Goal: Task Accomplishment & Management: Manage account settings

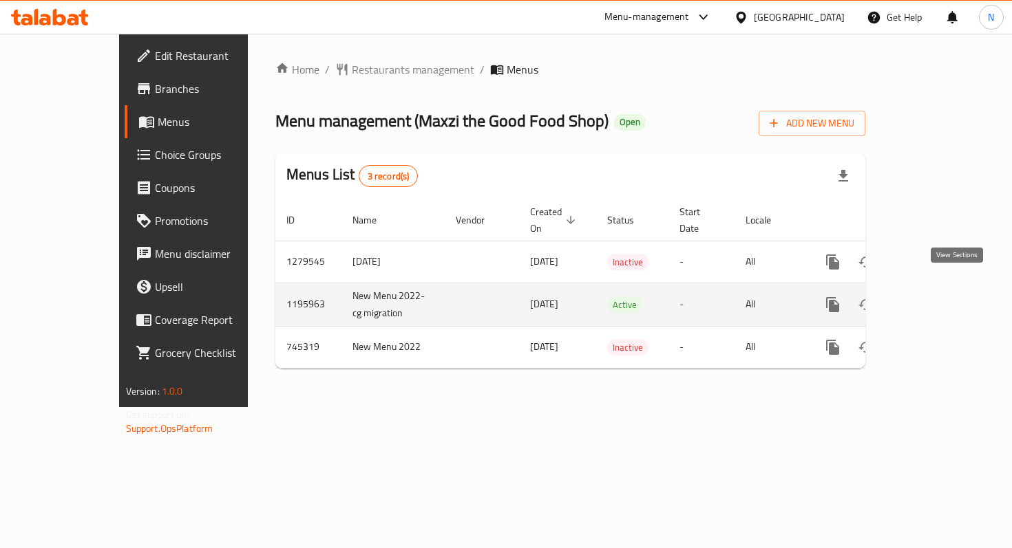
click at [940, 297] on icon "enhanced table" at bounding box center [932, 305] width 17 height 17
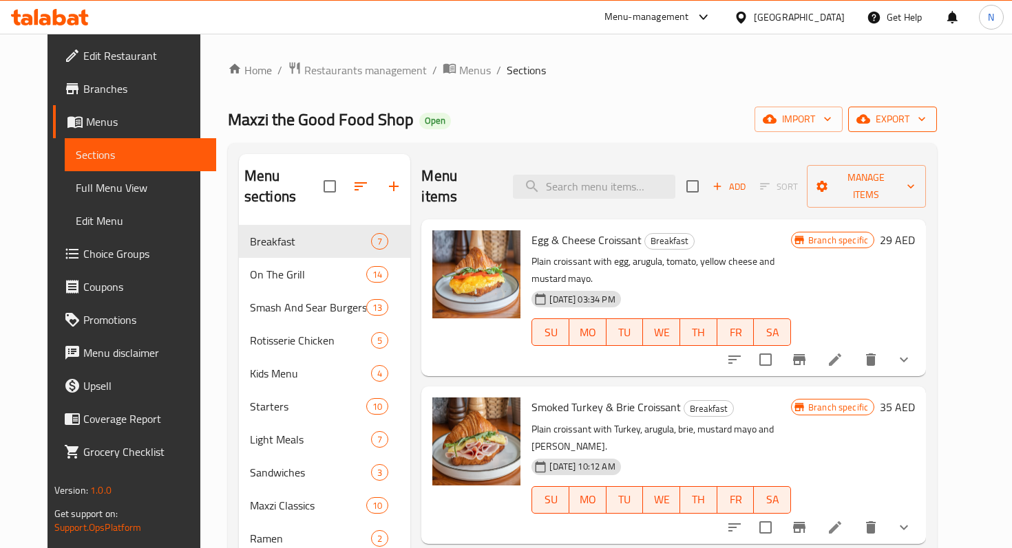
click at [926, 115] on span "export" at bounding box center [892, 119] width 67 height 17
click at [492, 82] on div at bounding box center [506, 274] width 1012 height 548
click at [870, 123] on icon "button" at bounding box center [863, 119] width 14 height 9
click at [836, 77] on div at bounding box center [506, 274] width 1012 height 548
click at [837, 104] on div "Home / Restaurants management / Menus / Sections Maxzi the Good Food Shop Open …" at bounding box center [582, 387] width 709 height 652
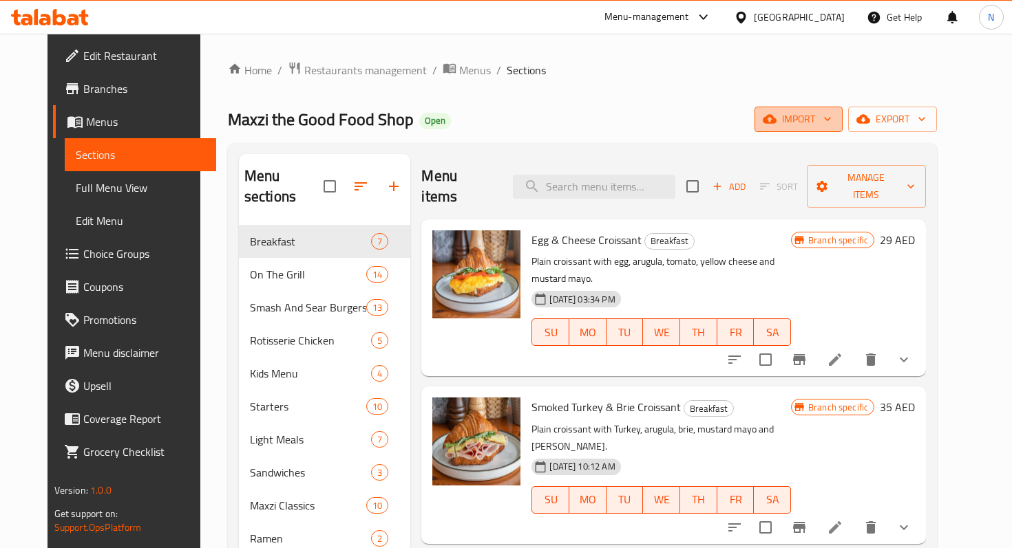
click at [831, 113] on span "import" at bounding box center [798, 119] width 66 height 17
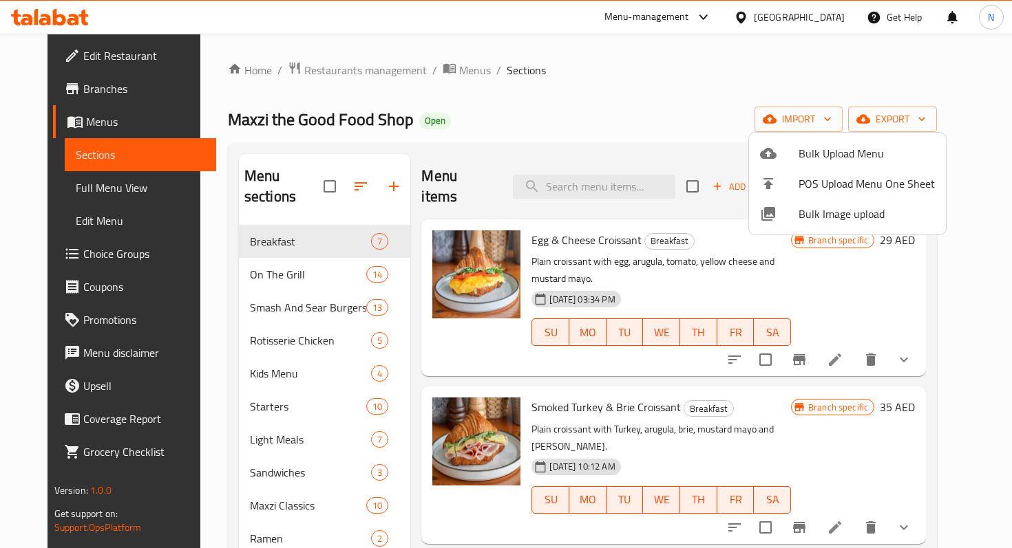
click at [920, 122] on div at bounding box center [506, 274] width 1012 height 548
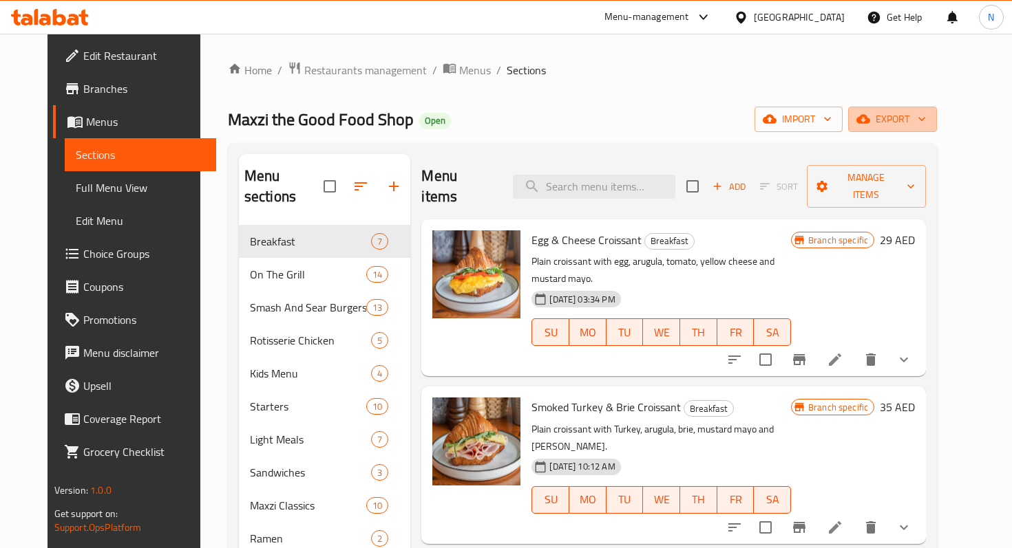
click at [920, 122] on span "export" at bounding box center [892, 119] width 67 height 17
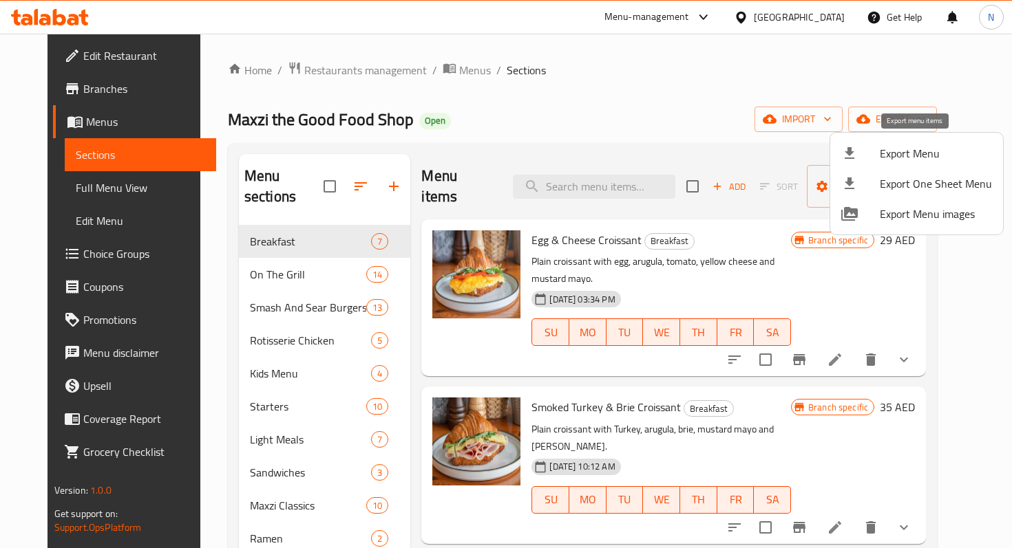
click at [899, 148] on span "Export Menu" at bounding box center [935, 153] width 112 height 17
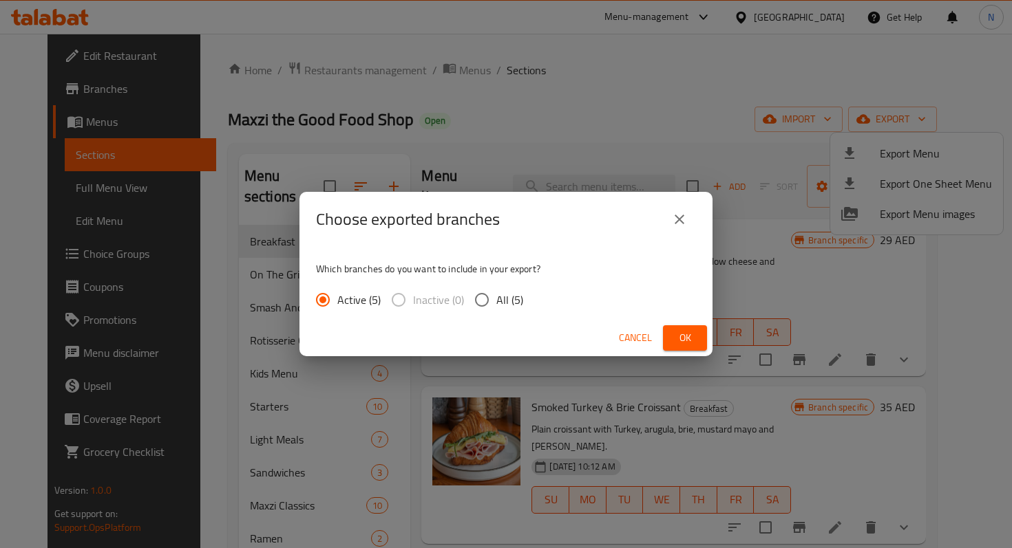
click at [679, 223] on icon "close" at bounding box center [679, 219] width 17 height 17
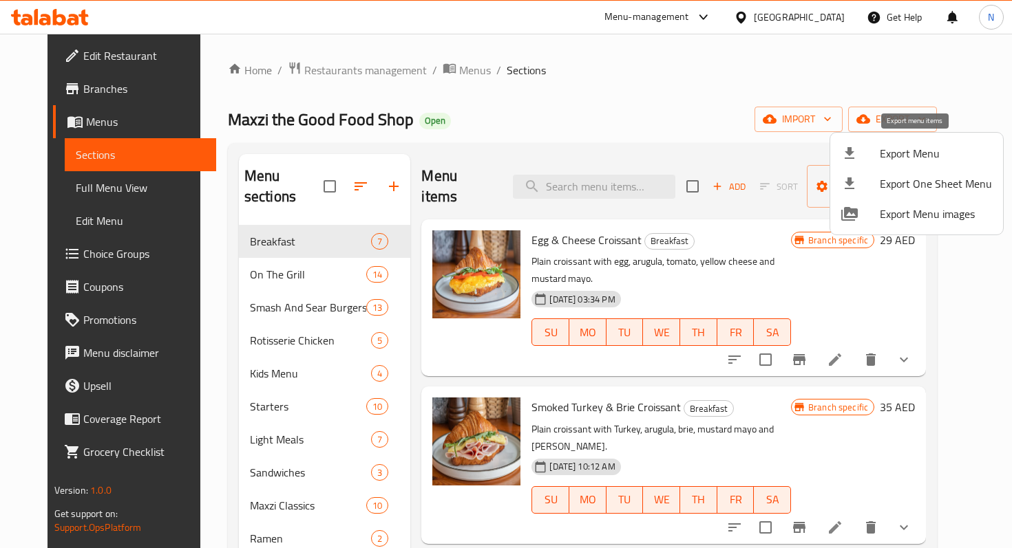
click at [860, 151] on div at bounding box center [860, 153] width 39 height 17
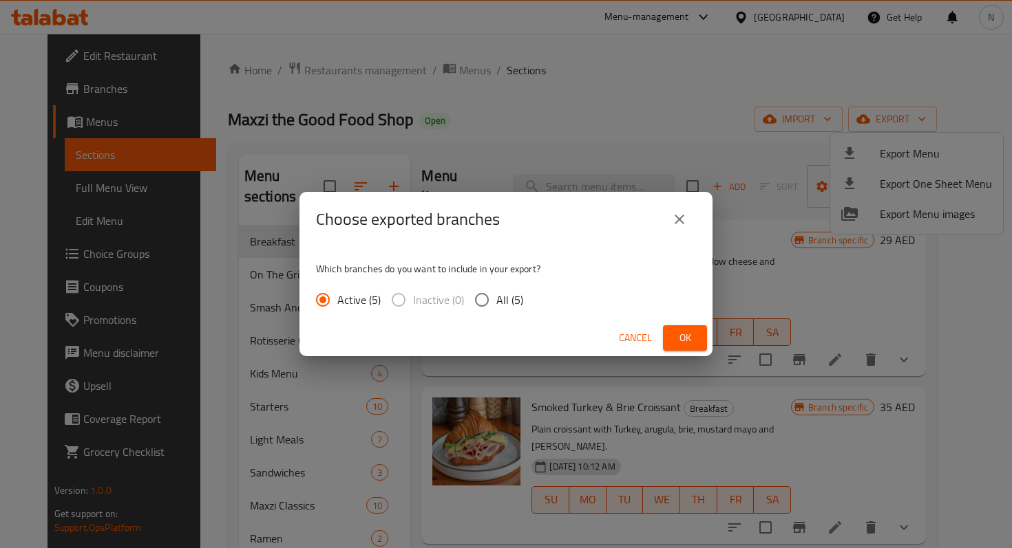
click at [679, 335] on span "Ok" at bounding box center [685, 338] width 22 height 17
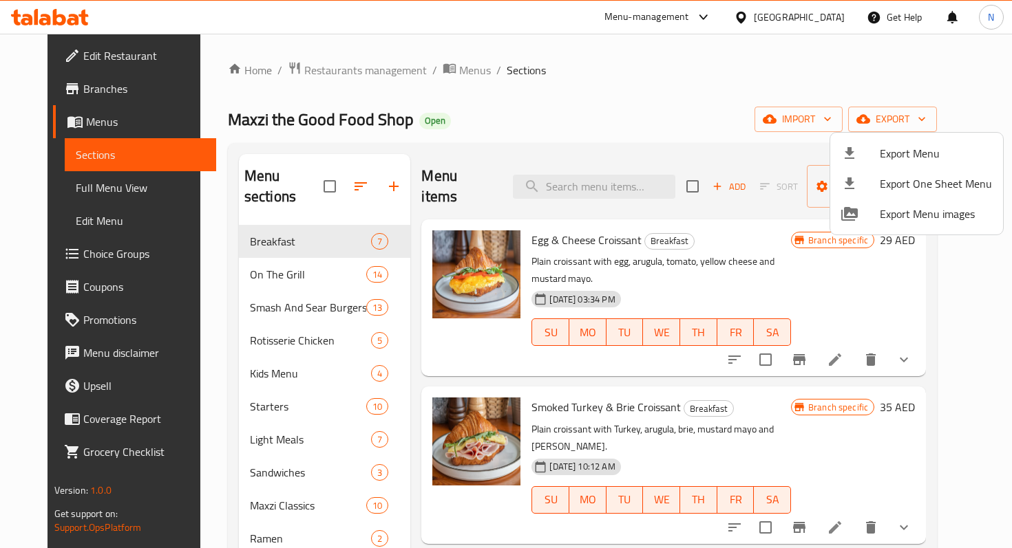
click at [109, 156] on div at bounding box center [506, 274] width 1012 height 548
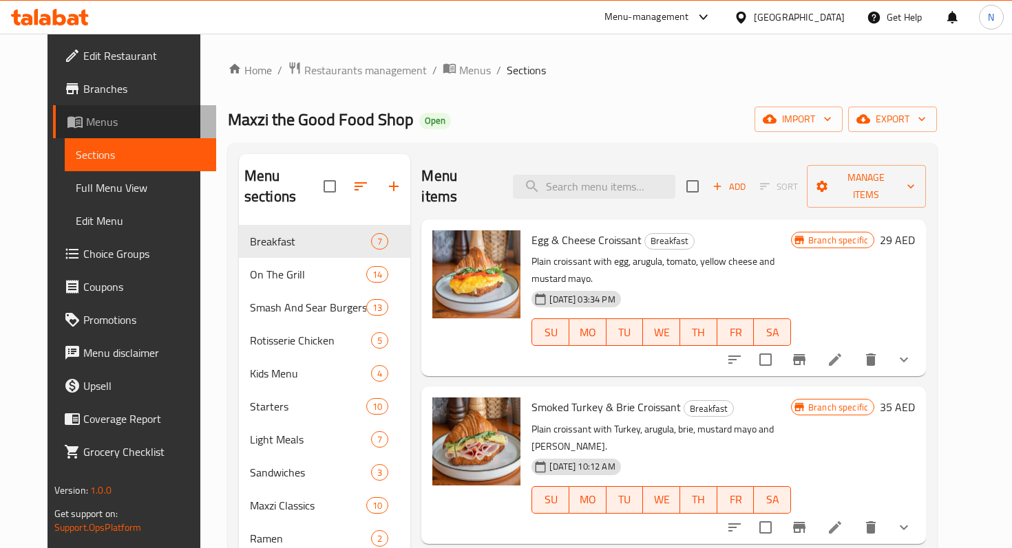
click at [86, 121] on span "Menus" at bounding box center [145, 122] width 119 height 17
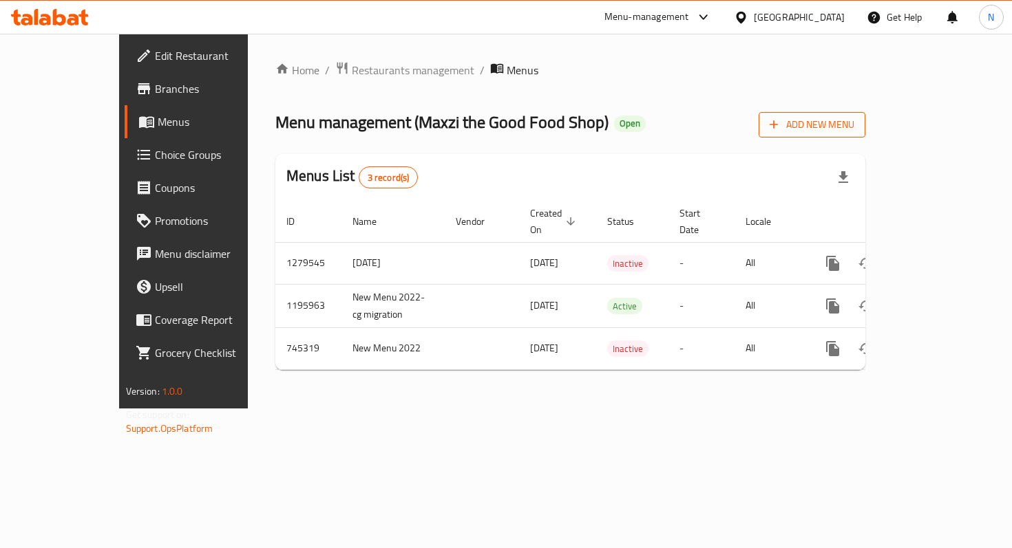
click at [854, 127] on span "Add New Menu" at bounding box center [811, 124] width 85 height 17
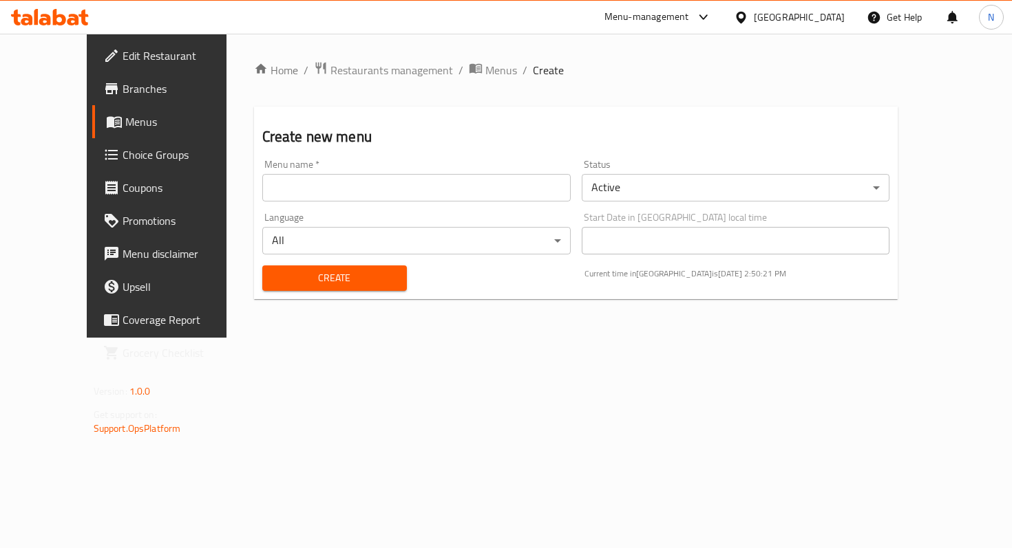
click at [449, 195] on input "text" at bounding box center [416, 188] width 308 height 28
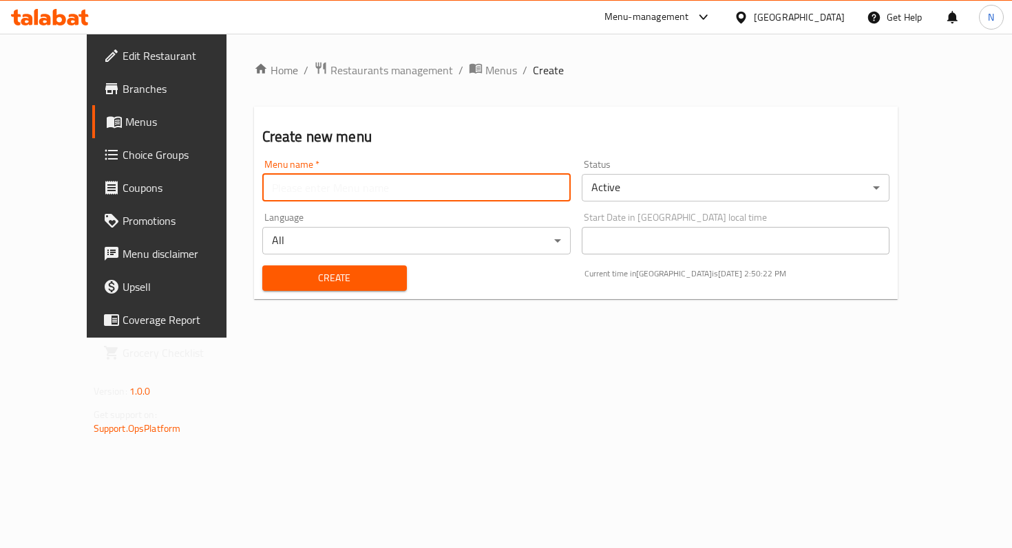
click at [395, 193] on input "text" at bounding box center [416, 188] width 308 height 28
click at [420, 245] on body "​ Menu-management United Arab Emirates Get Help N Edit Restaurant Branches Menu…" at bounding box center [506, 291] width 1012 height 515
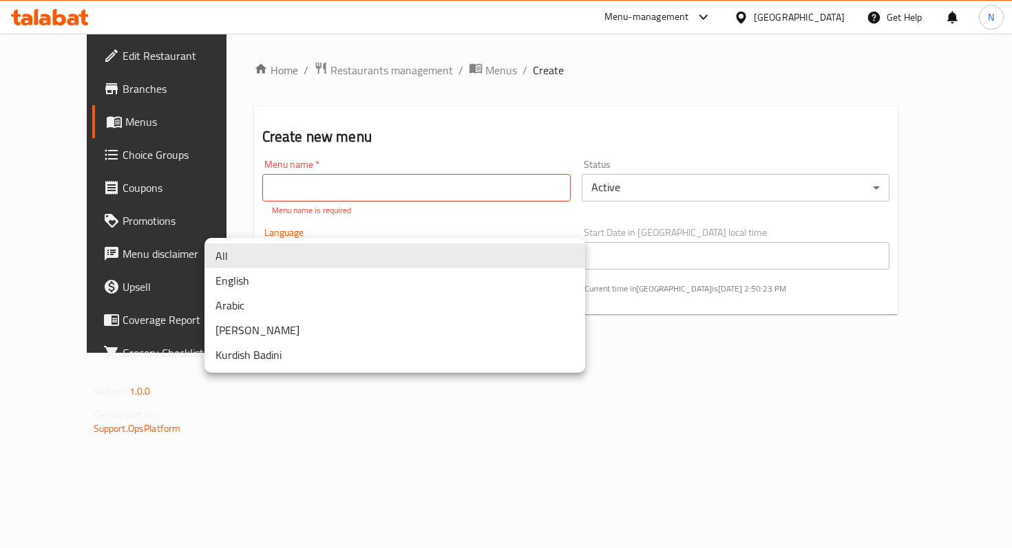
click at [387, 171] on div at bounding box center [506, 274] width 1012 height 548
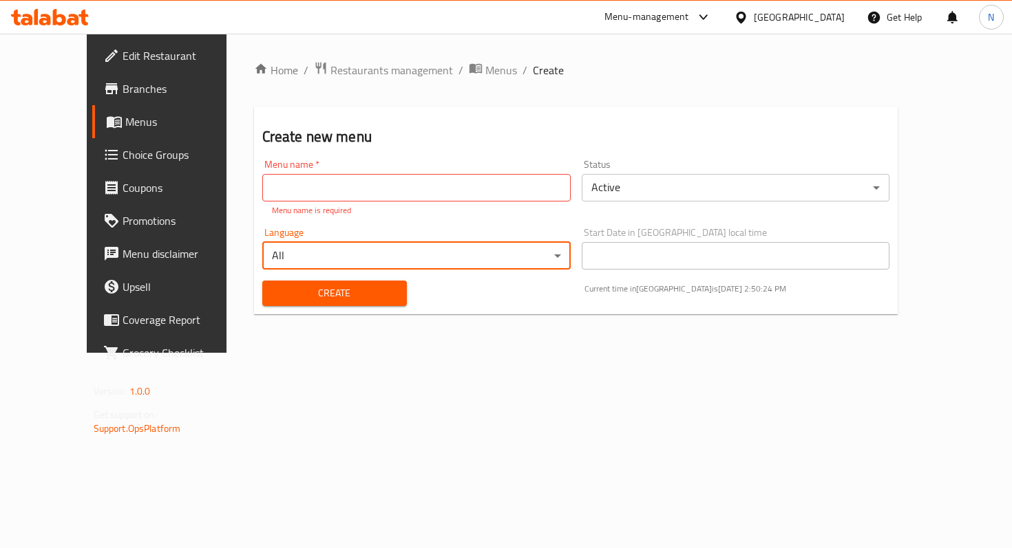
click at [385, 174] on input "text" at bounding box center [416, 188] width 308 height 28
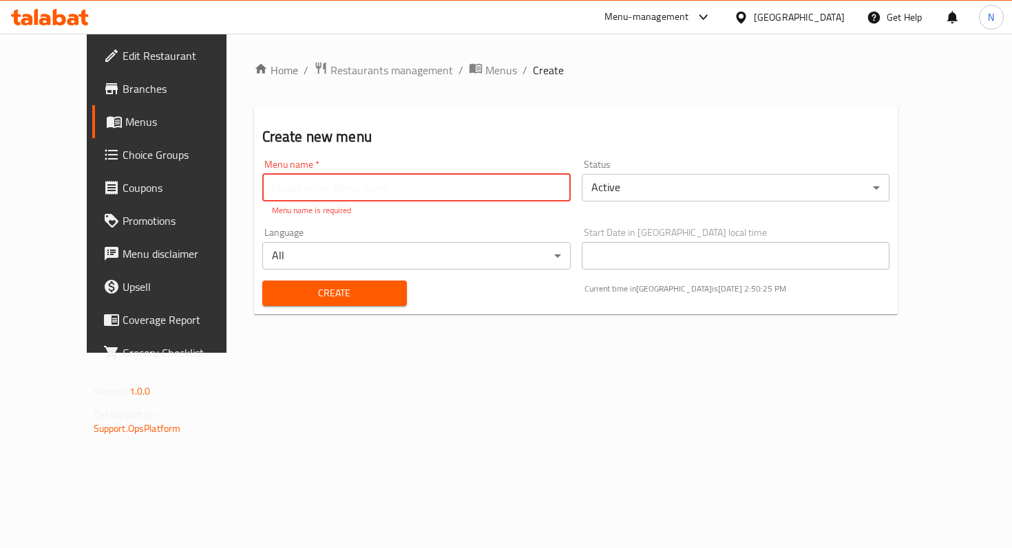
click at [391, 182] on input "text" at bounding box center [416, 188] width 308 height 28
click at [275, 129] on h2 "Create new menu" at bounding box center [576, 137] width 628 height 21
click at [125, 128] on span "Menus" at bounding box center [184, 122] width 119 height 17
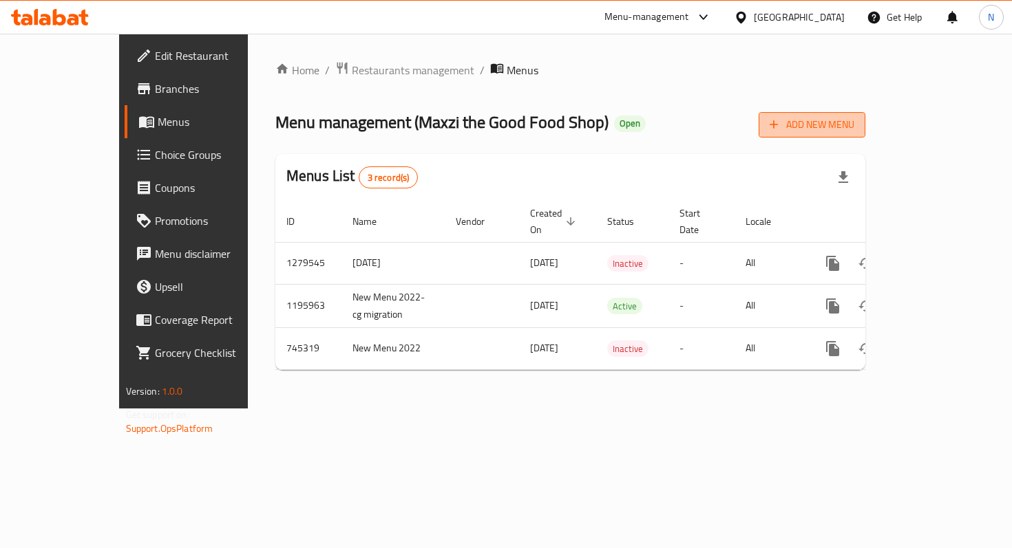
click at [854, 130] on span "Add New Menu" at bounding box center [811, 124] width 85 height 17
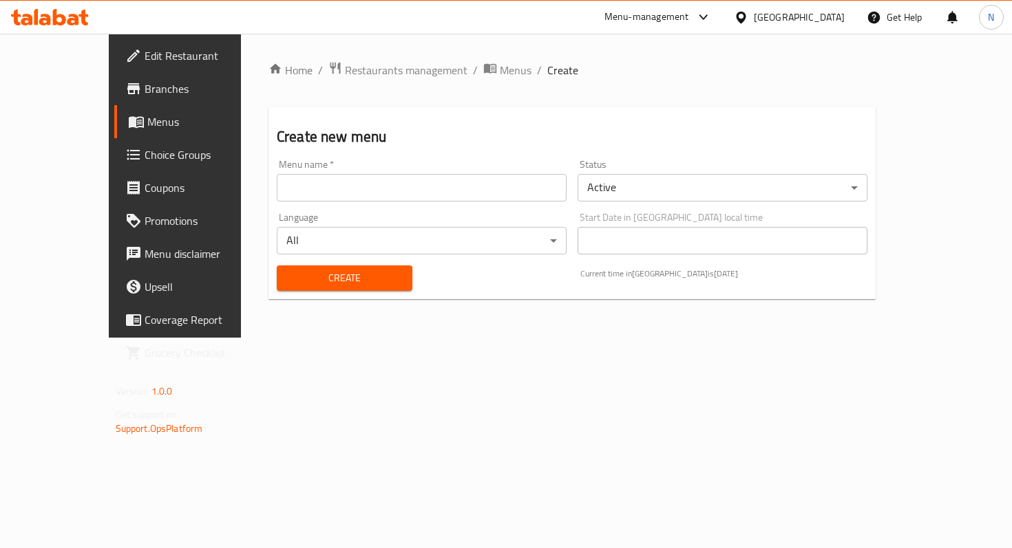
click at [292, 204] on div "Menu name   * Menu name *" at bounding box center [421, 180] width 301 height 53
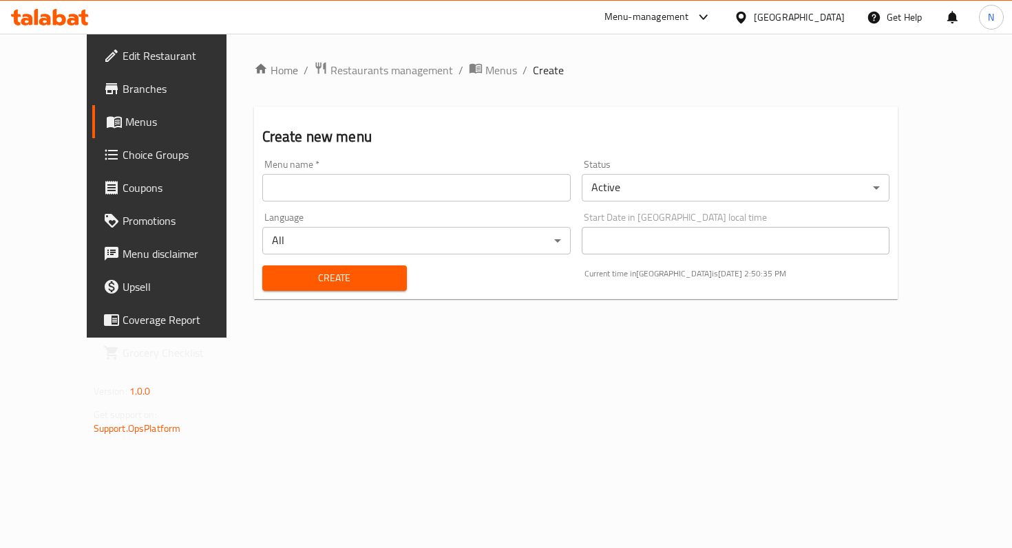
click at [292, 198] on input "text" at bounding box center [416, 188] width 308 height 28
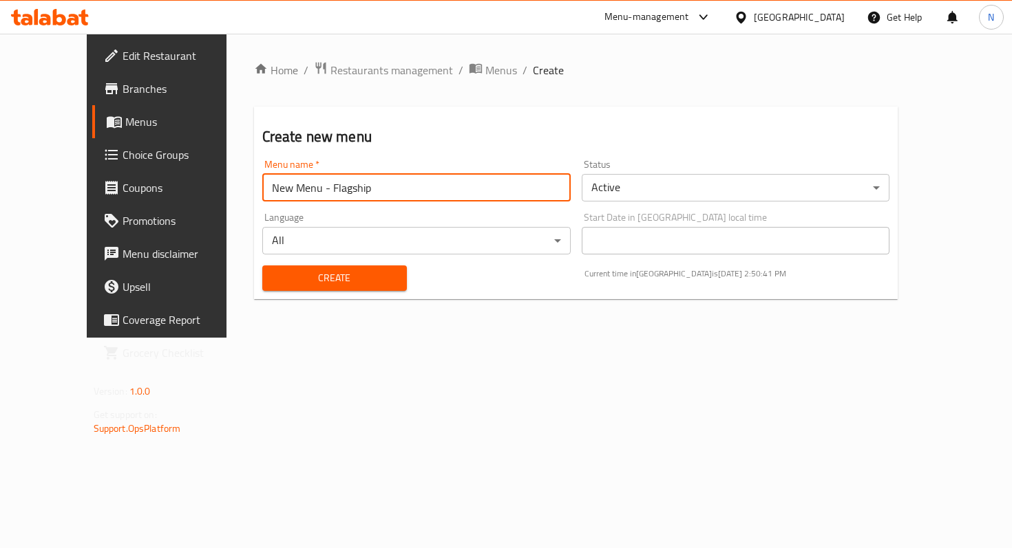
type input "New Menu - Flagship"
click at [648, 224] on div "Start Date in United Arab Emirates local time Start Date in United Arab Emirate…" at bounding box center [736, 234] width 308 height 42
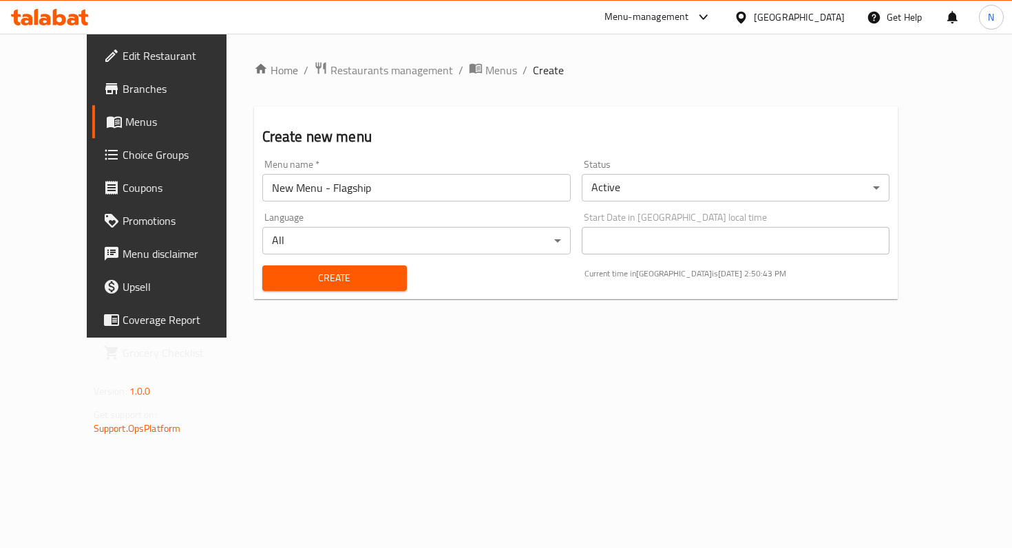
click at [626, 185] on body "​ Menu-management United Arab Emirates Get Help N Edit Restaurant Branches Menu…" at bounding box center [506, 291] width 1012 height 515
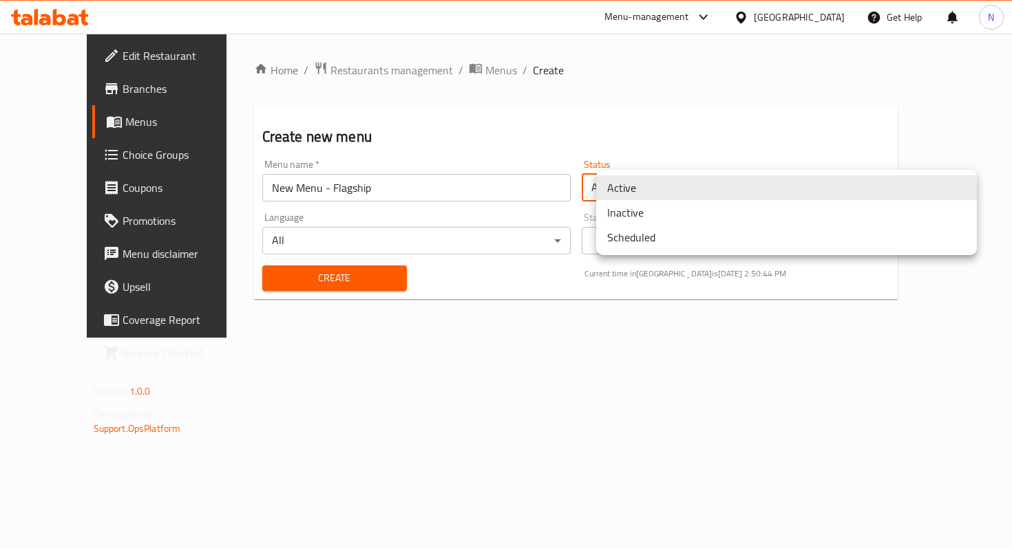
click at [630, 235] on li "Scheduled" at bounding box center [786, 237] width 381 height 25
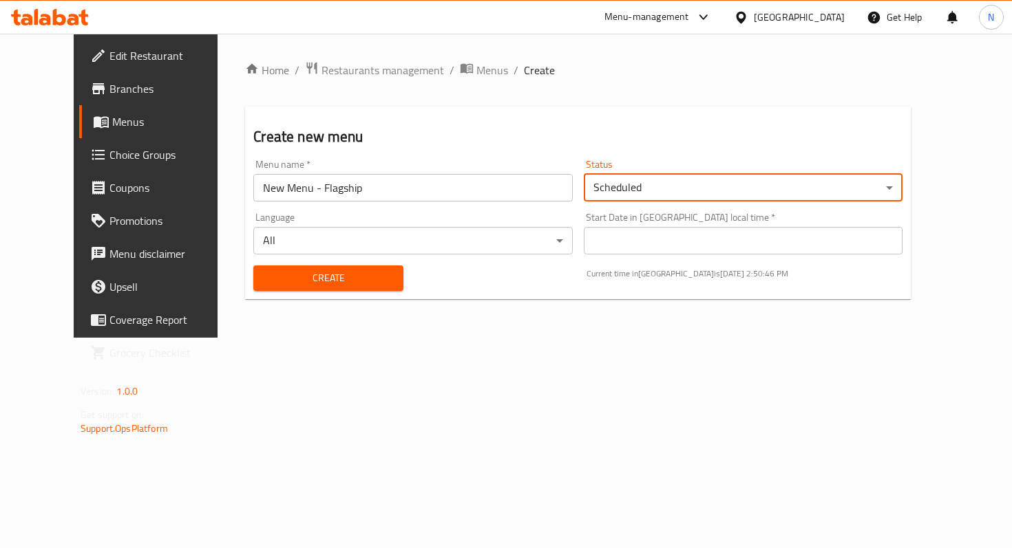
click at [314, 278] on span "Create" at bounding box center [328, 278] width 128 height 17
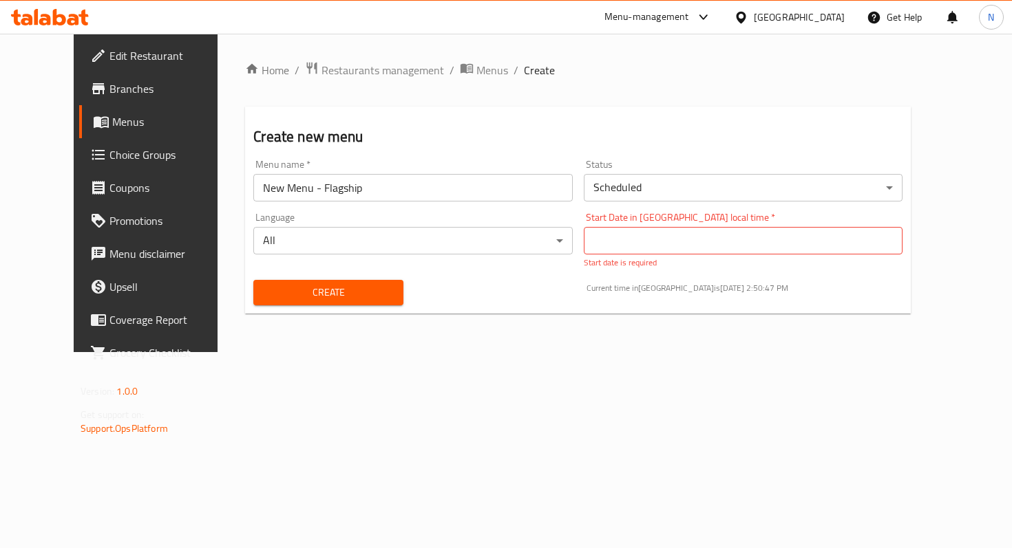
click at [625, 238] on input "Start Date in United Arab Emirates local time   *" at bounding box center [743, 241] width 319 height 28
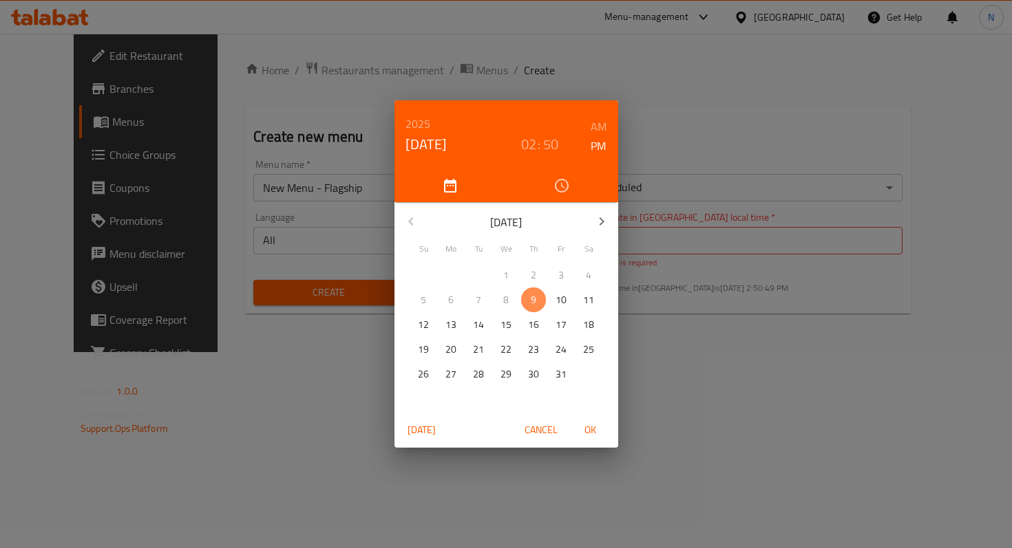
click at [531, 295] on p "9" at bounding box center [534, 300] width 6 height 17
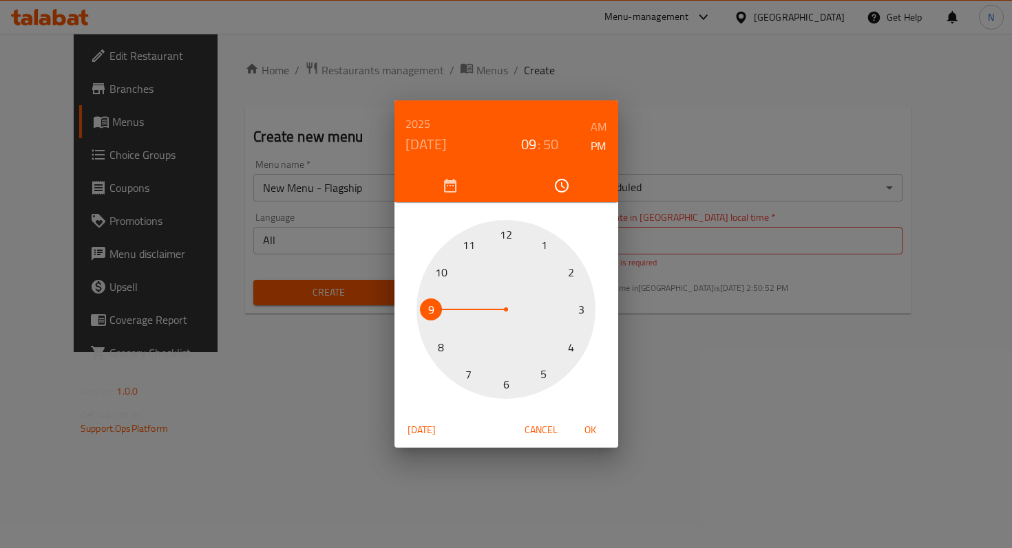
drag, startPoint x: 574, startPoint y: 270, endPoint x: 402, endPoint y: 323, distance: 180.0
click at [402, 323] on div "1 2 3 4 5 6 7 8 9 10 11 12" at bounding box center [506, 309] width 224 height 179
click at [587, 434] on span "OK" at bounding box center [590, 430] width 33 height 17
type input "2025/10/09 21:50"
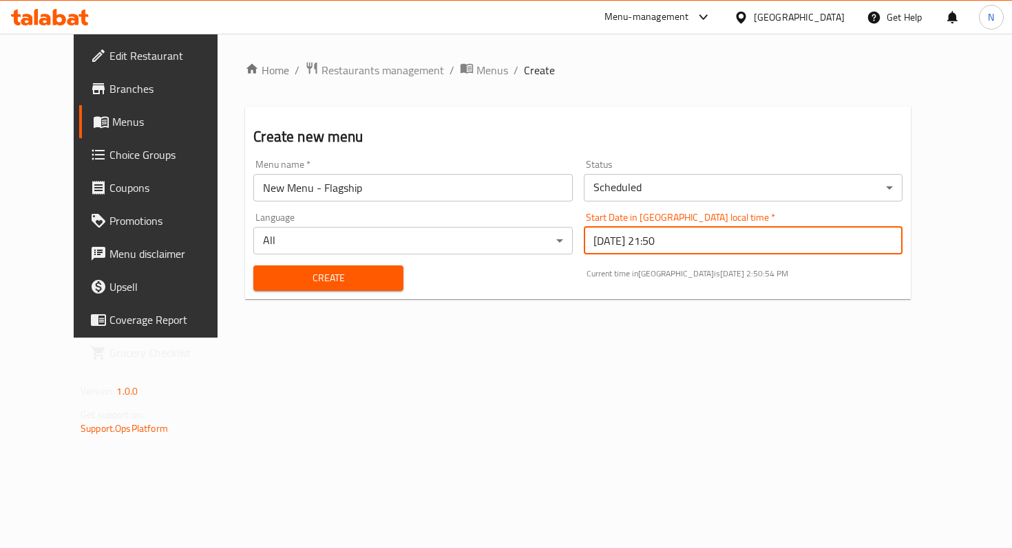
click at [310, 282] on span "Create" at bounding box center [328, 278] width 128 height 17
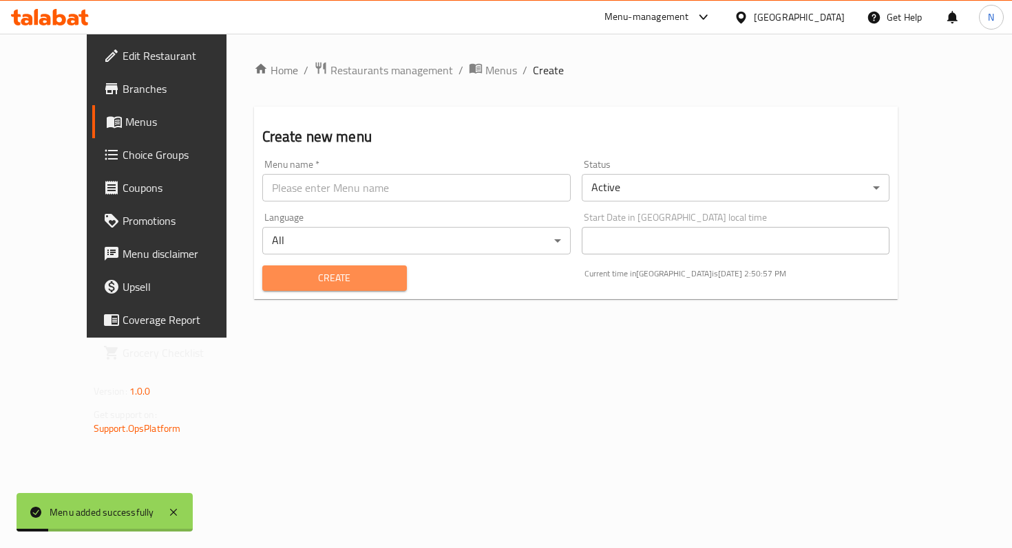
click at [300, 279] on span "Create" at bounding box center [334, 278] width 122 height 17
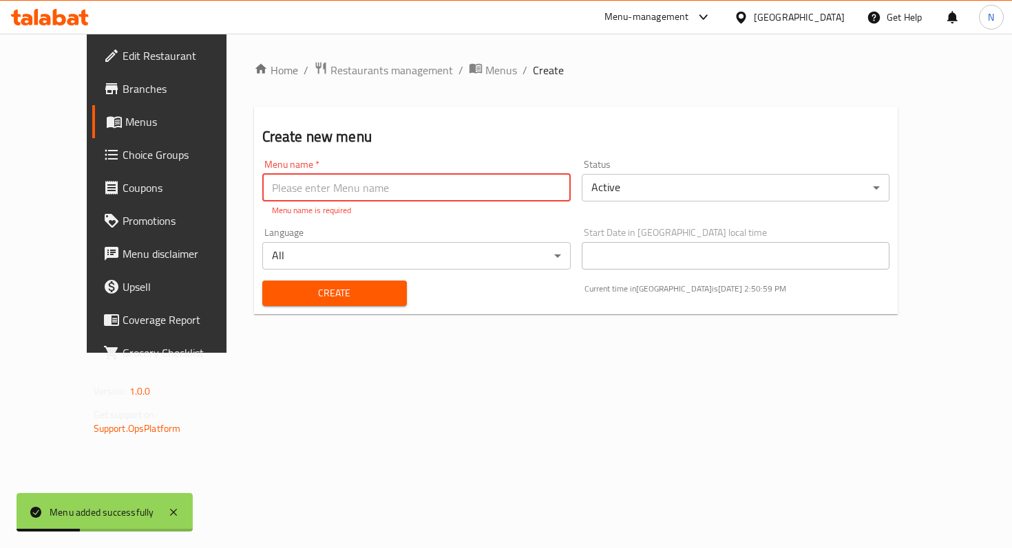
click at [125, 118] on span "Menus" at bounding box center [184, 122] width 119 height 17
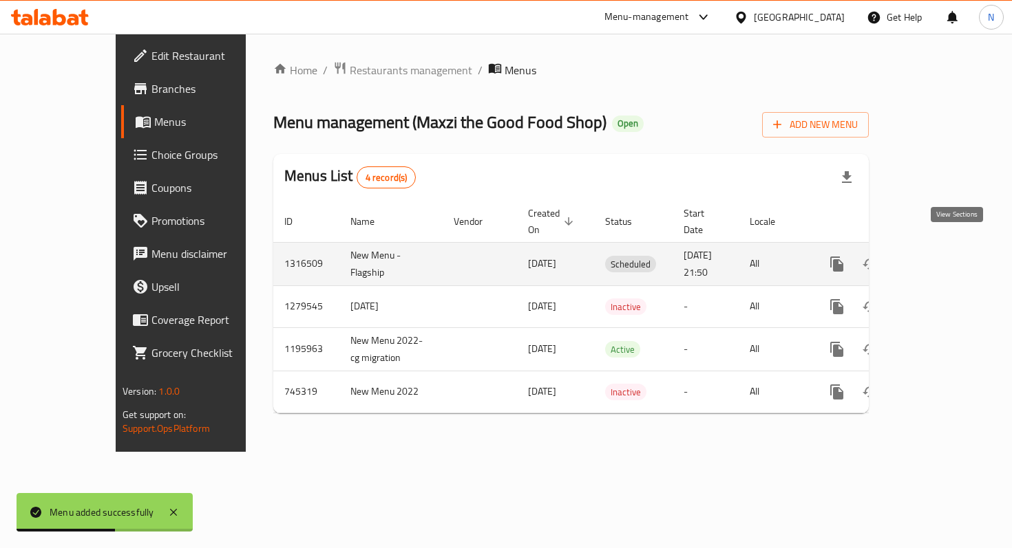
click at [942, 258] on icon "enhanced table" at bounding box center [936, 264] width 12 height 12
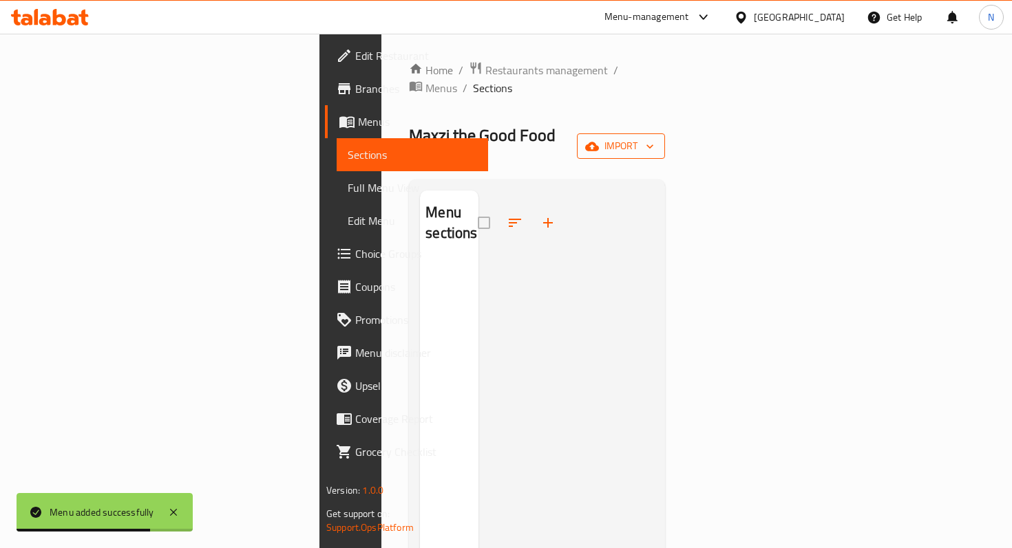
click at [654, 138] on span "import" at bounding box center [621, 146] width 66 height 17
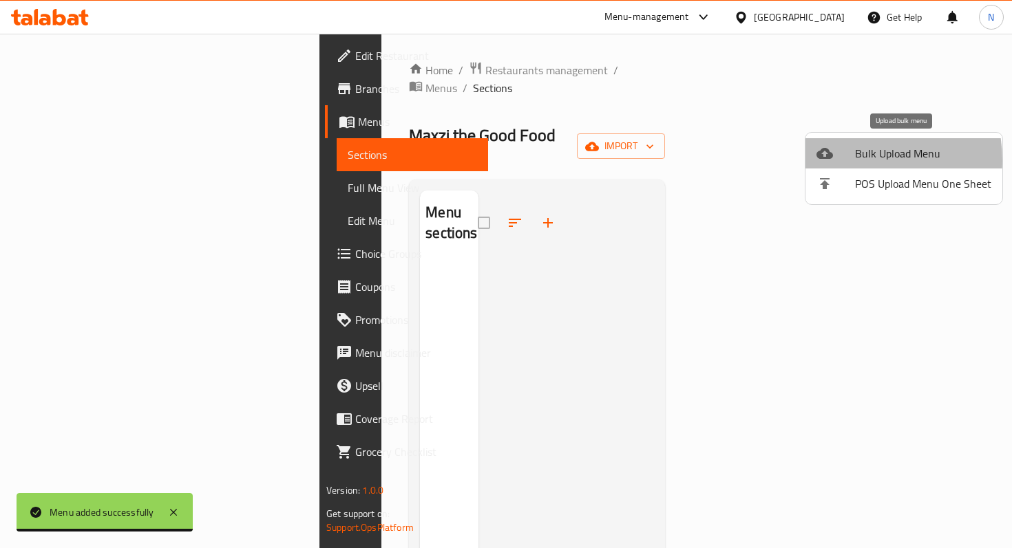
click at [849, 160] on div at bounding box center [835, 153] width 39 height 17
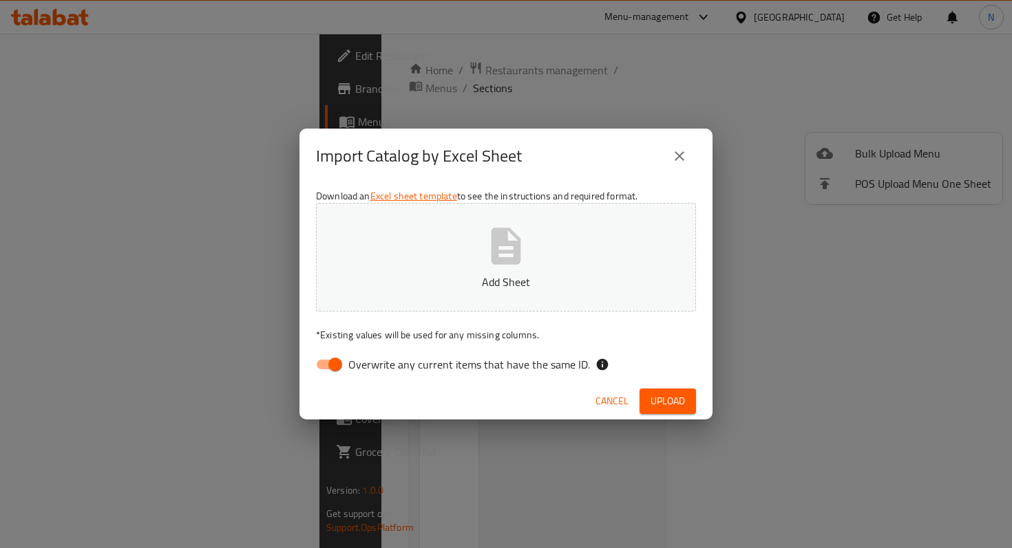
click at [484, 277] on p "Add Sheet" at bounding box center [505, 282] width 337 height 17
click at [669, 394] on span "Upload" at bounding box center [667, 401] width 34 height 17
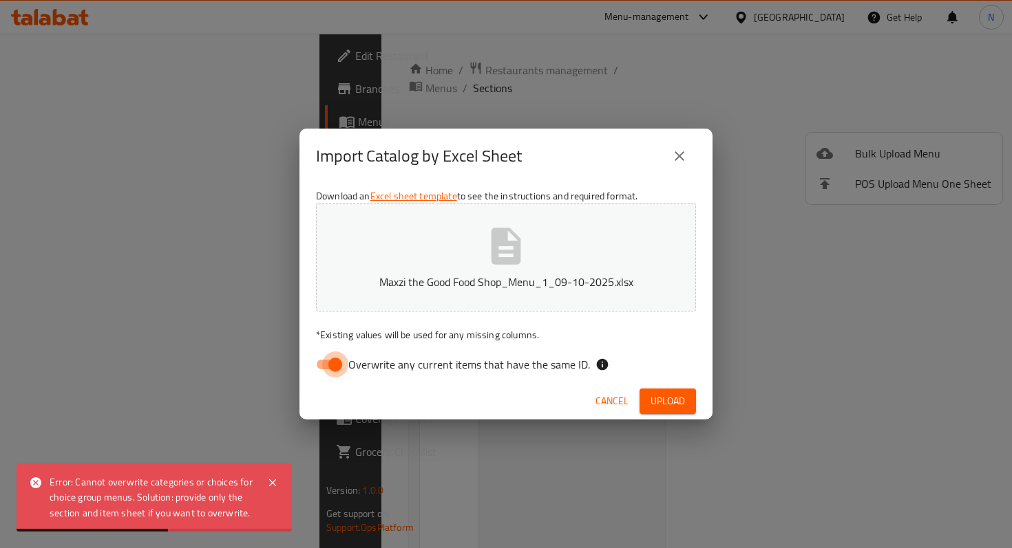
click at [348, 358] on input "Overwrite any current items that have the same ID." at bounding box center [335, 365] width 78 height 26
checkbox input "false"
click at [676, 405] on span "Upload" at bounding box center [667, 401] width 34 height 17
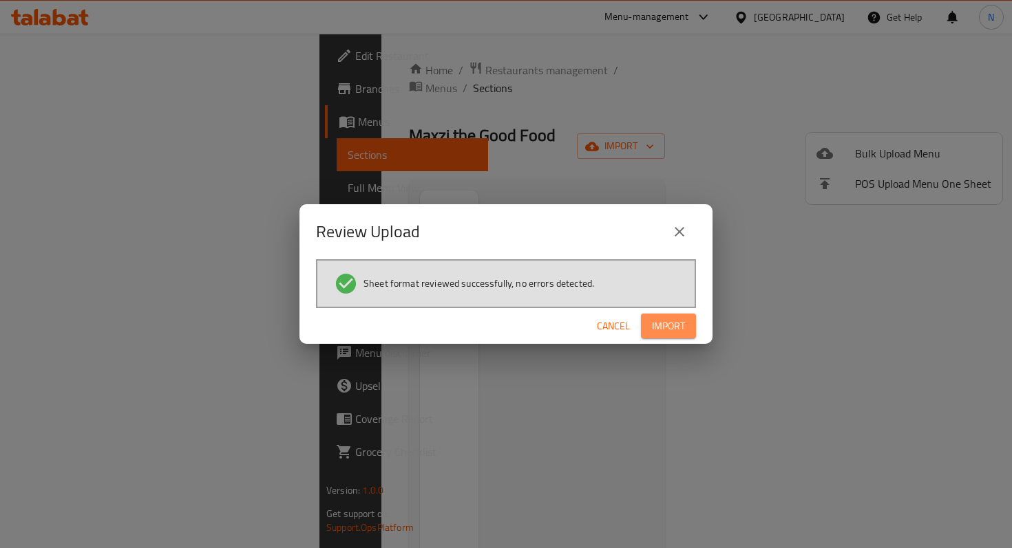
click at [657, 328] on span "Import" at bounding box center [668, 326] width 33 height 17
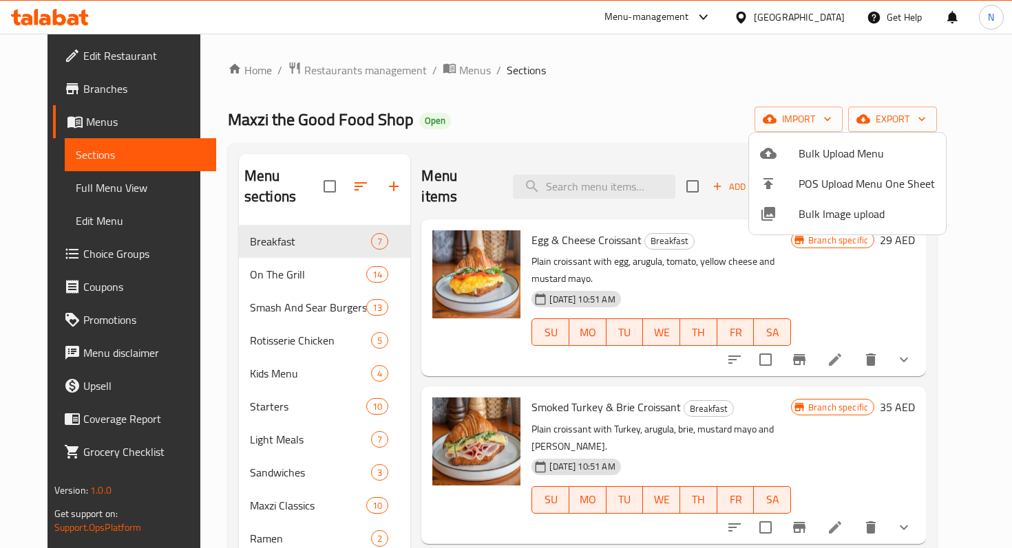
click at [568, 117] on div at bounding box center [506, 274] width 1012 height 548
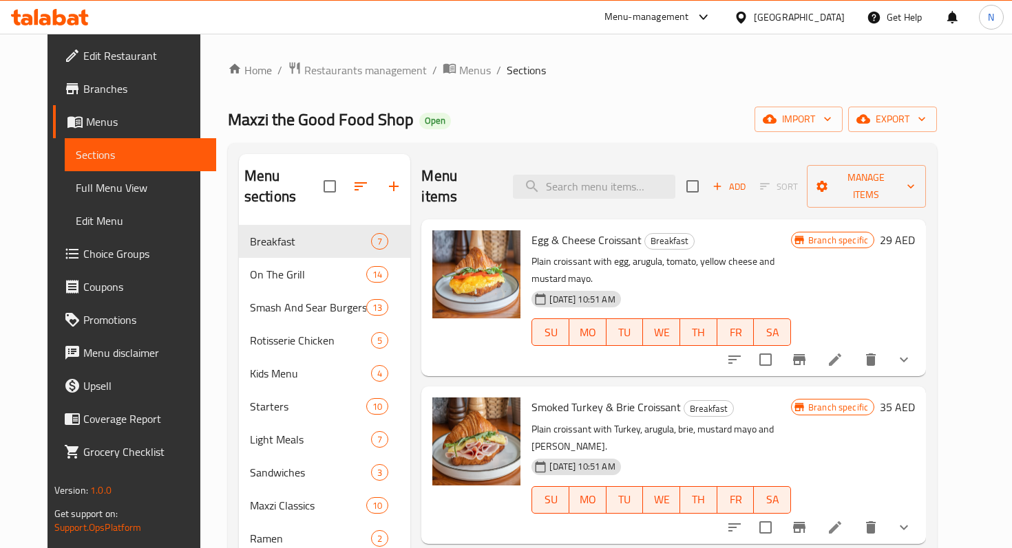
click at [83, 84] on span "Branches" at bounding box center [144, 89] width 122 height 17
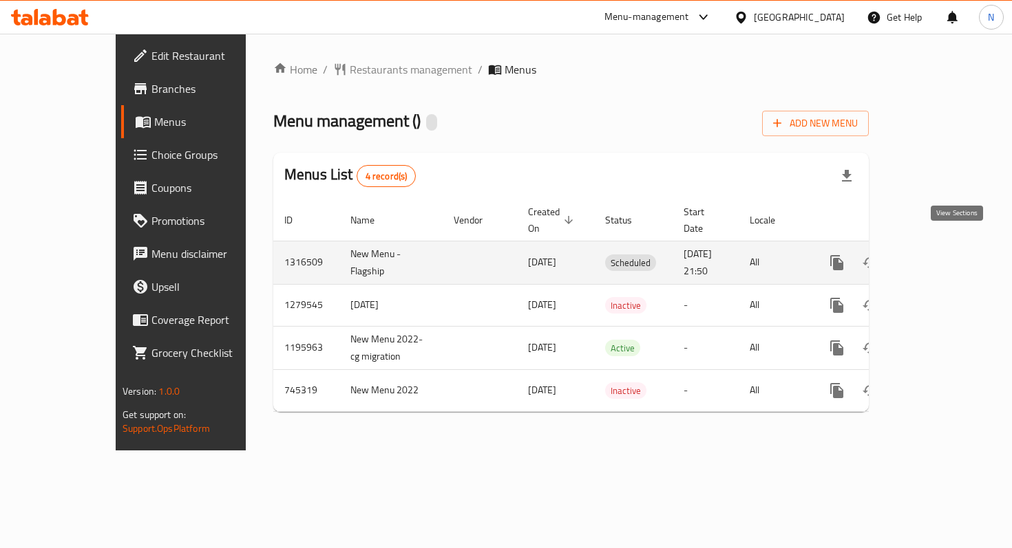
click at [944, 255] on icon "enhanced table" at bounding box center [936, 263] width 17 height 17
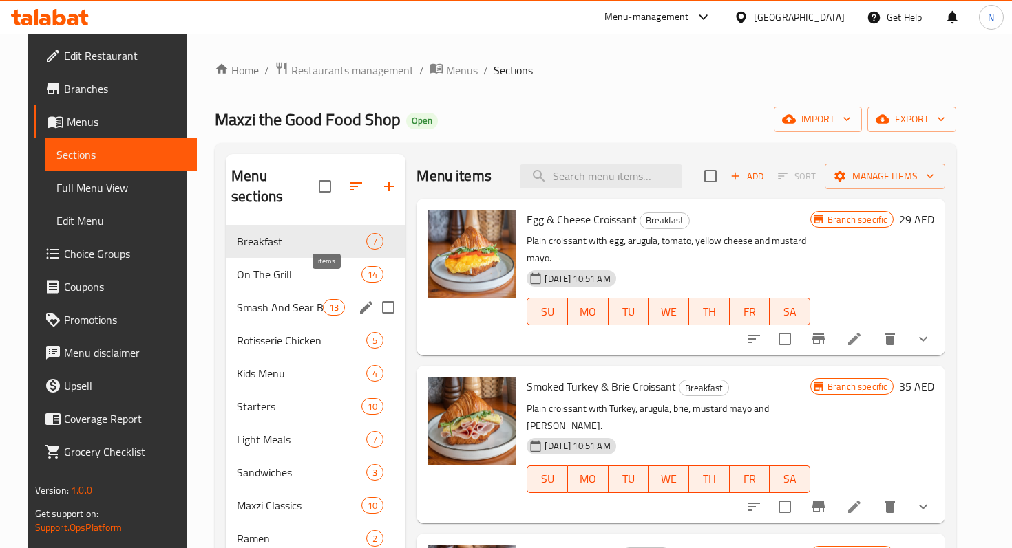
click at [323, 301] on span "13" at bounding box center [333, 307] width 21 height 13
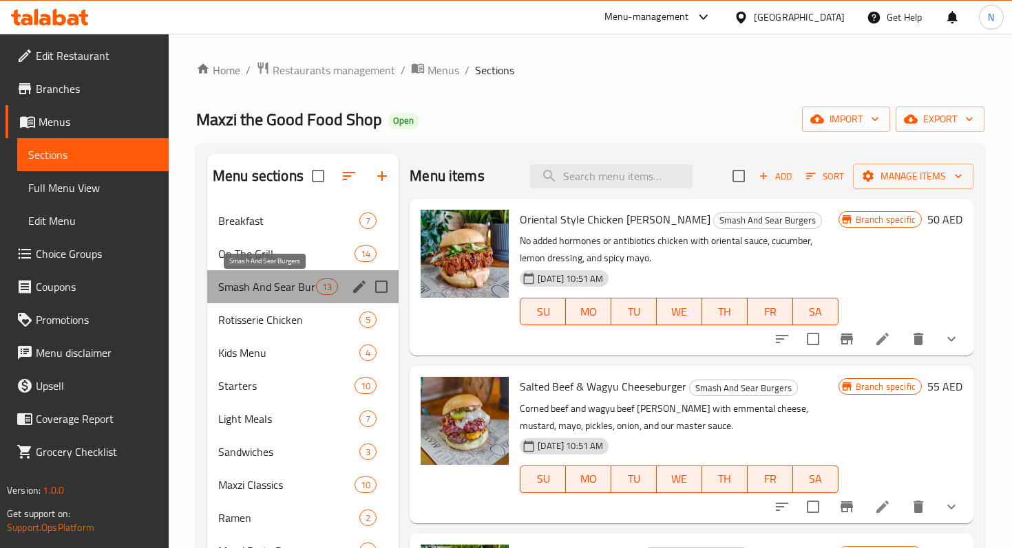
click at [289, 286] on span "Smash And Sear Burgers" at bounding box center [267, 287] width 98 height 17
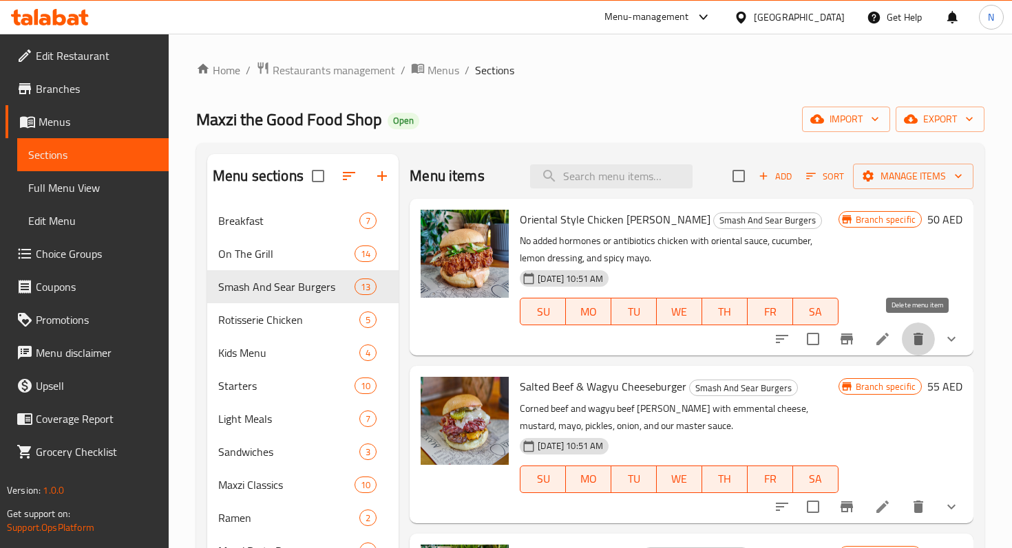
click at [919, 343] on icon "delete" at bounding box center [918, 339] width 10 height 12
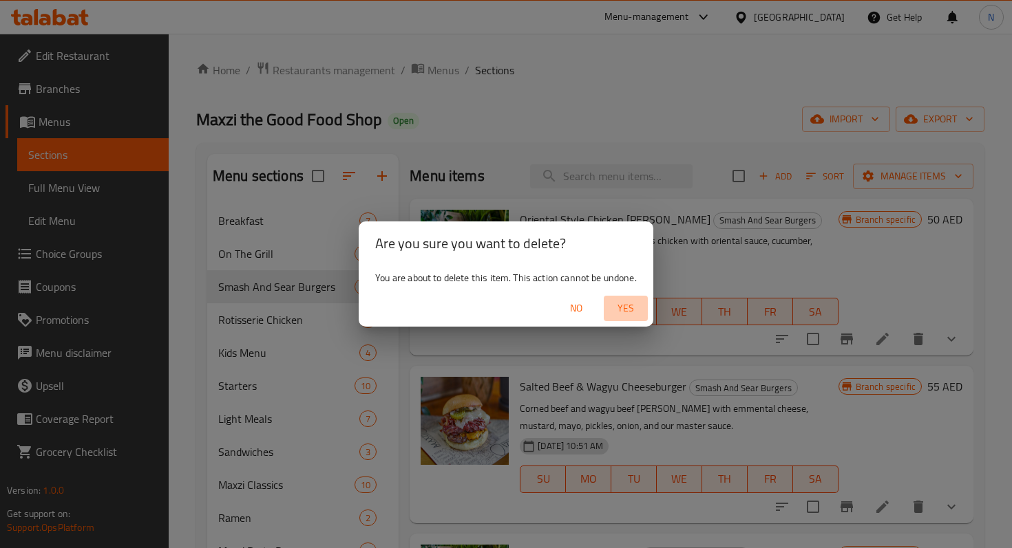
click at [632, 308] on span "Yes" at bounding box center [625, 308] width 33 height 17
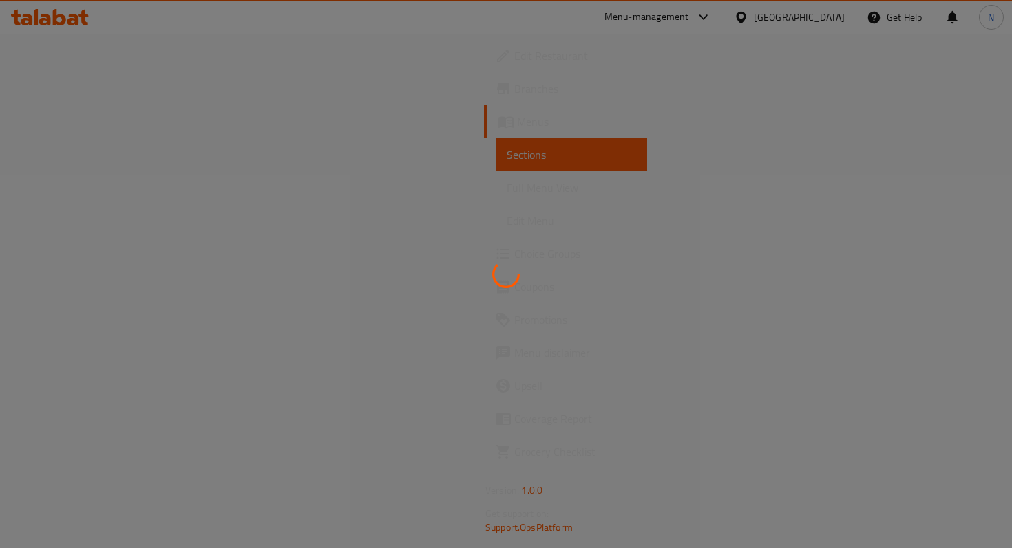
click at [134, 153] on div at bounding box center [506, 274] width 1012 height 548
click at [431, 218] on div at bounding box center [506, 274] width 1012 height 548
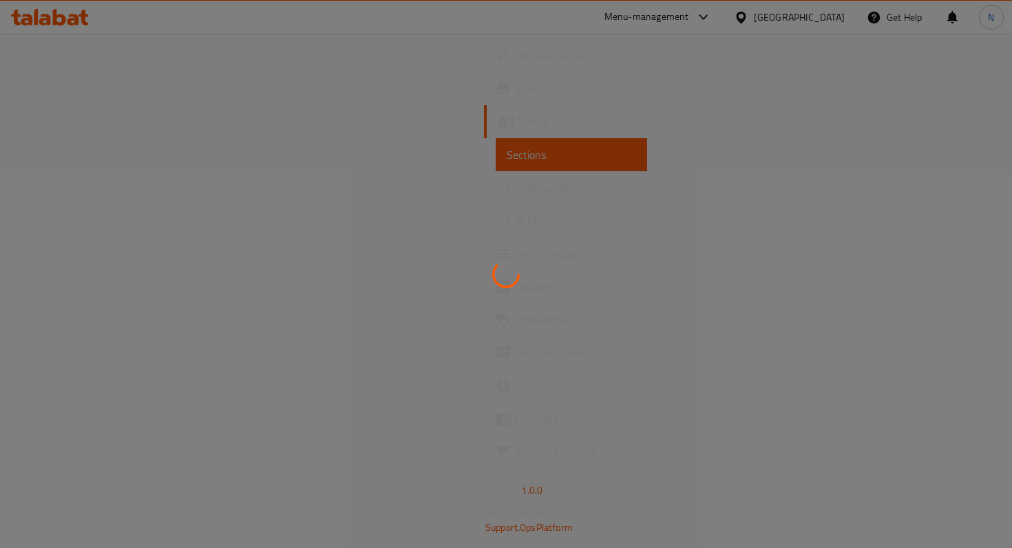
click at [431, 218] on div at bounding box center [506, 274] width 1012 height 548
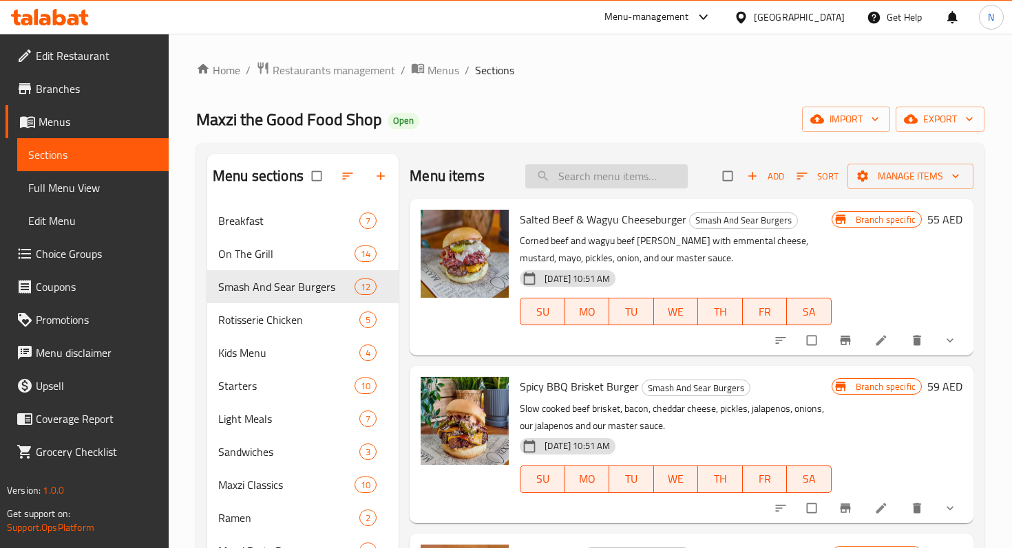
click at [554, 179] on input "search" at bounding box center [606, 176] width 162 height 24
type input "crispy"
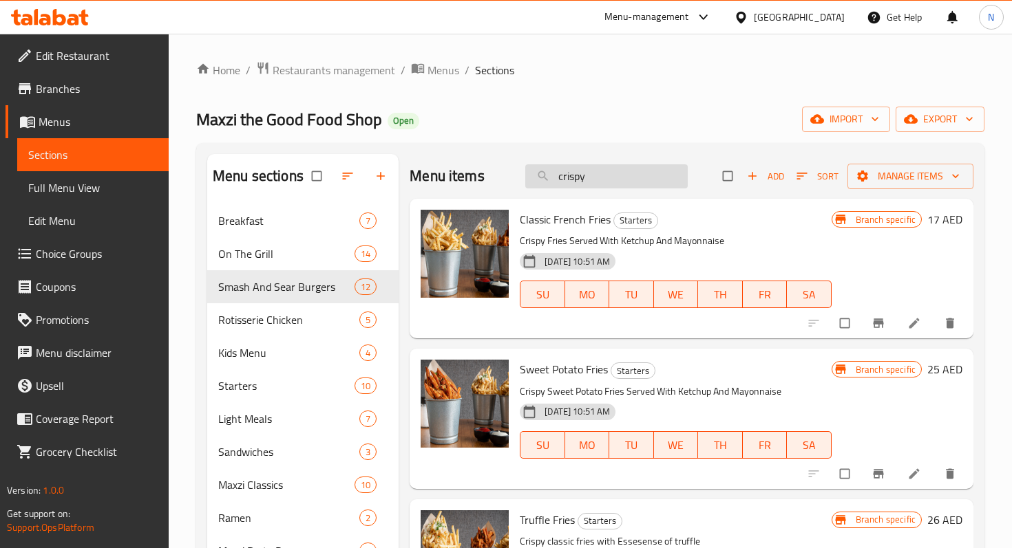
click at [593, 183] on input "crispy" at bounding box center [606, 176] width 162 height 24
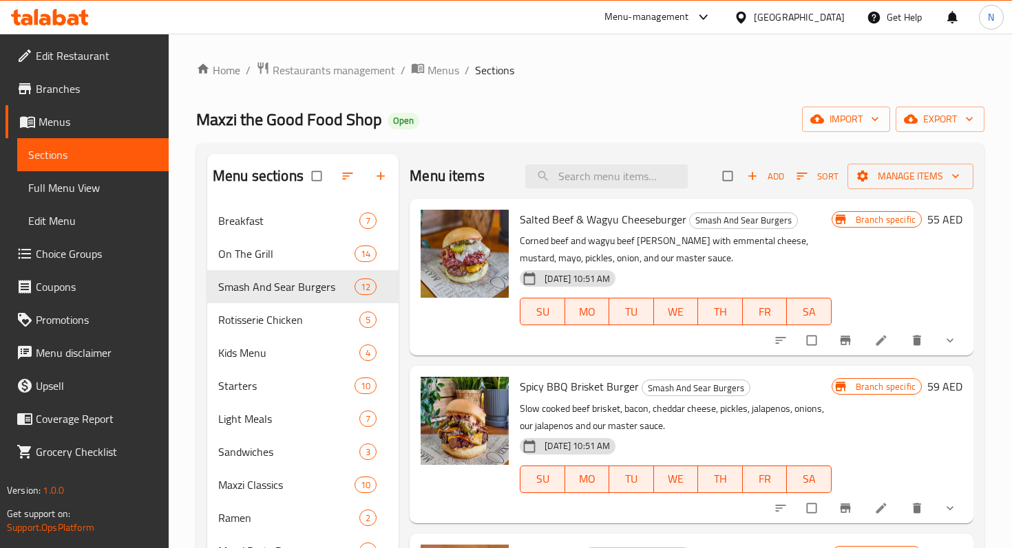
click at [96, 147] on span "Sections" at bounding box center [92, 155] width 129 height 17
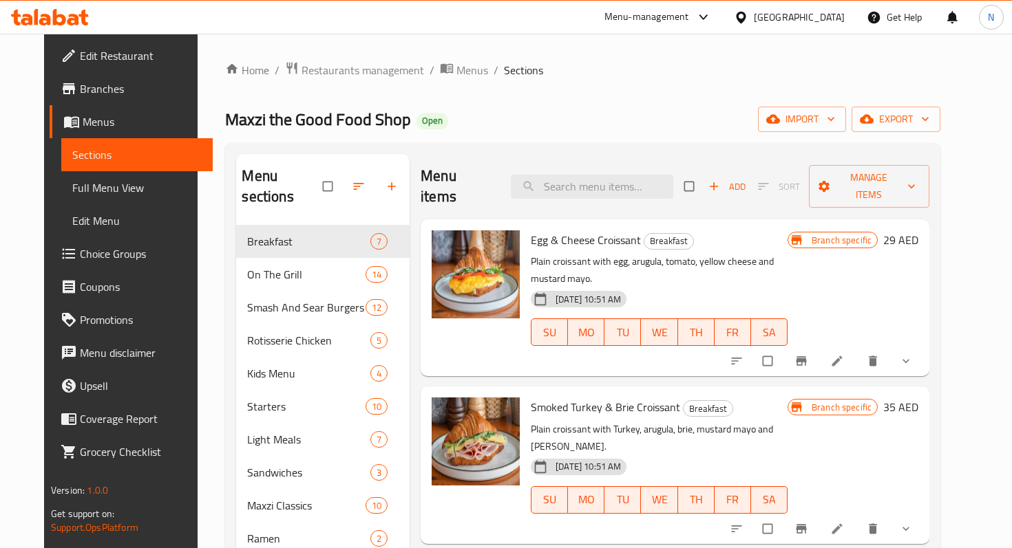
click at [557, 73] on ol "Home / Restaurants management / Menus / Sections" at bounding box center [582, 70] width 715 height 18
click at [63, 115] on icon at bounding box center [71, 122] width 17 height 17
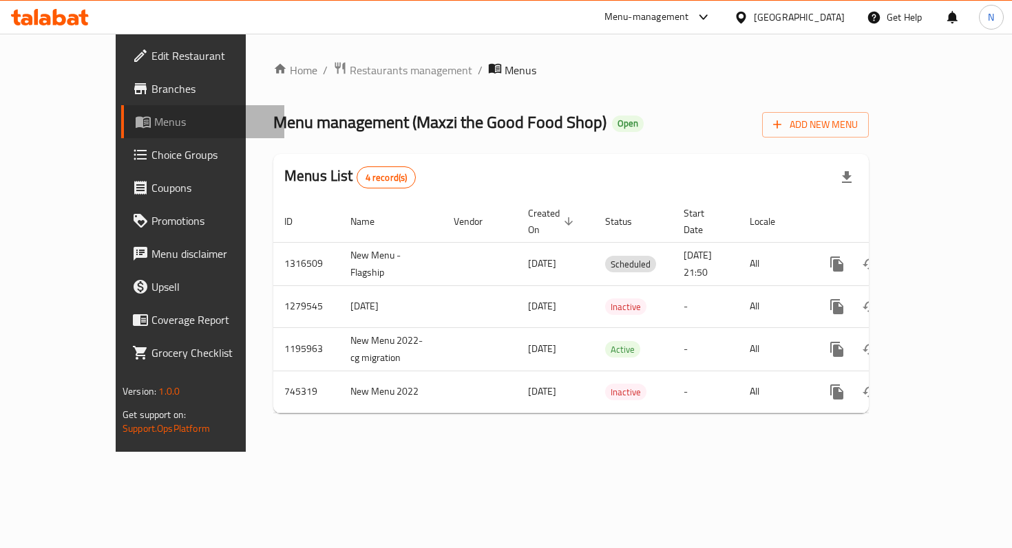
click at [135, 115] on icon at bounding box center [143, 122] width 17 height 17
click at [868, 90] on div "Home / Restaurants management / Menus Menu management ( Maxzi the Good Food Sho…" at bounding box center [570, 242] width 595 height 363
click at [868, 82] on div "Home / Restaurants management / Menus Menu management ( Maxzi the Good Food Sho…" at bounding box center [570, 242] width 595 height 363
click at [568, 140] on div "Home / Restaurants management / Menus Menu management ( Maxzi the Good Food Sho…" at bounding box center [570, 242] width 595 height 363
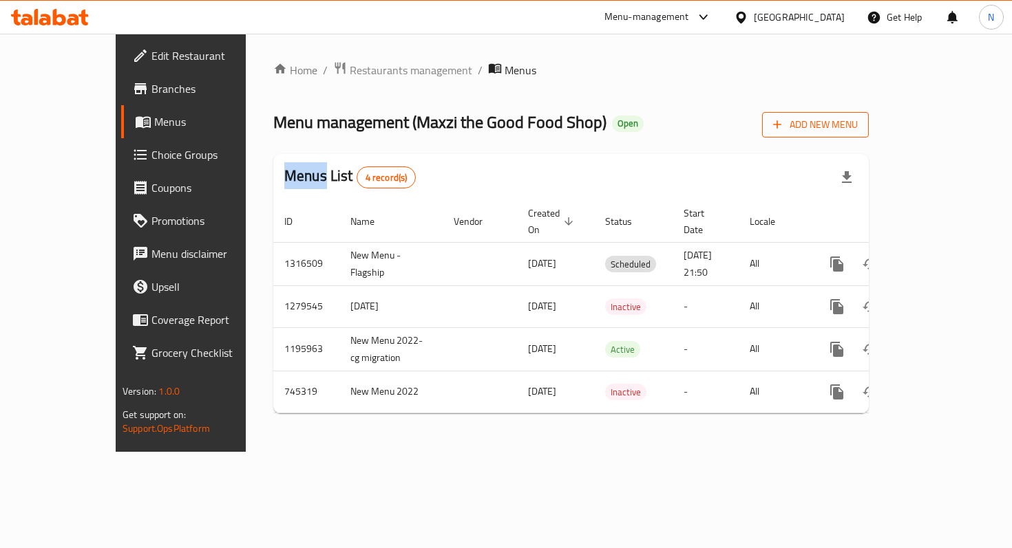
click at [857, 127] on span "Add New Menu" at bounding box center [815, 124] width 85 height 17
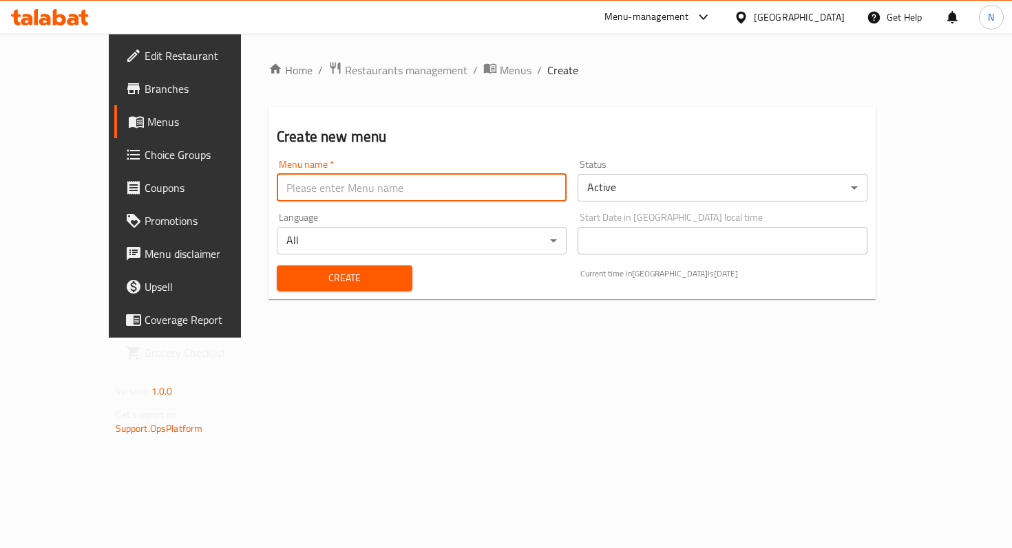
click at [350, 193] on input "text" at bounding box center [422, 188] width 290 height 28
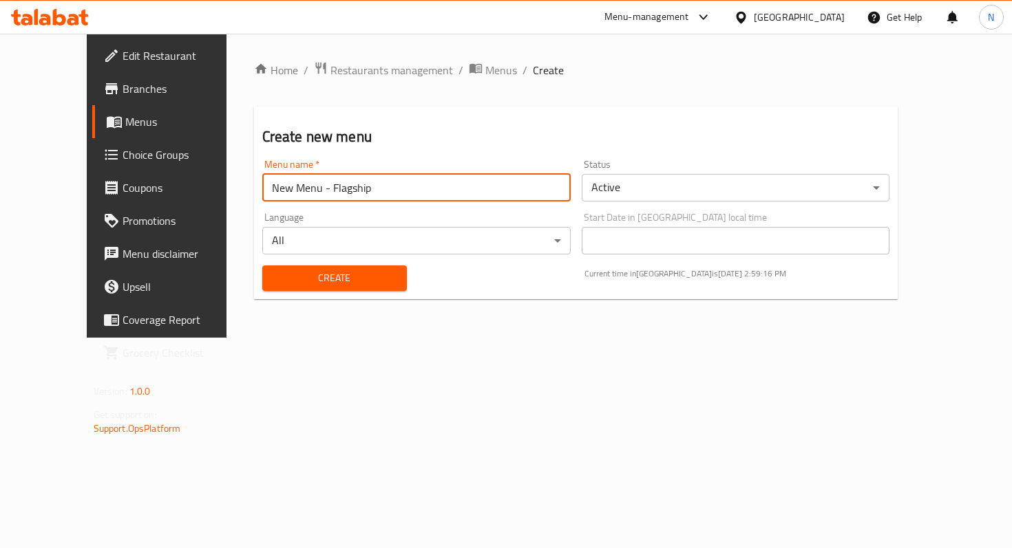
type input "New Menu - Flagship"
click at [714, 180] on body "​ Menu-management United Arab Emirates Get Help N Edit Restaurant Branches Menu…" at bounding box center [506, 291] width 1012 height 515
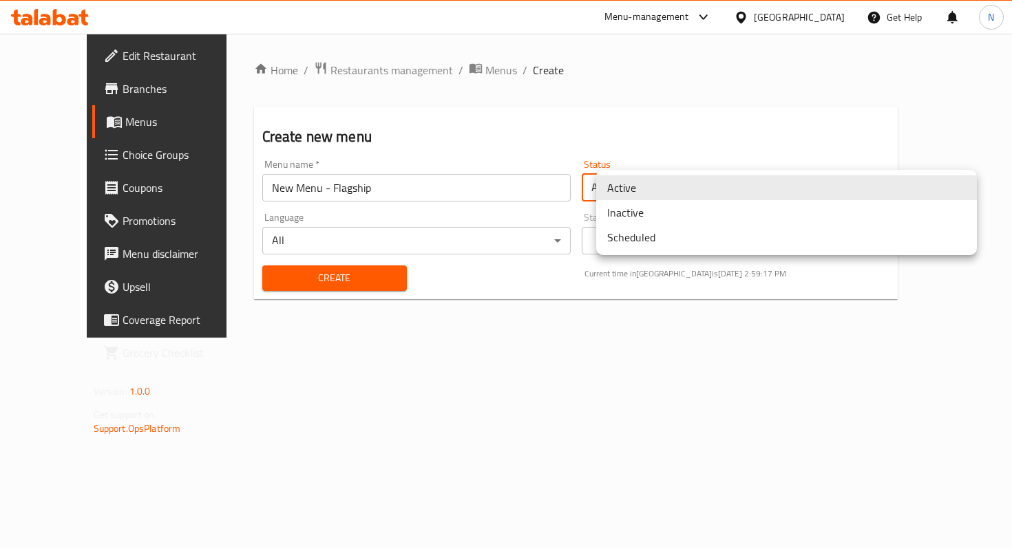
click at [705, 237] on li "Scheduled" at bounding box center [786, 237] width 381 height 25
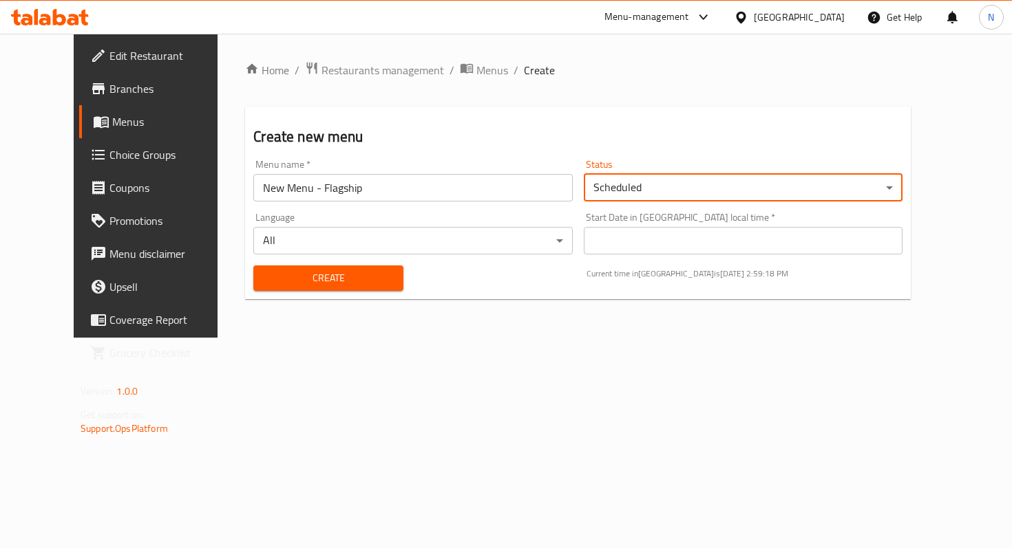
click at [482, 235] on body "​ Menu-management United Arab Emirates Get Help N Edit Restaurant Branches Menu…" at bounding box center [506, 291] width 1012 height 515
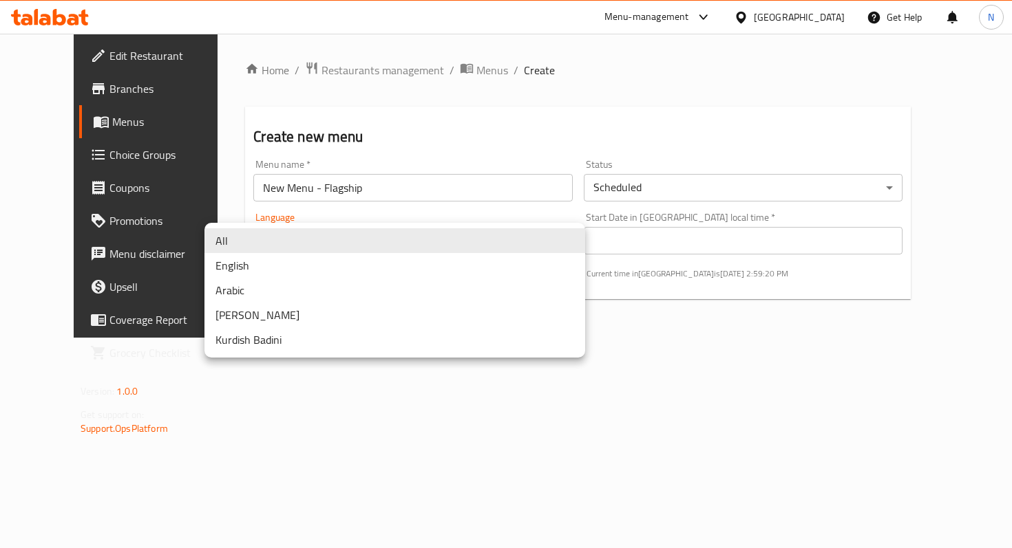
click at [332, 270] on li "English" at bounding box center [394, 265] width 381 height 25
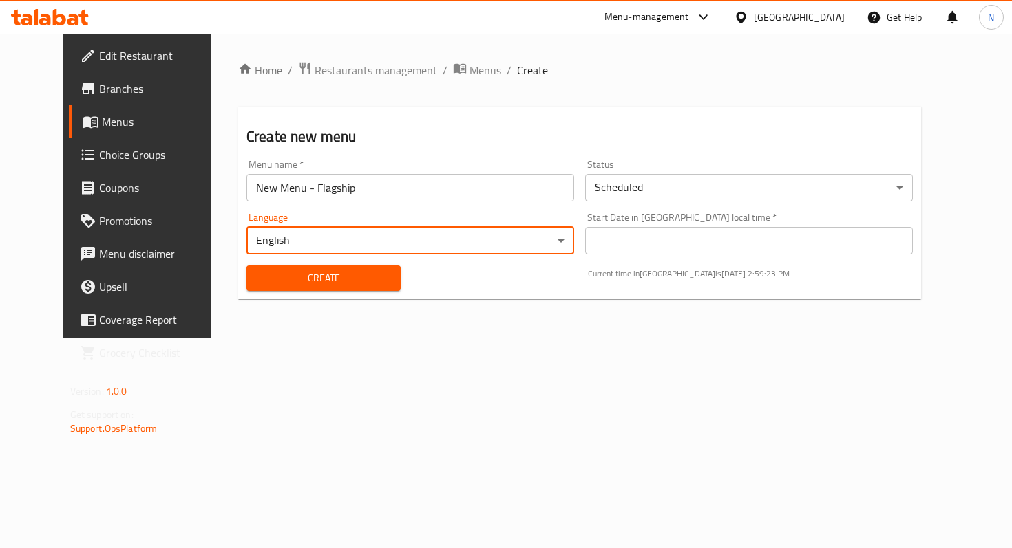
click at [712, 220] on div "Start Date in United Arab Emirates local time   * Start Date in United Arab Emi…" at bounding box center [749, 234] width 328 height 42
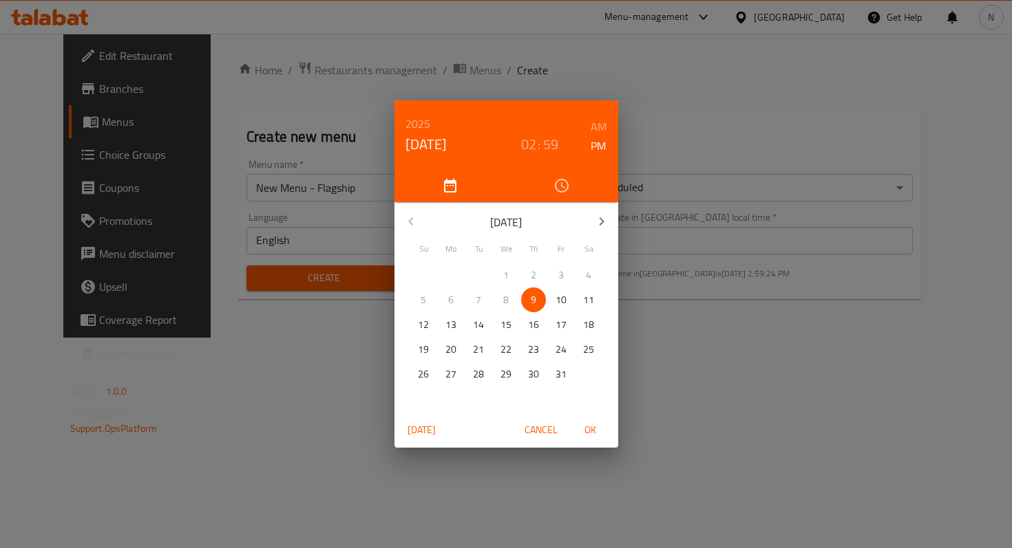
click at [693, 229] on div "2025 Oct 9 02 : 59 AM PM October 2025 Su Mo Tu We Th Fr Sa 28 29 30 1 2 3 4 5 6…" at bounding box center [506, 274] width 1012 height 548
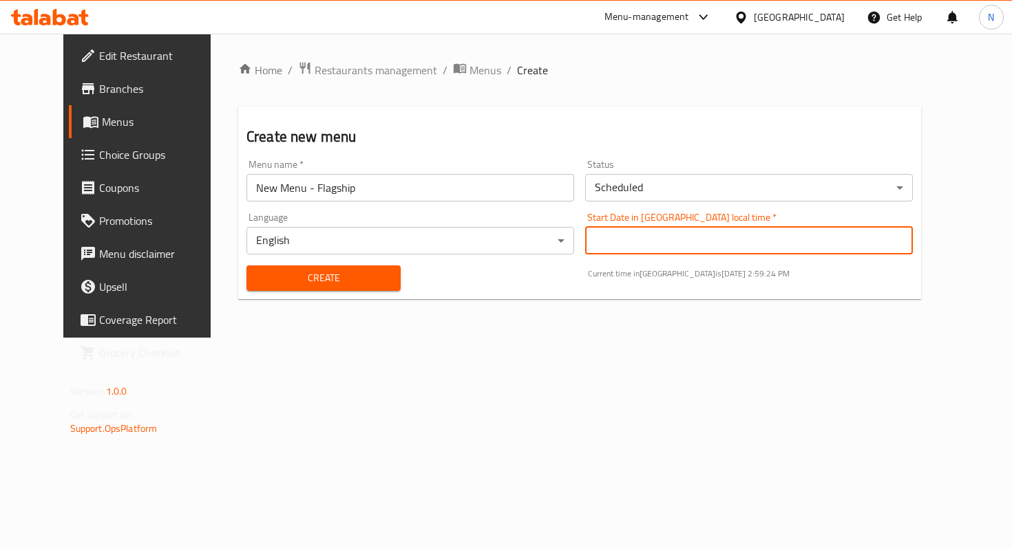
click at [604, 252] on input "Start Date in United Arab Emirates local time   *" at bounding box center [749, 241] width 328 height 28
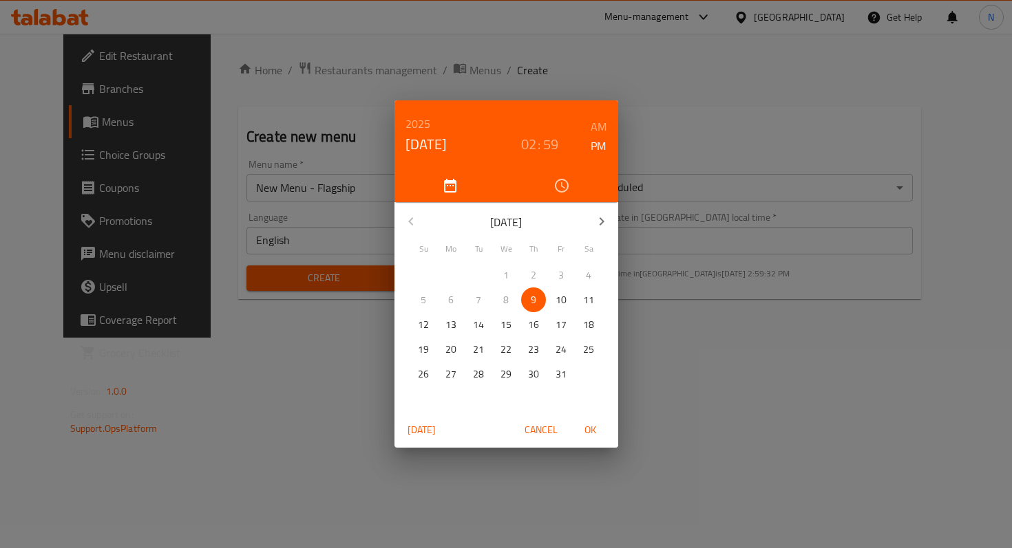
click at [540, 297] on span "9" at bounding box center [533, 300] width 25 height 17
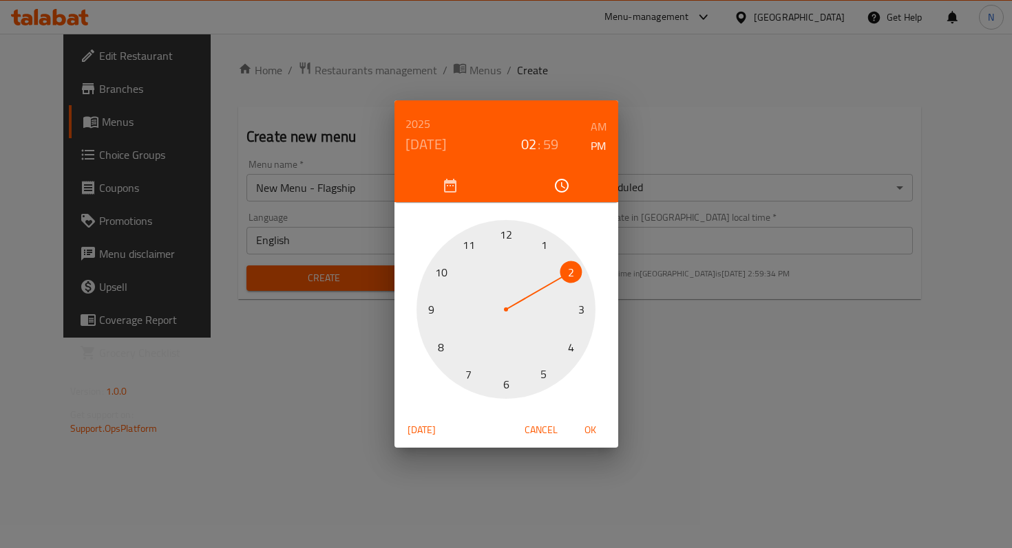
click at [588, 431] on span "OK" at bounding box center [590, 430] width 33 height 17
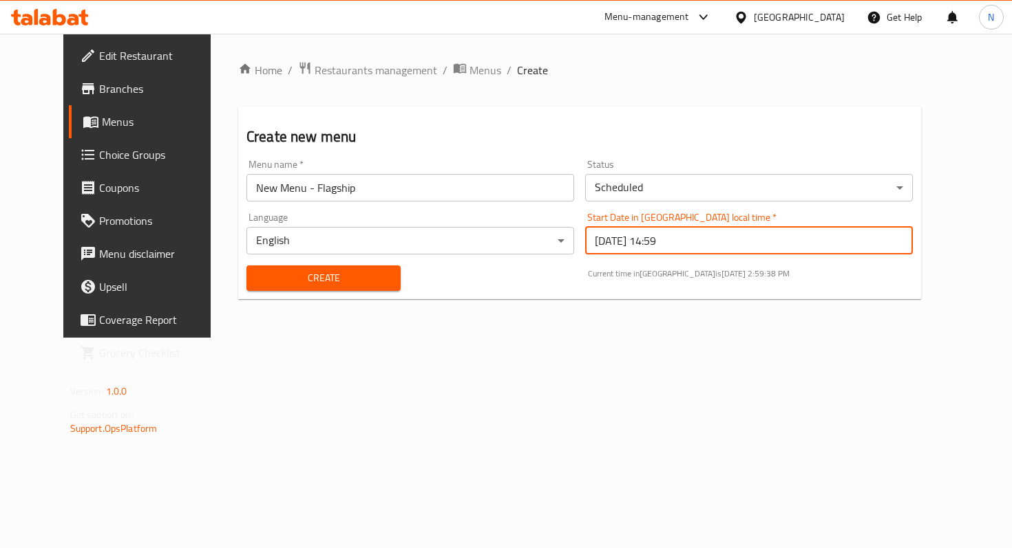
click at [754, 240] on input "2025/10/09 14:59" at bounding box center [749, 241] width 328 height 28
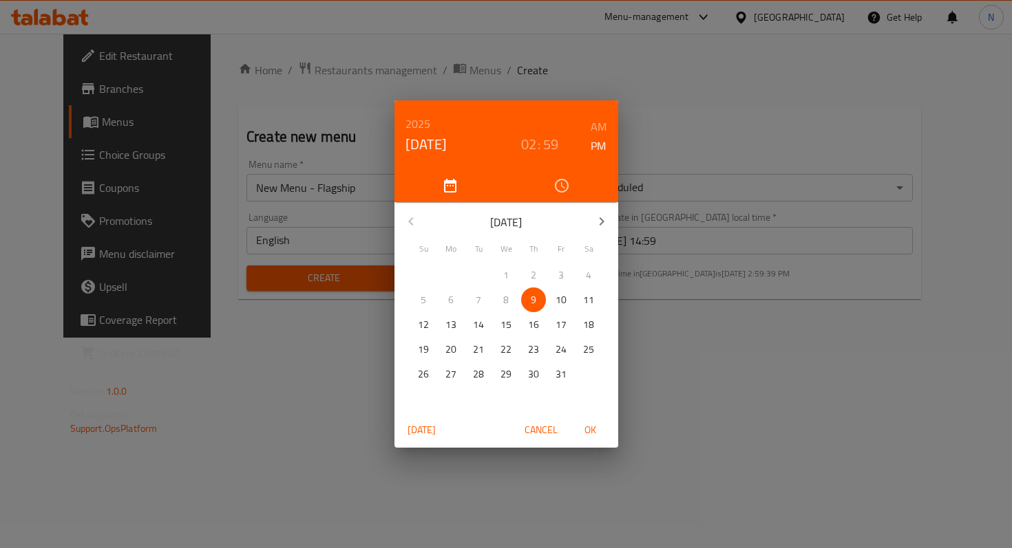
click at [567, 296] on span "10" at bounding box center [560, 300] width 25 height 17
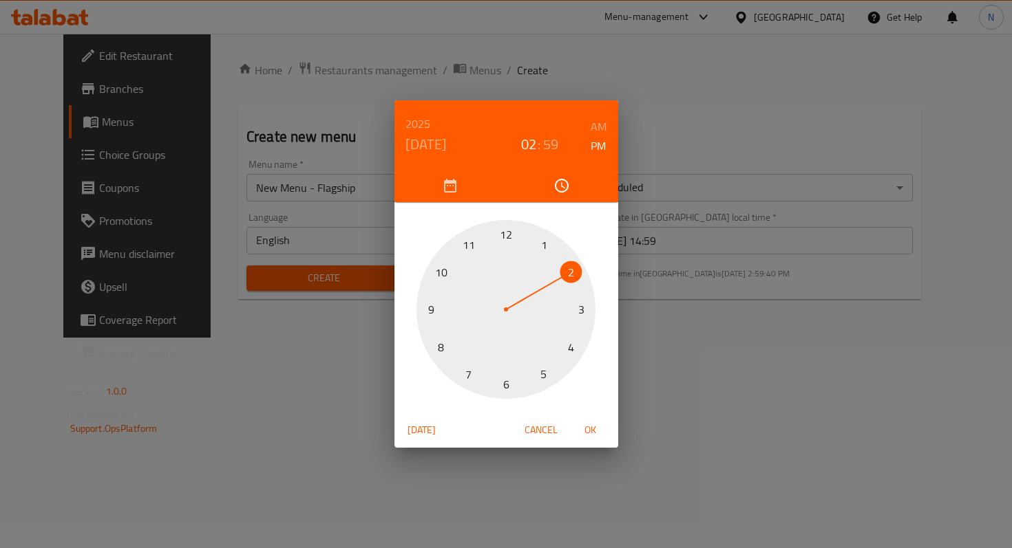
click at [595, 427] on span "OK" at bounding box center [590, 430] width 33 height 17
type input "2025/10/10 14:59"
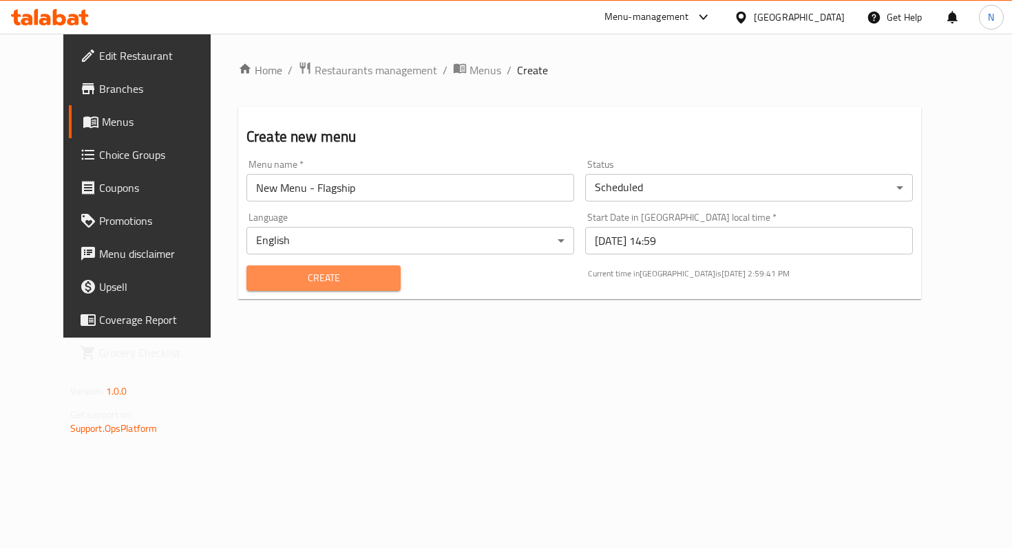
click at [323, 270] on span "Create" at bounding box center [323, 278] width 132 height 17
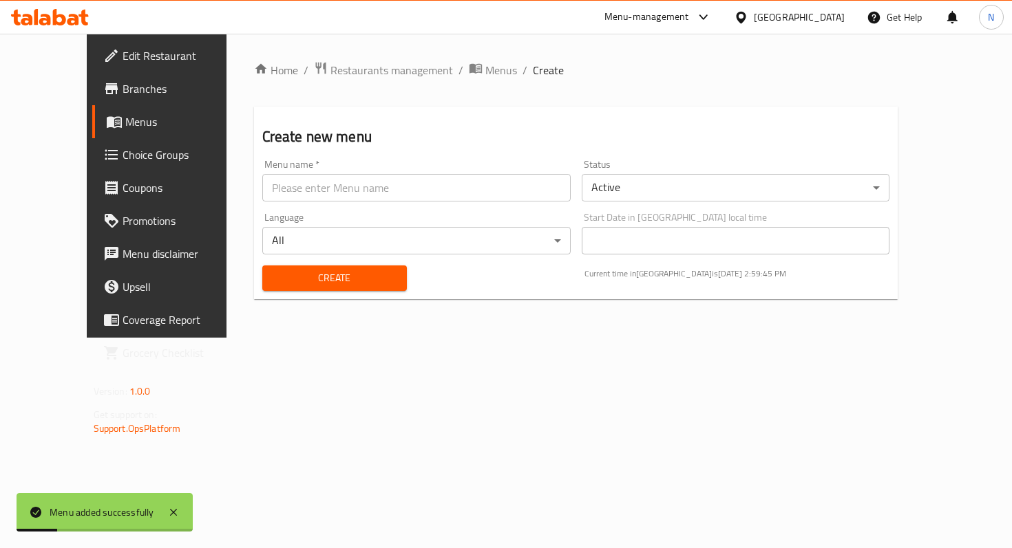
click at [92, 110] on link "Menus" at bounding box center [173, 121] width 163 height 33
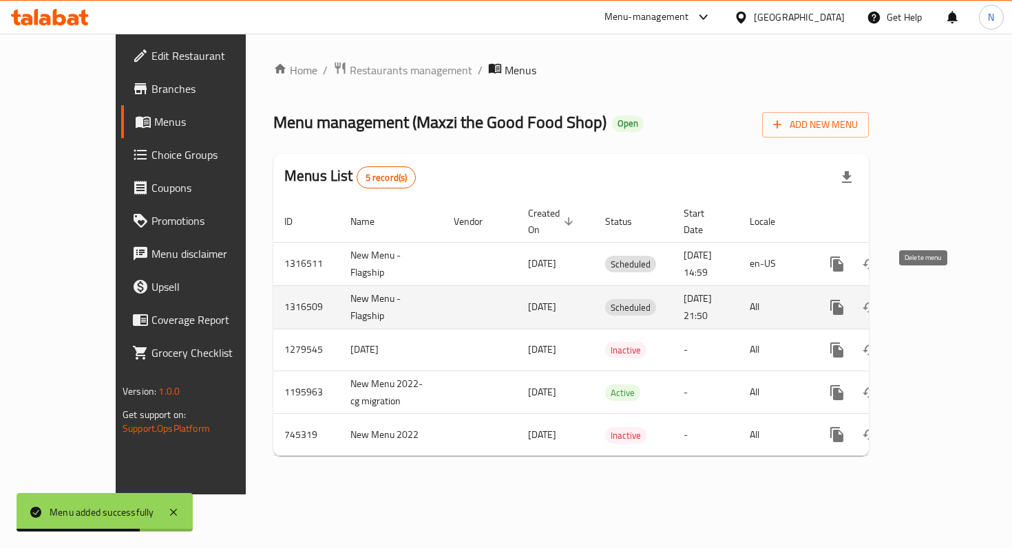
click at [908, 301] on icon "enhanced table" at bounding box center [903, 307] width 10 height 12
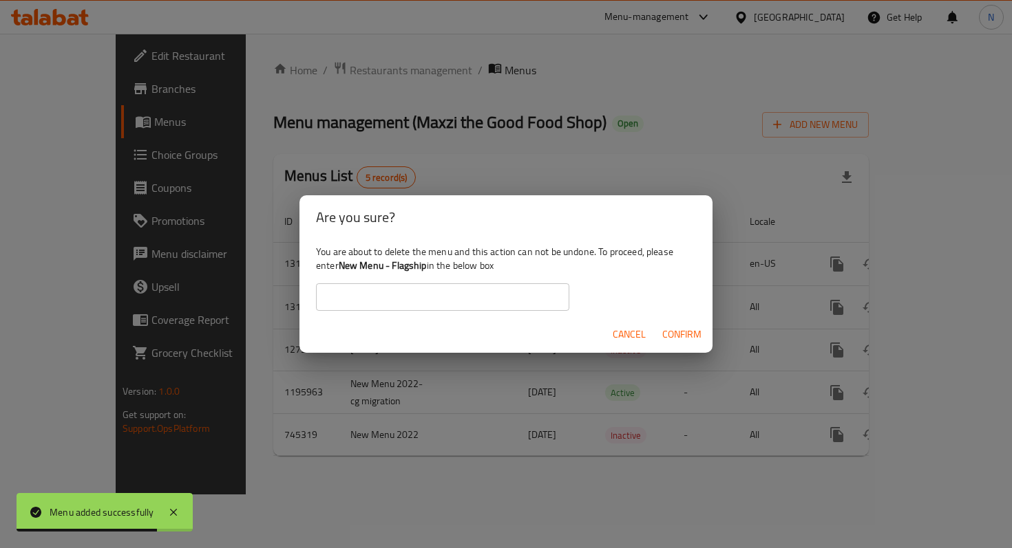
click at [676, 337] on span "Confirm" at bounding box center [681, 334] width 39 height 17
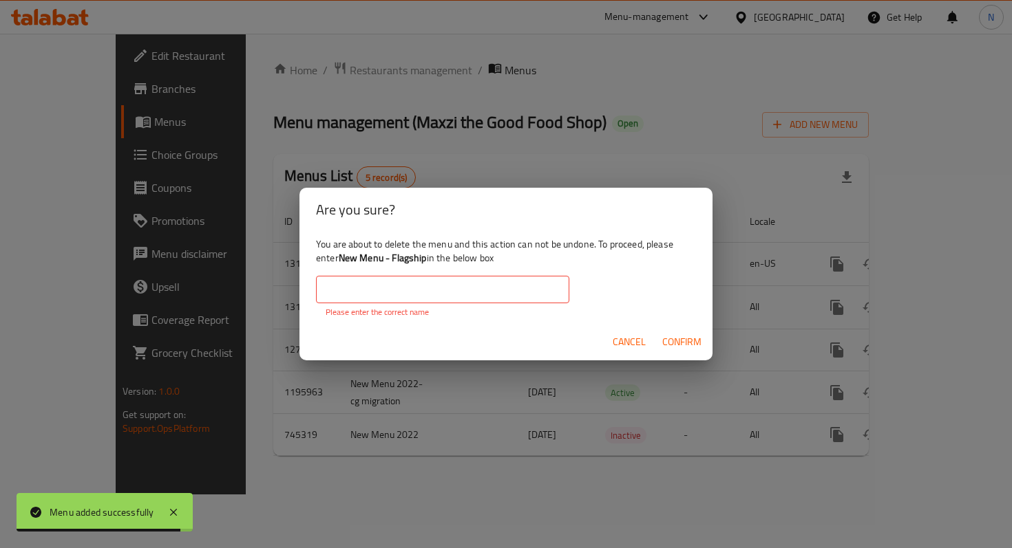
click at [519, 283] on input "text" at bounding box center [442, 290] width 253 height 28
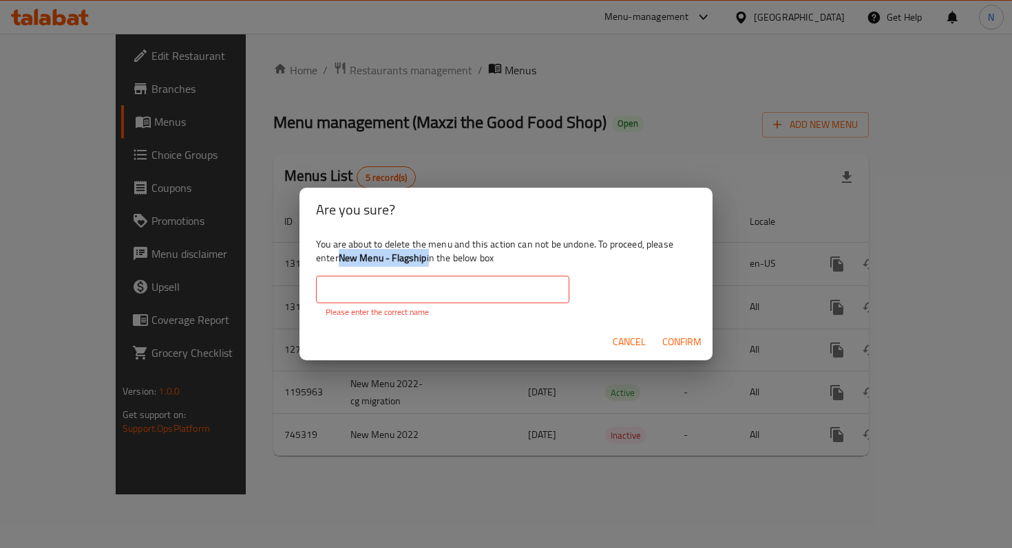
drag, startPoint x: 339, startPoint y: 257, endPoint x: 427, endPoint y: 255, distance: 88.8
click at [428, 255] on div "You are about to delete the menu and this action can not be undone. To proceed,…" at bounding box center [505, 278] width 413 height 92
copy div "New Menu - Flagship"
click at [416, 288] on input "text" at bounding box center [442, 290] width 253 height 28
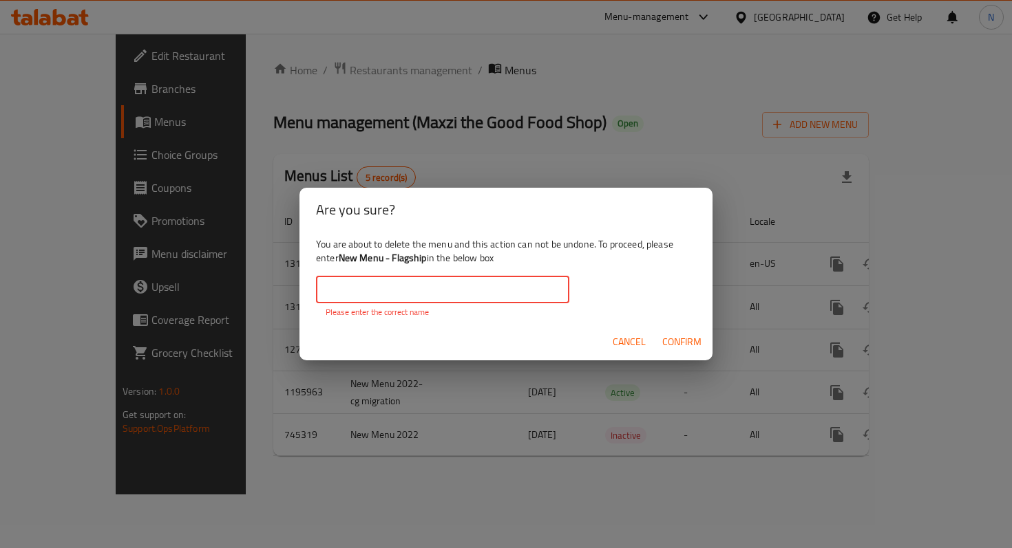
paste input "New Menu - Flagship"
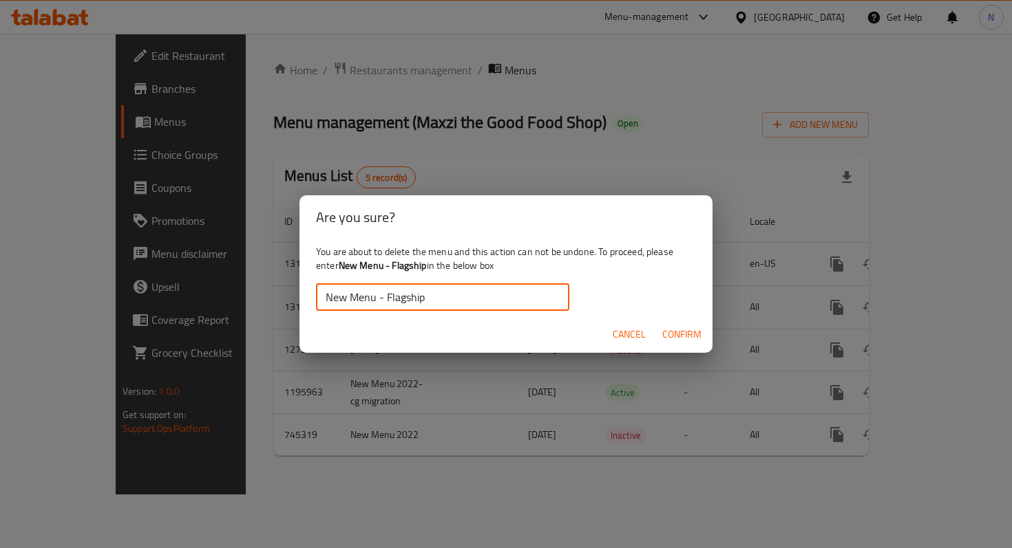
click at [670, 334] on span "Confirm" at bounding box center [681, 334] width 39 height 17
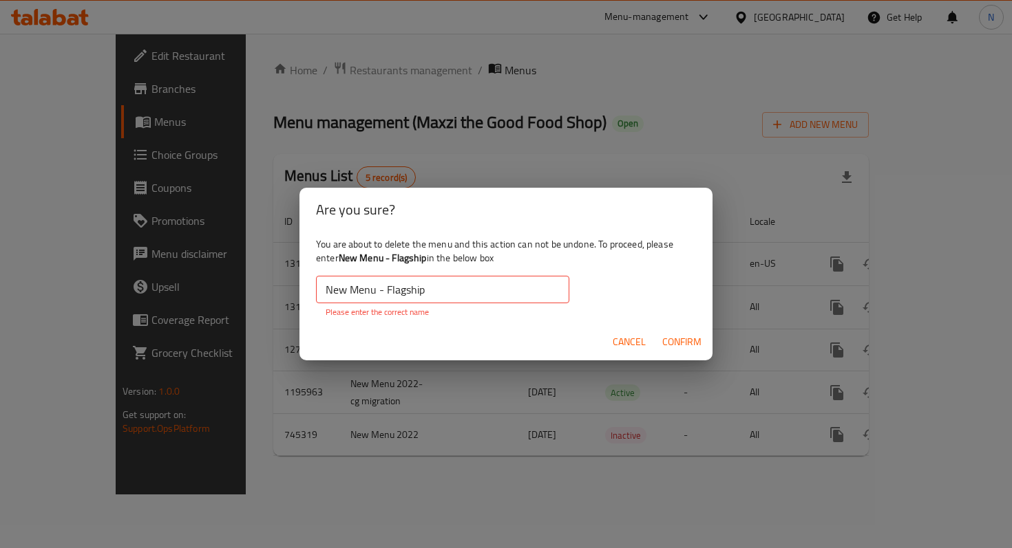
click at [365, 292] on input "New Menu - Flagship" at bounding box center [442, 290] width 253 height 28
click at [319, 294] on input "New Menu - Flagship" at bounding box center [442, 290] width 253 height 28
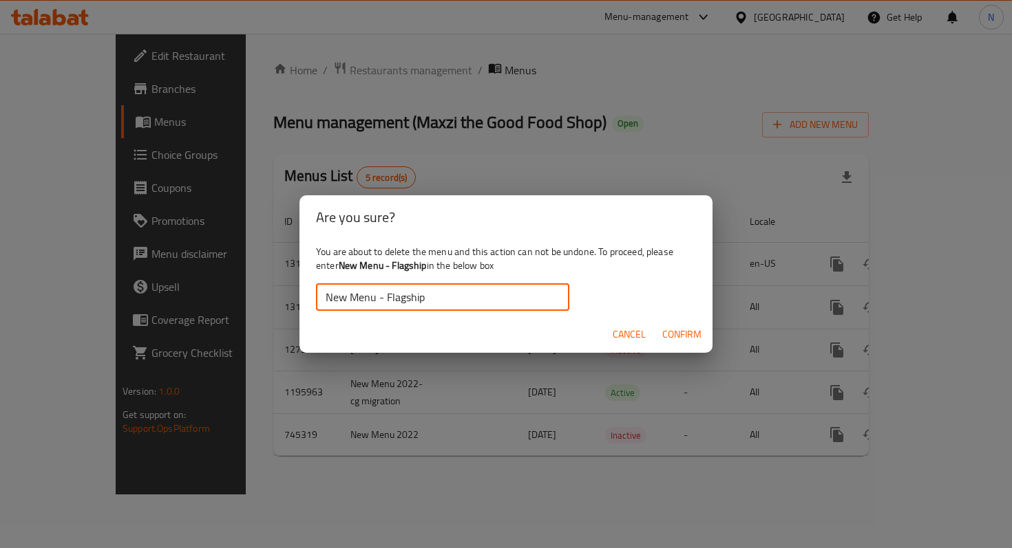
type input "New Menu - Flagship"
click at [692, 333] on span "Confirm" at bounding box center [681, 334] width 39 height 17
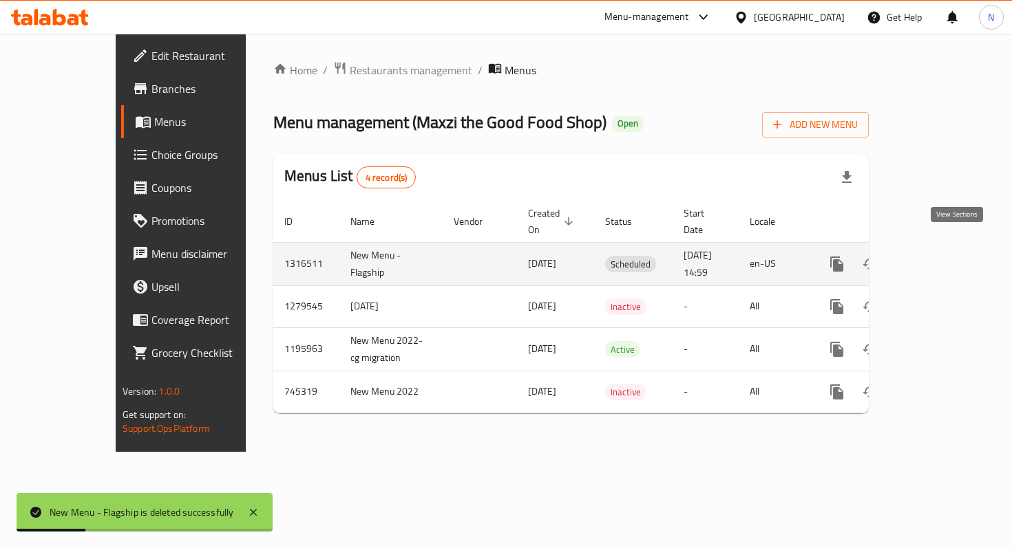
click at [942, 258] on icon "enhanced table" at bounding box center [936, 264] width 12 height 12
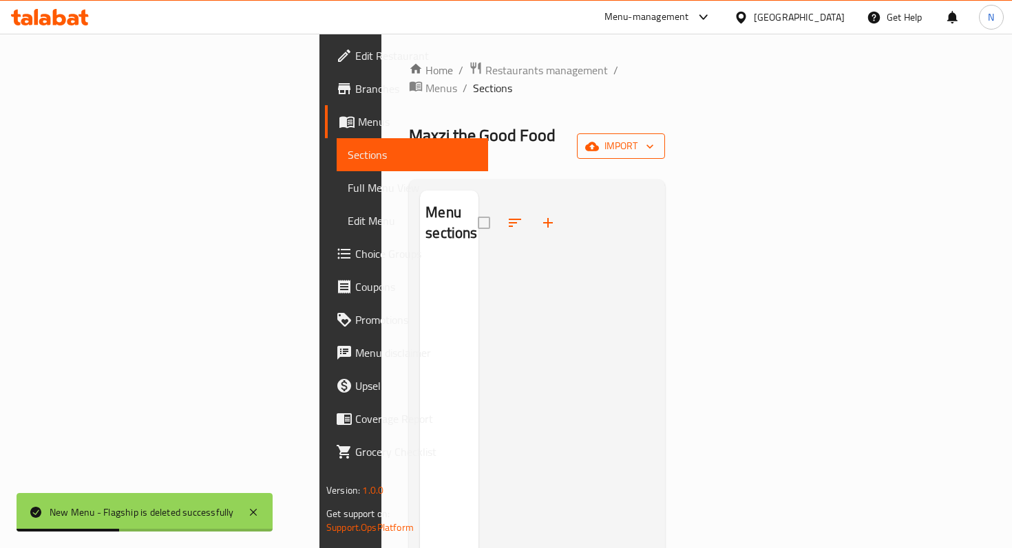
click at [654, 138] on span "import" at bounding box center [621, 146] width 66 height 17
click at [888, 161] on span "Bulk Upload Menu" at bounding box center [923, 153] width 136 height 17
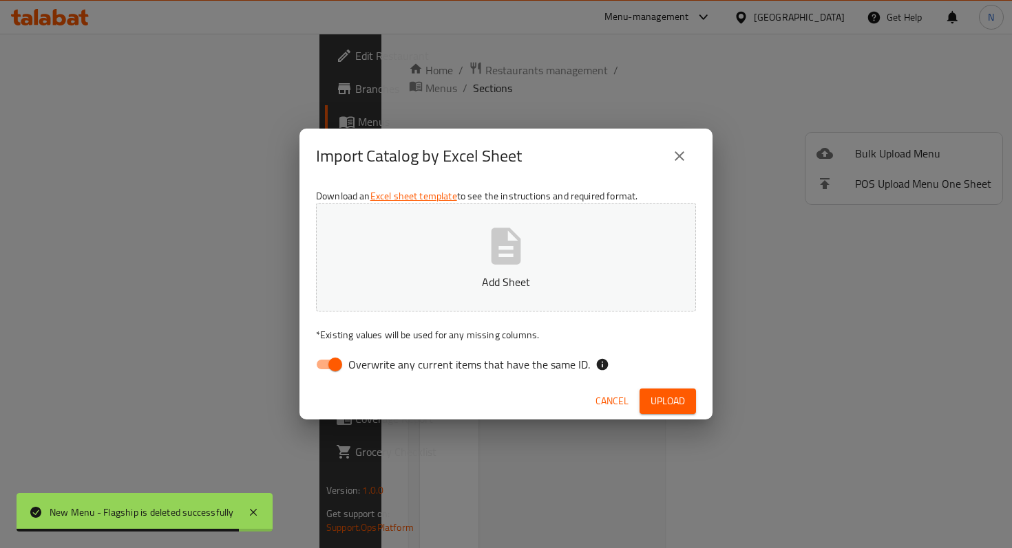
click at [480, 265] on button "Add Sheet" at bounding box center [506, 257] width 380 height 109
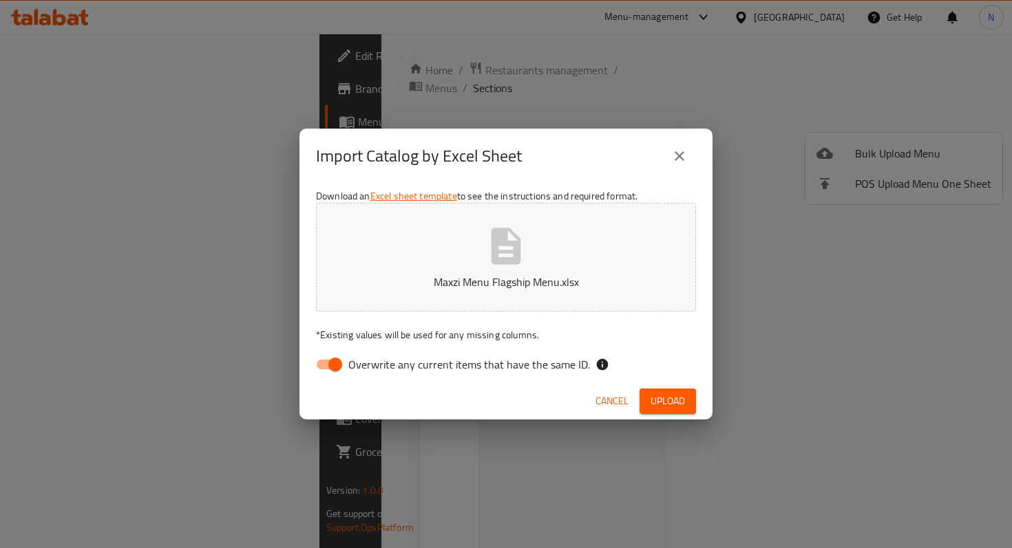
click at [330, 365] on input "Overwrite any current items that have the same ID." at bounding box center [335, 365] width 78 height 26
checkbox input "false"
click at [661, 398] on span "Upload" at bounding box center [667, 401] width 34 height 17
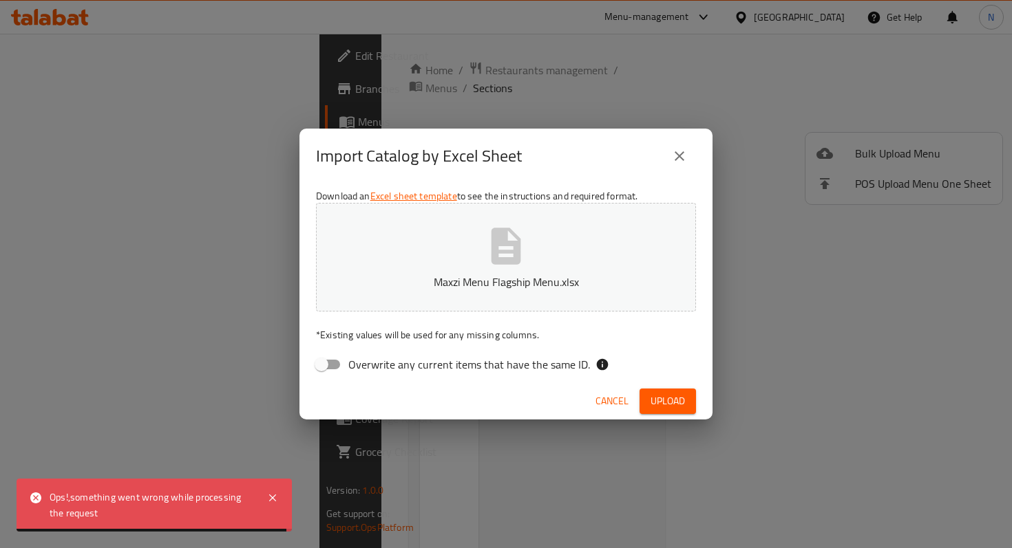
click at [426, 194] on link "Excel sheet template" at bounding box center [413, 196] width 87 height 18
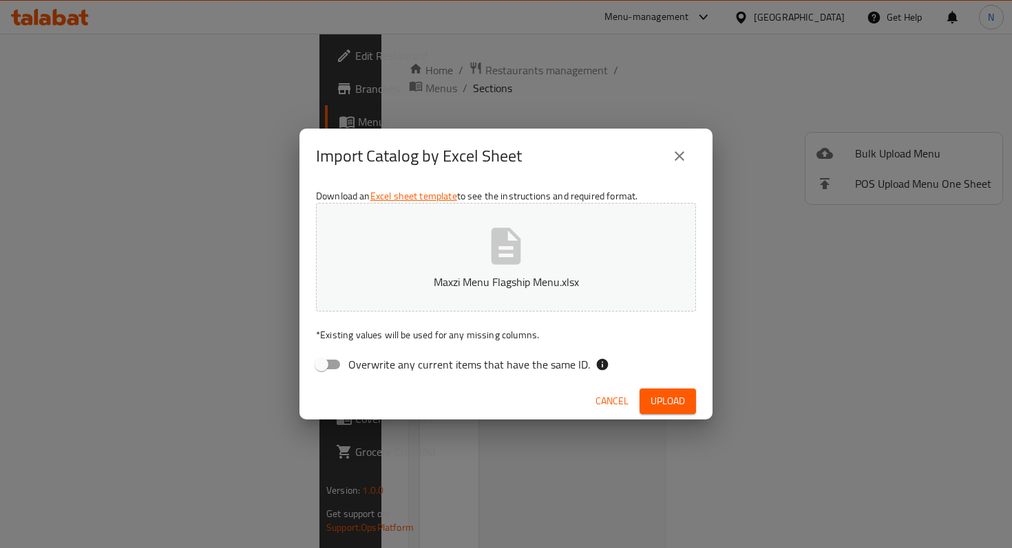
click at [683, 153] on icon "close" at bounding box center [679, 156] width 17 height 17
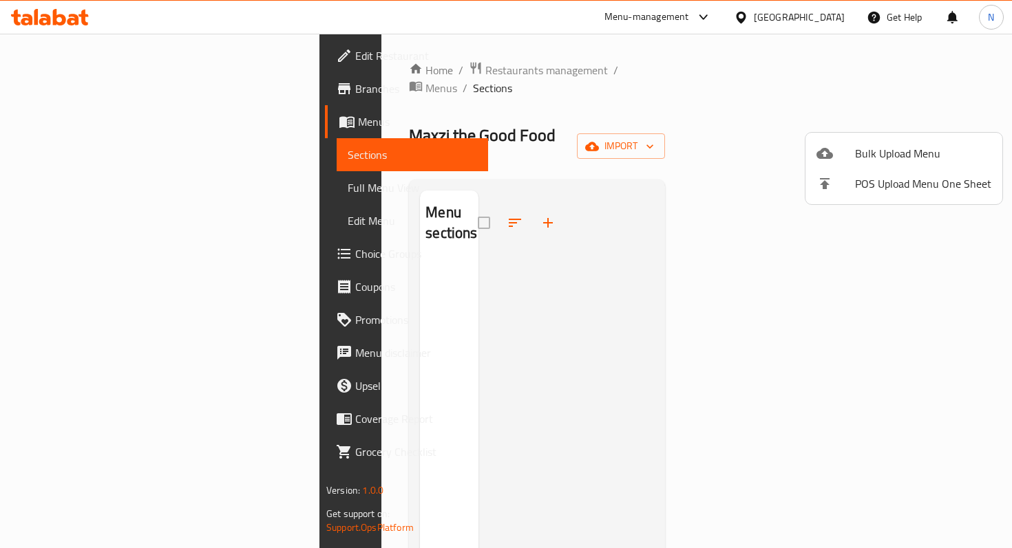
click at [42, 127] on div at bounding box center [506, 274] width 1012 height 548
click at [358, 128] on span "Menus" at bounding box center [417, 122] width 119 height 17
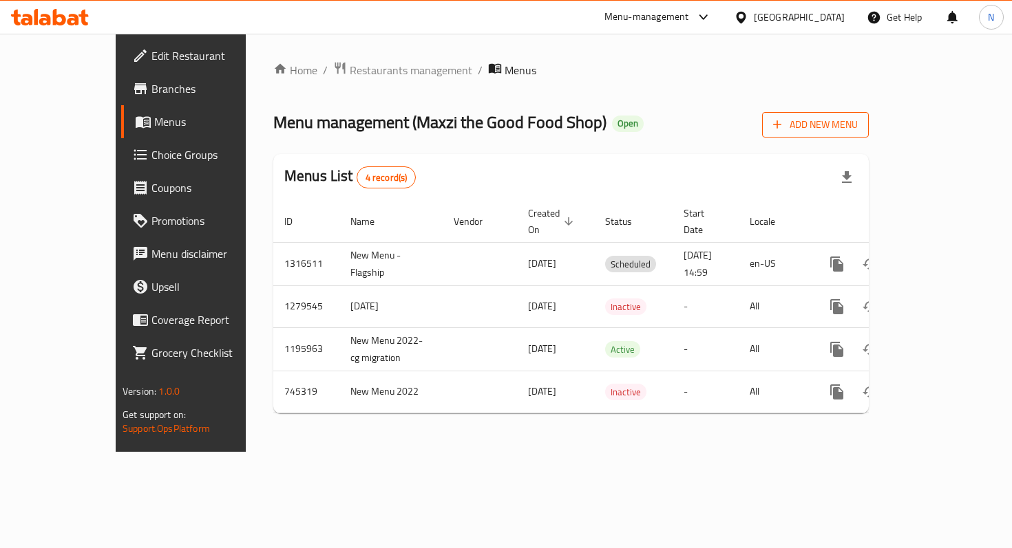
click at [857, 117] on span "Add New Menu" at bounding box center [815, 124] width 85 height 17
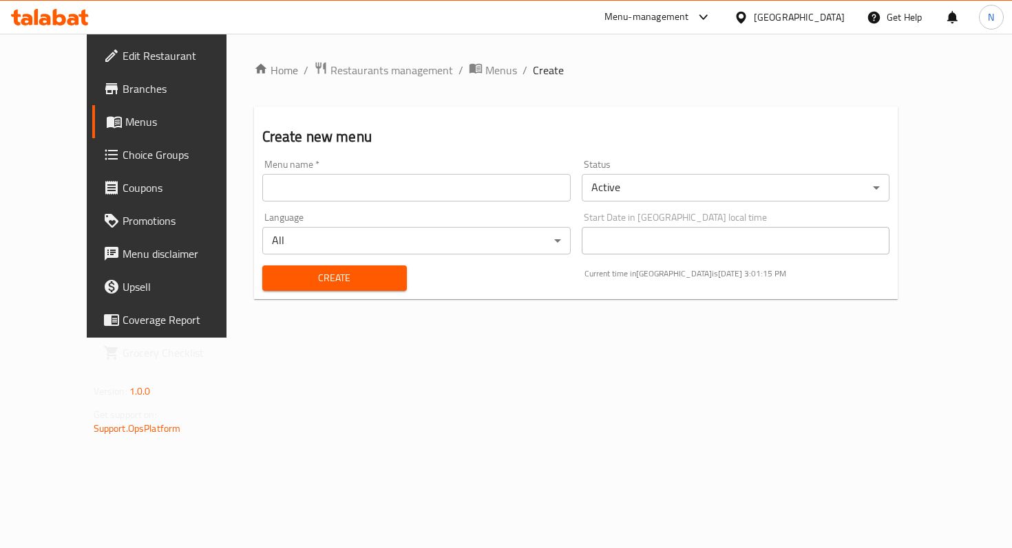
click at [125, 125] on span "Menus" at bounding box center [184, 122] width 119 height 17
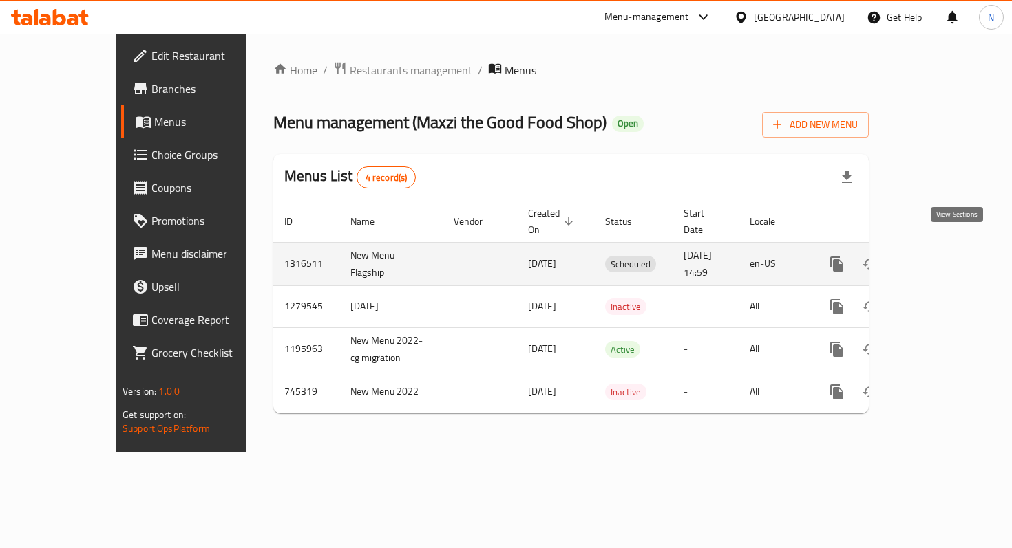
click at [944, 256] on icon "enhanced table" at bounding box center [936, 264] width 17 height 17
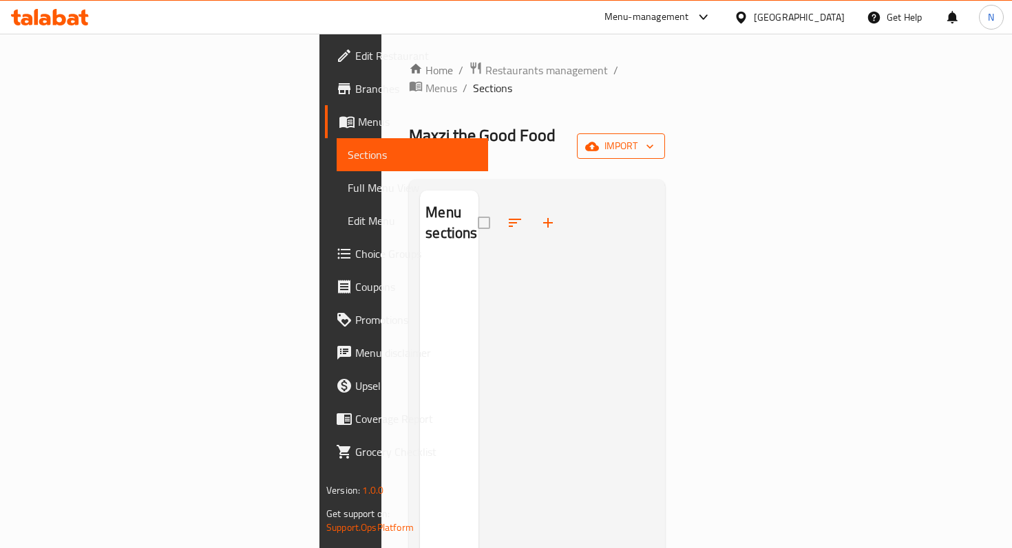
click at [654, 138] on span "import" at bounding box center [621, 146] width 66 height 17
click at [861, 158] on span "Bulk Upload Menu" at bounding box center [923, 153] width 136 height 17
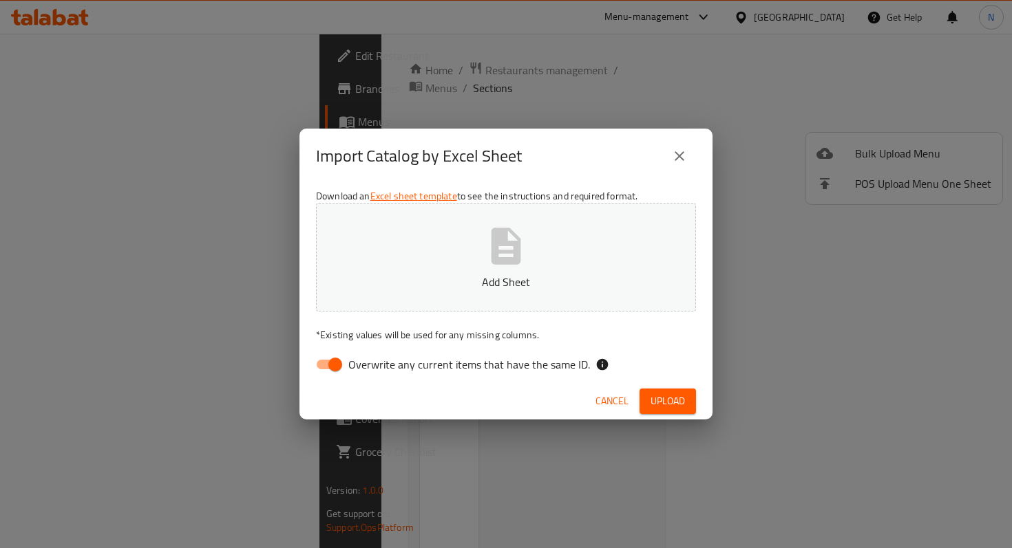
click at [500, 274] on p "Add Sheet" at bounding box center [505, 282] width 337 height 17
click at [328, 367] on input "Overwrite any current items that have the same ID." at bounding box center [335, 365] width 78 height 26
checkbox input "false"
click at [660, 402] on span "Upload" at bounding box center [667, 401] width 34 height 17
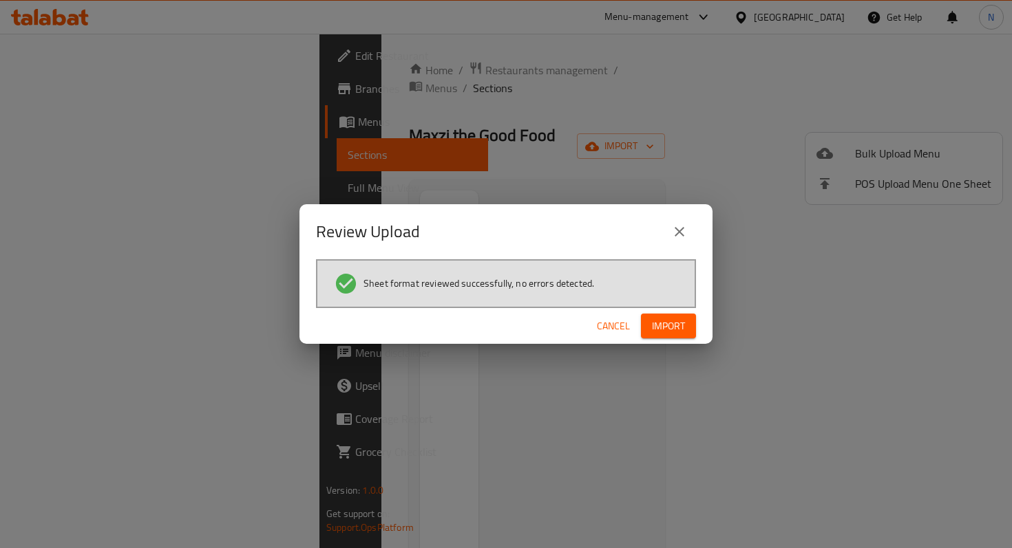
click at [666, 329] on span "Import" at bounding box center [668, 326] width 33 height 17
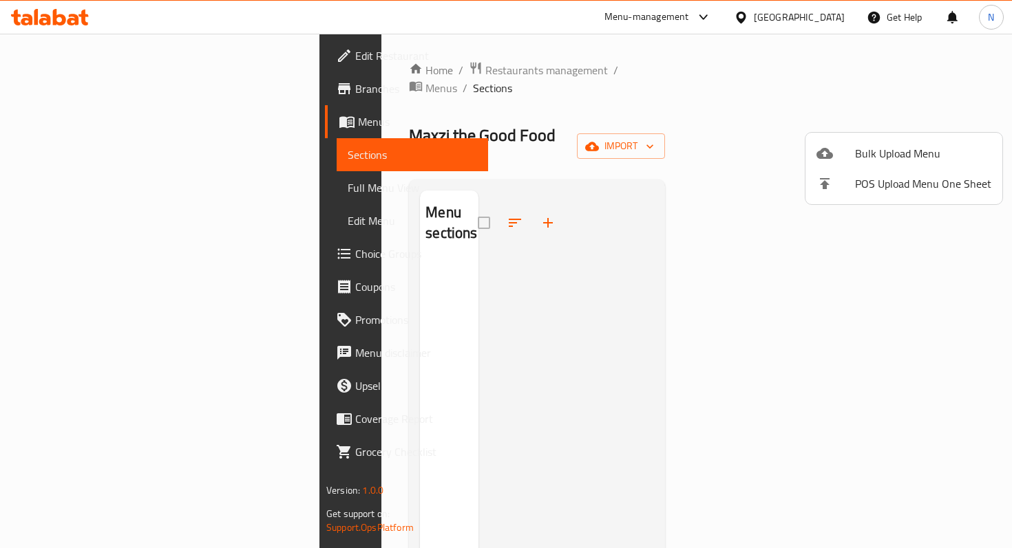
click at [759, 86] on div at bounding box center [506, 274] width 1012 height 548
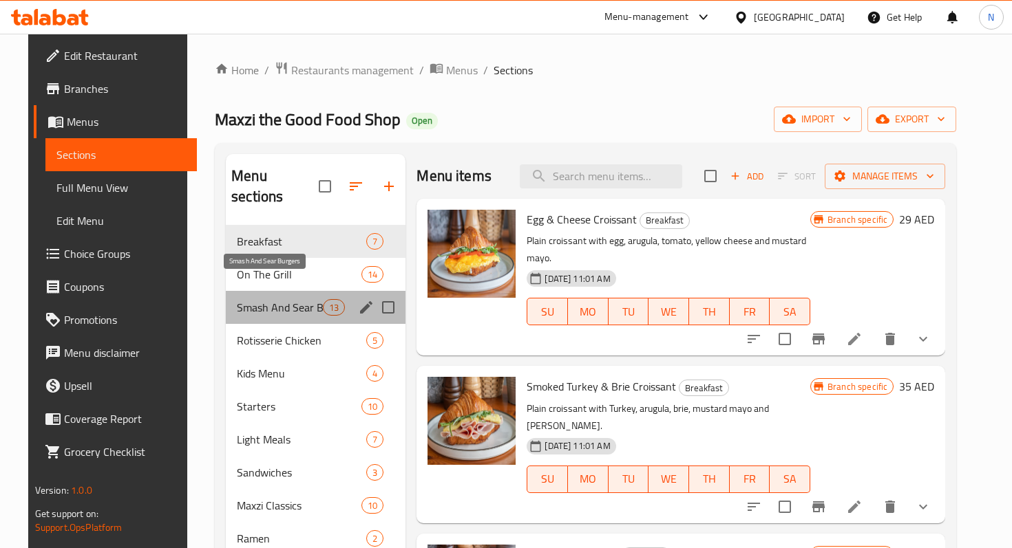
click at [259, 299] on span "Smash And Sear Burgers" at bounding box center [280, 307] width 86 height 17
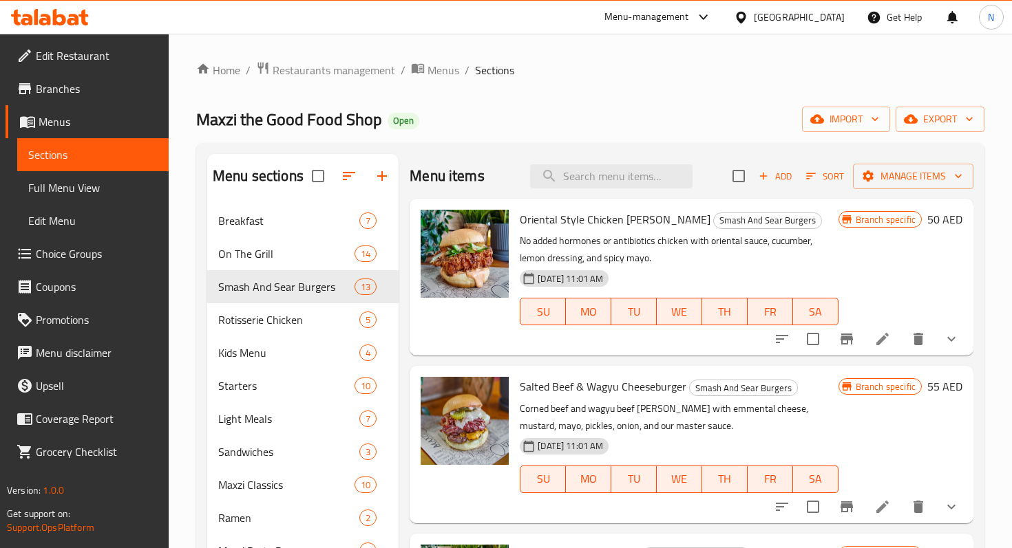
click at [901, 218] on span "Branch specific" at bounding box center [885, 219] width 71 height 13
click at [881, 343] on icon at bounding box center [882, 339] width 17 height 17
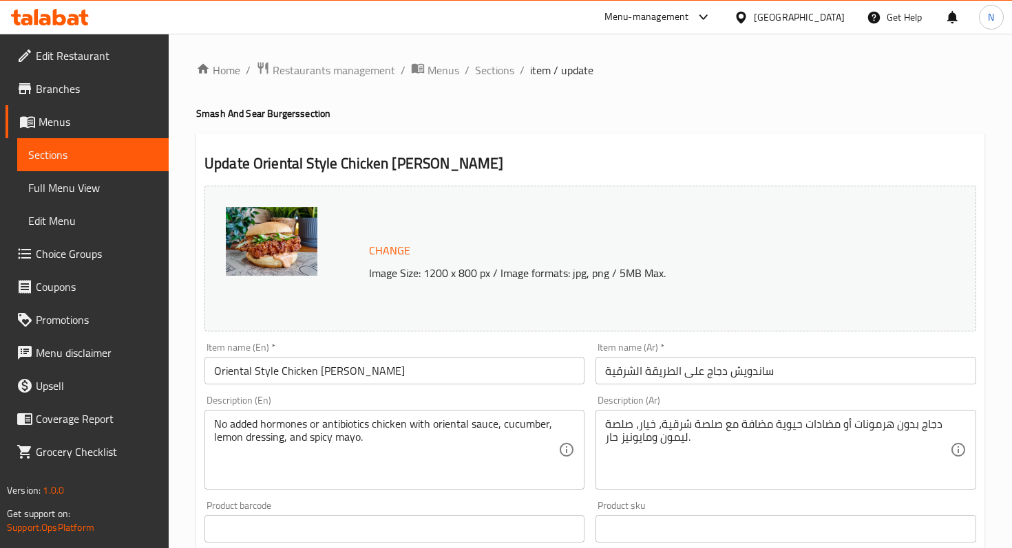
click at [316, 168] on h2 "Update Oriental Style Chicken Sando" at bounding box center [589, 163] width 771 height 21
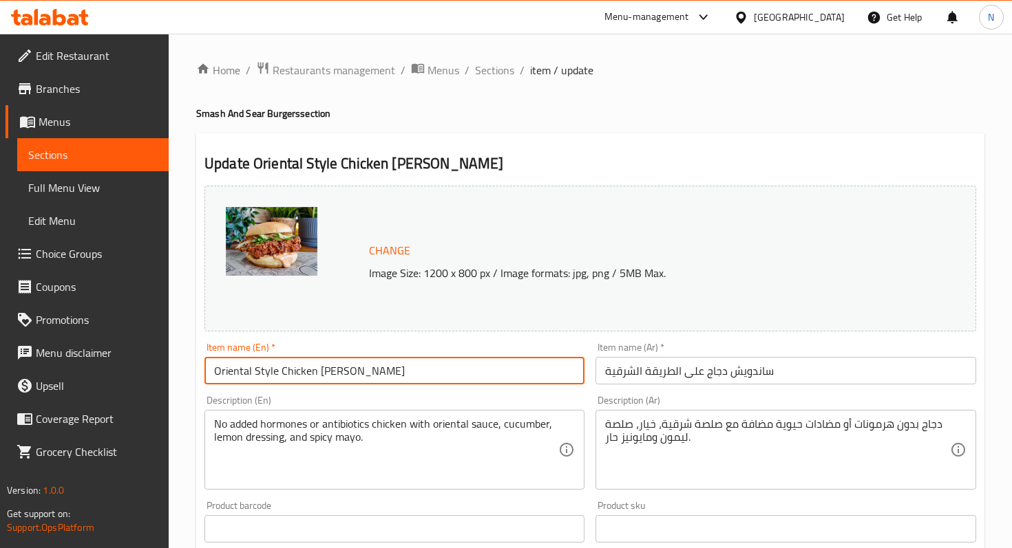
click at [257, 376] on input "Oriental Style Chicken Sando" at bounding box center [394, 371] width 380 height 28
paste input "CRISPY CAESAR SANDO"
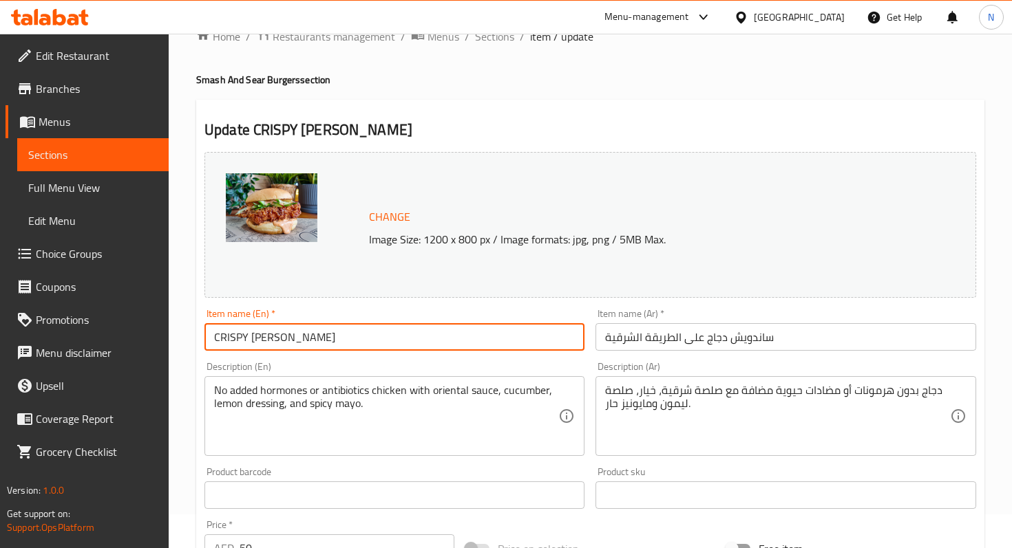
scroll to position [38, 0]
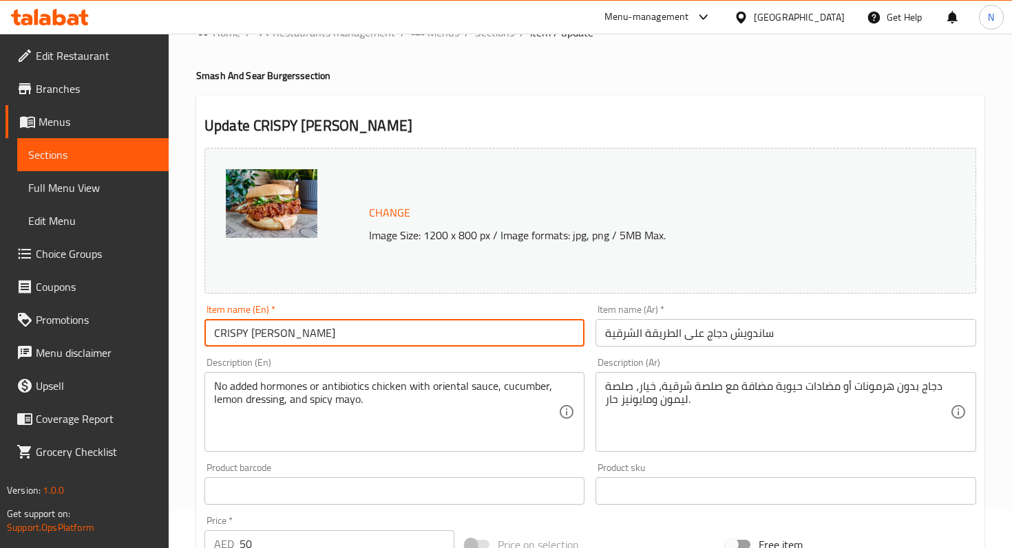
type input "CRISPY CAESAR SANDO"
click at [641, 330] on input "ساندويش دجاج على الطريقة الشرقية" at bounding box center [785, 333] width 380 height 28
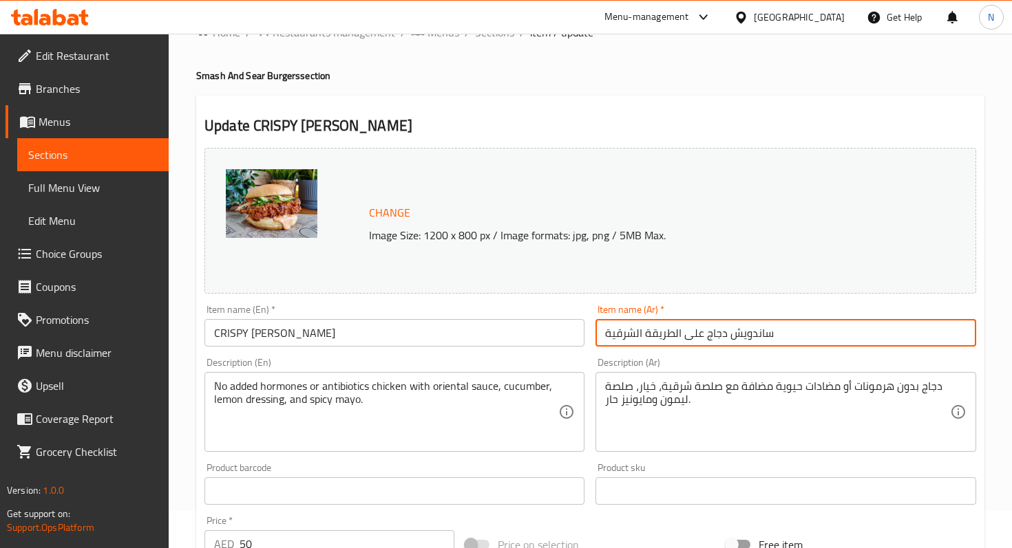
click at [641, 330] on input "ساندويش دجاج على الطريقة الشرقية" at bounding box center [785, 333] width 380 height 28
click at [705, 341] on input "ساندويش دجاج على الطريقة الشرقية" at bounding box center [785, 333] width 380 height 28
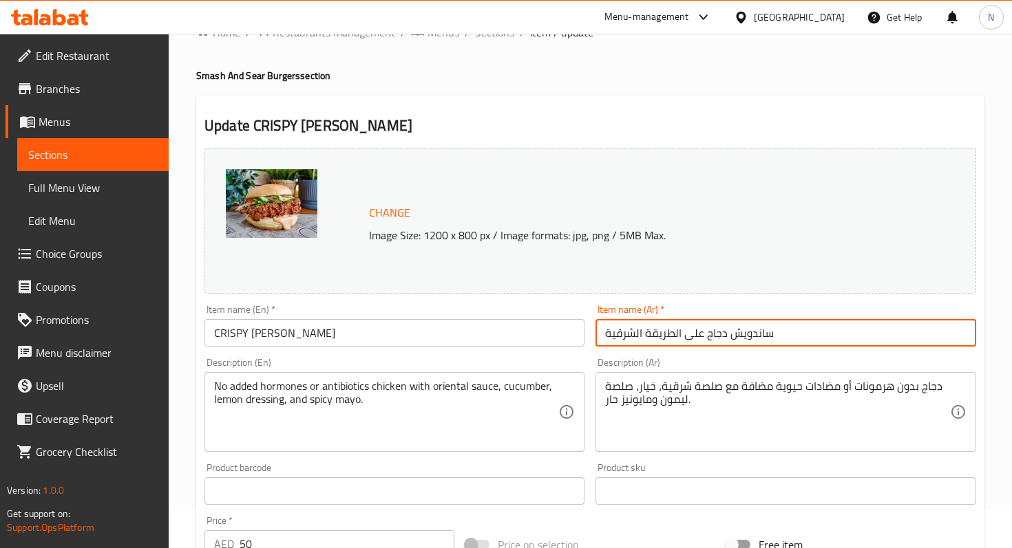
paste input "سيزر مقرمش"
type input "ساندو سيزر مقرمش"
click at [716, 376] on div "دجاج بدون هرمونات أو مضادات حيوية مضافة مع صلصة شرقية، خيار، صلصة ليمون ومايوني…" at bounding box center [785, 412] width 380 height 80
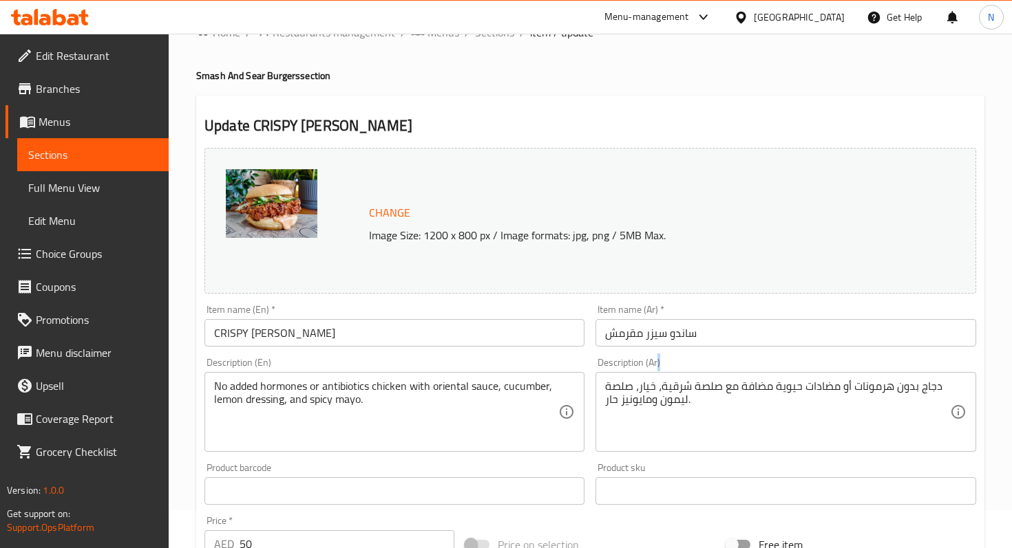
click at [716, 376] on div "دجاج بدون هرمونات أو مضادات حيوية مضافة مع صلصة شرقية، خيار، صلصة ليمون ومايوني…" at bounding box center [785, 412] width 380 height 80
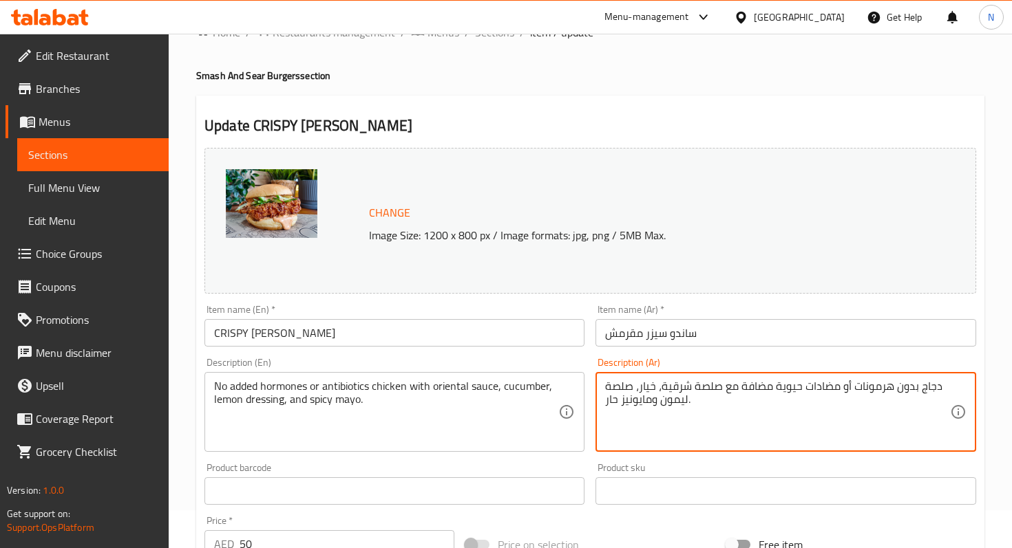
click at [697, 401] on textarea "دجاج بدون هرمونات أو مضادات حيوية مضافة مع صلصة شرقية، خيار، صلصة ليمون ومايوني…" at bounding box center [777, 412] width 344 height 65
paste textarea "Crispy chicken, lettuce, Caesar dressing, master sauce, parmesan cheese, potato…"
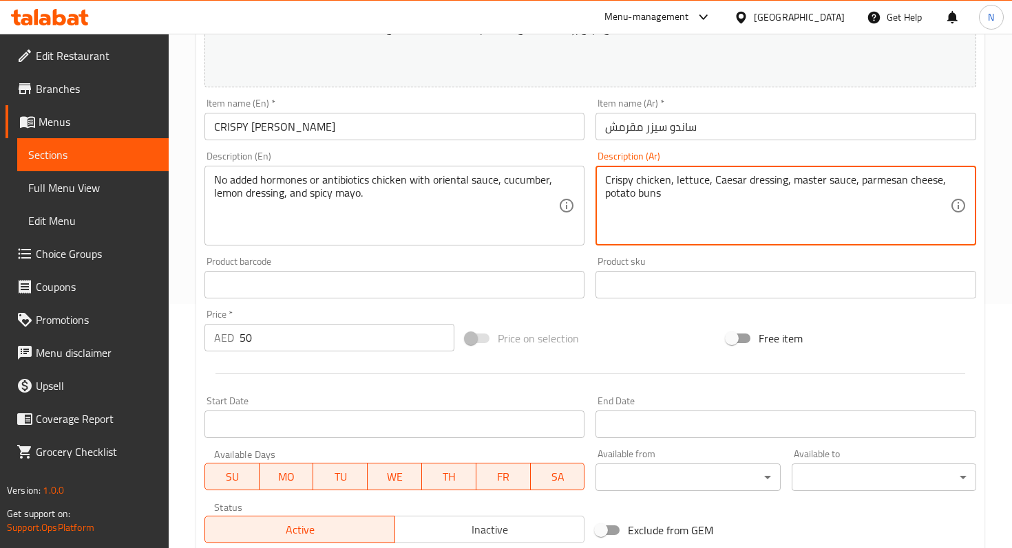
scroll to position [256, 0]
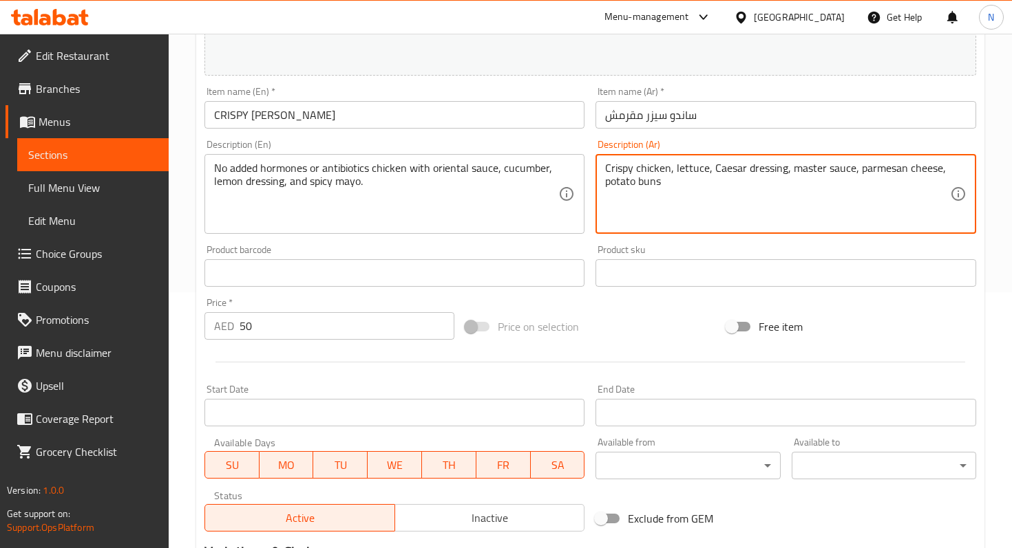
type textarea "Crispy chicken, lettuce, Caesar dressing, master sauce, parmesan cheese, potato…"
click at [310, 322] on div "Price   * AED 50 Price *" at bounding box center [329, 319] width 250 height 42
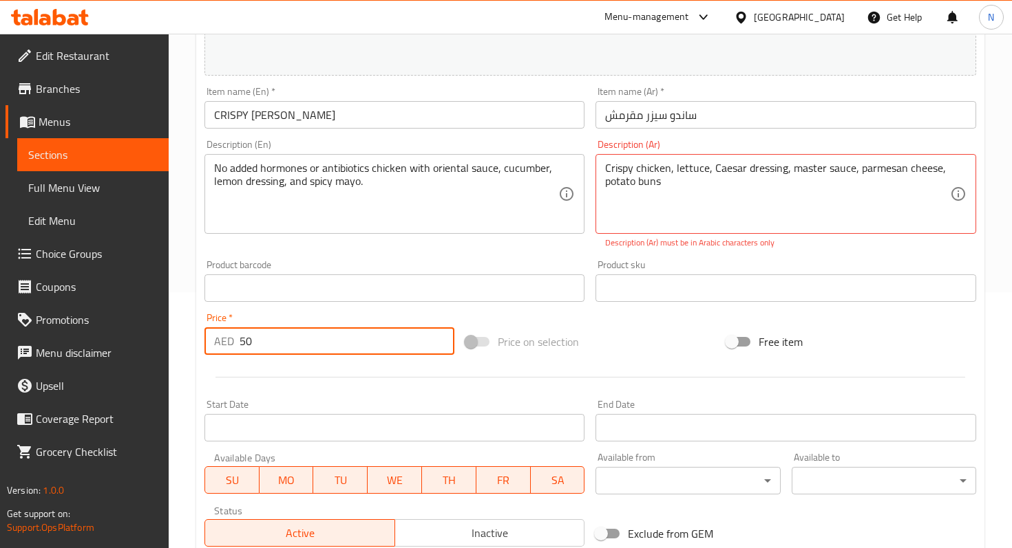
click at [330, 351] on input "50" at bounding box center [346, 342] width 215 height 28
type input "5"
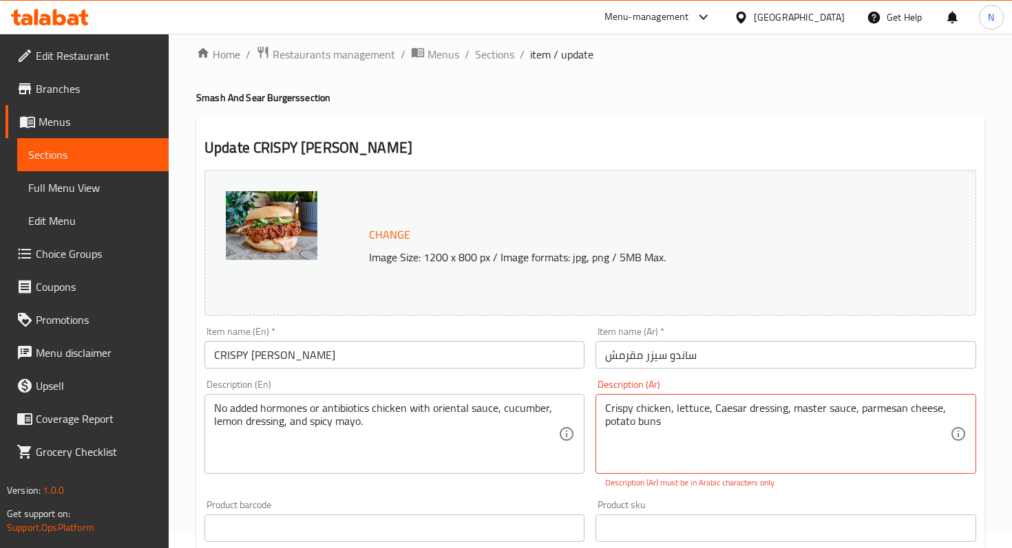
scroll to position [0, 0]
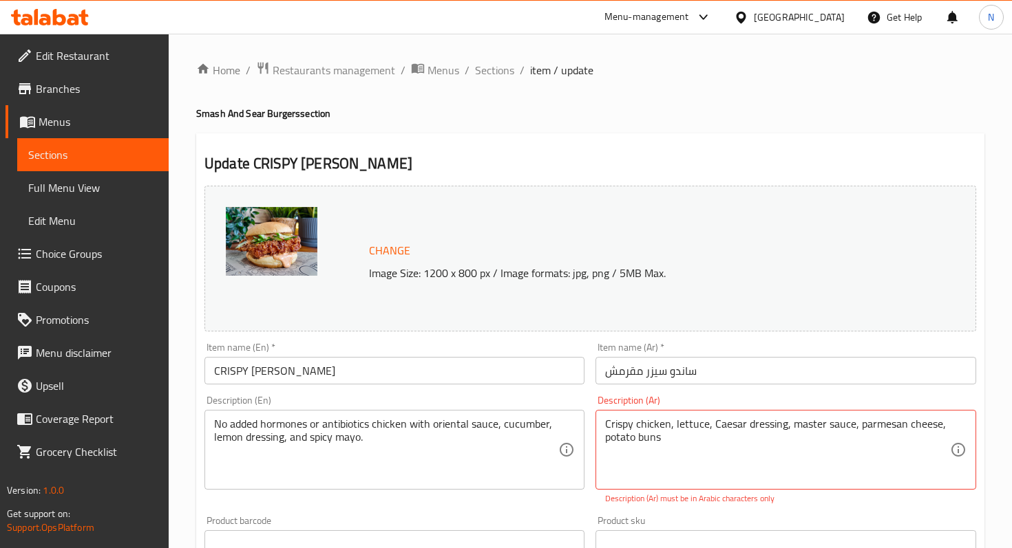
type input "43"
click at [394, 244] on span "Change" at bounding box center [389, 251] width 41 height 20
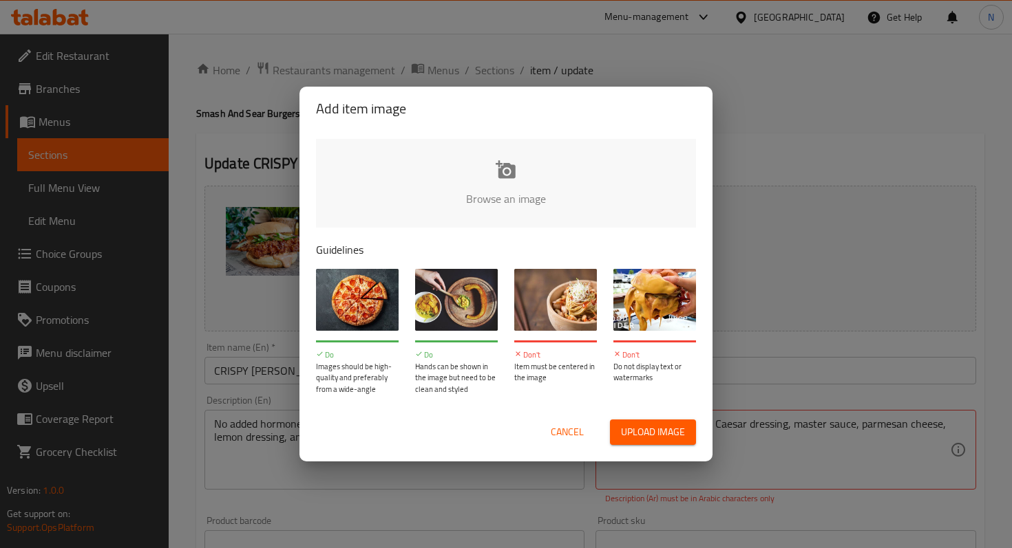
click at [500, 171] on input "file" at bounding box center [971, 203] width 1310 height 129
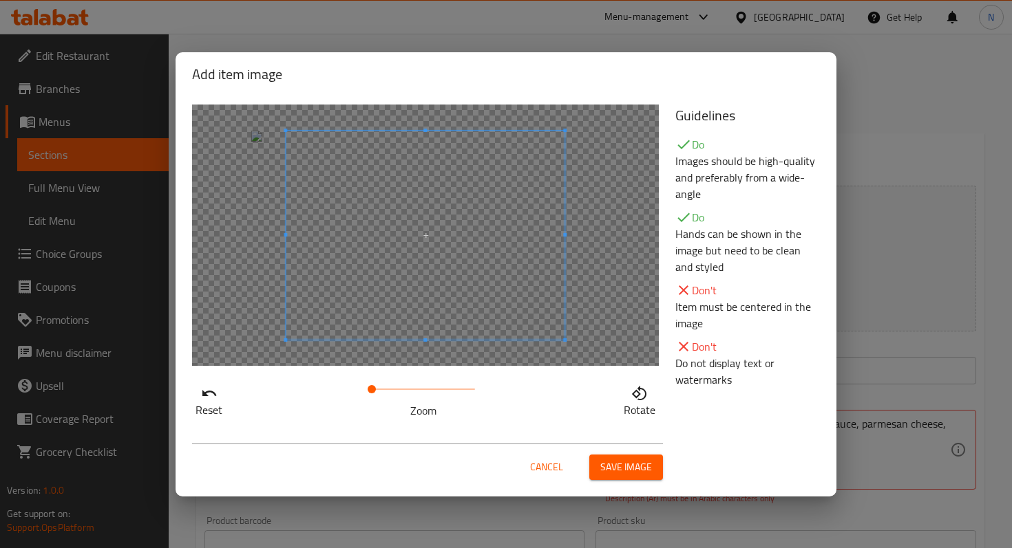
click at [443, 276] on span at bounding box center [425, 235] width 279 height 209
click at [264, 237] on div at bounding box center [425, 236] width 467 height 262
click at [278, 239] on div at bounding box center [425, 236] width 467 height 262
click at [629, 469] on span "Save image" at bounding box center [626, 467] width 52 height 17
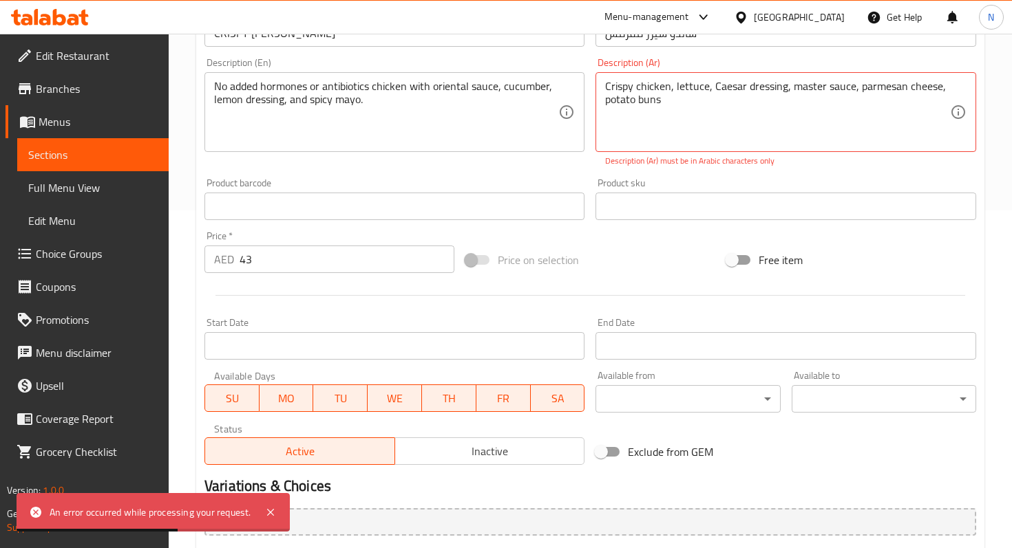
scroll to position [482, 0]
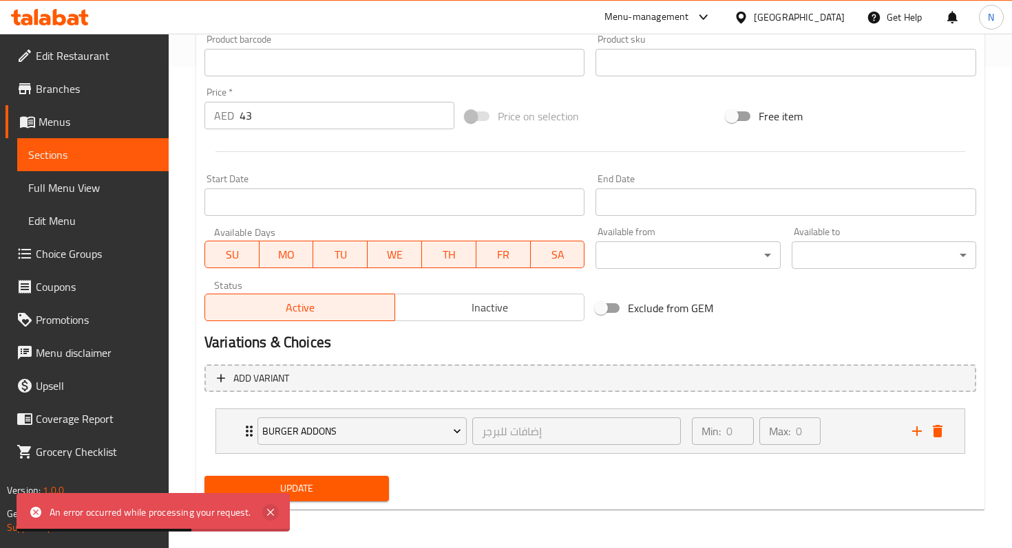
click at [273, 510] on icon at bounding box center [270, 512] width 7 height 7
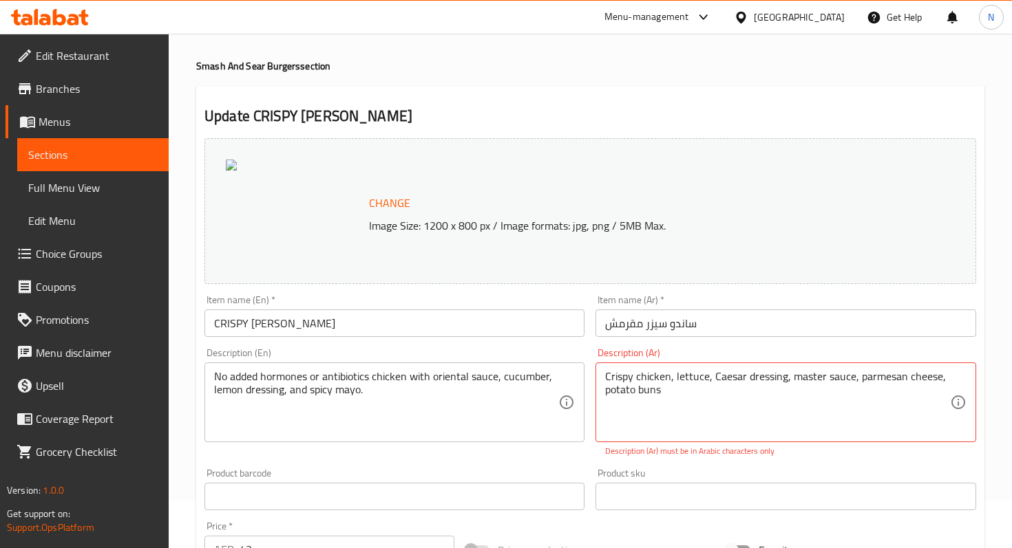
scroll to position [46, 0]
click at [237, 180] on div at bounding box center [295, 212] width 138 height 103
click at [229, 165] on img at bounding box center [231, 166] width 11 height 11
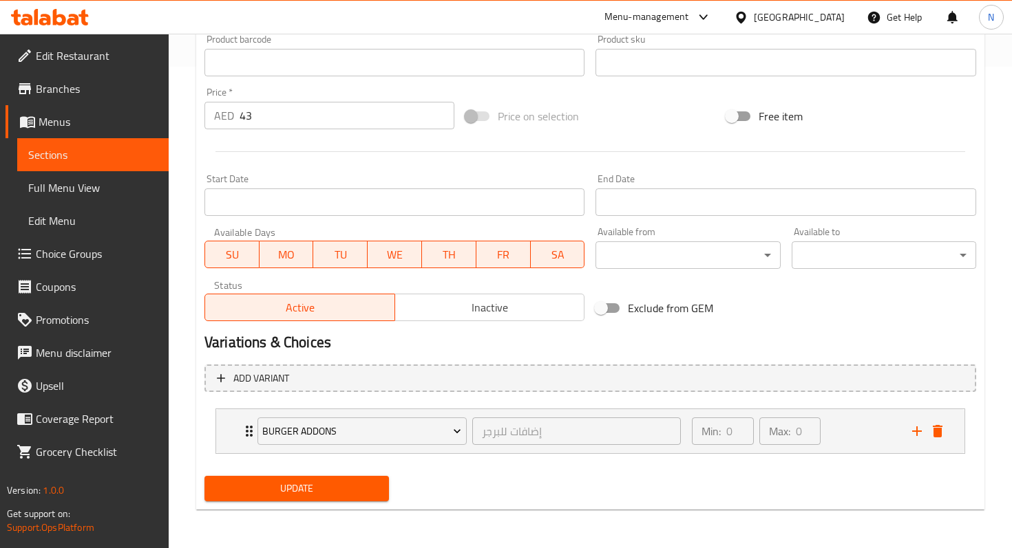
click at [292, 494] on span "Update" at bounding box center [296, 488] width 162 height 17
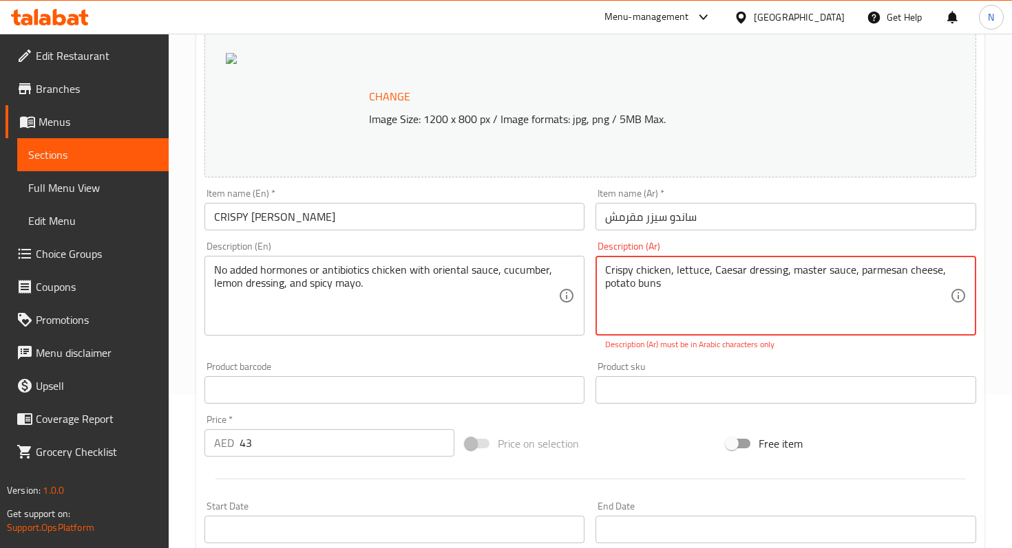
scroll to position [150, 0]
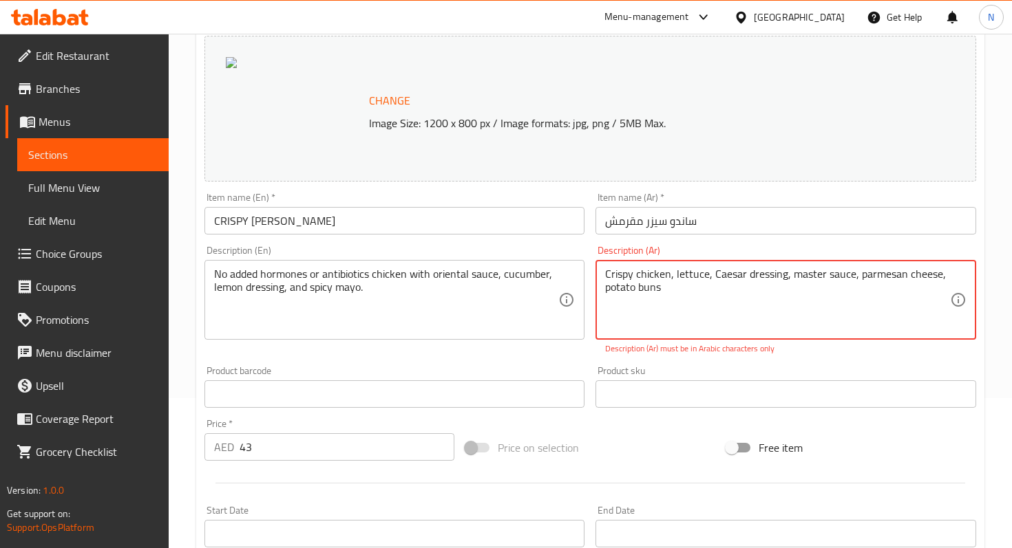
drag, startPoint x: 665, startPoint y: 293, endPoint x: 597, endPoint y: 275, distance: 70.0
click at [597, 275] on div "Crispy chicken, lettuce, Caesar dressing, master sauce, parmesan cheese, potato…" at bounding box center [785, 300] width 380 height 80
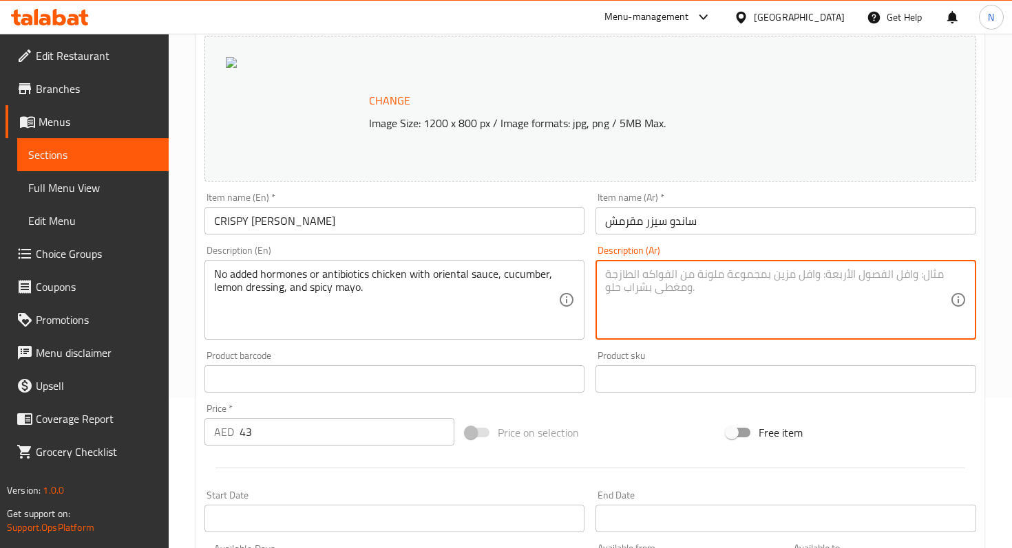
click at [768, 291] on textarea at bounding box center [777, 300] width 344 height 65
click at [639, 315] on textarea at bounding box center [777, 300] width 344 height 65
paste textarea "ساندو سيزر مقرمش"
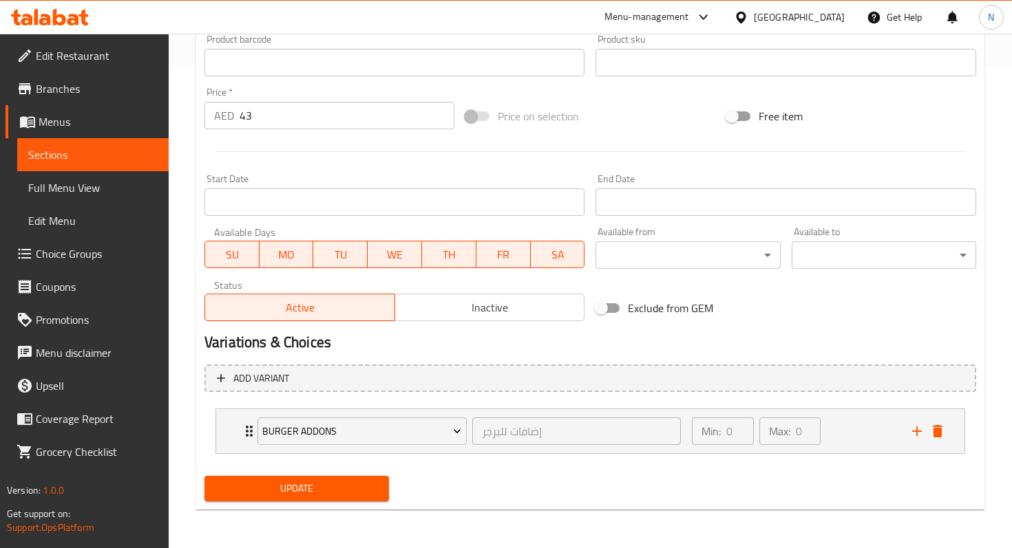
click at [373, 493] on span "Update" at bounding box center [296, 488] width 162 height 17
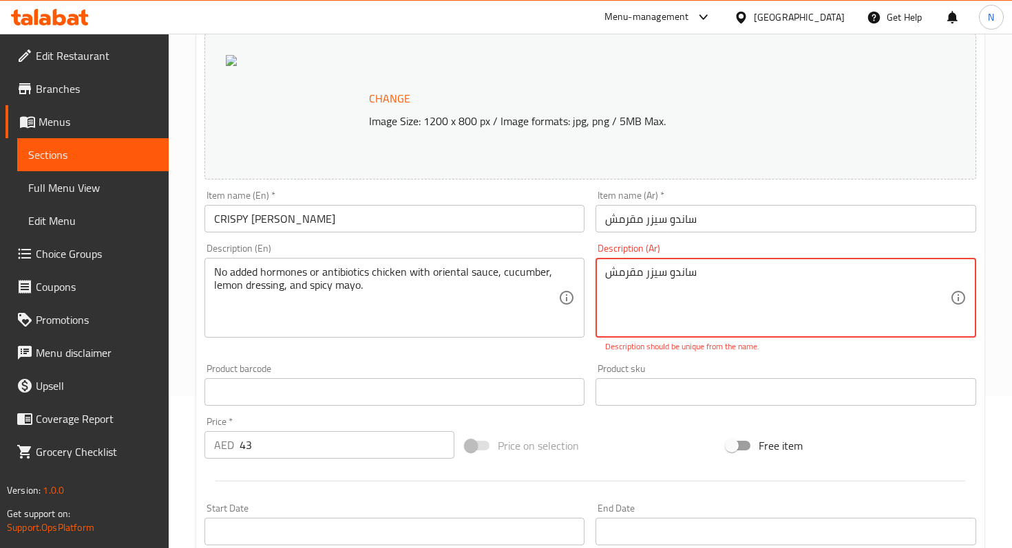
click at [660, 281] on textarea "ساندو سيزر مقرمش" at bounding box center [777, 298] width 344 height 65
paste textarea "جاج مقرمش، خس، صوص سيزر، صوص ماستر، جبن بارميزان، أرغفة البطاطس"
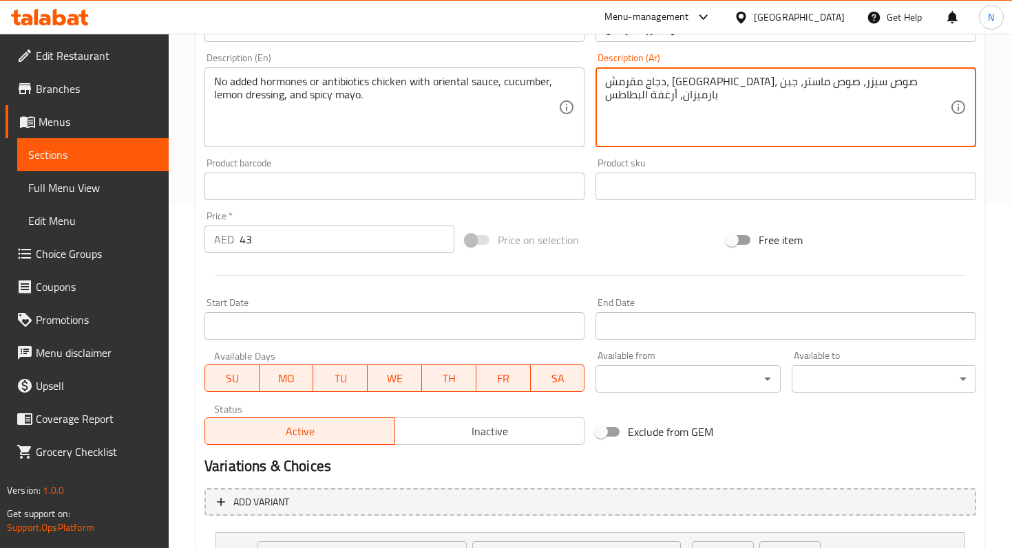
scroll to position [467, 0]
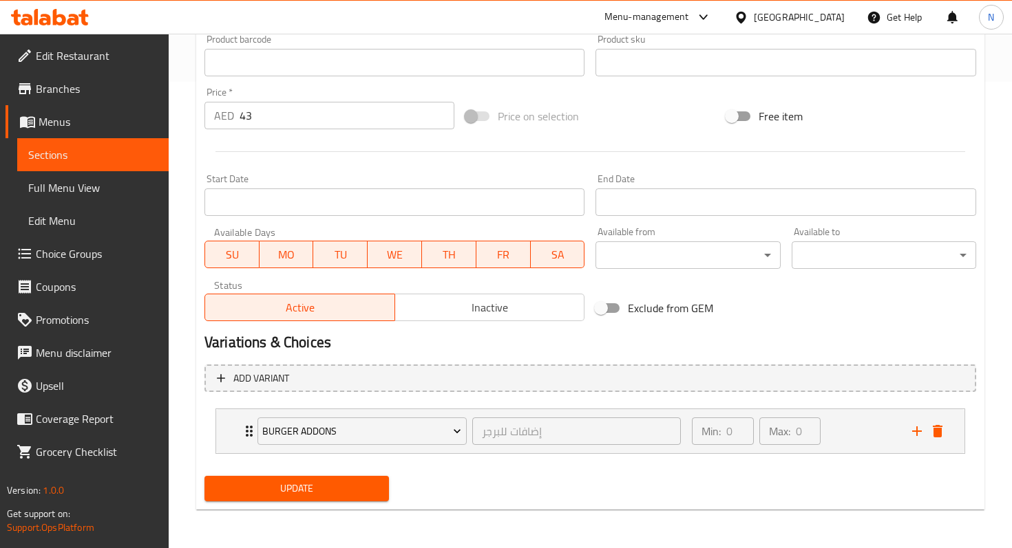
type textarea "دجاج مقرمش، خس، صوص سيزر، صوص ماستر، جبن بارميزان، أرغفة البطاطس"
click at [337, 495] on span "Update" at bounding box center [296, 488] width 162 height 17
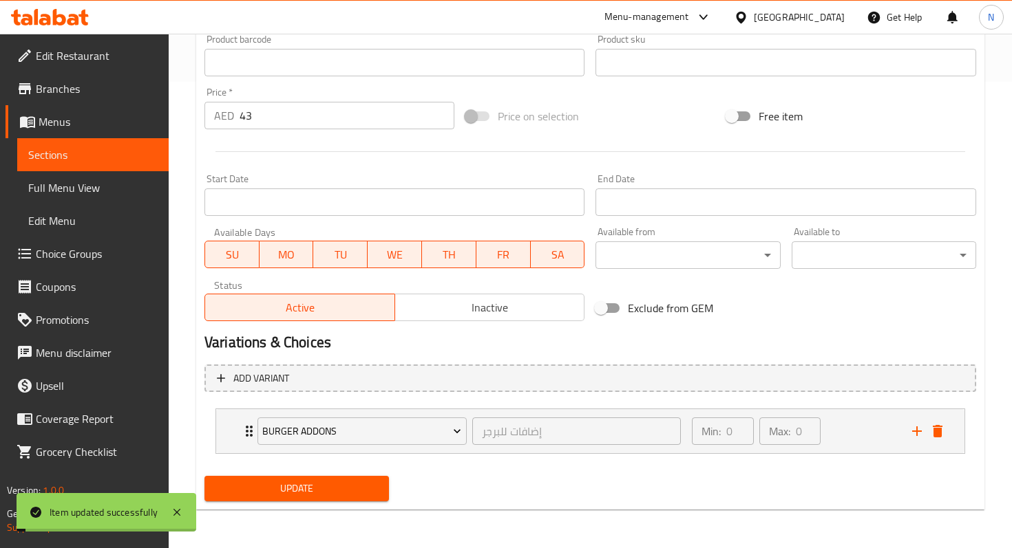
scroll to position [0, 0]
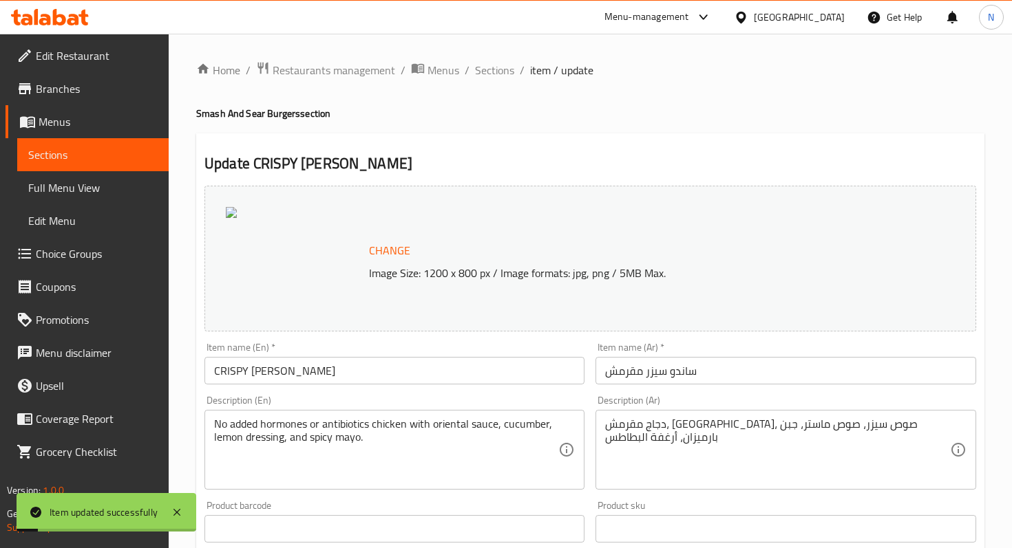
click at [238, 218] on div at bounding box center [295, 258] width 138 height 103
click at [402, 243] on span "Change" at bounding box center [389, 251] width 41 height 20
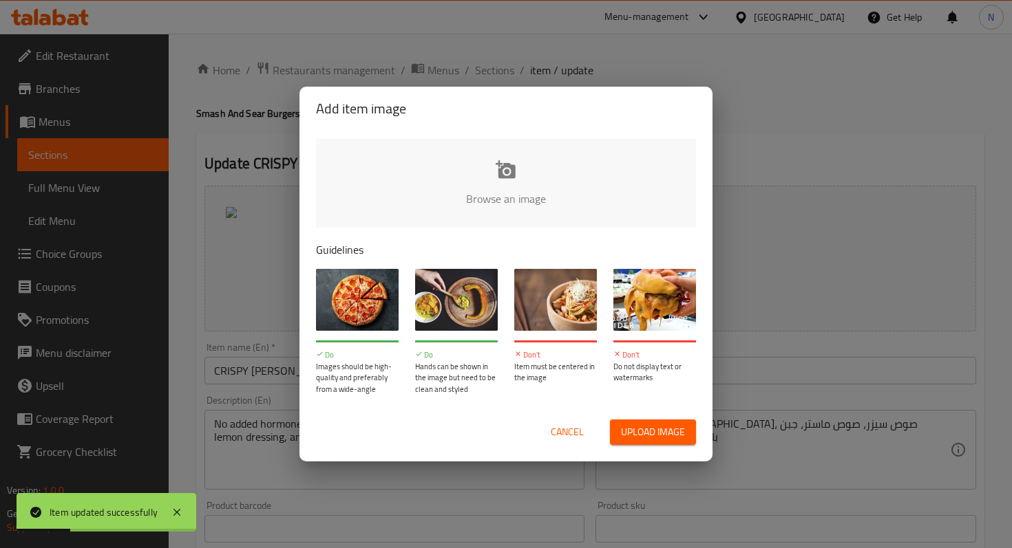
click at [491, 165] on input "file" at bounding box center [971, 203] width 1310 height 129
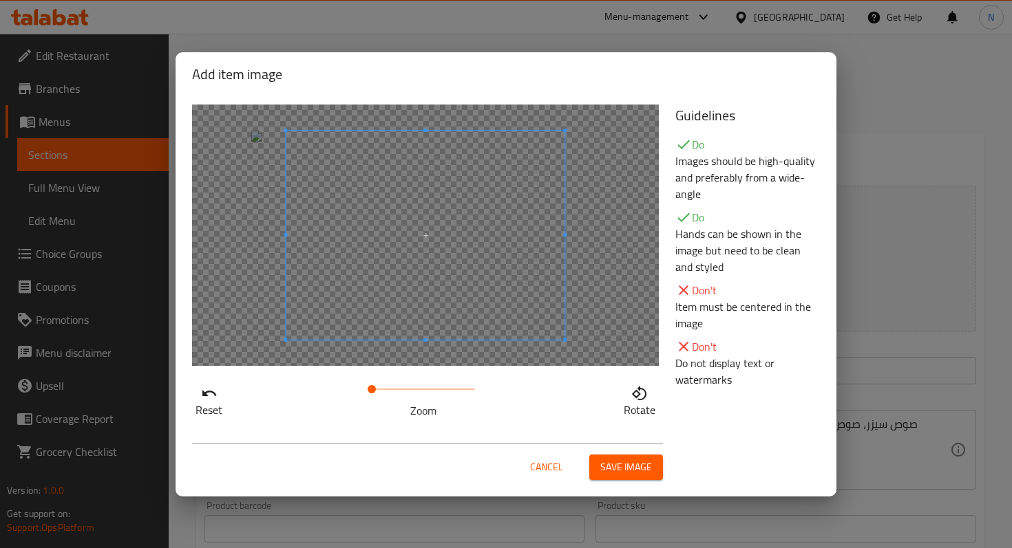
click at [433, 225] on span at bounding box center [425, 235] width 279 height 209
click at [639, 462] on span "Save image" at bounding box center [626, 467] width 52 height 17
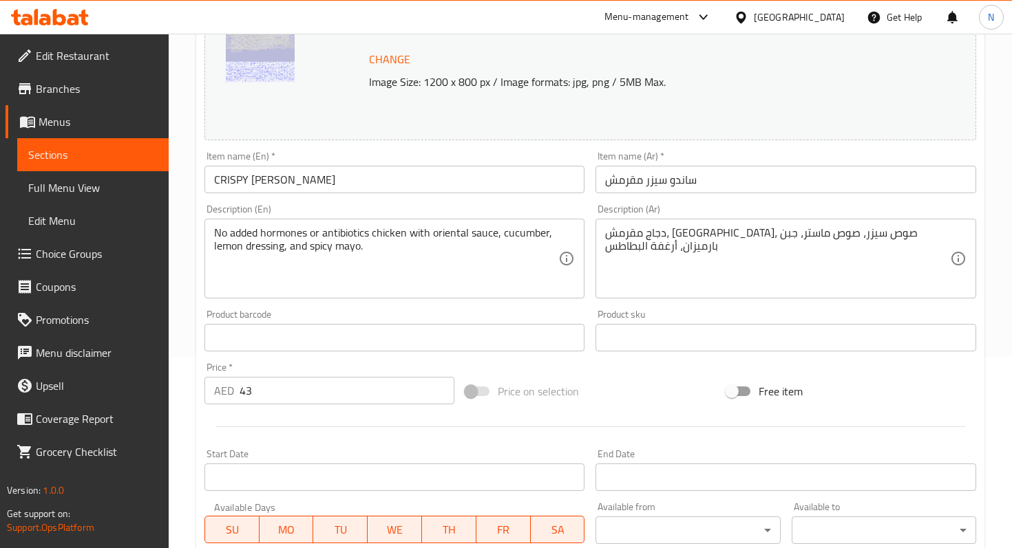
scroll to position [467, 0]
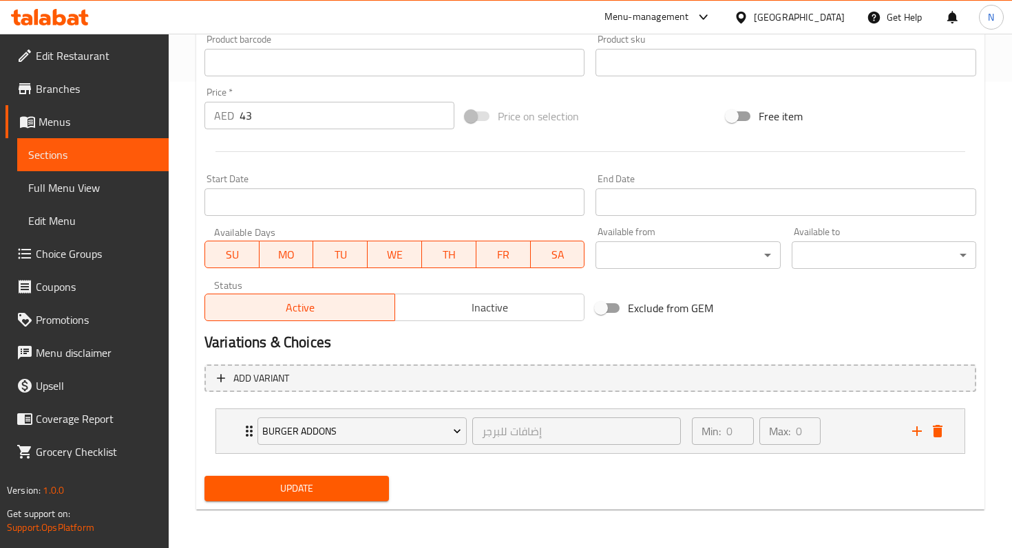
click at [315, 490] on span "Update" at bounding box center [296, 488] width 162 height 17
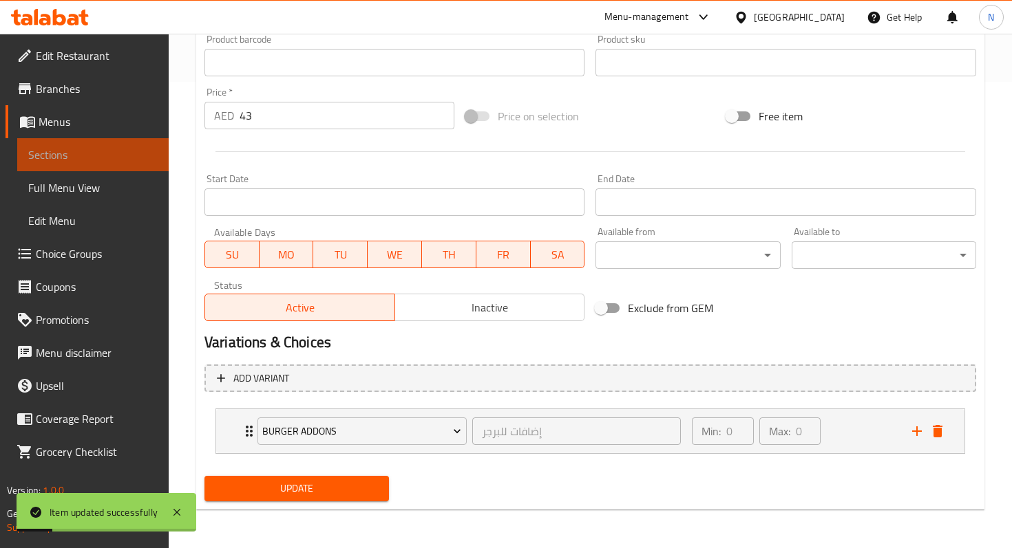
click at [105, 160] on span "Sections" at bounding box center [92, 155] width 129 height 17
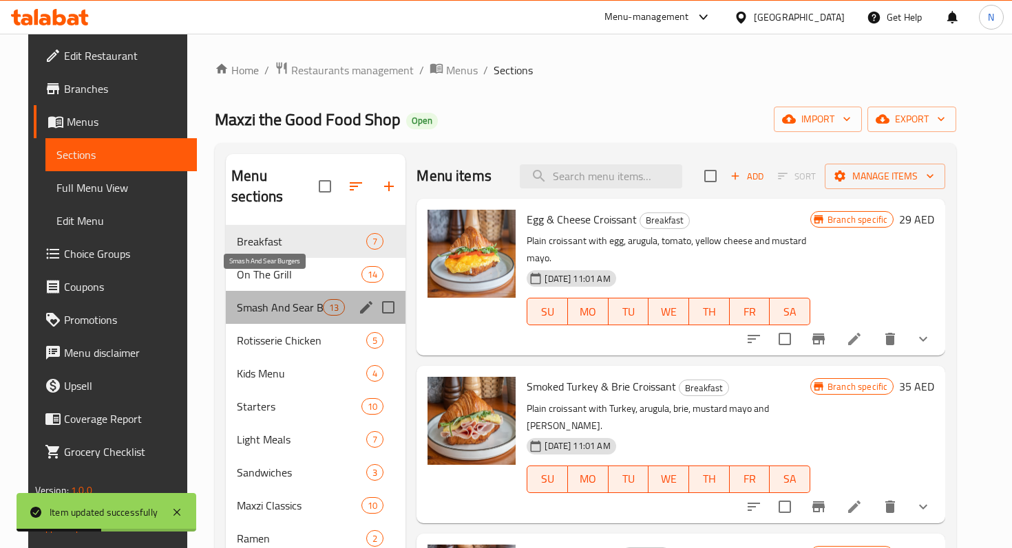
click at [237, 299] on span "Smash And Sear Burgers" at bounding box center [280, 307] width 86 height 17
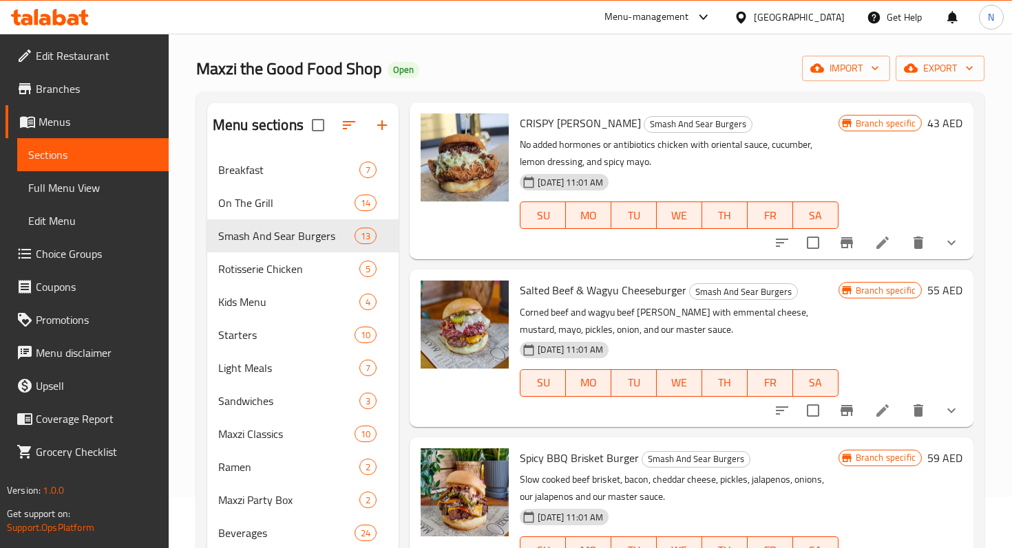
scroll to position [50, 0]
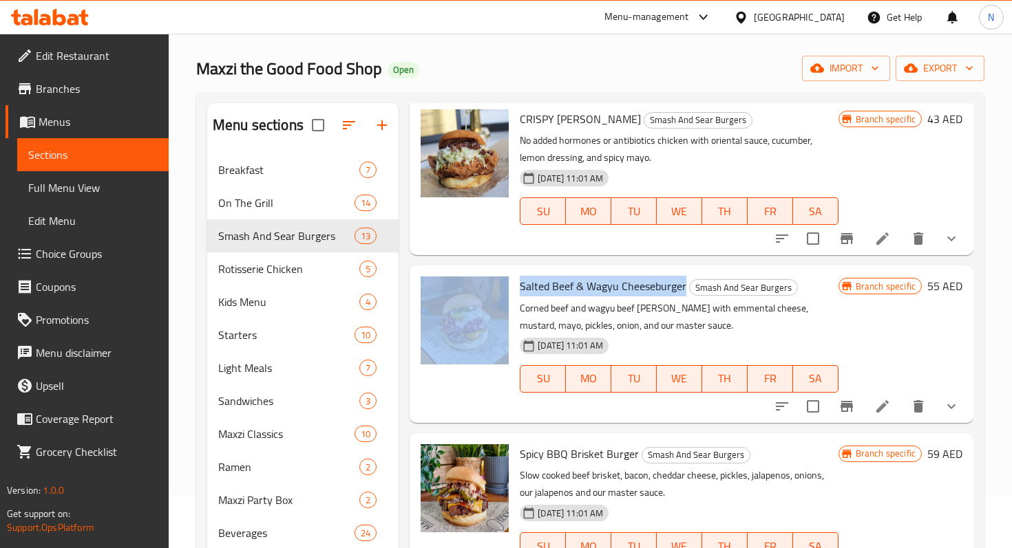
drag, startPoint x: 509, startPoint y: 281, endPoint x: 683, endPoint y: 286, distance: 173.5
click at [683, 286] on div "Salted Beef & Wagyu Cheeseburger Smash And Sear Burgers Corned beef and wagyu b…" at bounding box center [691, 344] width 553 height 146
copy div "Salted Beef & Wagyu Cheeseburger"
click at [881, 407] on icon at bounding box center [882, 407] width 12 height 12
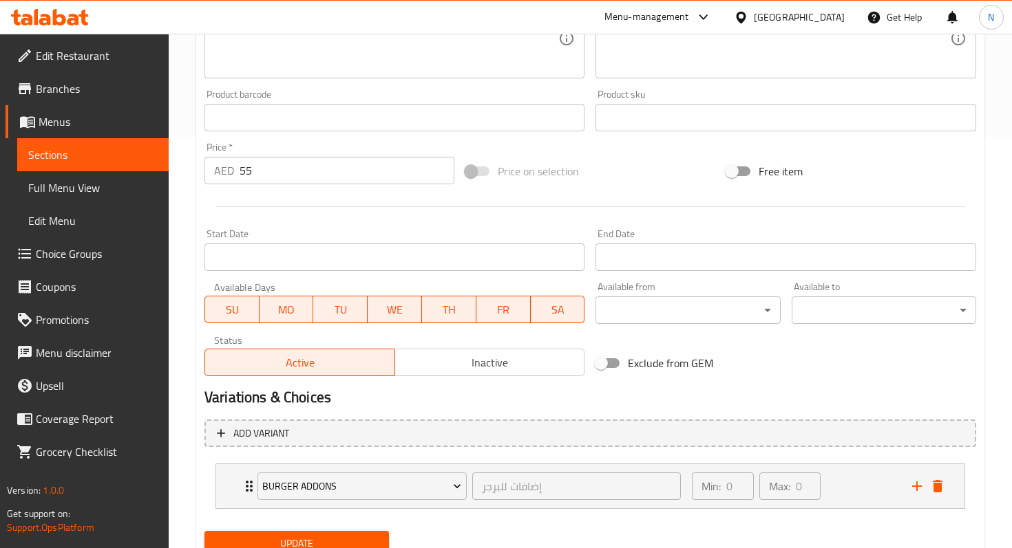
scroll to position [424, 0]
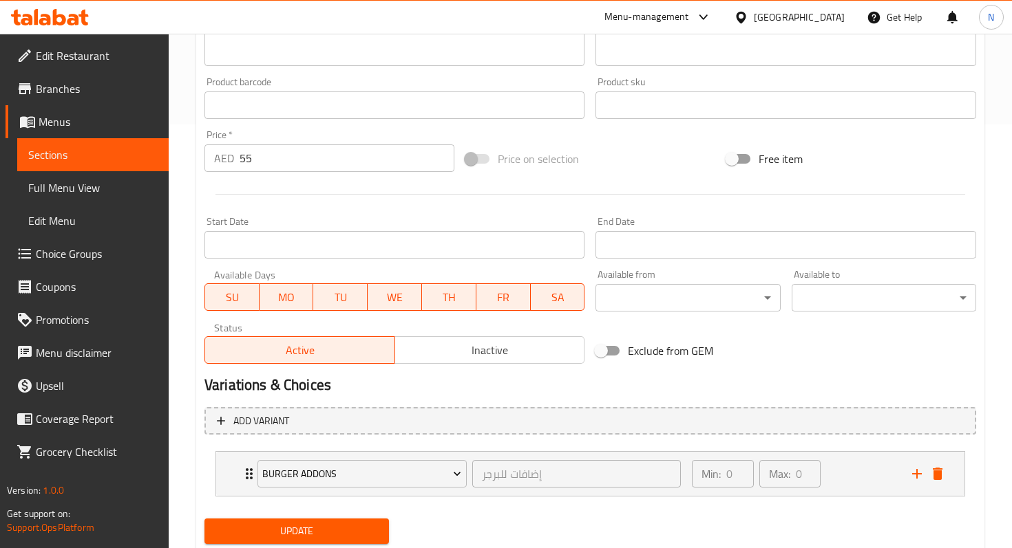
click at [295, 162] on input "55" at bounding box center [346, 159] width 215 height 28
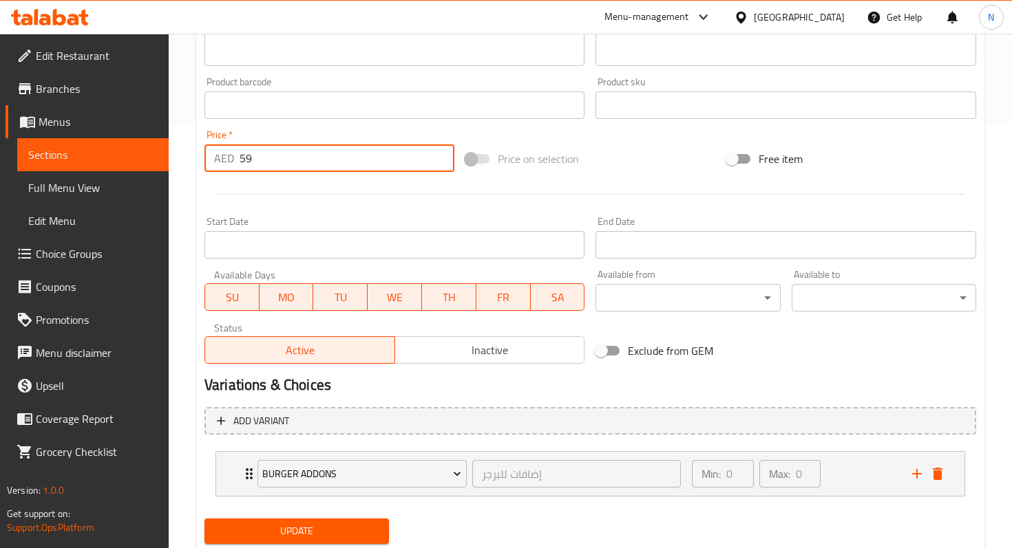
scroll to position [467, 0]
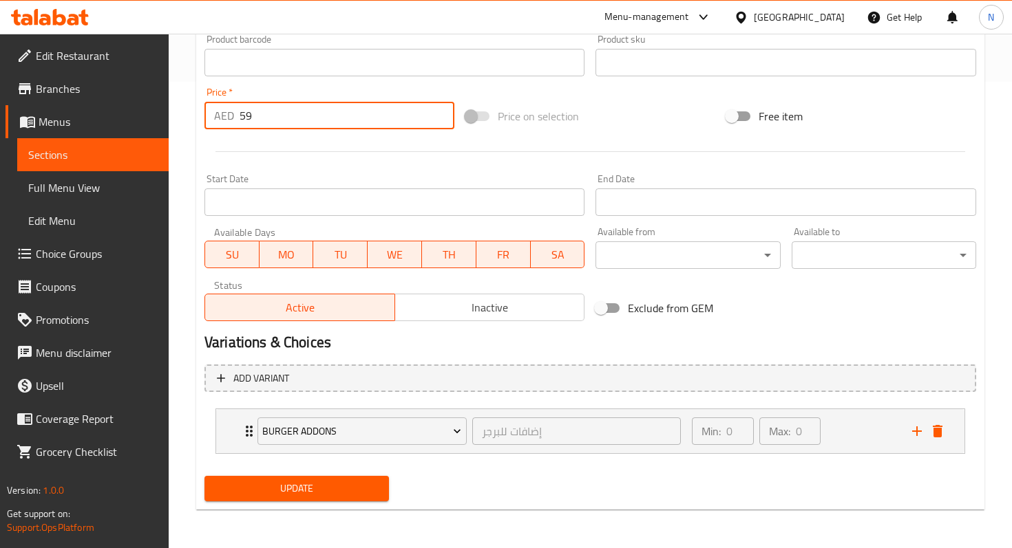
type input "59"
click at [289, 495] on span "Update" at bounding box center [296, 488] width 162 height 17
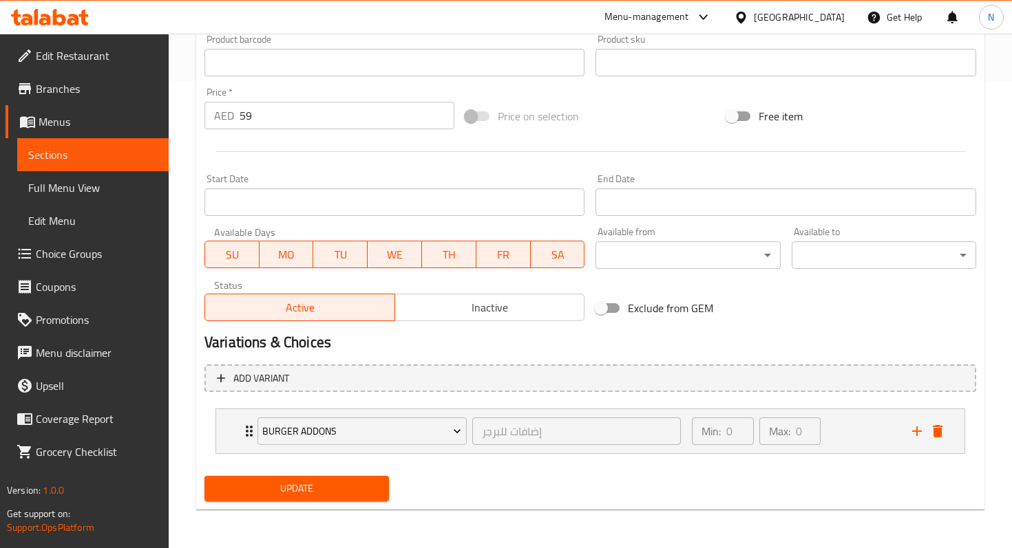
click at [358, 493] on span "Update" at bounding box center [296, 488] width 162 height 17
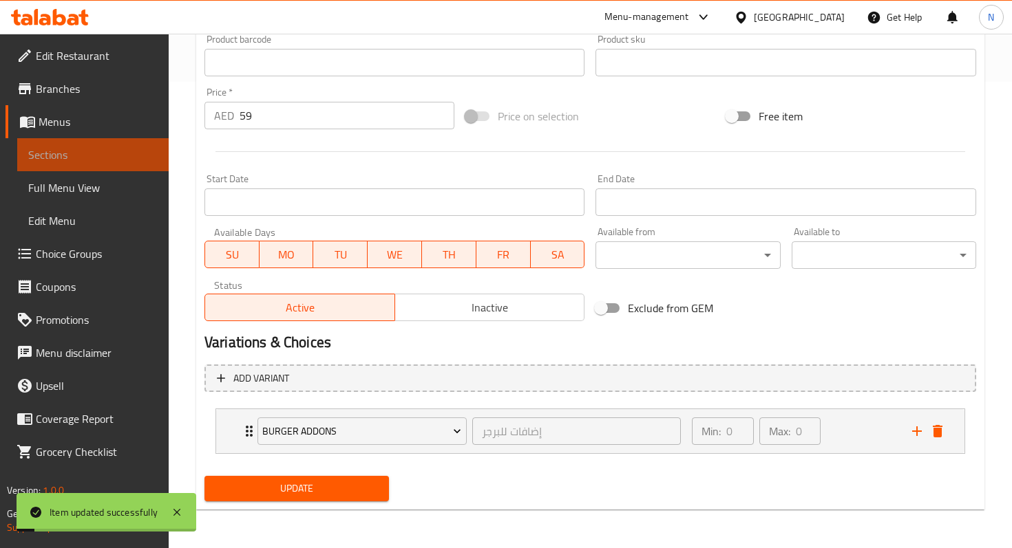
click at [41, 151] on span "Sections" at bounding box center [92, 155] width 129 height 17
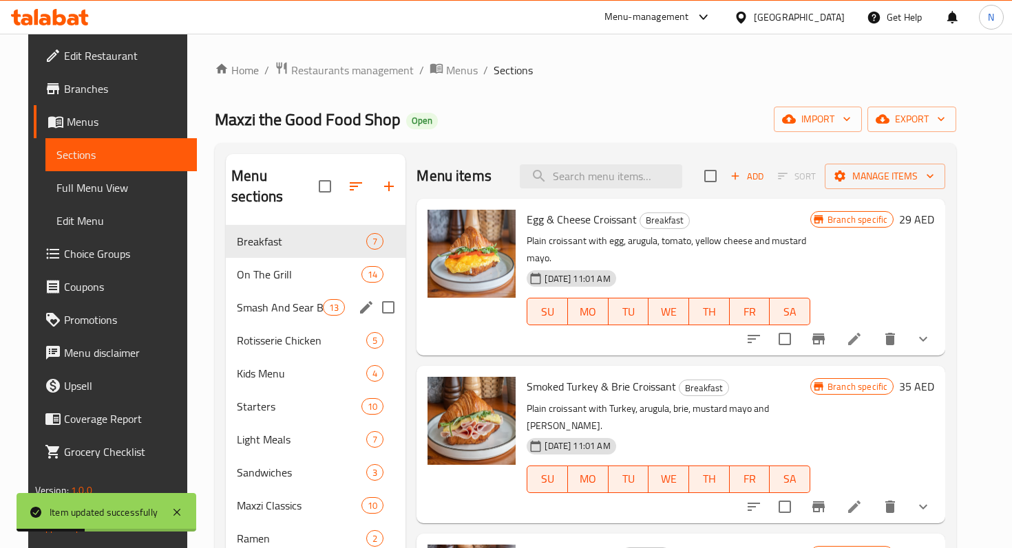
click at [279, 297] on div "Smash And Sear Burgers 13" at bounding box center [316, 307] width 180 height 33
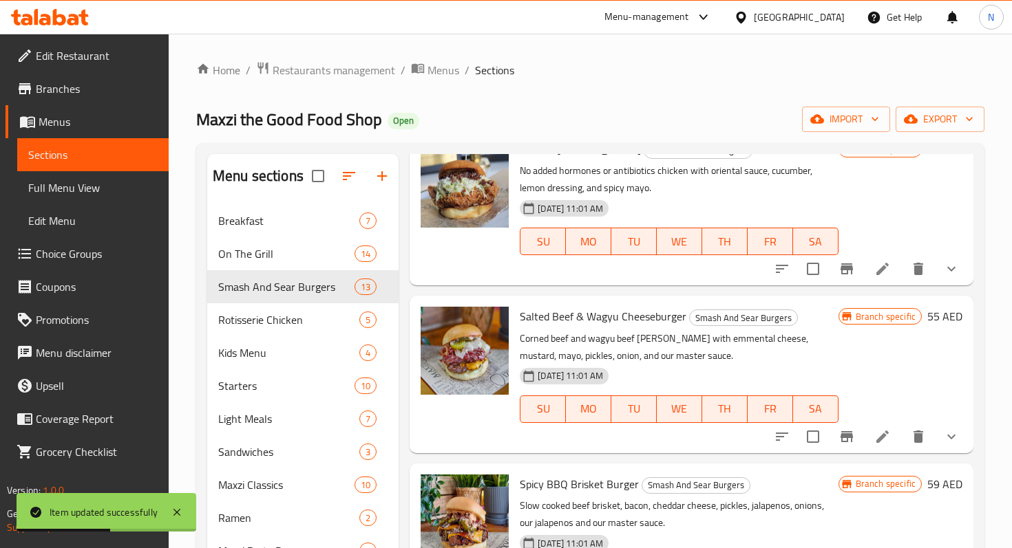
scroll to position [67, 0]
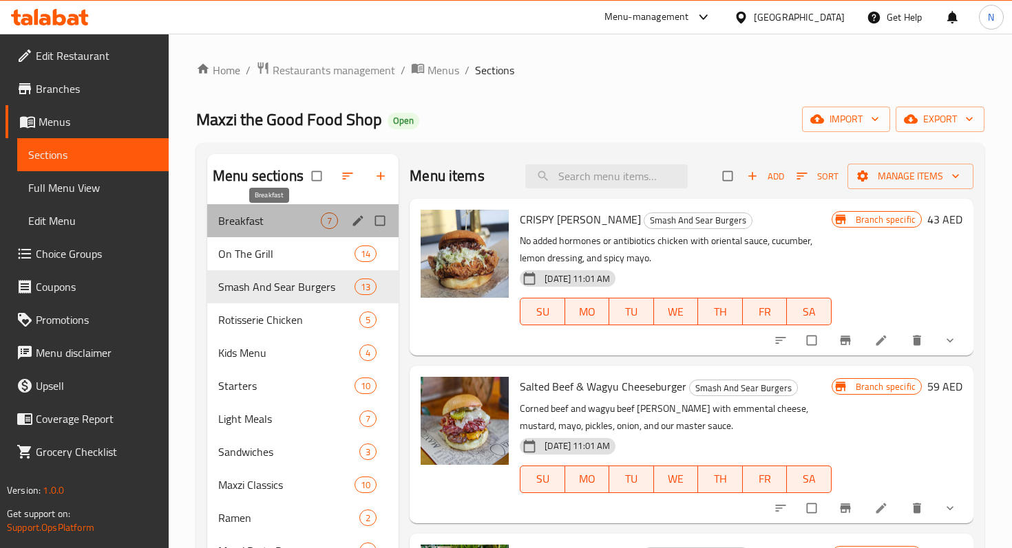
click at [288, 226] on span "Breakfast" at bounding box center [269, 221] width 103 height 17
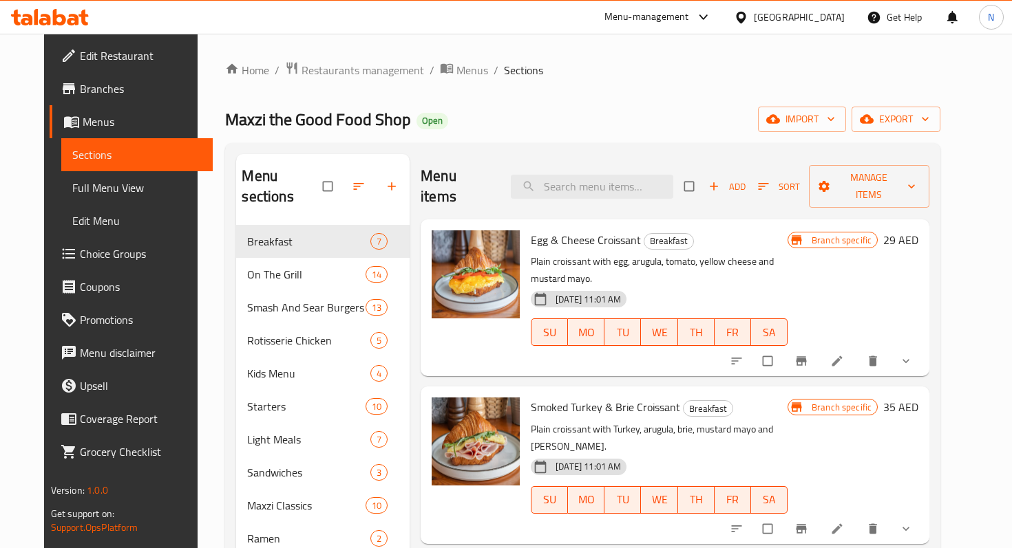
click at [83, 121] on span "Menus" at bounding box center [142, 122] width 119 height 17
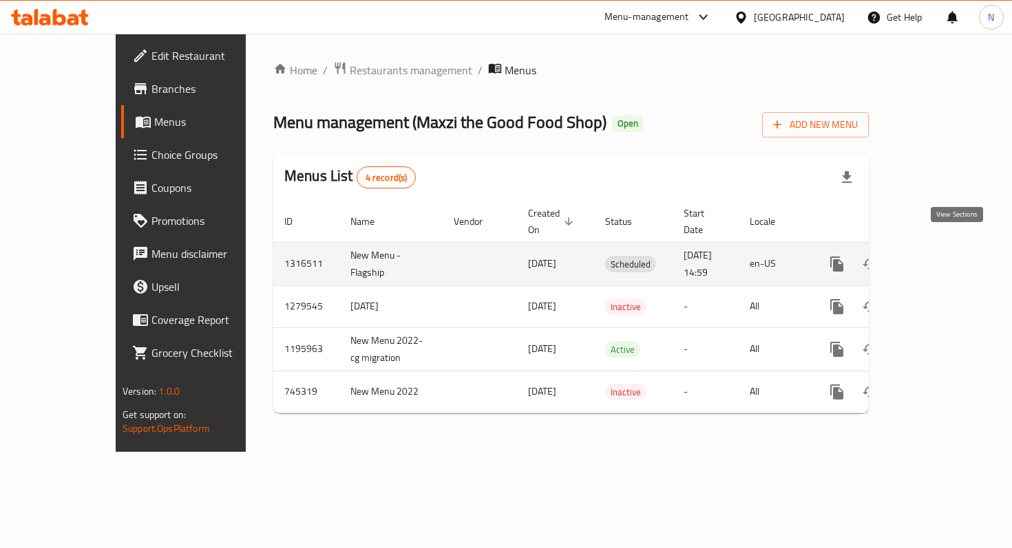
click at [942, 258] on icon "enhanced table" at bounding box center [936, 264] width 12 height 12
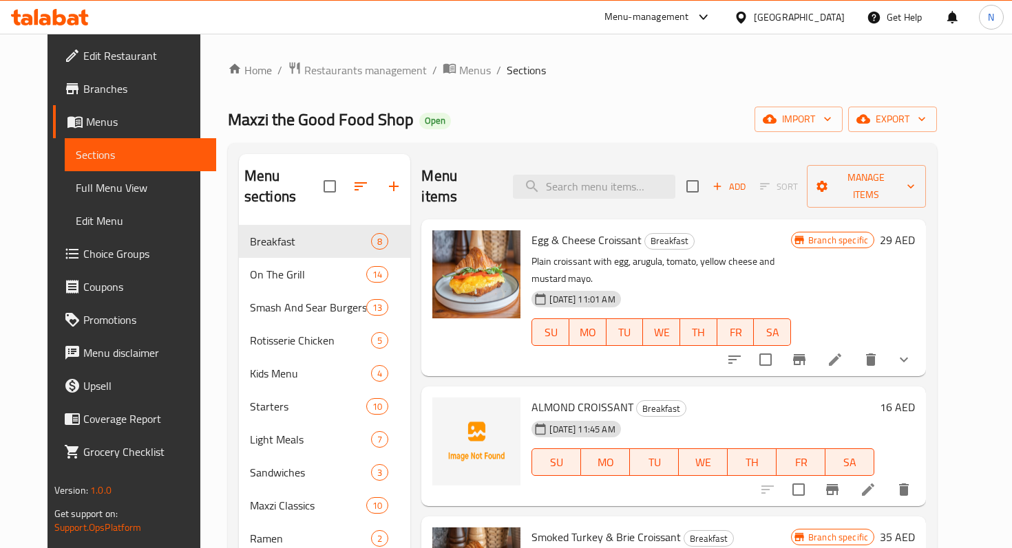
scroll to position [16, 0]
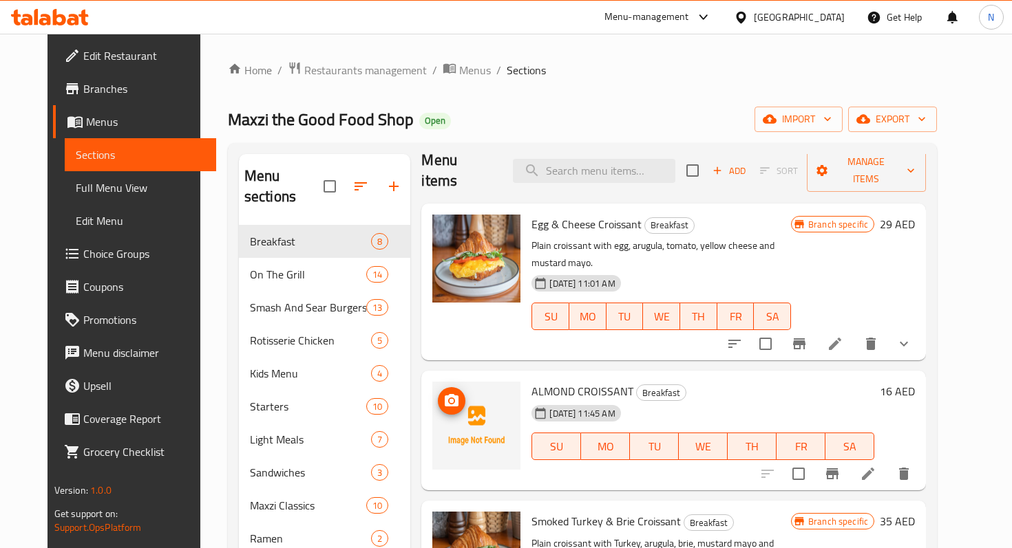
click at [463, 385] on img at bounding box center [476, 426] width 88 height 88
click at [445, 394] on icon "upload picture" at bounding box center [452, 400] width 14 height 12
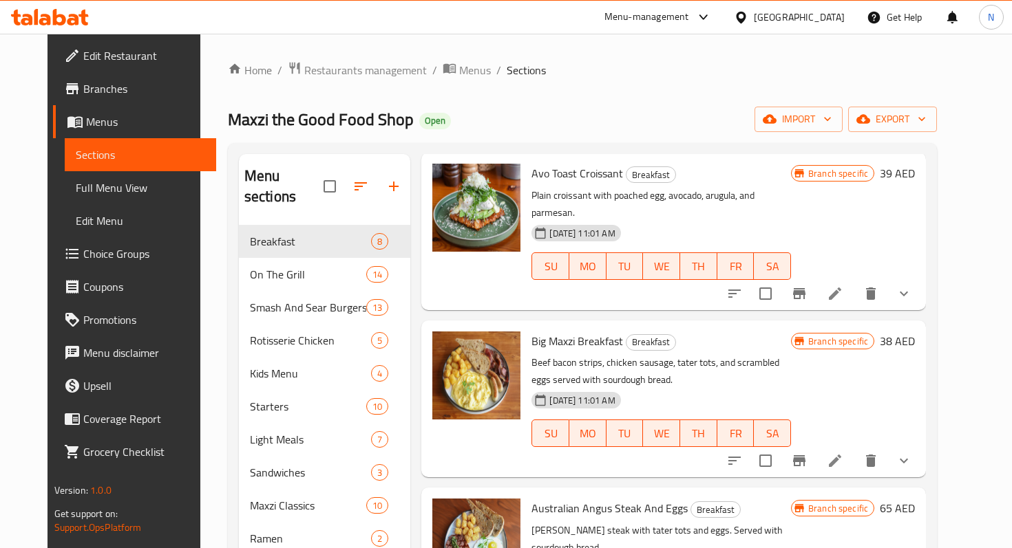
scroll to position [535, 0]
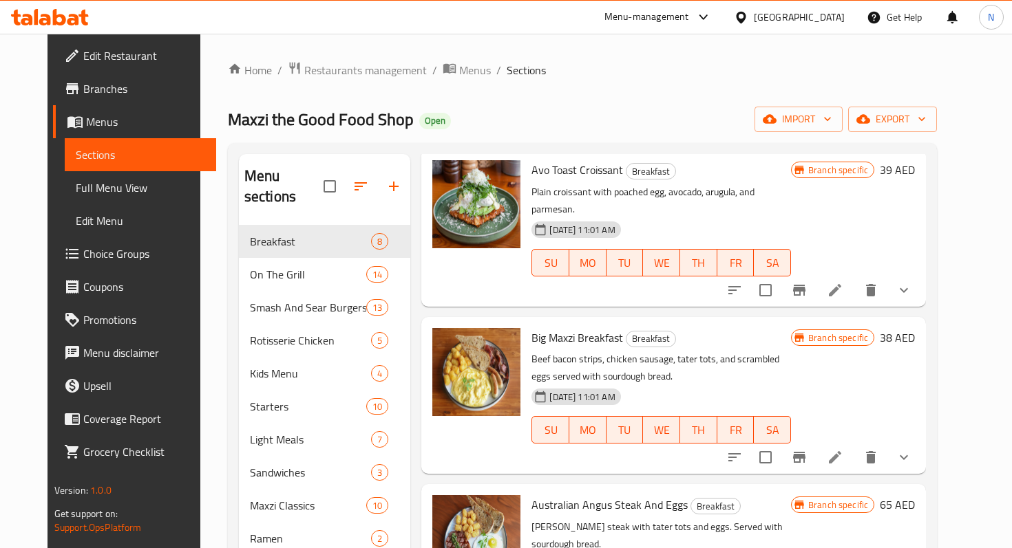
click at [843, 449] on icon at bounding box center [834, 457] width 17 height 17
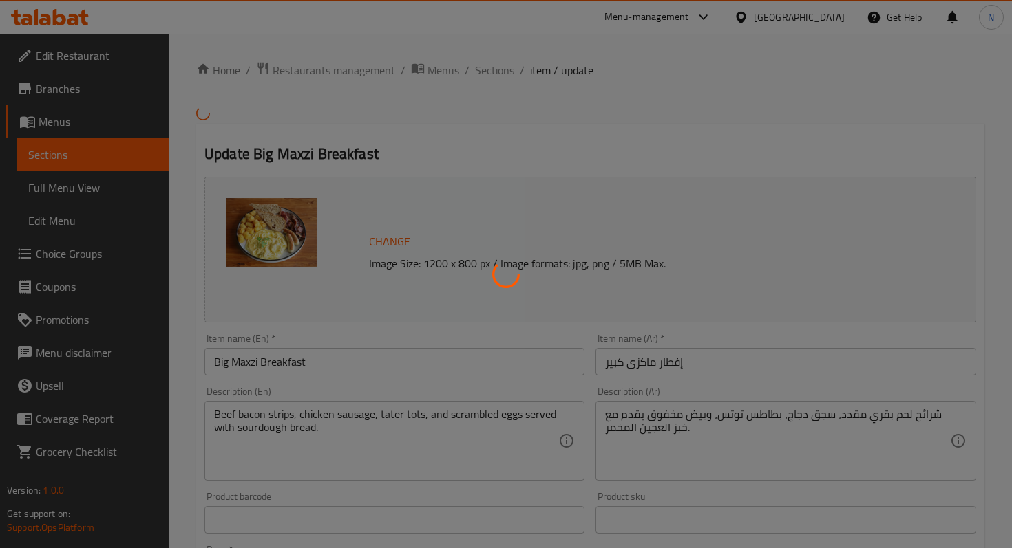
type input "أضافات الافطار:"
type input "0"
type input "1"
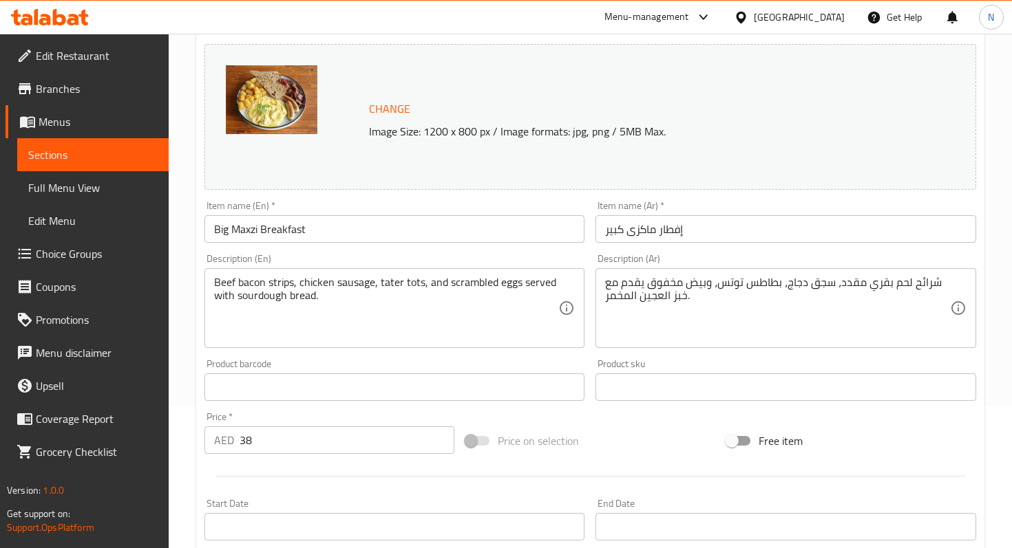
scroll to position [467, 0]
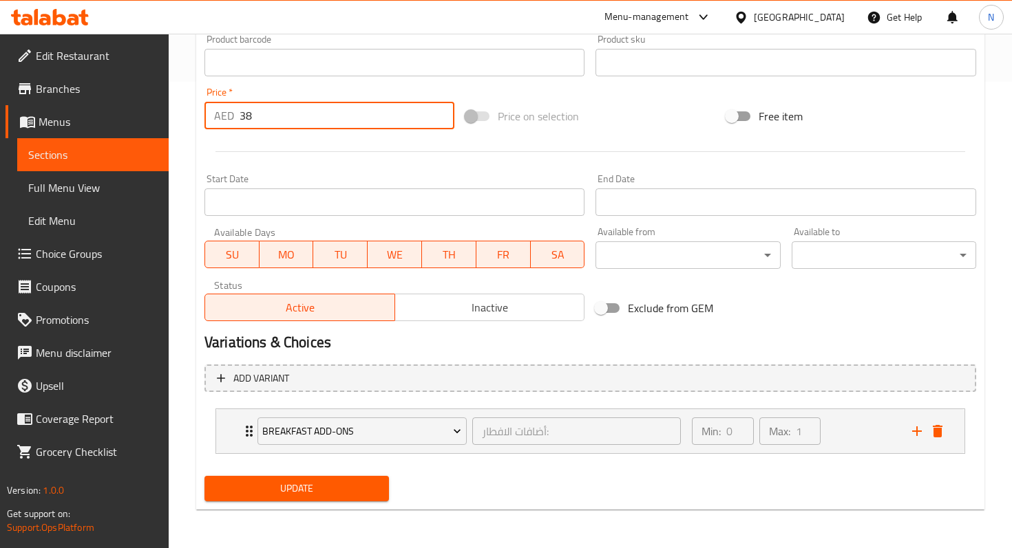
click at [262, 118] on input "38" at bounding box center [346, 116] width 215 height 28
type input "3"
type input "48"
click at [267, 488] on span "Update" at bounding box center [296, 488] width 162 height 17
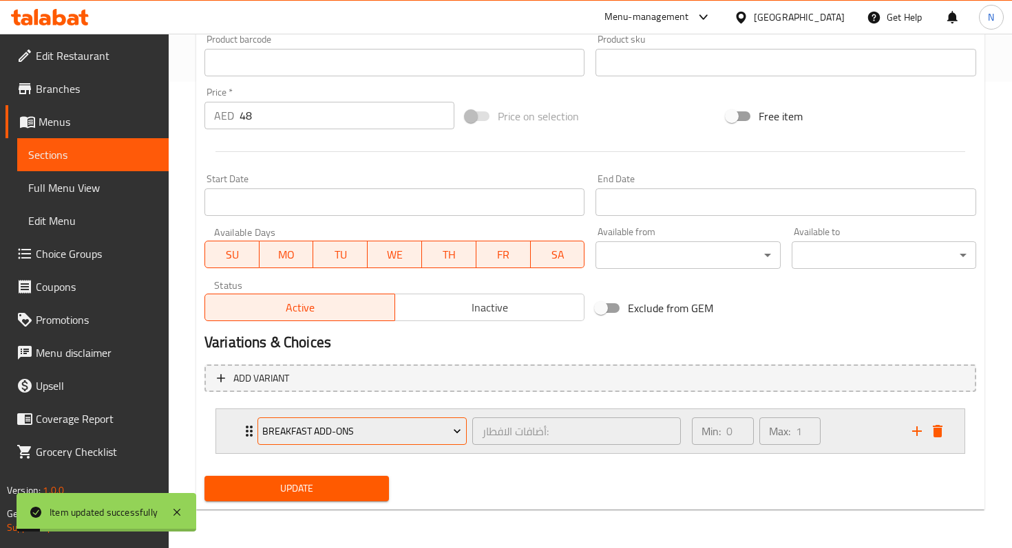
click at [403, 431] on span "Breakfast Add-ons" at bounding box center [361, 431] width 199 height 17
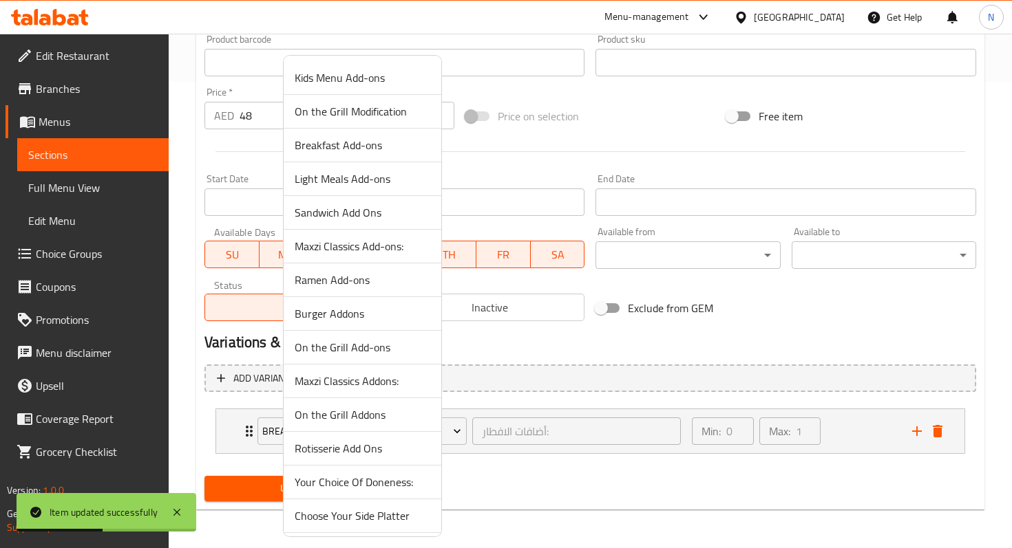
click at [518, 354] on div at bounding box center [506, 274] width 1012 height 548
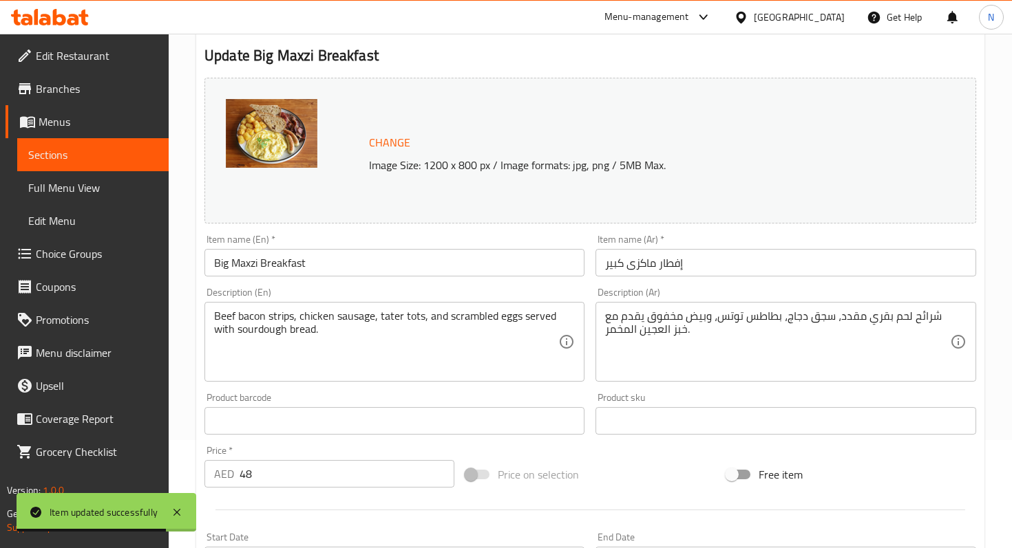
scroll to position [23, 0]
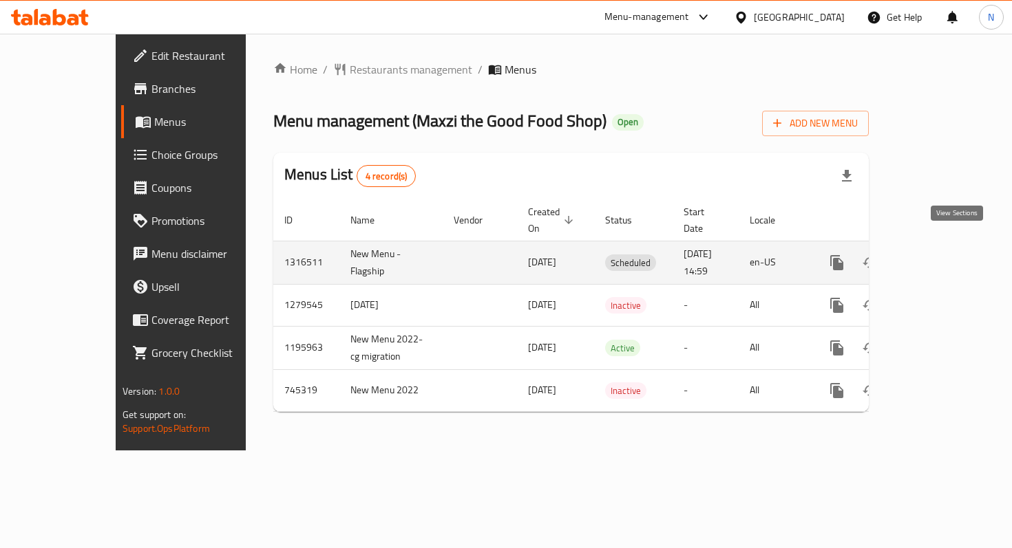
click at [944, 255] on icon "enhanced table" at bounding box center [936, 263] width 17 height 17
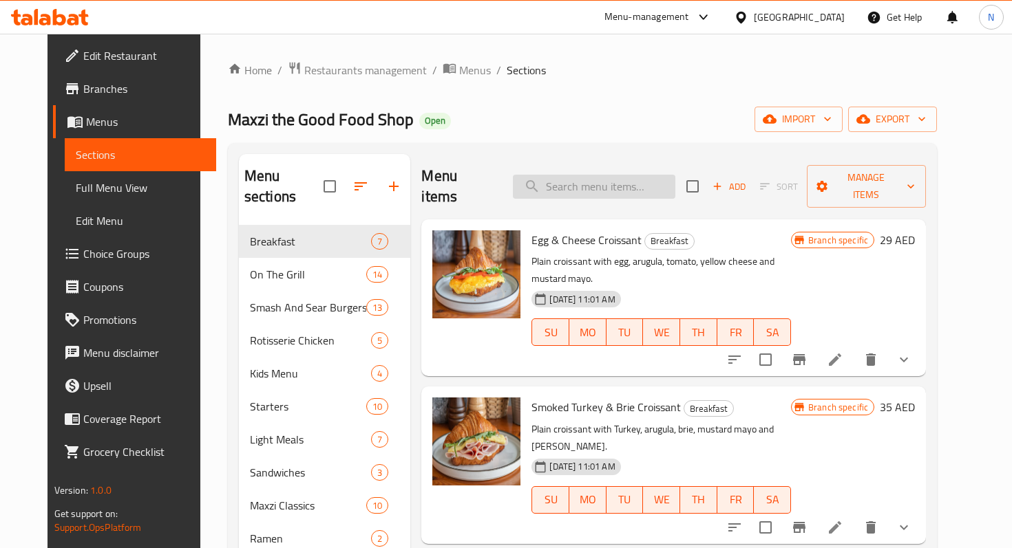
click at [581, 175] on input "search" at bounding box center [594, 187] width 162 height 24
type input "almond"
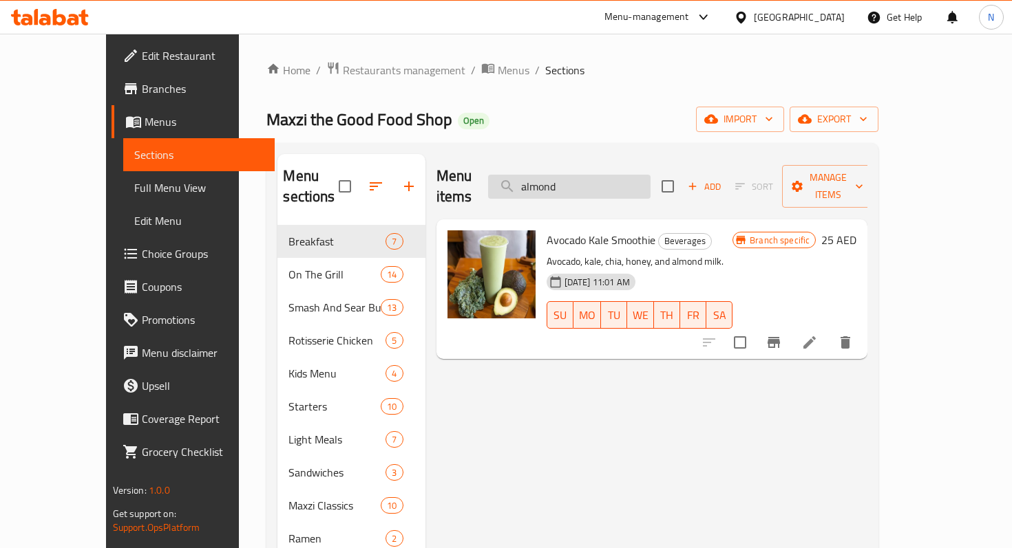
click at [615, 182] on input "almond" at bounding box center [569, 187] width 162 height 24
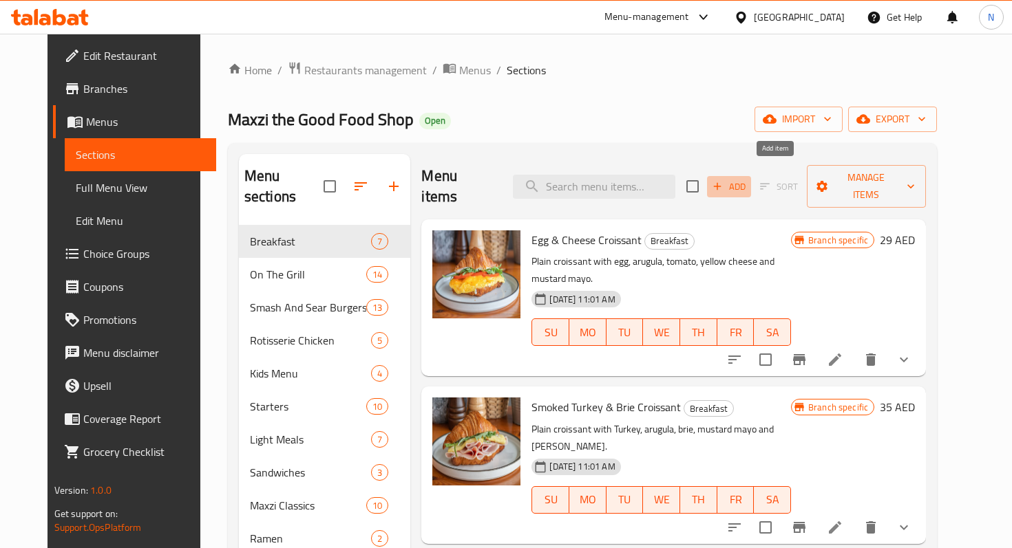
click at [747, 179] on span "Add" at bounding box center [728, 187] width 37 height 16
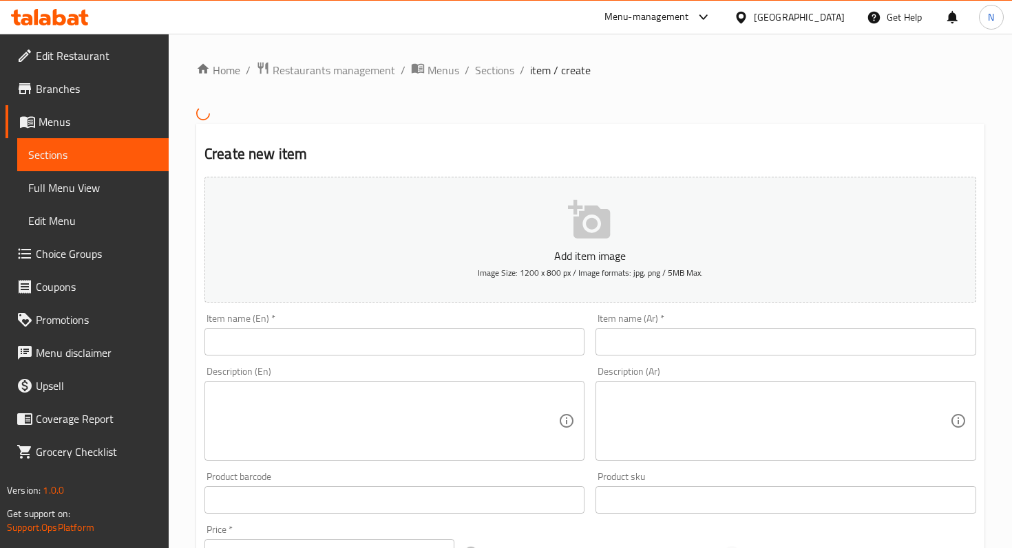
click at [321, 345] on input "text" at bounding box center [394, 342] width 380 height 28
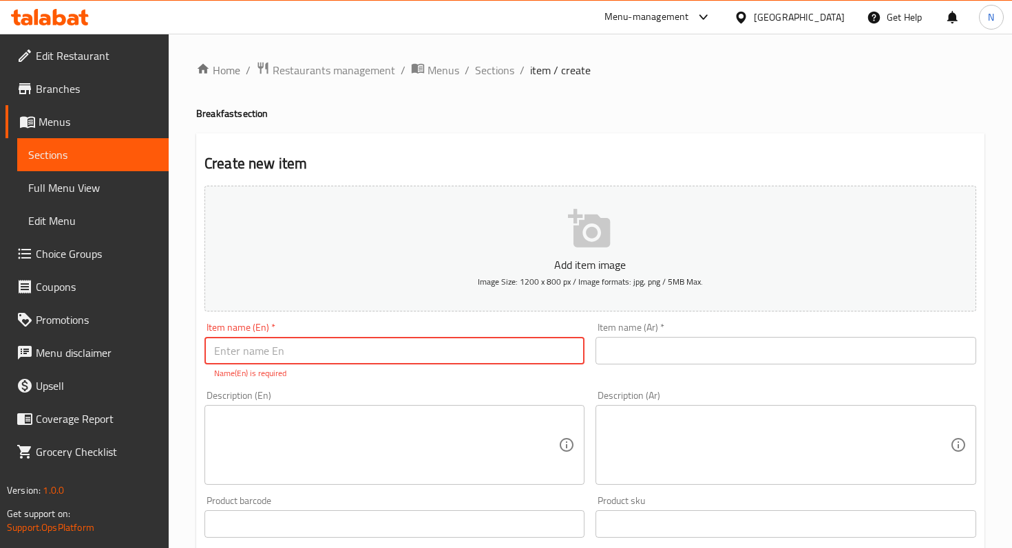
click at [366, 358] on input "text" at bounding box center [394, 351] width 380 height 28
paste input "ALMOND CROISSANT"
type input "ALMOND CROISSANT"
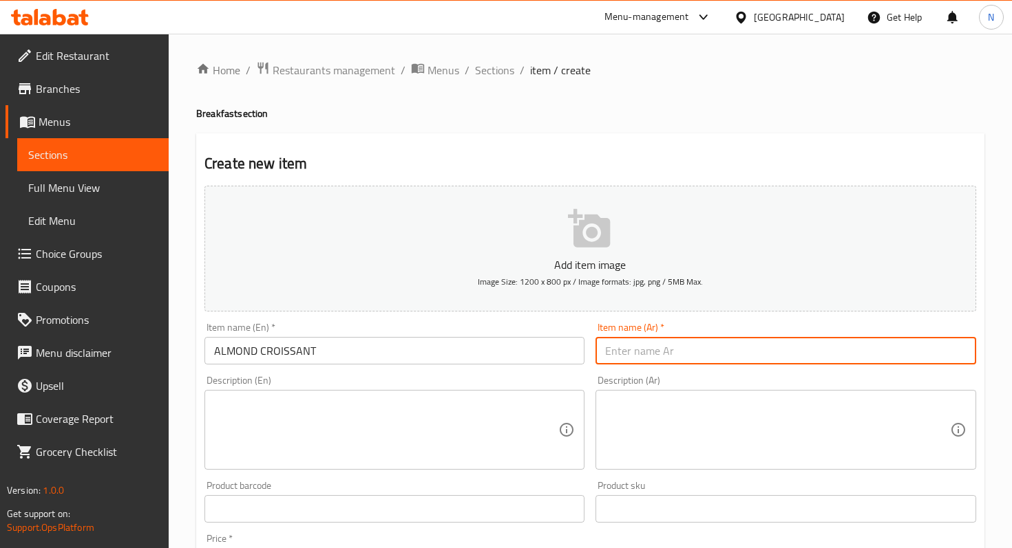
click at [663, 346] on input "text" at bounding box center [785, 351] width 380 height 28
paste input "كرواسون اللوز"
type input "كرواسون اللوز"
click at [365, 462] on textarea at bounding box center [386, 430] width 344 height 65
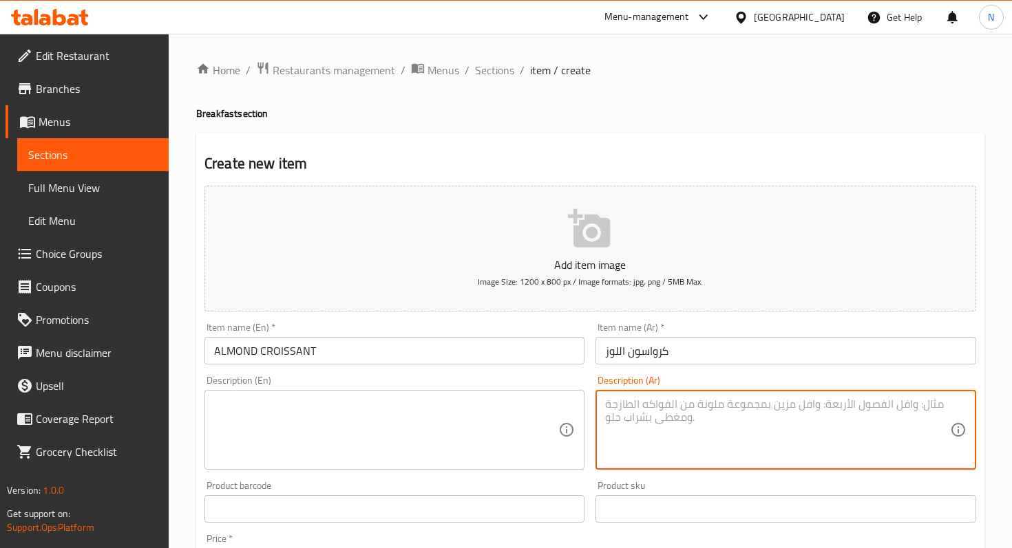
click at [639, 439] on textarea at bounding box center [777, 430] width 344 height 65
paste textarea "[PERSON_NAME]"
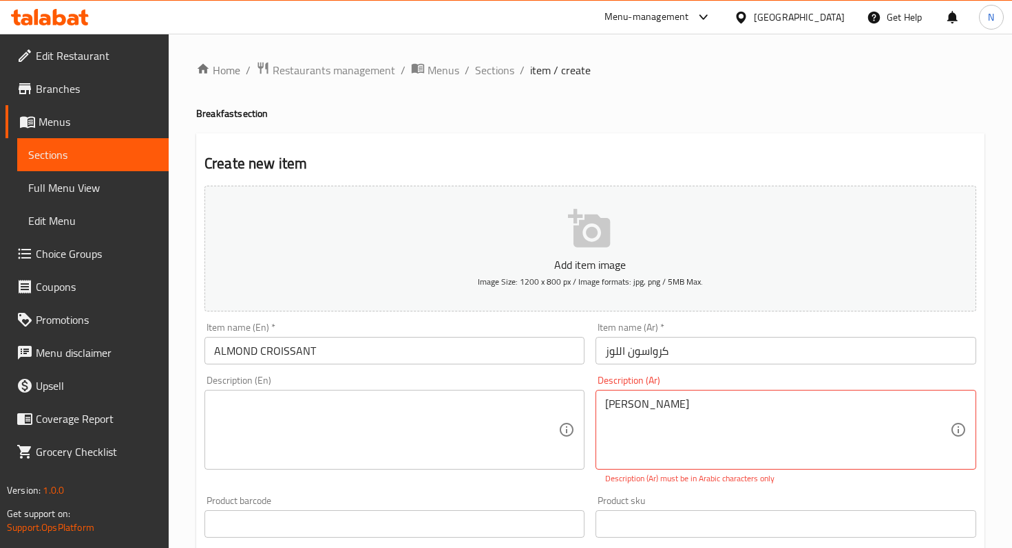
click at [642, 393] on div "Almond Croissant Description (Ar)" at bounding box center [785, 430] width 380 height 80
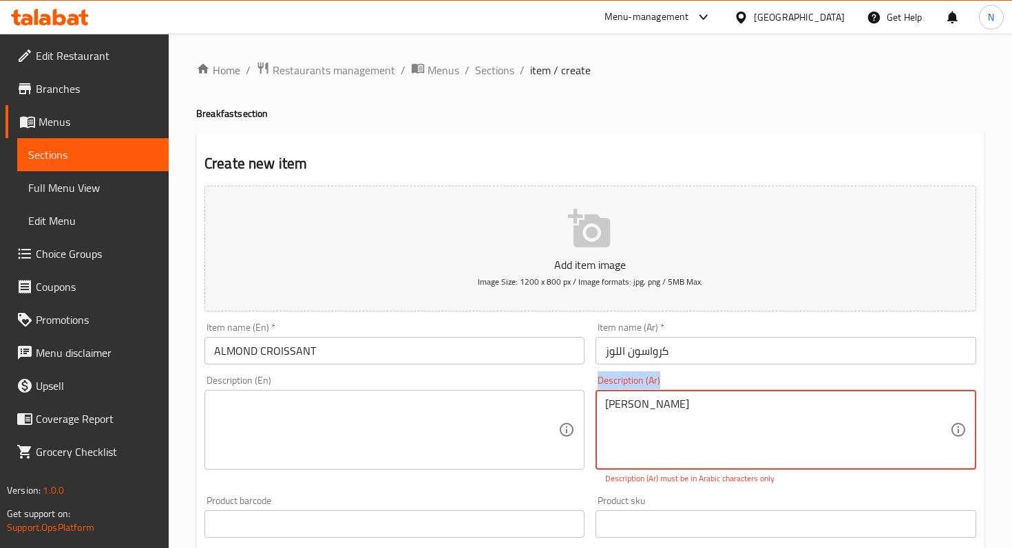
click at [642, 393] on div "Almond Croissant Description (Ar)" at bounding box center [785, 430] width 380 height 80
click at [669, 341] on input "كرواسون اللوز" at bounding box center [785, 351] width 380 height 28
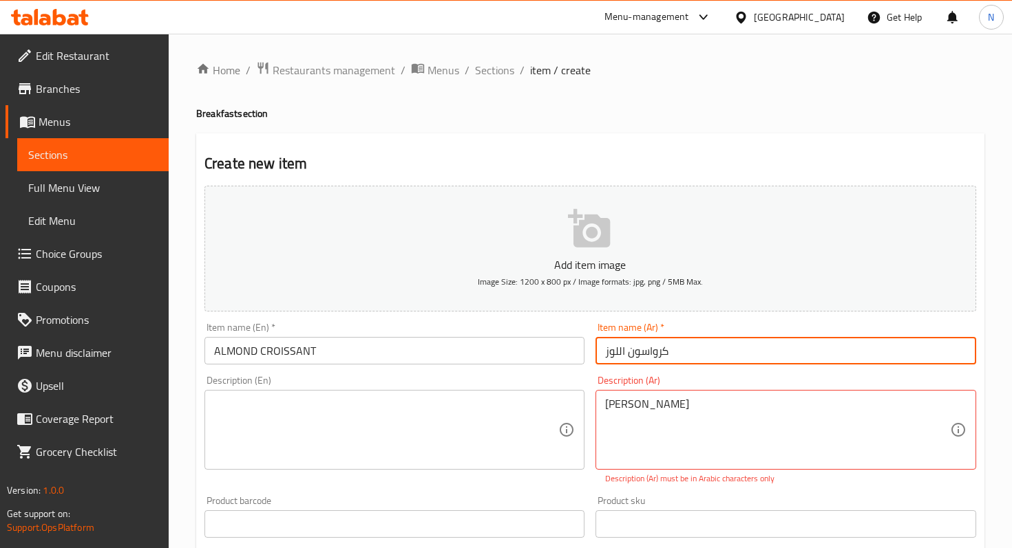
click at [669, 341] on input "كرواسون اللوز" at bounding box center [785, 351] width 380 height 28
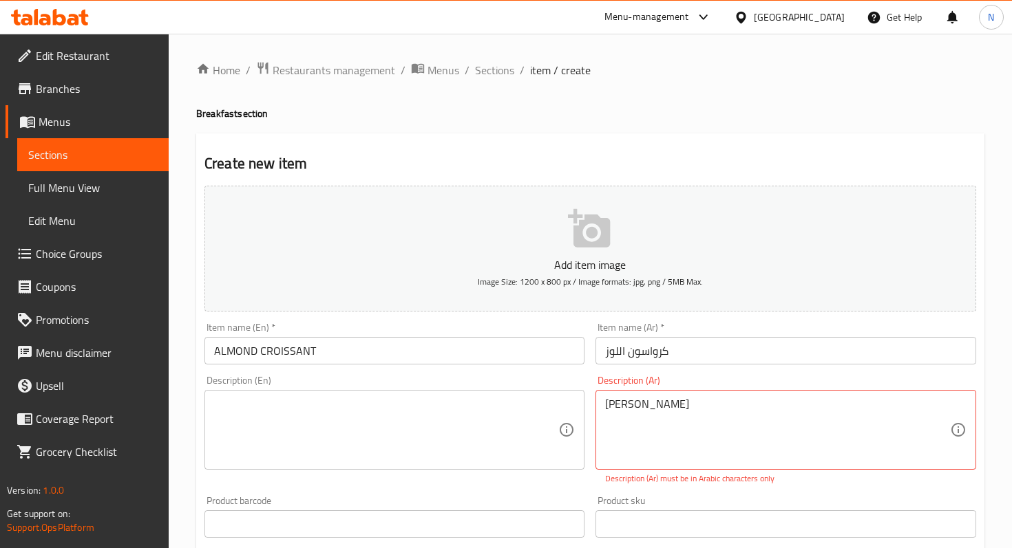
click at [645, 394] on div "Almond Croissant Description (Ar)" at bounding box center [785, 430] width 380 height 80
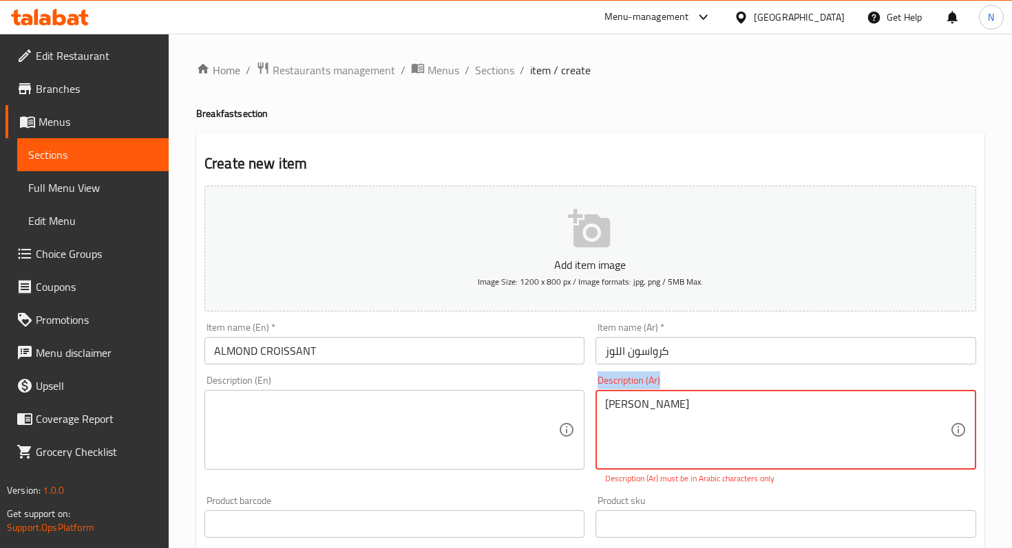
click at [645, 394] on div "Almond Croissant Description (Ar)" at bounding box center [785, 430] width 380 height 80
click at [642, 403] on textarea "Almond Croissant" at bounding box center [777, 430] width 344 height 65
paste textarea "كرواسون اللوز"
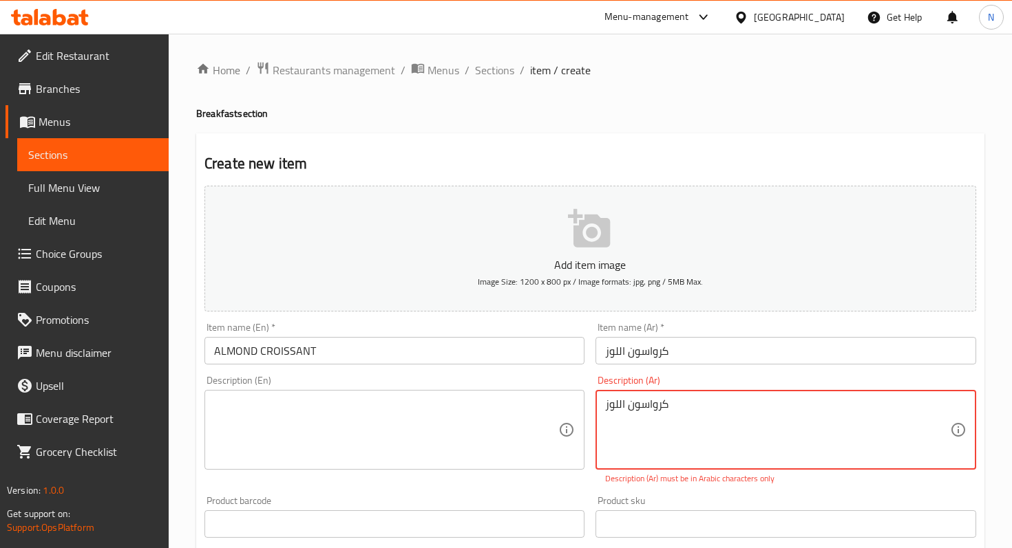
type textarea "كرواسون اللوز"
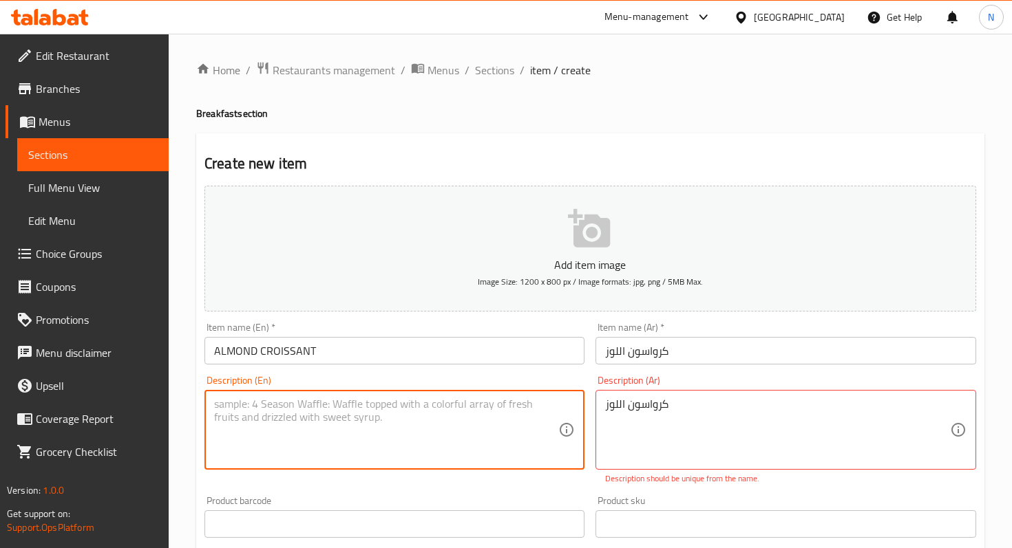
click at [467, 415] on textarea at bounding box center [386, 430] width 344 height 65
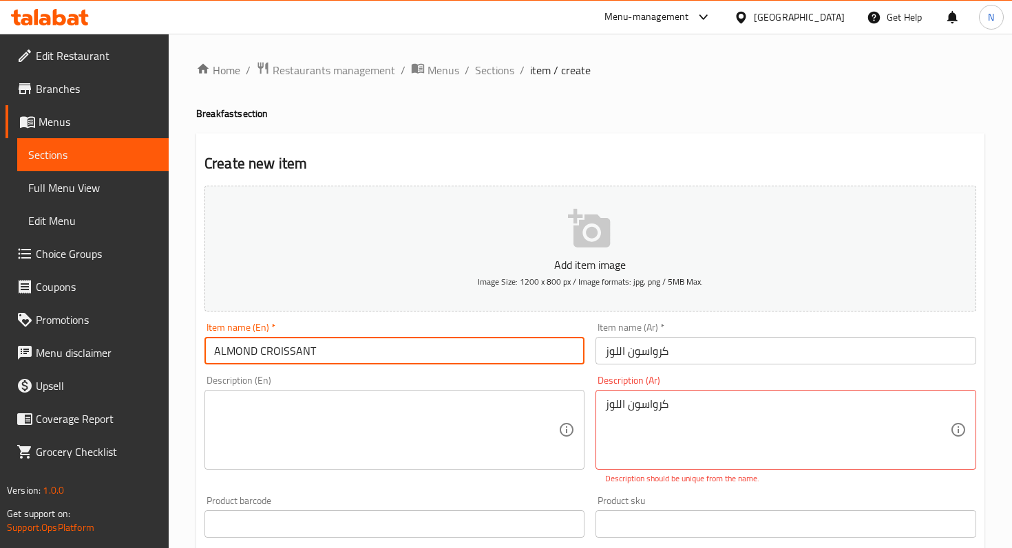
click at [383, 348] on input "ALMOND CROISSANT" at bounding box center [394, 351] width 380 height 28
click at [328, 415] on textarea at bounding box center [386, 430] width 344 height 65
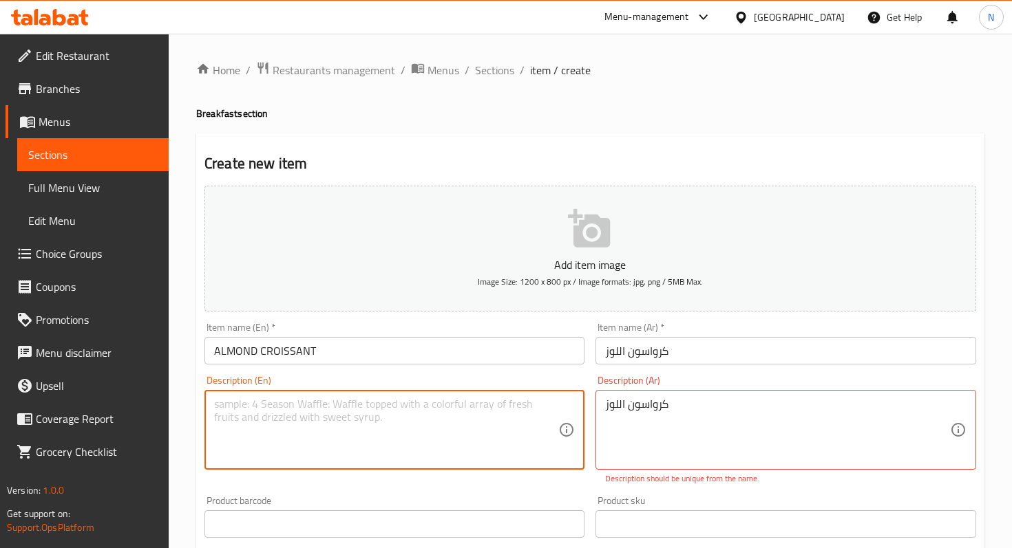
paste textarea "ALMOND CROISSANT"
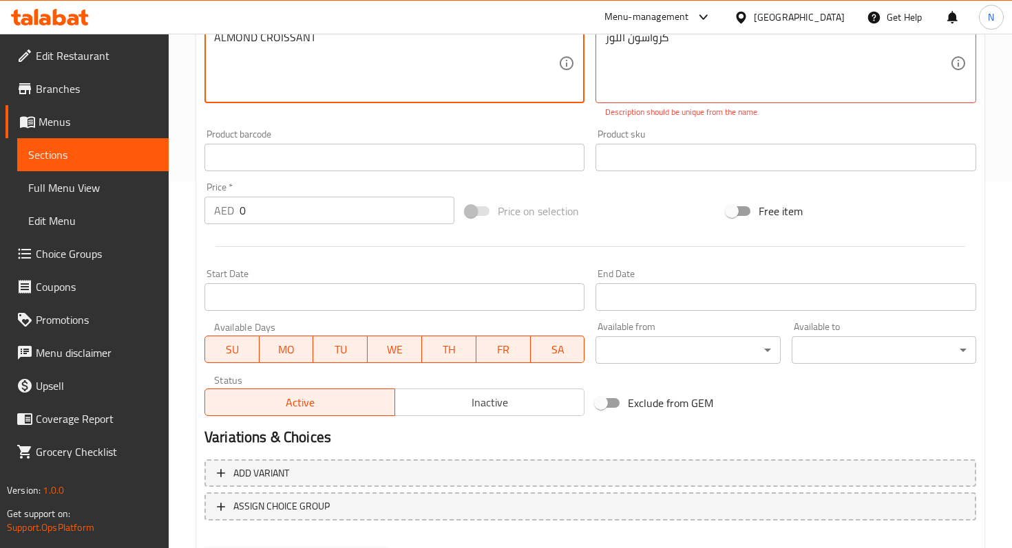
scroll to position [317, 0]
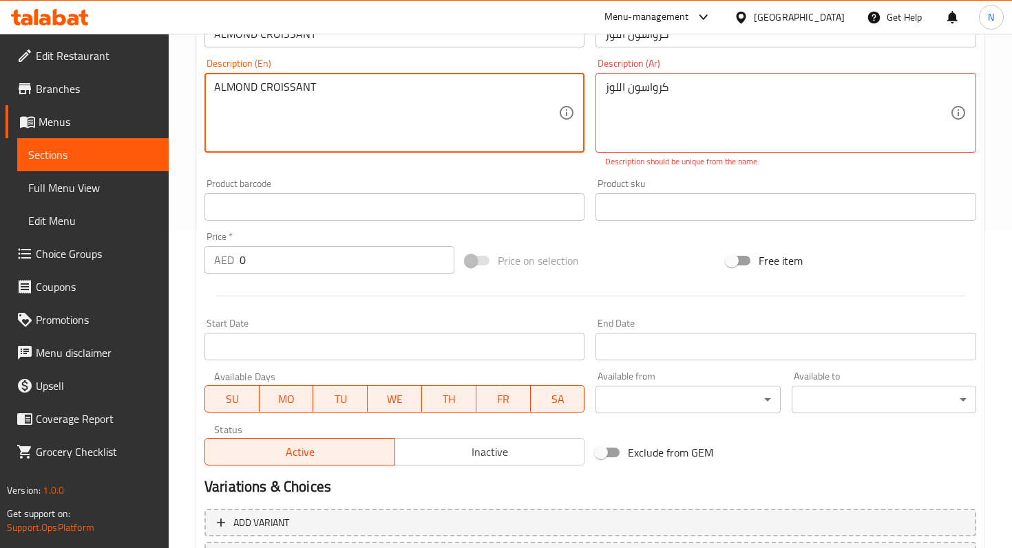
type textarea "ALMOND CROISSANT"
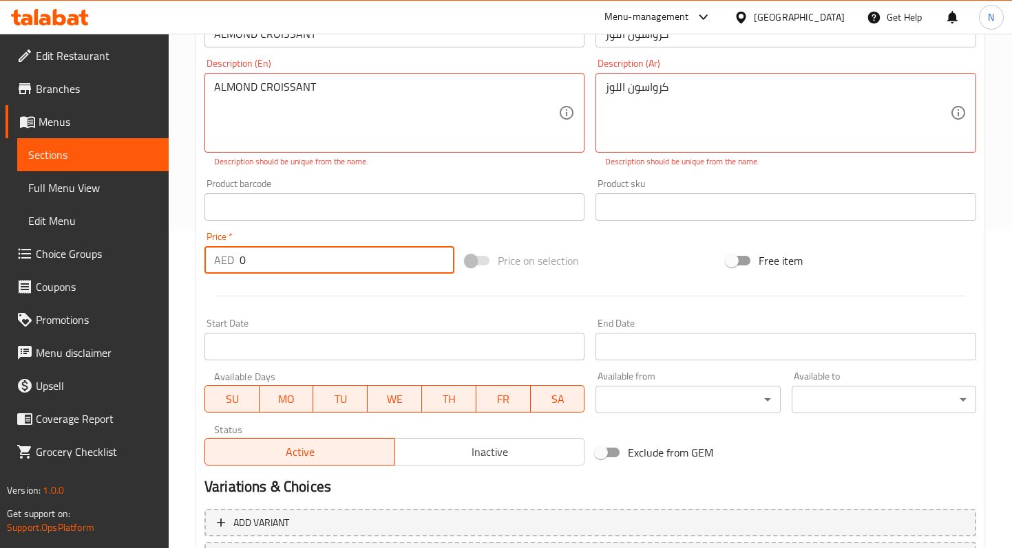
click at [383, 267] on input "0" at bounding box center [346, 260] width 215 height 28
type input "16"
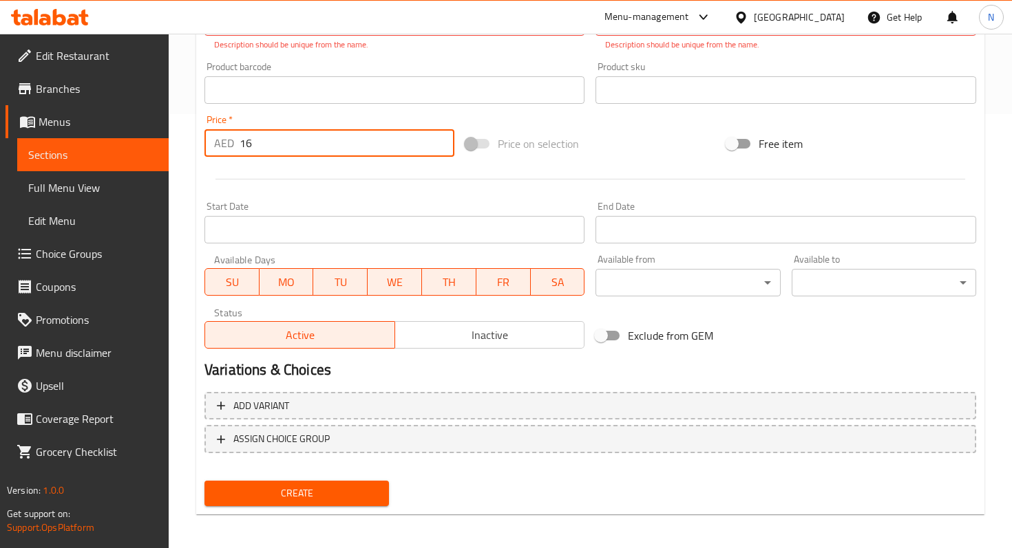
scroll to position [439, 0]
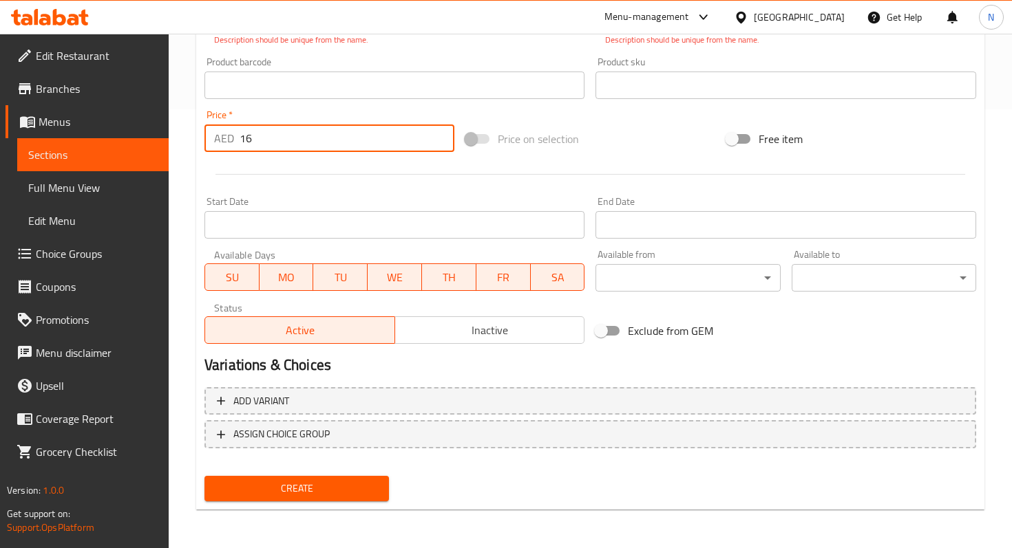
click at [319, 487] on span "Create" at bounding box center [296, 488] width 162 height 17
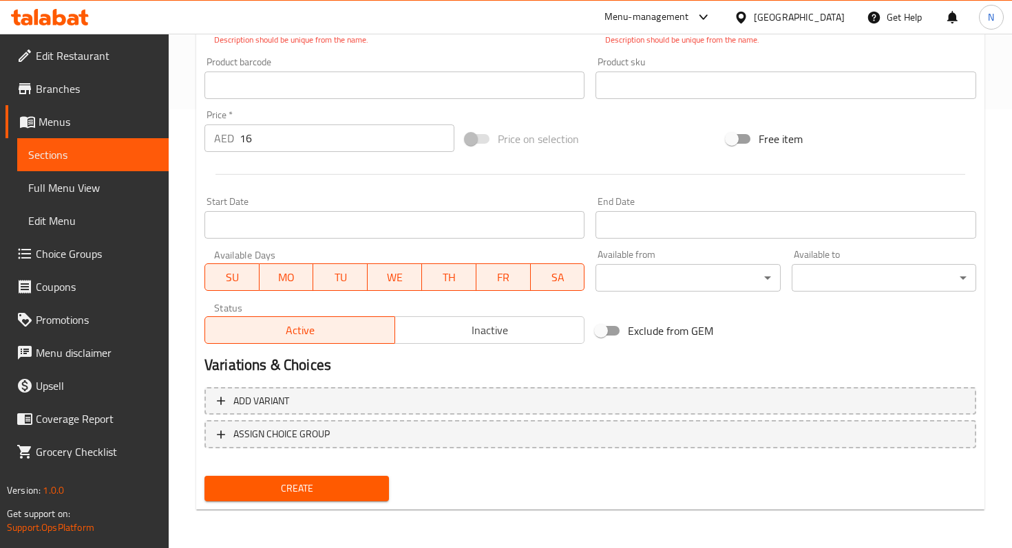
scroll to position [131, 0]
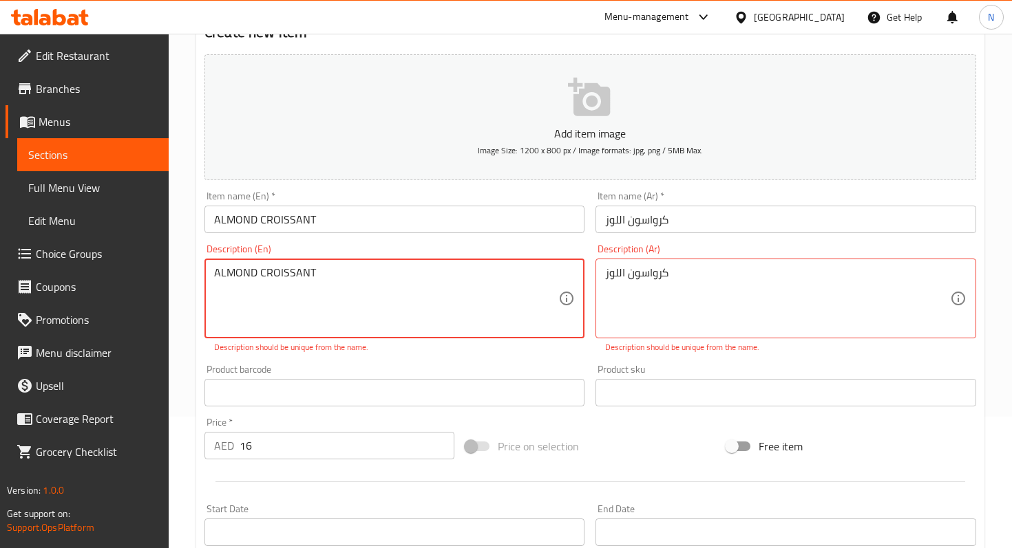
click at [350, 294] on textarea "ALMOND CROISSANT" at bounding box center [386, 298] width 344 height 65
type textarea "ALMOND CROISSANT,"
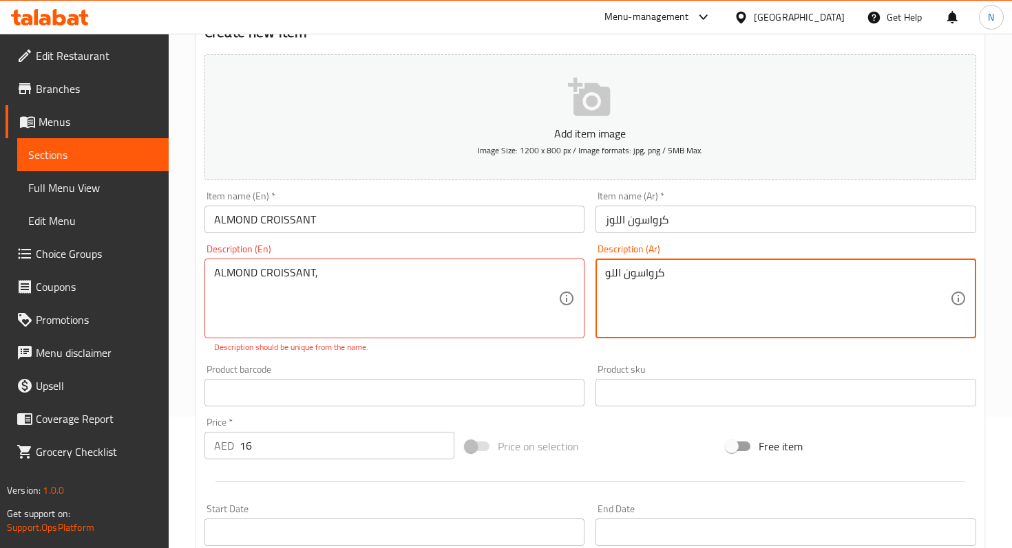
type textarea "كرواسون اللوز"
click at [660, 274] on textarea "كرواسون اللوز" at bounding box center [777, 298] width 344 height 65
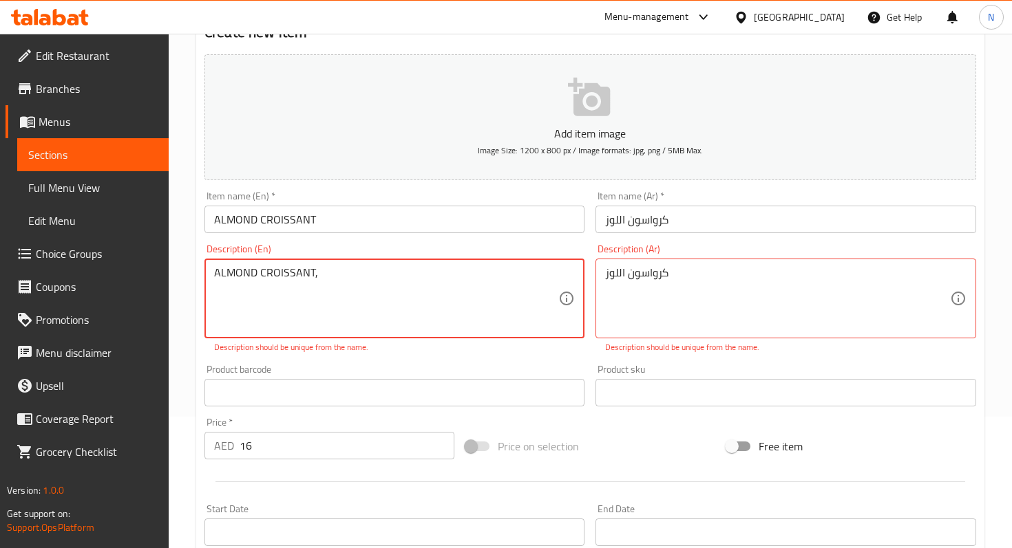
click at [555, 276] on textarea "ALMOND CROISSANT," at bounding box center [386, 298] width 344 height 65
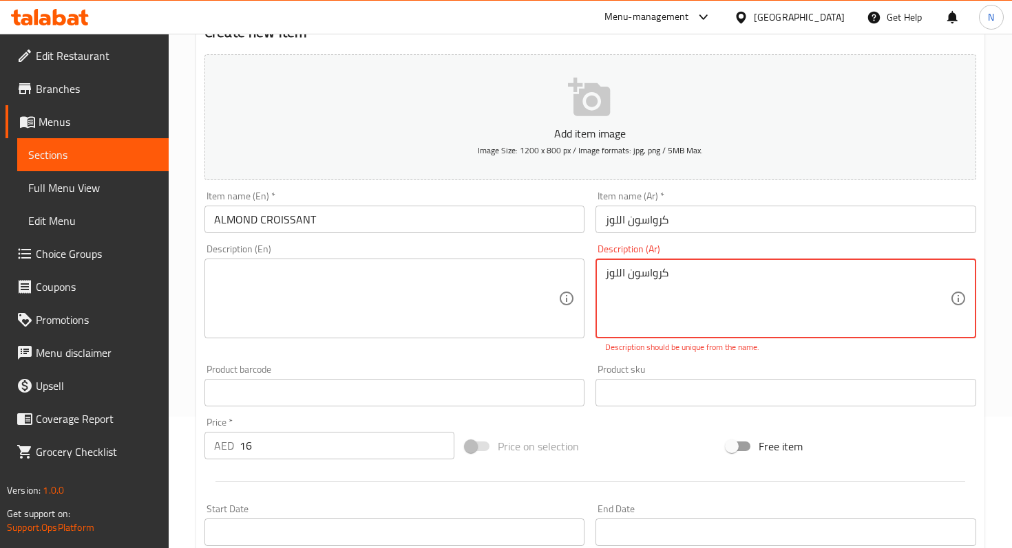
click at [720, 283] on textarea "كرواسون اللوز" at bounding box center [777, 298] width 344 height 65
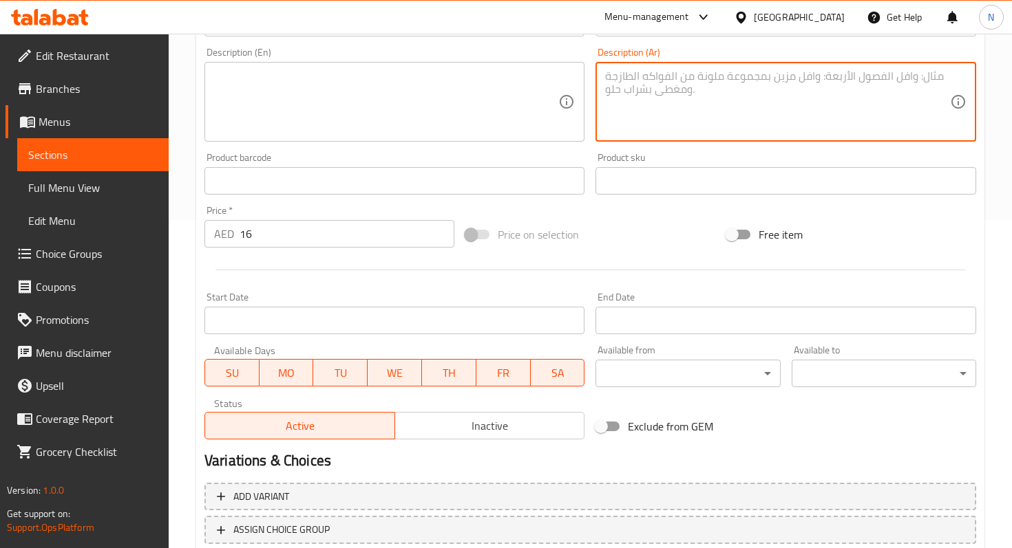
scroll to position [424, 0]
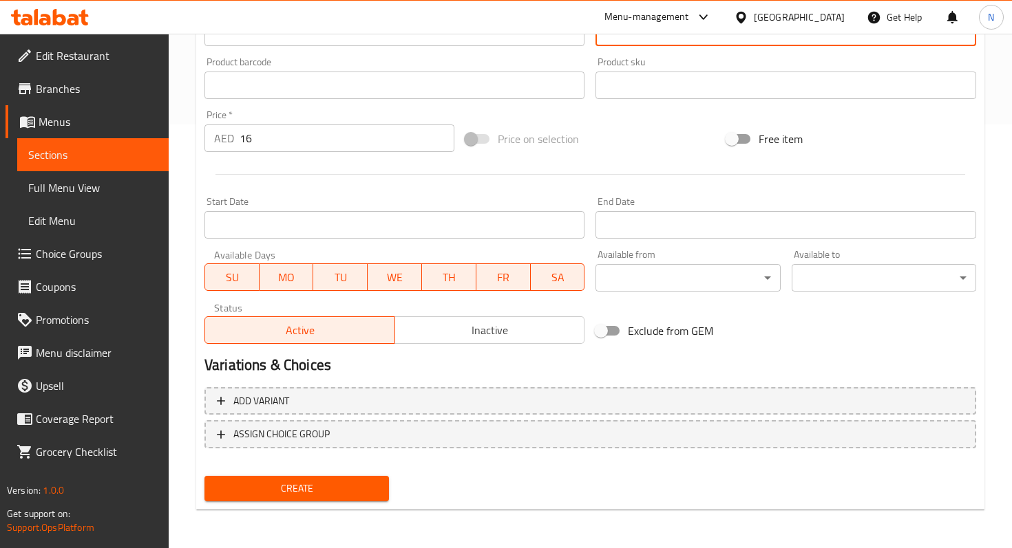
click at [326, 484] on span "Create" at bounding box center [296, 488] width 162 height 17
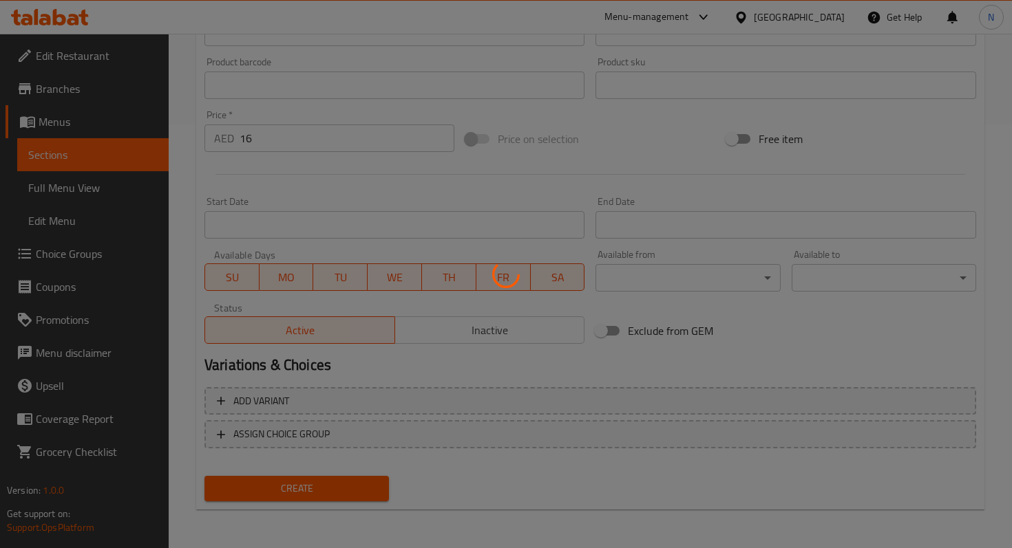
type input "0"
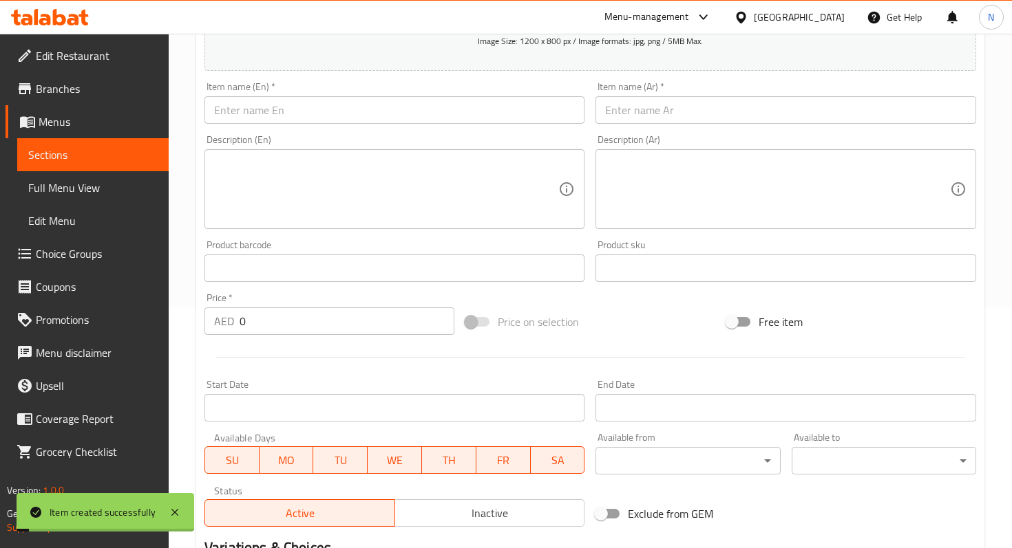
scroll to position [0, 0]
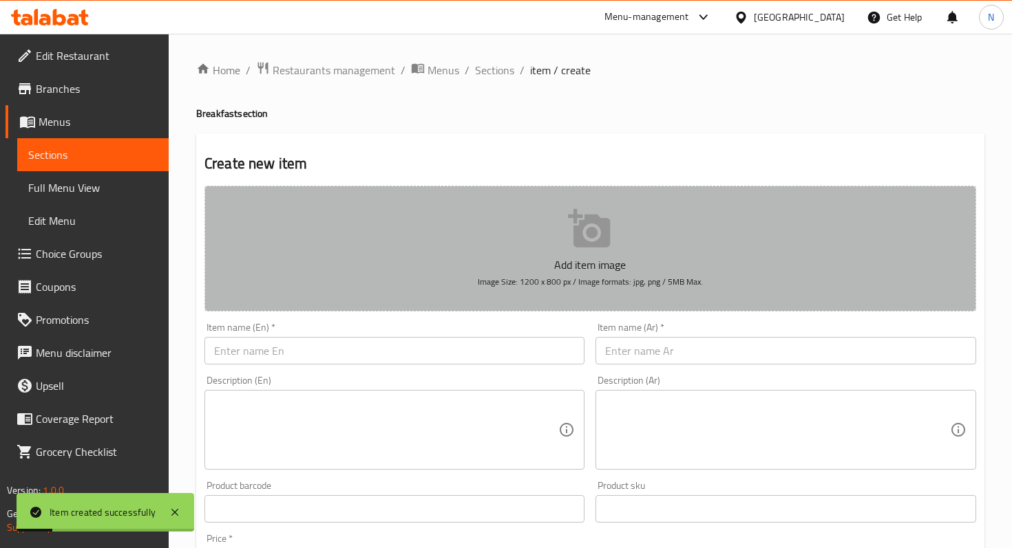
click at [596, 240] on icon "button" at bounding box center [590, 229] width 44 height 44
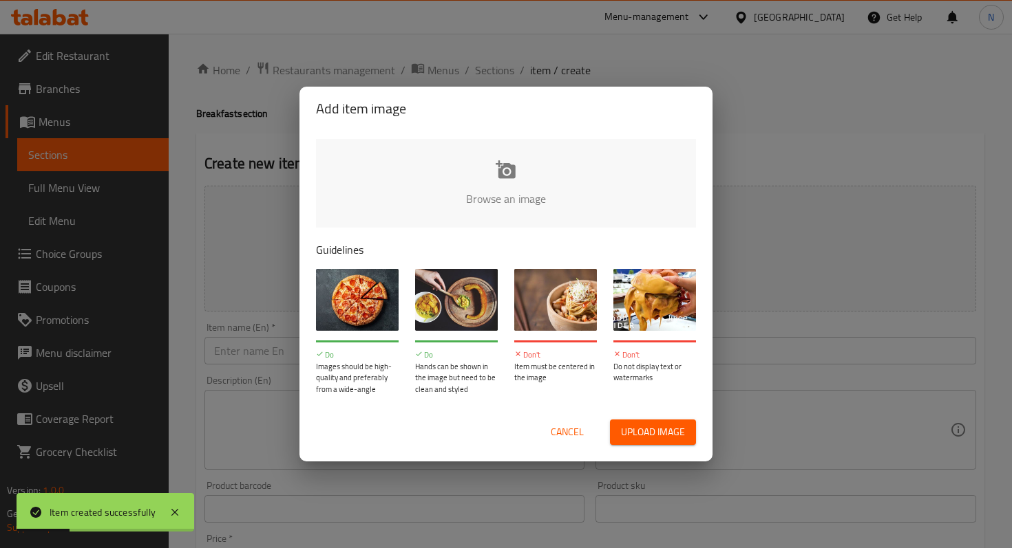
click at [571, 429] on span "Cancel" at bounding box center [567, 432] width 33 height 17
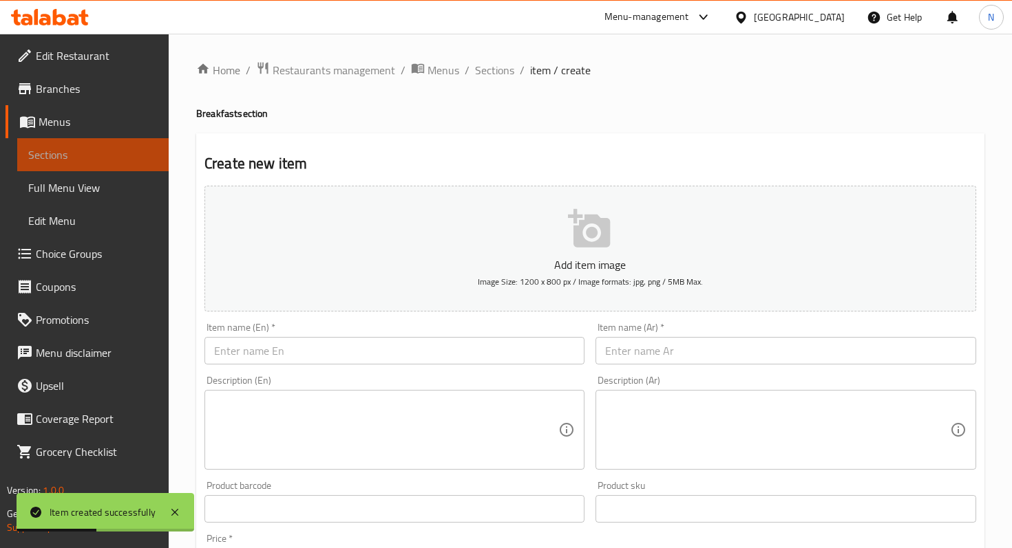
click at [129, 158] on span "Sections" at bounding box center [92, 155] width 129 height 17
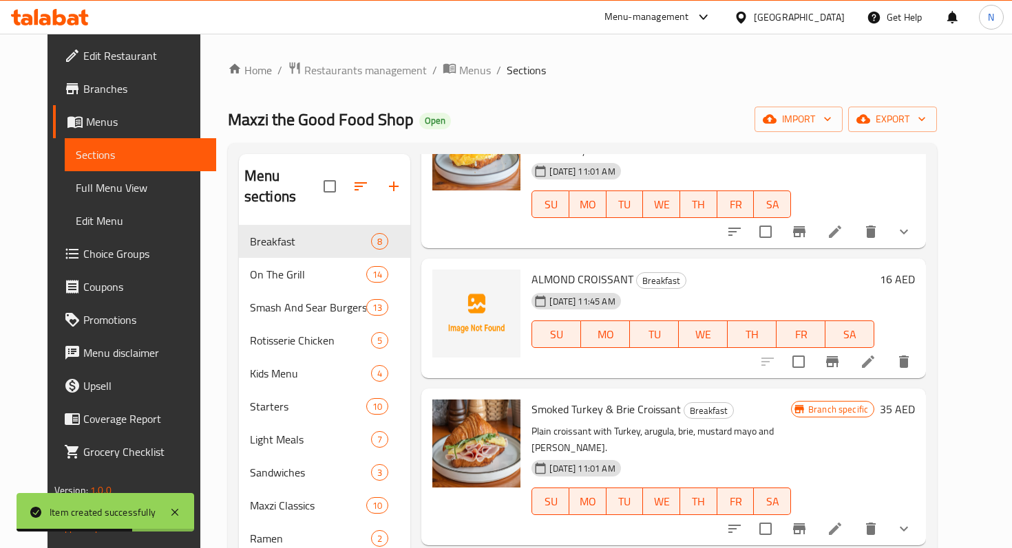
scroll to position [125, 0]
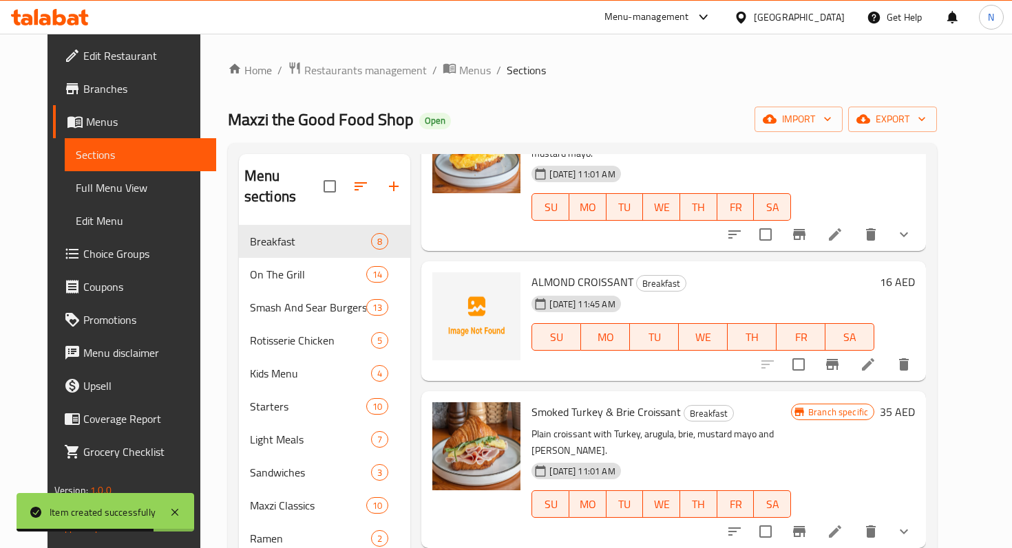
click at [548, 272] on span "ALMOND CROISSANT" at bounding box center [582, 282] width 102 height 21
click at [461, 273] on img at bounding box center [476, 317] width 88 height 88
click at [445, 285] on icon "upload picture" at bounding box center [452, 291] width 14 height 12
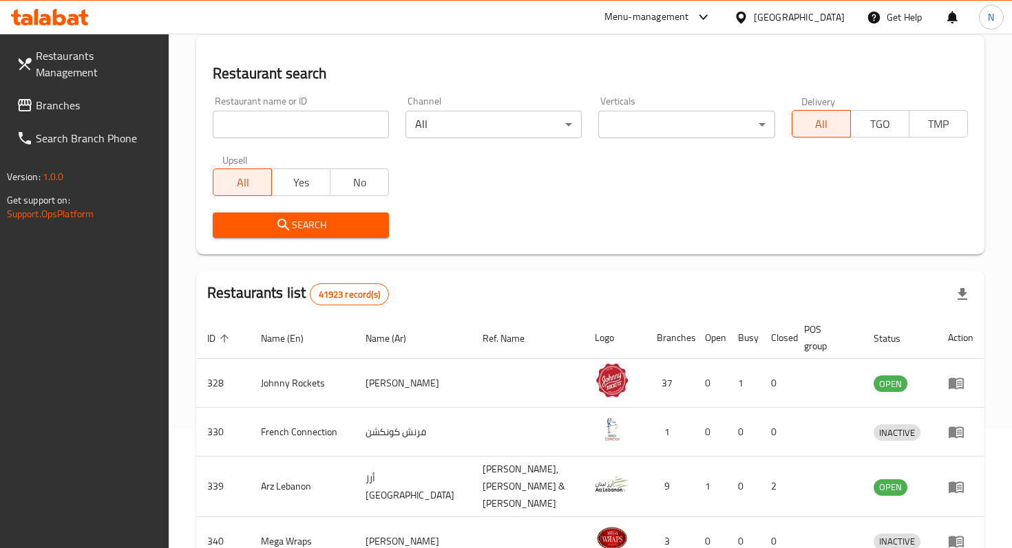
scroll to position [124, 0]
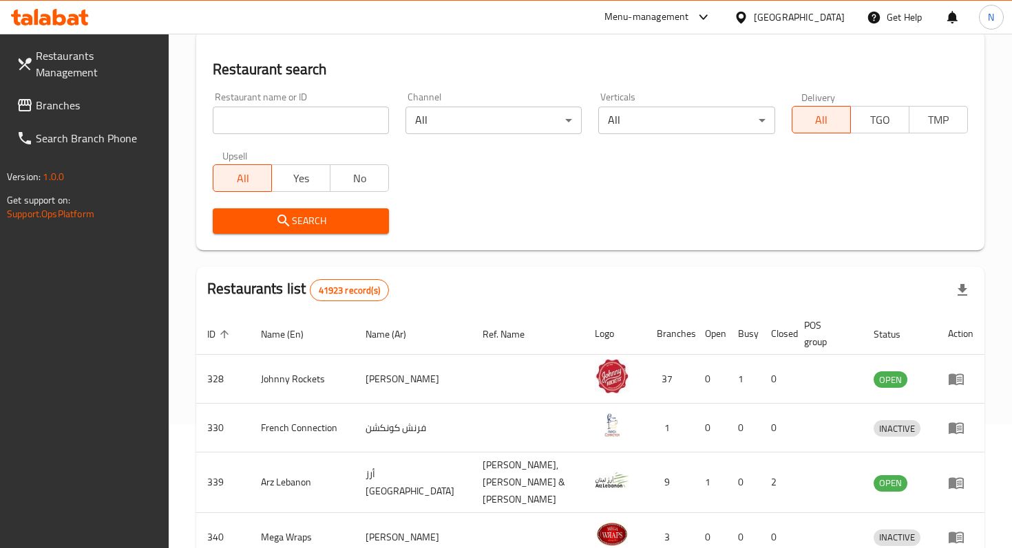
click at [81, 97] on span "Branches" at bounding box center [97, 105] width 122 height 17
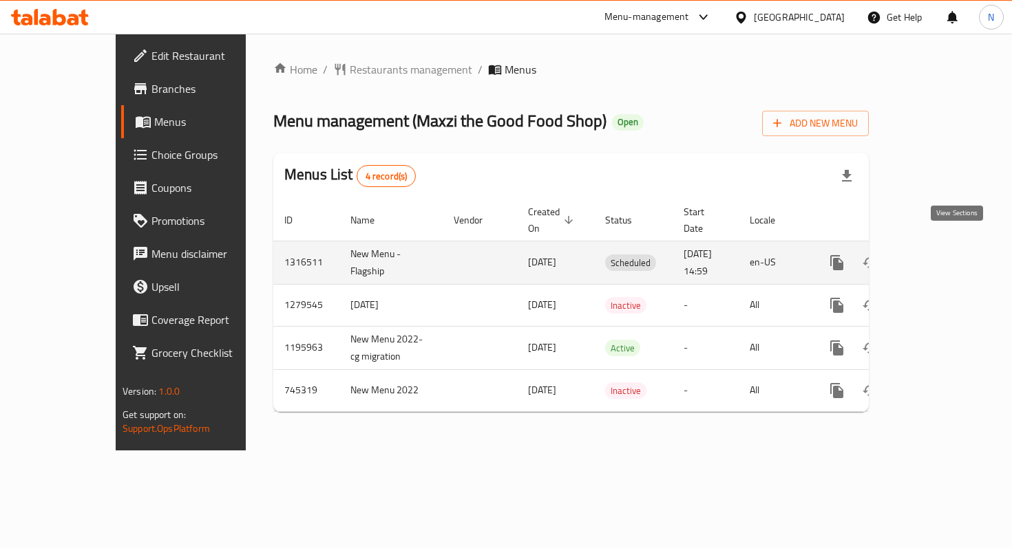
click at [944, 255] on icon "enhanced table" at bounding box center [936, 263] width 17 height 17
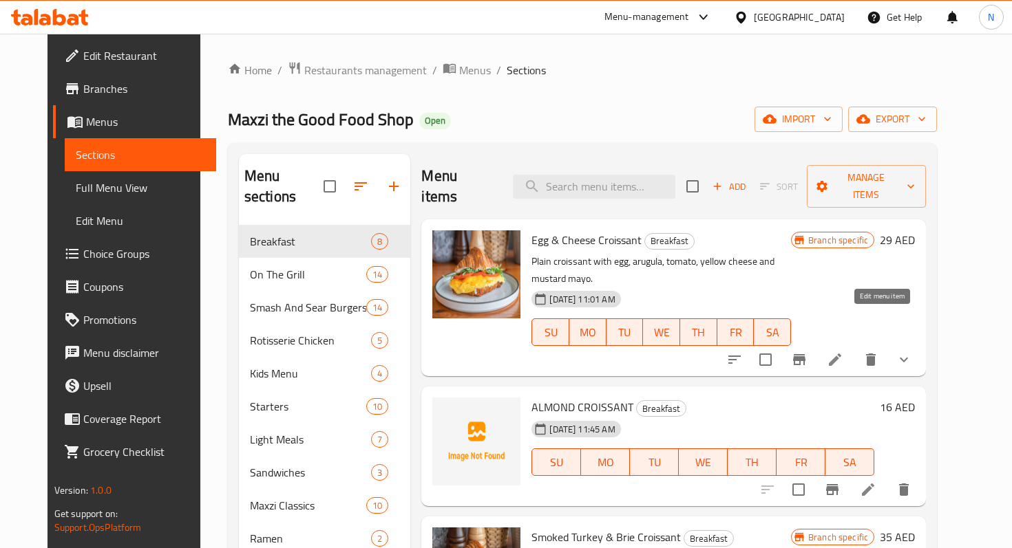
click at [843, 352] on icon at bounding box center [834, 360] width 17 height 17
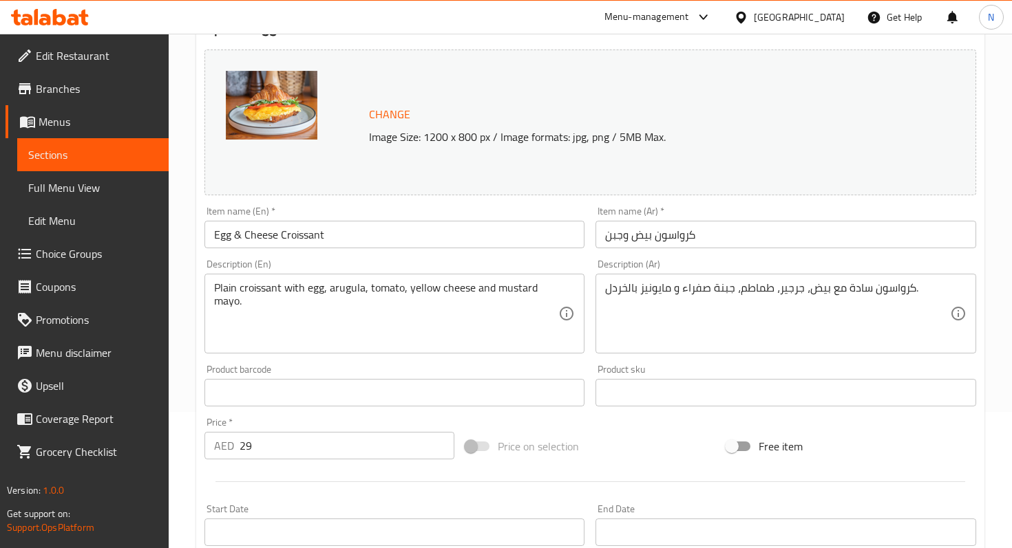
scroll to position [156, 0]
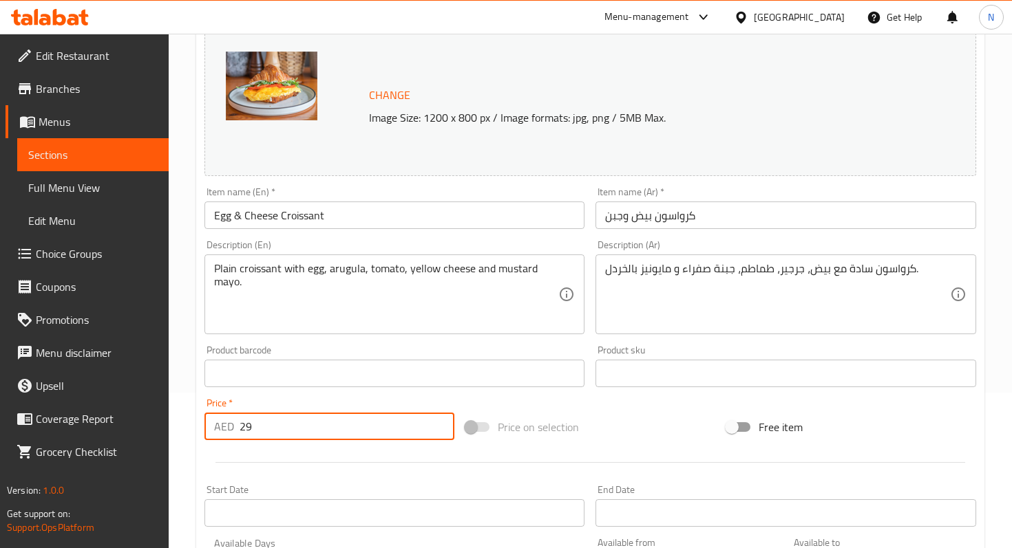
click at [279, 431] on input "29" at bounding box center [346, 427] width 215 height 28
type input "2"
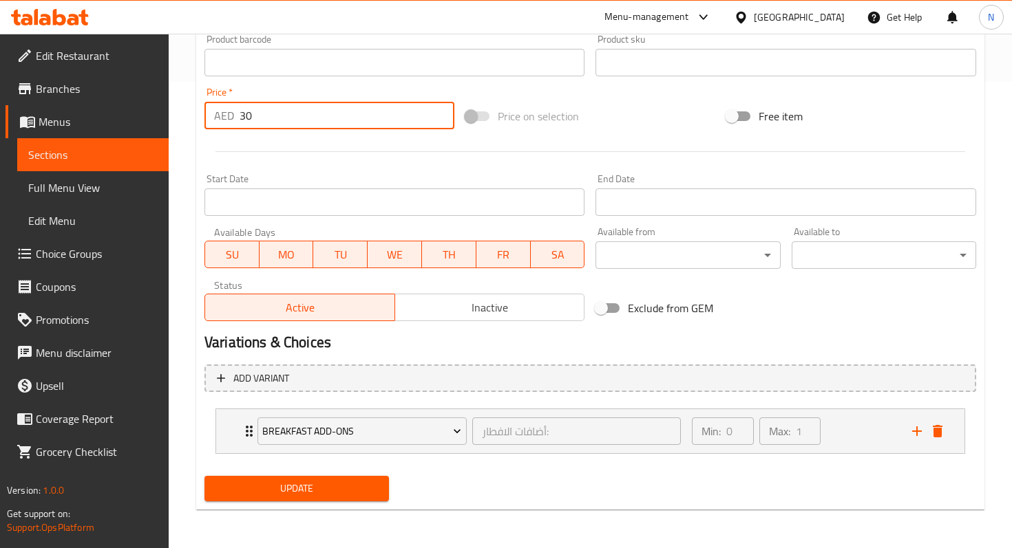
type input "30"
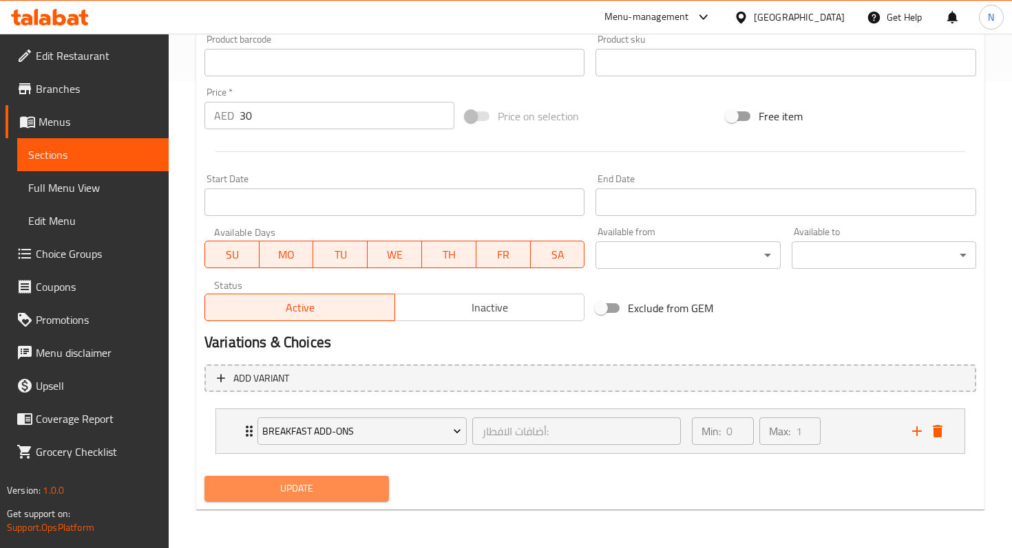
click at [269, 492] on span "Update" at bounding box center [296, 488] width 162 height 17
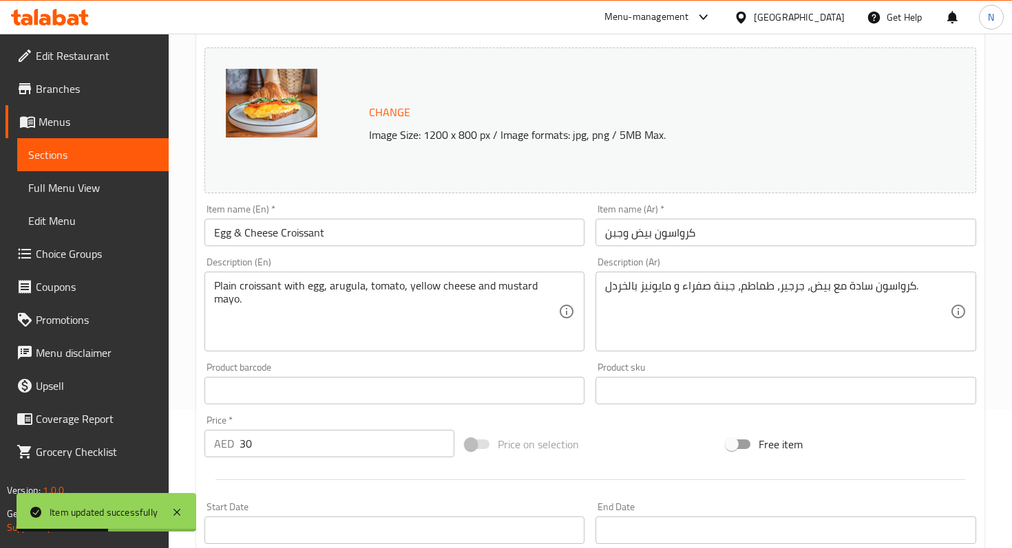
scroll to position [0, 0]
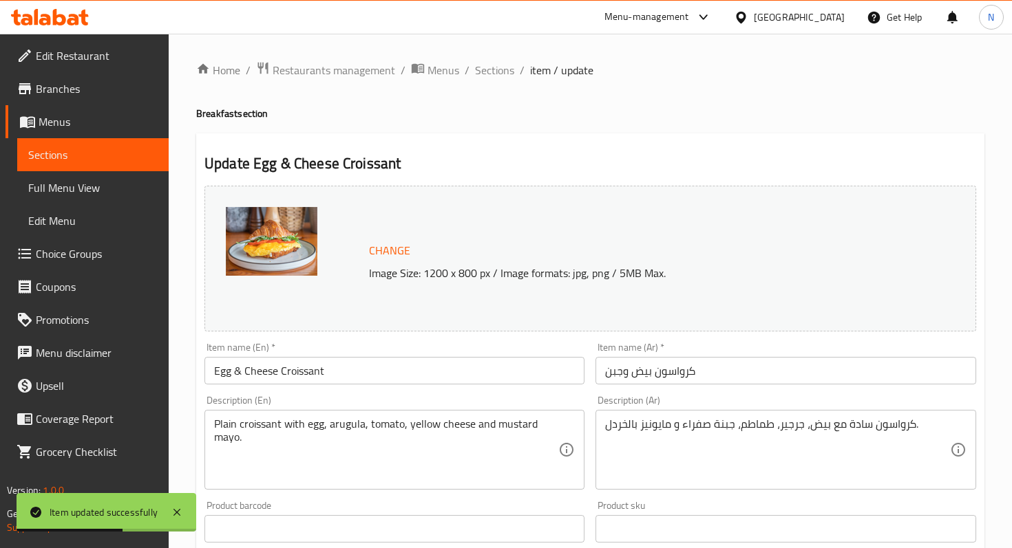
click at [94, 154] on span "Sections" at bounding box center [92, 155] width 129 height 17
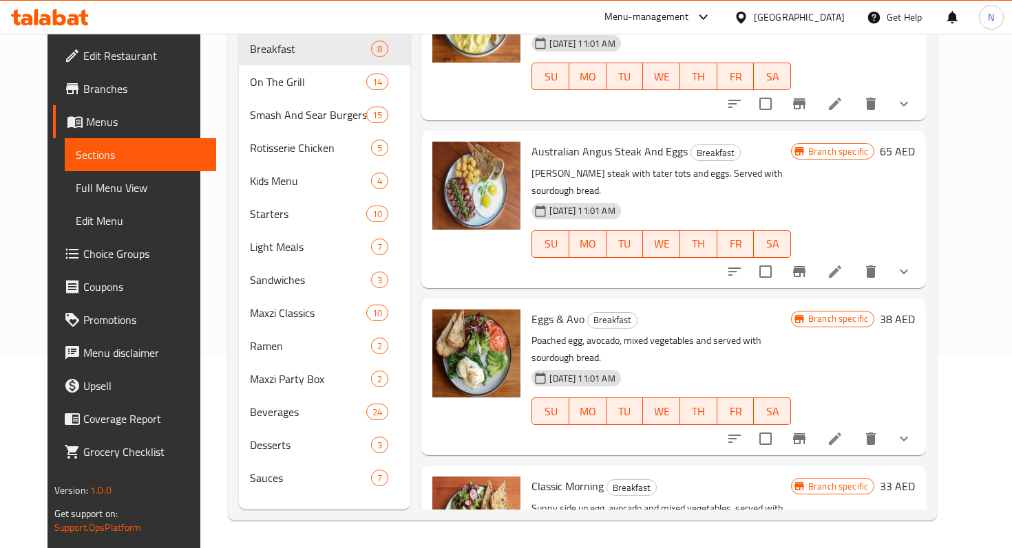
scroll to position [703, 0]
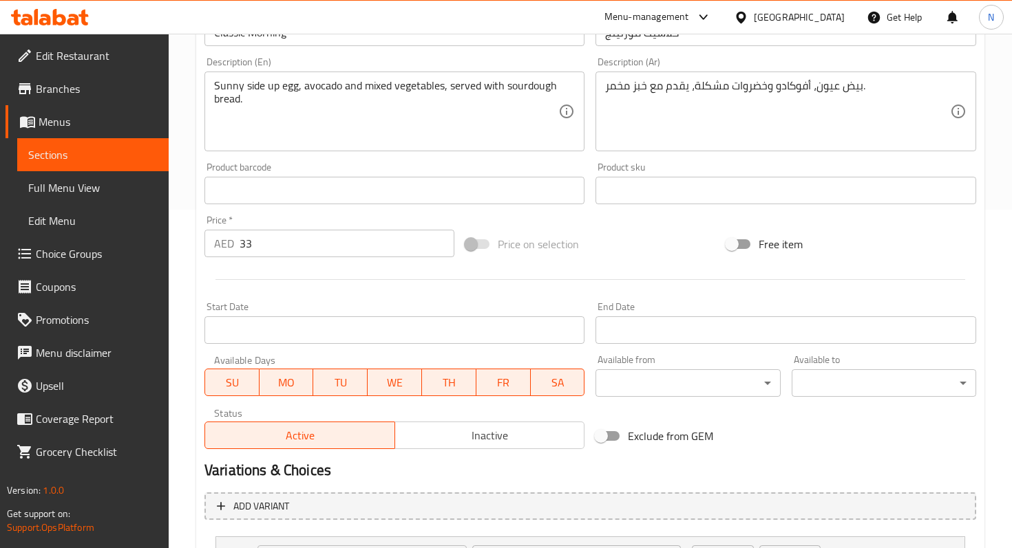
scroll to position [323, 0]
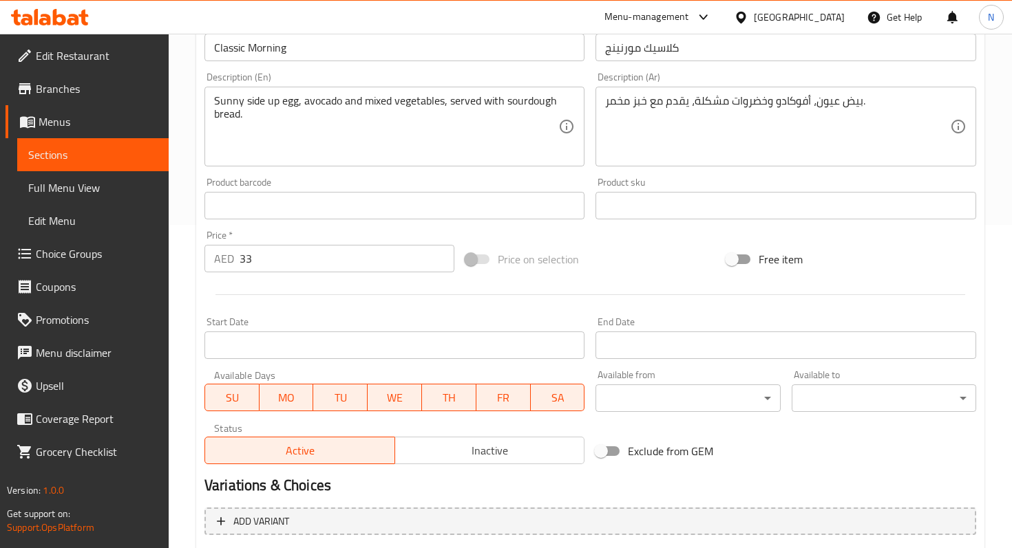
click at [283, 262] on input "33" at bounding box center [346, 259] width 215 height 28
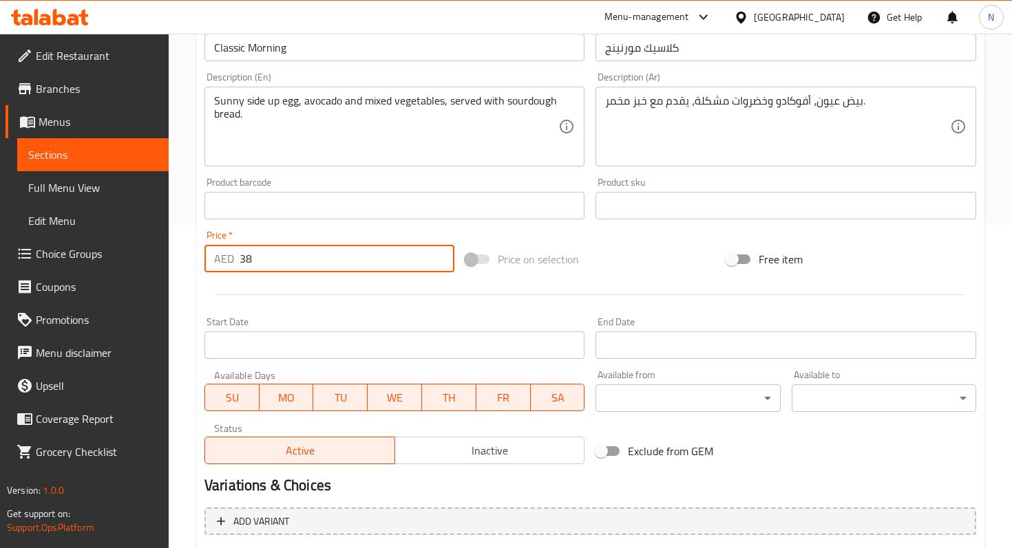
scroll to position [467, 0]
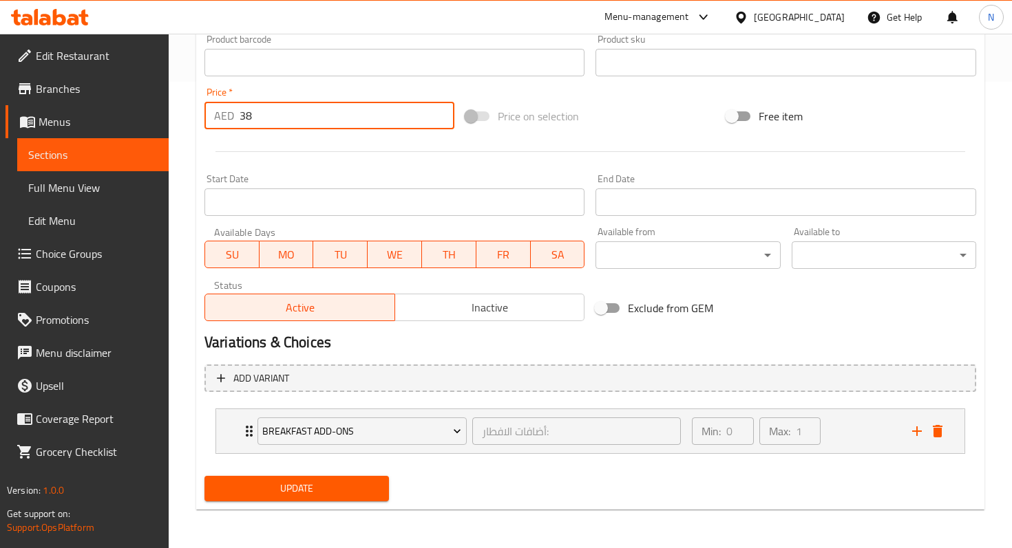
type input "38"
click at [230, 484] on span "Update" at bounding box center [296, 488] width 162 height 17
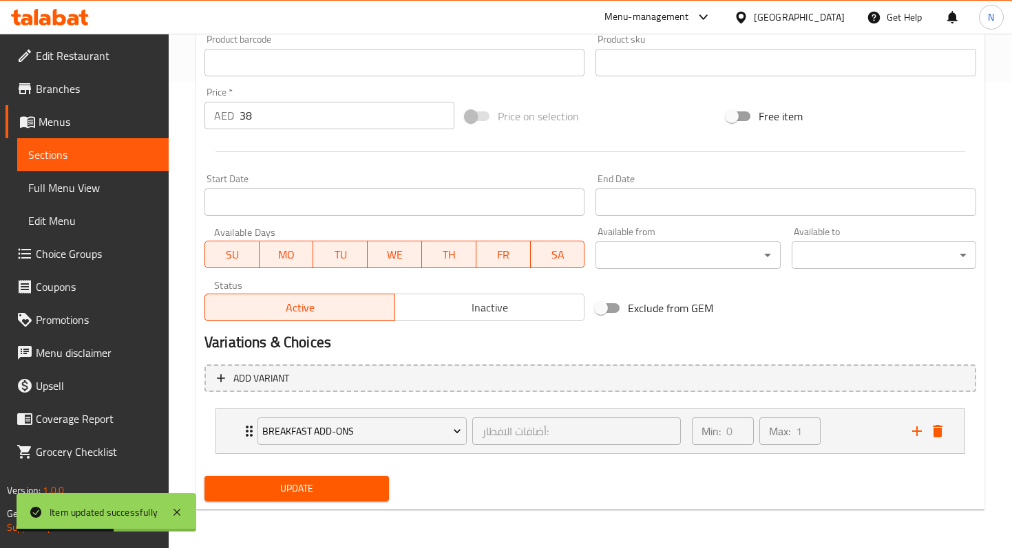
click at [114, 160] on span "Sections" at bounding box center [92, 155] width 129 height 17
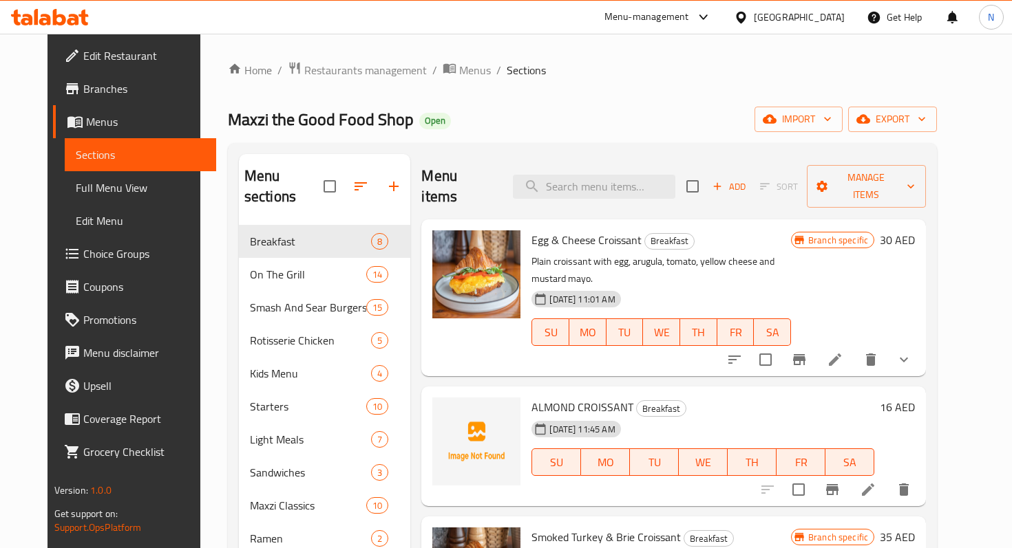
click at [747, 179] on span "Add" at bounding box center [728, 187] width 37 height 16
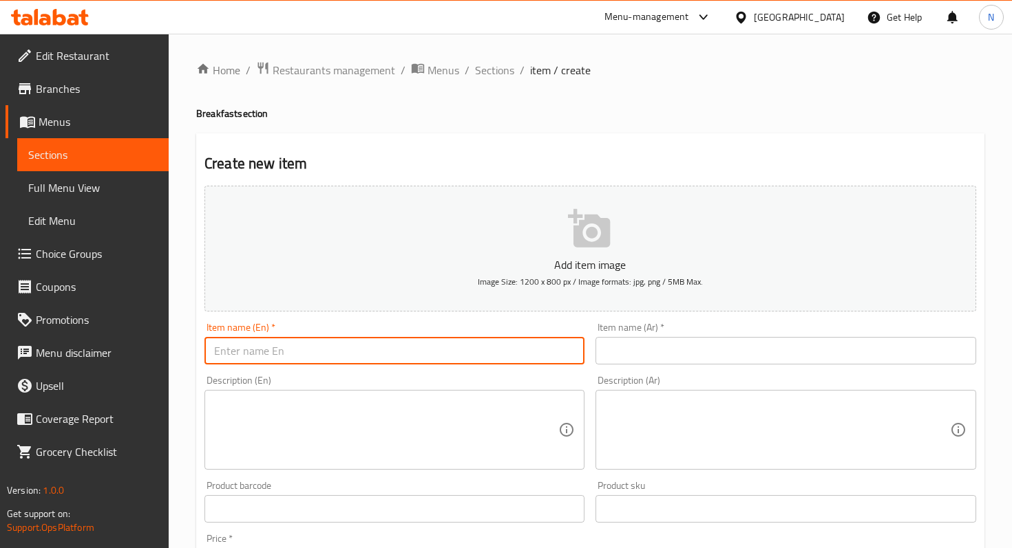
click at [331, 357] on input "text" at bounding box center [394, 351] width 380 height 28
paste input "PLAIN CROISSANT"
type input "PLAIN CROISSANT"
click at [623, 343] on input "text" at bounding box center [785, 351] width 380 height 28
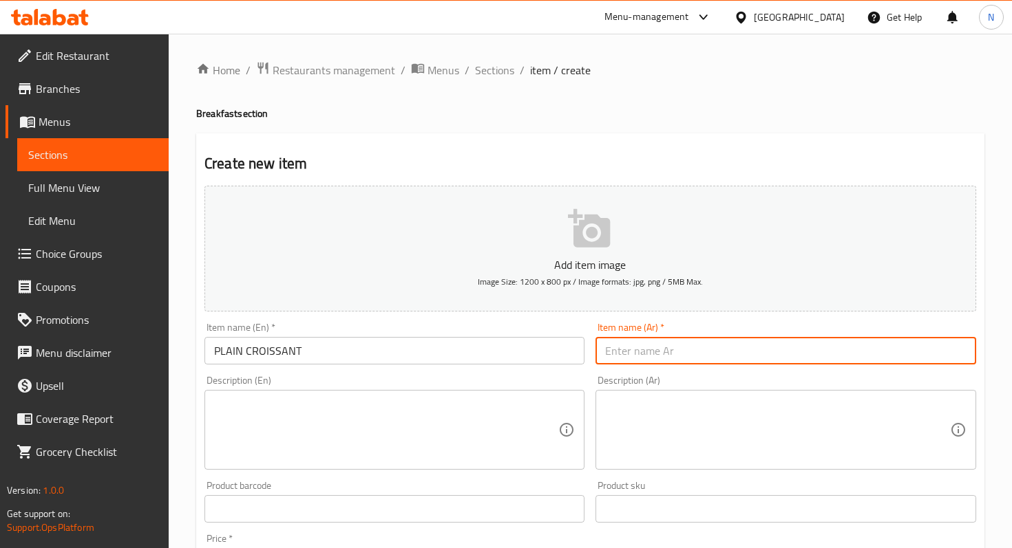
paste input "كرواسون عادي"
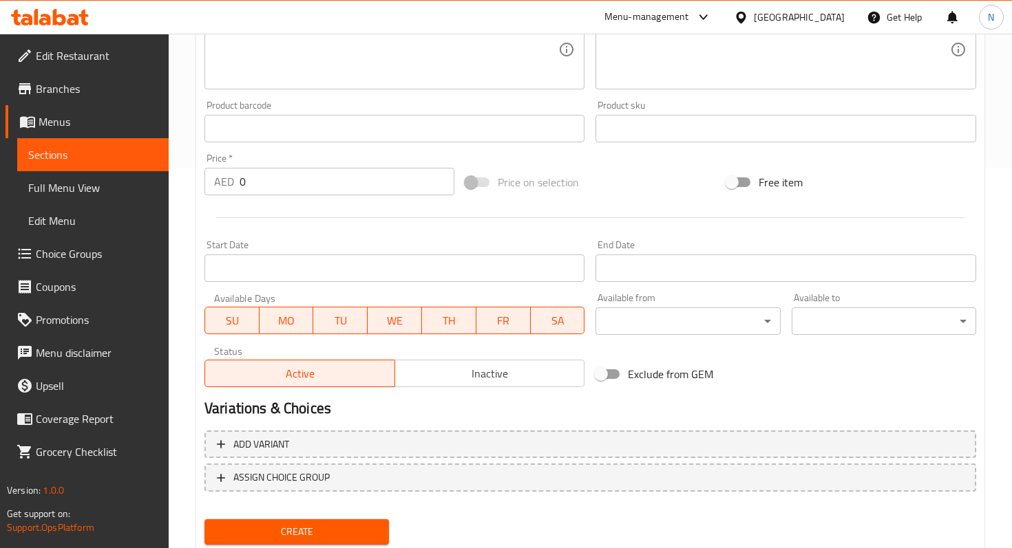
scroll to position [382, 0]
type input "كرواسون عادي"
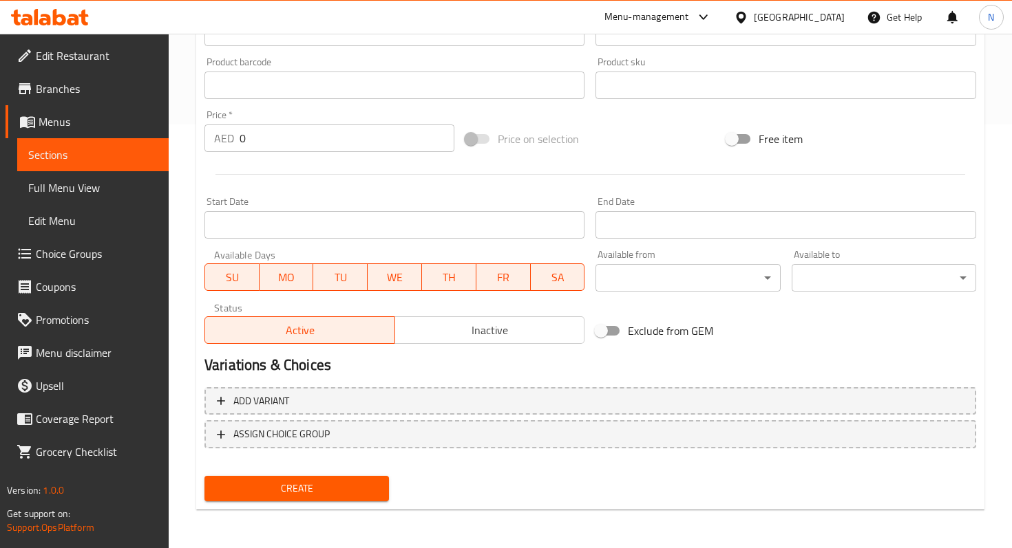
click at [389, 140] on input "0" at bounding box center [346, 139] width 215 height 28
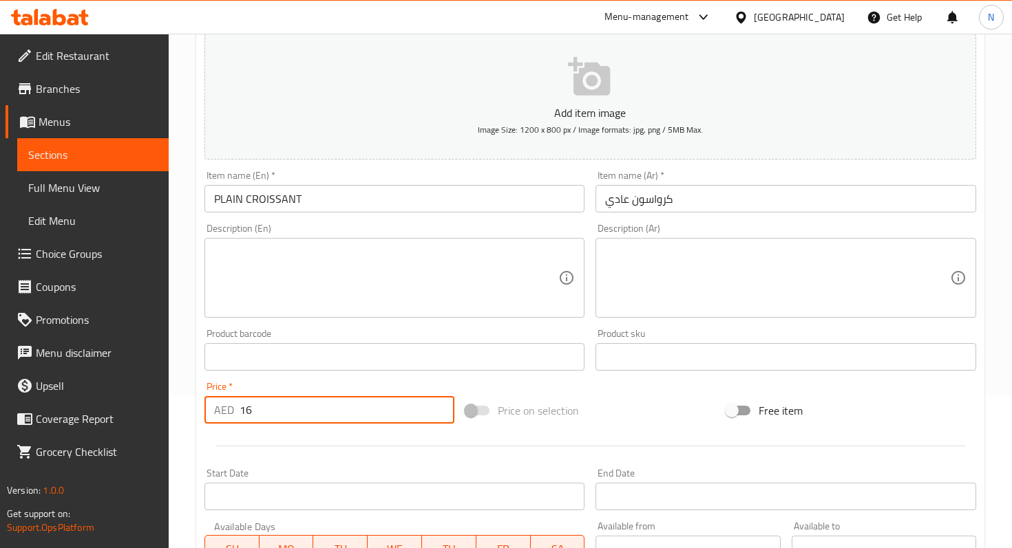
scroll to position [138, 0]
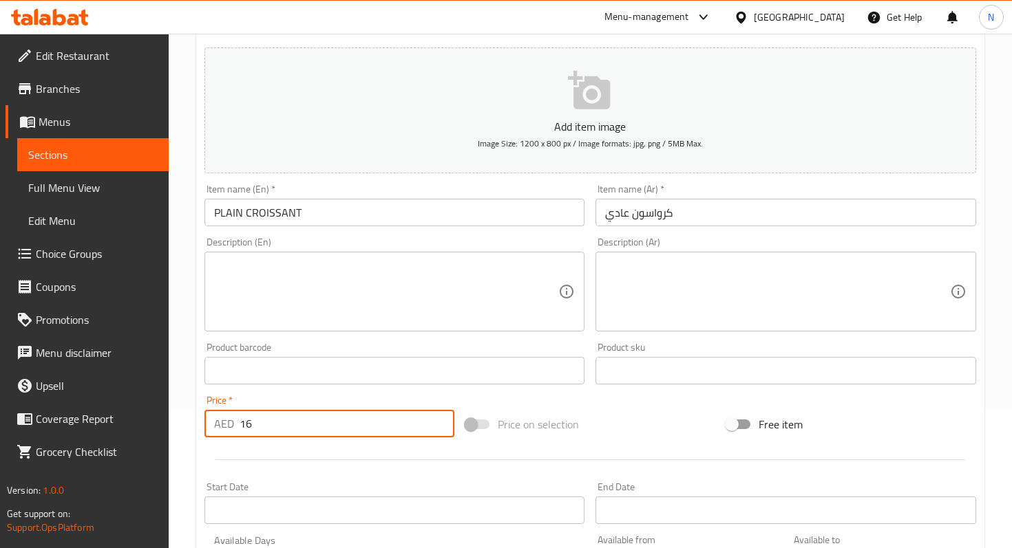
type input "16"
click at [596, 96] on icon "button" at bounding box center [589, 90] width 42 height 39
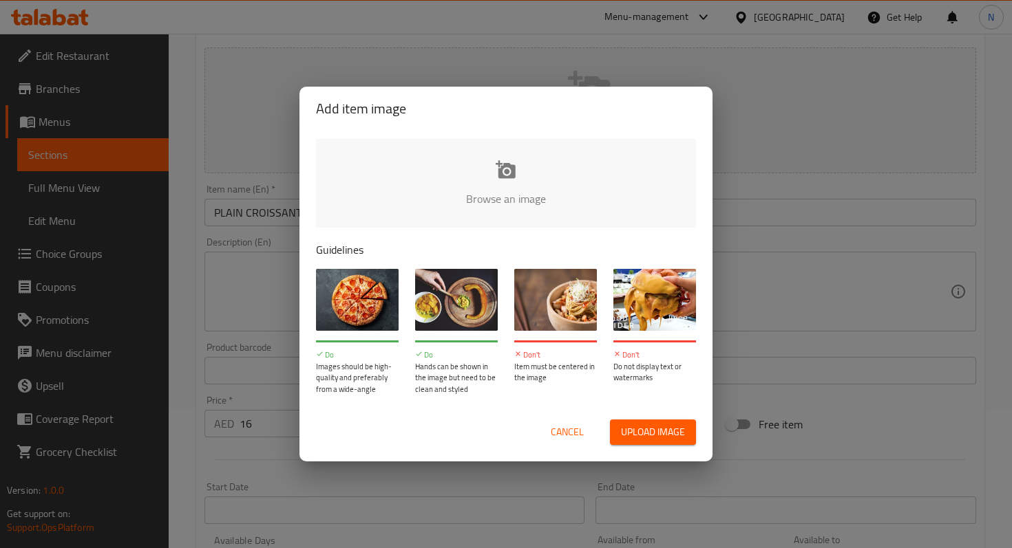
click at [516, 182] on input "file" at bounding box center [971, 203] width 1310 height 129
click at [501, 178] on input "file" at bounding box center [971, 203] width 1310 height 129
click at [498, 175] on input "file" at bounding box center [971, 203] width 1310 height 129
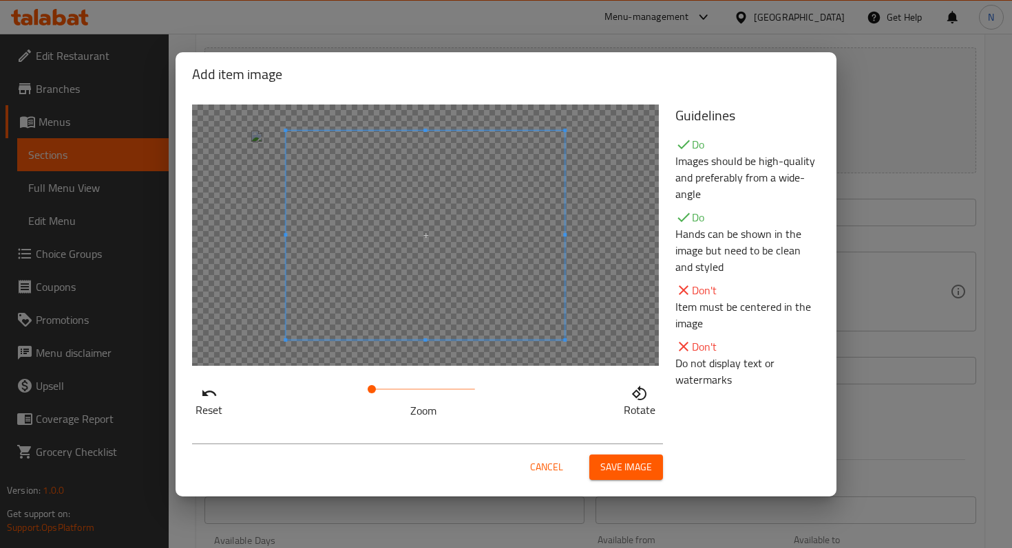
click at [429, 294] on span at bounding box center [425, 235] width 279 height 209
drag, startPoint x: 370, startPoint y: 386, endPoint x: 350, endPoint y: 385, distance: 20.0
click at [350, 385] on div "Reset Zoom Rotate" at bounding box center [425, 399] width 467 height 39
click at [429, 277] on span at bounding box center [425, 235] width 279 height 209
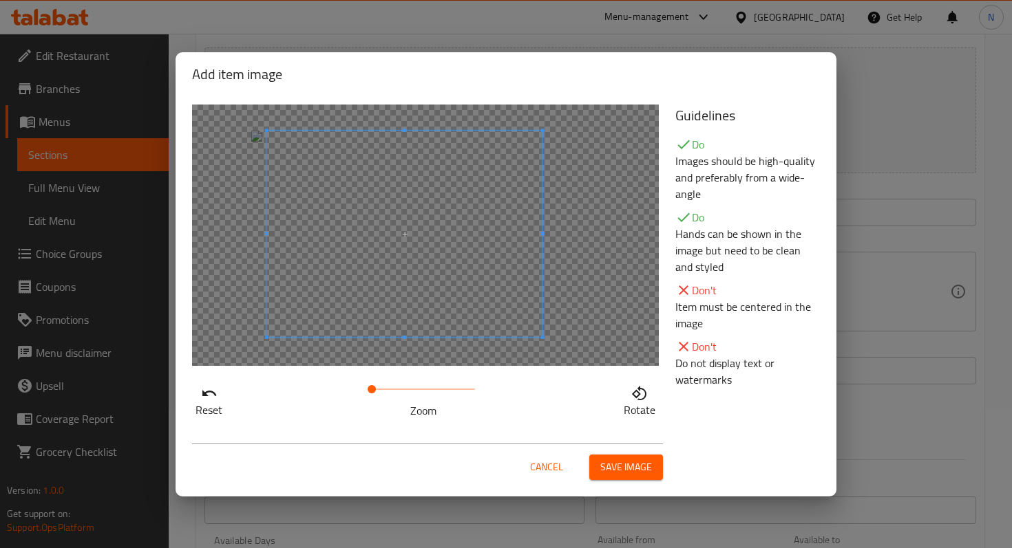
click at [281, 270] on div at bounding box center [425, 236] width 467 height 262
click at [632, 478] on button "Save image" at bounding box center [626, 467] width 74 height 25
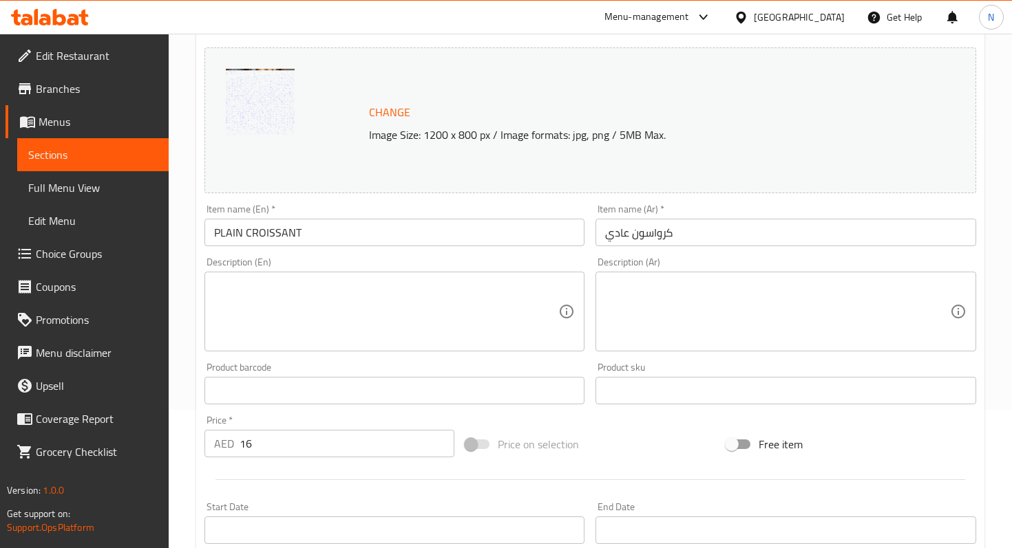
scroll to position [444, 0]
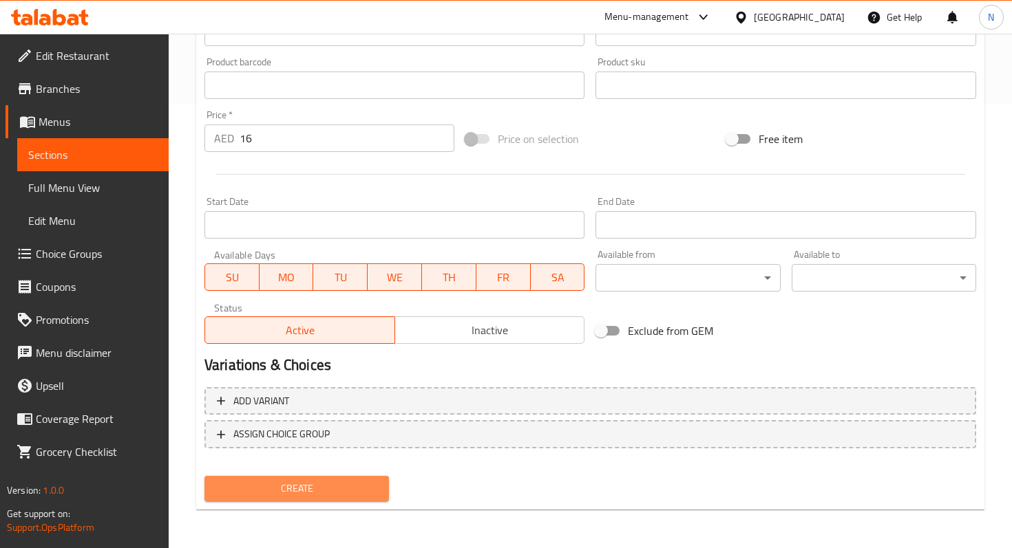
click at [309, 489] on span "Create" at bounding box center [296, 488] width 162 height 17
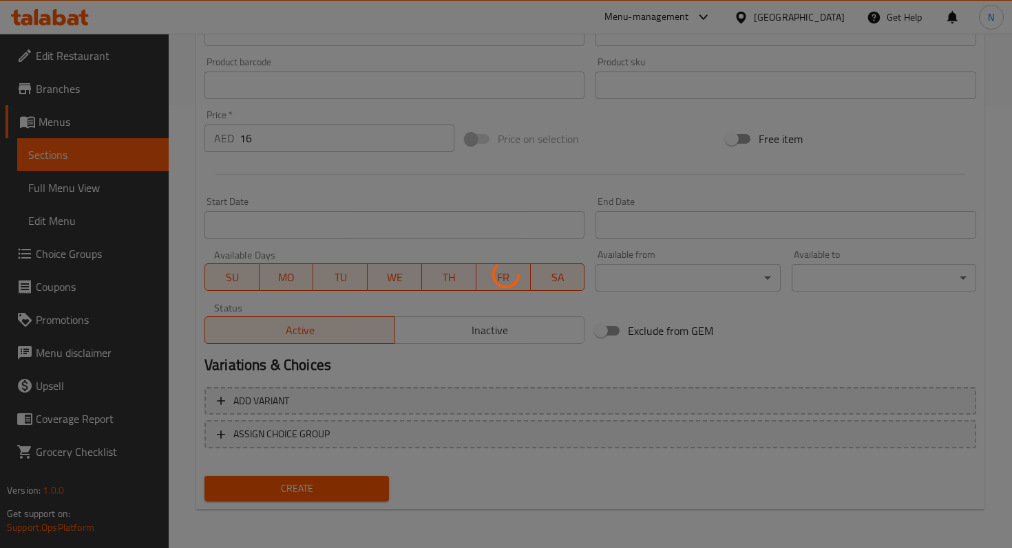
type input "0"
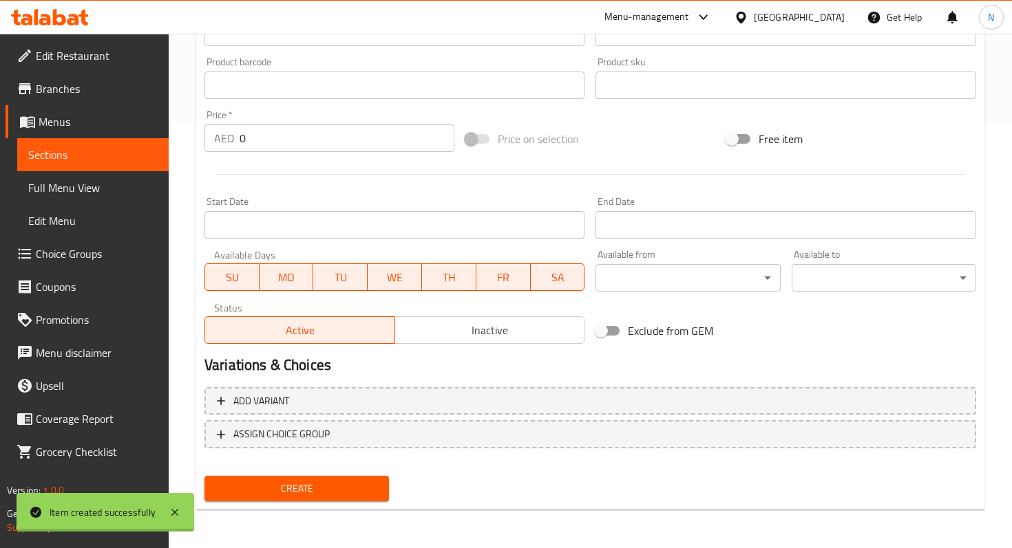
scroll to position [424, 0]
click at [100, 157] on span "Sections" at bounding box center [92, 155] width 129 height 17
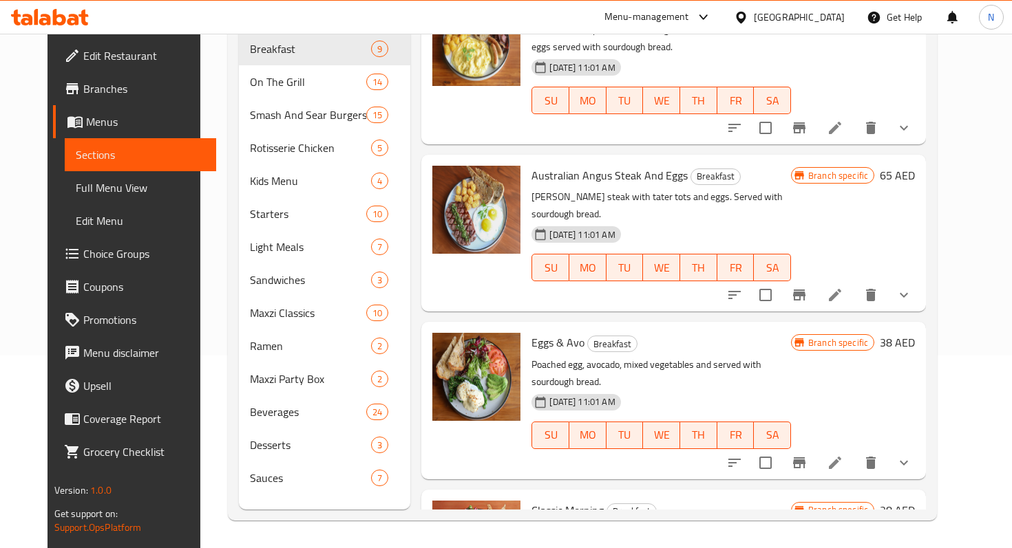
scroll to position [832, 0]
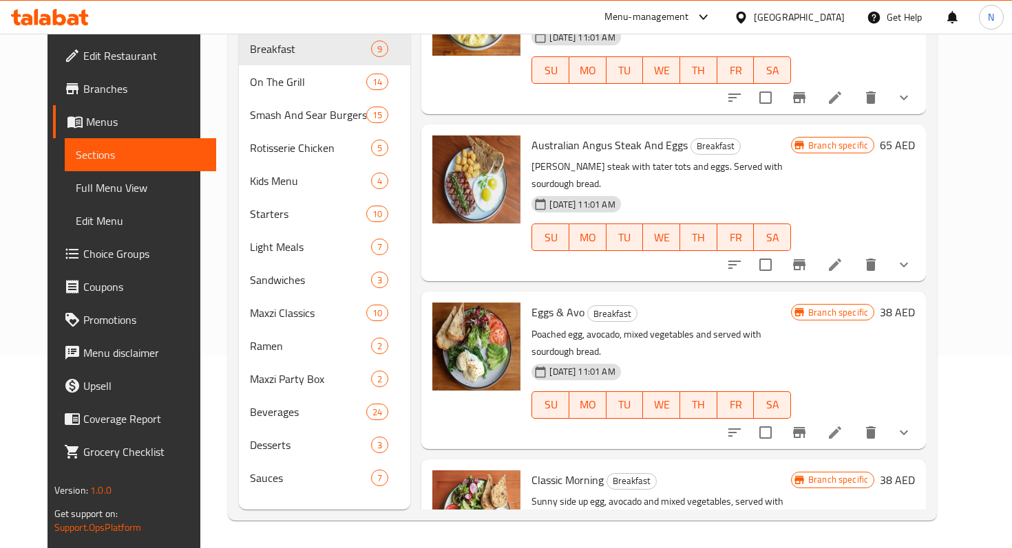
click at [570, 302] on span "Eggs & Avo" at bounding box center [557, 312] width 53 height 21
click at [854, 420] on li at bounding box center [834, 432] width 39 height 25
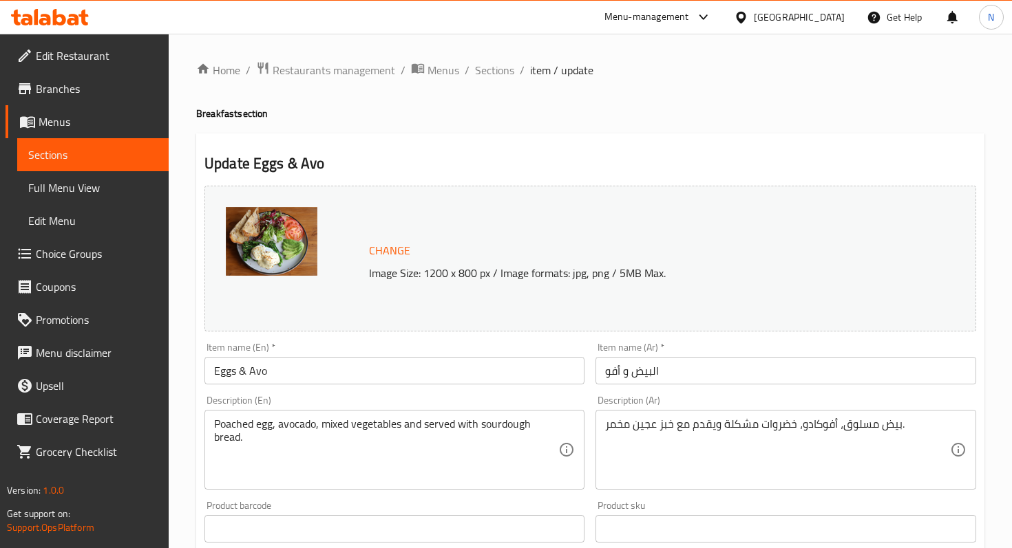
click at [261, 366] on input "Eggs & Avo" at bounding box center [394, 371] width 380 height 28
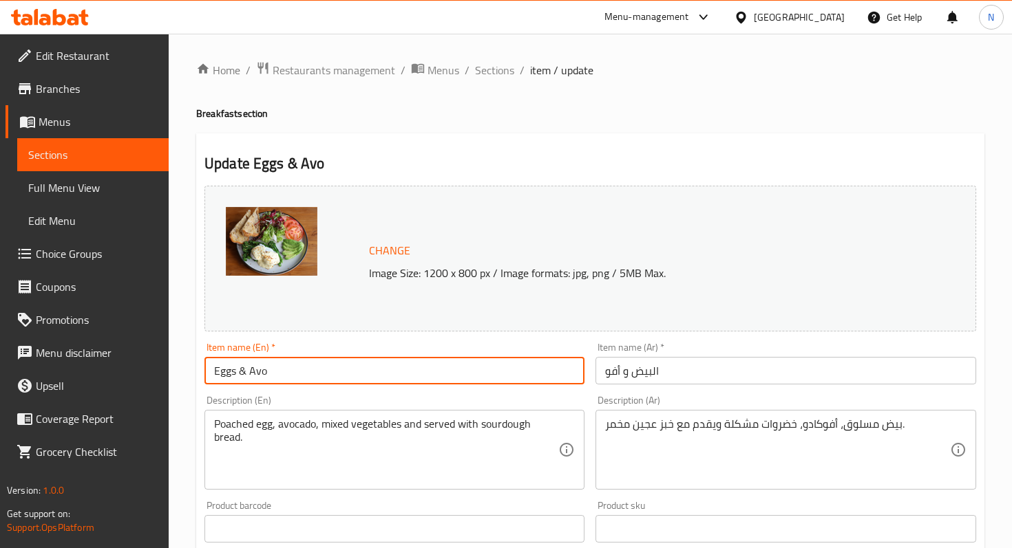
click at [261, 366] on input "Eggs & Avo" at bounding box center [394, 371] width 380 height 28
paste input "GGS & AVO NEW"
type input "EGGS & AVO NEW"
click at [627, 372] on input "البيض و أفو" at bounding box center [785, 371] width 380 height 28
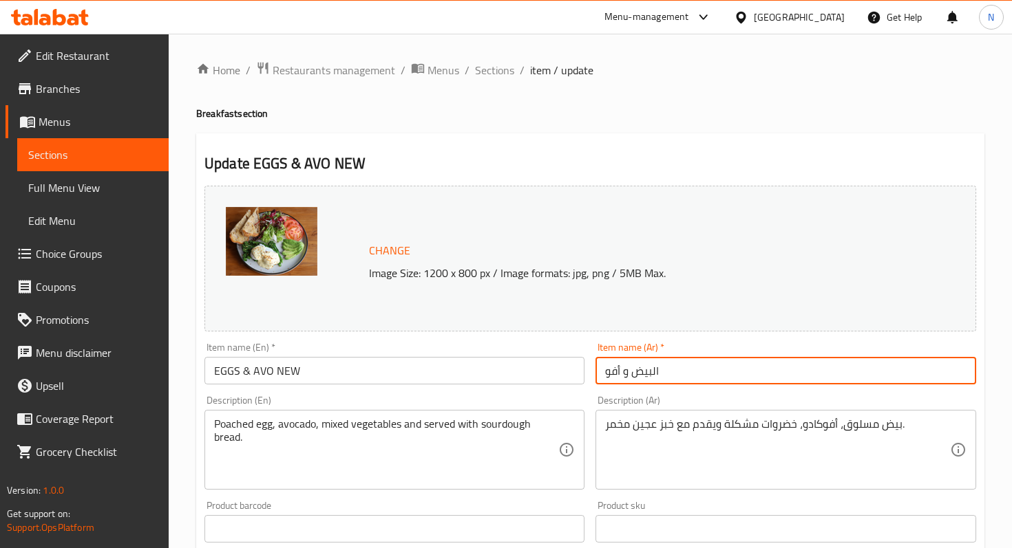
click at [627, 372] on input "البيض و أفو" at bounding box center [785, 371] width 380 height 28
paste input "يض وأفوكادو جديد"
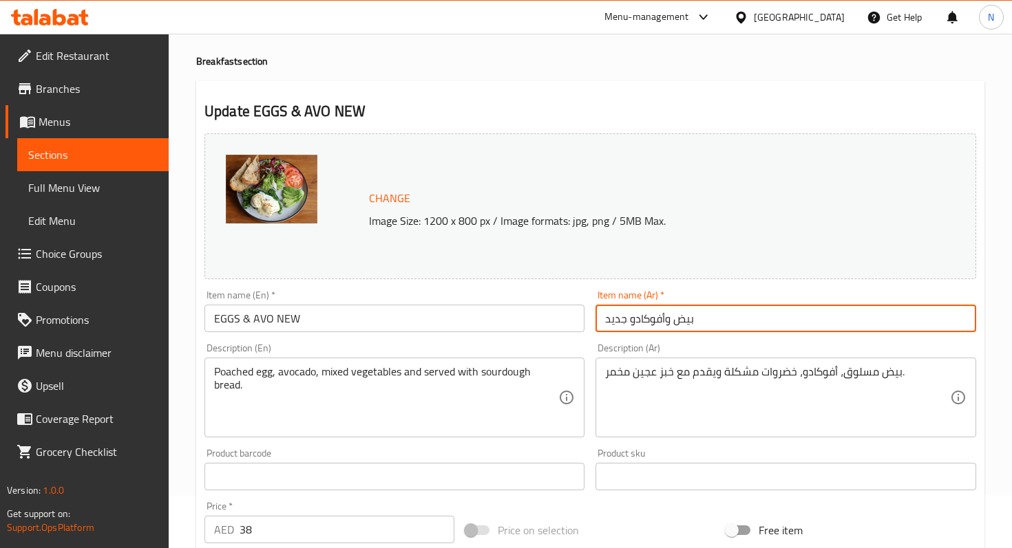
scroll to position [57, 0]
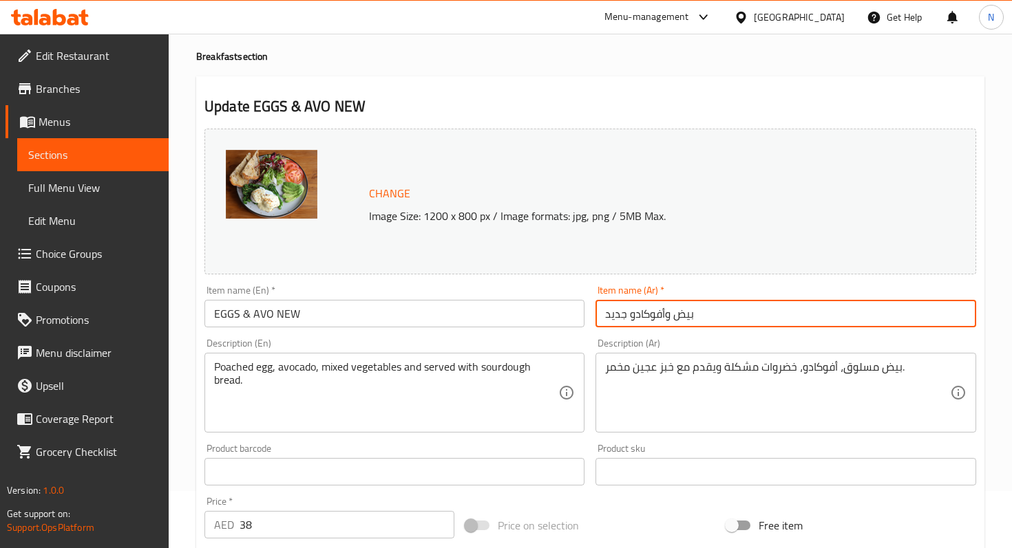
type input "بيض وأفوكادو جديد"
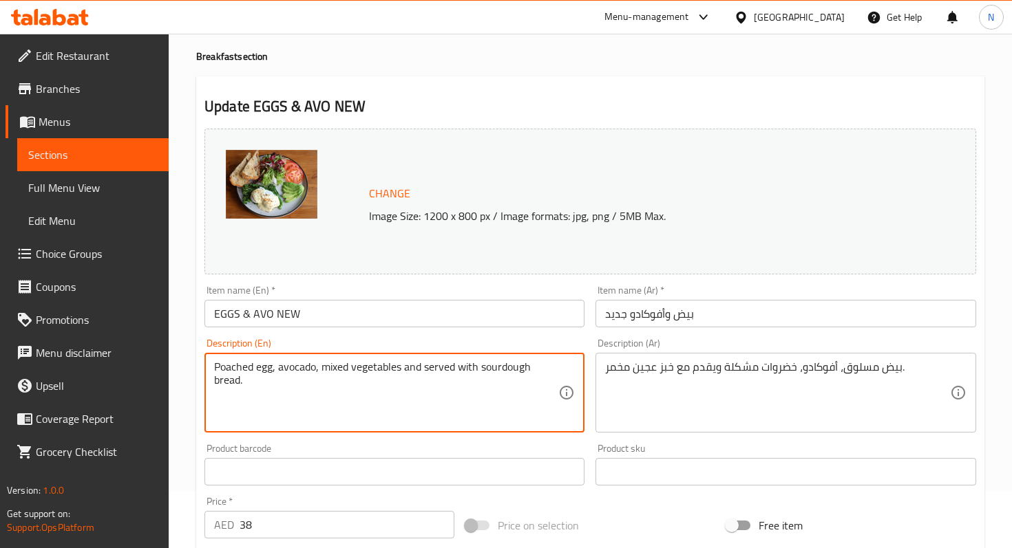
click at [350, 387] on textarea "Poached egg, avocado, mixed vegetables and served with sourdough bread." at bounding box center [386, 393] width 344 height 65
paste textarea "poached eggs, salad with lemon dressing, avocado, tomato and sourdough bread"
type textarea "poached eggs, salad with lemon dressing, avocado, tomato and sourdough bread"
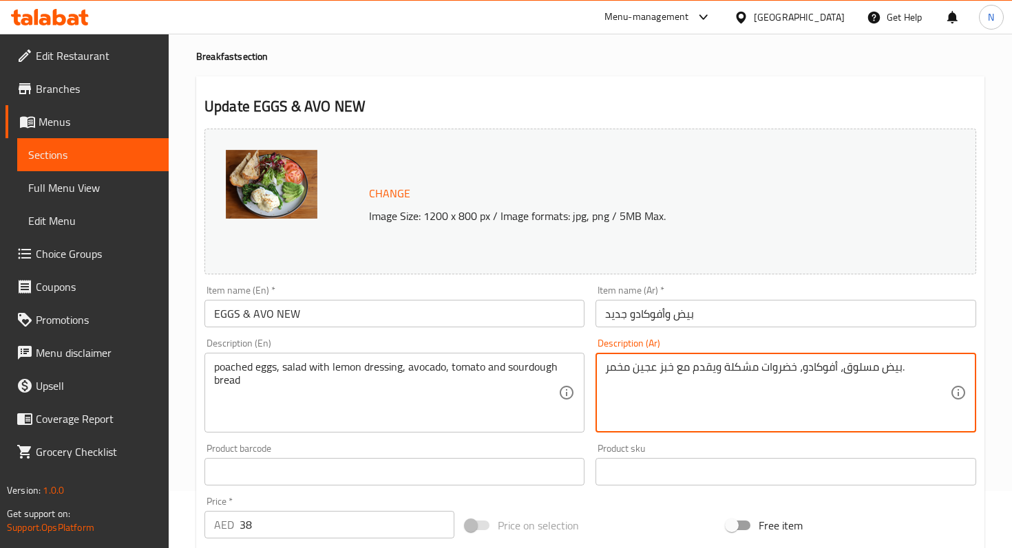
click at [662, 368] on textarea "بيض مسلوق، أفوكادو، خضروات مشكلة ويقدم مع خبز عجين مخمر." at bounding box center [777, 393] width 344 height 65
paste textarea "لطة بصوص ليمون، أفوكادو، طماطم وخبز عجين مخمر"
type textarea "بيض مسلوق، سلطة بصوص ليمون، أفوكادو، طماطم وخبز عجين مخمر"
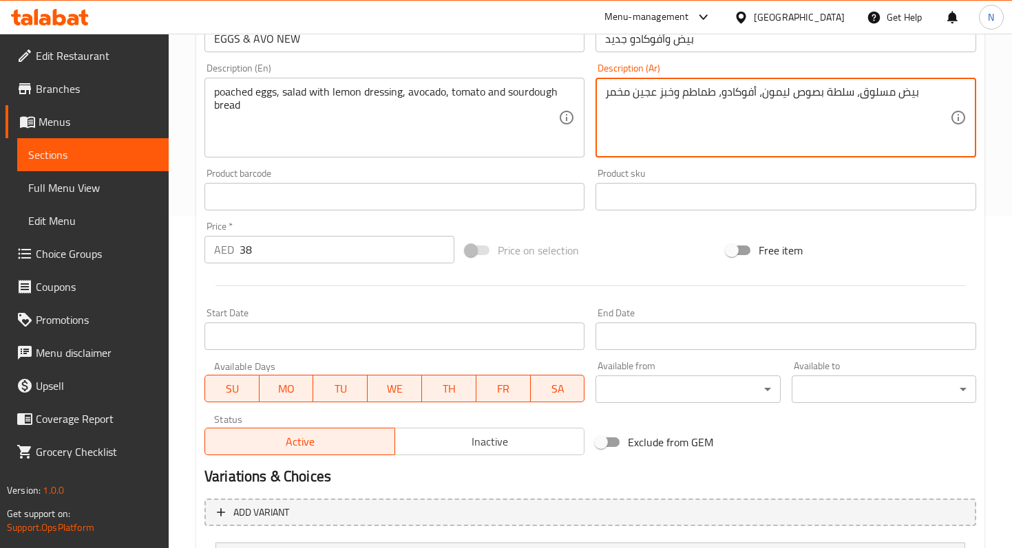
scroll to position [467, 0]
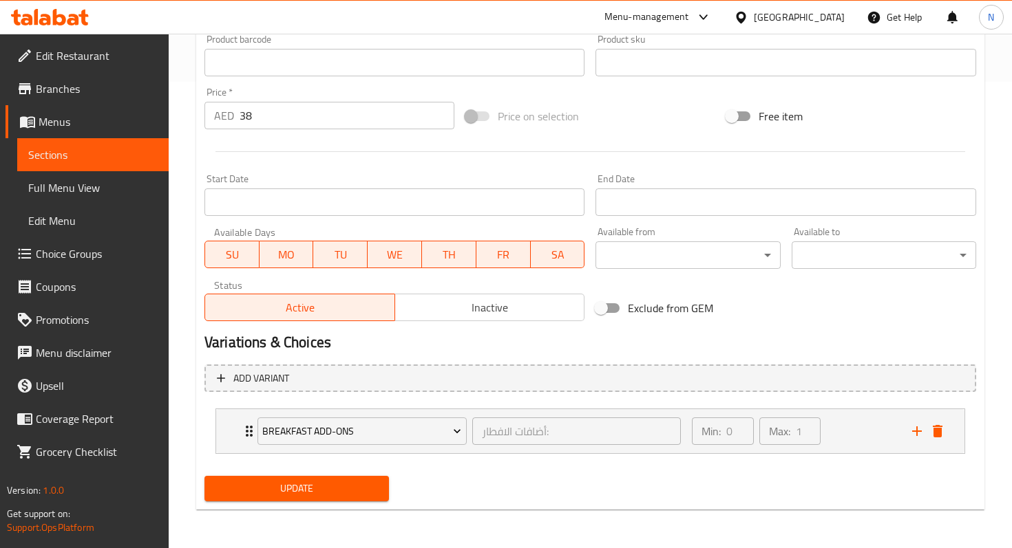
click at [320, 118] on input "38" at bounding box center [346, 116] width 215 height 28
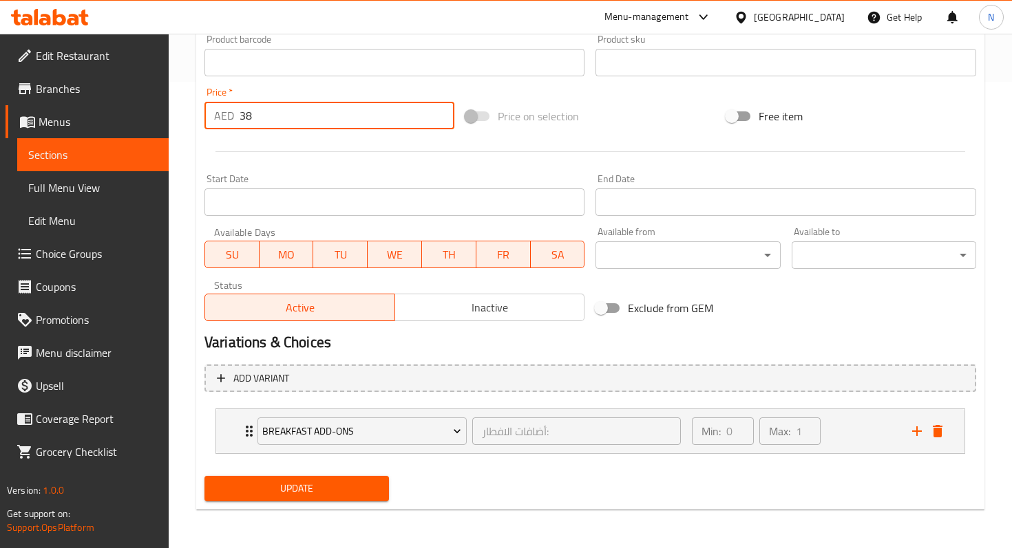
click at [320, 118] on input "38" at bounding box center [346, 116] width 215 height 28
type input "3"
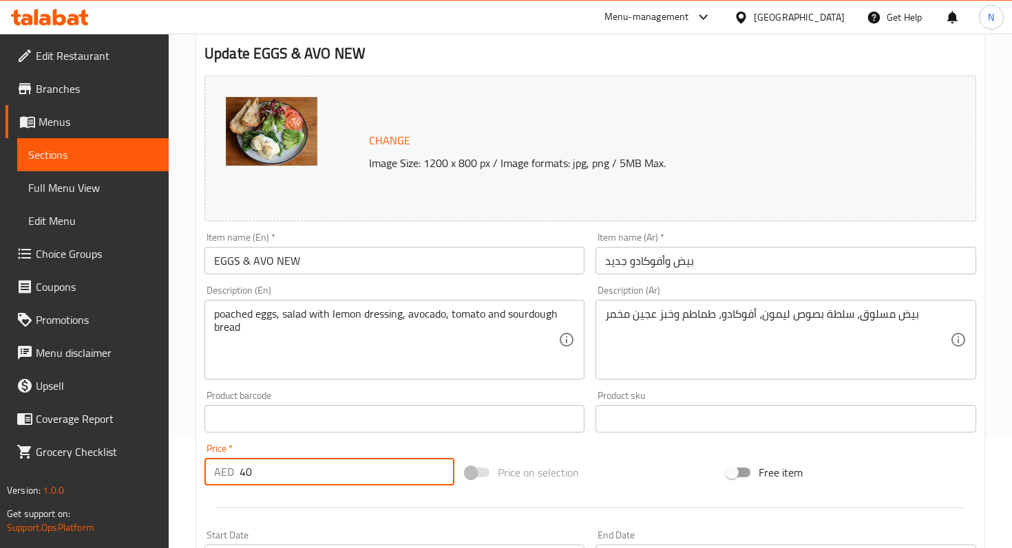
scroll to position [0, 0]
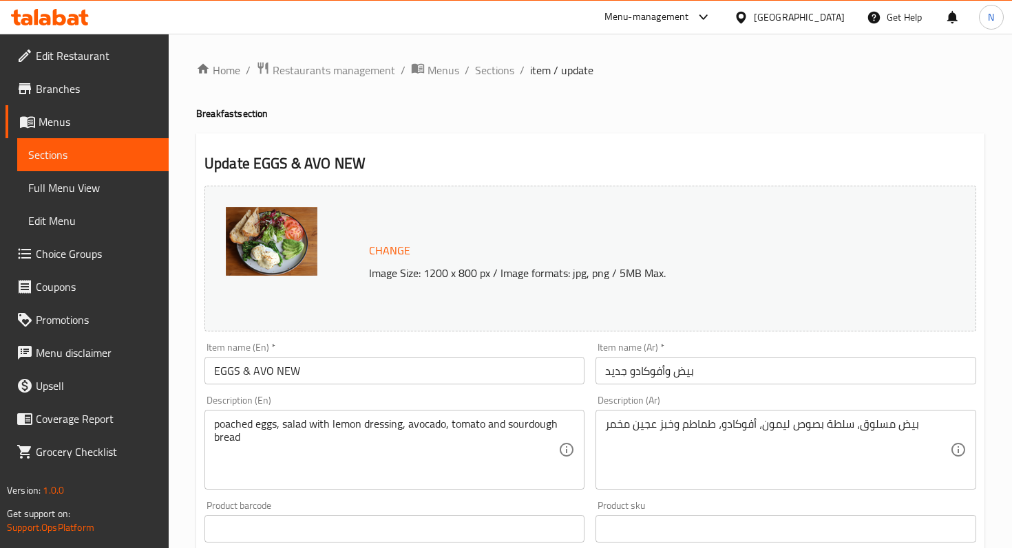
type input "40"
click at [380, 246] on span "Change" at bounding box center [389, 251] width 41 height 20
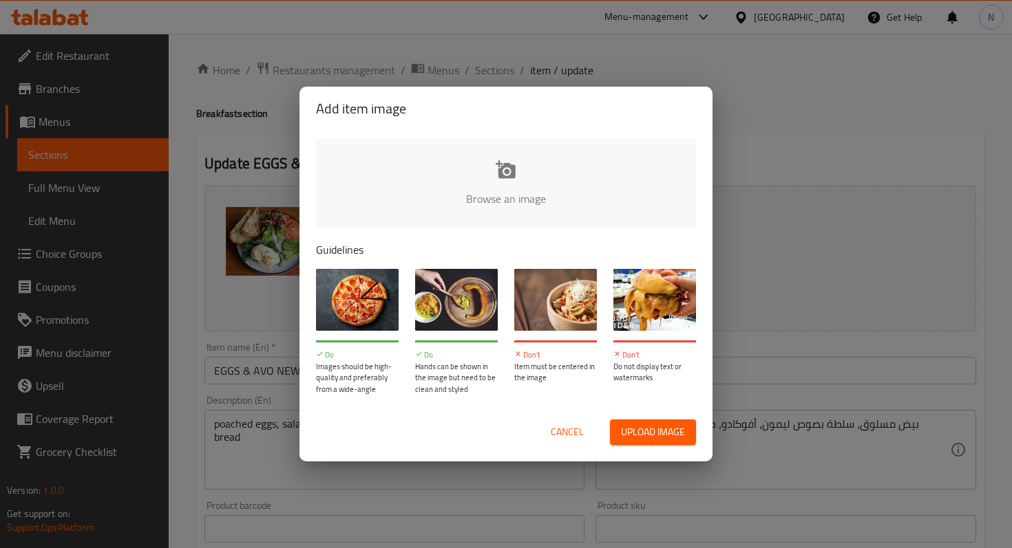
click at [511, 167] on input "file" at bounding box center [971, 203] width 1310 height 129
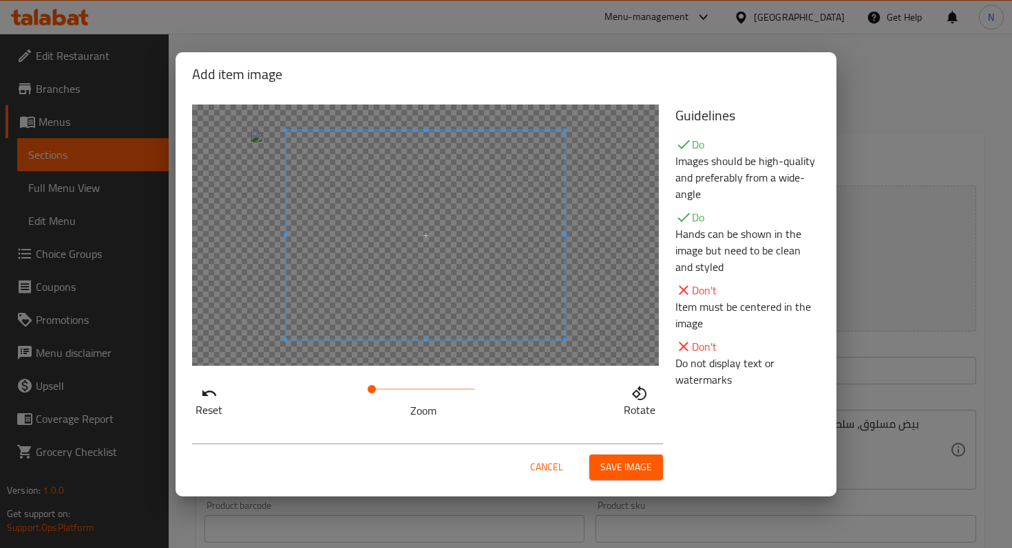
click at [429, 275] on span at bounding box center [425, 235] width 279 height 209
click at [496, 286] on span at bounding box center [425, 235] width 279 height 209
click at [480, 288] on span at bounding box center [405, 235] width 279 height 209
click at [630, 456] on button "Save image" at bounding box center [626, 467] width 74 height 25
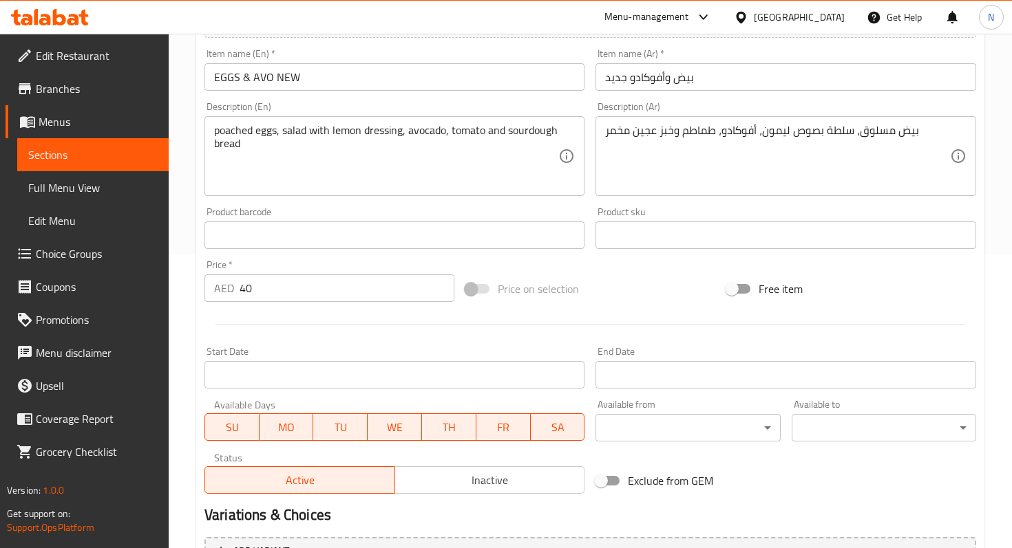
scroll to position [467, 0]
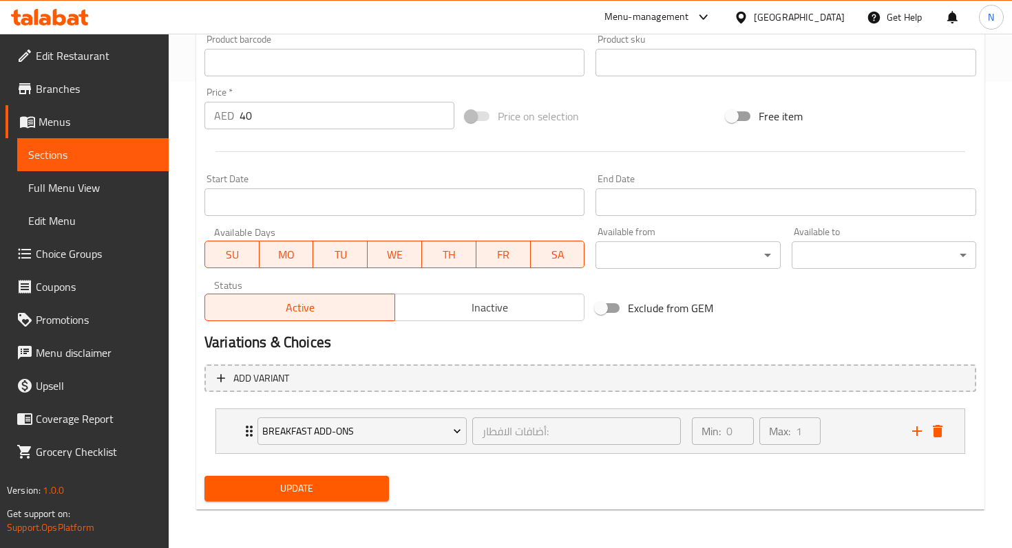
click at [277, 489] on span "Update" at bounding box center [296, 488] width 162 height 17
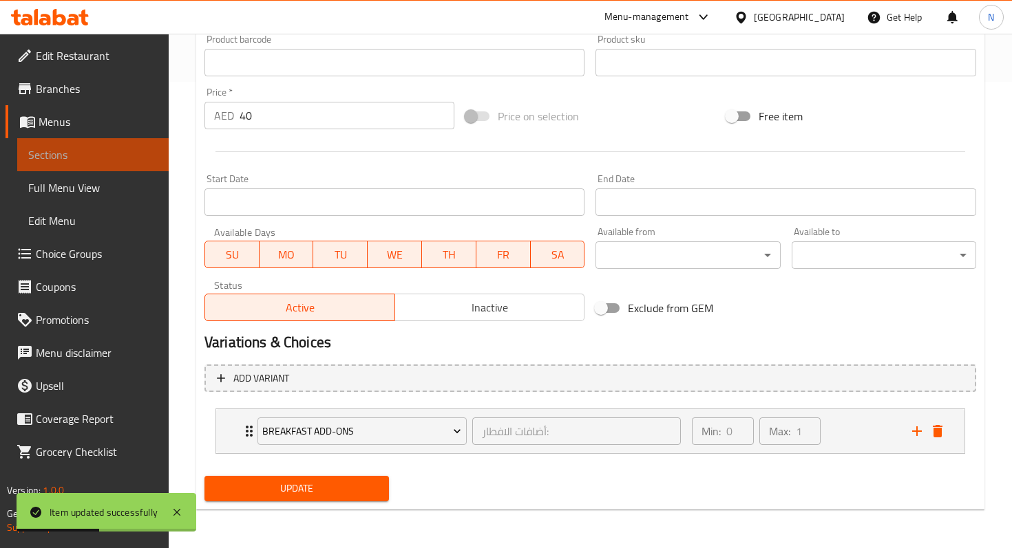
click at [116, 154] on span "Sections" at bounding box center [92, 155] width 129 height 17
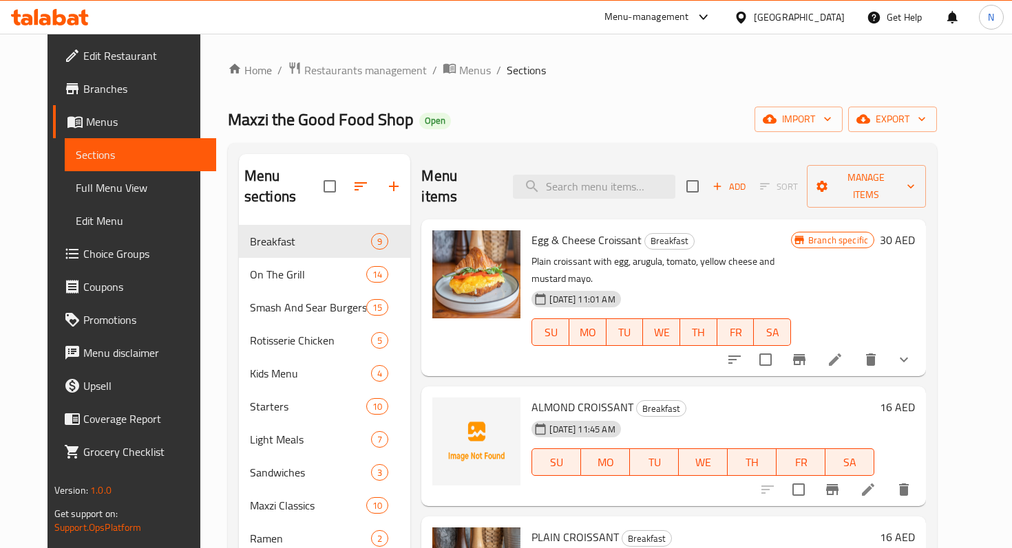
click at [723, 180] on icon "button" at bounding box center [717, 186] width 12 height 12
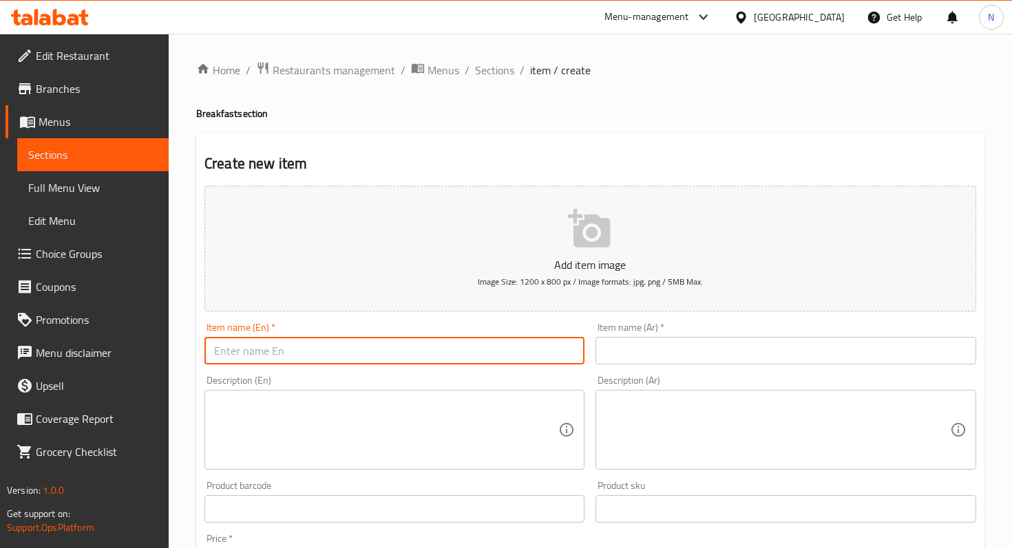
click at [306, 354] on input "text" at bounding box center [394, 351] width 380 height 28
paste input "PAIN AU CHOCOLAT"
type input "PAIN AU CHOCOLAT"
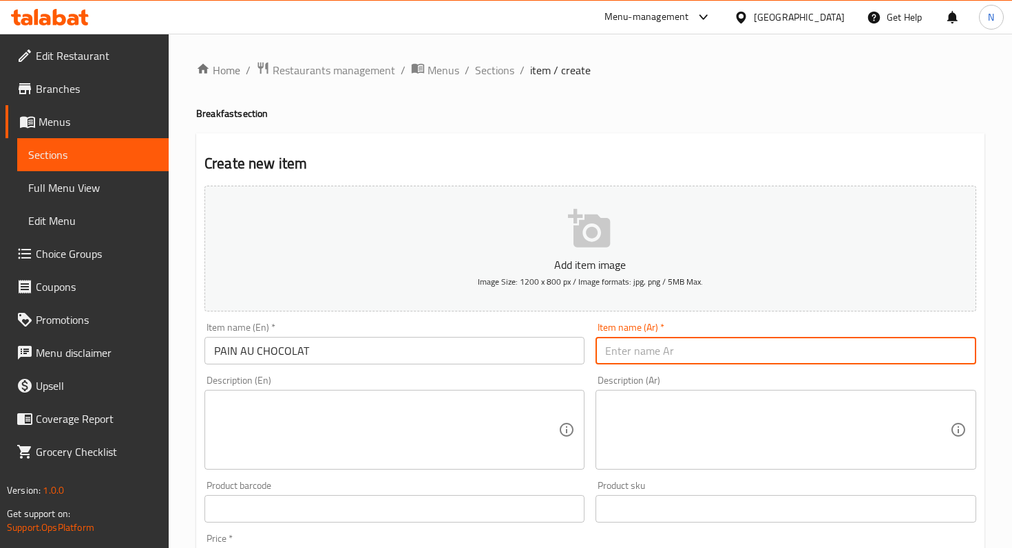
click at [639, 355] on input "text" at bounding box center [785, 351] width 380 height 28
paste input "بان أو شوكولا"
type input "بان أو شوكولا"
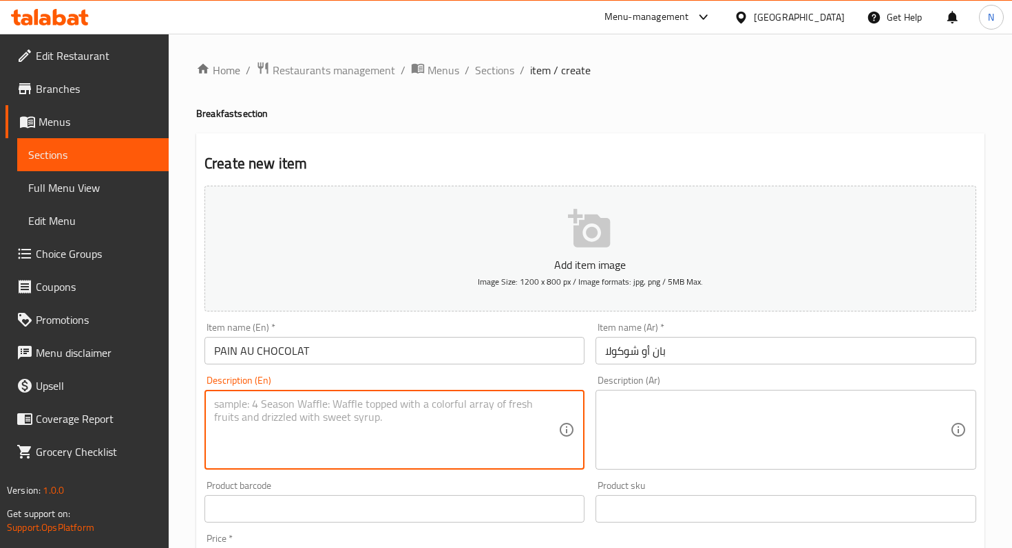
click at [399, 459] on textarea at bounding box center [386, 430] width 344 height 65
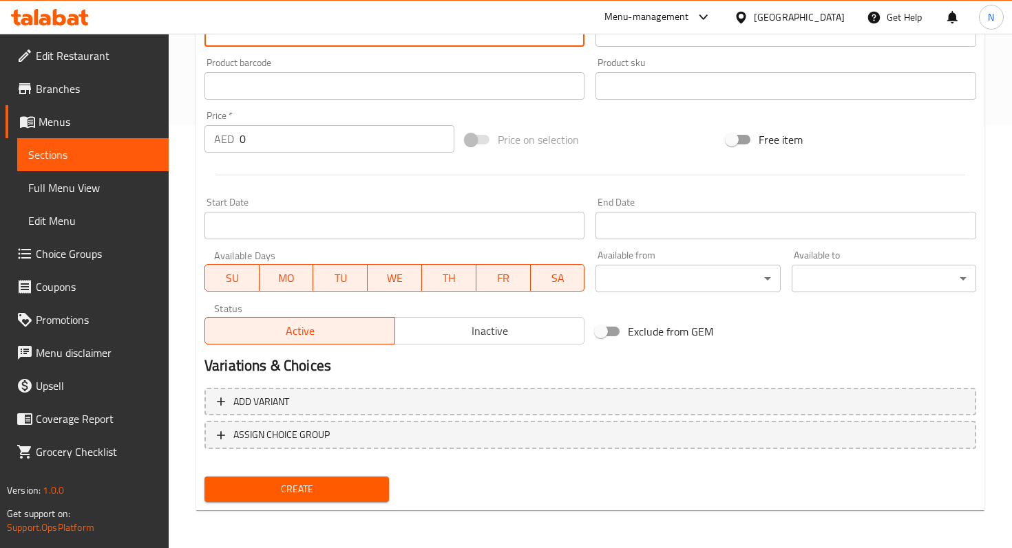
scroll to position [424, 0]
click at [294, 143] on input "0" at bounding box center [346, 139] width 215 height 28
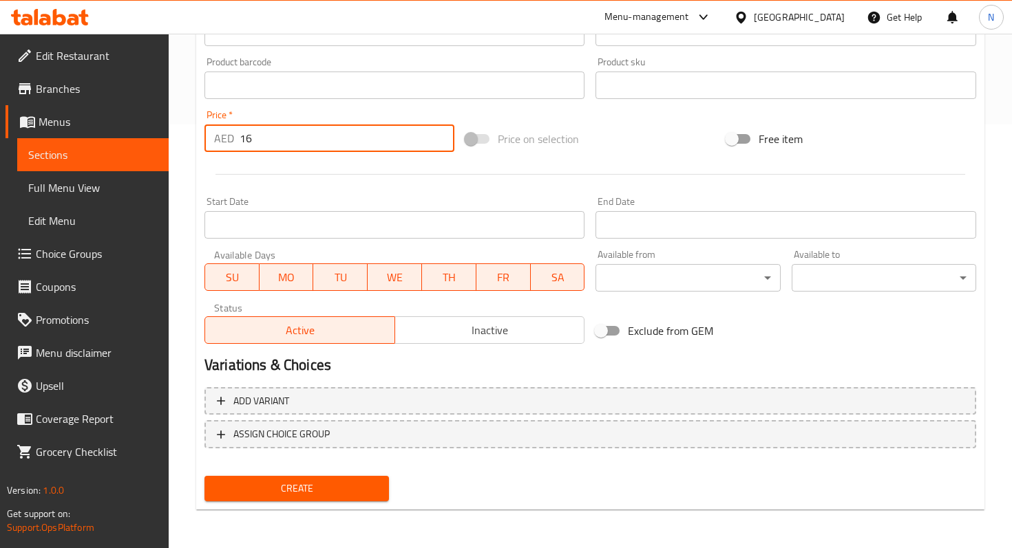
type input "16"
click at [317, 489] on span "Create" at bounding box center [296, 488] width 162 height 17
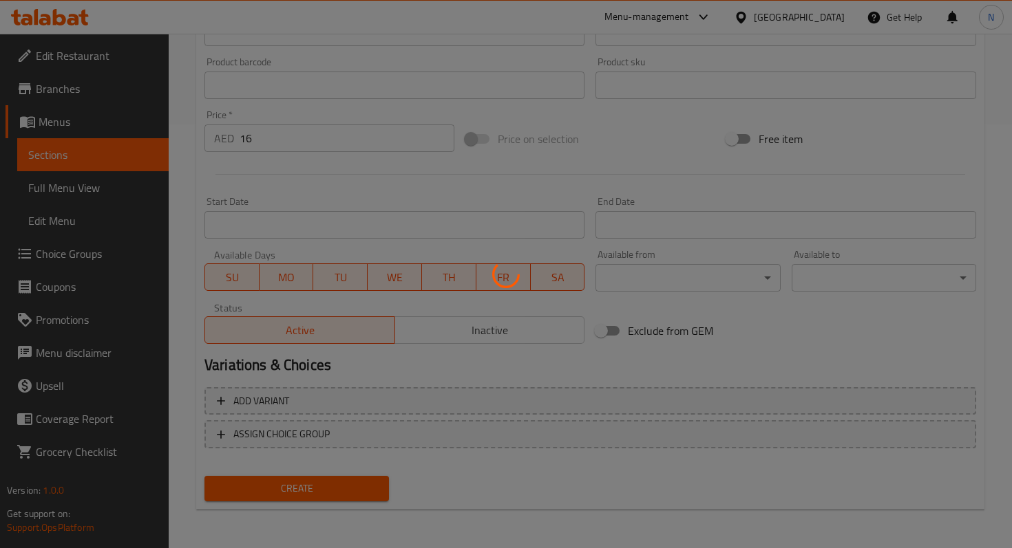
type input "0"
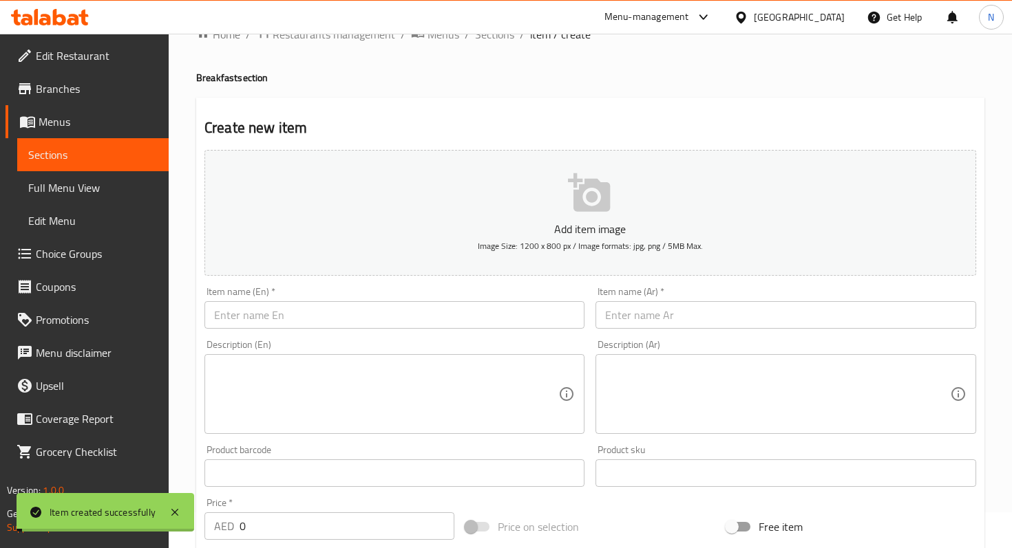
scroll to position [0, 0]
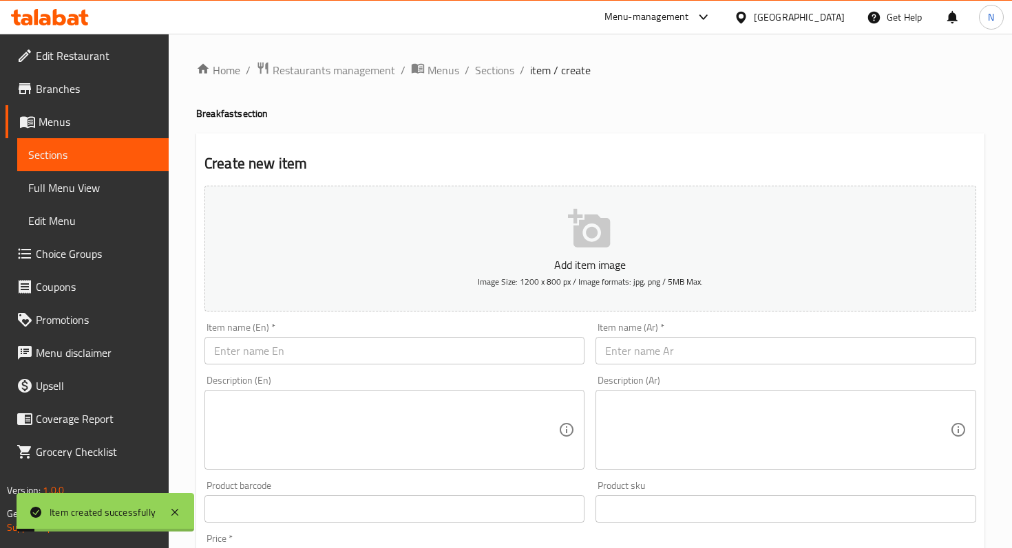
click at [589, 226] on icon "button" at bounding box center [590, 229] width 44 height 44
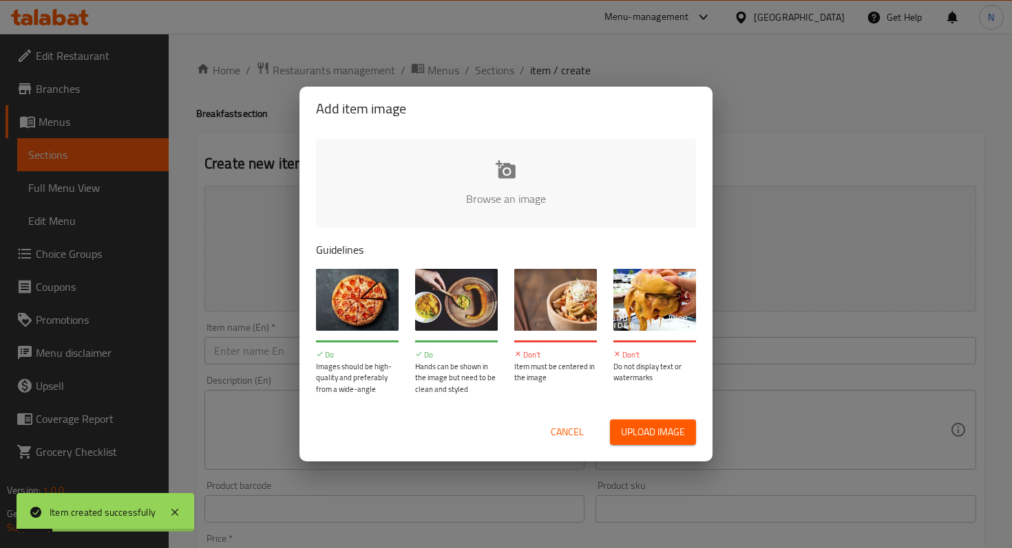
click at [522, 169] on input "file" at bounding box center [971, 203] width 1310 height 129
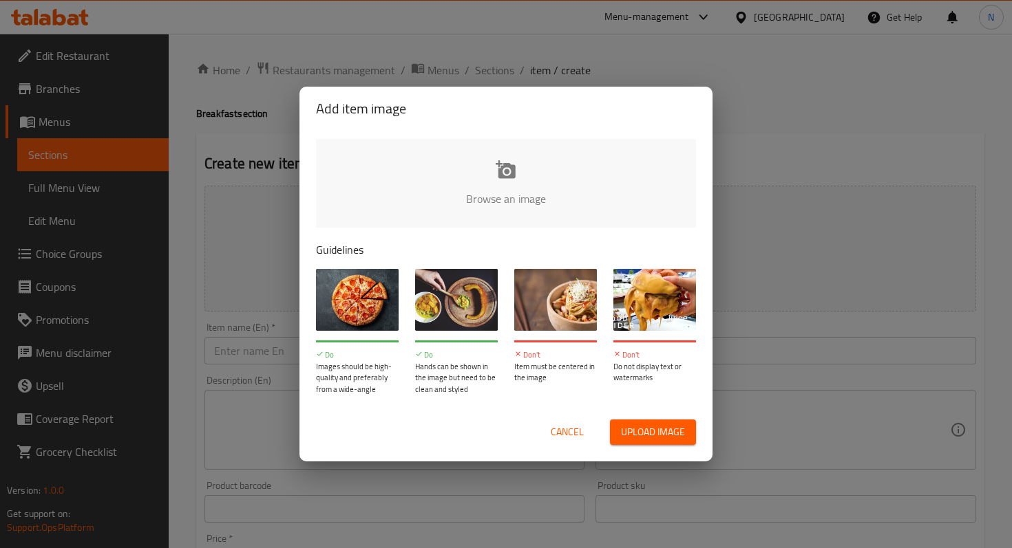
click at [503, 169] on input "file" at bounding box center [971, 203] width 1310 height 129
click at [563, 422] on button "Cancel" at bounding box center [567, 432] width 44 height 25
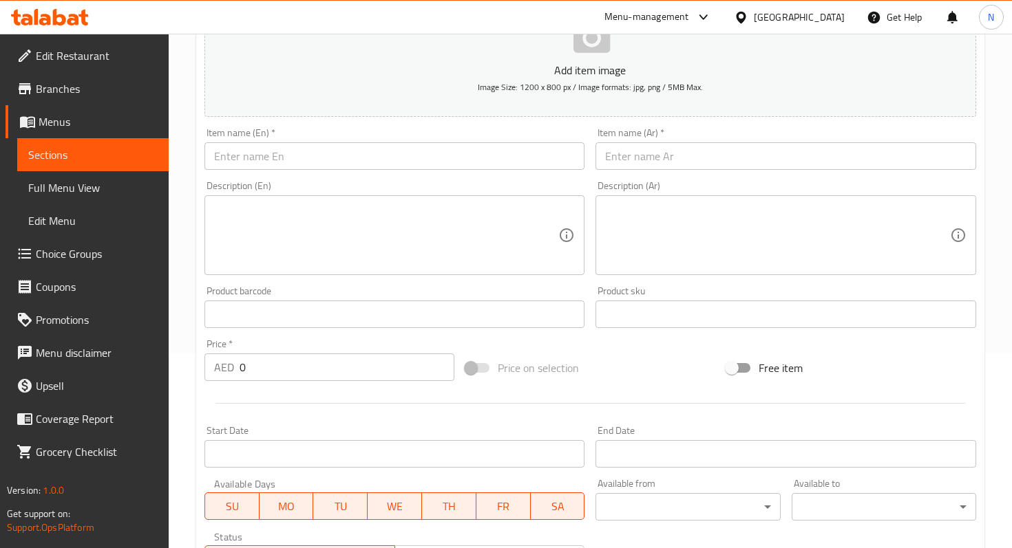
scroll to position [424, 0]
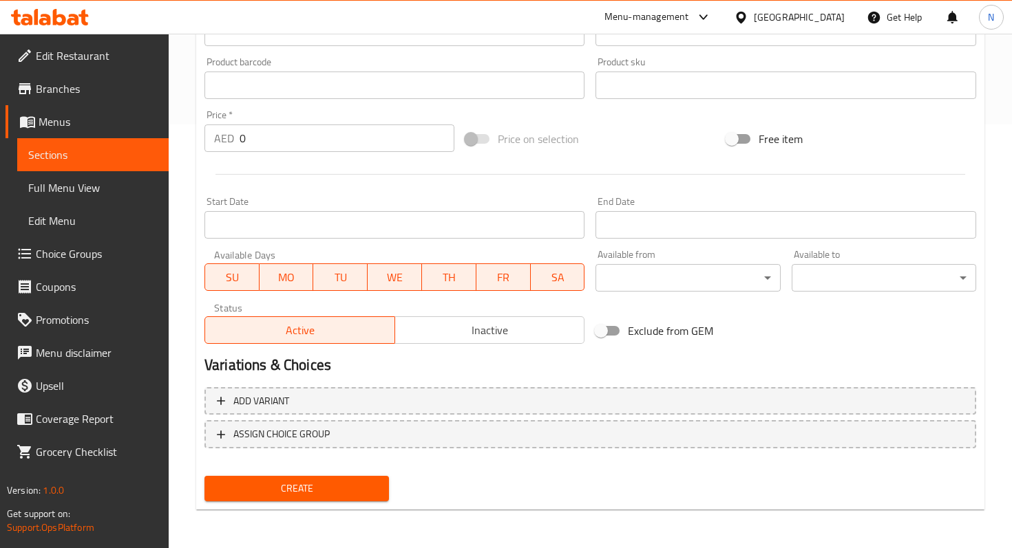
click at [301, 489] on span "Create" at bounding box center [296, 488] width 162 height 17
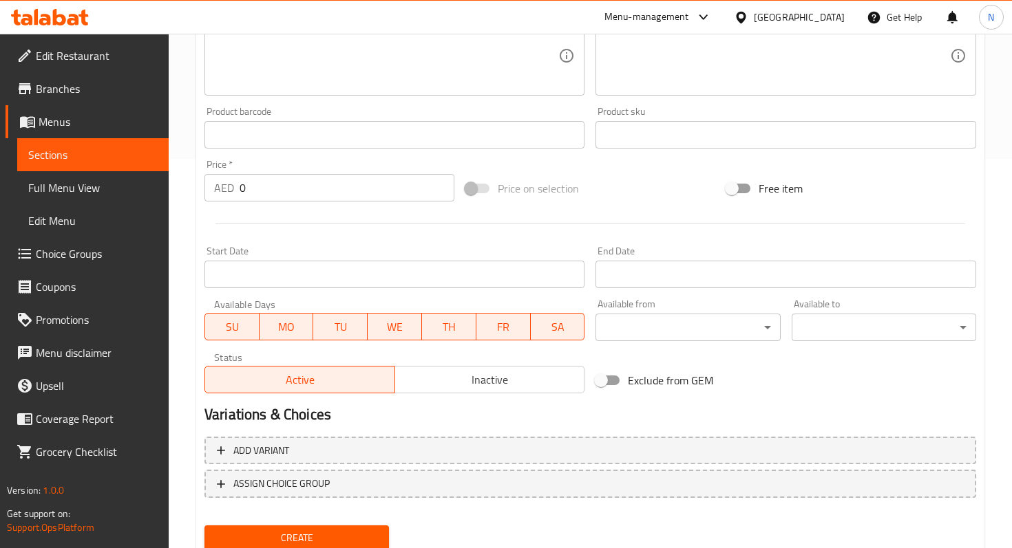
scroll to position [439, 0]
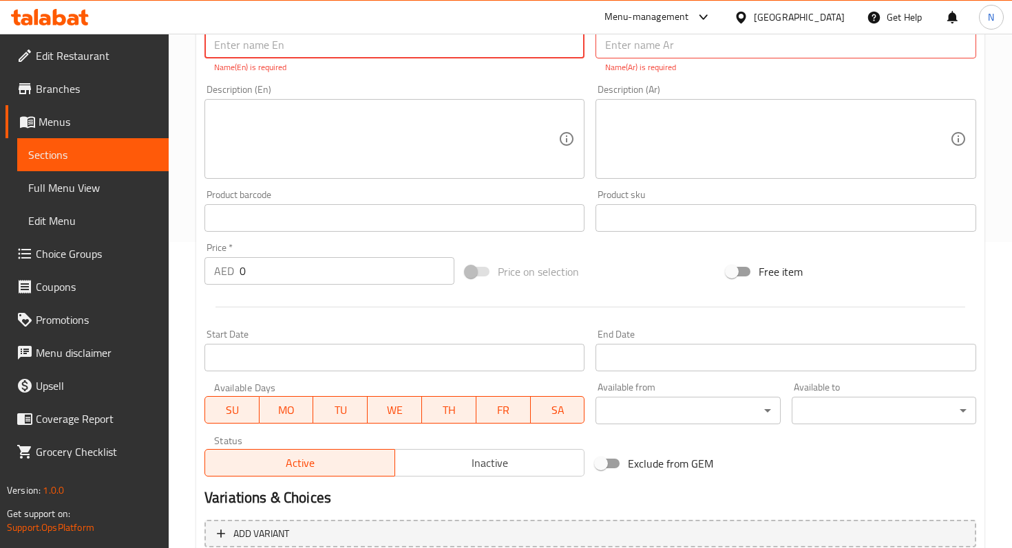
click at [73, 156] on span "Sections" at bounding box center [92, 155] width 129 height 17
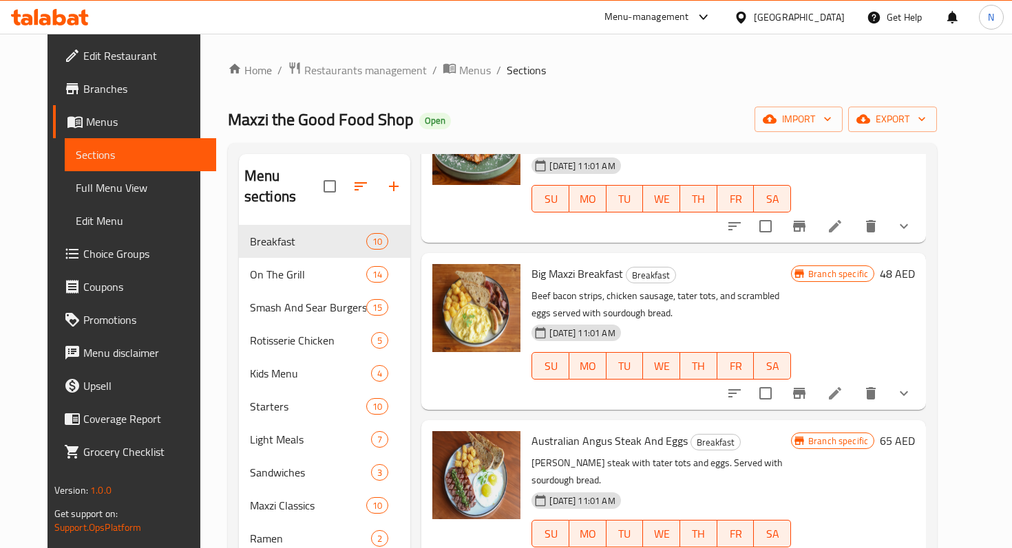
scroll to position [903, 0]
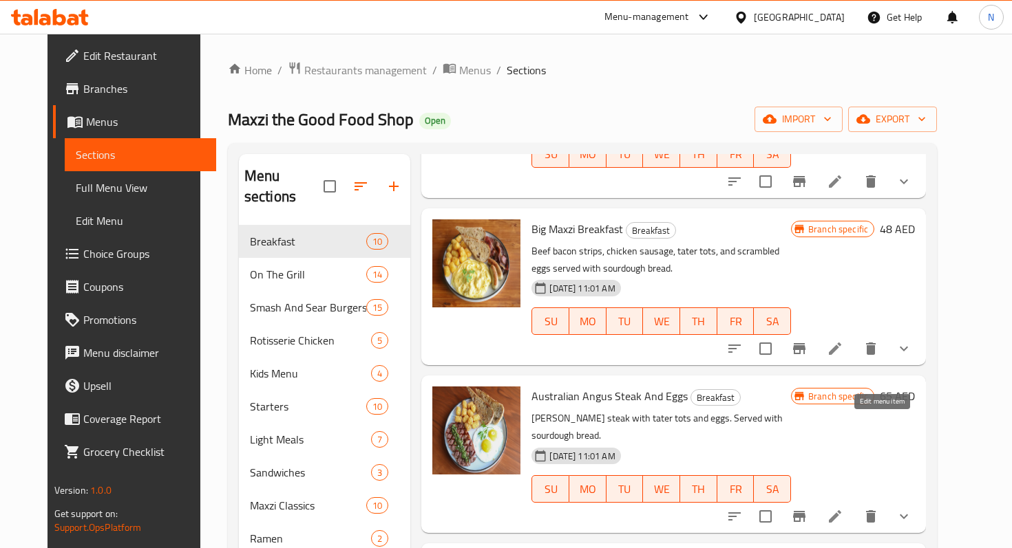
click at [841, 511] on icon at bounding box center [835, 517] width 12 height 12
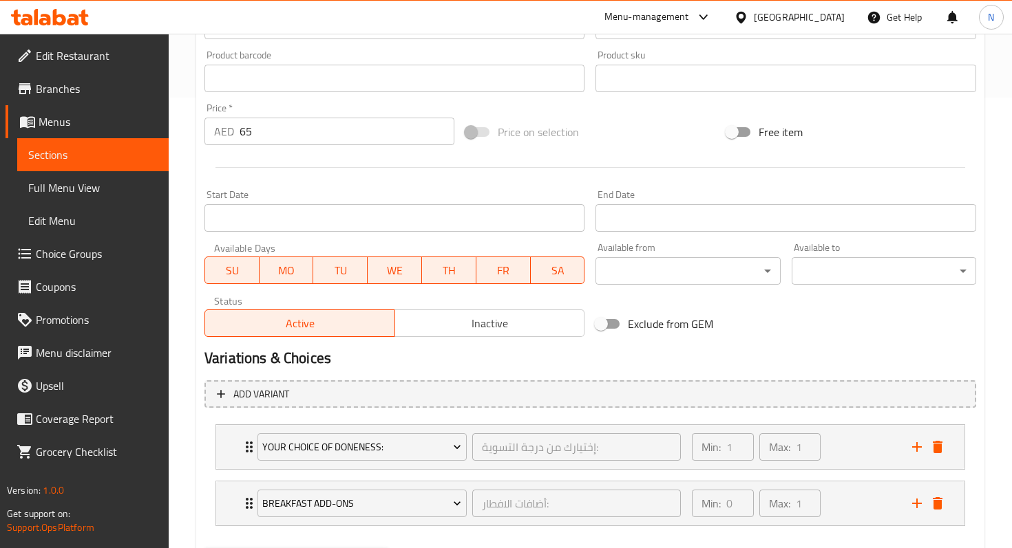
scroll to position [523, 0]
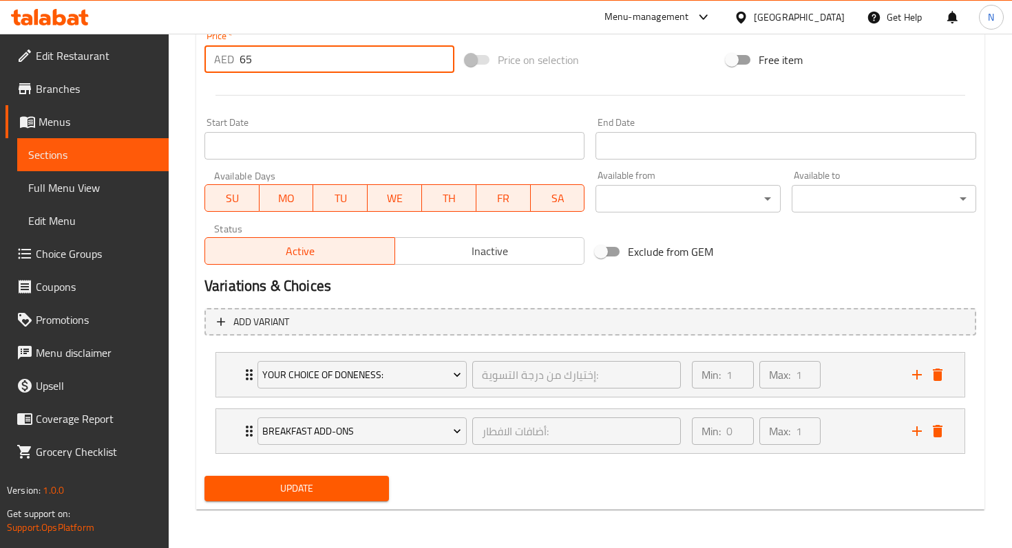
click at [279, 63] on input "65" at bounding box center [346, 59] width 215 height 28
type input "68"
click at [275, 484] on span "Update" at bounding box center [296, 488] width 162 height 17
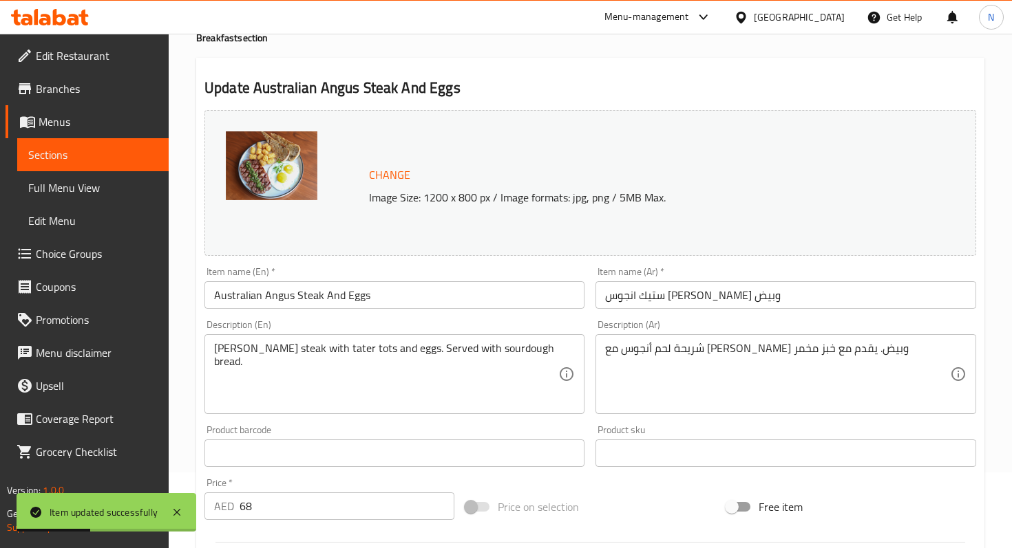
scroll to position [0, 0]
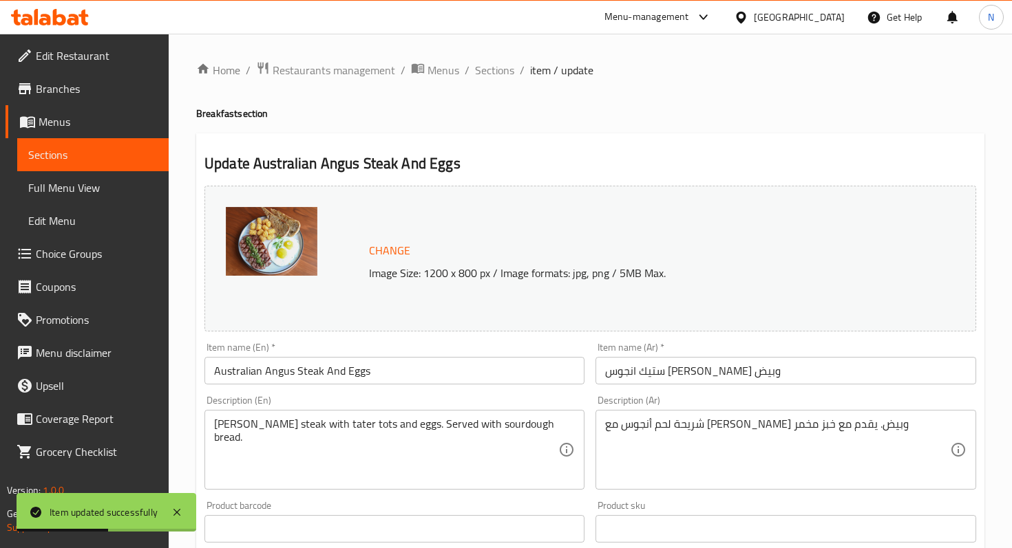
click at [98, 158] on span "Sections" at bounding box center [92, 155] width 129 height 17
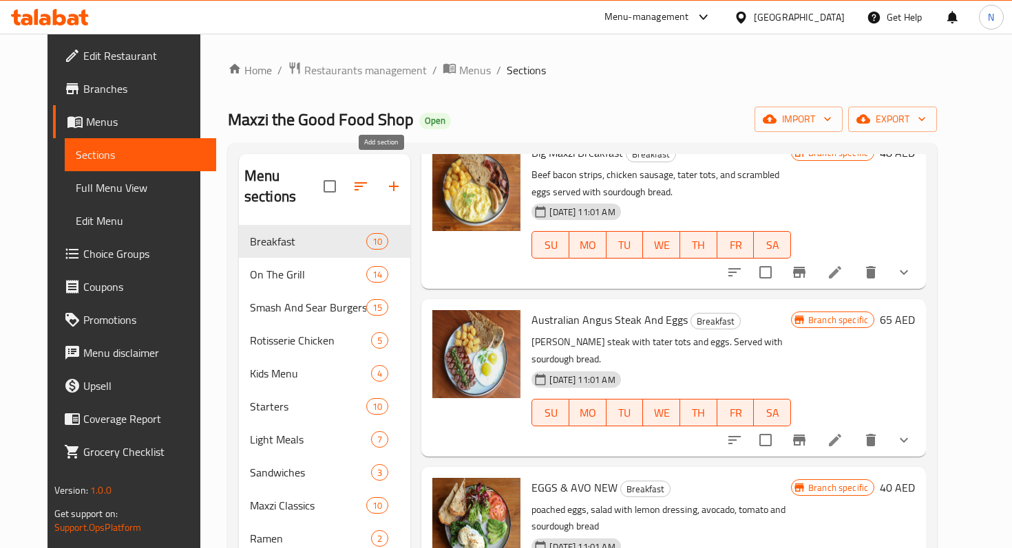
click at [386, 180] on icon "button" at bounding box center [393, 186] width 17 height 17
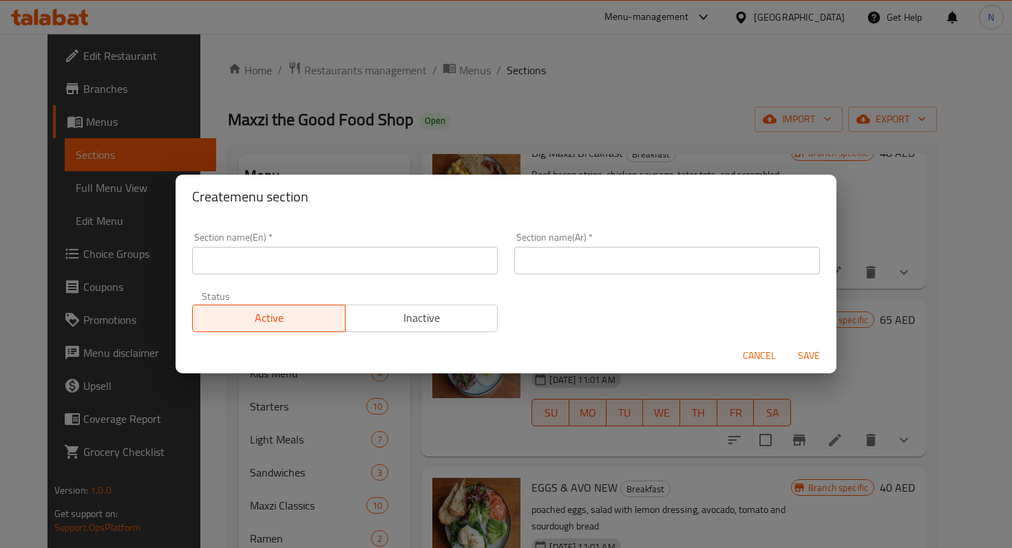
click at [301, 267] on input "text" at bounding box center [345, 261] width 306 height 28
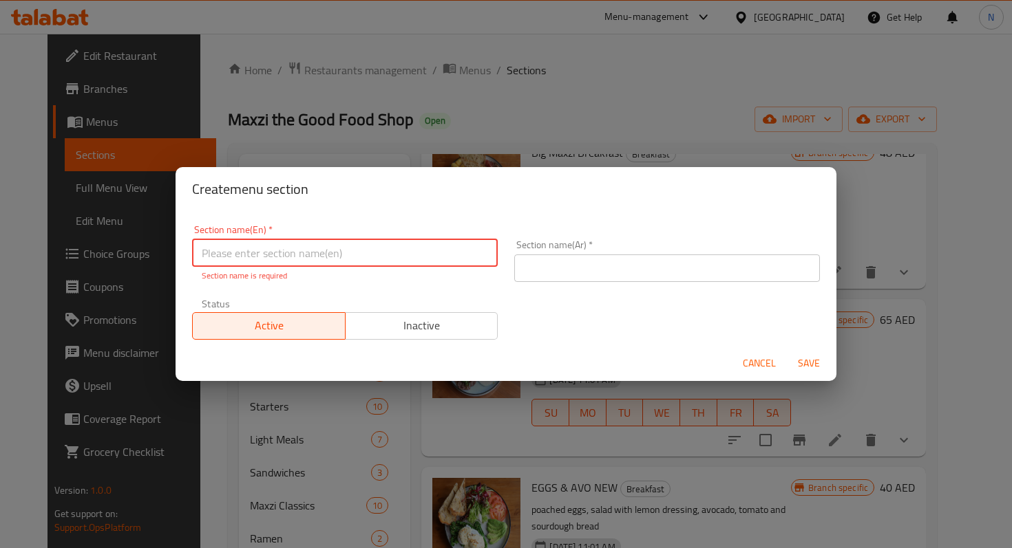
paste input "THE MAXZI CLASSICS"
type input "THE MAXZI CLASSICS"
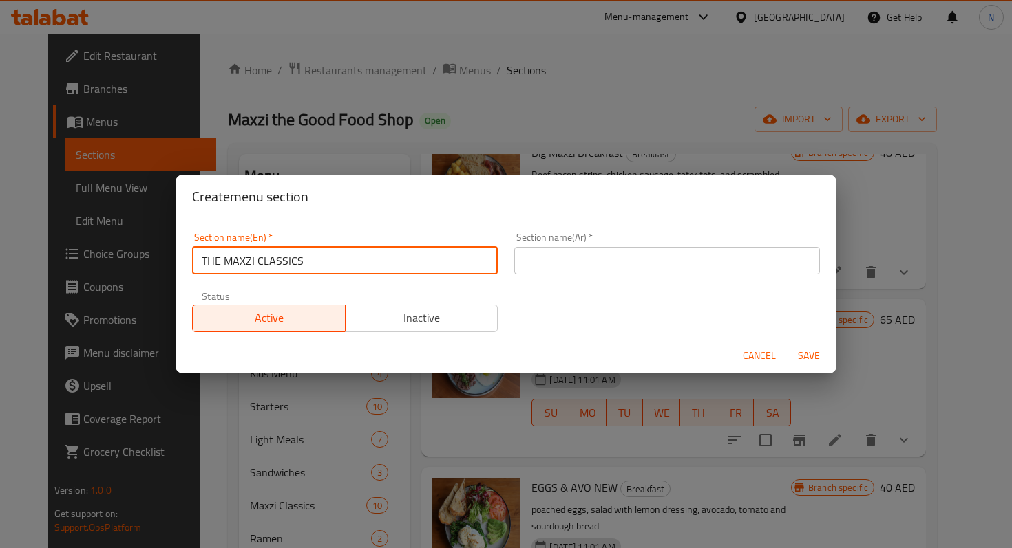
click at [606, 257] on input "text" at bounding box center [667, 261] width 306 height 28
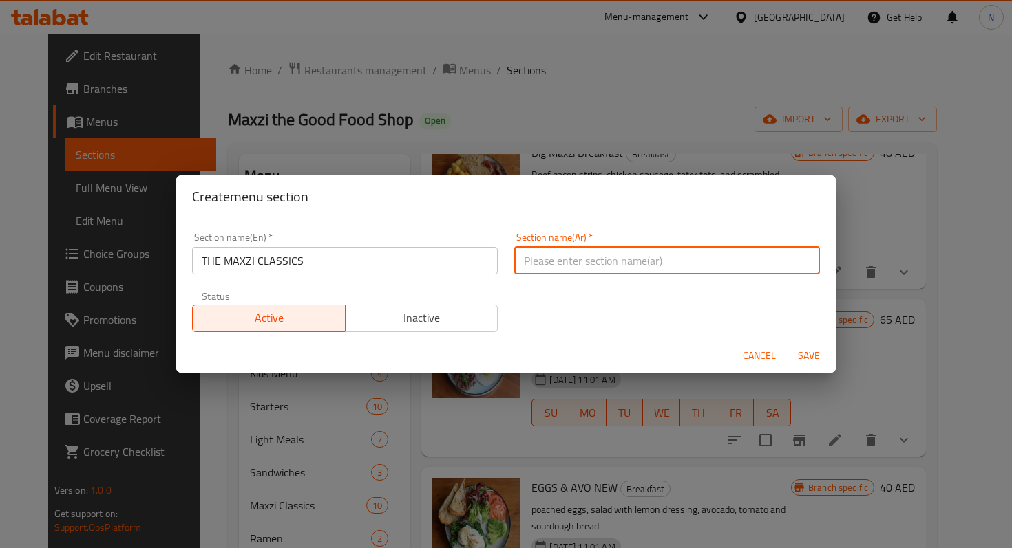
paste input "كلاسيكيات ماكسي"
type input "كلاسيكيات ماكسي"
click at [807, 356] on span "Save" at bounding box center [808, 356] width 33 height 17
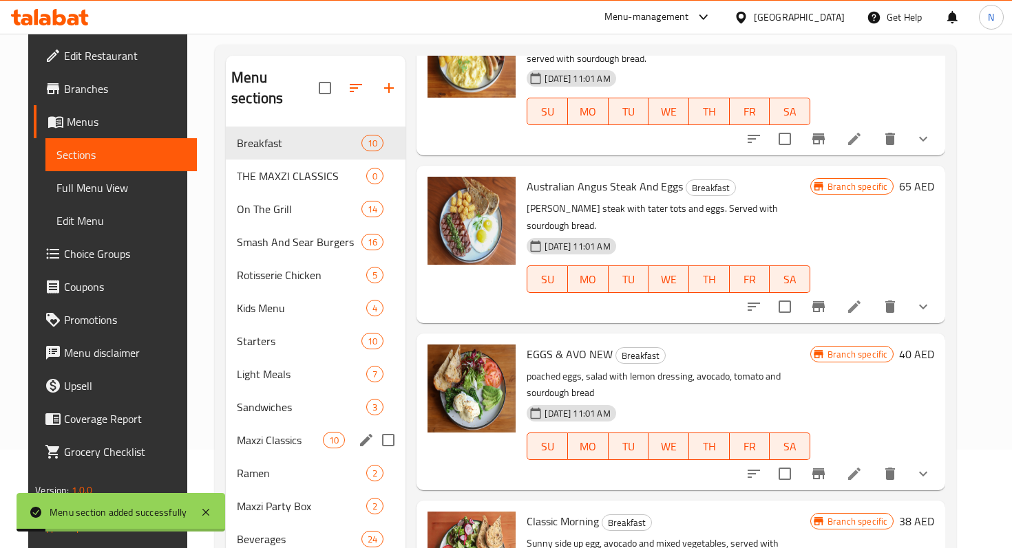
scroll to position [139, 0]
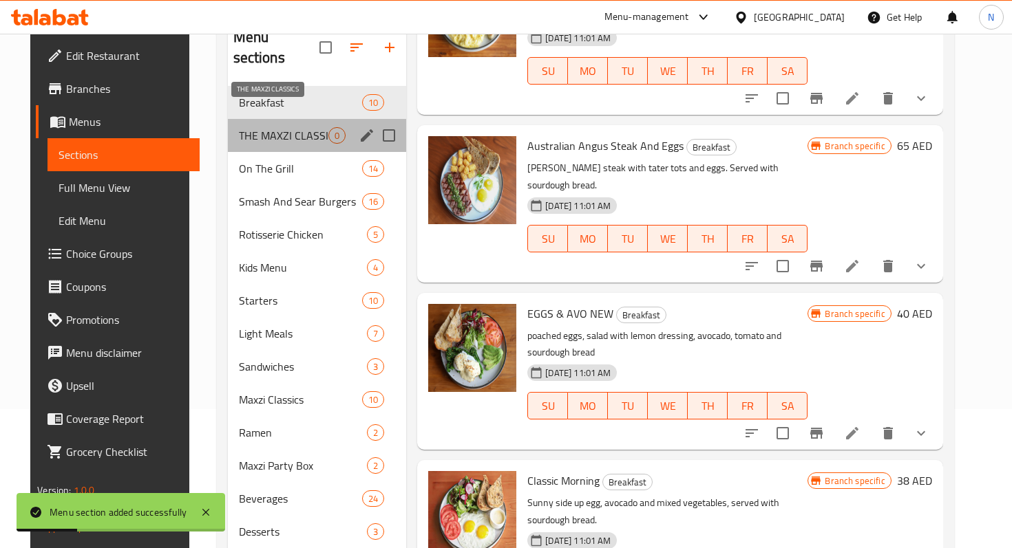
click at [276, 127] on span "THE MAXZI CLASSICS" at bounding box center [284, 135] width 90 height 17
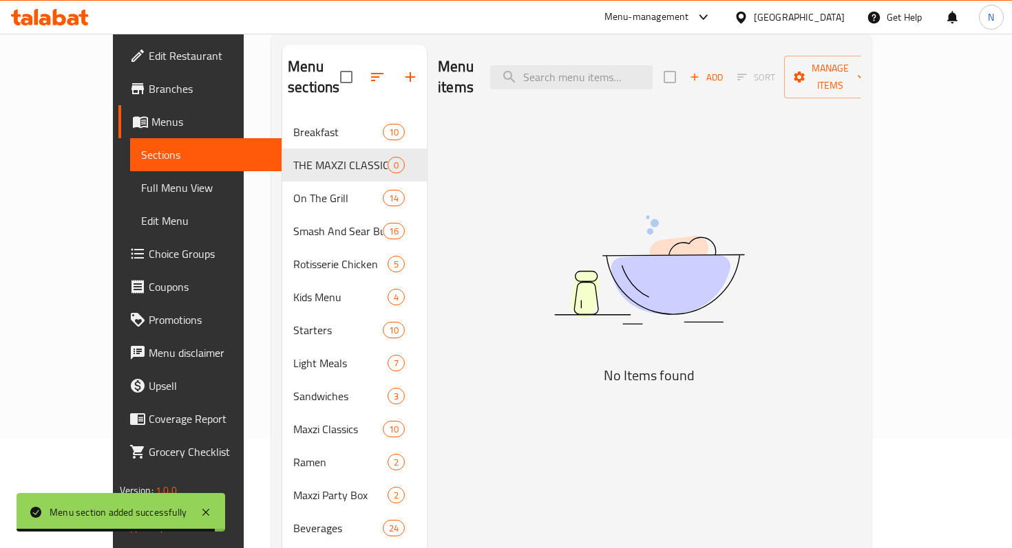
scroll to position [76, 0]
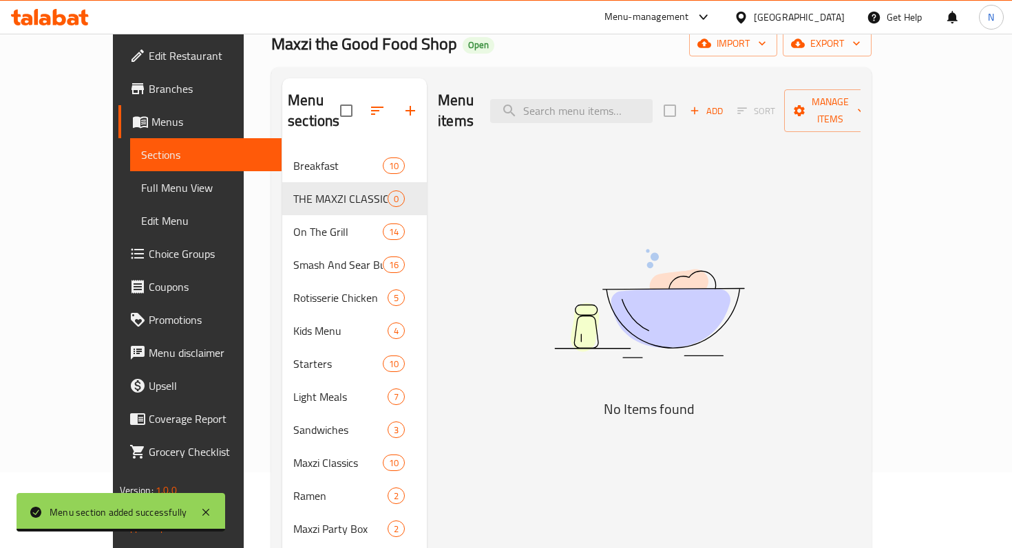
click at [701, 105] on icon "button" at bounding box center [694, 111] width 12 height 12
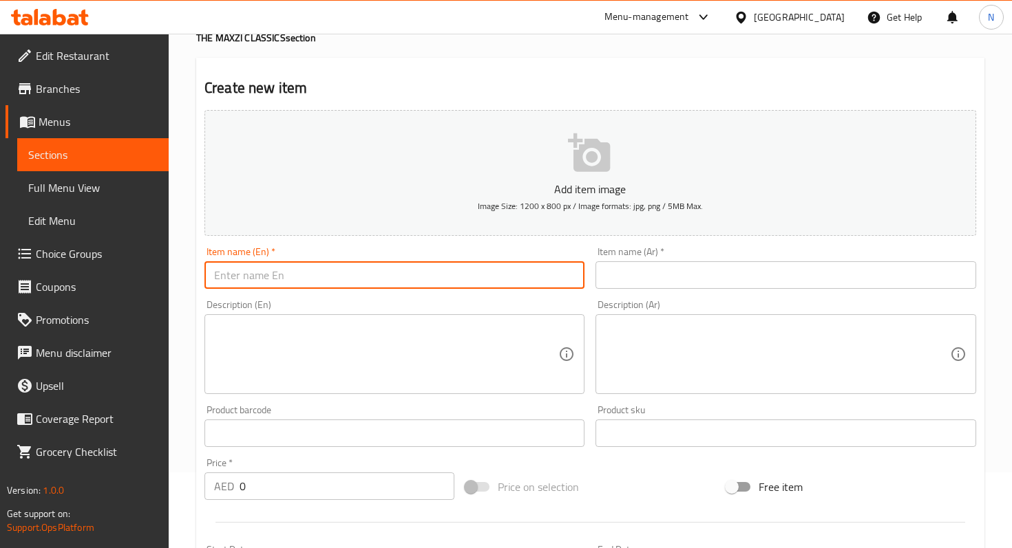
click at [296, 286] on input "text" at bounding box center [394, 276] width 380 height 28
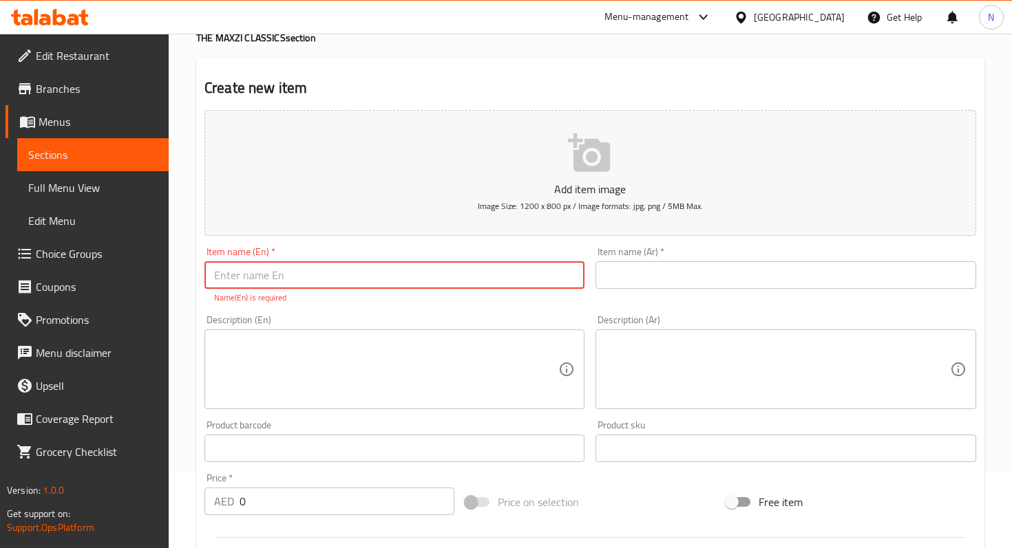
click at [336, 275] on input "text" at bounding box center [394, 276] width 380 height 28
paste input "SEAFOOD RICE"
type input "SEAFOOD RICE"
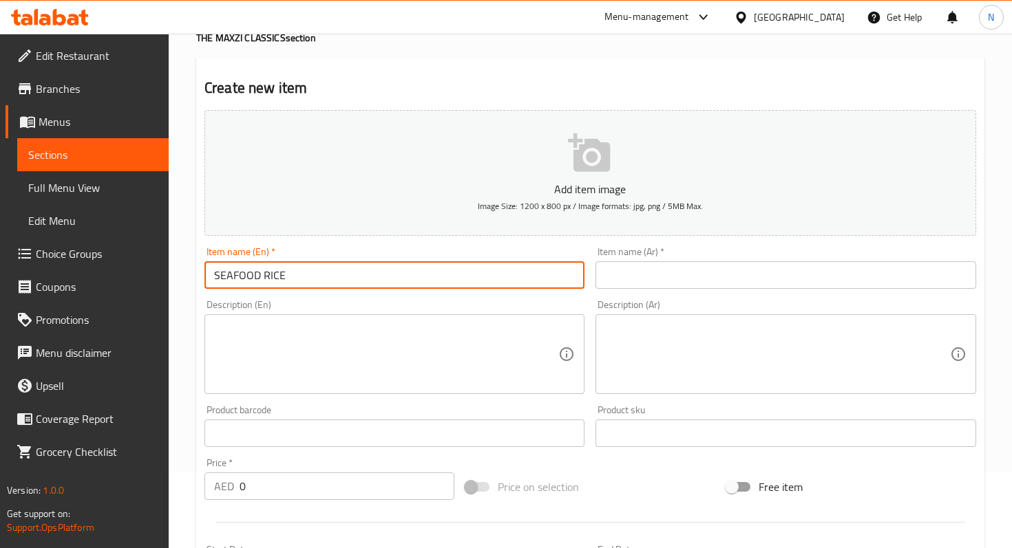
click at [626, 274] on input "text" at bounding box center [785, 276] width 380 height 28
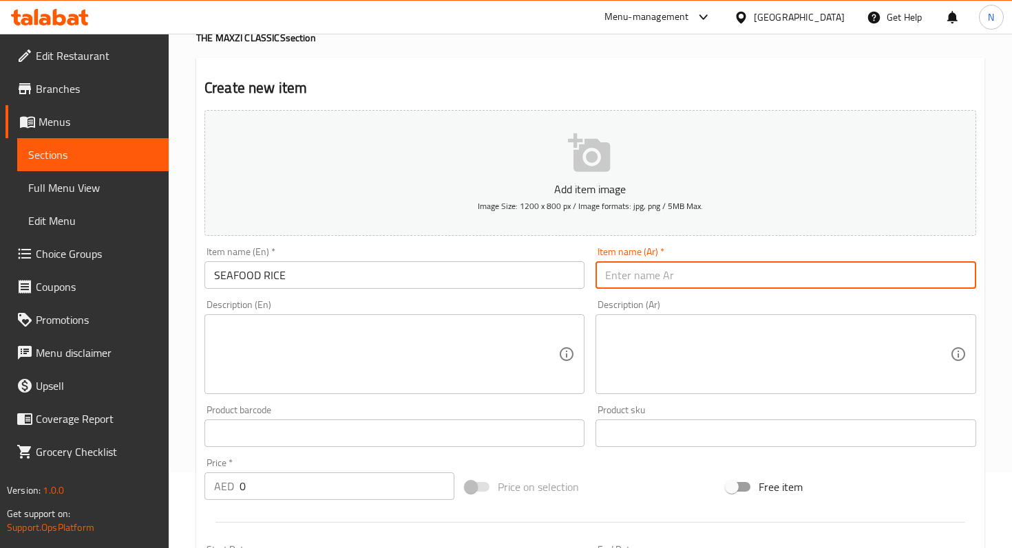
paste input "أرز مأكولات بحرية"
type input "أرز مأكولات بحرية"
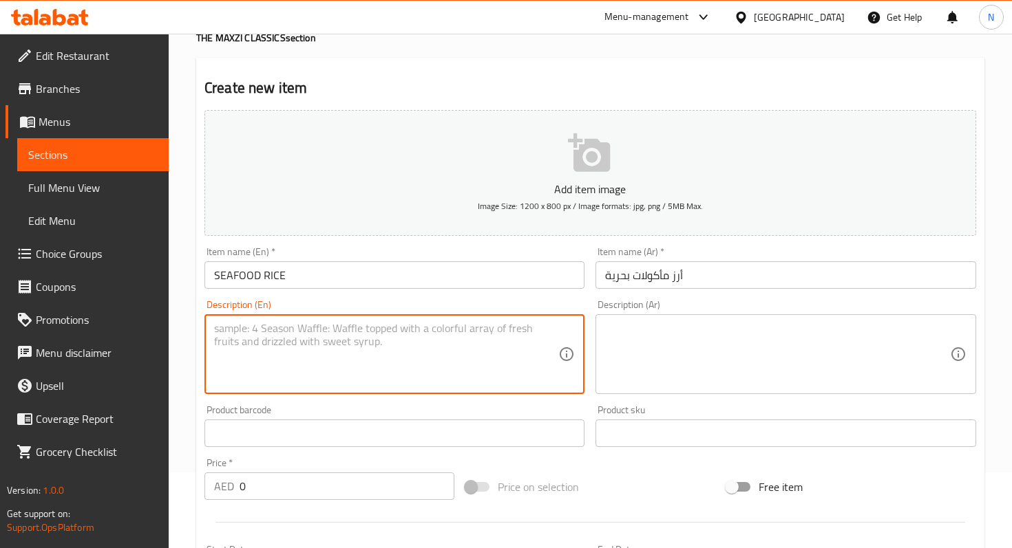
click at [411, 332] on textarea at bounding box center [386, 354] width 344 height 65
paste textarea "Basil, spinach, rice, garlic, shrimp, baby calamari, yellow chili sauce"
click at [575, 332] on div "Basil, spinach, rice, garlic, shrimp, baby calamari, yellow chili sauce Descrip…" at bounding box center [394, 354] width 380 height 80
type textarea "Basil, spinach, rice, garlic, shrimp, baby calamari, yellow chili sauce"
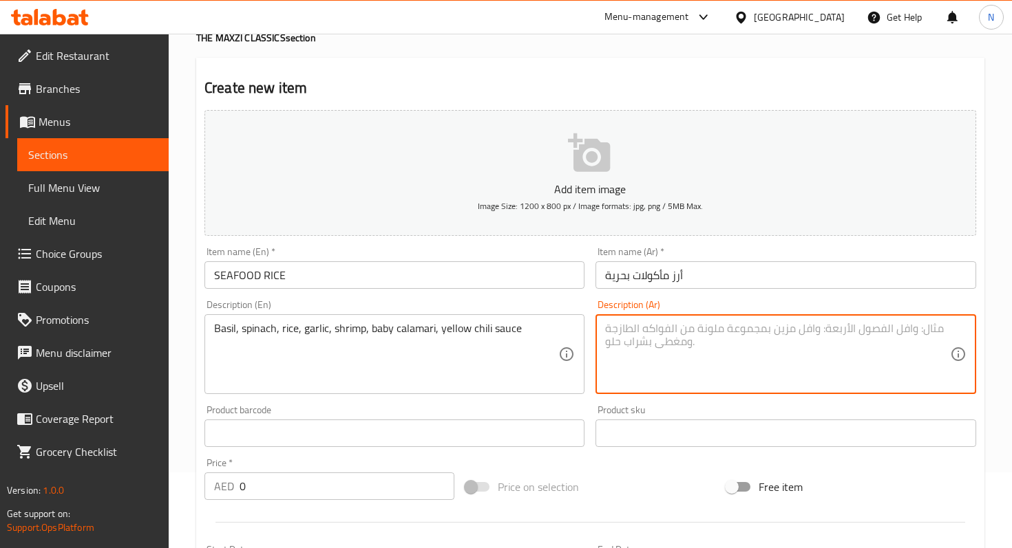
click at [690, 344] on textarea at bounding box center [777, 354] width 344 height 65
paste textarea "ريحان، سبانخ، أرز، ثوم، جمبري، كاليماري صغير، صوص فلفل أصفر"
type textarea "ريحان، سبانخ، أرز، ثوم، جمبري، كاليماري صغير، صوص فلفل أصفر"
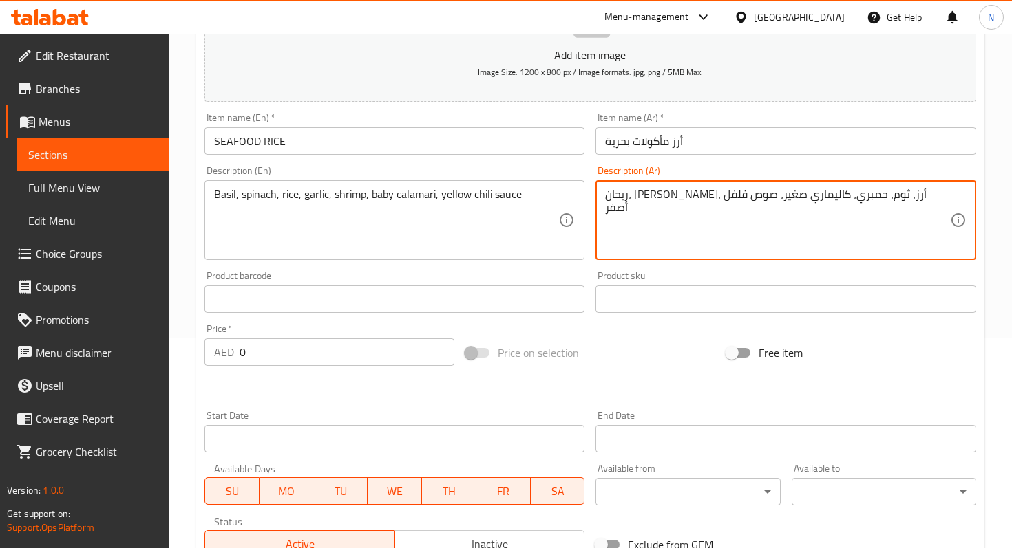
scroll to position [424, 0]
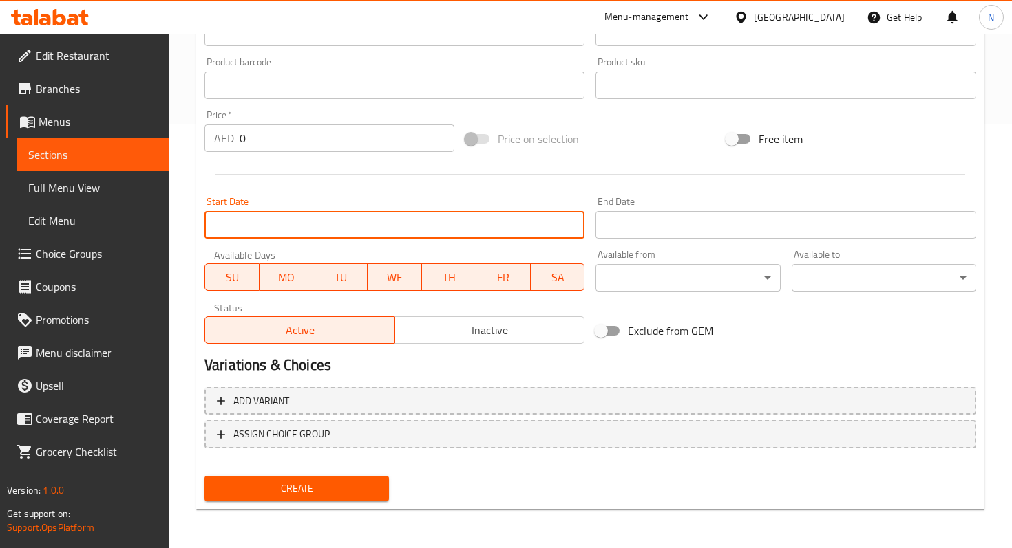
click at [266, 232] on input "Start Date" at bounding box center [394, 225] width 380 height 28
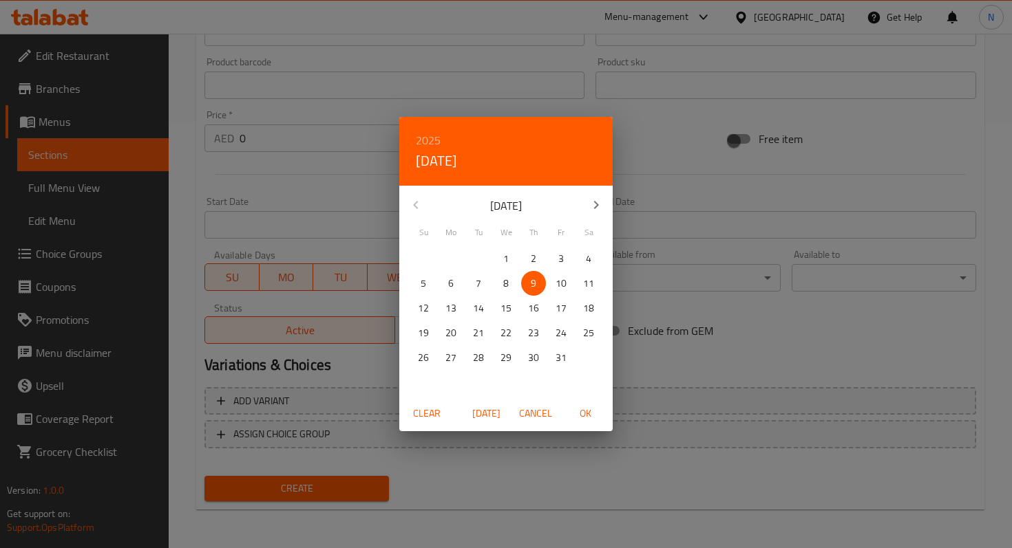
click at [531, 414] on span "Cancel" at bounding box center [535, 413] width 33 height 17
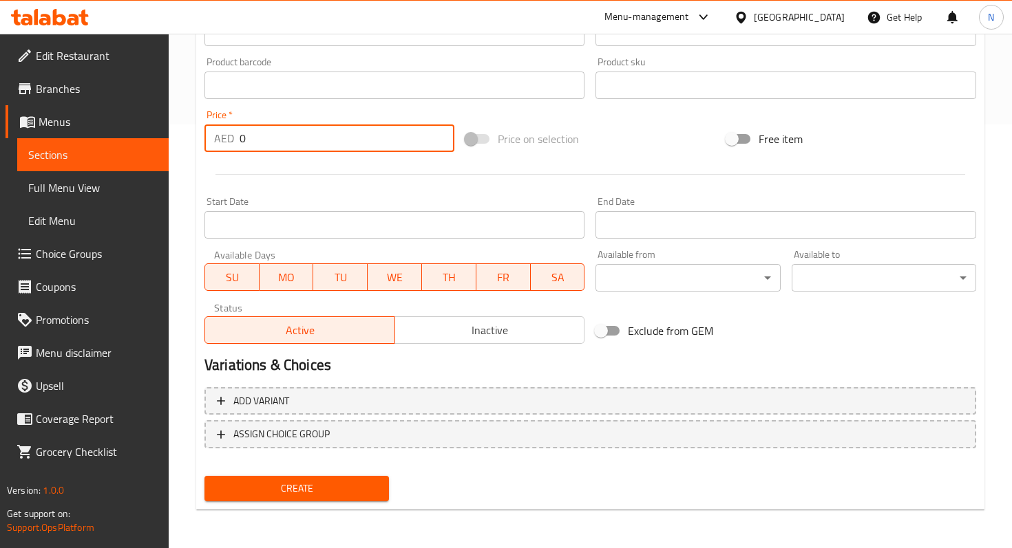
click at [303, 136] on input "0" at bounding box center [346, 139] width 215 height 28
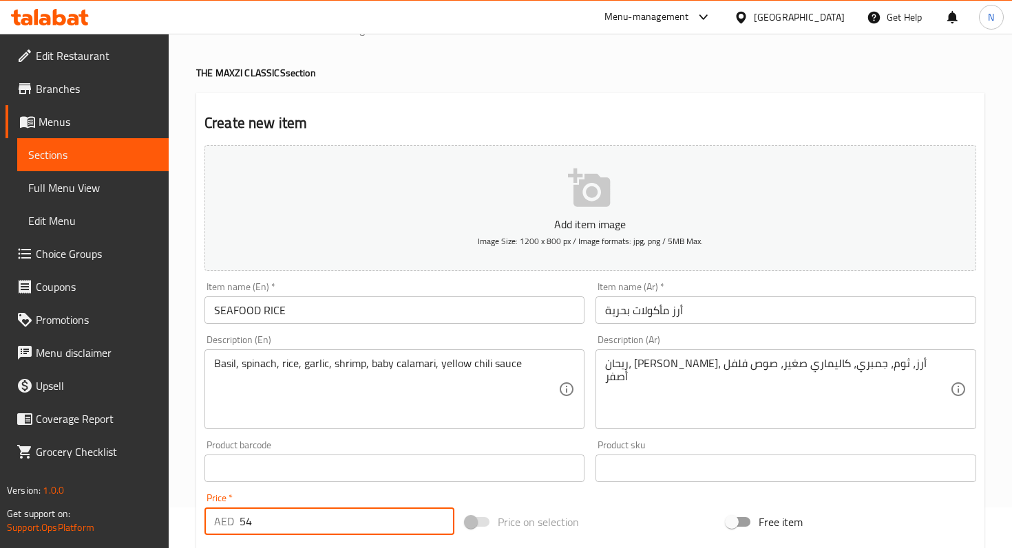
scroll to position [0, 0]
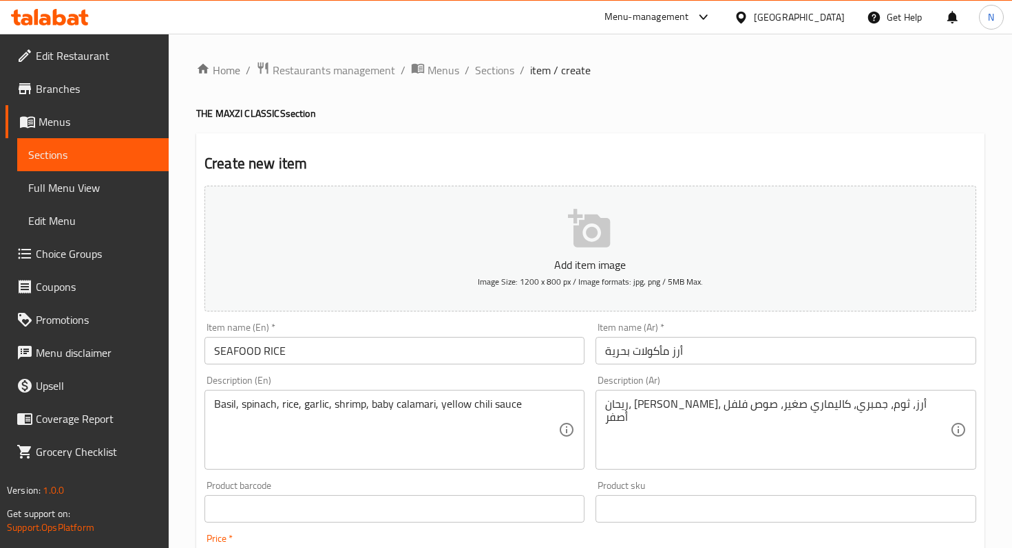
type input "54"
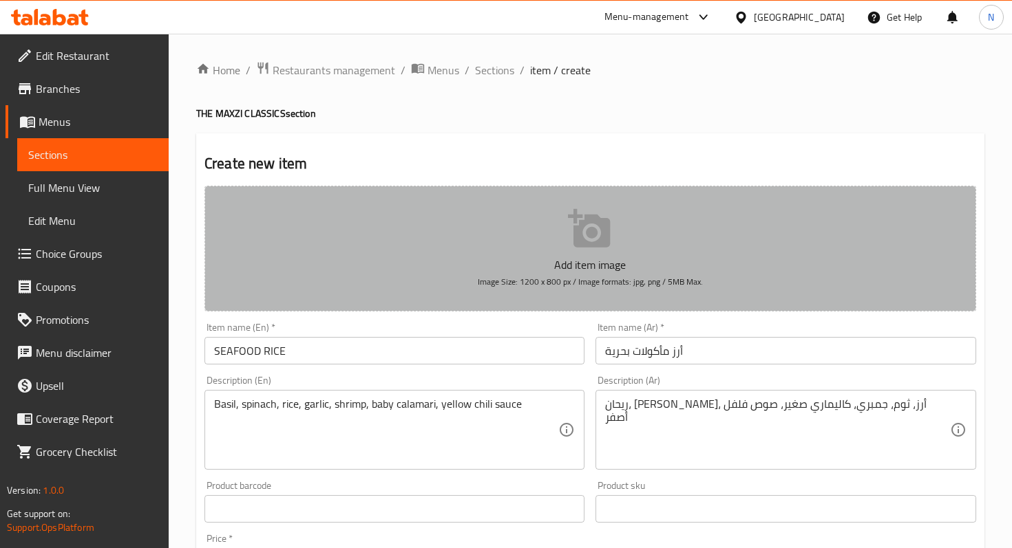
click at [575, 227] on icon "button" at bounding box center [589, 228] width 42 height 39
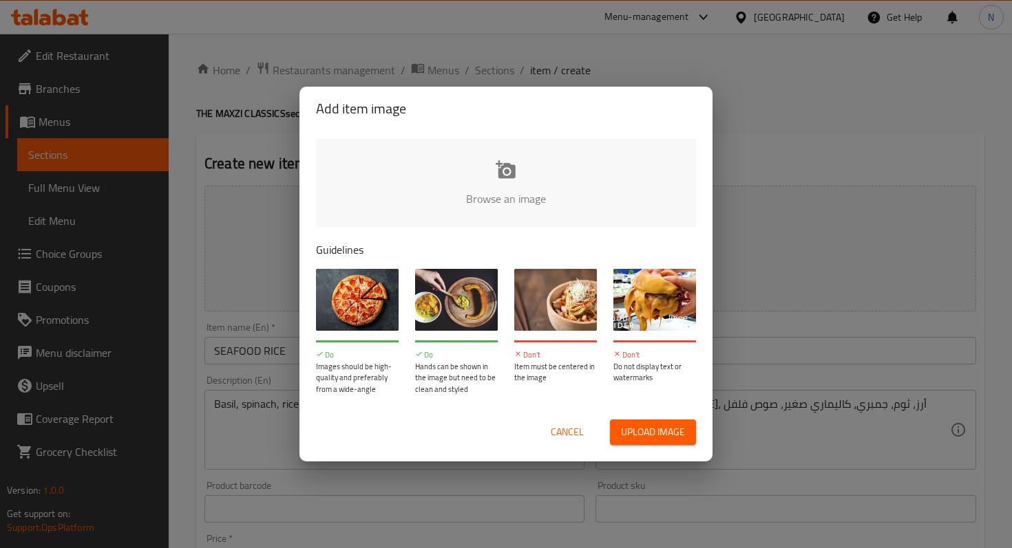
click at [498, 180] on input "file" at bounding box center [971, 203] width 1310 height 129
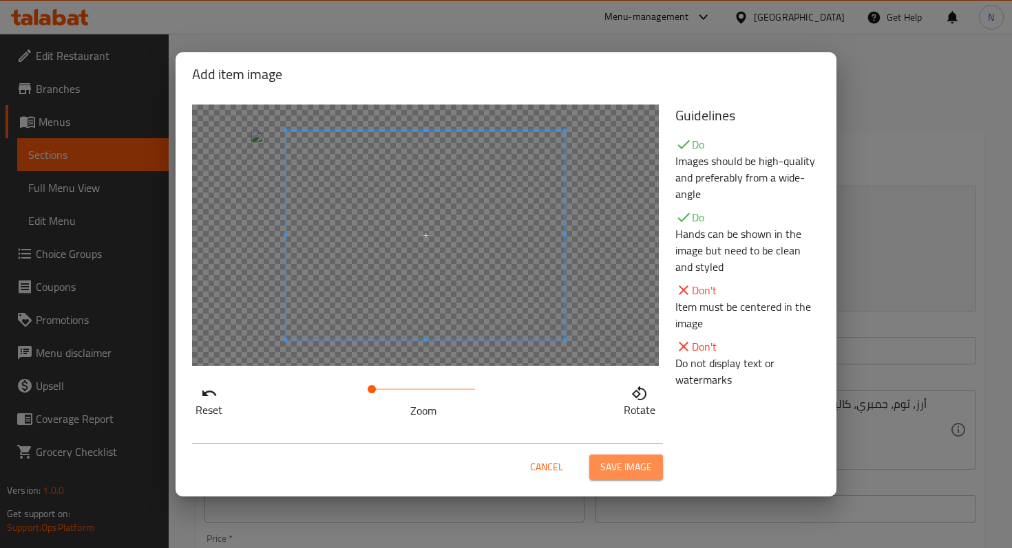
click at [634, 471] on span "Save image" at bounding box center [626, 467] width 52 height 17
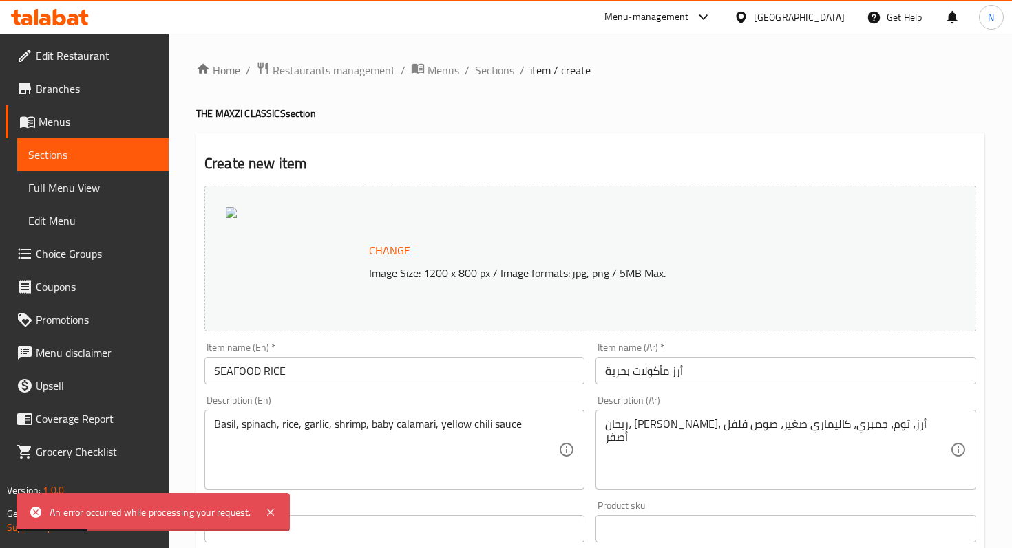
click at [242, 218] on div at bounding box center [295, 258] width 138 height 103
click at [377, 248] on span "Change" at bounding box center [389, 251] width 41 height 20
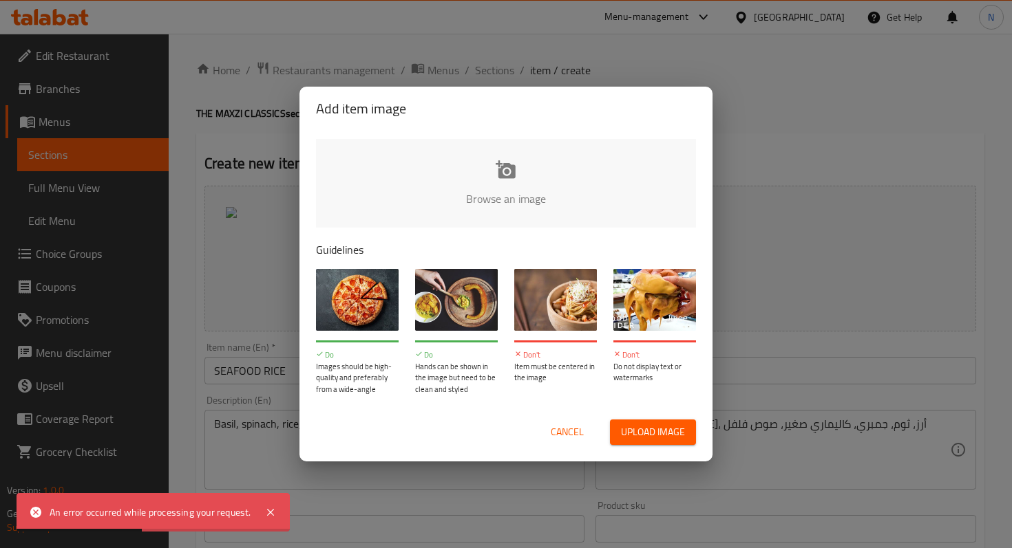
click at [512, 178] on input "file" at bounding box center [971, 203] width 1310 height 129
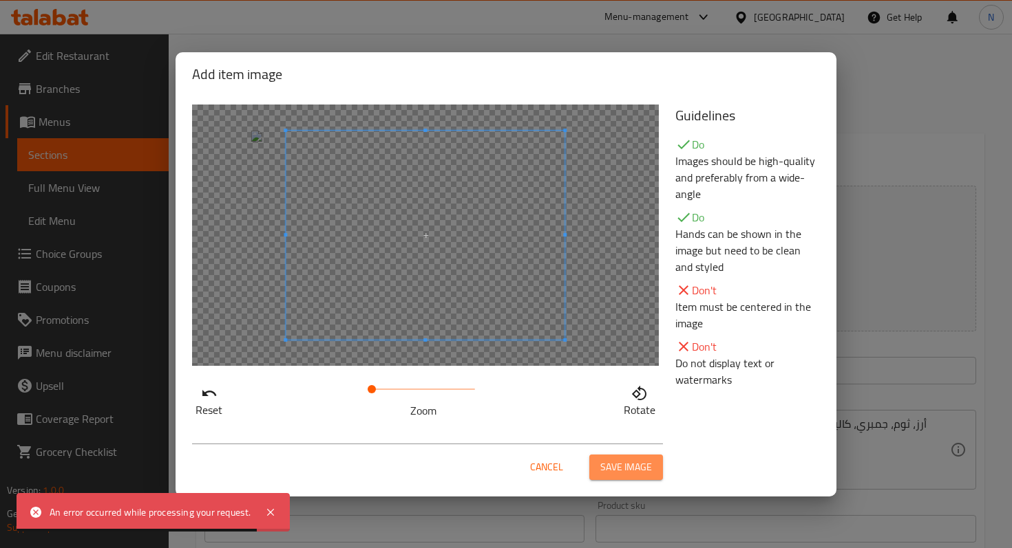
click at [615, 462] on span "Save image" at bounding box center [626, 467] width 52 height 17
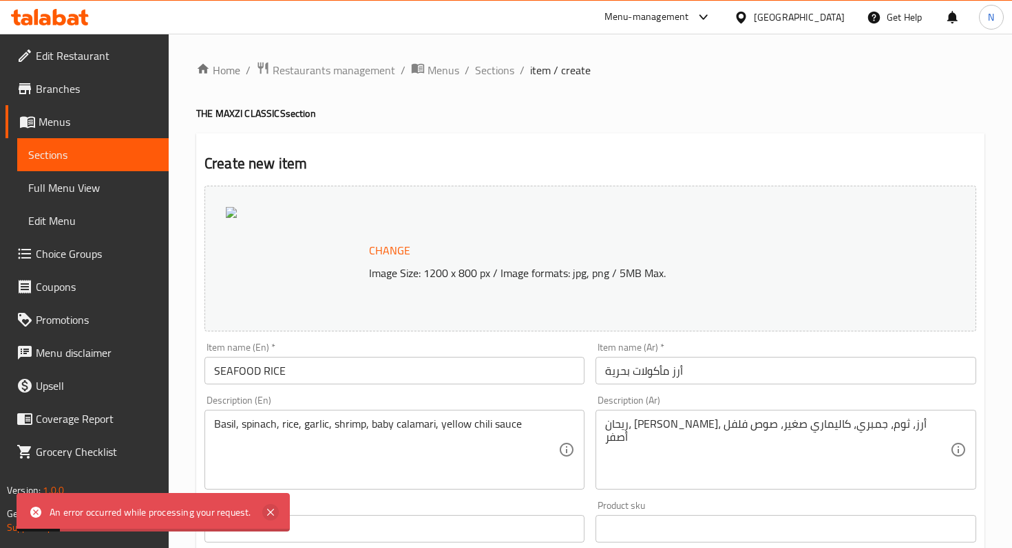
click at [270, 511] on icon at bounding box center [270, 512] width 7 height 7
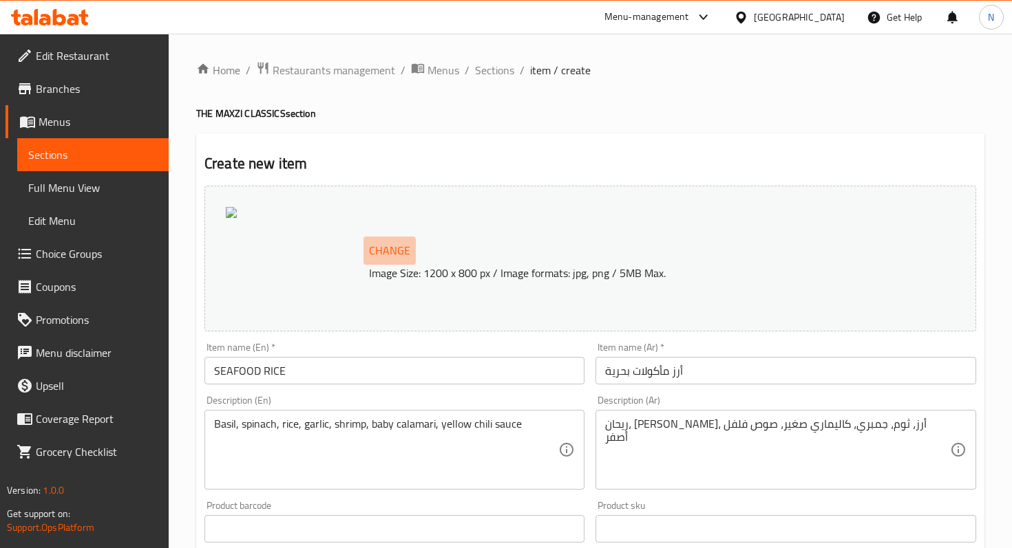
click at [385, 247] on span "Change" at bounding box center [389, 251] width 41 height 20
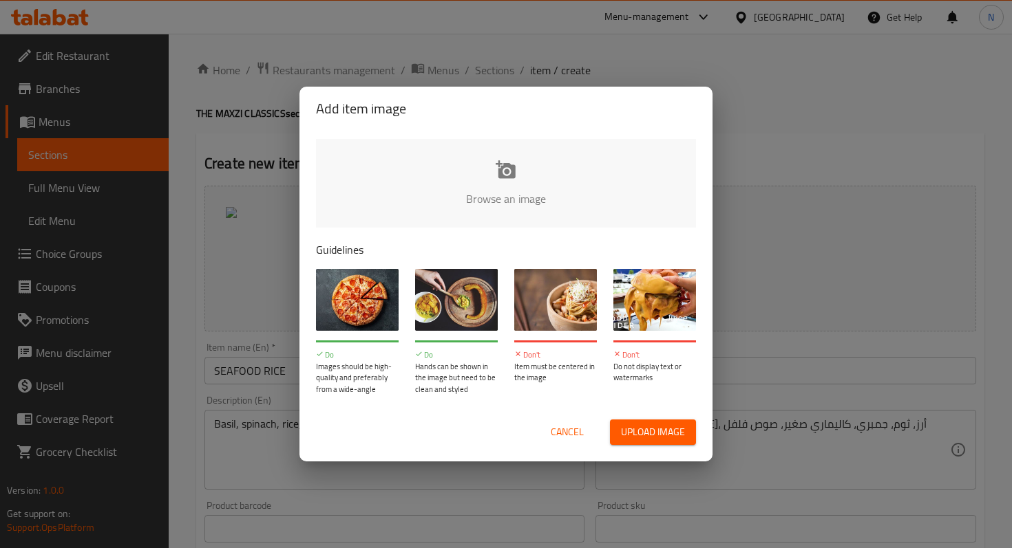
click at [502, 164] on input "file" at bounding box center [971, 203] width 1310 height 129
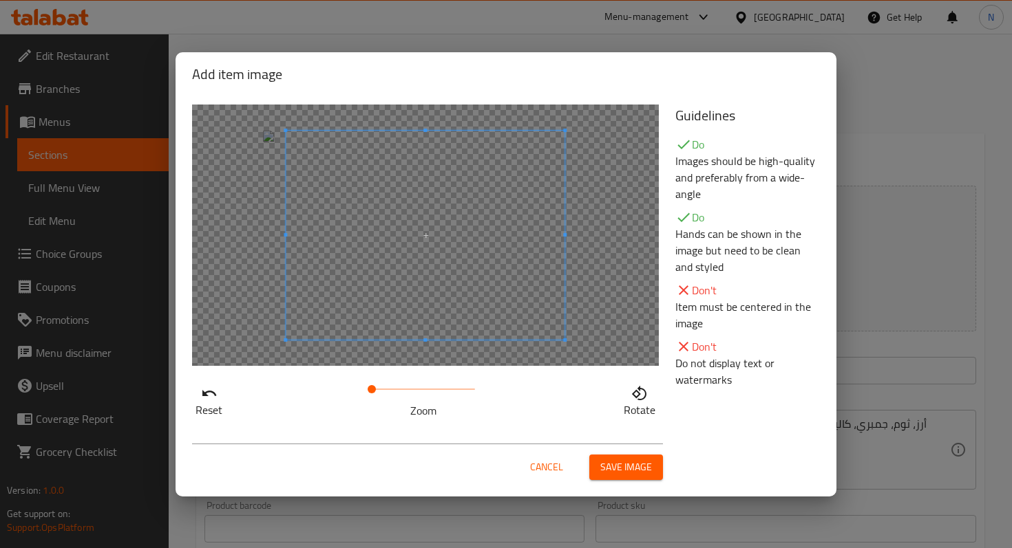
click at [280, 255] on div at bounding box center [425, 236] width 467 height 262
click at [626, 459] on span "Save image" at bounding box center [626, 467] width 52 height 17
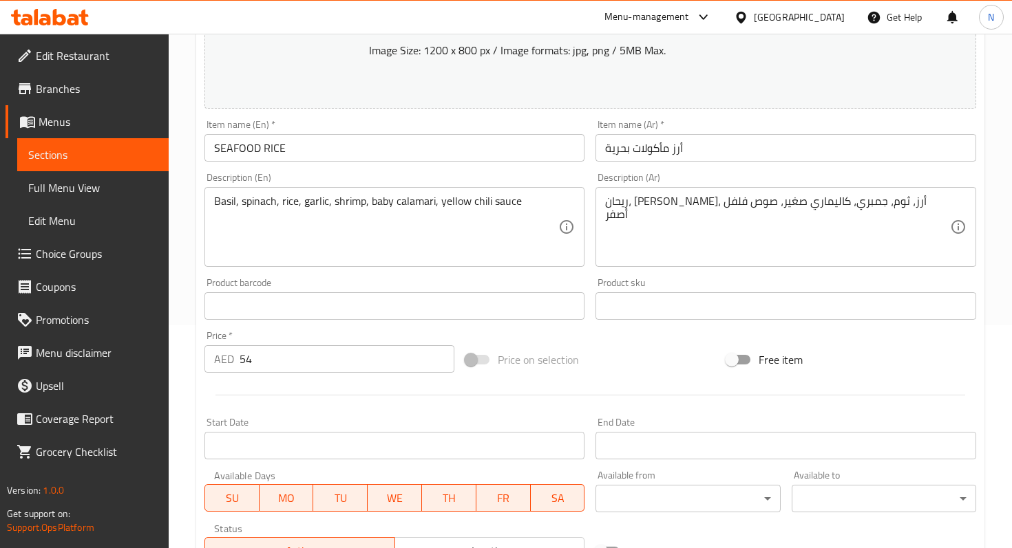
scroll to position [444, 0]
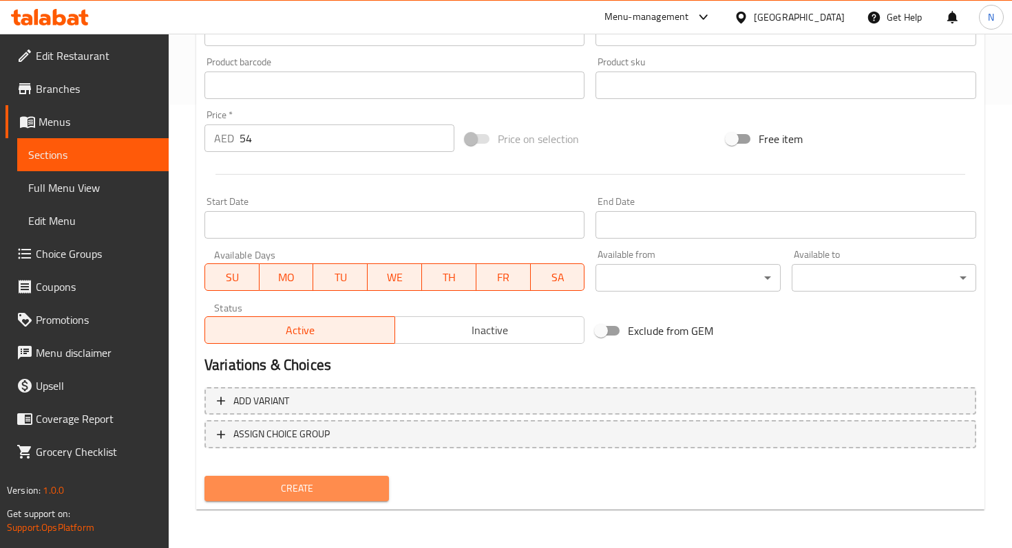
click at [286, 483] on span "Create" at bounding box center [296, 488] width 162 height 17
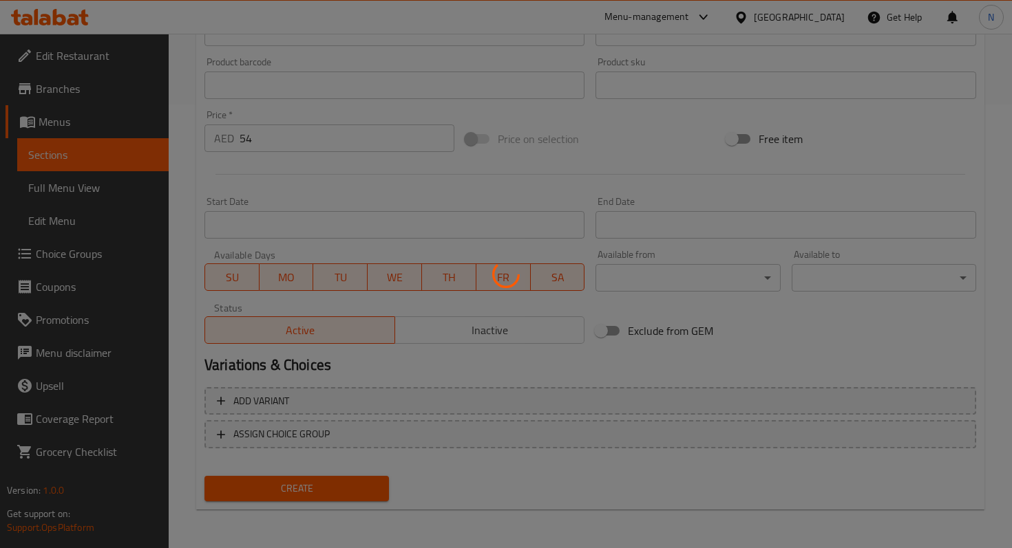
type input "0"
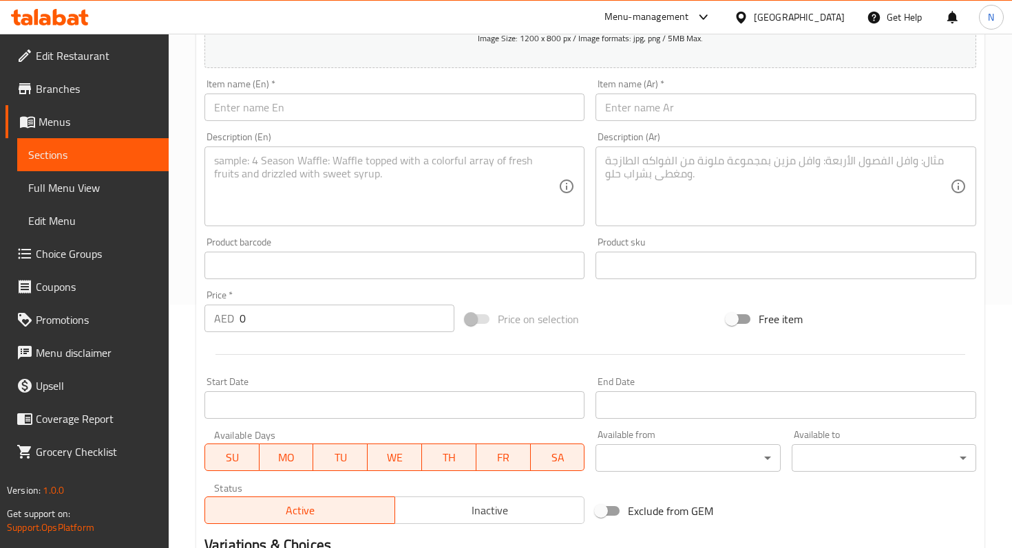
scroll to position [0, 0]
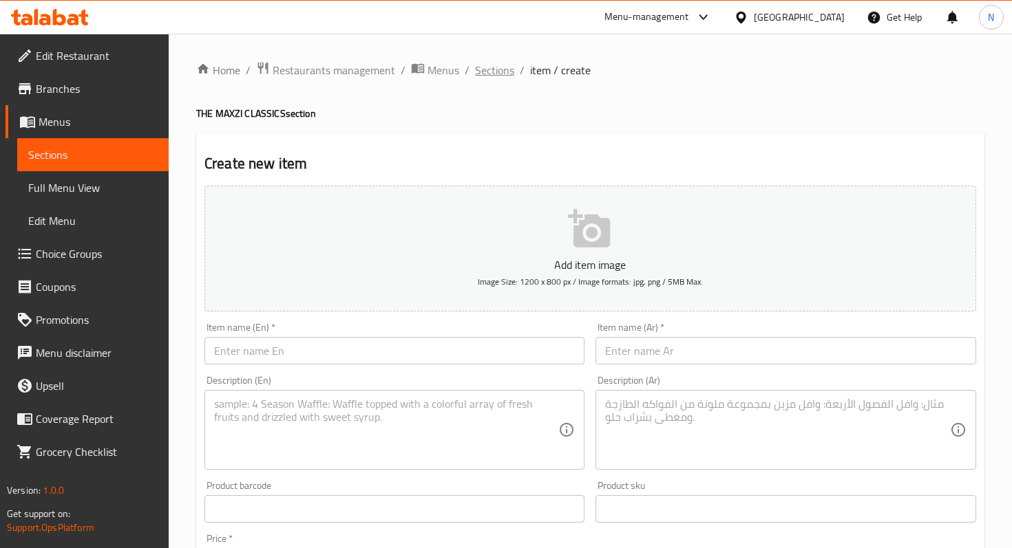
click at [484, 69] on span "Sections" at bounding box center [494, 70] width 39 height 17
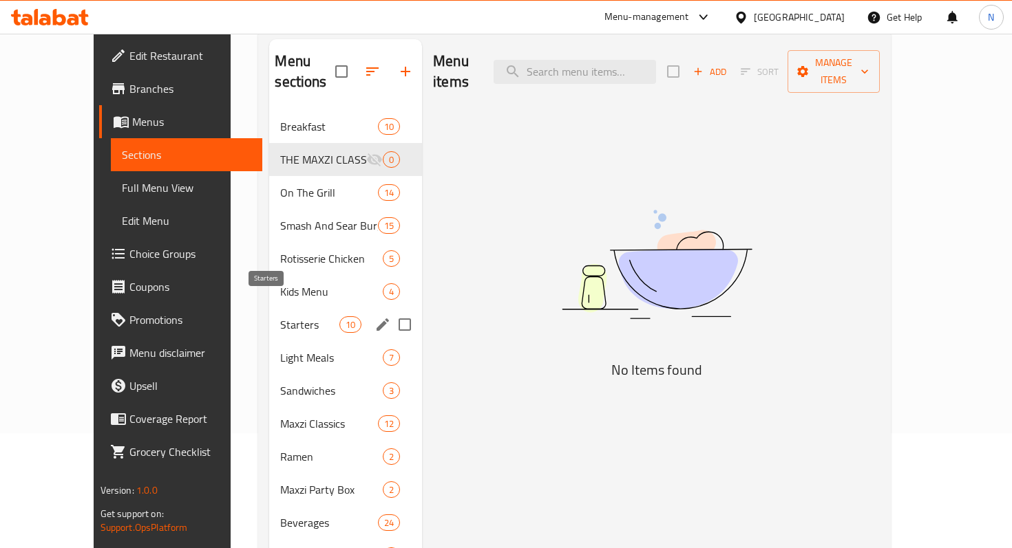
scroll to position [149, 0]
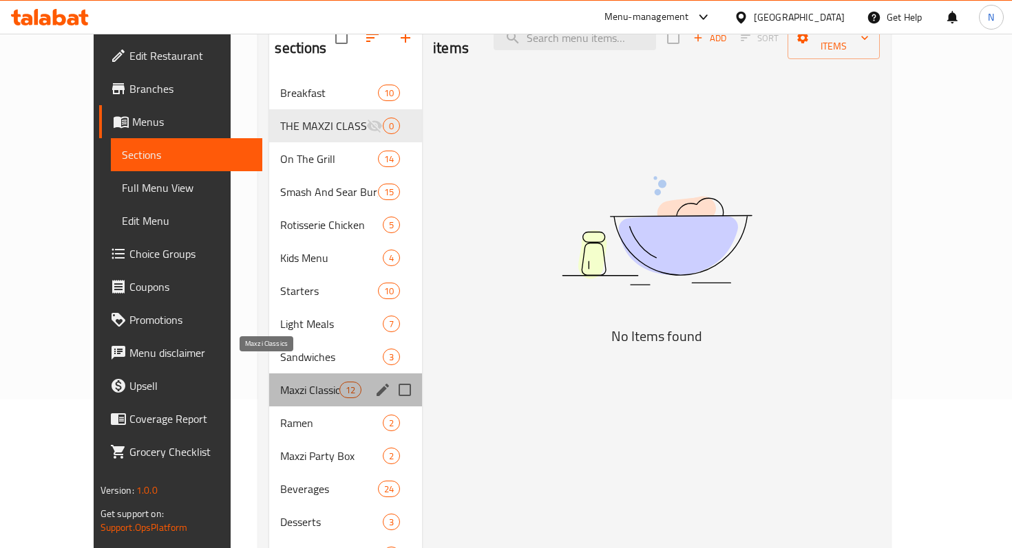
click at [280, 382] on span "Maxzi Classics" at bounding box center [309, 390] width 58 height 17
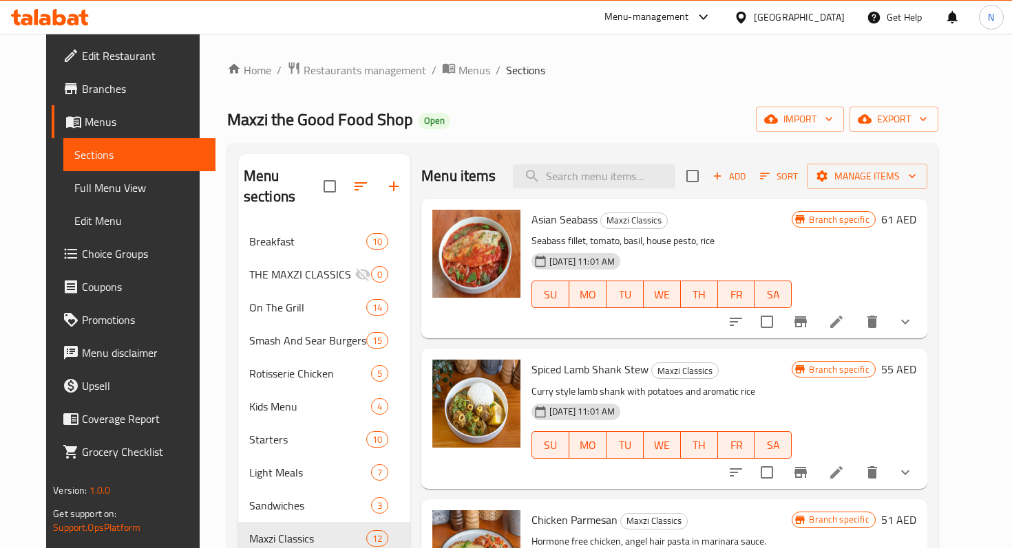
click at [723, 173] on icon "button" at bounding box center [717, 176] width 12 height 12
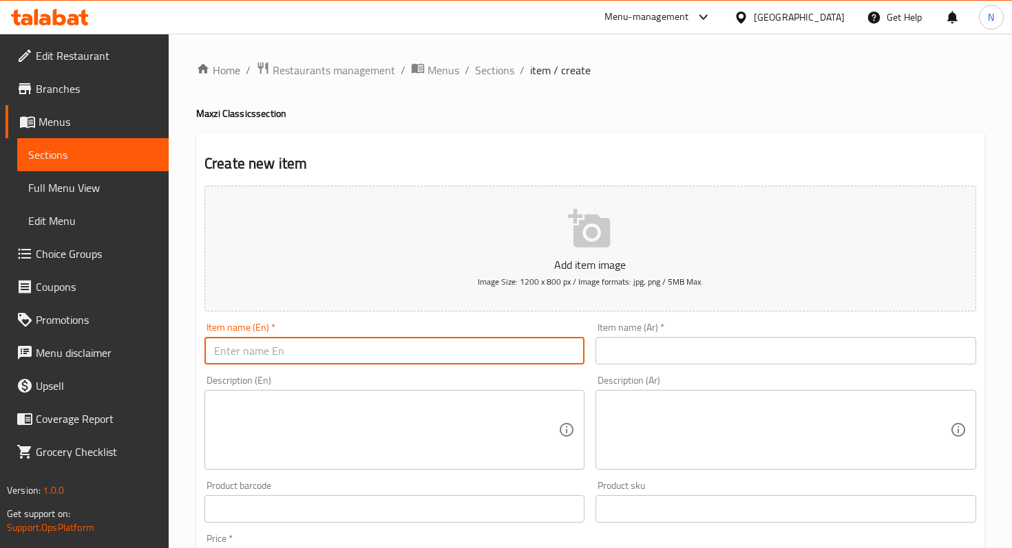
click at [356, 345] on input "text" at bounding box center [394, 351] width 380 height 28
click at [343, 356] on input "text" at bounding box center [394, 351] width 380 height 28
paste input "GREEN PASTA"
type input "GREEN PASTA"
click at [681, 348] on input "text" at bounding box center [785, 351] width 380 height 28
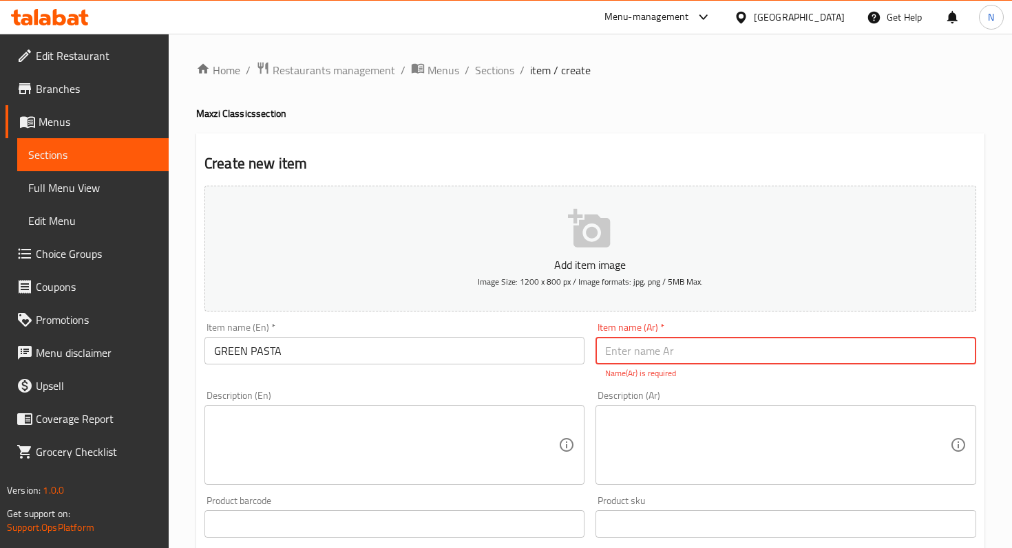
click at [632, 352] on input "text" at bounding box center [785, 351] width 380 height 28
paste input "باستا خضراء"
type input "باستا خضراء"
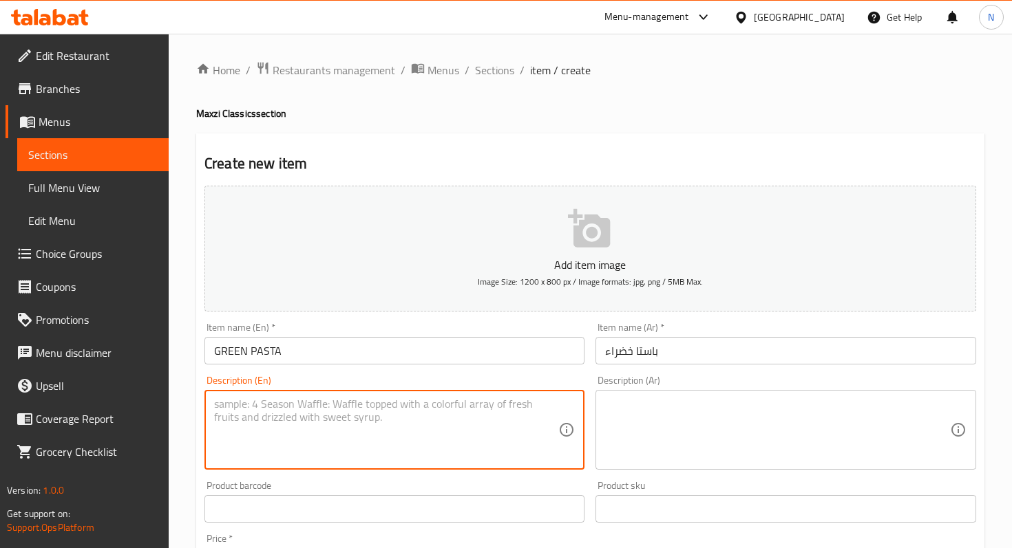
click at [343, 416] on textarea at bounding box center [386, 430] width 344 height 65
paste textarea "sides"
type textarea "sides"
click at [694, 420] on textarea at bounding box center [777, 430] width 344 height 65
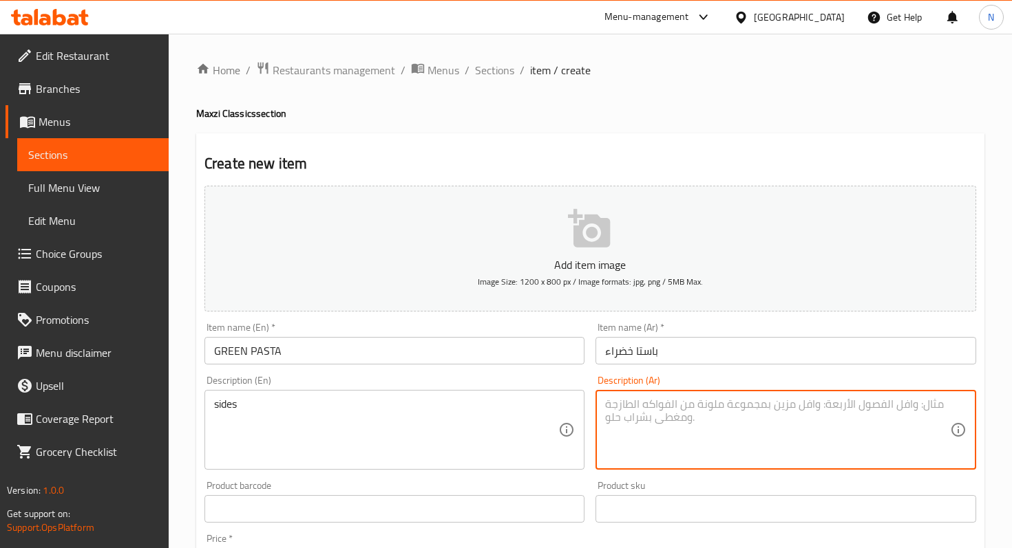
click at [629, 427] on textarea at bounding box center [777, 430] width 344 height 65
paste textarea "أطباق جانبية"
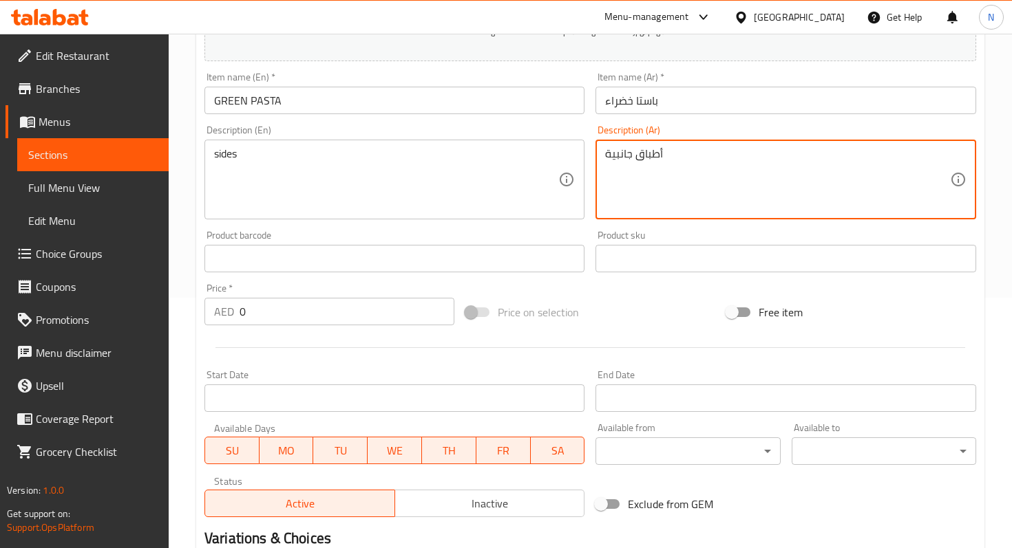
scroll to position [251, 0]
type textarea "أطباق جانبية"
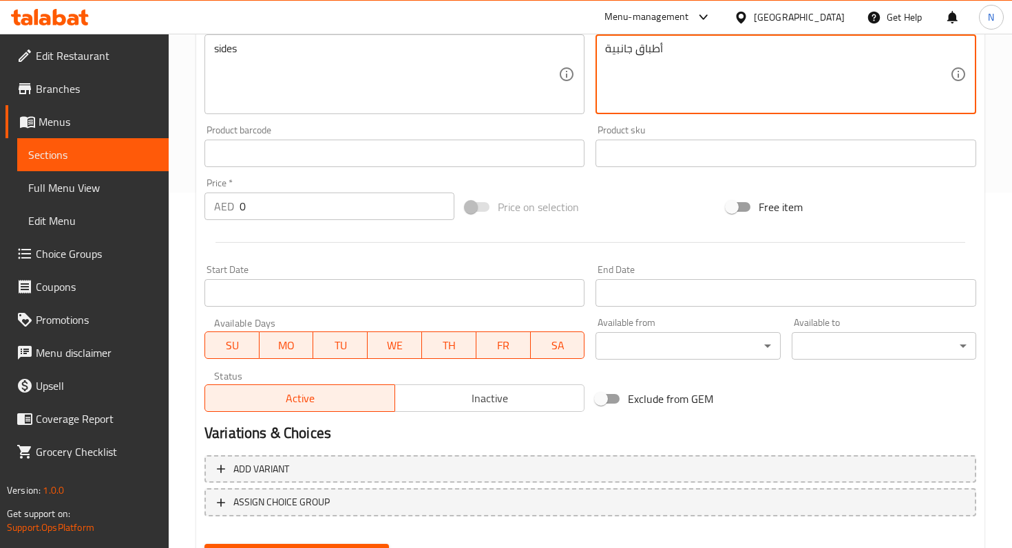
scroll to position [382, 0]
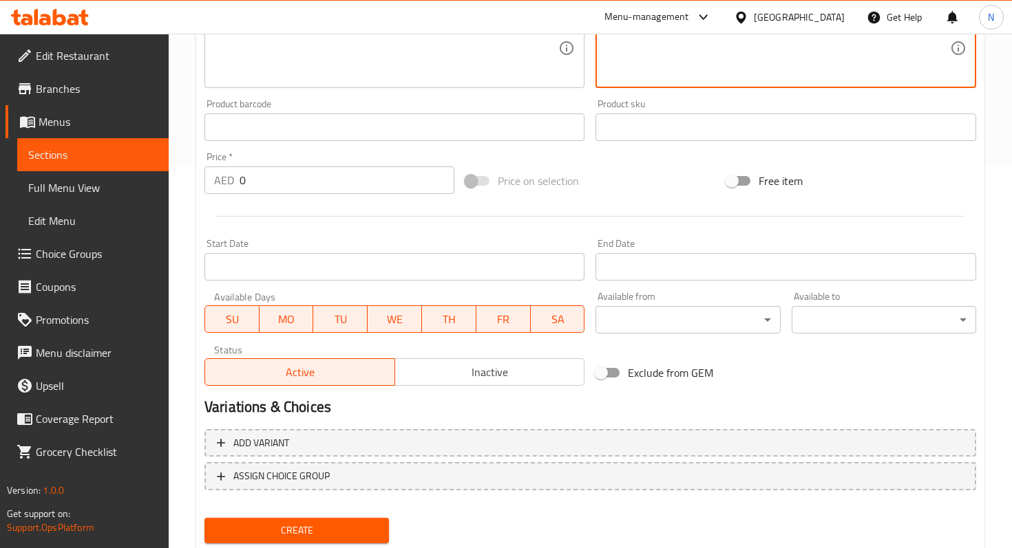
click at [332, 183] on input "0" at bounding box center [346, 181] width 215 height 28
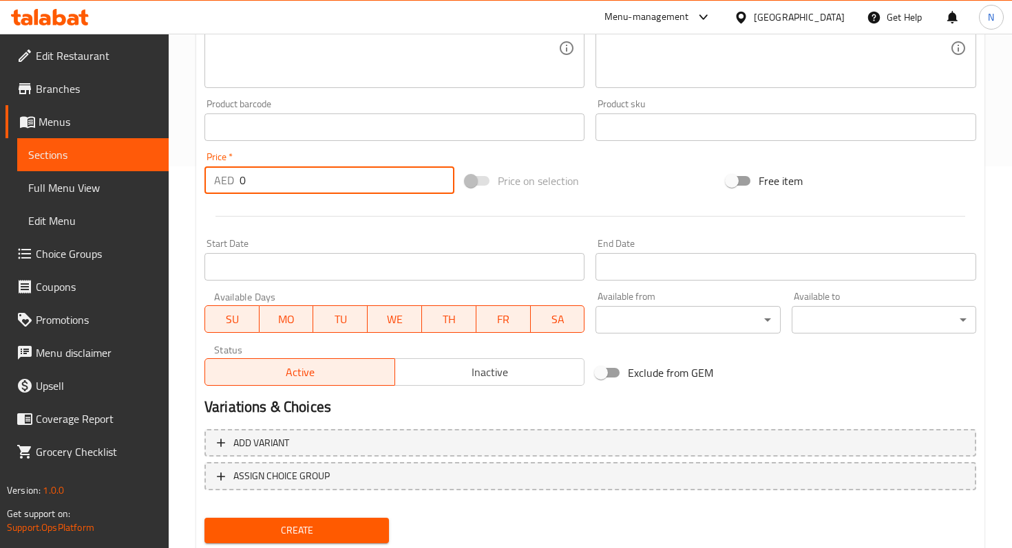
click at [332, 183] on input "0" at bounding box center [346, 181] width 215 height 28
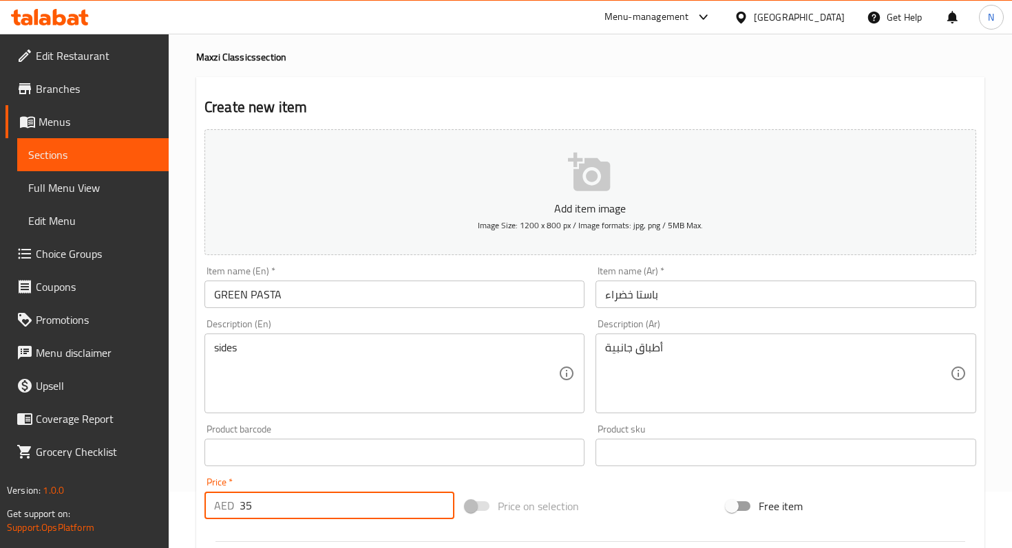
scroll to position [31, 0]
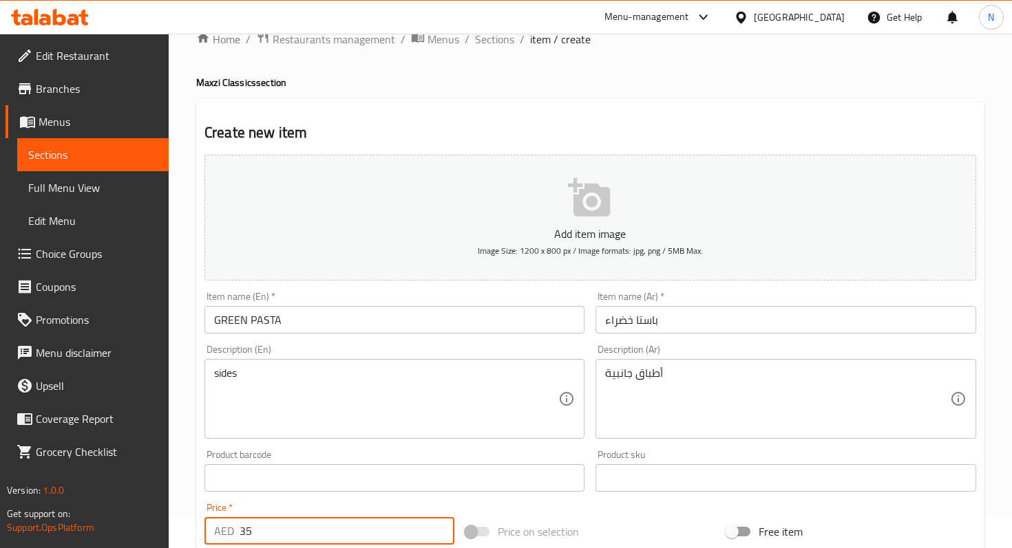
type input "35"
click at [611, 210] on icon "button" at bounding box center [590, 198] width 44 height 44
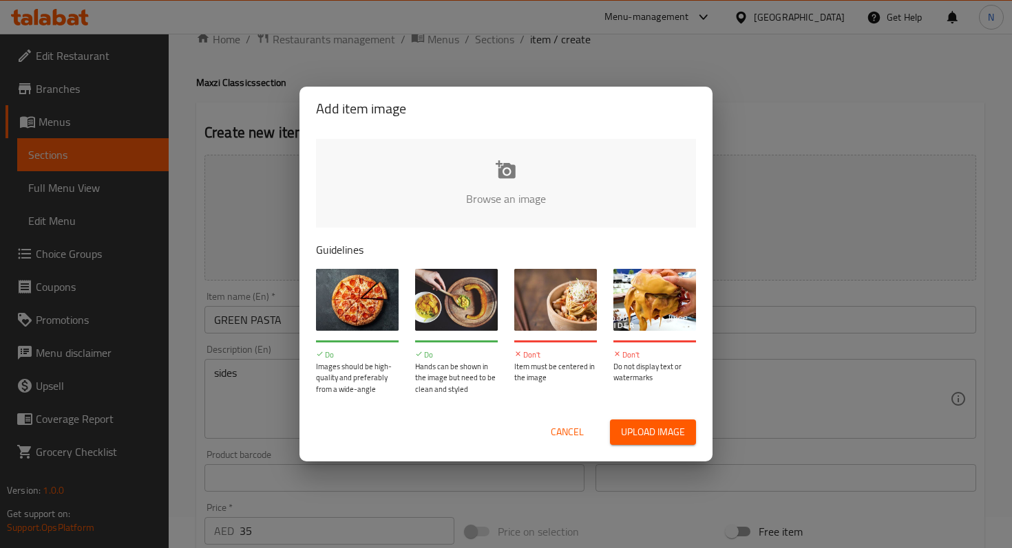
click at [506, 165] on input "file" at bounding box center [971, 203] width 1310 height 129
click at [652, 426] on span "Upload image" at bounding box center [653, 432] width 64 height 17
click at [573, 431] on span "Cancel" at bounding box center [567, 432] width 33 height 17
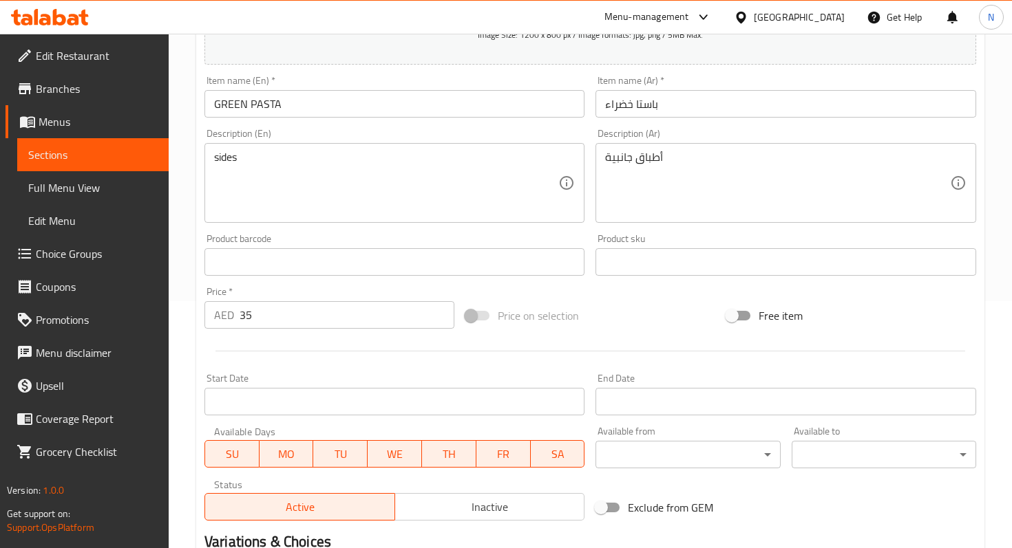
scroll to position [424, 0]
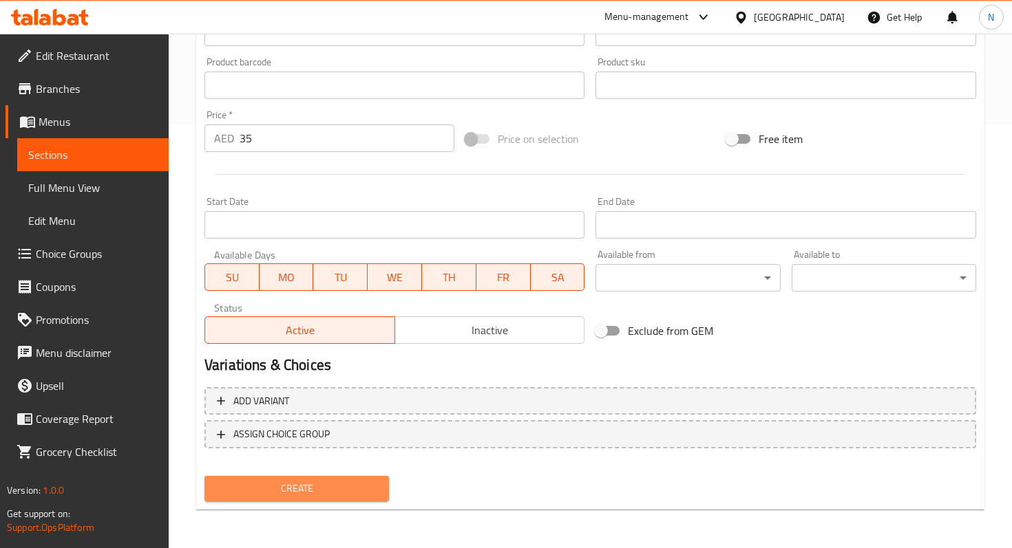
click at [301, 481] on span "Create" at bounding box center [296, 488] width 162 height 17
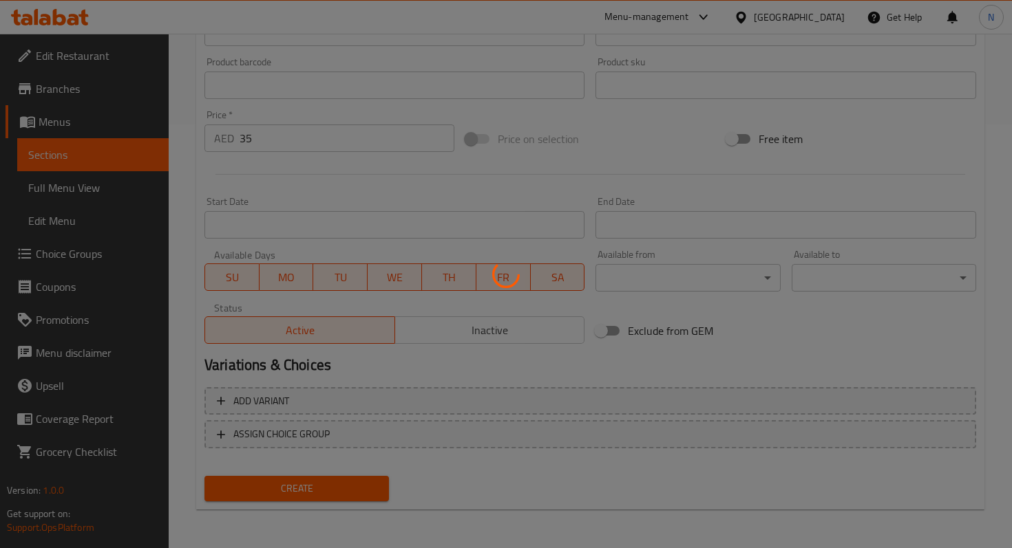
type input "0"
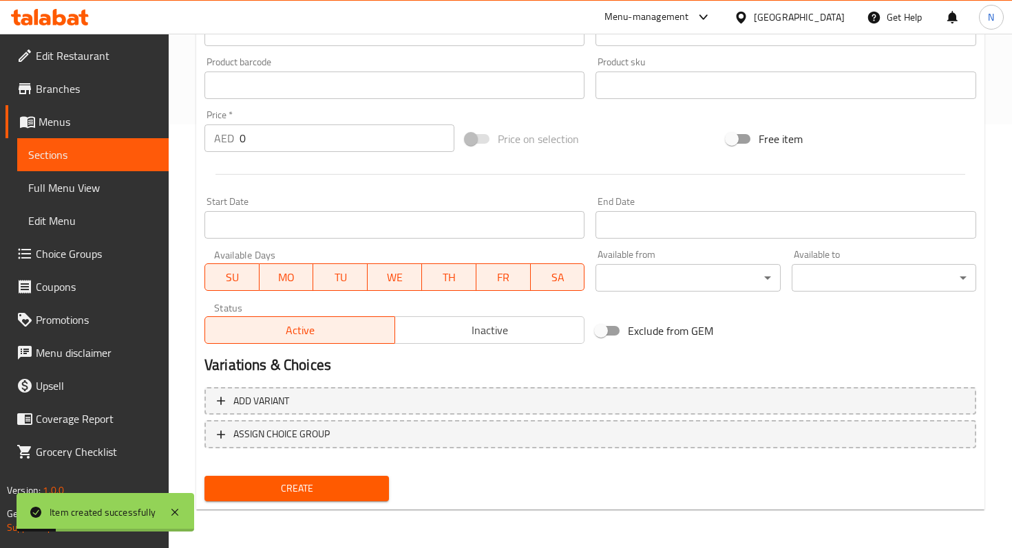
scroll to position [0, 0]
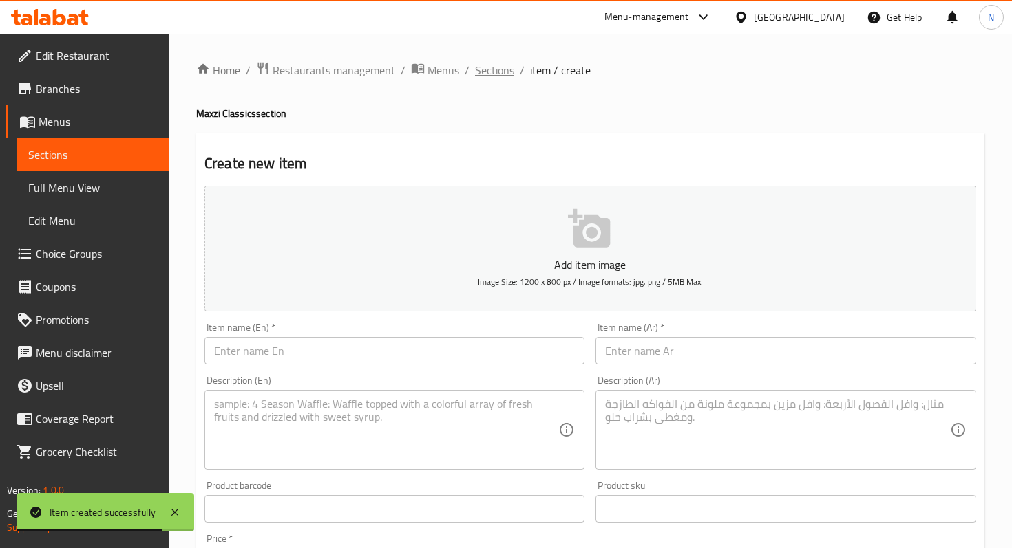
click at [489, 69] on span "Sections" at bounding box center [494, 70] width 39 height 17
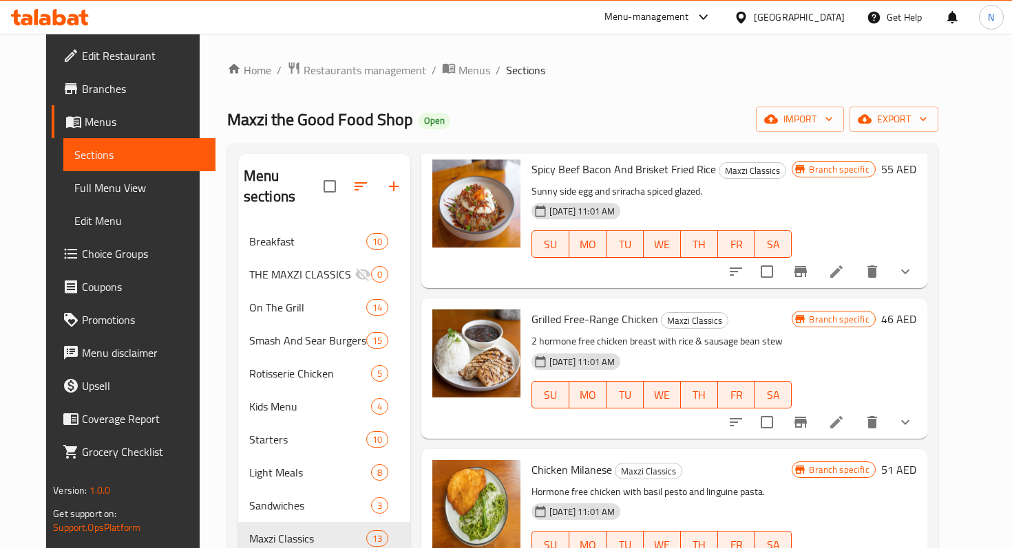
scroll to position [28, 0]
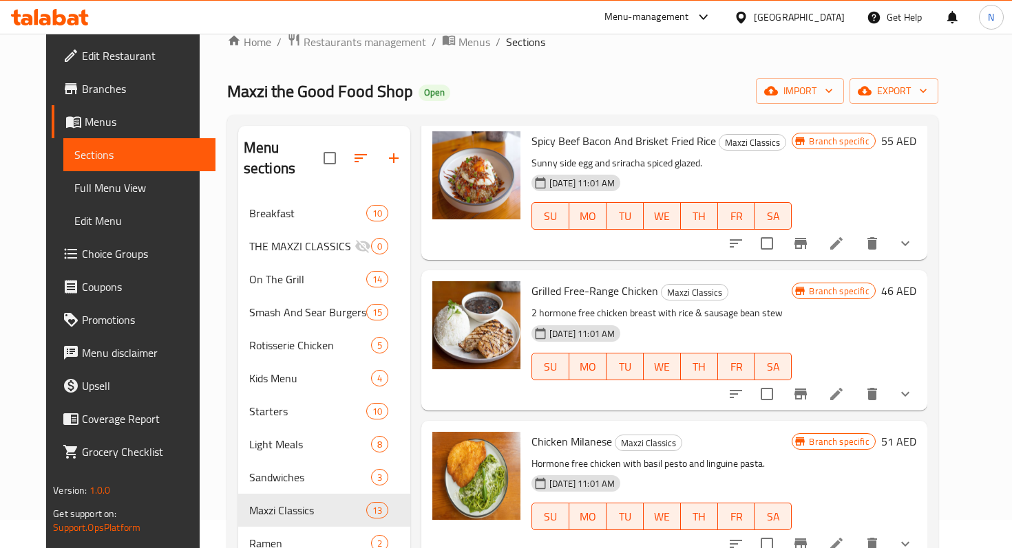
click at [842, 388] on icon at bounding box center [836, 394] width 12 height 12
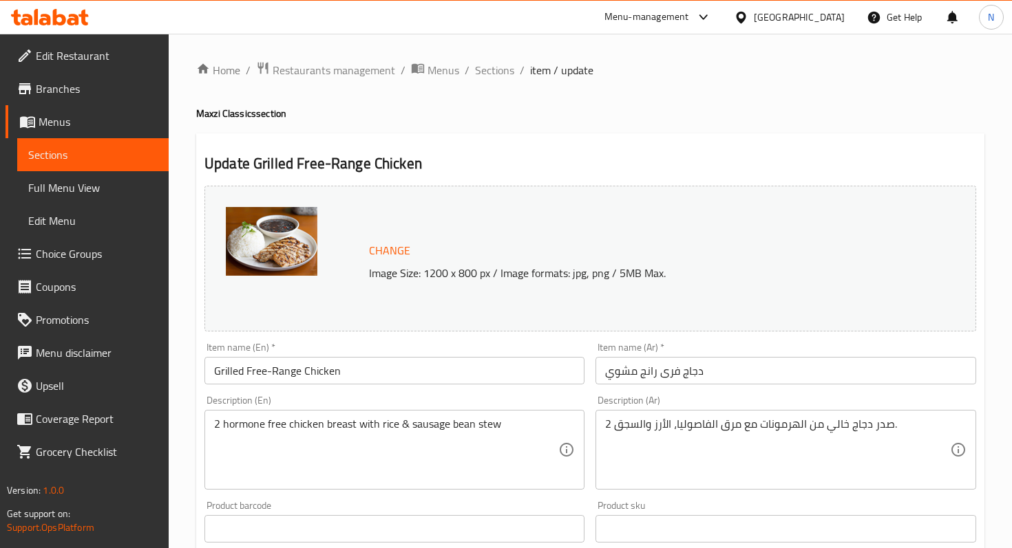
click at [336, 369] on input "Grilled Free-Range Chicken" at bounding box center [394, 371] width 380 height 28
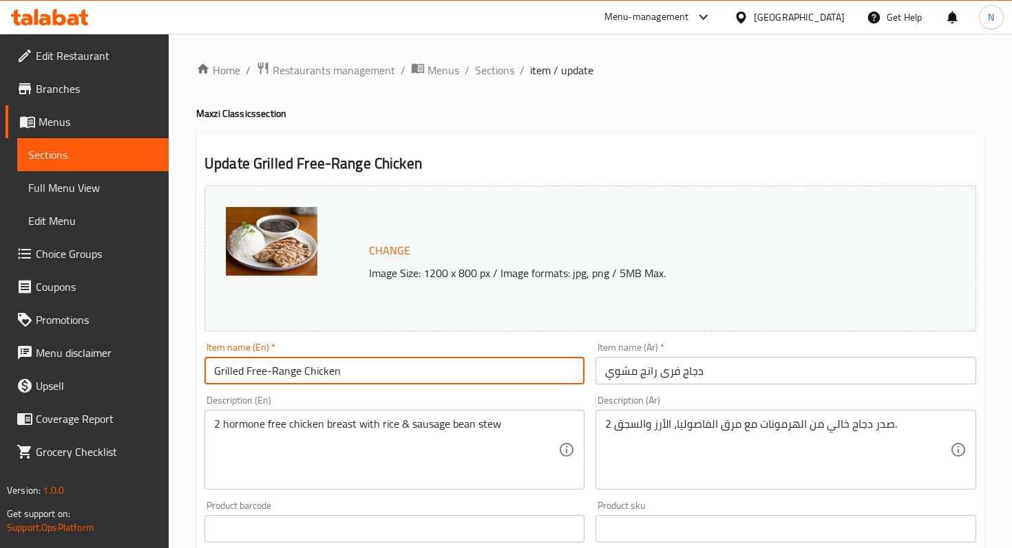
click at [336, 369] on input "Grilled Free-Range Chicken" at bounding box center [394, 371] width 380 height 28
paste input "RILLED FREE RANGE CHICKEN"
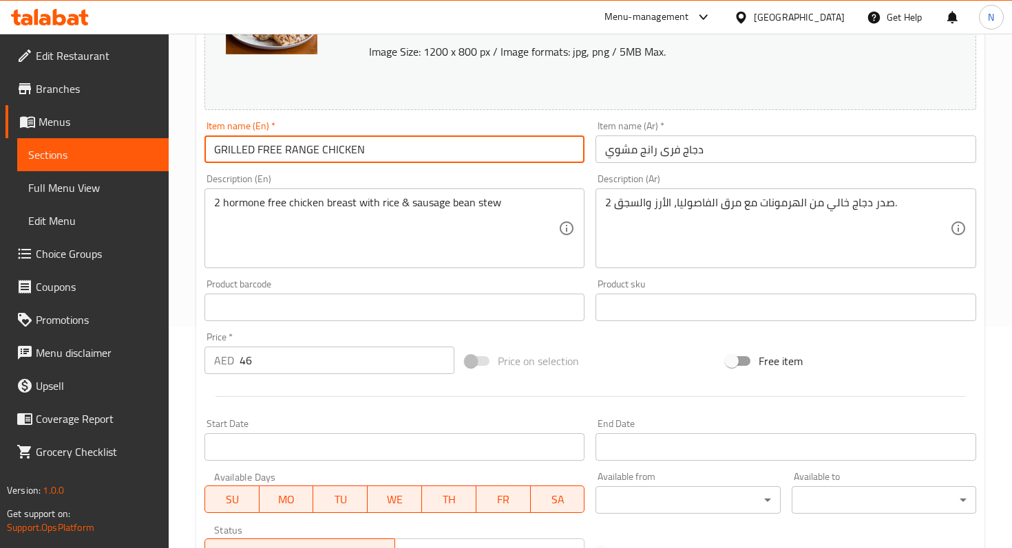
scroll to position [237, 0]
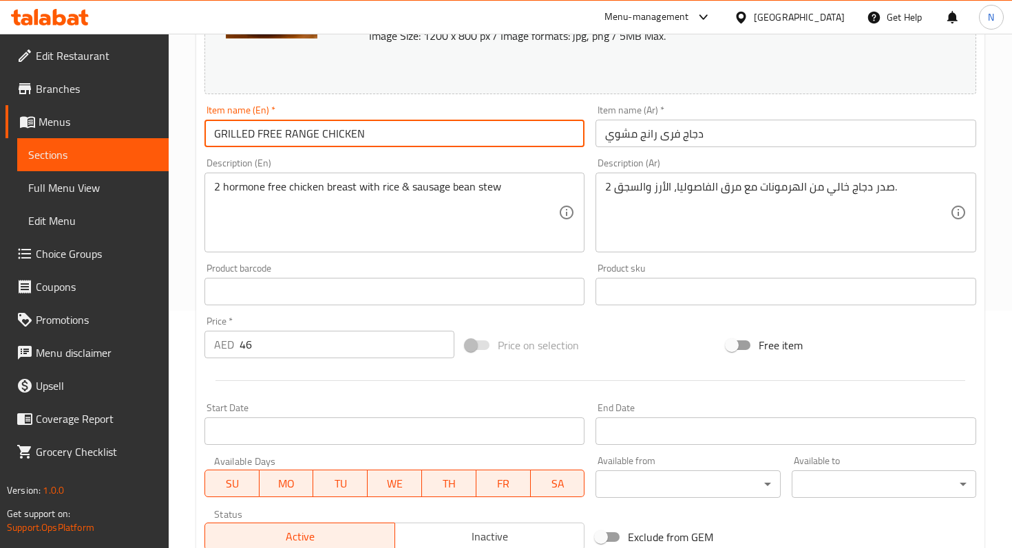
type input "GRILLED FREE RANGE CHICKEN"
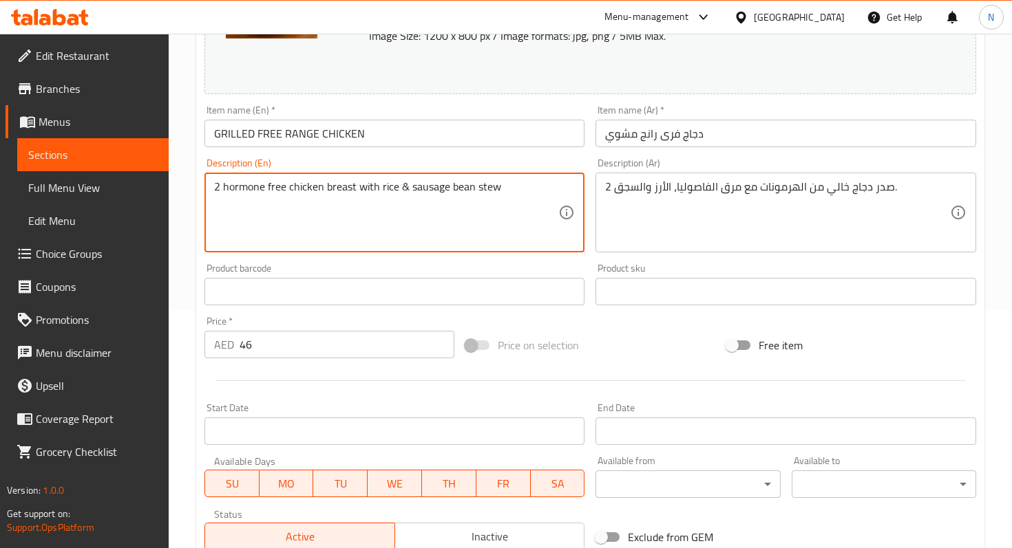
click at [396, 192] on textarea "2 hormone free chicken breast with rice & sausage bean stew" at bounding box center [386, 212] width 344 height 65
paste textarea "A grilled hormone free- free grilled chicken with a side of jasmine rice and a …"
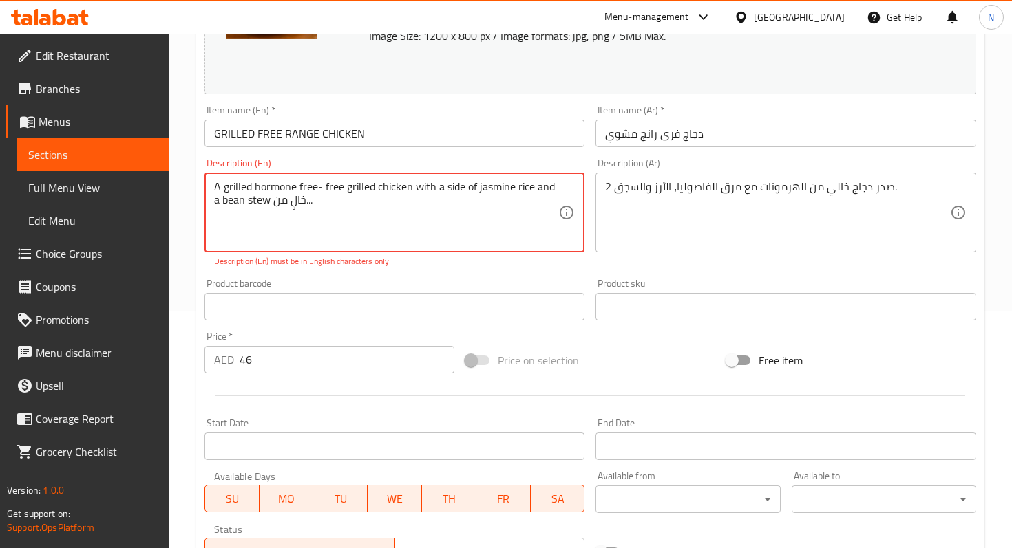
drag, startPoint x: 339, startPoint y: 203, endPoint x: 273, endPoint y: 206, distance: 65.4
click at [273, 206] on textarea "A grilled hormone free- free grilled chicken with a side of jasmine rice and a …" at bounding box center [386, 212] width 344 height 65
type textarea "A grilled hormone free- free grilled chicken with a side of jasmine rice and a …"
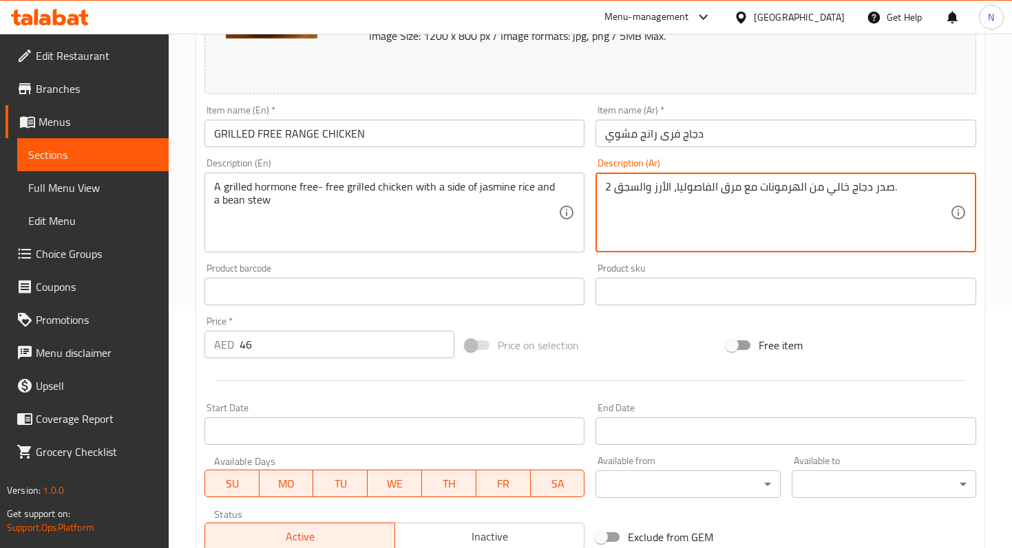
click at [746, 198] on textarea "2 صدر دجاج خالي من الهرمونات مع مرق الفاصوليا، الأرز والسجق." at bounding box center [777, 212] width 344 height 65
click at [646, 198] on textarea "2 صدر دجاج خالي من الهرمونات مع مرق الفاصوليا، الأرز والسجق." at bounding box center [777, 212] width 344 height 65
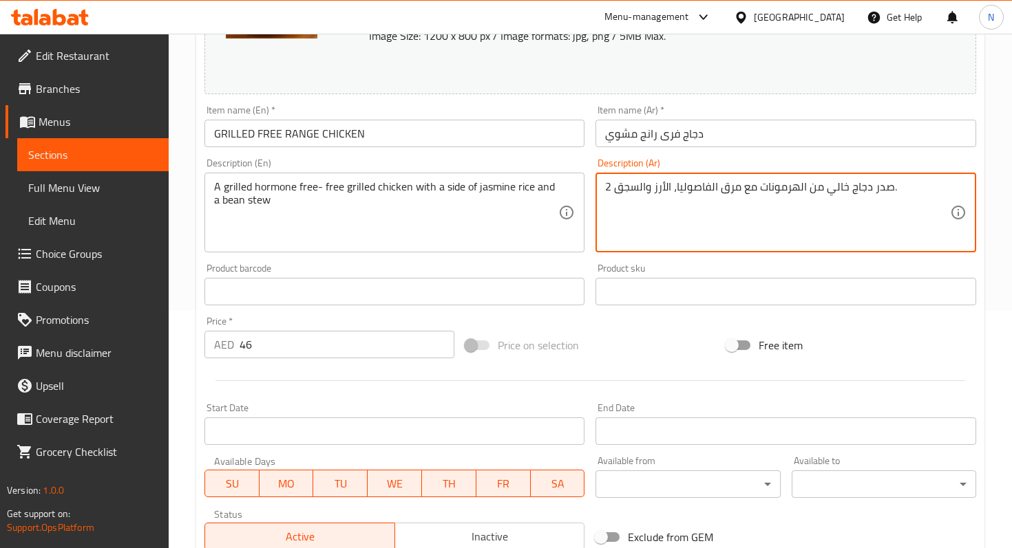
click at [646, 198] on textarea "2 صدر دجاج خالي من الهرمونات مع مرق الفاصوليا، الأرز والسجق." at bounding box center [777, 212] width 344 height 65
paste textarea "دجاج مشوي خالي من الهرمونات مع أرز ياسمين ويخنة فاصولياء"
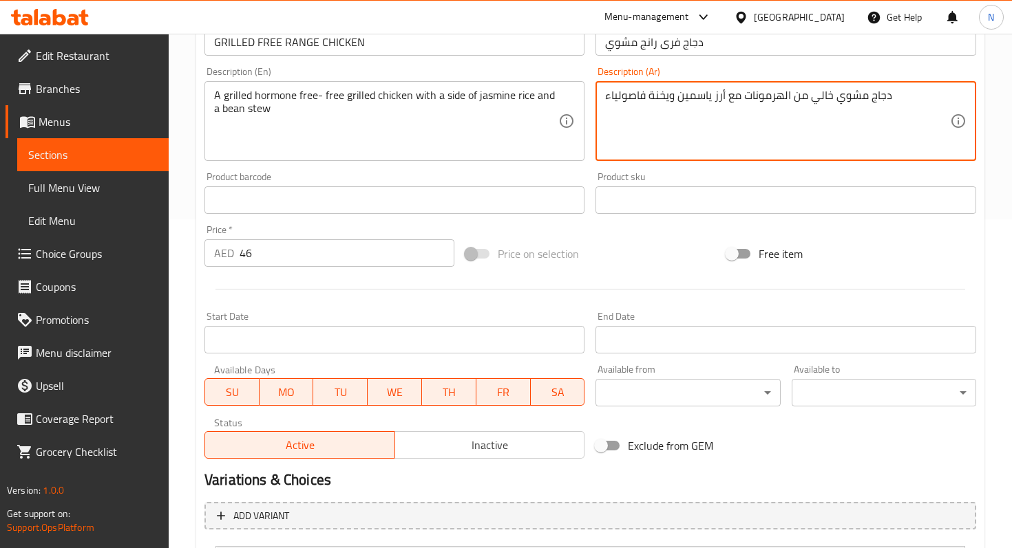
scroll to position [376, 0]
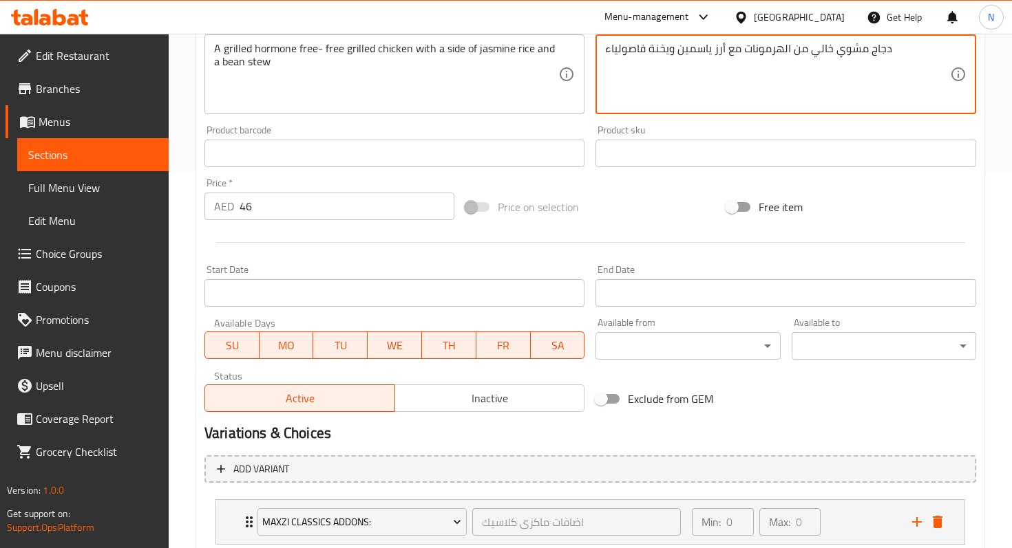
type textarea "دجاج مشوي خالي من الهرمونات مع أرز ياسمين ويخنة فاصولياء"
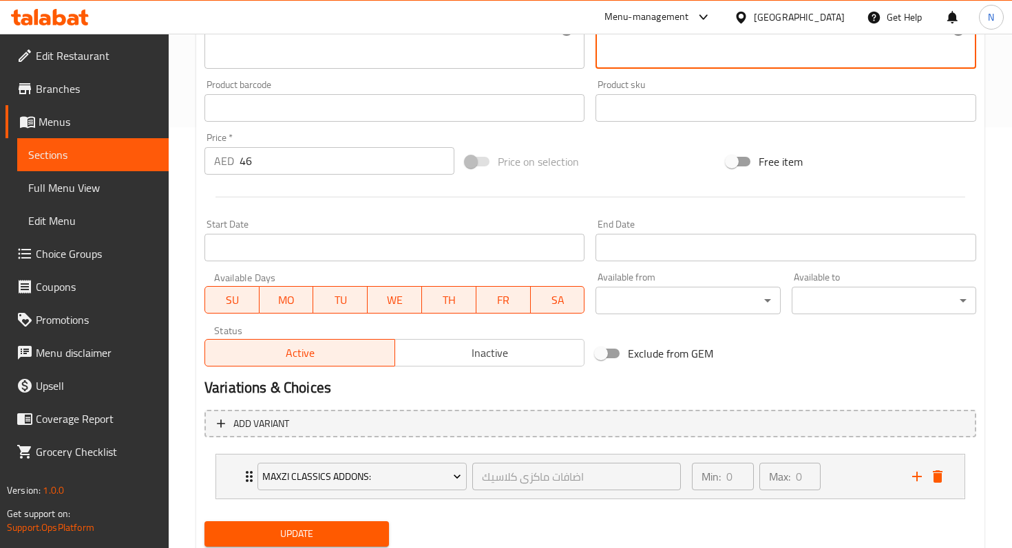
click at [294, 154] on input "46" at bounding box center [346, 161] width 215 height 28
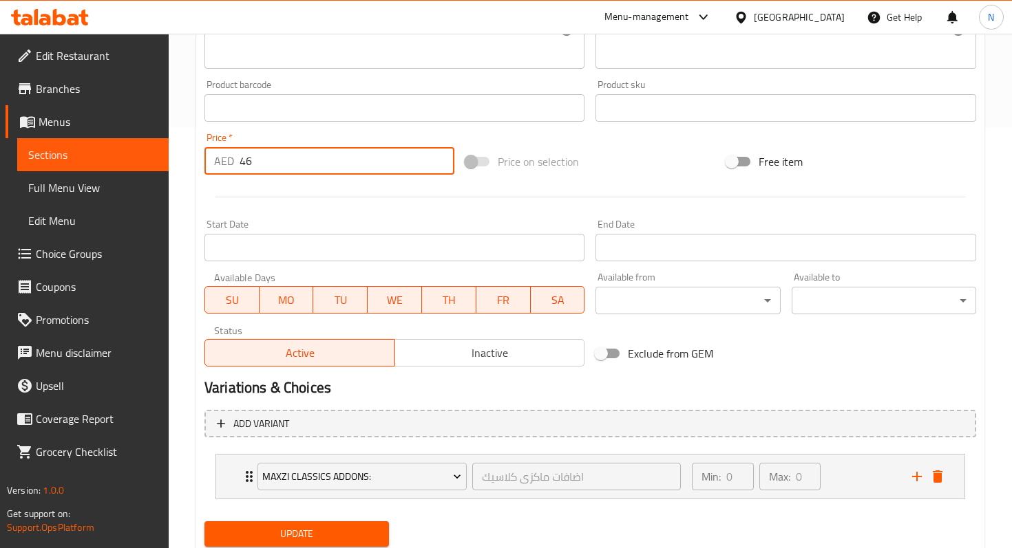
click at [294, 154] on input "46" at bounding box center [346, 161] width 215 height 28
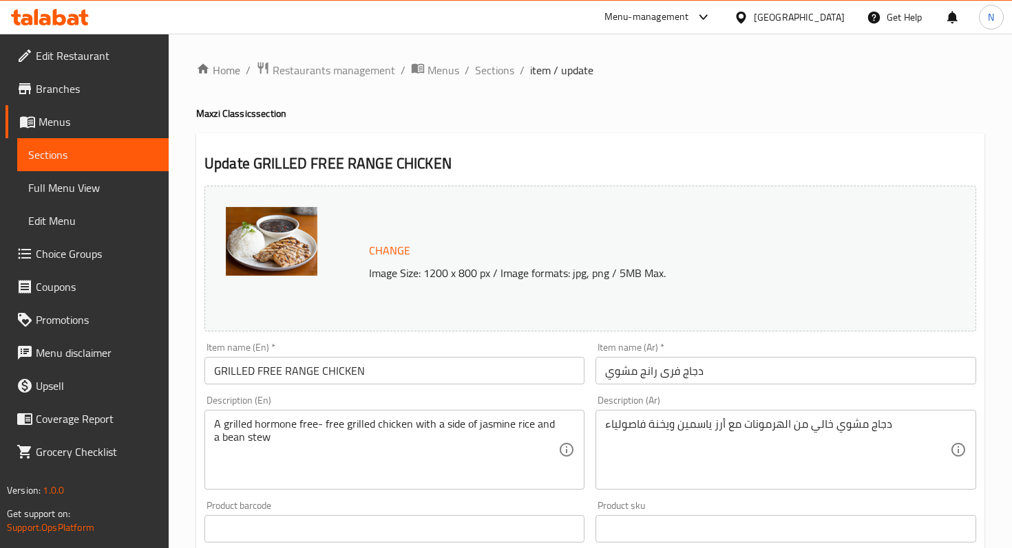
type input "49"
click at [384, 250] on span "Change" at bounding box center [389, 251] width 41 height 20
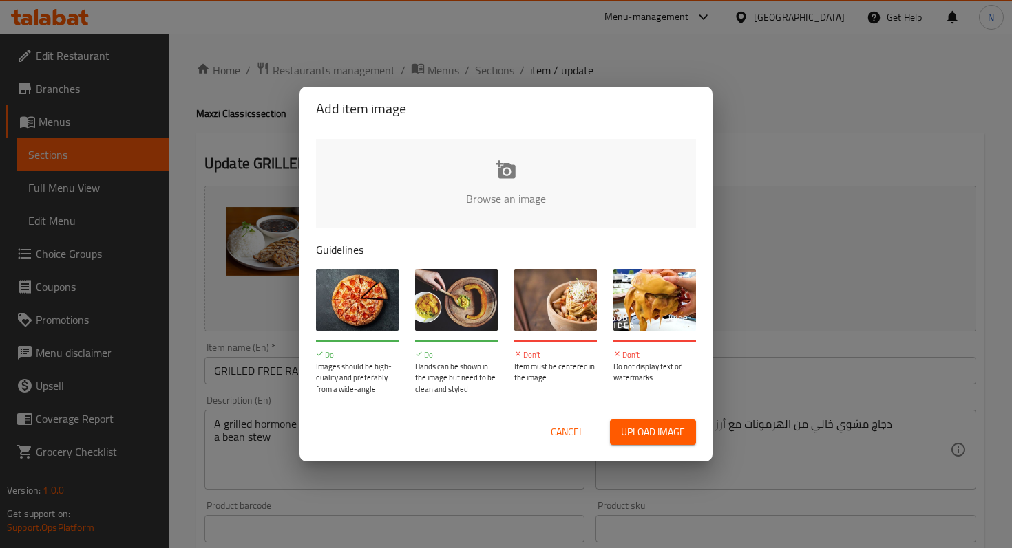
click at [502, 171] on input "file" at bounding box center [971, 203] width 1310 height 129
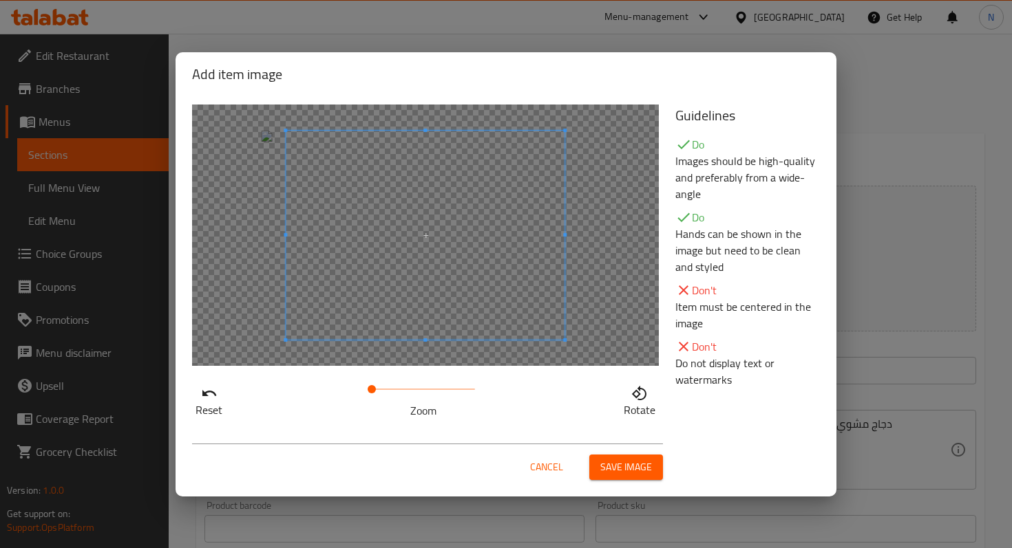
click at [271, 250] on div at bounding box center [425, 236] width 467 height 262
click at [612, 471] on span "Save image" at bounding box center [626, 467] width 52 height 17
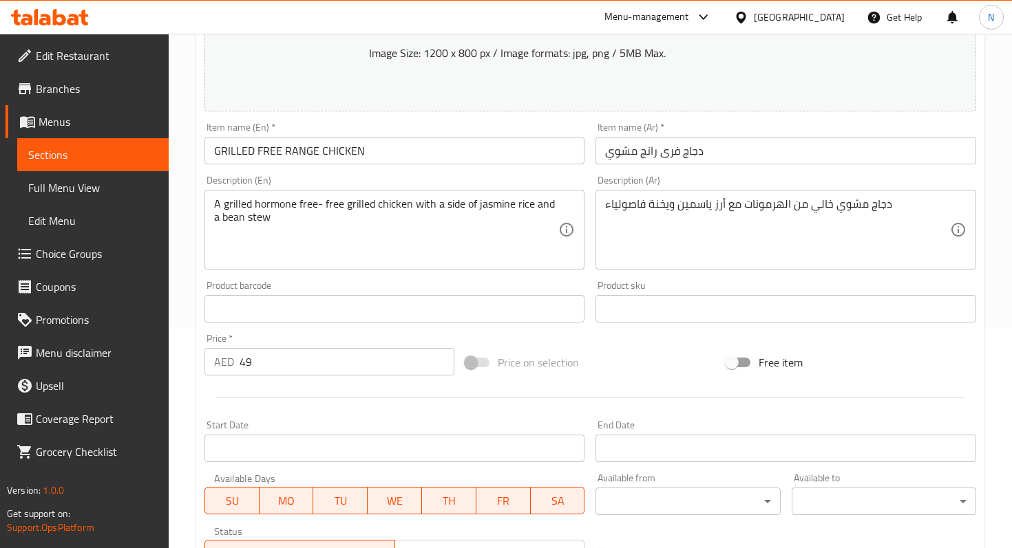
scroll to position [467, 0]
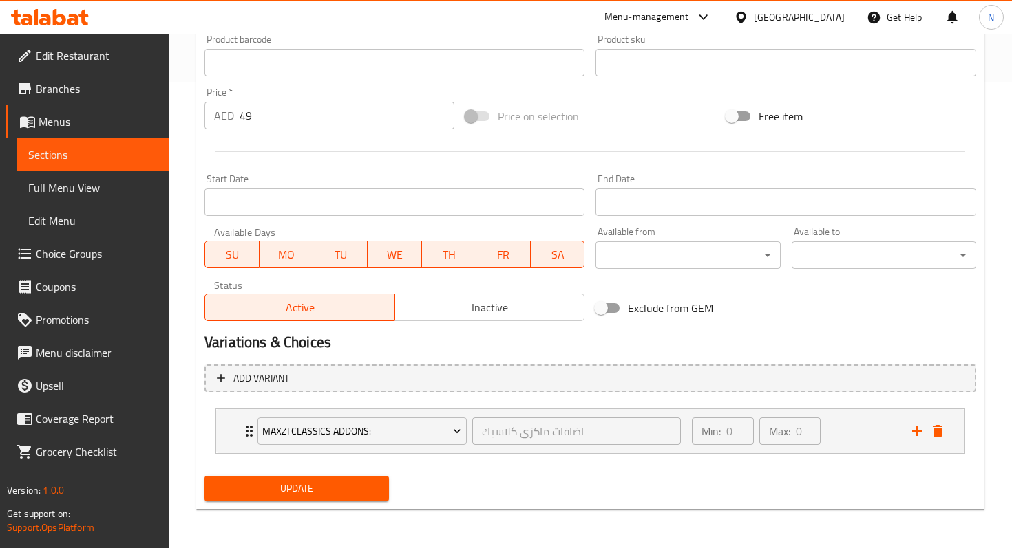
click at [317, 491] on span "Update" at bounding box center [296, 488] width 162 height 17
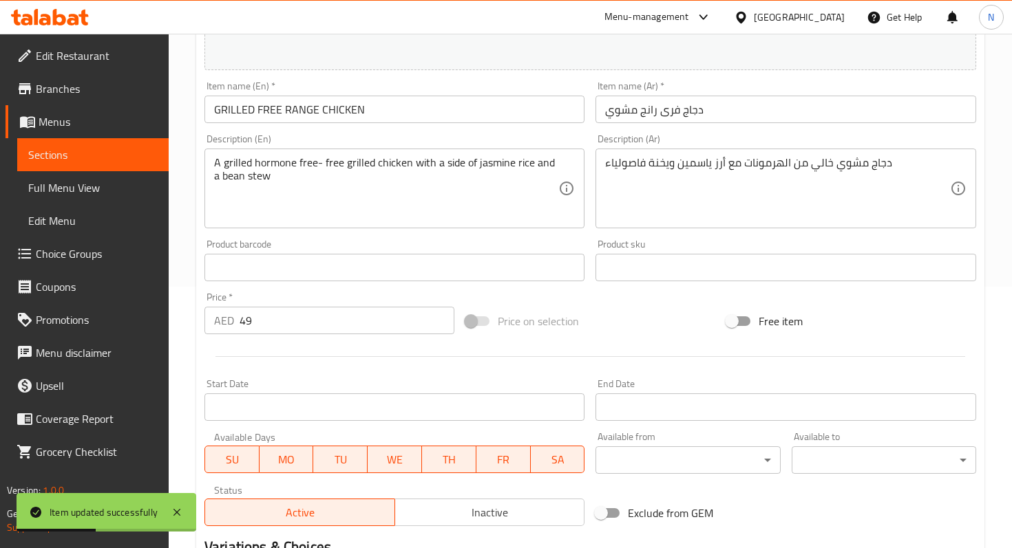
scroll to position [0, 0]
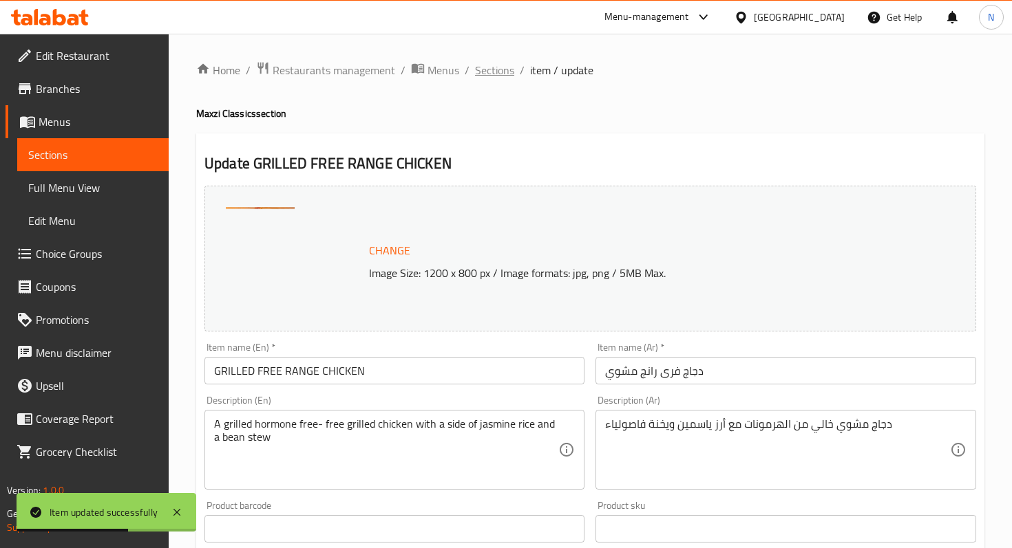
click at [497, 68] on span "Sections" at bounding box center [494, 70] width 39 height 17
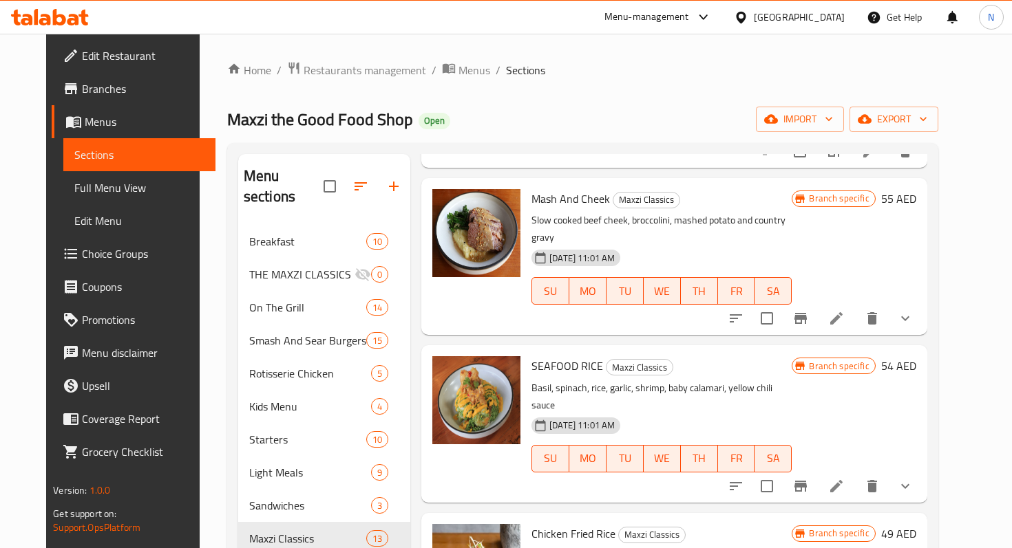
scroll to position [935, 0]
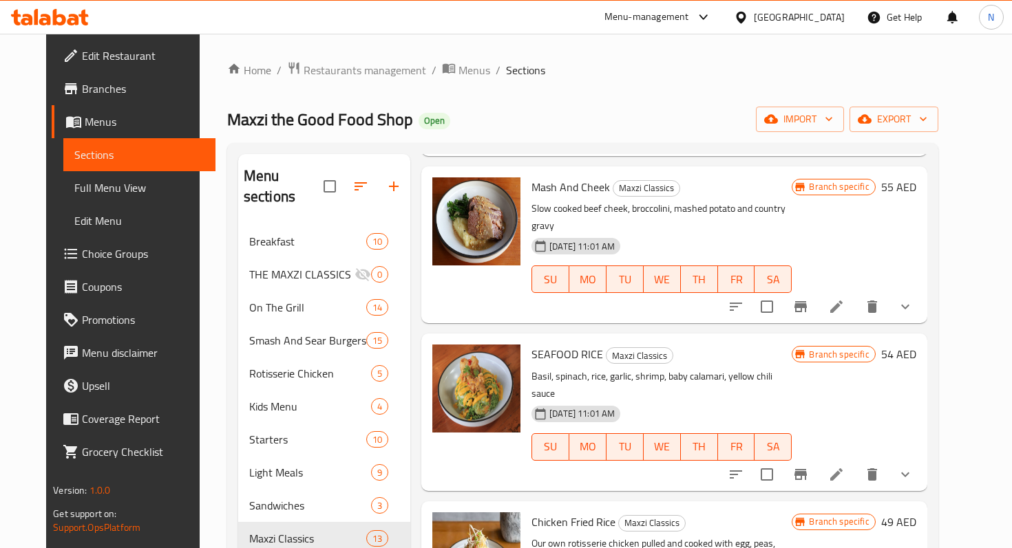
click at [844, 299] on icon at bounding box center [836, 307] width 17 height 17
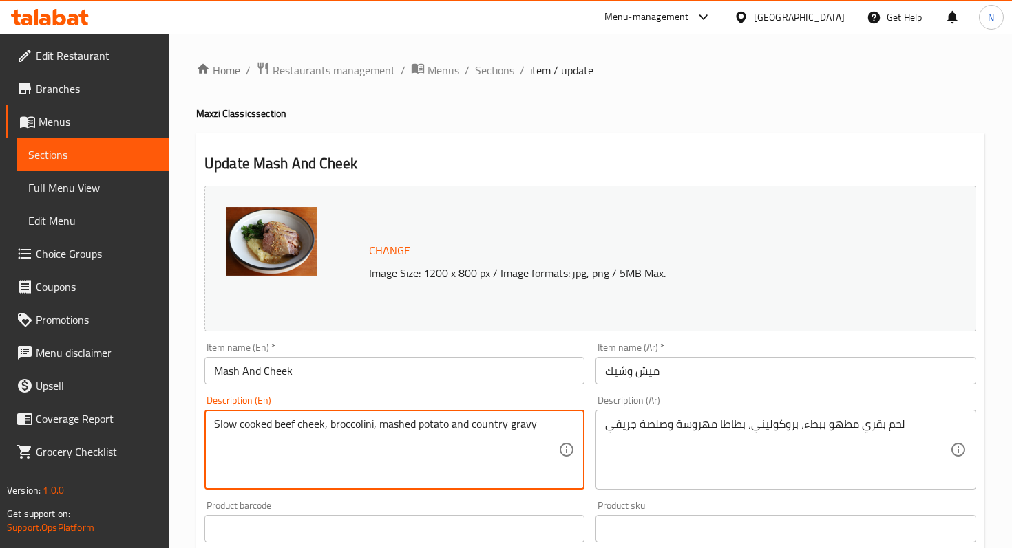
click at [339, 424] on textarea "Slow cooked beef cheek, broccolini, mashed potato and country gravy" at bounding box center [386, 450] width 344 height 65
paste textarea "8hour slow cooked beef cheek, bro"
type textarea "8hour slow cooked beef cheek, brocolini, mashed potato and country gravy"
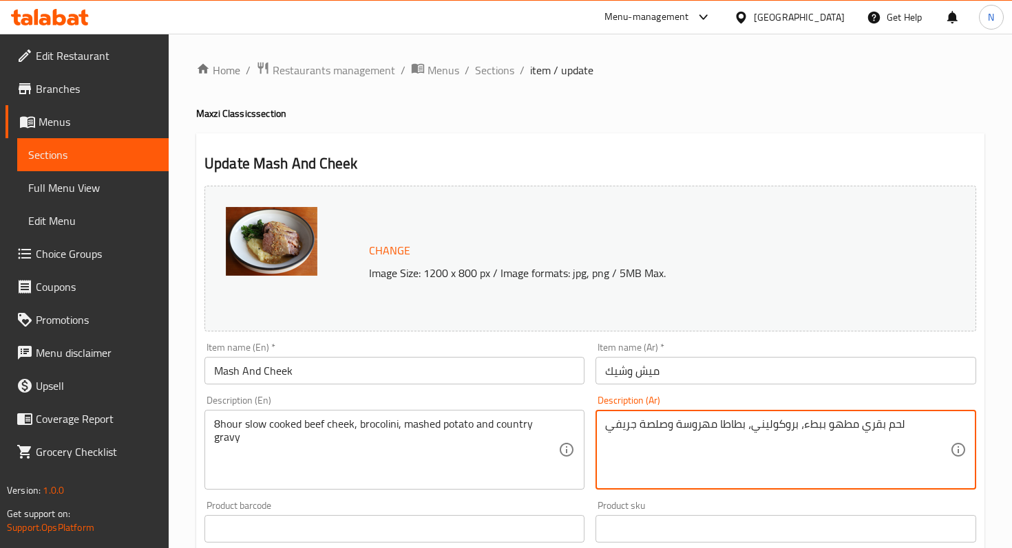
click at [670, 424] on textarea "لحم بقري مطهو ببطء، بروكوليني، بطاطا مهروسة وصلصة جريفي" at bounding box center [777, 450] width 344 height 65
paste textarea "خد لحم مطبوخ ببطء لمدة ٨ ساعات، بروكوليني، بطاطس مهروسة وصوص"
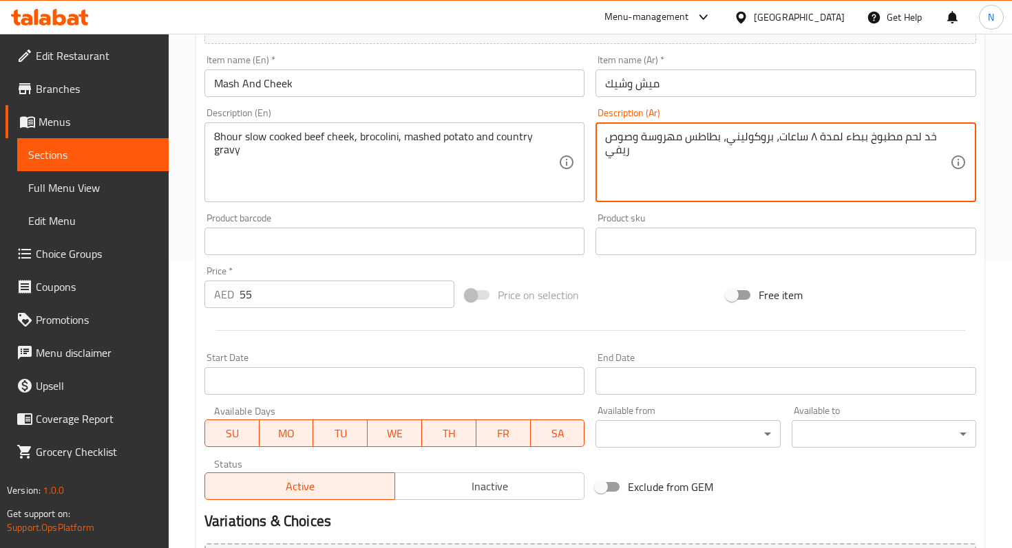
scroll to position [299, 0]
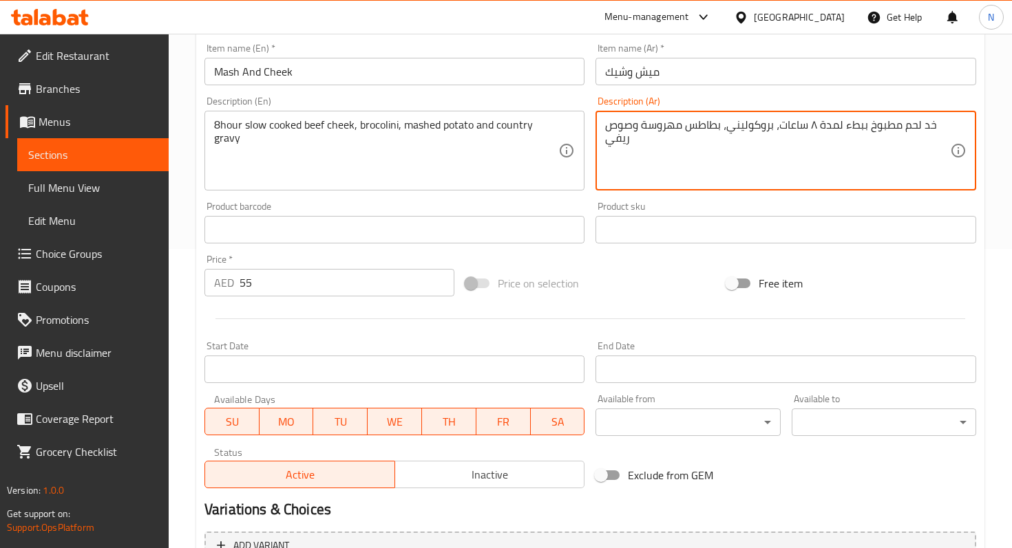
type textarea "خد لحم مطبوخ ببطء لمدة ٨ ساعات، بروكوليني، بطاطس مهروسة وصوص ريفي"
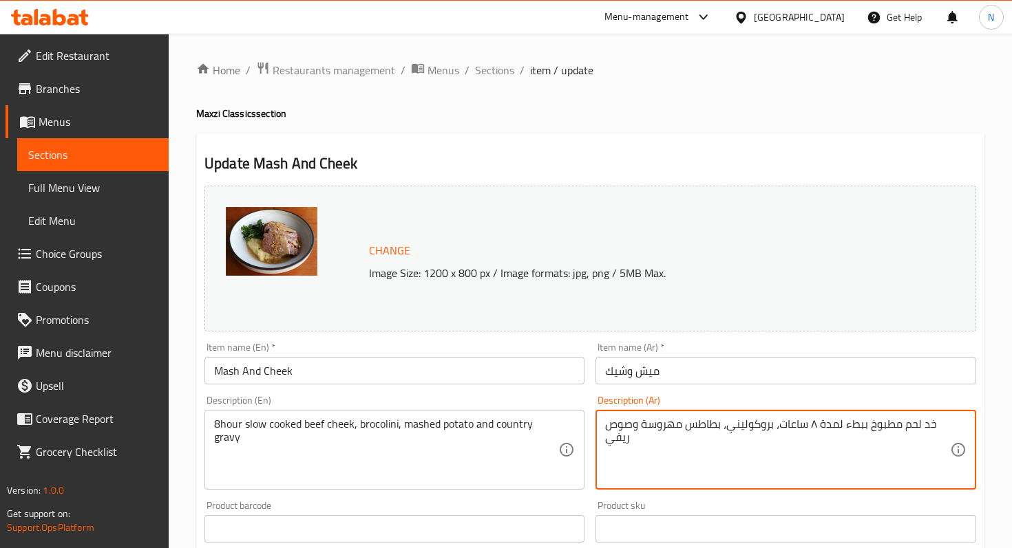
click at [383, 249] on span "Change" at bounding box center [389, 251] width 41 height 20
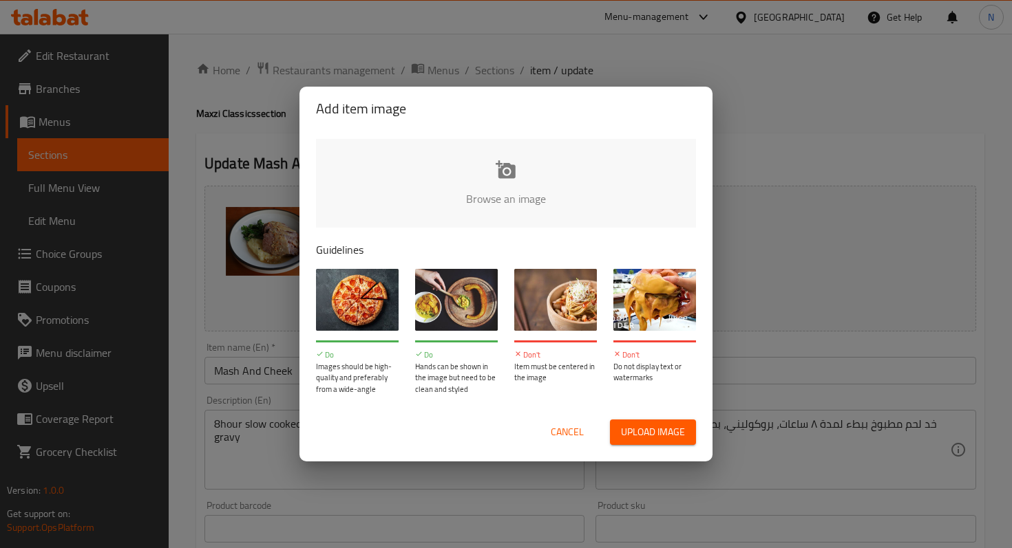
click at [513, 178] on input "file" at bounding box center [971, 203] width 1310 height 129
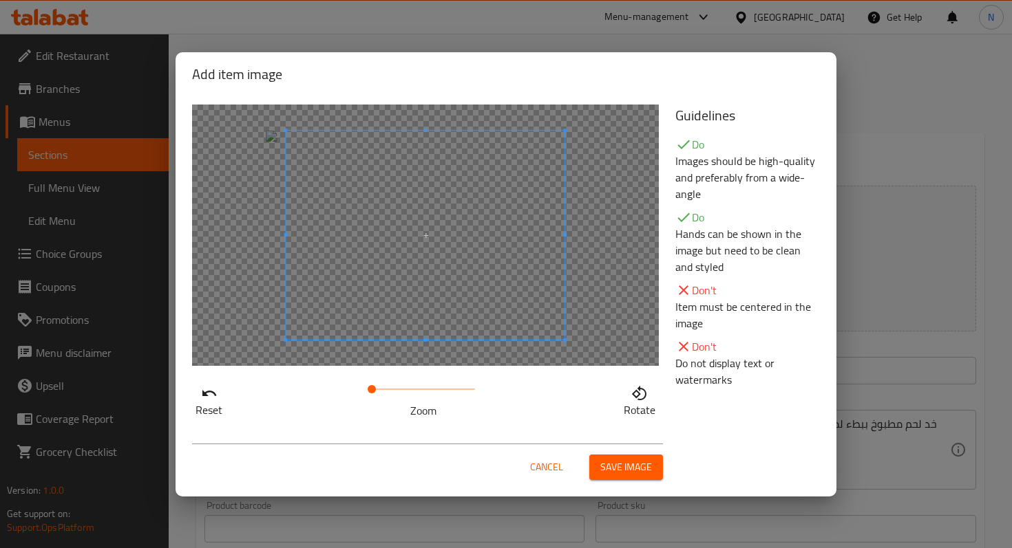
click at [285, 244] on div at bounding box center [425, 236] width 467 height 262
click at [607, 470] on span "Save image" at bounding box center [626, 467] width 52 height 17
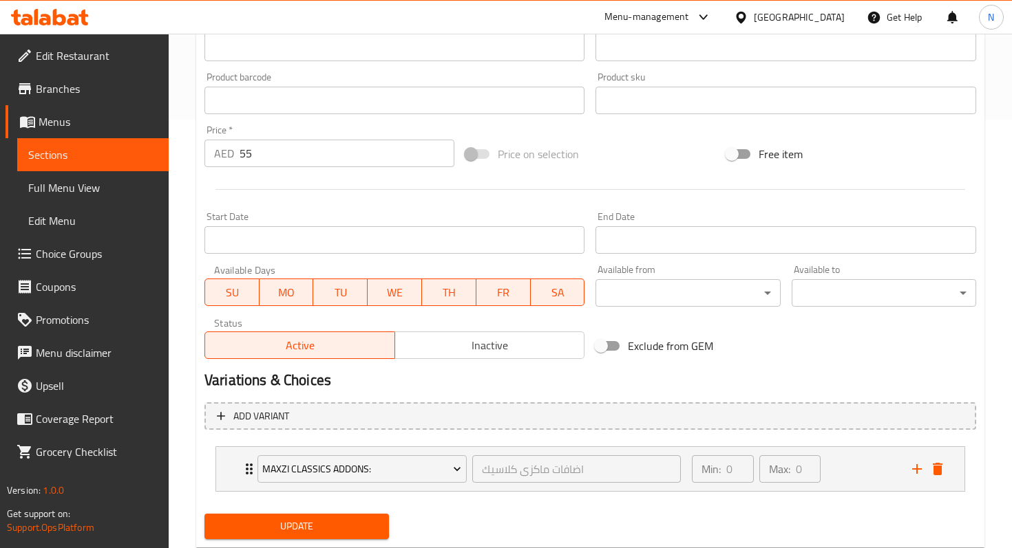
scroll to position [467, 0]
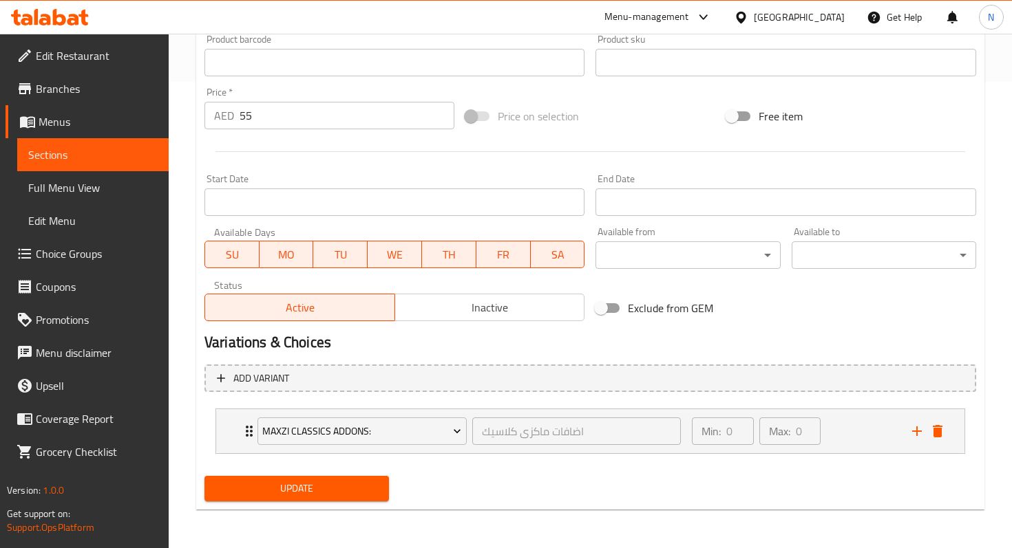
click at [333, 497] on span "Update" at bounding box center [296, 488] width 162 height 17
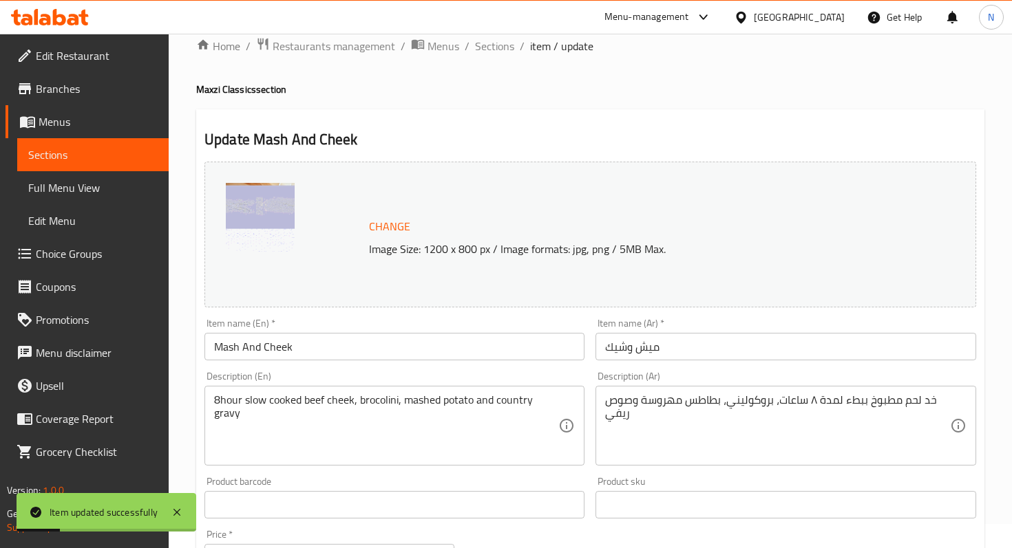
scroll to position [0, 0]
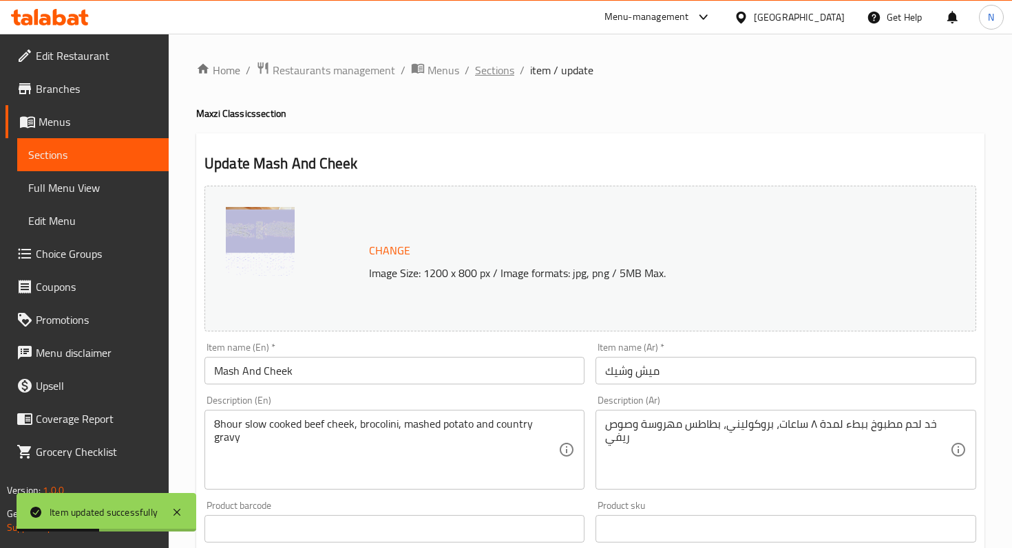
click at [479, 74] on span "Sections" at bounding box center [494, 70] width 39 height 17
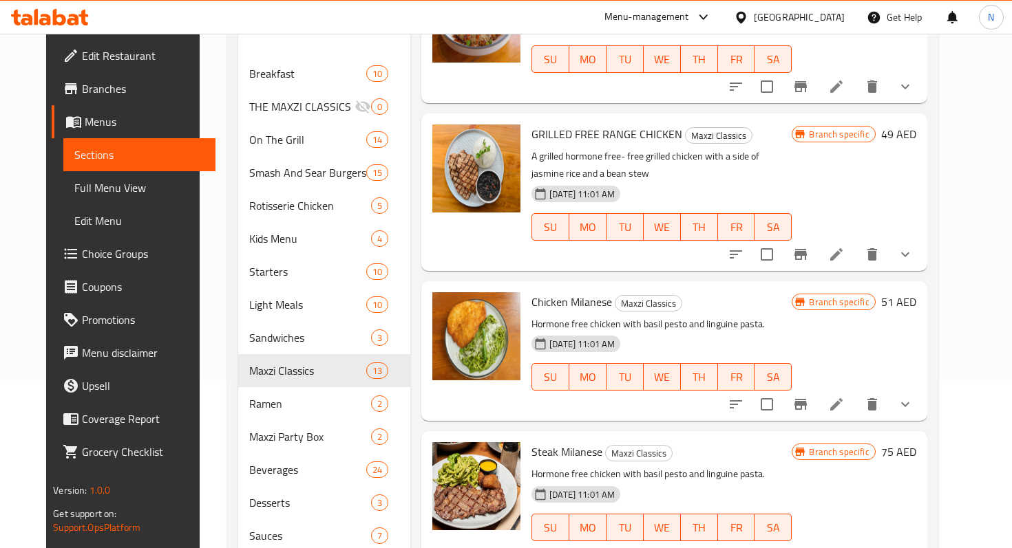
scroll to position [195, 0]
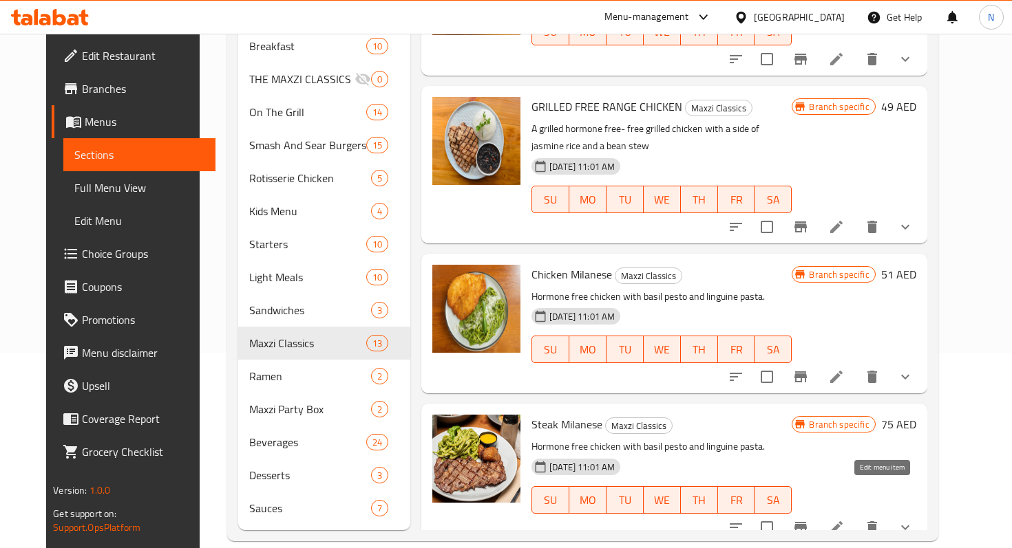
click at [844, 520] on icon at bounding box center [836, 528] width 17 height 17
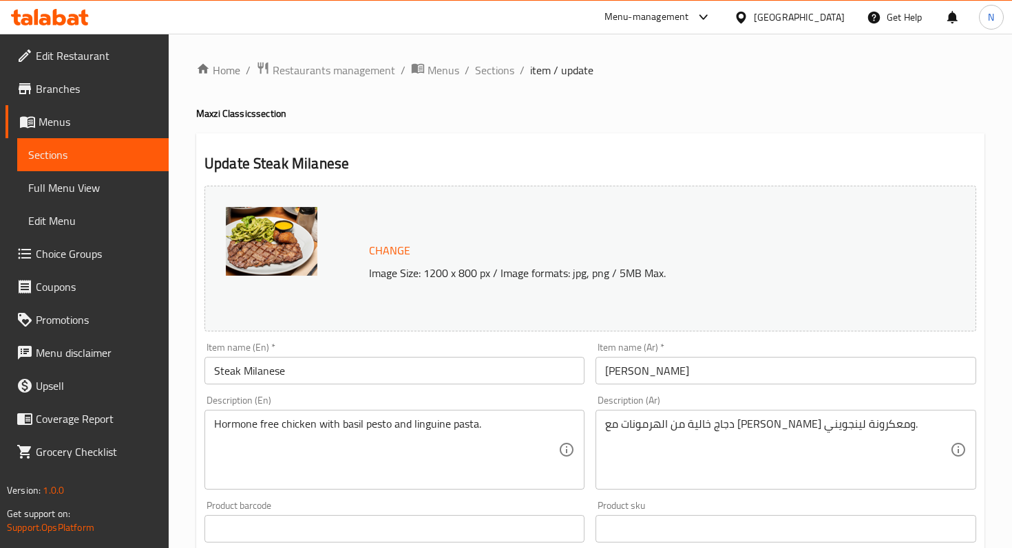
click at [296, 380] on input "Steak Milanese" at bounding box center [394, 371] width 380 height 28
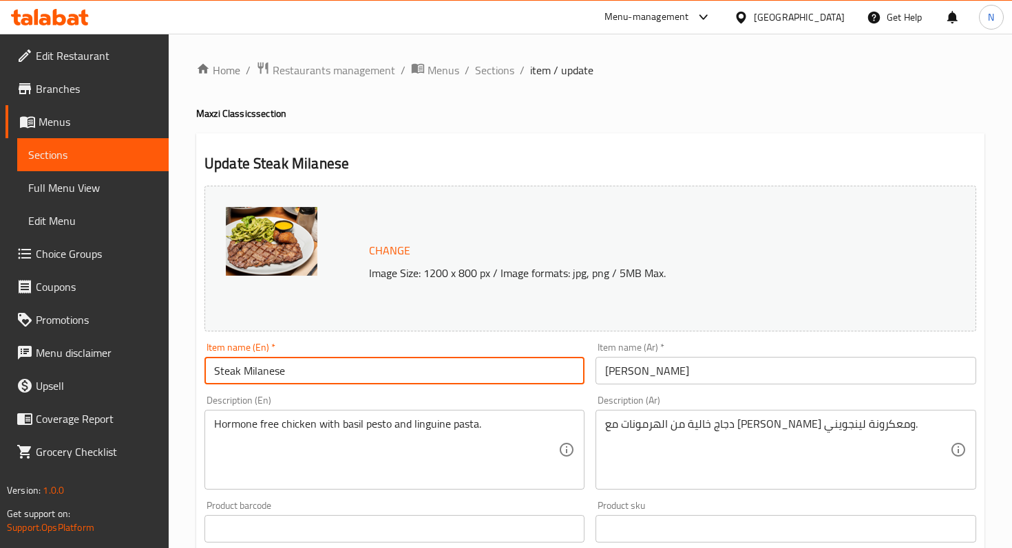
click at [296, 380] on input "Steak Milanese" at bounding box center [394, 371] width 380 height 28
paste input "MILANESE - MAKE IT A STEAK"
type input "MILANESE - MAKE IT A STEAK"
click at [616, 362] on input "ستيك ميلانيز" at bounding box center [785, 371] width 380 height 28
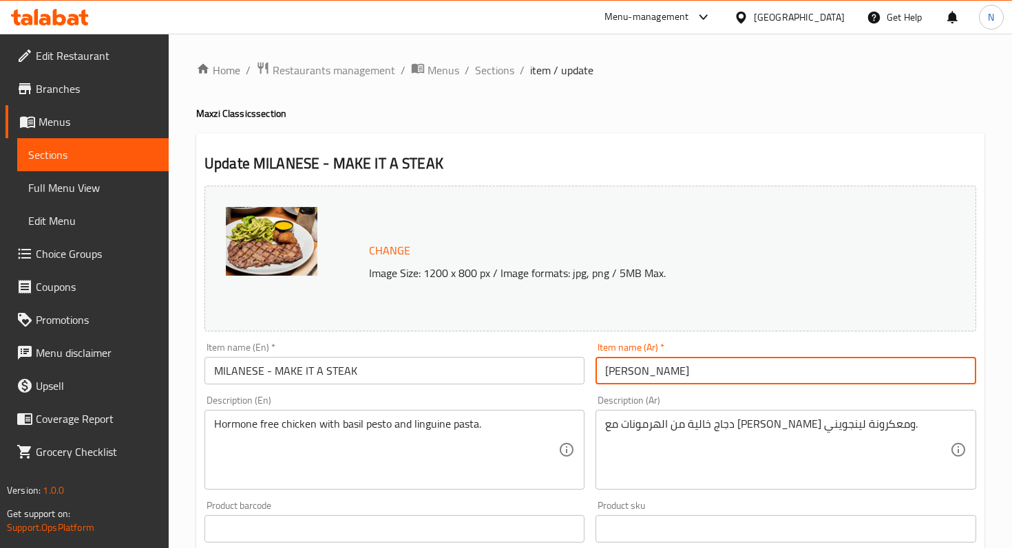
click at [616, 362] on input "ستيك ميلانيز" at bounding box center [785, 371] width 380 height 28
click at [650, 367] on input "ستيك ميلانيز" at bounding box center [785, 371] width 380 height 28
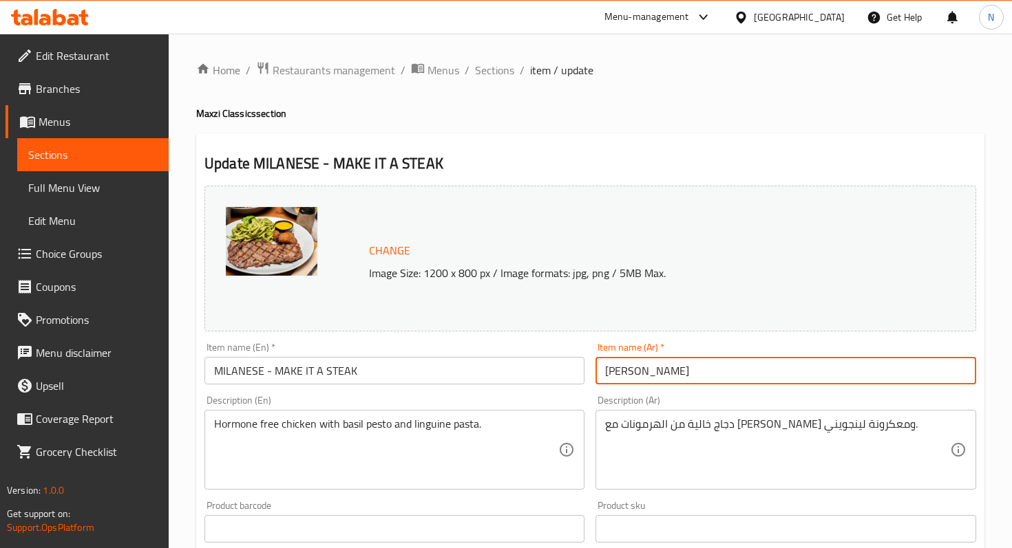
paste input "ميلانيز - اجعلها ستيك"
type input "ميلانيز - اجعلها ستيك"
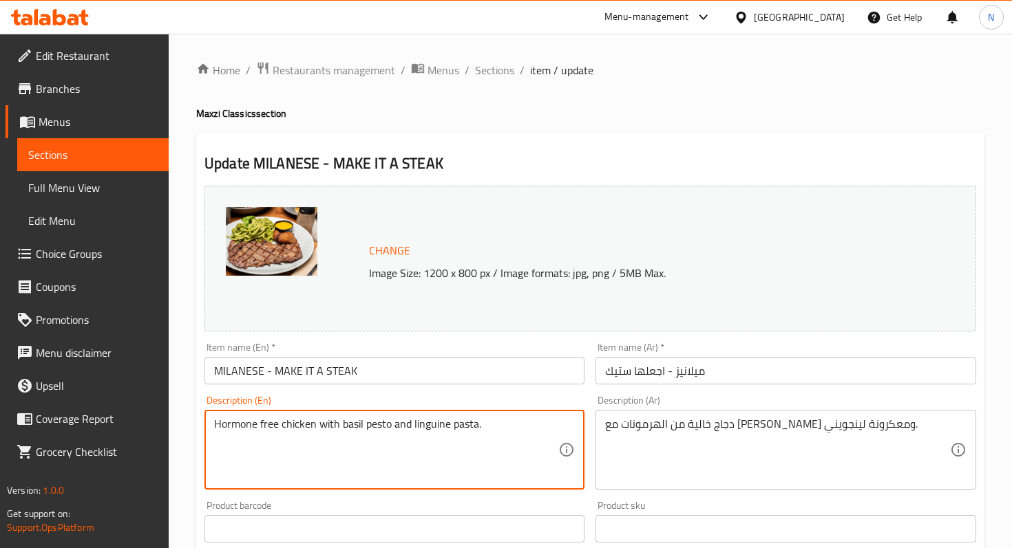
click at [314, 430] on textarea "Hormone free chicken with basil pesto and linguine pasta." at bounding box center [386, 450] width 344 height 65
paste textarea "hormone free chicken with basil, pesto & linguine pasta"
type textarea "hormone free chicken with basil, pesto & linguine pasta"
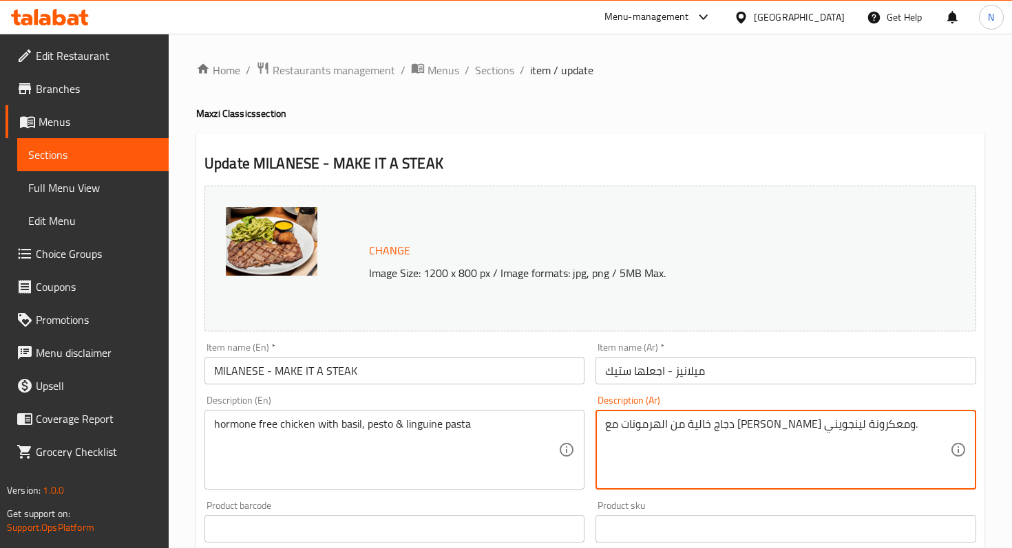
click at [697, 438] on textarea "دجاج خالية من الهرمونات مع بيستو الريحان ومعكرونة لينجويني." at bounding box center [777, 450] width 344 height 65
paste textarea "من الهرمونات مع ريحان، بيستو ومكرونة لنغويني"
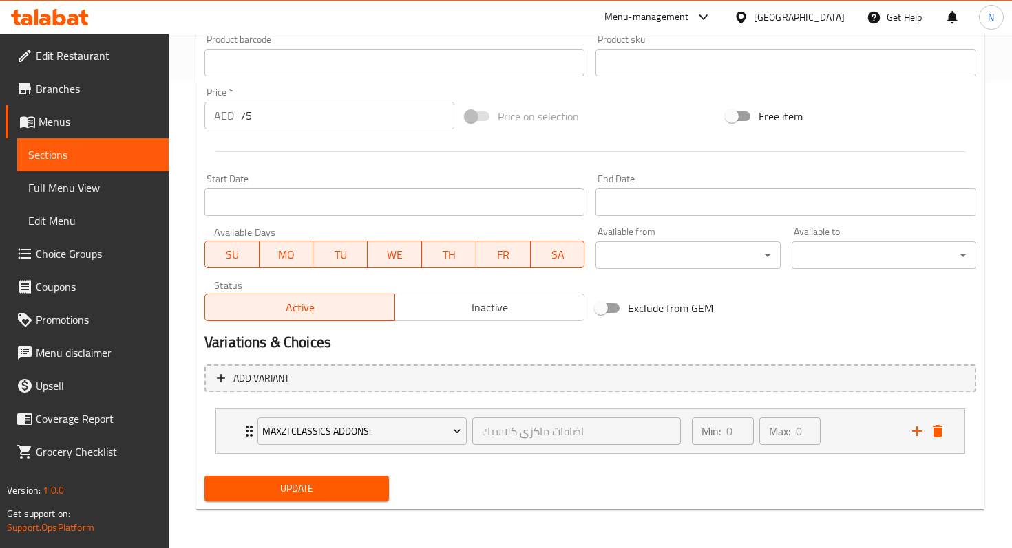
type textarea "دجاج خالي من الهرمونات مع ريحان، بيستو ومكرونة لنغويني"
click at [299, 491] on span "Update" at bounding box center [296, 488] width 162 height 17
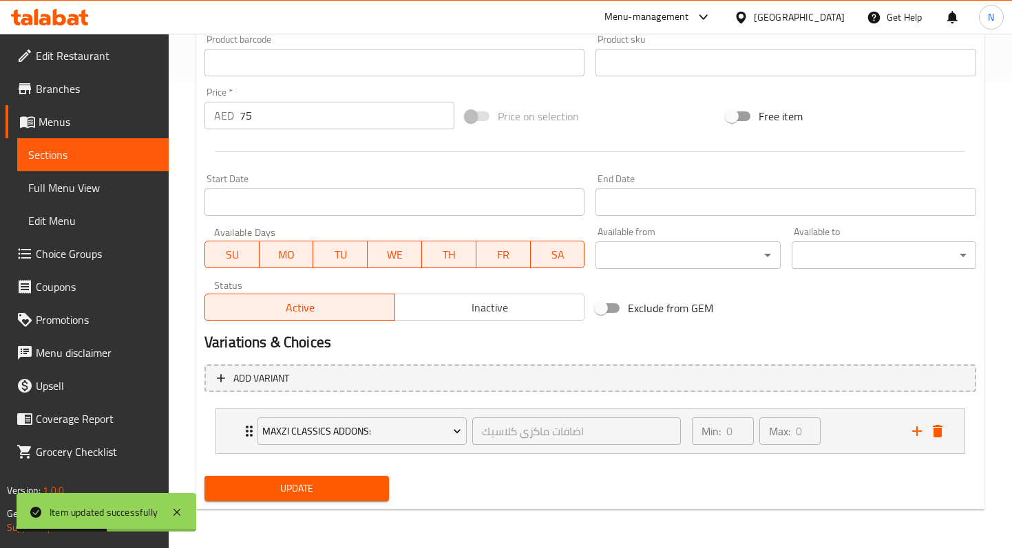
scroll to position [0, 0]
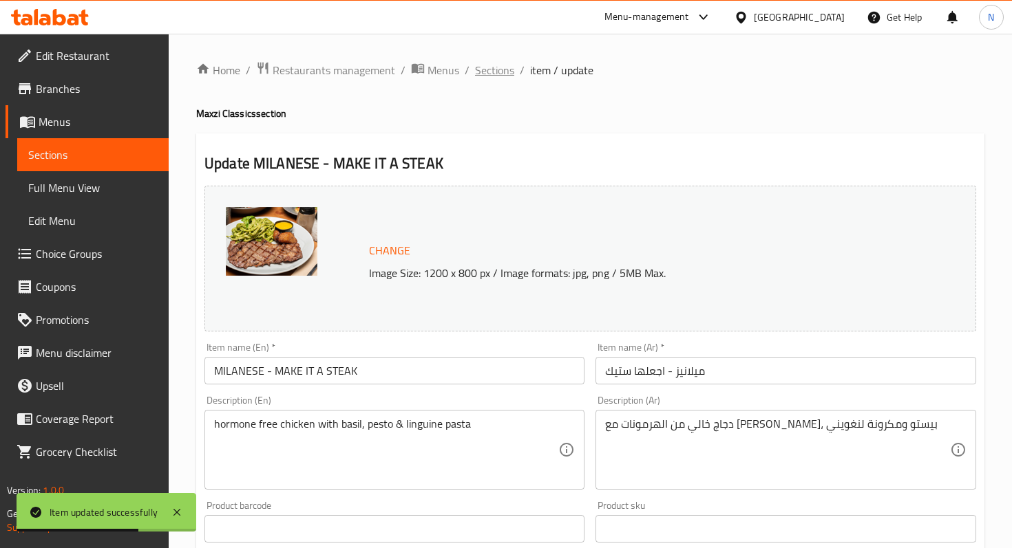
click at [498, 71] on span "Sections" at bounding box center [494, 70] width 39 height 17
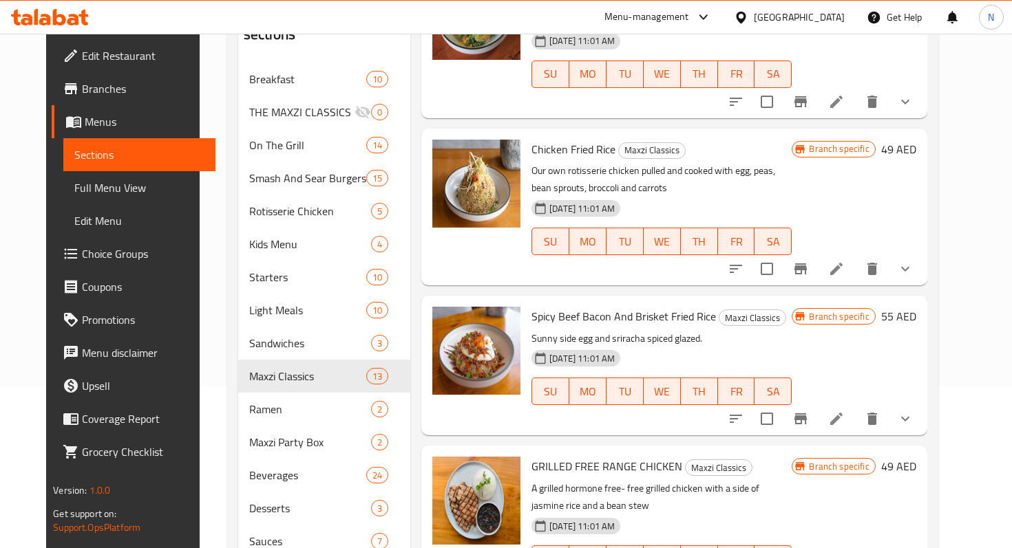
scroll to position [1164, 0]
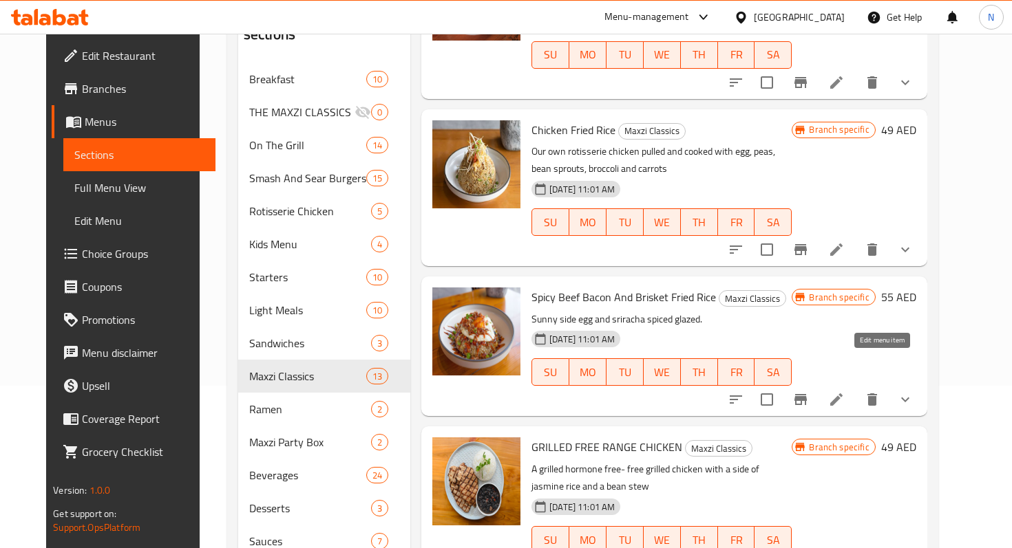
click at [842, 394] on icon at bounding box center [836, 400] width 12 height 12
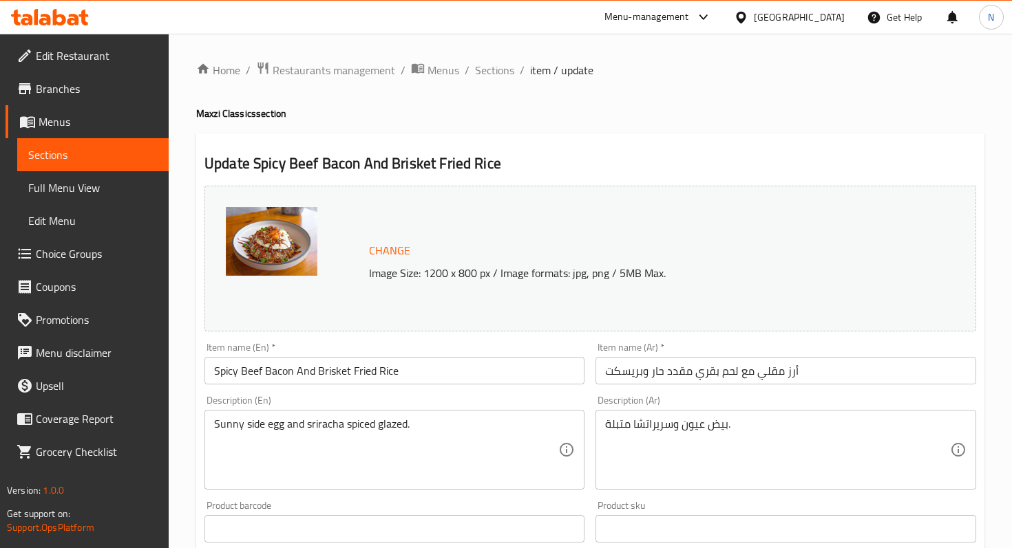
click at [281, 376] on input "Spicy Beef Bacon And Brisket Fried Rice" at bounding box center [394, 371] width 380 height 28
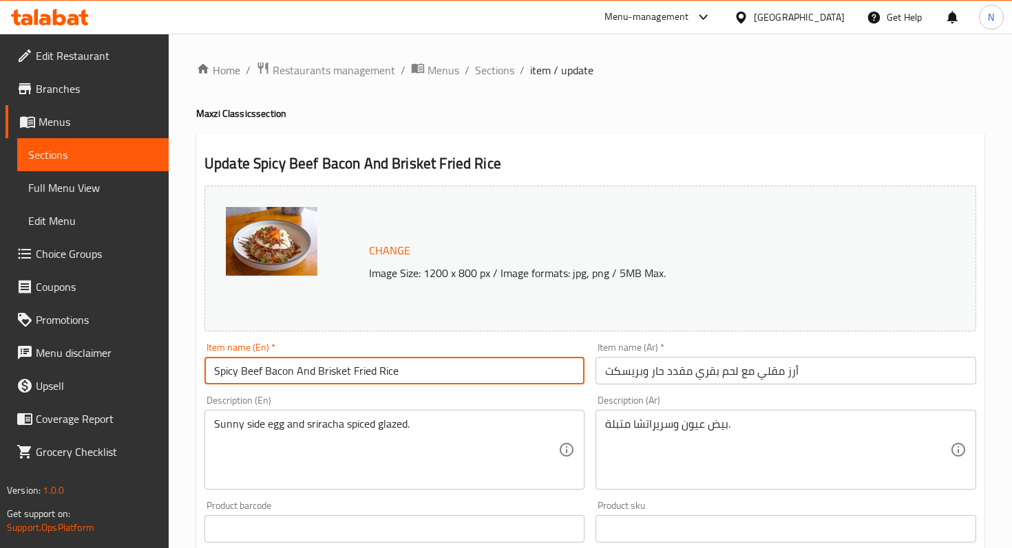
click at [281, 376] on input "Spicy Beef Bacon And Brisket Fried Rice" at bounding box center [394, 371] width 380 height 28
paste input "PICY BACON FRIED & BRISKET FRIED RICE"
type input "SPICY BACON FRIED & BRISKET FRIED RICE"
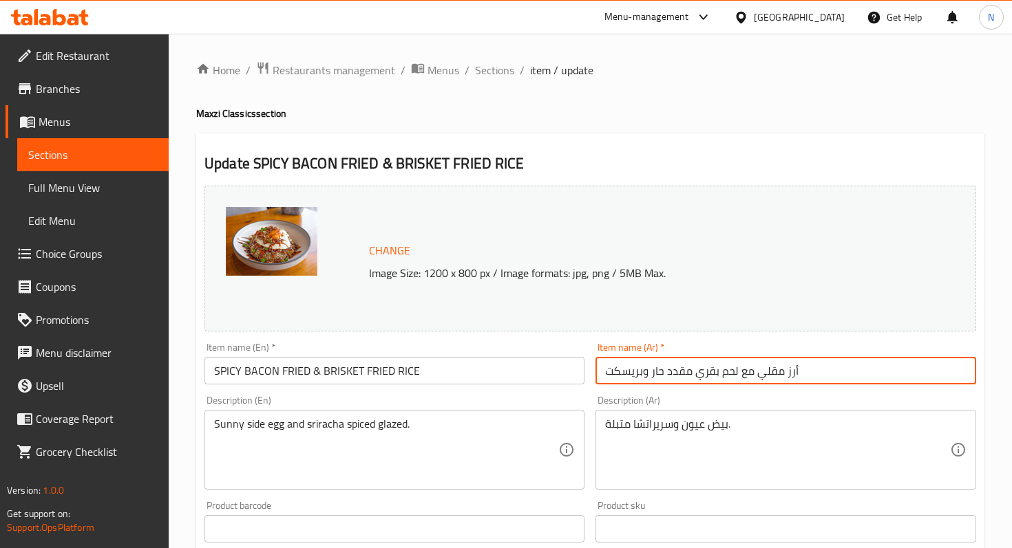
click at [627, 371] on input "أرز مقلي مع لحم بقري مقدد حار وبريسكت" at bounding box center [785, 371] width 380 height 28
paste input "بيكون حار وبريسكت"
type input "أرز مقلي بيكون حار وبريسكت"
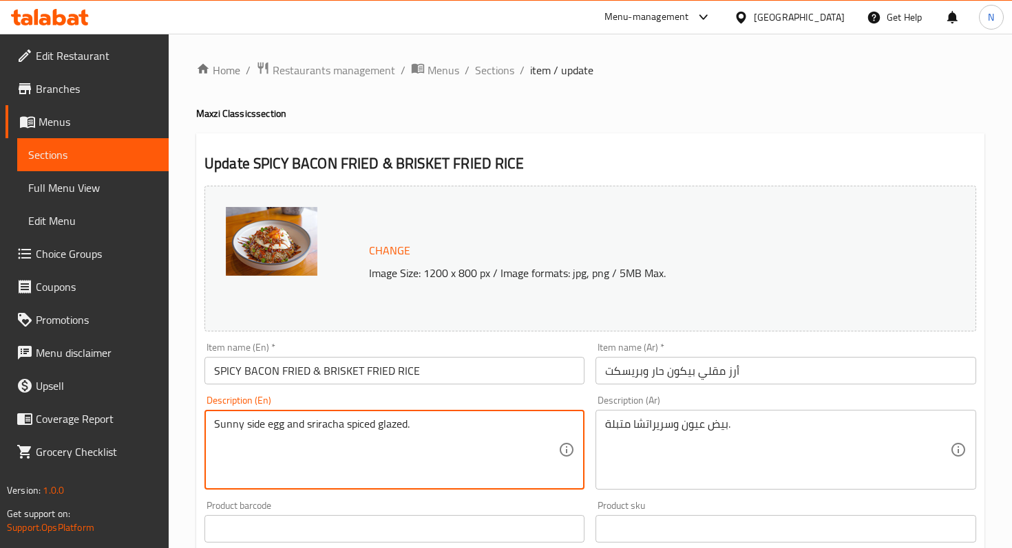
click at [442, 423] on textarea "Sunny side egg and sriracha spiced glazed." at bounding box center [386, 450] width 344 height 65
paste textarea "sunny side egg and sriracha spiced glazed"
type textarea "sunny side egg and sriracha spiced glazed"
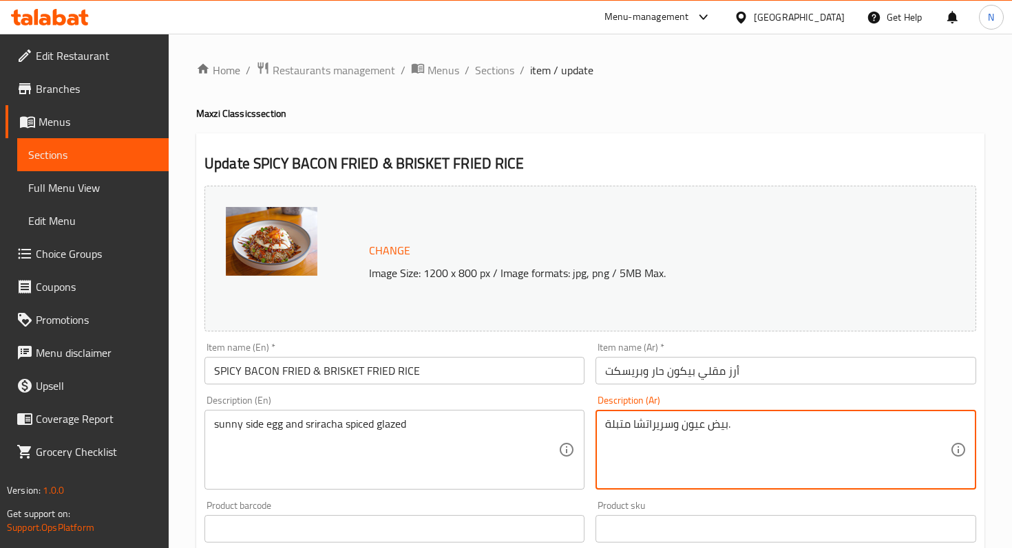
click at [679, 430] on textarea "بيض عيون وسريراتشا متبلة." at bounding box center [777, 450] width 344 height 65
click at [683, 432] on textarea "بيض عيون وسريراتشا متبلة." at bounding box center [777, 450] width 344 height 65
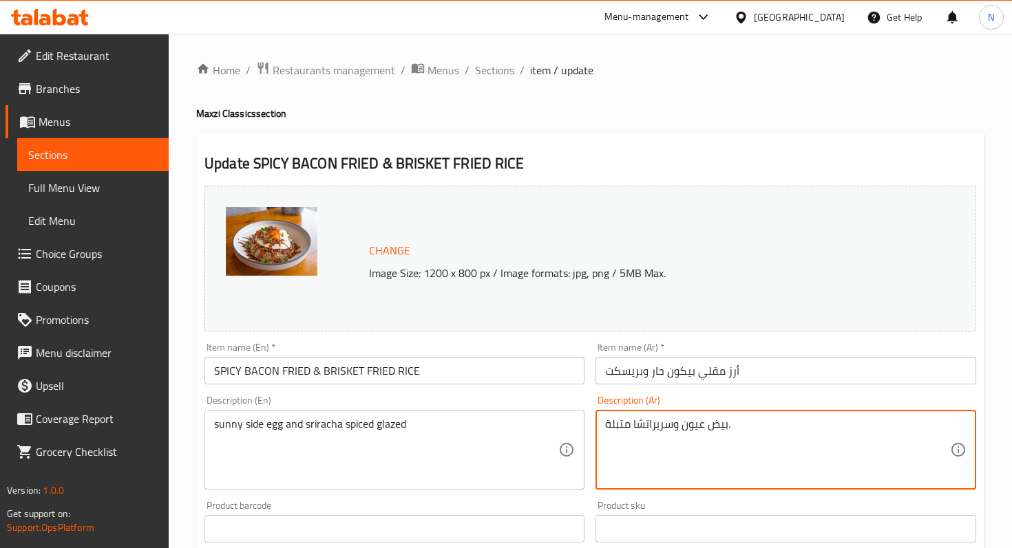
paste textarea "مقلي وصوص سريراتشا المتبل المزجج"
type textarea "بيض مقلي وصوص سريراتشا المتبل المزجج"
click at [386, 254] on span "Change" at bounding box center [389, 251] width 41 height 20
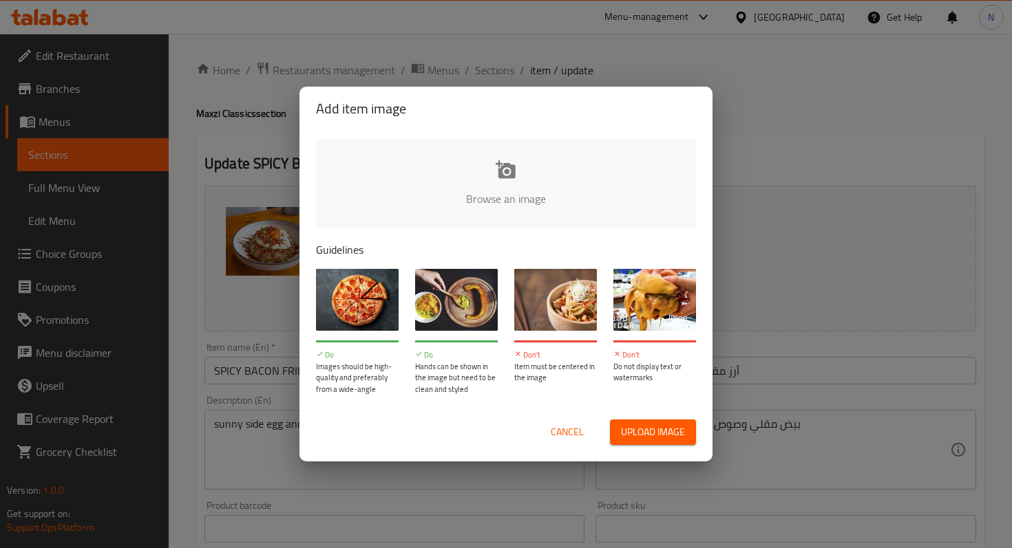
click at [506, 169] on input "file" at bounding box center [971, 203] width 1310 height 129
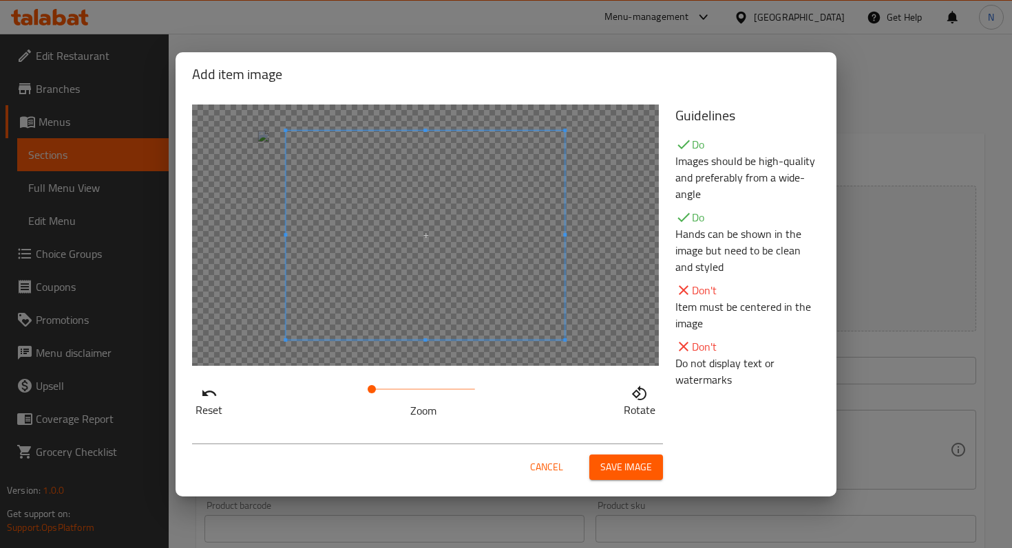
click at [264, 239] on div at bounding box center [425, 236] width 467 height 262
click at [621, 461] on span "Save image" at bounding box center [626, 467] width 52 height 17
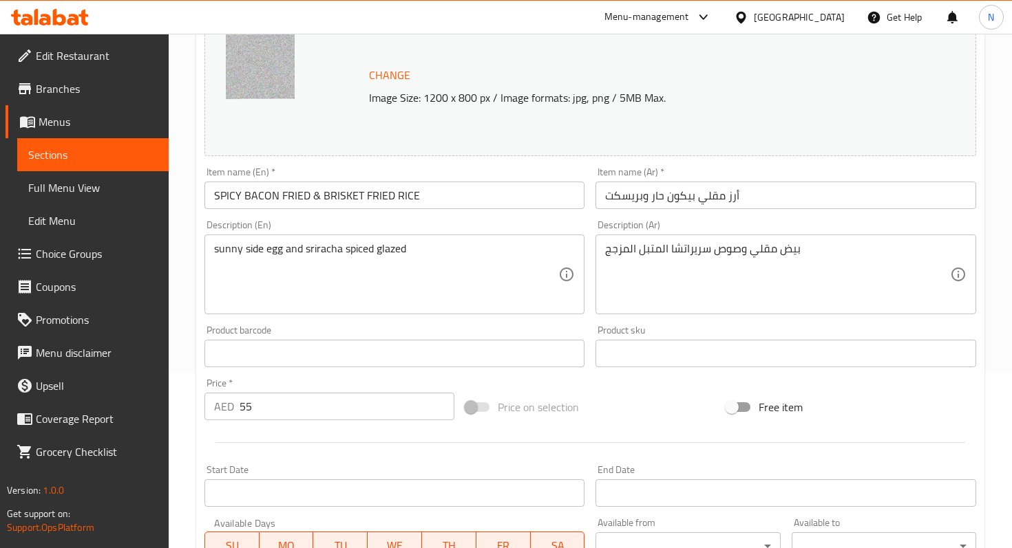
scroll to position [467, 0]
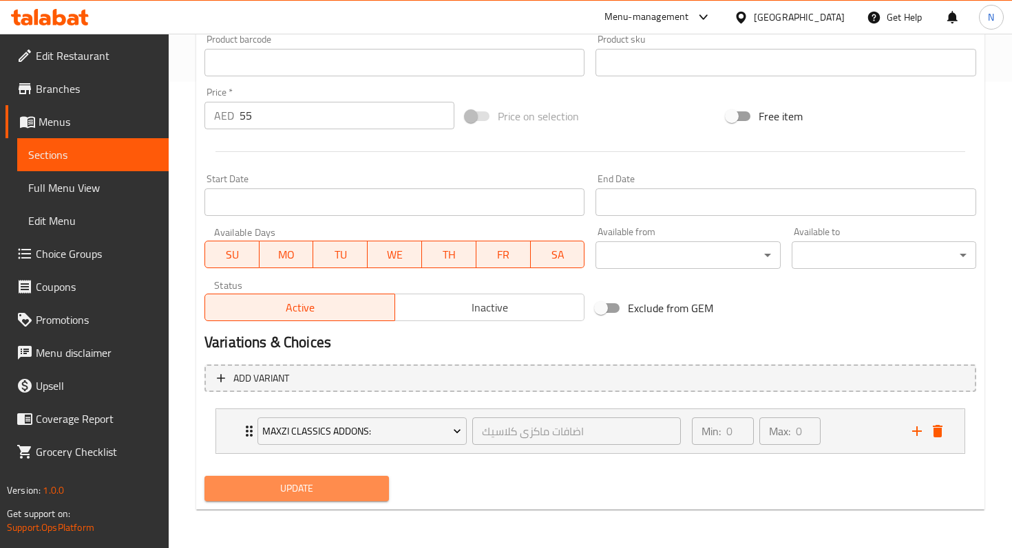
click at [336, 487] on span "Update" at bounding box center [296, 488] width 162 height 17
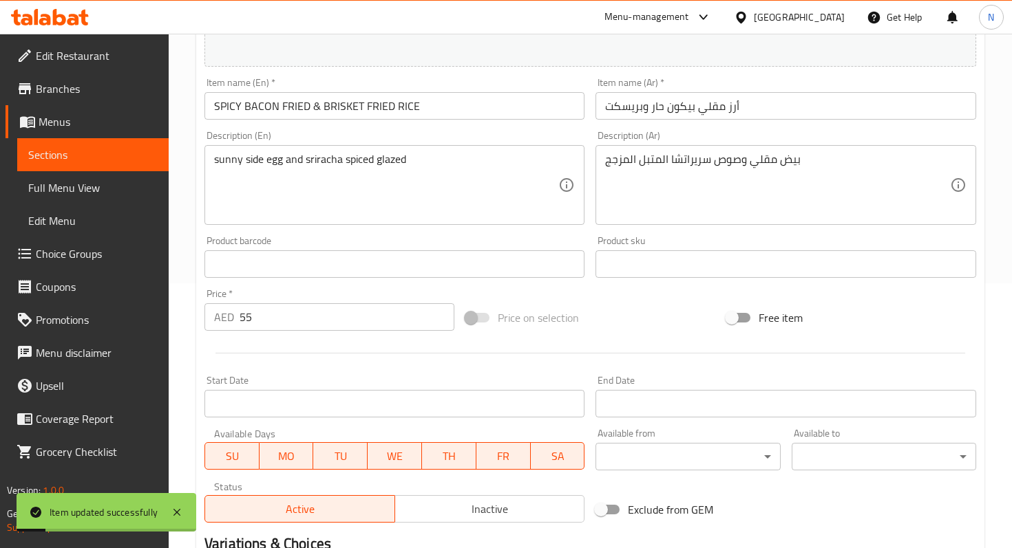
scroll to position [0, 0]
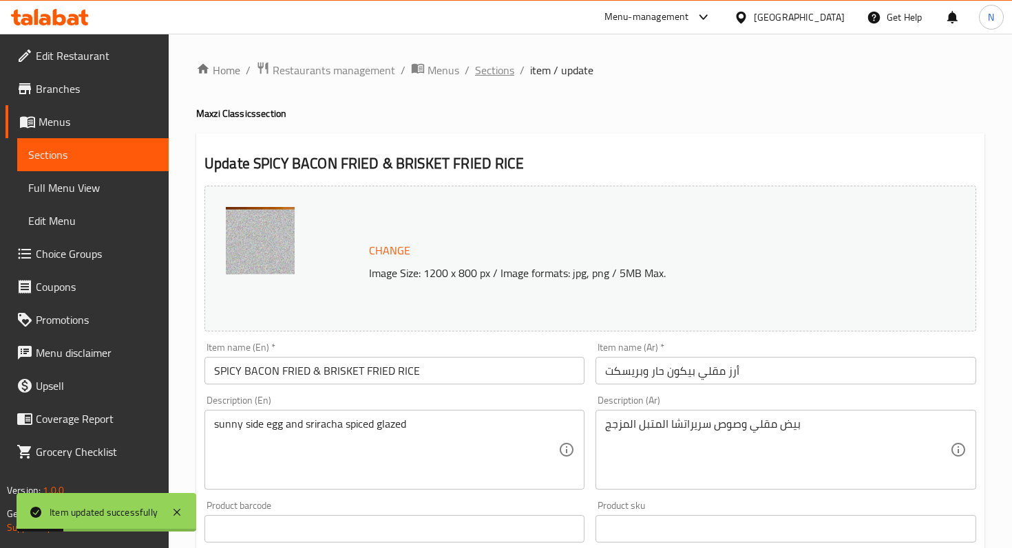
click at [500, 69] on span "Sections" at bounding box center [494, 70] width 39 height 17
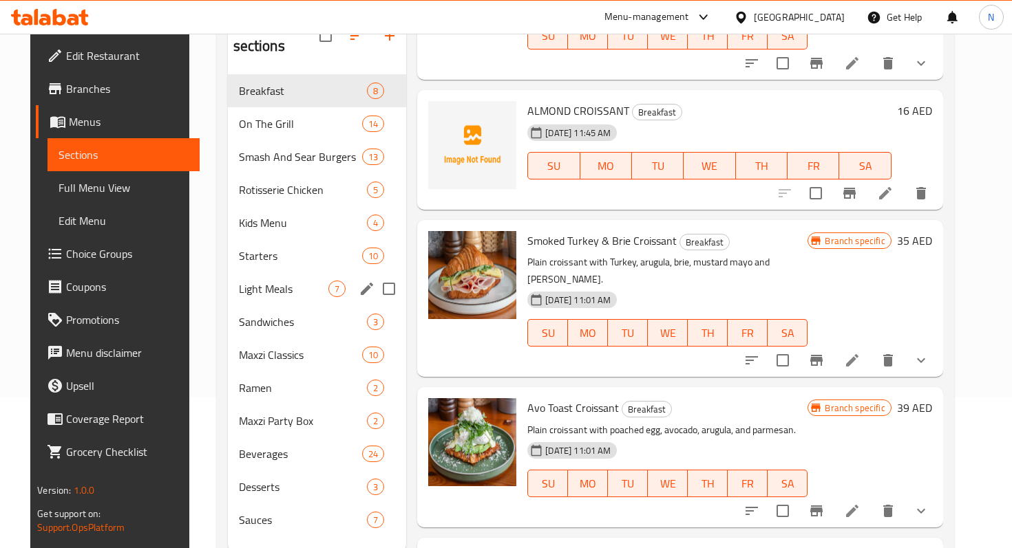
scroll to position [193, 0]
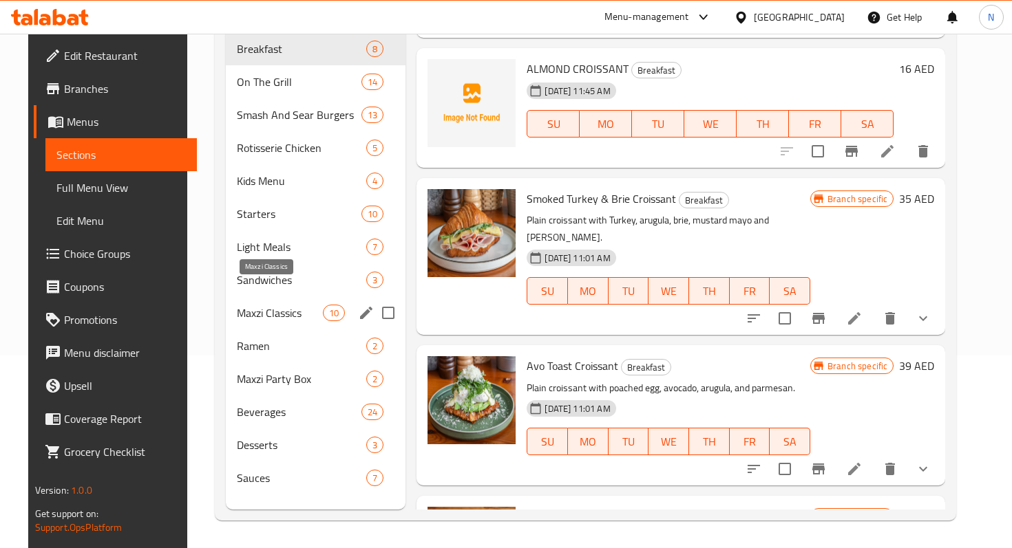
click at [251, 305] on span "Maxzi Classics" at bounding box center [280, 313] width 86 height 17
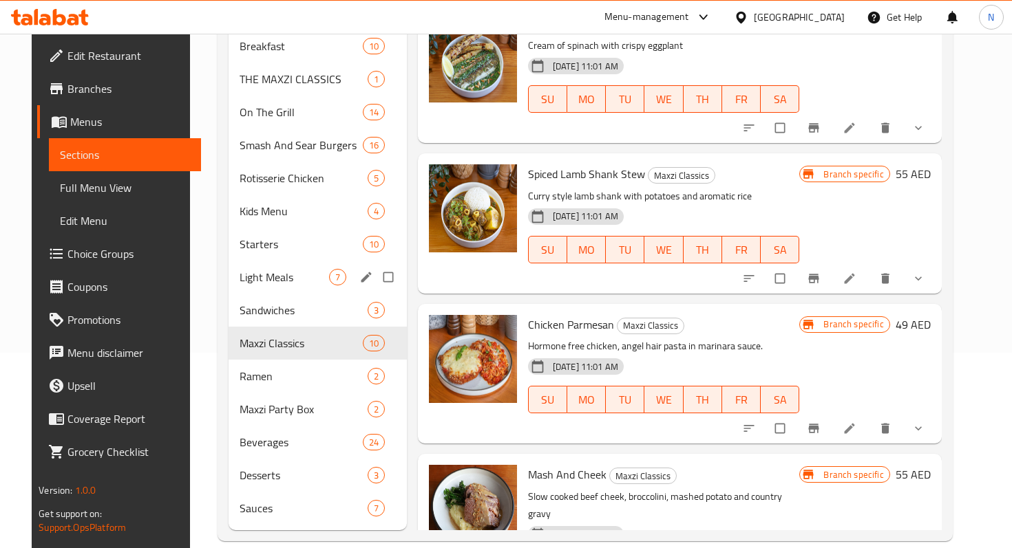
scroll to position [53, 0]
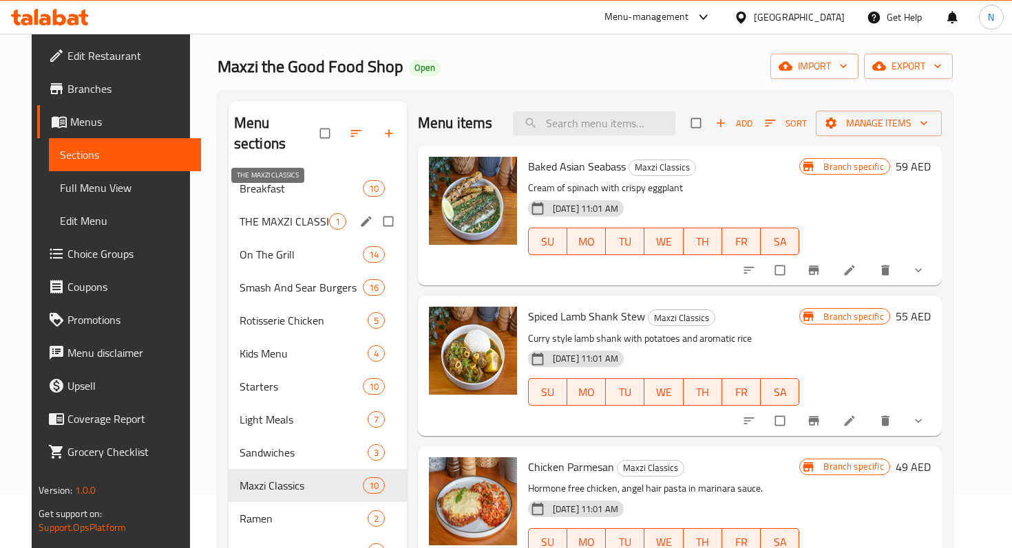
click at [264, 213] on span "THE MAXZI CLASSICS" at bounding box center [283, 221] width 89 height 17
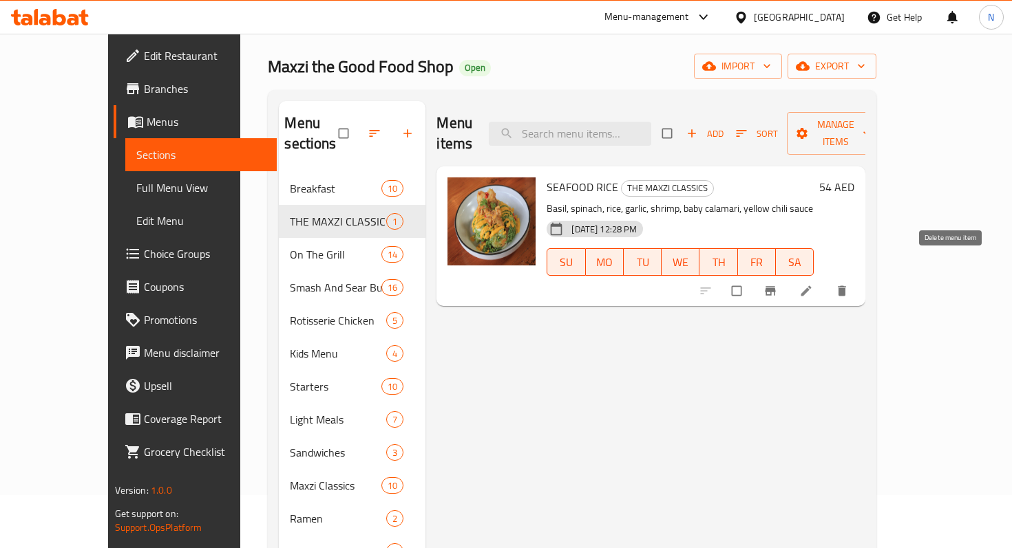
click at [849, 284] on icon "delete" at bounding box center [842, 291] width 14 height 14
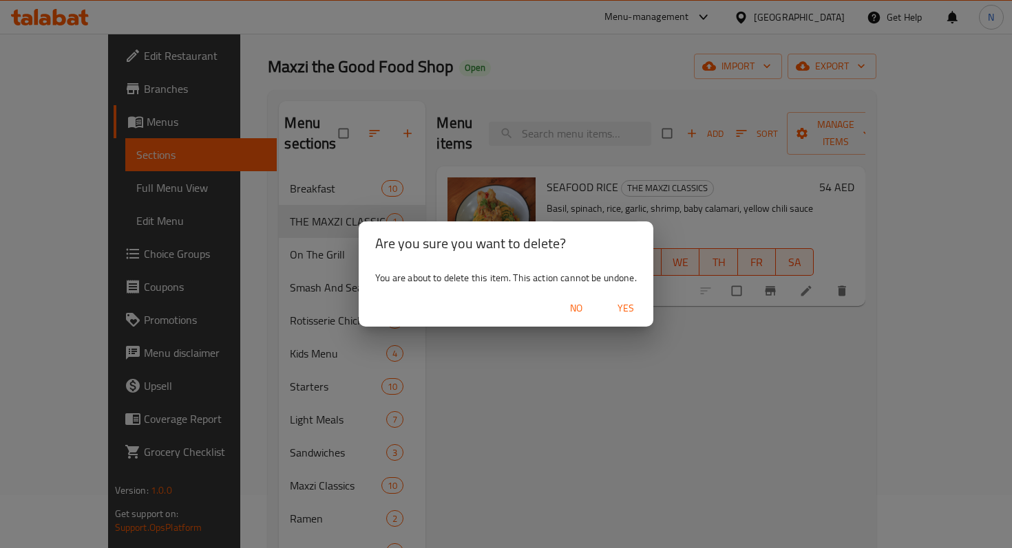
click at [625, 305] on span "Yes" at bounding box center [625, 308] width 33 height 17
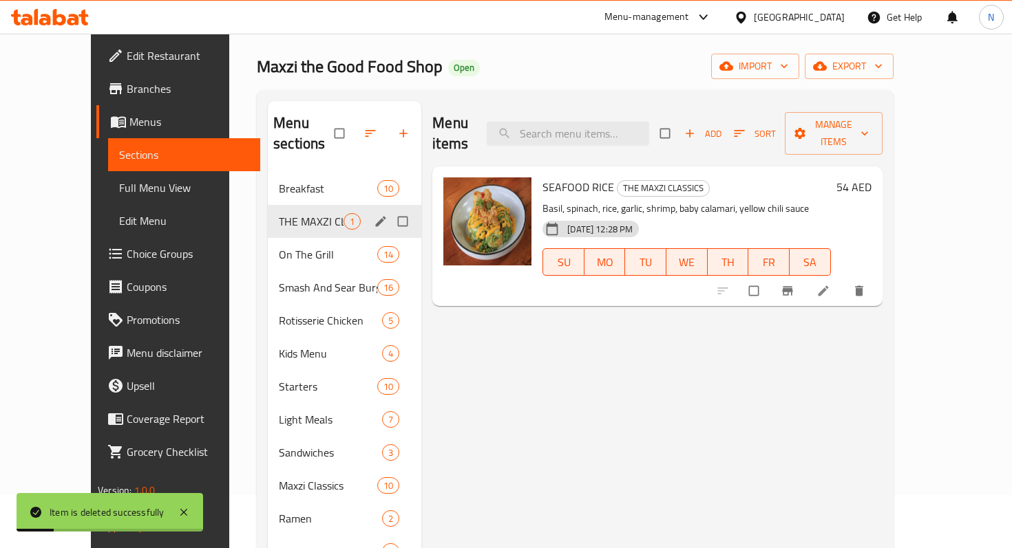
click at [279, 213] on span "THE MAXZI CLASSICS" at bounding box center [311, 221] width 65 height 17
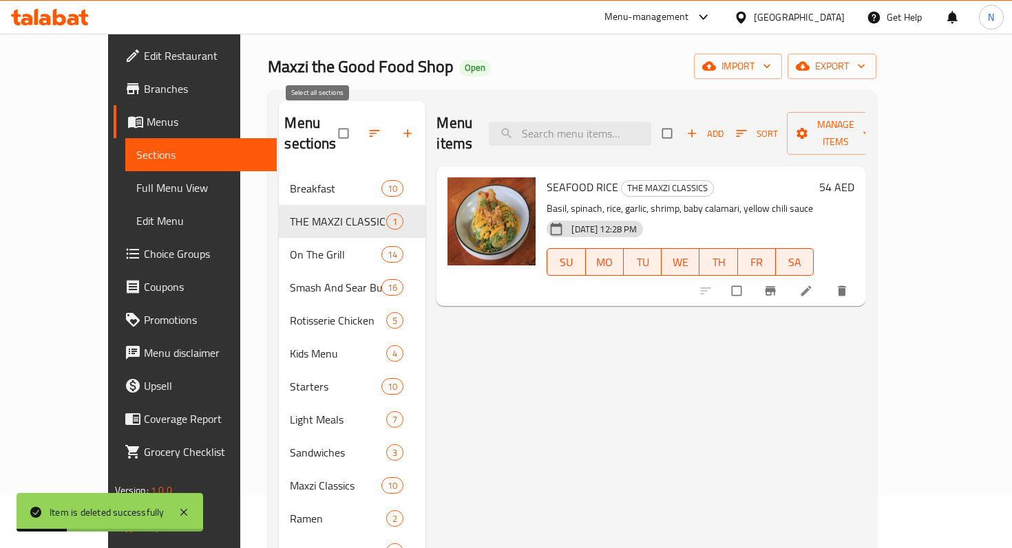
click at [330, 125] on input "checkbox" at bounding box center [344, 133] width 29 height 26
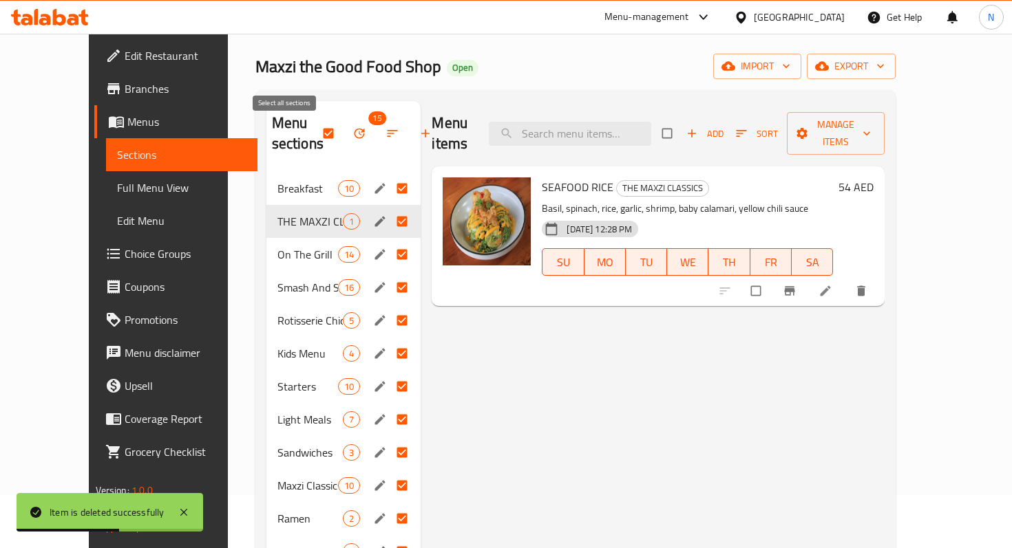
click at [315, 132] on input "checkbox" at bounding box center [329, 133] width 29 height 26
checkbox input "false"
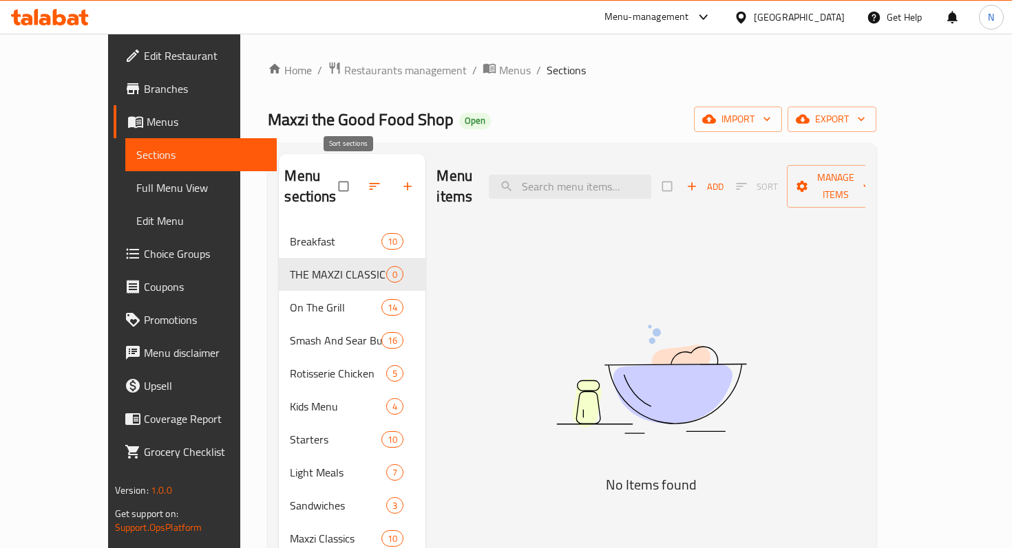
click at [367, 180] on icon "button" at bounding box center [374, 187] width 14 height 14
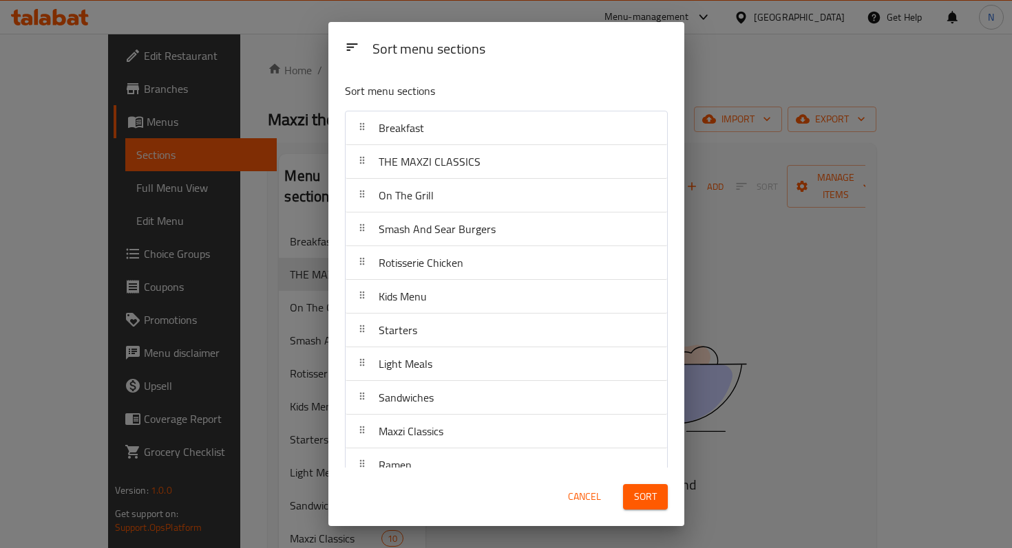
click at [355, 169] on div at bounding box center [362, 162] width 22 height 28
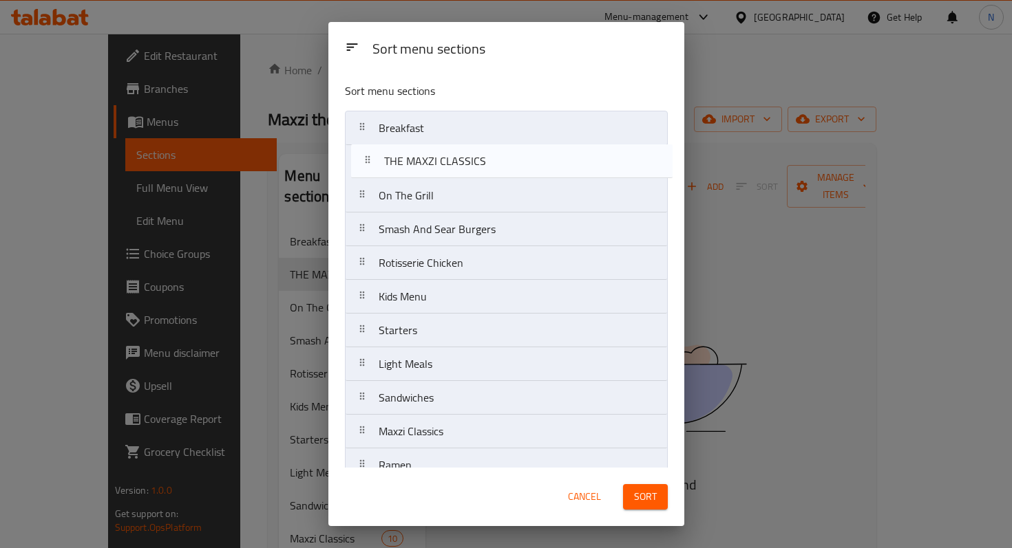
drag, startPoint x: 356, startPoint y: 167, endPoint x: 365, endPoint y: 167, distance: 9.0
click at [365, 167] on nav "Breakfast THE MAXZI CLASSICS On The Grill Smash And Sear Burgers Rotisserie Chi…" at bounding box center [506, 364] width 323 height 507
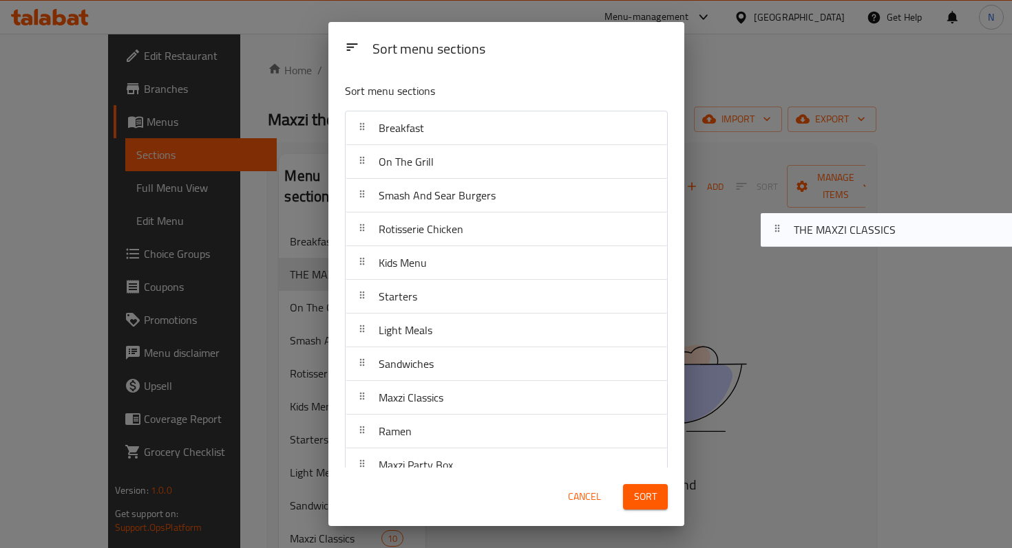
drag, startPoint x: 361, startPoint y: 162, endPoint x: 789, endPoint y: 317, distance: 454.3
click at [789, 317] on div "Sort menu sections Sort menu sections Breakfast THE MAXZI CLASSICS On The Grill…" at bounding box center [506, 274] width 1012 height 548
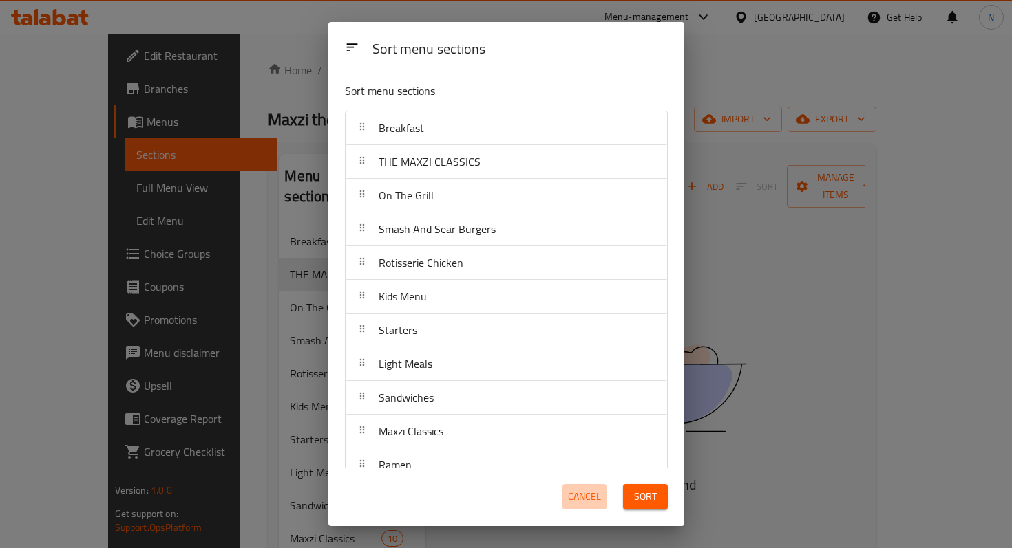
click at [591, 493] on span "Cancel" at bounding box center [584, 497] width 33 height 17
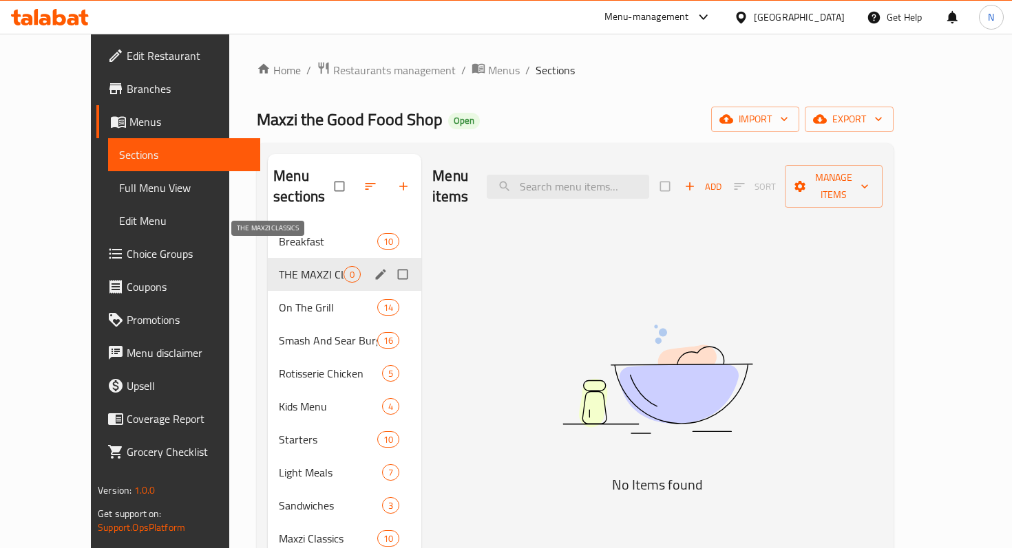
click at [293, 266] on span "THE MAXZI CLASSICS" at bounding box center [311, 274] width 65 height 17
click at [376, 269] on icon "edit" at bounding box center [381, 274] width 10 height 10
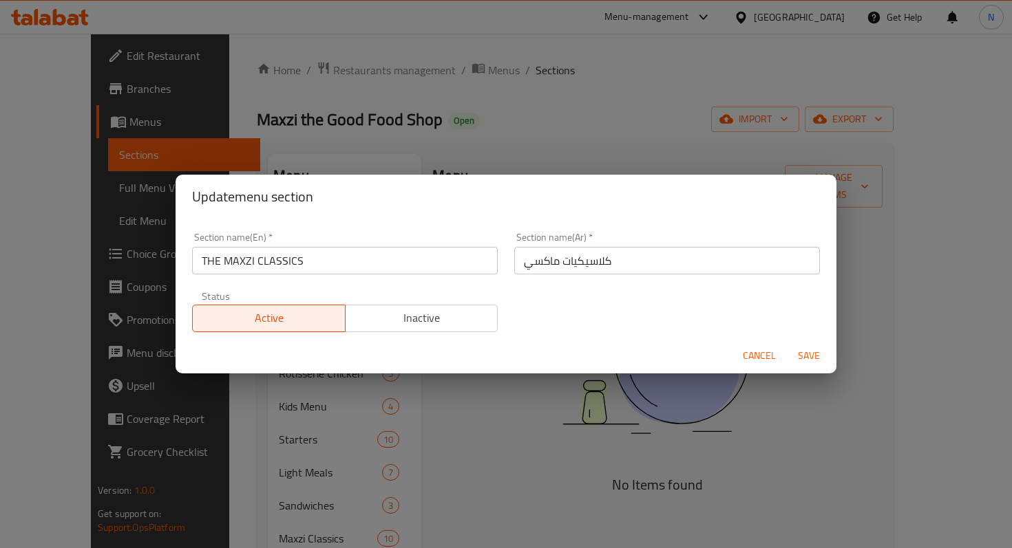
click at [438, 312] on span "Inactive" at bounding box center [422, 318] width 142 height 20
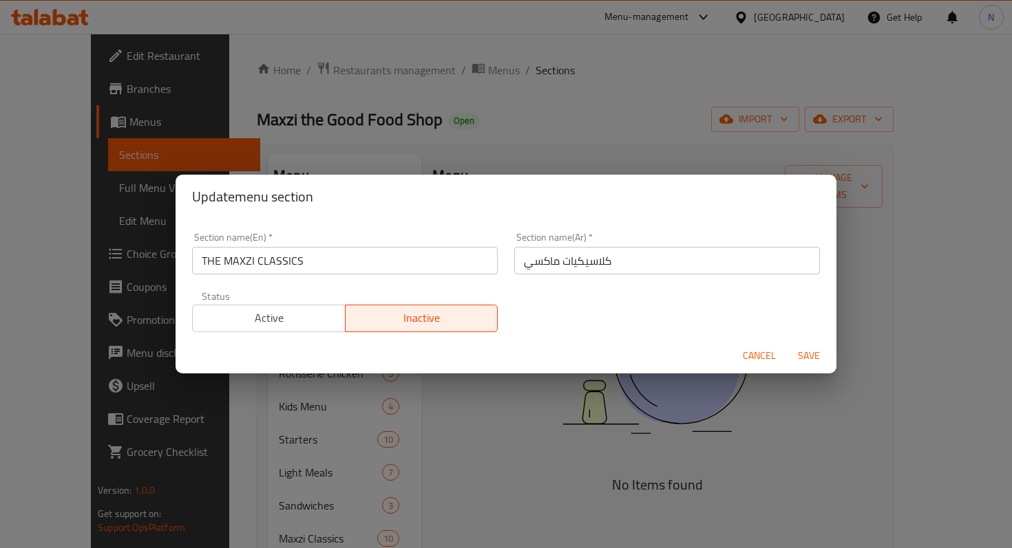
click at [802, 359] on span "Save" at bounding box center [808, 356] width 33 height 17
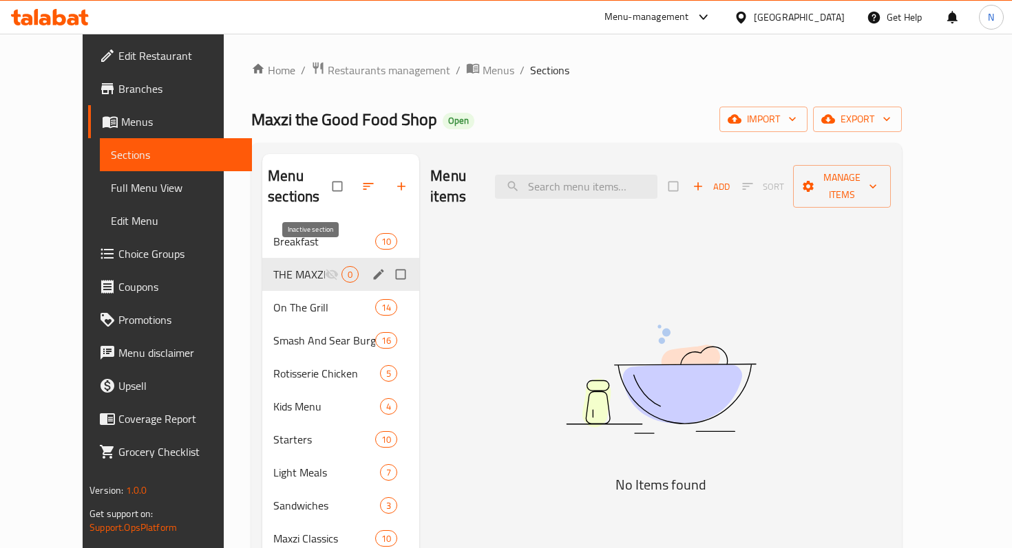
click at [325, 268] on icon "Menu sections" at bounding box center [332, 275] width 14 height 14
click at [387, 262] on input "Menu sections" at bounding box center [401, 275] width 29 height 26
checkbox input "true"
click at [372, 275] on icon "edit" at bounding box center [379, 275] width 14 height 14
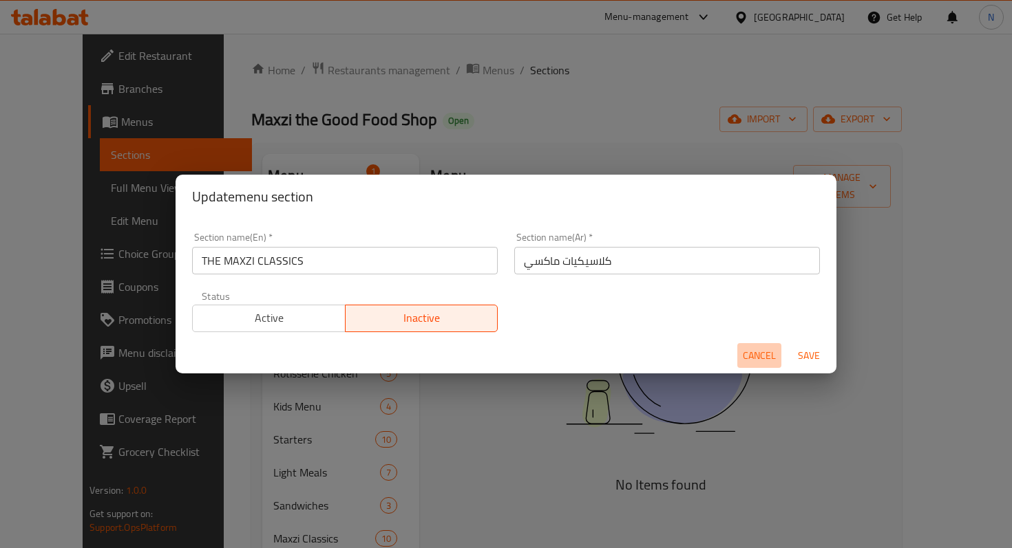
click at [748, 356] on span "Cancel" at bounding box center [759, 356] width 33 height 17
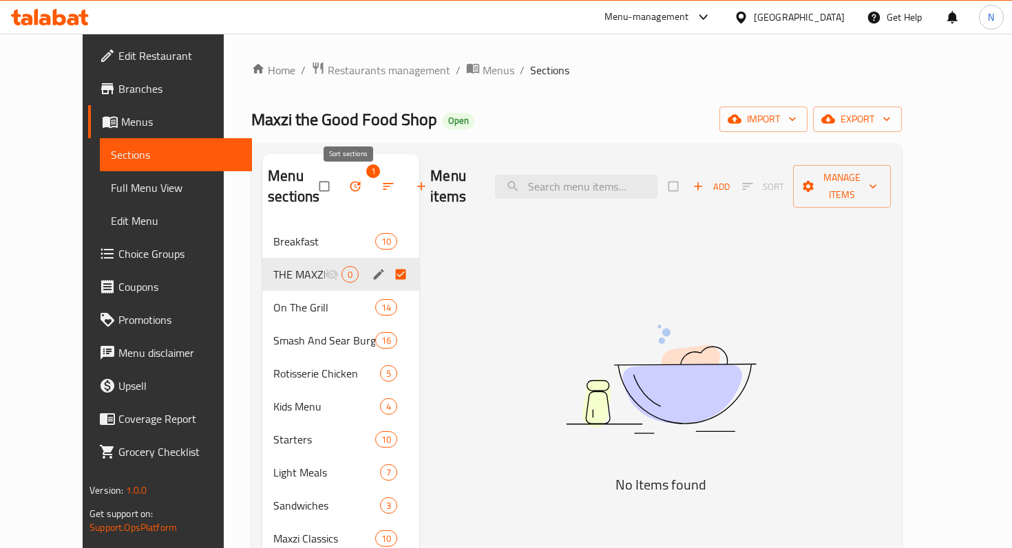
click at [383, 189] on icon "button" at bounding box center [388, 186] width 10 height 7
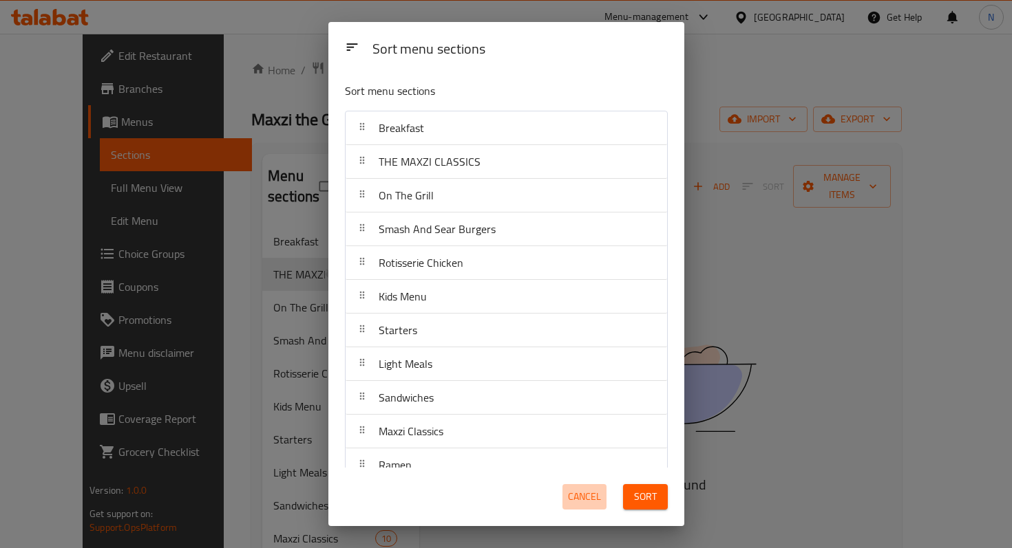
click at [577, 497] on span "Cancel" at bounding box center [584, 497] width 33 height 17
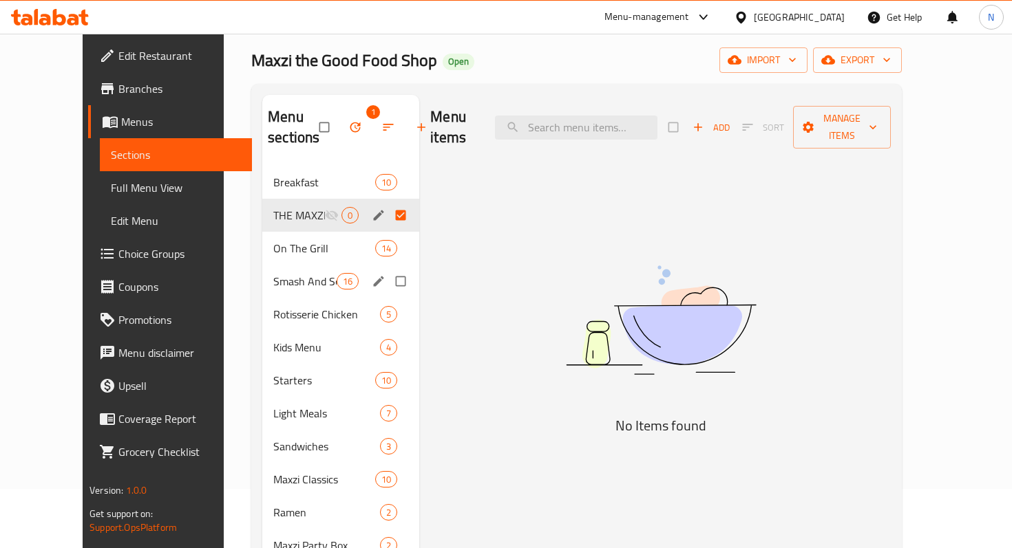
scroll to position [43, 0]
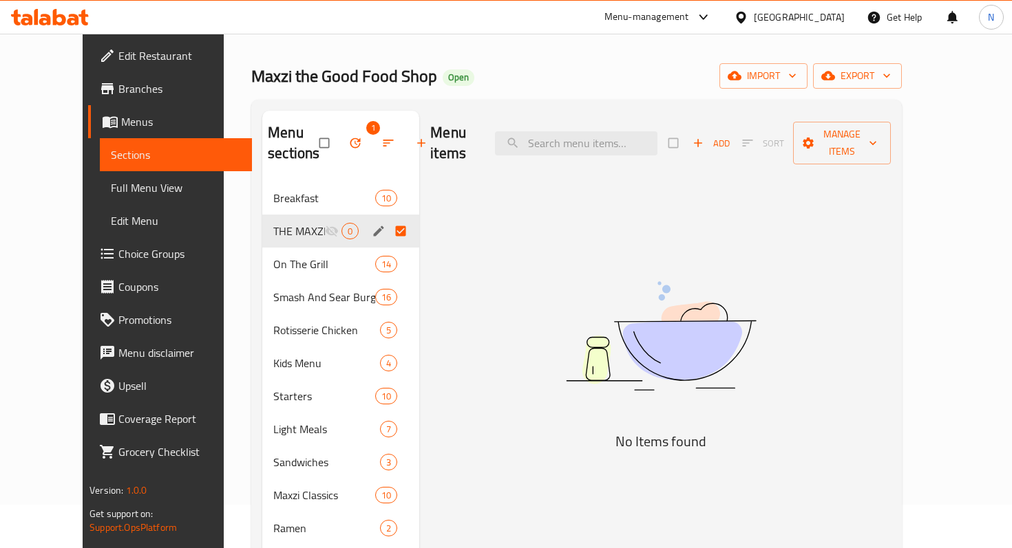
click at [311, 139] on input "checkbox" at bounding box center [325, 143] width 29 height 26
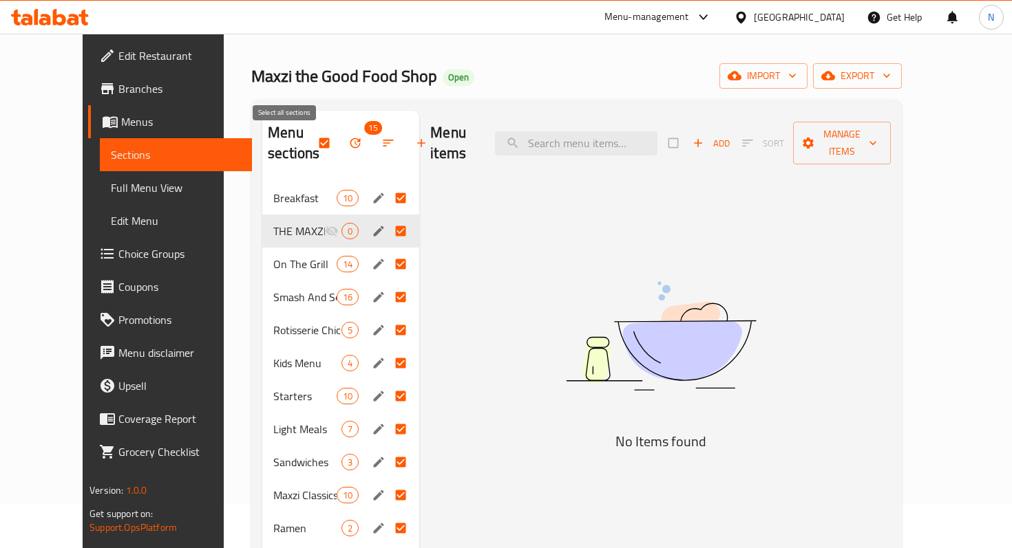
click at [311, 146] on input "checkbox" at bounding box center [325, 143] width 29 height 26
checkbox input "false"
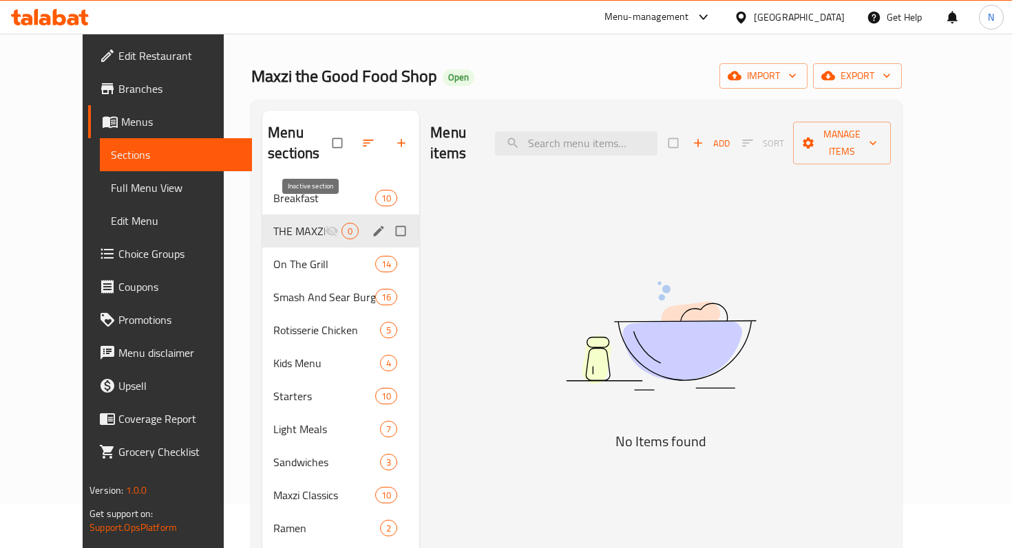
click at [301, 223] on span "THE MAXZI CLASSICS" at bounding box center [299, 231] width 52 height 17
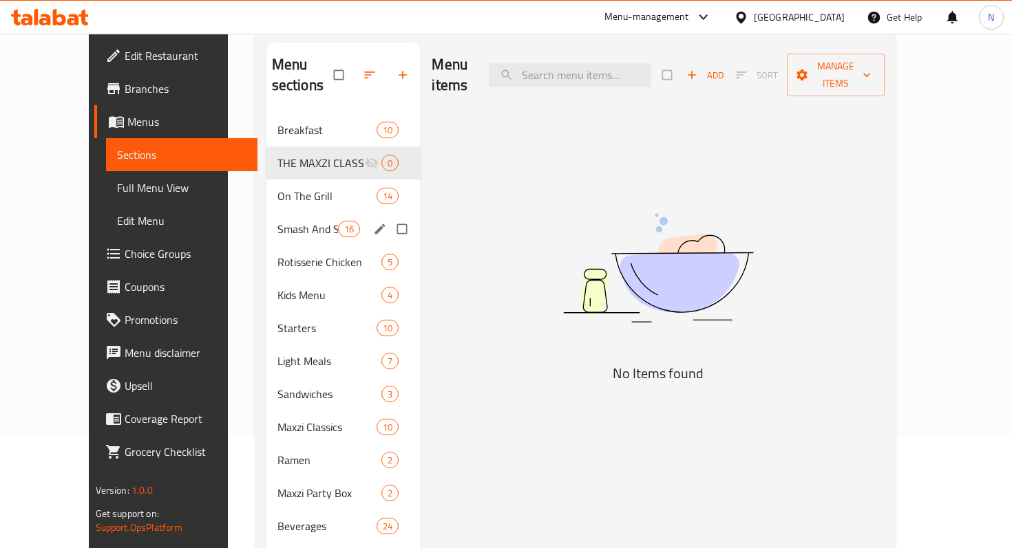
scroll to position [195, 0]
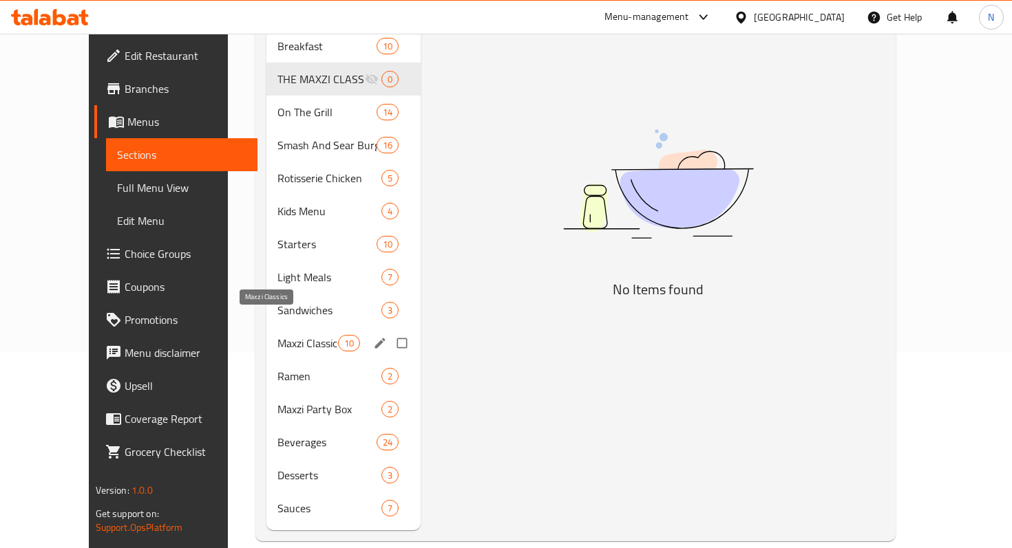
click at [287, 335] on span "Maxzi Classics" at bounding box center [307, 343] width 61 height 17
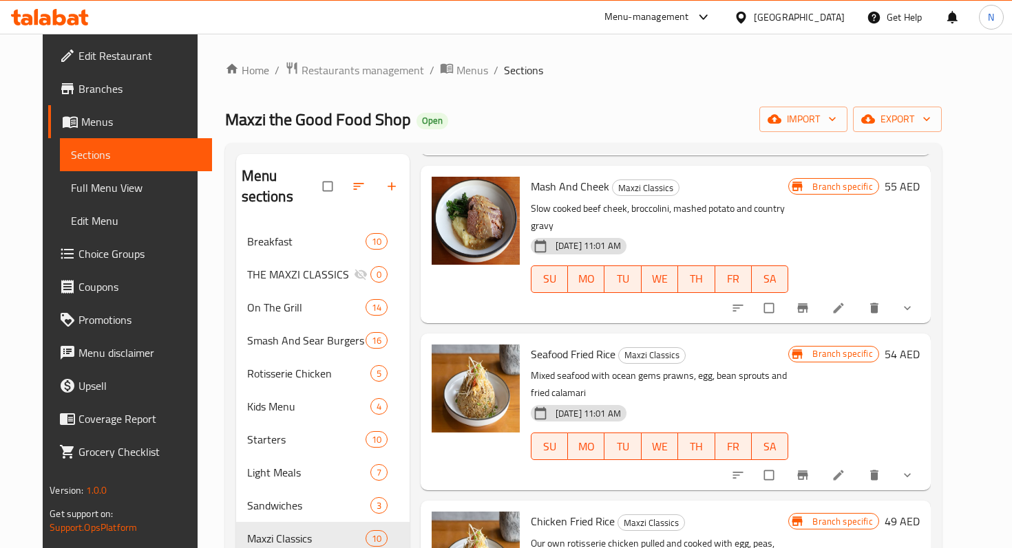
scroll to position [505, 0]
click at [843, 470] on icon at bounding box center [838, 475] width 10 height 10
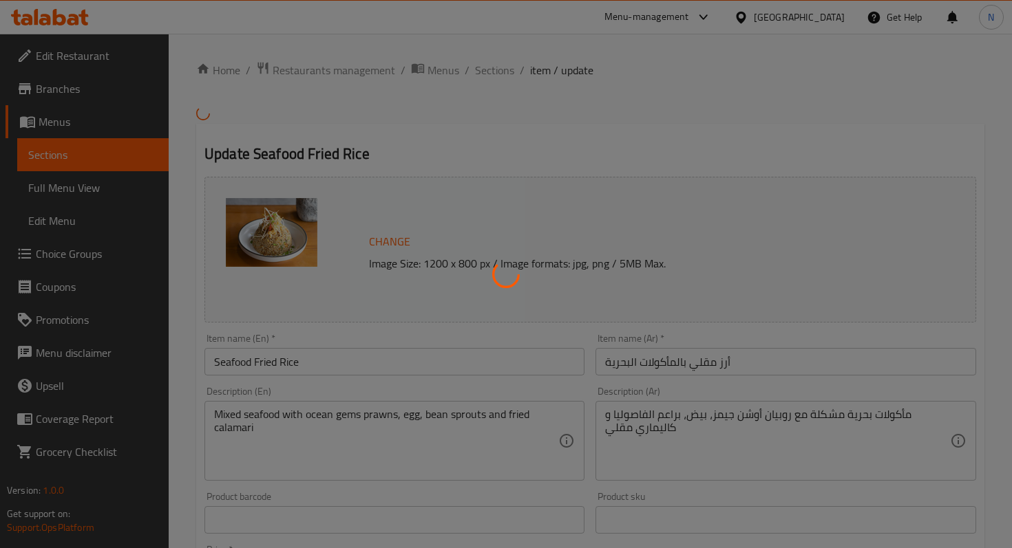
type input "اضافات ماكزى كلاسيك"
type input "0"
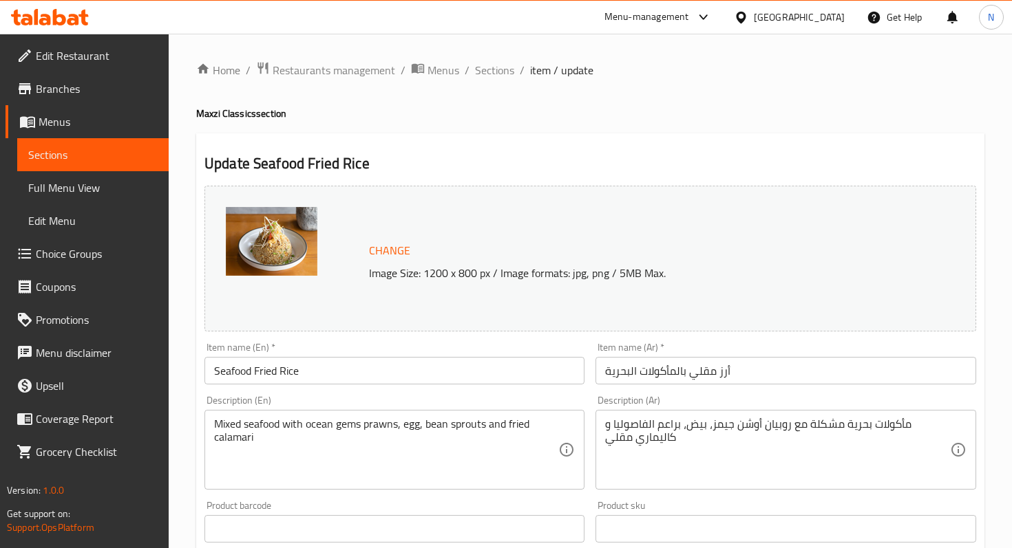
click at [344, 363] on input "Seafood Fried Rice" at bounding box center [394, 371] width 380 height 28
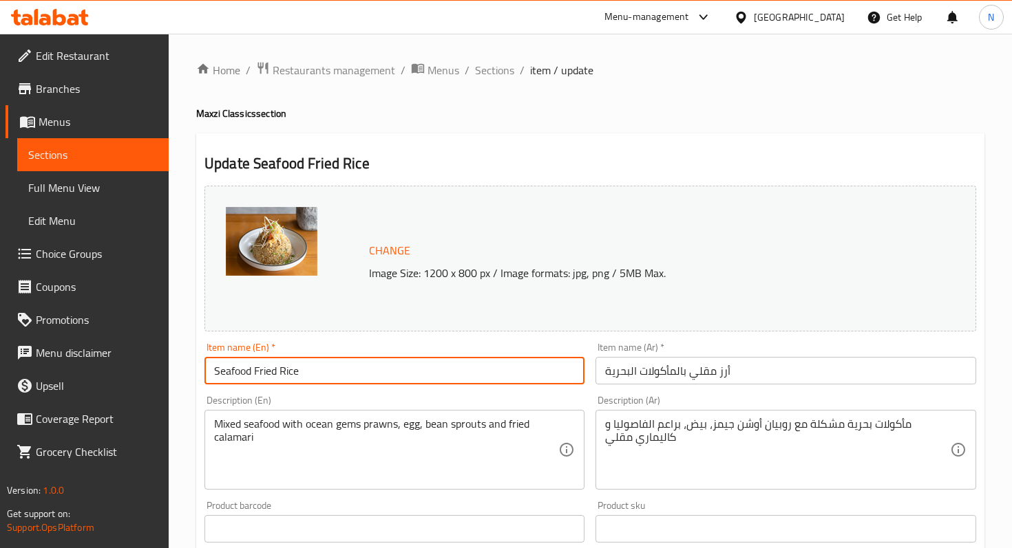
click at [344, 363] on input "Seafood Fried Rice" at bounding box center [394, 371] width 380 height 28
paste input "EAFOOD RICE"
type input "SEAFOOD RICE"
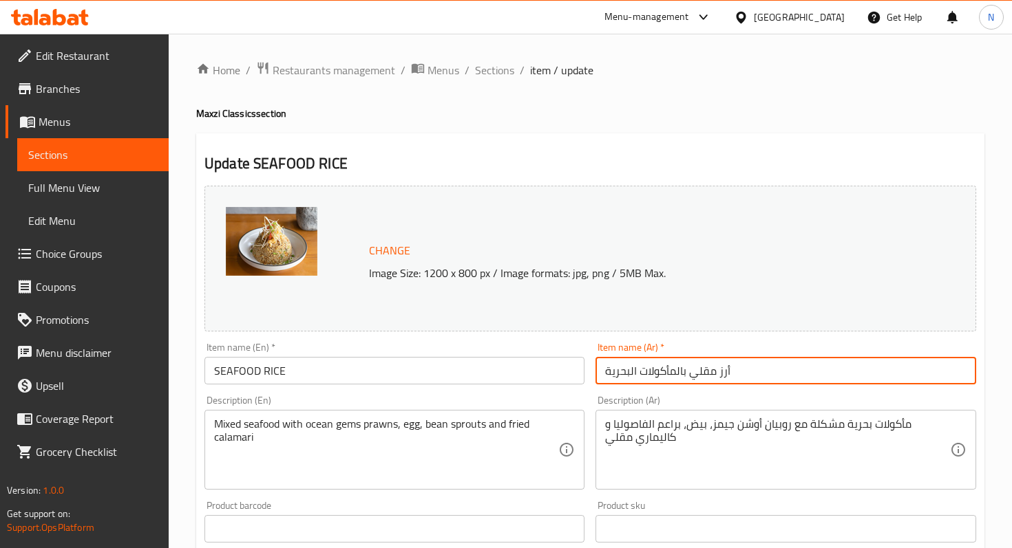
click at [654, 369] on input "أرز مقلي بالمأكولات البحرية" at bounding box center [785, 371] width 380 height 28
paste input "أكولات"
type input "أرز مأكولات بحرية"
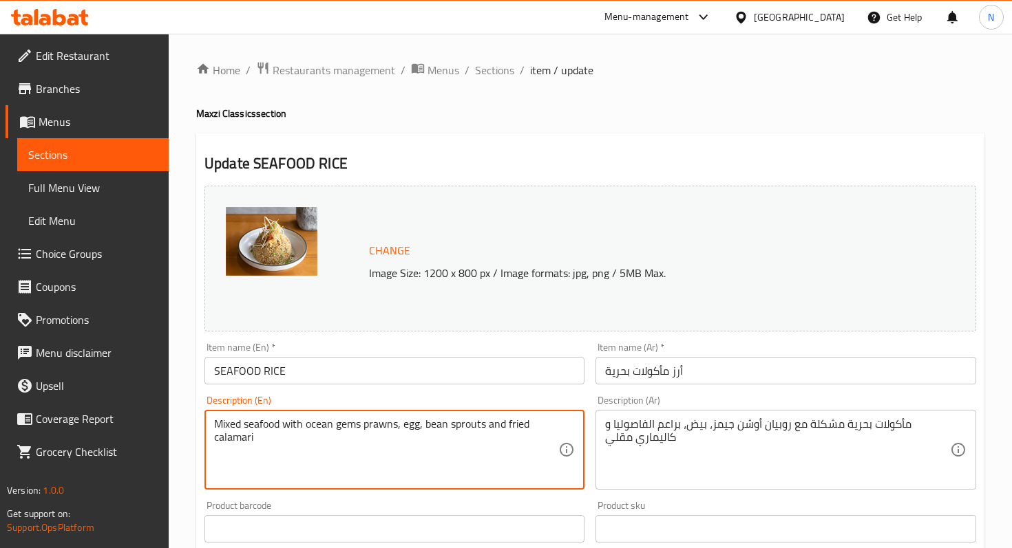
click at [379, 434] on textarea "Mixed seafood with ocean gems prawns, egg, bean sprouts and fried calamari" at bounding box center [386, 450] width 344 height 65
paste textarea "Basil, spinach, rice, garlic, shrimp, baby calamari, yellow chili sauce"
type textarea "Basil, spinach, rice, garlic, shrimp, baby calamari, yellow chili sauce"
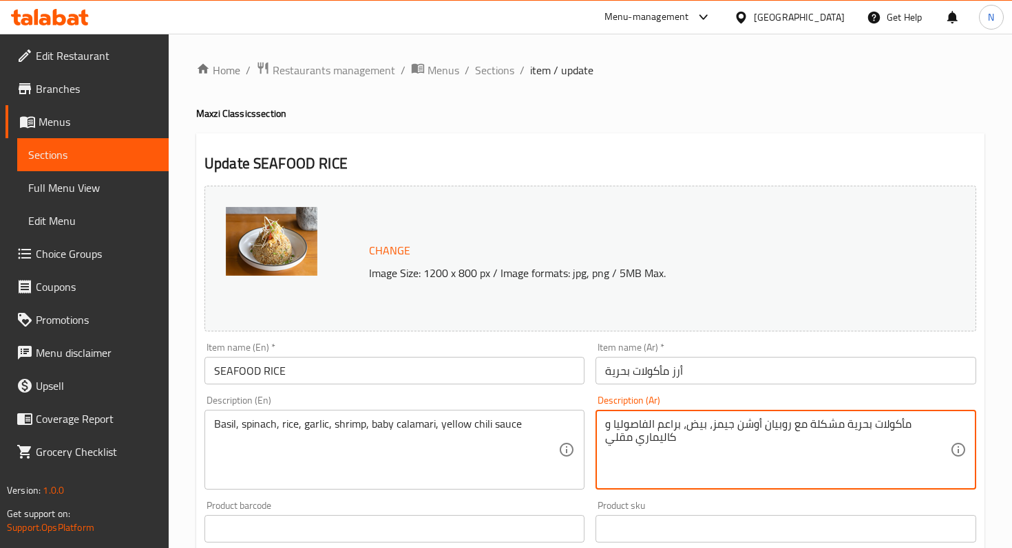
click at [658, 429] on textarea "مأكولات بحرية مشكلة مع روبيان أوشن جيمز، بيض، براعم الفاصوليا و كاليماري مقلي" at bounding box center [777, 450] width 344 height 65
paste textarea "ريحان، سبانخ، أرز، ثوم، جمبري، كاليماري صغير، صوص فلفل أصفر"
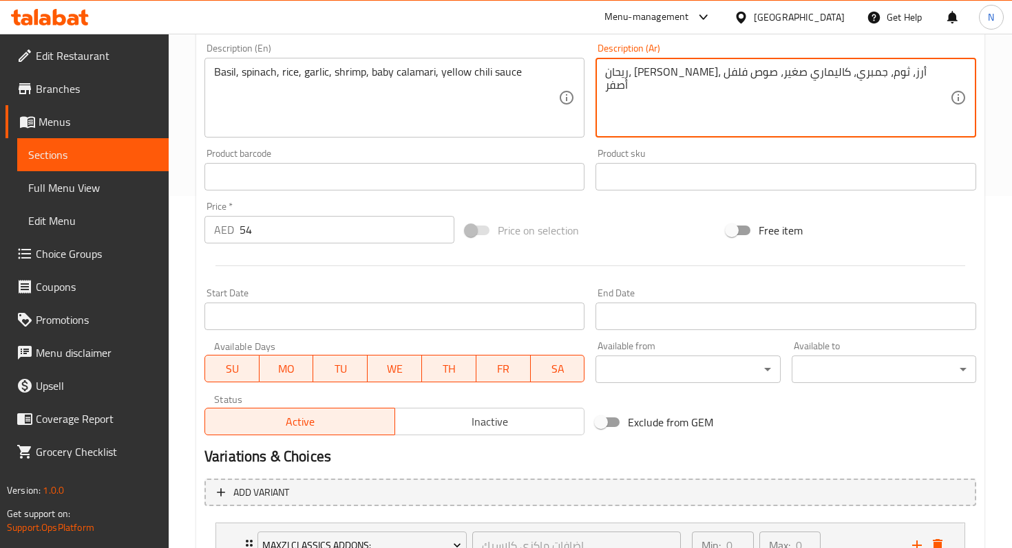
scroll to position [378, 0]
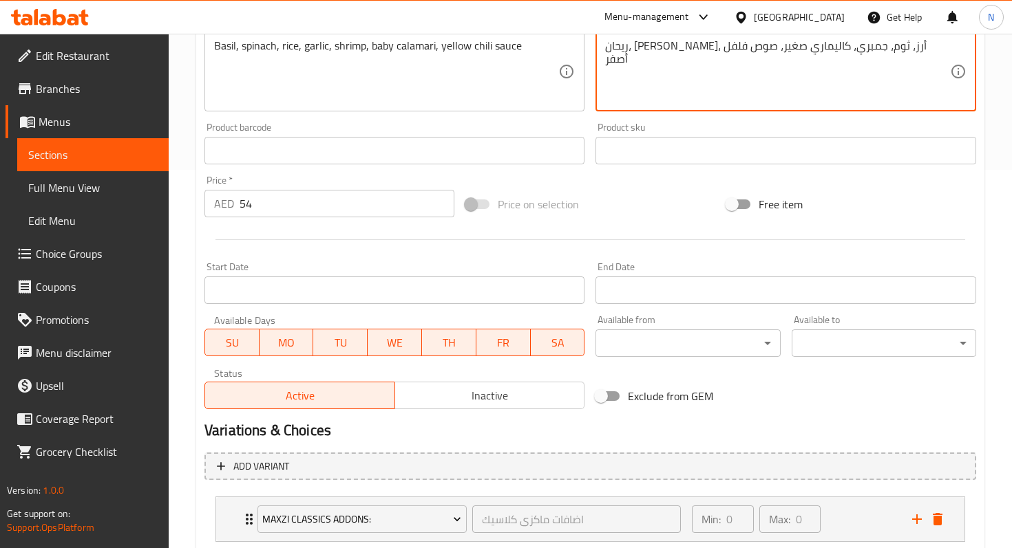
type textarea "ريحان، سبانخ، أرز، ثوم، جمبري، كاليماري صغير، صوص فلفل أصفر"
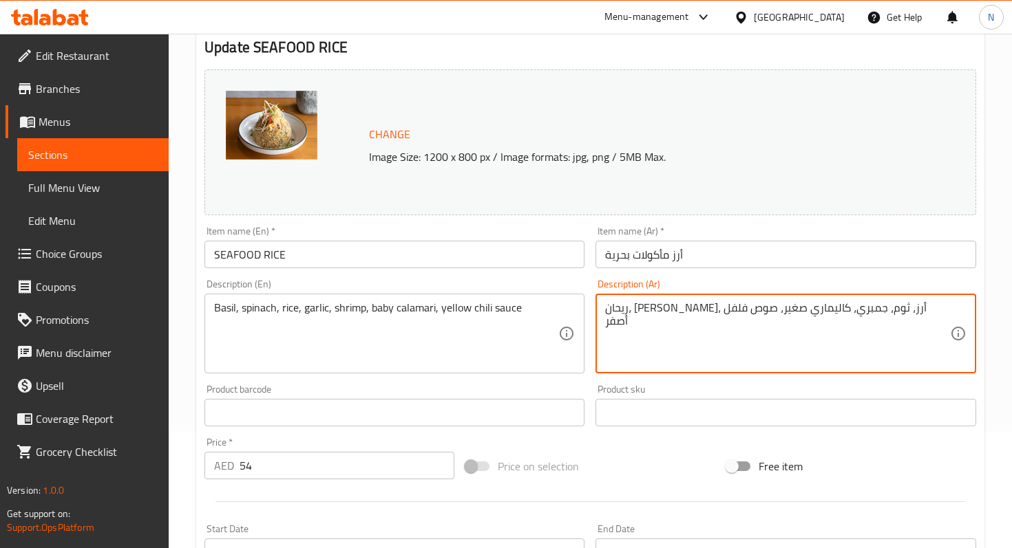
scroll to position [0, 0]
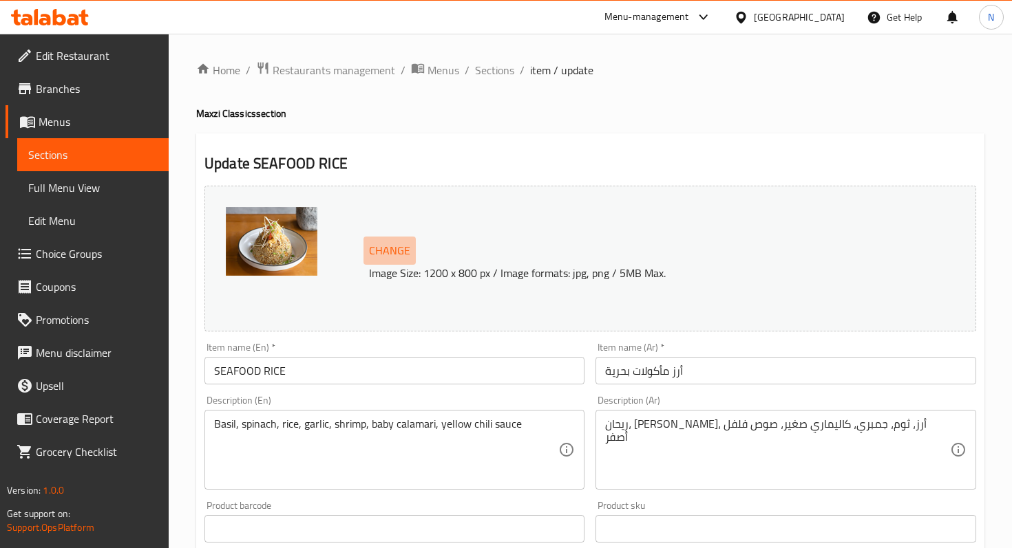
click at [405, 250] on span "Change" at bounding box center [389, 251] width 41 height 20
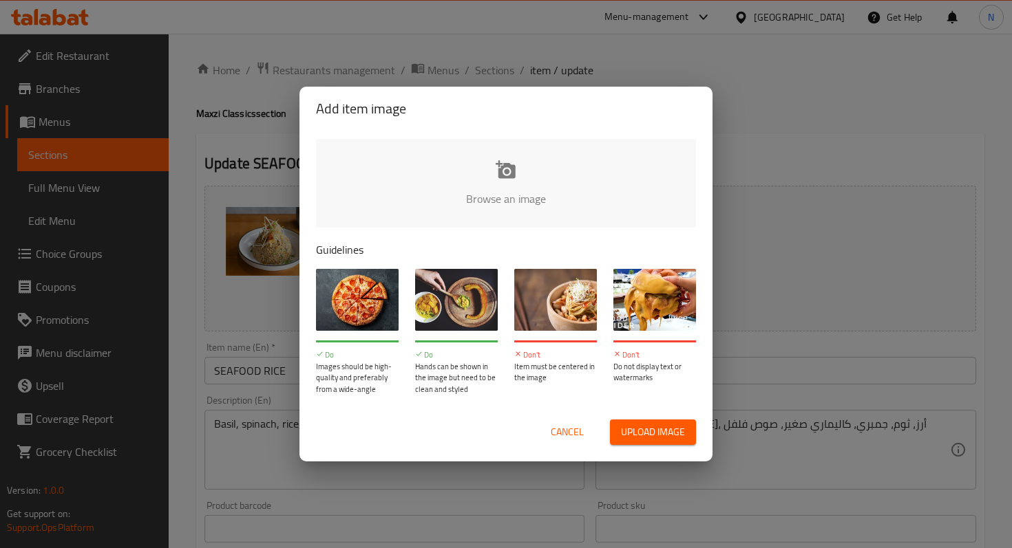
click at [500, 197] on input "file" at bounding box center [971, 203] width 1310 height 129
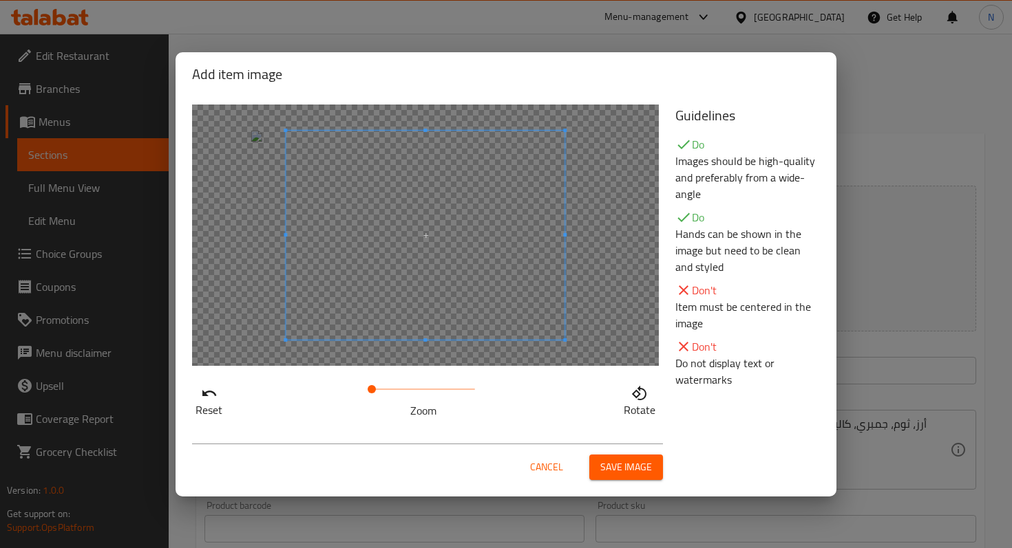
click at [390, 238] on span at bounding box center [425, 235] width 279 height 209
click at [268, 251] on div at bounding box center [425, 236] width 467 height 262
click at [600, 465] on button "Save image" at bounding box center [626, 467] width 74 height 25
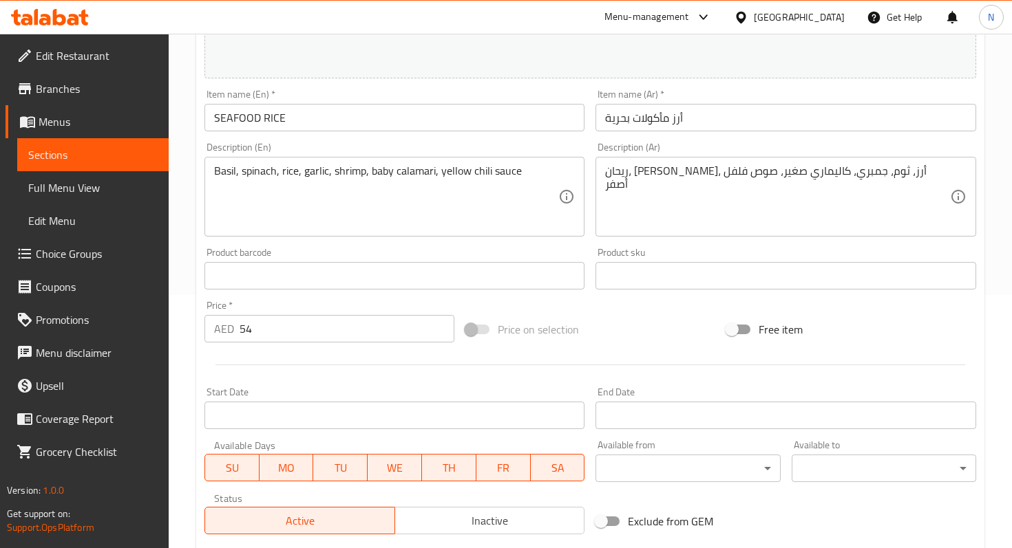
scroll to position [467, 0]
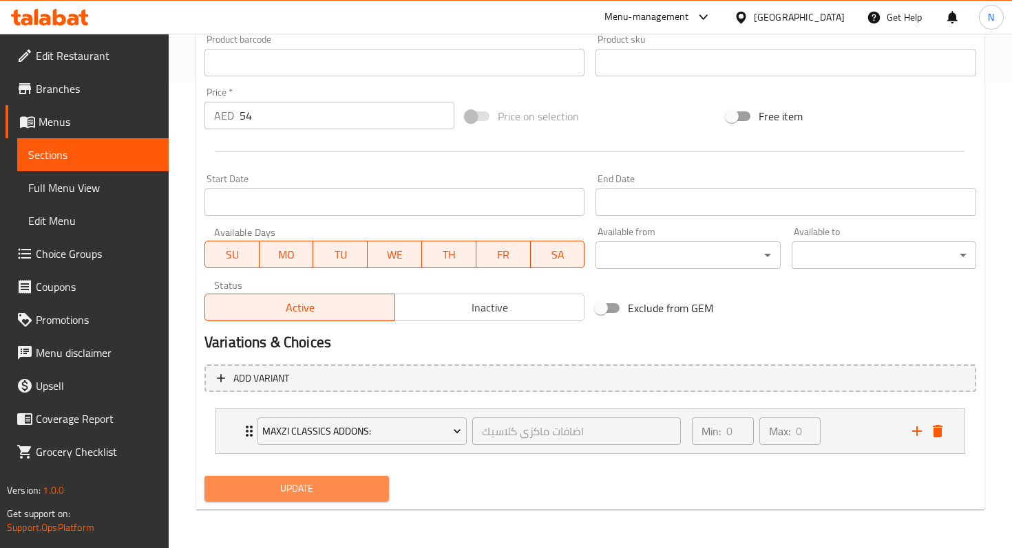
click at [305, 494] on span "Update" at bounding box center [296, 488] width 162 height 17
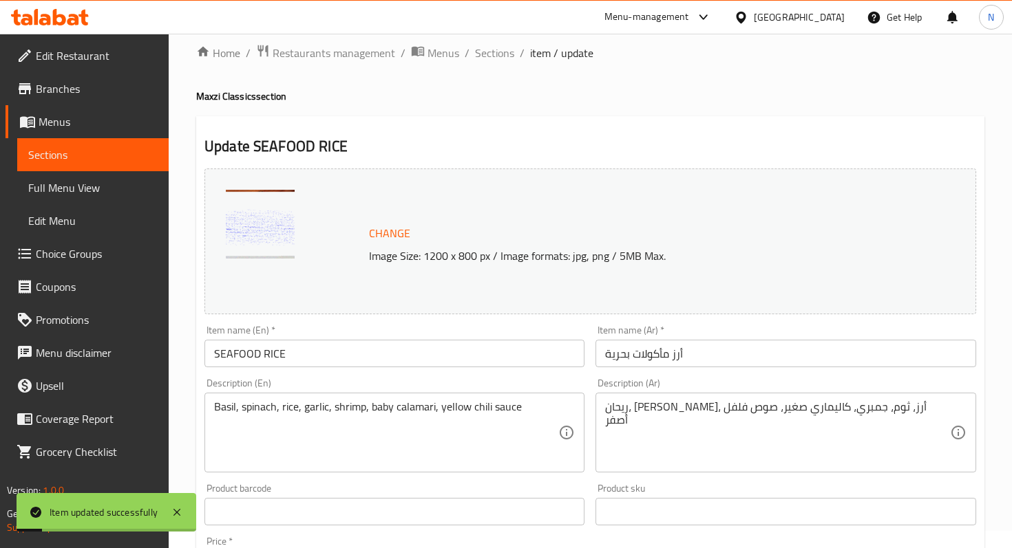
scroll to position [0, 0]
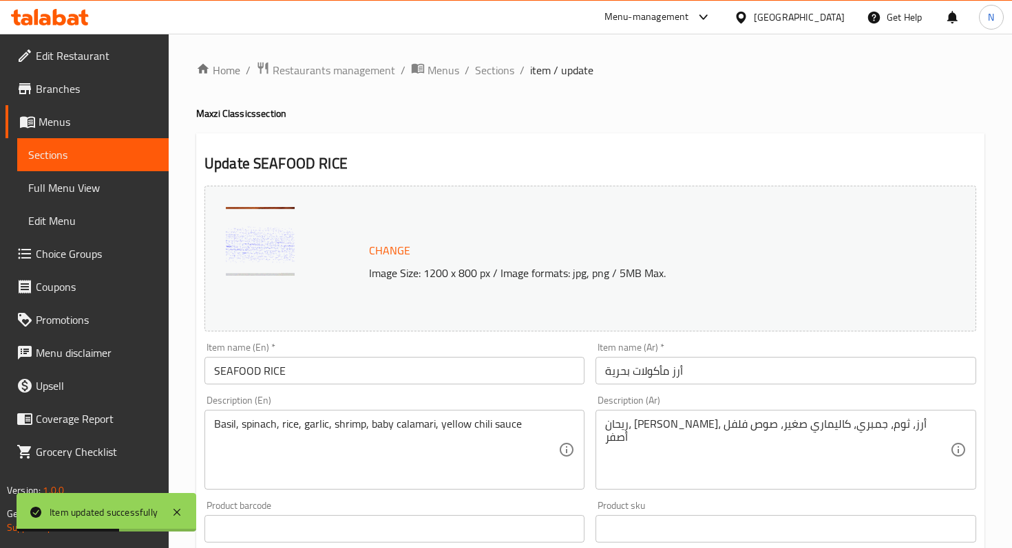
click at [126, 156] on span "Sections" at bounding box center [92, 155] width 129 height 17
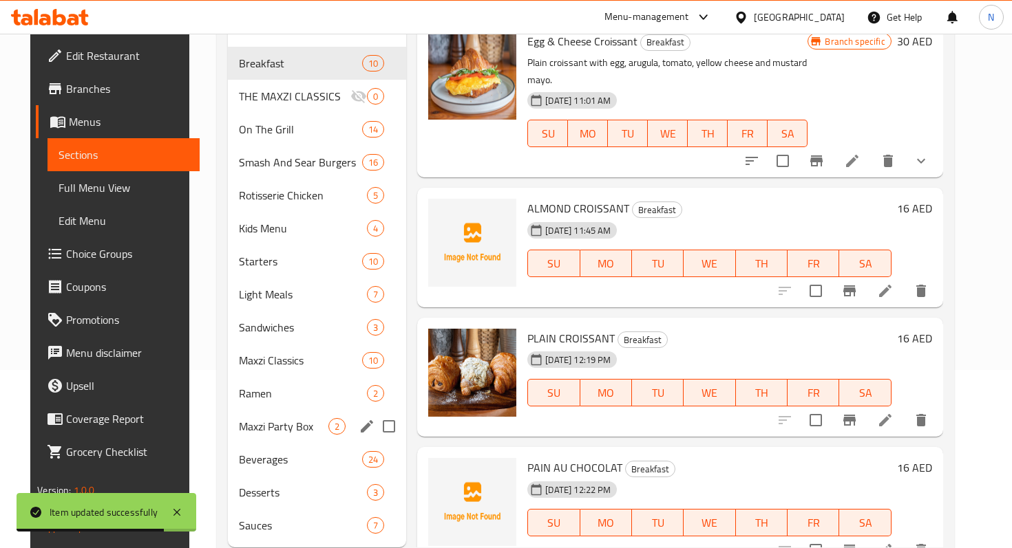
scroll to position [195, 0]
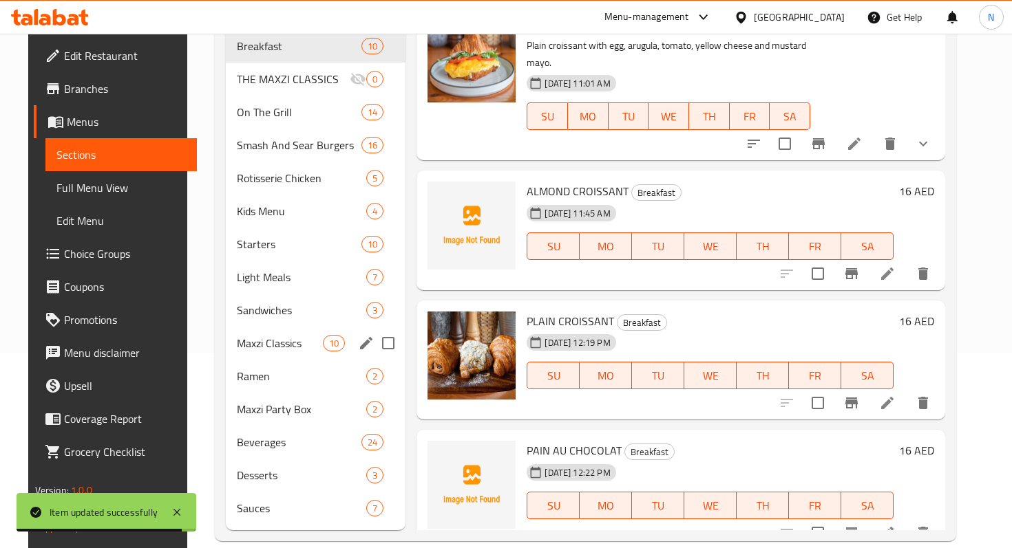
click at [253, 335] on span "Maxzi Classics" at bounding box center [280, 343] width 86 height 17
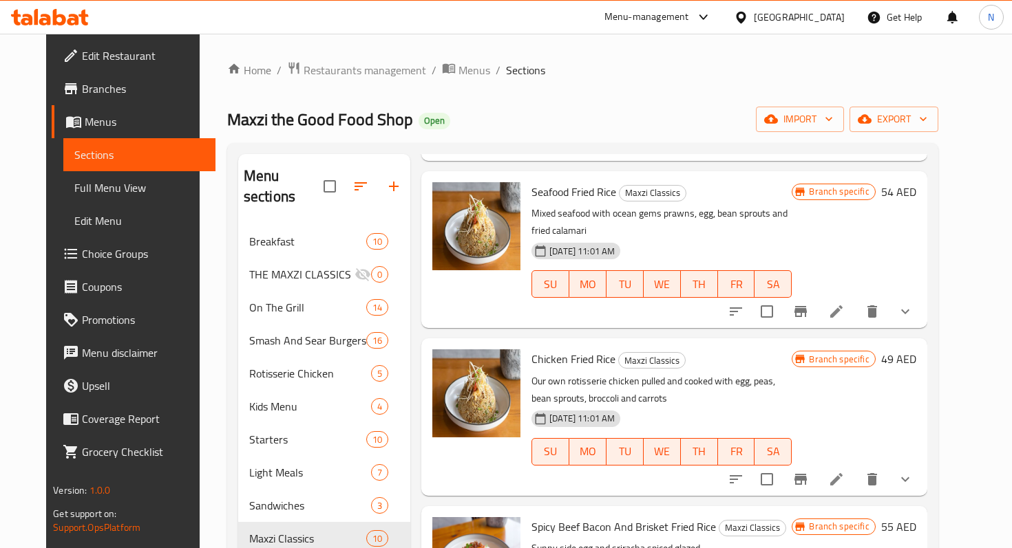
scroll to position [641, 0]
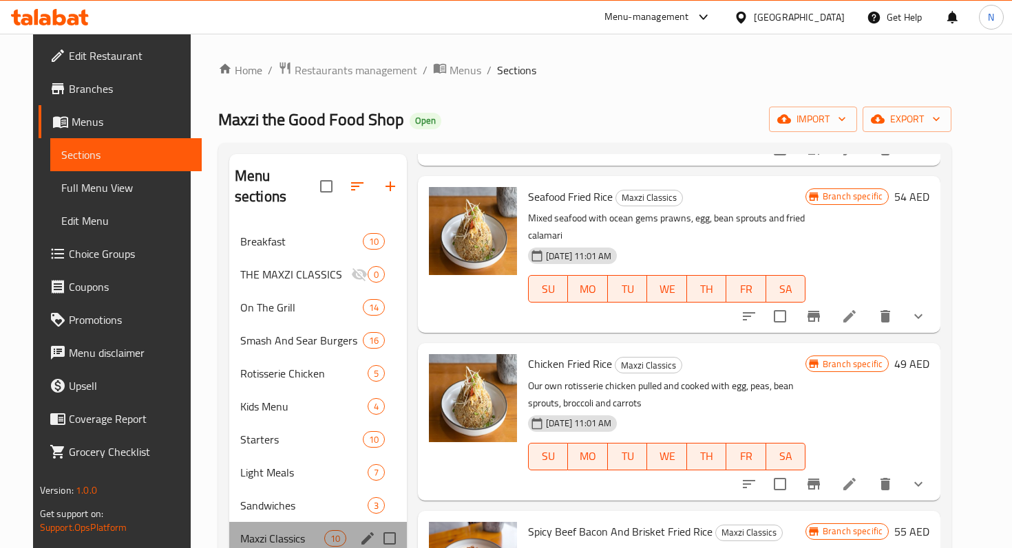
click at [315, 526] on div "Maxzi Classics 10" at bounding box center [318, 538] width 178 height 33
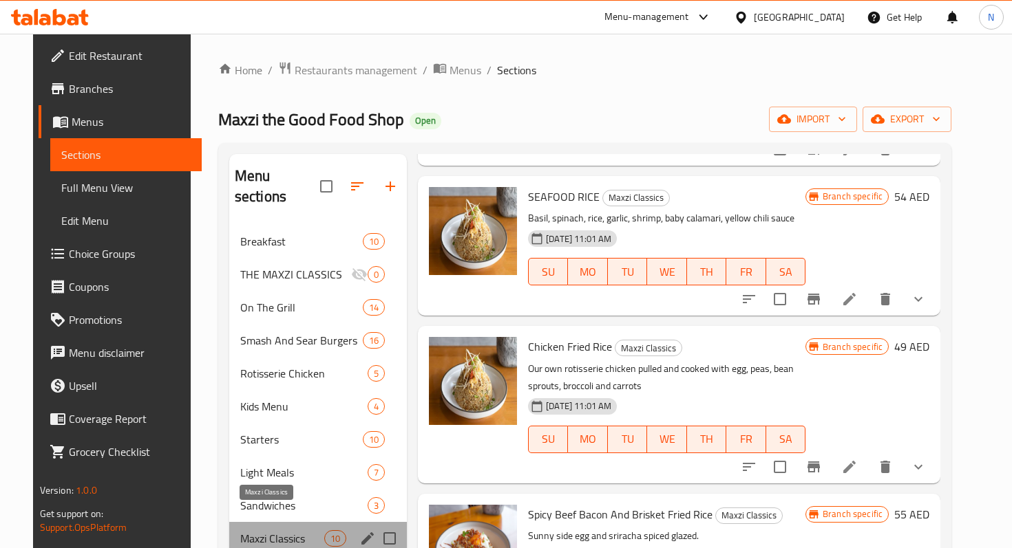
click at [286, 531] on span "Maxzi Classics" at bounding box center [282, 539] width 84 height 17
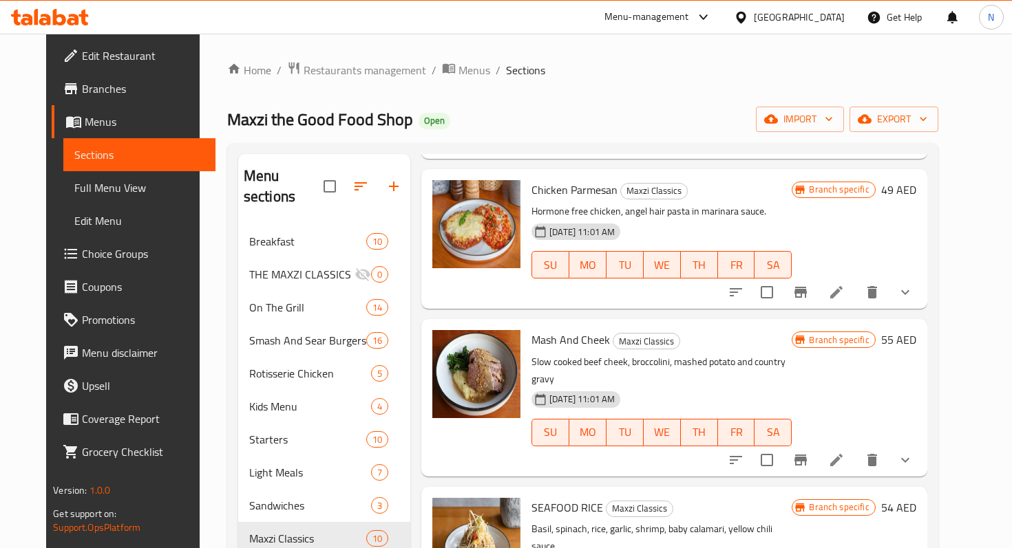
scroll to position [582, 0]
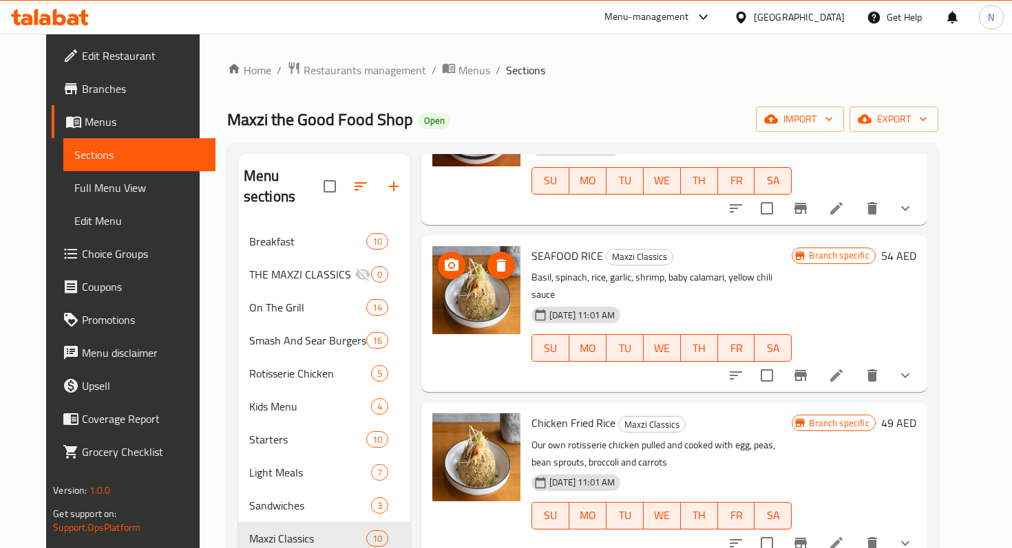
click at [462, 281] on img at bounding box center [476, 290] width 88 height 88
click at [842, 370] on icon at bounding box center [836, 376] width 12 height 12
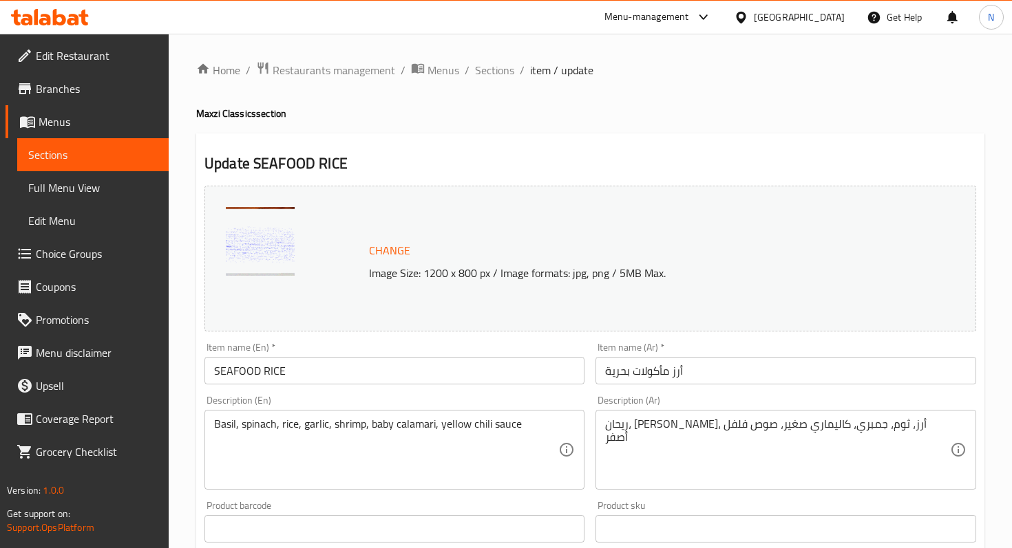
scroll to position [467, 0]
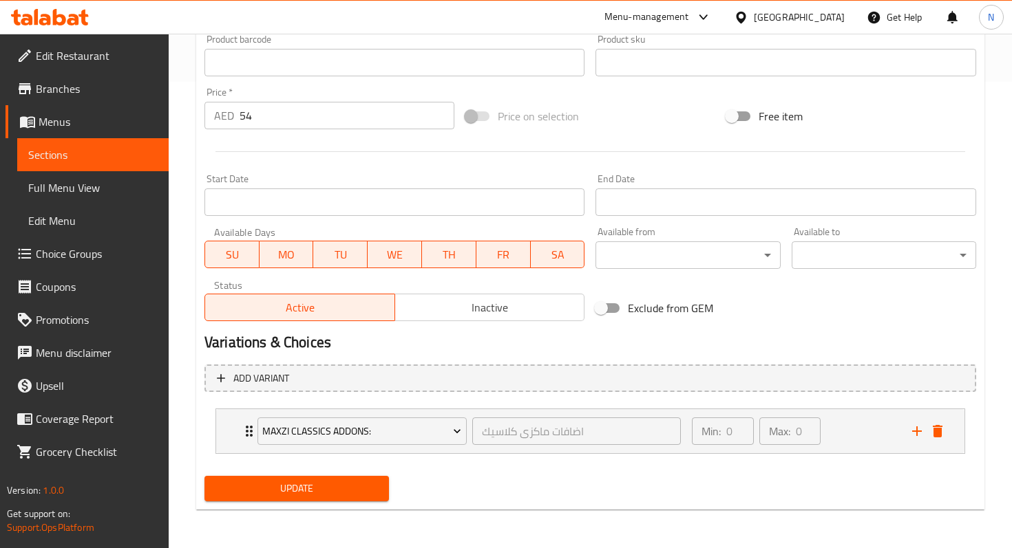
click at [95, 167] on link "Sections" at bounding box center [92, 154] width 151 height 33
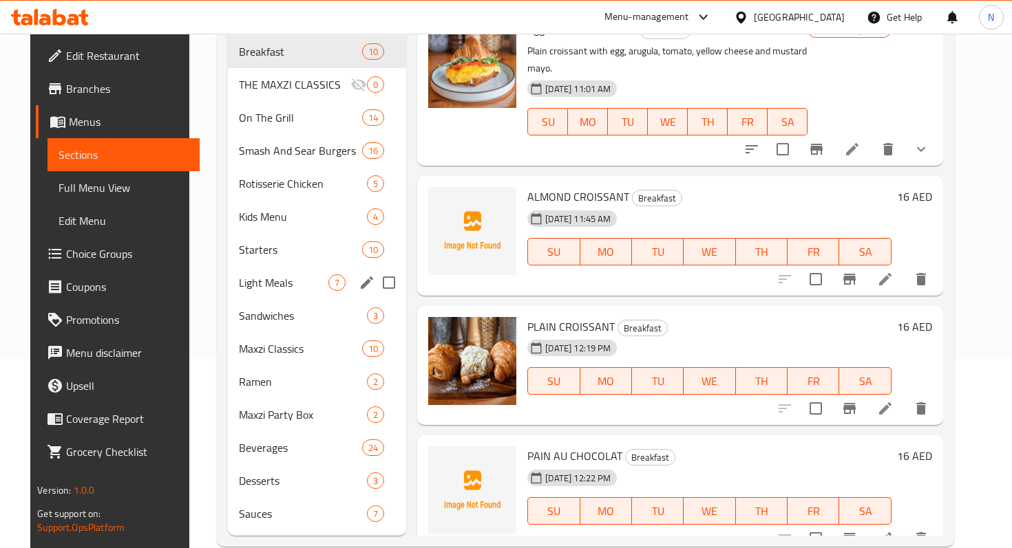
scroll to position [191, 0]
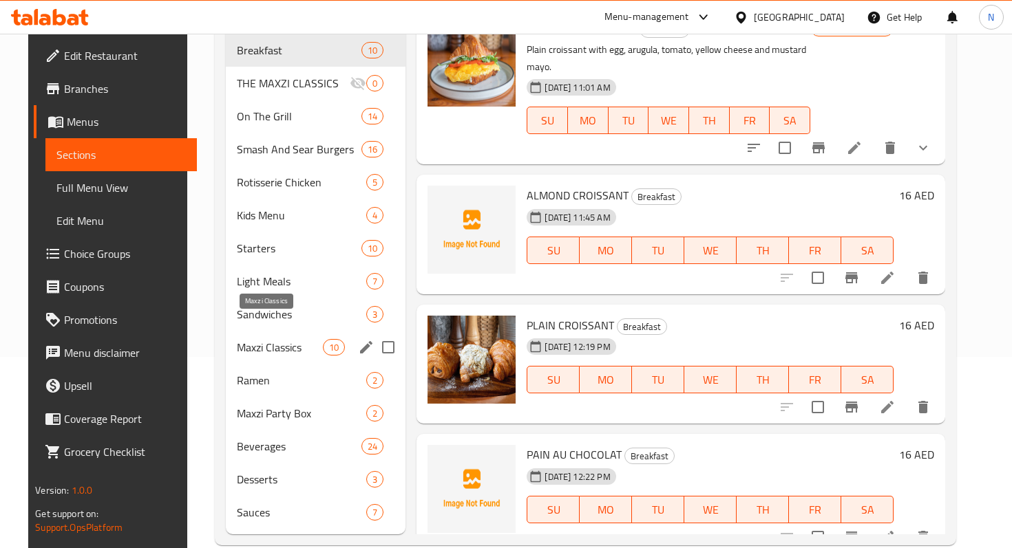
click at [287, 339] on span "Maxzi Classics" at bounding box center [280, 347] width 86 height 17
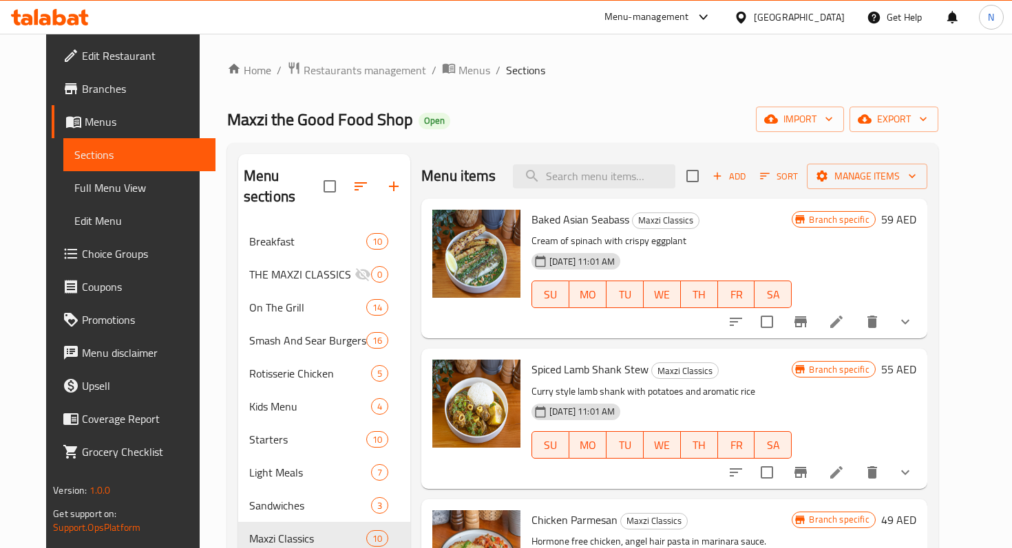
click at [684, 228] on h6 "Baked Asian Seabass Maxzi Classics" at bounding box center [661, 219] width 260 height 19
click at [842, 321] on icon at bounding box center [836, 322] width 12 height 12
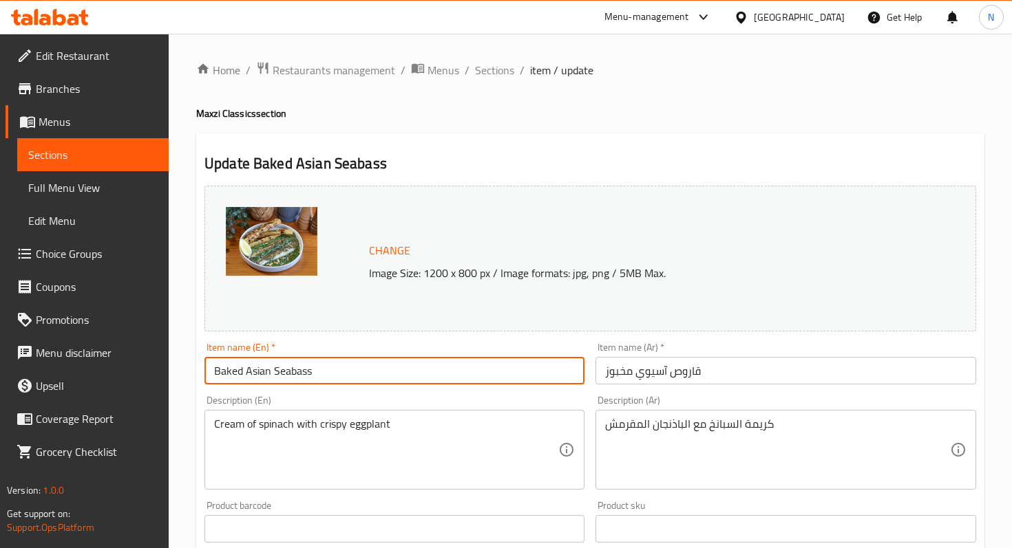
drag, startPoint x: 244, startPoint y: 372, endPoint x: 180, endPoint y: 372, distance: 64.7
click at [180, 372] on div "Home / Restaurants management / Menus / Sections / item / update Maxzi Classics…" at bounding box center [590, 524] width 843 height 981
type input "Asian Seabass"
click at [650, 374] on input "قاروص آسيوي مخبوز" at bounding box center [785, 371] width 380 height 28
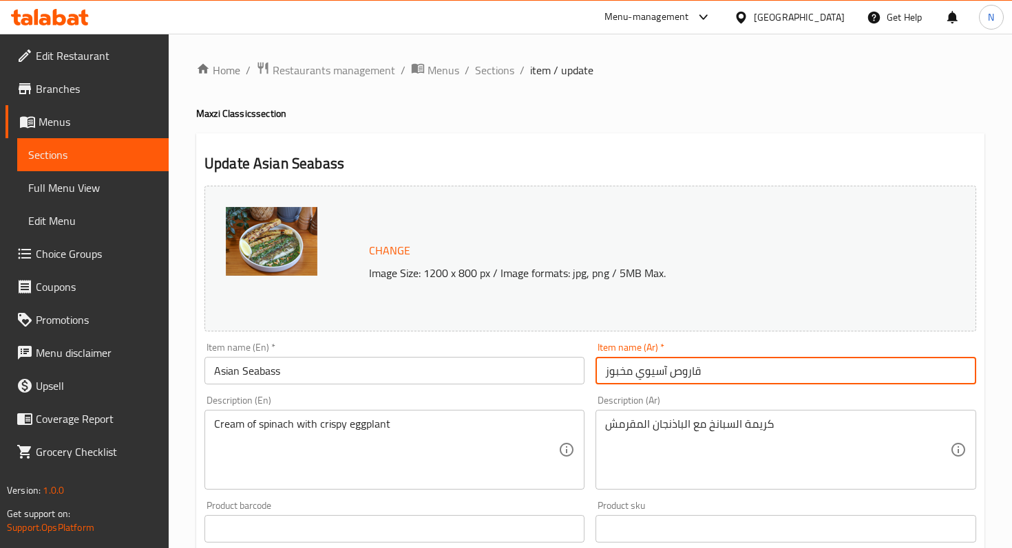
click at [650, 374] on input "قاروص آسيوي مخبوز" at bounding box center [785, 371] width 380 height 28
paste input "سمك السيباس الآسيوي"
type input "سمك السيباس الآسيوي"
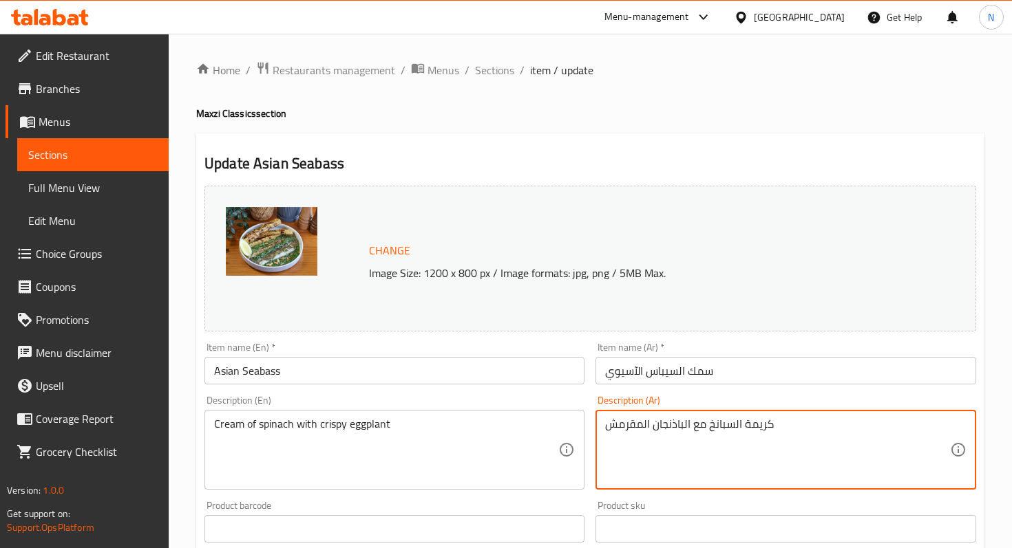
click at [671, 449] on textarea "كريمة السبانخ مع الباذنجان المقرمش" at bounding box center [777, 450] width 344 height 65
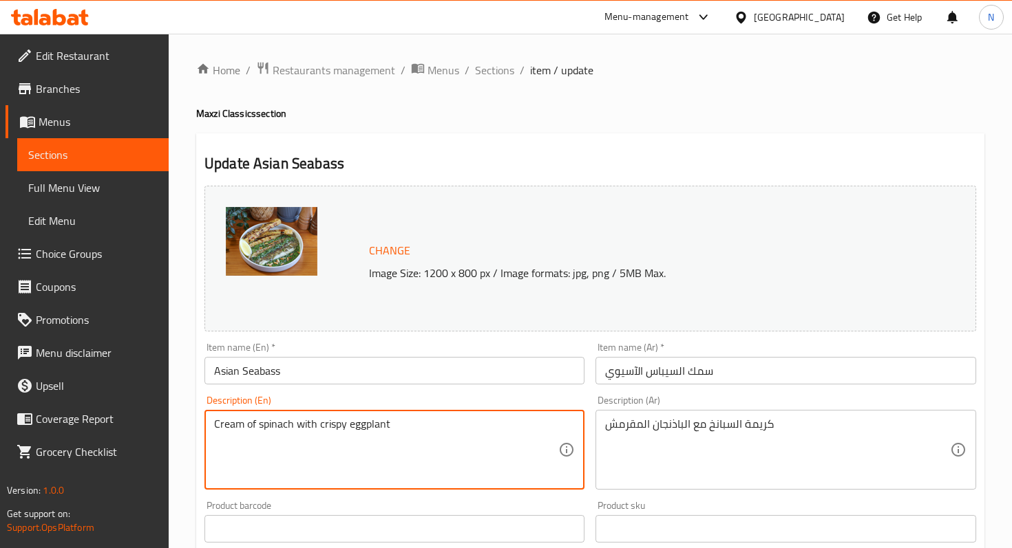
click at [334, 418] on textarea "Cream of spinach with crispy eggplant" at bounding box center [386, 450] width 344 height 65
paste textarea "Seabass fillet, tomato, basil, house pesto, rice"
type textarea "Seabass fillet, tomato, basil, house pesto, rice"
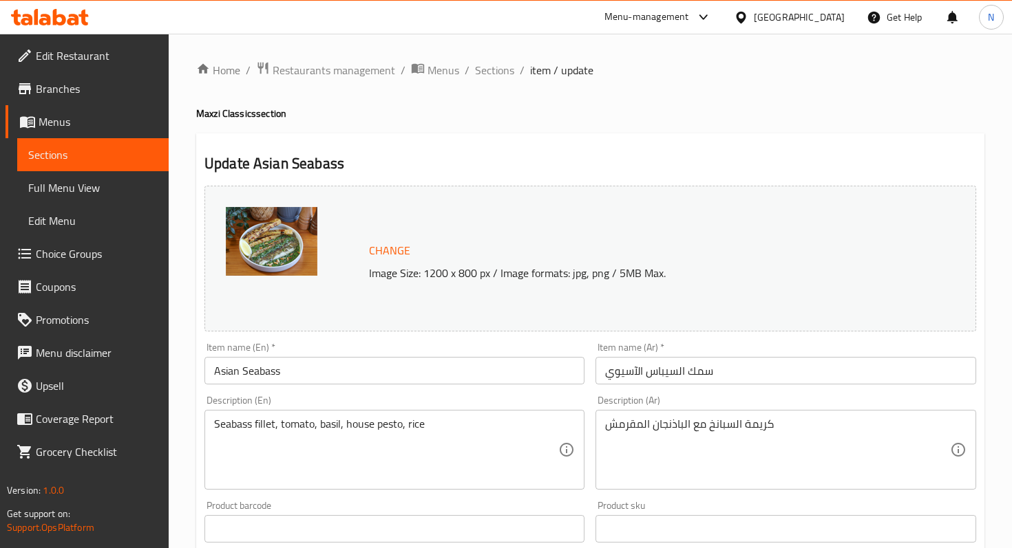
click at [700, 398] on div "Description (Ar) كريمة السبانخ مع الباذنجان المقرمش Description (Ar)" at bounding box center [785, 443] width 380 height 94
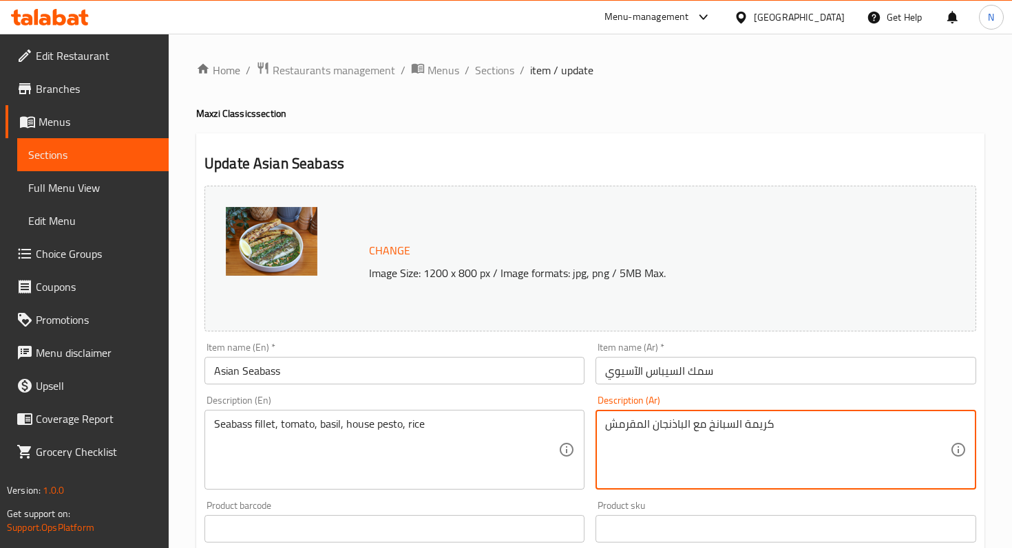
click at [679, 425] on textarea "كريمة السبانخ مع الباذنجان المقرمش" at bounding box center [777, 450] width 344 height 65
click at [670, 428] on textarea "كريمة السبانخ مع الباذنجان المقرمش" at bounding box center [777, 450] width 344 height 65
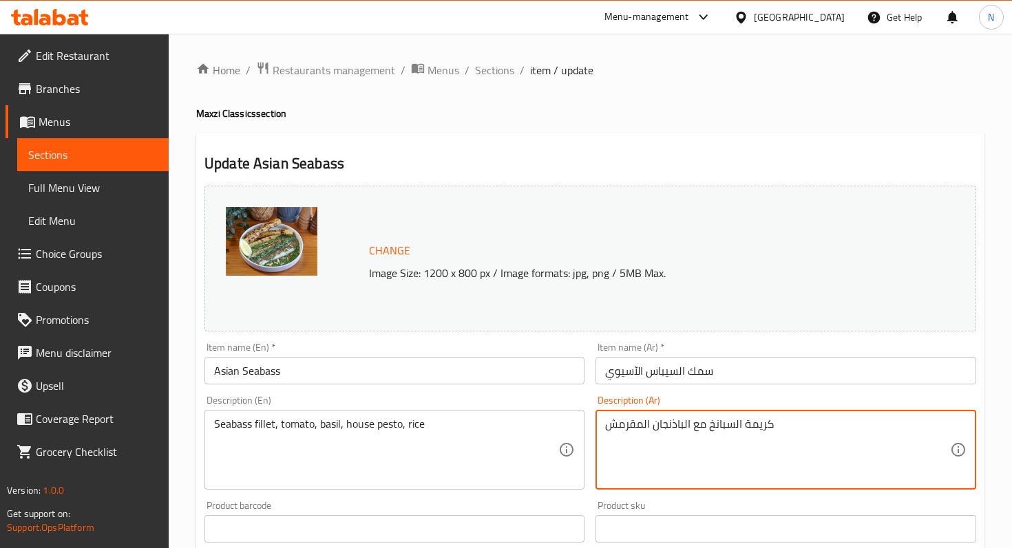
click at [670, 428] on textarea "كريمة السبانخ مع الباذنجان المقرمش" at bounding box center [777, 450] width 344 height 65
paste textarea "يليه سيباس، طماطم، ريحان، بيستو البيت، أرز"
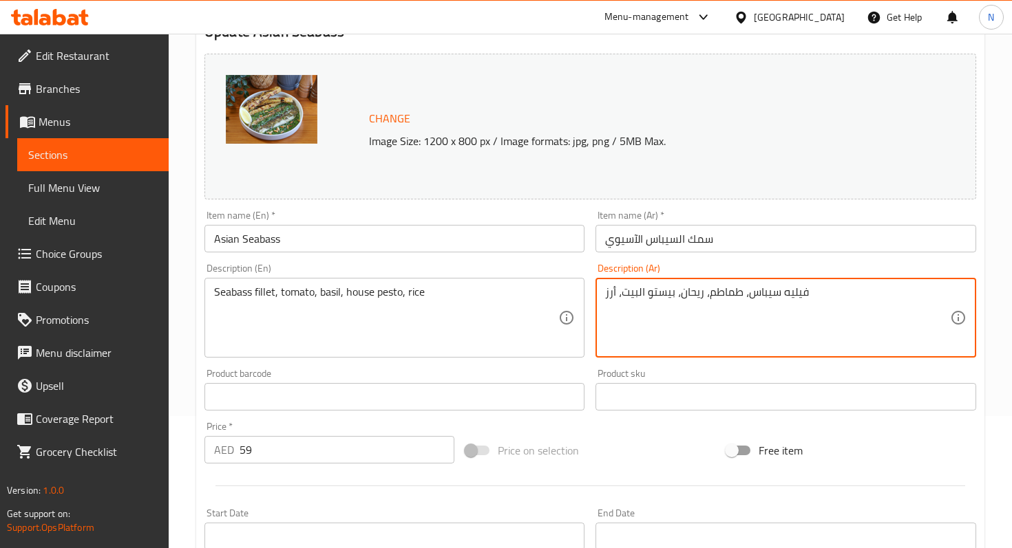
type textarea "فيليه سيباس، طماطم، ريحان، بيستو البيت، أرز"
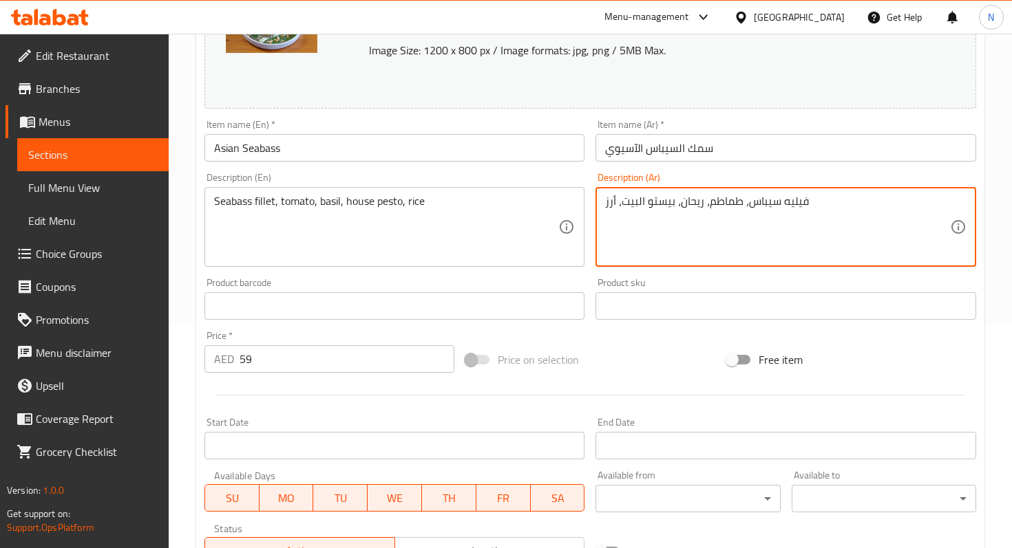
scroll to position [250, 0]
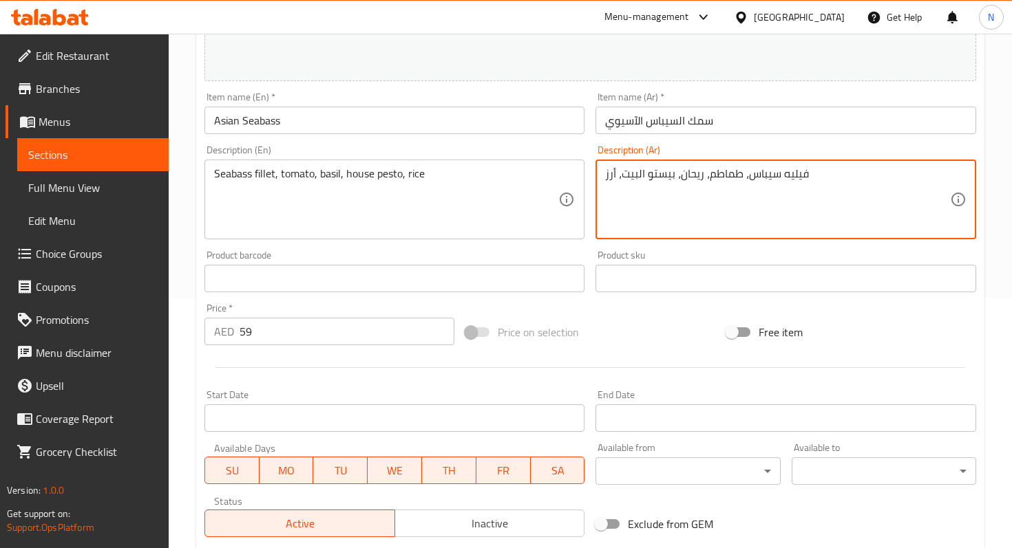
click at [333, 336] on input "59" at bounding box center [346, 332] width 215 height 28
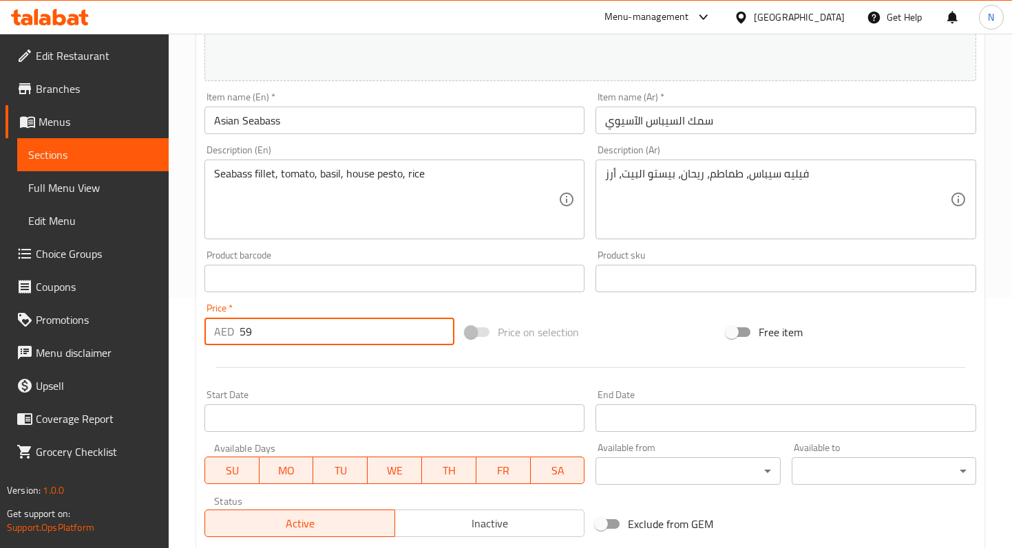
click at [333, 336] on input "59" at bounding box center [346, 332] width 215 height 28
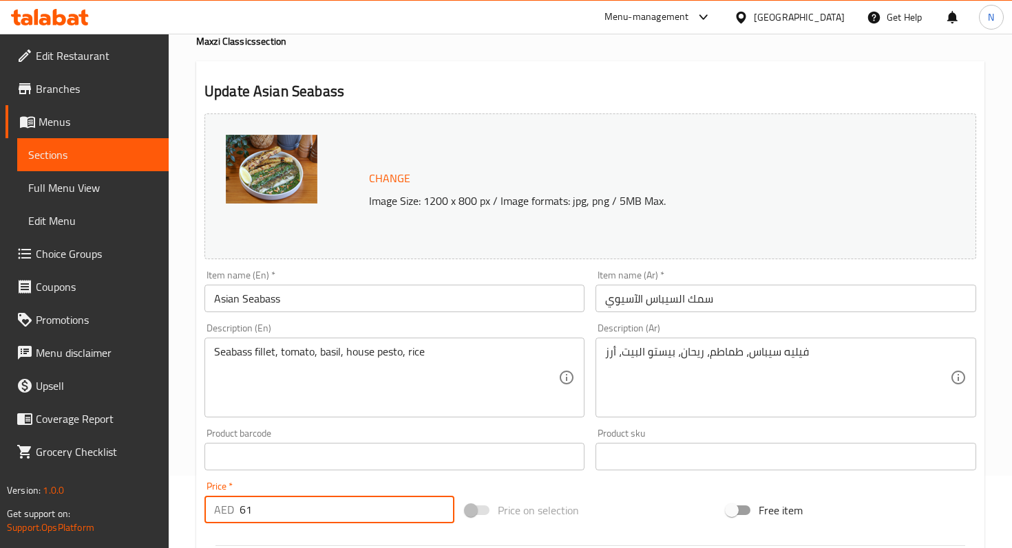
scroll to position [0, 0]
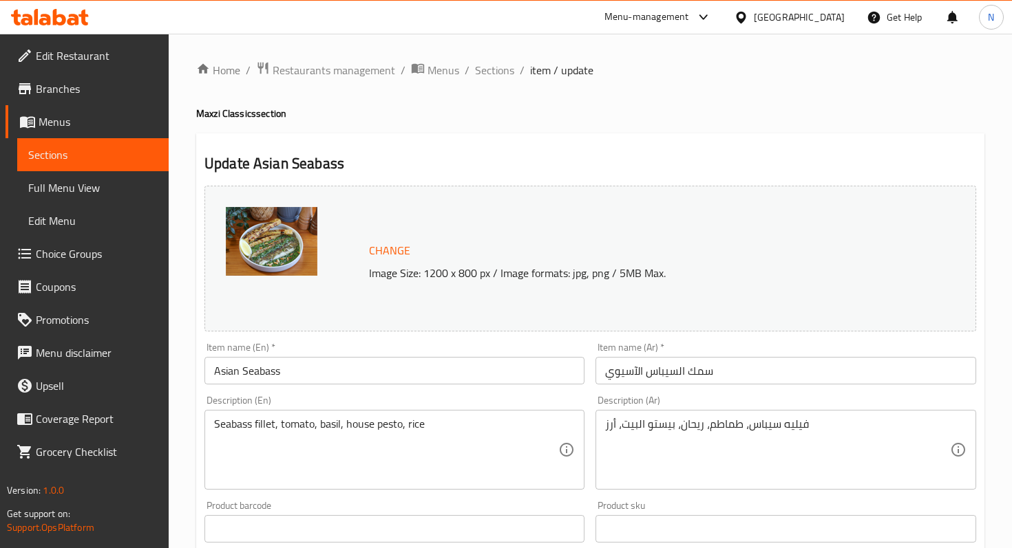
type input "61"
click at [379, 246] on span "Change" at bounding box center [389, 251] width 41 height 20
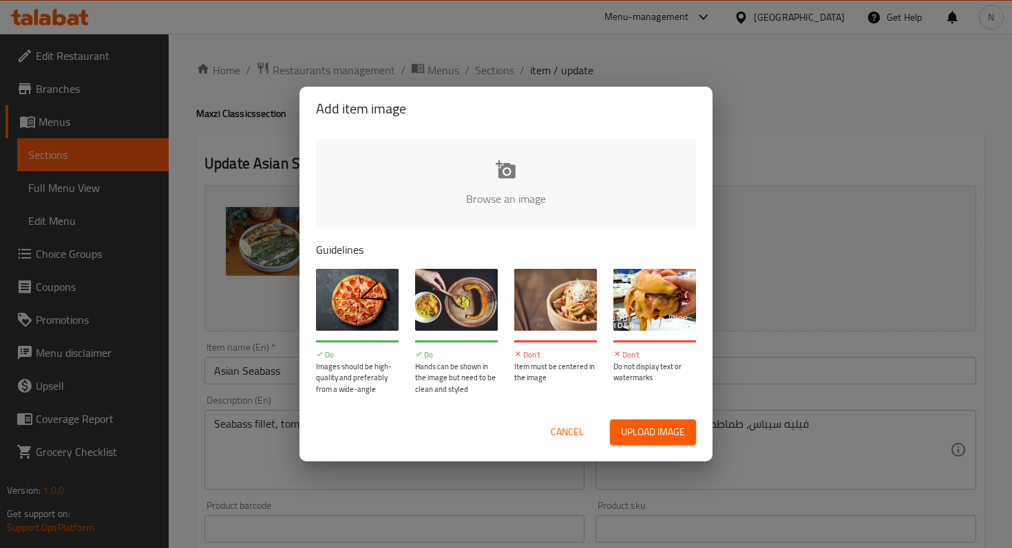
click at [508, 163] on input "file" at bounding box center [971, 203] width 1310 height 129
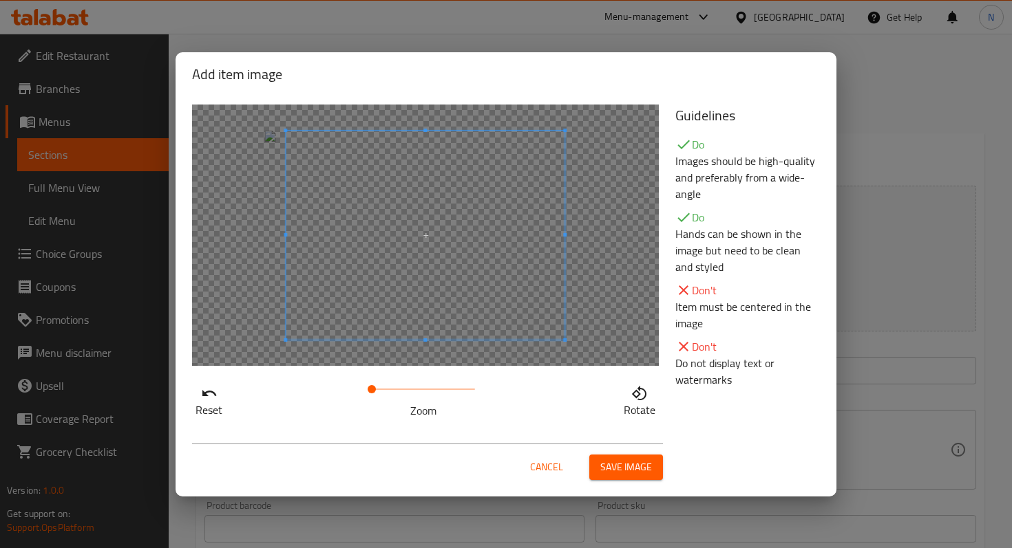
click at [277, 264] on div at bounding box center [425, 236] width 467 height 262
click at [625, 471] on span "Save image" at bounding box center [626, 467] width 52 height 17
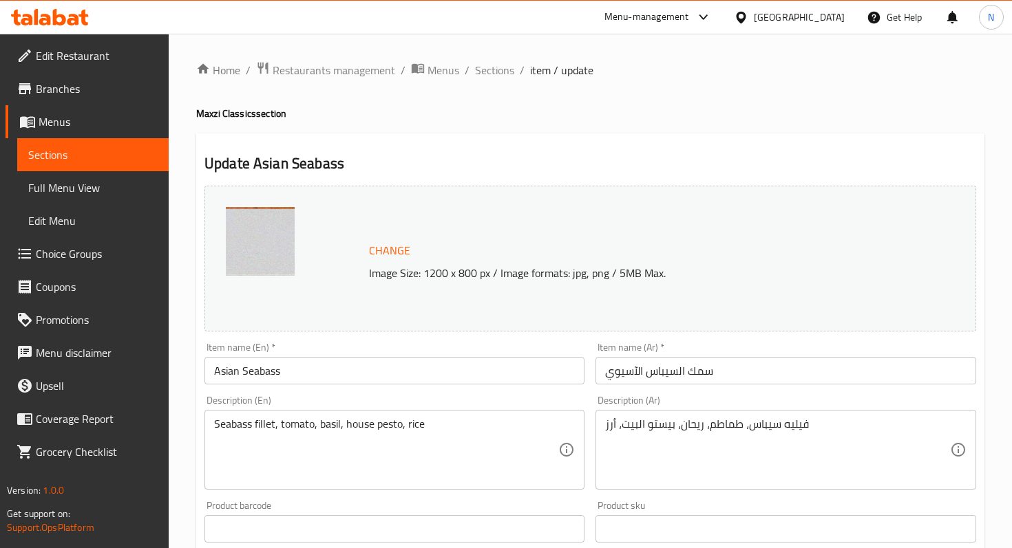
scroll to position [467, 0]
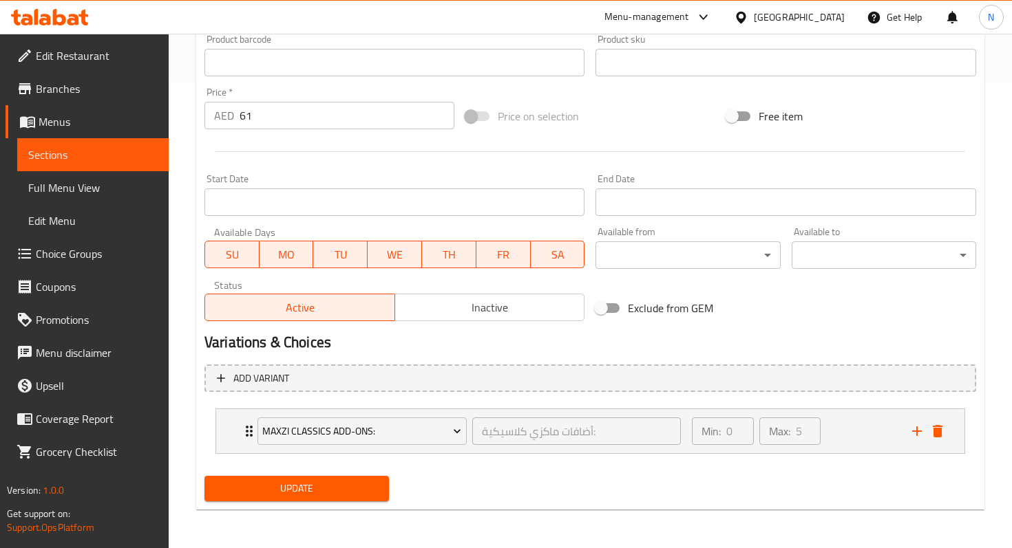
click at [239, 484] on span "Update" at bounding box center [296, 488] width 162 height 17
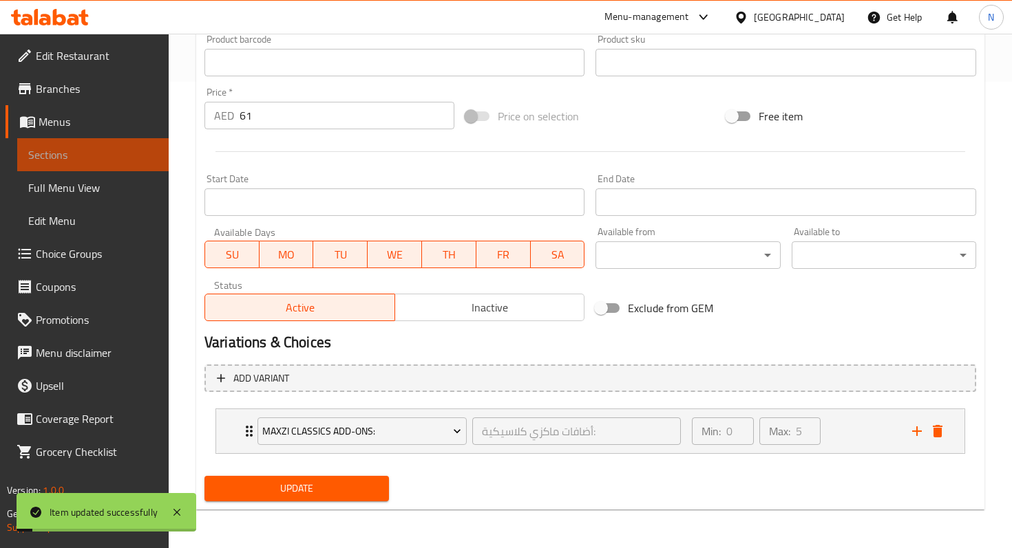
click at [137, 152] on span "Sections" at bounding box center [92, 155] width 129 height 17
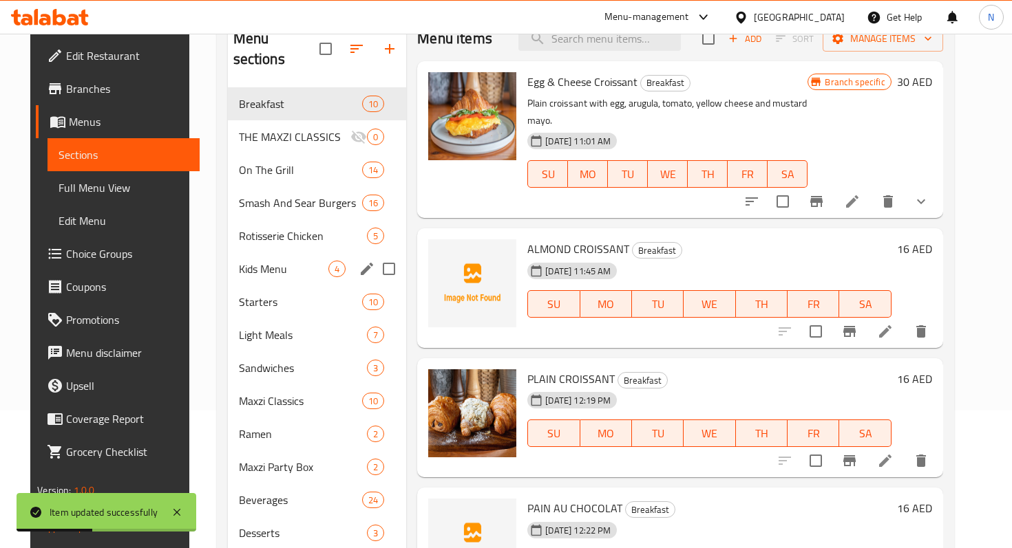
scroll to position [141, 0]
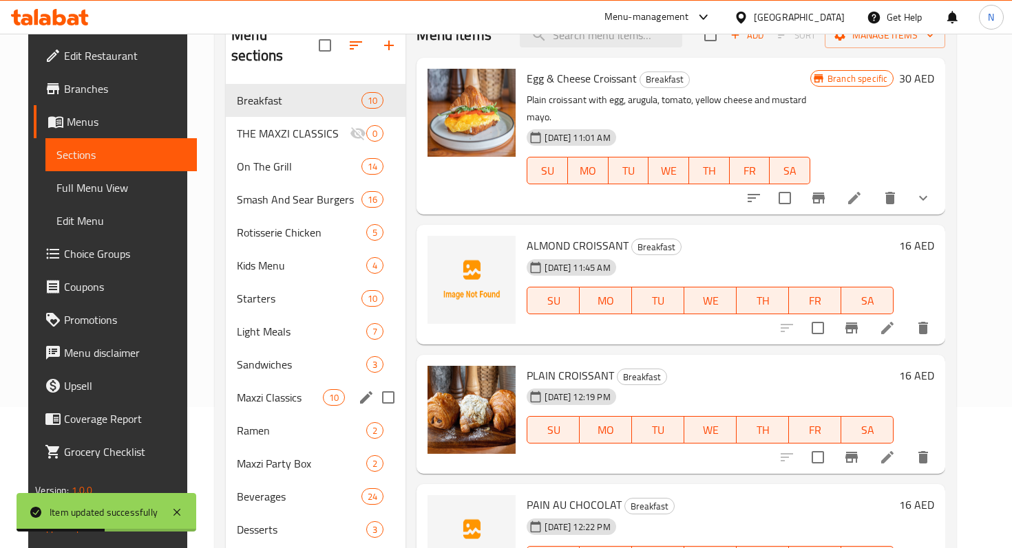
click at [255, 390] on span "Maxzi Classics" at bounding box center [280, 398] width 86 height 17
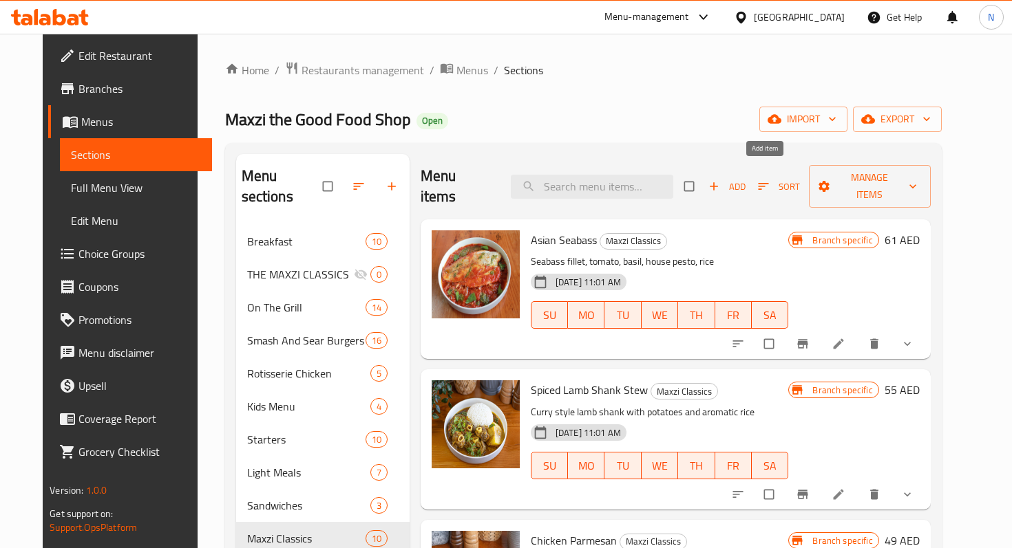
click at [745, 179] on span "Add" at bounding box center [726, 187] width 37 height 16
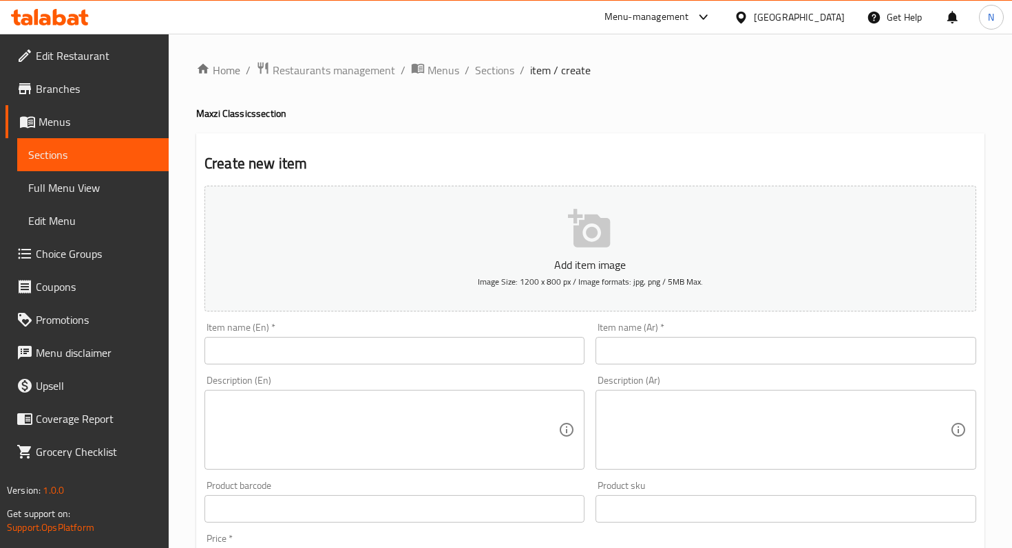
click at [405, 347] on input "text" at bounding box center [394, 351] width 380 height 28
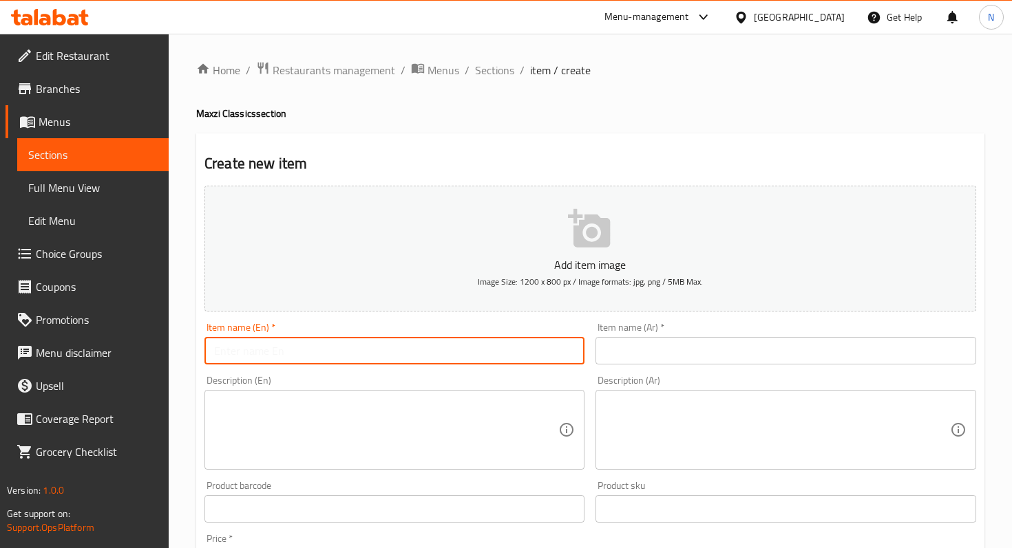
paste input "CHIPOTLE CREAMY CHICKEN"
type input "CHIPOTLE CREAMY CHICKEN"
click at [665, 348] on input "text" at bounding box center [785, 351] width 380 height 28
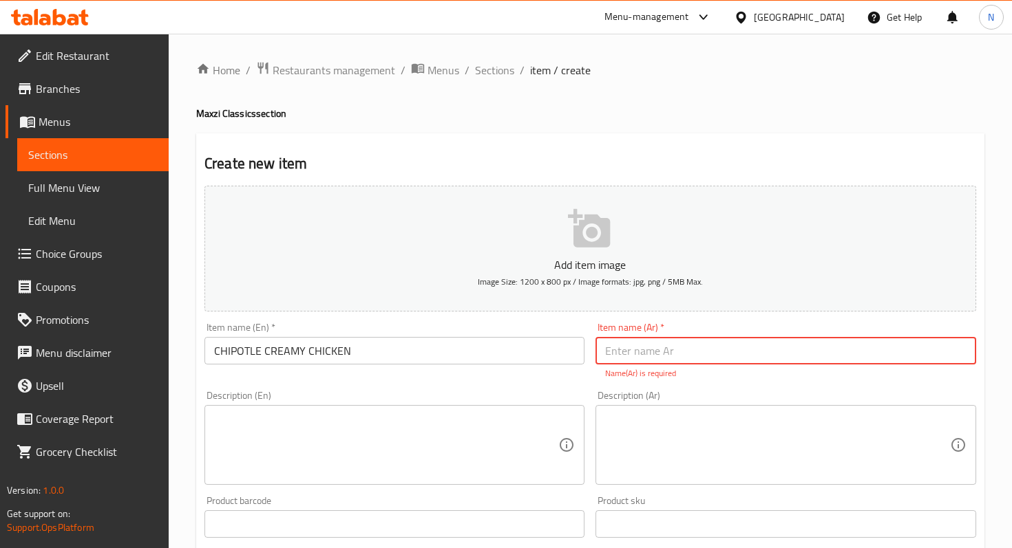
click at [667, 347] on input "text" at bounding box center [785, 351] width 380 height 28
paste input "دجاج تشيبوتلي كريمي"
type input "دجاج تشيبوتلي كريمي"
click at [383, 458] on textarea at bounding box center [386, 445] width 344 height 65
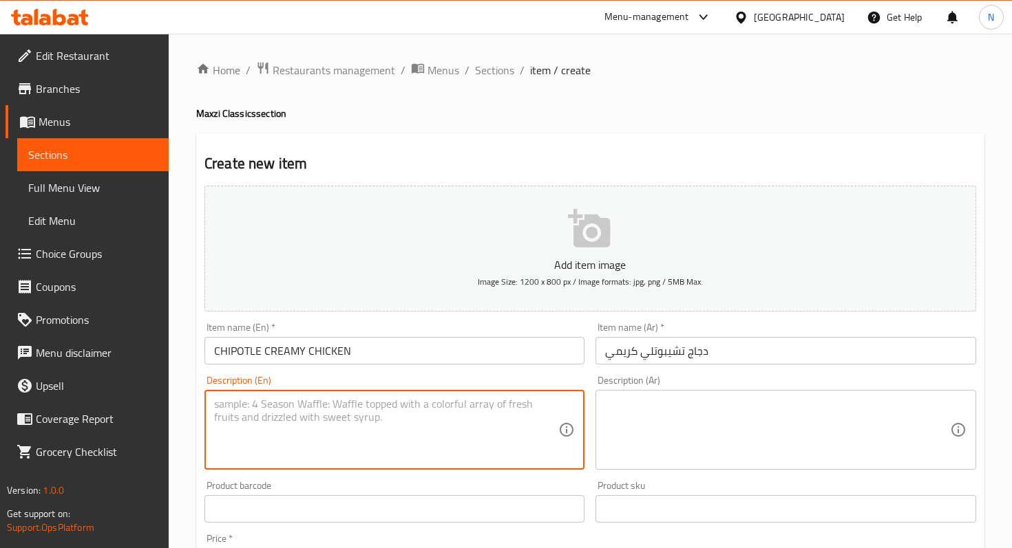
click at [405, 407] on textarea at bounding box center [386, 430] width 344 height 65
paste textarea "Boneless Chicken, Creamy chipotle,onion, coriander sprigs with rice"
type textarea "Boneless Chicken, Creamy chipotle,onion, coriander sprigs with rice"
click at [671, 432] on textarea at bounding box center [777, 430] width 344 height 65
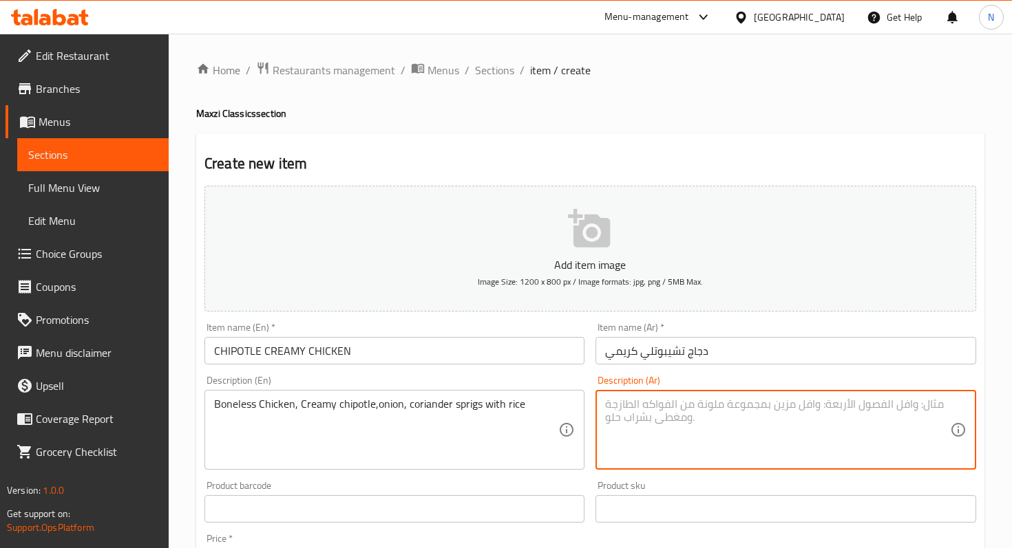
click at [657, 423] on textarea at bounding box center [777, 430] width 344 height 65
paste textarea "دجاج منزوع العظم، تشيبوتلي كريمي، بصل، أغصان كزبرة مع أرز"
type textarea "دجاج منزوع العظم، تشيبوتلي كريمي، بصل، أغصان كزبرة مع أرز"
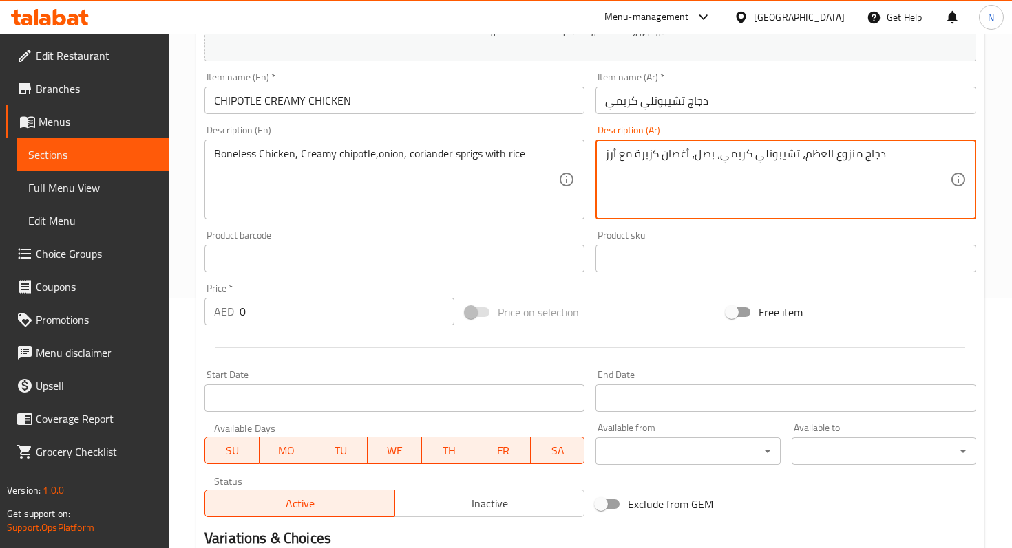
scroll to position [424, 0]
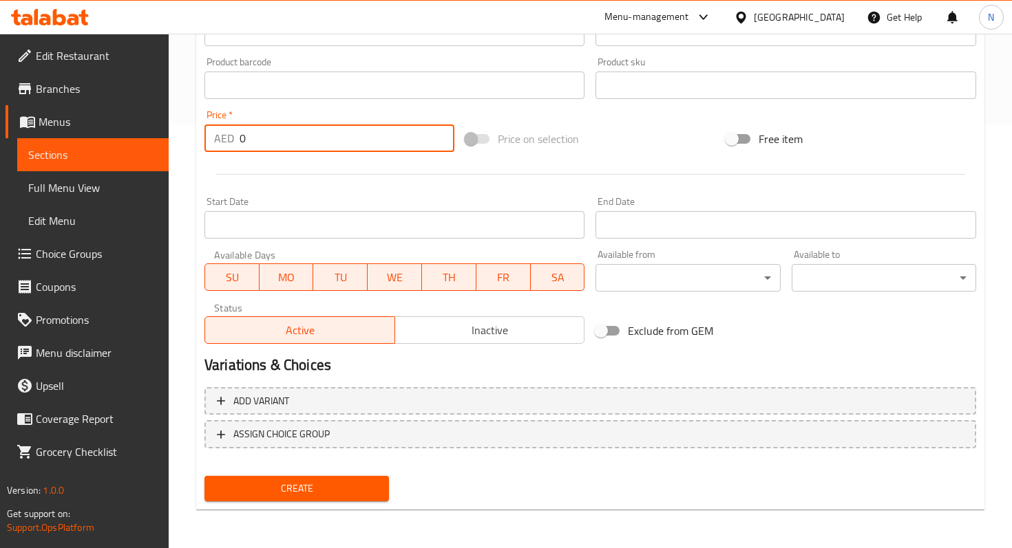
click at [281, 135] on input "0" at bounding box center [346, 139] width 215 height 28
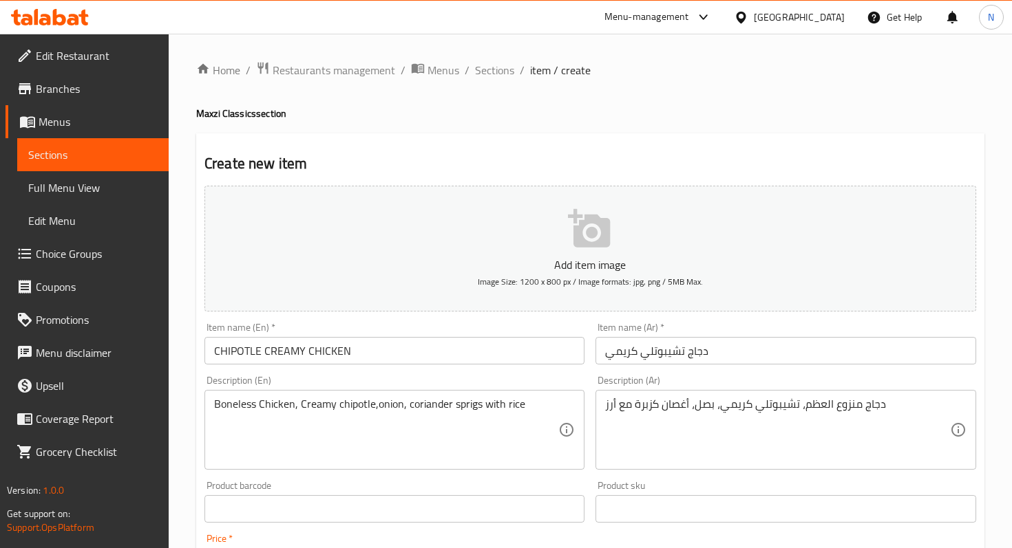
type input "55"
click at [592, 229] on icon "button" at bounding box center [589, 228] width 42 height 39
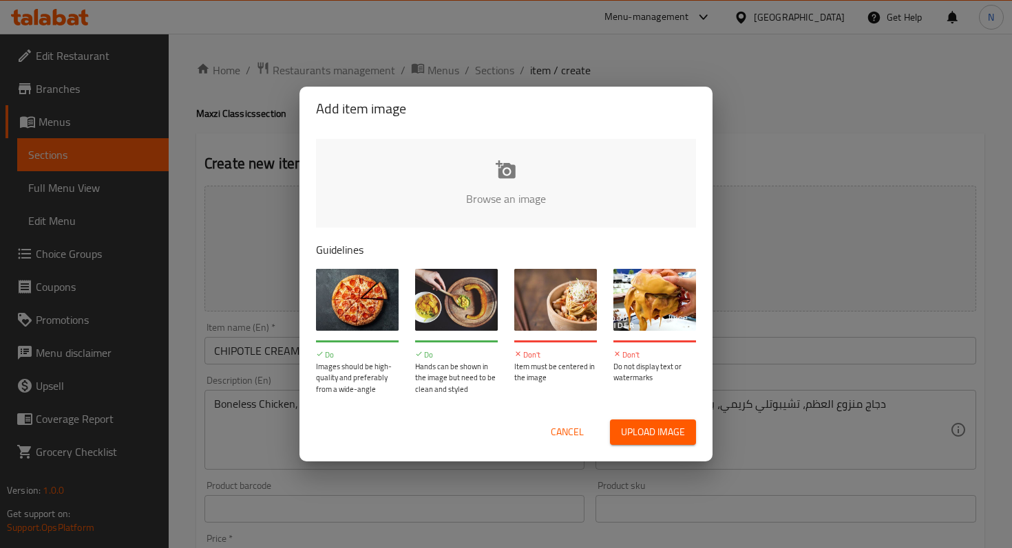
click at [469, 181] on input "file" at bounding box center [971, 203] width 1310 height 129
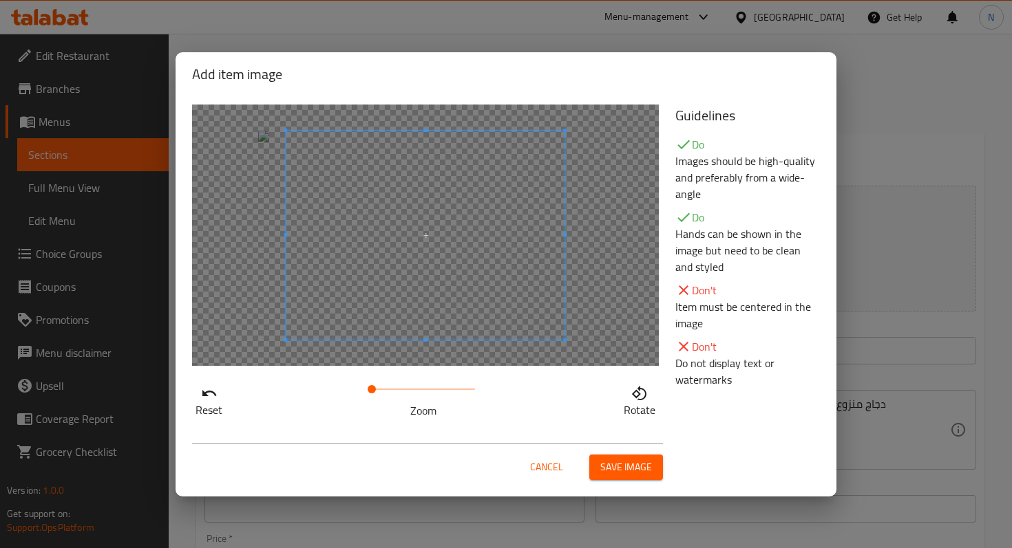
click at [264, 252] on div at bounding box center [425, 236] width 467 height 262
click at [628, 467] on span "Save image" at bounding box center [626, 467] width 52 height 17
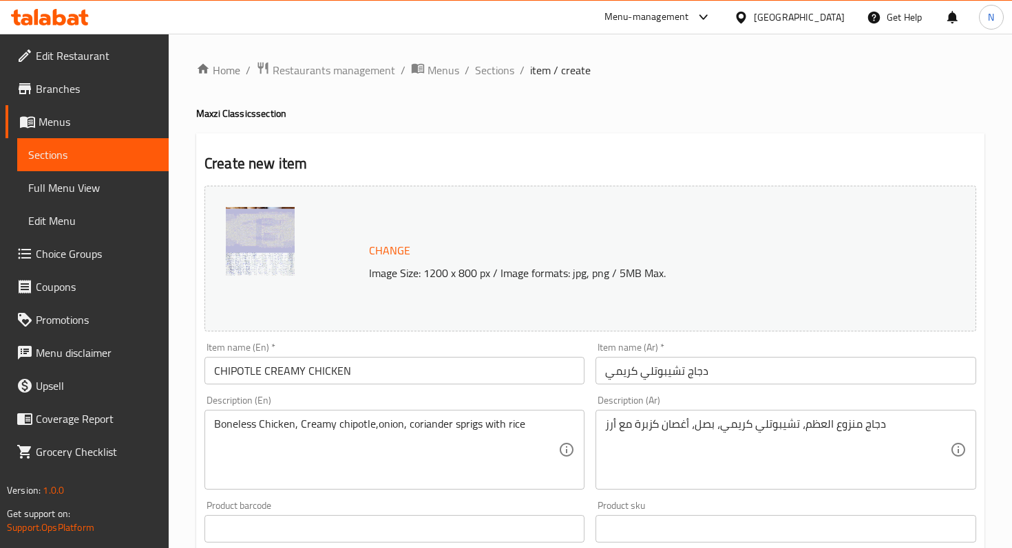
scroll to position [444, 0]
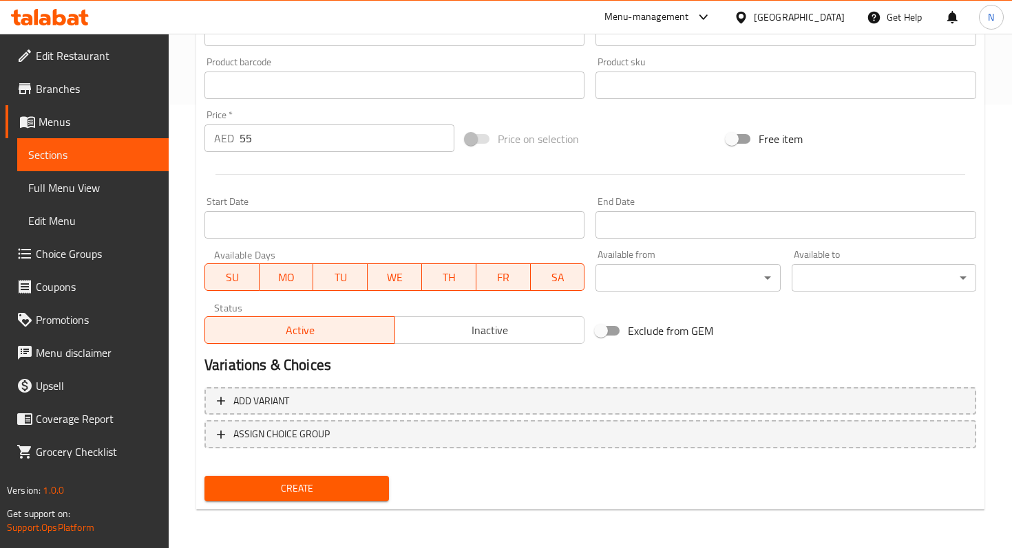
click at [277, 486] on span "Create" at bounding box center [296, 488] width 162 height 17
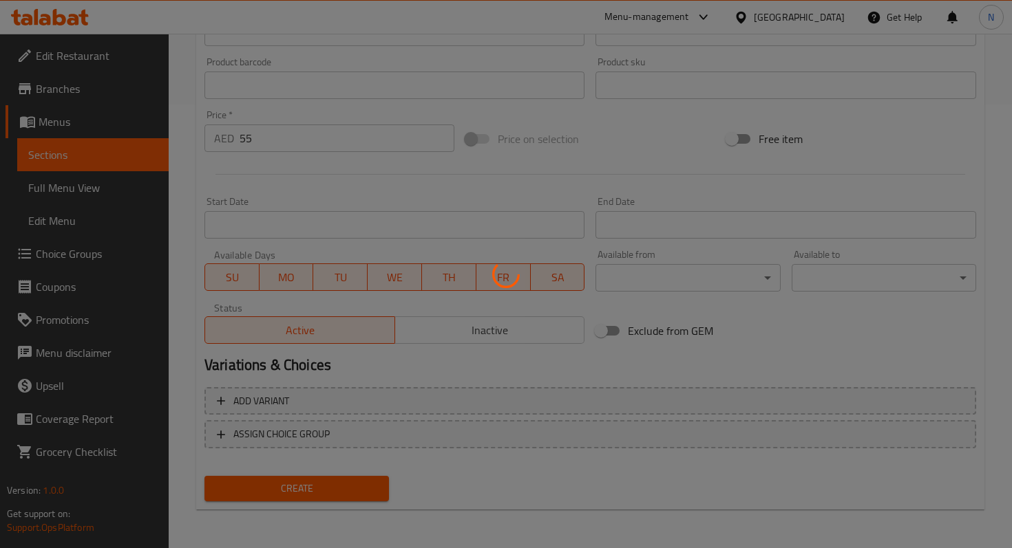
type input "0"
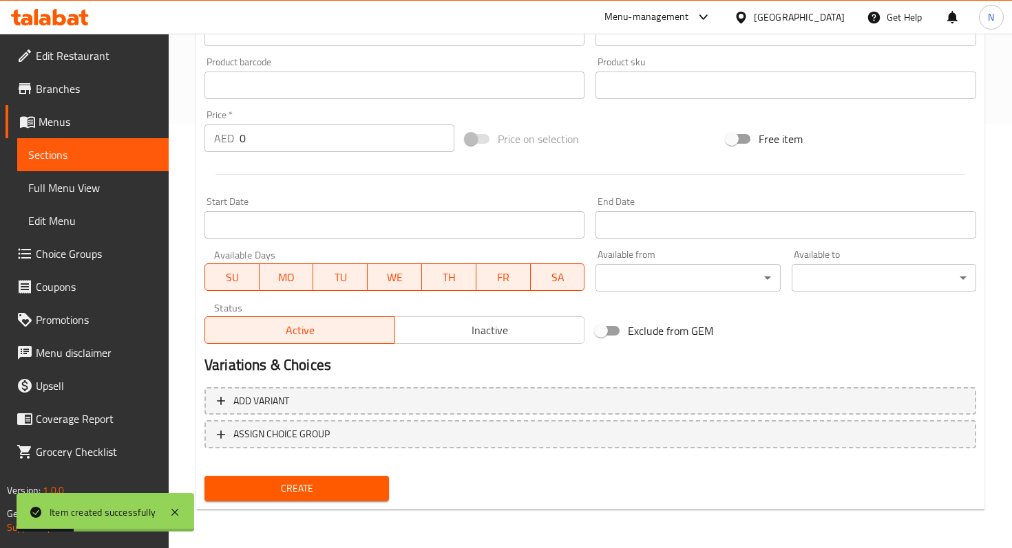
scroll to position [0, 0]
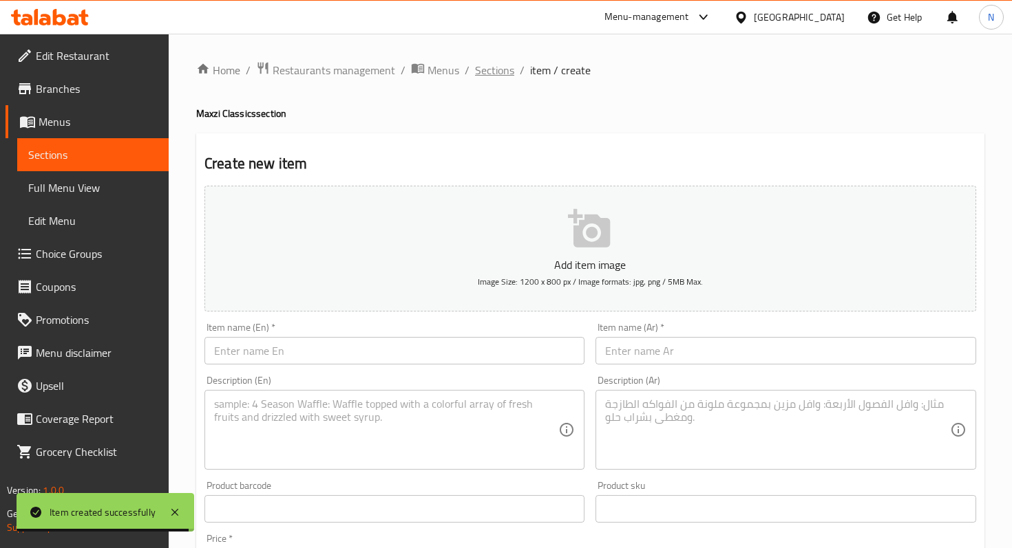
click at [506, 72] on span "Sections" at bounding box center [494, 70] width 39 height 17
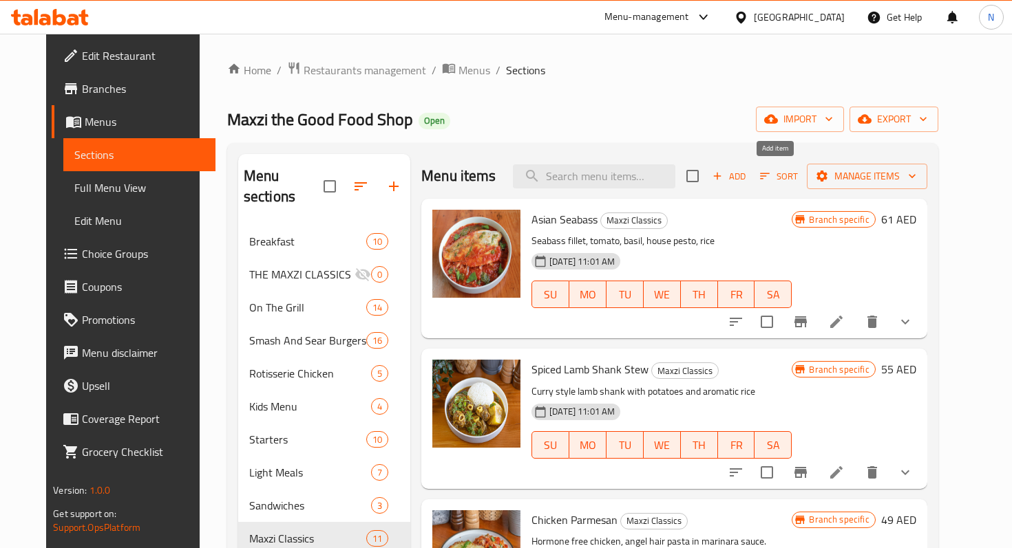
click at [747, 177] on span "Add" at bounding box center [728, 177] width 37 height 16
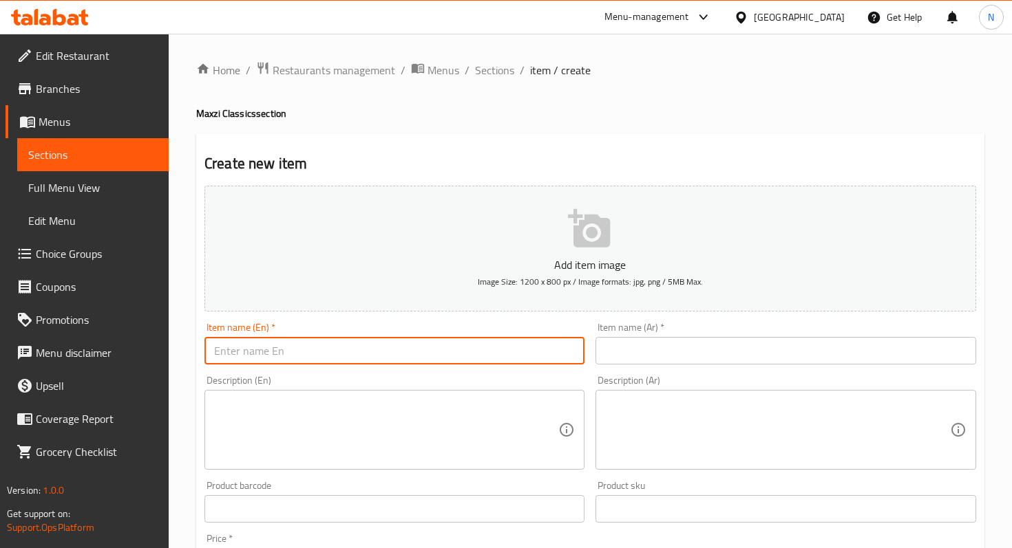
click at [294, 352] on input "text" at bounding box center [394, 351] width 380 height 28
paste input "BEEF LIVER WITH BUTTER GARLIC & ONIONS"
type input "BEEF LIVER WITH BUTTER GARLIC & ONIONS"
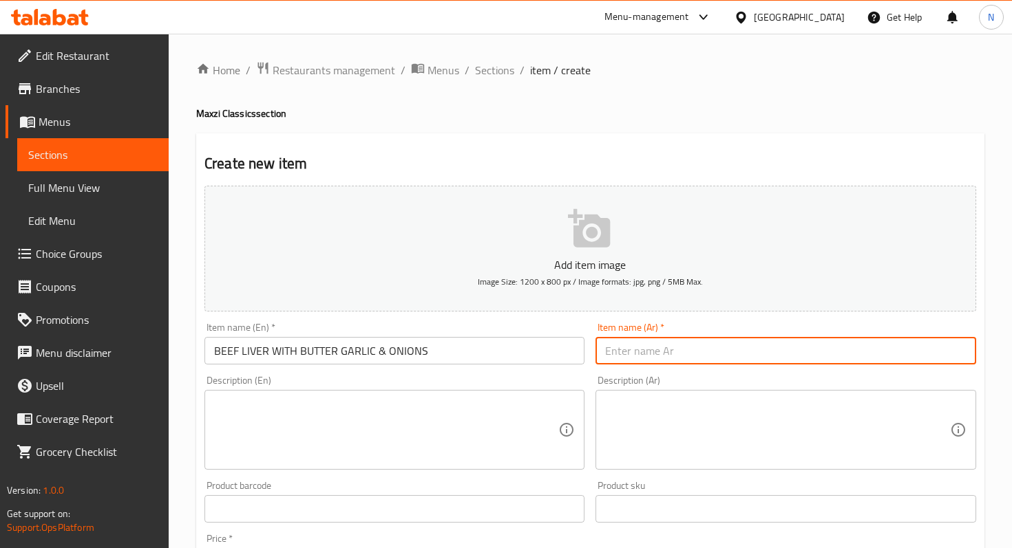
click at [659, 350] on input "text" at bounding box center [785, 351] width 380 height 28
paste input "كبدة لحم بالزبدة والثوم والبصل"
type input "كبدة لحم بالزبدة والثوم والبصل"
click at [277, 427] on textarea at bounding box center [386, 430] width 344 height 65
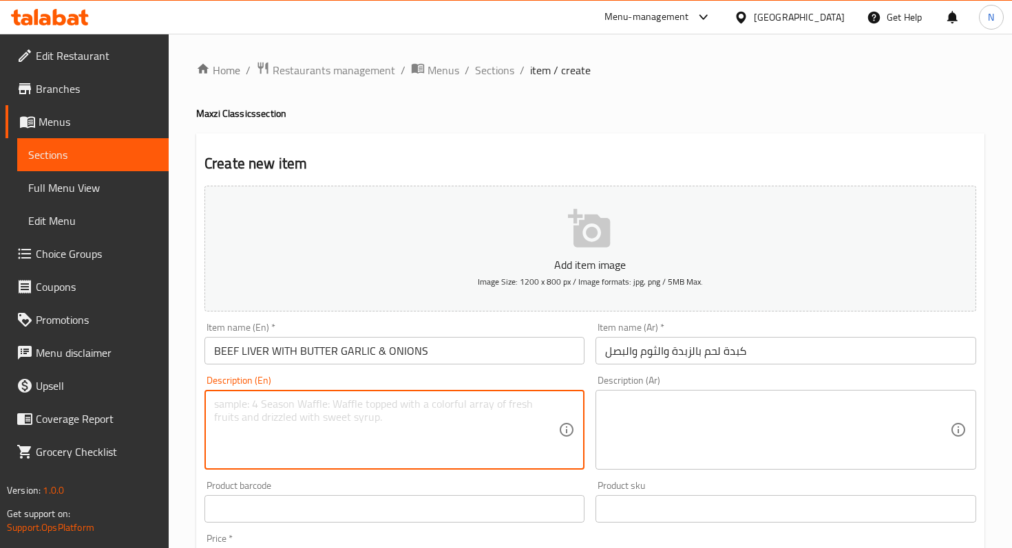
paste textarea "with onions, garlic sauce, rice, and sausage bean stew."
type textarea "with onions, garlic sauce, rice, and sausage bean stew."
click at [643, 440] on textarea at bounding box center [777, 430] width 344 height 65
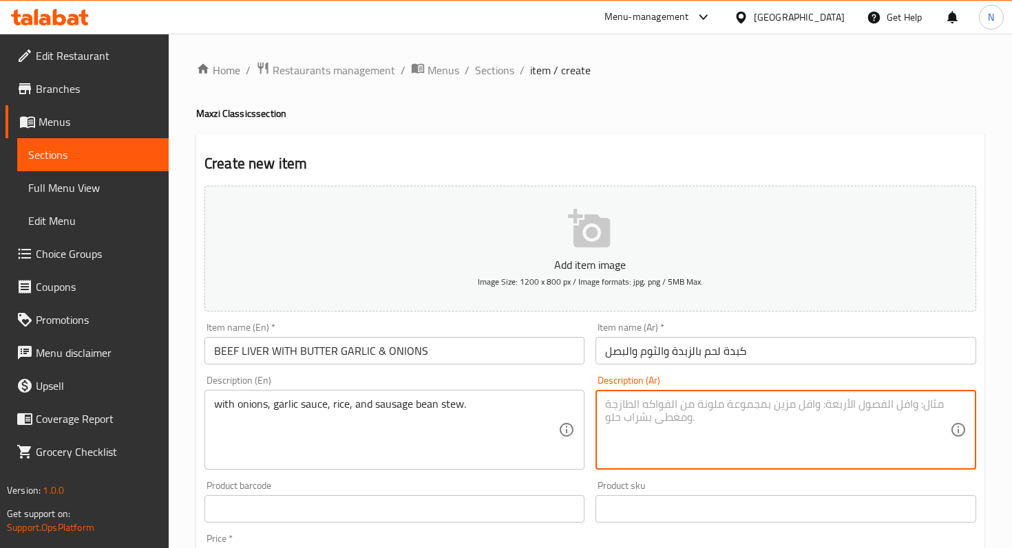
click at [646, 412] on textarea at bounding box center [777, 430] width 344 height 65
paste textarea "مع بصل، صوص ثوم، أرز، ويخنة فاصولياء بالنقانق"
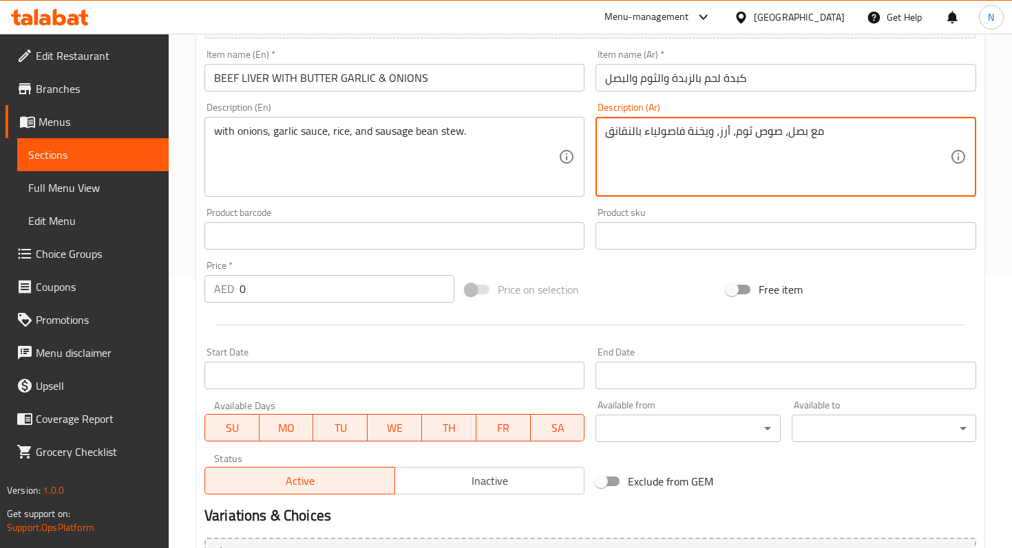
scroll to position [306, 0]
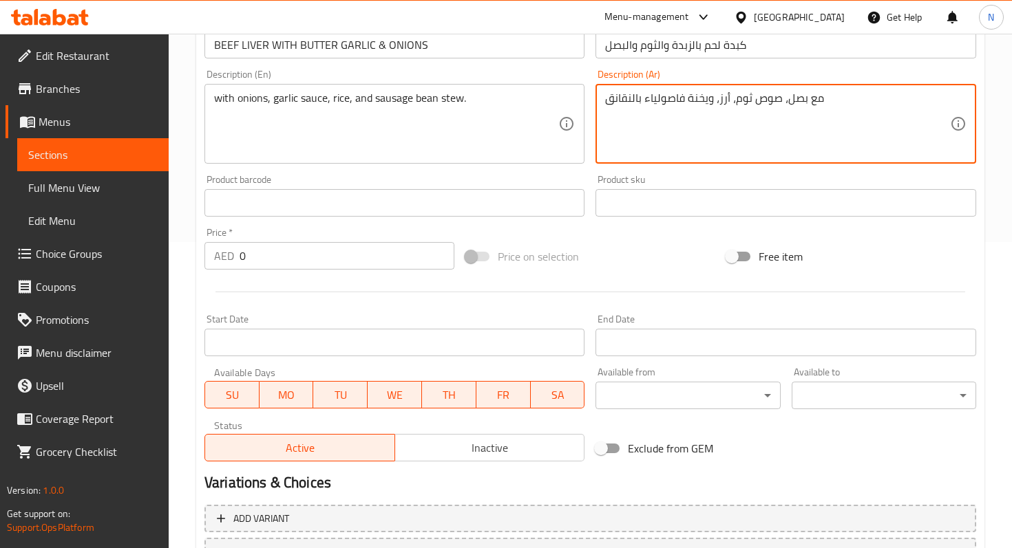
type textarea "مع بصل، صوص ثوم، أرز، ويخنة فاصولياء بالنقانق"
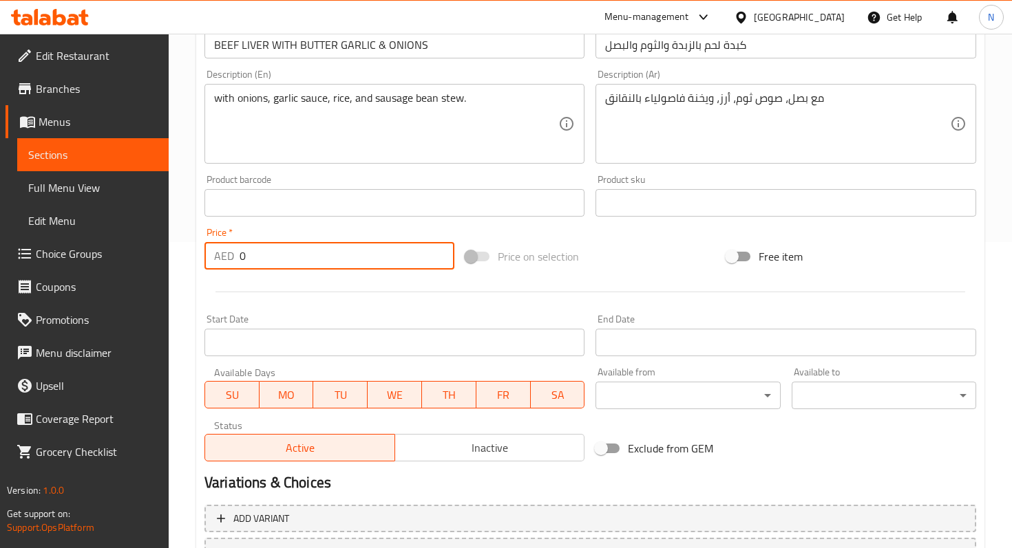
click at [341, 248] on input "0" at bounding box center [346, 256] width 215 height 28
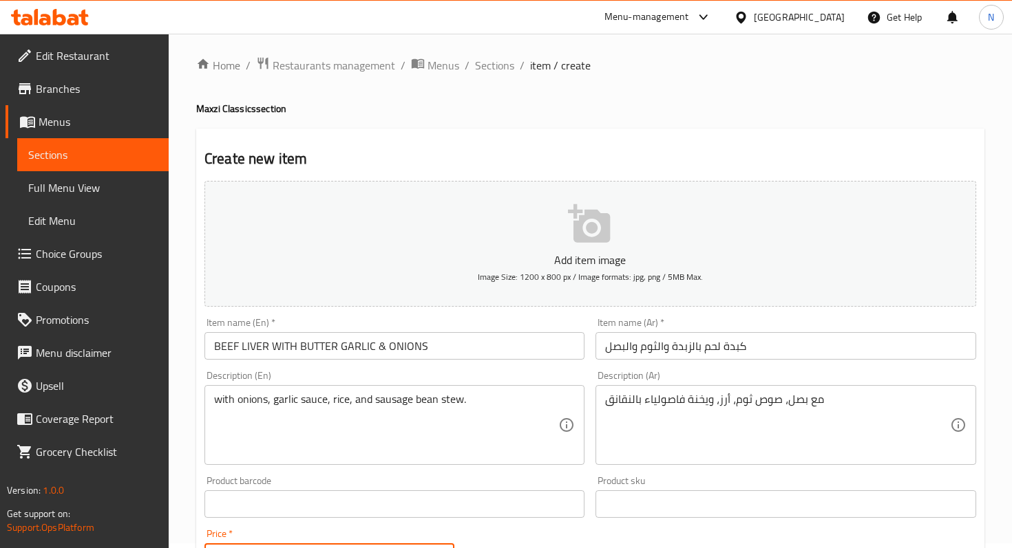
scroll to position [0, 0]
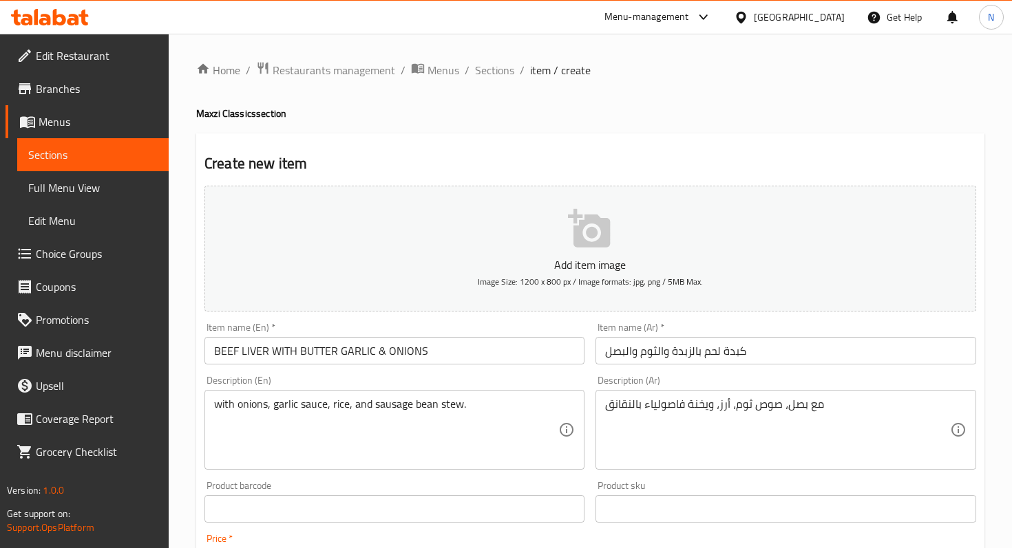
type input "45"
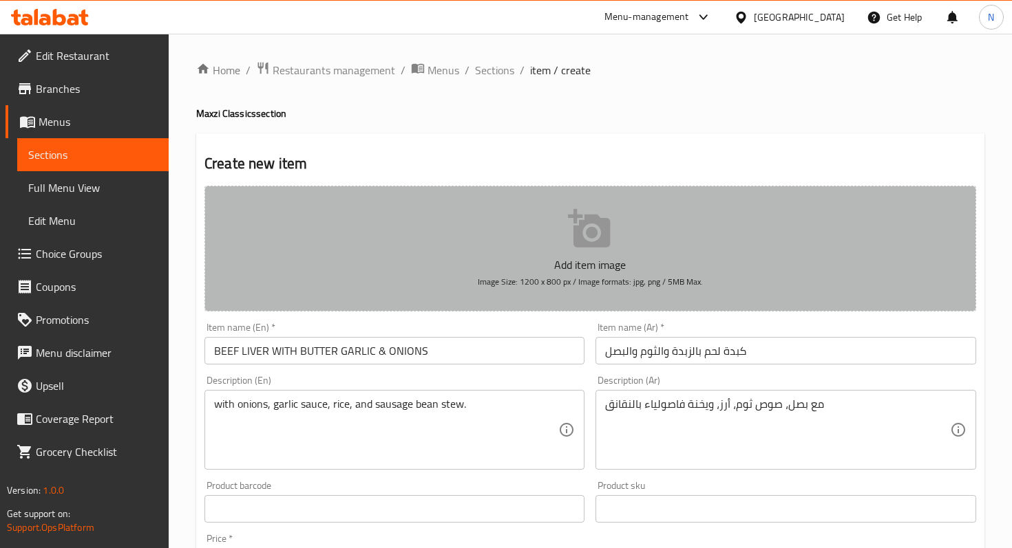
click at [585, 237] on icon "button" at bounding box center [590, 229] width 44 height 44
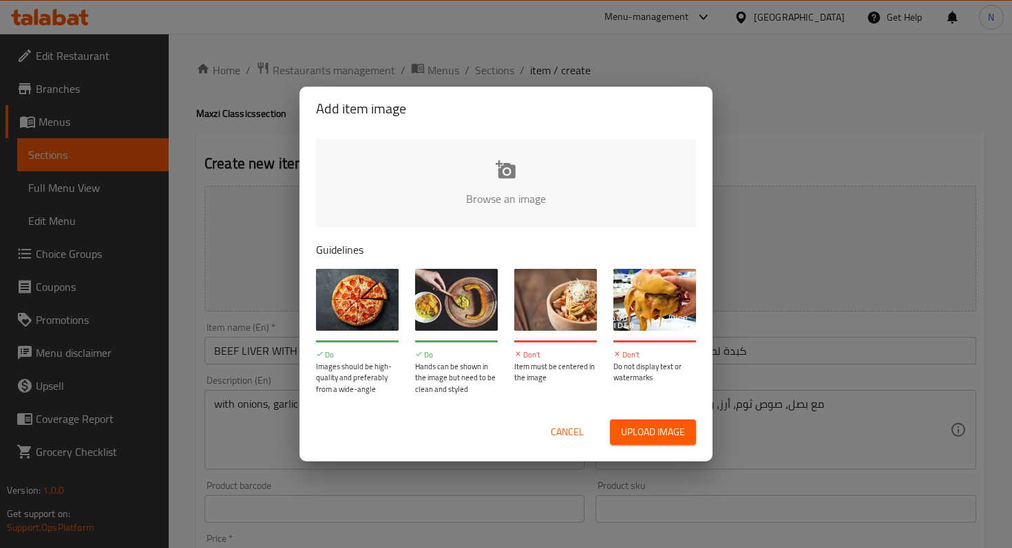
click at [515, 161] on input "file" at bounding box center [971, 203] width 1310 height 129
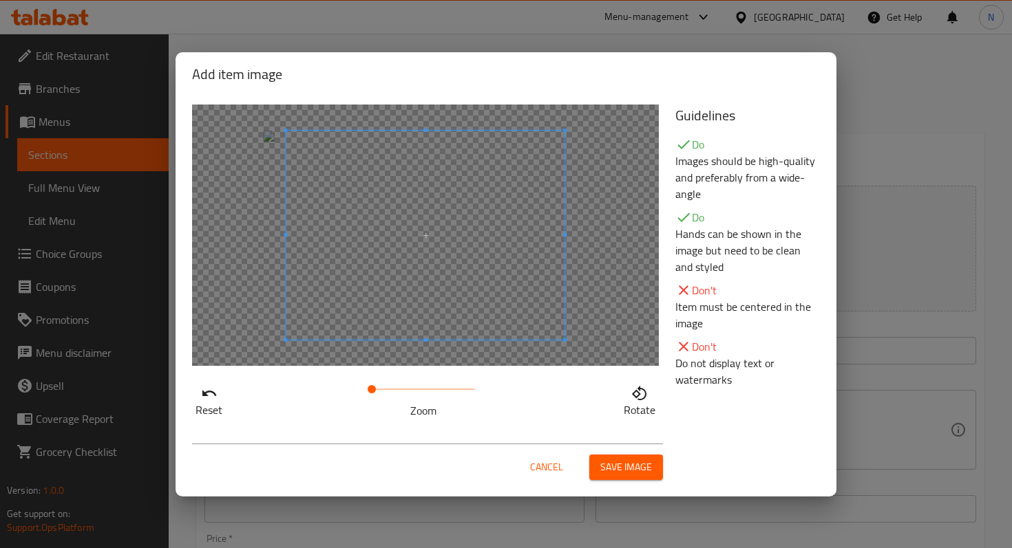
click at [281, 227] on div at bounding box center [425, 236] width 467 height 262
click at [612, 468] on span "Save image" at bounding box center [626, 467] width 52 height 17
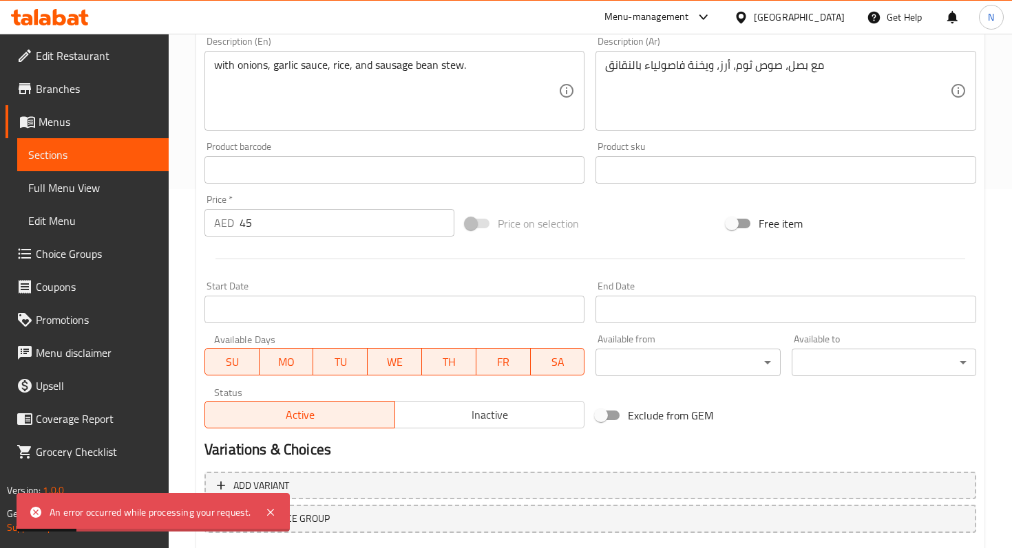
scroll to position [444, 0]
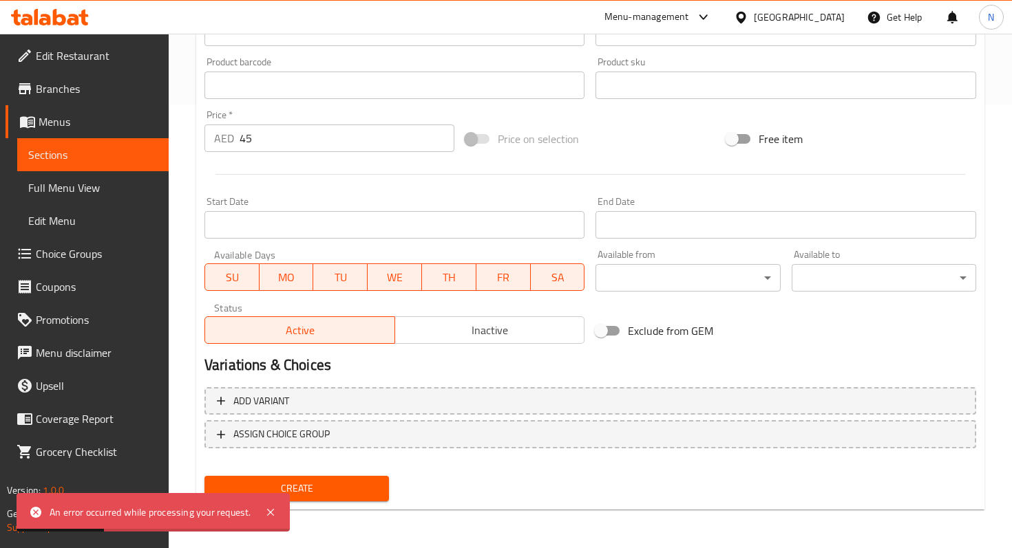
click at [289, 489] on span "Create" at bounding box center [296, 488] width 162 height 17
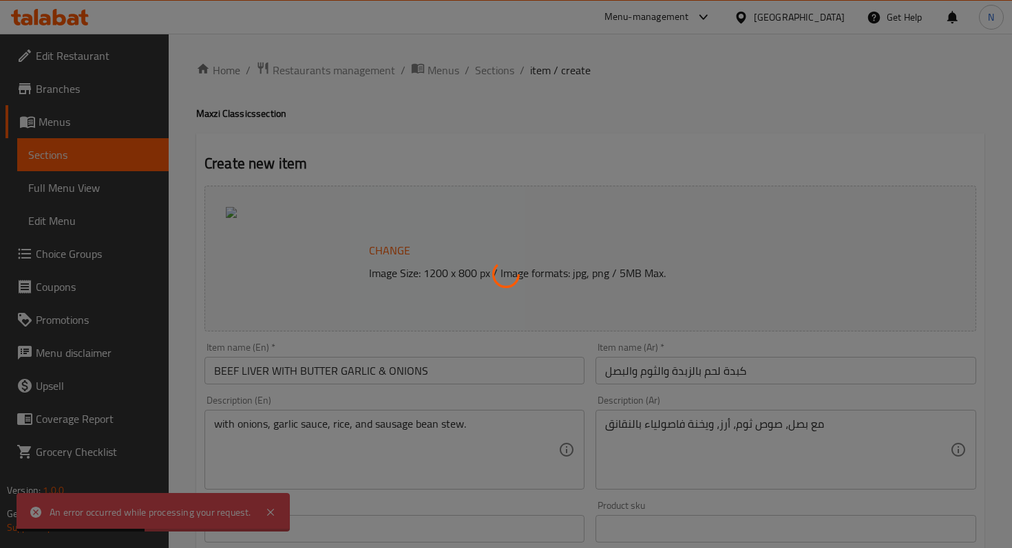
scroll to position [63, 0]
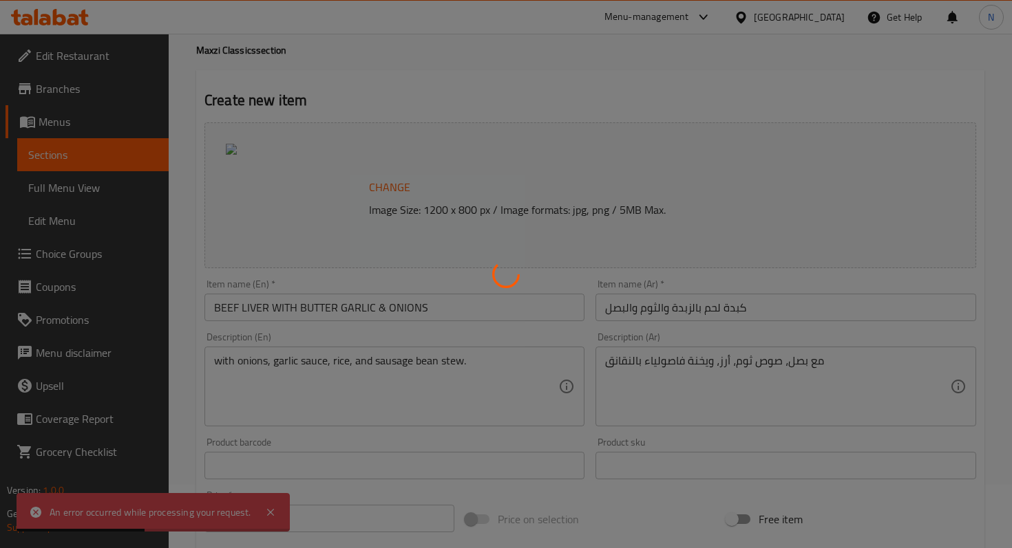
type input "0"
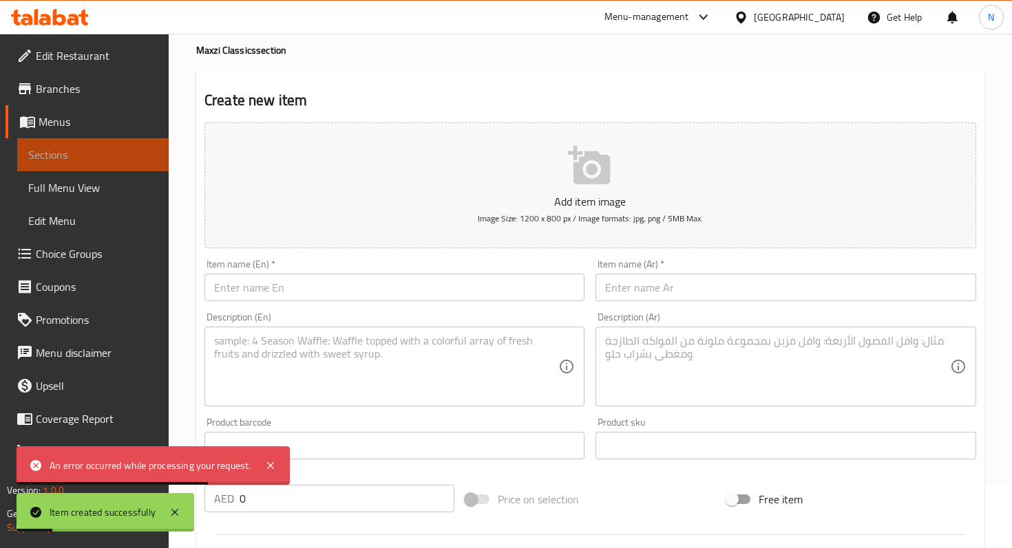
click at [64, 151] on span "Sections" at bounding box center [92, 155] width 129 height 17
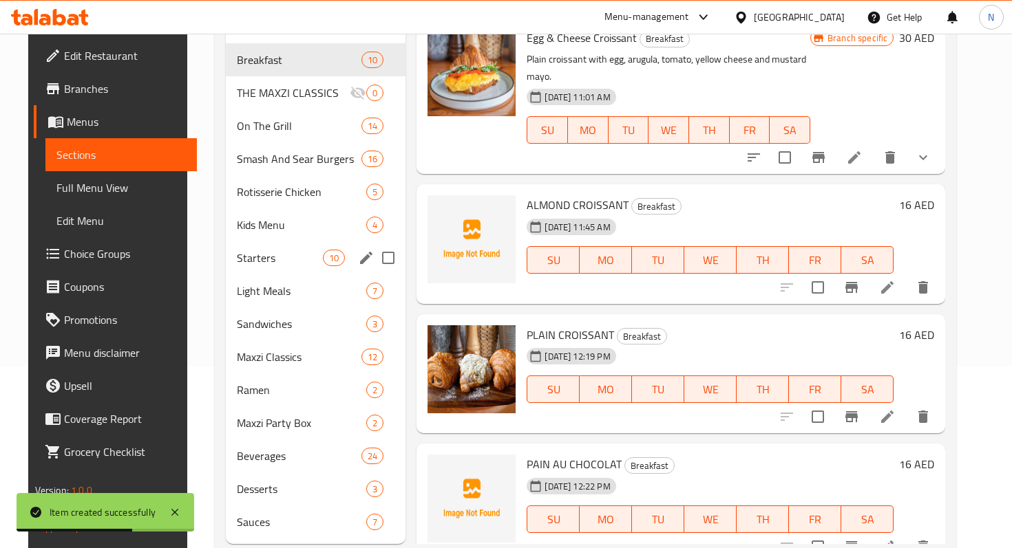
scroll to position [181, 0]
click at [268, 151] on span "Smash And Sear Burgers" at bounding box center [280, 159] width 86 height 17
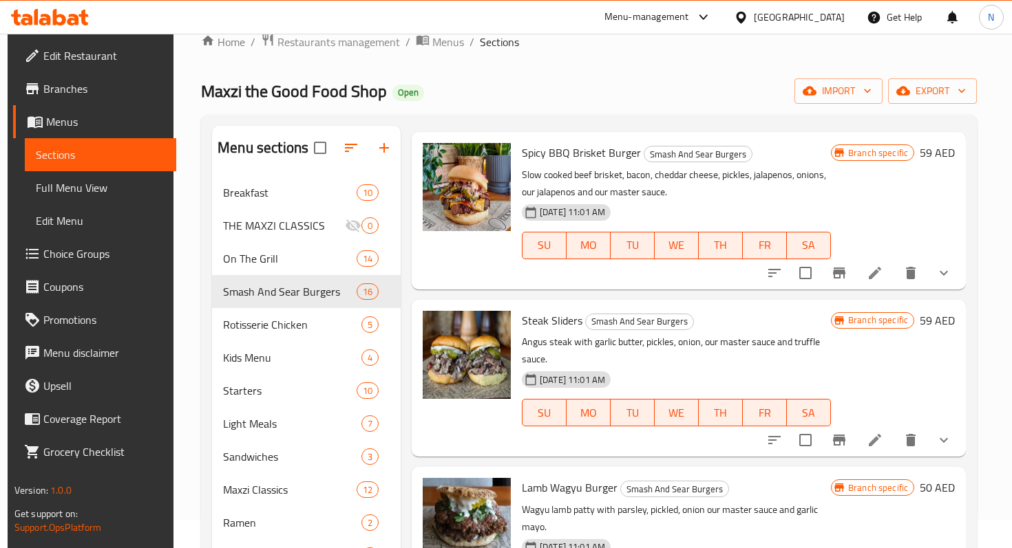
scroll to position [819, 0]
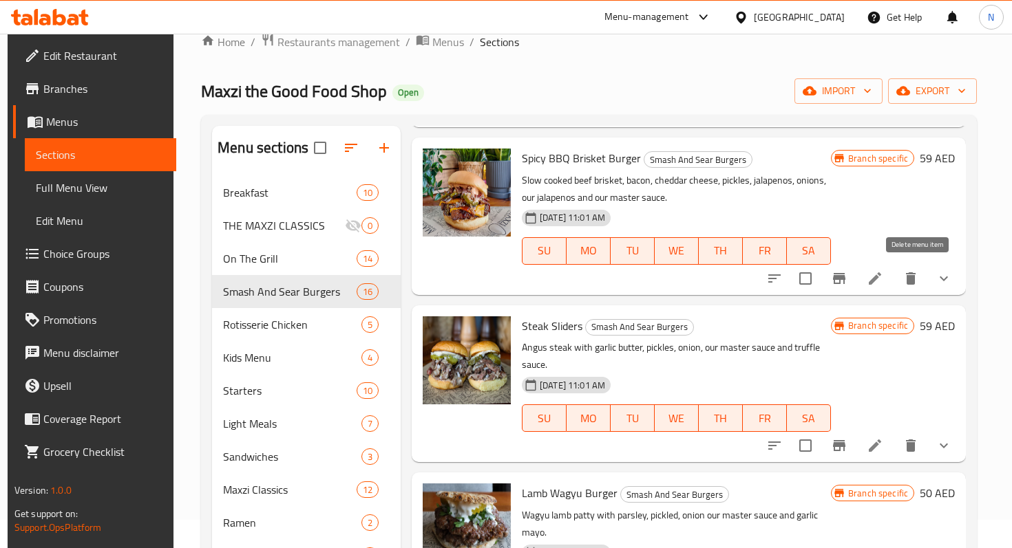
click at [914, 279] on icon "delete" at bounding box center [911, 279] width 10 height 12
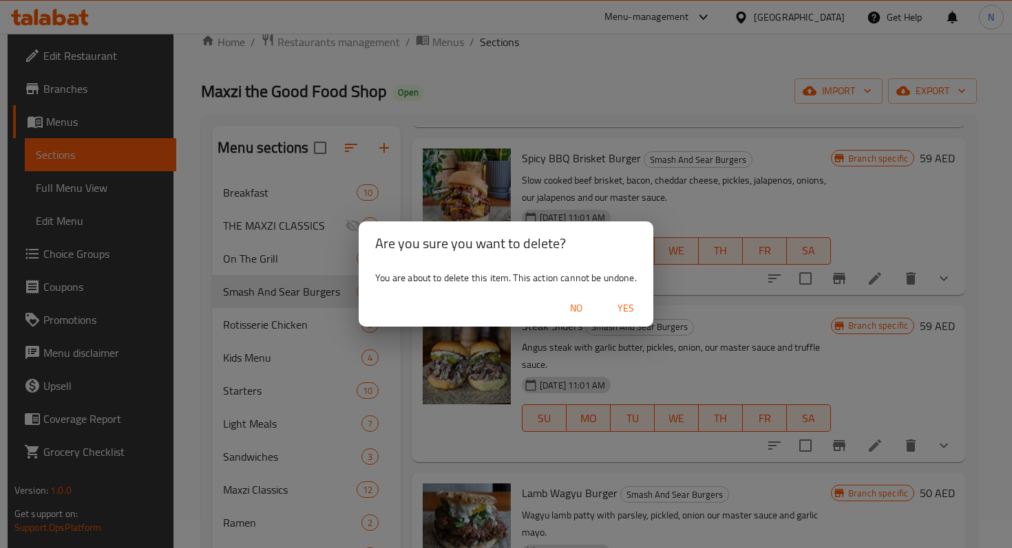
click at [631, 305] on span "Yes" at bounding box center [625, 308] width 33 height 17
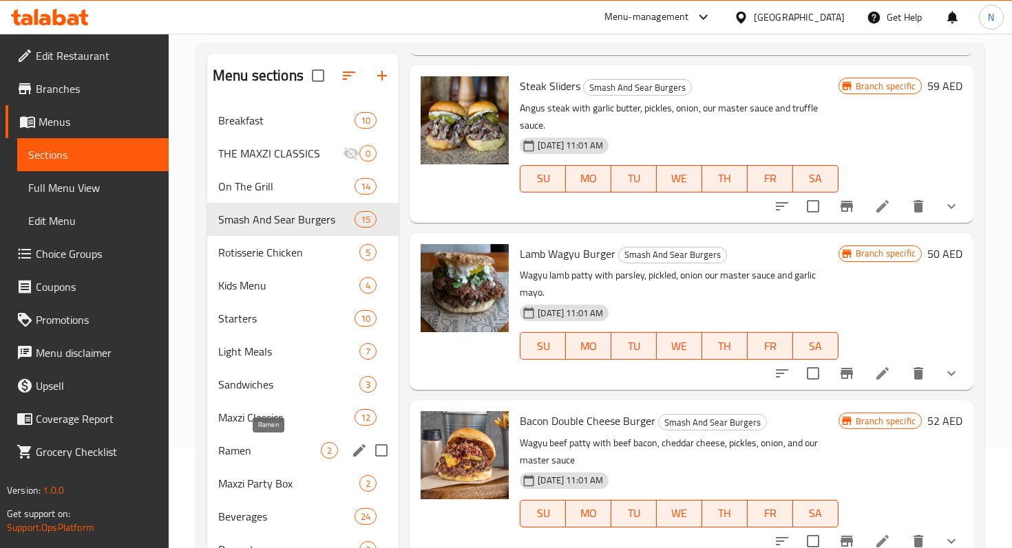
scroll to position [111, 0]
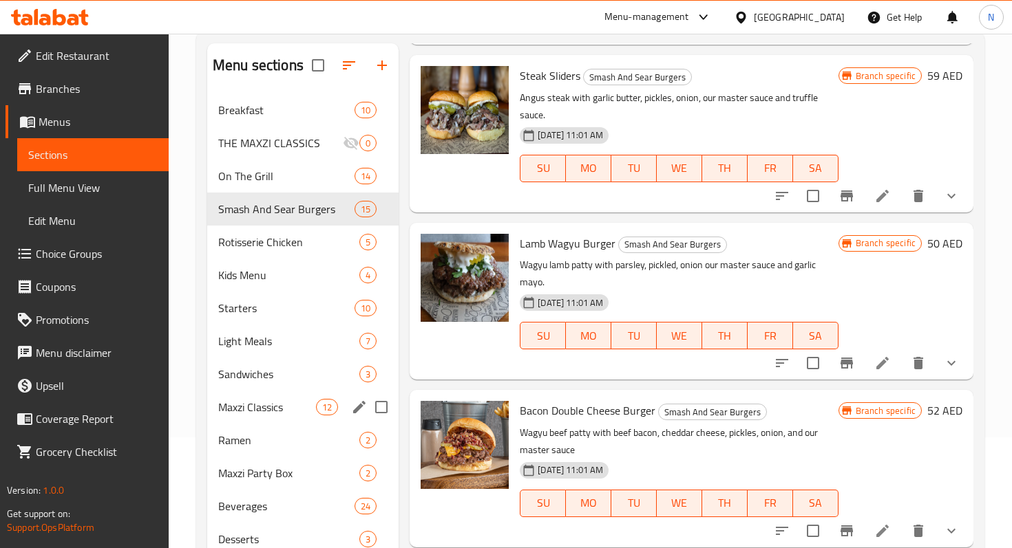
click at [268, 418] on div "Maxzi Classics 12" at bounding box center [302, 407] width 191 height 33
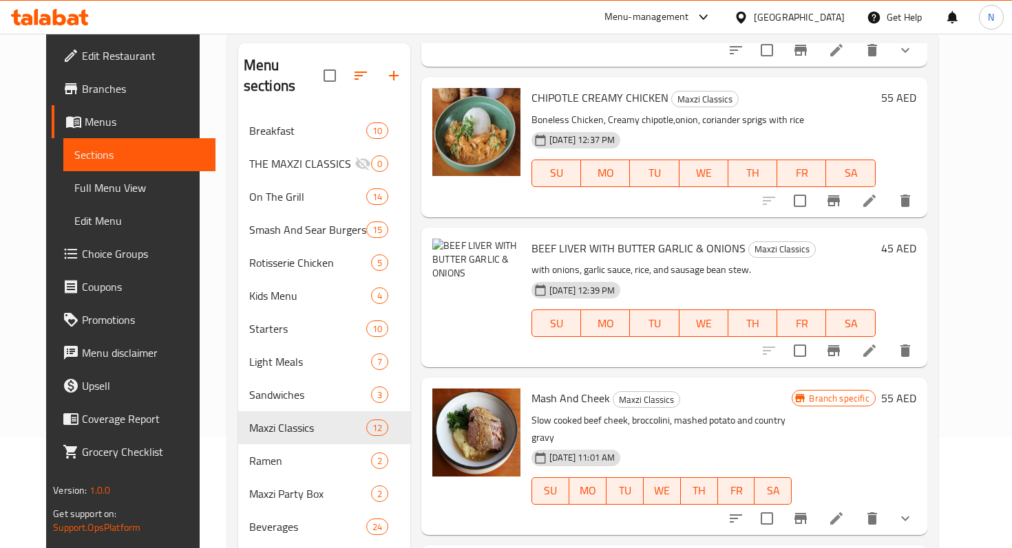
scroll to position [406, 0]
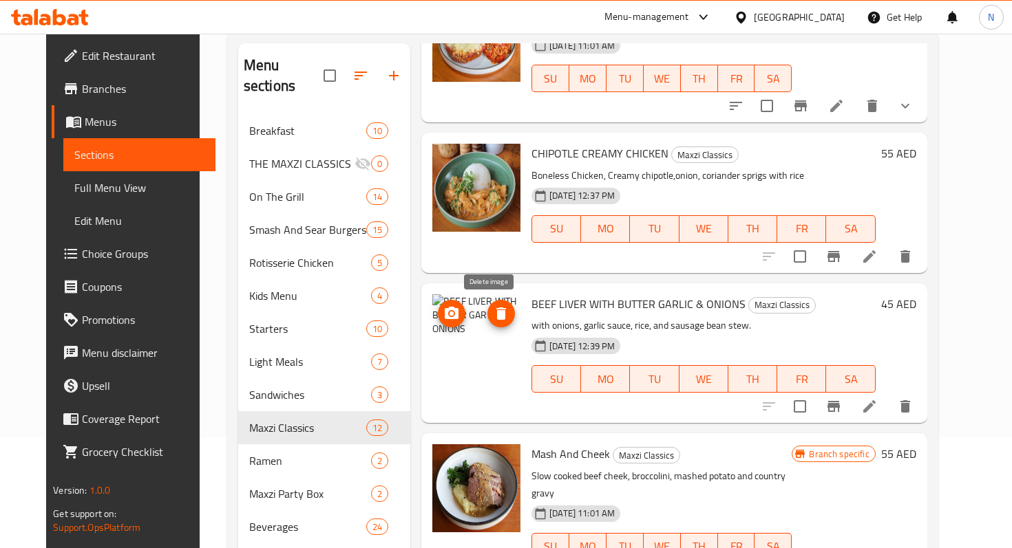
click at [496, 310] on icon "delete image" at bounding box center [501, 314] width 10 height 12
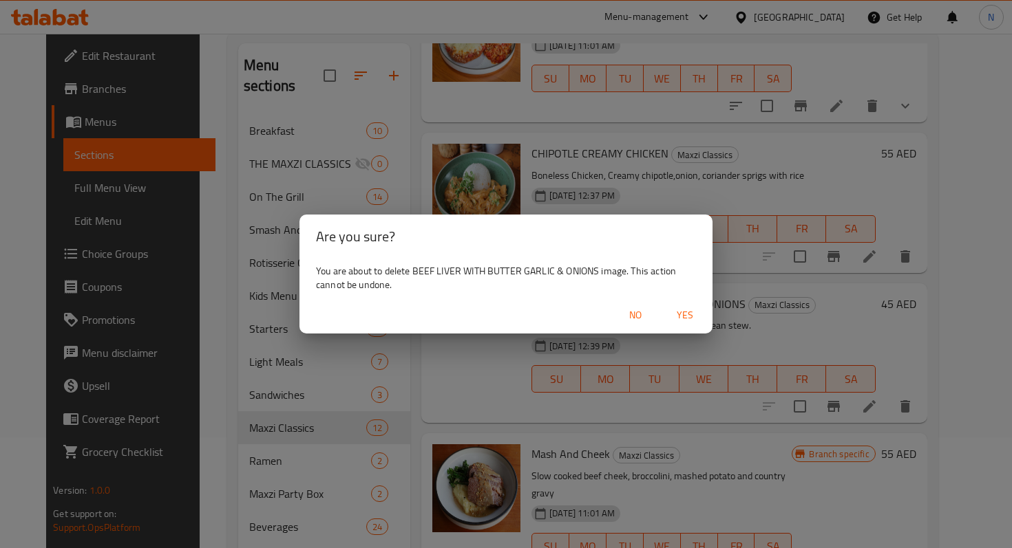
click at [676, 316] on span "Yes" at bounding box center [684, 315] width 33 height 17
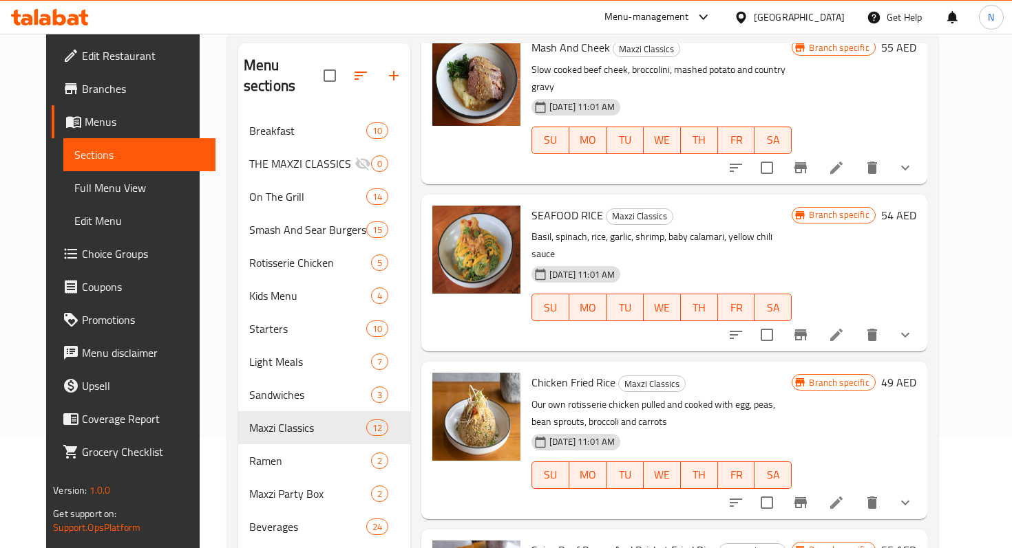
scroll to position [980, 0]
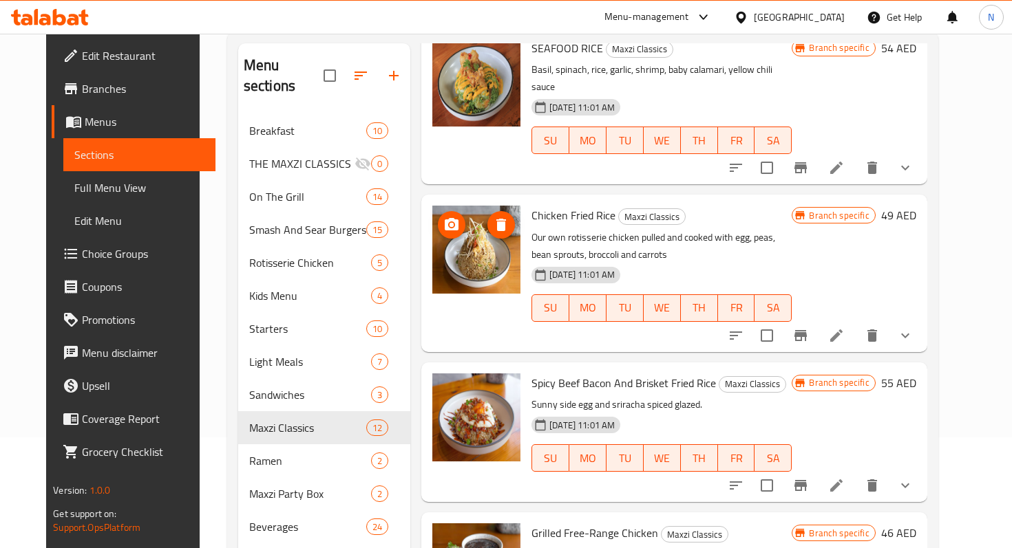
click at [449, 223] on circle "upload picture" at bounding box center [451, 225] width 4 height 4
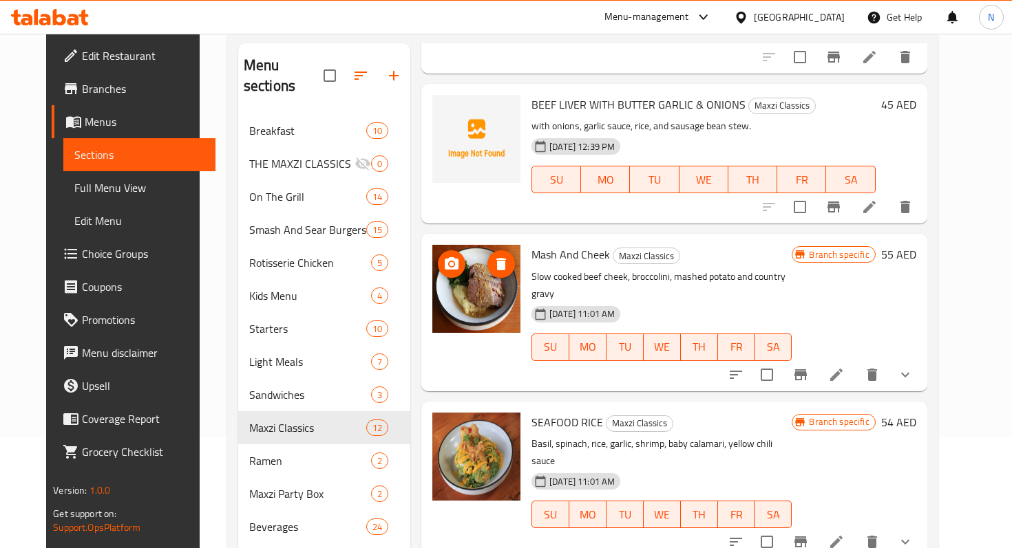
scroll to position [598, 0]
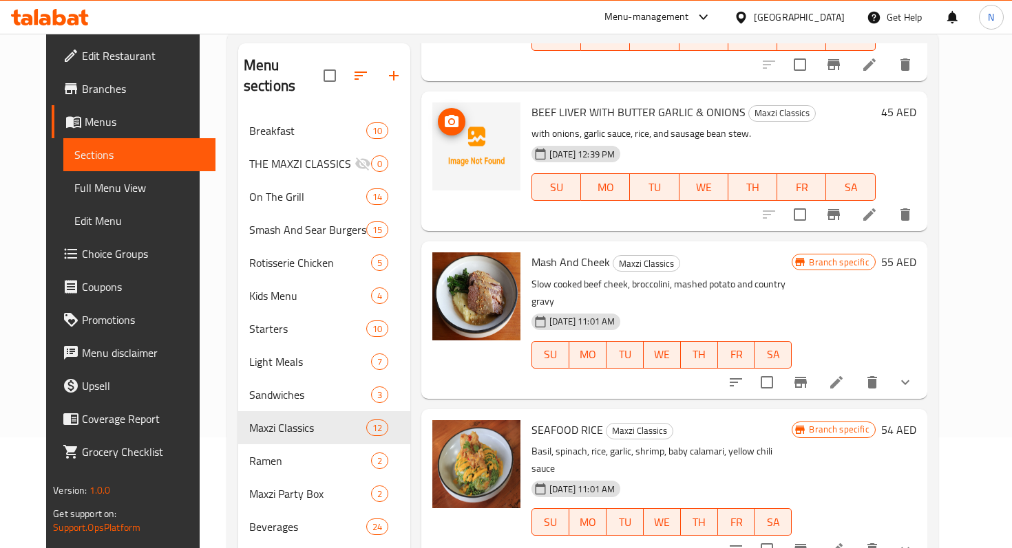
click at [445, 125] on icon "upload picture" at bounding box center [452, 121] width 14 height 12
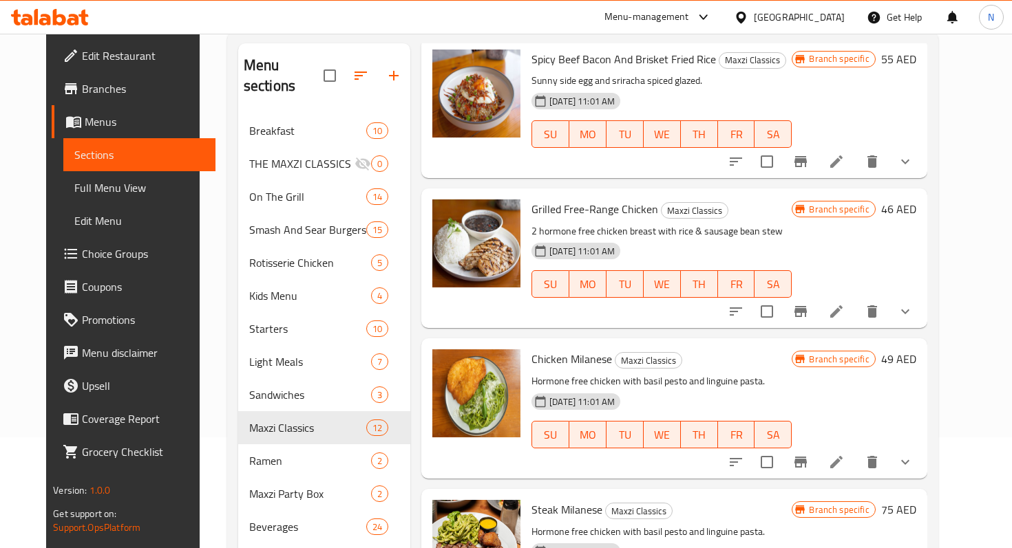
scroll to position [178, 0]
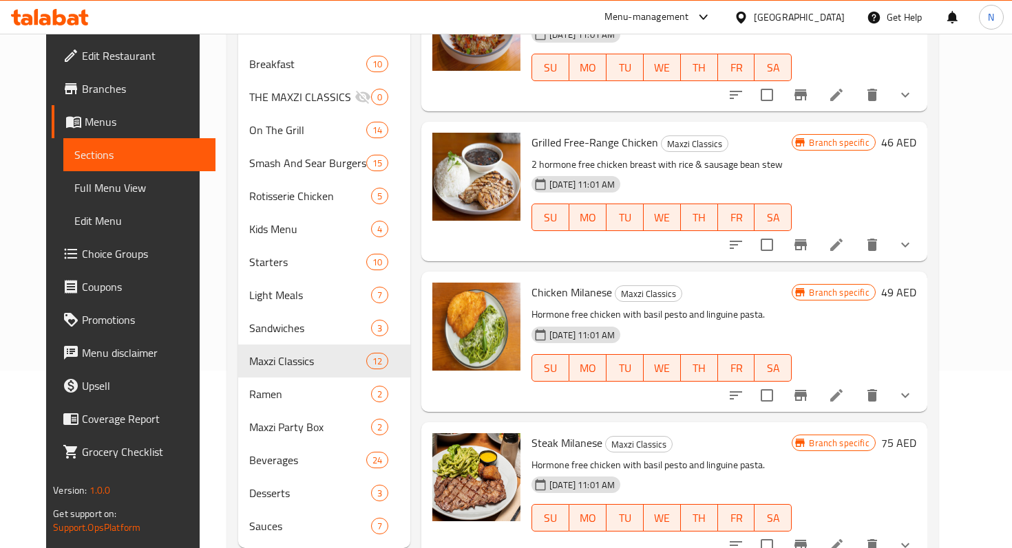
click at [844, 387] on icon at bounding box center [836, 395] width 17 height 17
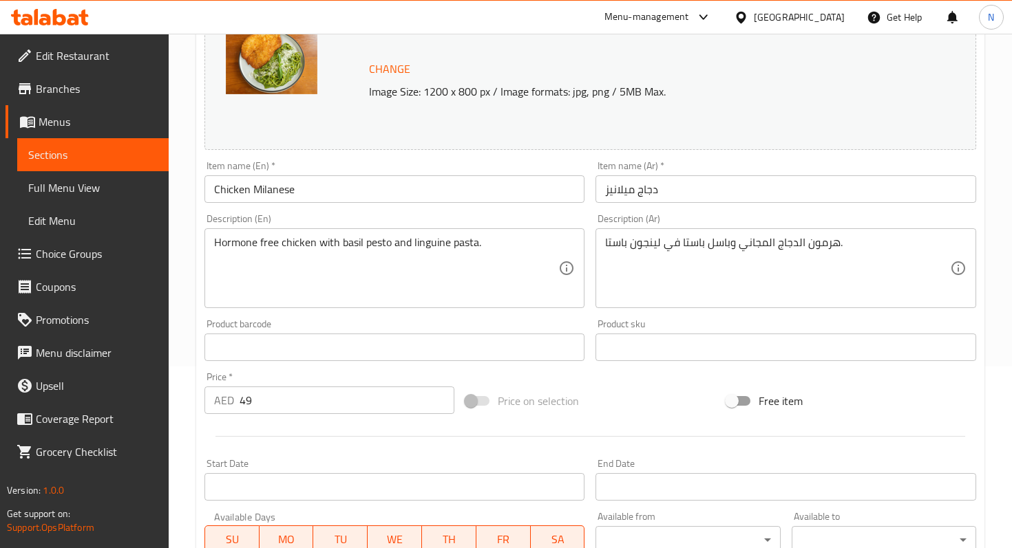
scroll to position [467, 0]
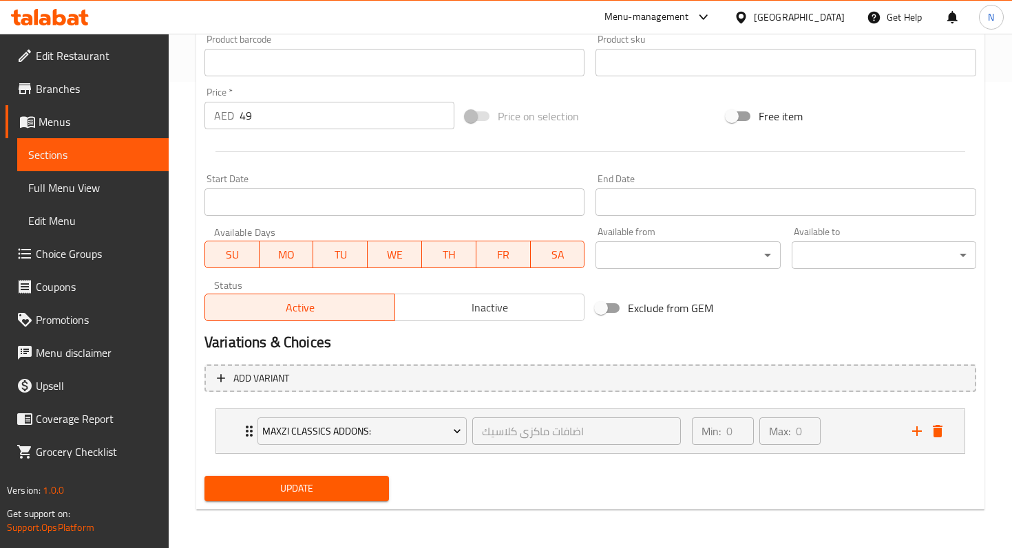
click at [312, 122] on input "49" at bounding box center [346, 116] width 215 height 28
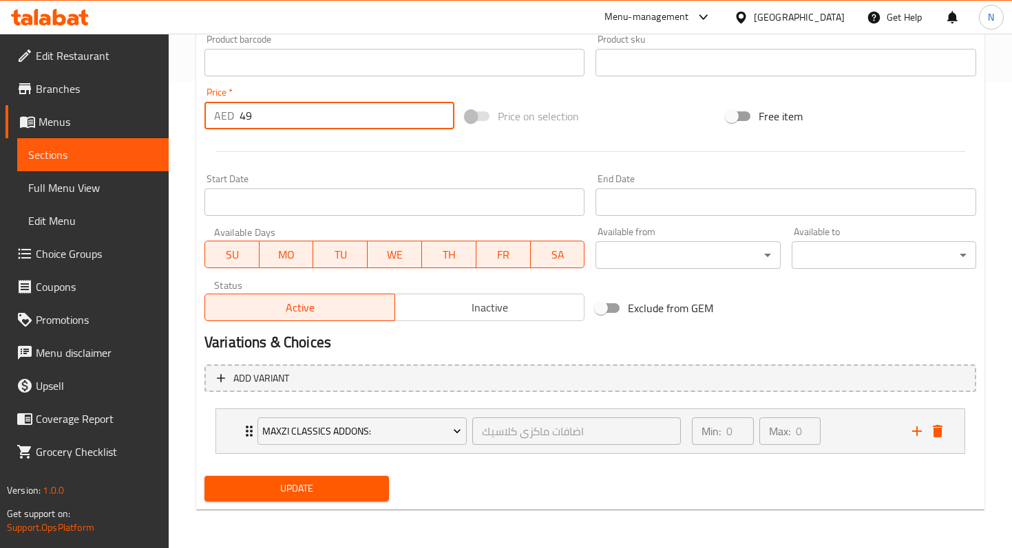
type input "4"
type input "51"
click at [309, 480] on span "Update" at bounding box center [296, 488] width 162 height 17
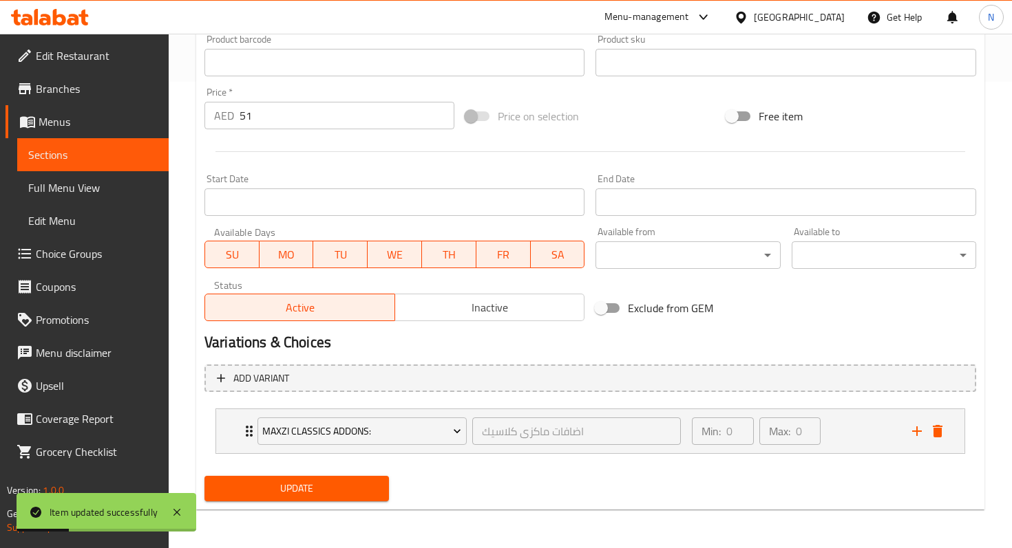
click at [77, 149] on span "Sections" at bounding box center [92, 155] width 129 height 17
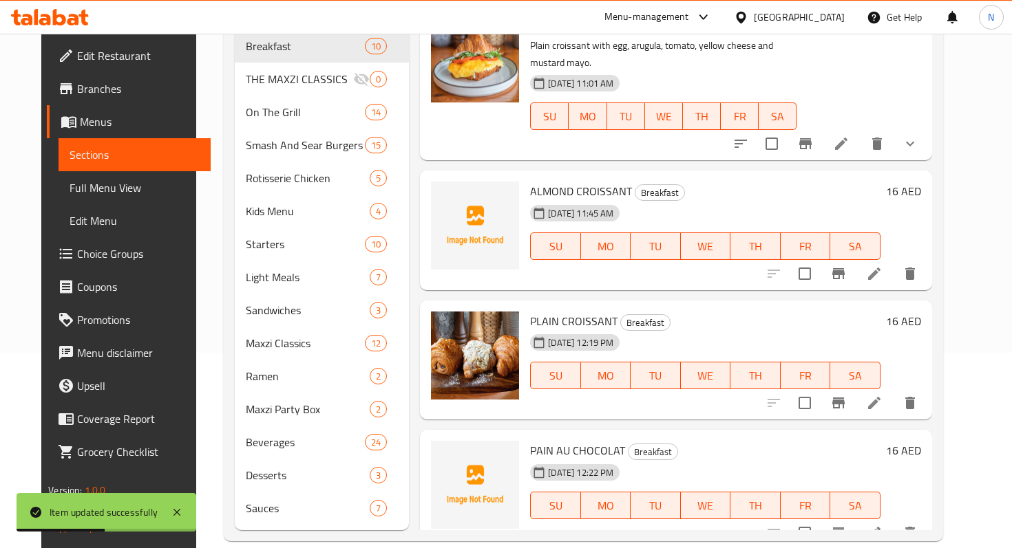
scroll to position [27, 0]
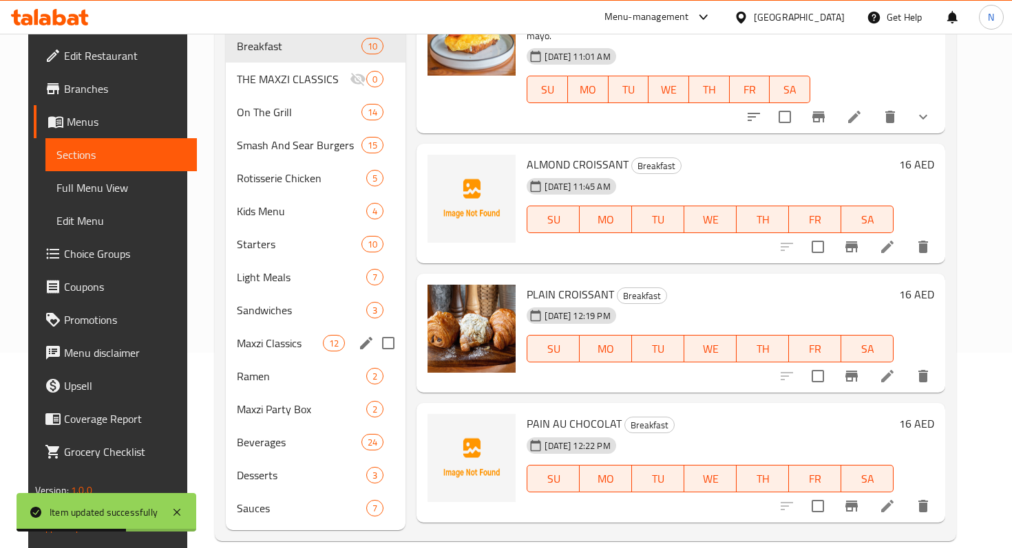
click at [290, 335] on span "Maxzi Classics" at bounding box center [280, 343] width 86 height 17
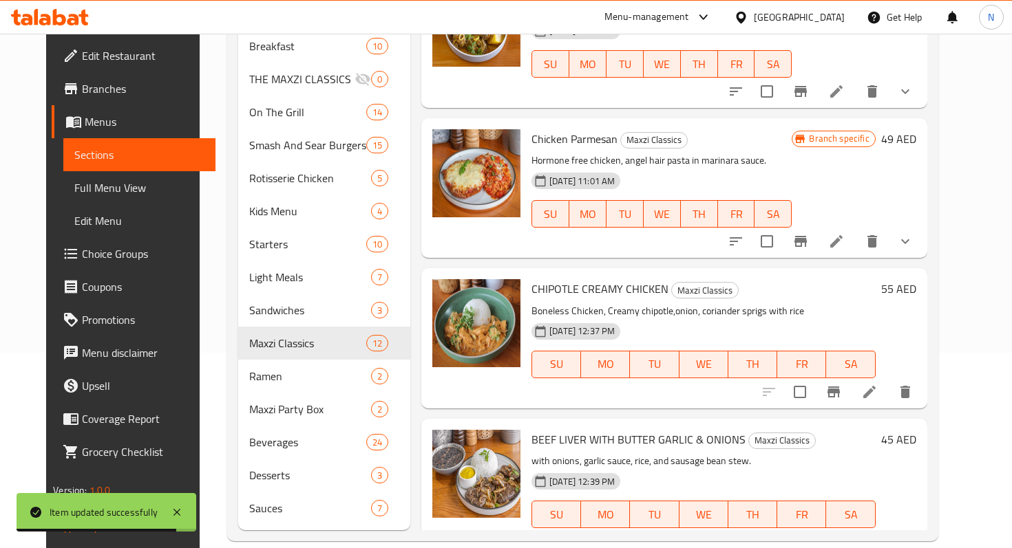
scroll to position [195, 0]
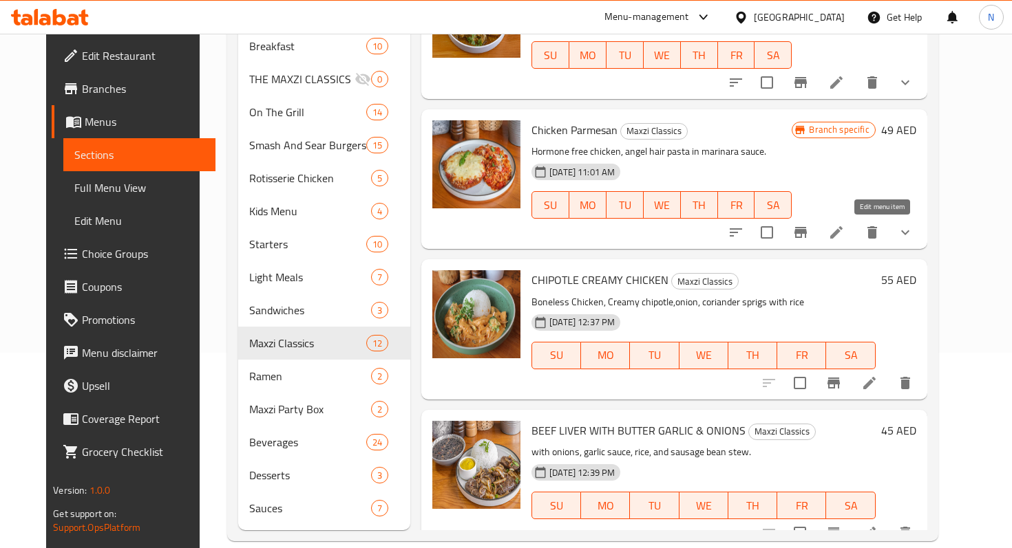
click at [842, 236] on icon at bounding box center [836, 232] width 12 height 12
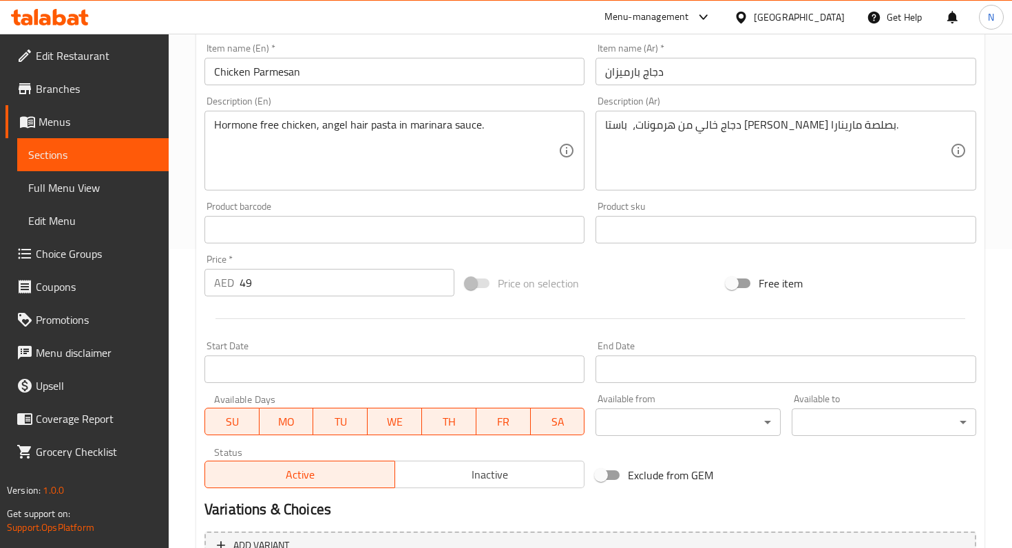
scroll to position [467, 0]
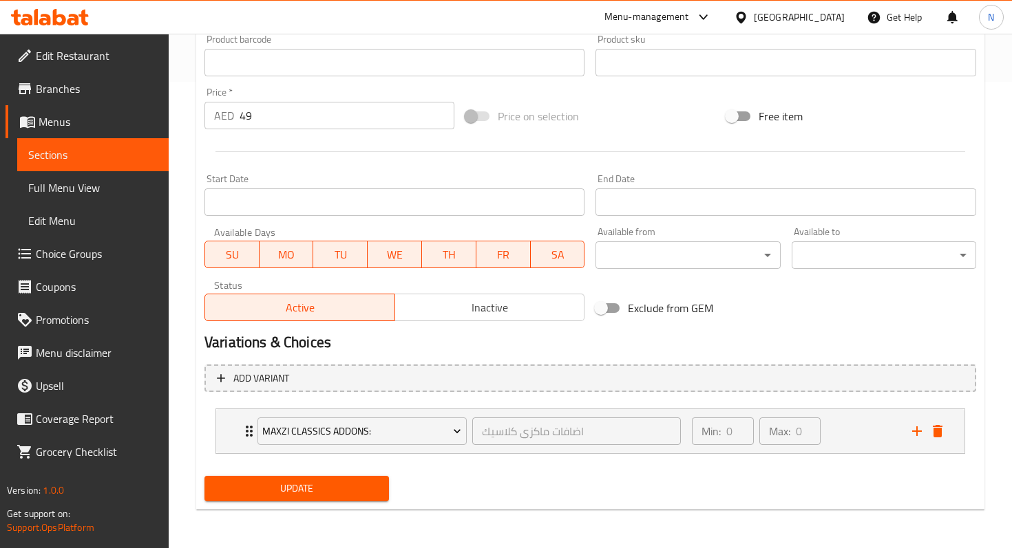
click at [277, 114] on input "49" at bounding box center [346, 116] width 215 height 28
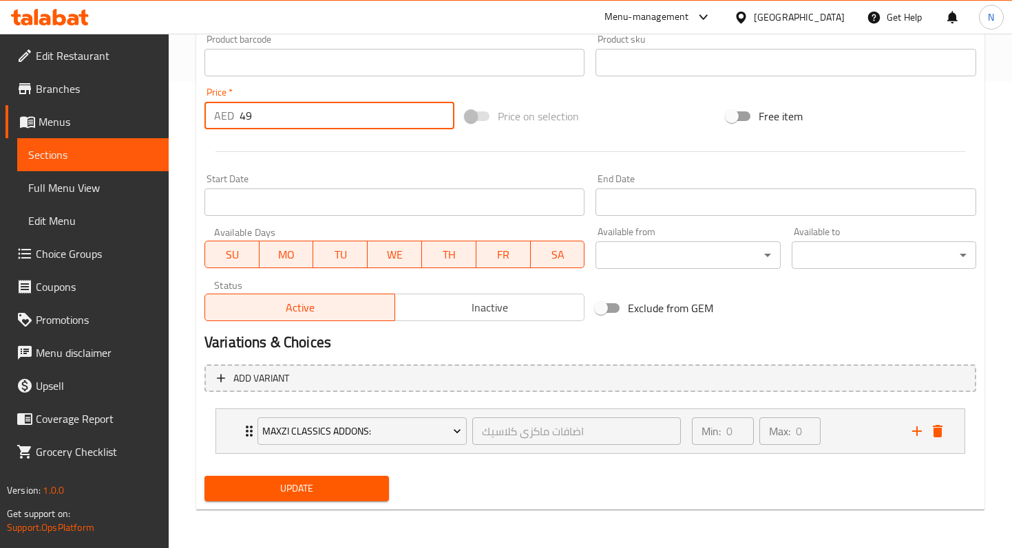
type input "4"
type input "51"
click at [277, 481] on span "Update" at bounding box center [296, 488] width 162 height 17
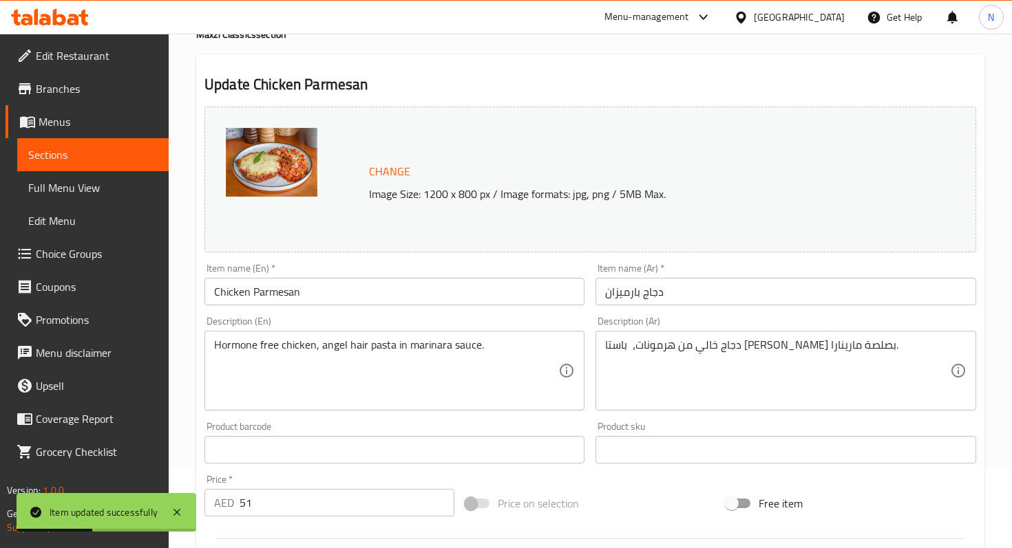
scroll to position [0, 0]
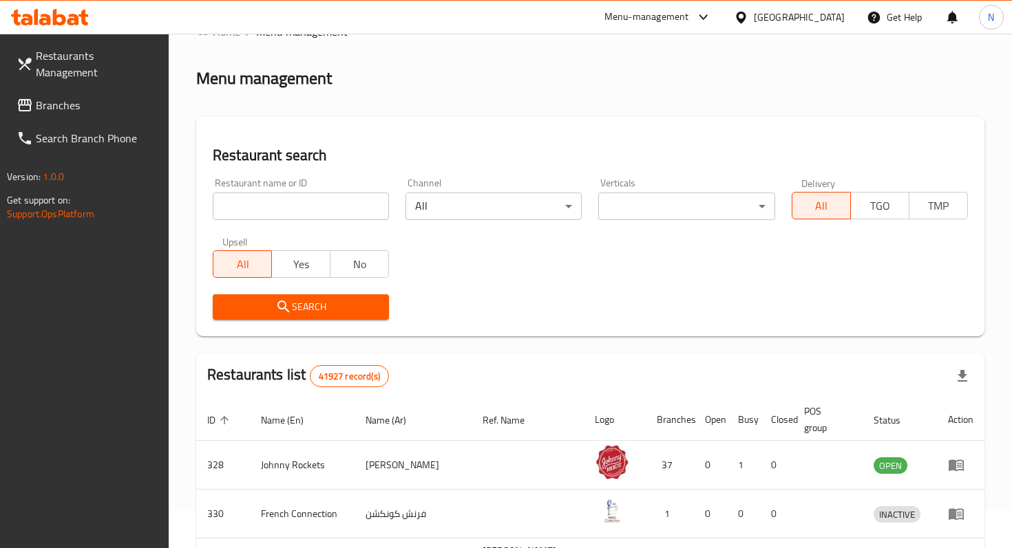
scroll to position [41, 0]
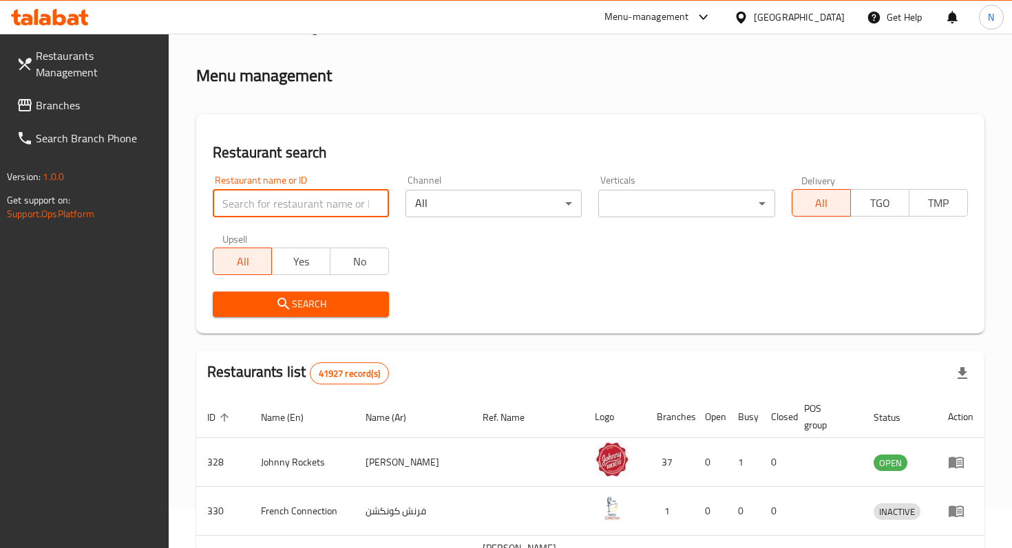
click at [245, 198] on input "search" at bounding box center [301, 204] width 176 height 28
type input "Maxzi"
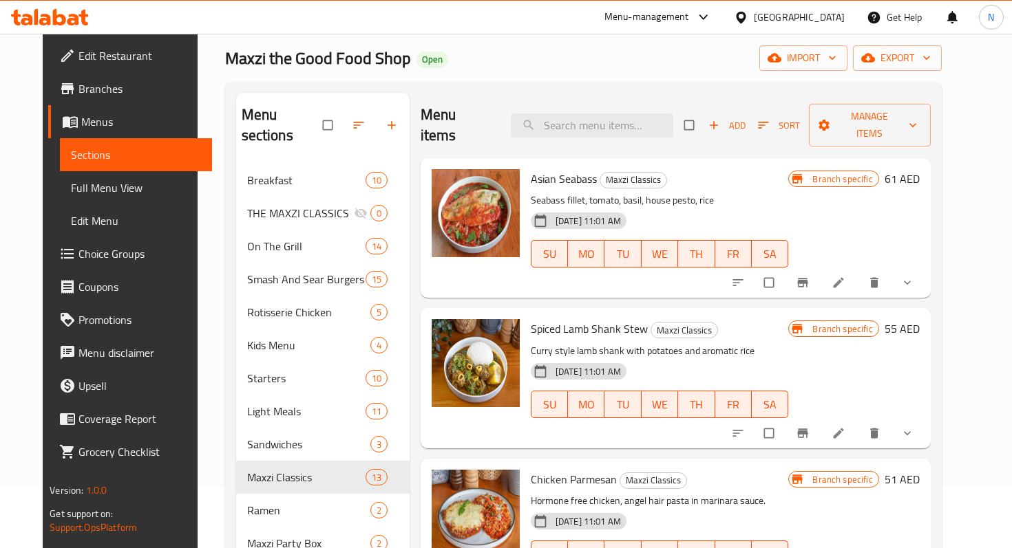
scroll to position [54, 0]
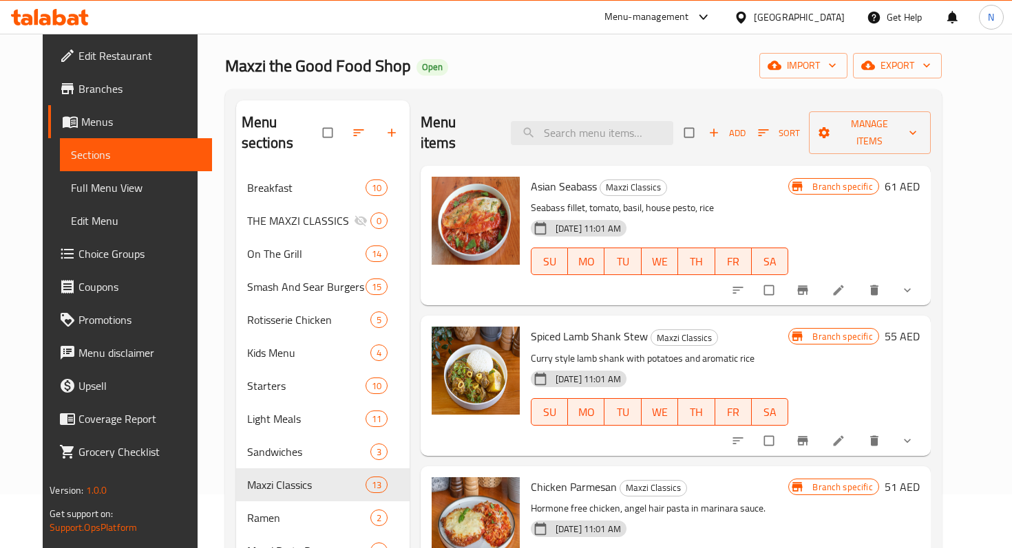
click at [721, 126] on icon "button" at bounding box center [714, 133] width 14 height 14
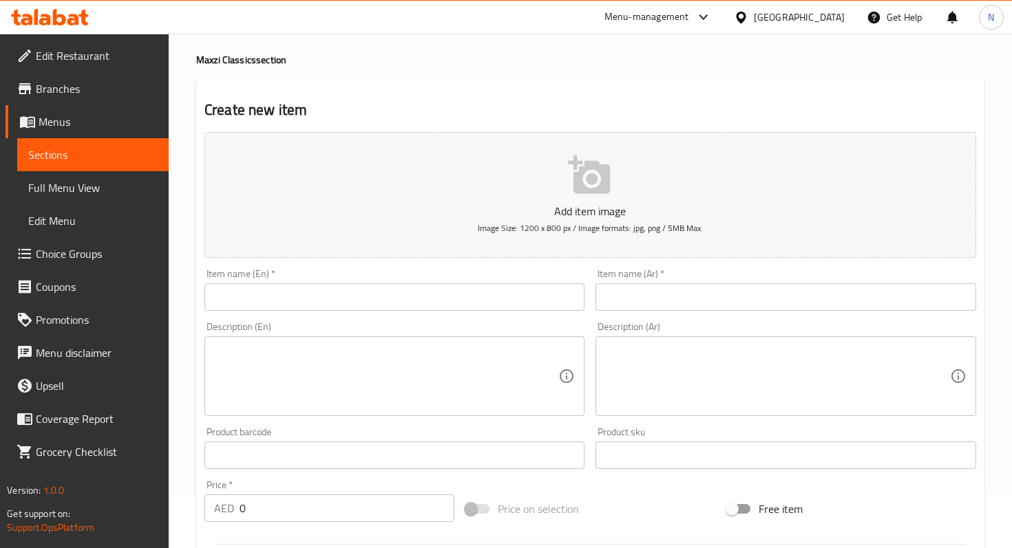
click at [335, 301] on input "text" at bounding box center [394, 298] width 380 height 28
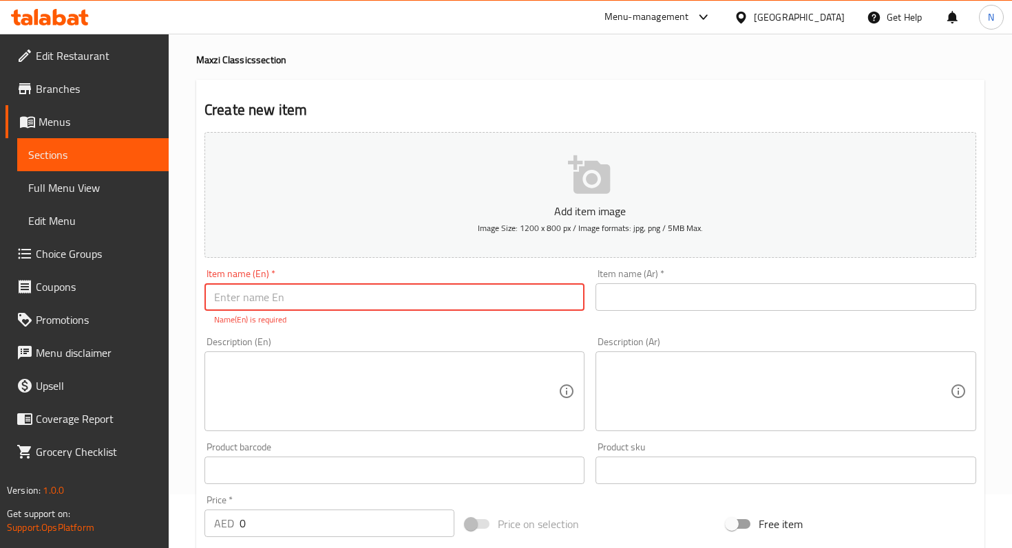
click at [344, 302] on input "text" at bounding box center [394, 298] width 380 height 28
paste input "VEGETABLE FRIED RICE"
type input "VEGETABLE FRIED RICE"
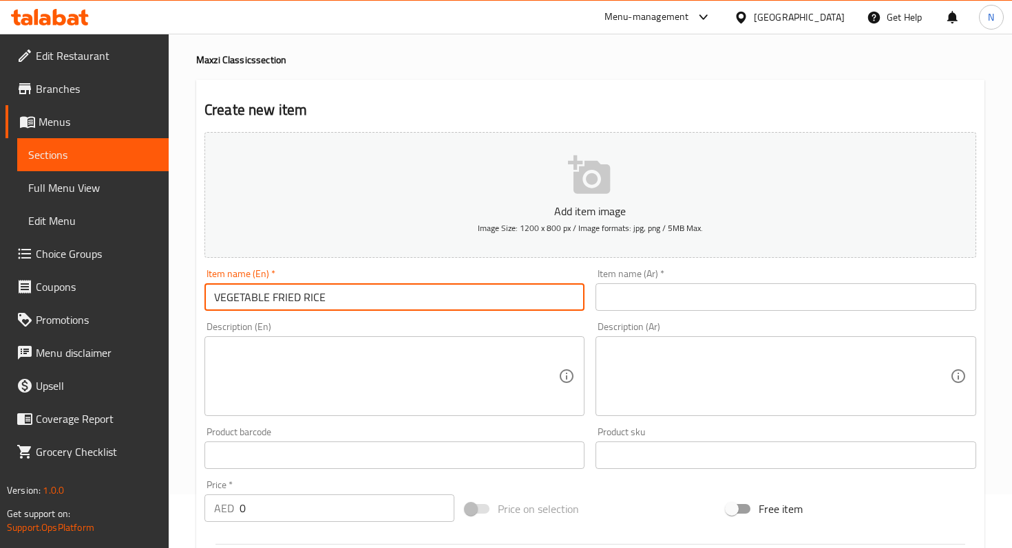
click at [633, 301] on input "text" at bounding box center [785, 298] width 380 height 28
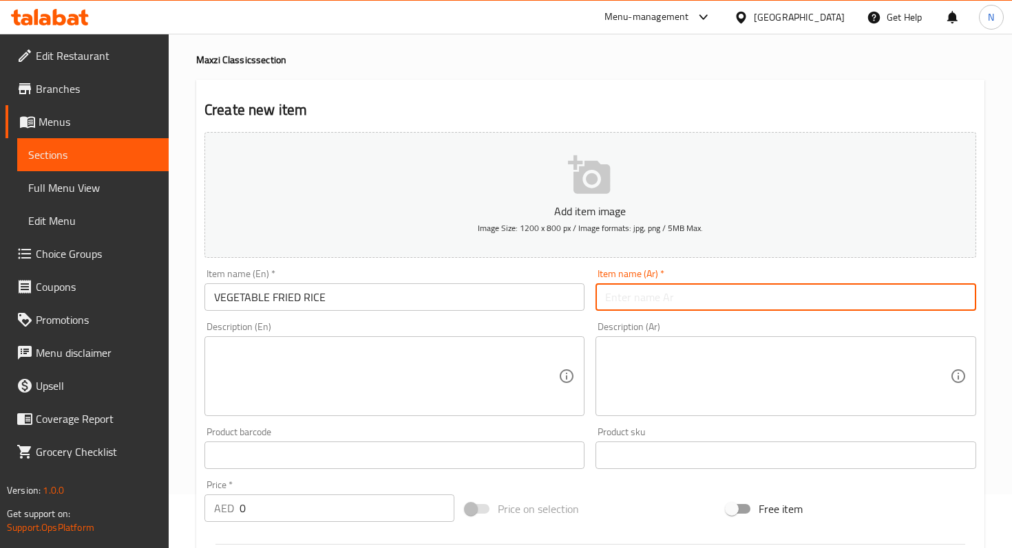
paste input "أرز مقلي بالخضار"
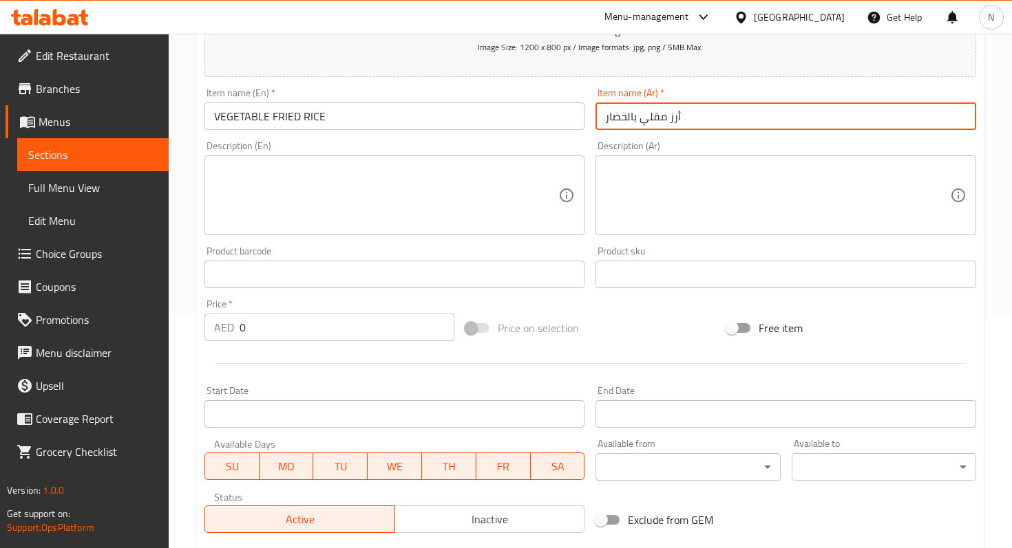
scroll to position [239, 0]
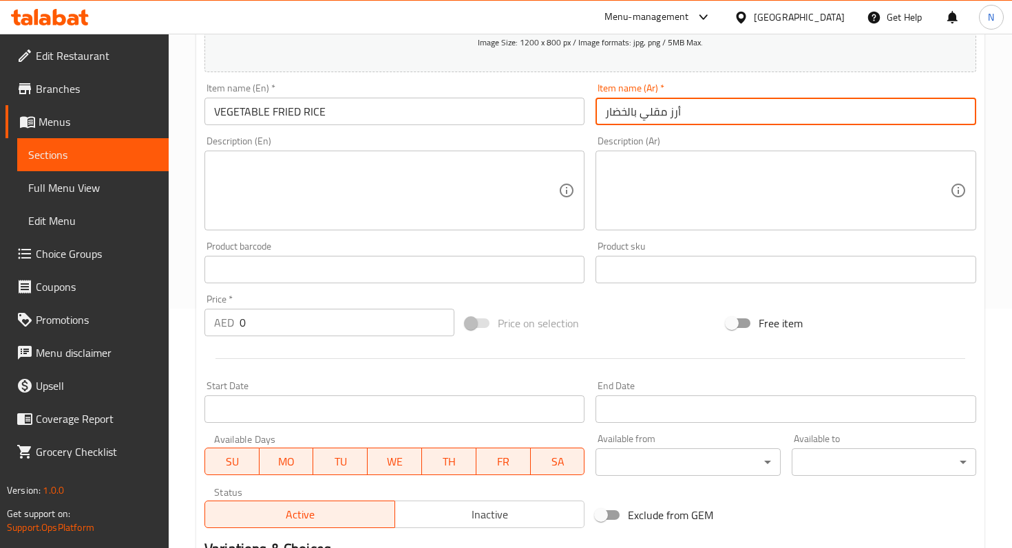
type input "أرز مقلي بالخضار"
click at [339, 185] on textarea at bounding box center [386, 190] width 344 height 65
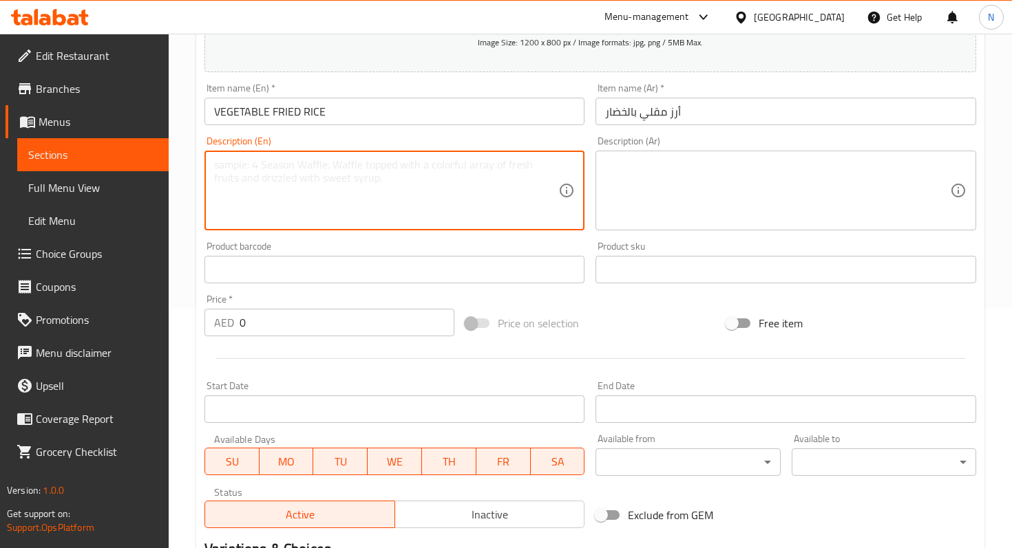
paste textarea "Broccoli, and cauliflower, spring onion, carrots, sesame seeds"
type textarea "Broccoli, and cauliflower, spring onion, carrots, sesame seeds"
click at [653, 182] on textarea at bounding box center [777, 190] width 344 height 65
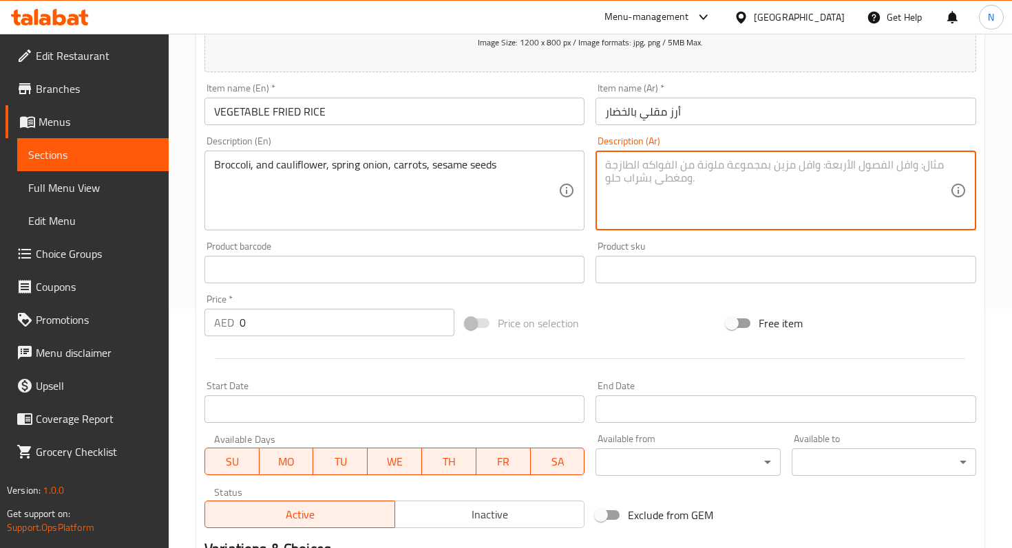
click at [649, 211] on textarea at bounding box center [777, 190] width 344 height 65
paste textarea "بروكولي، قرنبيط، بصل أخضر، جزر، بذور السمسم"
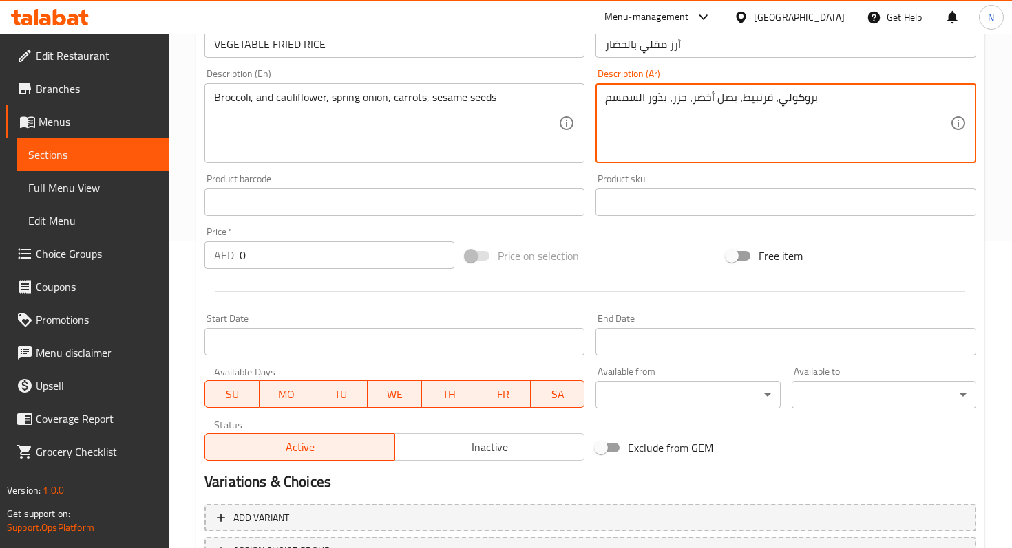
scroll to position [311, 0]
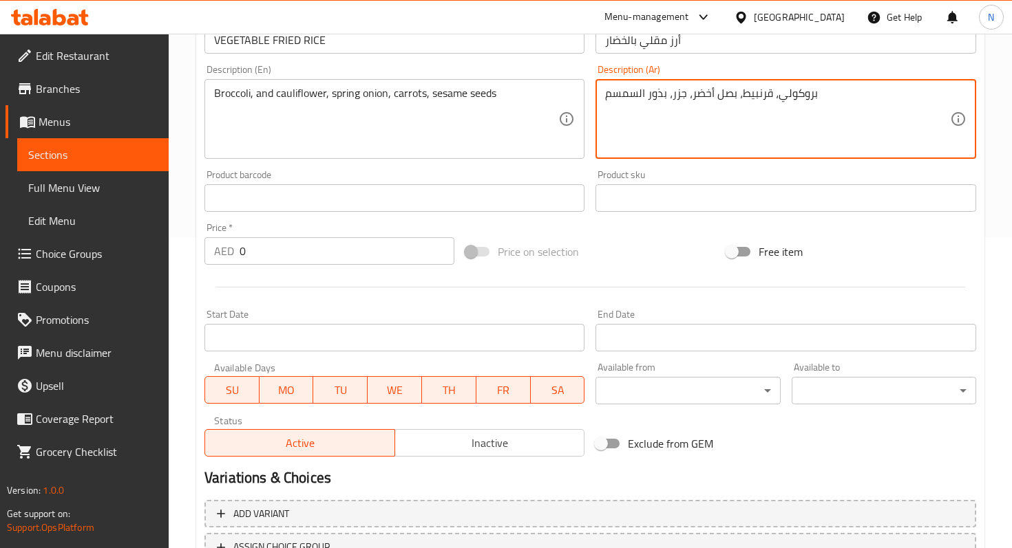
type textarea "بروكولي، قرنبيط، بصل أخضر، جزر، بذور السمسم"
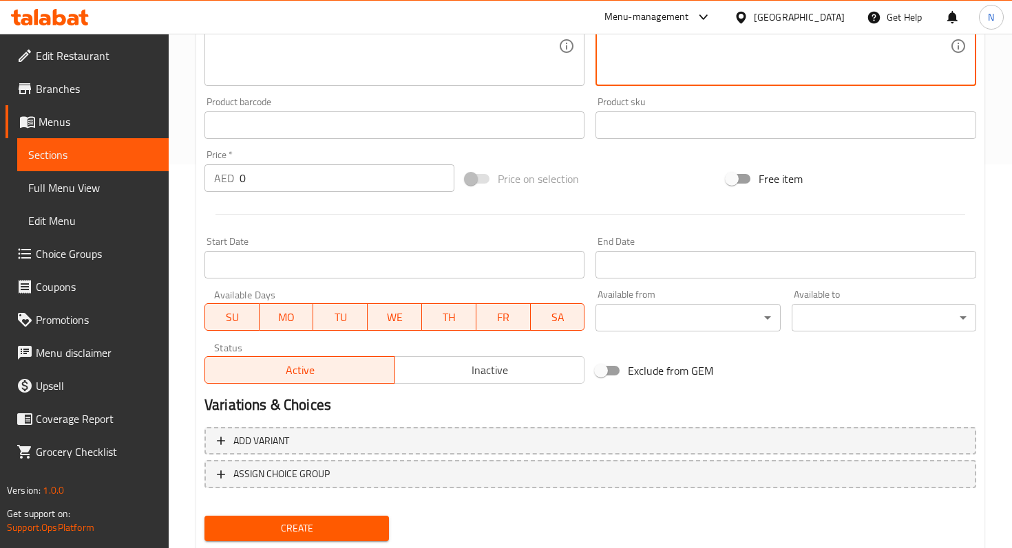
scroll to position [424, 0]
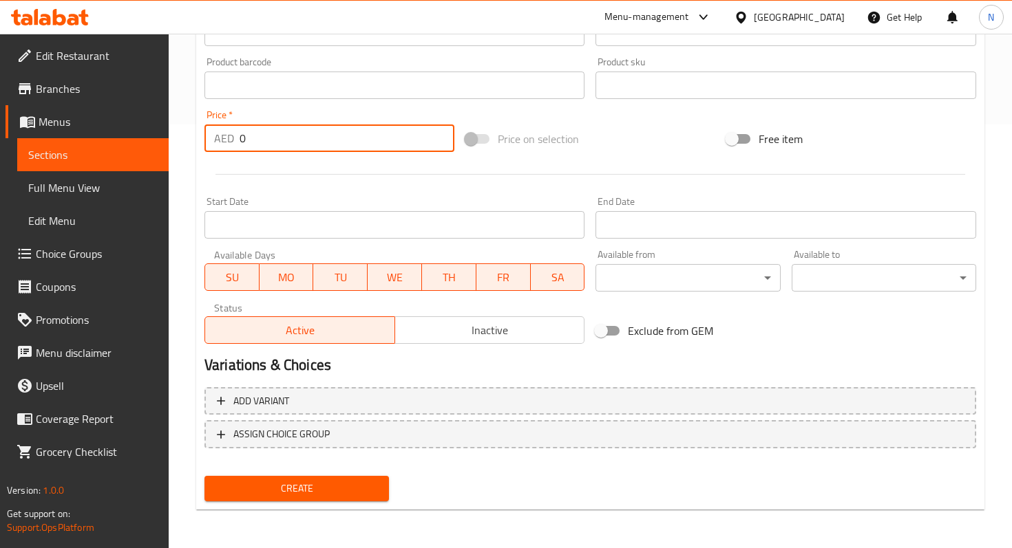
click at [273, 144] on input "0" at bounding box center [346, 139] width 215 height 28
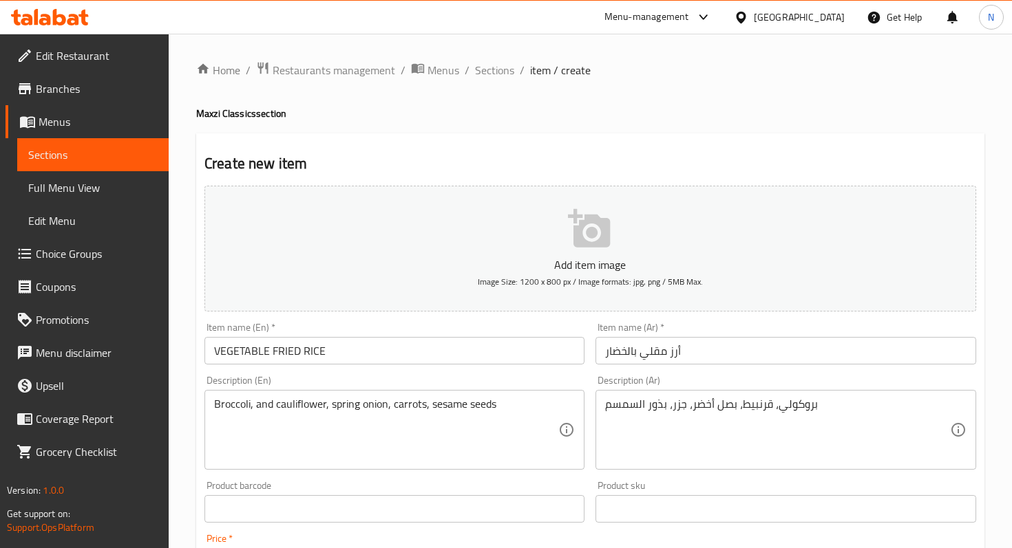
type input "35"
click at [599, 237] on icon "button" at bounding box center [590, 229] width 44 height 44
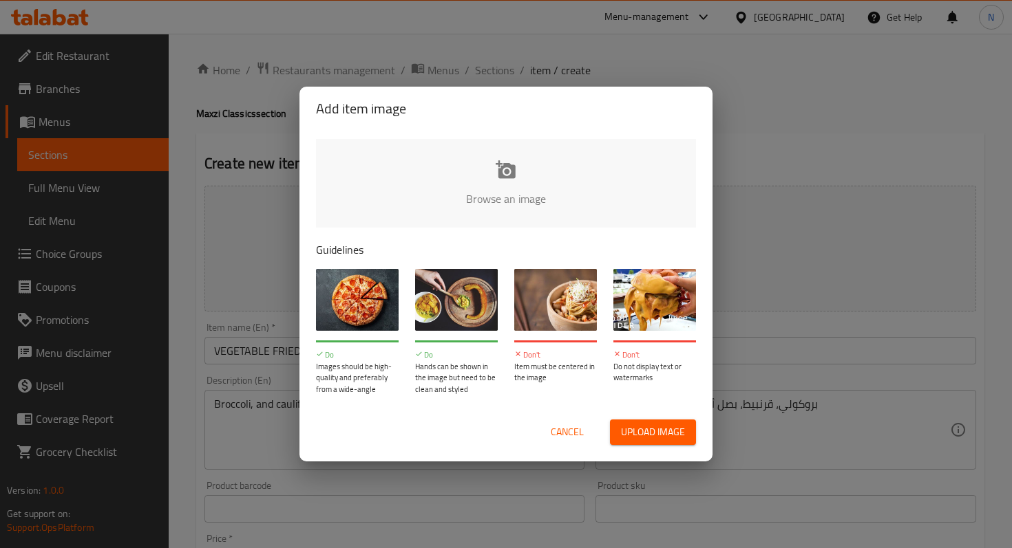
click at [503, 173] on input "file" at bounding box center [971, 203] width 1310 height 129
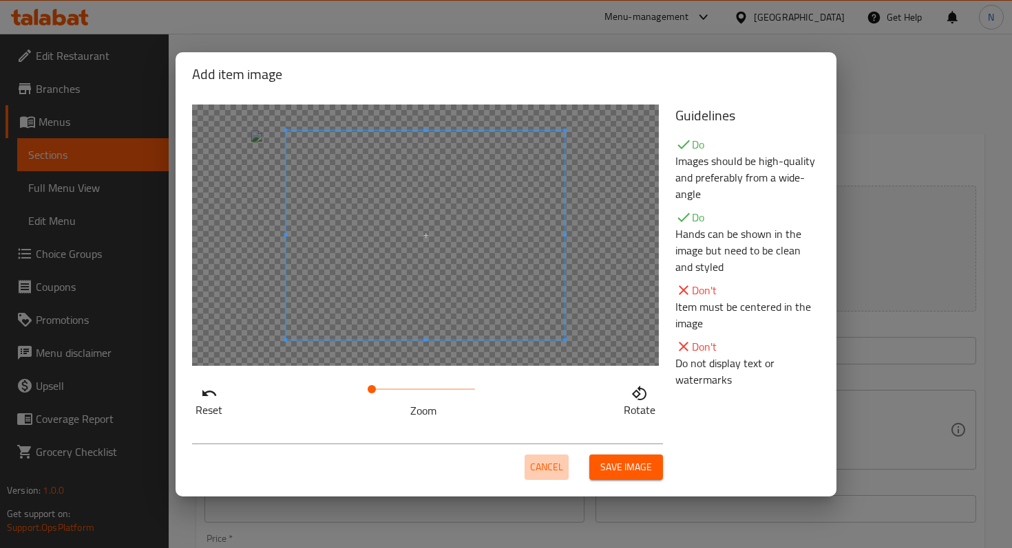
click at [533, 463] on span "Cancel" at bounding box center [546, 467] width 33 height 17
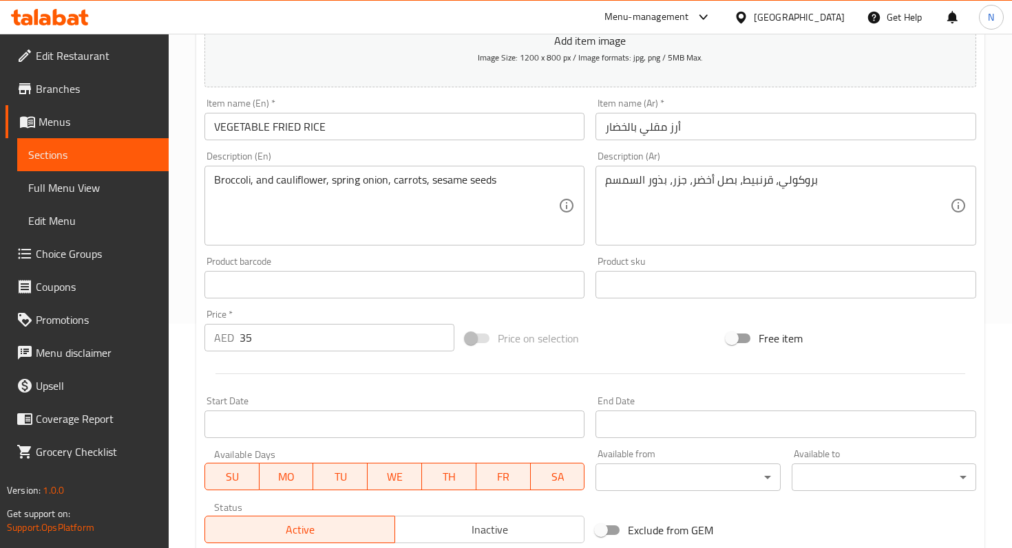
scroll to position [424, 0]
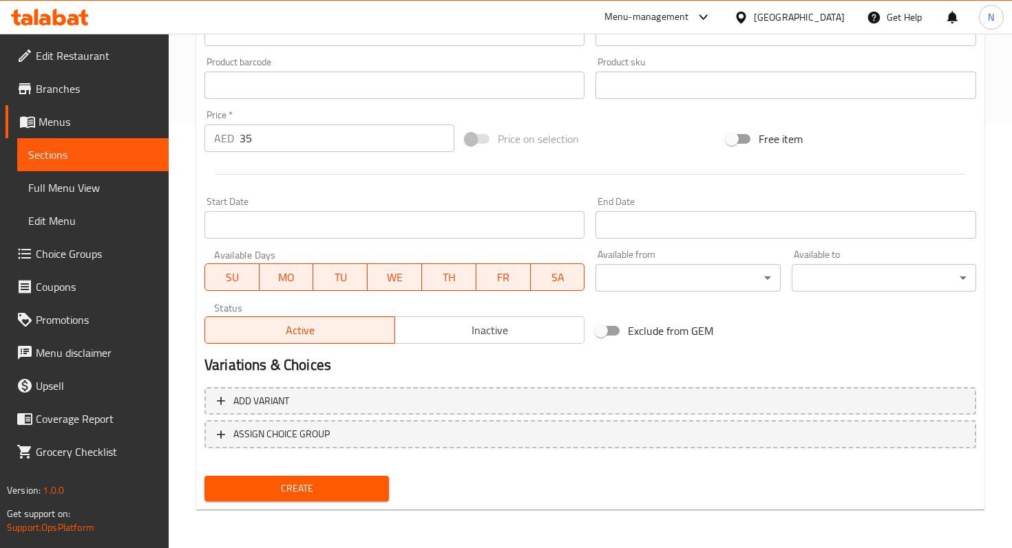
click at [295, 497] on span "Create" at bounding box center [296, 488] width 162 height 17
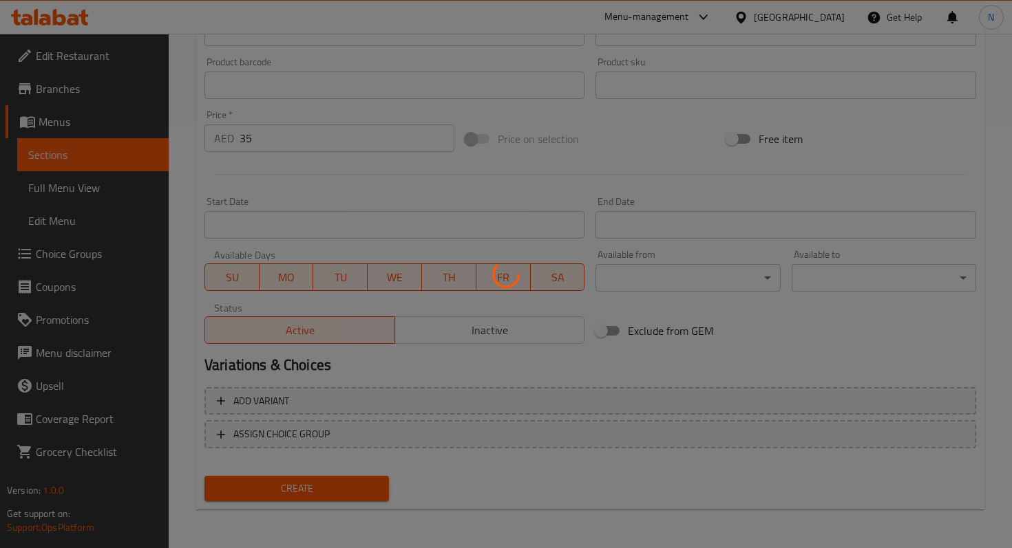
type input "0"
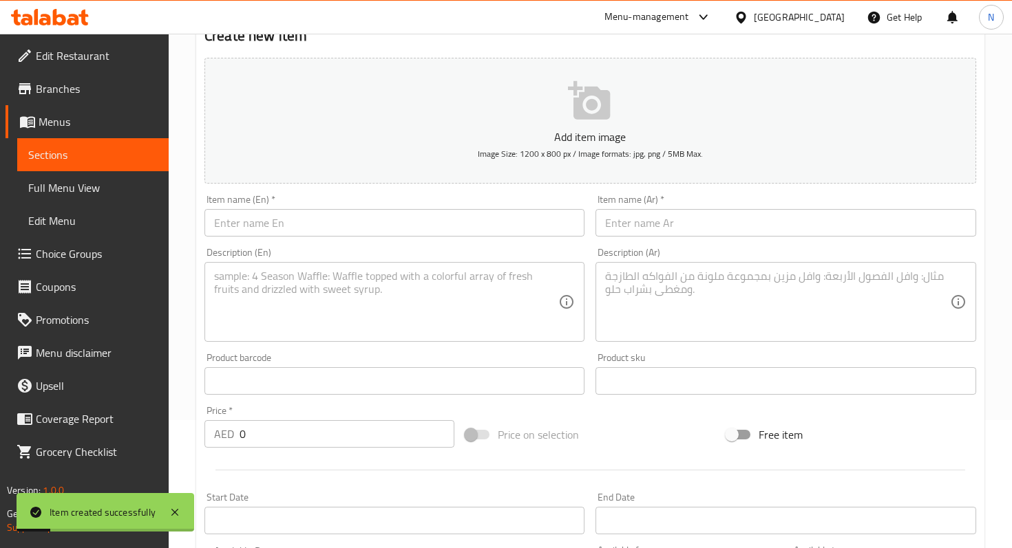
scroll to position [0, 0]
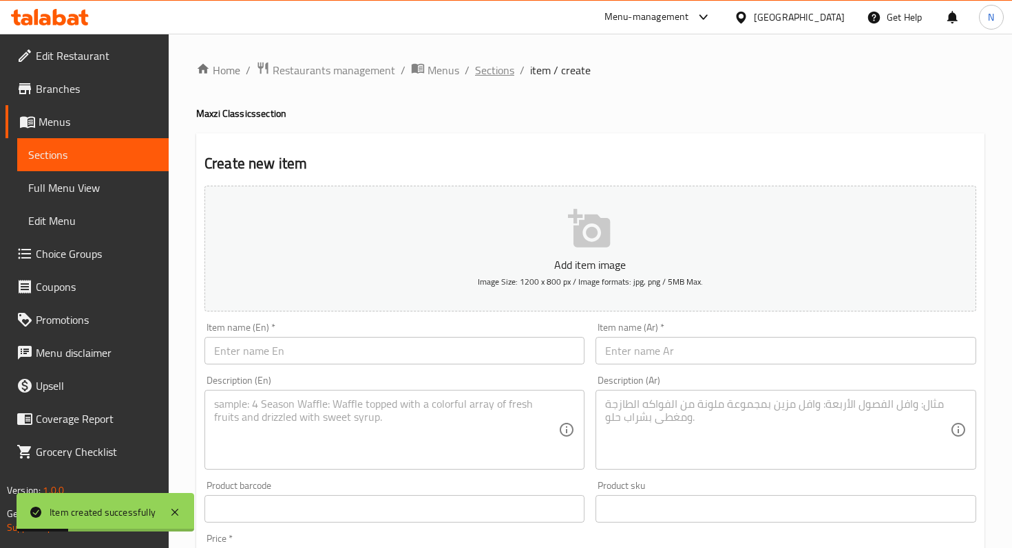
click at [498, 74] on span "Sections" at bounding box center [494, 70] width 39 height 17
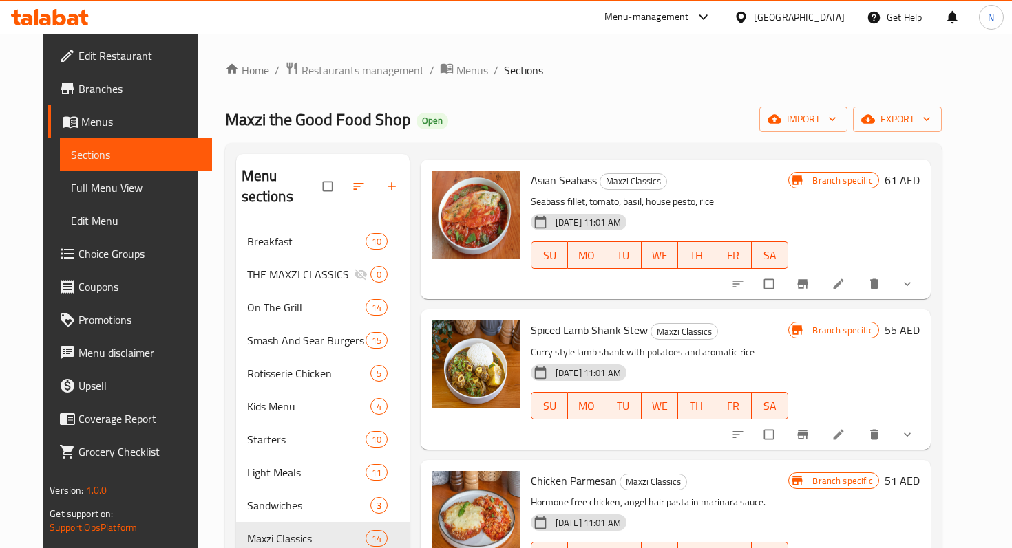
scroll to position [73, 0]
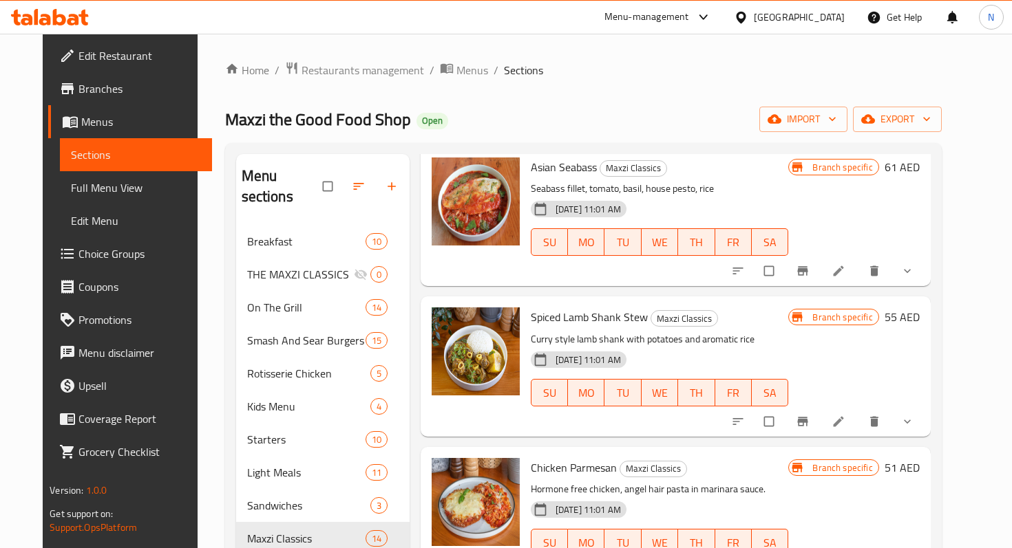
click at [878, 416] on icon "delete" at bounding box center [874, 421] width 8 height 10
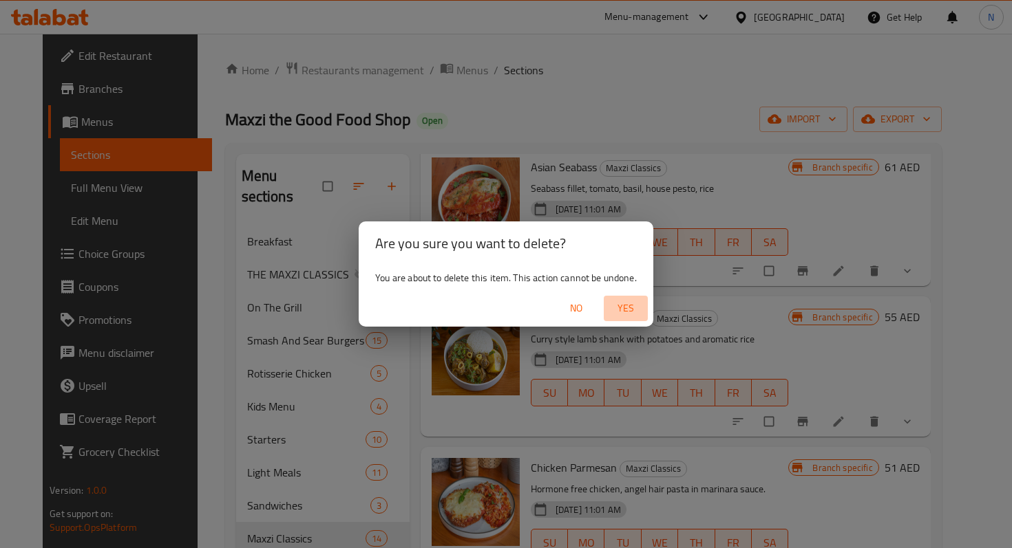
click at [628, 300] on span "Yes" at bounding box center [625, 308] width 33 height 17
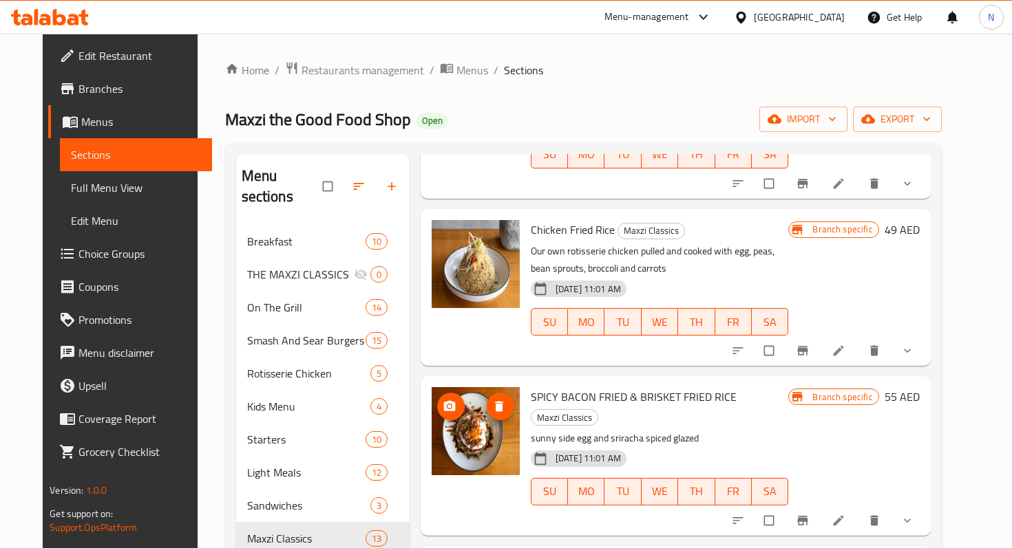
scroll to position [1245, 0]
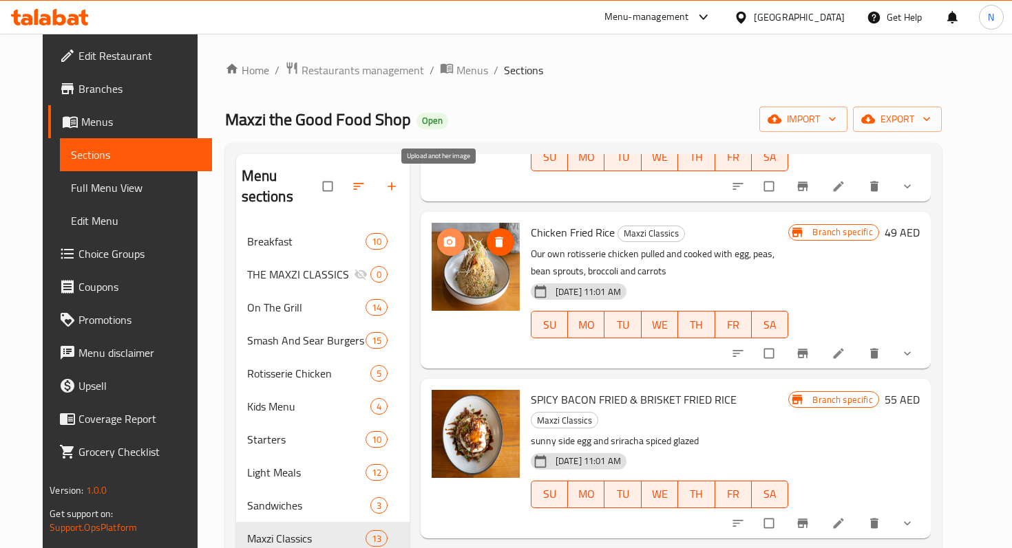
click at [445, 235] on span "upload picture" at bounding box center [451, 242] width 28 height 14
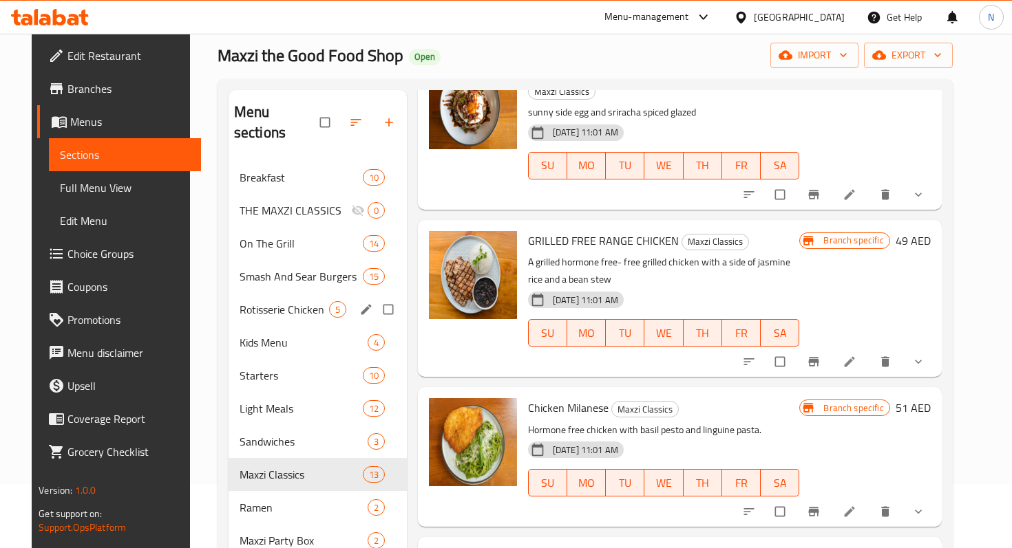
scroll to position [63, 0]
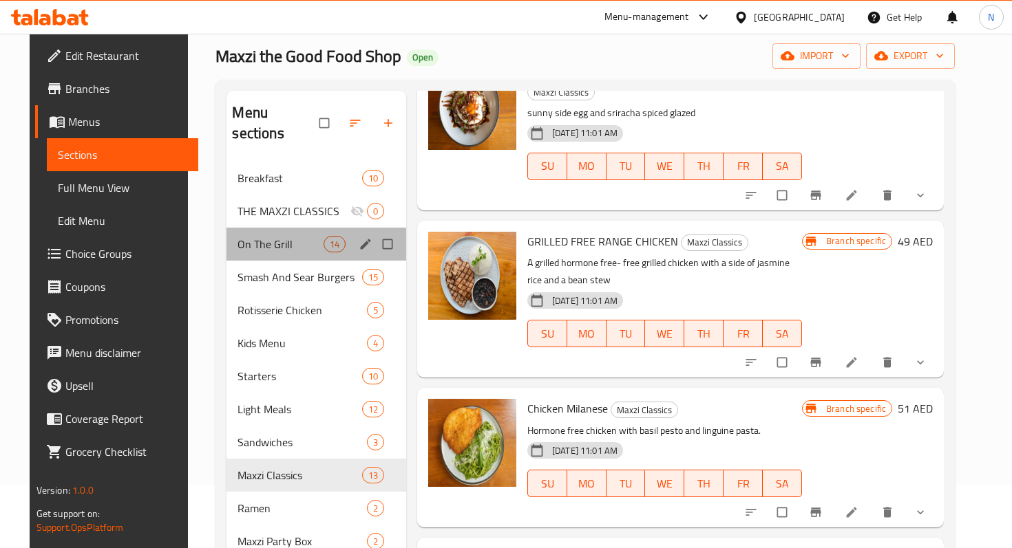
click at [257, 231] on div "On The Grill 14" at bounding box center [315, 244] width 179 height 33
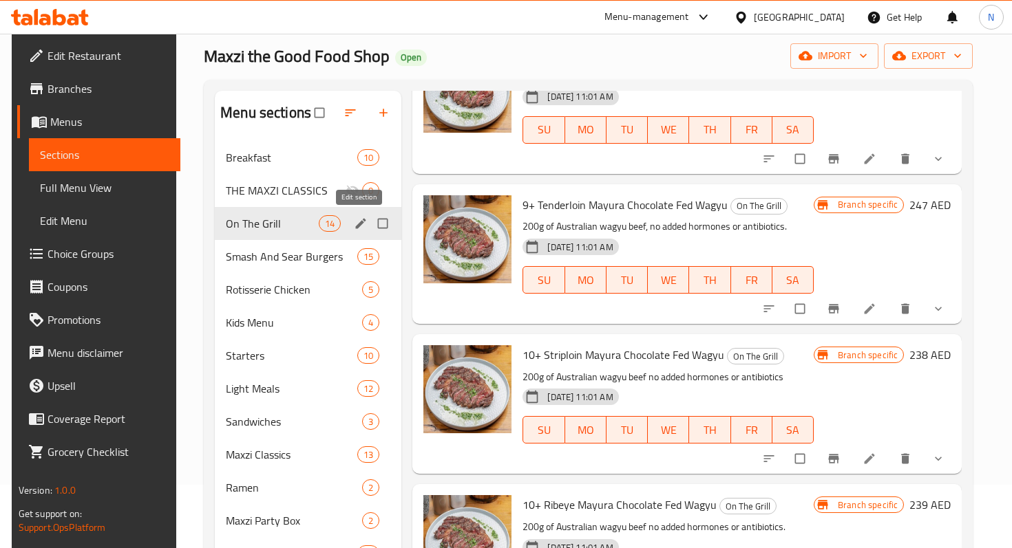
click at [354, 228] on icon "edit" at bounding box center [361, 224] width 14 height 14
click at [357, 227] on icon "edit" at bounding box center [361, 224] width 14 height 14
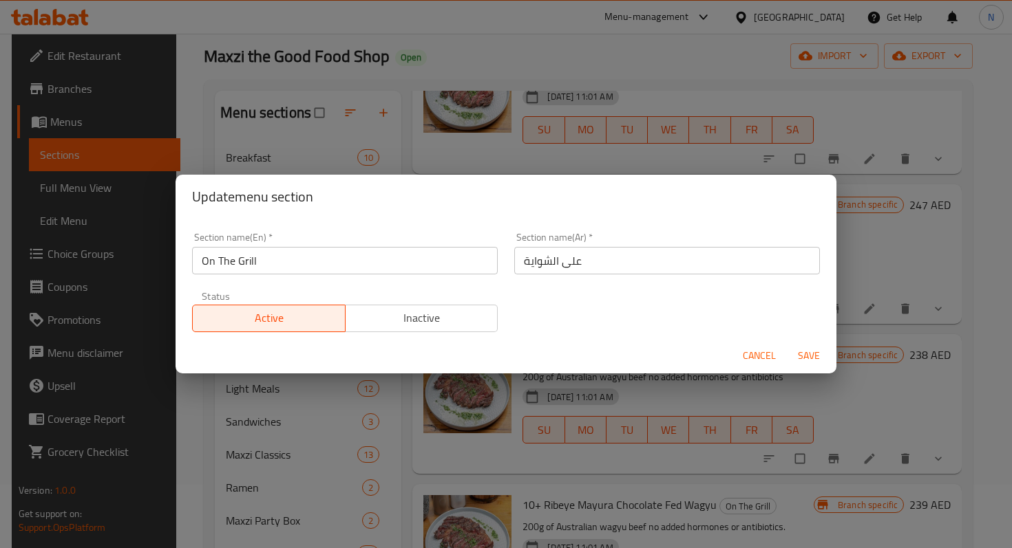
click at [348, 261] on input "On The Grill" at bounding box center [345, 261] width 306 height 28
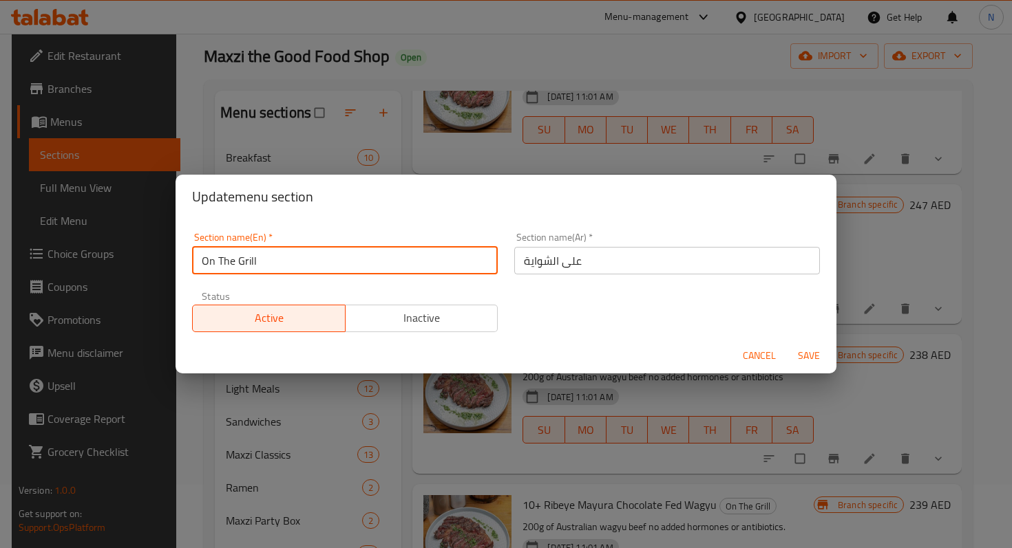
click at [348, 261] on input "On The Grill" at bounding box center [345, 261] width 306 height 28
paste input "BLACK IRON GRILL"
type input "BLACK IRON GRILL"
click at [577, 247] on input "على الشواية" at bounding box center [667, 261] width 306 height 28
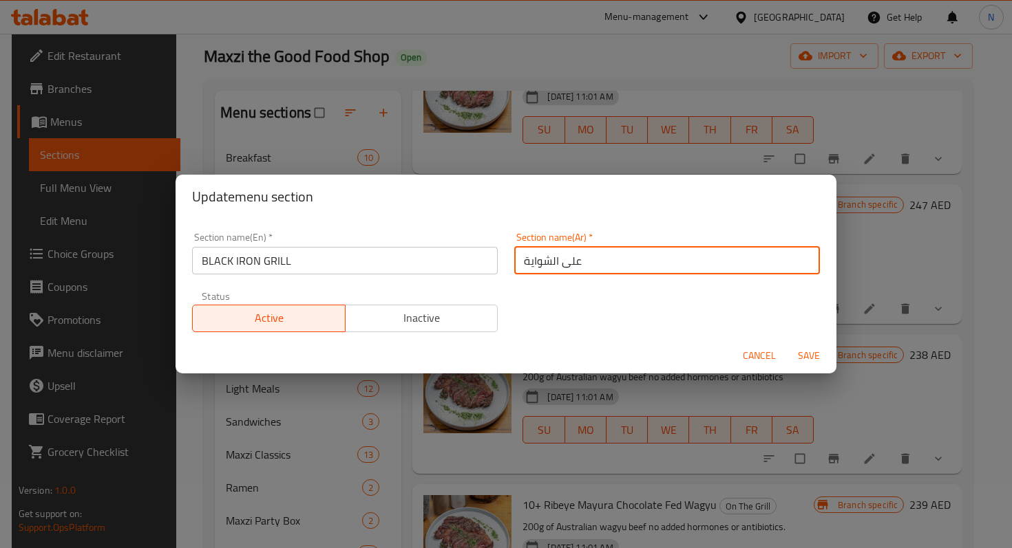
click at [577, 247] on input "على الشواية" at bounding box center [667, 261] width 306 height 28
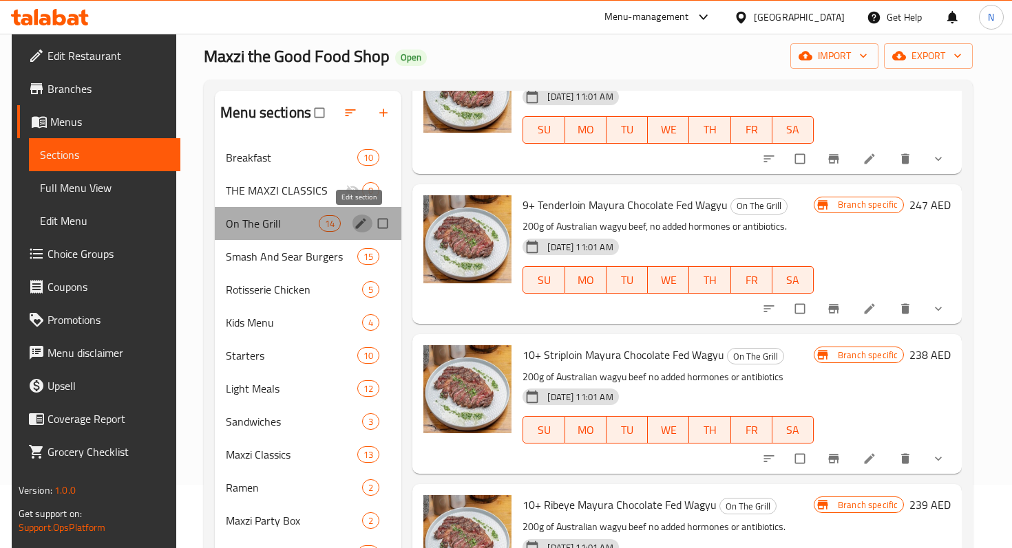
click at [354, 226] on icon "edit" at bounding box center [361, 224] width 14 height 14
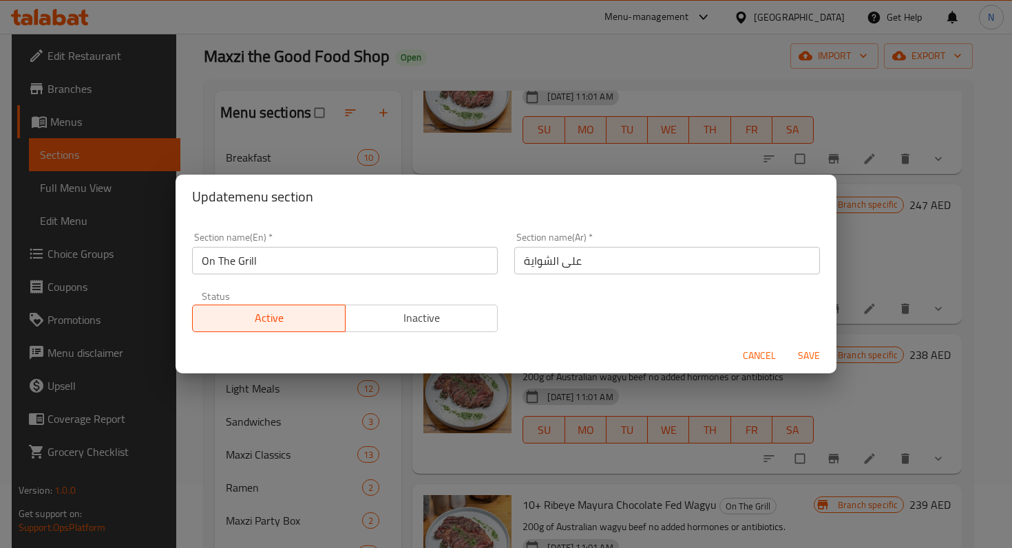
click at [570, 256] on input "على الشواية" at bounding box center [667, 261] width 306 height 28
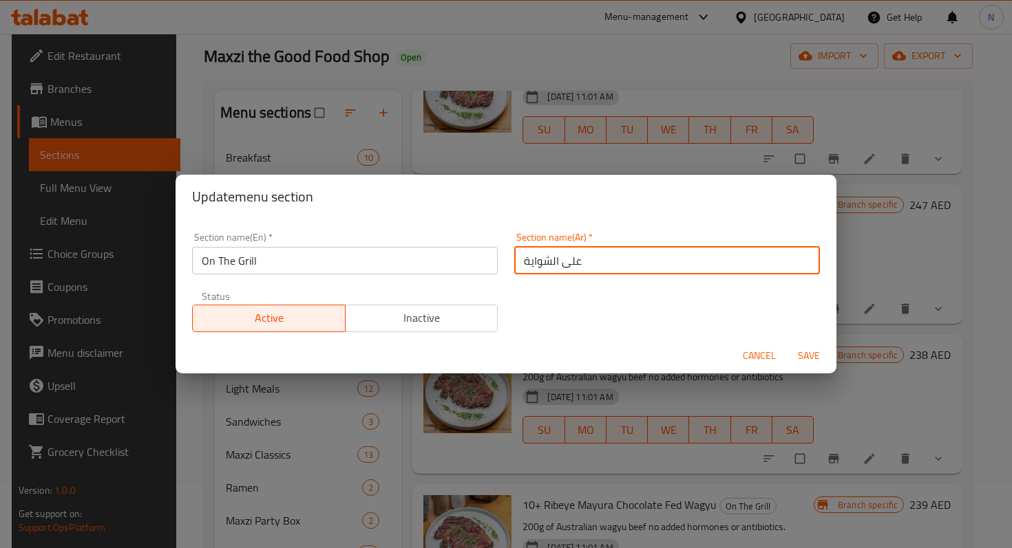
click at [570, 256] on input "على الشواية" at bounding box center [667, 261] width 306 height 28
paste input "واية الحديد الأسود"
type input "شواية الحديد الأسود"
click at [343, 254] on input "On The Grill" at bounding box center [345, 261] width 306 height 28
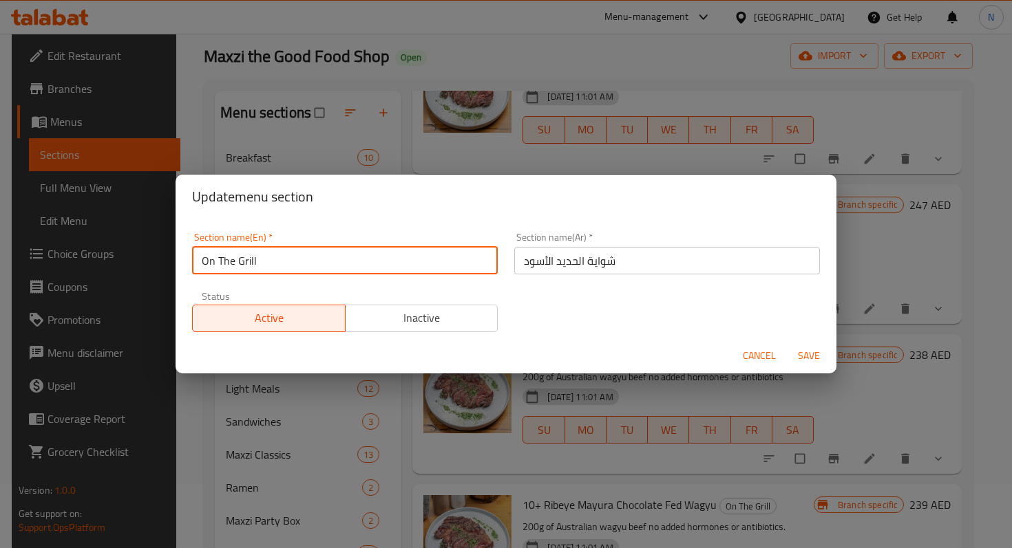
click at [343, 254] on input "On The Grill" at bounding box center [345, 261] width 306 height 28
type input "BLACK IRON GRILL"
click at [807, 354] on span "Save" at bounding box center [808, 356] width 33 height 17
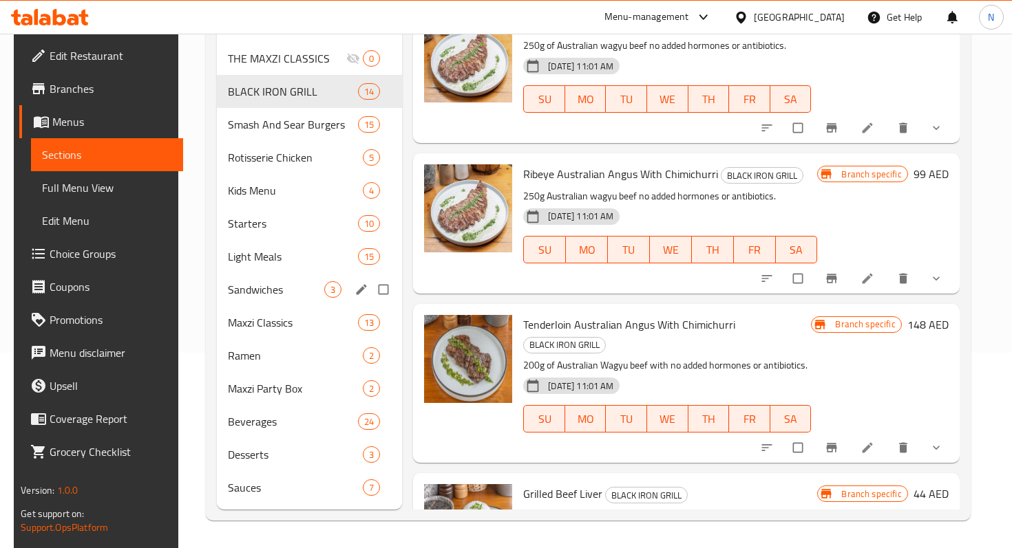
scroll to position [184, 0]
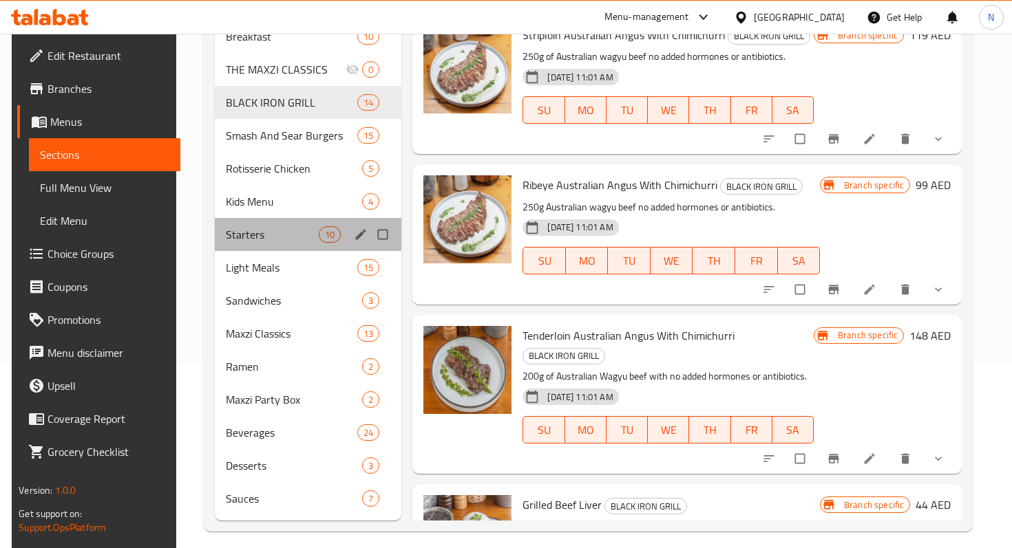
click at [284, 241] on span "Starters" at bounding box center [272, 234] width 93 height 17
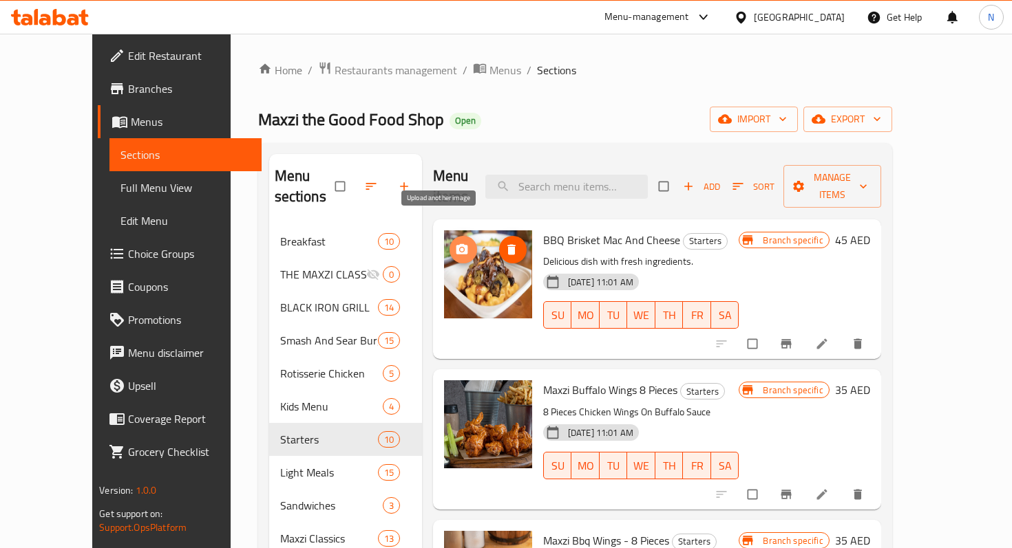
click at [449, 243] on span "upload picture" at bounding box center [463, 250] width 28 height 14
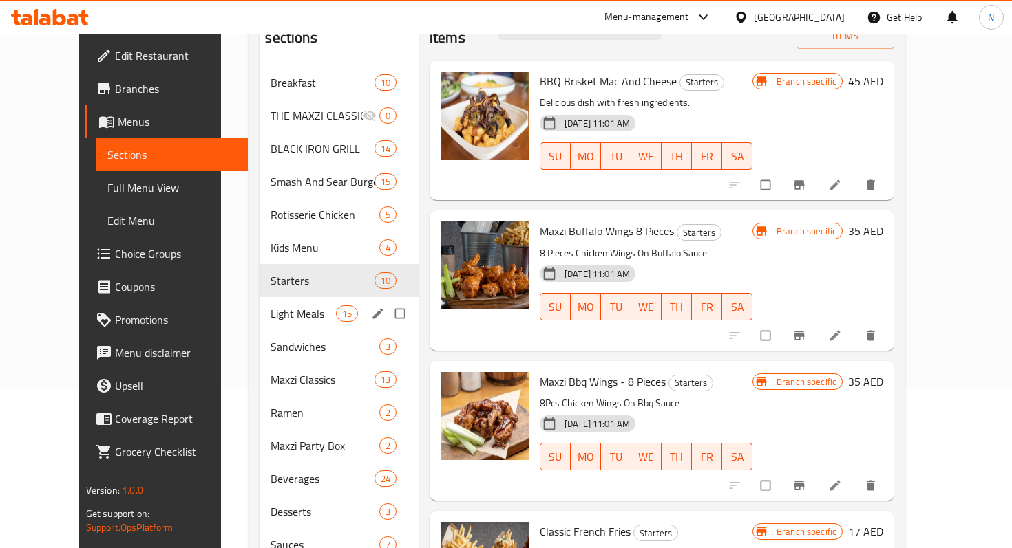
scroll to position [162, 0]
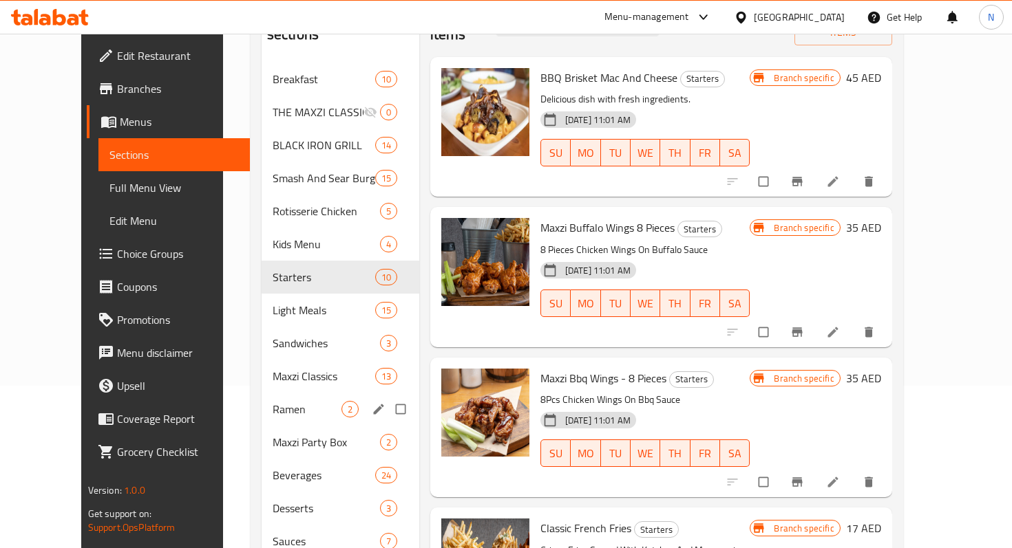
click at [273, 401] on span "Ramen" at bounding box center [307, 409] width 69 height 17
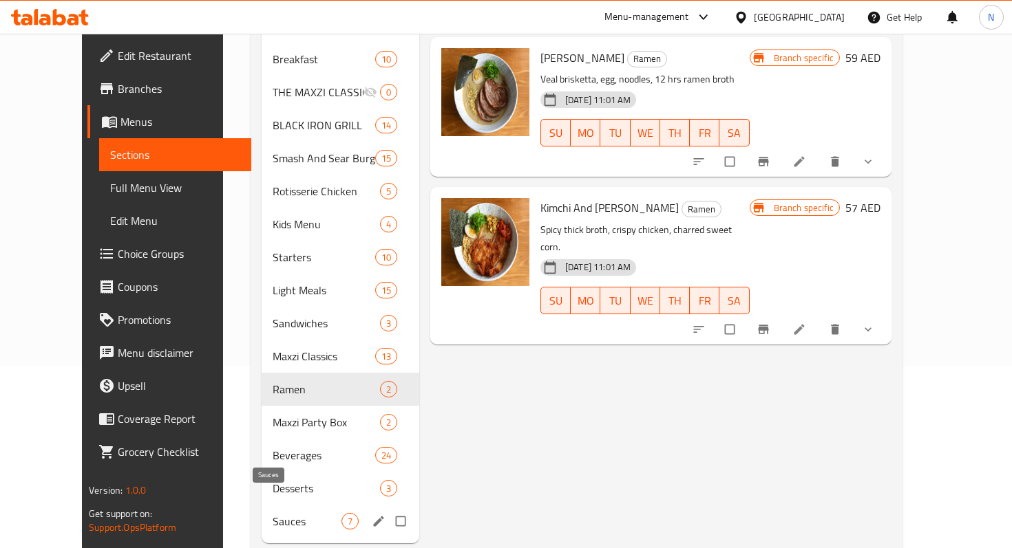
scroll to position [195, 0]
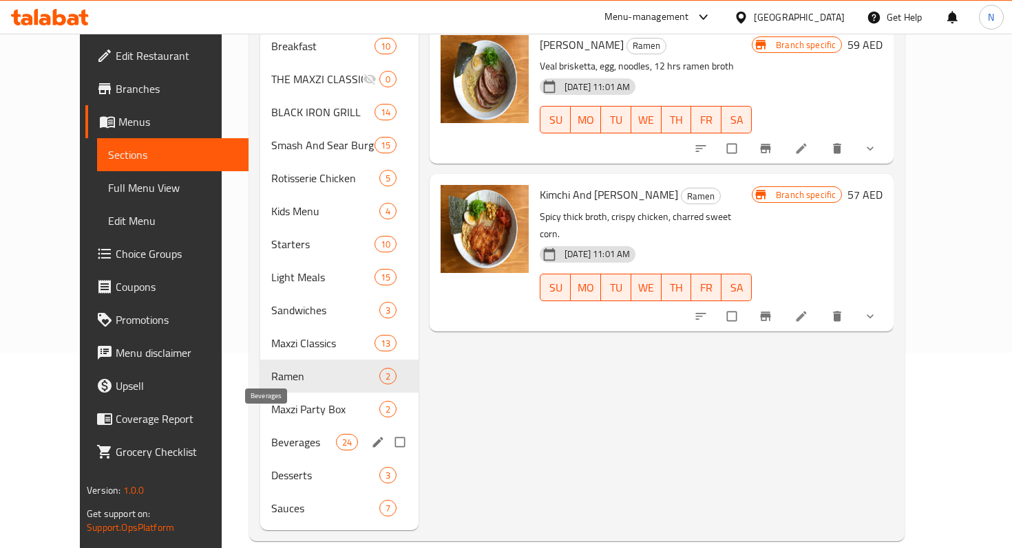
click at [271, 434] on span "Beverages" at bounding box center [303, 442] width 65 height 17
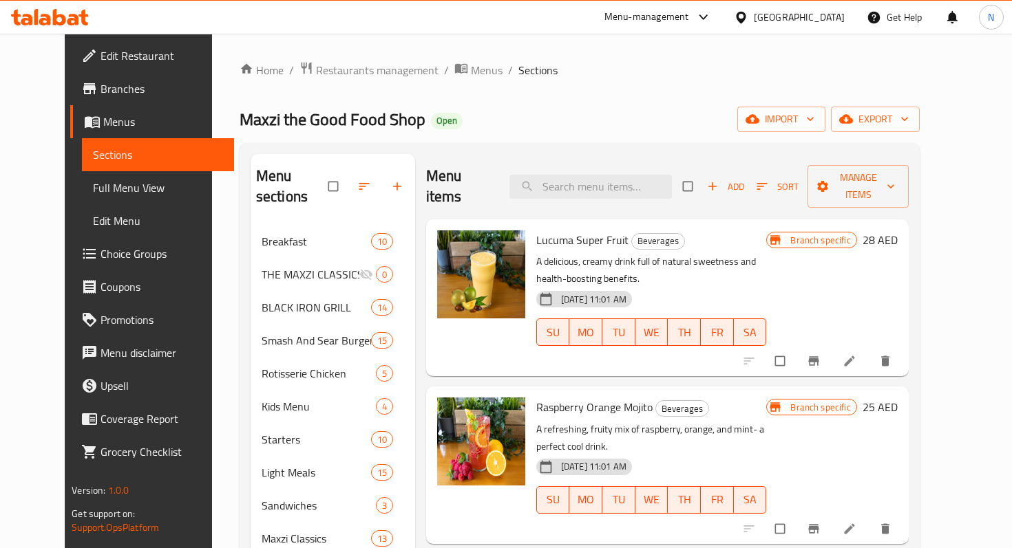
click at [889, 356] on icon "delete" at bounding box center [885, 361] width 8 height 10
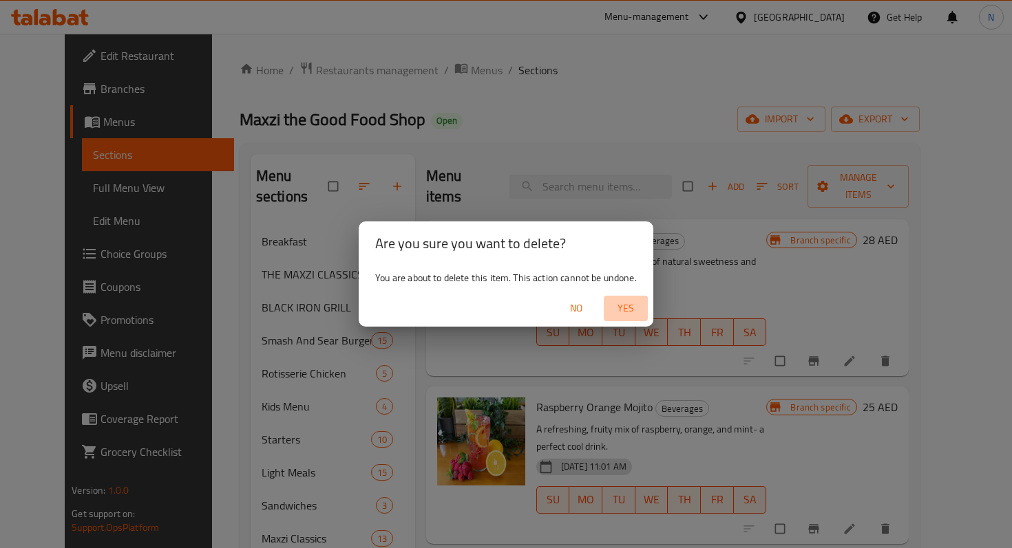
click at [629, 308] on span "Yes" at bounding box center [625, 308] width 33 height 17
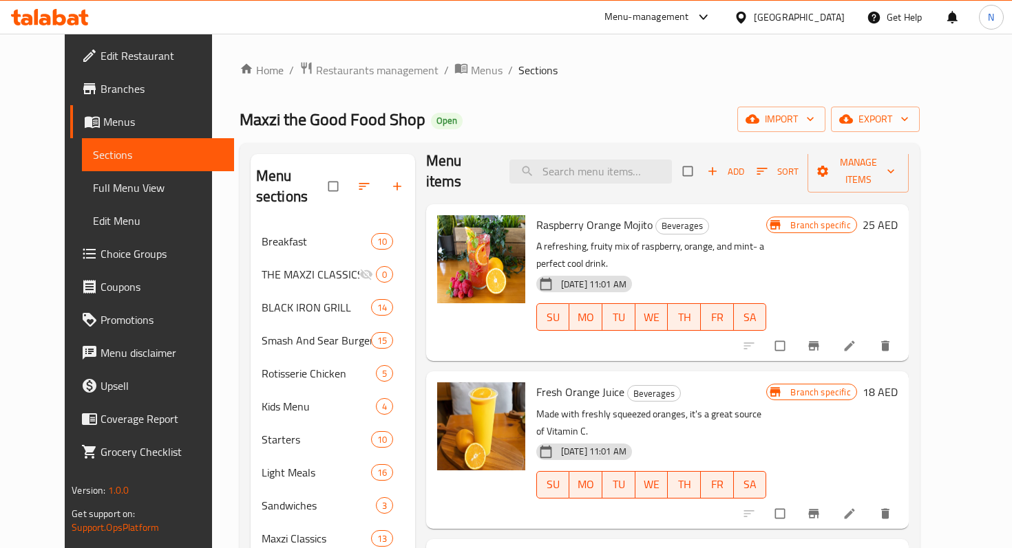
scroll to position [72, 0]
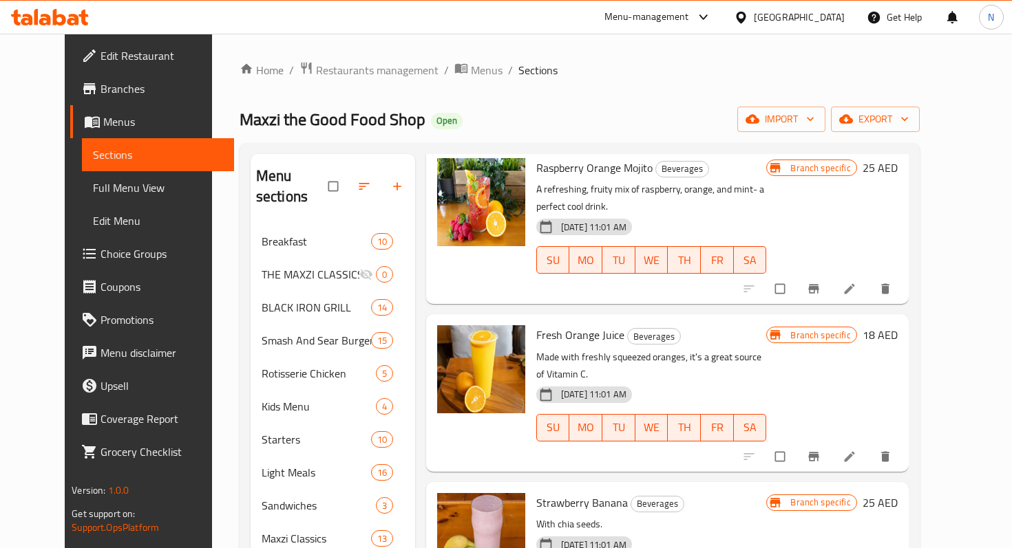
click at [856, 450] on icon at bounding box center [849, 457] width 14 height 14
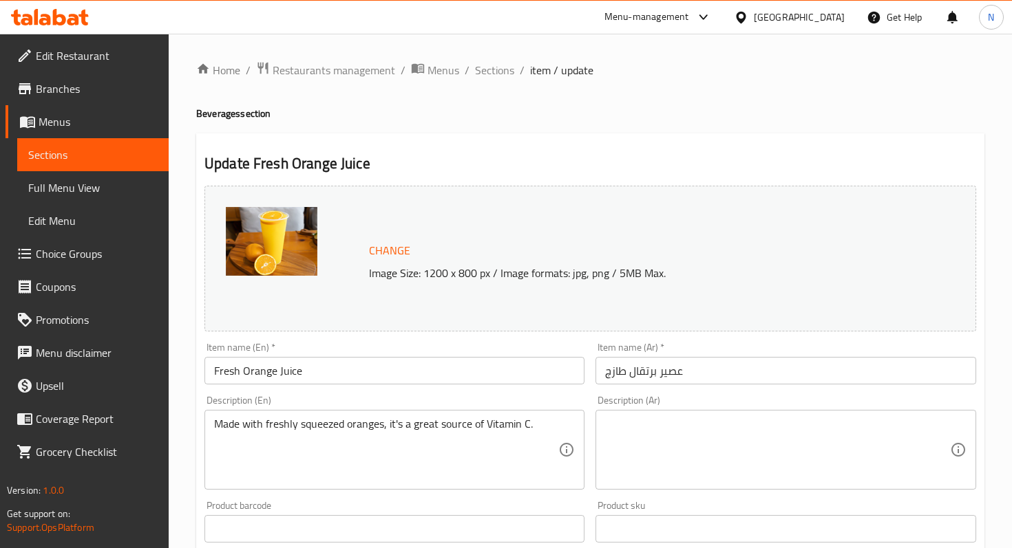
click at [264, 376] on input "Fresh Orange Juice" at bounding box center [394, 371] width 380 height 28
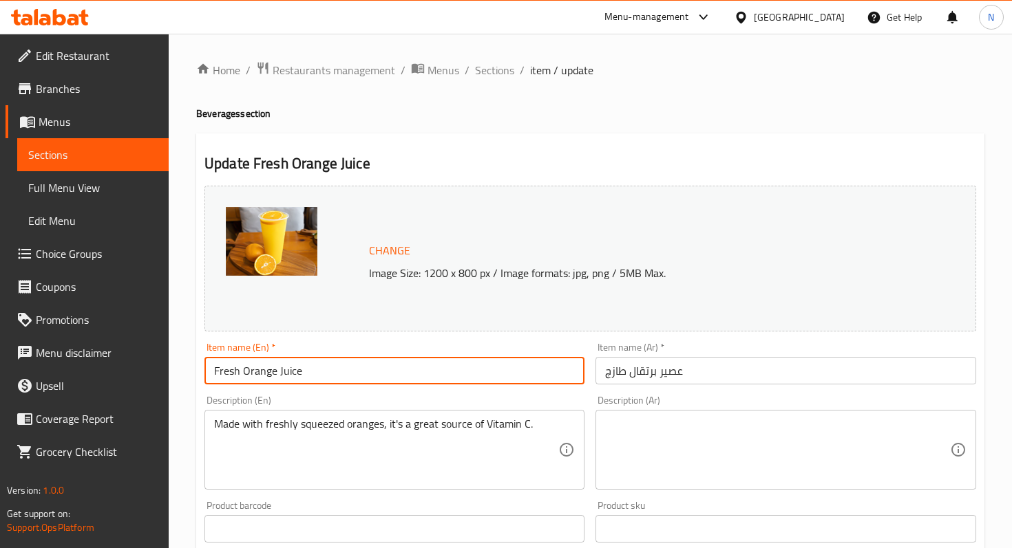
click at [264, 376] on input "Fresh Orange Juice" at bounding box center [394, 371] width 380 height 28
paste input "Orange Juice Freshly Squeezed"
type input "Orange Juice Freshly Squeezed"
click at [656, 367] on input "عصير برتقال طازج" at bounding box center [785, 371] width 380 height 28
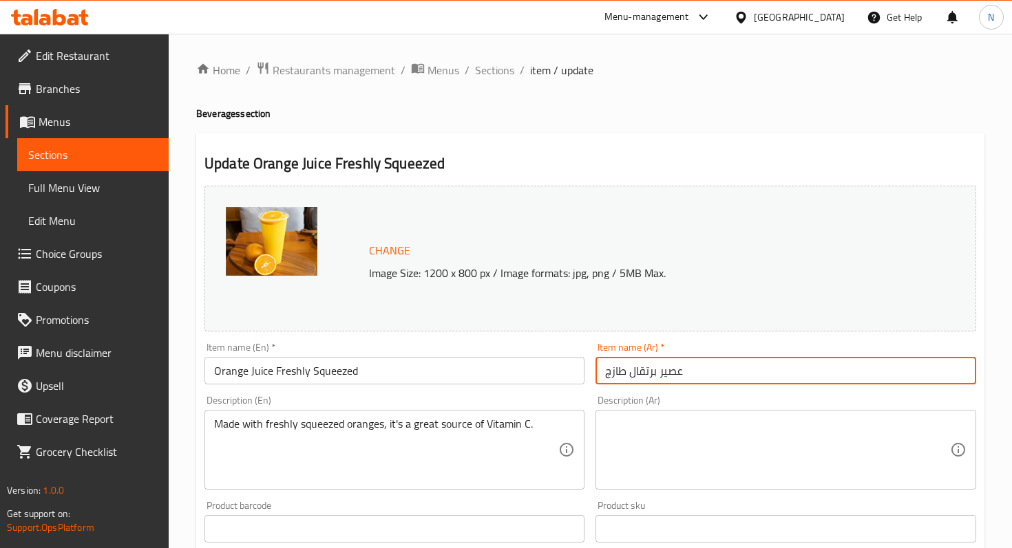
click at [656, 367] on input "عصير برتقال طازج" at bounding box center [785, 371] width 380 height 28
click at [617, 362] on input "عصير برتقال طازج" at bounding box center [785, 371] width 380 height 28
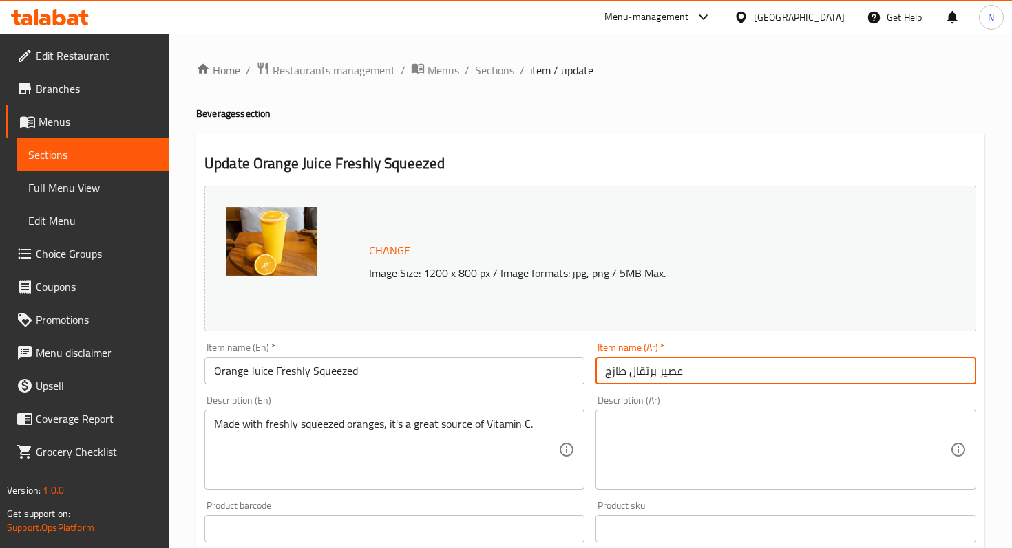
paste input "لبرتقال معصور طازجاً"
type input "عصير البرتقال معصور طازجاً"
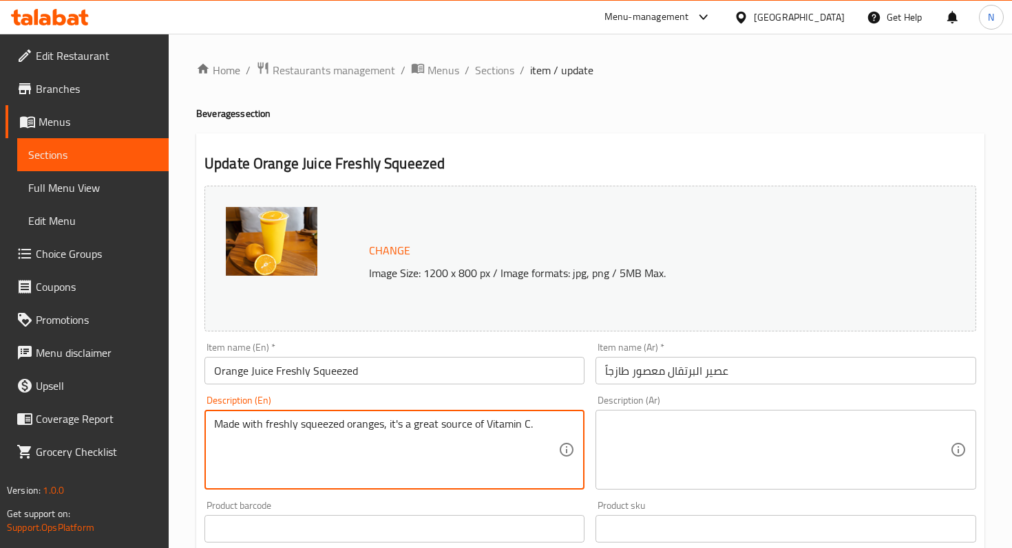
click at [422, 418] on textarea "Made with freshly squeezed oranges, it's a great source of Vitamin C." at bounding box center [386, 450] width 344 height 65
click at [384, 250] on span "Change" at bounding box center [389, 251] width 41 height 20
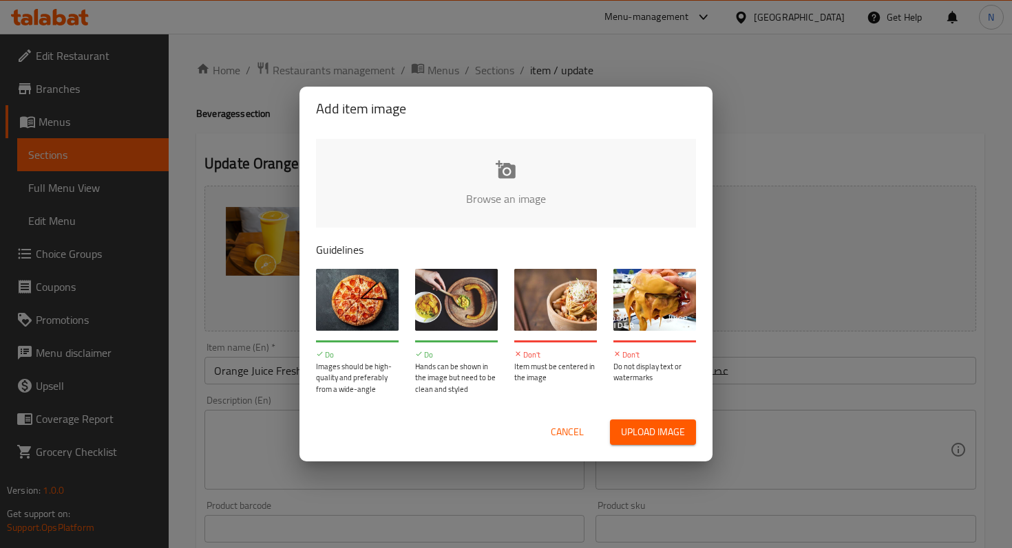
click at [506, 177] on input "file" at bounding box center [971, 203] width 1310 height 129
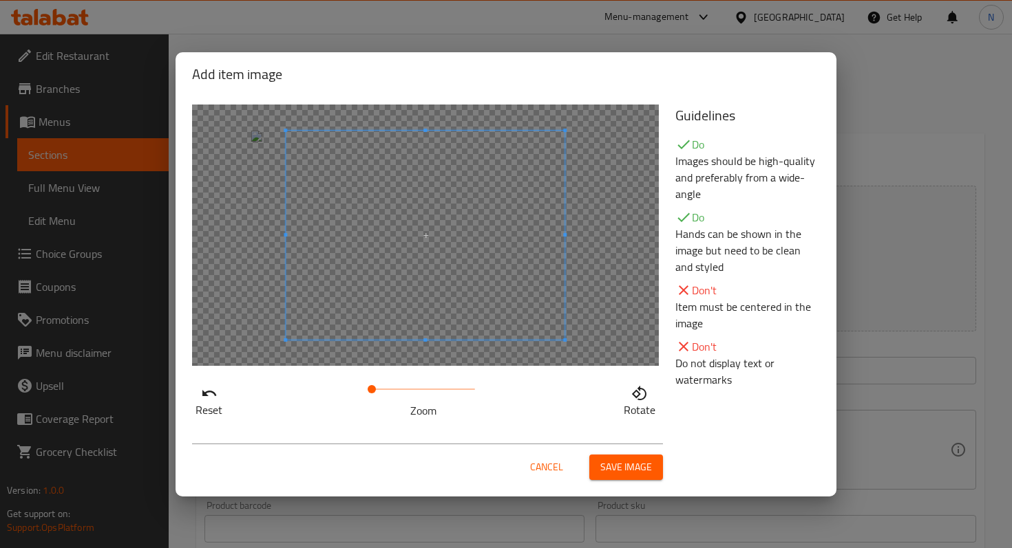
click at [606, 459] on span "Save image" at bounding box center [626, 467] width 52 height 17
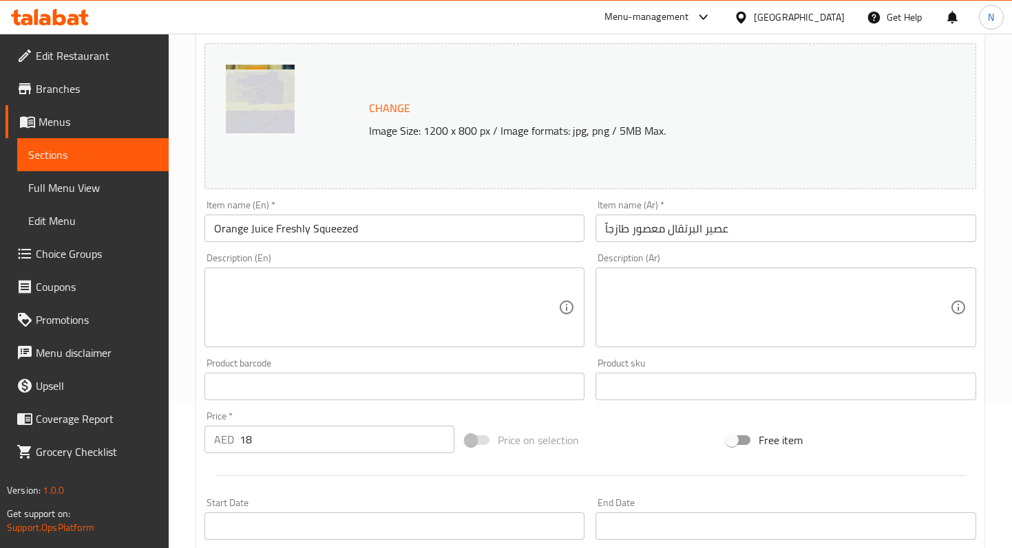
scroll to position [444, 0]
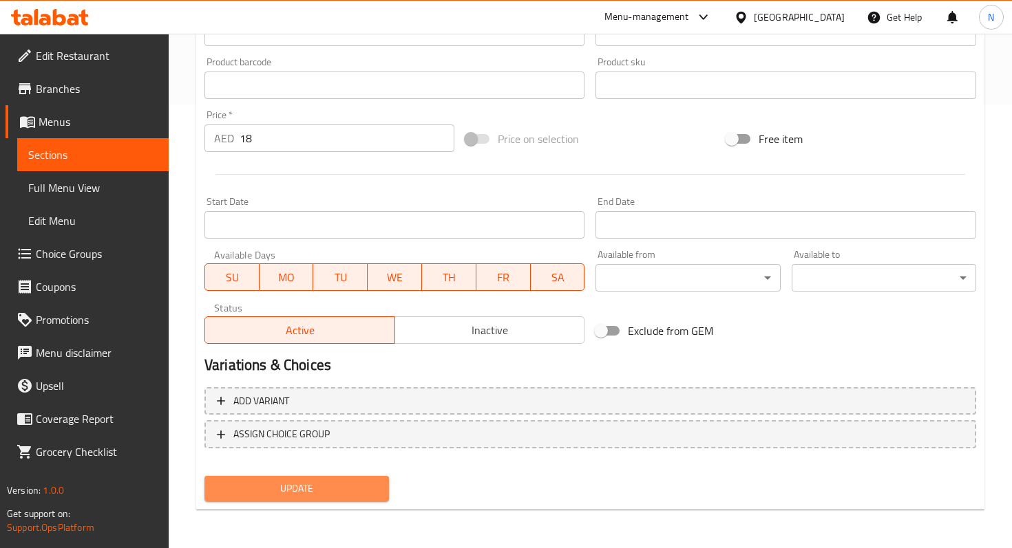
click at [297, 488] on span "Update" at bounding box center [296, 488] width 162 height 17
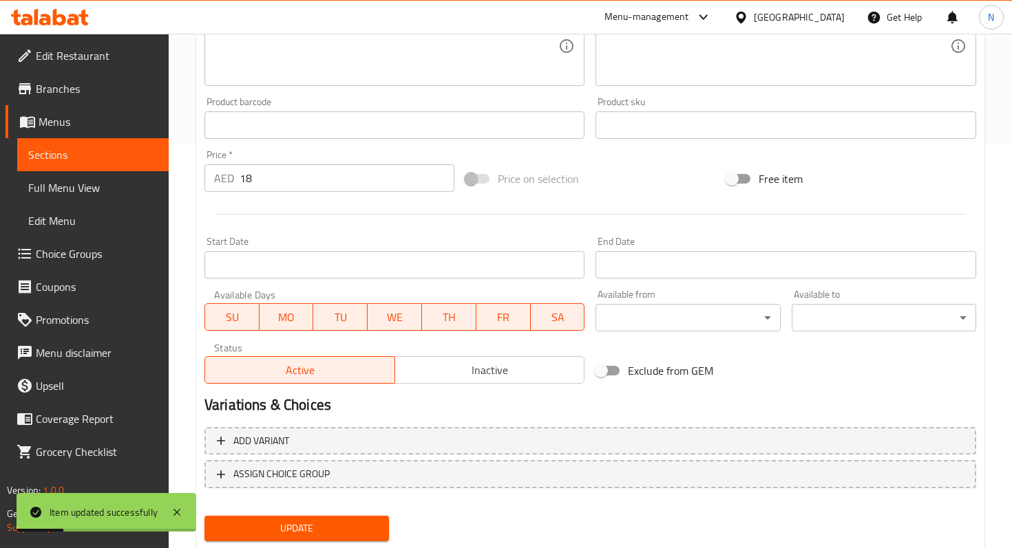
scroll to position [396, 0]
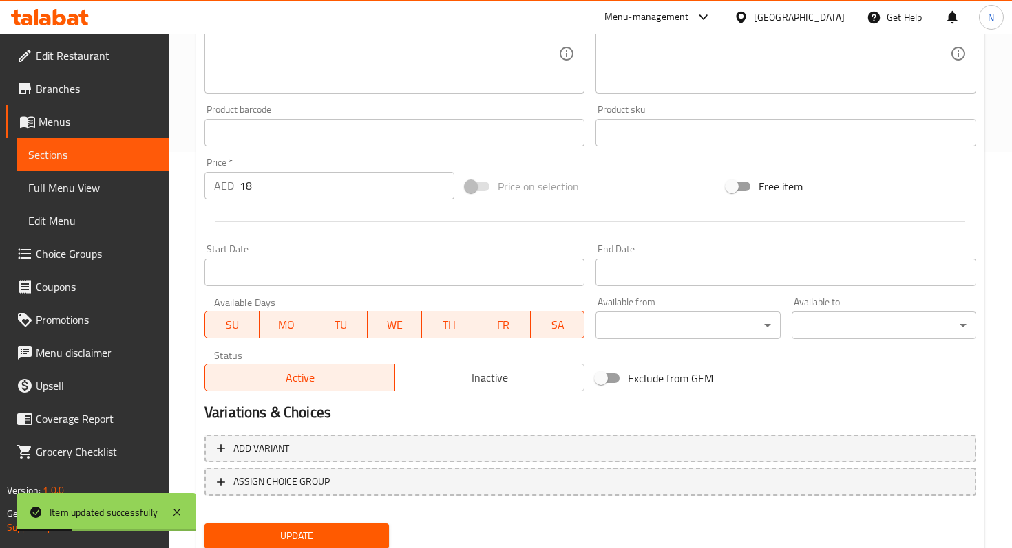
click at [311, 189] on input "18" at bounding box center [346, 186] width 215 height 28
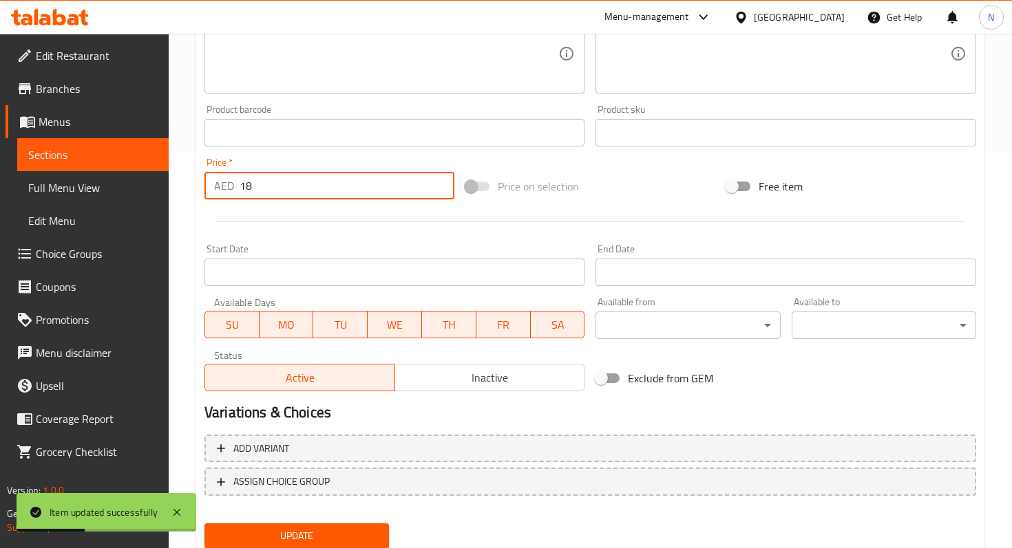
type input "1"
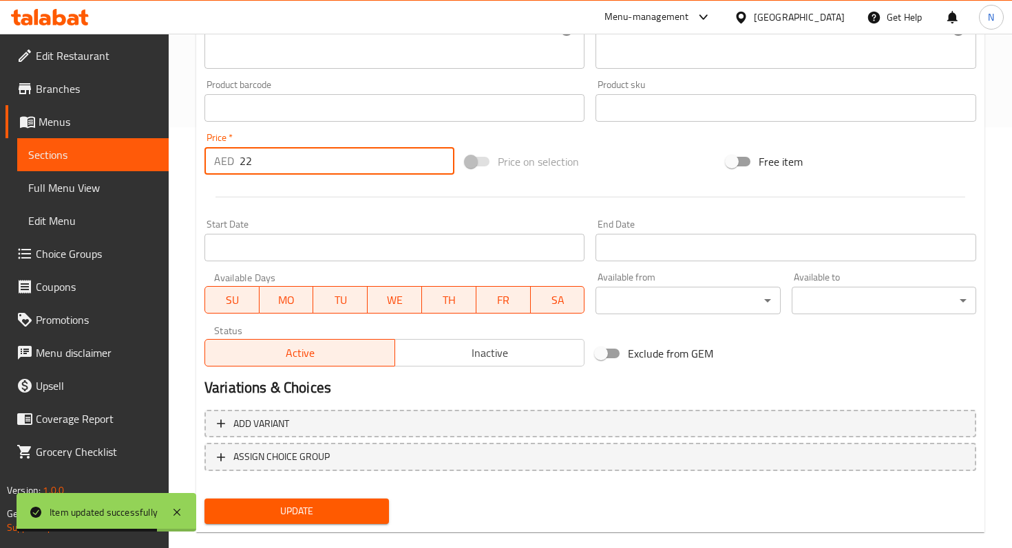
scroll to position [444, 0]
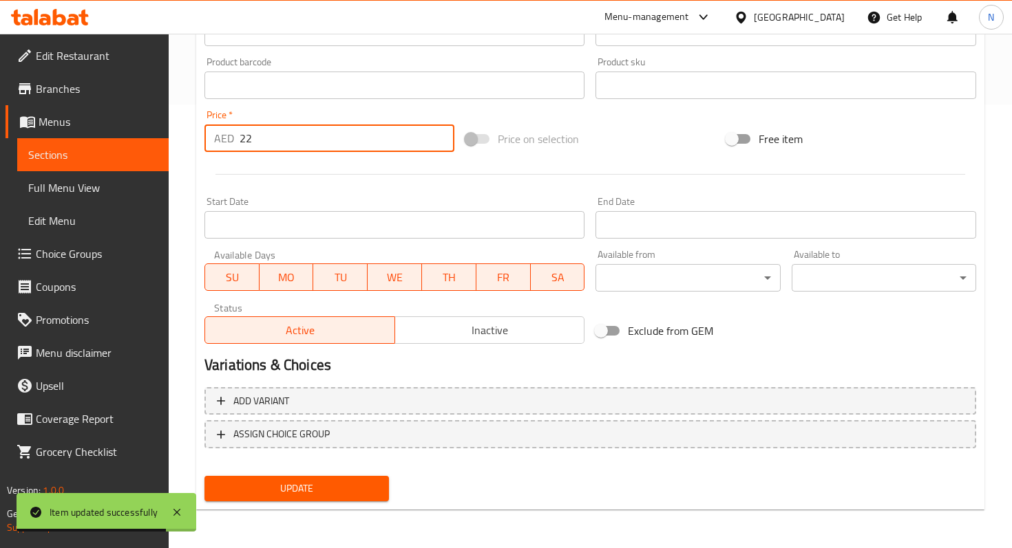
type input "22"
click at [265, 487] on span "Update" at bounding box center [296, 488] width 162 height 17
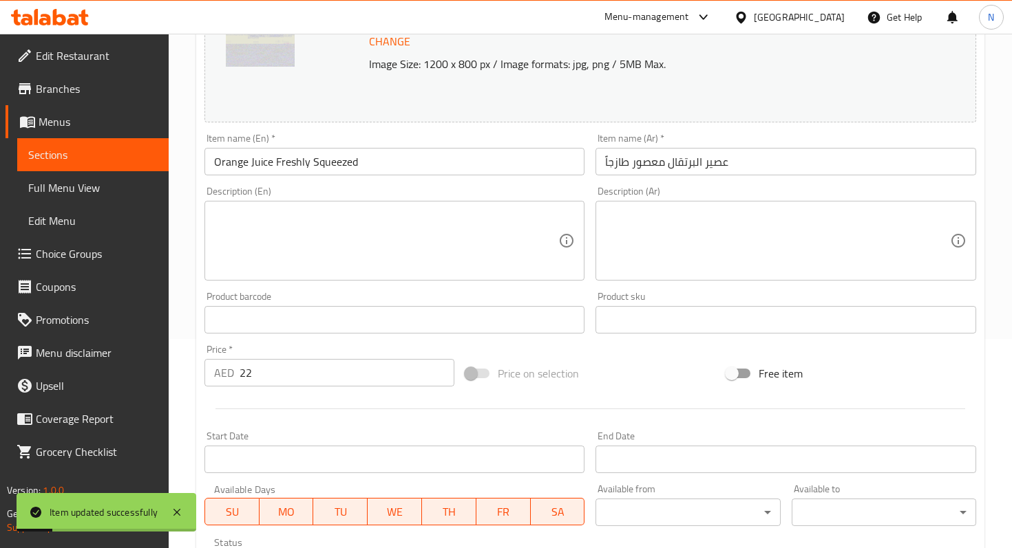
scroll to position [0, 0]
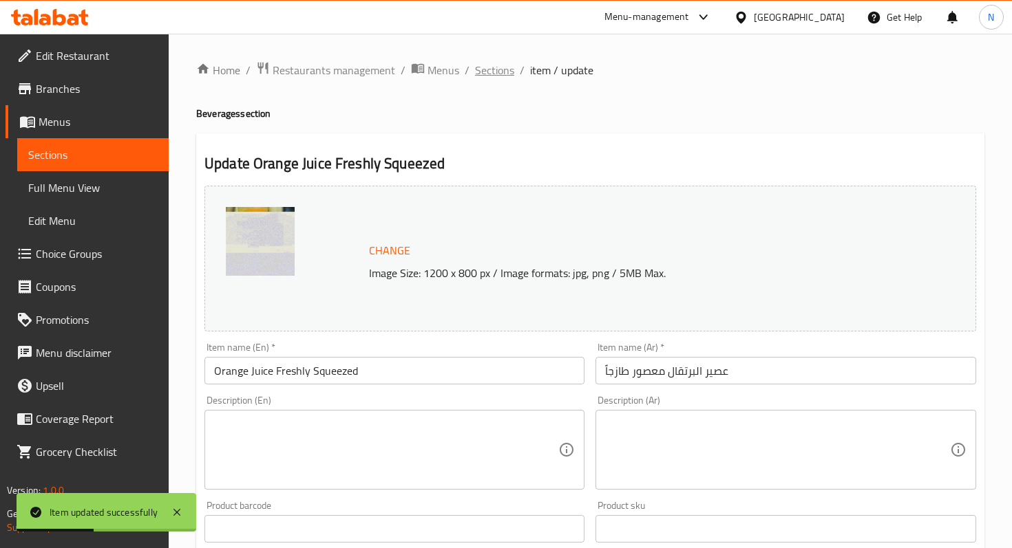
click at [502, 68] on span "Sections" at bounding box center [494, 70] width 39 height 17
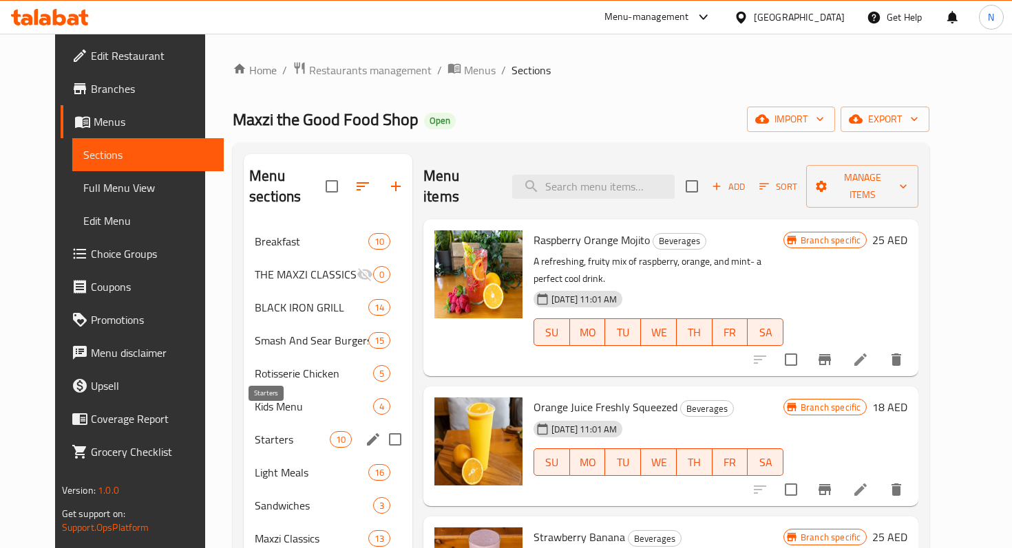
scroll to position [116, 0]
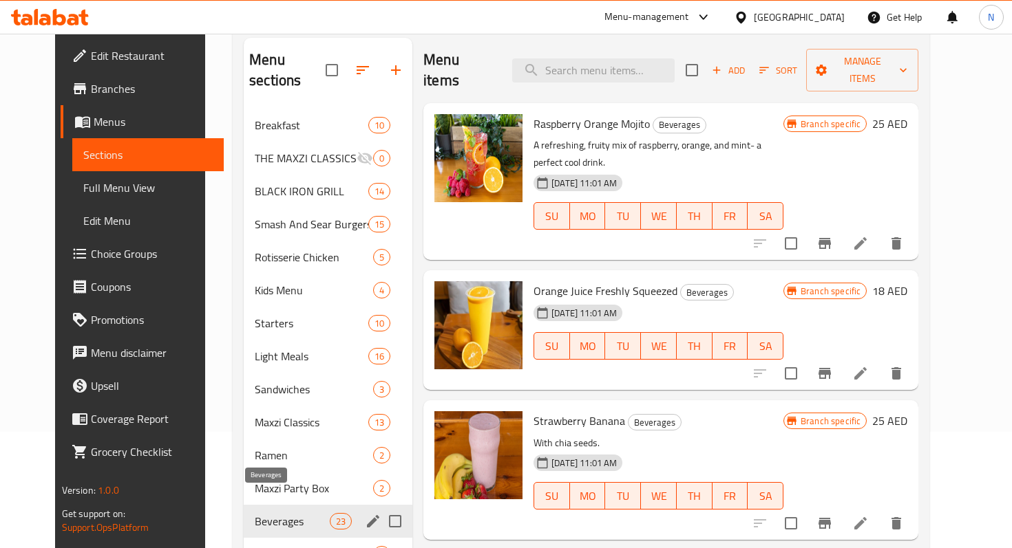
click at [270, 513] on span "Beverages" at bounding box center [292, 521] width 75 height 17
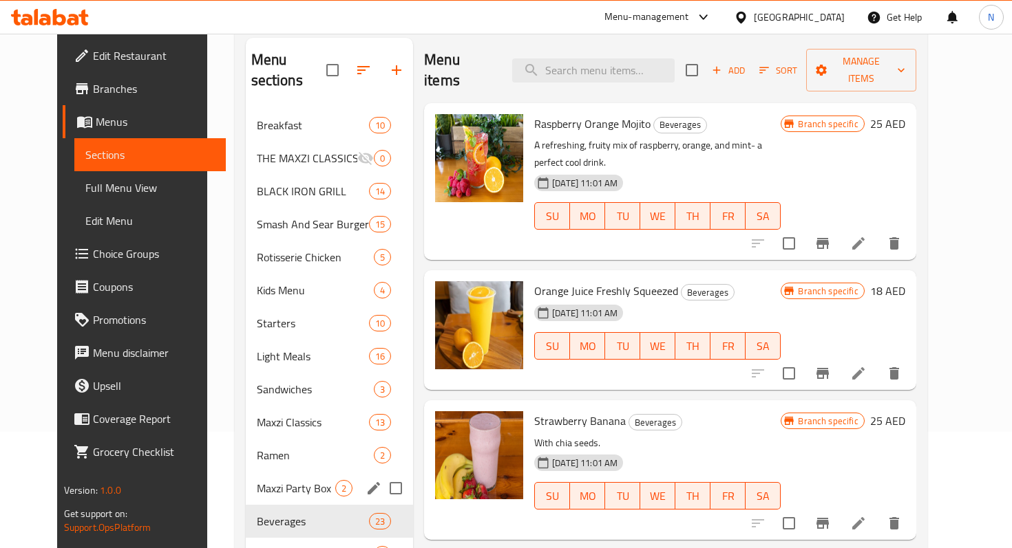
click at [259, 480] on span "Maxzi Party Box" at bounding box center [296, 488] width 78 height 17
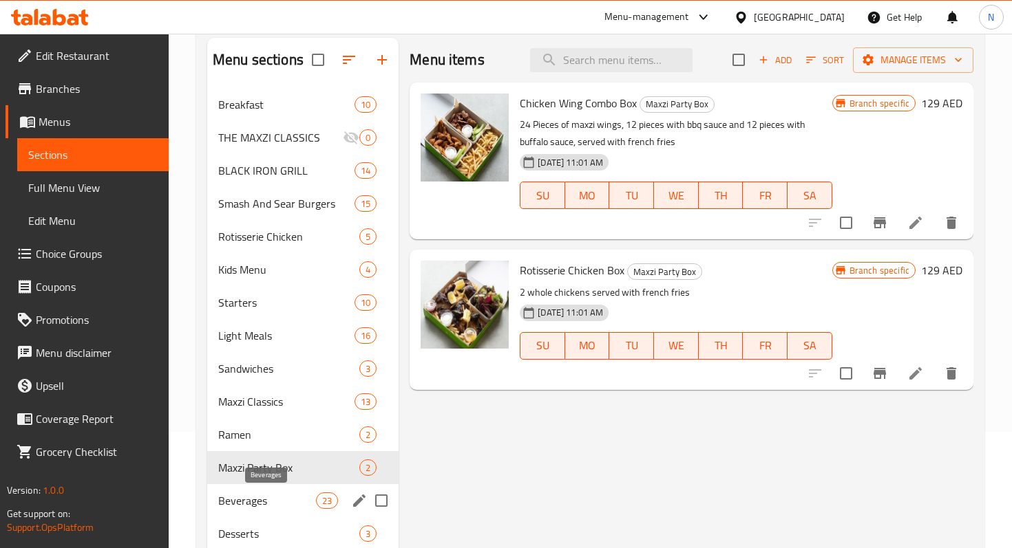
click at [261, 500] on span "Beverages" at bounding box center [267, 501] width 98 height 17
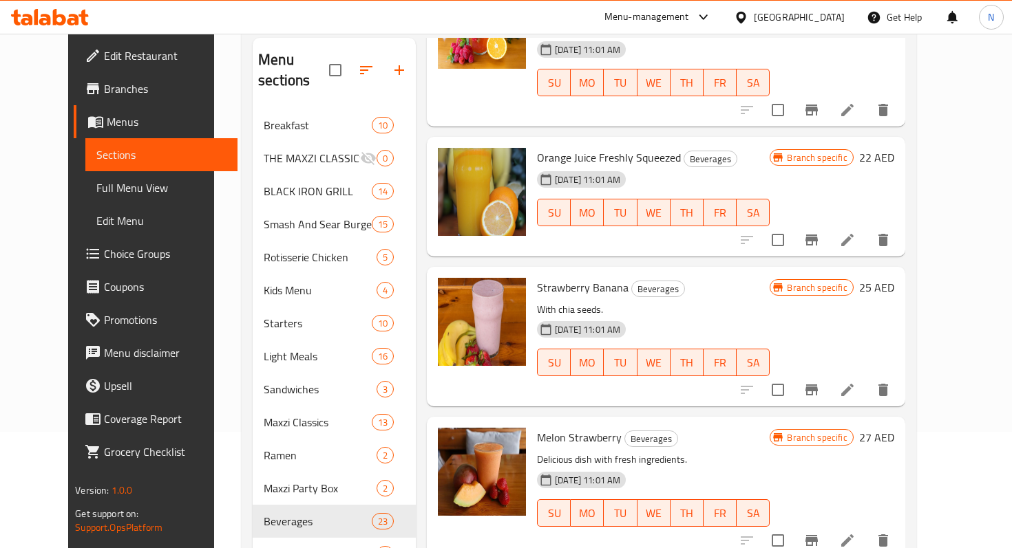
scroll to position [135, 0]
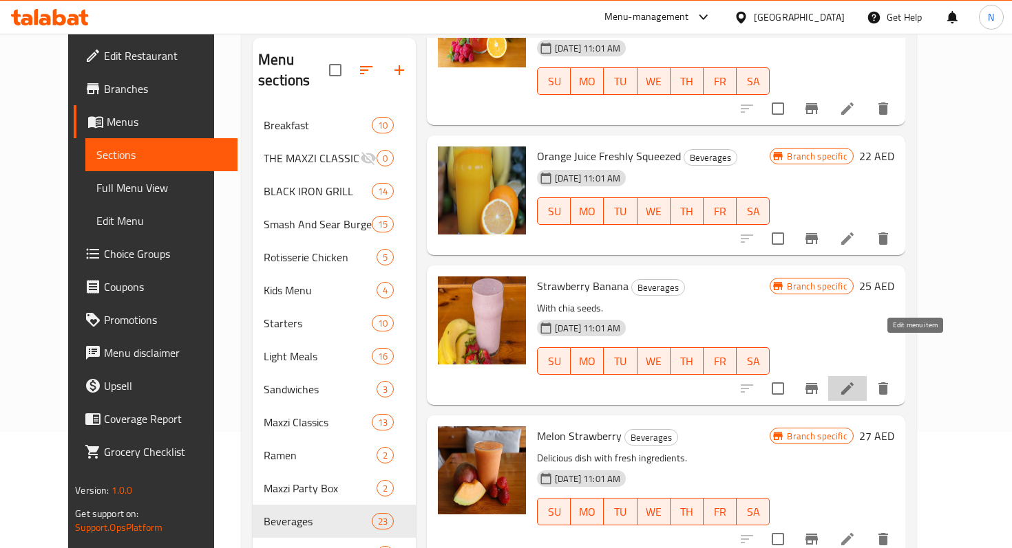
click at [853, 383] on icon at bounding box center [847, 389] width 12 height 12
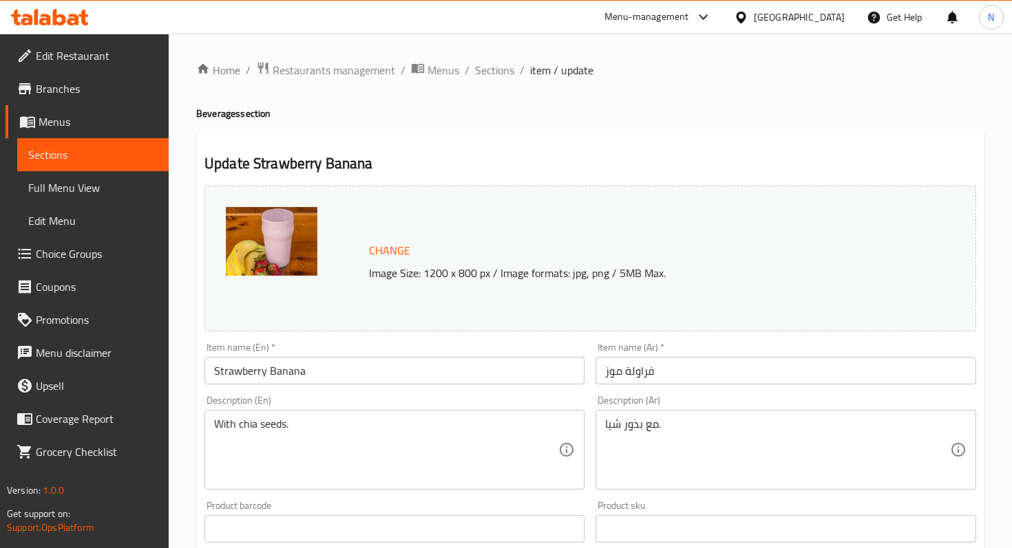
click at [264, 372] on input "Strawberry Banana" at bounding box center [394, 371] width 380 height 28
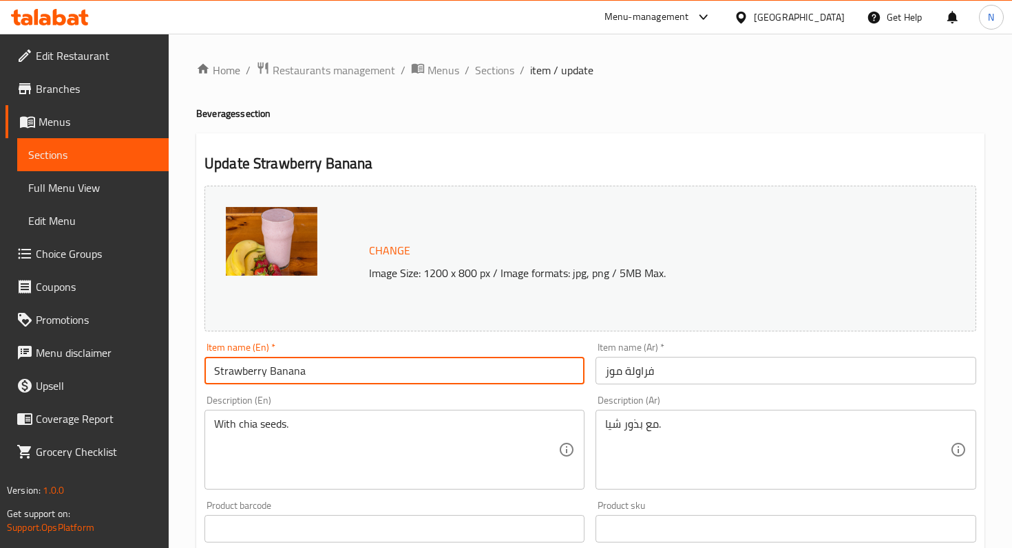
click at [264, 372] on input "Strawberry Banana" at bounding box center [394, 371] width 380 height 28
paste input "with chia seeds"
type input "Strawberry Banana with chia seeds"
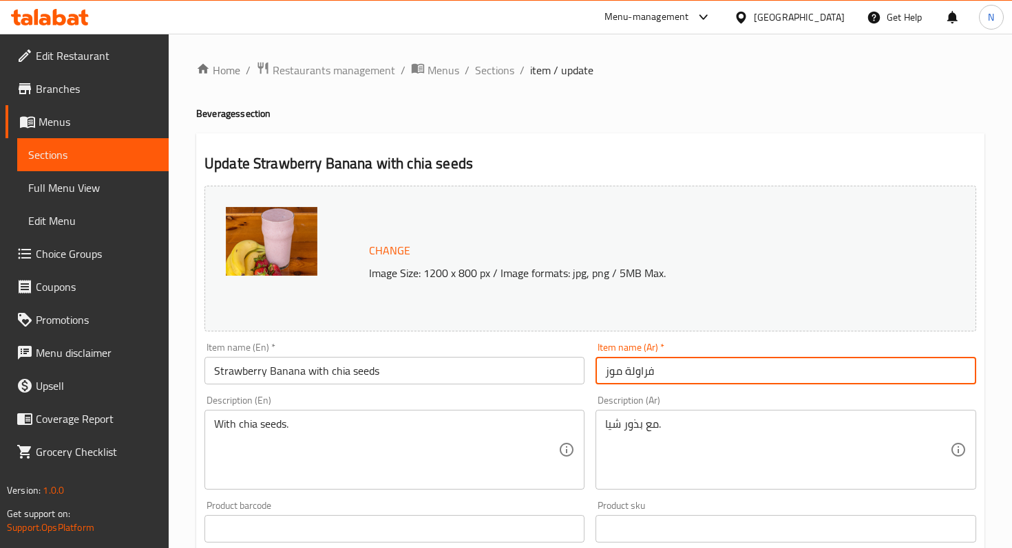
click at [660, 371] on input "فراولة موز" at bounding box center [785, 371] width 380 height 28
paste input "الفراولة والموز مع بذور الشيا"
type input "الفراولة والموز مع بذور الشيا"
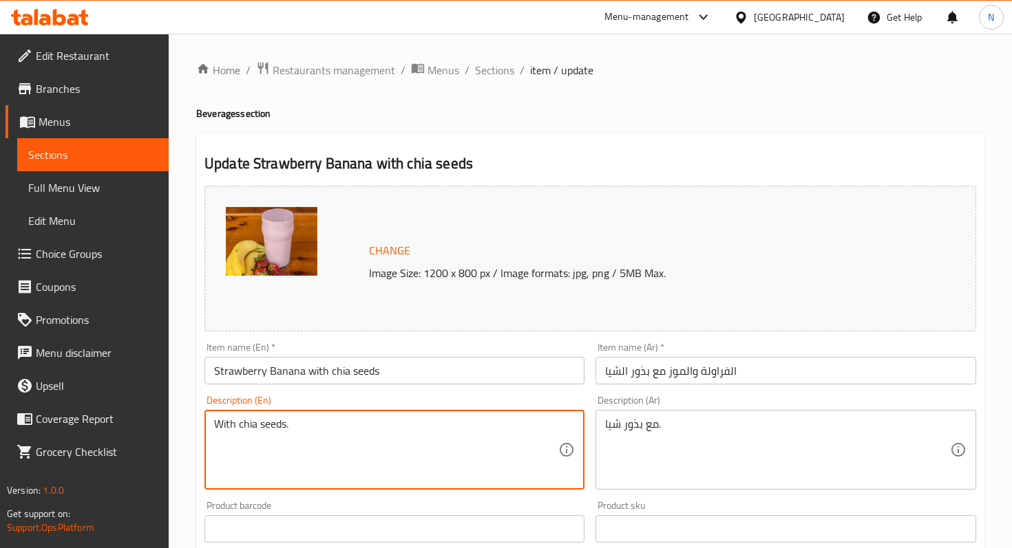
drag, startPoint x: 417, startPoint y: 427, endPoint x: 182, endPoint y: 424, distance: 234.7
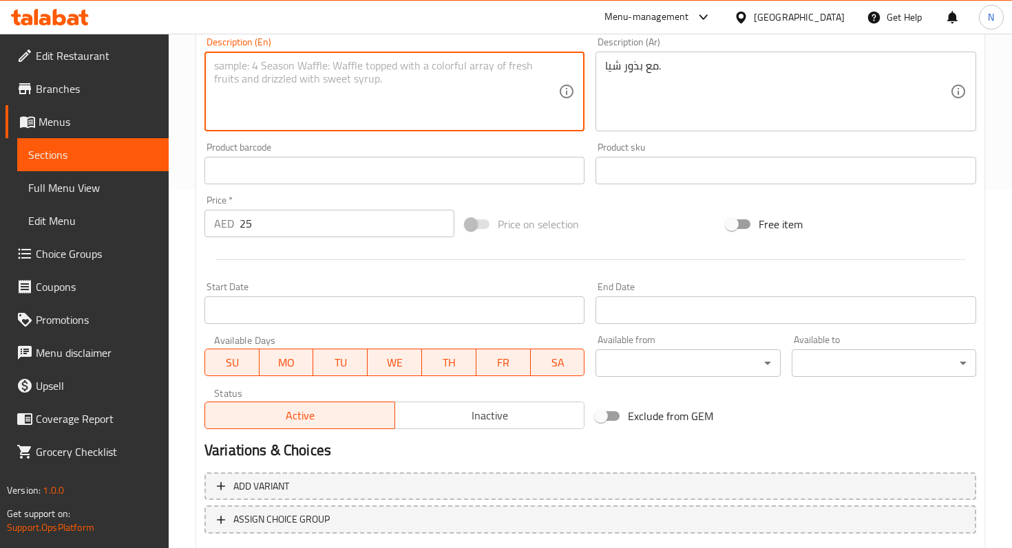
scroll to position [393, 0]
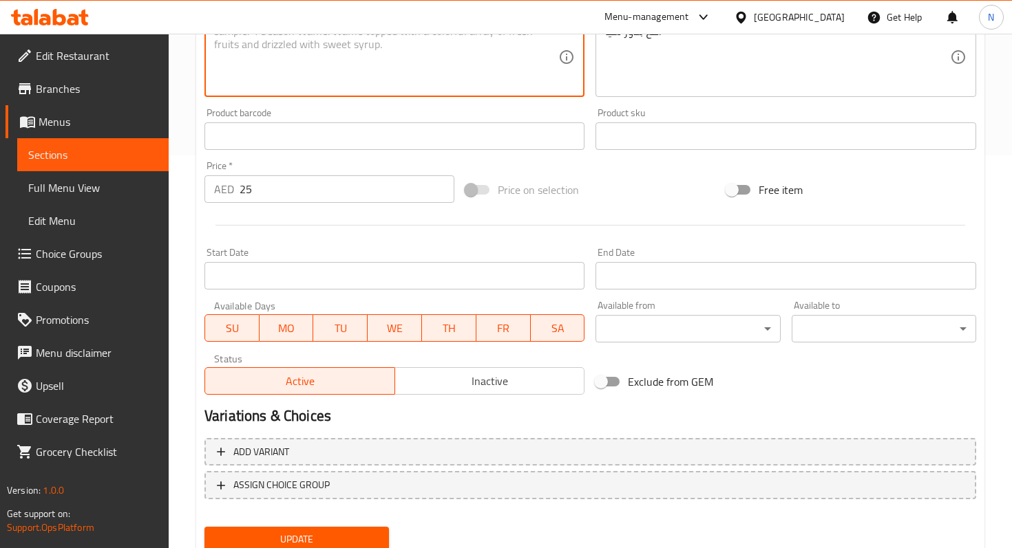
click at [316, 189] on input "25" at bounding box center [346, 189] width 215 height 28
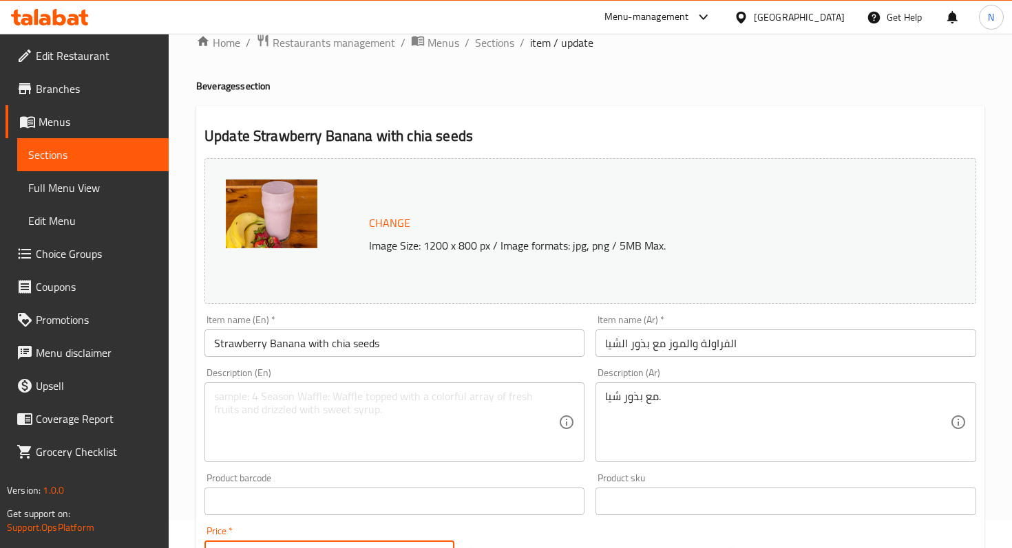
scroll to position [0, 0]
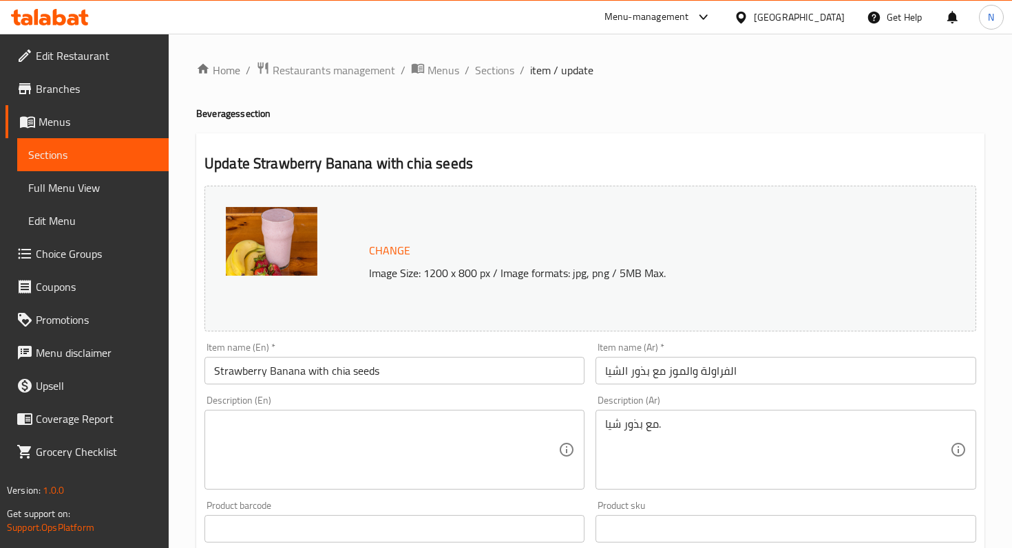
type input "29"
click at [398, 248] on span "Change" at bounding box center [389, 251] width 41 height 20
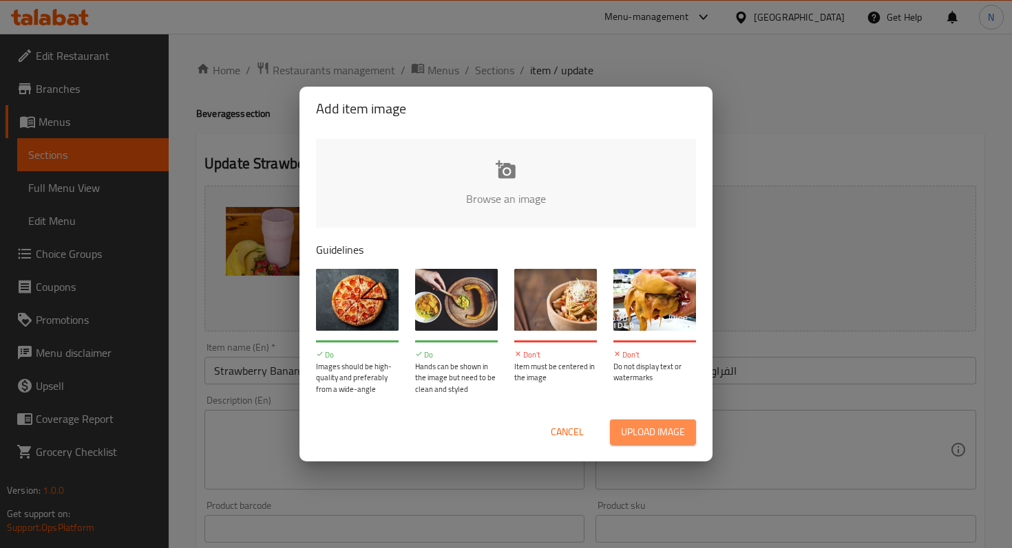
click at [634, 429] on span "Upload image" at bounding box center [653, 432] width 64 height 17
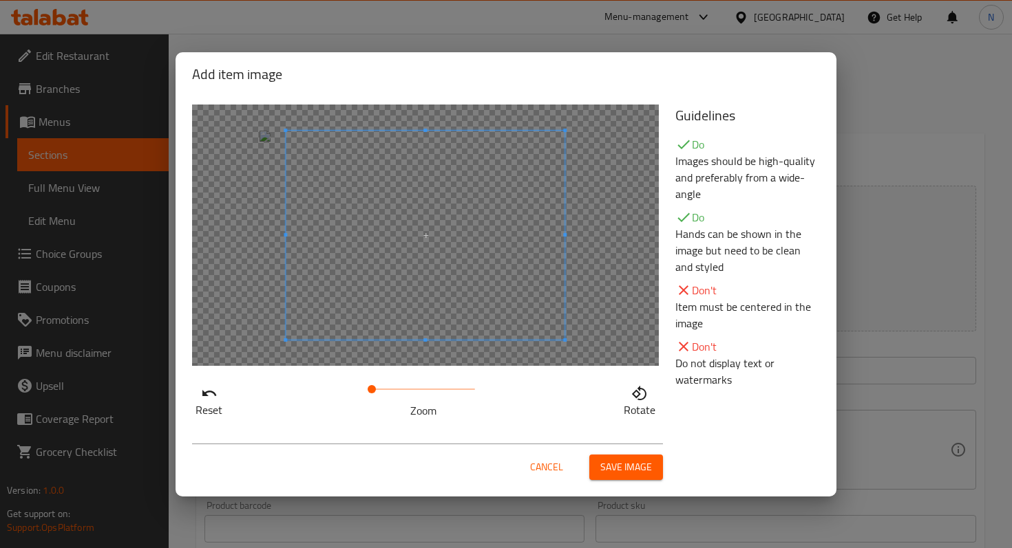
click at [281, 211] on div at bounding box center [425, 236] width 467 height 262
click at [608, 465] on span "Save image" at bounding box center [626, 467] width 52 height 17
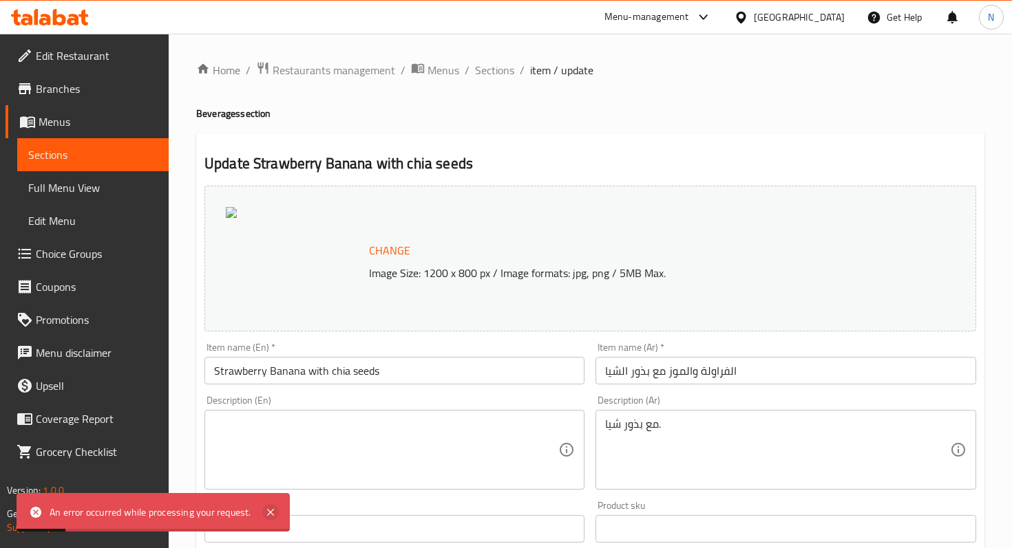
click at [267, 511] on icon at bounding box center [270, 512] width 7 height 7
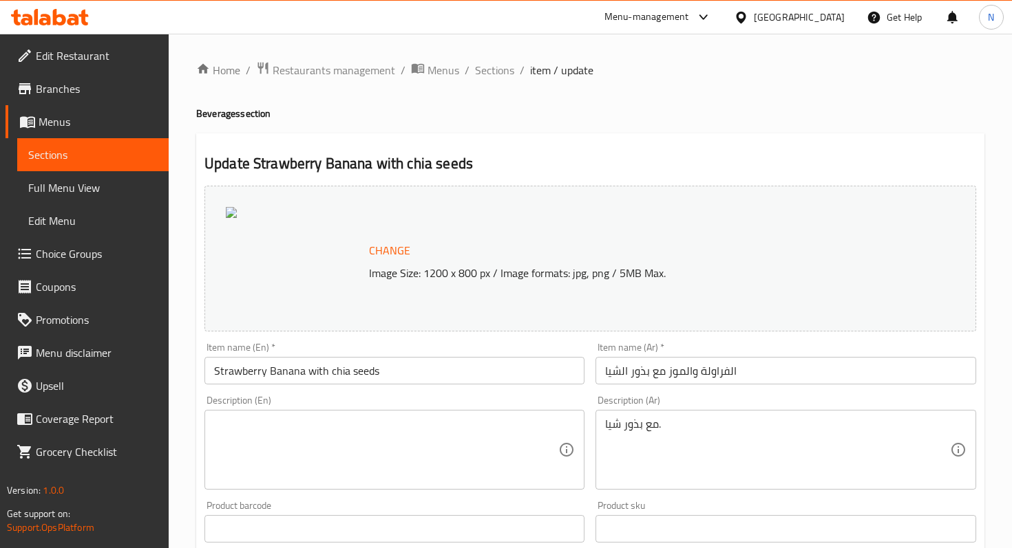
click at [390, 250] on span "Change" at bounding box center [389, 251] width 41 height 20
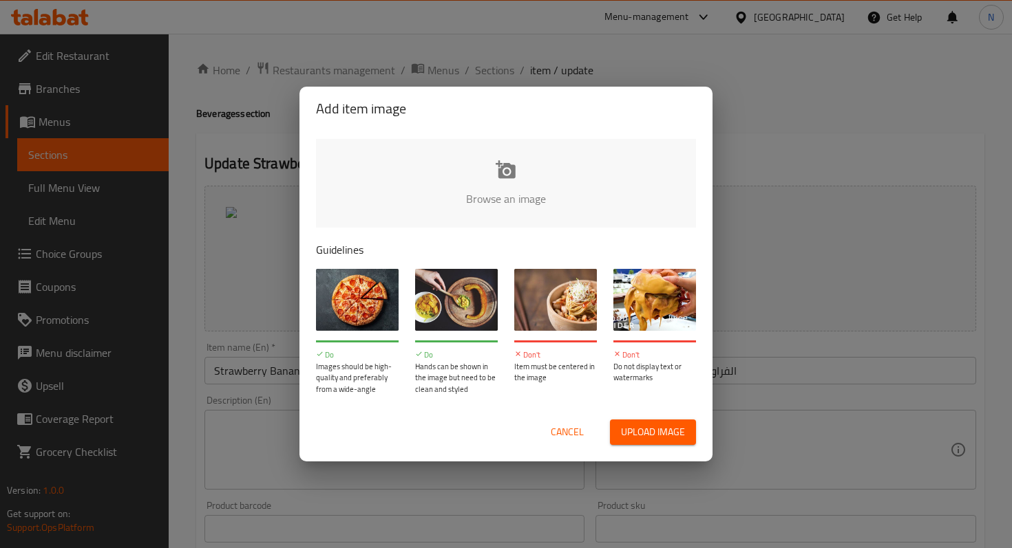
click at [665, 430] on span "Upload image" at bounding box center [653, 432] width 64 height 17
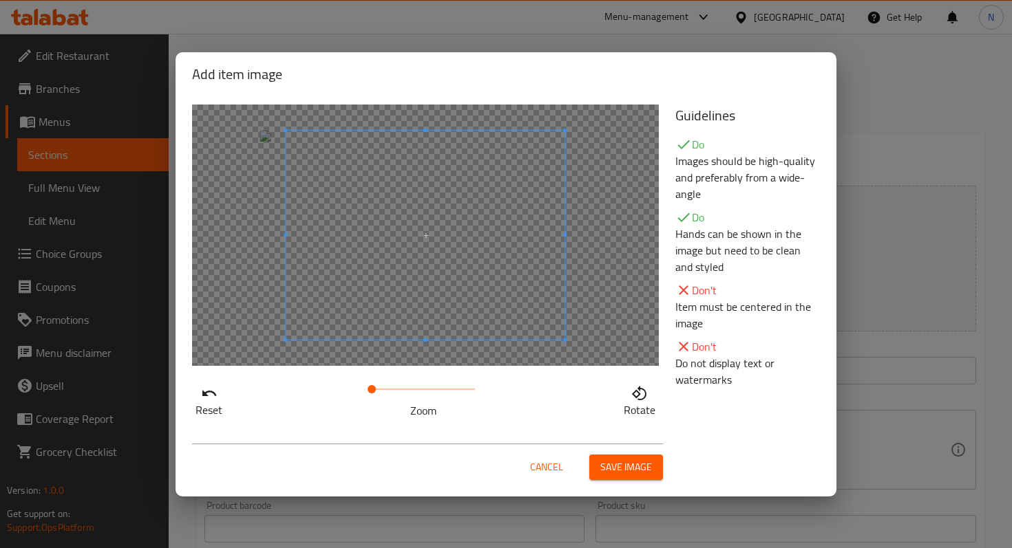
click at [270, 221] on div at bounding box center [425, 236] width 467 height 262
click at [604, 462] on span "Save image" at bounding box center [626, 467] width 52 height 17
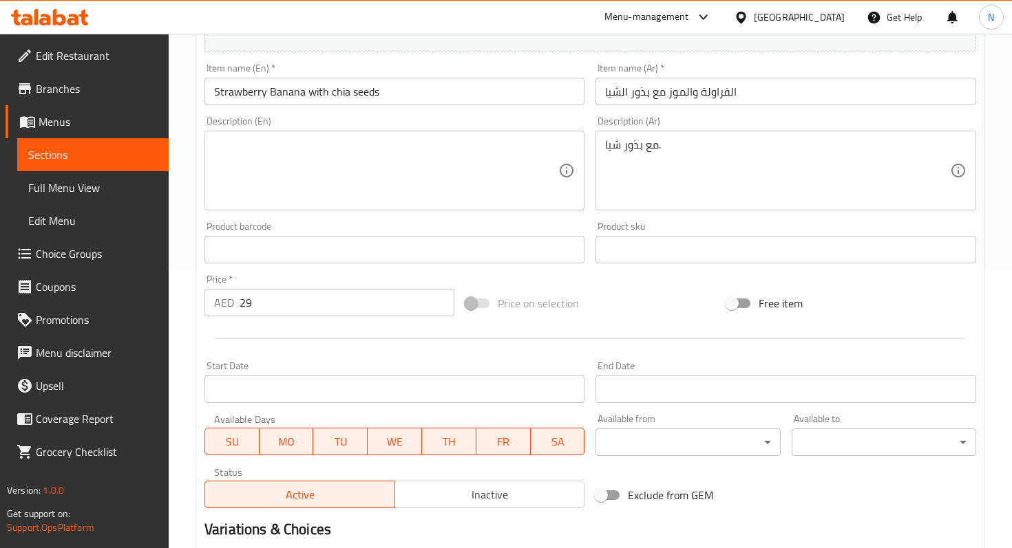
scroll to position [444, 0]
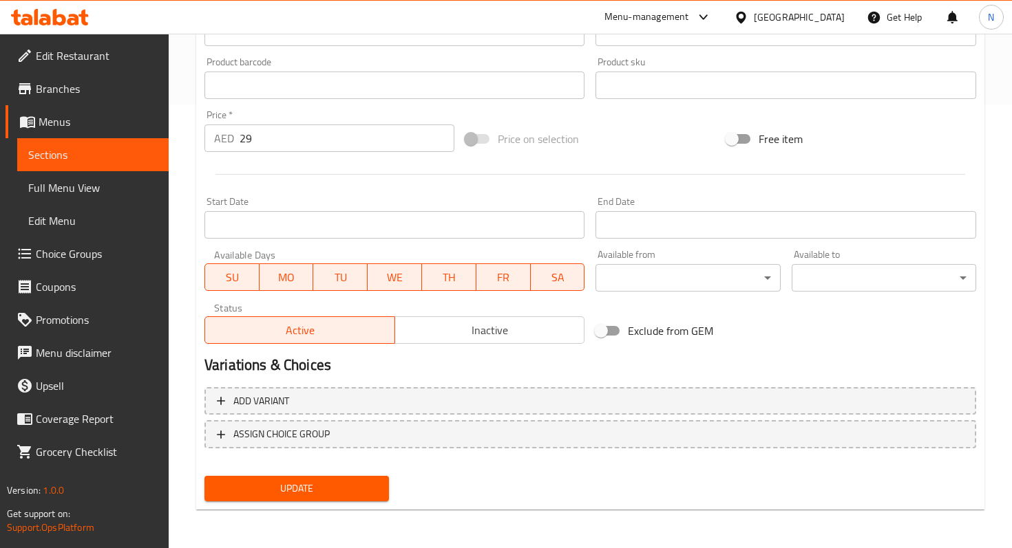
click at [348, 493] on span "Update" at bounding box center [296, 488] width 162 height 17
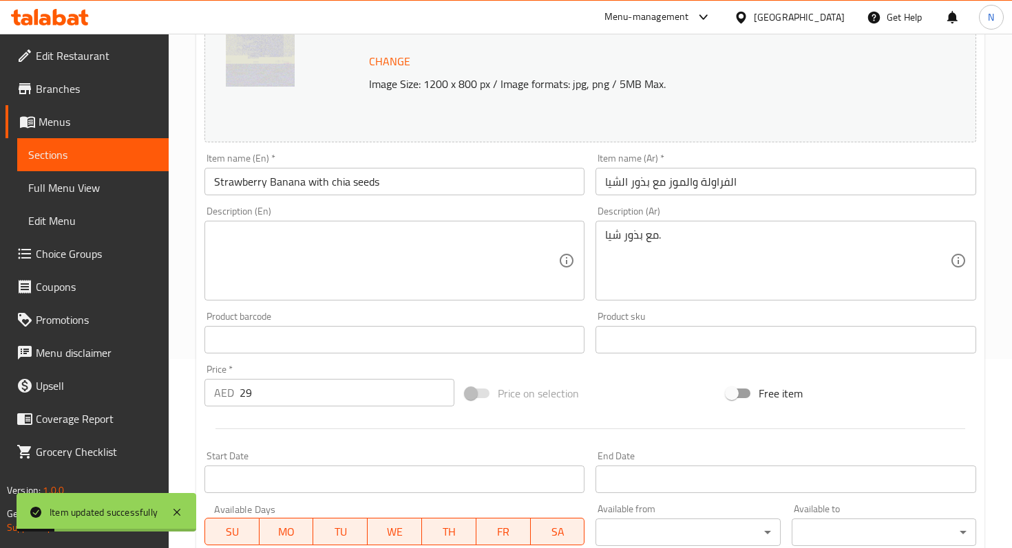
scroll to position [0, 0]
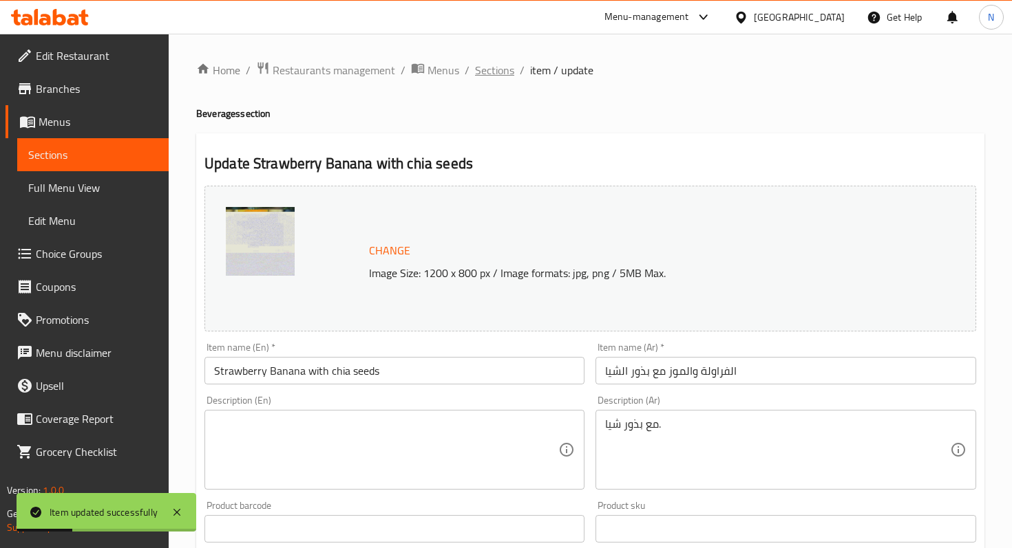
click at [493, 70] on span "Sections" at bounding box center [494, 70] width 39 height 17
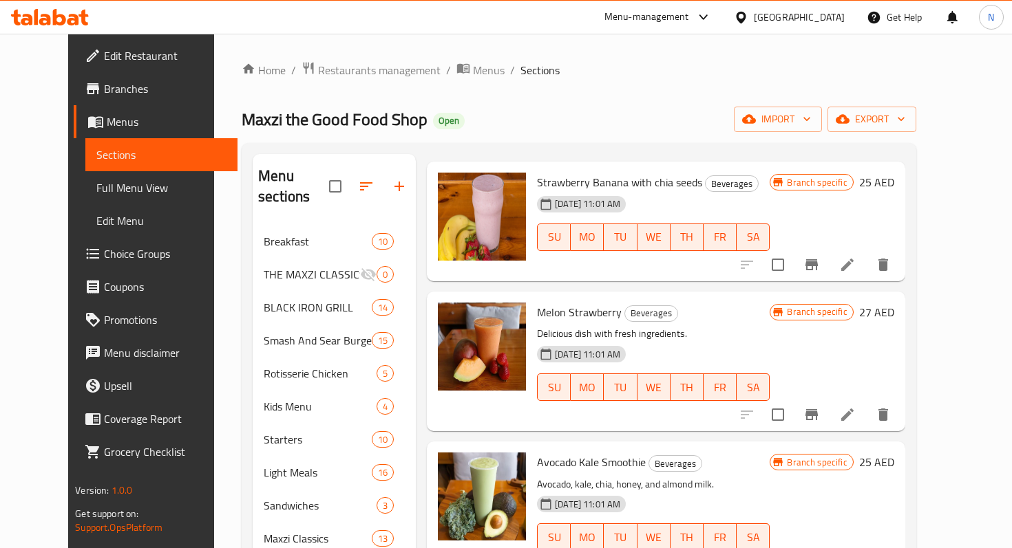
scroll to position [378, 0]
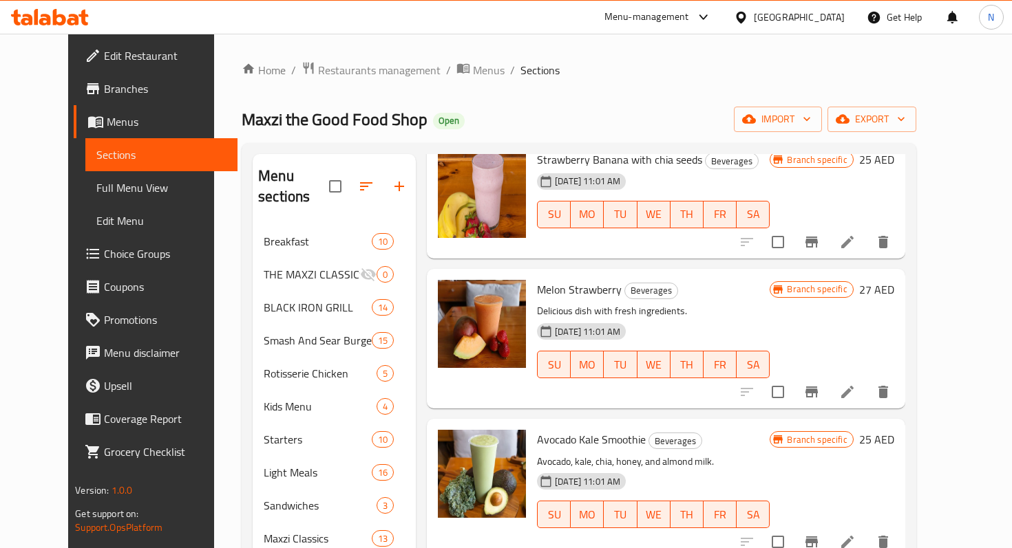
click at [855, 384] on icon at bounding box center [847, 392] width 17 height 17
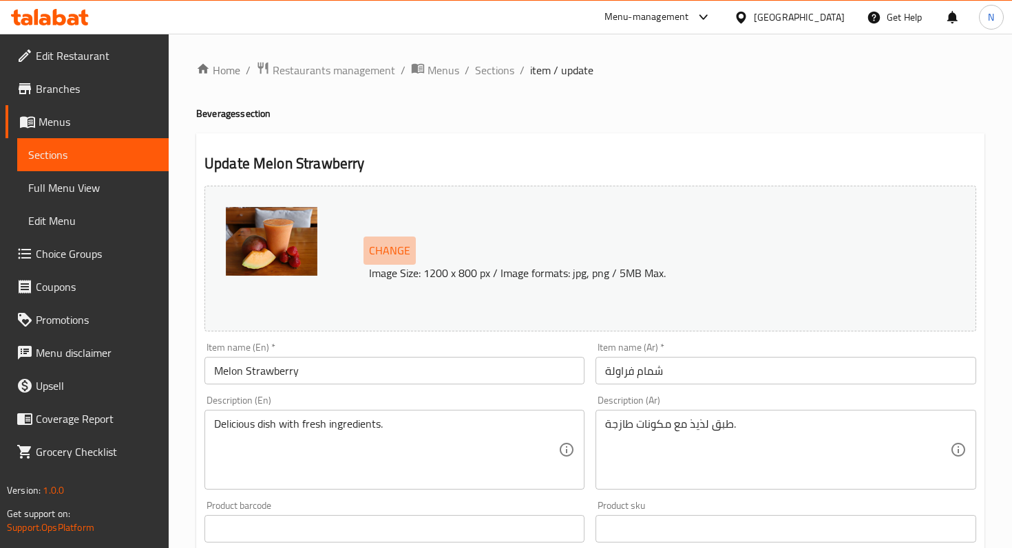
click at [386, 254] on span "Change" at bounding box center [389, 251] width 41 height 20
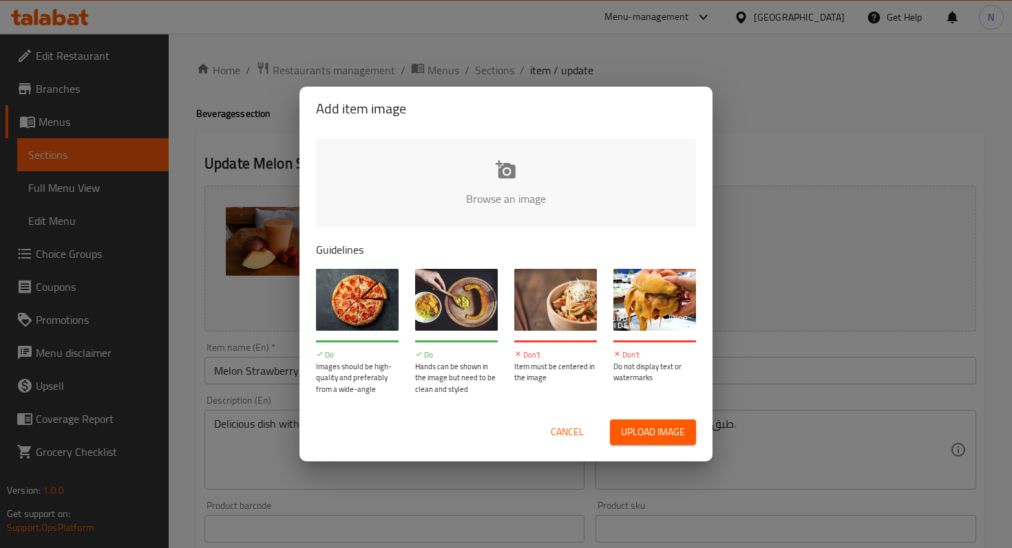
click at [500, 183] on input "file" at bounding box center [971, 203] width 1310 height 129
type input "C:\fakepath\Melon Strawberry.jpg"
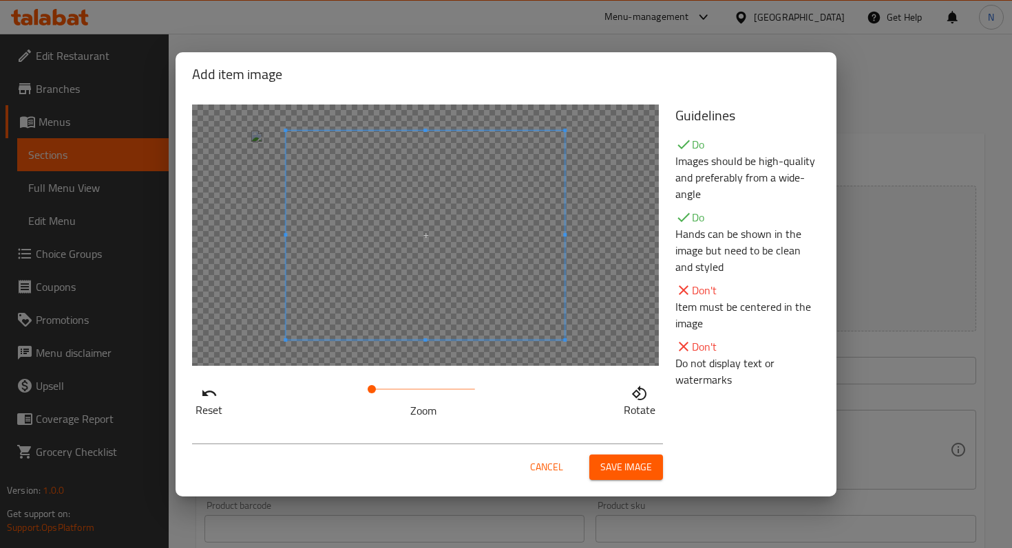
click at [631, 469] on span "Save image" at bounding box center [626, 467] width 52 height 17
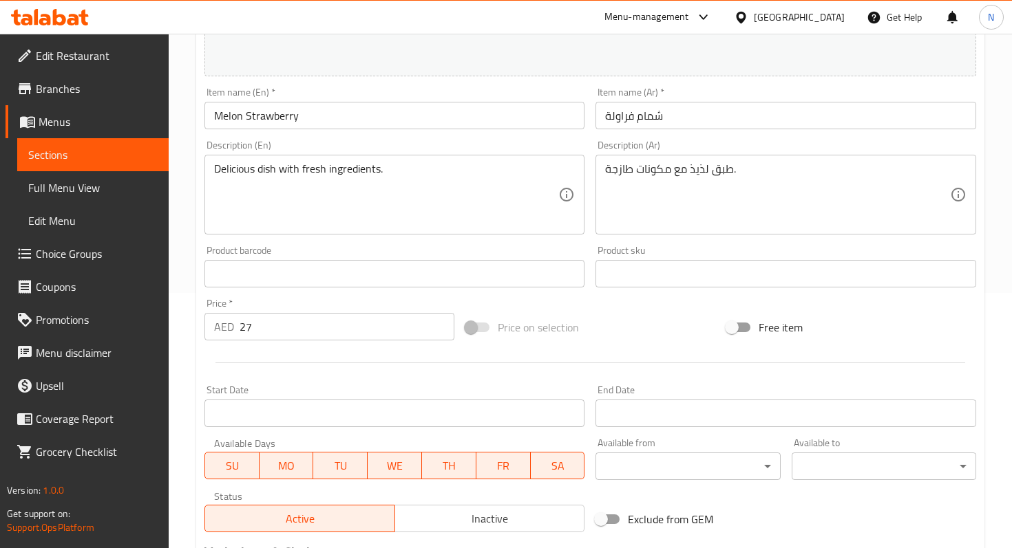
scroll to position [444, 0]
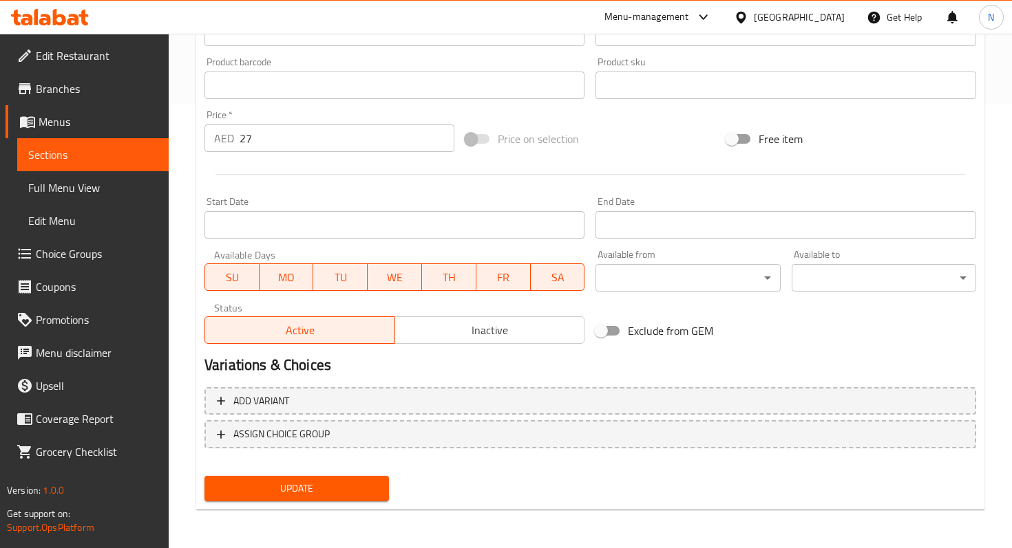
click at [338, 486] on span "Update" at bounding box center [296, 488] width 162 height 17
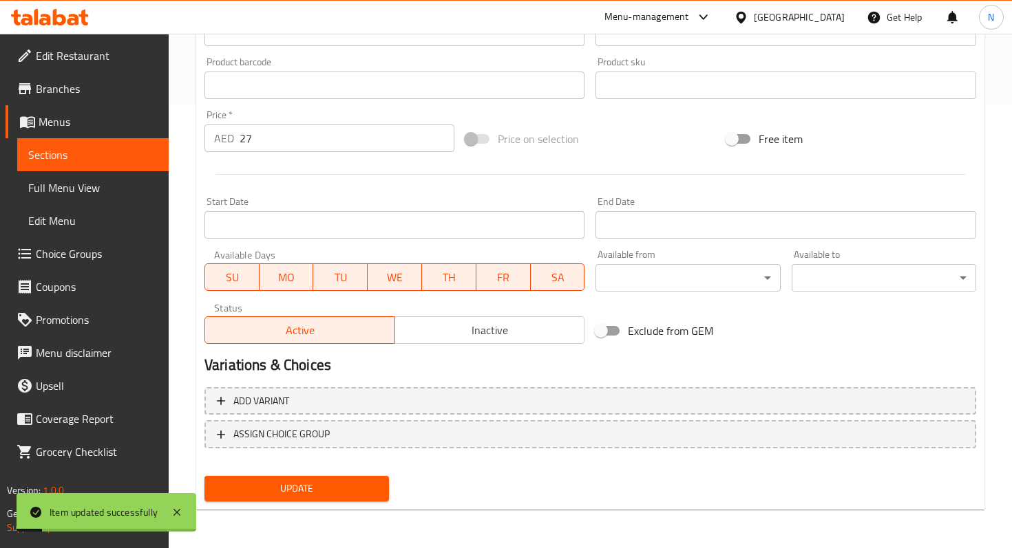
scroll to position [0, 0]
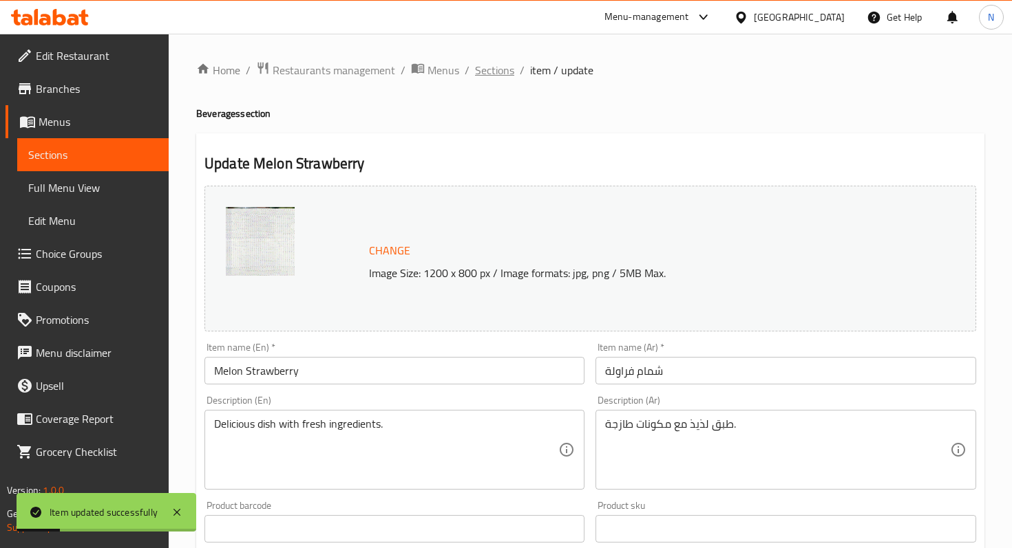
click at [500, 70] on span "Sections" at bounding box center [494, 70] width 39 height 17
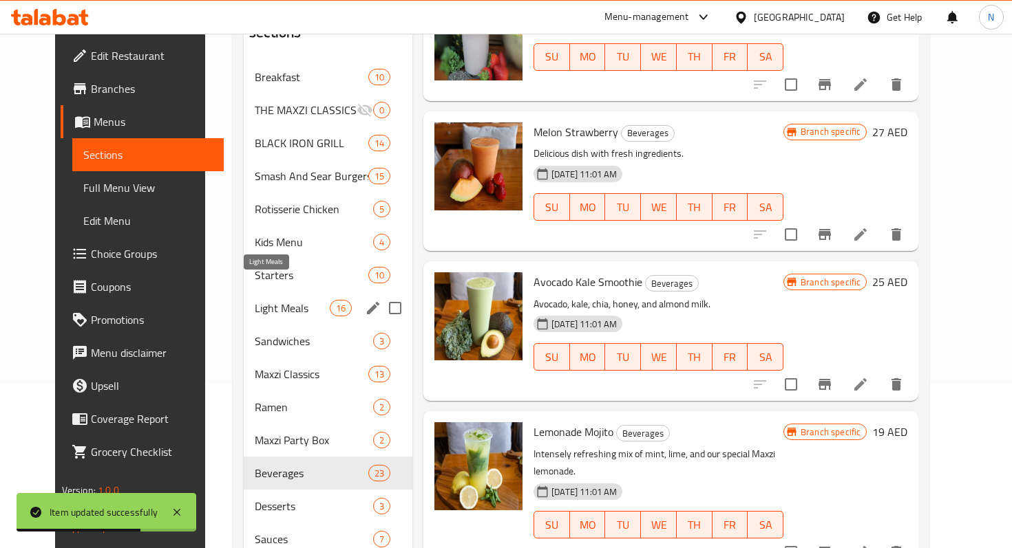
scroll to position [165, 0]
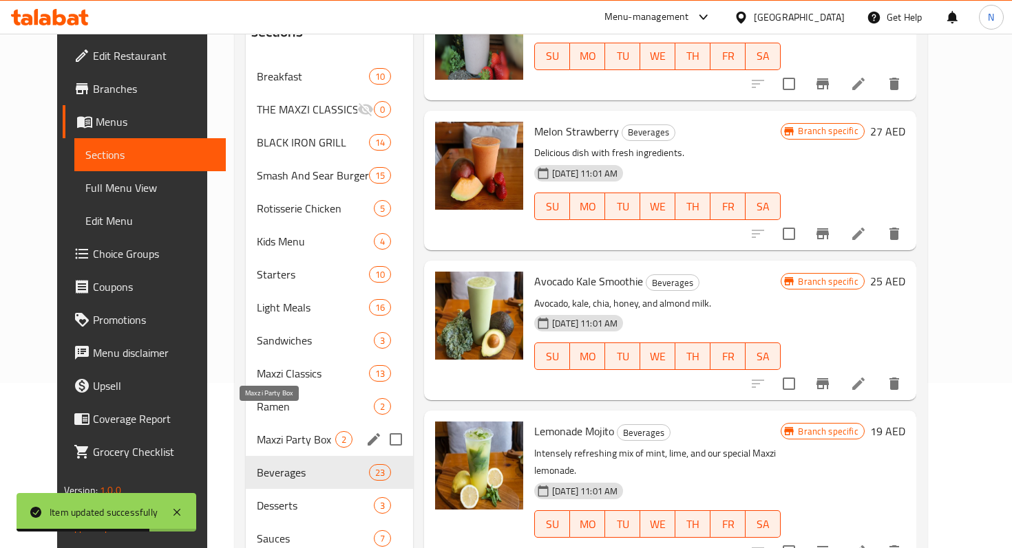
click at [248, 434] on div "Maxzi Party Box 2" at bounding box center [330, 439] width 168 height 33
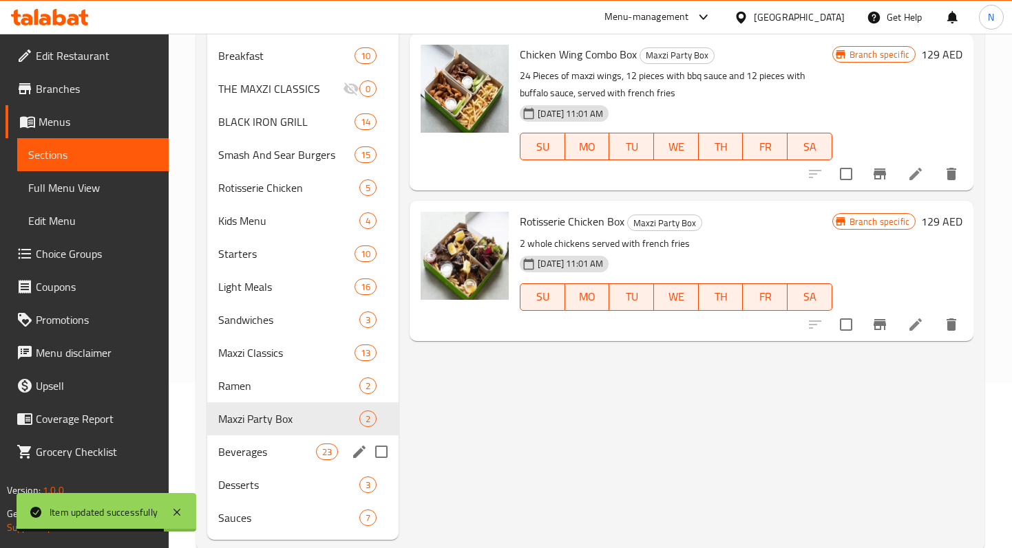
scroll to position [195, 0]
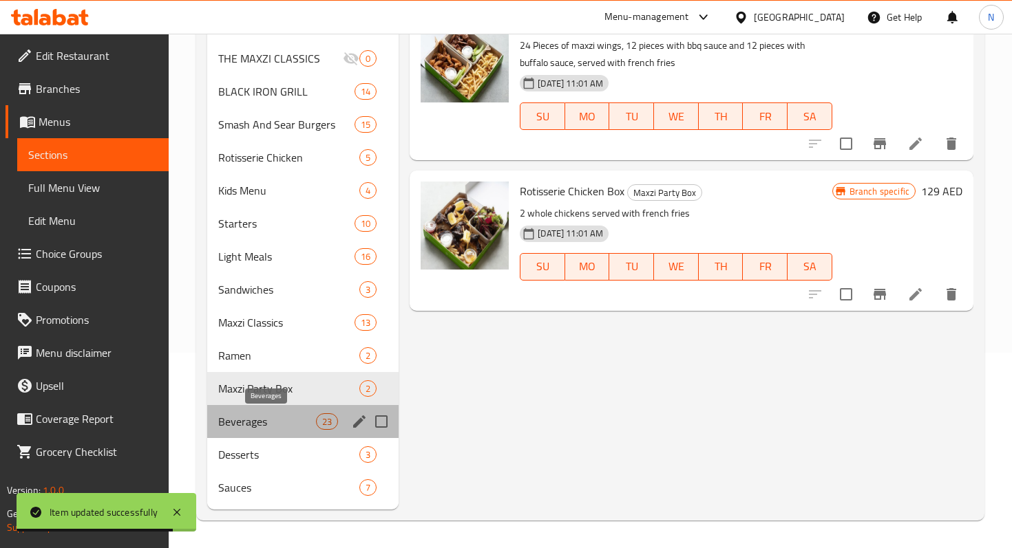
click at [246, 423] on span "Beverages" at bounding box center [267, 422] width 98 height 17
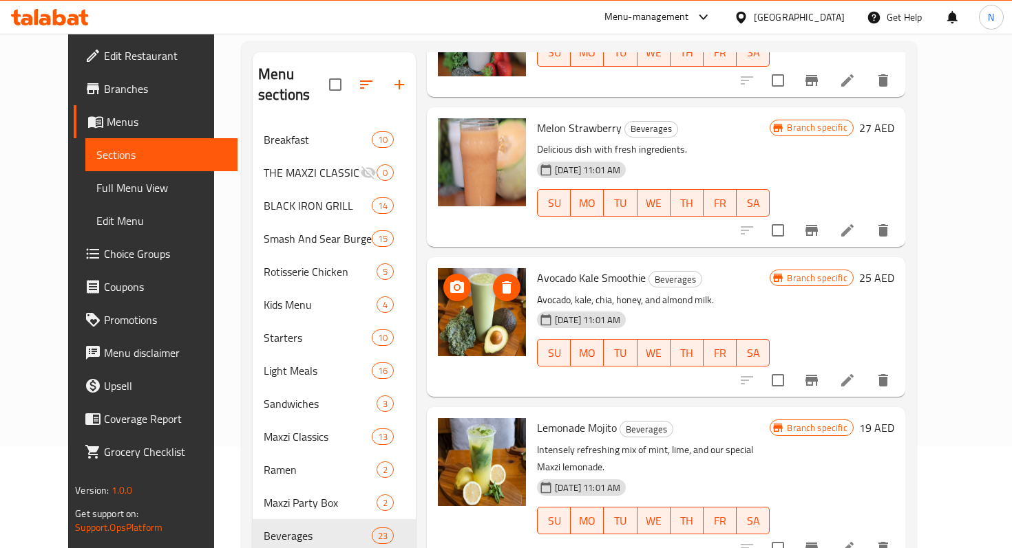
scroll to position [438, 0]
click at [866, 367] on li at bounding box center [847, 379] width 39 height 25
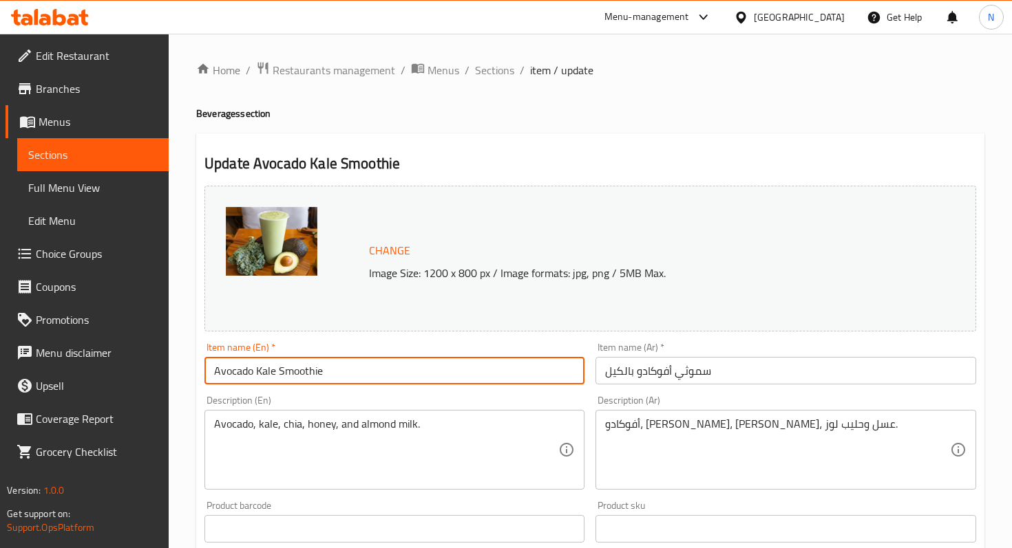
click at [312, 380] on input "Avocado Kale Smoothie" at bounding box center [394, 371] width 380 height 28
paste input "kal"
type input "Avocado kale"
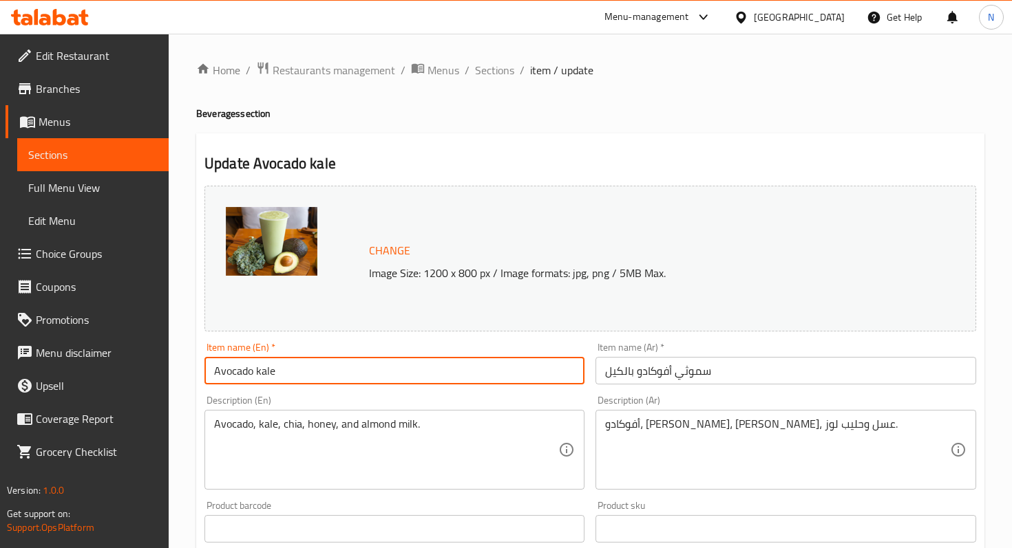
click at [648, 365] on input "سموثي أفوكادو بالكيل" at bounding box center [785, 371] width 380 height 28
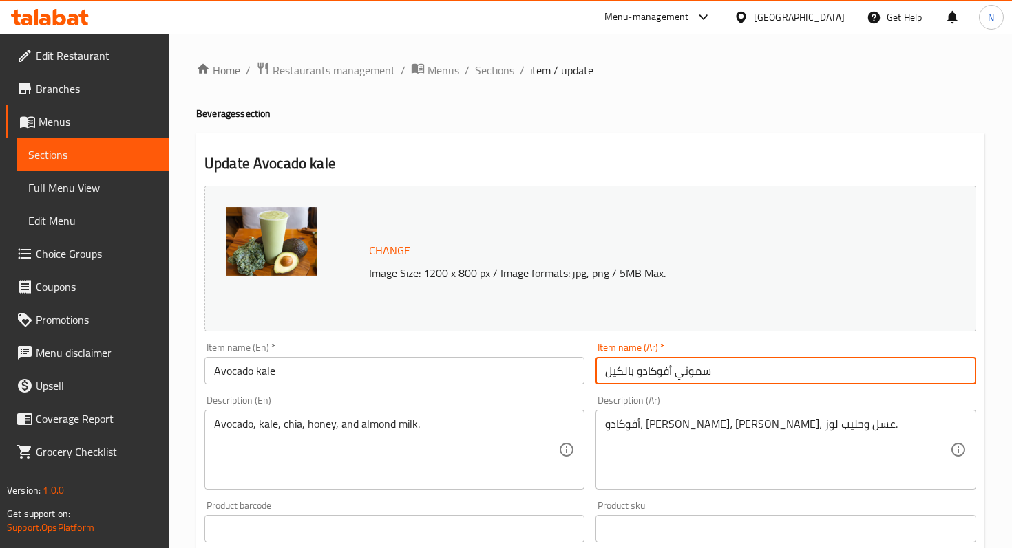
click at [648, 365] on input "سموثي أفوكادو بالكيل" at bounding box center [785, 371] width 380 height 28
paste input "لأفوكادو والكرنب"
type input "الأفوكادو والكرنب"
click at [374, 248] on span "Change" at bounding box center [389, 251] width 41 height 20
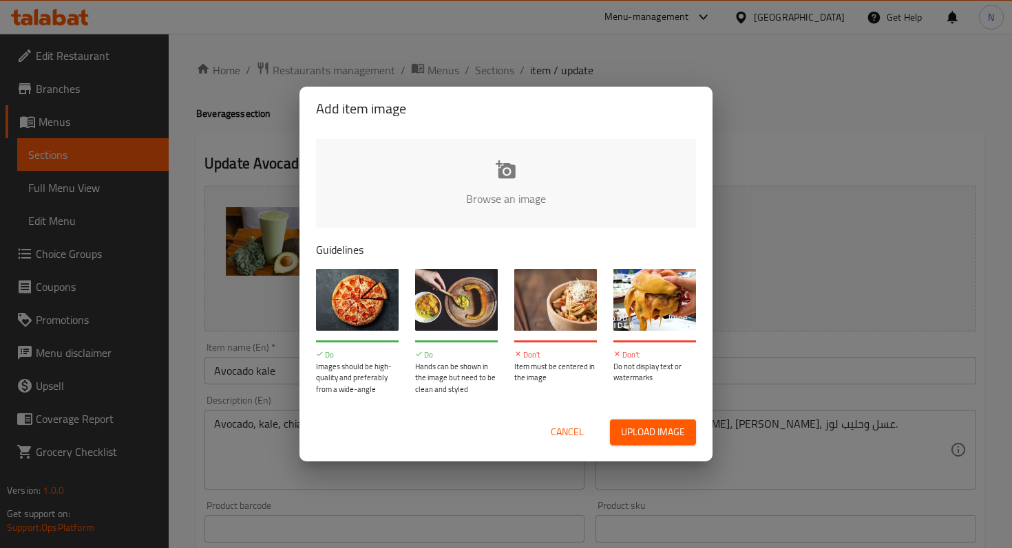
click at [513, 164] on input "file" at bounding box center [971, 203] width 1310 height 129
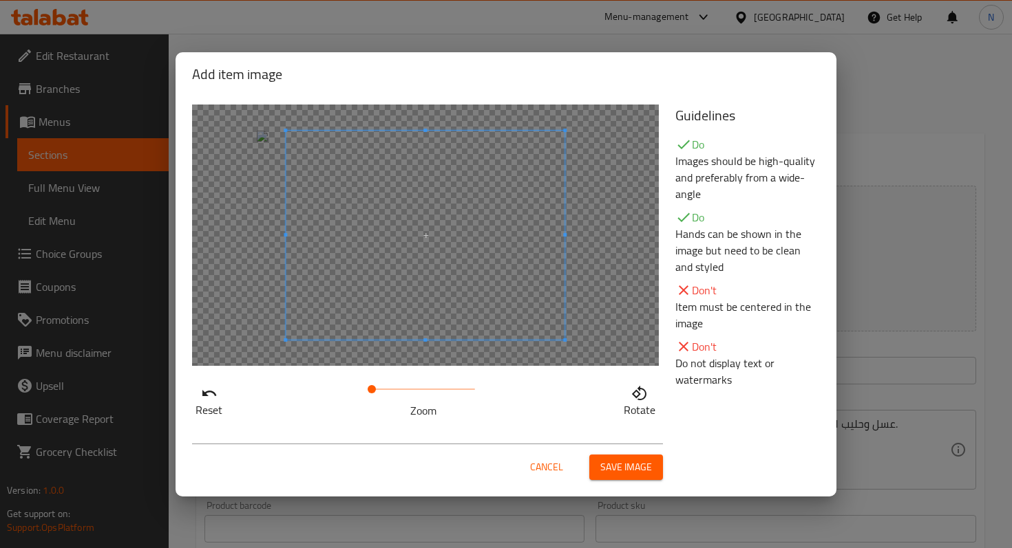
click at [258, 289] on div at bounding box center [425, 236] width 467 height 262
drag, startPoint x: 372, startPoint y: 385, endPoint x: 255, endPoint y: 412, distance: 120.0
click at [255, 412] on div "Reset Zoom Rotate" at bounding box center [425, 399] width 467 height 39
click at [269, 258] on div at bounding box center [425, 236] width 467 height 262
click at [619, 461] on span "Save image" at bounding box center [626, 467] width 52 height 17
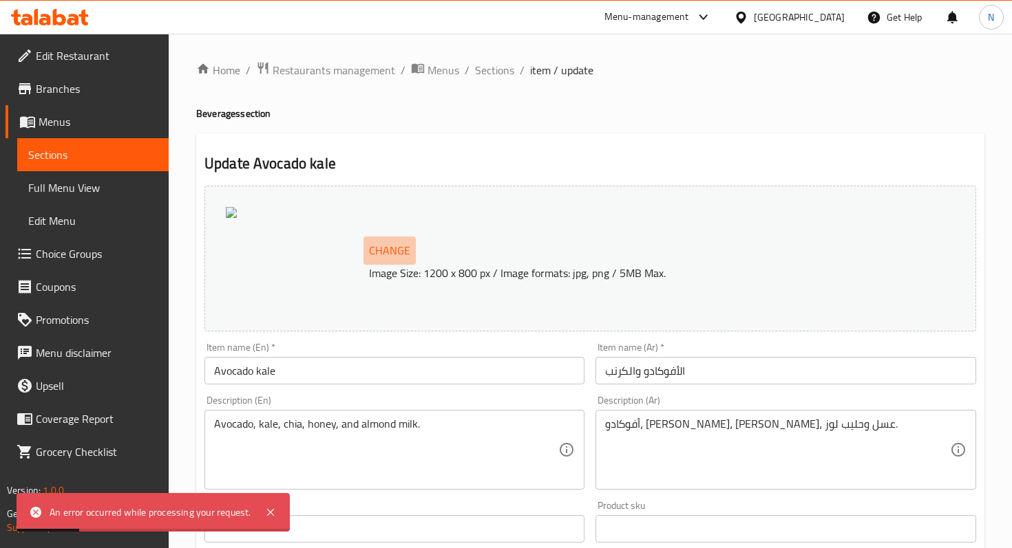
click at [395, 255] on span "Change" at bounding box center [389, 251] width 41 height 20
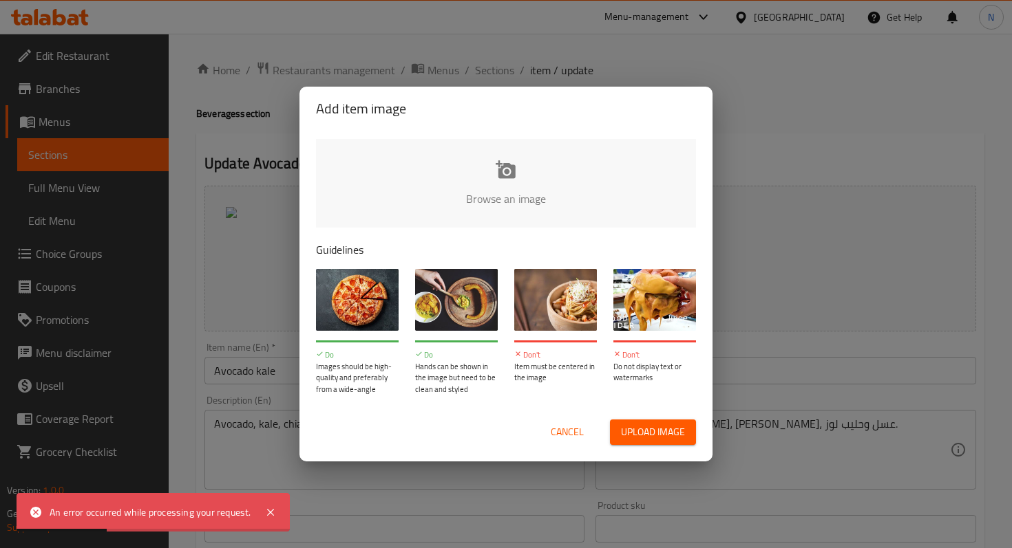
click at [518, 173] on input "file" at bounding box center [971, 203] width 1310 height 129
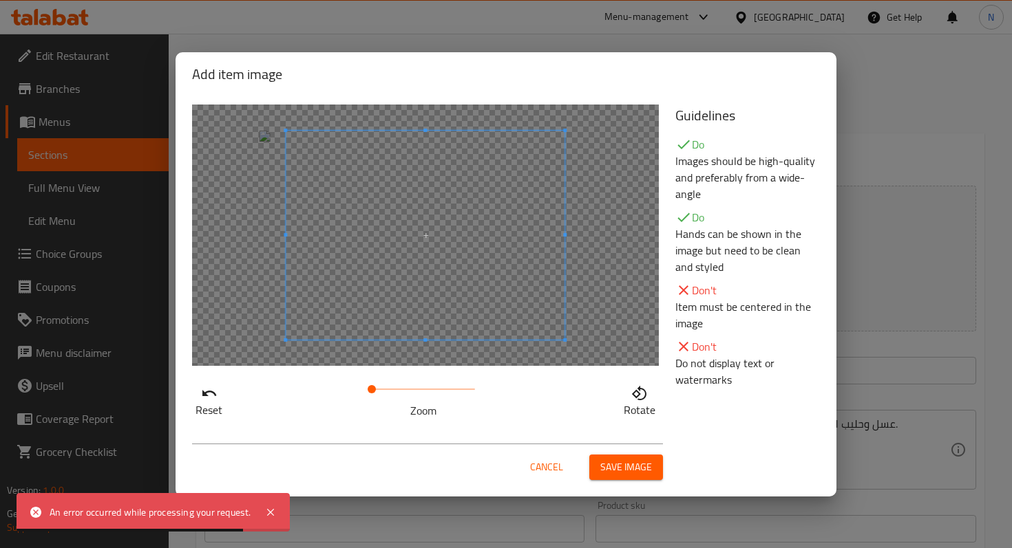
click at [275, 211] on div at bounding box center [425, 236] width 467 height 262
click at [595, 462] on button "Save image" at bounding box center [626, 467] width 74 height 25
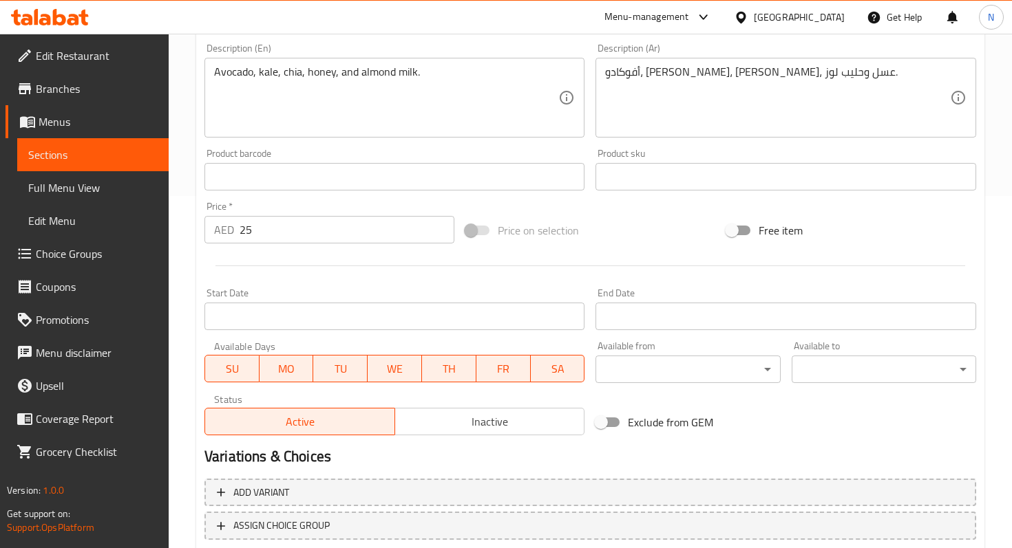
scroll to position [444, 0]
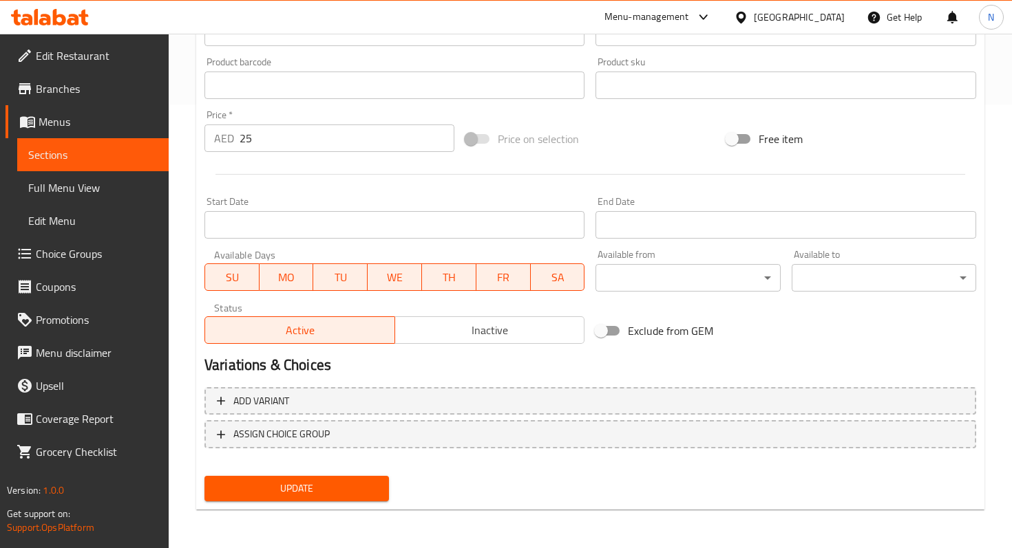
click at [282, 489] on span "Update" at bounding box center [296, 488] width 162 height 17
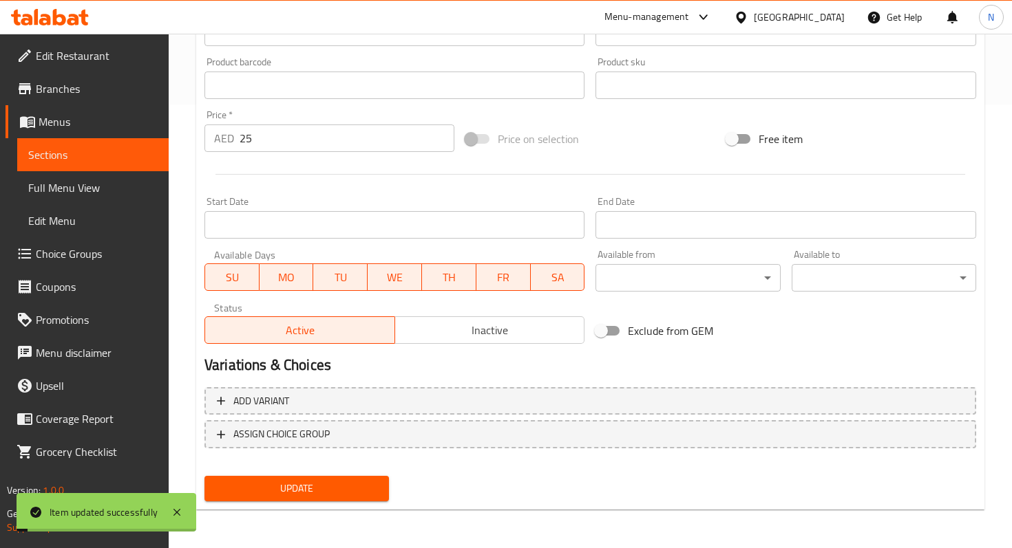
scroll to position [0, 0]
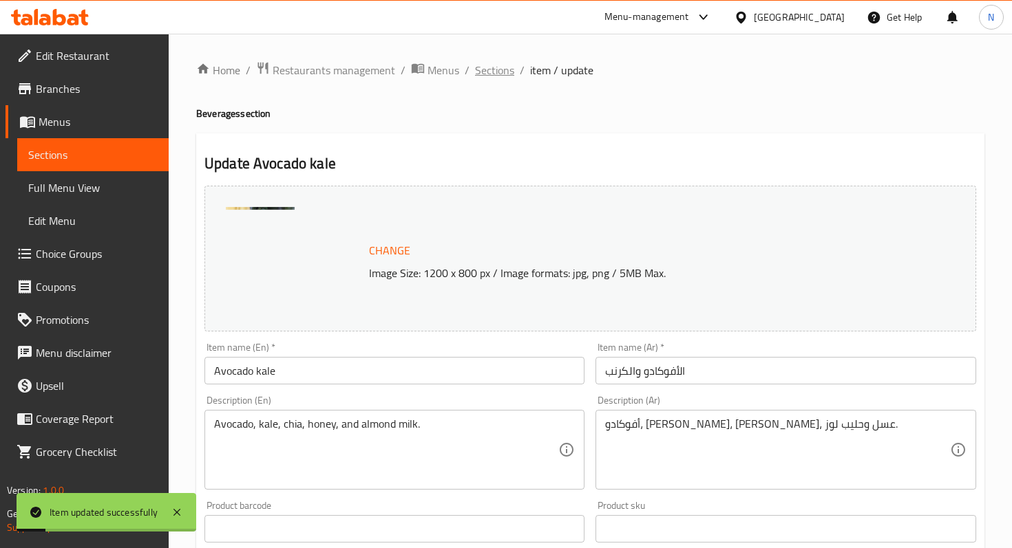
click at [487, 67] on span "Sections" at bounding box center [494, 70] width 39 height 17
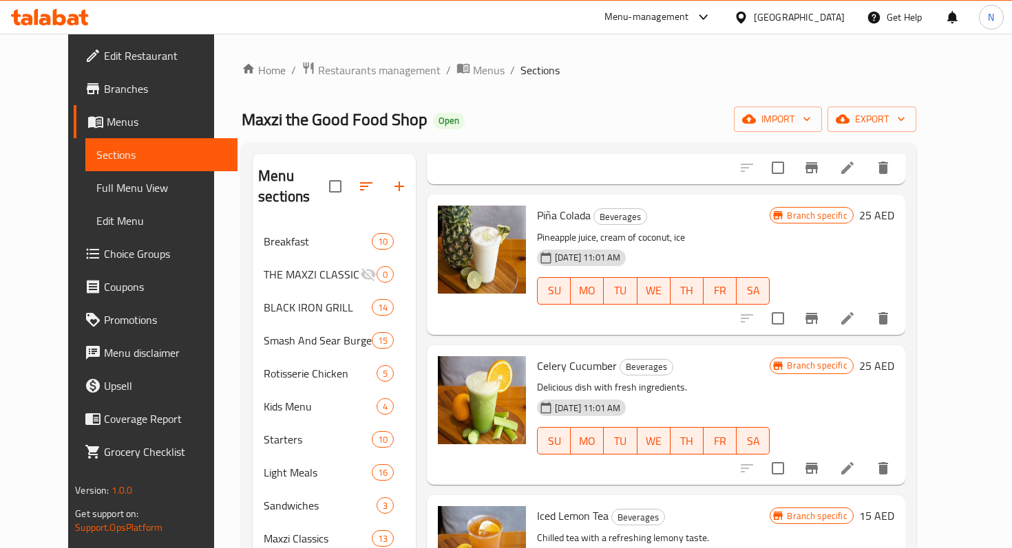
scroll to position [1781, 0]
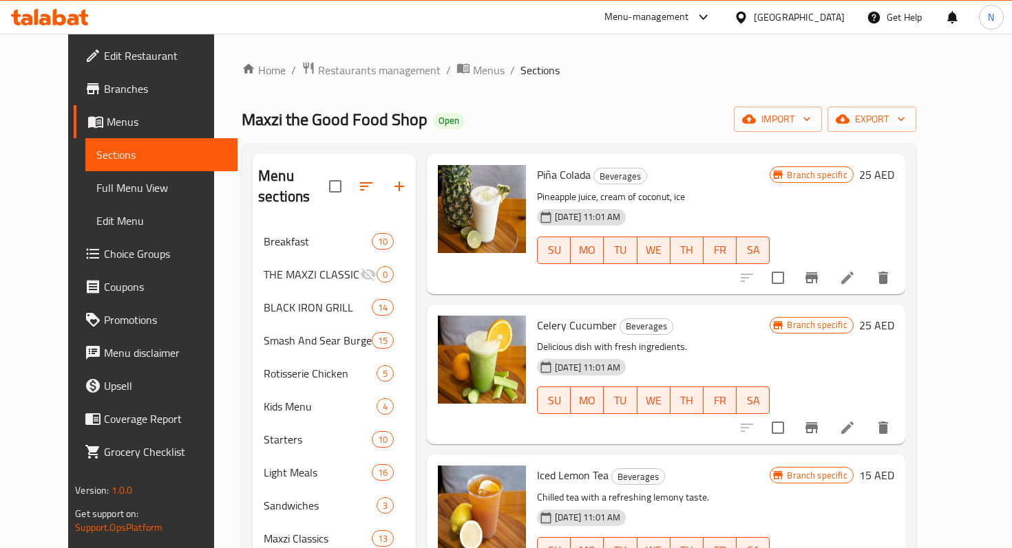
click at [853, 422] on icon at bounding box center [847, 428] width 12 height 12
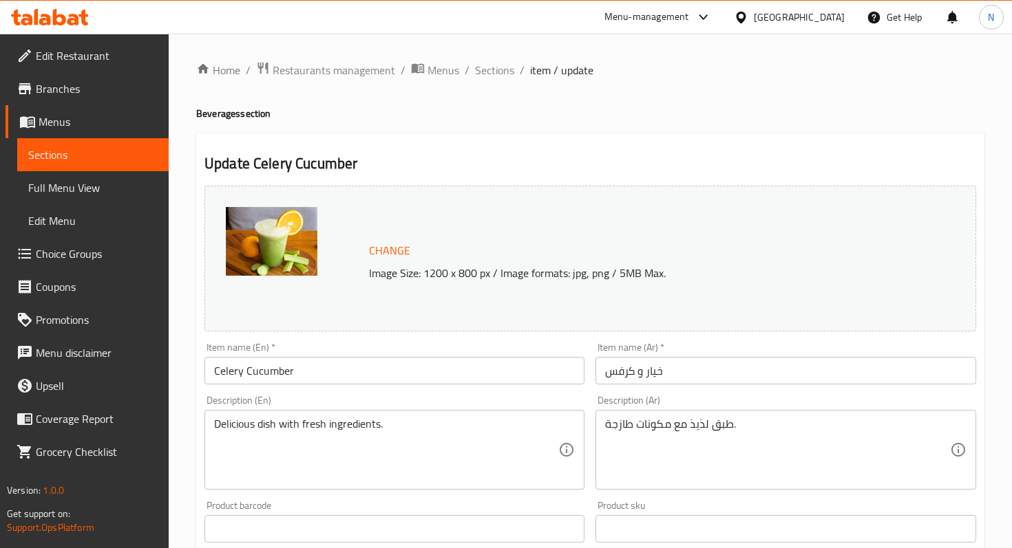
click at [382, 259] on span "Change" at bounding box center [389, 251] width 41 height 20
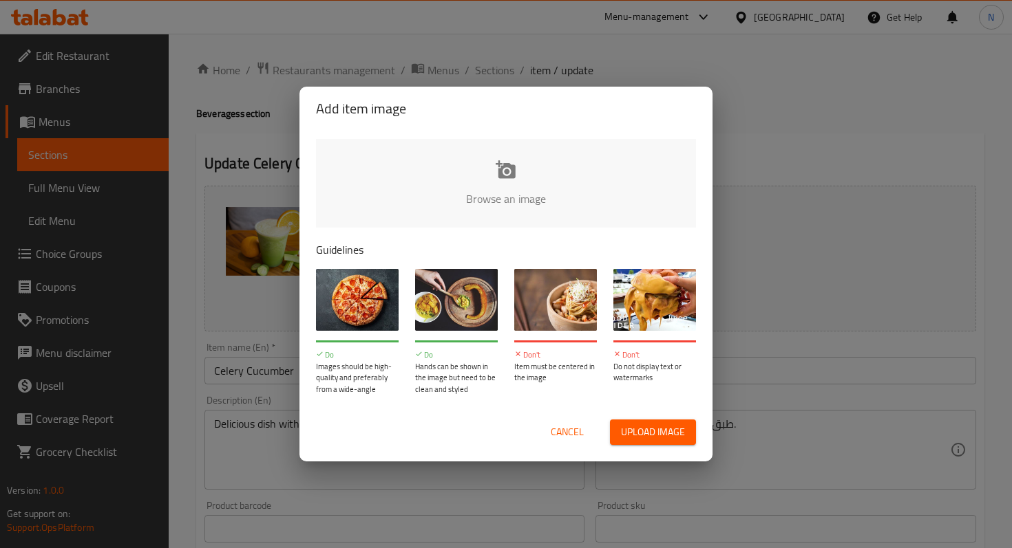
click at [509, 172] on input "file" at bounding box center [971, 203] width 1310 height 129
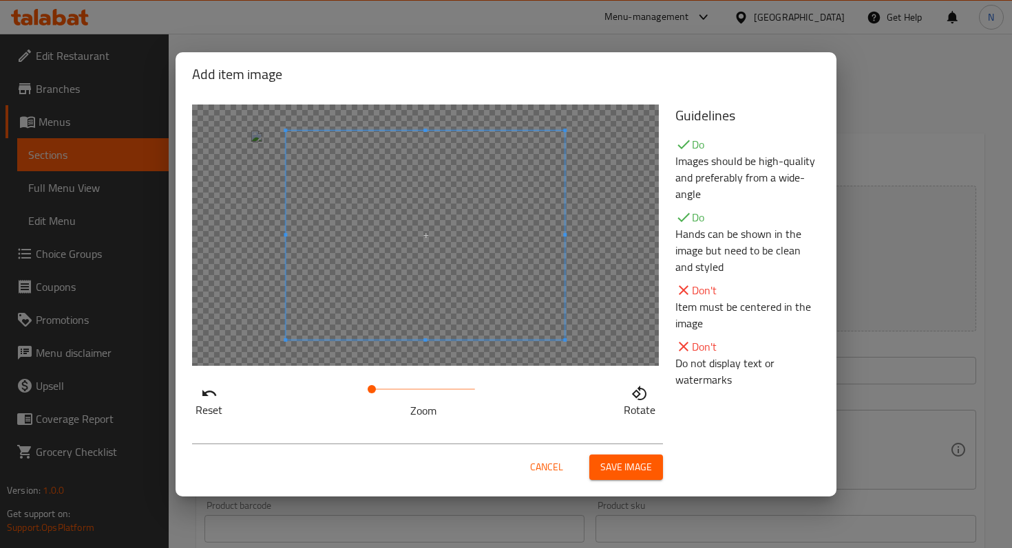
click at [249, 244] on div at bounding box center [425, 236] width 467 height 262
click at [263, 244] on div at bounding box center [425, 236] width 467 height 262
click at [604, 467] on span "Save image" at bounding box center [626, 467] width 52 height 17
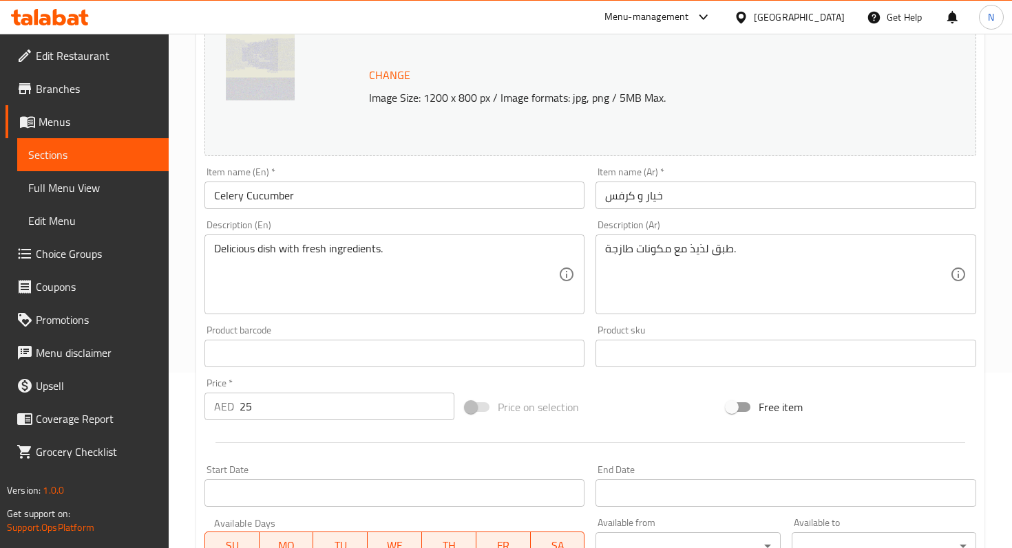
scroll to position [444, 0]
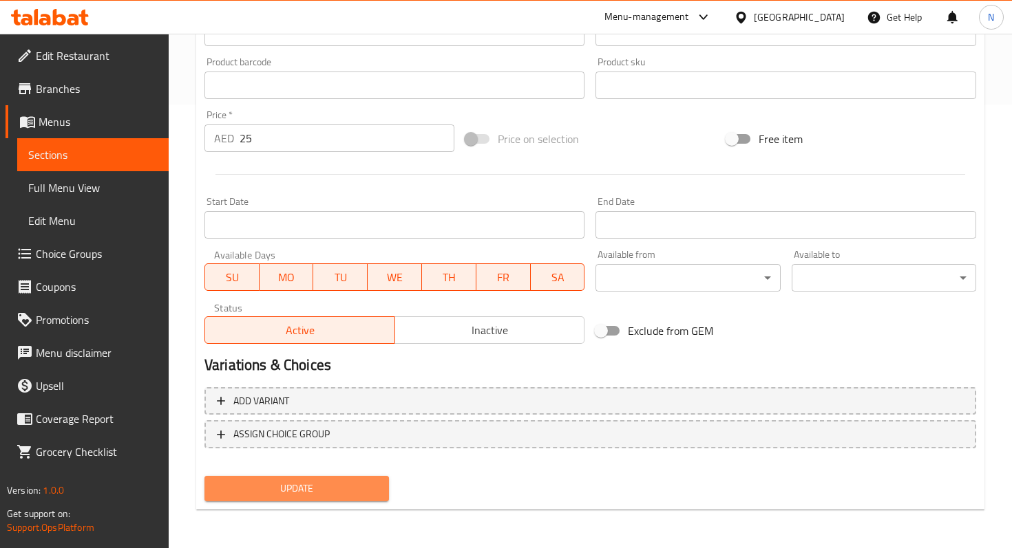
click at [312, 482] on span "Update" at bounding box center [296, 488] width 162 height 17
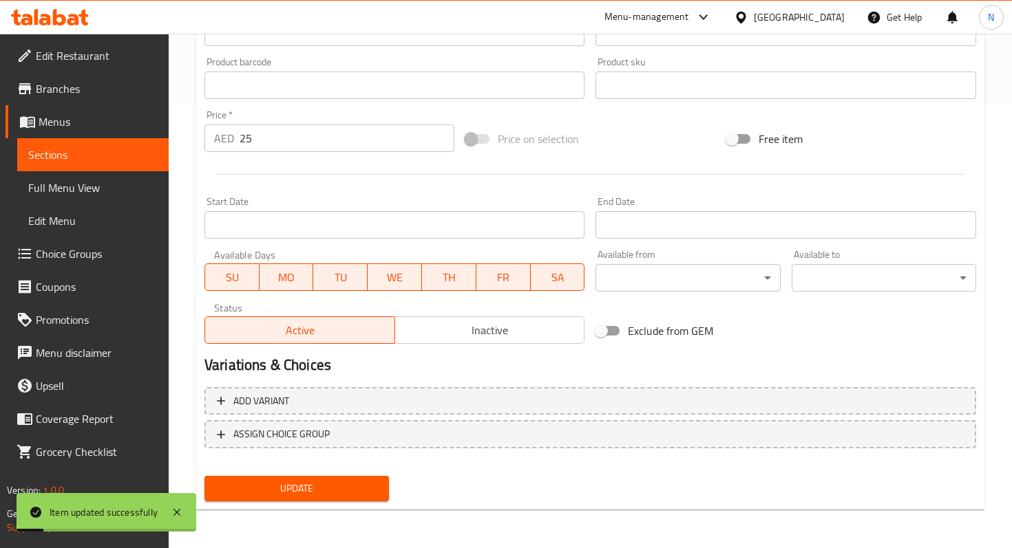
scroll to position [0, 0]
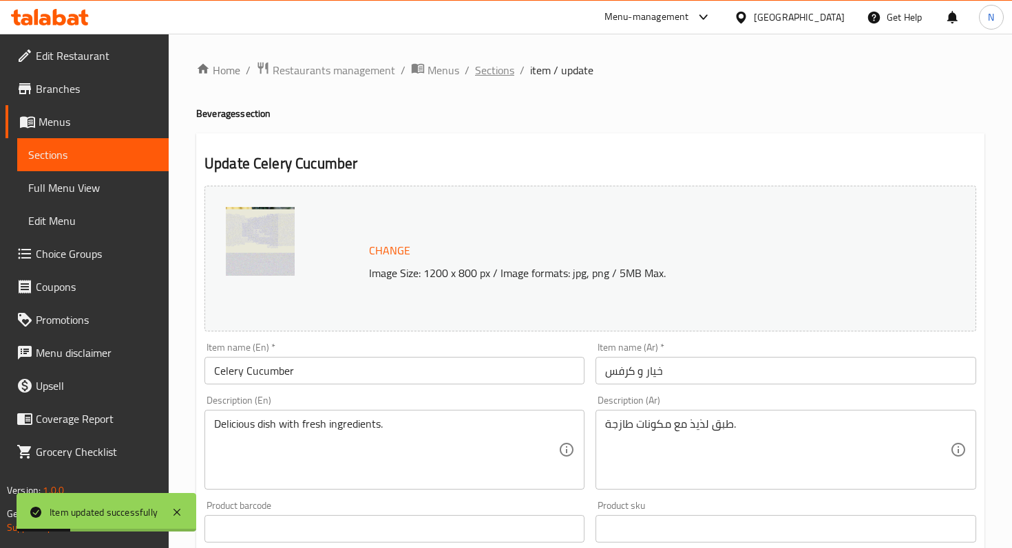
click at [498, 70] on span "Sections" at bounding box center [494, 70] width 39 height 17
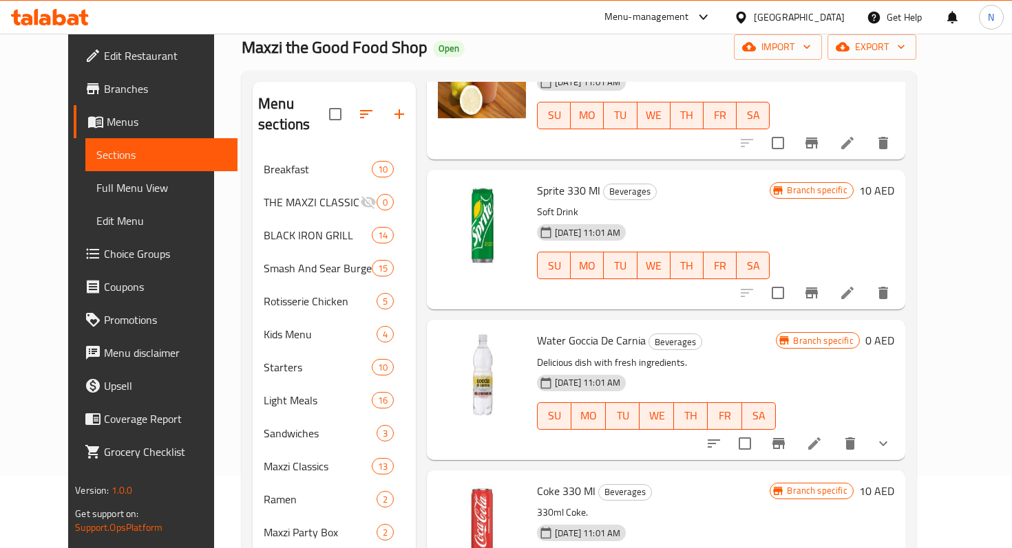
scroll to position [2146, 0]
click at [642, 353] on p "Delicious dish with fresh ingredients." at bounding box center [656, 361] width 239 height 17
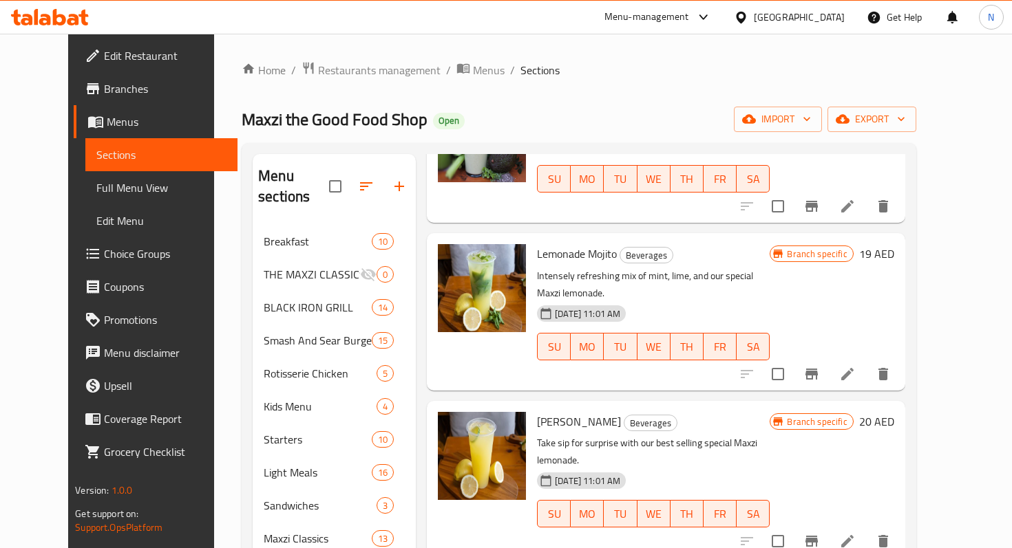
scroll to position [714, 0]
click at [853, 367] on icon at bounding box center [847, 373] width 12 height 12
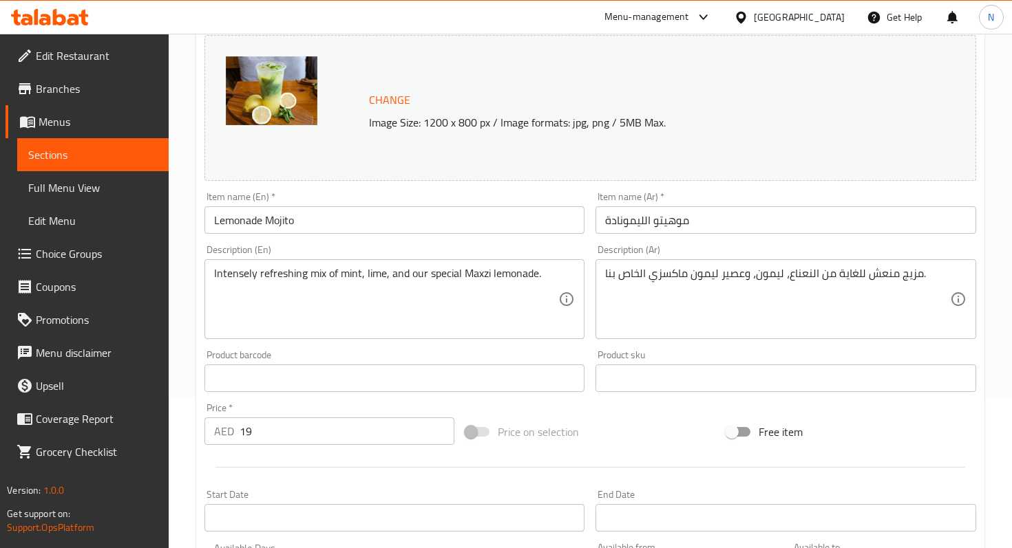
scroll to position [444, 0]
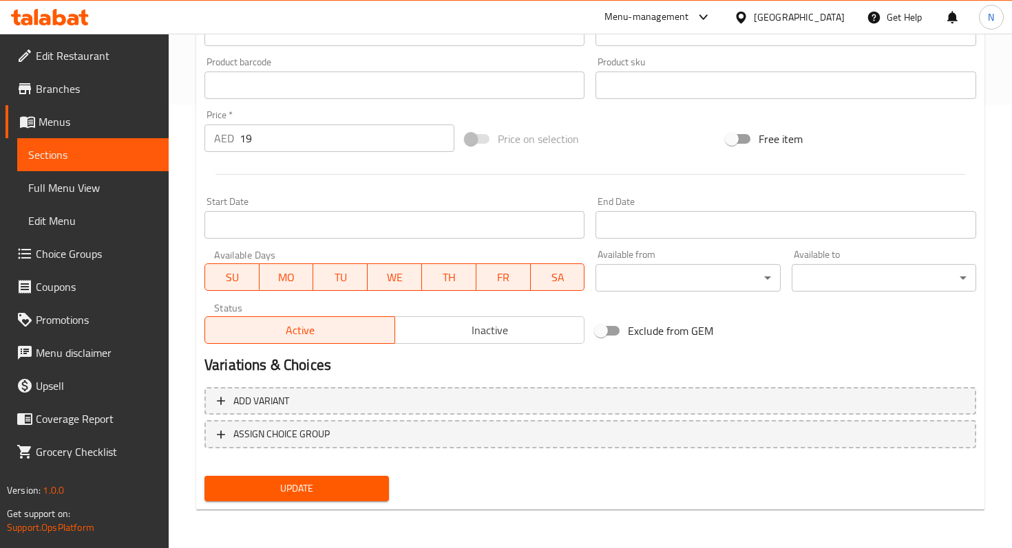
click at [272, 139] on input "19" at bounding box center [346, 139] width 215 height 28
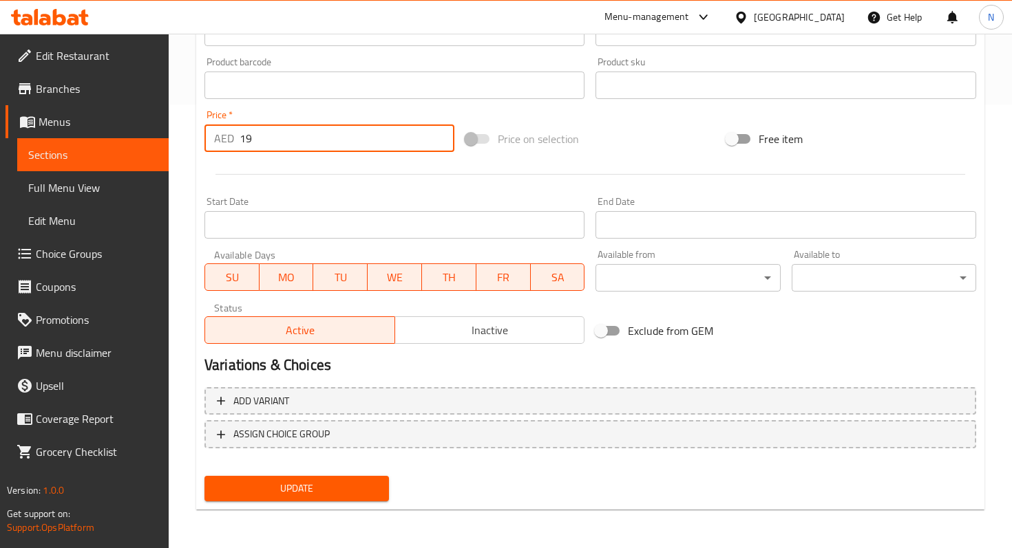
type input "1"
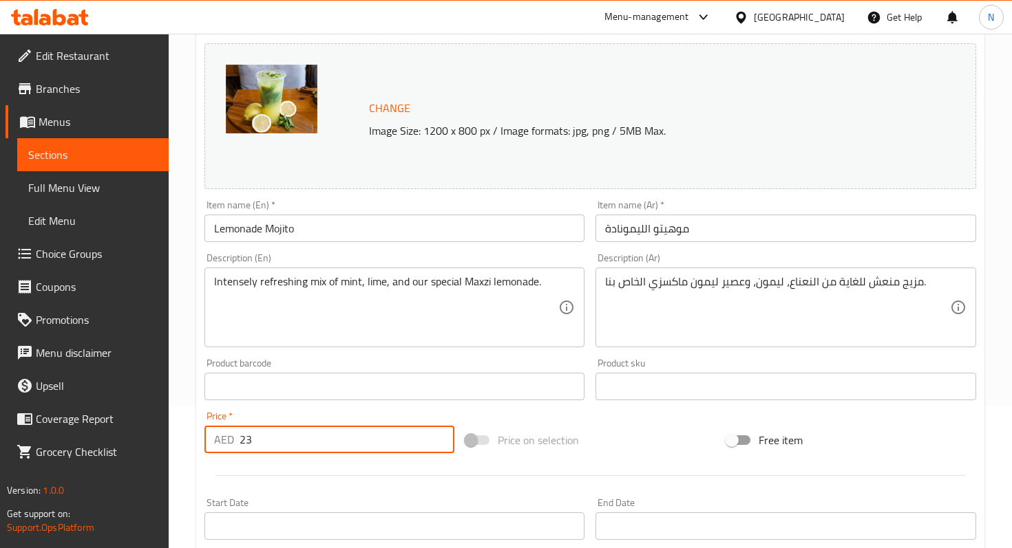
scroll to position [89, 0]
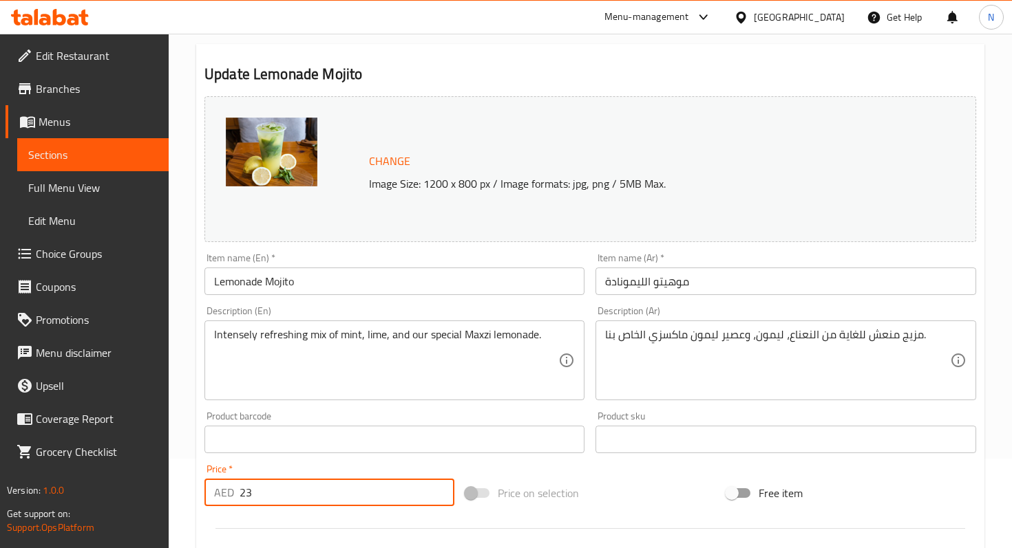
type input "23"
click at [383, 162] on span "Change" at bounding box center [389, 161] width 41 height 20
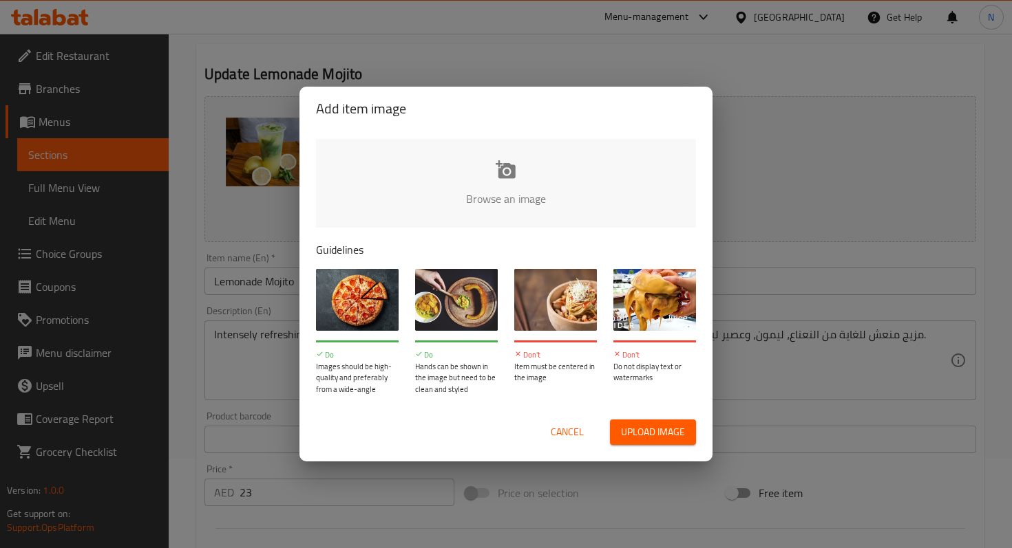
click at [515, 167] on input "file" at bounding box center [971, 203] width 1310 height 129
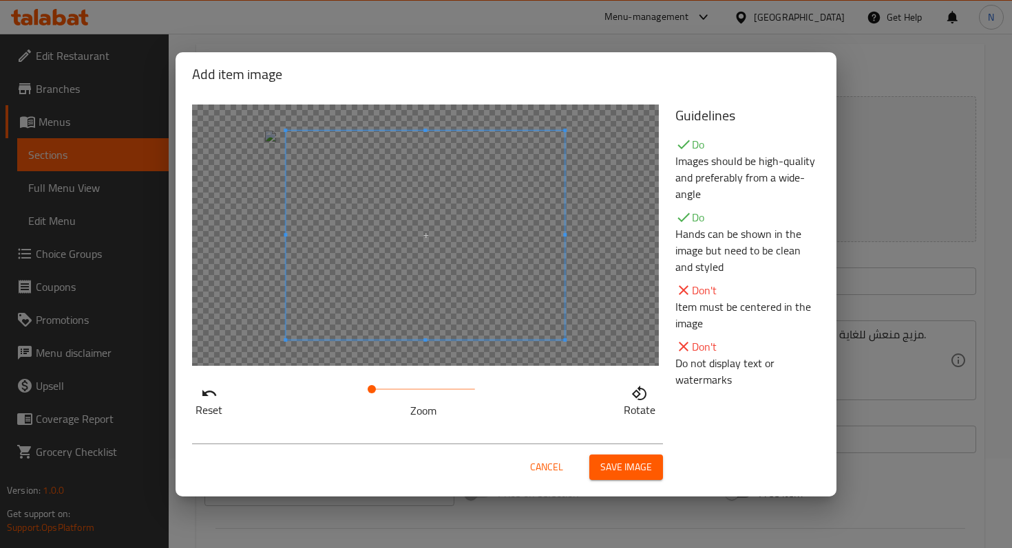
click at [281, 258] on div at bounding box center [425, 236] width 467 height 262
click at [614, 469] on span "Save image" at bounding box center [626, 467] width 52 height 17
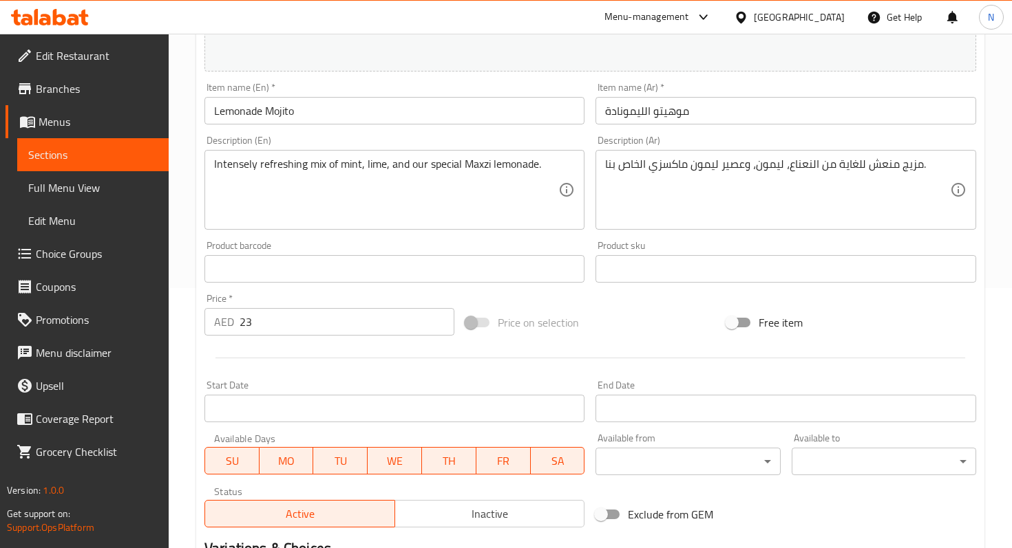
scroll to position [444, 0]
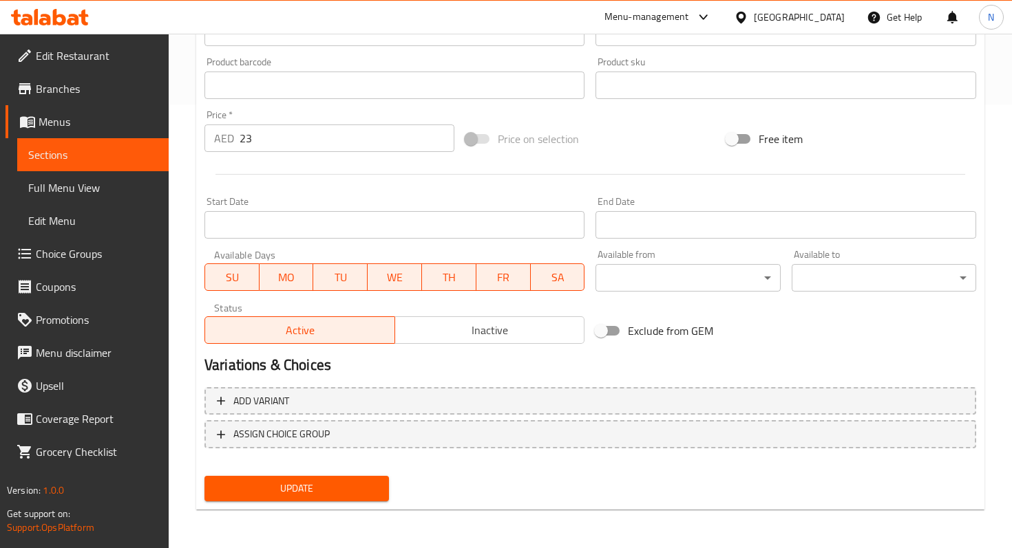
click at [335, 482] on span "Update" at bounding box center [296, 488] width 162 height 17
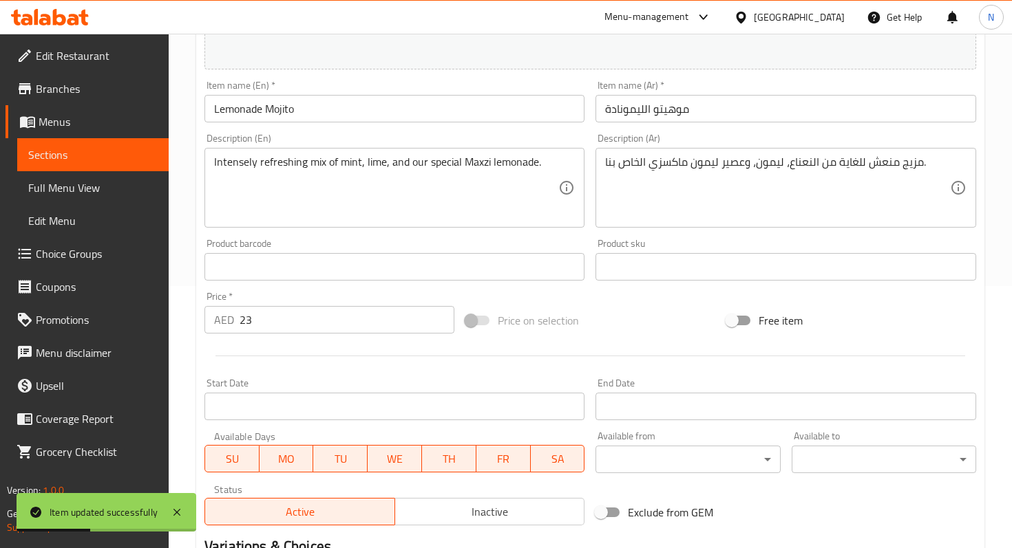
scroll to position [0, 0]
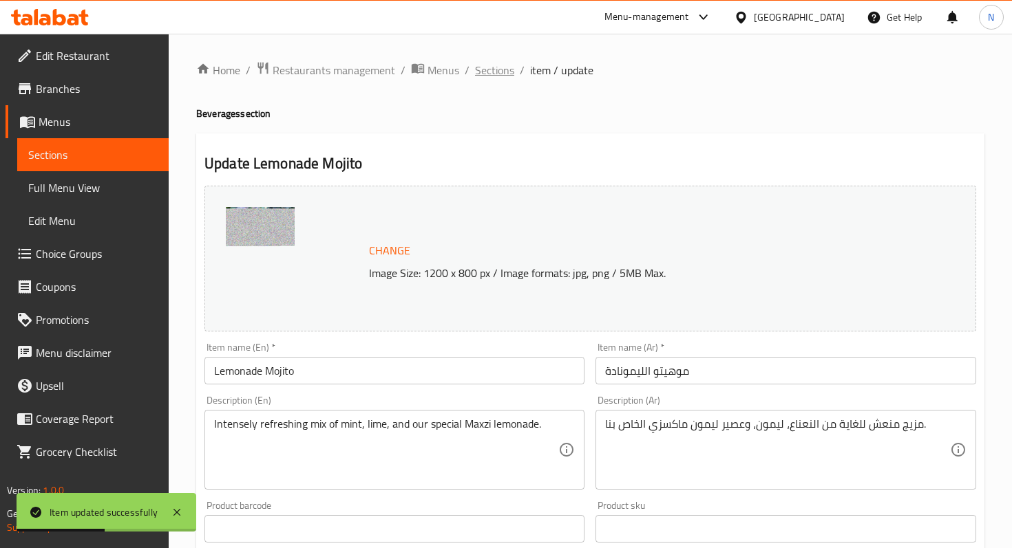
click at [491, 76] on span "Sections" at bounding box center [494, 70] width 39 height 17
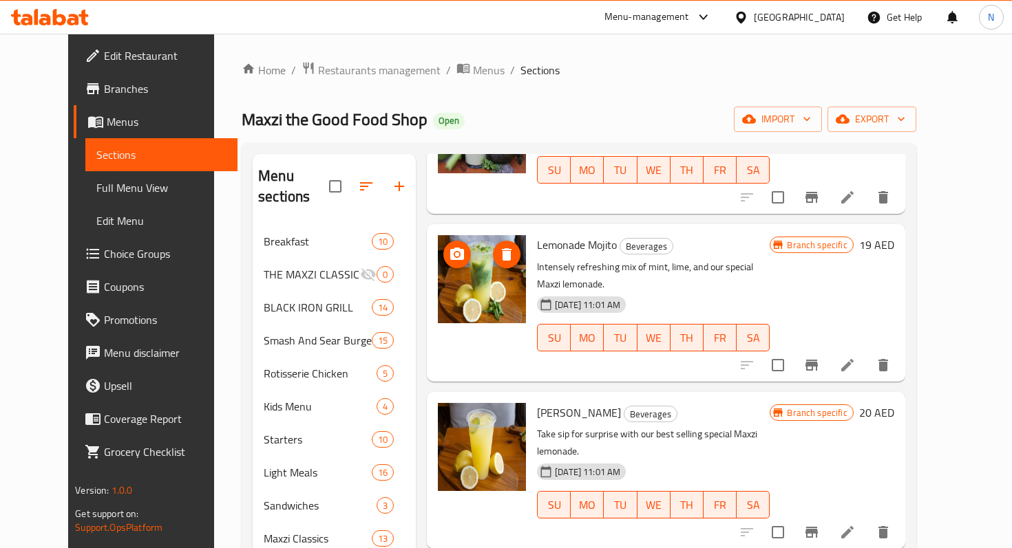
scroll to position [750, 0]
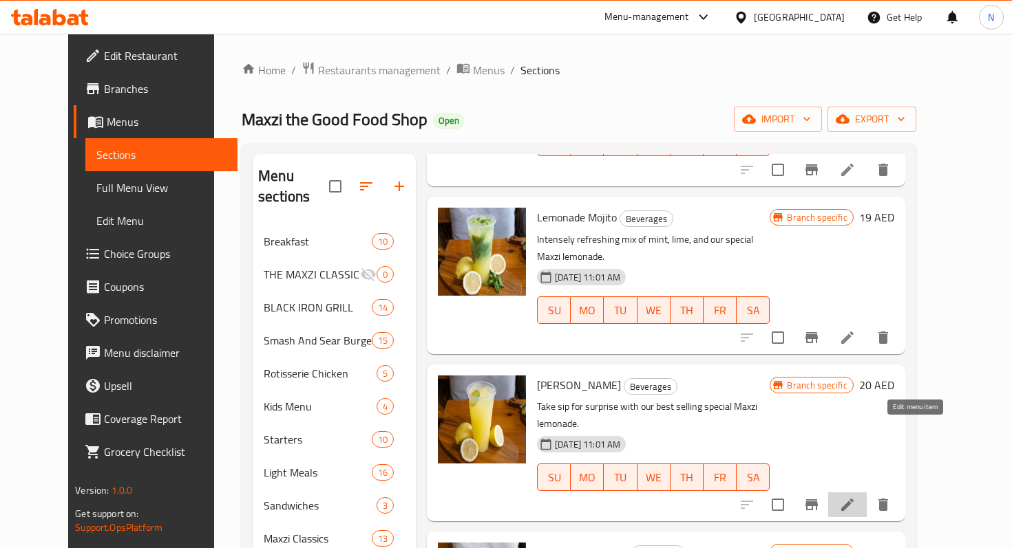
click at [855, 497] on icon at bounding box center [847, 505] width 17 height 17
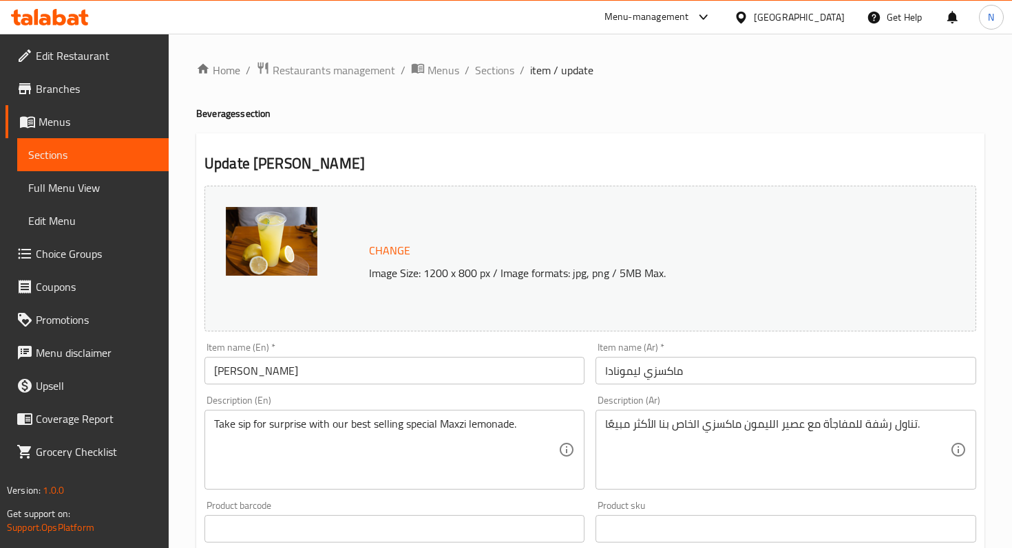
scroll to position [444, 0]
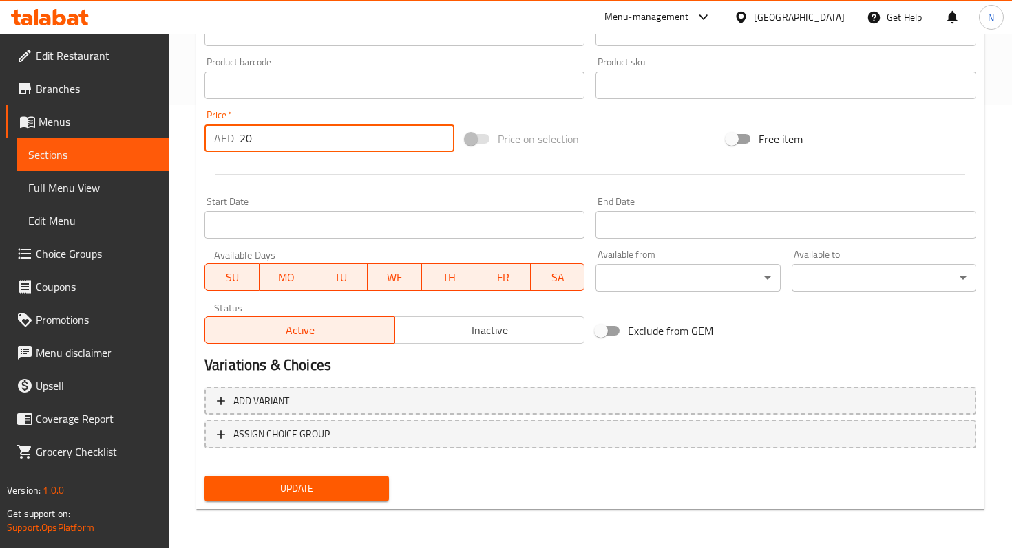
click at [401, 142] on input "20" at bounding box center [346, 139] width 215 height 28
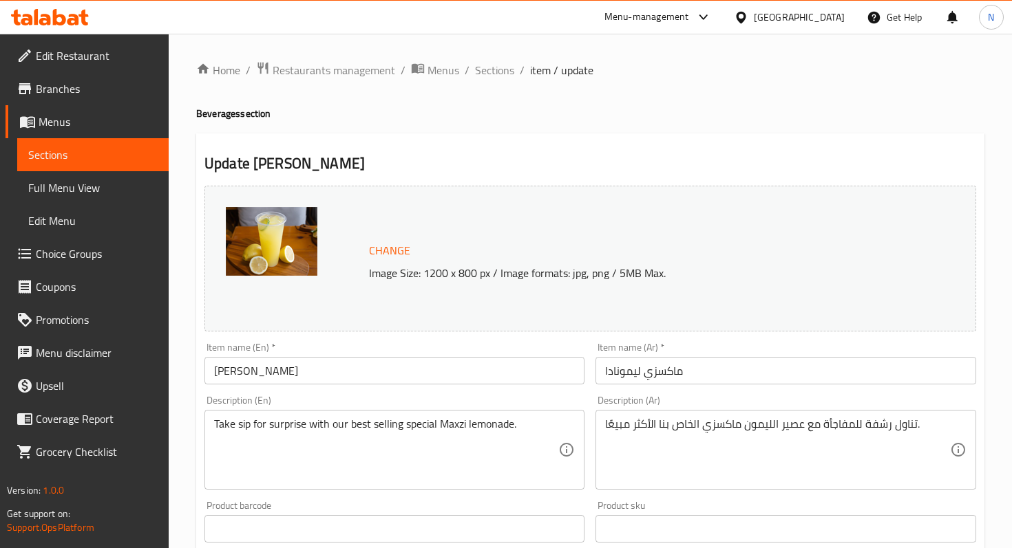
type input "24"
click at [380, 250] on span "Change" at bounding box center [389, 251] width 41 height 20
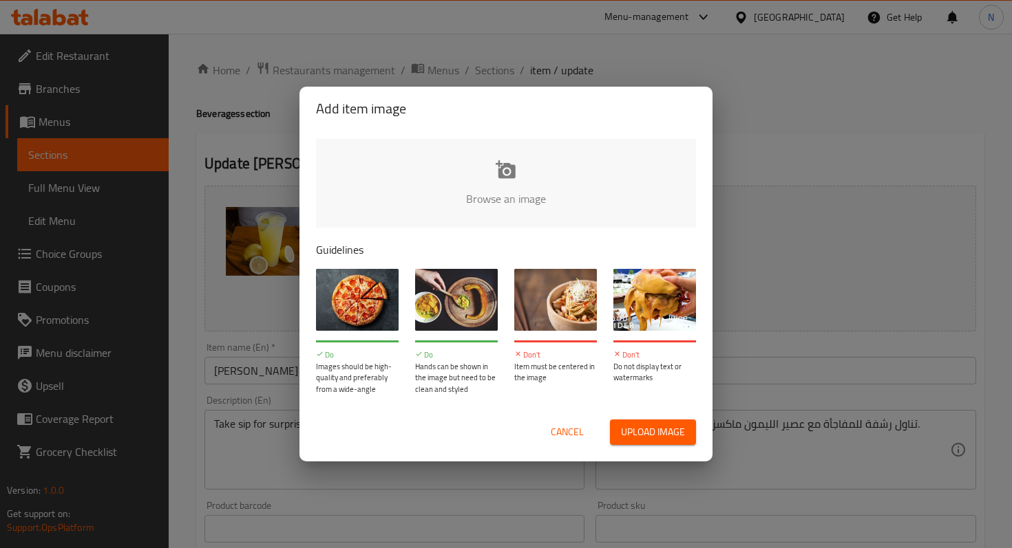
click at [509, 177] on input "file" at bounding box center [971, 203] width 1310 height 129
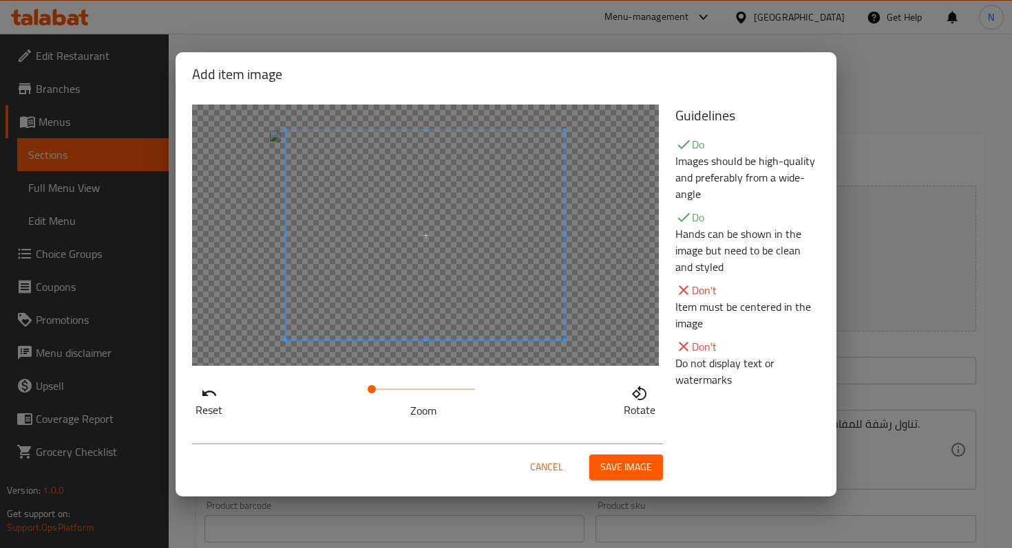
click at [262, 272] on div at bounding box center [425, 236] width 467 height 262
click at [620, 469] on span "Save image" at bounding box center [626, 467] width 52 height 17
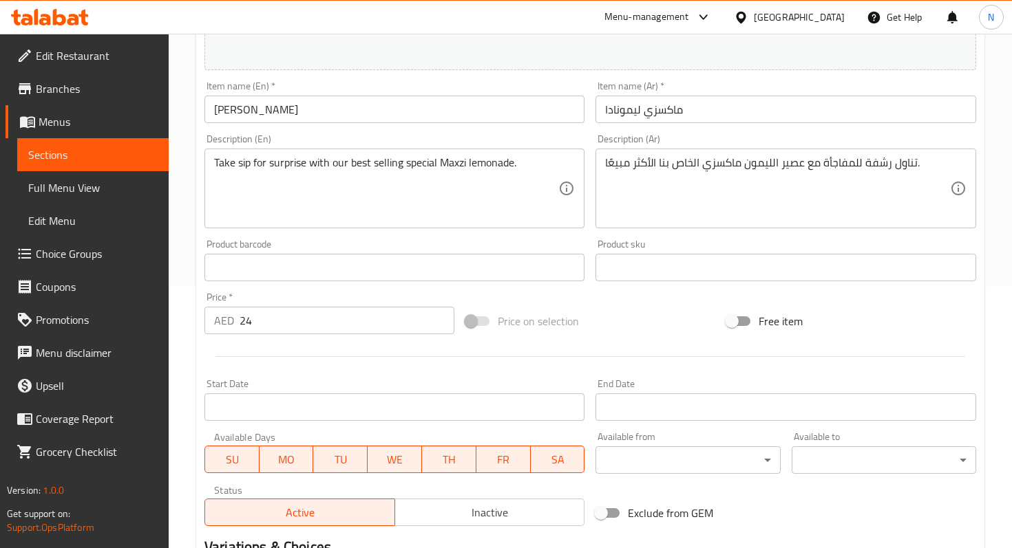
scroll to position [444, 0]
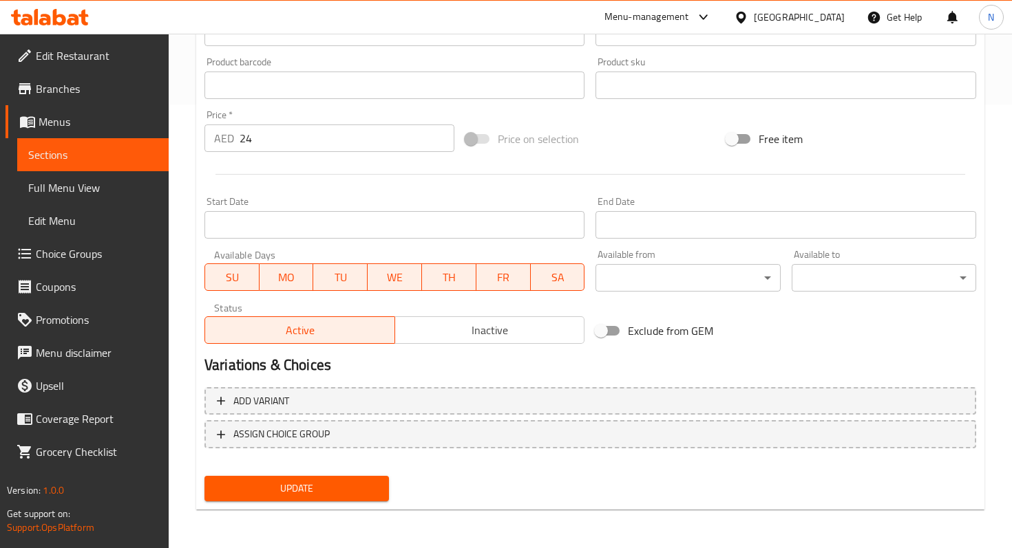
click at [260, 485] on span "Update" at bounding box center [296, 488] width 162 height 17
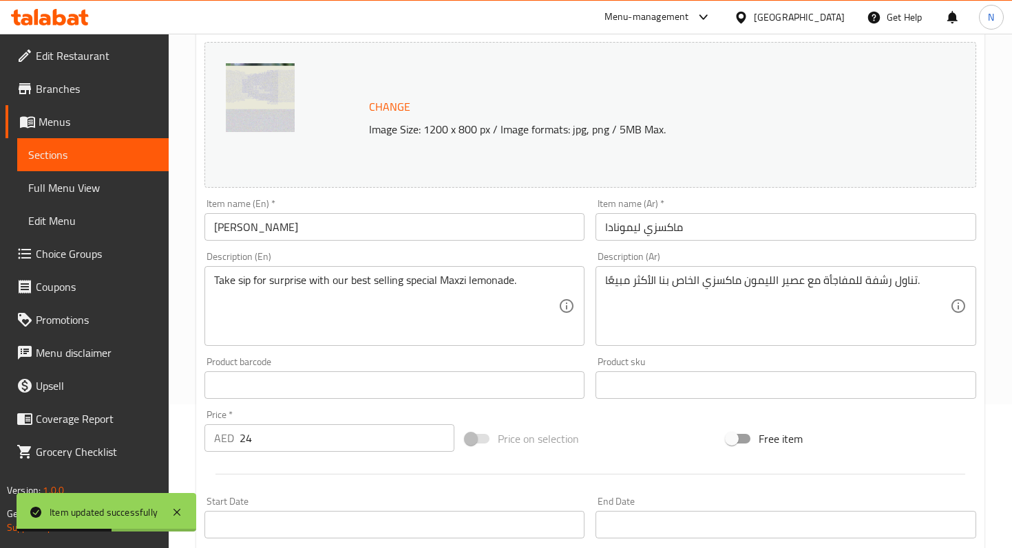
scroll to position [0, 0]
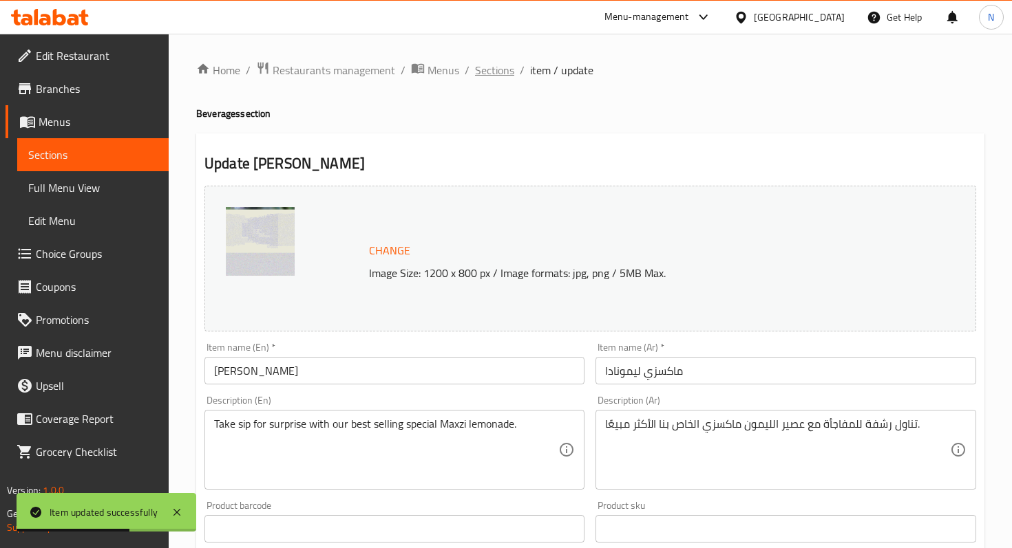
click at [502, 70] on span "Sections" at bounding box center [494, 70] width 39 height 17
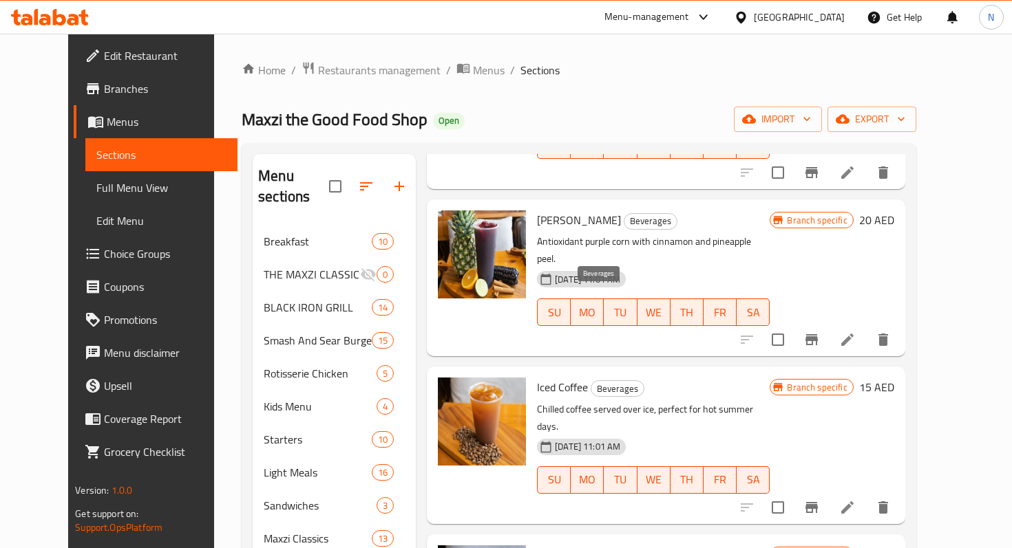
scroll to position [1109, 0]
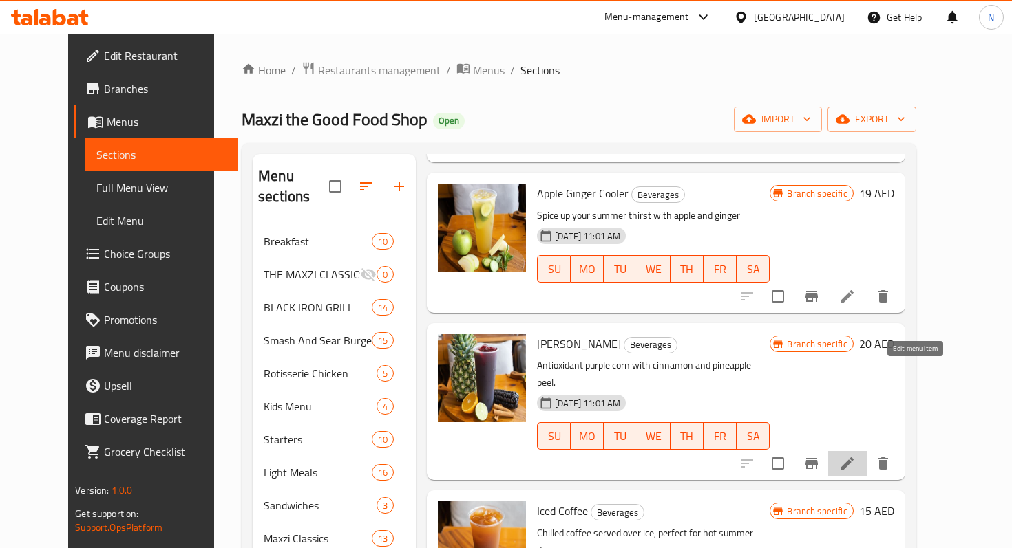
click at [855, 456] on icon at bounding box center [847, 464] width 17 height 17
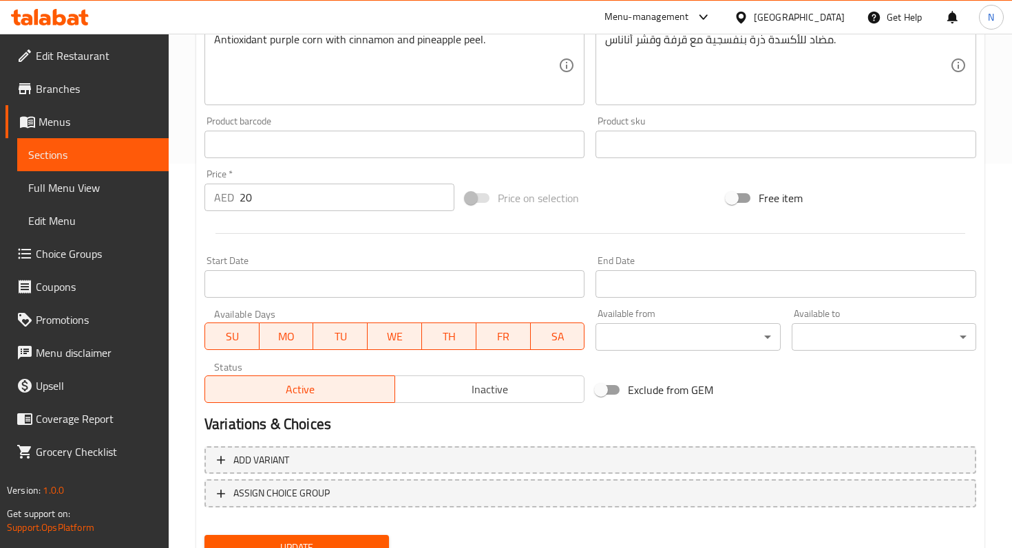
scroll to position [418, 0]
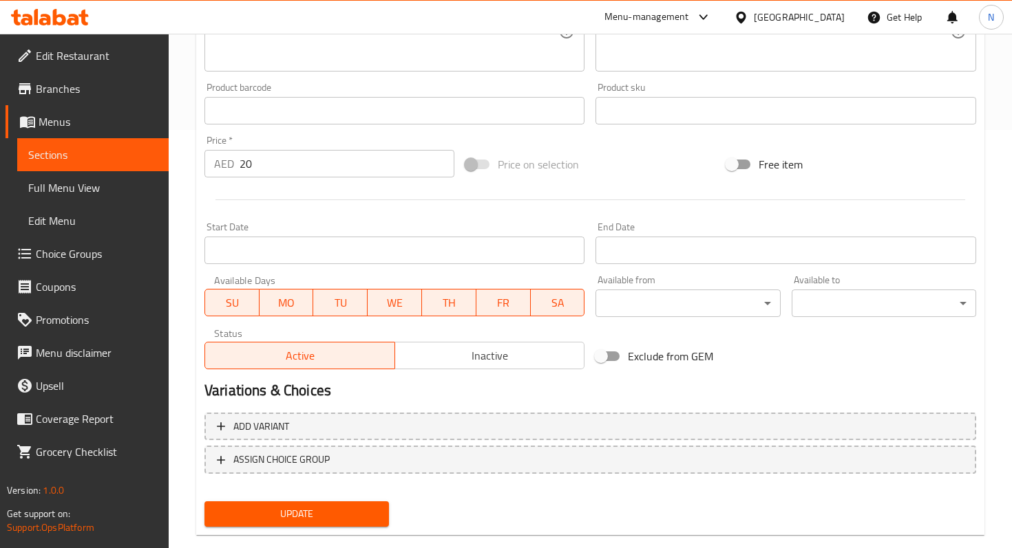
click at [267, 157] on input "20" at bounding box center [346, 164] width 215 height 28
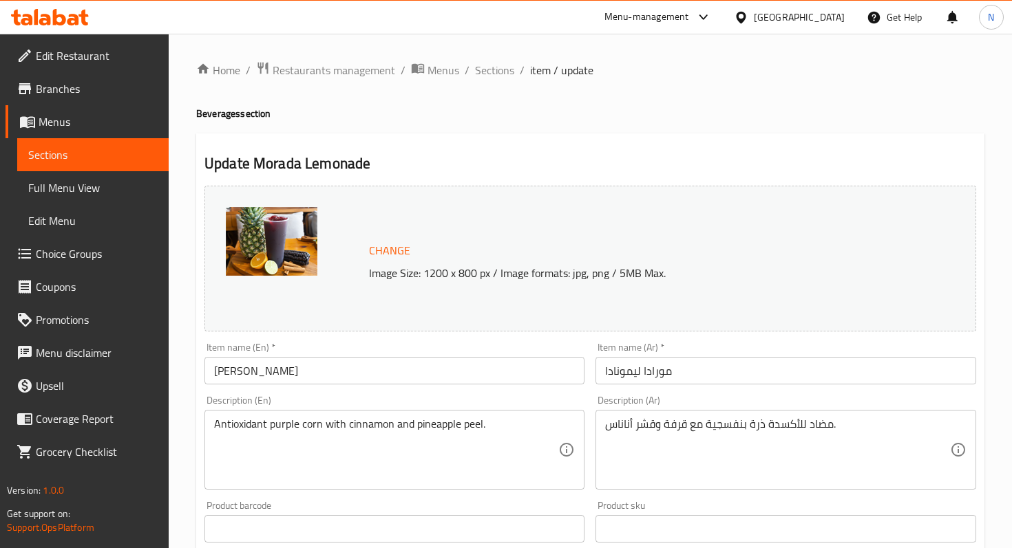
type input "24"
click at [402, 246] on span "Change" at bounding box center [389, 251] width 41 height 20
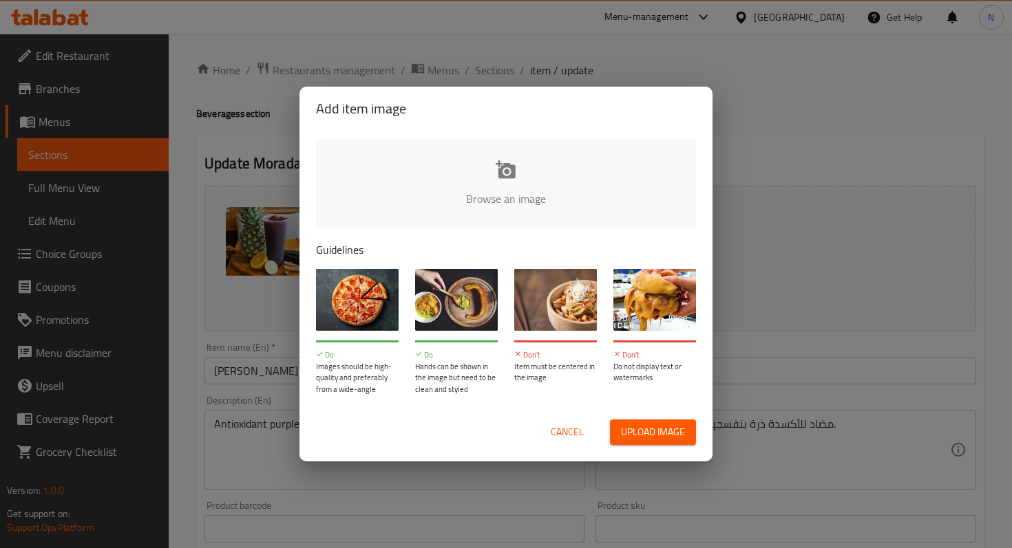
click at [511, 187] on input "file" at bounding box center [971, 203] width 1310 height 129
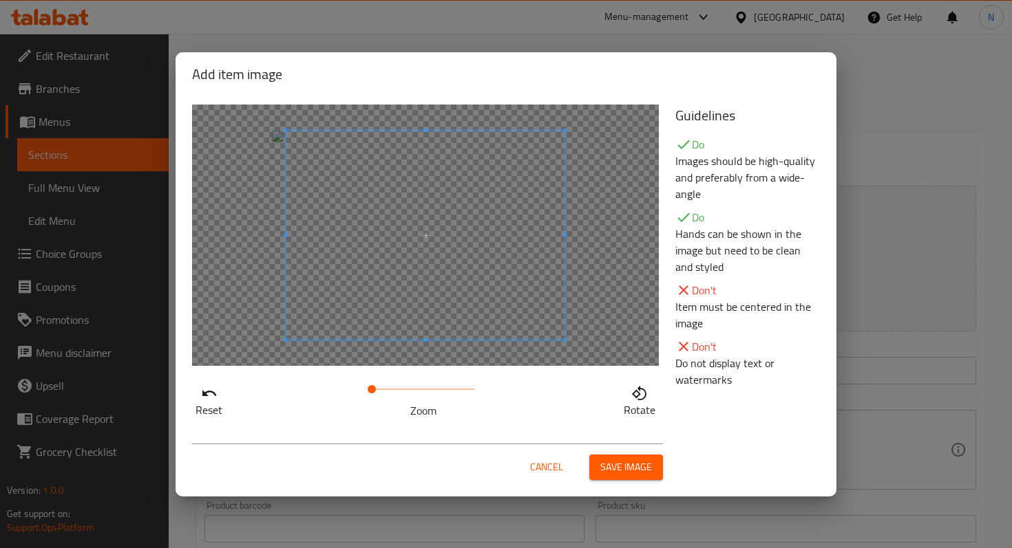
click at [279, 268] on div at bounding box center [425, 236] width 467 height 262
click at [616, 465] on span "Save image" at bounding box center [626, 467] width 52 height 17
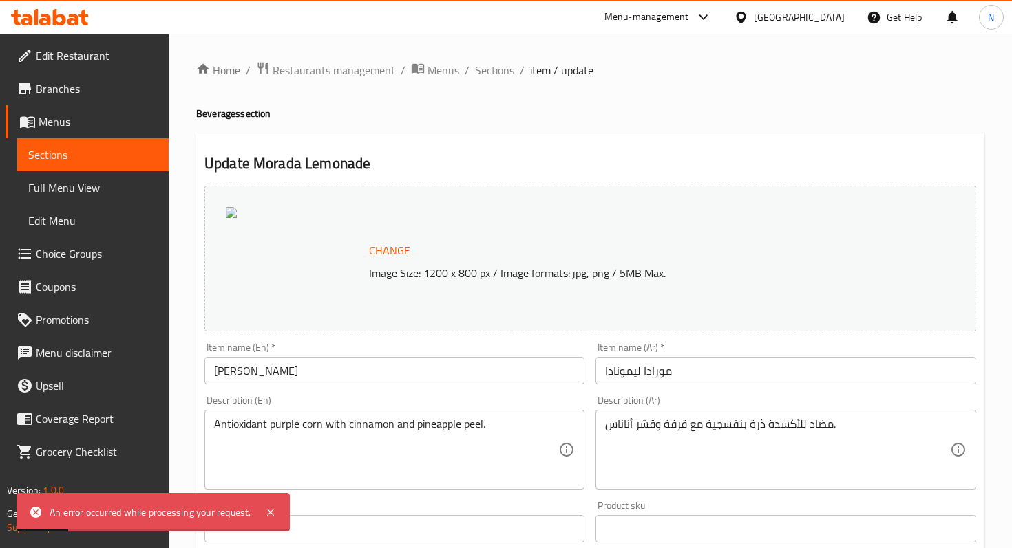
click at [400, 250] on span "Change" at bounding box center [389, 251] width 41 height 20
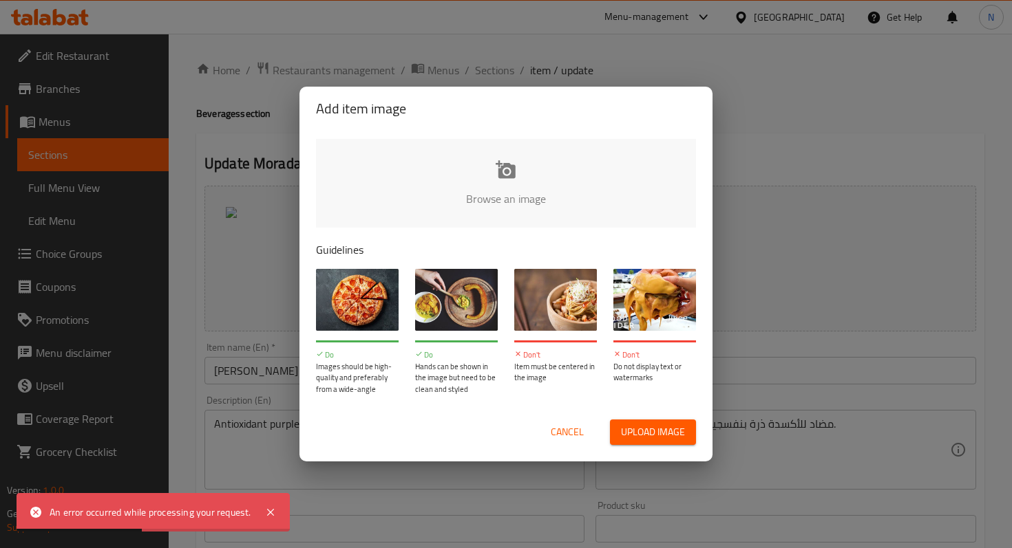
click at [514, 171] on input "file" at bounding box center [971, 203] width 1310 height 129
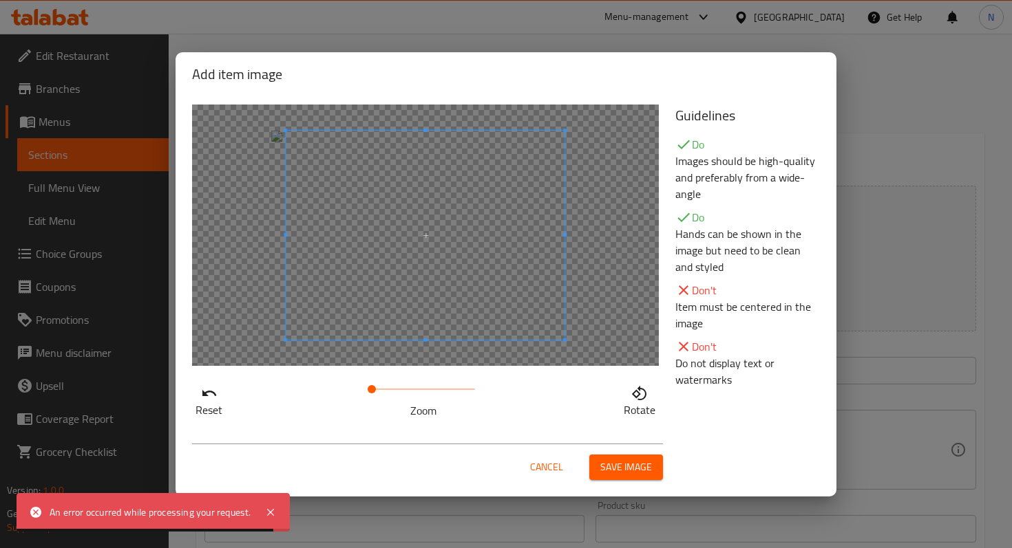
click at [270, 248] on div at bounding box center [425, 236] width 467 height 262
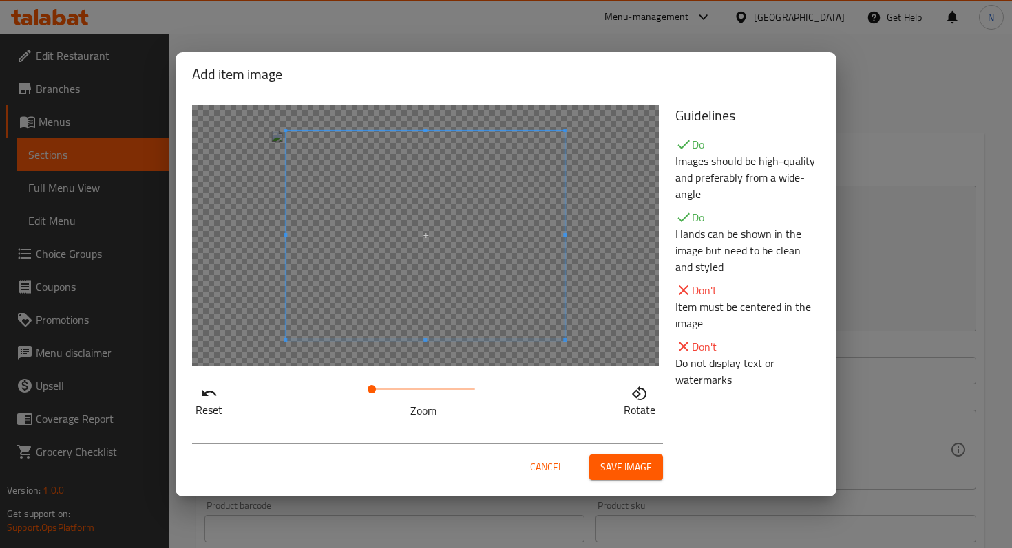
click at [598, 465] on button "Save image" at bounding box center [626, 467] width 74 height 25
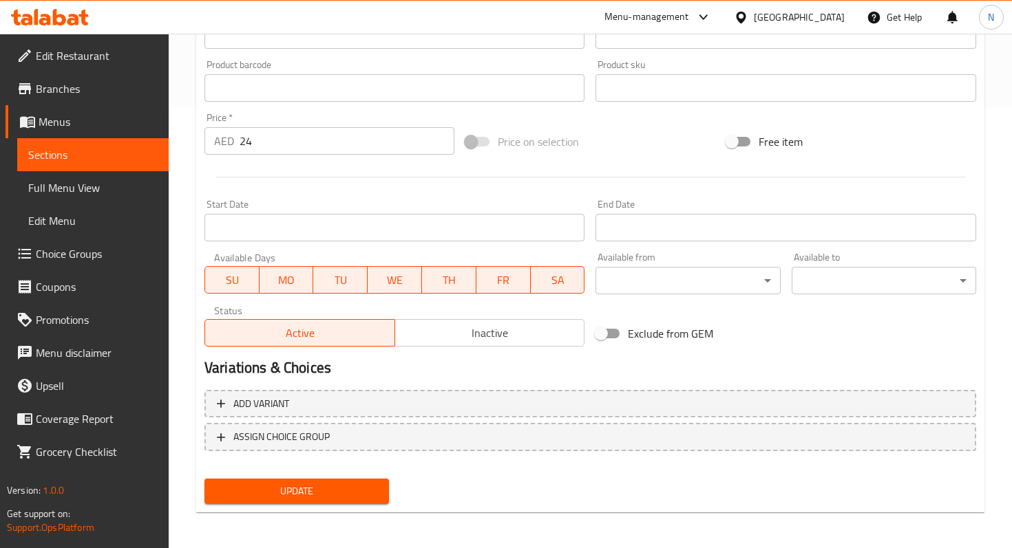
scroll to position [444, 0]
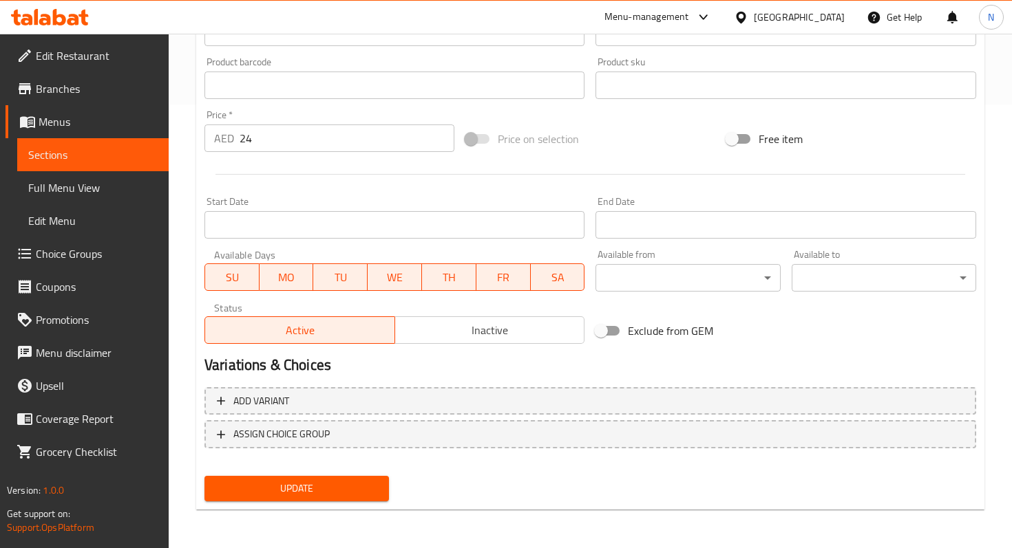
click at [317, 480] on span "Update" at bounding box center [296, 488] width 162 height 17
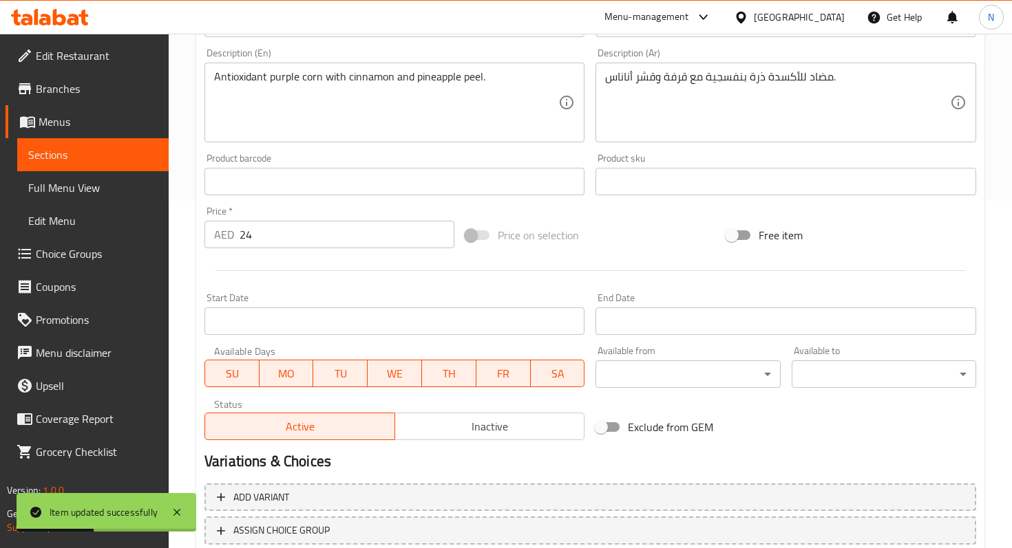
scroll to position [0, 0]
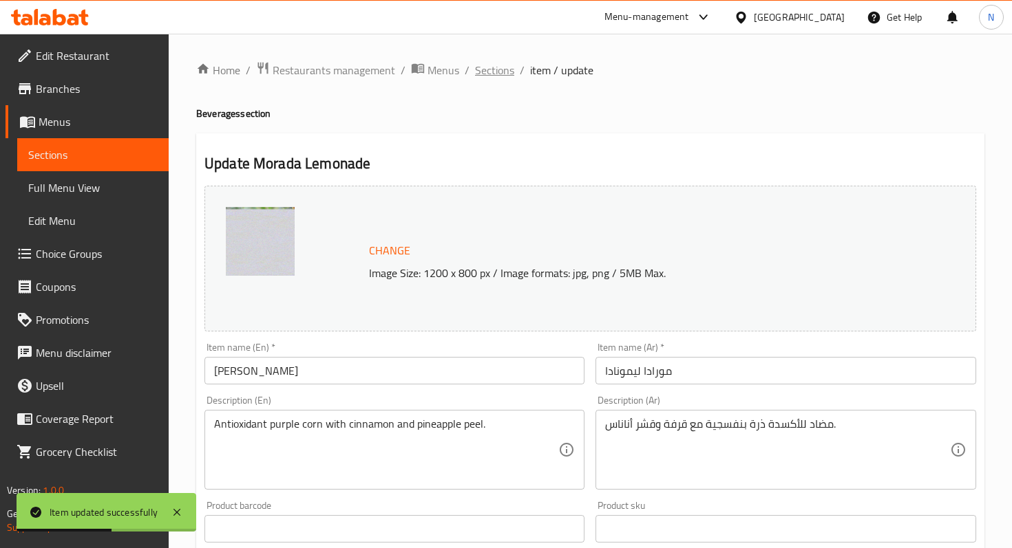
click at [489, 64] on span "Sections" at bounding box center [494, 70] width 39 height 17
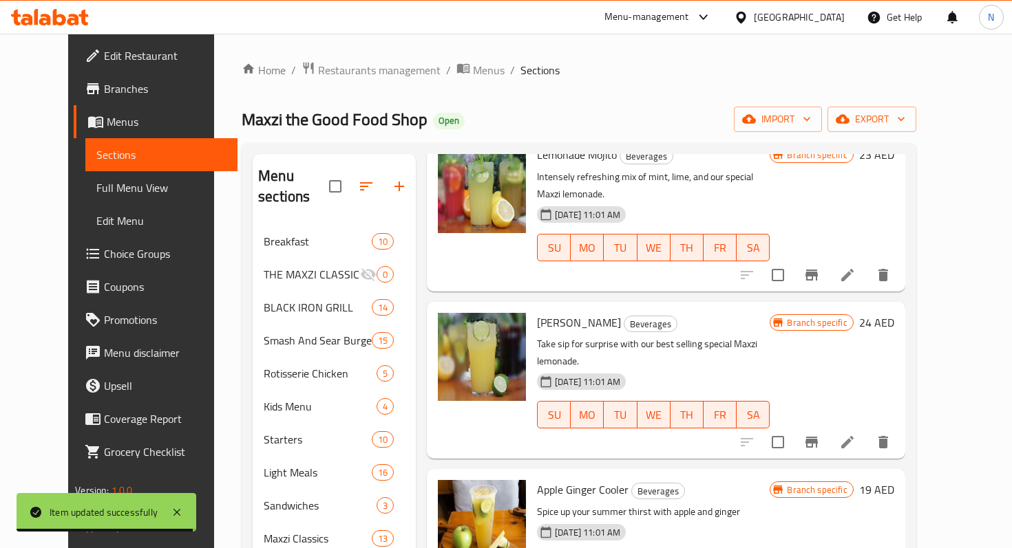
scroll to position [942, 0]
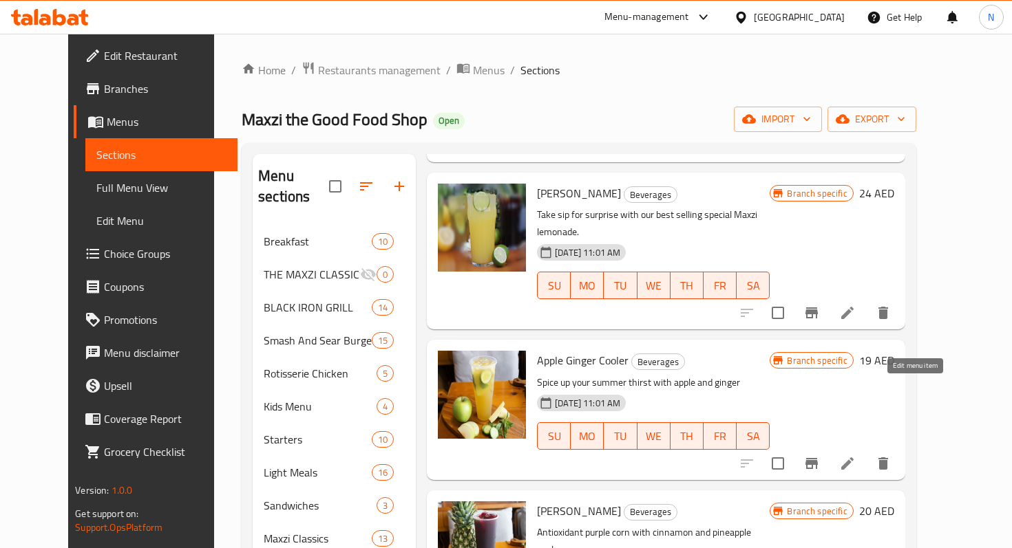
click at [853, 458] on icon at bounding box center [847, 464] width 12 height 12
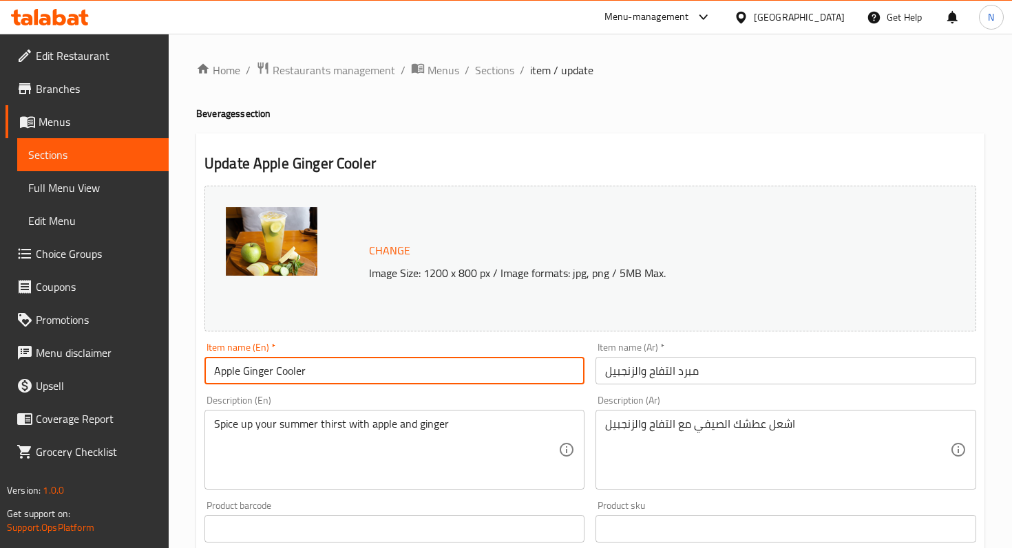
click at [248, 374] on input "Apple Ginger Cooler" at bounding box center [394, 371] width 380 height 28
paste input "text"
type input "Apple Ginger"
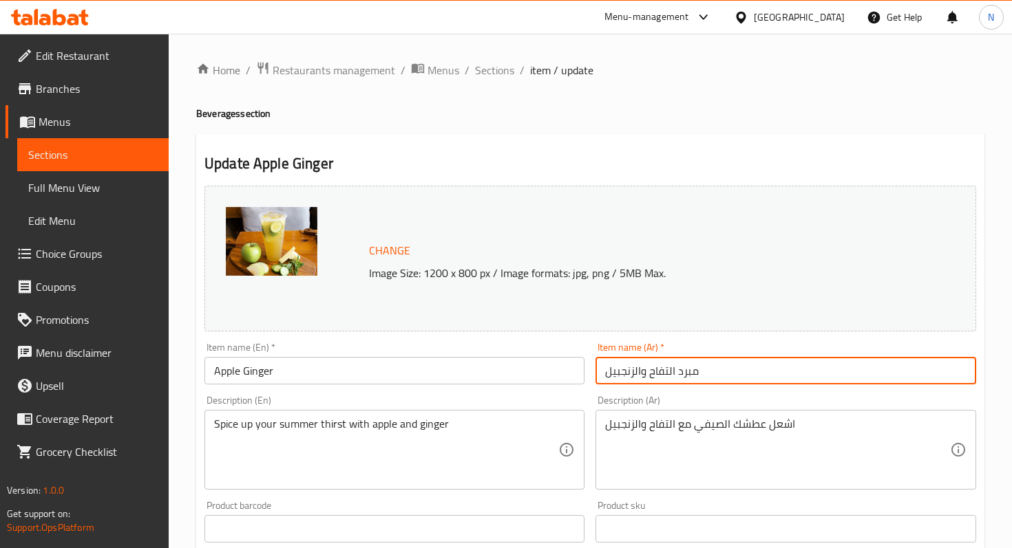
click at [656, 375] on input "مبرد التفاح والزنجبيل" at bounding box center [785, 371] width 380 height 28
paste input "text"
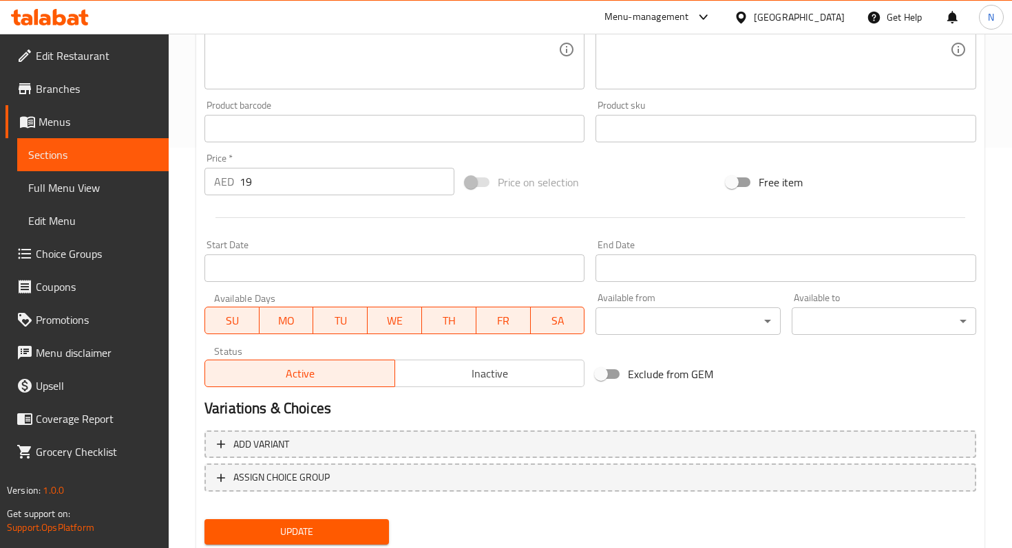
scroll to position [403, 0]
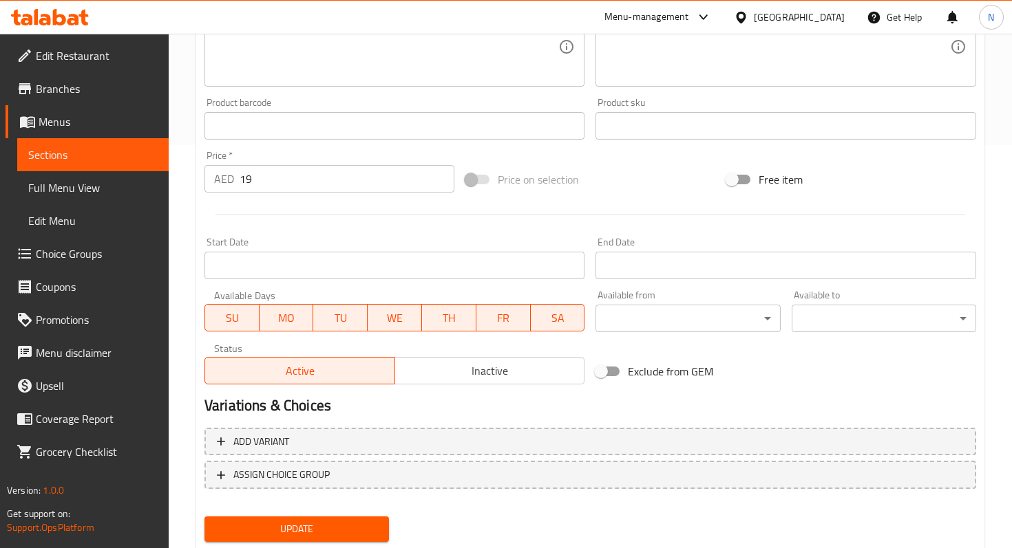
type input "التفاح والزنجبيل"
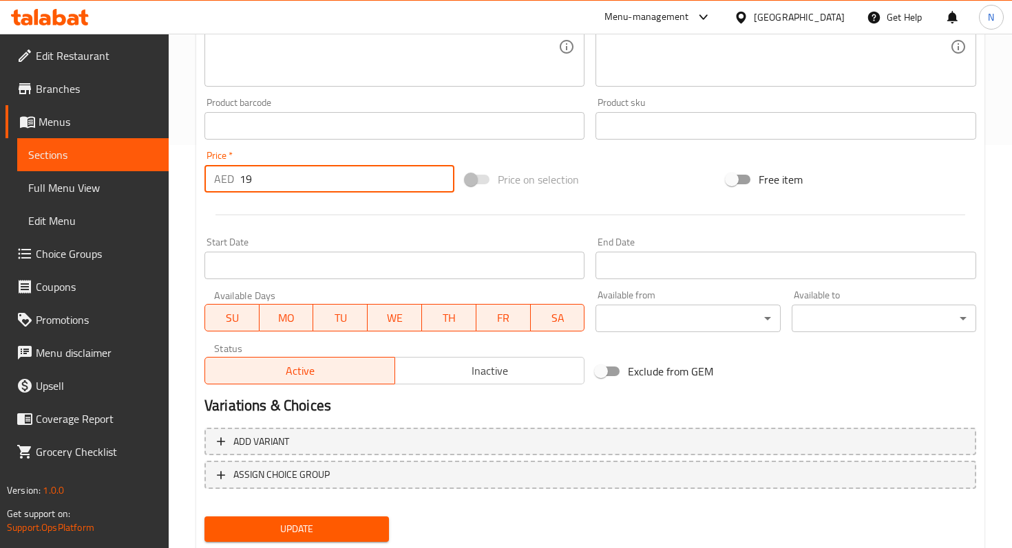
click at [328, 170] on input "19" at bounding box center [346, 179] width 215 height 28
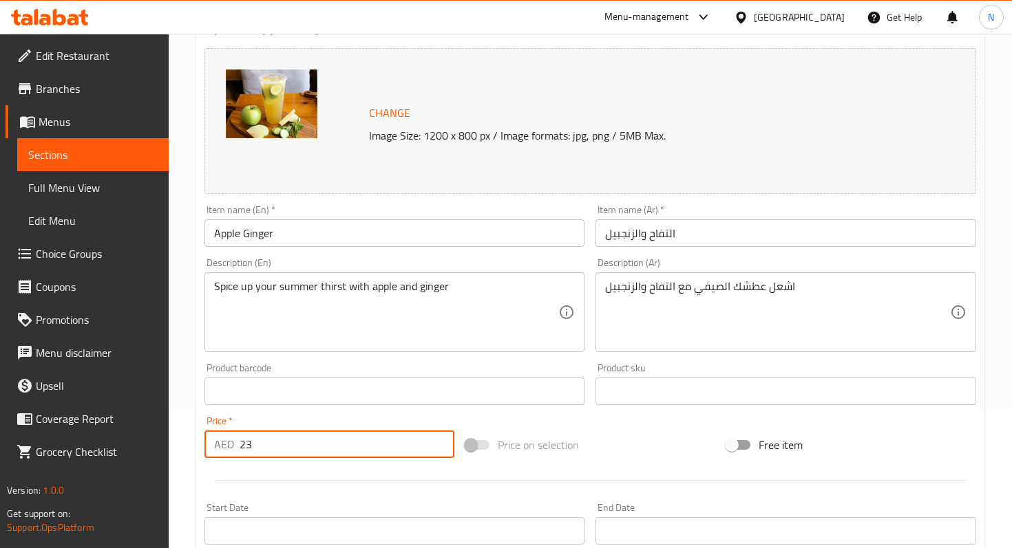
scroll to position [0, 0]
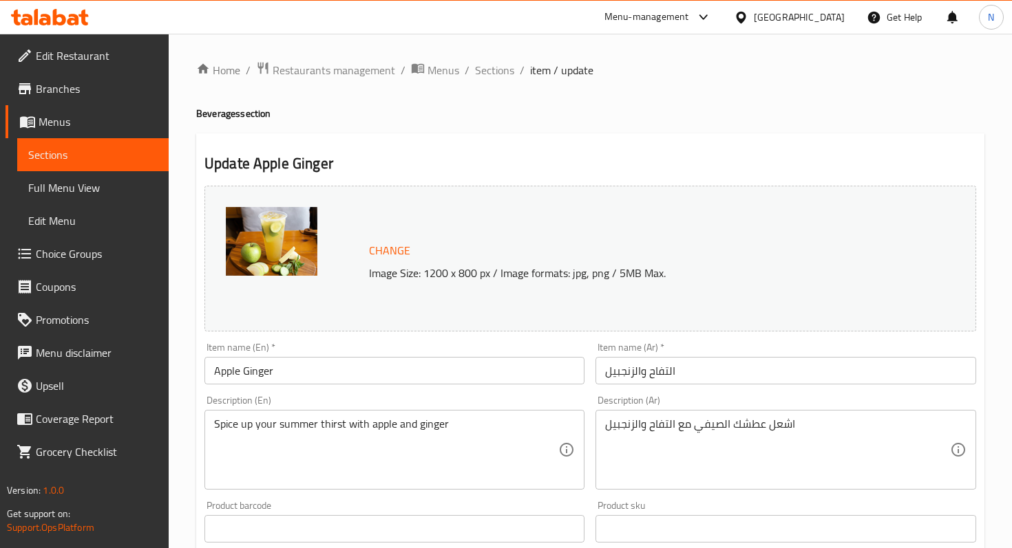
type input "23"
click at [386, 250] on span "Change" at bounding box center [389, 251] width 41 height 20
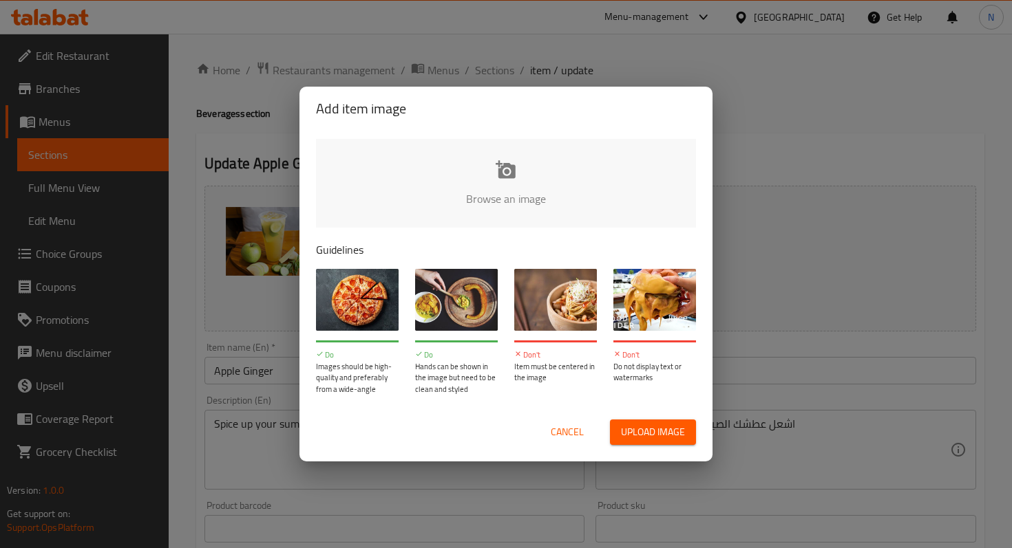
click at [499, 151] on input "file" at bounding box center [971, 203] width 1310 height 129
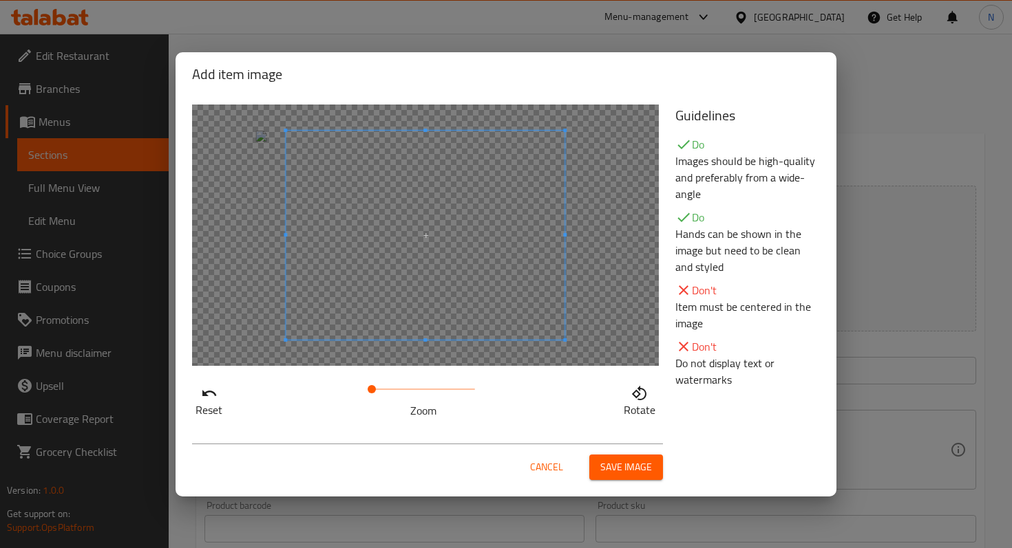
click at [241, 257] on div at bounding box center [425, 236] width 467 height 262
click at [617, 462] on span "Save image" at bounding box center [626, 467] width 52 height 17
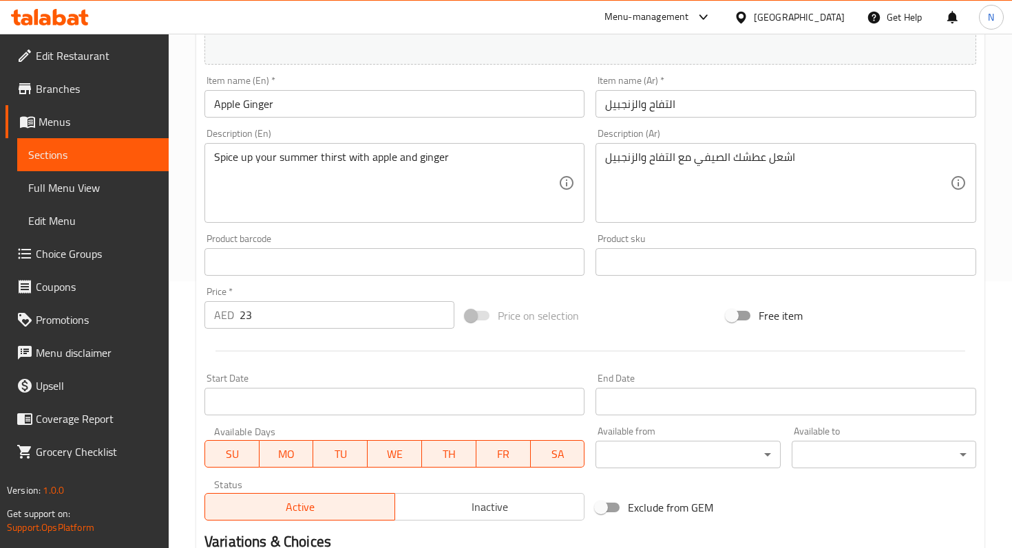
scroll to position [444, 0]
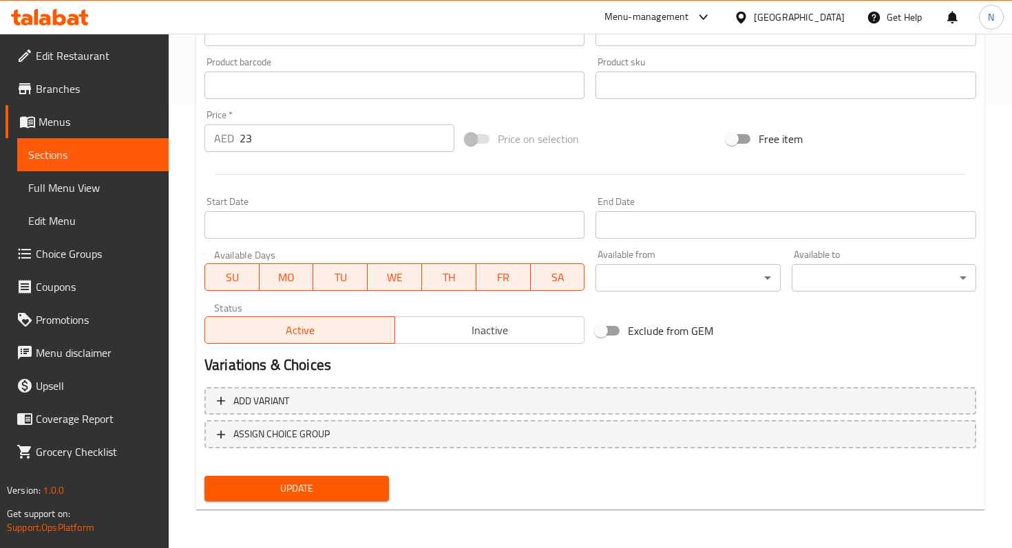
click at [331, 494] on span "Update" at bounding box center [296, 488] width 162 height 17
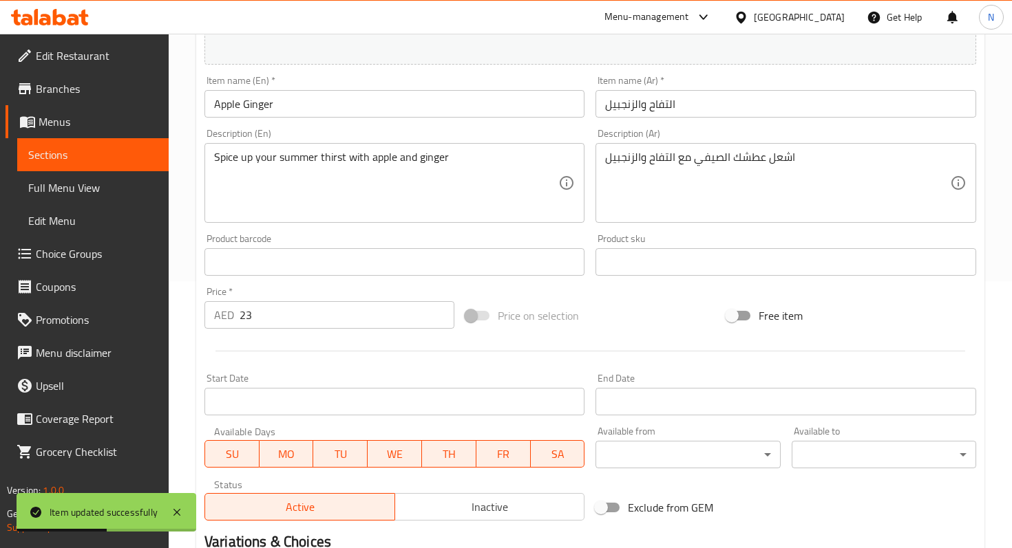
scroll to position [0, 0]
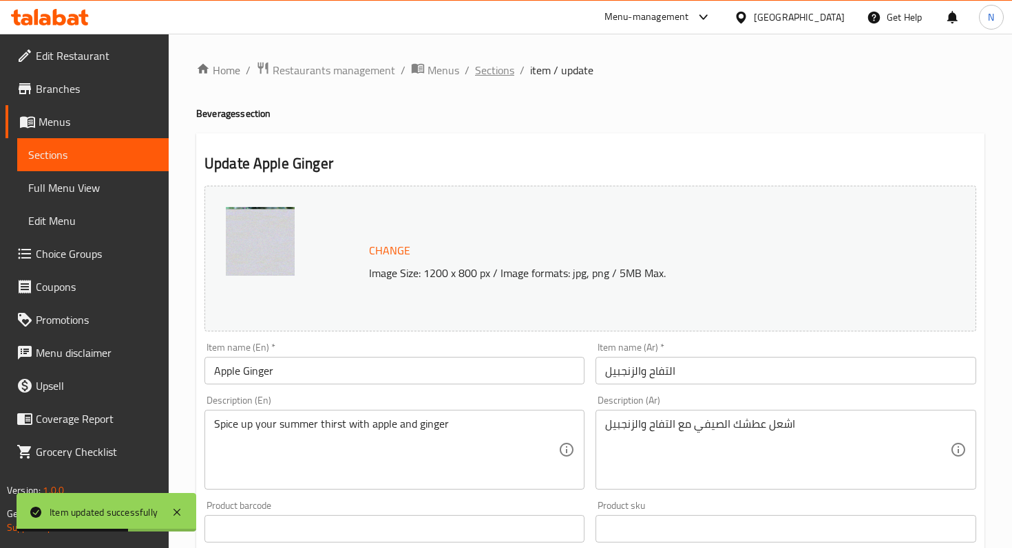
click at [494, 76] on span "Sections" at bounding box center [494, 70] width 39 height 17
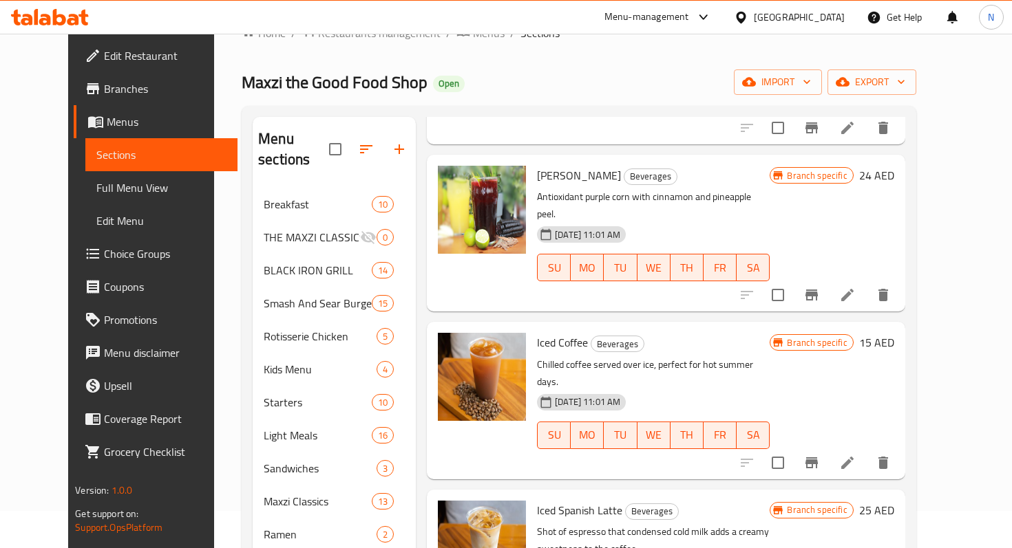
scroll to position [1162, 0]
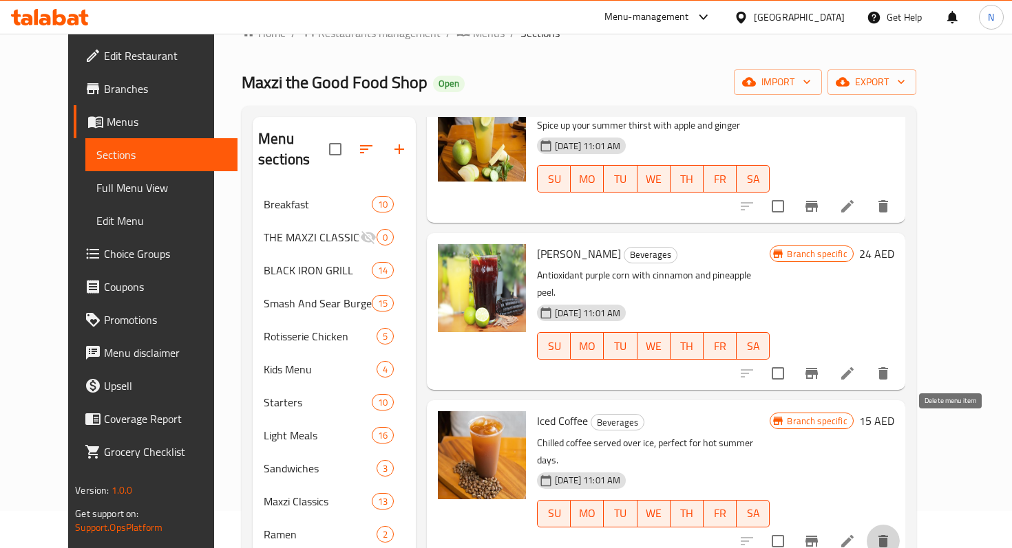
click at [891, 533] on icon "delete" at bounding box center [883, 541] width 17 height 17
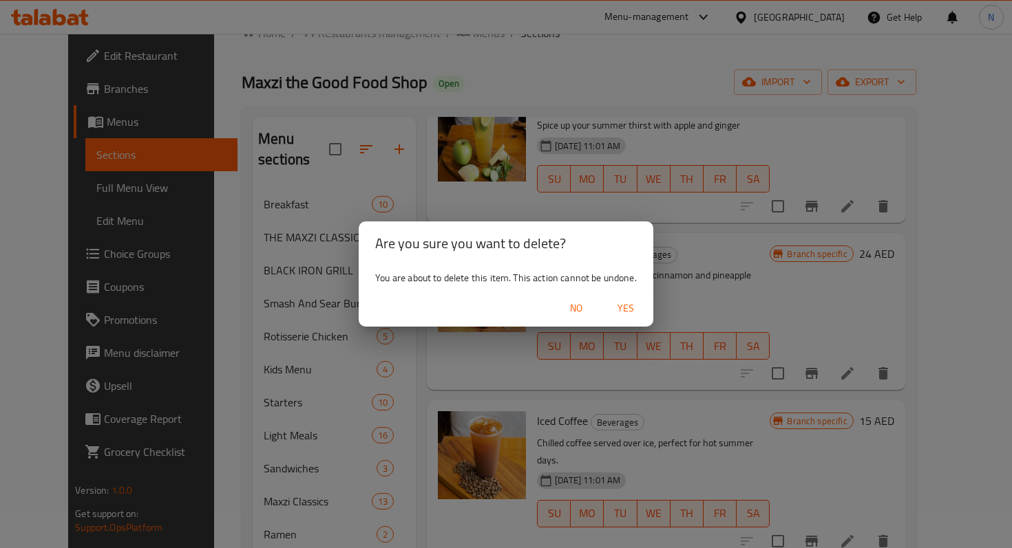
click at [630, 308] on span "Yes" at bounding box center [625, 308] width 33 height 17
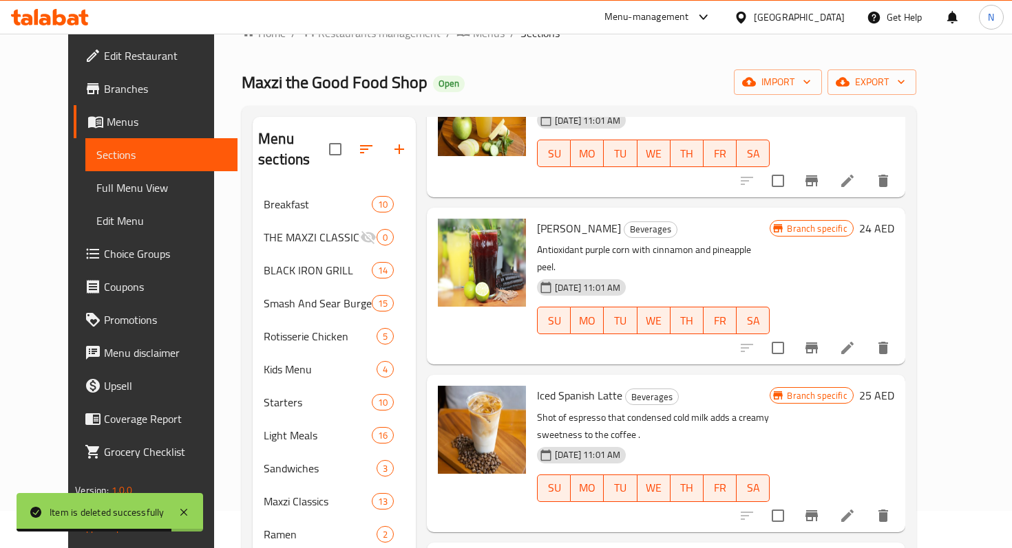
scroll to position [1196, 0]
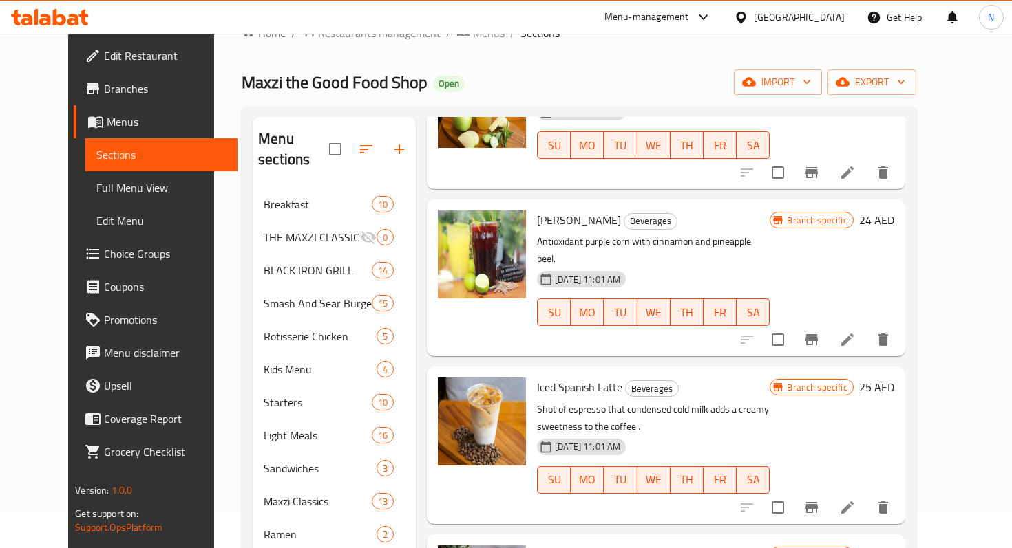
click at [893, 378] on div "Branch specific 25 AED" at bounding box center [831, 445] width 124 height 135
click at [853, 502] on icon at bounding box center [847, 508] width 12 height 12
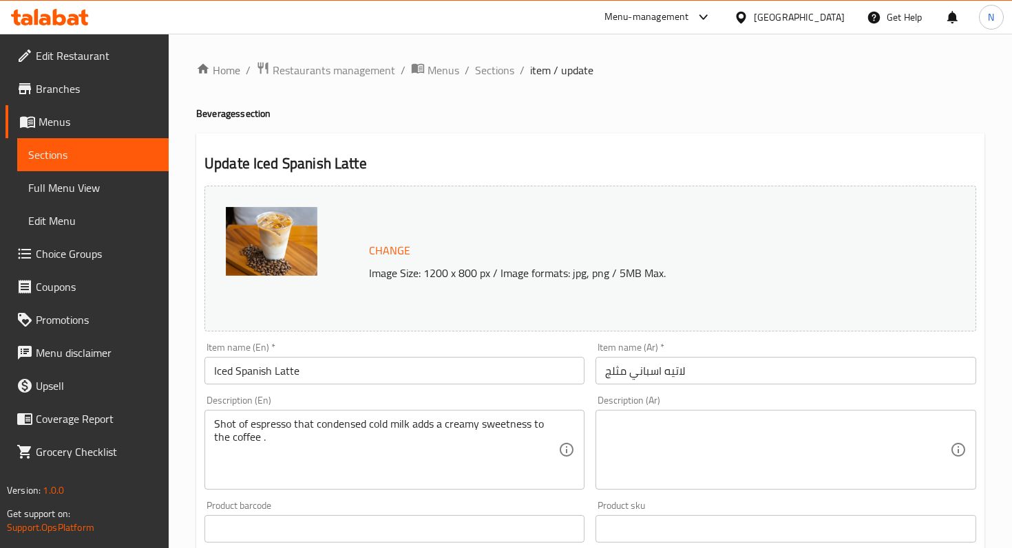
click at [299, 377] on input "Iced Spanish Latte" at bounding box center [394, 371] width 380 height 28
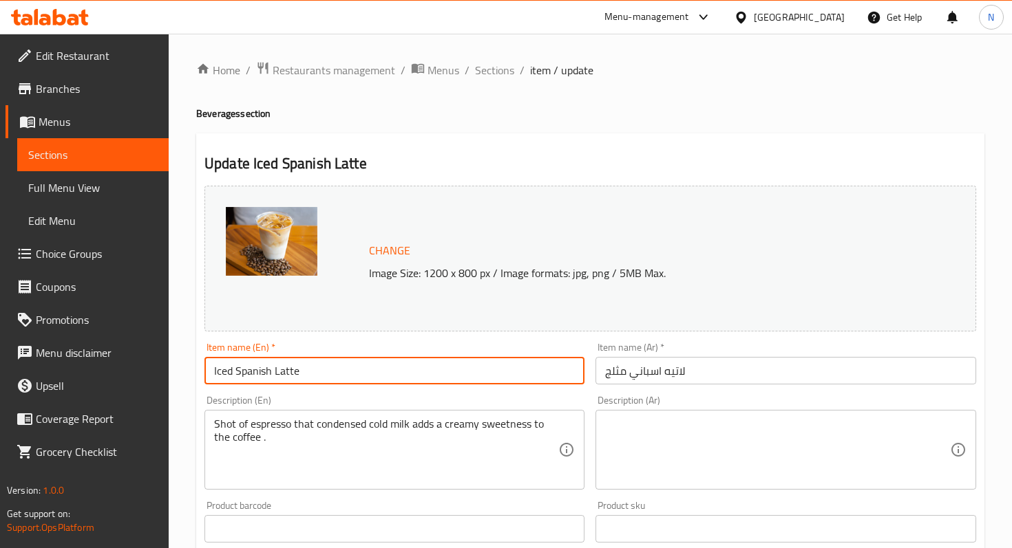
click at [299, 377] on input "Iced Spanish Latte" at bounding box center [394, 371] width 380 height 28
click at [299, 376] on input "Iced Spanish Latte" at bounding box center [394, 371] width 380 height 28
paste input "text"
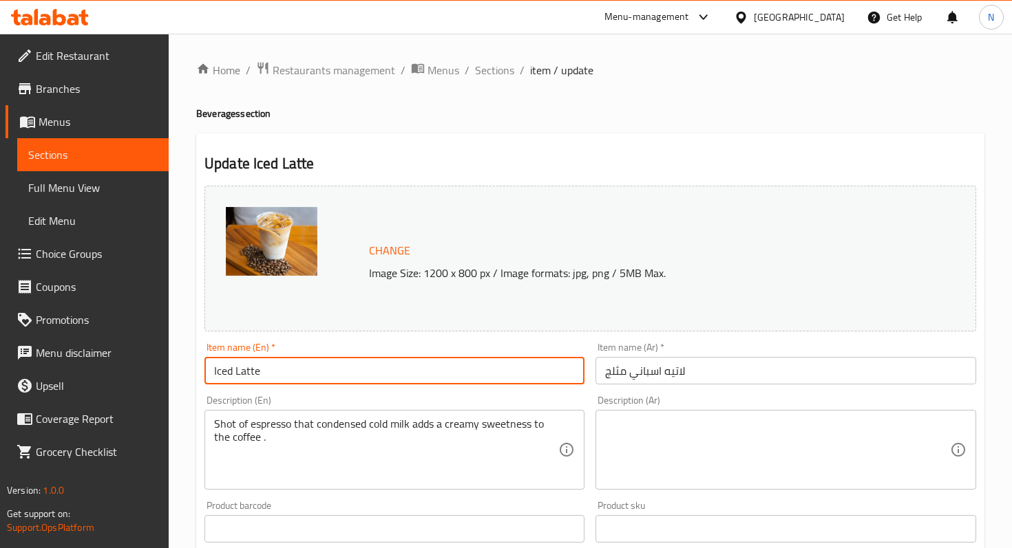
type input "Iced Latte"
click at [648, 360] on input "لاتيه اسباني مثلج" at bounding box center [785, 371] width 380 height 28
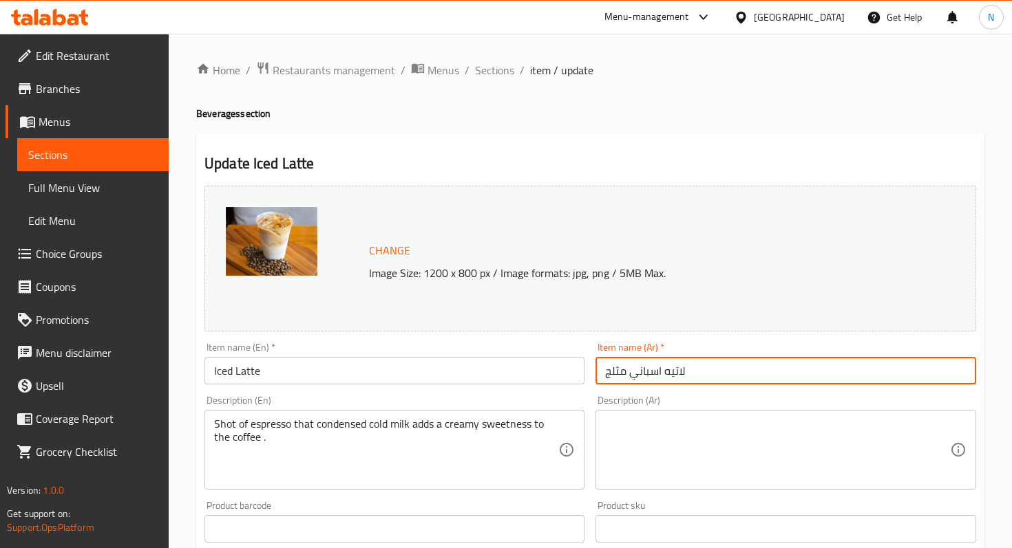
click at [648, 360] on input "لاتيه اسباني مثلج" at bounding box center [785, 371] width 380 height 28
click at [402, 248] on span "Change" at bounding box center [389, 251] width 41 height 20
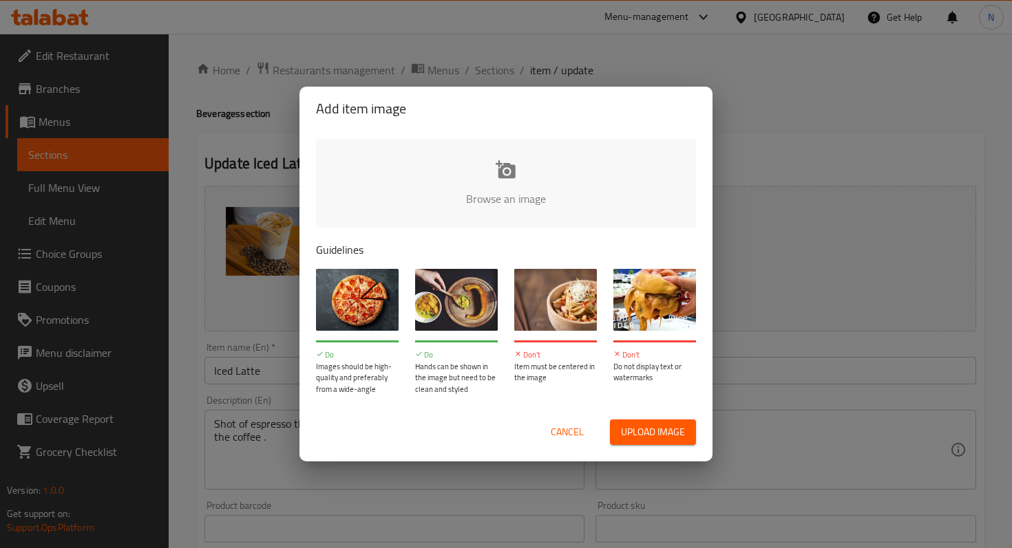
click at [642, 439] on span "Upload image" at bounding box center [653, 432] width 64 height 17
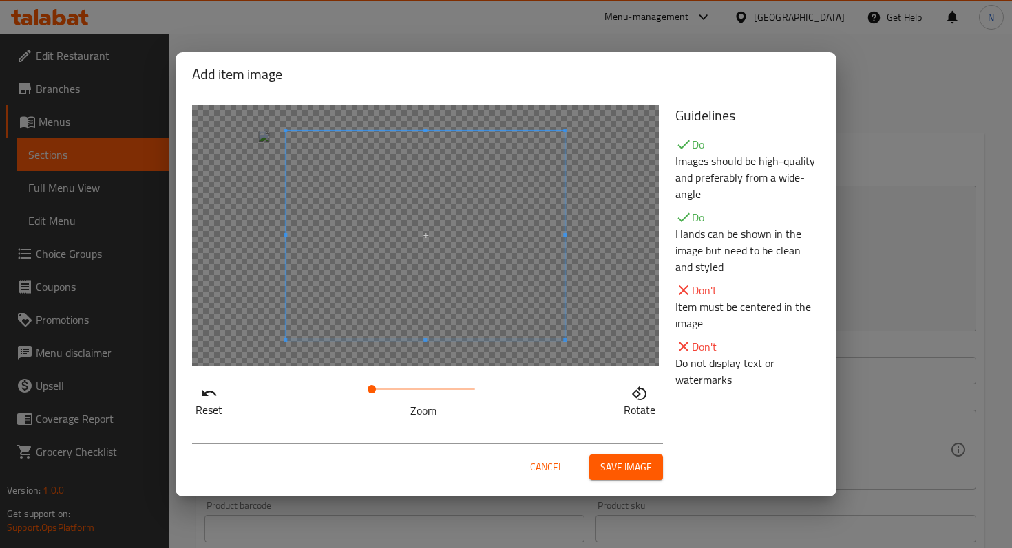
click at [274, 254] on div at bounding box center [425, 236] width 467 height 262
click at [626, 478] on button "Save image" at bounding box center [626, 467] width 74 height 25
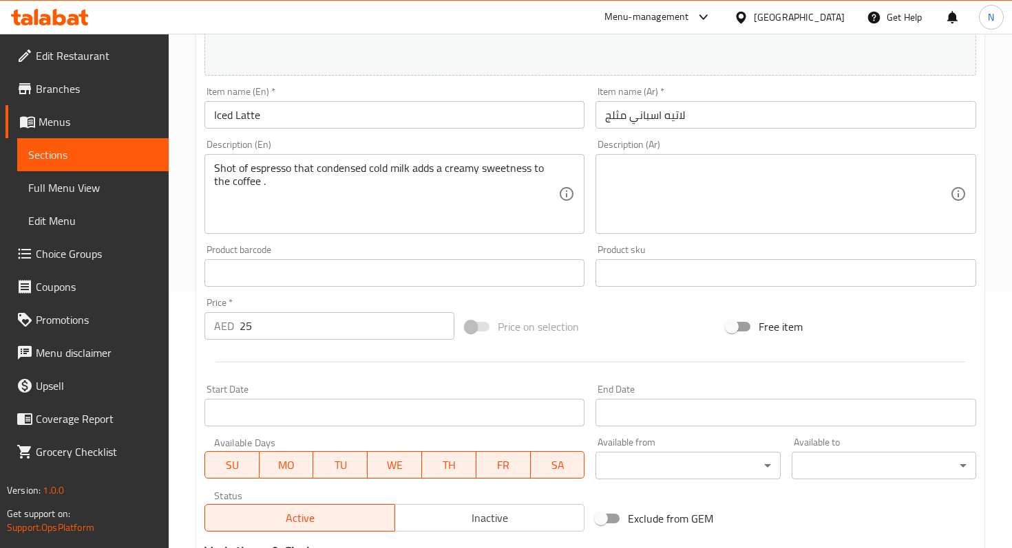
scroll to position [444, 0]
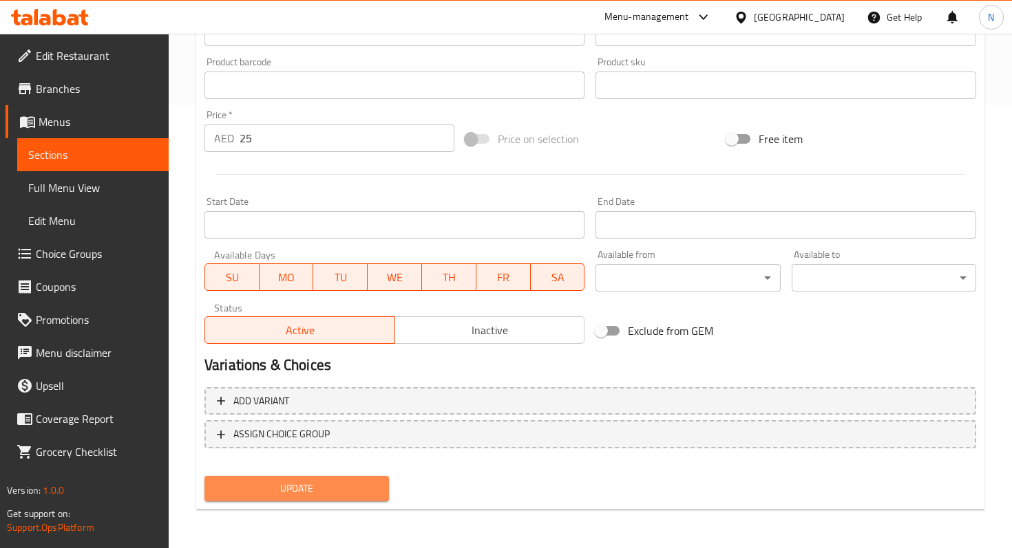
click at [310, 487] on span "Update" at bounding box center [296, 488] width 162 height 17
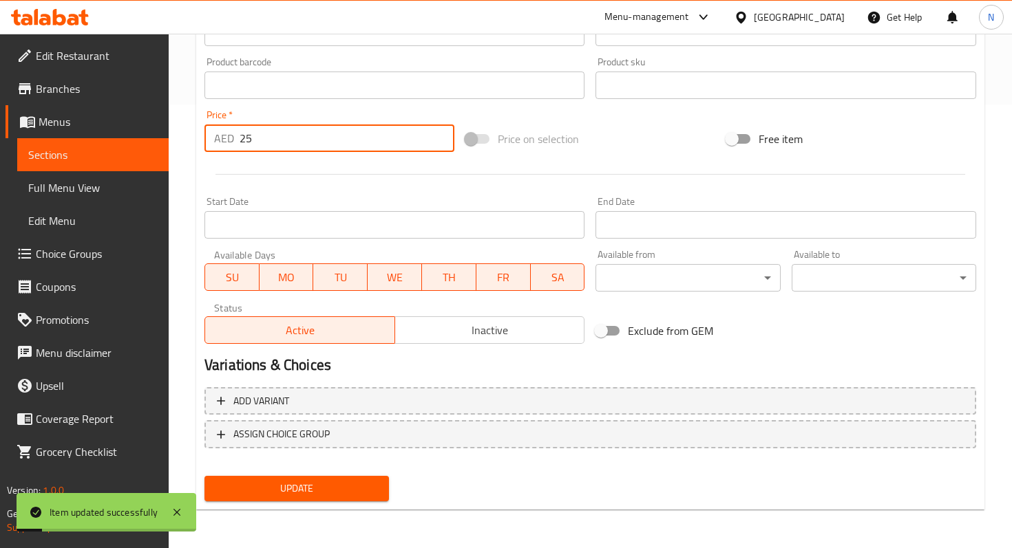
click at [262, 134] on input "25" at bounding box center [346, 139] width 215 height 28
type input "21"
click at [292, 503] on div "Update" at bounding box center [296, 489] width 195 height 36
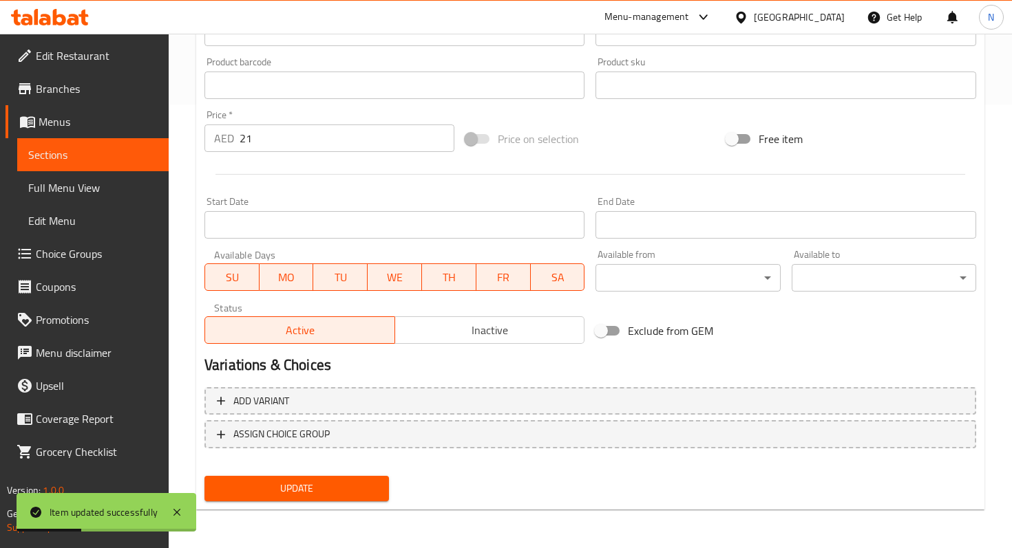
click at [292, 492] on span "Update" at bounding box center [296, 488] width 162 height 17
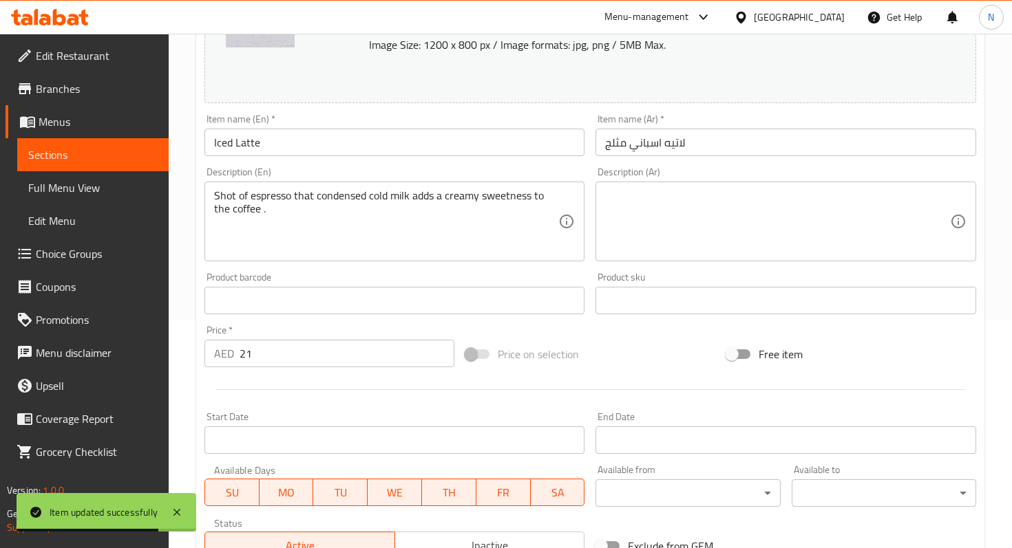
scroll to position [0, 0]
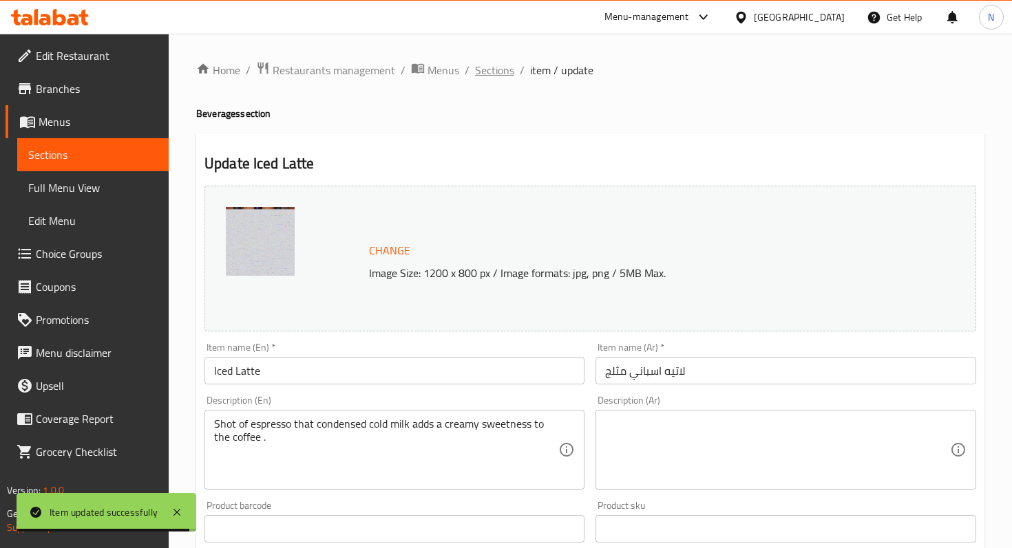
click at [486, 74] on span "Sections" at bounding box center [494, 70] width 39 height 17
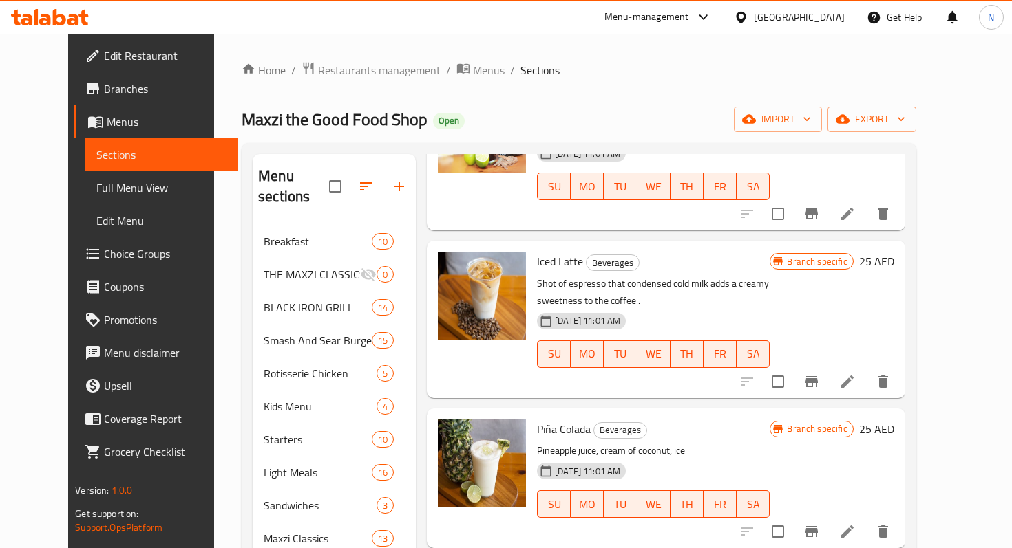
scroll to position [1358, 0]
click at [891, 524] on icon "delete" at bounding box center [883, 532] width 17 height 17
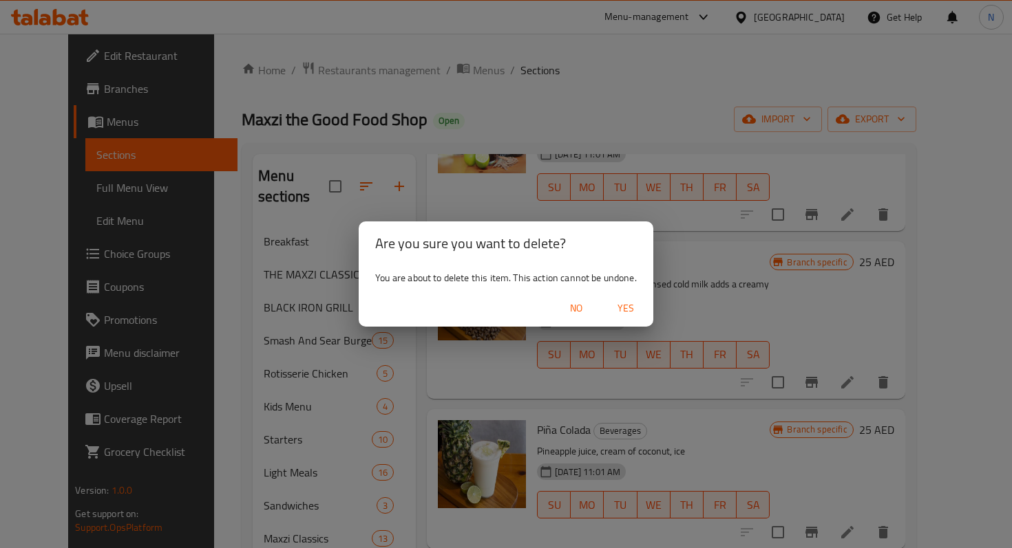
click at [625, 303] on span "Yes" at bounding box center [625, 308] width 33 height 17
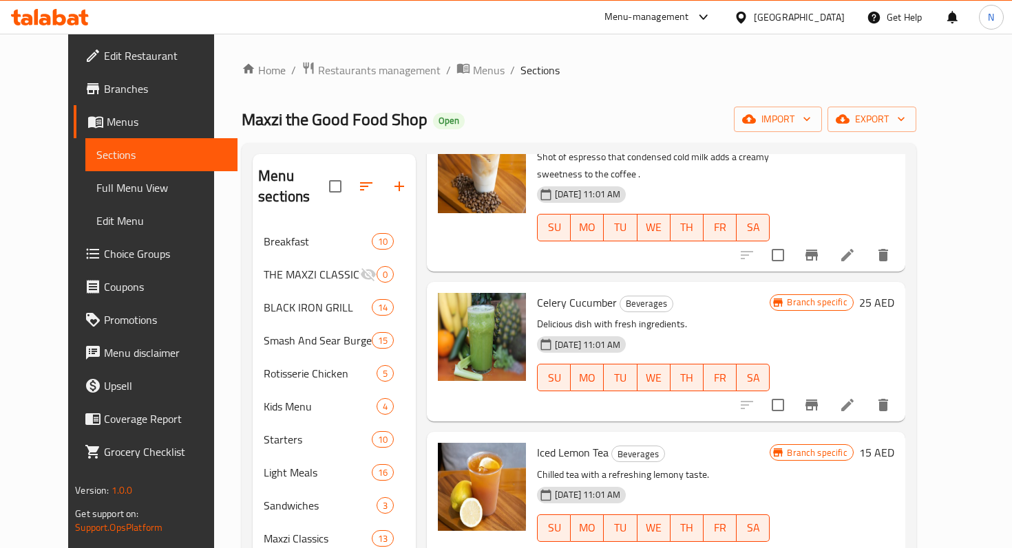
scroll to position [1550, 0]
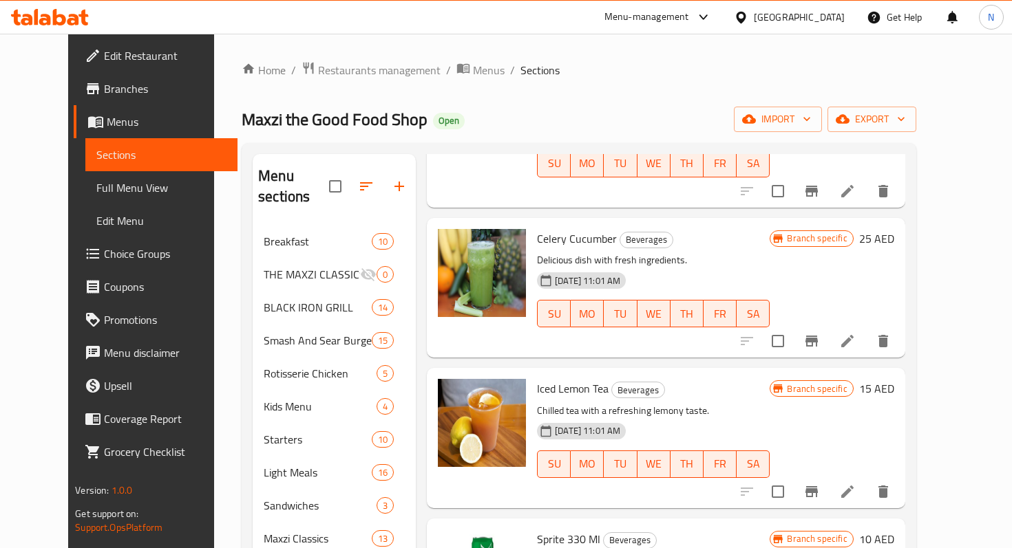
click at [853, 486] on icon at bounding box center [847, 492] width 12 height 12
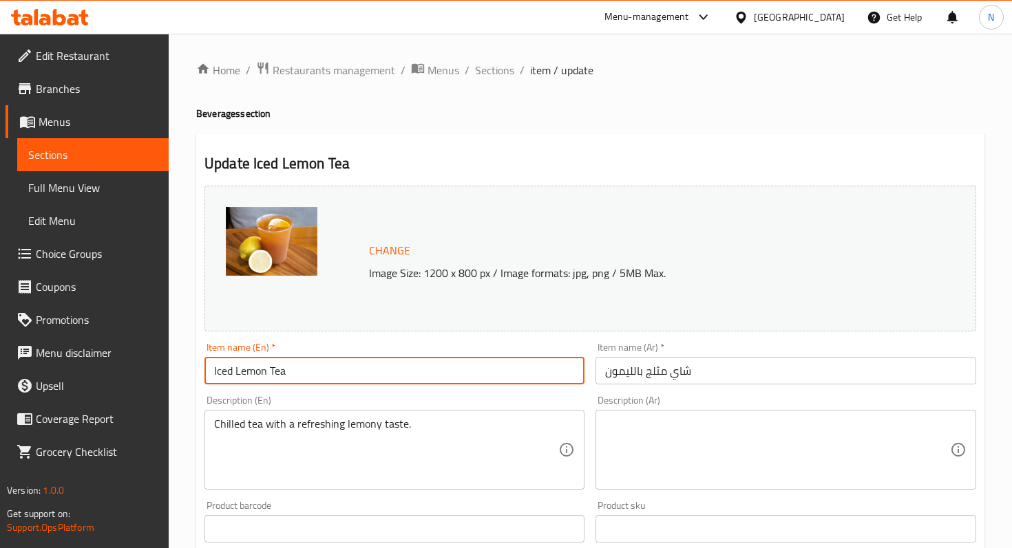
click at [284, 365] on input "Iced Lemon Tea" at bounding box center [394, 371] width 380 height 28
paste input "Americano"
type input "Iced Americano"
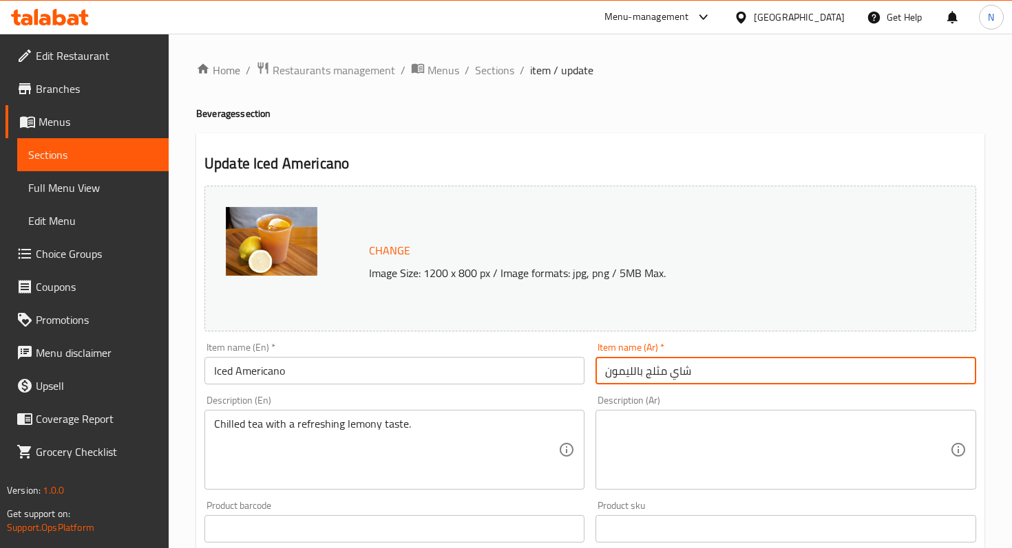
click at [692, 365] on input "شاي مثلج بالليمون" at bounding box center [785, 371] width 380 height 28
paste input "مريكانو مثلج"
type input "أمريكانو مثلج"
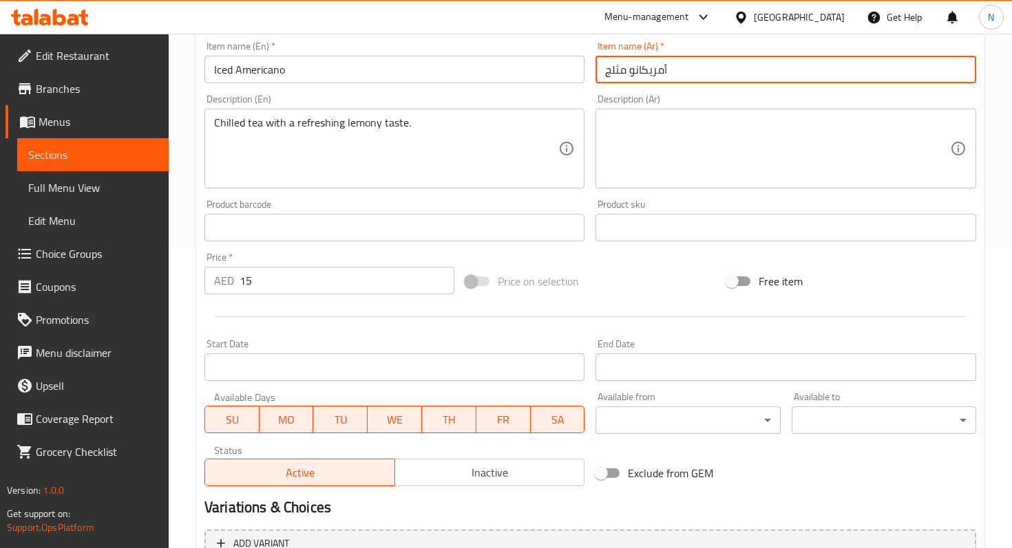
scroll to position [346, 0]
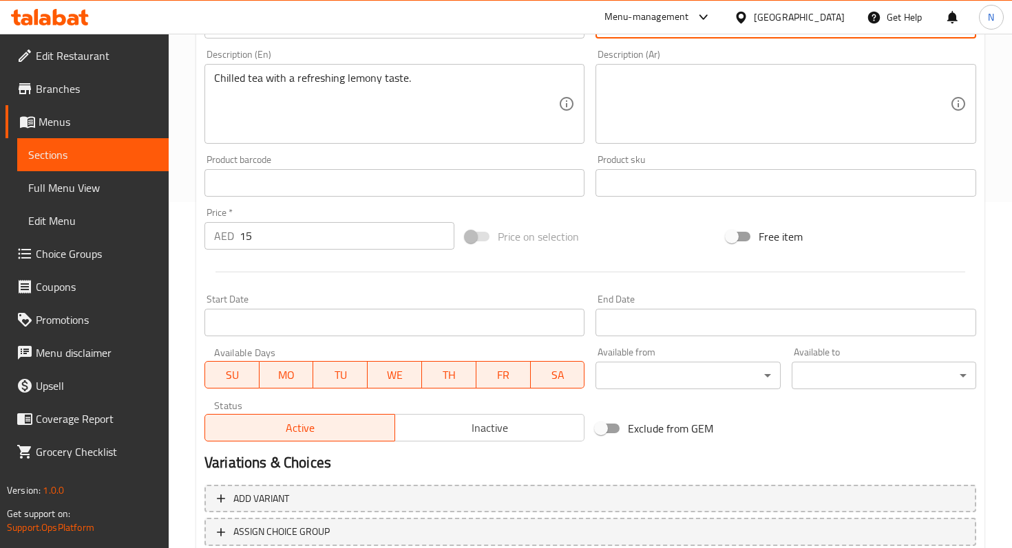
click at [264, 232] on input "15" at bounding box center [346, 236] width 215 height 28
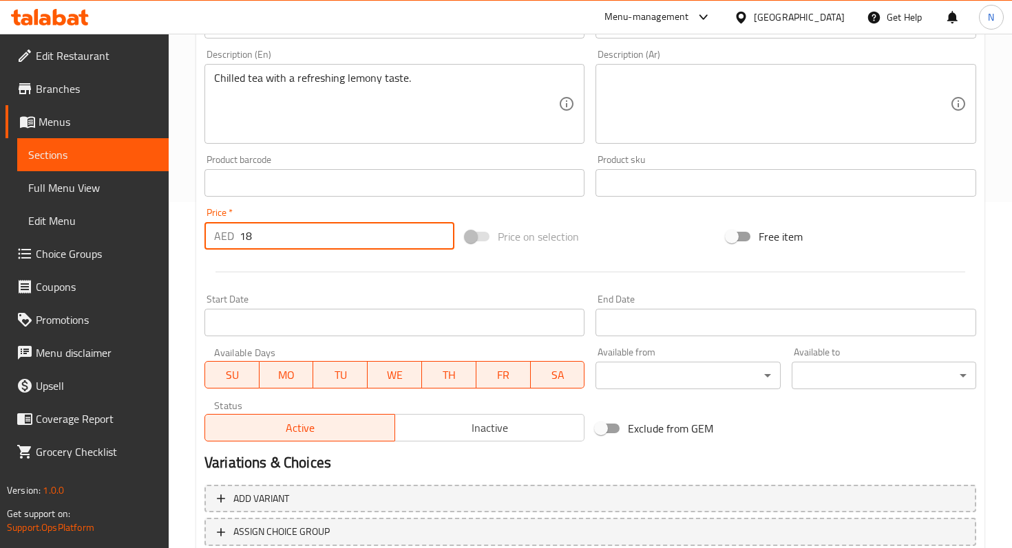
scroll to position [444, 0]
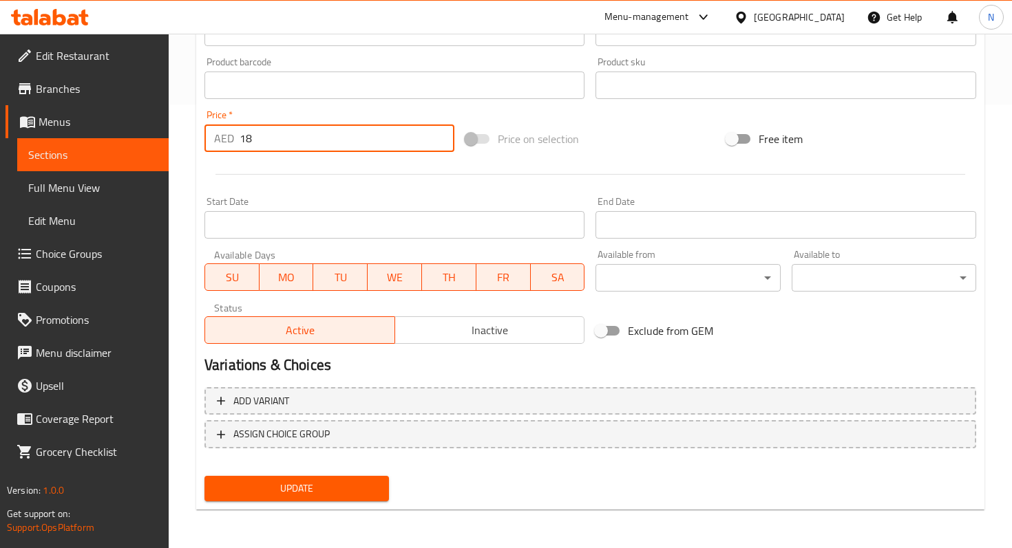
type input "18"
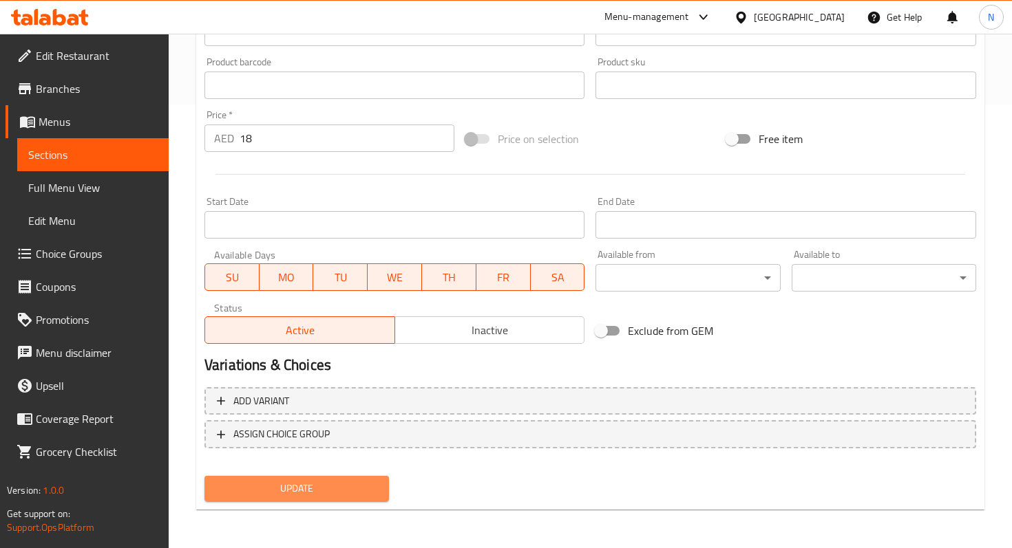
click at [268, 487] on span "Update" at bounding box center [296, 488] width 162 height 17
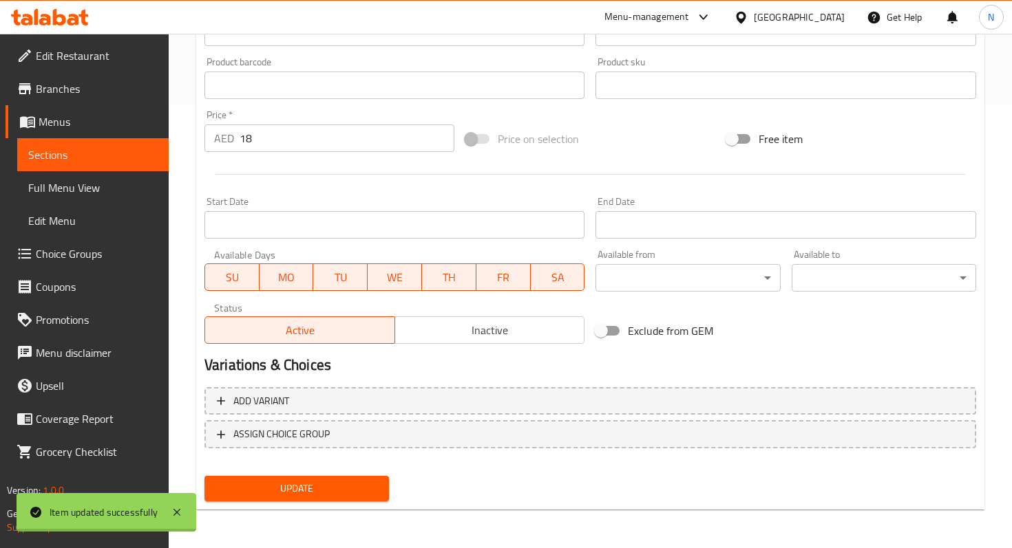
scroll to position [0, 0]
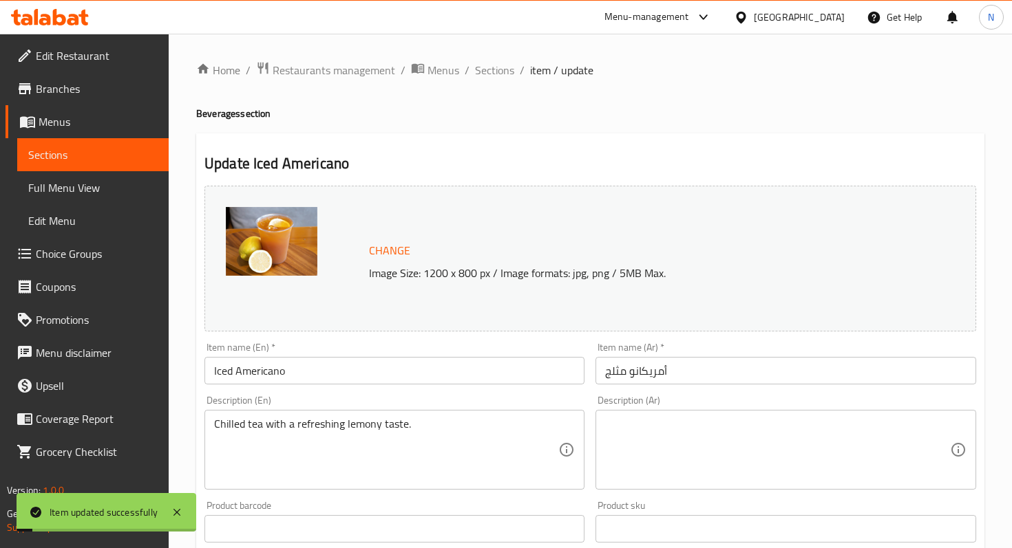
click at [382, 251] on span "Change" at bounding box center [389, 251] width 41 height 20
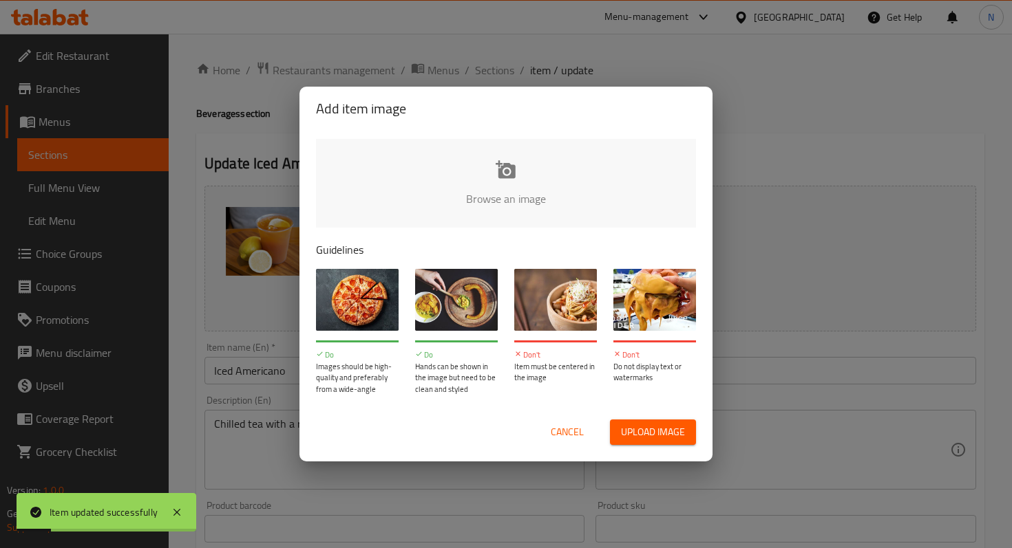
click at [530, 161] on input "file" at bounding box center [971, 203] width 1310 height 129
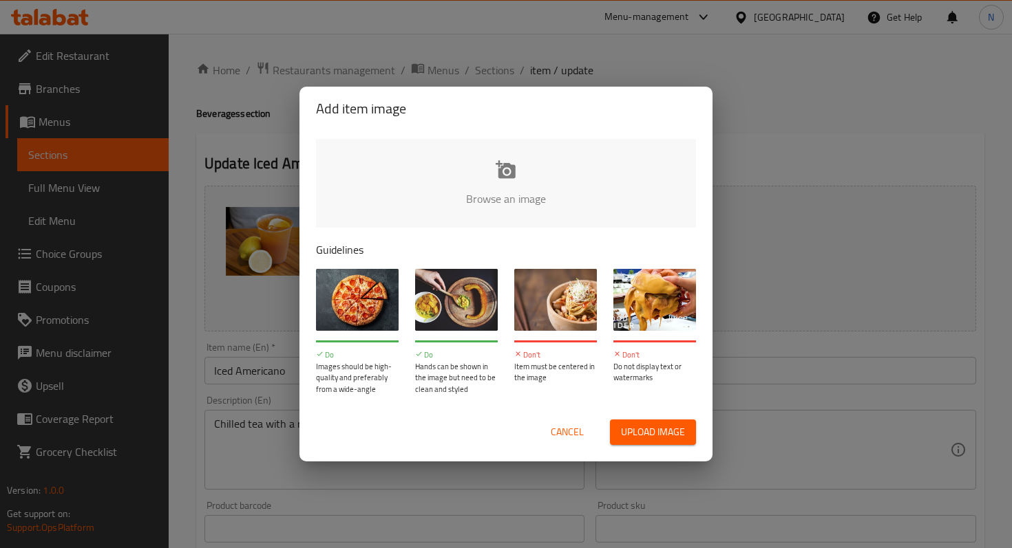
click at [562, 430] on span "Cancel" at bounding box center [567, 432] width 33 height 17
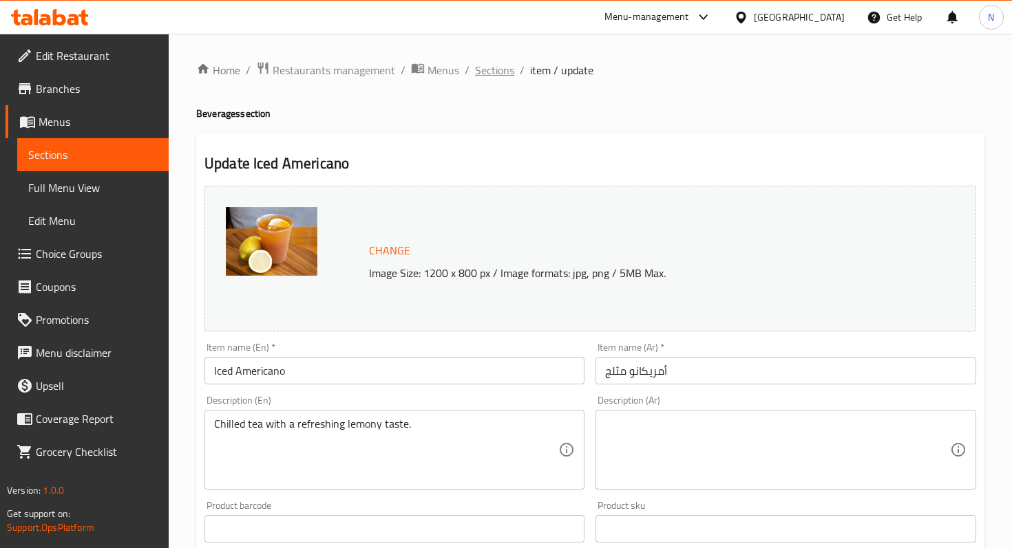
click at [488, 62] on span "Sections" at bounding box center [494, 70] width 39 height 17
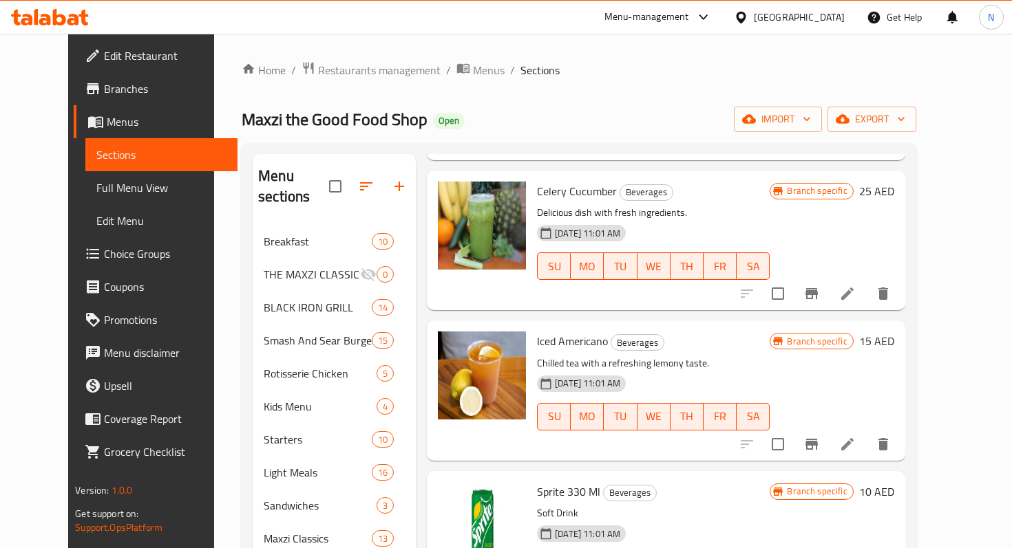
scroll to position [1555, 0]
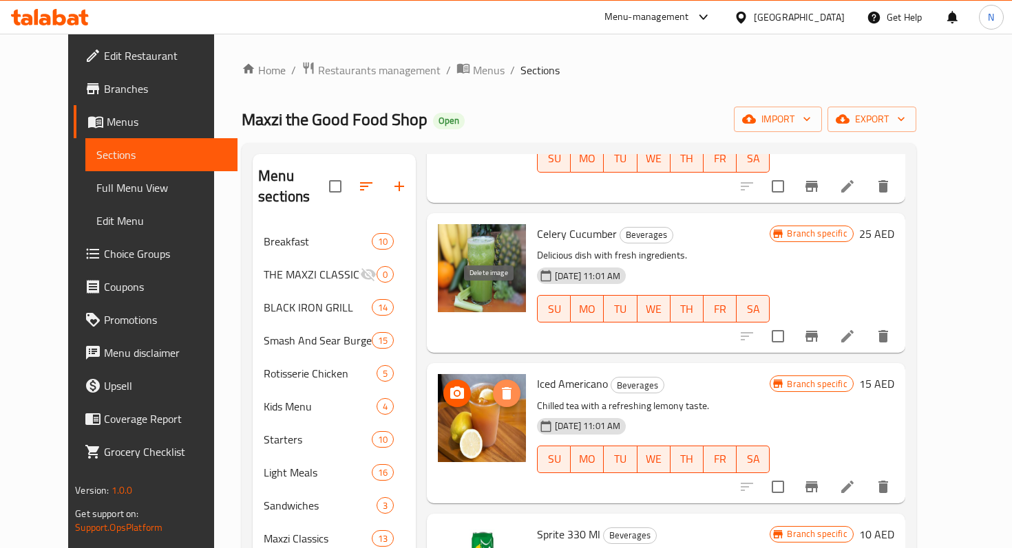
click at [502, 387] on icon "delete image" at bounding box center [507, 393] width 10 height 12
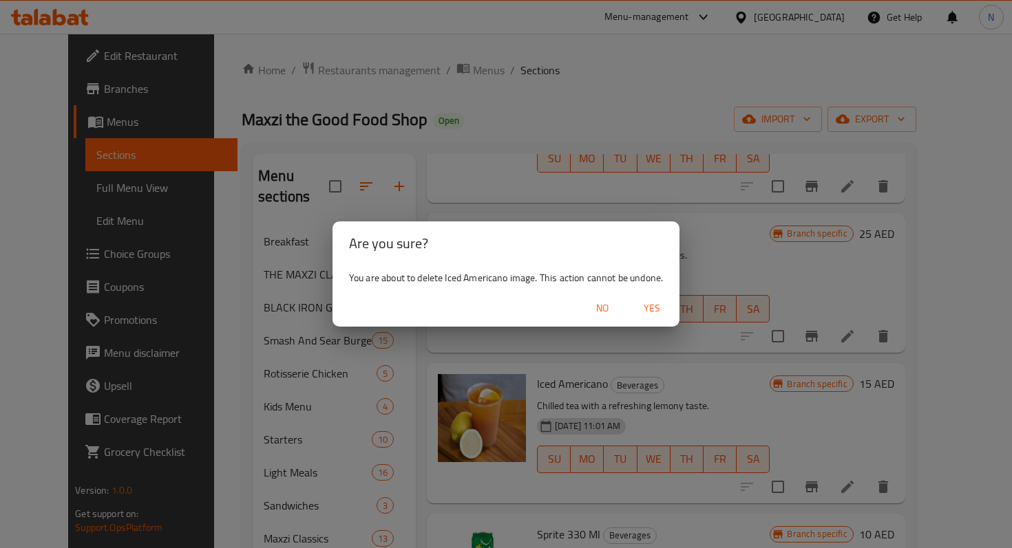
click at [639, 304] on span "Yes" at bounding box center [651, 308] width 33 height 17
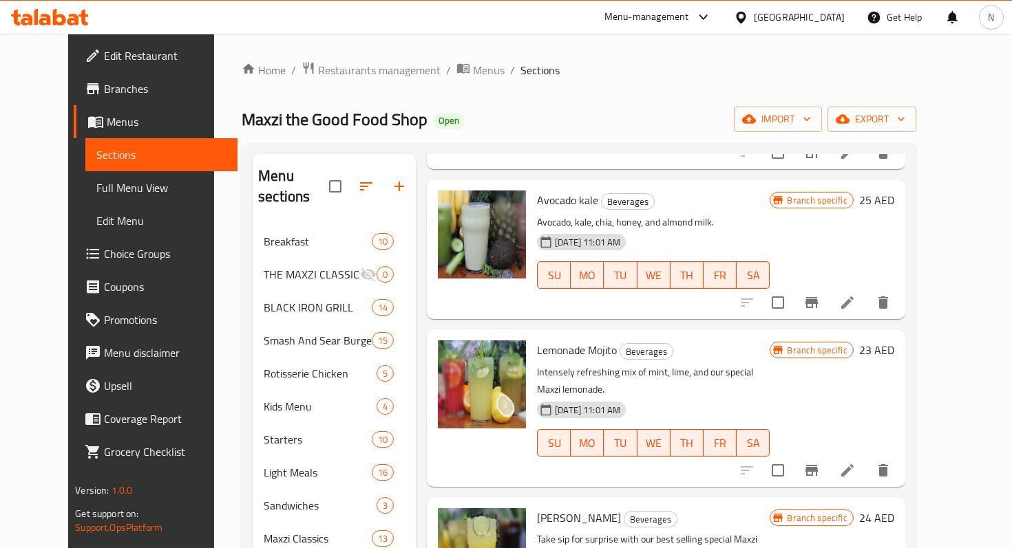
scroll to position [0, 0]
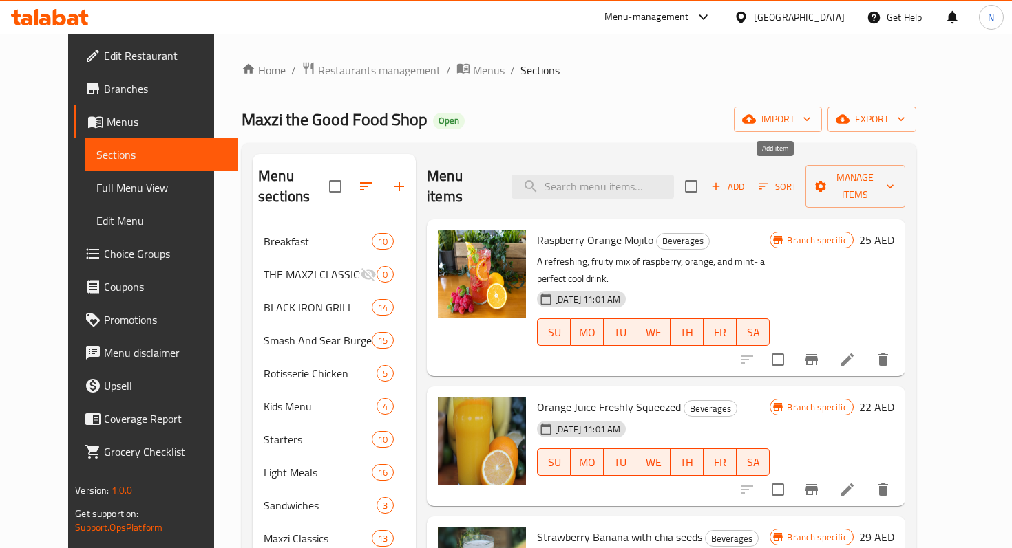
click at [746, 179] on span "Add" at bounding box center [727, 187] width 37 height 16
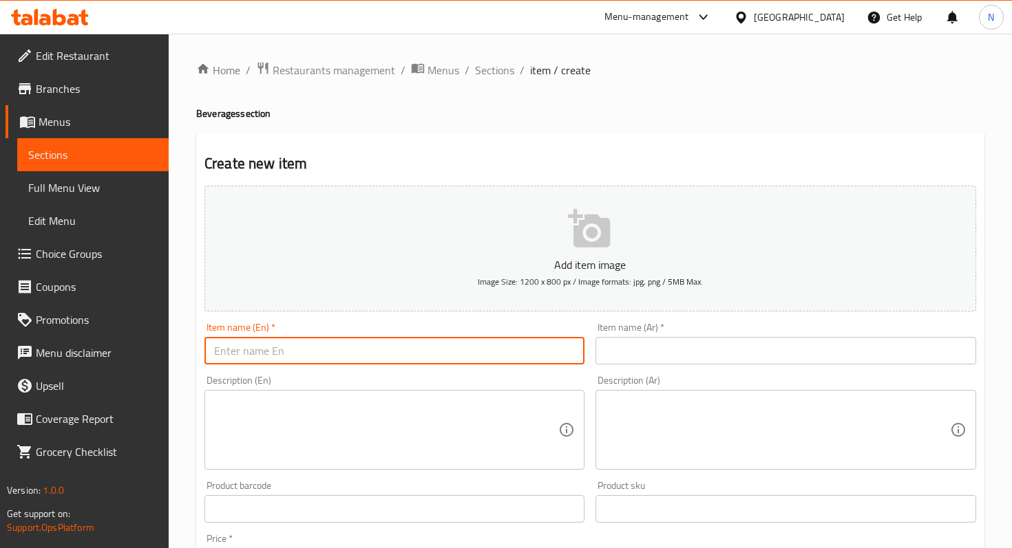
click at [418, 348] on input "text" at bounding box center [394, 351] width 380 height 28
paste input "ARIZONA ENERGY HERBAL"
click at [358, 349] on input "ARIZONA ENERGY HERBAL" at bounding box center [394, 351] width 380 height 28
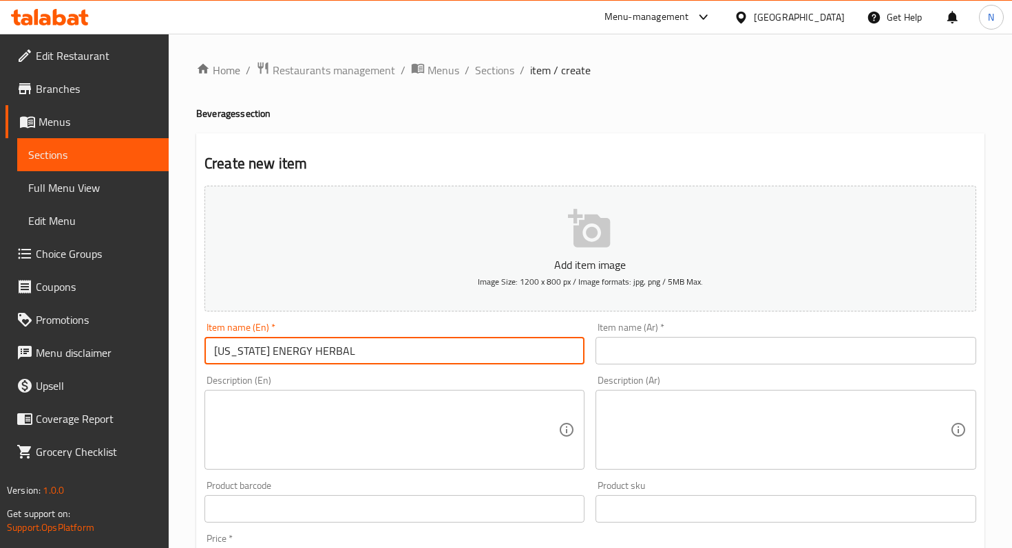
paste input "ICED TEAS"
type input "ARIZONA ICED TEAS"
click at [637, 345] on input "text" at bounding box center [785, 351] width 380 height 28
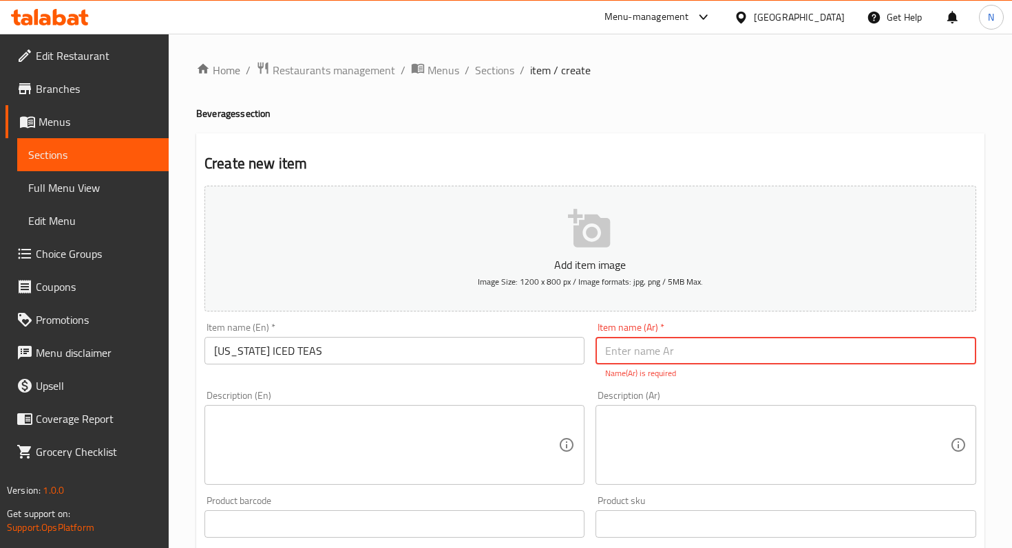
click at [628, 350] on input "text" at bounding box center [785, 351] width 380 height 28
paste input "مشروبات أريزونا"
type input "مشروبات أريزونا"
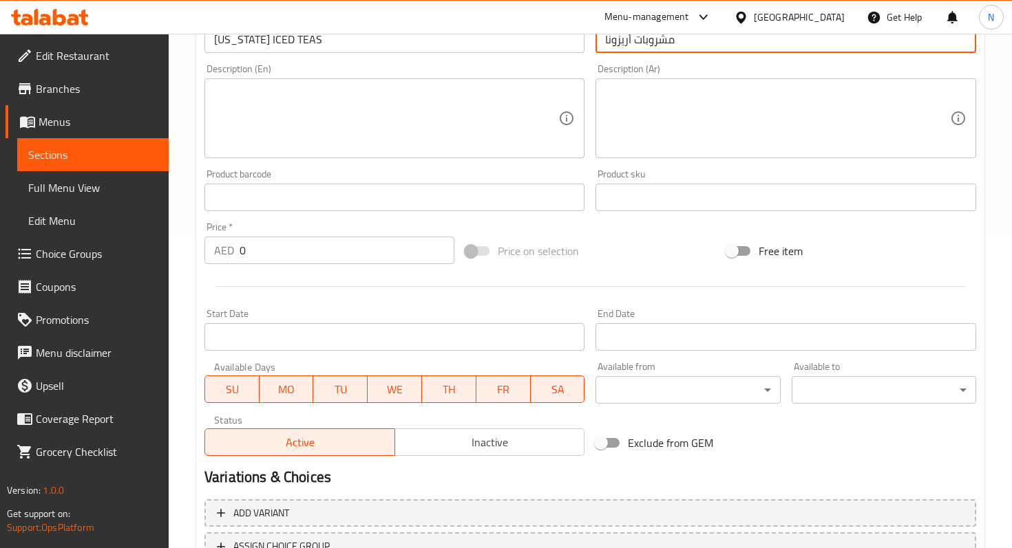
scroll to position [263, 0]
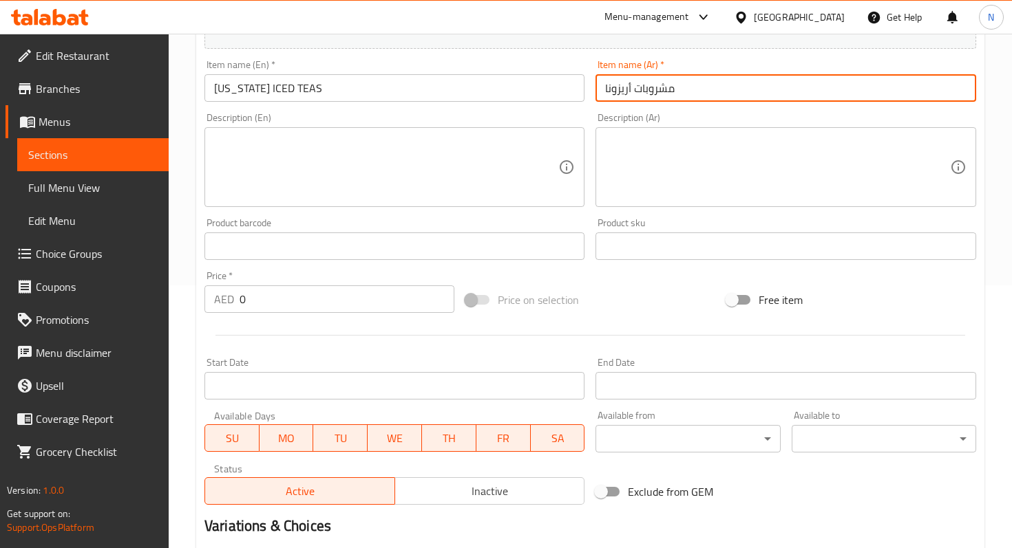
click at [317, 160] on textarea at bounding box center [386, 167] width 344 height 65
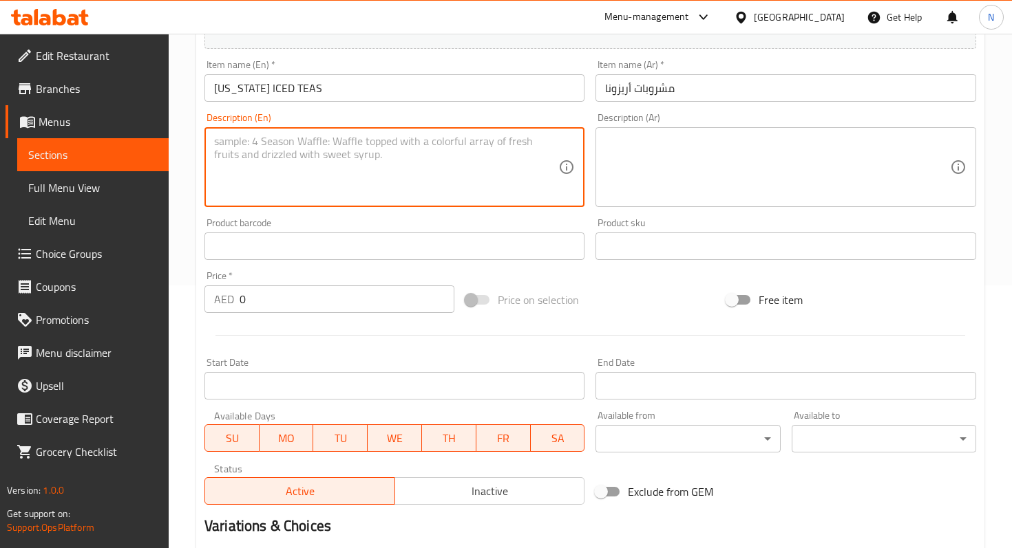
paste textarea "ARNOLD PALMER, FRUIT PUNCH, GRAPEADE, KIWI STRAWBERRY, MUCHO MANGO, ENERGY HERB…"
type textarea "ARNOLD PALMER, FRUIT PUNCH, GRAPEADE, KIWI STRAWBERRY, MUCHO MANGO, ENERGY HERB…"
click at [632, 160] on textarea at bounding box center [777, 167] width 344 height 65
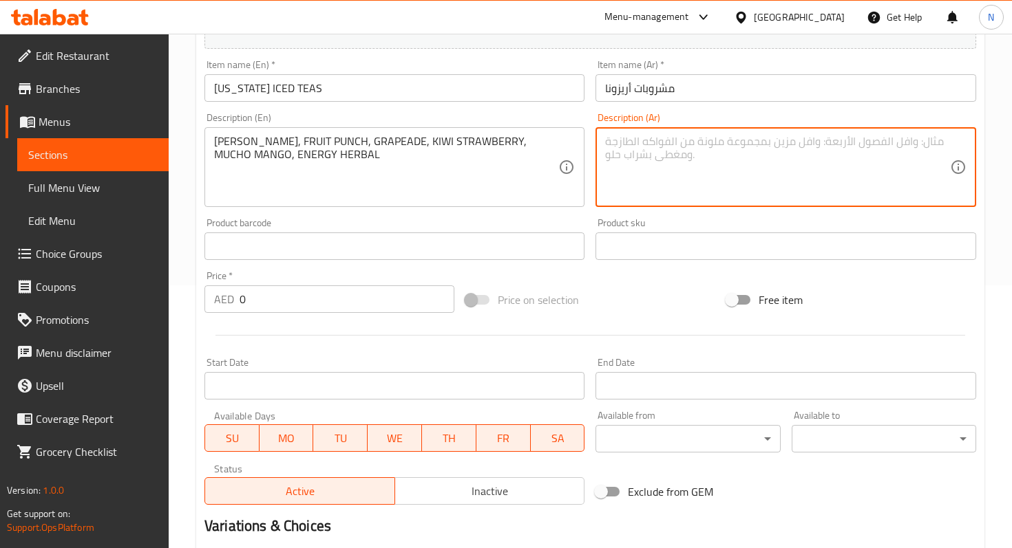
paste textarea "أرنولد بالمر، فروت بانش، جرايبيد، كيوي ستروبيري، موتشو مانجو، إنرجي هيربال"
type textarea "أرنولد بالمر، فروت بانش، جرايبيد، كيوي ستروبيري، موتشو مانجو، إنرجي هيربال"
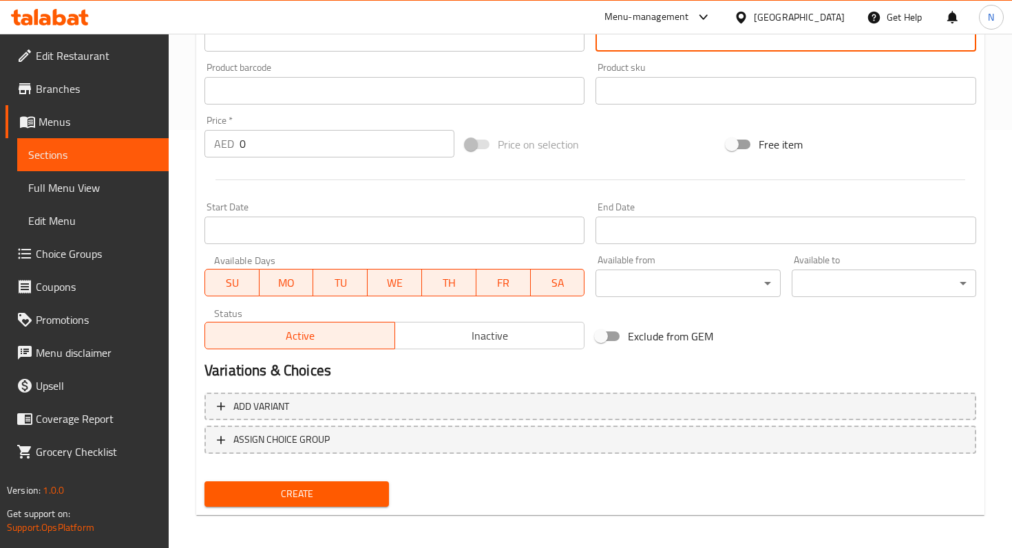
scroll to position [424, 0]
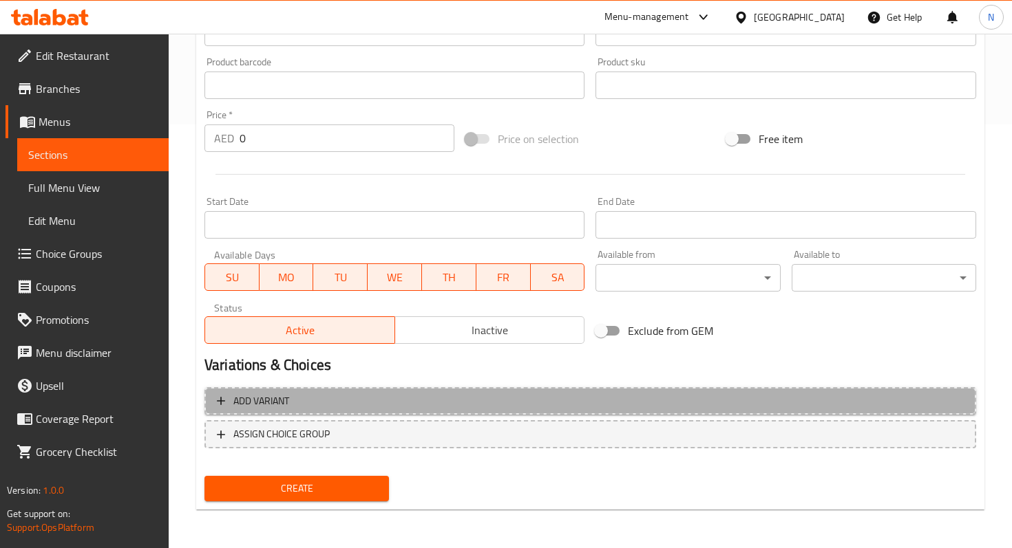
click at [215, 398] on icon "button" at bounding box center [221, 401] width 14 height 14
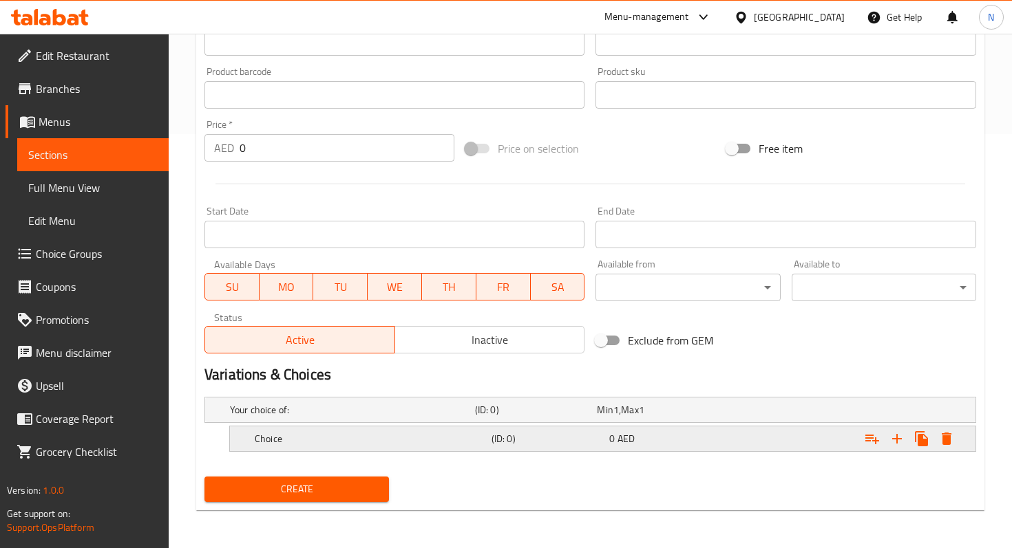
click at [327, 442] on h5 "Choice" at bounding box center [370, 439] width 231 height 14
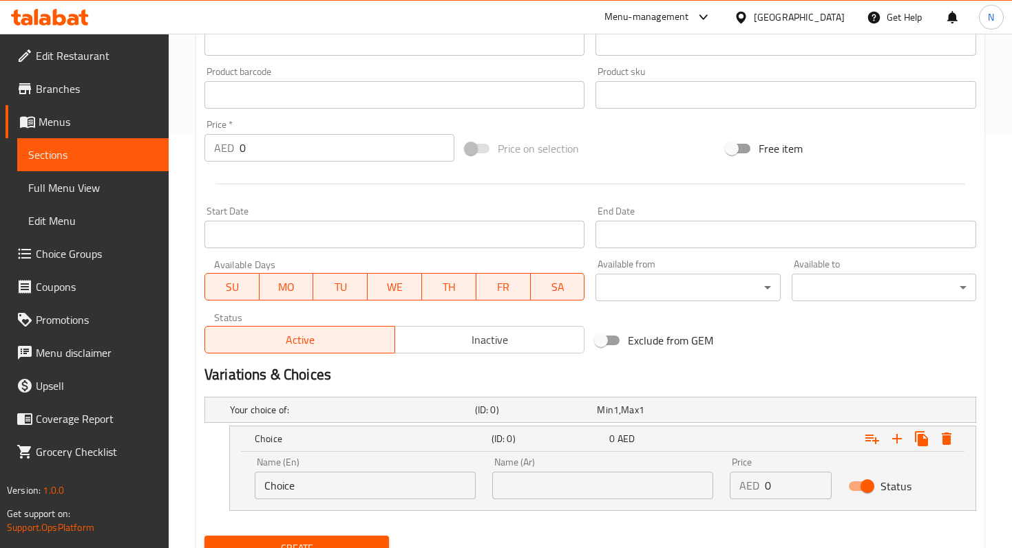
click at [330, 480] on input "Choice" at bounding box center [365, 486] width 221 height 28
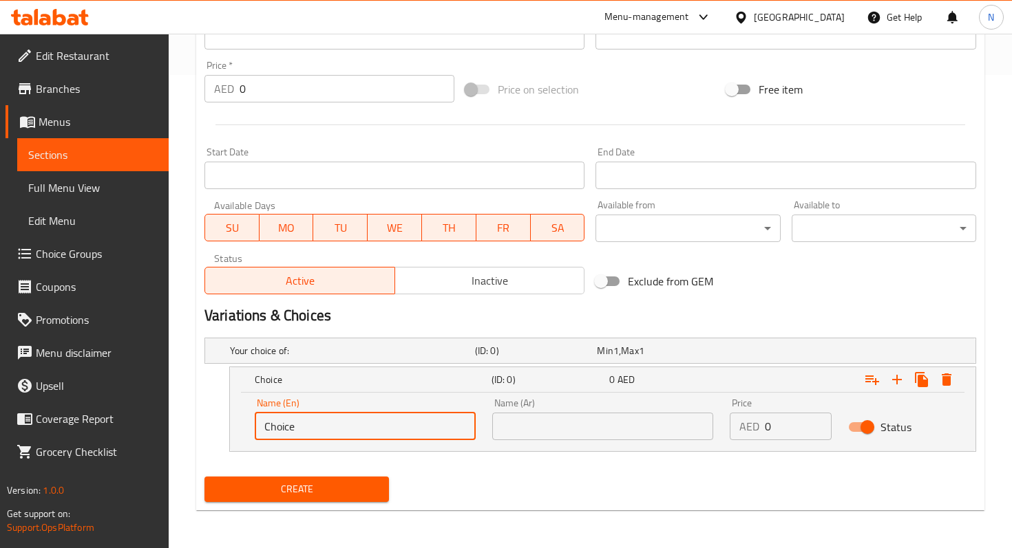
click at [303, 423] on input "Choice" at bounding box center [365, 427] width 221 height 28
click at [349, 424] on input "Choice" at bounding box center [365, 427] width 221 height 28
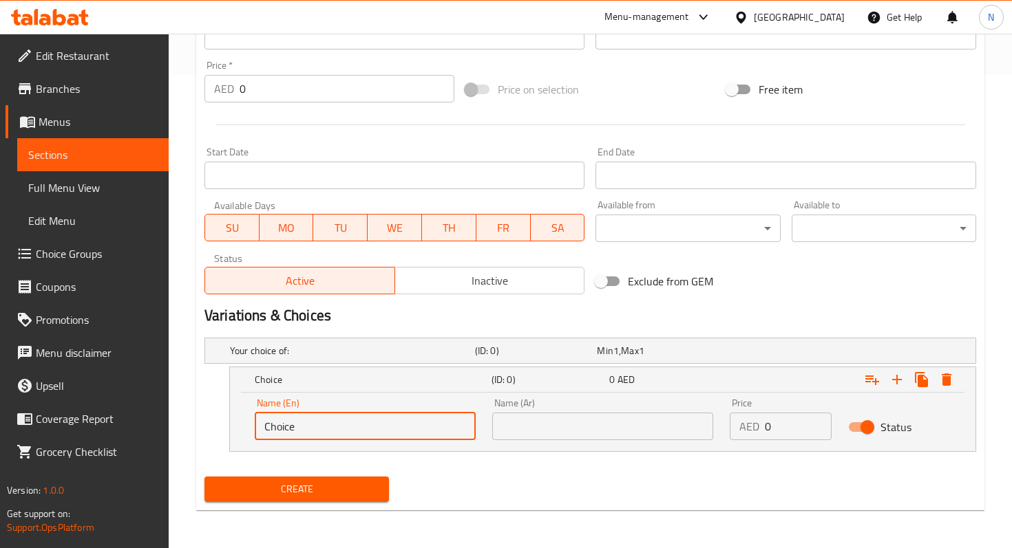
paste input "ARIZONA ARNOLD PALMER"
type input "ARIZONA ARNOLD PALMER"
click at [286, 97] on input "0" at bounding box center [346, 89] width 215 height 28
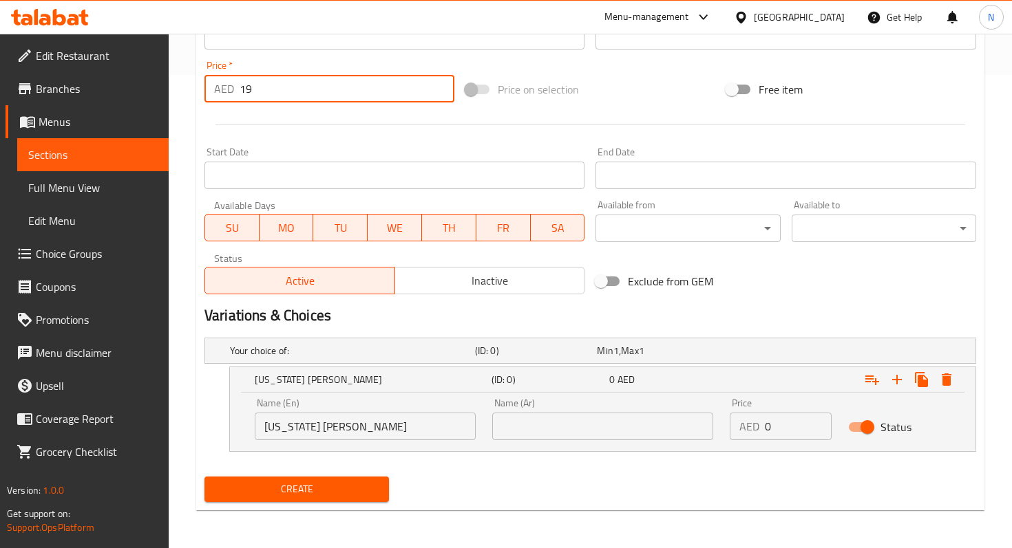
type input "19"
click at [634, 423] on input "text" at bounding box center [602, 427] width 221 height 28
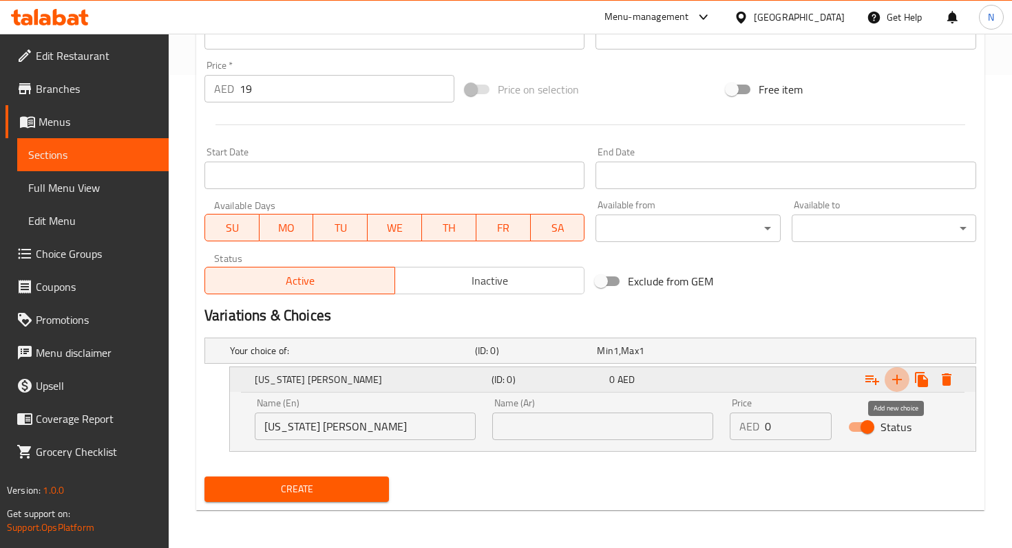
click at [897, 381] on icon "Expand" at bounding box center [897, 380] width 10 height 10
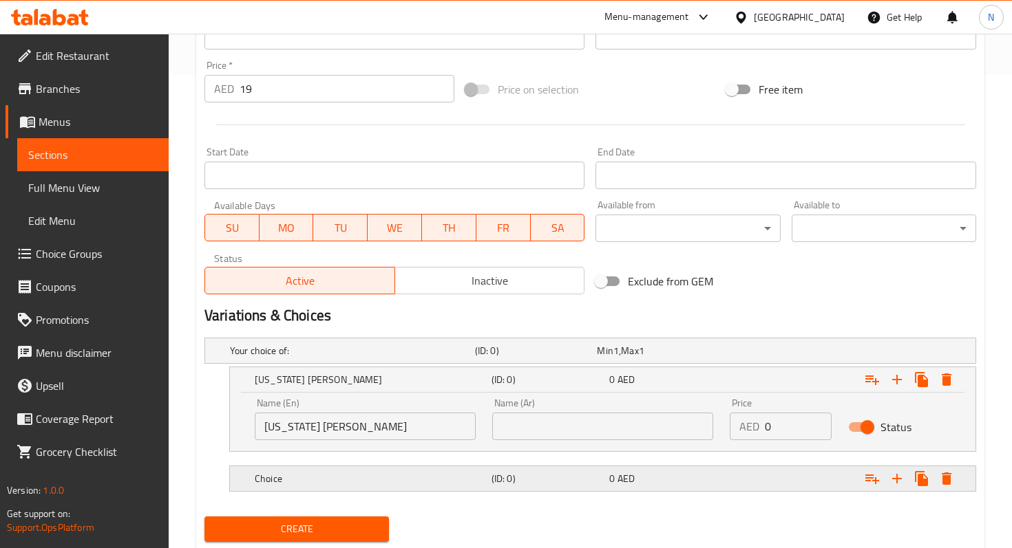
click at [674, 487] on div "0 AED" at bounding box center [665, 478] width 118 height 19
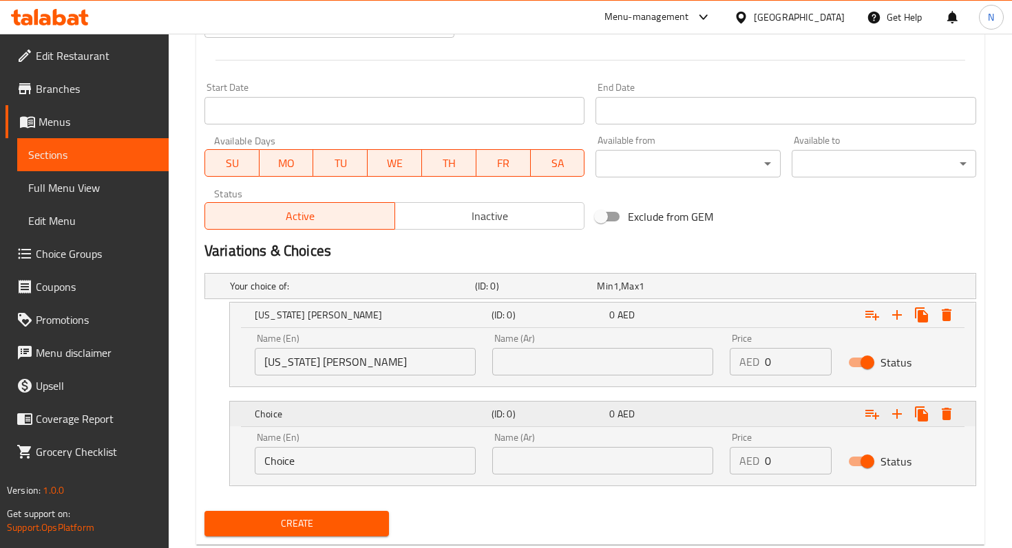
scroll to position [573, 0]
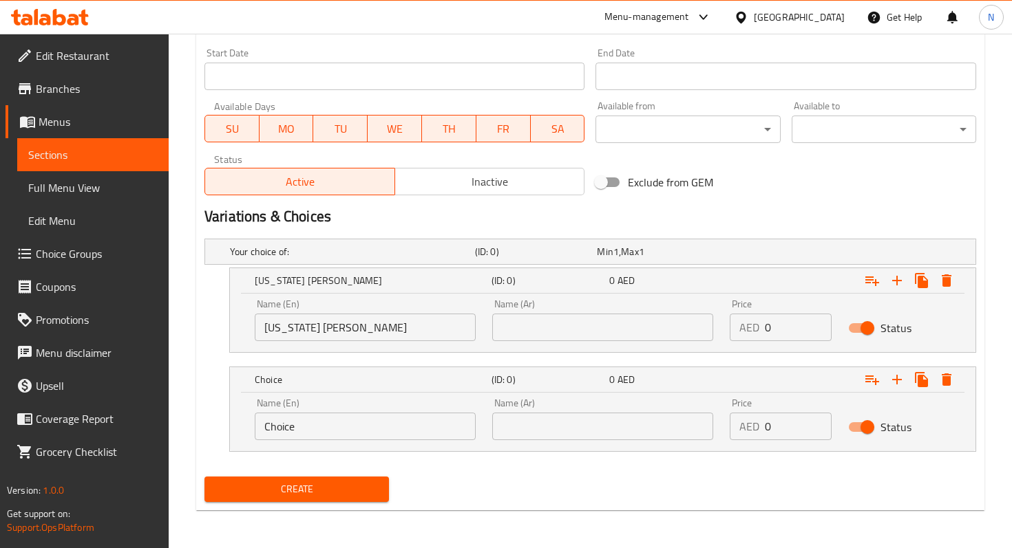
click at [364, 411] on div "Name (En) Choice Name (En)" at bounding box center [365, 419] width 221 height 42
click at [332, 434] on input "Choice" at bounding box center [365, 427] width 221 height 28
paste input "ARIZONA FRUIT PUNCH"
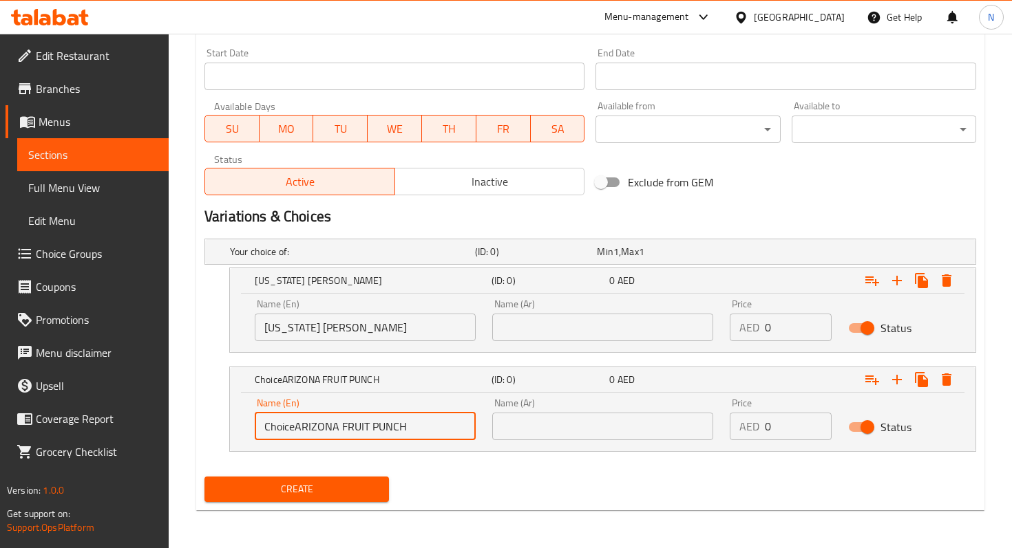
drag, startPoint x: 296, startPoint y: 430, endPoint x: 239, endPoint y: 430, distance: 57.1
click at [239, 430] on div "Name (En) ChoiceARIZONA FRUIT PUNCH Name (En) Name (Ar) Name (Ar) Price AED 0 P…" at bounding box center [602, 422] width 745 height 58
type input "ARIZONA FRUIT PUNCH"
click at [901, 374] on icon "Expand" at bounding box center [896, 380] width 17 height 17
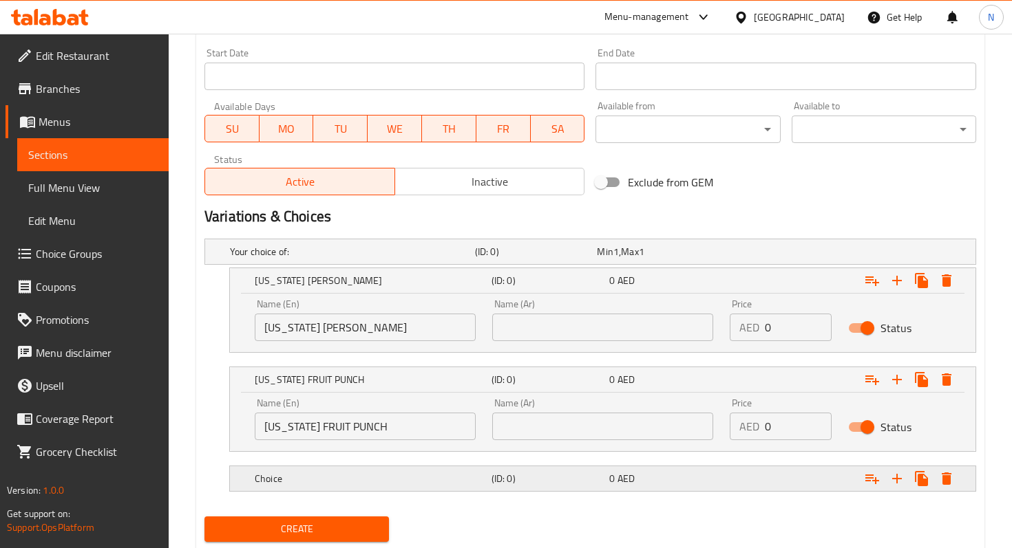
click at [478, 472] on h5 "Choice" at bounding box center [370, 479] width 231 height 14
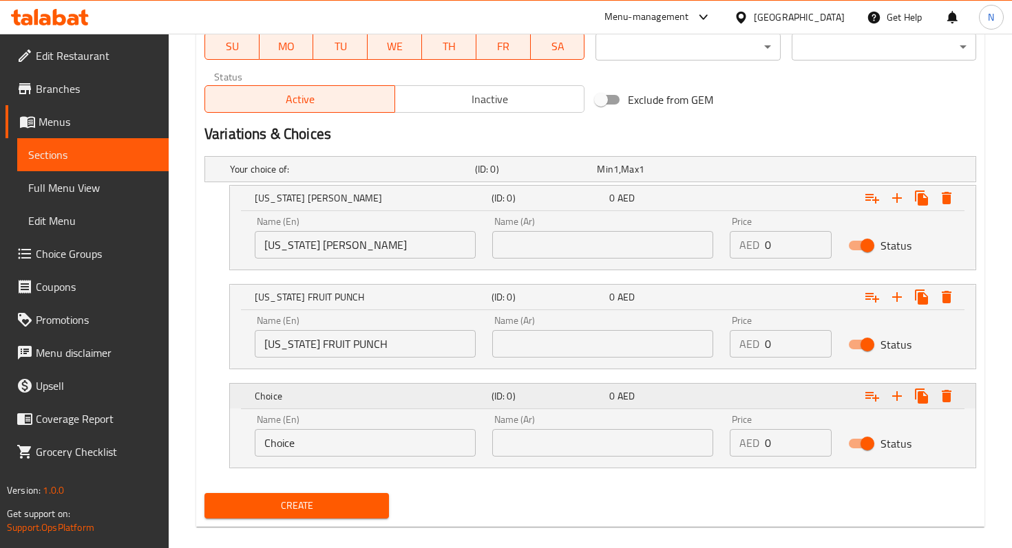
scroll to position [672, 0]
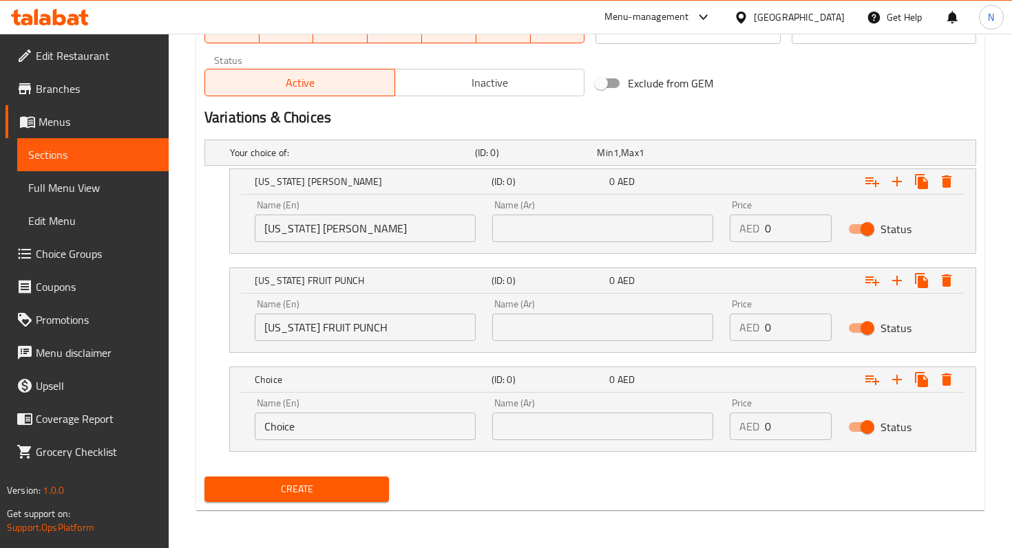
click at [378, 434] on input "Choice" at bounding box center [365, 427] width 221 height 28
paste input "ARIZONA GRAPEADE"
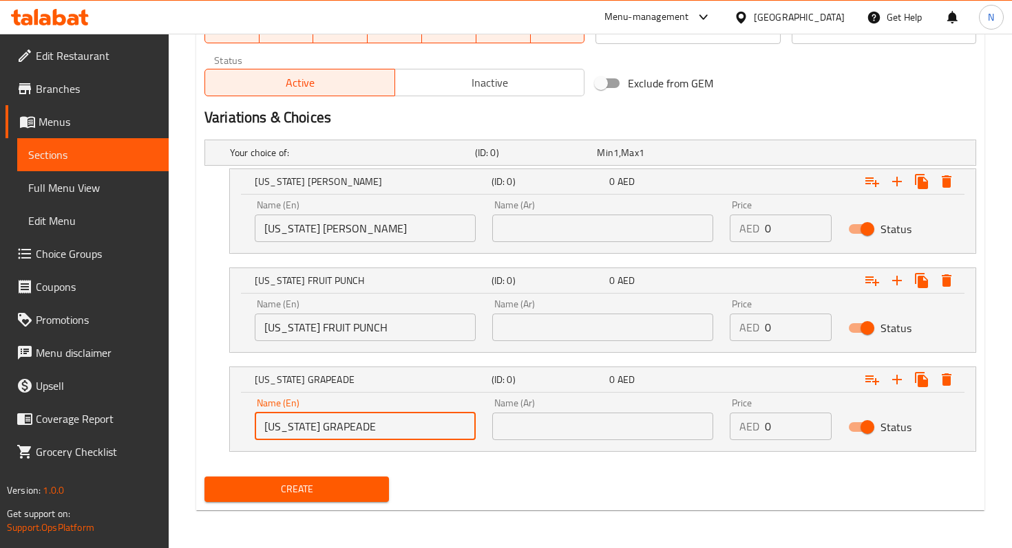
type input "ARIZONA GRAPEADE"
click at [792, 228] on input "0" at bounding box center [798, 229] width 67 height 28
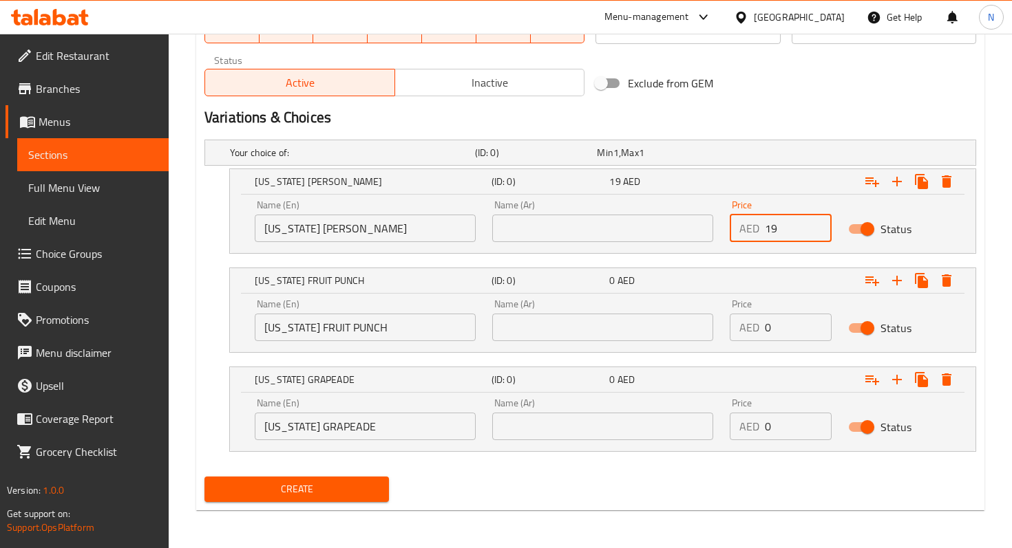
type input "19"
click at [780, 338] on input "0" at bounding box center [798, 328] width 67 height 28
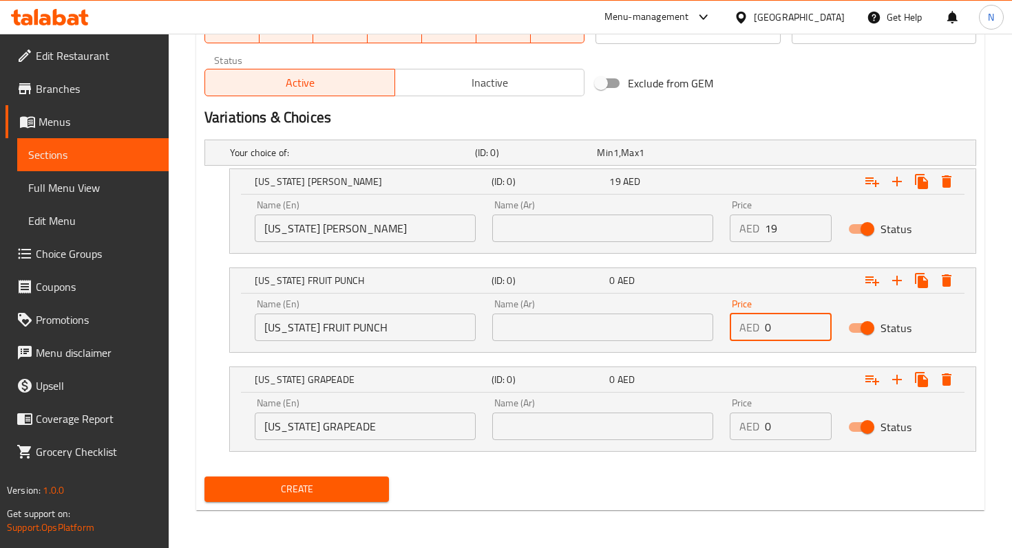
click at [780, 338] on input "0" at bounding box center [798, 328] width 67 height 28
type input "19"
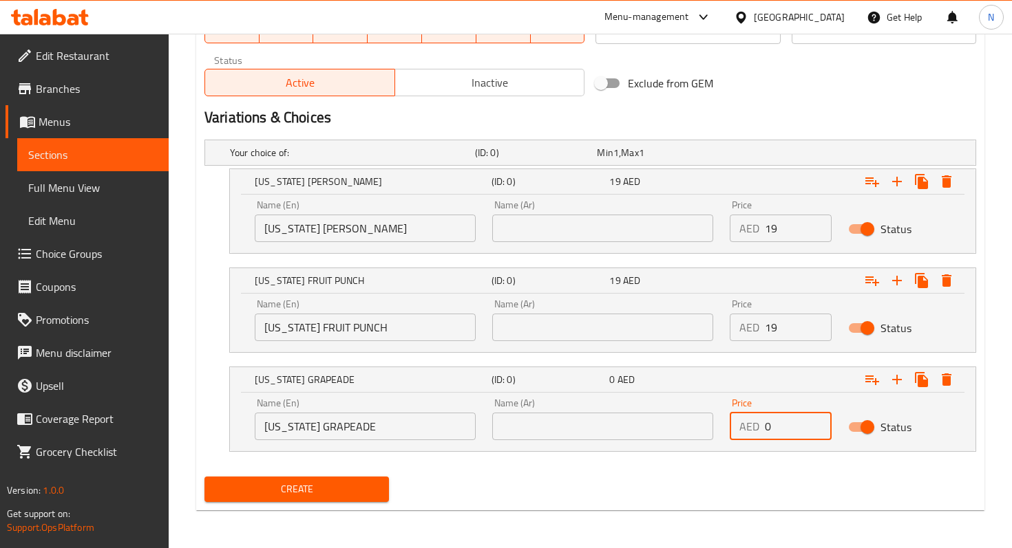
click at [778, 424] on input "0" at bounding box center [798, 427] width 67 height 28
type input "19"
click at [899, 381] on icon "Expand" at bounding box center [896, 380] width 17 height 17
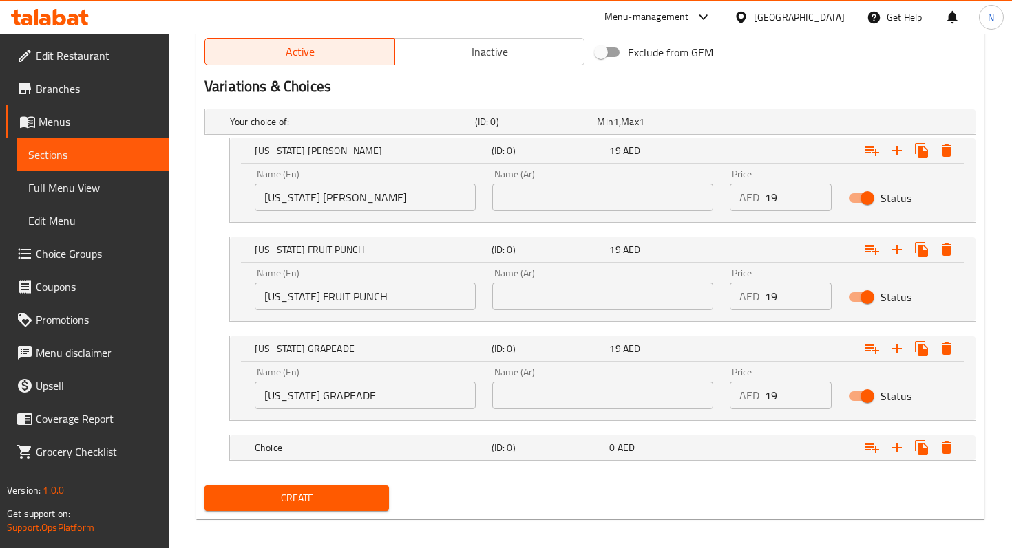
scroll to position [712, 0]
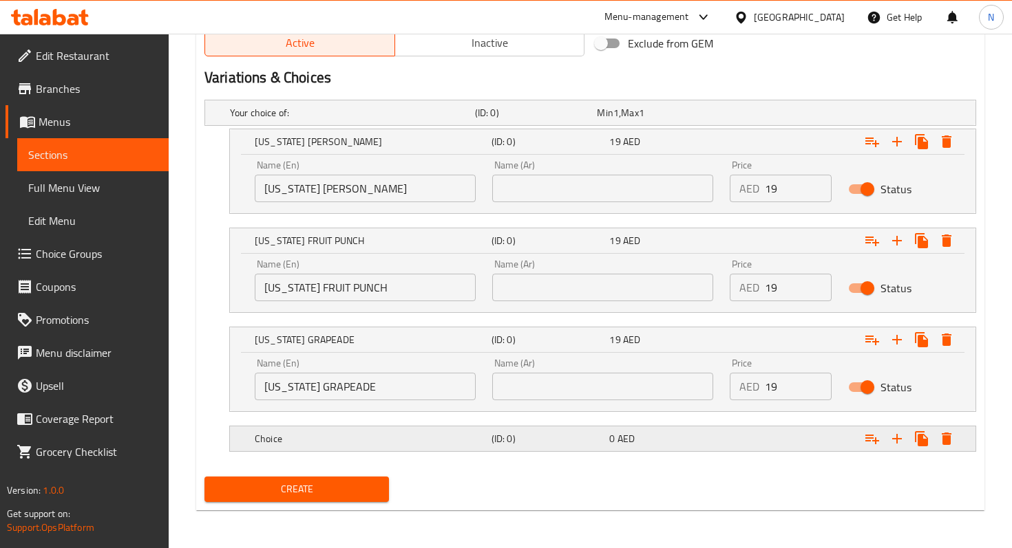
click at [478, 429] on div "Choice" at bounding box center [370, 438] width 237 height 19
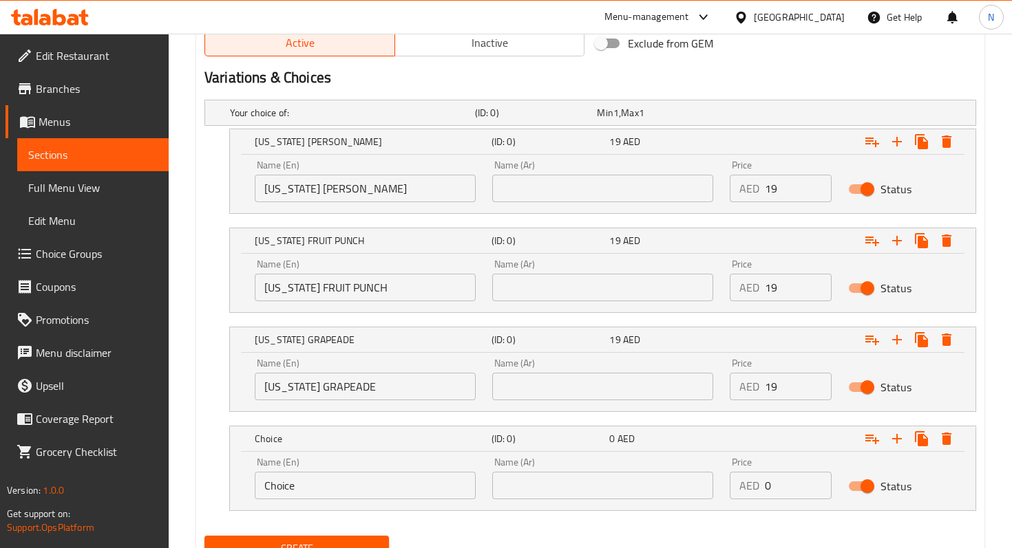
click at [355, 493] on input "Choice" at bounding box center [365, 486] width 221 height 28
paste input "ARIZONA KIWI STRAWBERRY"
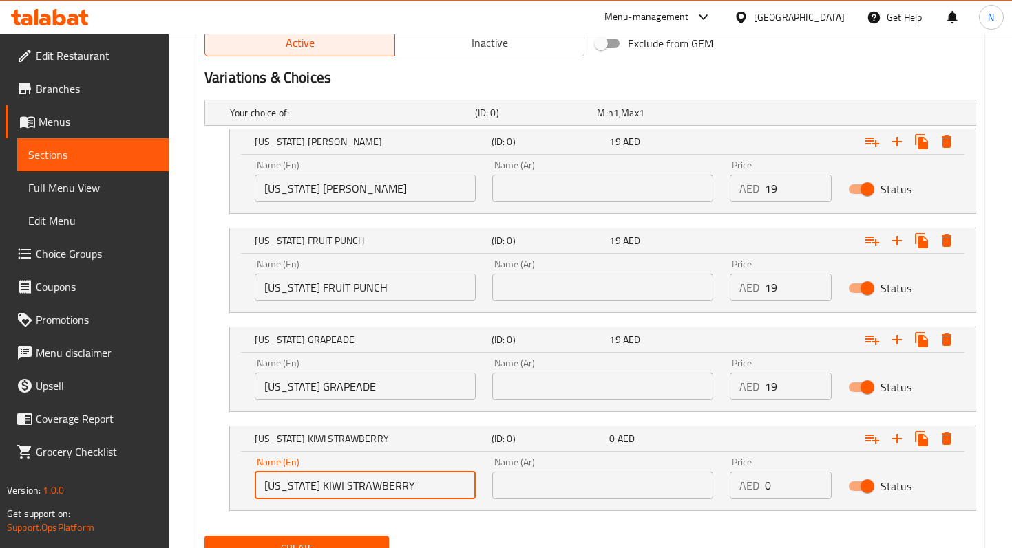
type input "ARIZONA KIWI STRAWBERRY"
click at [798, 484] on input "0" at bounding box center [798, 486] width 67 height 28
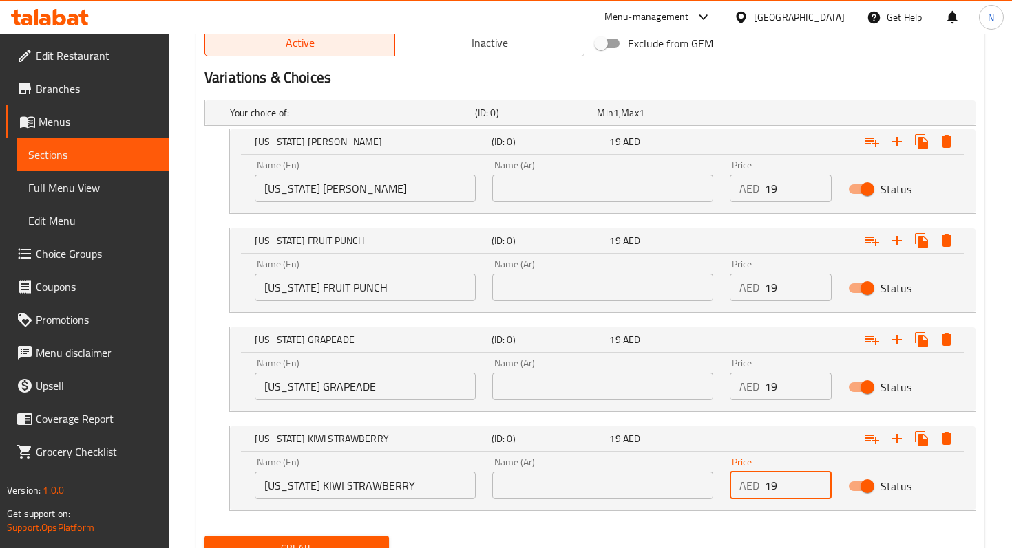
type input "19"
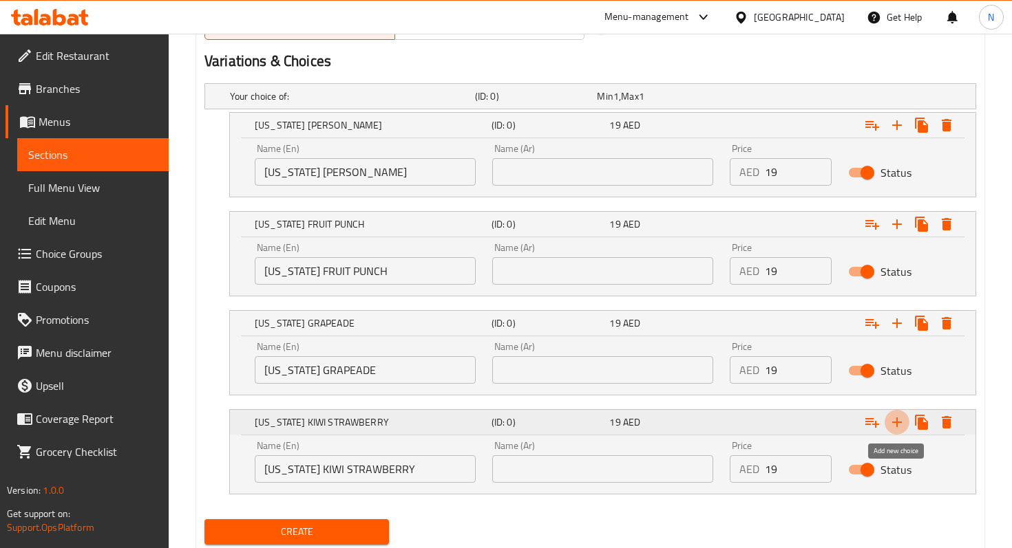
click at [895, 418] on icon "Expand" at bounding box center [896, 422] width 17 height 17
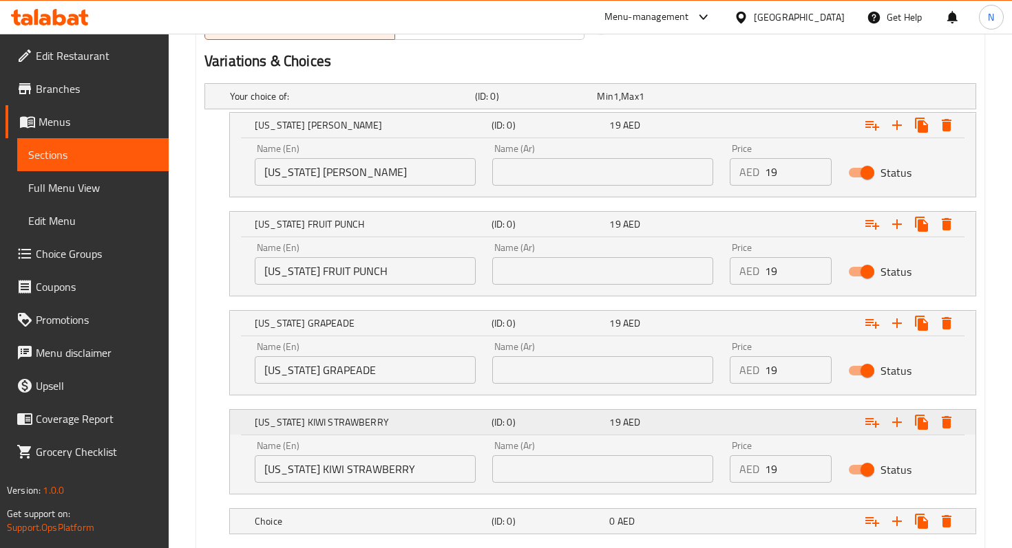
scroll to position [811, 0]
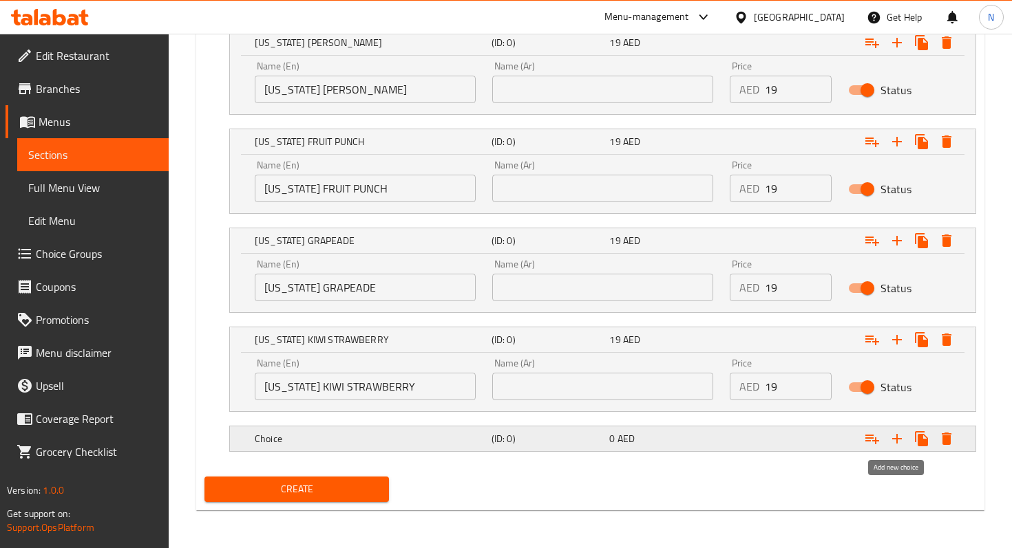
click at [895, 434] on icon "Expand" at bounding box center [896, 439] width 17 height 17
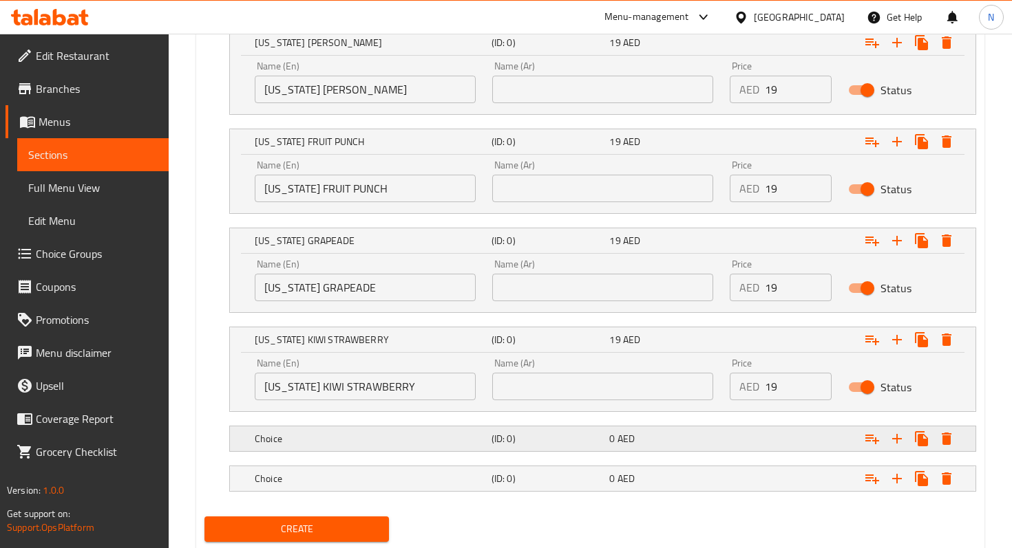
click at [390, 432] on h5 "Choice" at bounding box center [370, 439] width 231 height 14
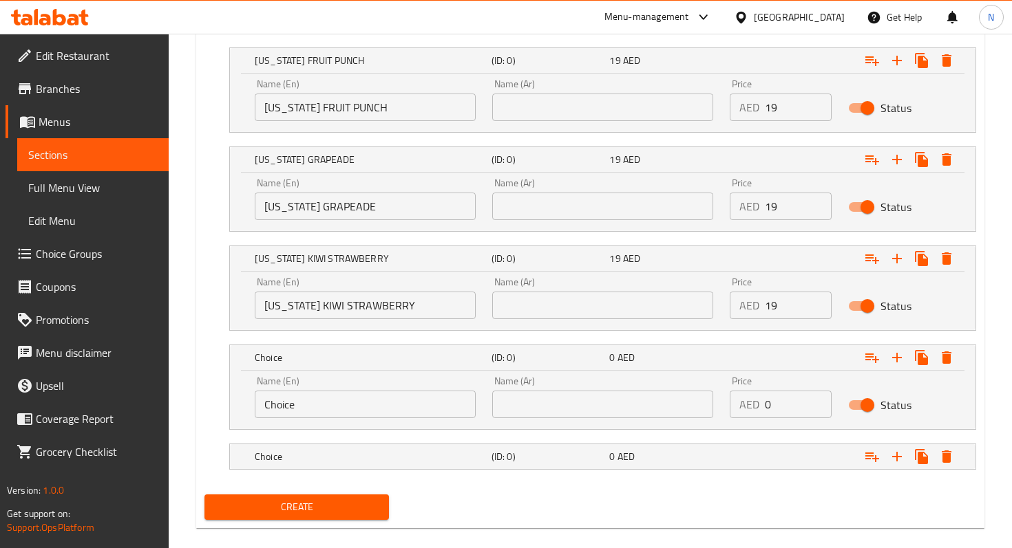
scroll to position [910, 0]
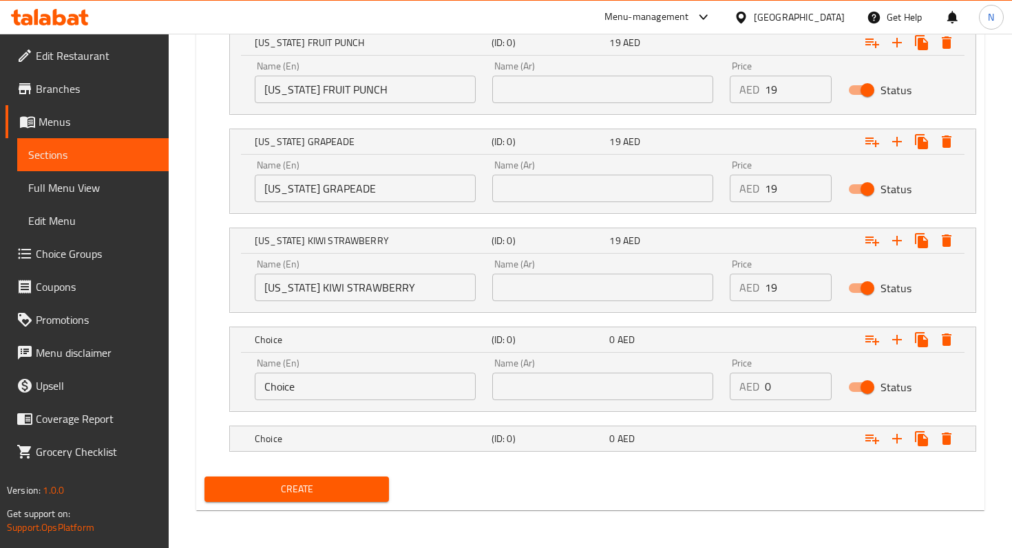
click at [303, 381] on input "Choice" at bounding box center [365, 387] width 221 height 28
paste input "ARIZONA MUCHO MANGO"
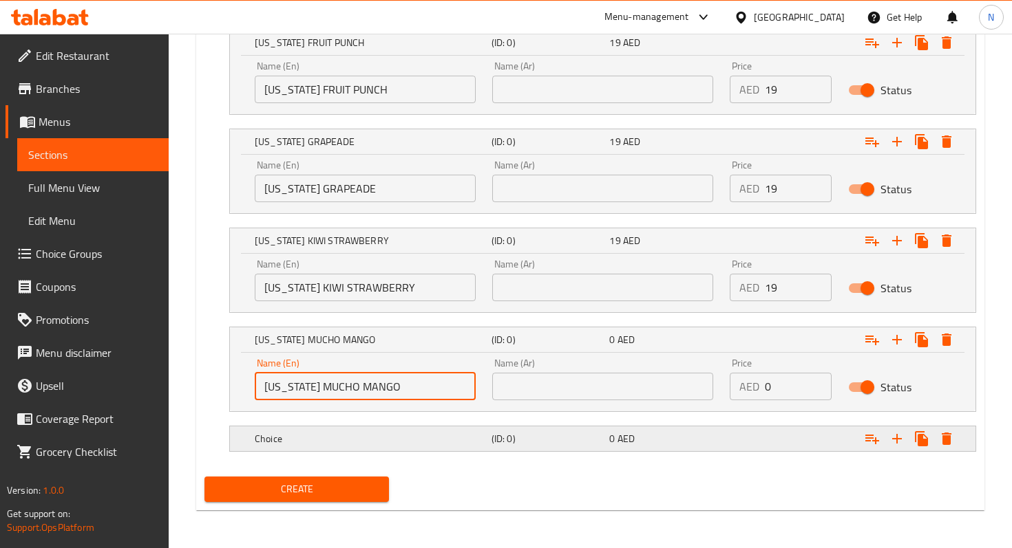
type input "ARIZONA MUCHO MANGO"
click at [247, 437] on div "Choice (ID: 0) 0 AED" at bounding box center [602, 439] width 745 height 25
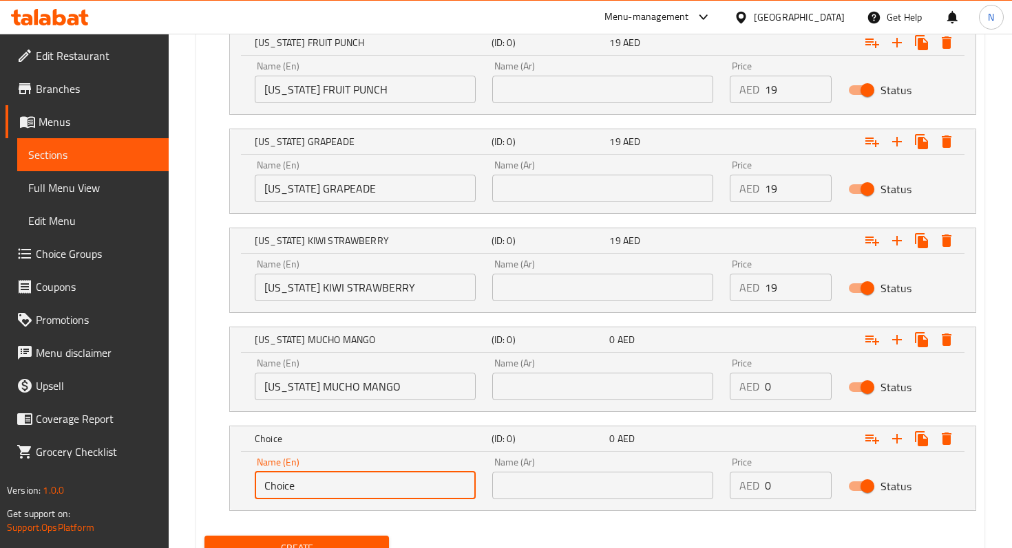
click at [295, 487] on input "Choice" at bounding box center [365, 486] width 221 height 28
click at [288, 486] on input "Choice" at bounding box center [365, 486] width 221 height 28
paste input "ARIZONA ENERGY HERBAL"
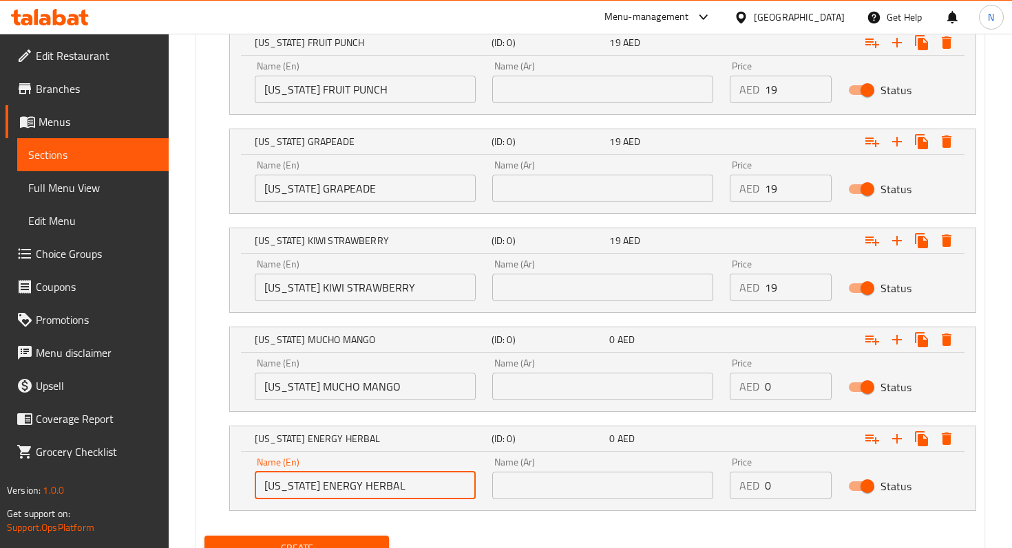
type input "ARIZONA ENERGY HERBAL"
click at [782, 383] on input "0" at bounding box center [798, 387] width 67 height 28
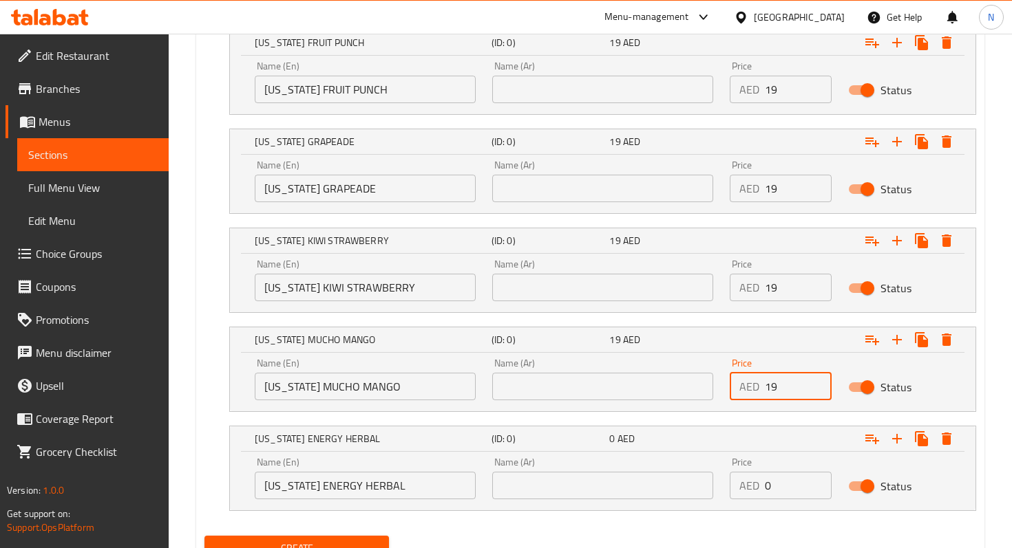
type input "19"
click at [782, 491] on input "0" at bounding box center [798, 486] width 67 height 28
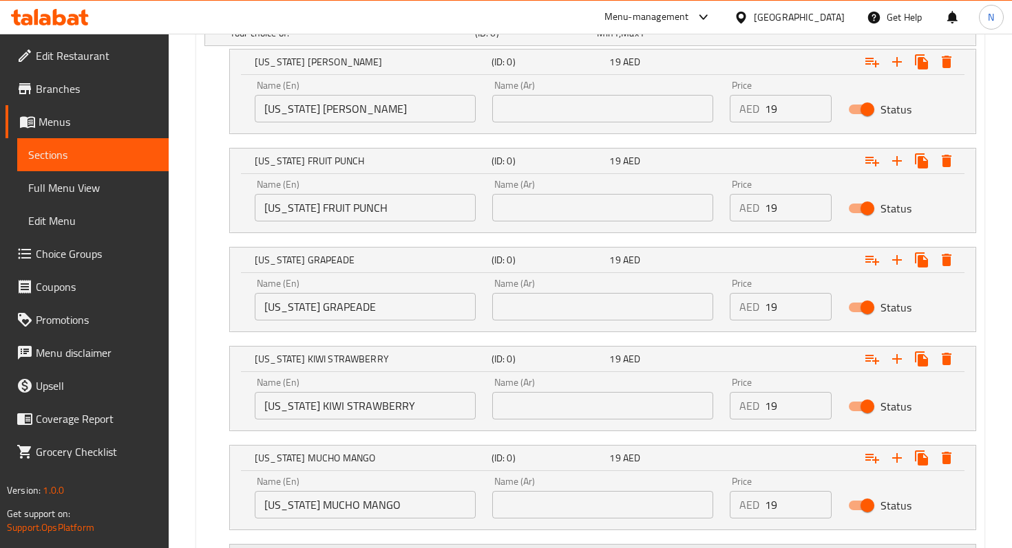
scroll to position [747, 0]
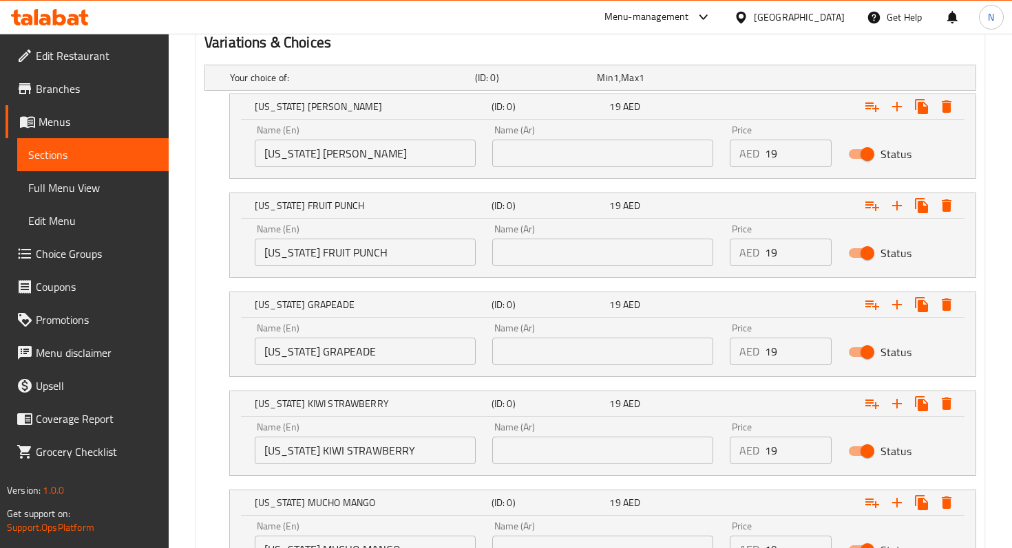
type input "19"
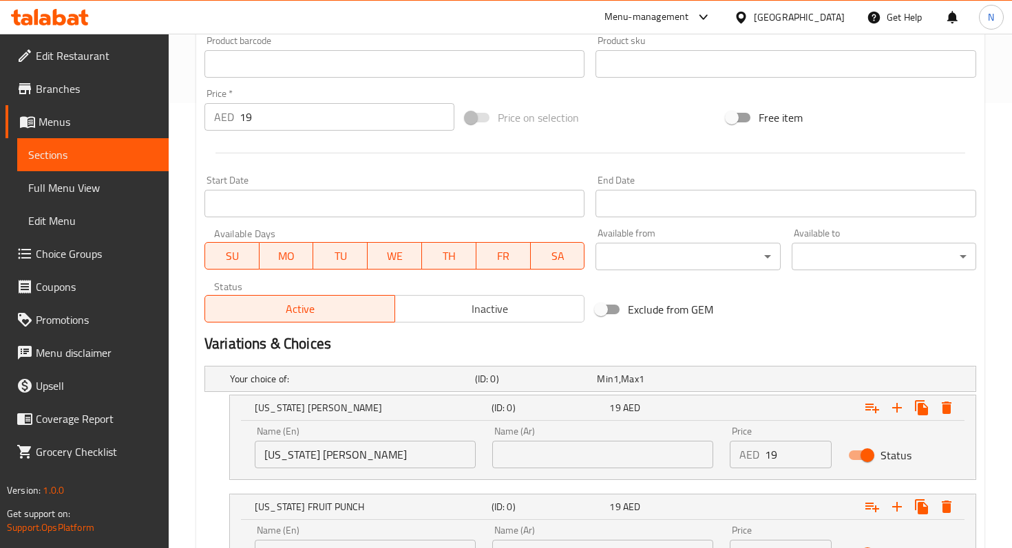
scroll to position [424, 0]
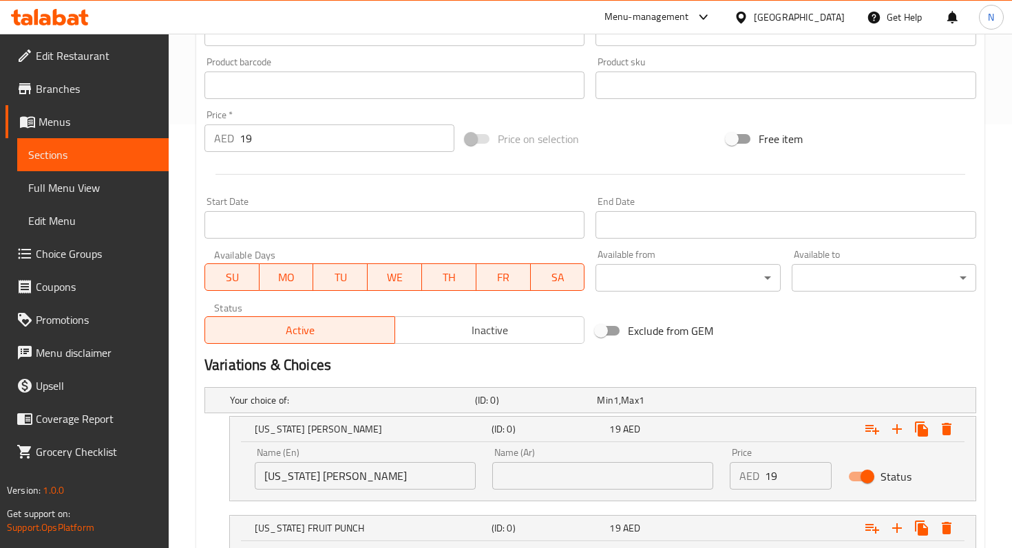
click at [327, 142] on input "19" at bounding box center [346, 139] width 215 height 28
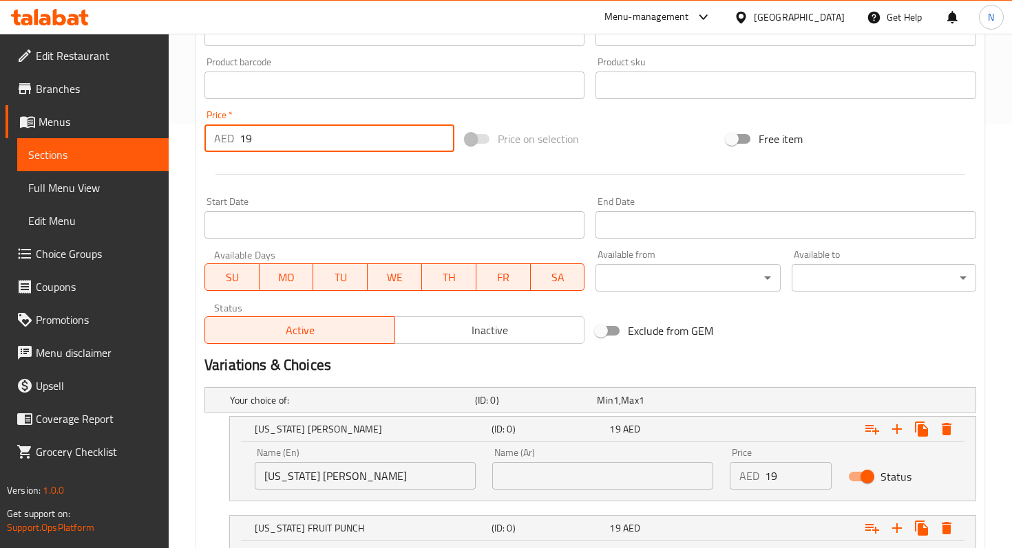
type input "1"
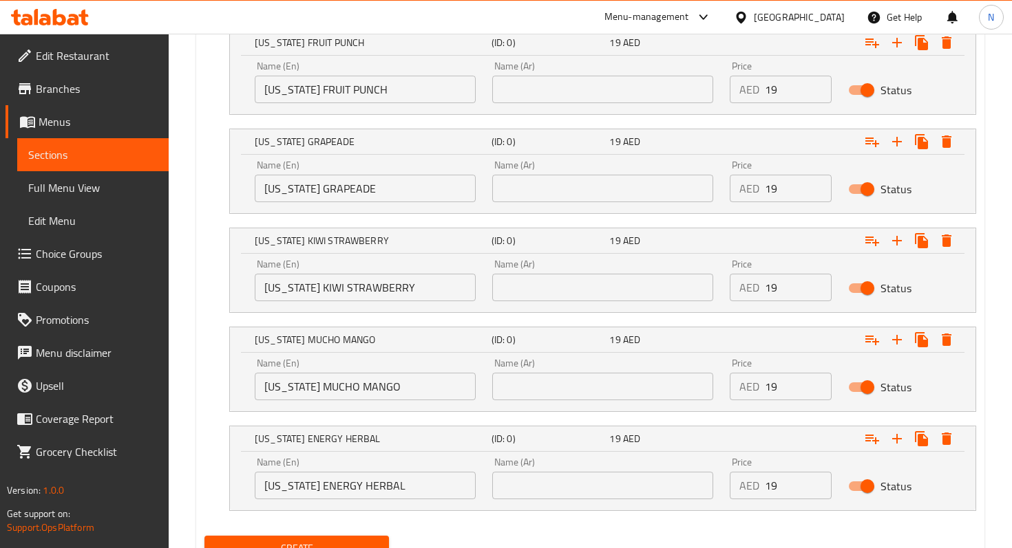
scroll to position [969, 0]
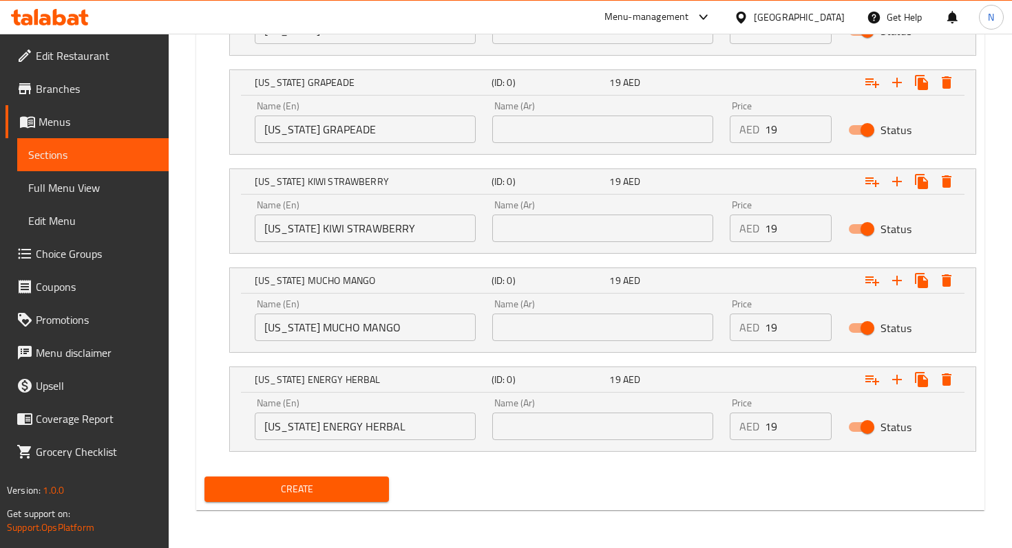
type input "0"
click at [246, 483] on span "Create" at bounding box center [296, 489] width 162 height 17
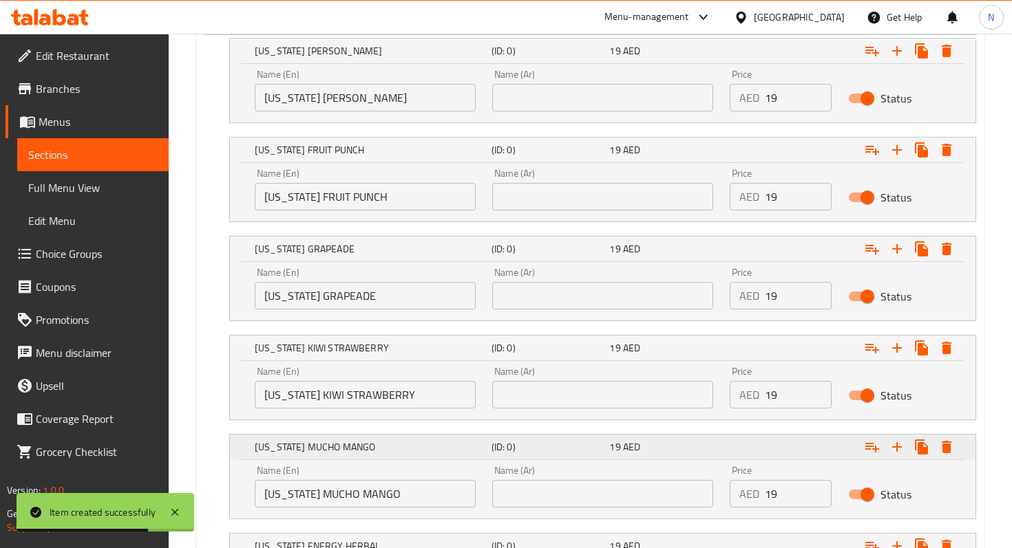
scroll to position [394, 0]
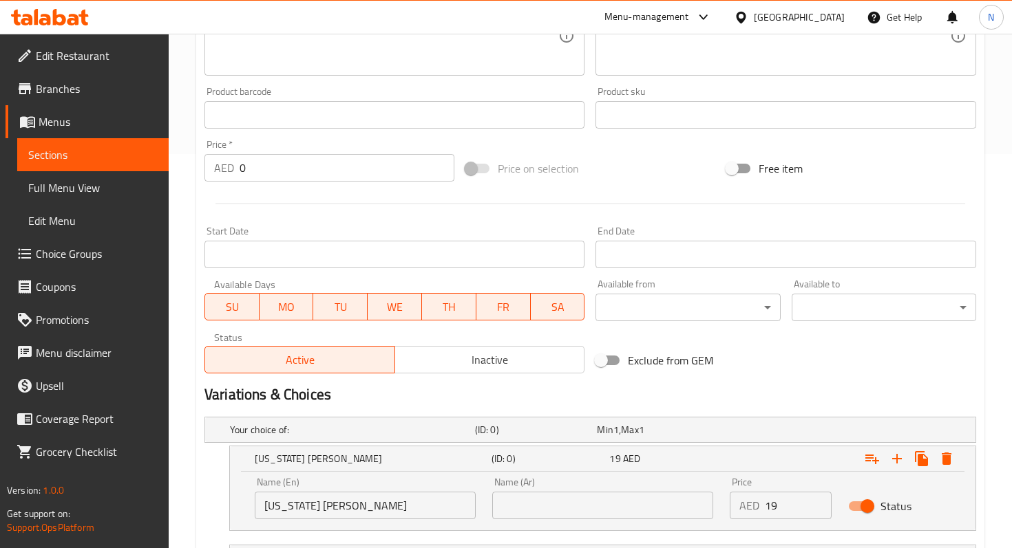
click at [346, 490] on div "Name (En) ARIZONA ARNOLD PALMER Name (En)" at bounding box center [365, 499] width 221 height 42
click at [345, 497] on input "ARIZONA ARNOLD PALMER" at bounding box center [365, 506] width 221 height 28
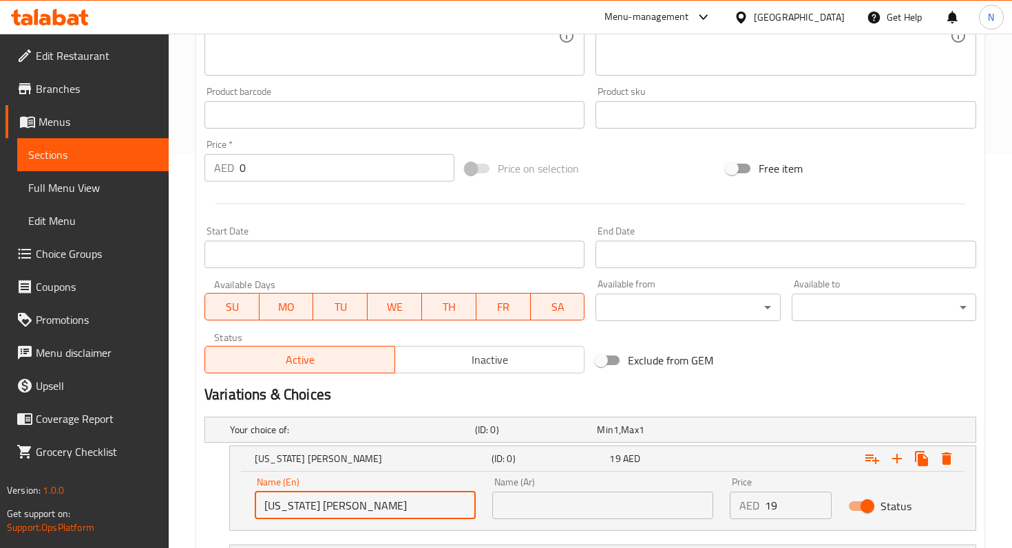
click at [70, 142] on link "Sections" at bounding box center [92, 154] width 151 height 33
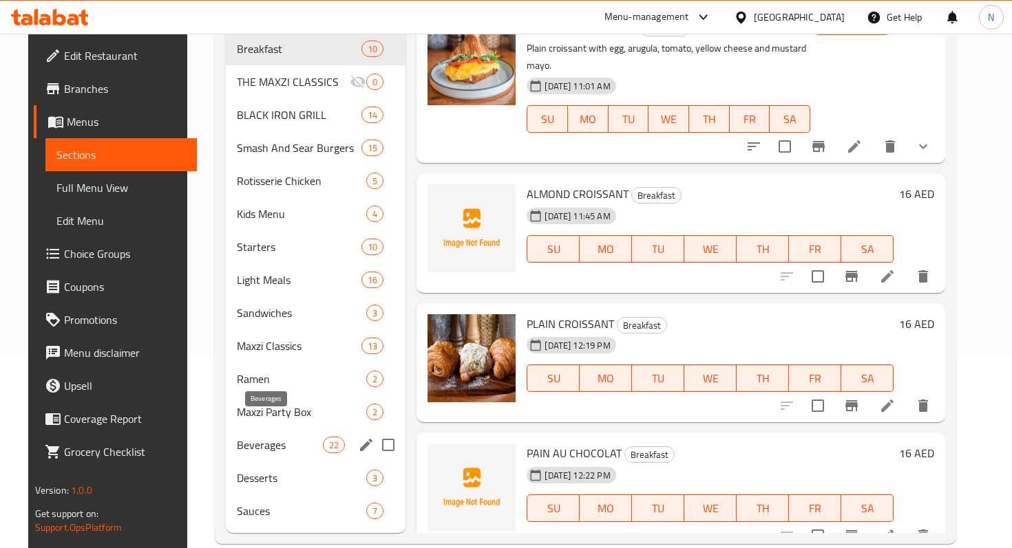
scroll to position [194, 0]
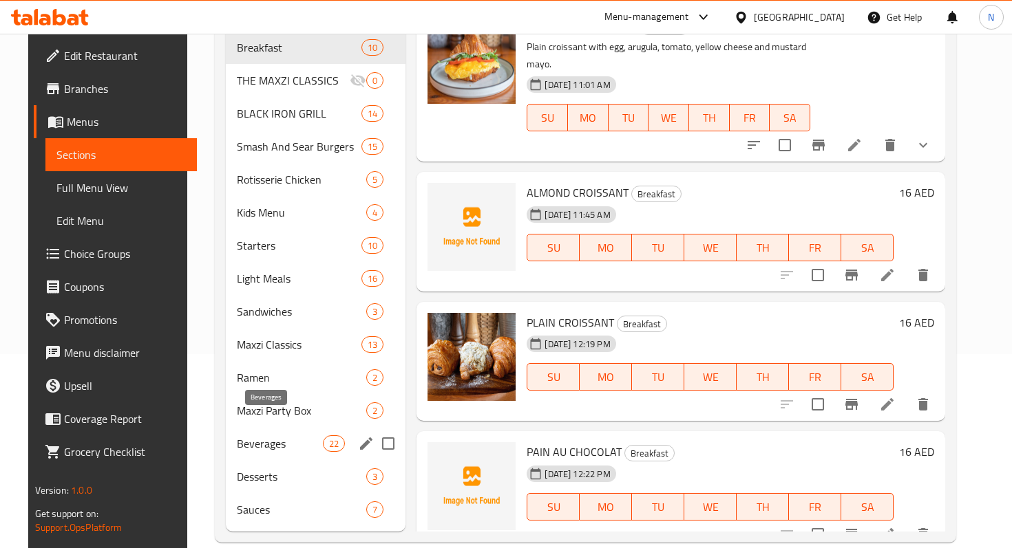
click at [259, 436] on span "Beverages" at bounding box center [280, 444] width 86 height 17
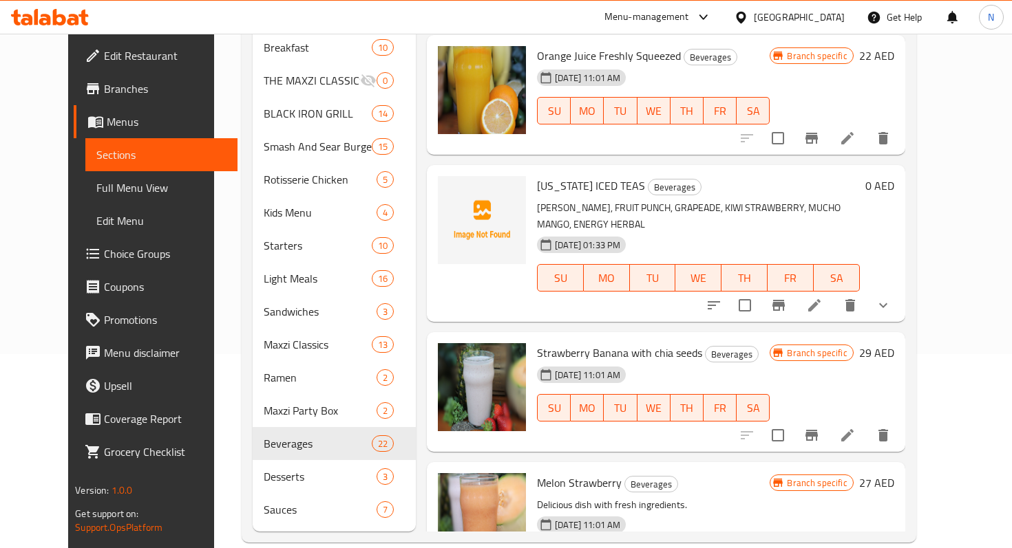
scroll to position [87, 0]
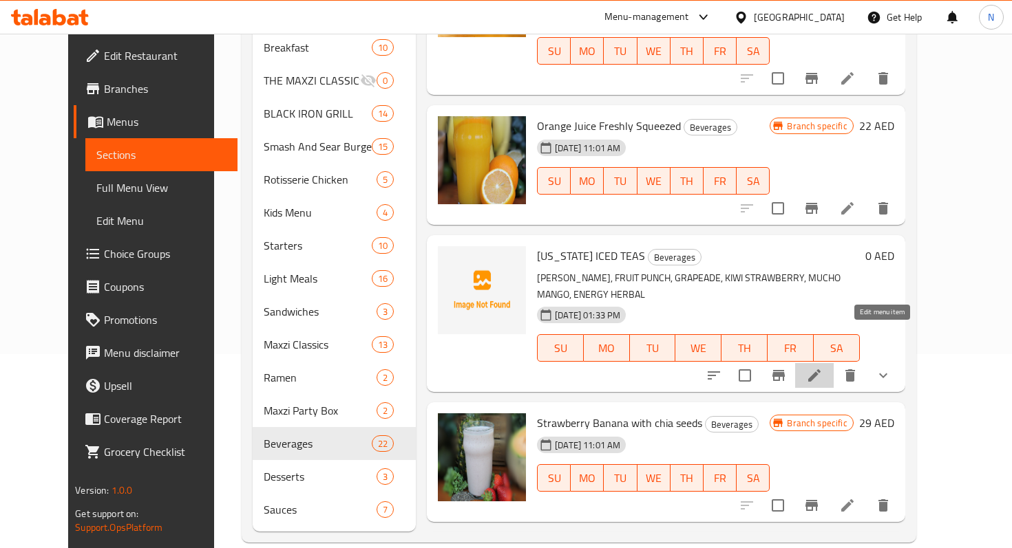
click at [822, 367] on icon at bounding box center [814, 375] width 17 height 17
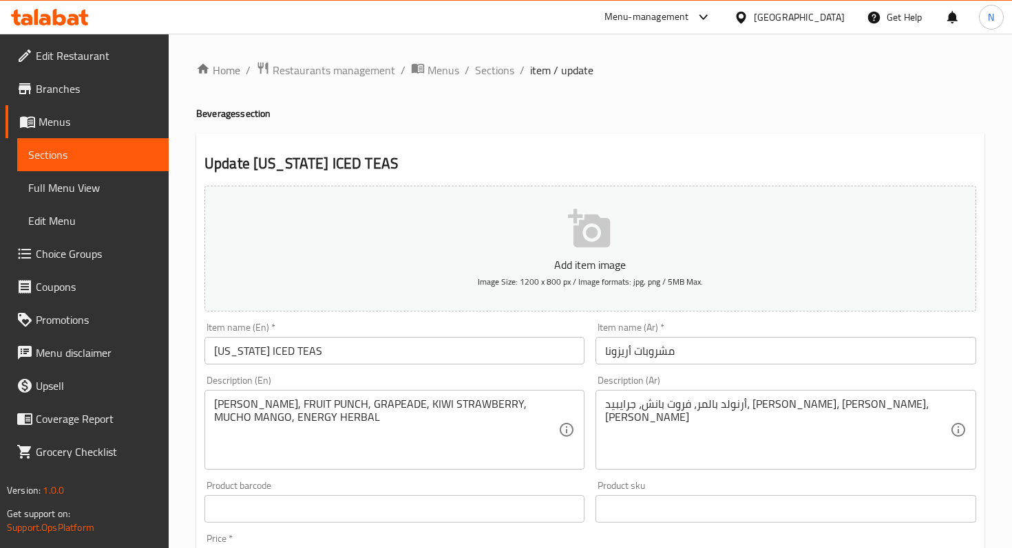
click at [590, 238] on icon "button" at bounding box center [589, 228] width 42 height 39
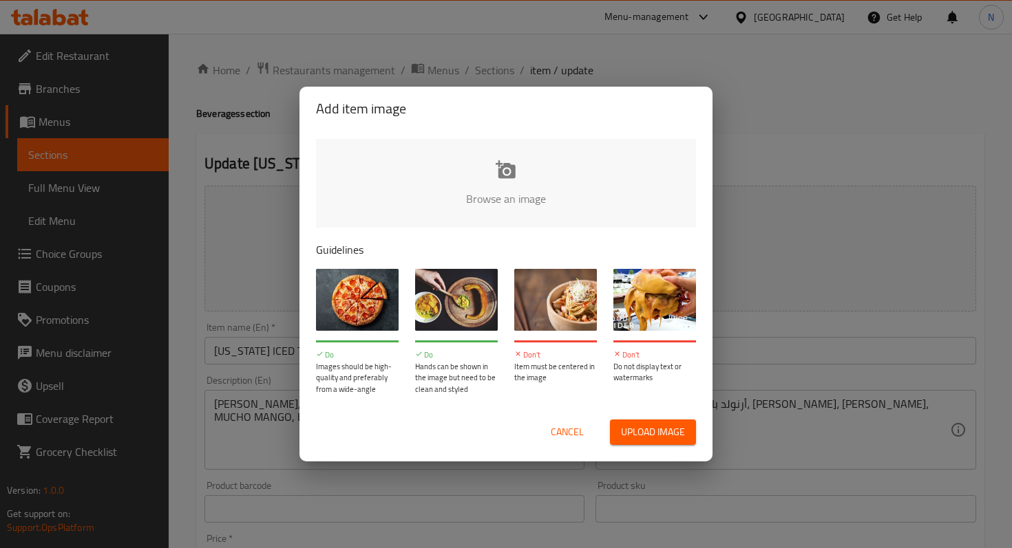
click at [518, 157] on input "file" at bounding box center [971, 203] width 1310 height 129
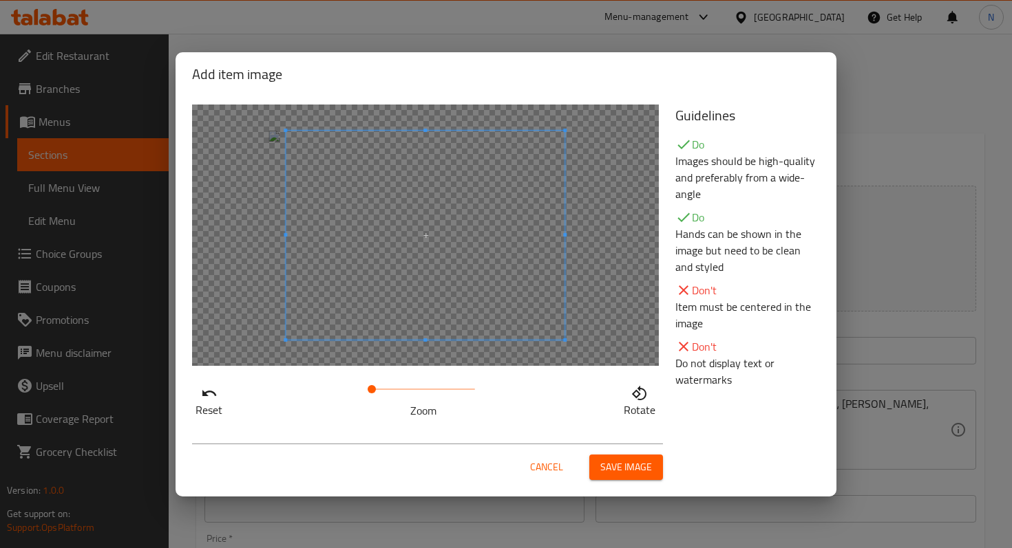
click at [236, 294] on div at bounding box center [425, 236] width 467 height 262
click at [605, 465] on span "Save image" at bounding box center [626, 467] width 52 height 17
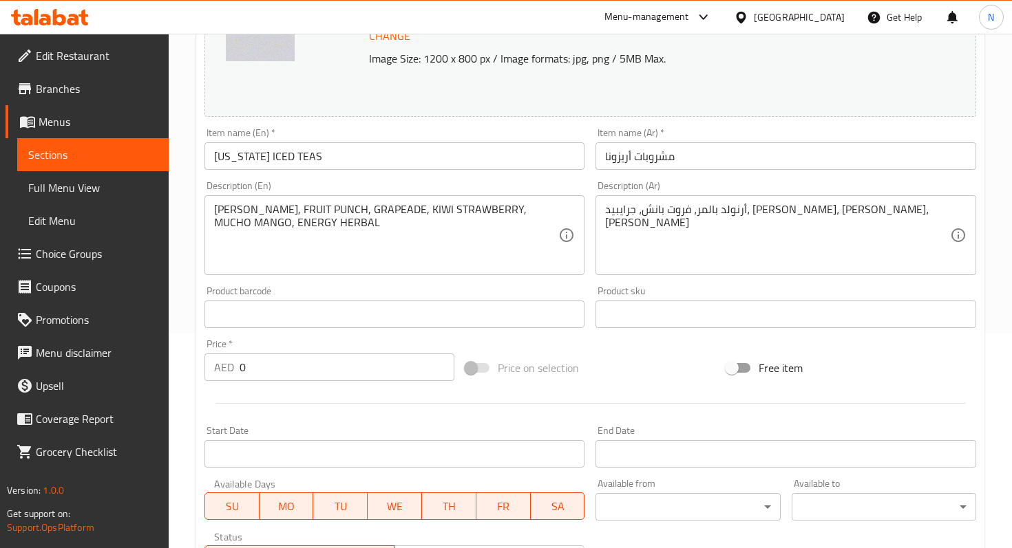
scroll to position [634, 0]
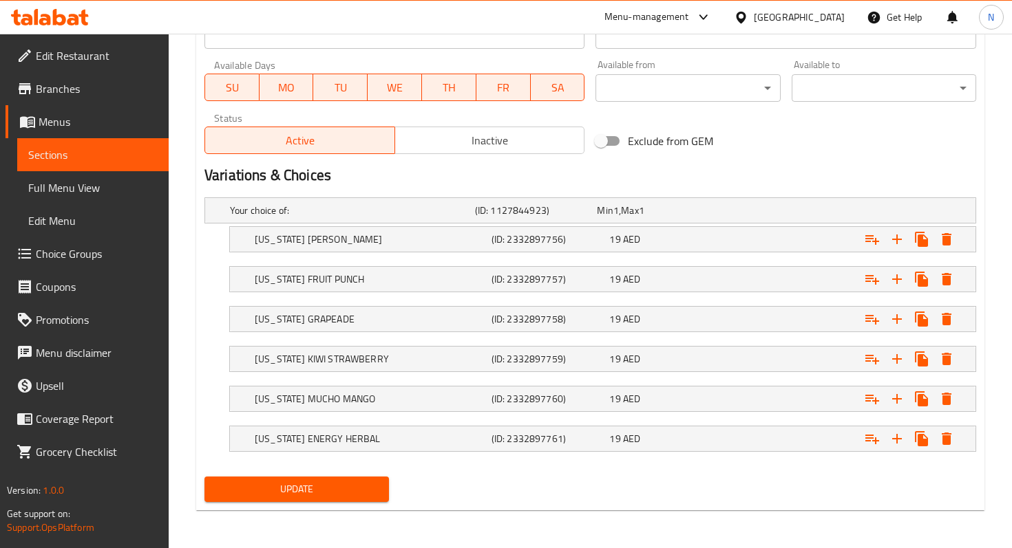
click at [293, 489] on span "Update" at bounding box center [296, 489] width 162 height 17
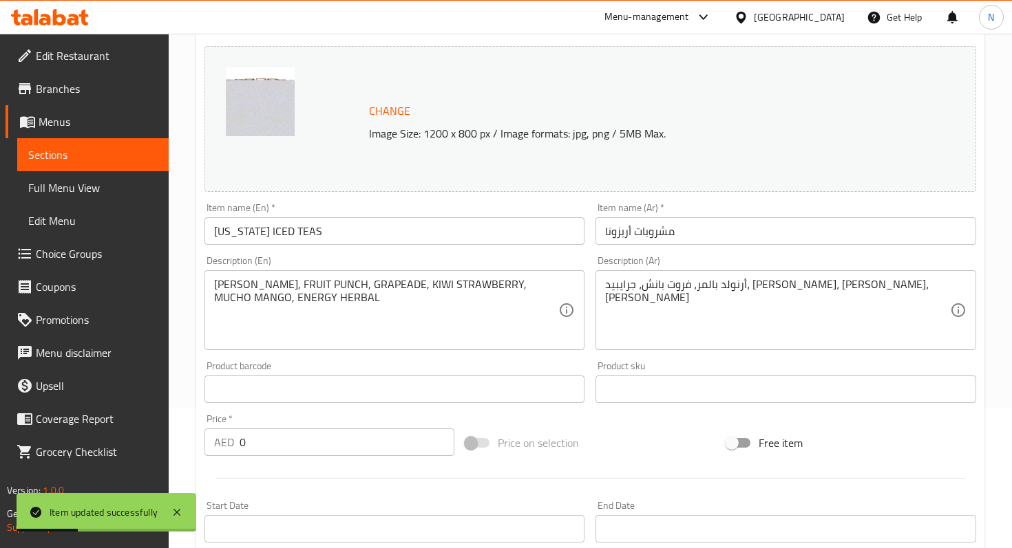
scroll to position [0, 0]
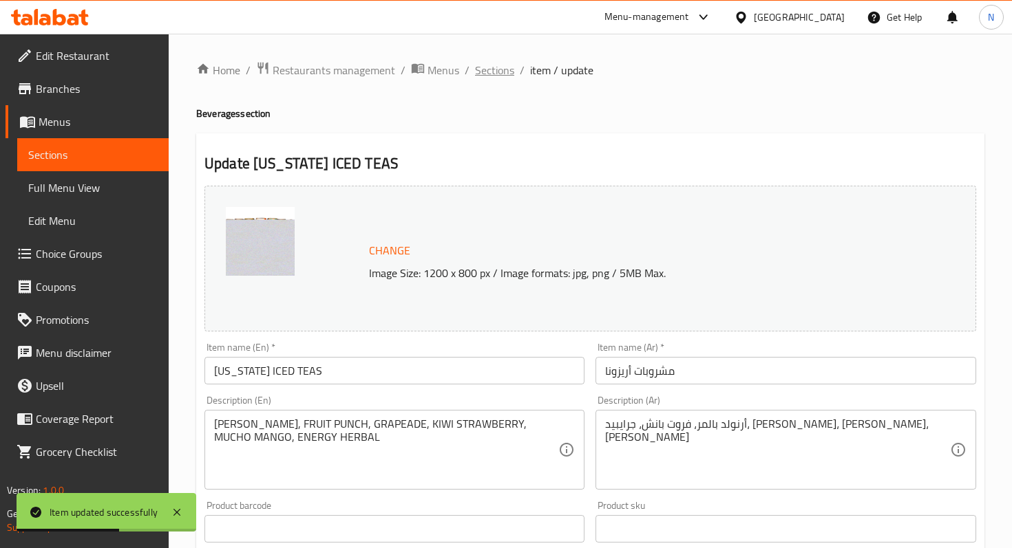
click at [498, 70] on span "Sections" at bounding box center [494, 70] width 39 height 17
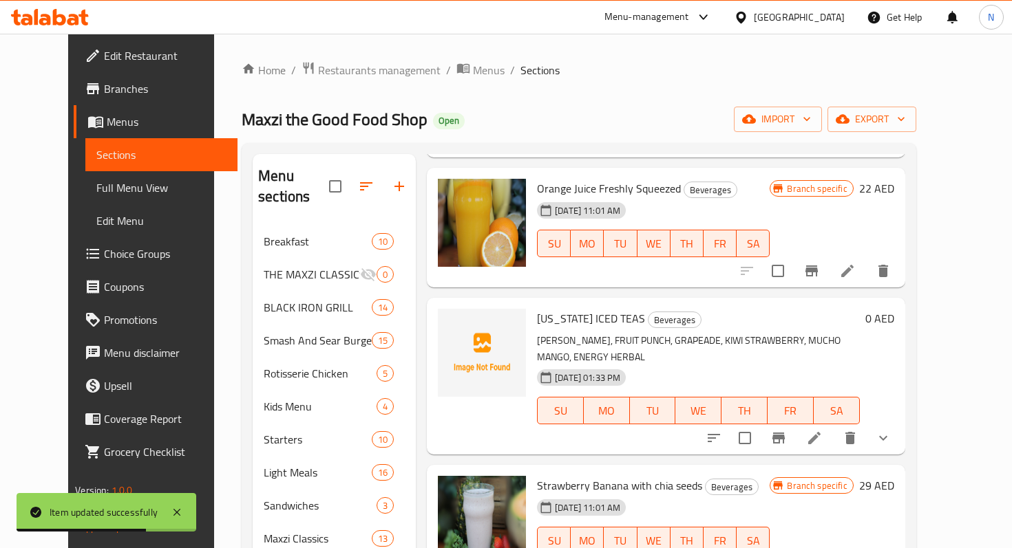
scroll to position [220, 0]
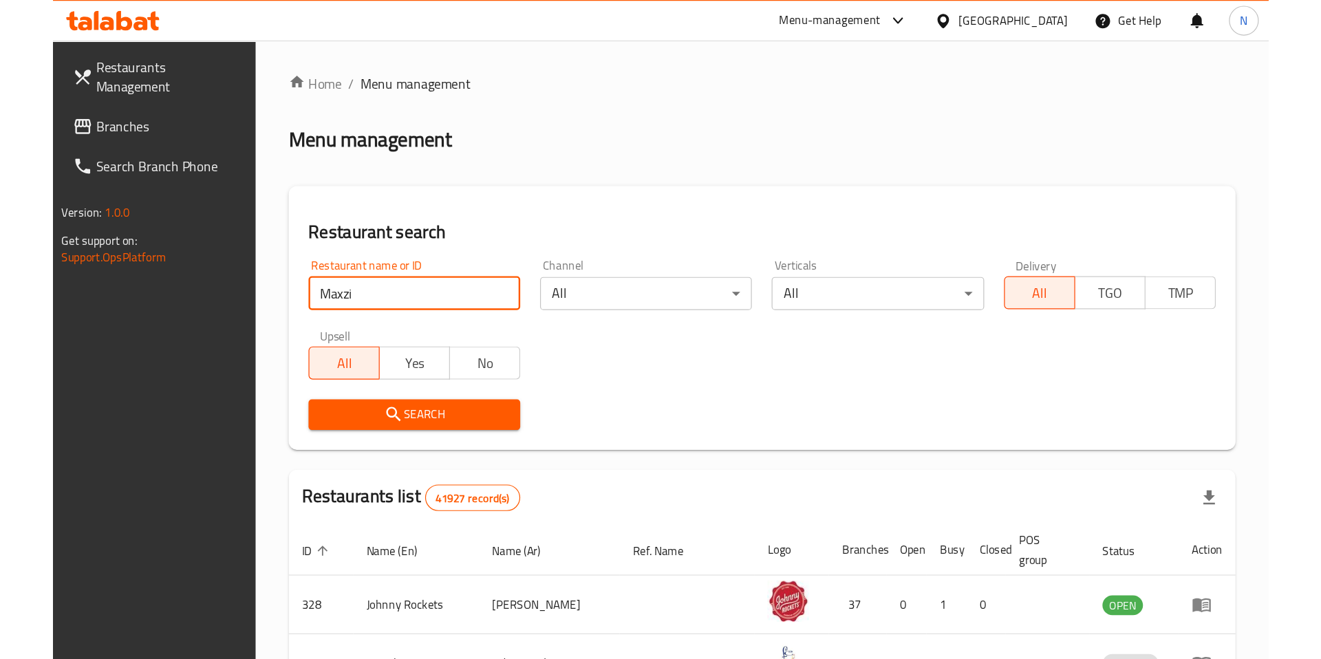
scroll to position [41, 0]
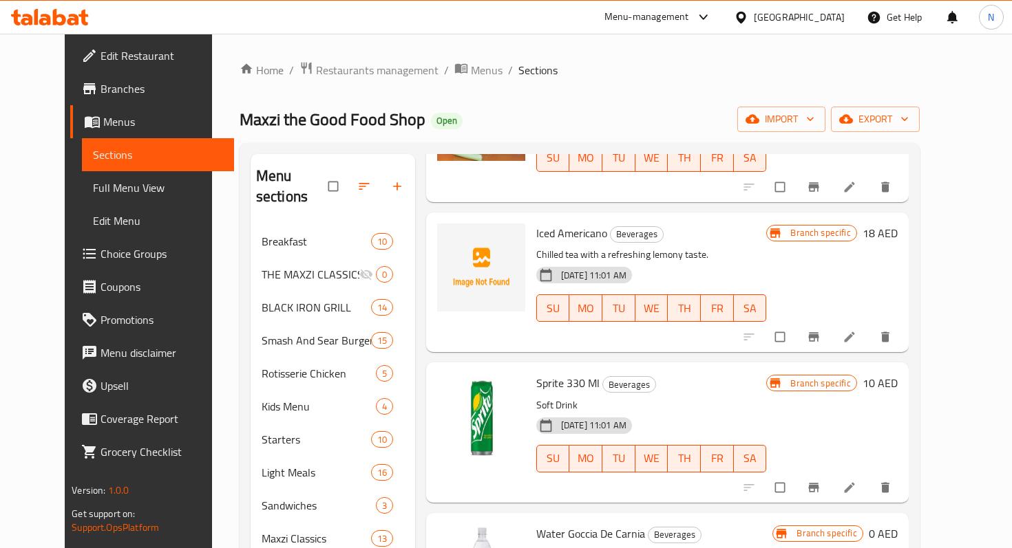
scroll to position [1980, 0]
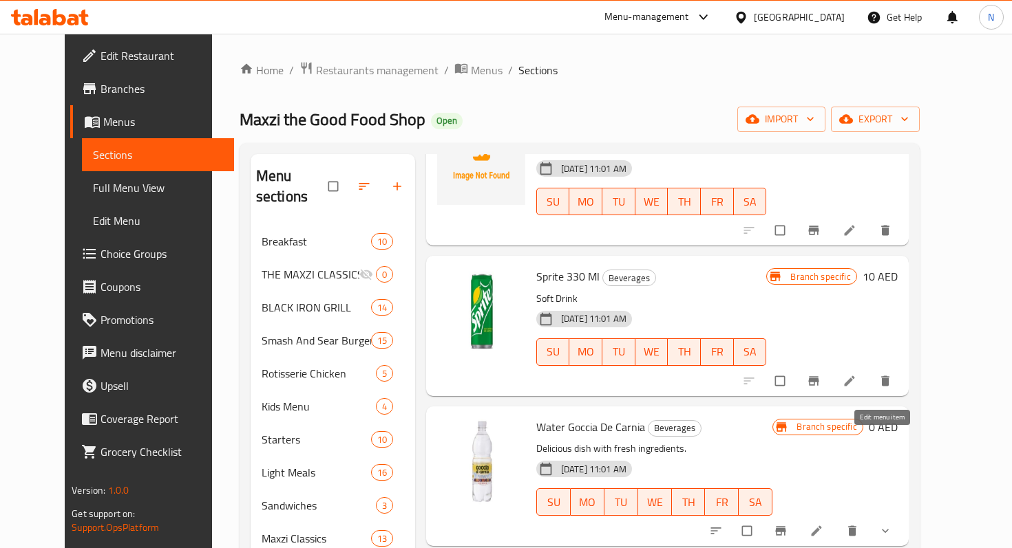
click at [823, 524] on icon at bounding box center [816, 531] width 14 height 14
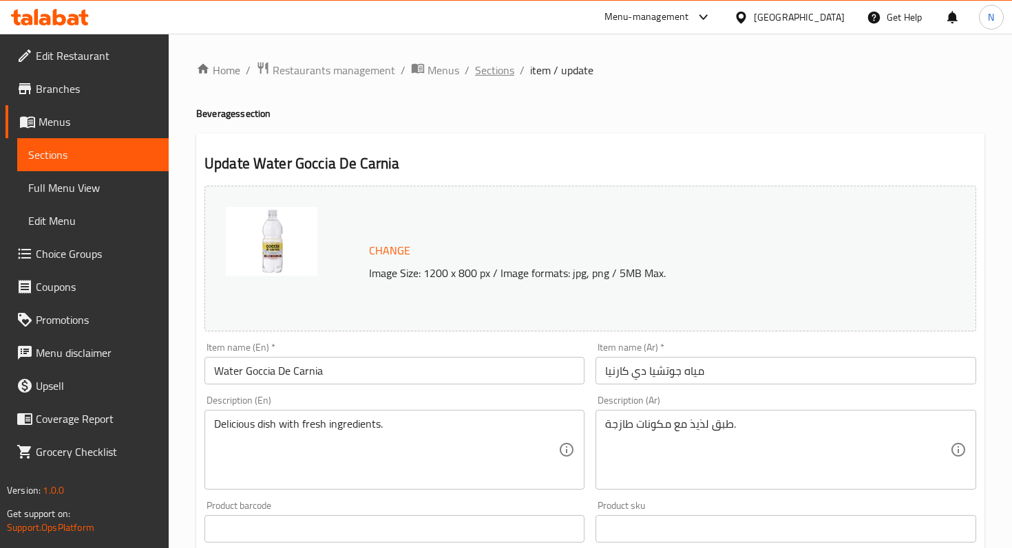
click at [494, 67] on span "Sections" at bounding box center [494, 70] width 39 height 17
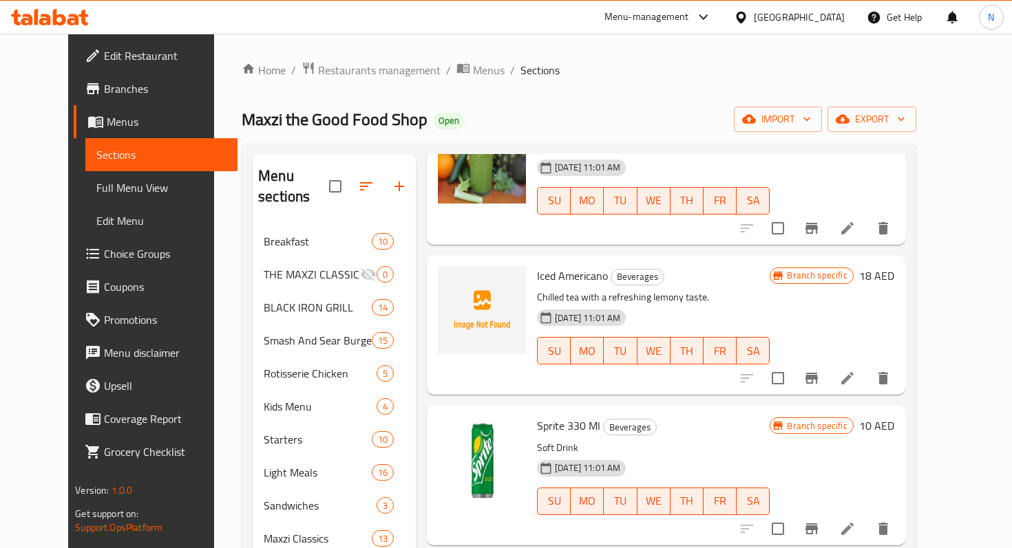
scroll to position [1857, 0]
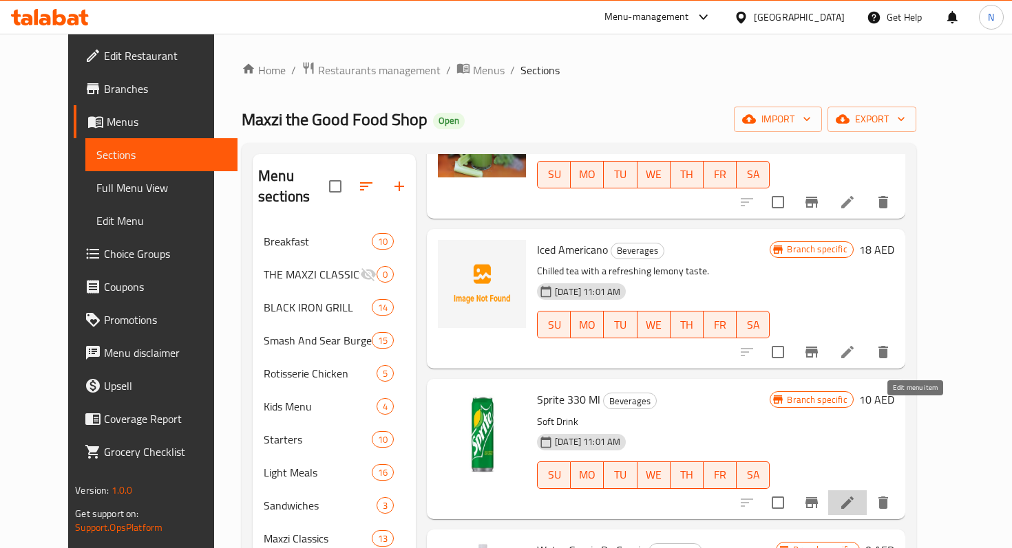
click at [855, 495] on icon at bounding box center [847, 503] width 17 height 17
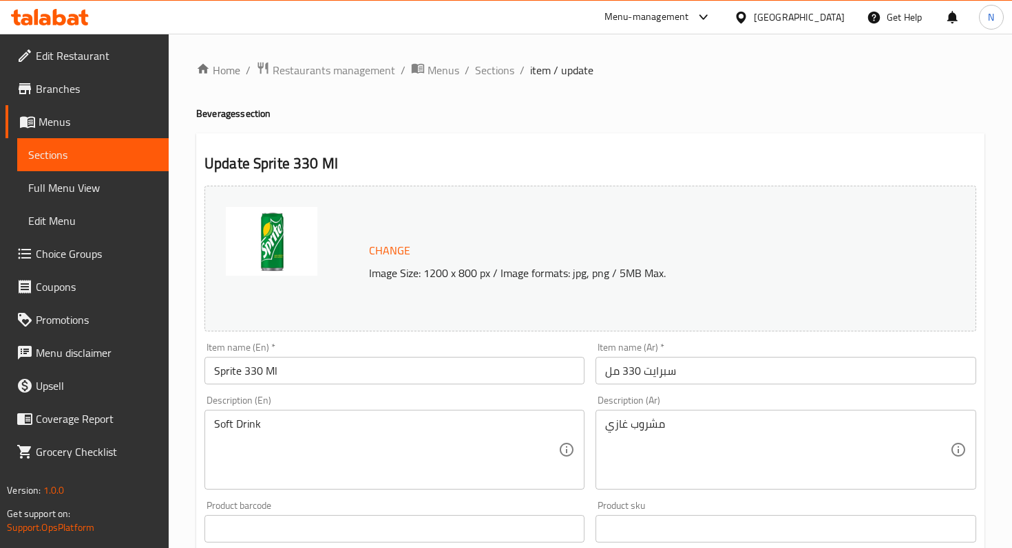
scroll to position [444, 0]
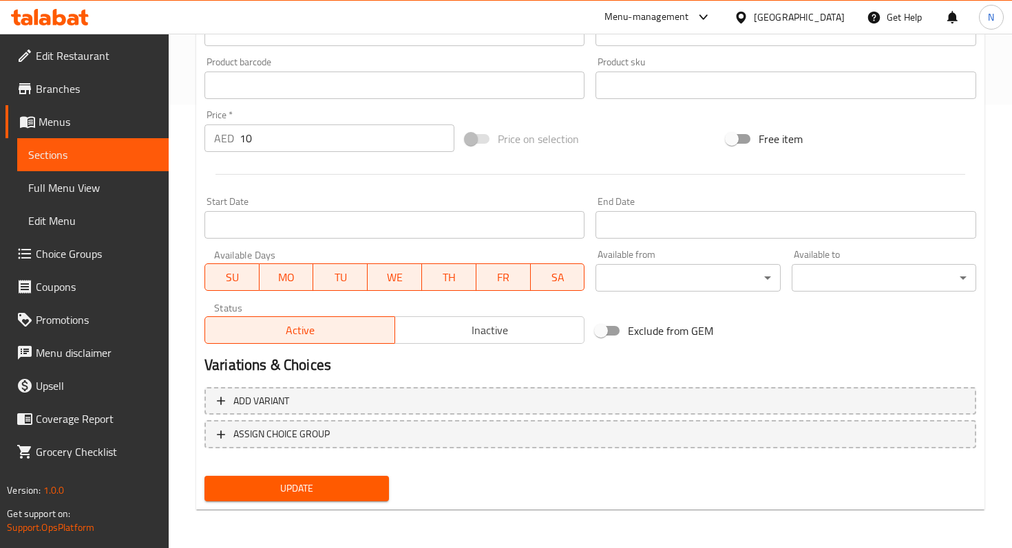
click at [260, 126] on input "10" at bounding box center [346, 139] width 215 height 28
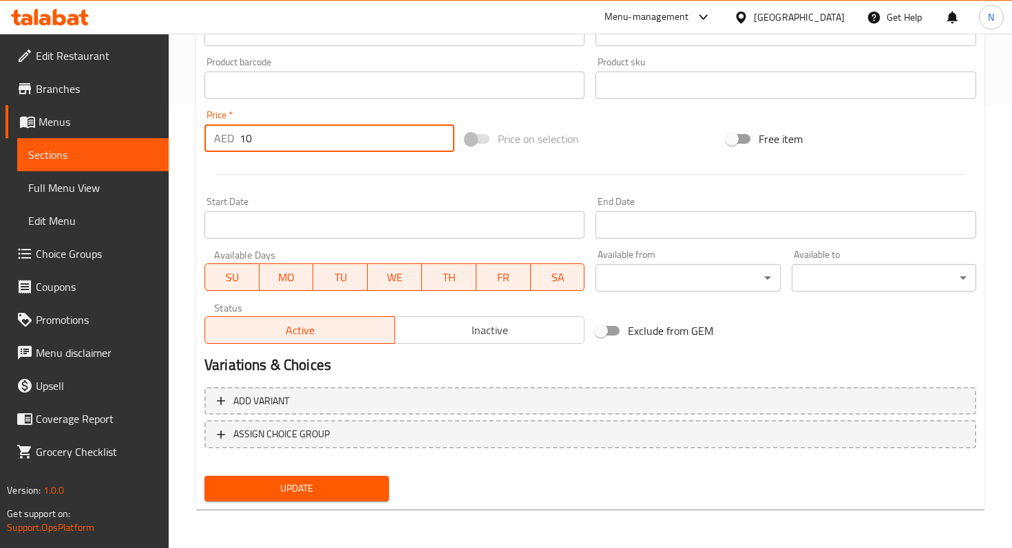
click at [286, 131] on input "10" at bounding box center [346, 139] width 215 height 28
type input "12"
click at [248, 497] on span "Update" at bounding box center [296, 488] width 162 height 17
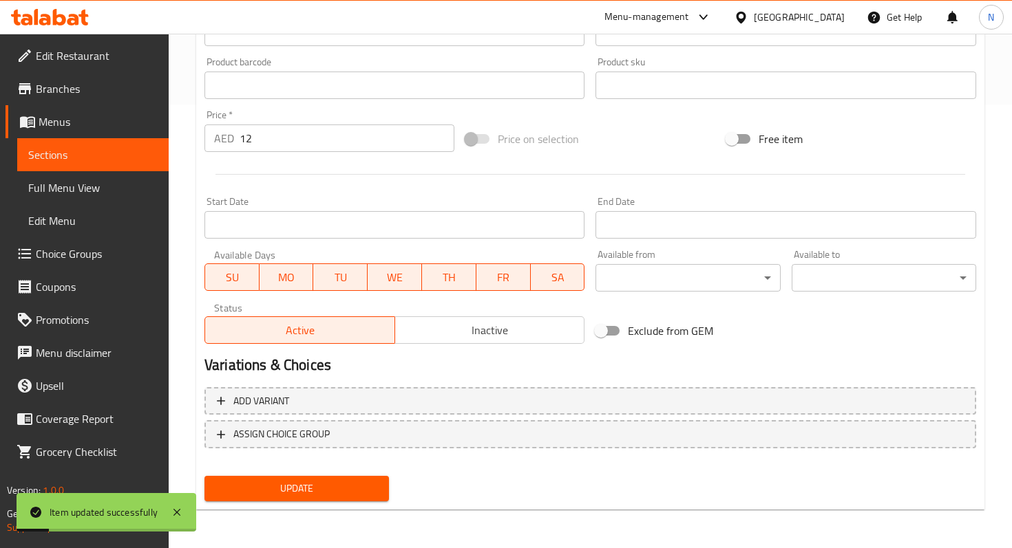
click at [78, 145] on link "Sections" at bounding box center [92, 154] width 151 height 33
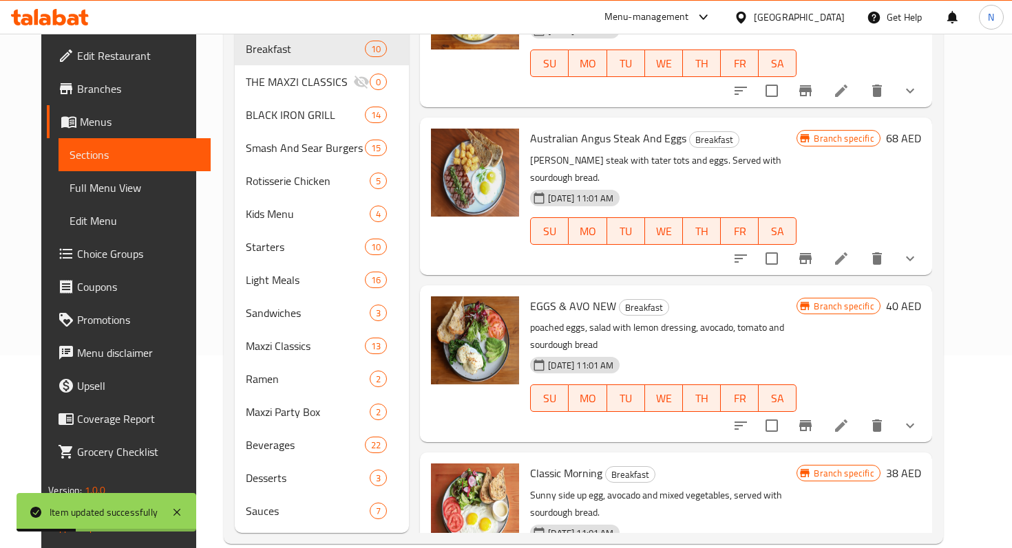
scroll to position [195, 0]
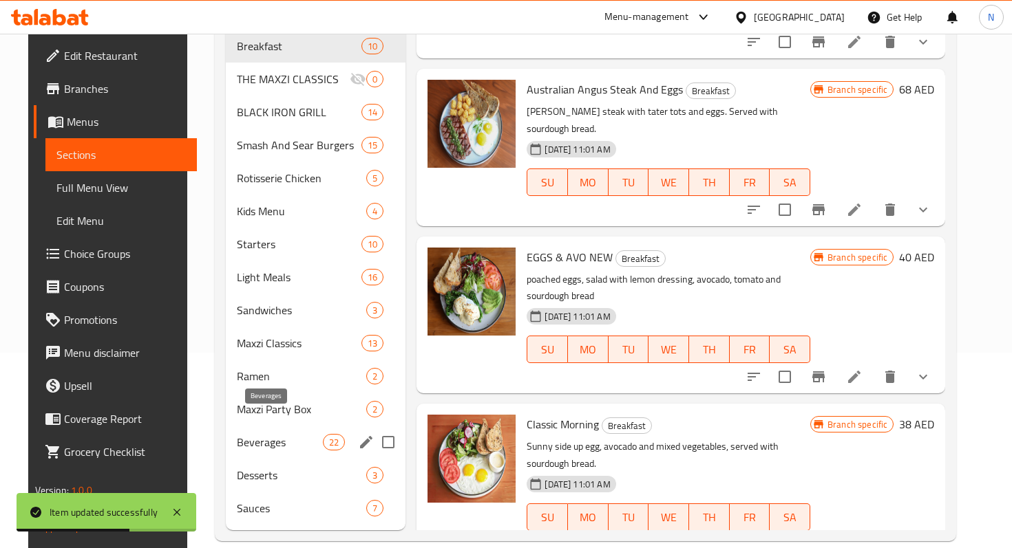
click at [248, 434] on span "Beverages" at bounding box center [280, 442] width 86 height 17
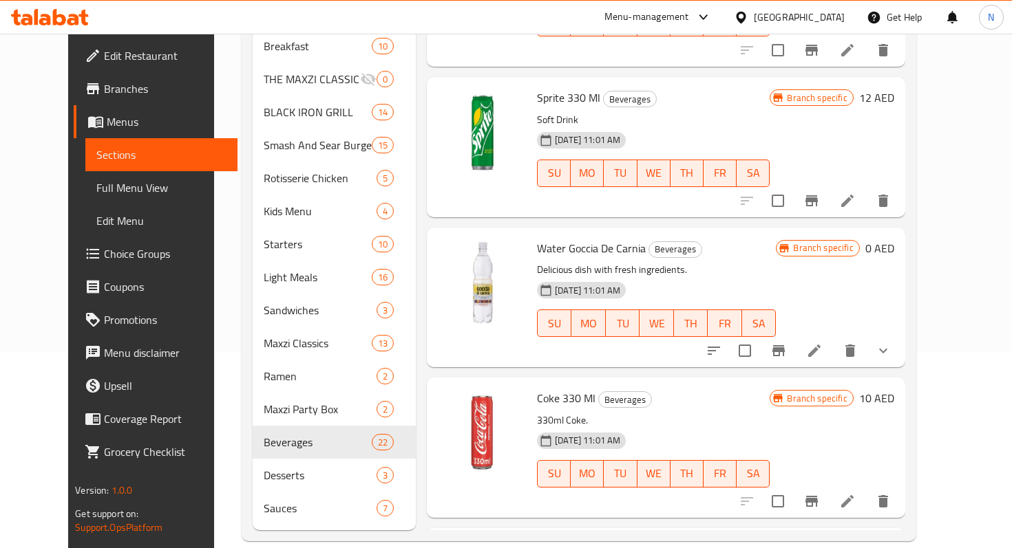
scroll to position [1965, 0]
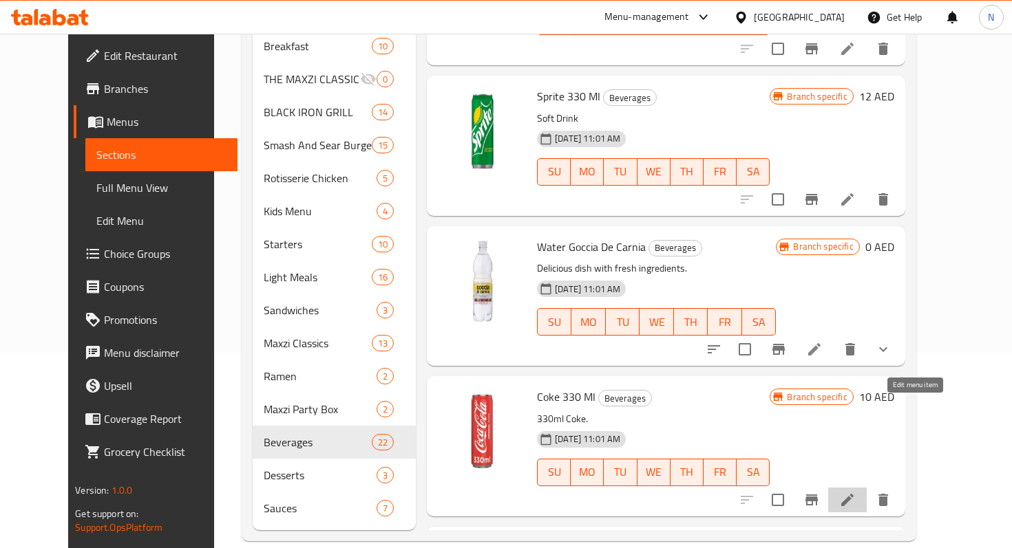
click at [853, 494] on icon at bounding box center [847, 500] width 12 height 12
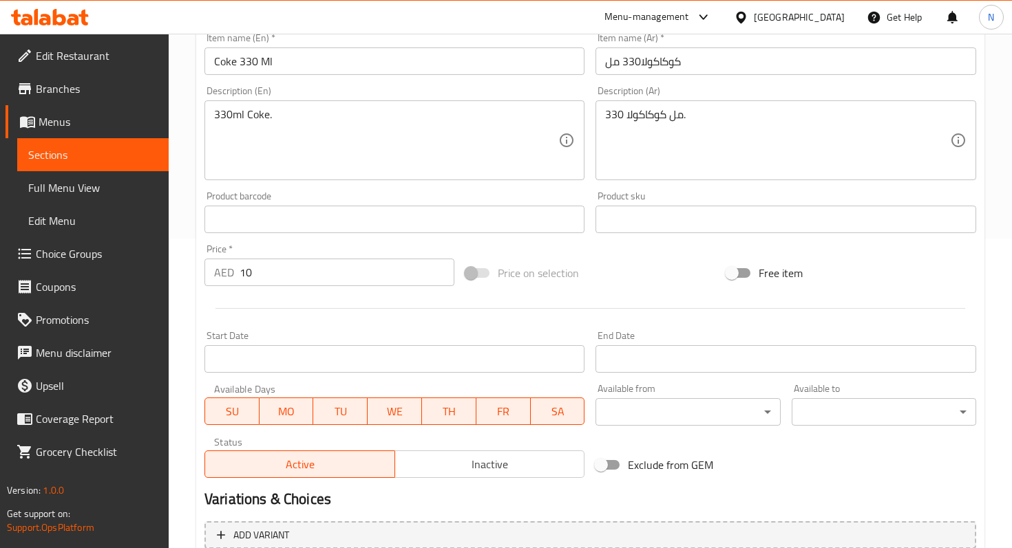
scroll to position [347, 0]
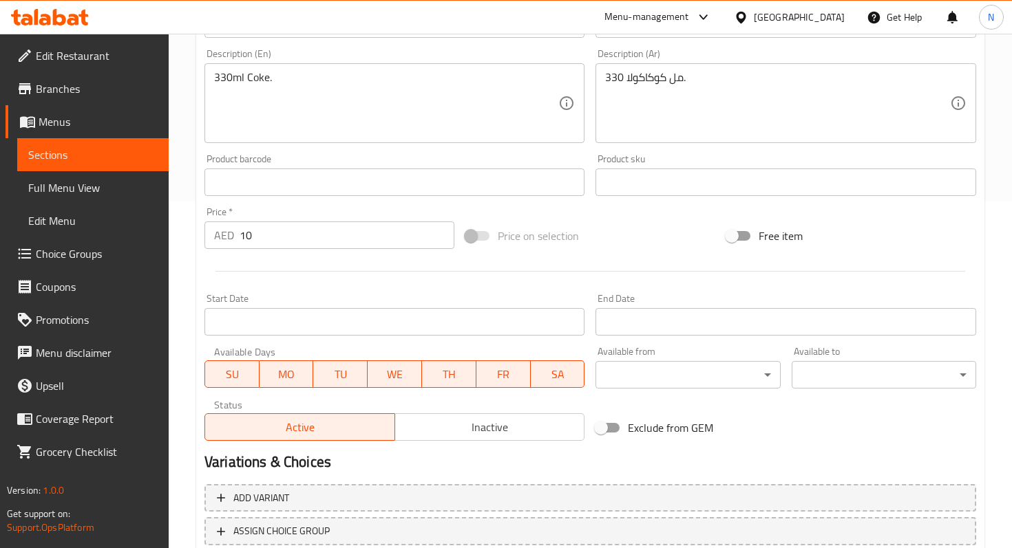
click at [289, 236] on input "10" at bounding box center [346, 236] width 215 height 28
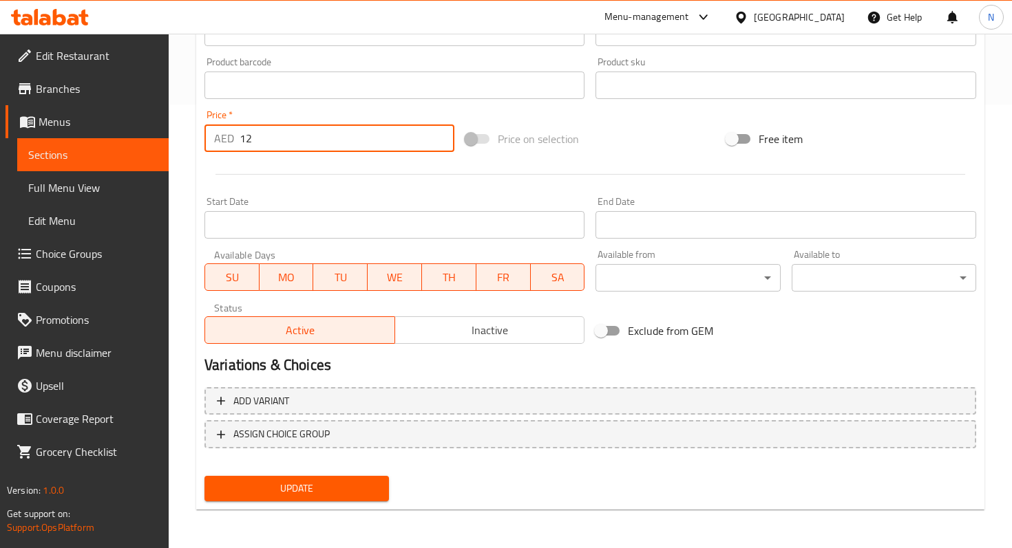
type input "12"
click at [267, 485] on span "Update" at bounding box center [296, 488] width 162 height 17
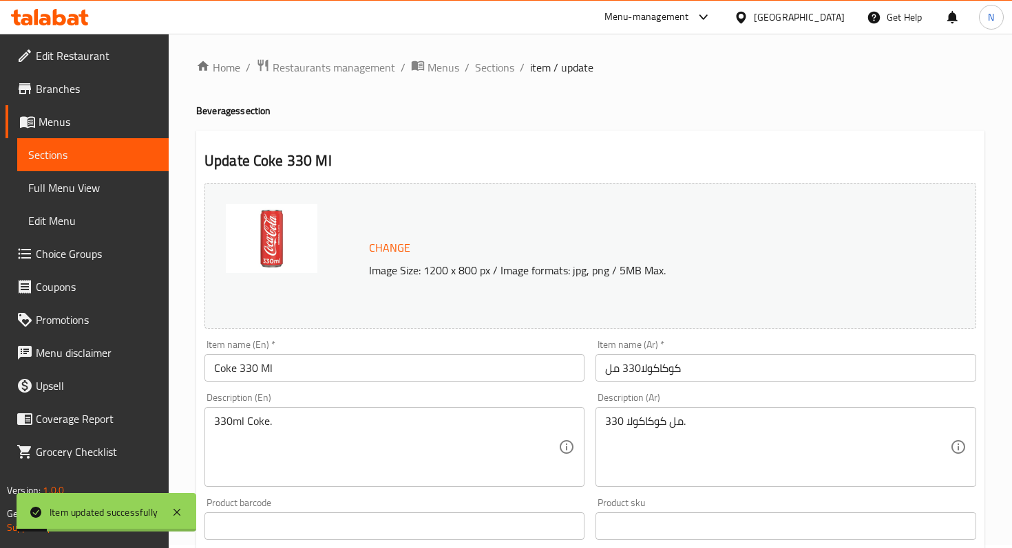
scroll to position [0, 0]
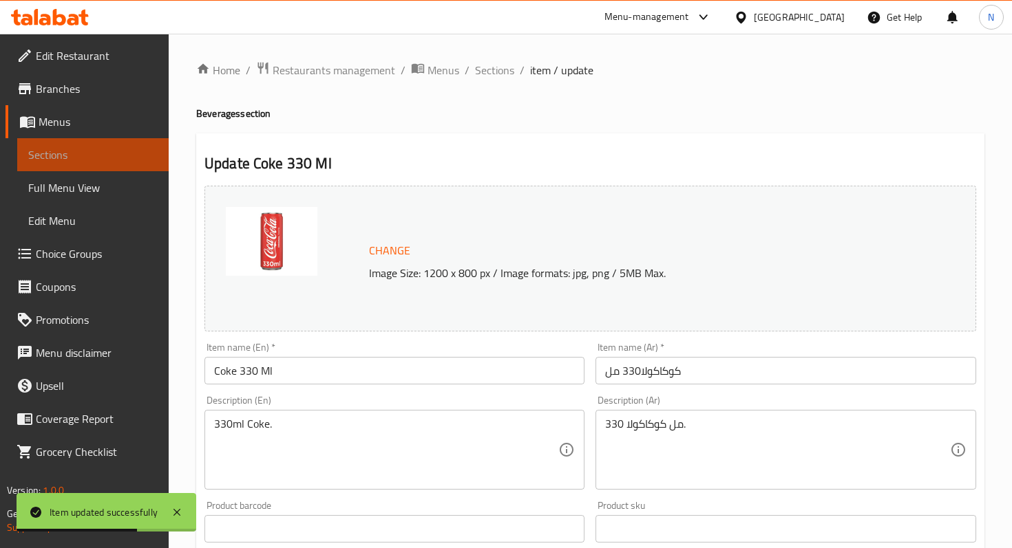
click at [116, 154] on span "Sections" at bounding box center [92, 155] width 129 height 17
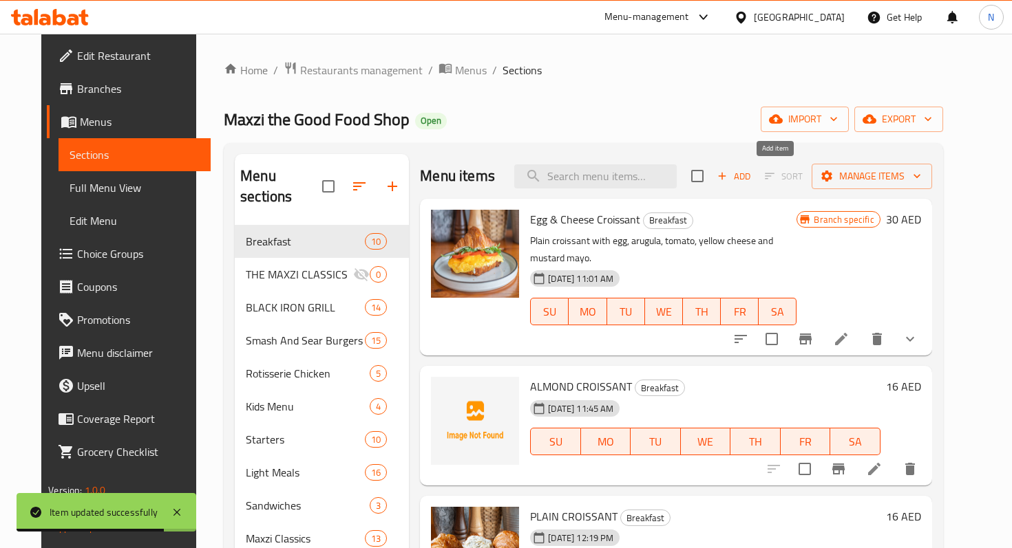
click at [728, 170] on icon "button" at bounding box center [722, 176] width 12 height 12
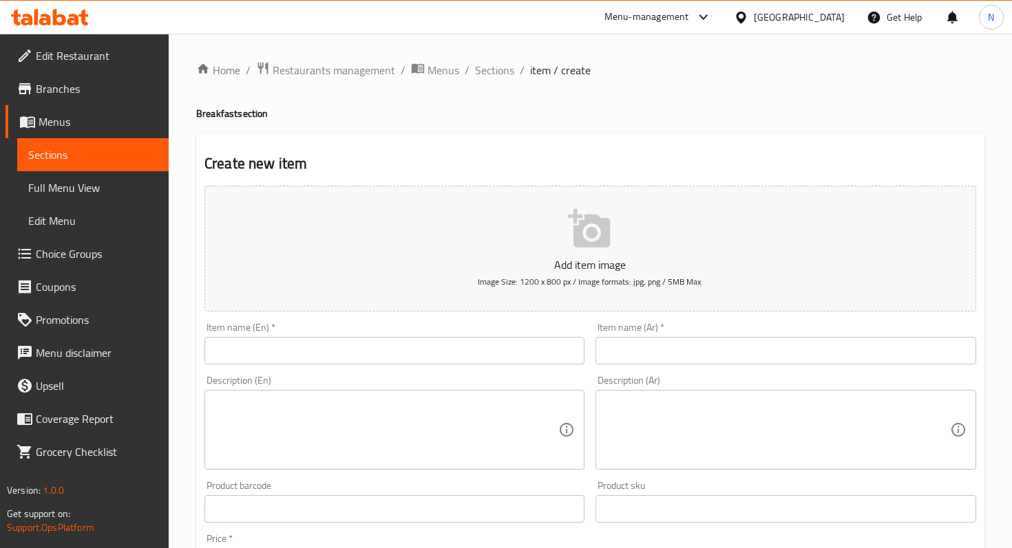
click at [376, 343] on input "text" at bounding box center [394, 351] width 380 height 28
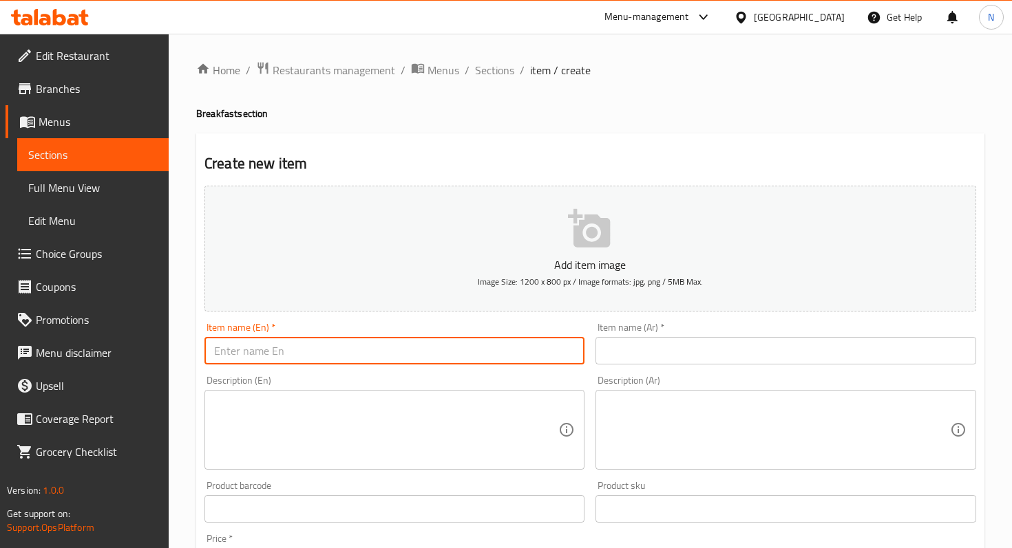
paste input "COKE/COKE DIET/SPRITE/FANTA"
type input "COKE/COKE DIET/SPRITE/FANTA"
click at [623, 344] on input "text" at bounding box center [785, 351] width 380 height 28
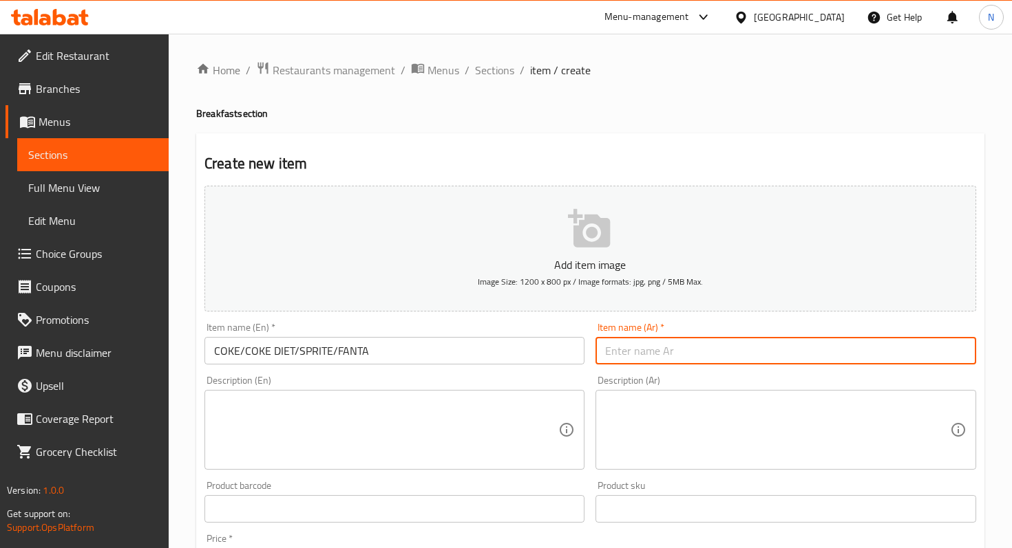
paste input "كوكا كولا / كولا دايت / سبرايت / فانتا"
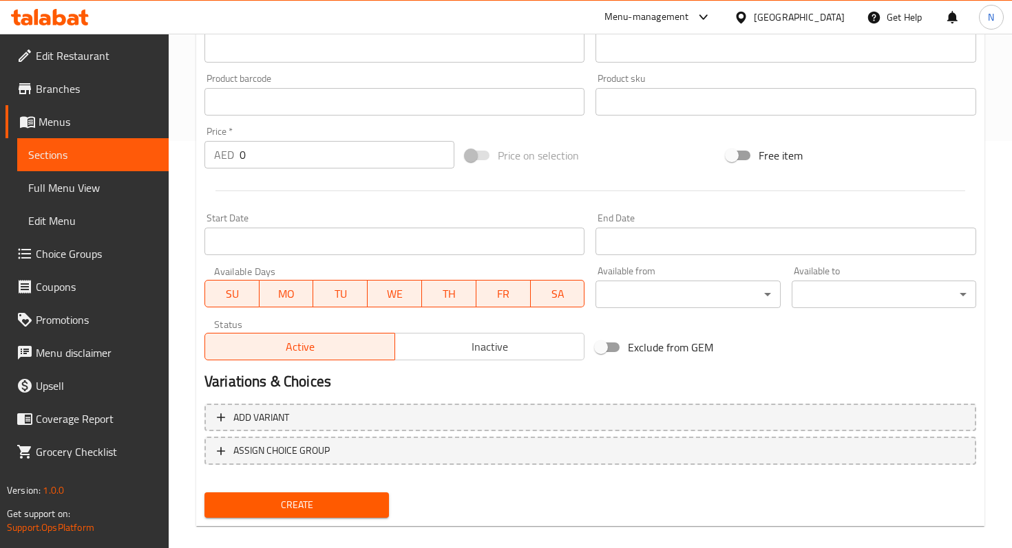
scroll to position [424, 0]
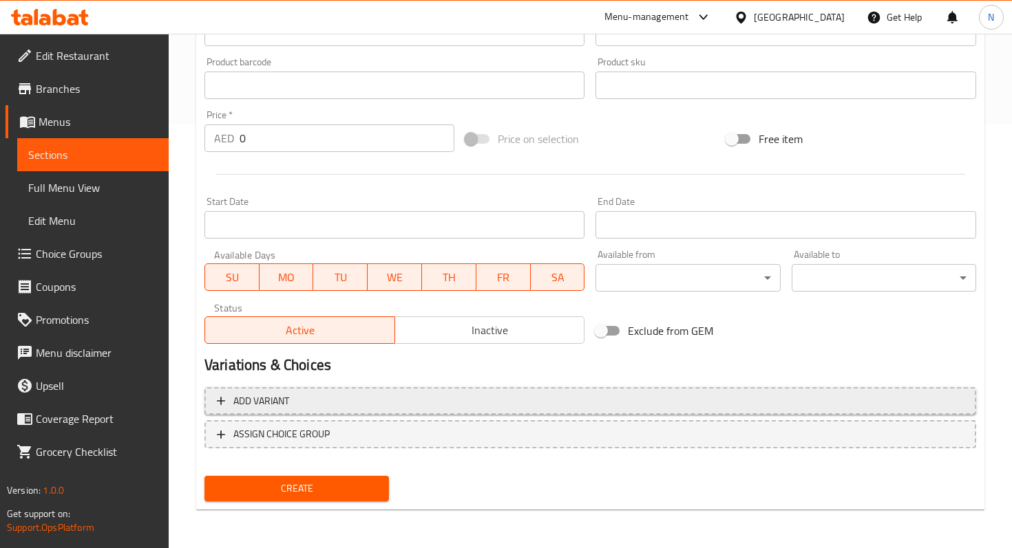
type input "كوكا كولا / كولا دايت / سبرايت / فانتا"
click at [224, 395] on icon "button" at bounding box center [221, 401] width 14 height 14
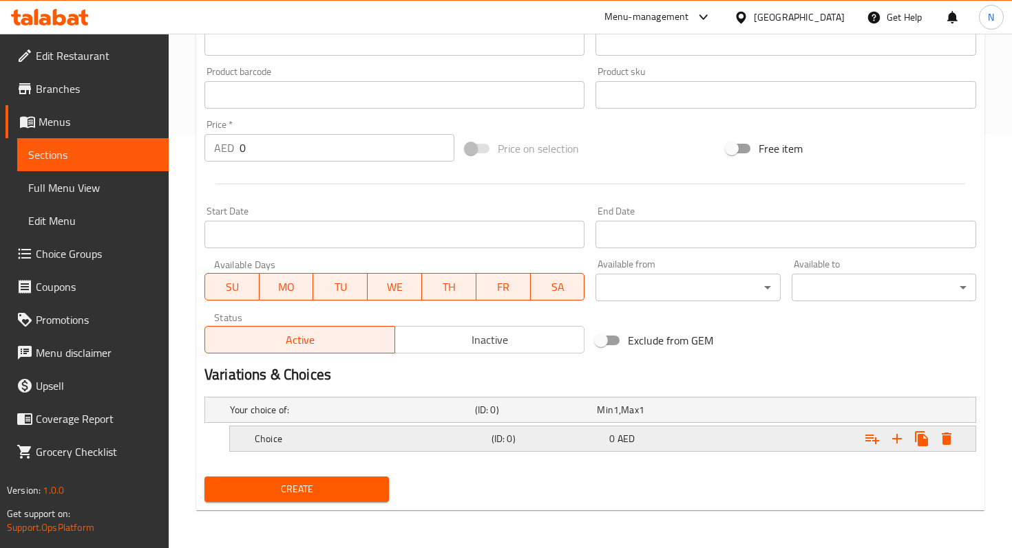
click at [278, 436] on h5 "Choice" at bounding box center [370, 439] width 231 height 14
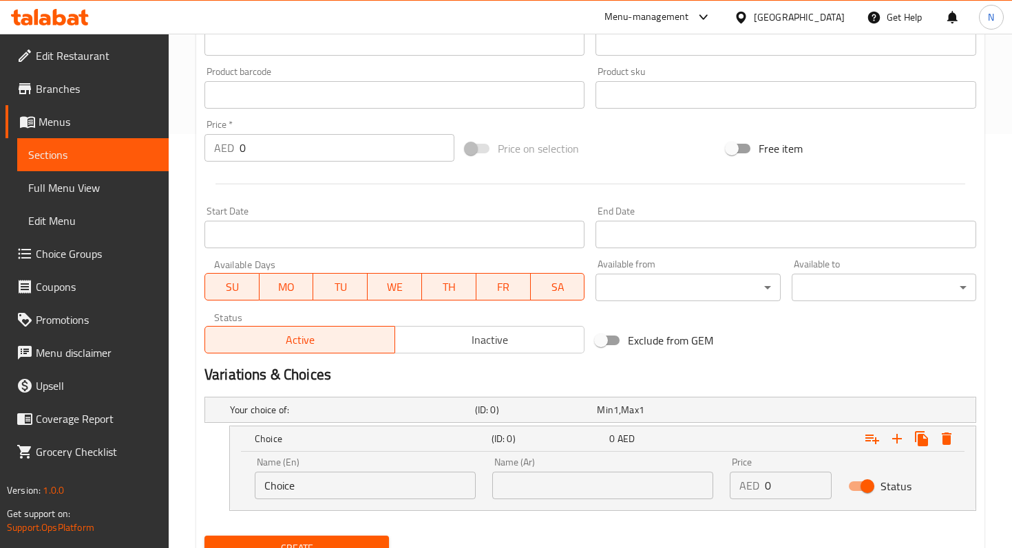
click at [318, 487] on input "Choice" at bounding box center [365, 486] width 221 height 28
type input "COKE"
click at [783, 487] on input "0" at bounding box center [798, 486] width 67 height 28
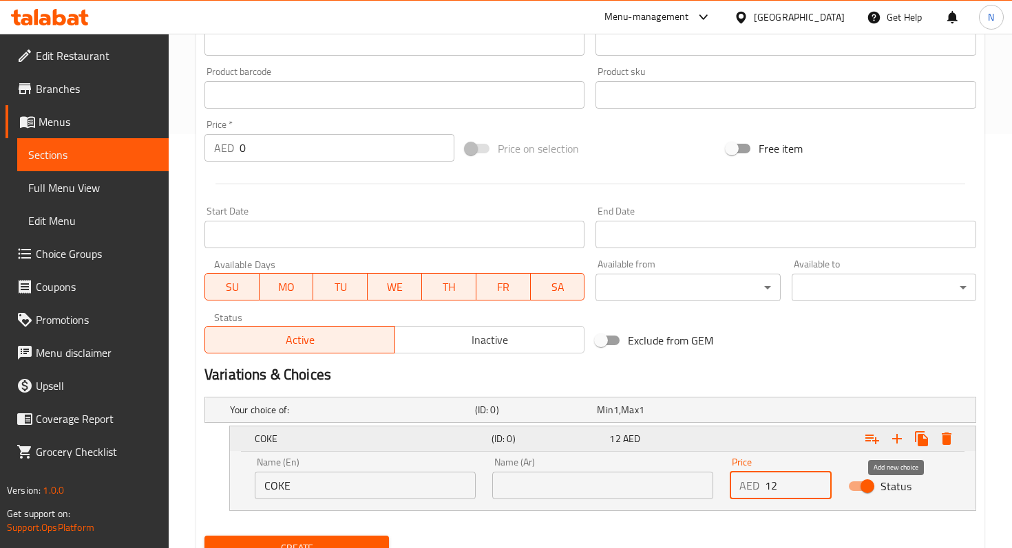
type input "12"
click at [899, 438] on icon "Expand" at bounding box center [897, 439] width 10 height 10
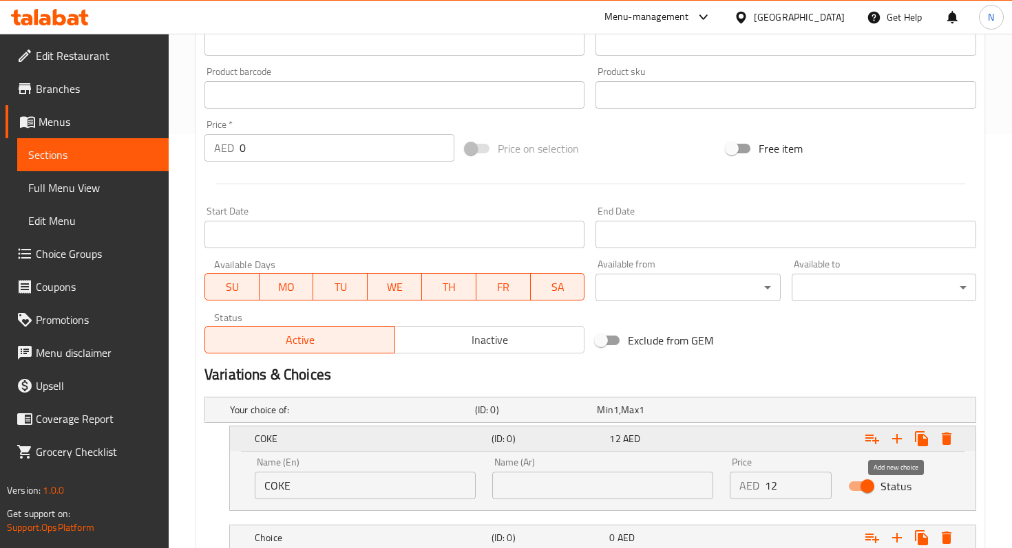
scroll to position [513, 0]
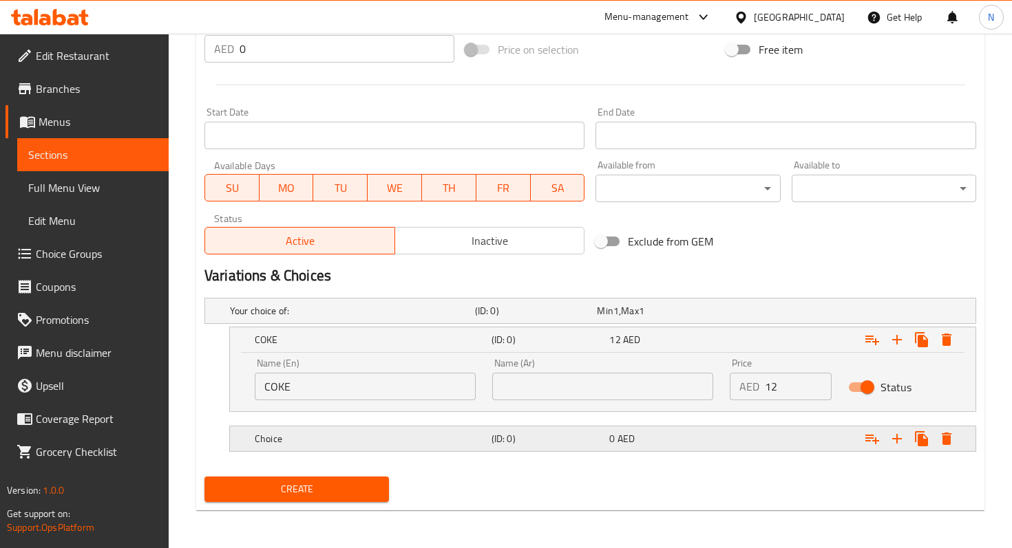
click at [395, 434] on h5 "Choice" at bounding box center [370, 439] width 231 height 14
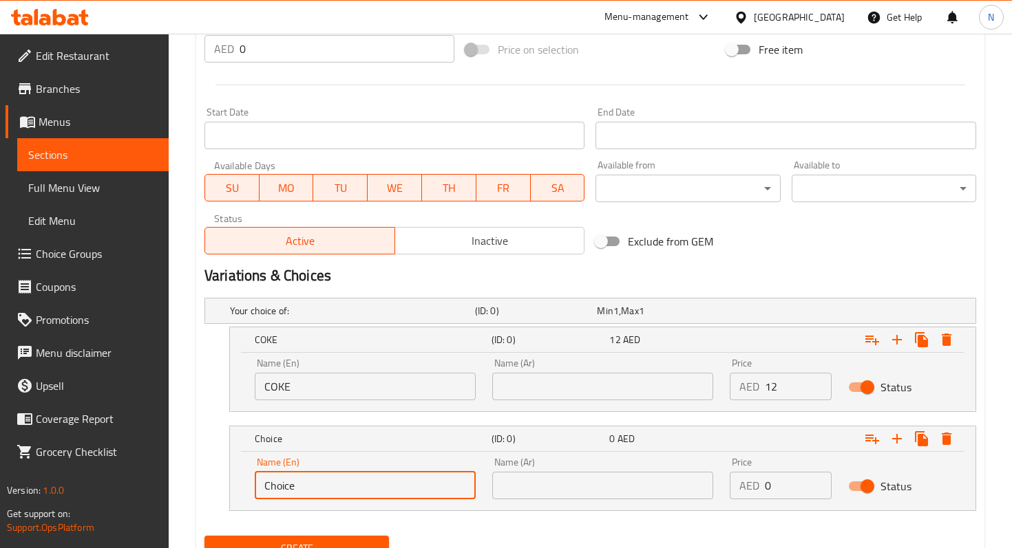
click at [325, 490] on input "Choice" at bounding box center [365, 486] width 221 height 28
type input "COKE DIET"
click at [785, 489] on input "0" at bounding box center [798, 486] width 67 height 28
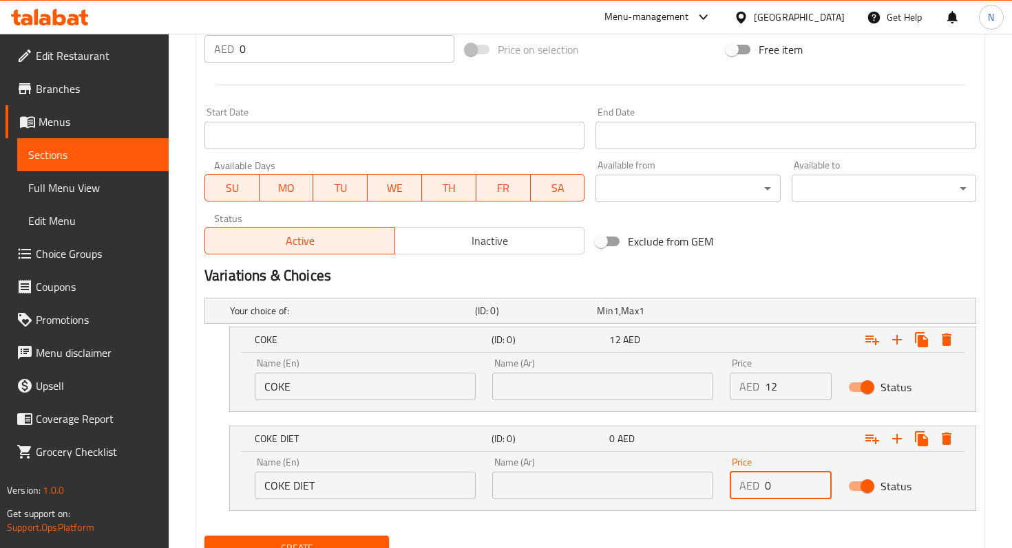
click at [785, 489] on input "0" at bounding box center [798, 486] width 67 height 28
type input "12"
click at [900, 433] on icon "Expand" at bounding box center [896, 439] width 17 height 17
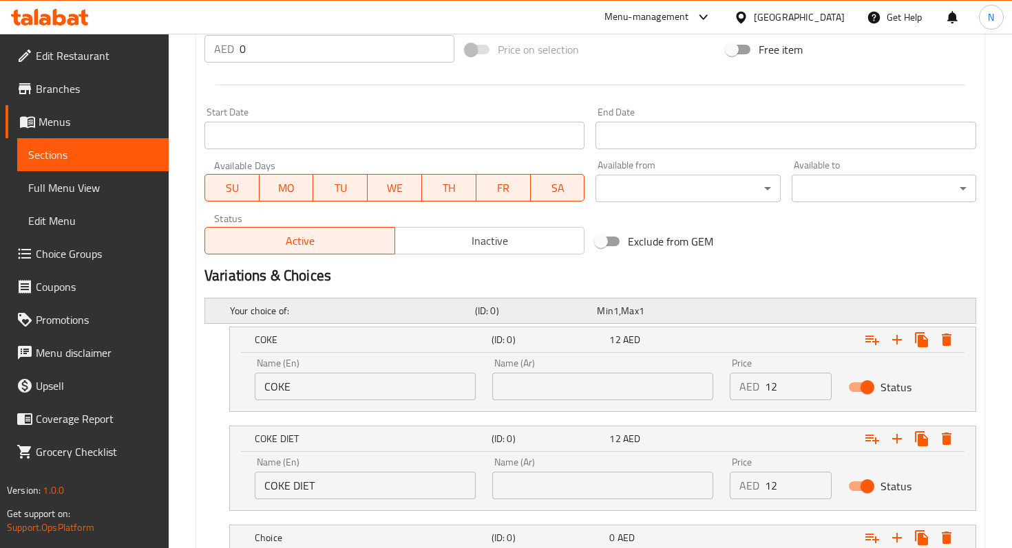
scroll to position [612, 0]
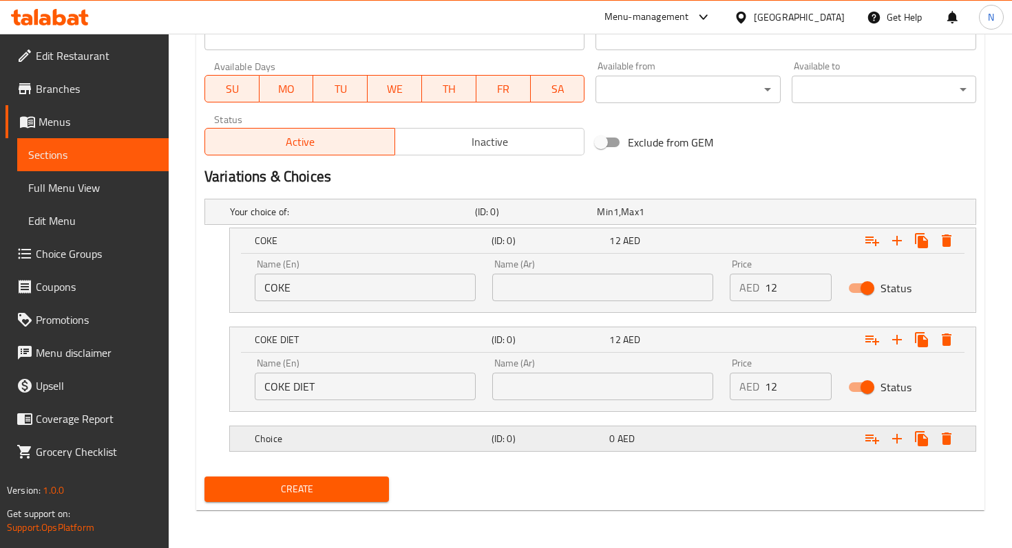
click at [302, 443] on h5 "Choice" at bounding box center [370, 439] width 231 height 14
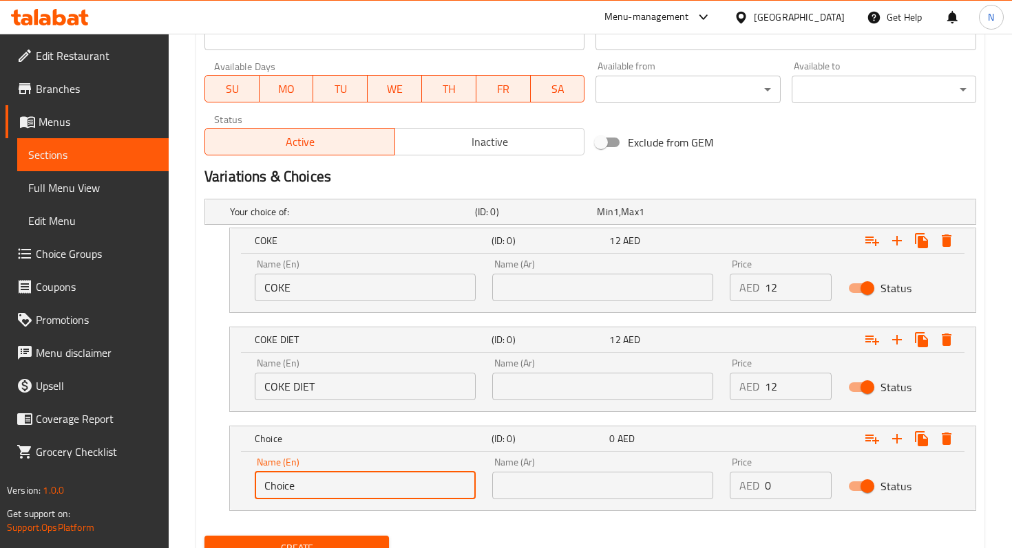
click at [306, 491] on input "Choice" at bounding box center [365, 486] width 221 height 28
click at [338, 489] on input "Choice" at bounding box center [365, 486] width 221 height 28
type input "SPRITE"
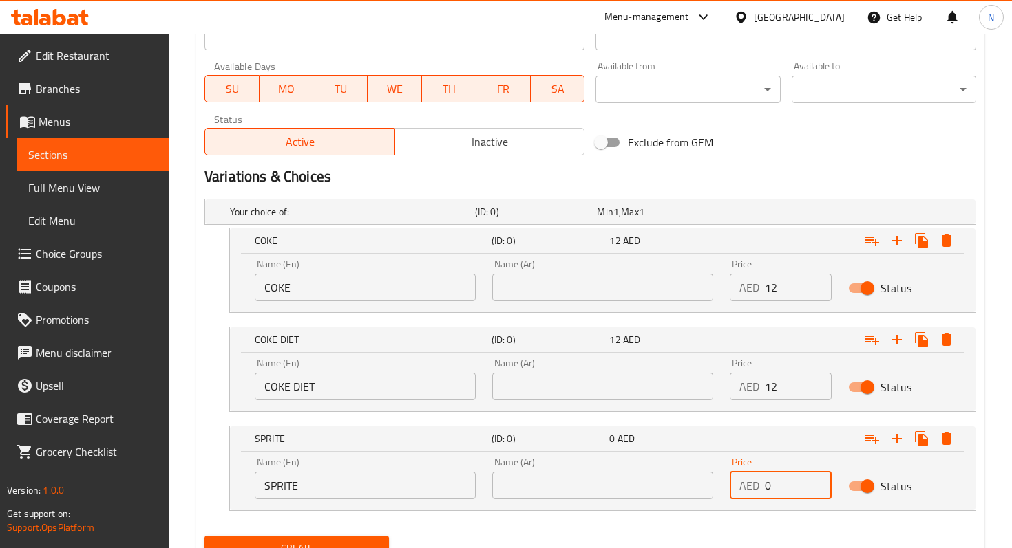
click at [777, 491] on input "0" at bounding box center [798, 486] width 67 height 28
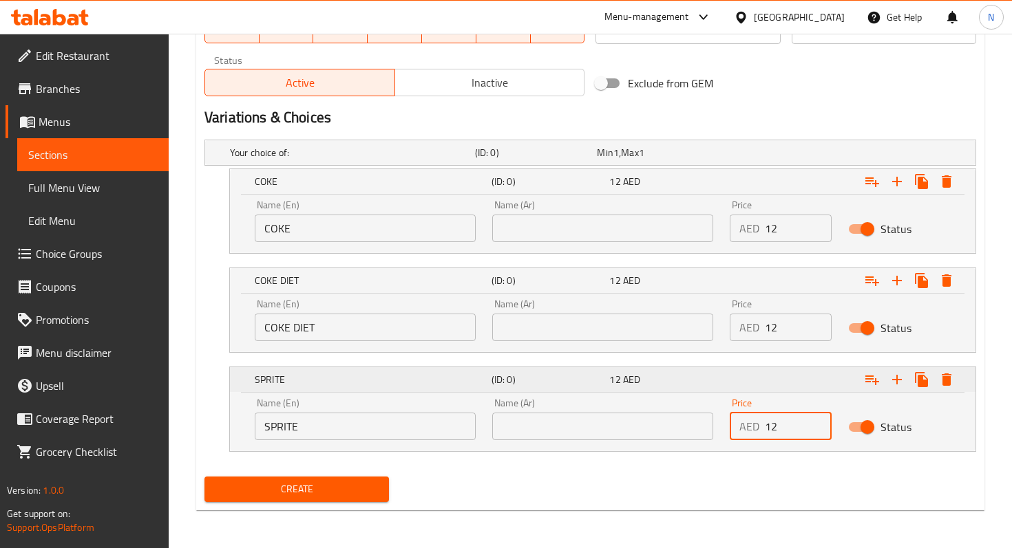
type input "12"
click at [899, 383] on icon "Expand" at bounding box center [896, 380] width 17 height 17
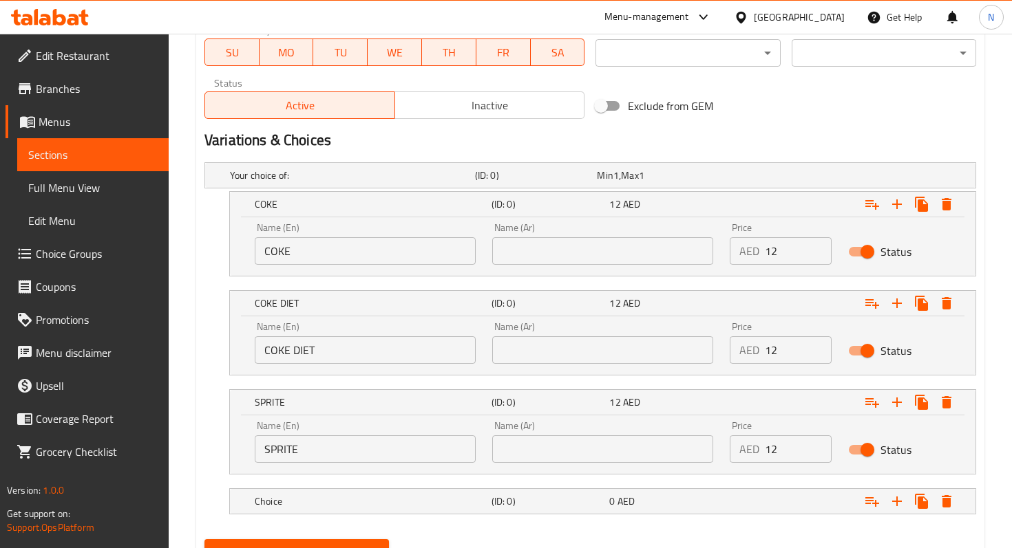
scroll to position [712, 0]
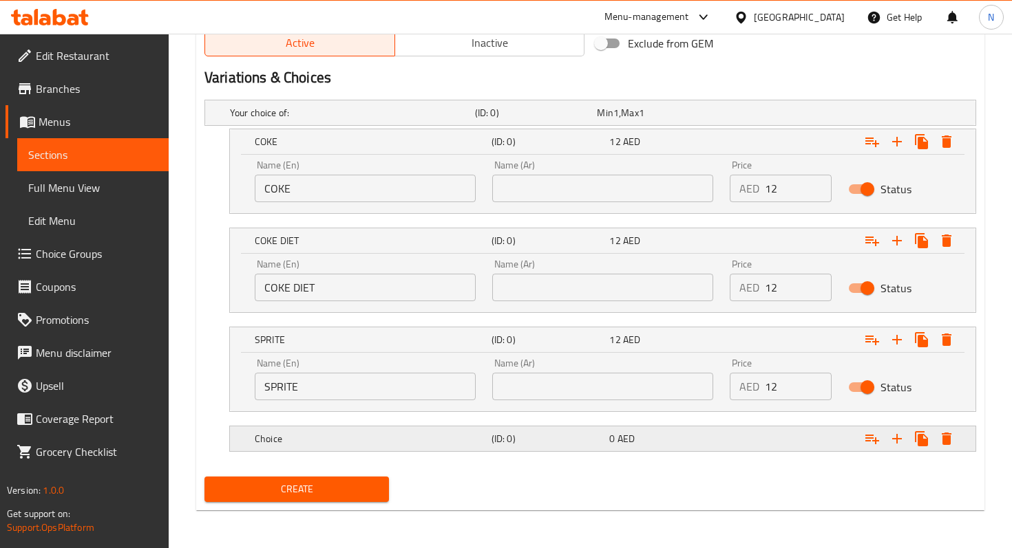
click at [280, 432] on h5 "Choice" at bounding box center [370, 439] width 231 height 14
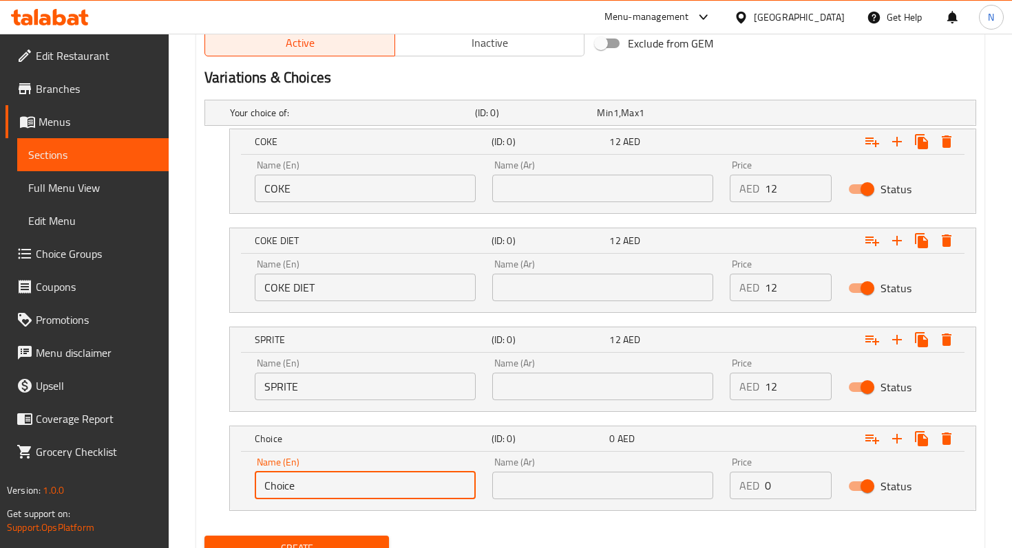
click at [301, 483] on input "Choice" at bounding box center [365, 486] width 221 height 28
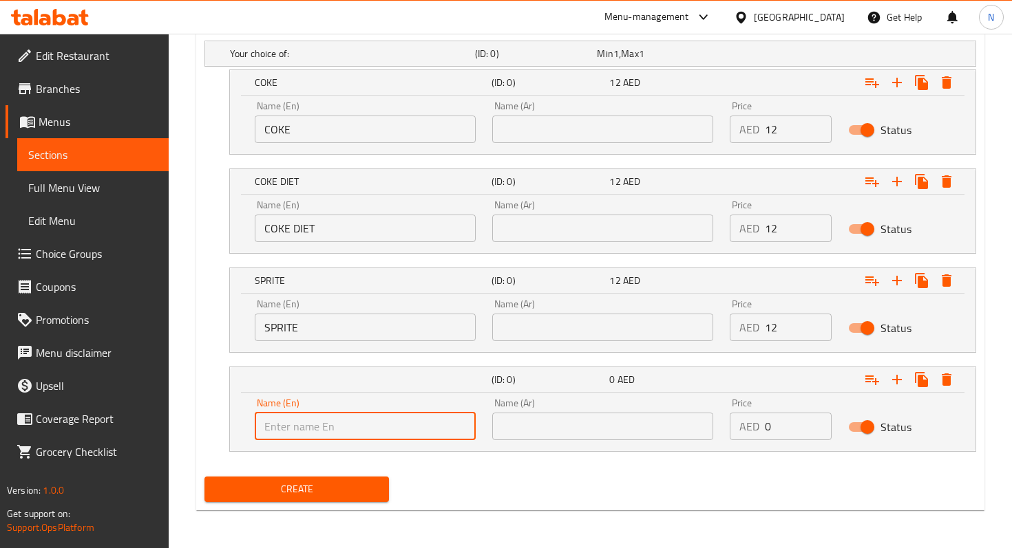
click at [338, 426] on input "text" at bounding box center [365, 427] width 221 height 28
type input "FANTA"
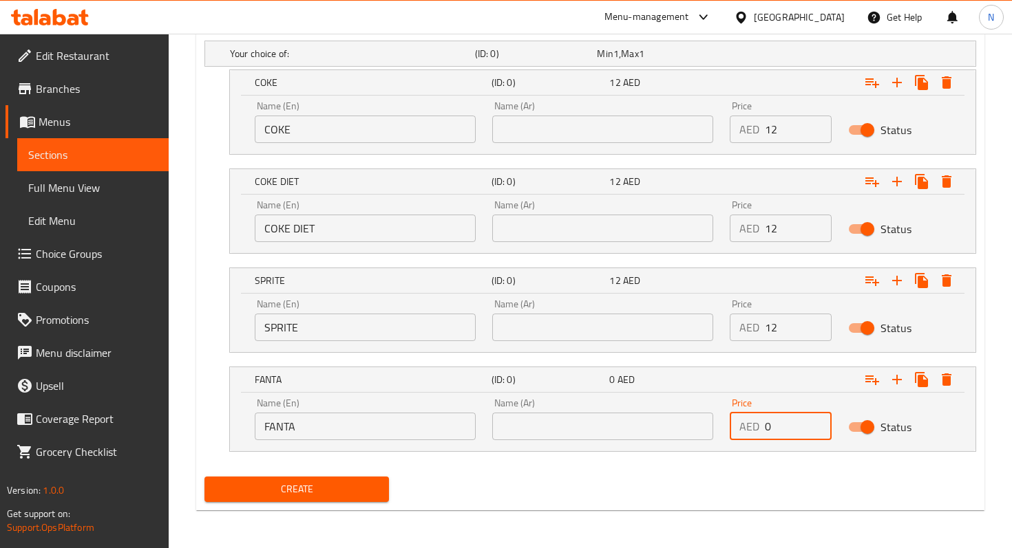
click at [776, 424] on input "0" at bounding box center [798, 427] width 67 height 28
type input "12"
click at [303, 484] on span "Create" at bounding box center [296, 489] width 162 height 17
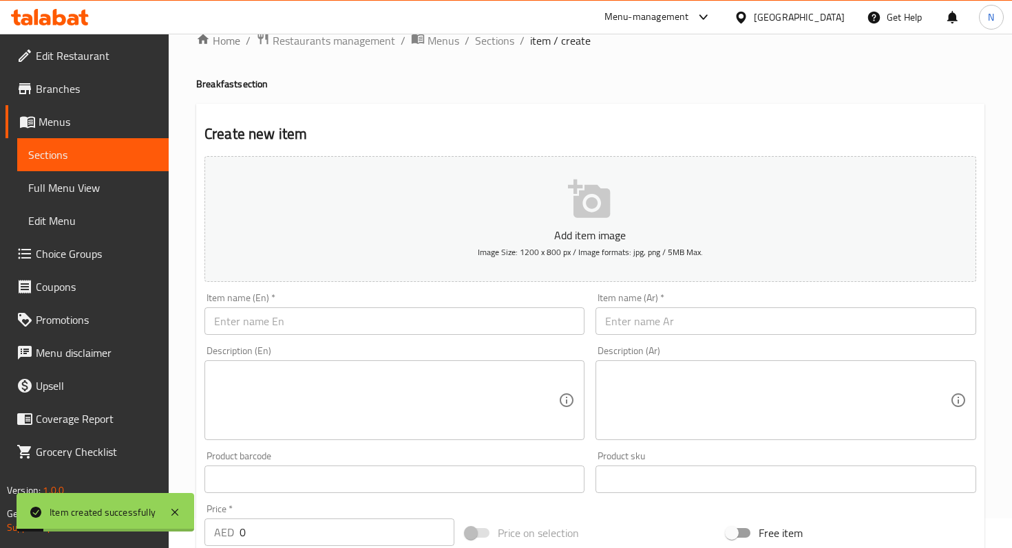
scroll to position [0, 0]
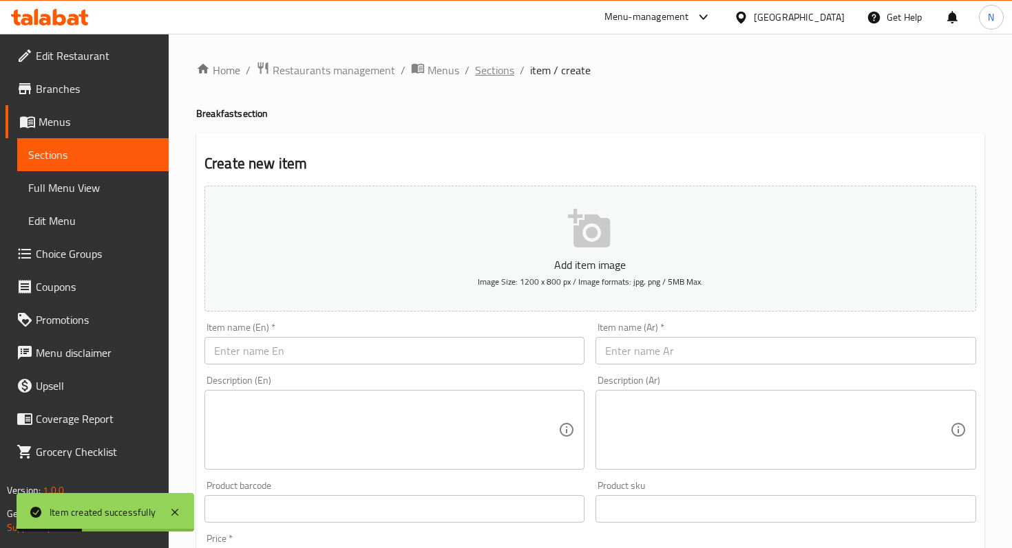
click at [497, 69] on span "Sections" at bounding box center [494, 70] width 39 height 17
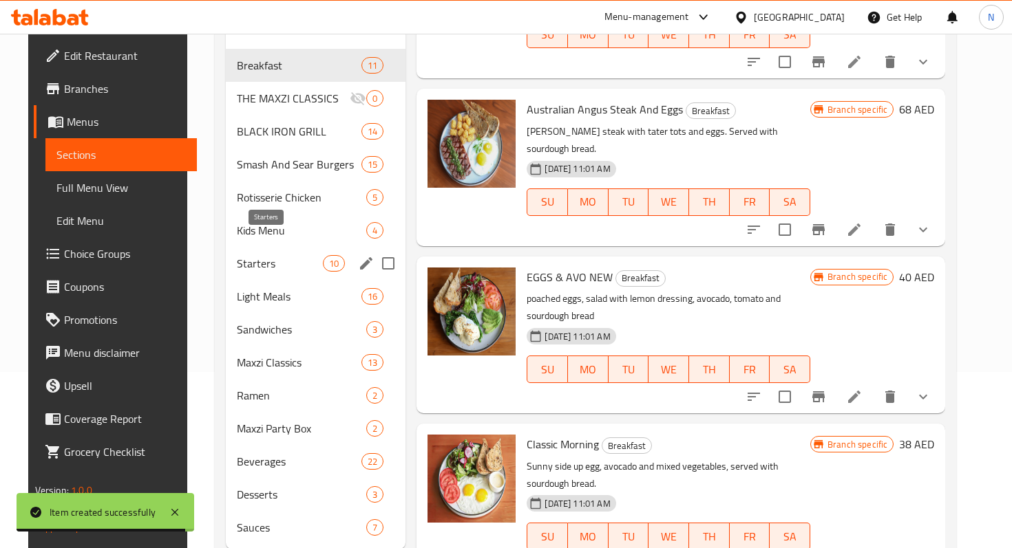
scroll to position [195, 0]
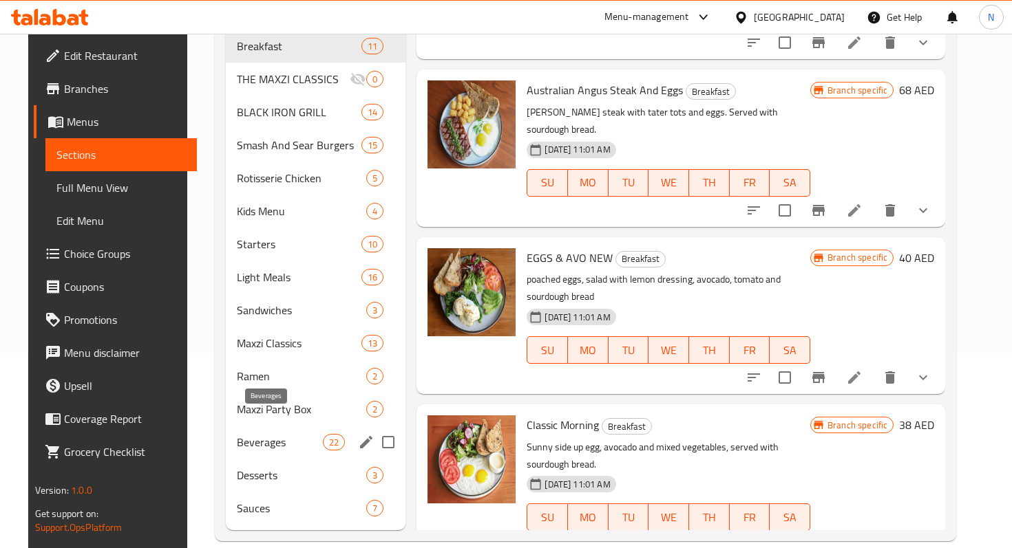
click at [261, 434] on span "Beverages" at bounding box center [280, 442] width 86 height 17
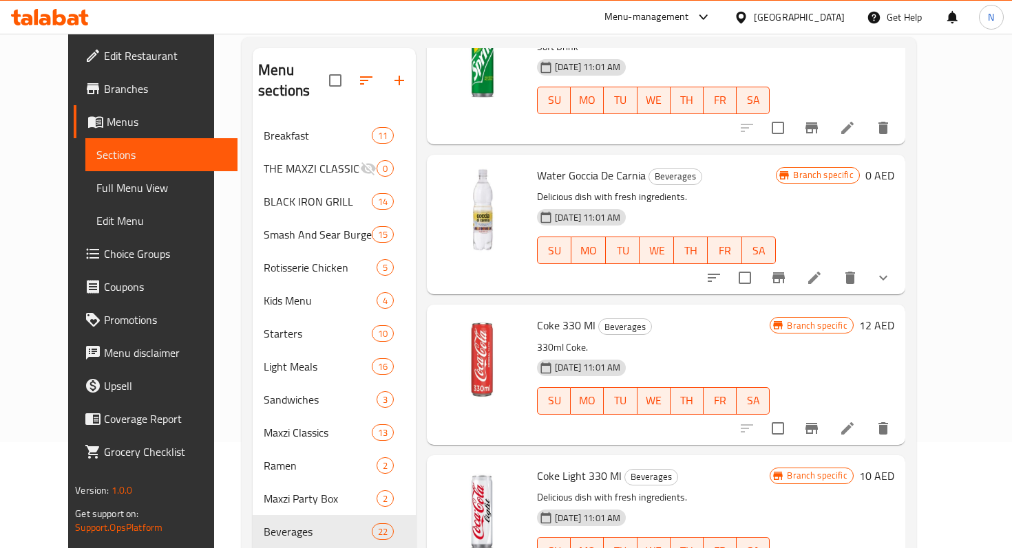
scroll to position [2264, 0]
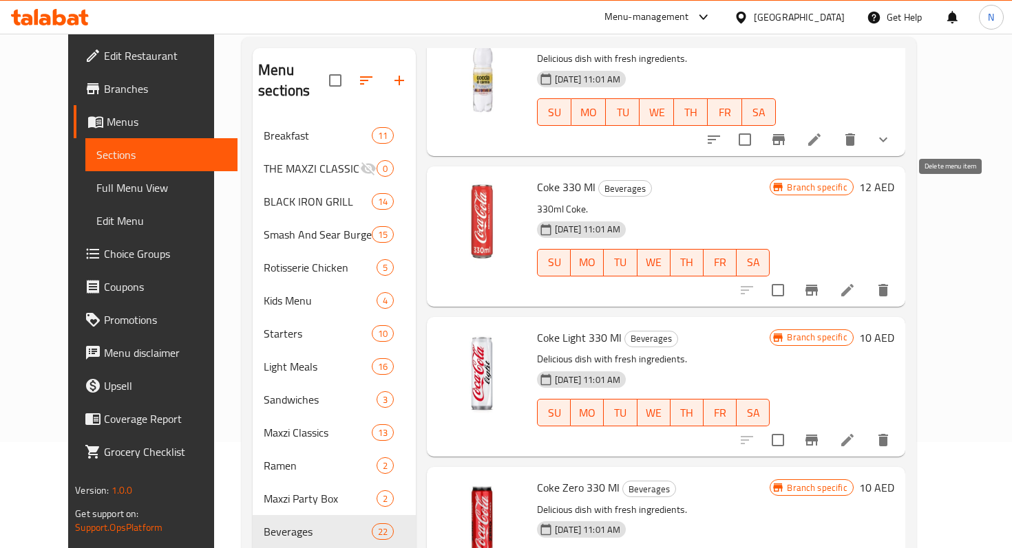
click at [888, 284] on icon "delete" at bounding box center [883, 290] width 10 height 12
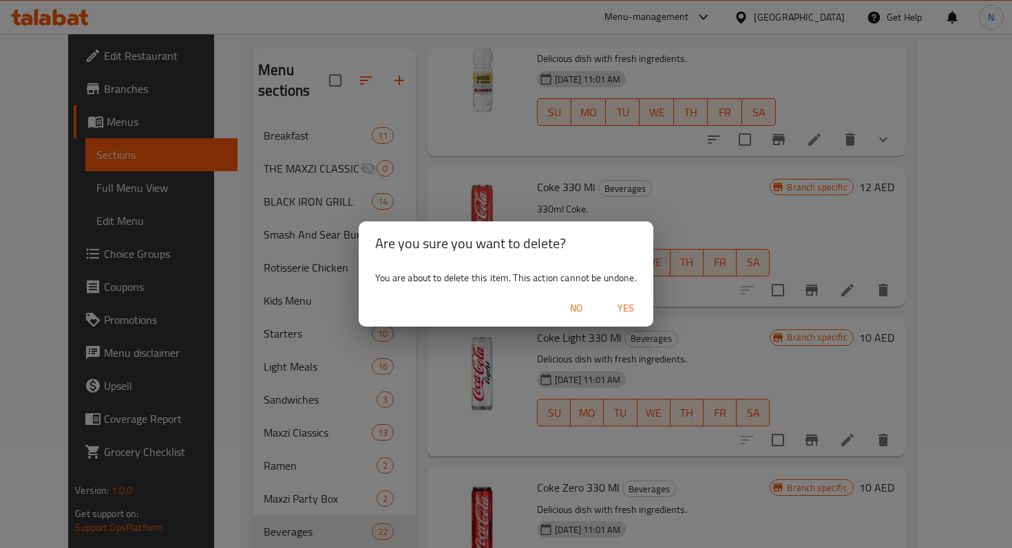
click at [623, 312] on span "Yes" at bounding box center [625, 308] width 33 height 17
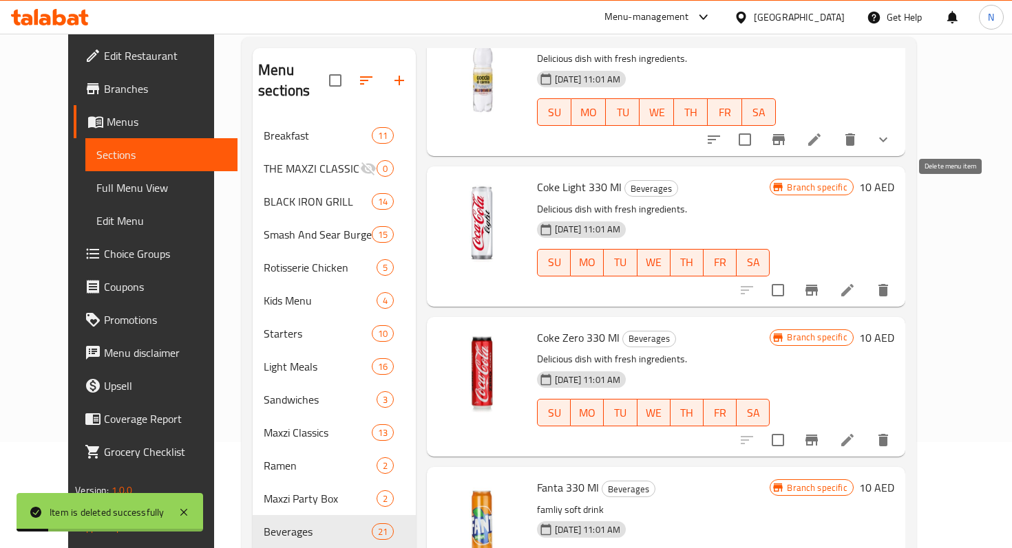
click at [891, 282] on icon "delete" at bounding box center [883, 290] width 17 height 17
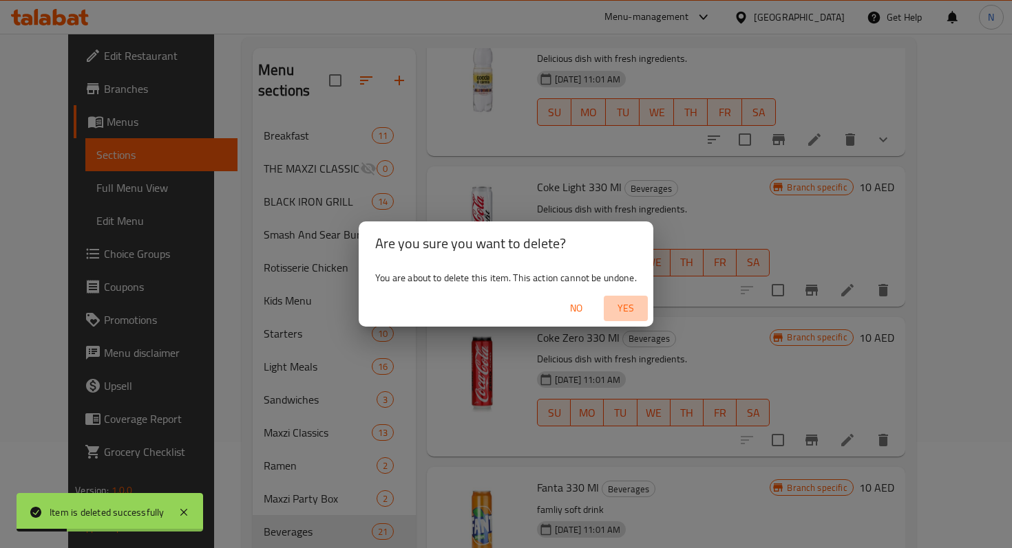
click at [628, 305] on span "Yes" at bounding box center [625, 308] width 33 height 17
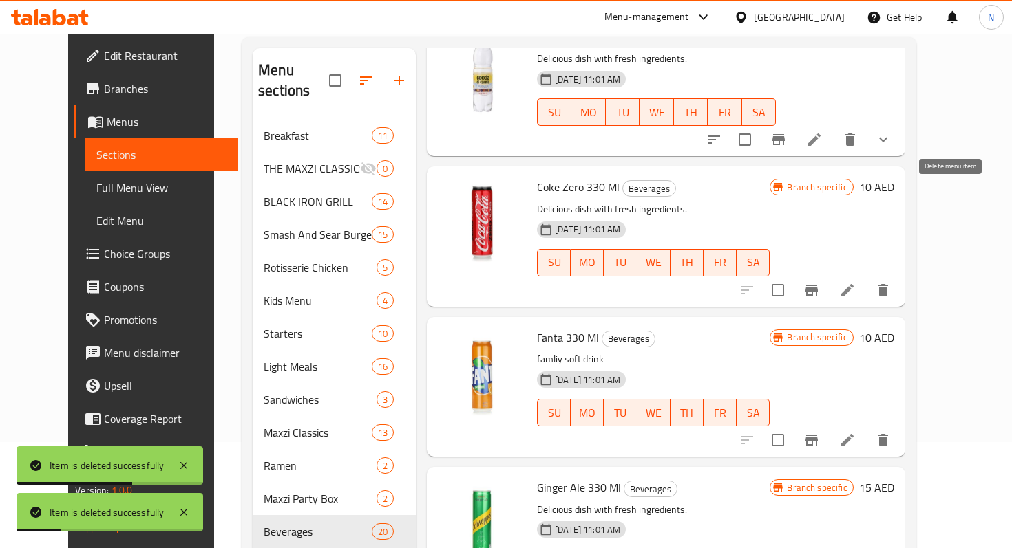
click at [888, 284] on icon "delete" at bounding box center [883, 290] width 10 height 12
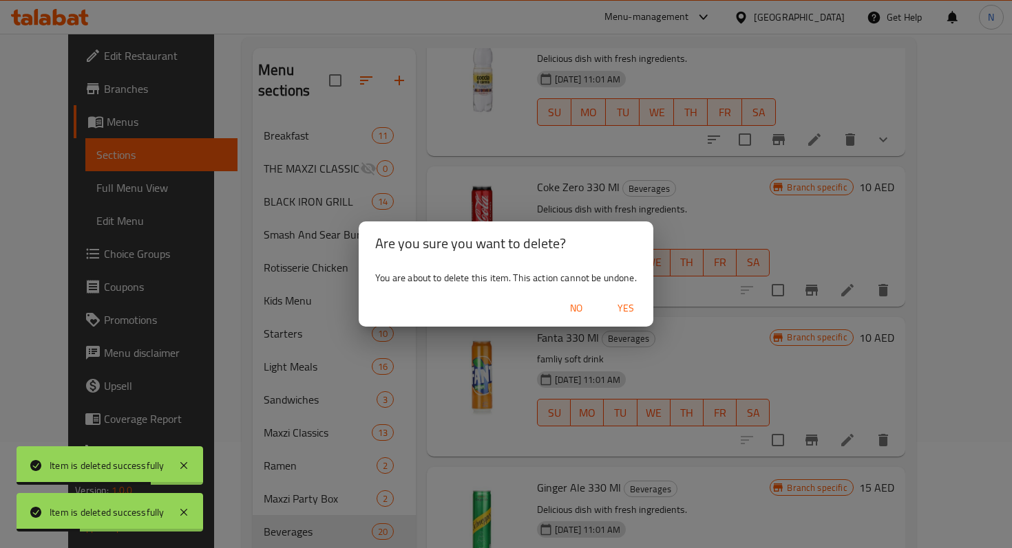
click at [630, 306] on span "Yes" at bounding box center [625, 308] width 33 height 17
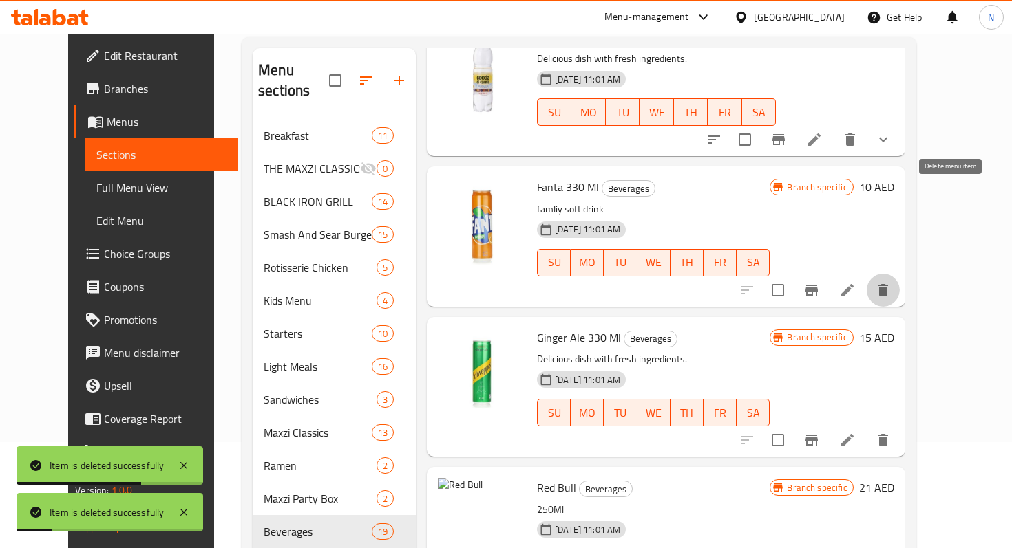
click at [891, 282] on icon "delete" at bounding box center [883, 290] width 17 height 17
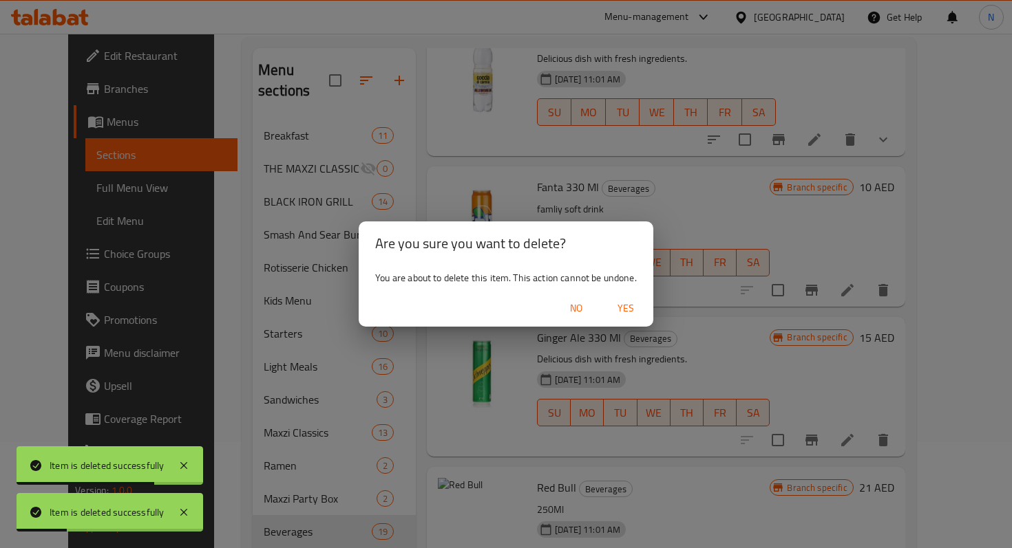
click at [631, 301] on span "Yes" at bounding box center [625, 308] width 33 height 17
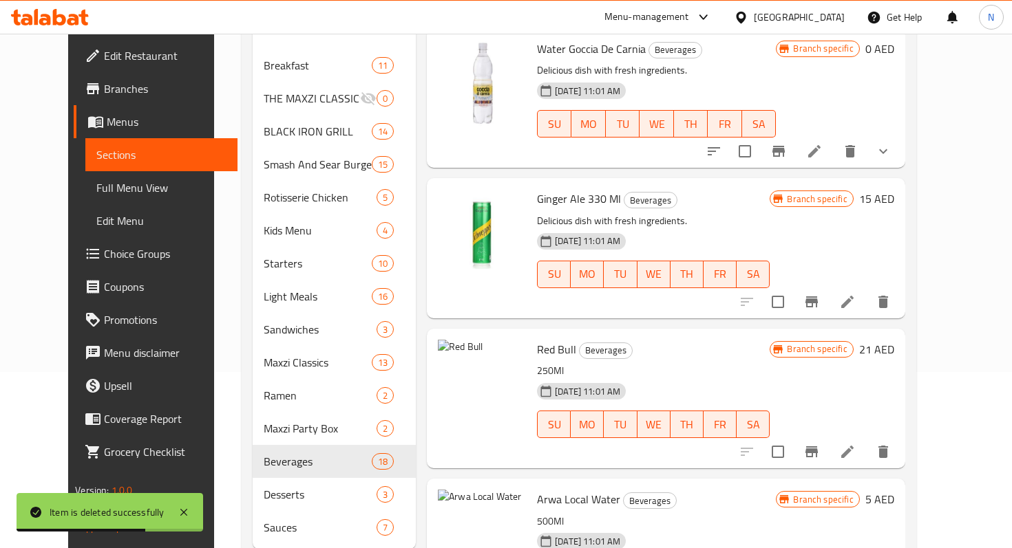
scroll to position [195, 0]
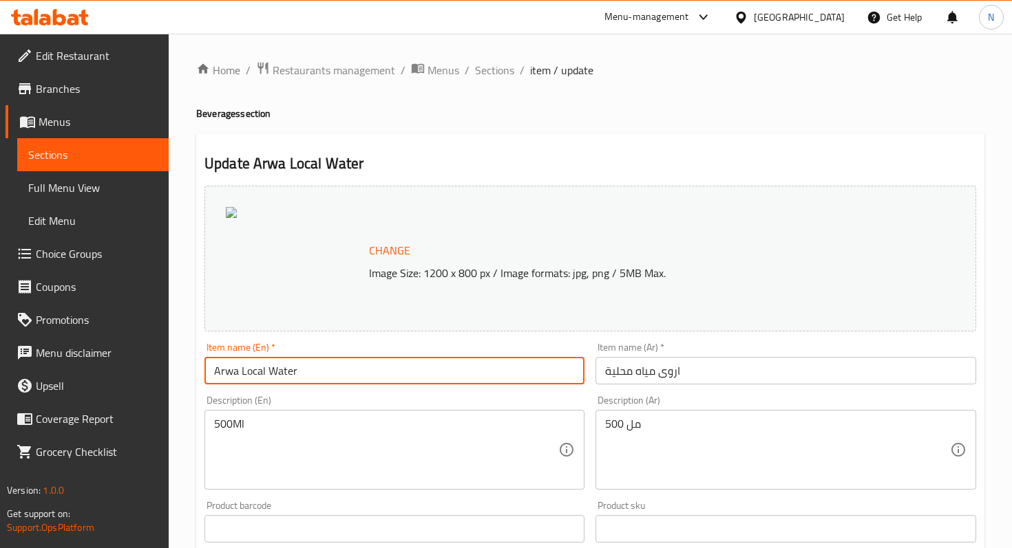
drag, startPoint x: 240, startPoint y: 373, endPoint x: 127, endPoint y: 372, distance: 113.6
click at [127, 372] on div "Edit Restaurant Branches Menus Sections Full Menu View Edit Menu Choice Groups …" at bounding box center [506, 513] width 1012 height 959
type input "Local Water"
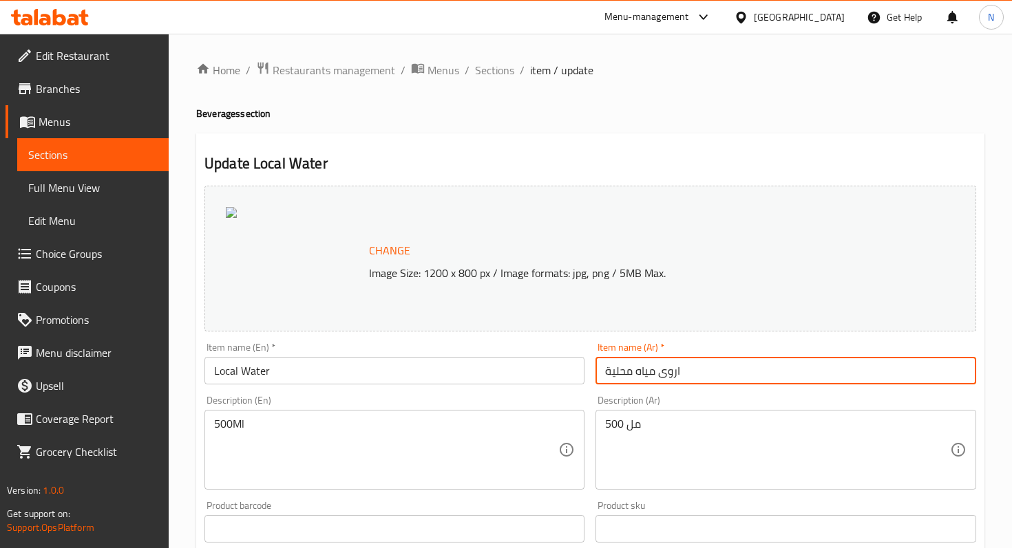
click at [696, 367] on input "اروى مياه محلية" at bounding box center [785, 371] width 380 height 28
click at [604, 371] on input "اروى مياه محلية" at bounding box center [785, 371] width 380 height 28
drag, startPoint x: 691, startPoint y: 374, endPoint x: 668, endPoint y: 374, distance: 23.4
click at [668, 374] on input "اروى مياه محلية" at bounding box center [785, 371] width 380 height 28
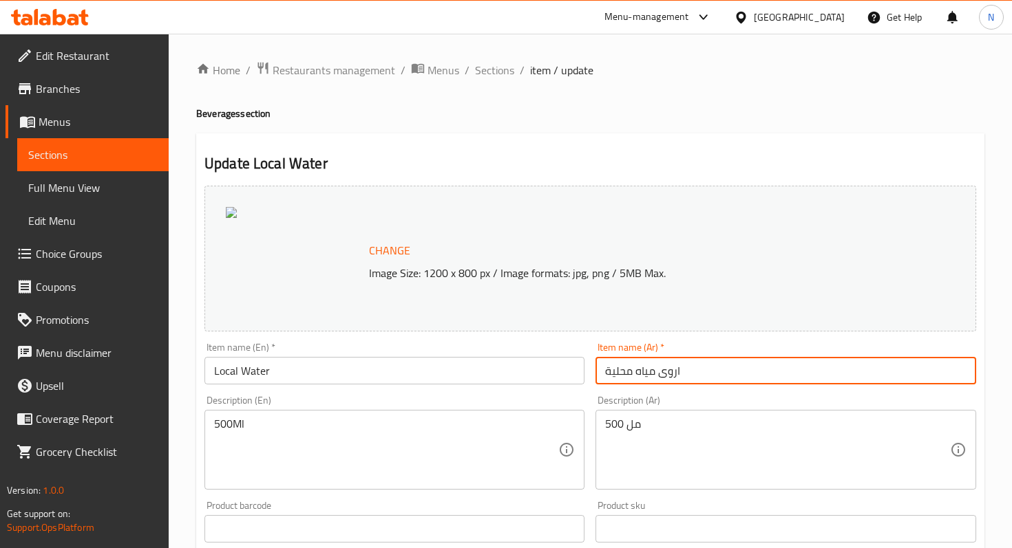
click at [668, 374] on input "اروى مياه محلية" at bounding box center [785, 371] width 380 height 28
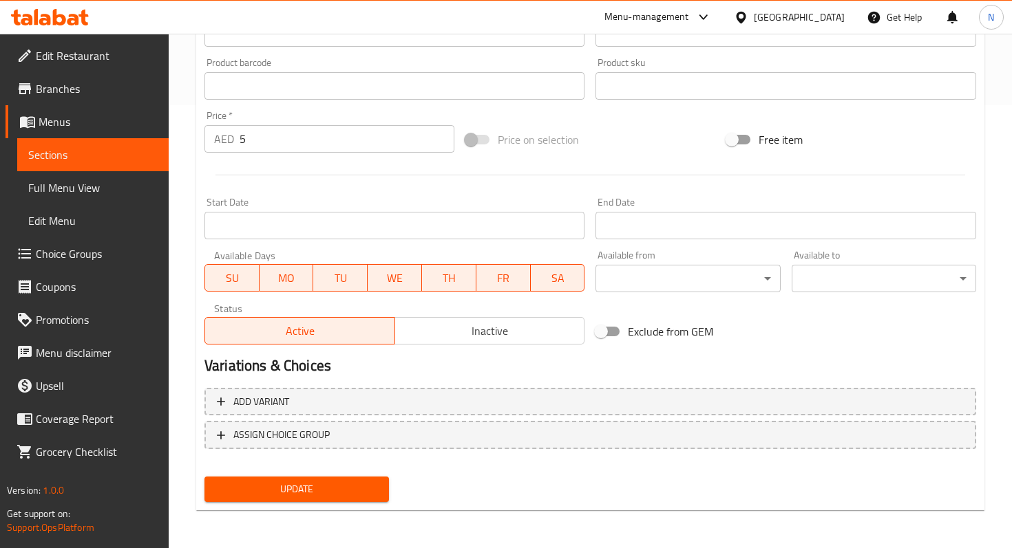
scroll to position [444, 0]
type input "مياه محلية"
click at [292, 486] on span "Update" at bounding box center [296, 488] width 162 height 17
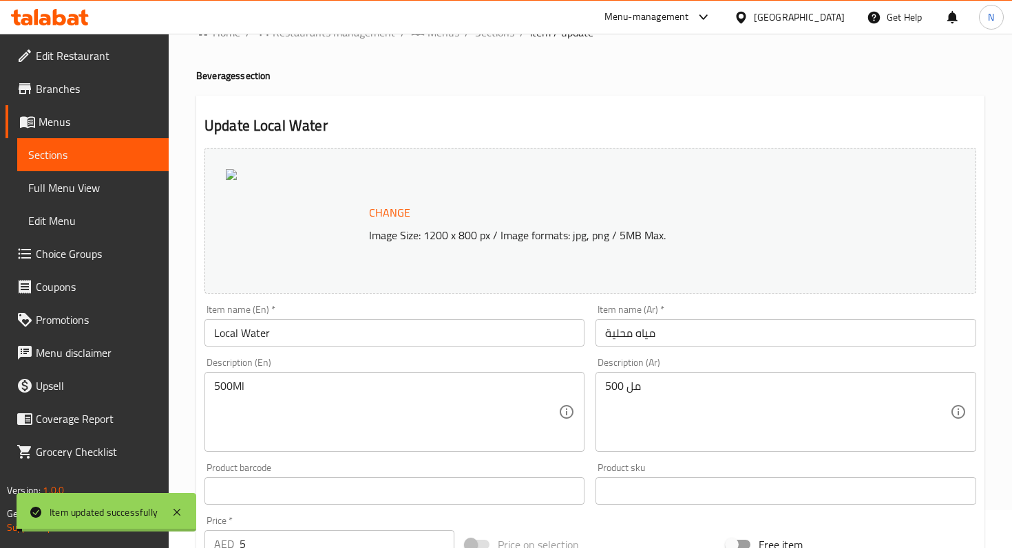
scroll to position [0, 0]
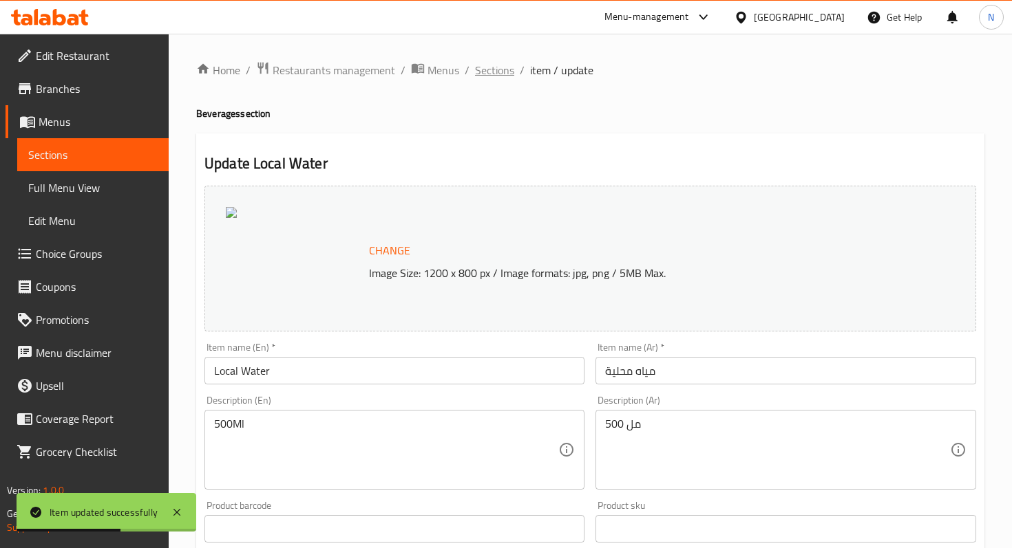
click at [494, 64] on span "Sections" at bounding box center [494, 70] width 39 height 17
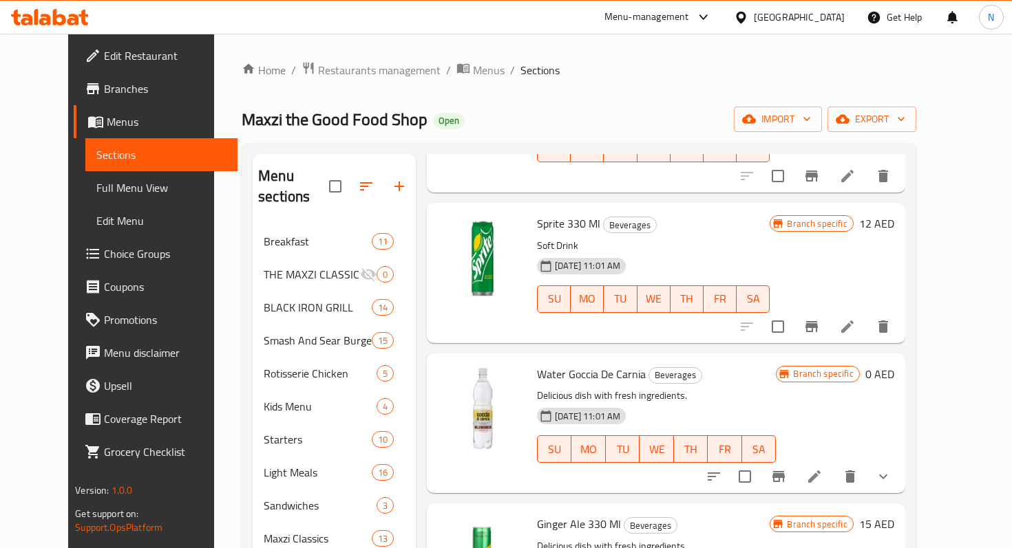
scroll to position [2034, 0]
click at [614, 363] on span "Water Goccia De Carnia" at bounding box center [591, 373] width 109 height 21
click at [822, 467] on icon at bounding box center [814, 475] width 17 height 17
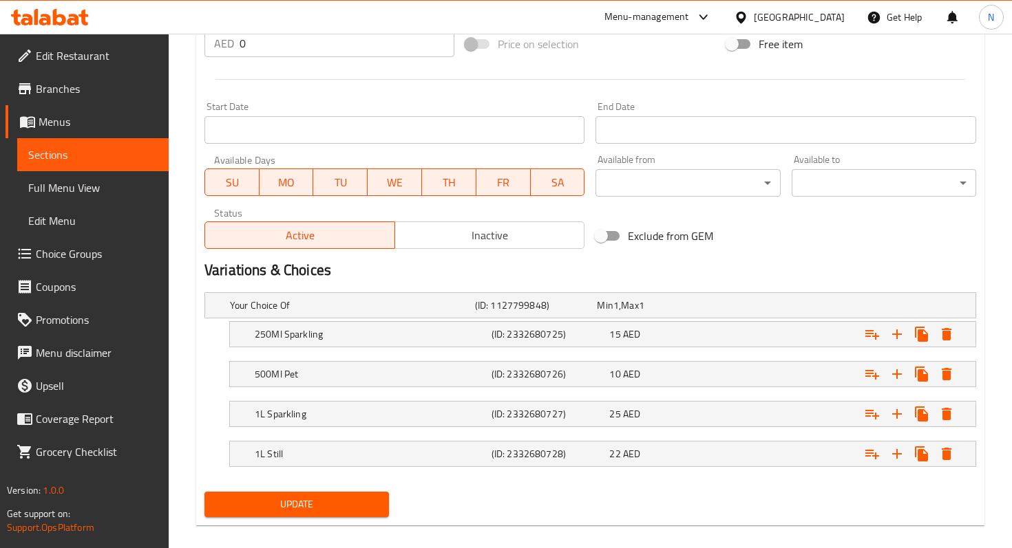
scroll to position [554, 0]
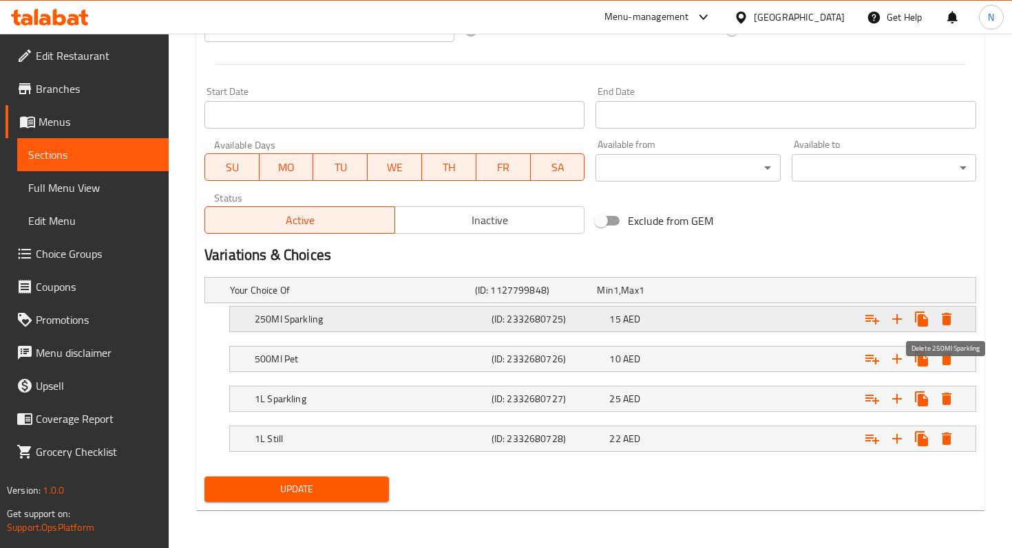
click at [946, 315] on icon "Expand" at bounding box center [946, 319] width 10 height 12
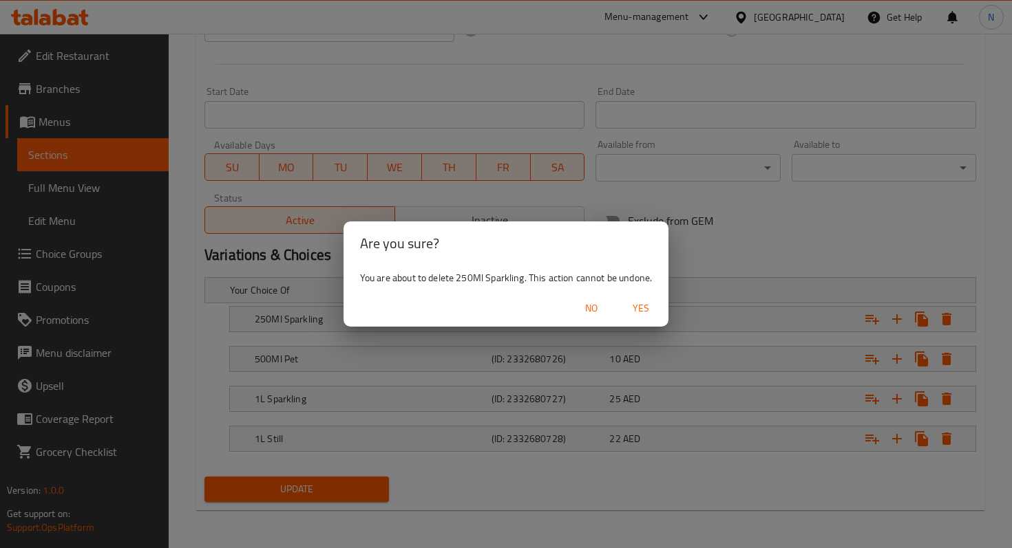
click at [638, 302] on span "Yes" at bounding box center [640, 308] width 33 height 17
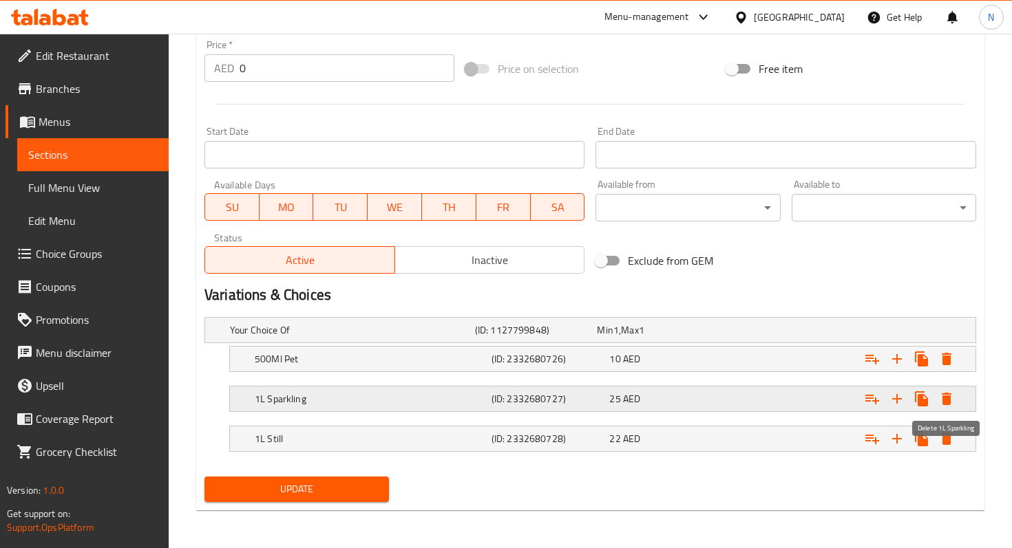
click at [950, 399] on icon "Expand" at bounding box center [946, 399] width 17 height 17
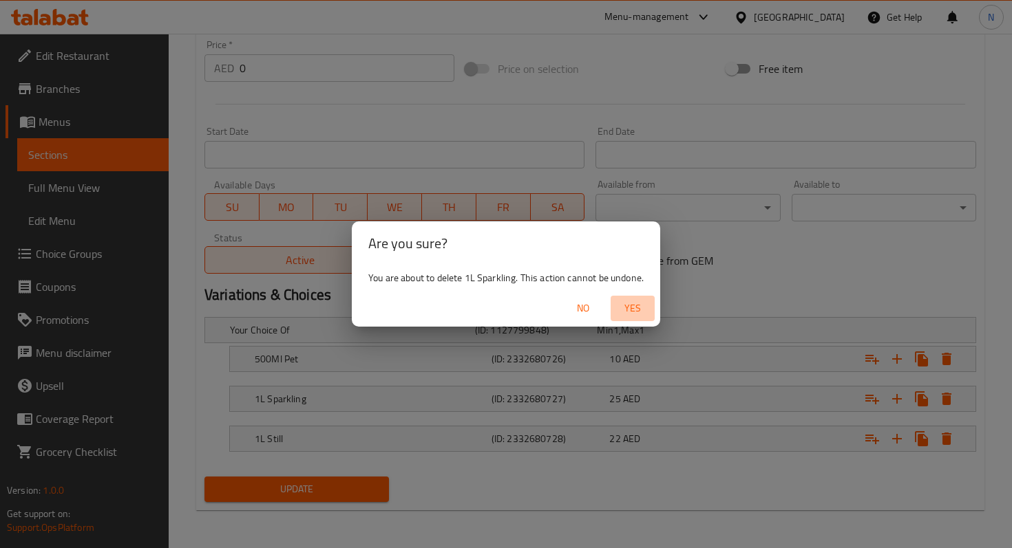
click at [637, 305] on span "Yes" at bounding box center [632, 308] width 33 height 17
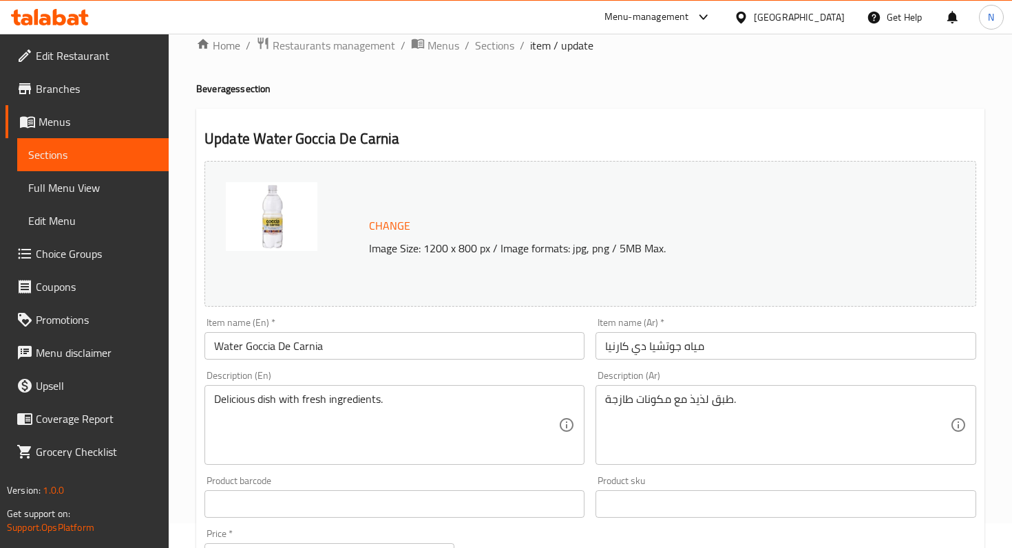
scroll to position [17, 0]
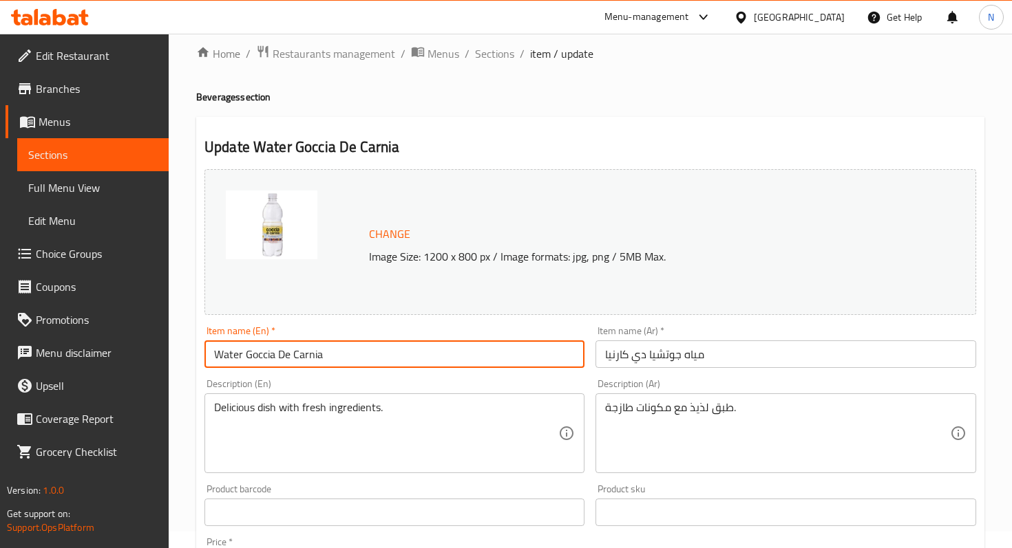
click at [275, 354] on input "Water Goccia De Carnia" at bounding box center [394, 355] width 380 height 28
type input "ITALIAN WATER"
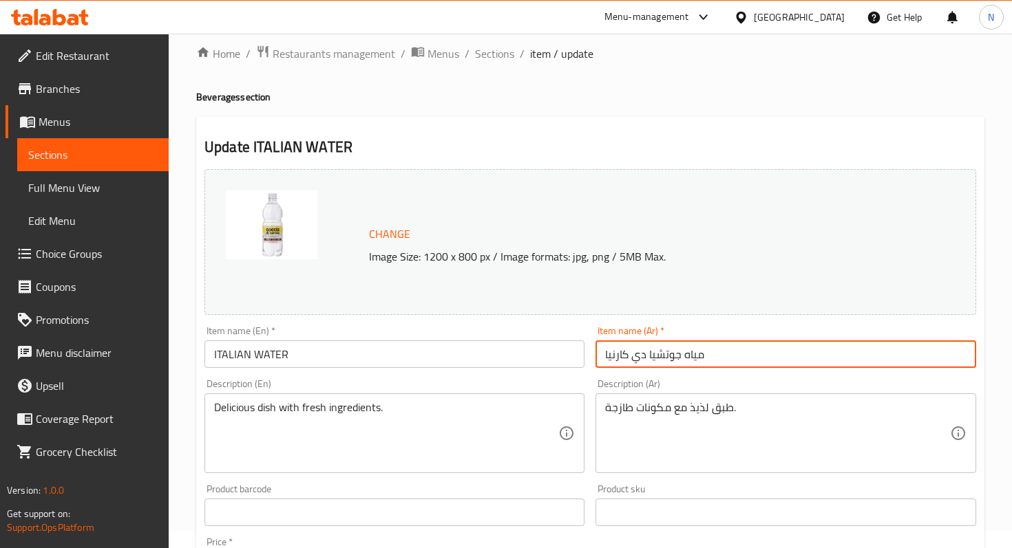
click at [670, 355] on input "مياه جوتشيا دي كارنيا" at bounding box center [785, 355] width 380 height 28
paste input "يطالية ٥٠٠ مل"
drag, startPoint x: 637, startPoint y: 356, endPoint x: 528, endPoint y: 356, distance: 108.7
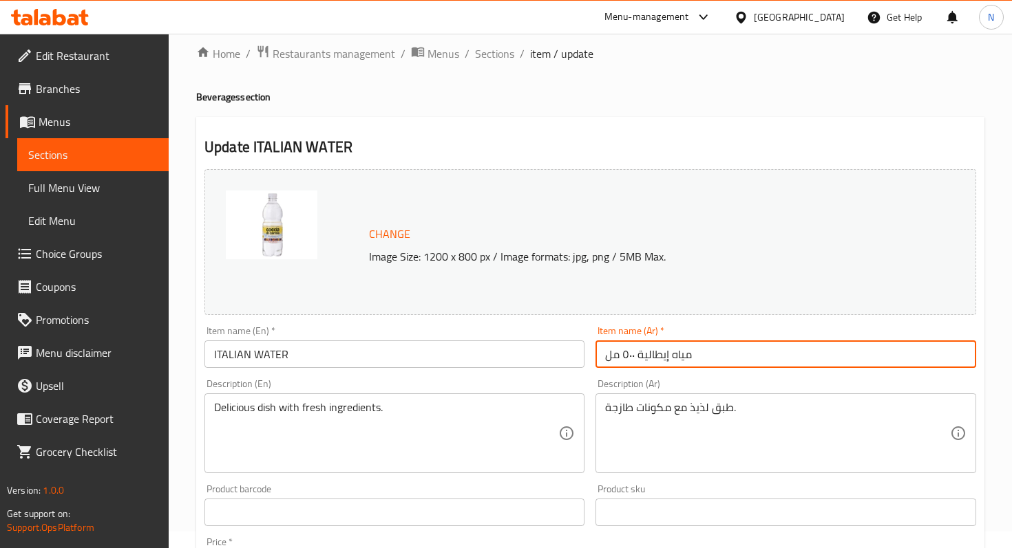
click at [528, 356] on div "Change Image Size: 1200 x 800 px / Image formats: jpg, png / 5MB Max. Item name…" at bounding box center [590, 470] width 782 height 613
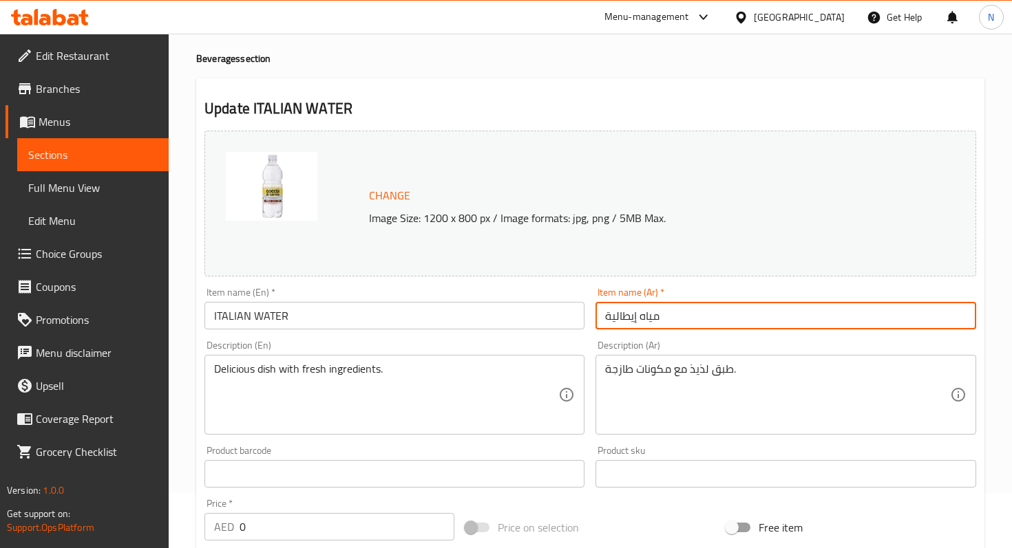
scroll to position [474, 0]
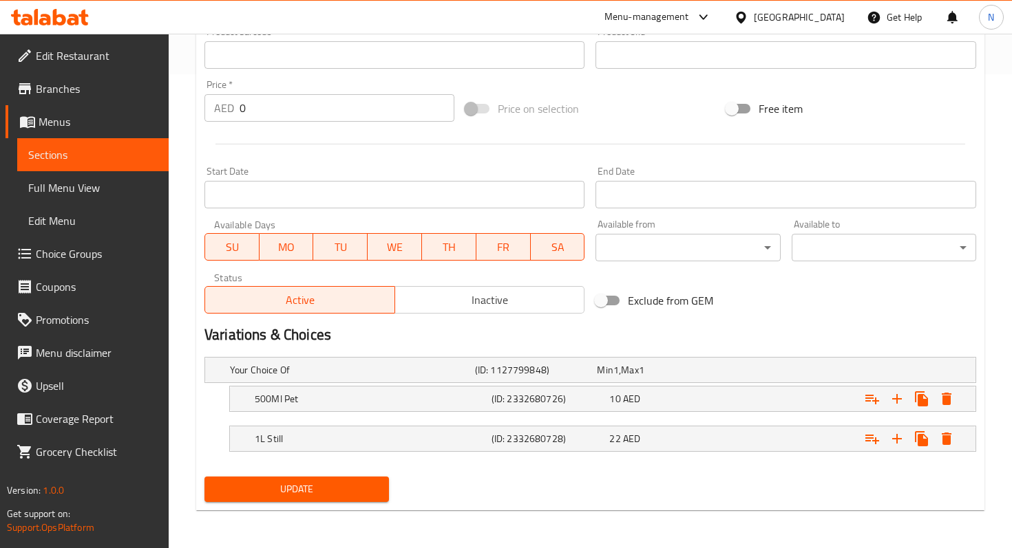
type input "مياه إيطالية"
click at [289, 484] on span "Update" at bounding box center [296, 489] width 162 height 17
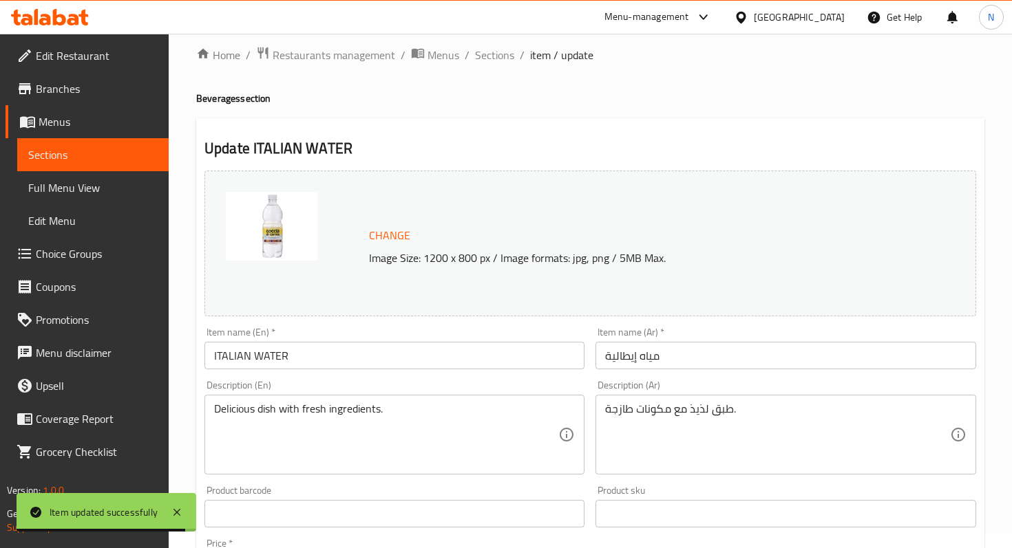
scroll to position [0, 0]
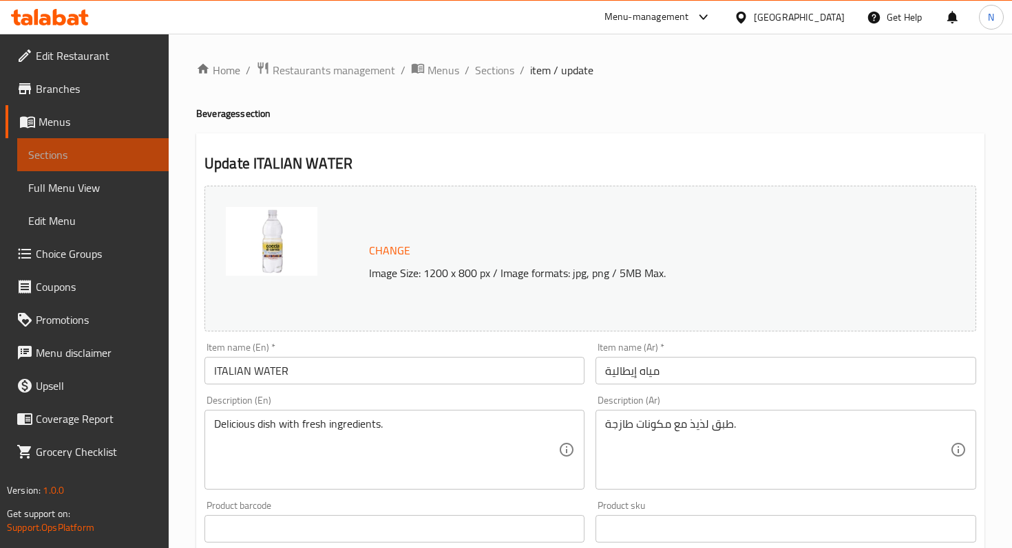
click at [86, 153] on span "Sections" at bounding box center [92, 155] width 129 height 17
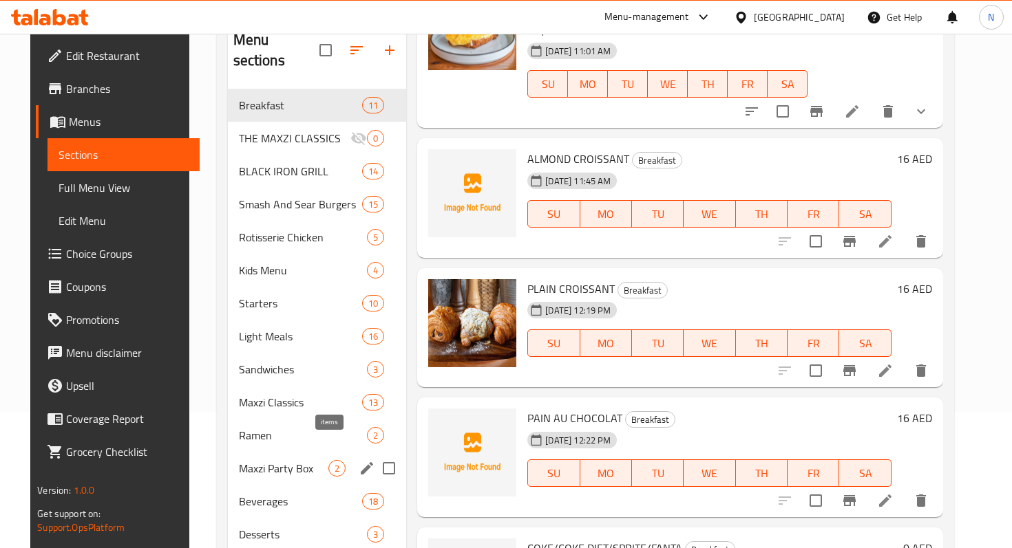
scroll to position [195, 0]
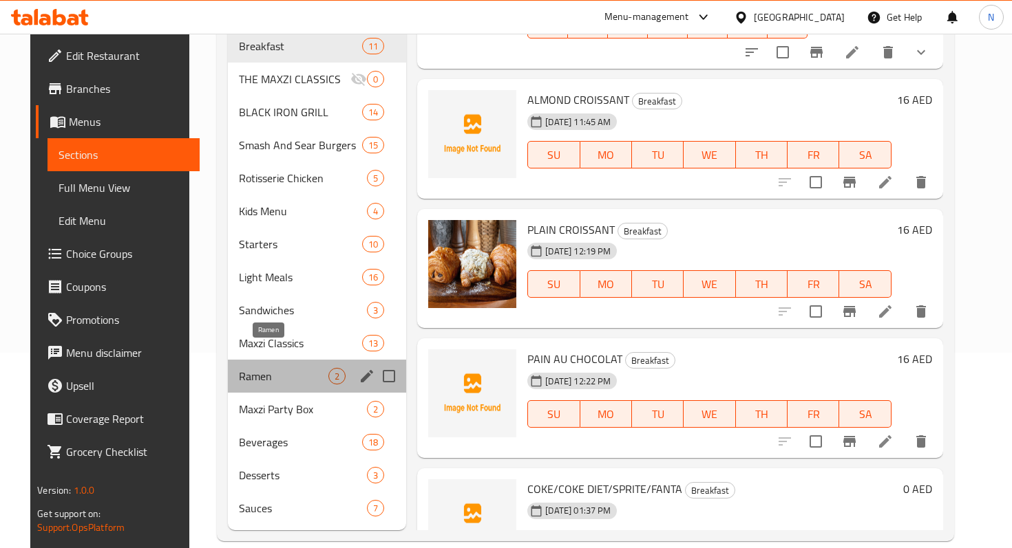
click at [239, 368] on span "Ramen" at bounding box center [284, 376] width 90 height 17
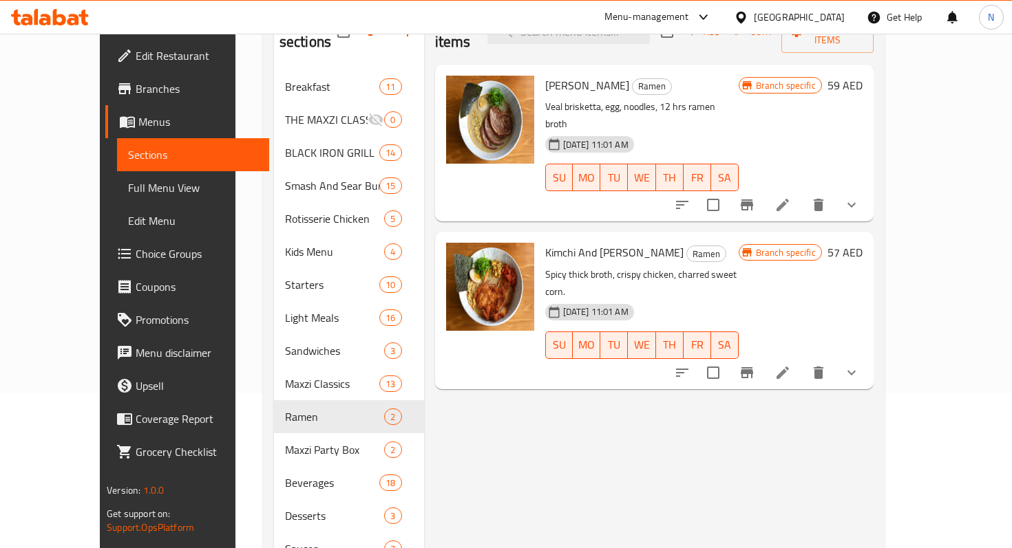
scroll to position [150, 0]
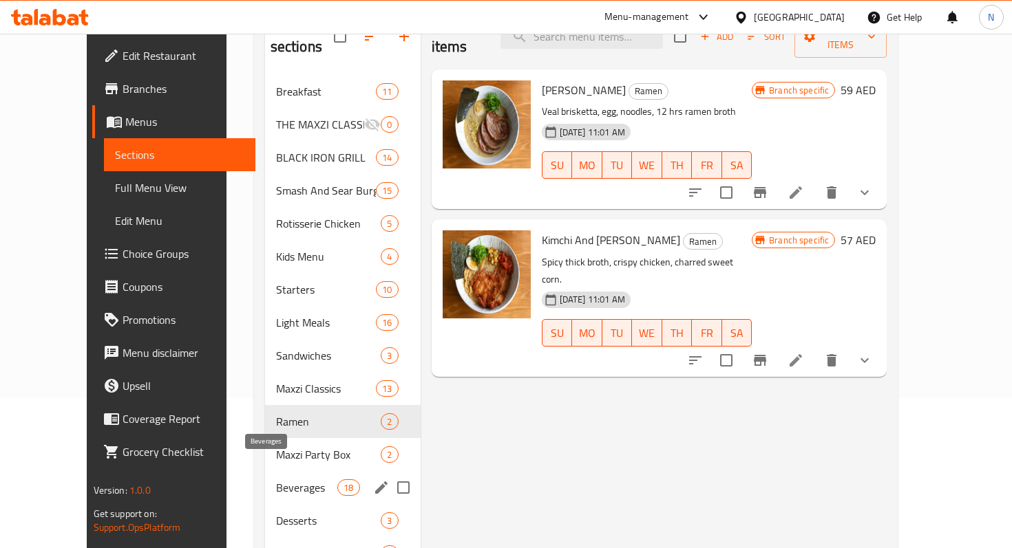
click at [276, 480] on span "Beverages" at bounding box center [307, 488] width 62 height 17
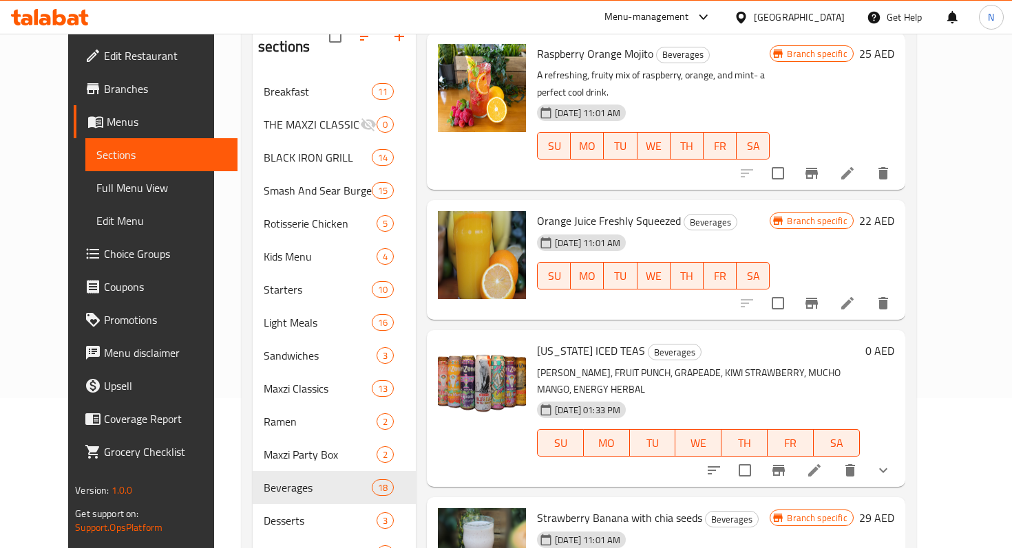
scroll to position [47, 0]
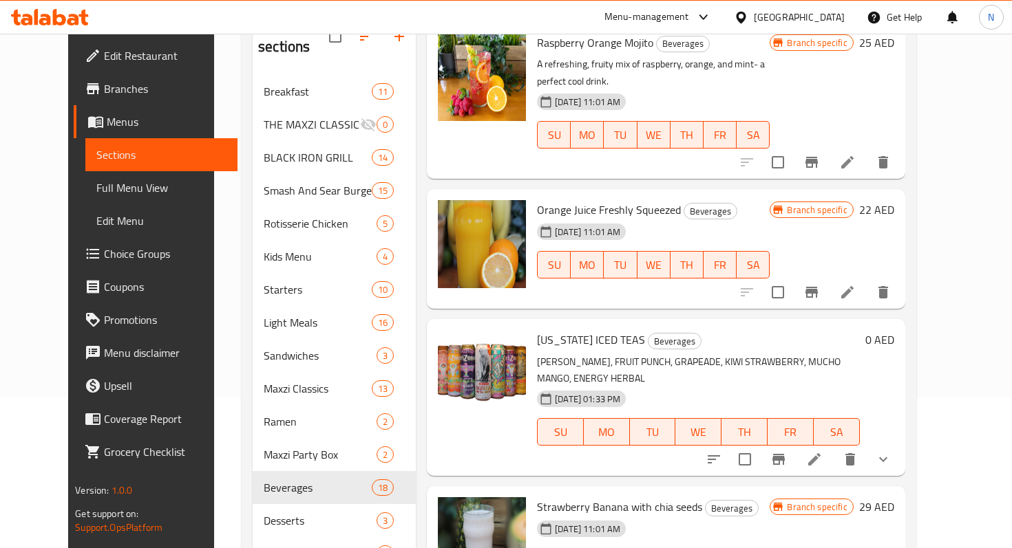
click at [531, 413] on div "SU MO TU WE TH FR SA" at bounding box center [698, 432] width 334 height 39
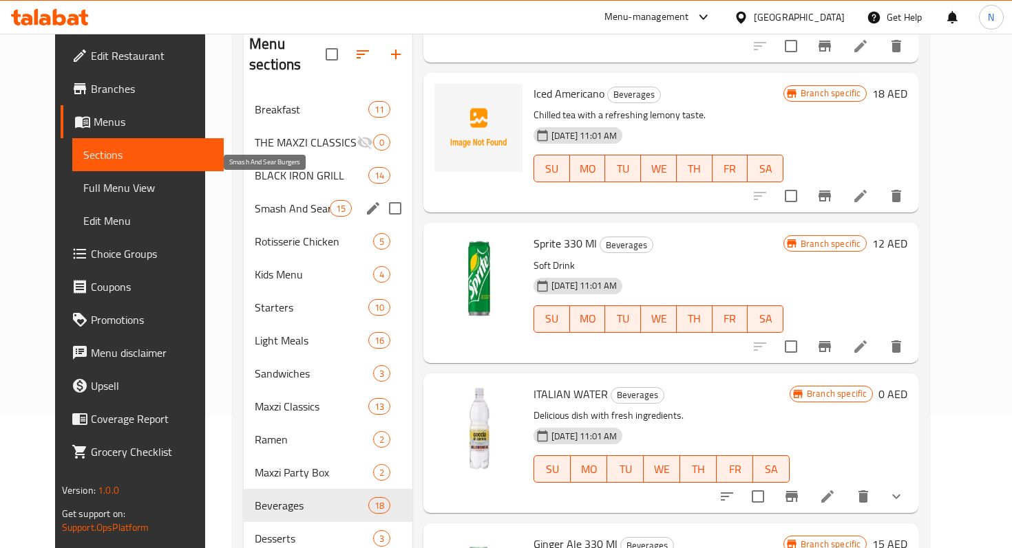
scroll to position [123, 0]
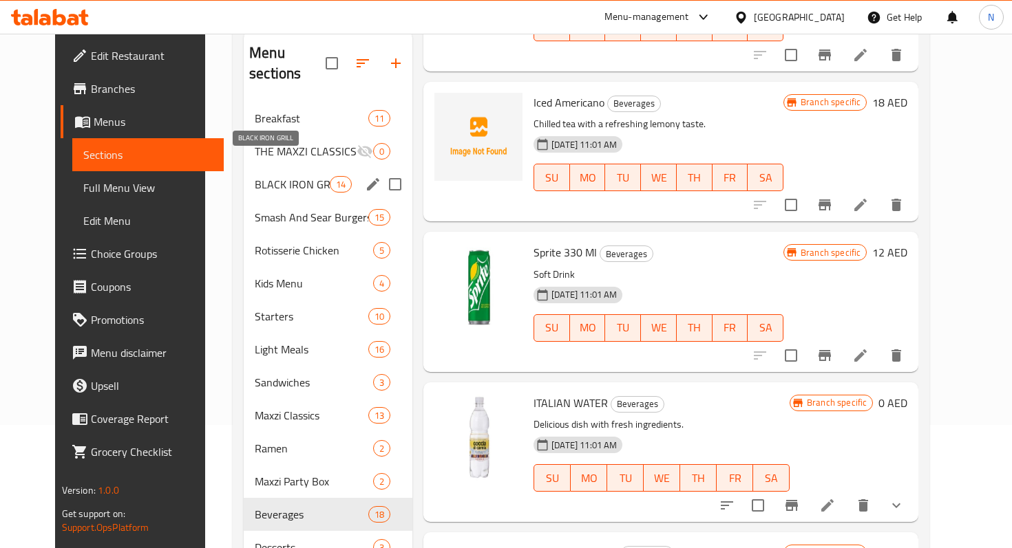
click at [279, 176] on span "BLACK IRON GRILL" at bounding box center [292, 184] width 75 height 17
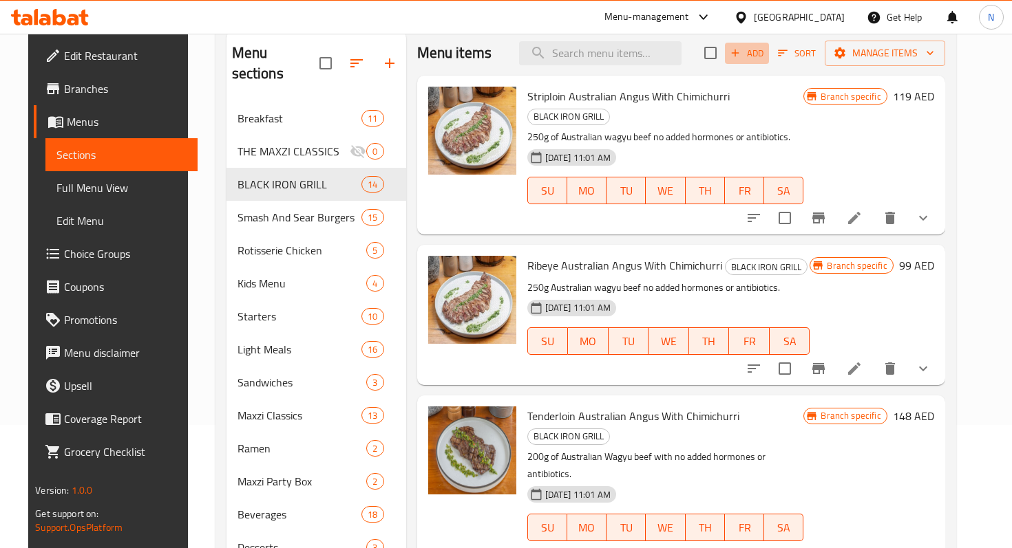
click at [738, 53] on icon "button" at bounding box center [735, 54] width 8 height 8
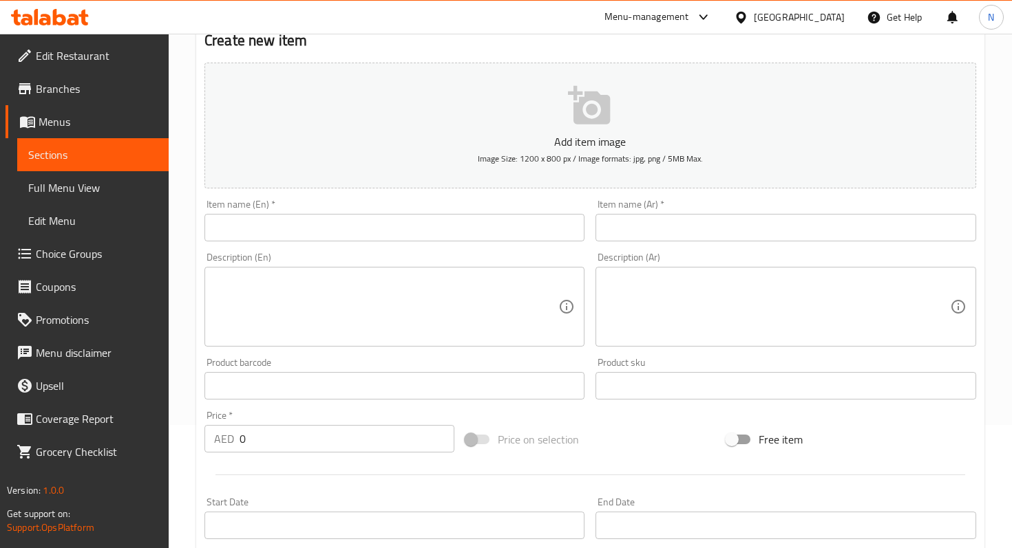
click at [291, 226] on input "text" at bounding box center [394, 228] width 380 height 28
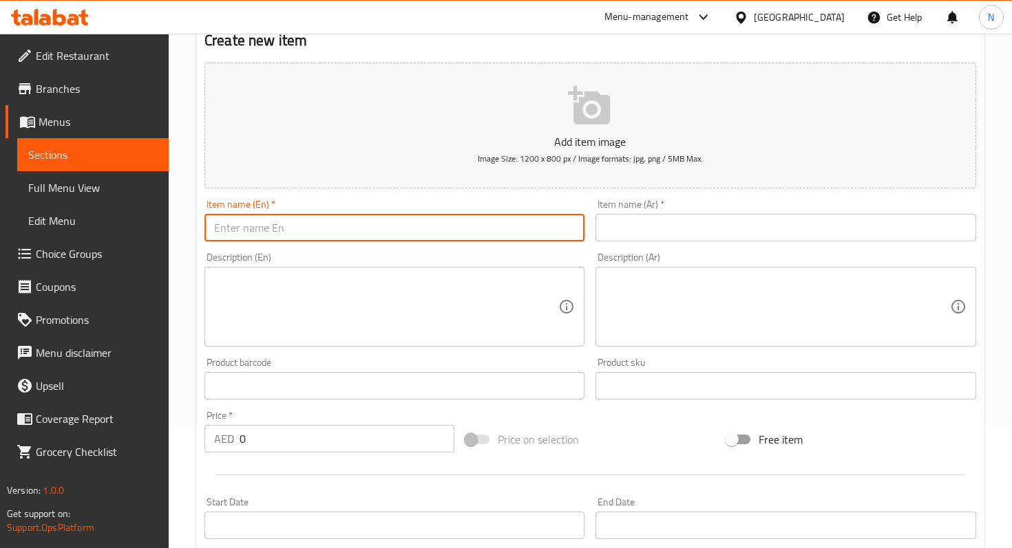
paste input "CHEF'S TURF PLATTER"
type input "CHEF'S TURF PLATTER"
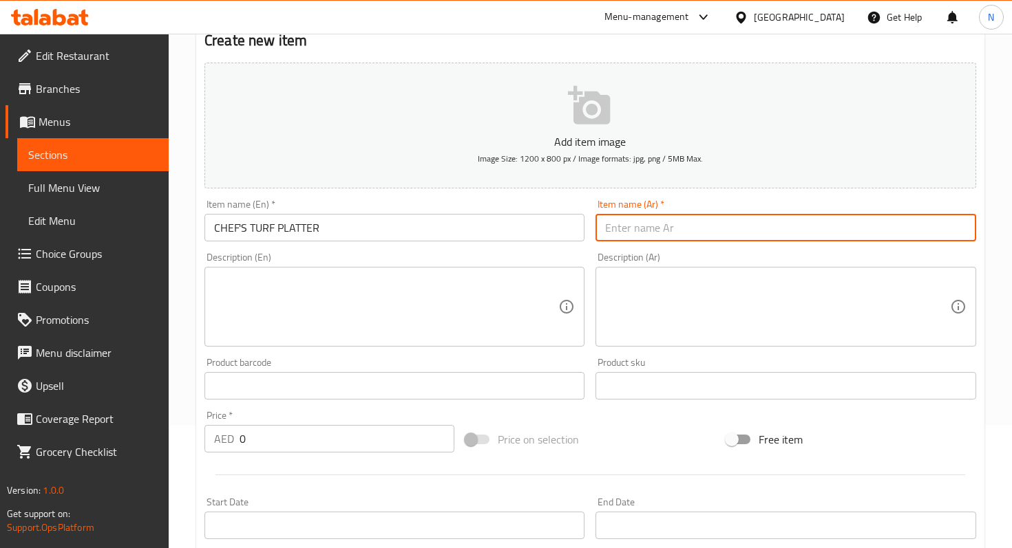
click at [658, 230] on input "text" at bounding box center [785, 228] width 380 height 28
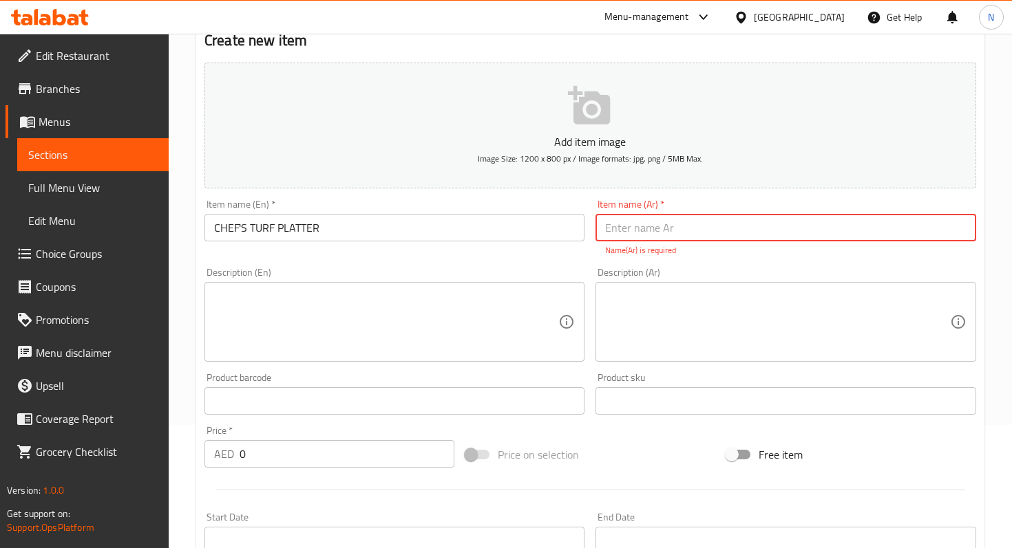
click at [630, 226] on input "text" at bounding box center [785, 228] width 380 height 28
paste input "طبق تورف الشيف"
type input "طبق تورف الشيف"
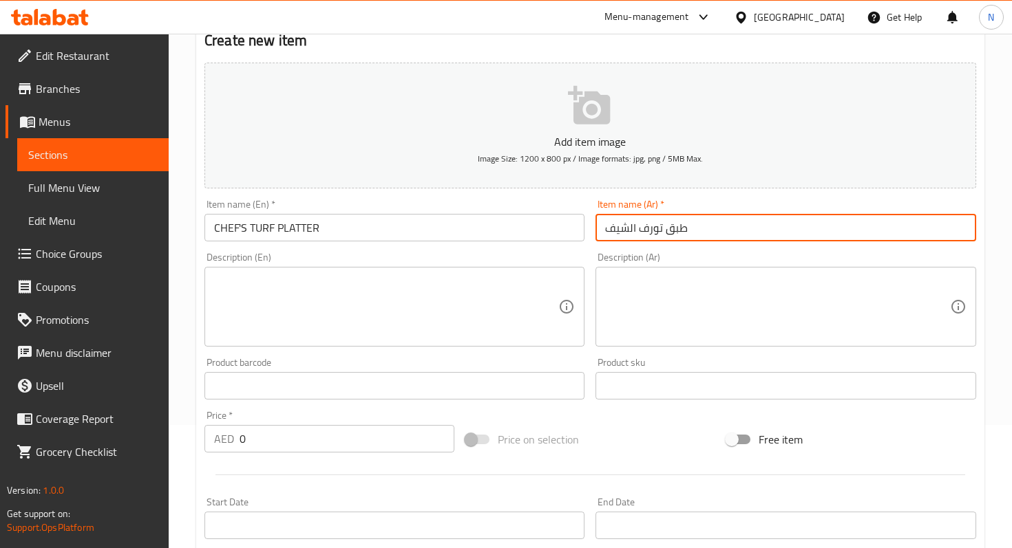
click at [288, 266] on div "Description (En) Description (En)" at bounding box center [394, 300] width 380 height 94
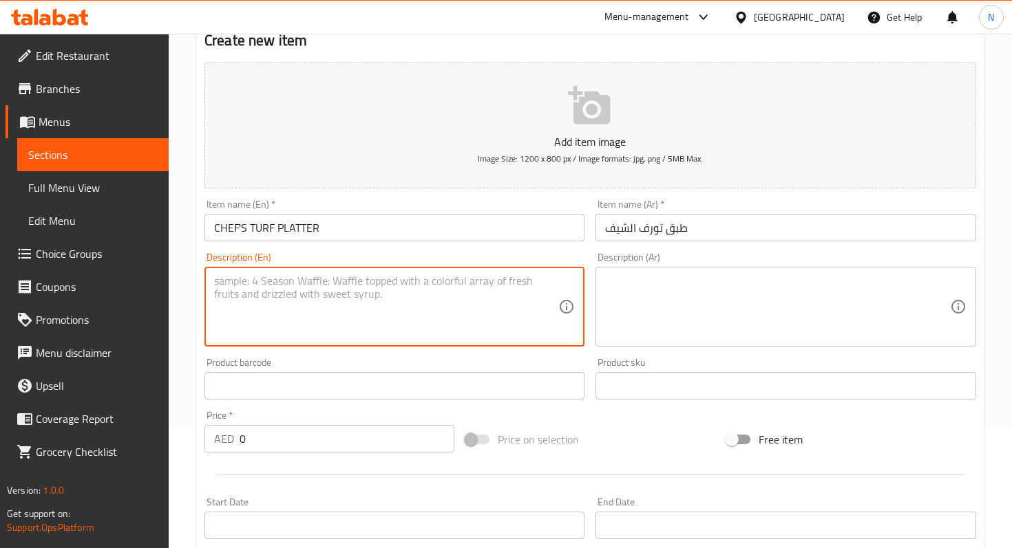
click at [285, 287] on textarea at bounding box center [386, 307] width 344 height 65
paste textarea "Premium BBQ Ribs, Marinated Veal Heart, Classic Chorizo, Roasted Bone Marrow, T…"
type textarea "Premium BBQ Ribs, Marinated Veal Heart, Classic Chorizo, Roasted Bone Marrow, T…"
click at [662, 285] on textarea at bounding box center [777, 307] width 344 height 65
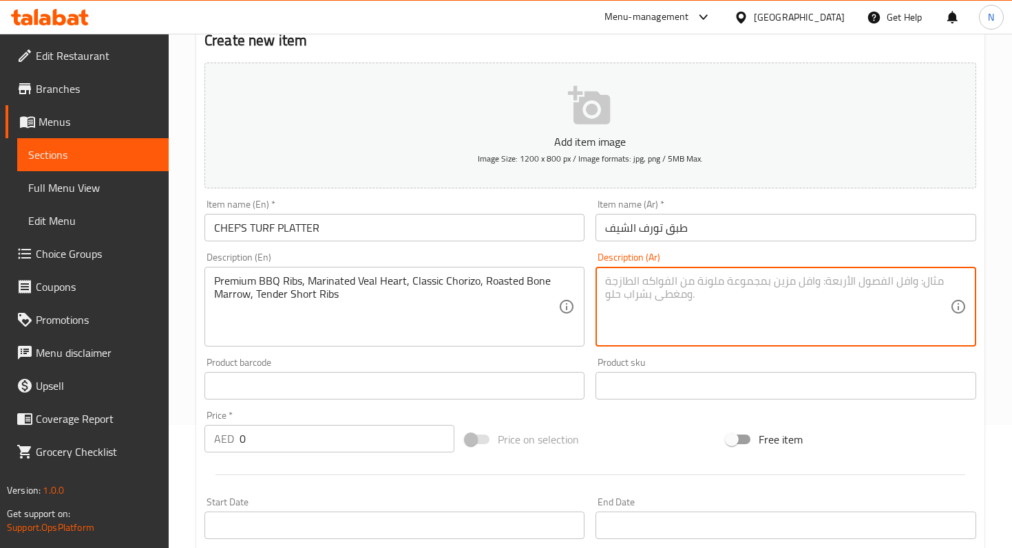
paste textarea "أضلاع باربكيو فاخرة، قلب عجل متبل، تشوريزو تقليدي، نخاع عظم محمص، أضلاع قصيرة ط…"
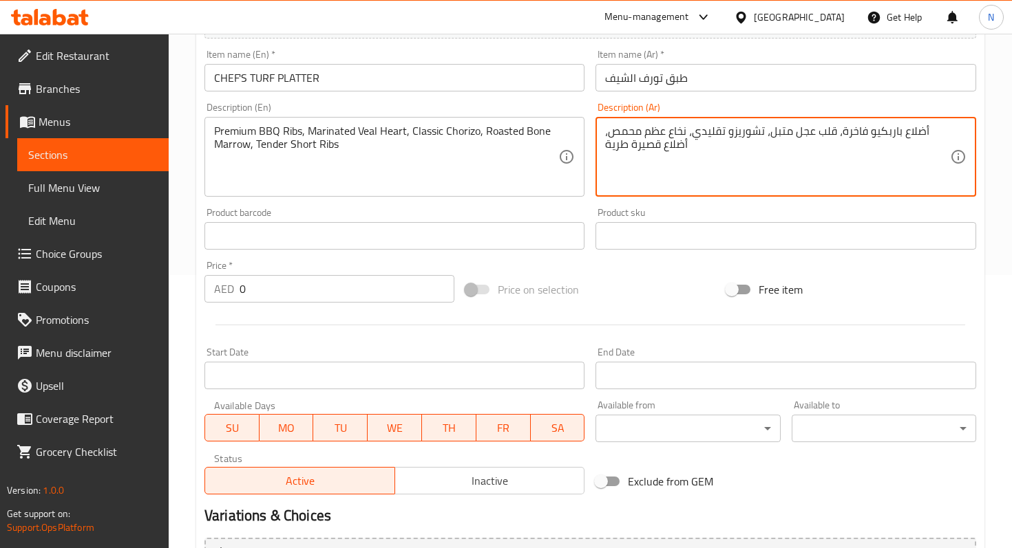
scroll to position [275, 0]
type textarea "أضلاع باربكيو فاخرة، قلب عجل متبل، تشوريزو تقليدي، نخاع عظم محمص، أضلاع قصيرة ط…"
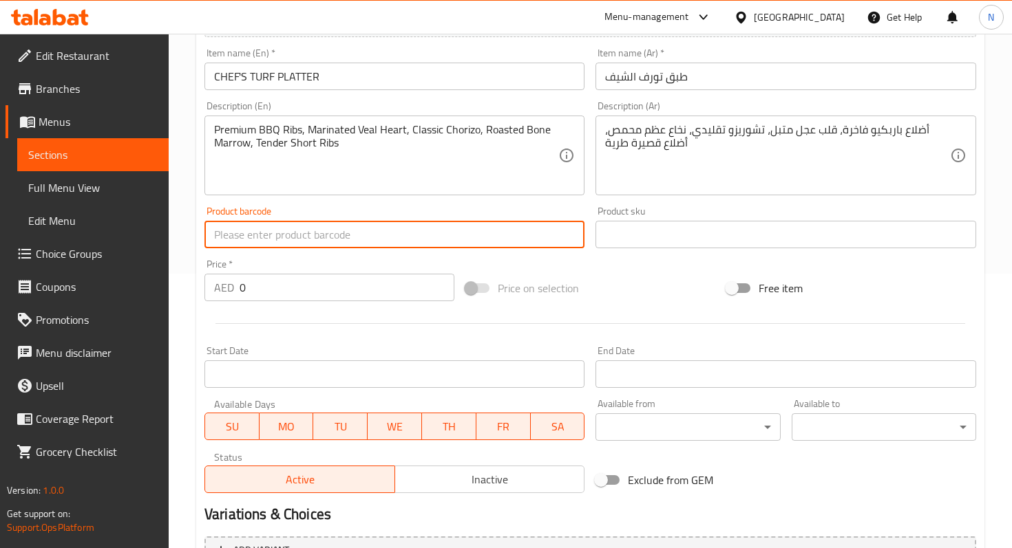
click at [450, 234] on input "text" at bounding box center [394, 235] width 380 height 28
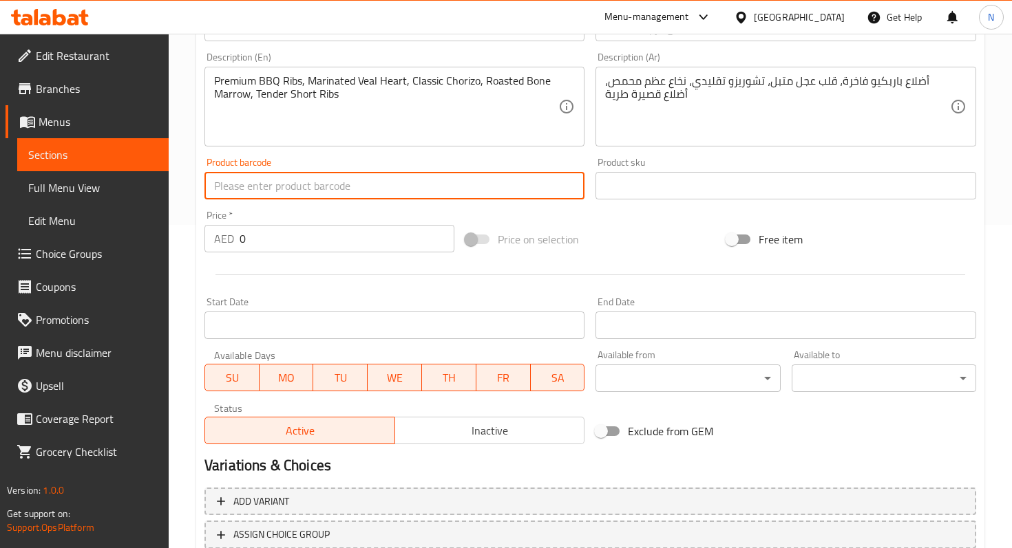
scroll to position [325, 0]
click at [335, 240] on input "0" at bounding box center [346, 238] width 215 height 28
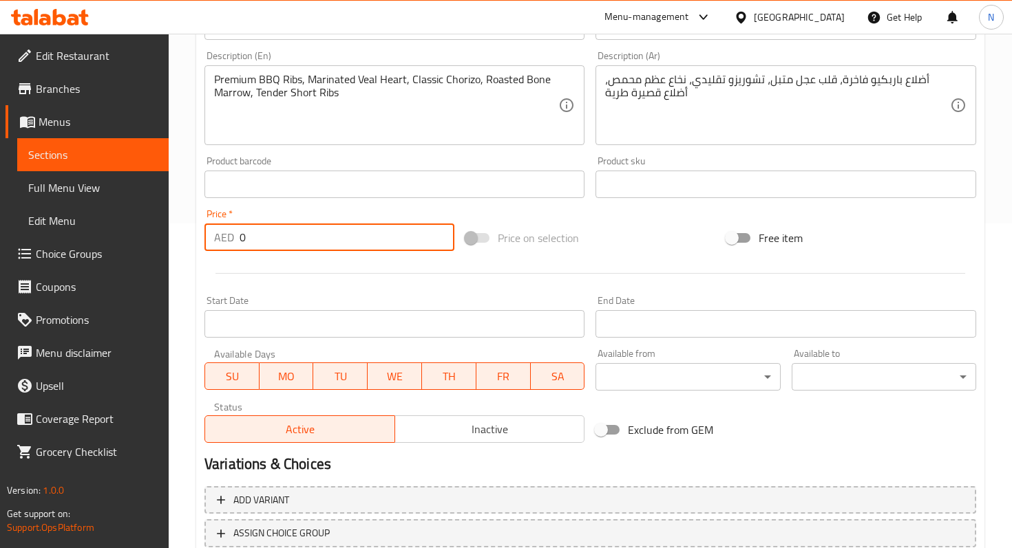
click at [335, 240] on input "0" at bounding box center [346, 238] width 215 height 28
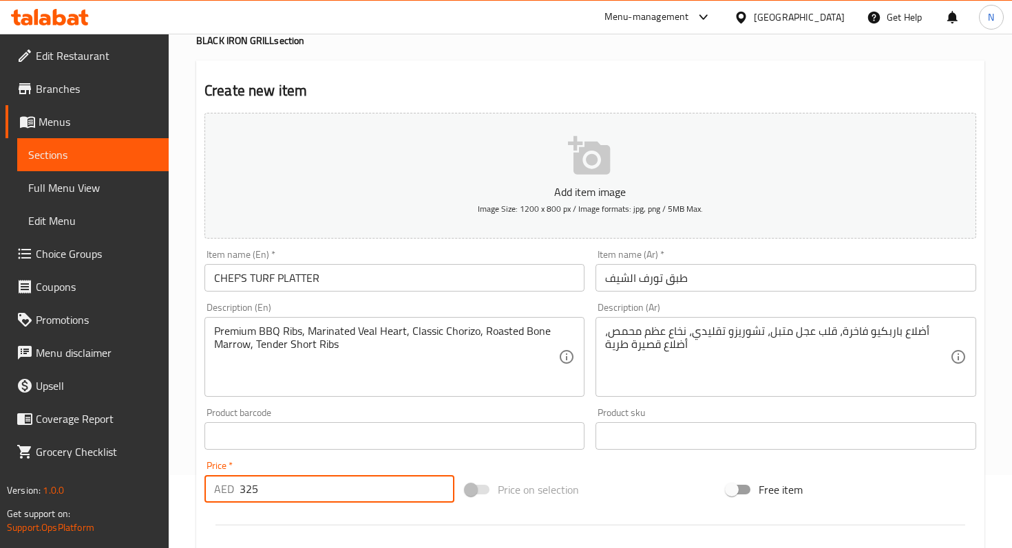
scroll to position [0, 0]
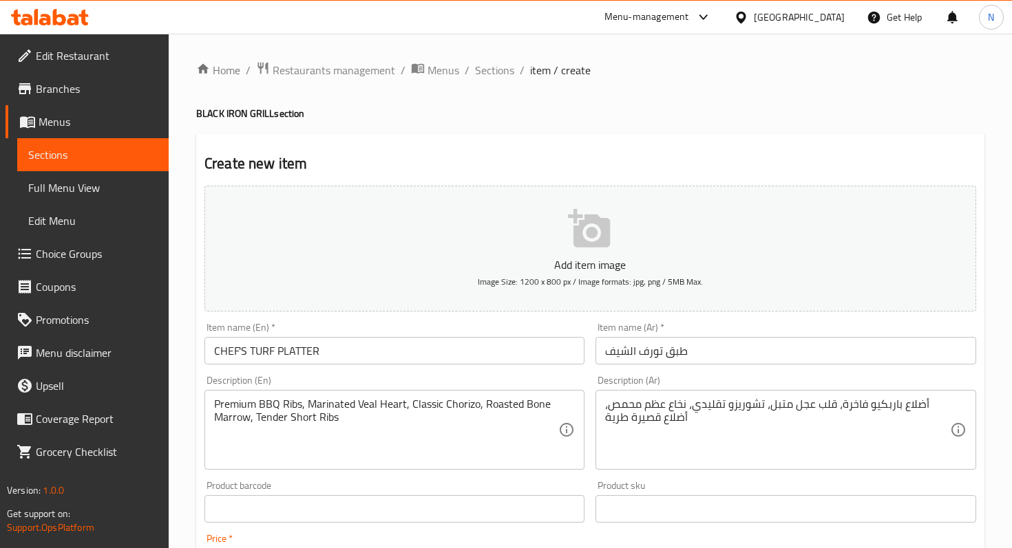
type input "325"
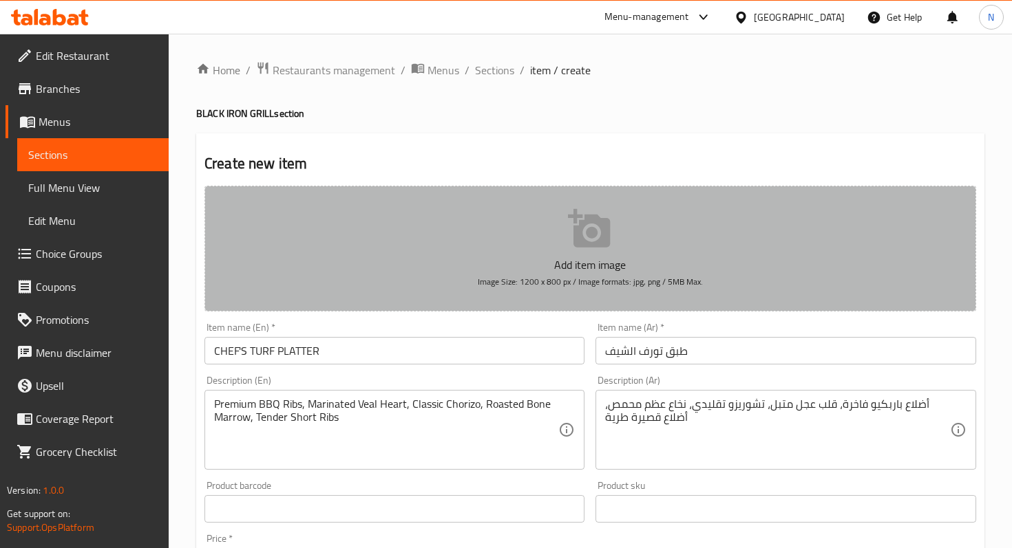
click at [582, 220] on icon "button" at bounding box center [590, 229] width 44 height 44
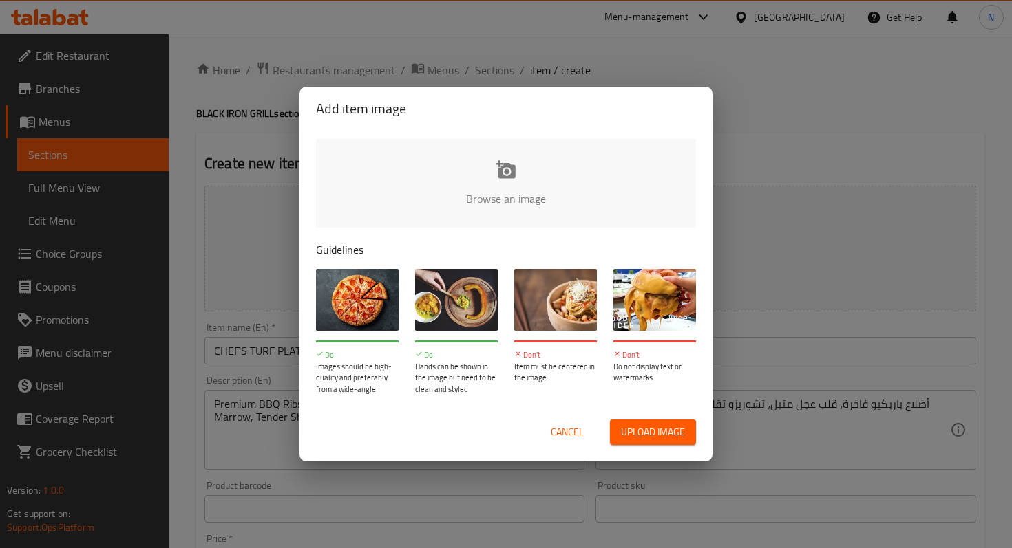
click at [502, 162] on input "file" at bounding box center [971, 203] width 1310 height 129
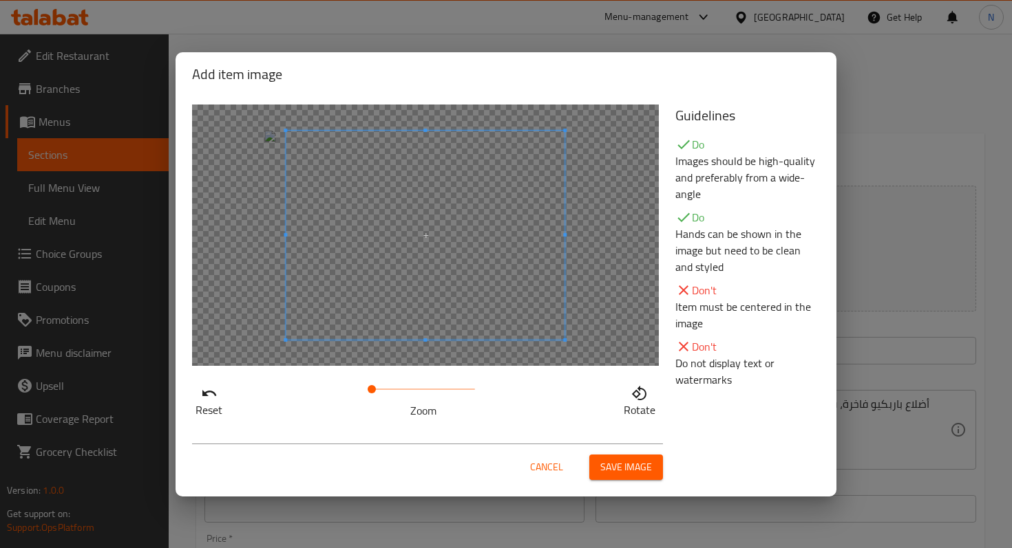
click at [263, 277] on div at bounding box center [425, 236] width 467 height 262
click at [608, 460] on span "Save image" at bounding box center [626, 467] width 52 height 17
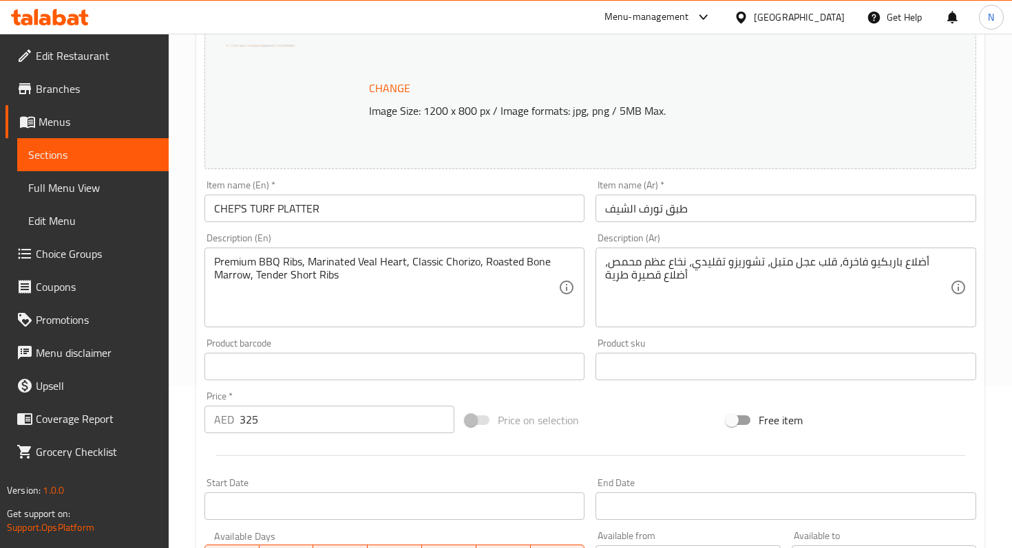
scroll to position [444, 0]
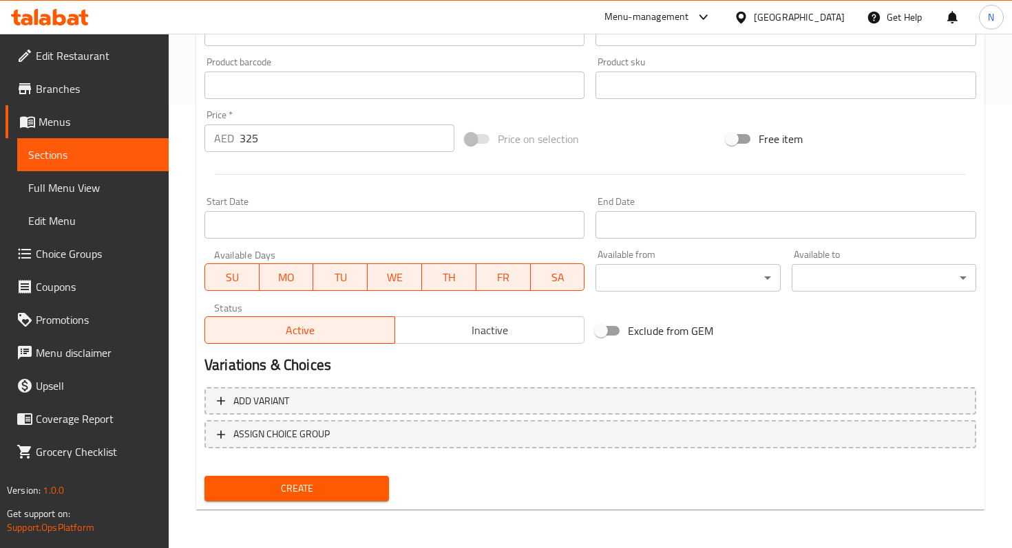
click at [307, 491] on span "Create" at bounding box center [296, 488] width 162 height 17
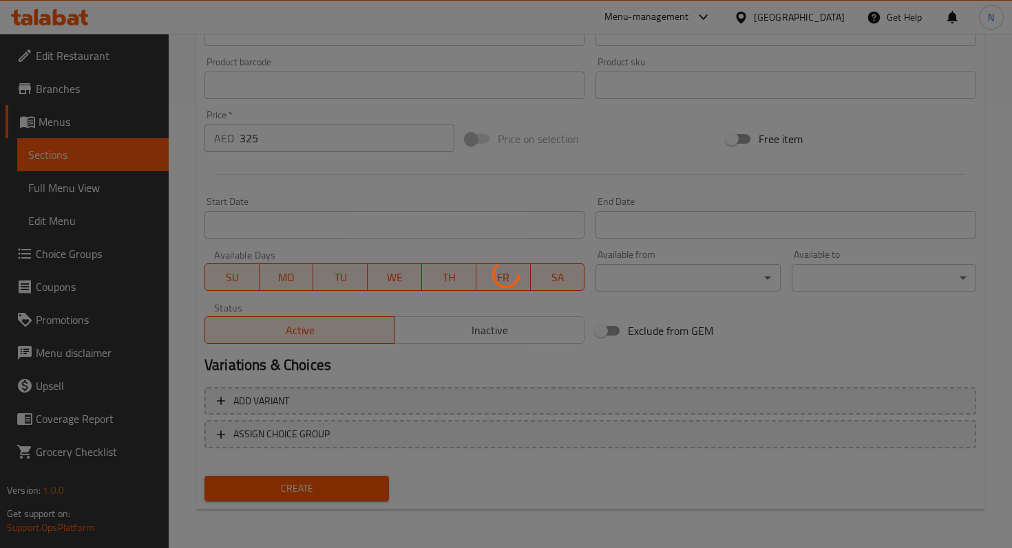
type input "0"
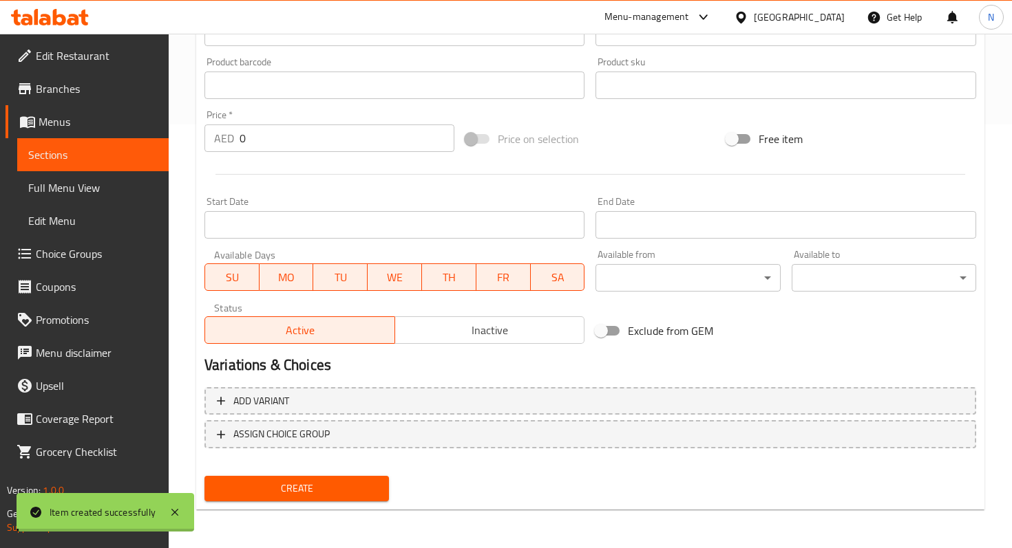
scroll to position [424, 0]
click at [113, 161] on span "Sections" at bounding box center [92, 155] width 129 height 17
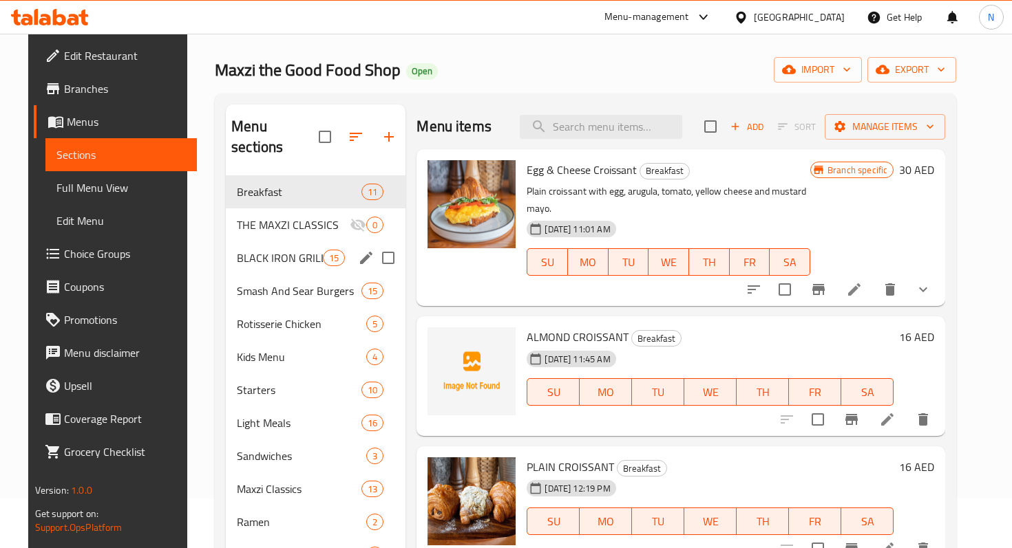
scroll to position [96, 0]
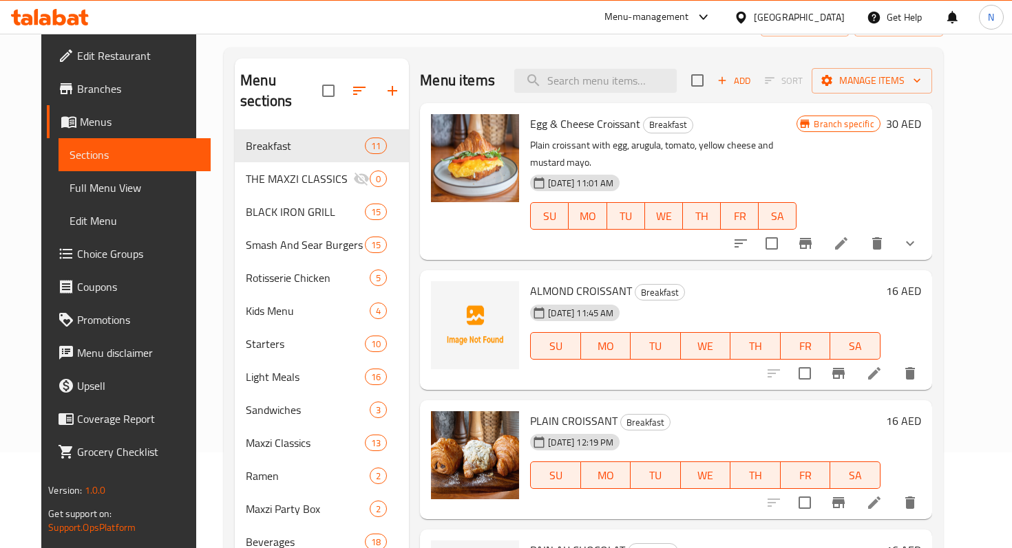
click at [80, 114] on span "Menus" at bounding box center [139, 122] width 119 height 17
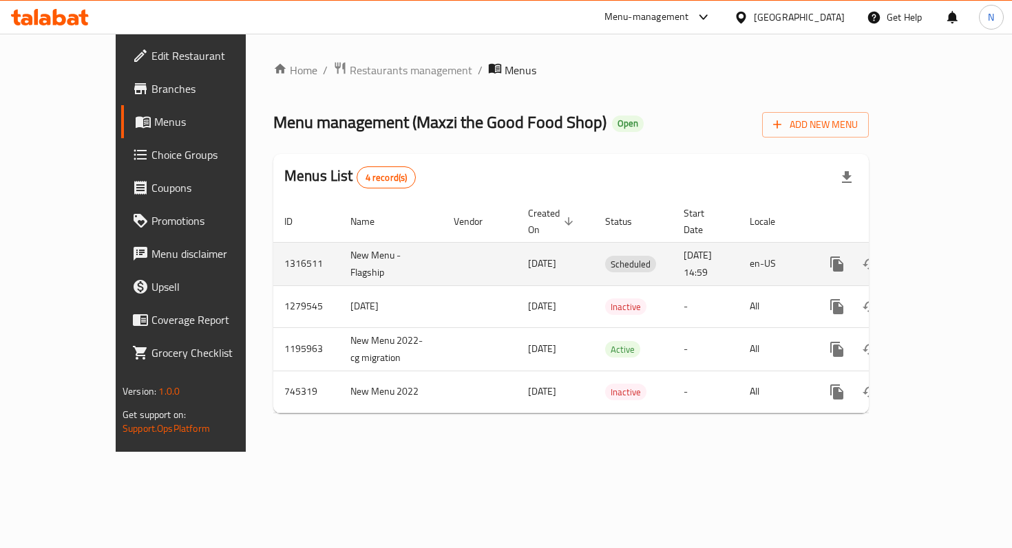
click at [683, 248] on span "10/10/2025 14:59" at bounding box center [697, 263] width 28 height 35
click at [944, 256] on icon "enhanced table" at bounding box center [936, 264] width 17 height 17
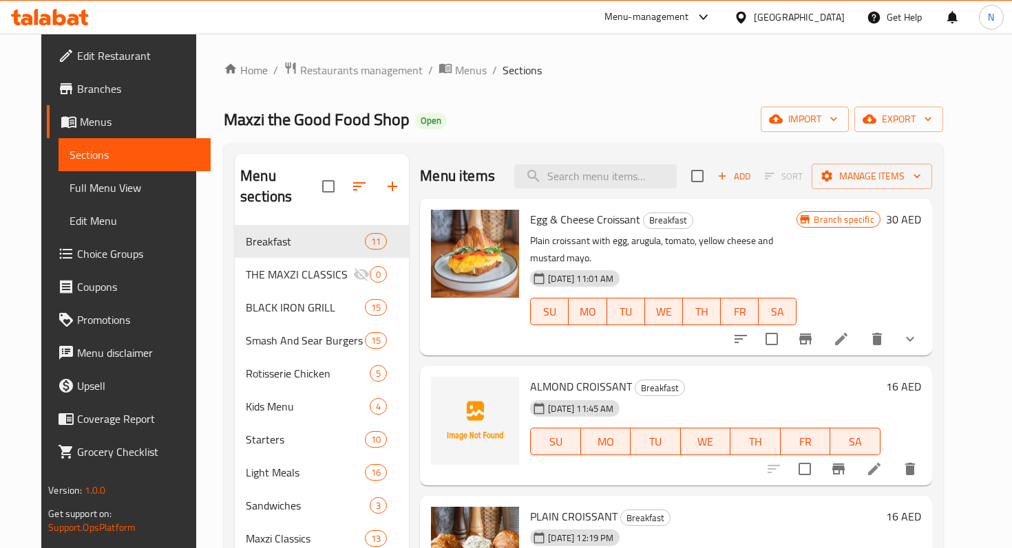
click at [80, 122] on span "Menus" at bounding box center [139, 122] width 119 height 17
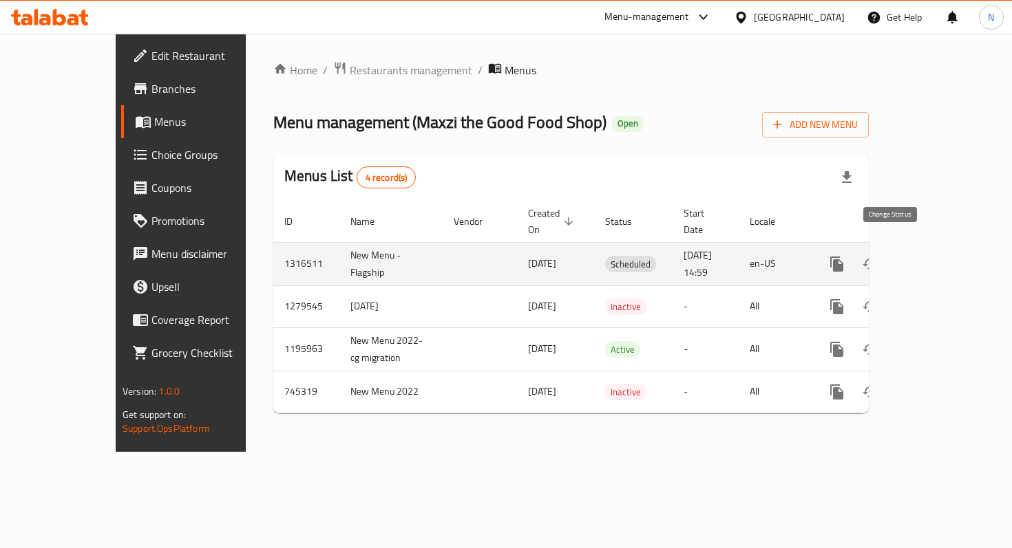
click at [878, 256] on icon "enhanced table" at bounding box center [870, 264] width 17 height 17
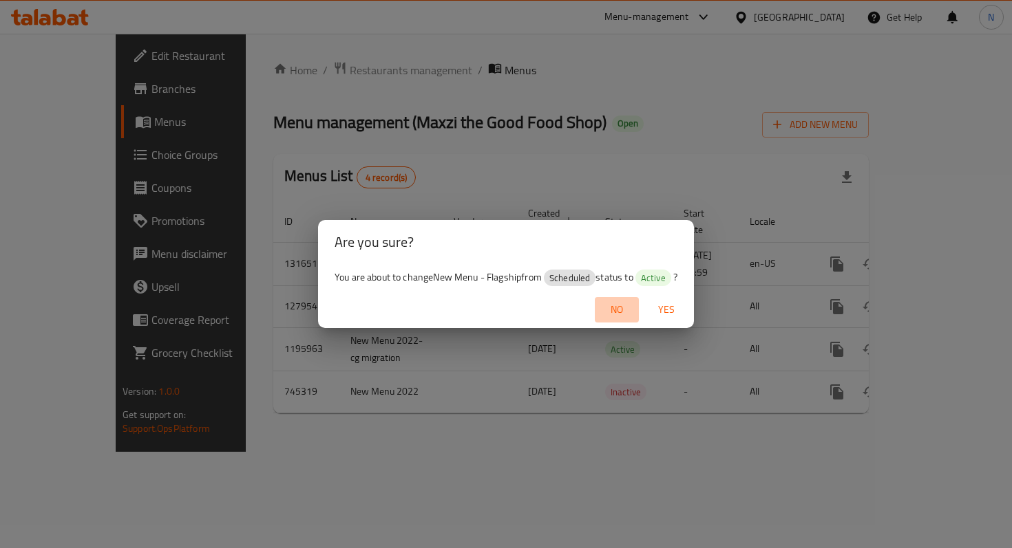
click at [614, 308] on span "No" at bounding box center [616, 309] width 33 height 17
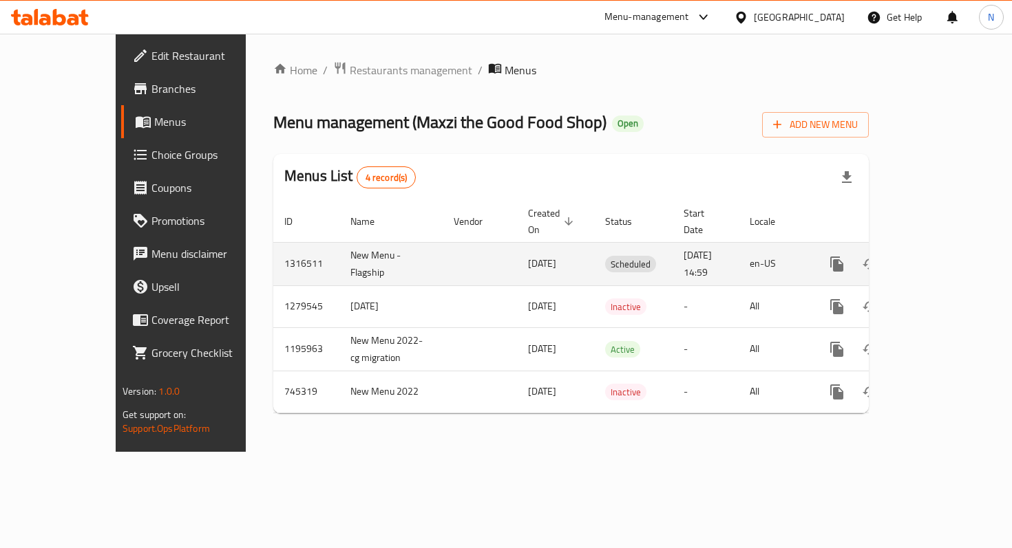
click at [442, 258] on td "enhanced table" at bounding box center [479, 263] width 74 height 43
click at [944, 256] on icon "enhanced table" at bounding box center [936, 264] width 17 height 17
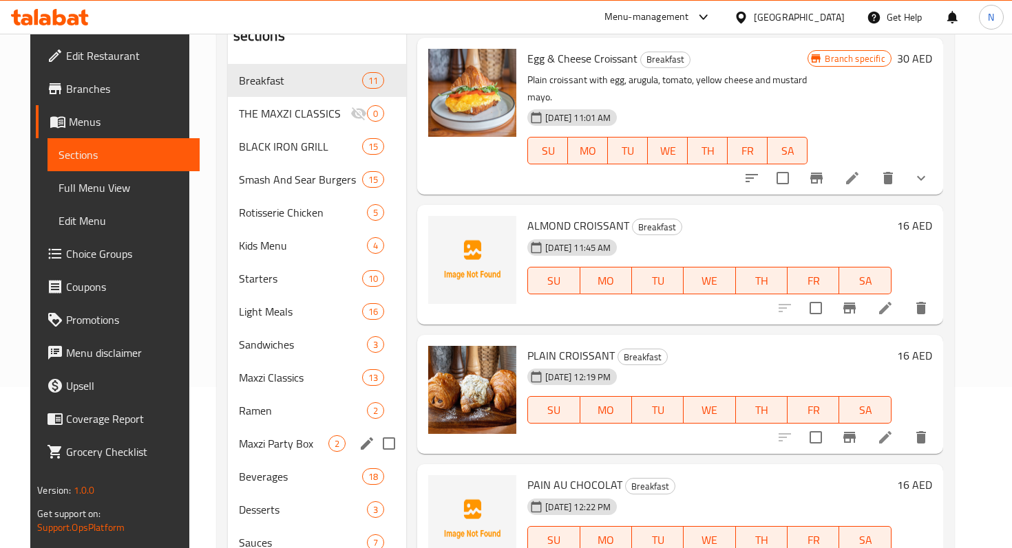
scroll to position [160, 0]
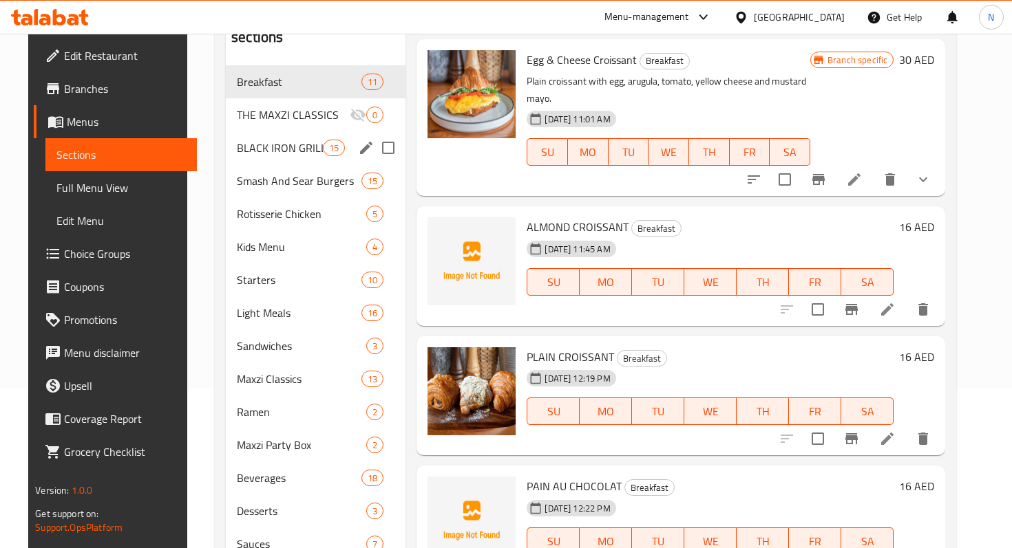
click at [270, 138] on div "BLACK IRON GRILL 15" at bounding box center [316, 147] width 180 height 33
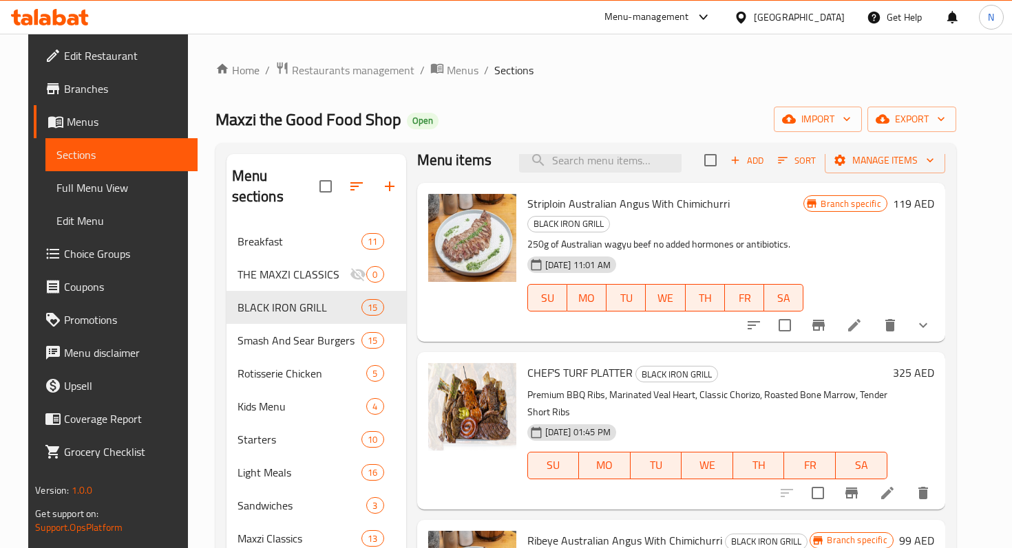
scroll to position [28, 0]
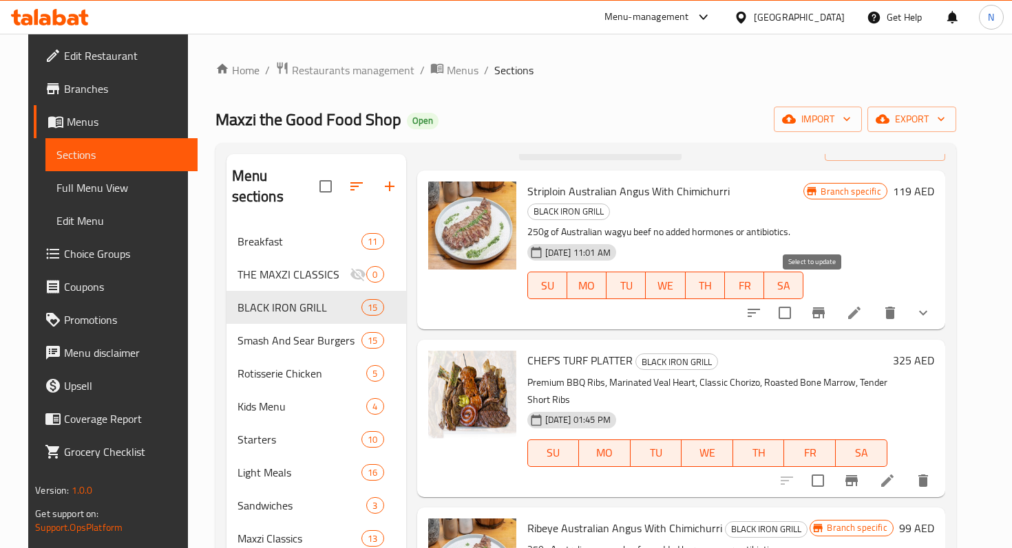
click at [799, 299] on input "checkbox" at bounding box center [784, 313] width 29 height 29
checkbox input "false"
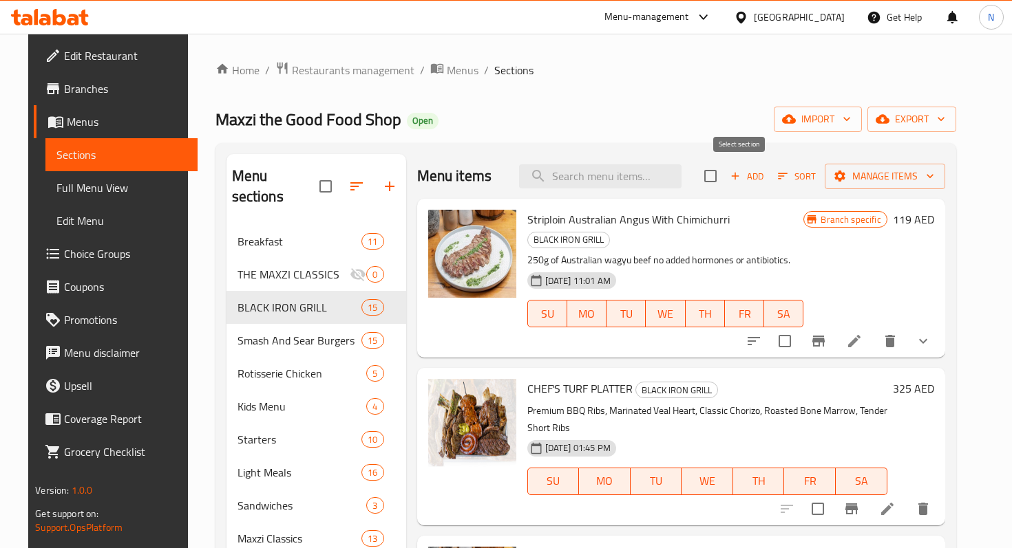
click at [725, 169] on input "checkbox" at bounding box center [710, 176] width 29 height 29
checkbox input "true"
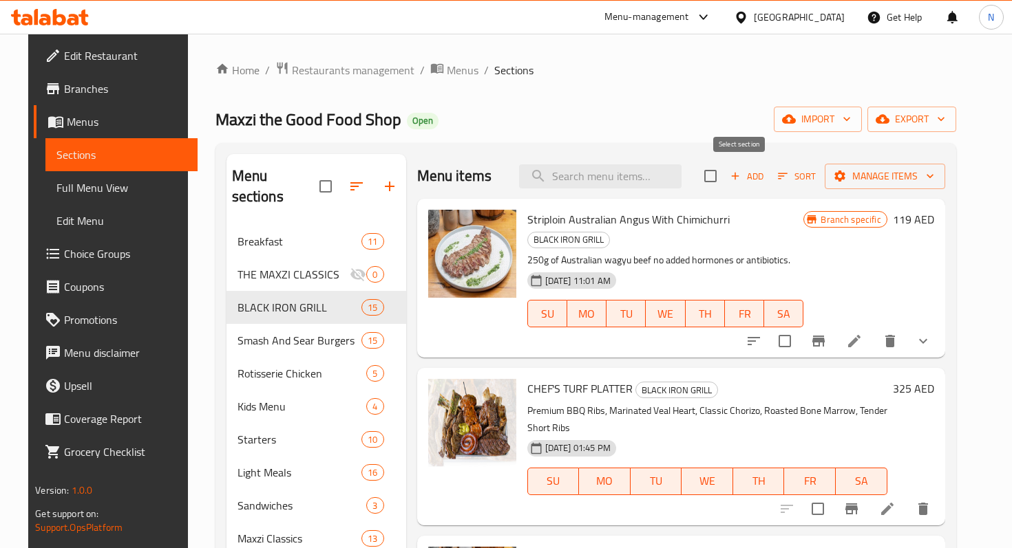
checkbox input "true"
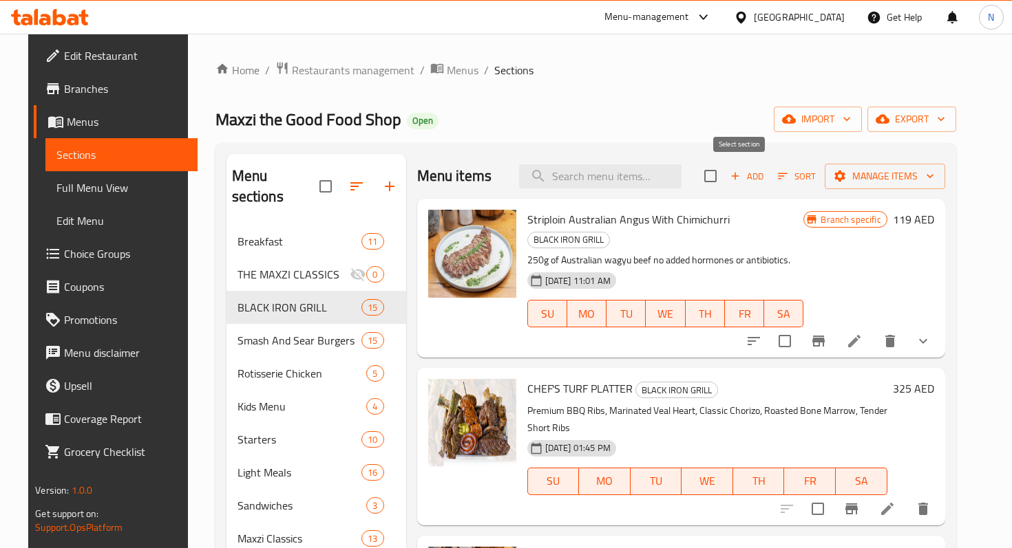
checkbox input "true"
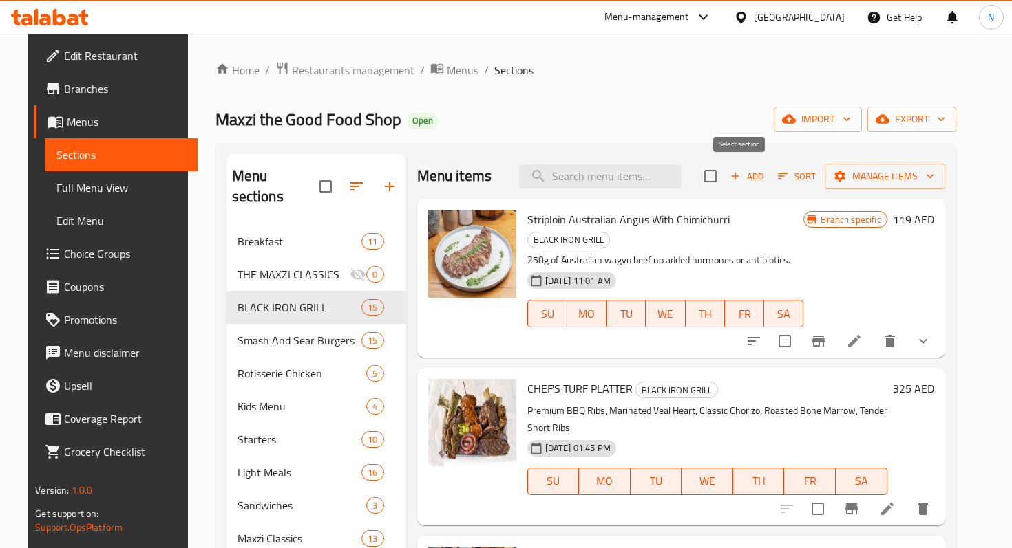
checkbox input "true"
click at [799, 327] on input "checkbox" at bounding box center [784, 341] width 29 height 29
checkbox input "false"
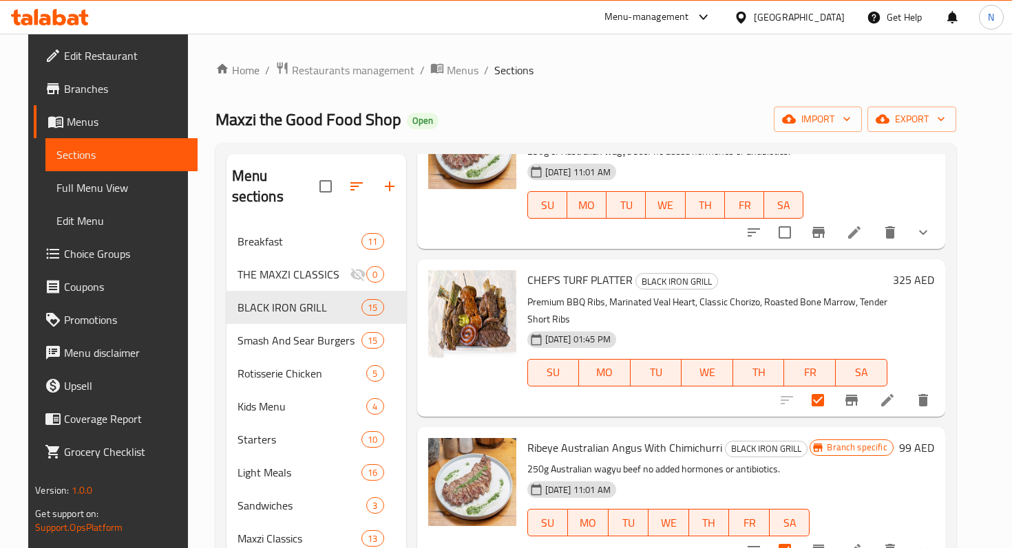
scroll to position [114, 0]
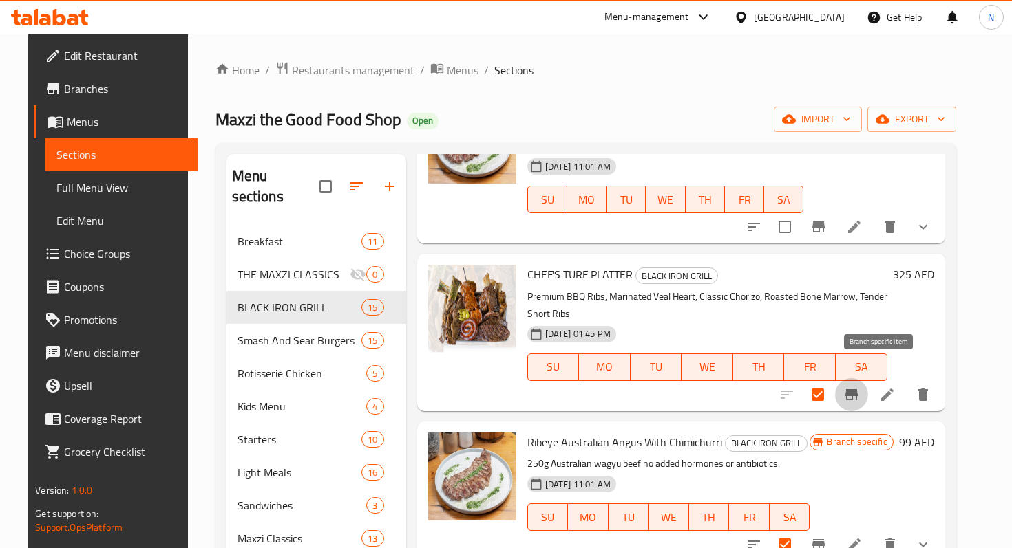
click at [860, 387] on icon "Branch-specific-item" at bounding box center [851, 395] width 17 height 17
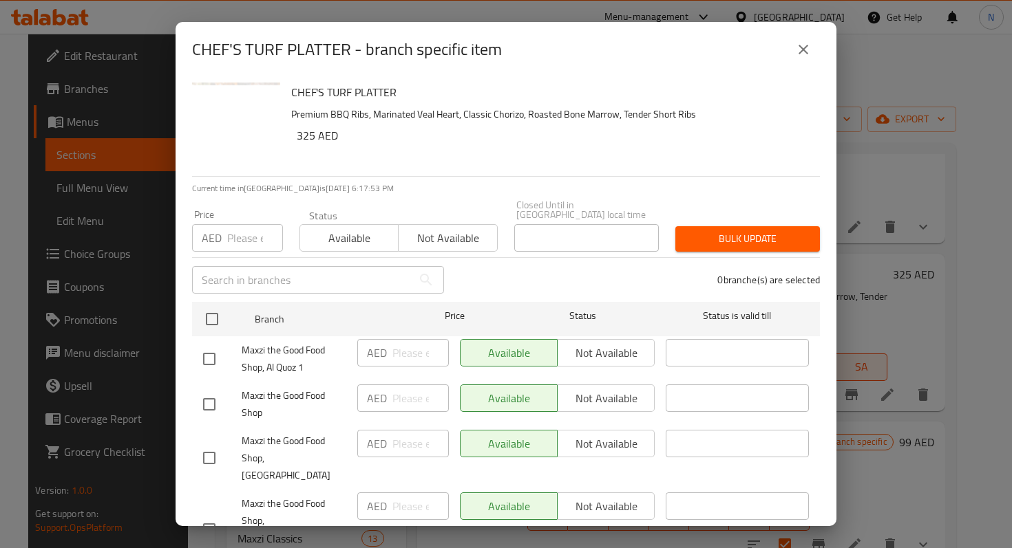
scroll to position [91, 0]
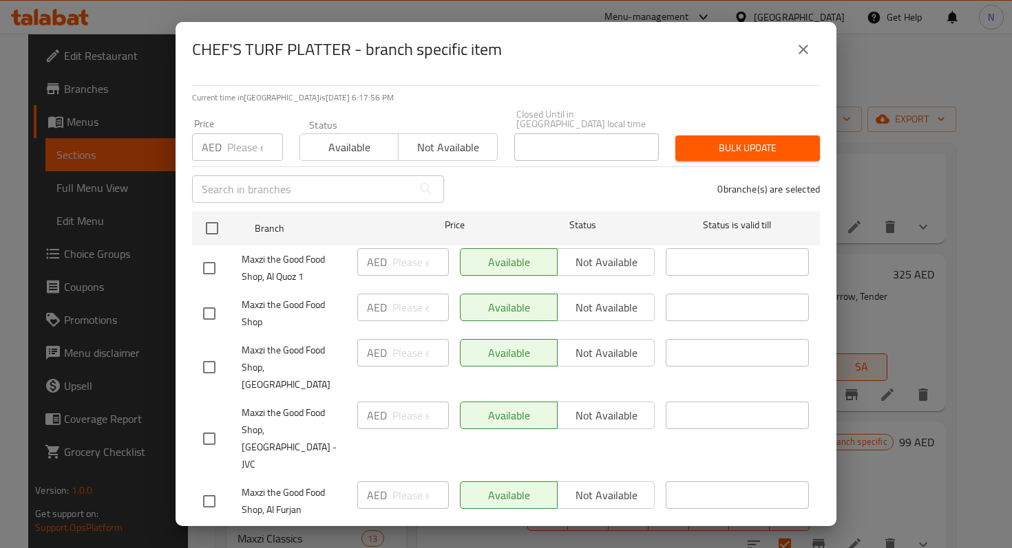
click at [217, 270] on input "checkbox" at bounding box center [209, 268] width 29 height 29
checkbox input "true"
click at [416, 267] on input "number" at bounding box center [420, 262] width 56 height 28
type input "325"
click at [408, 534] on span "Save" at bounding box center [506, 542] width 606 height 17
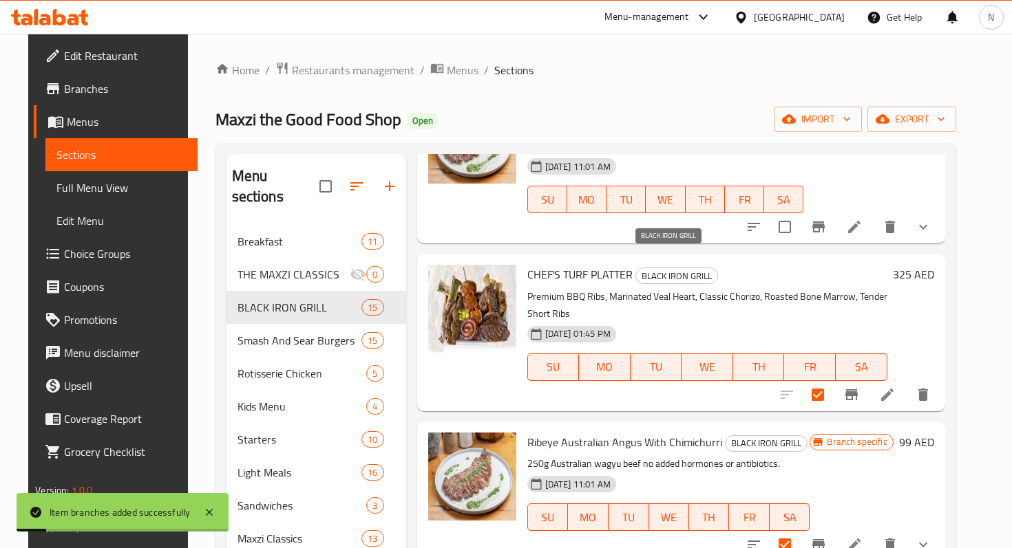
scroll to position [96, 0]
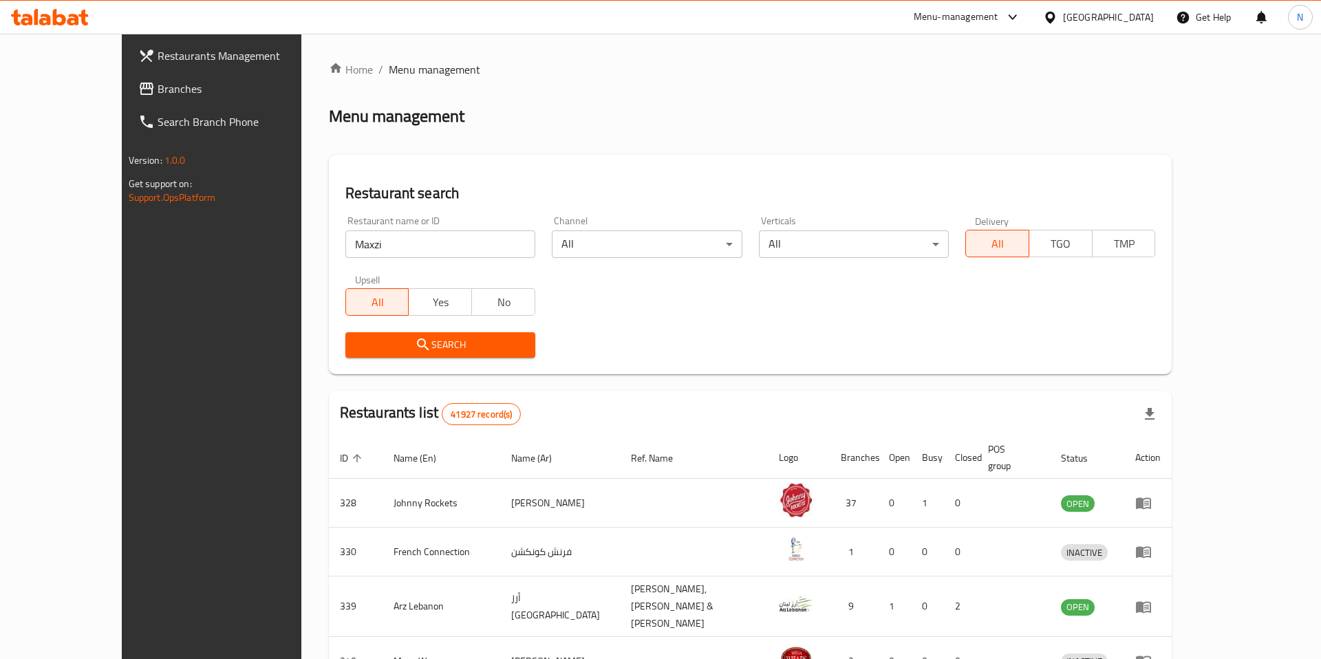
scroll to position [41, 0]
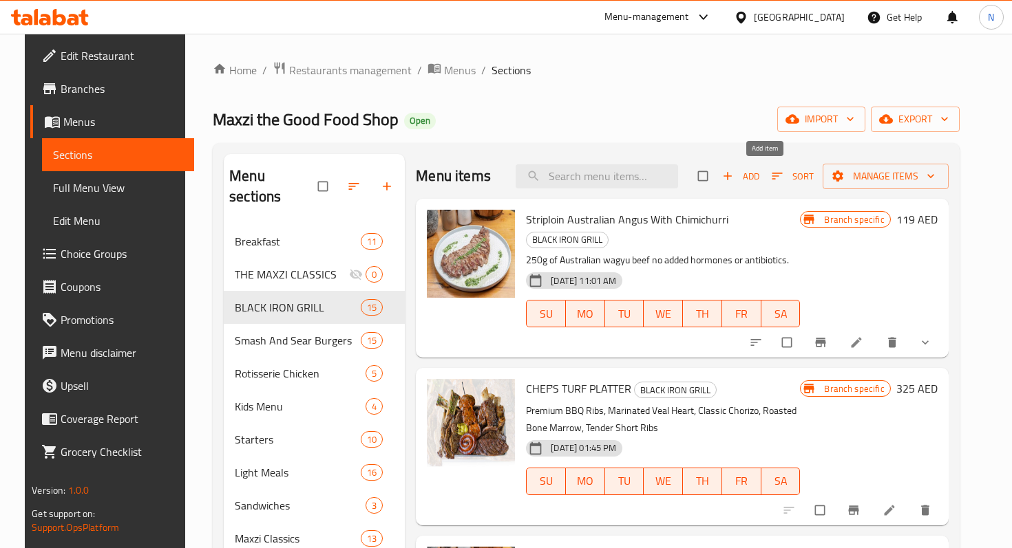
click at [734, 169] on icon "button" at bounding box center [728, 176] width 14 height 14
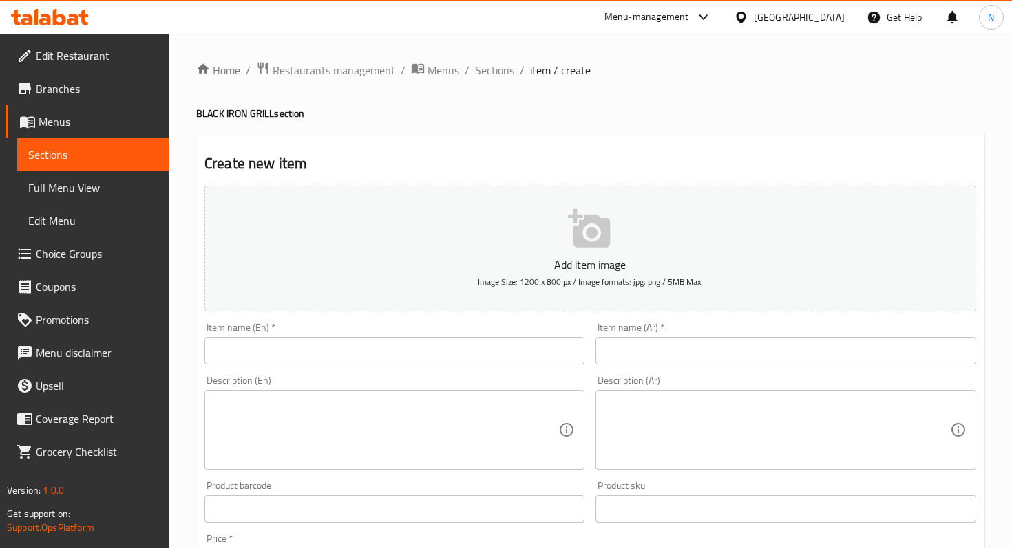
click at [230, 350] on input "text" at bounding box center [394, 351] width 380 height 28
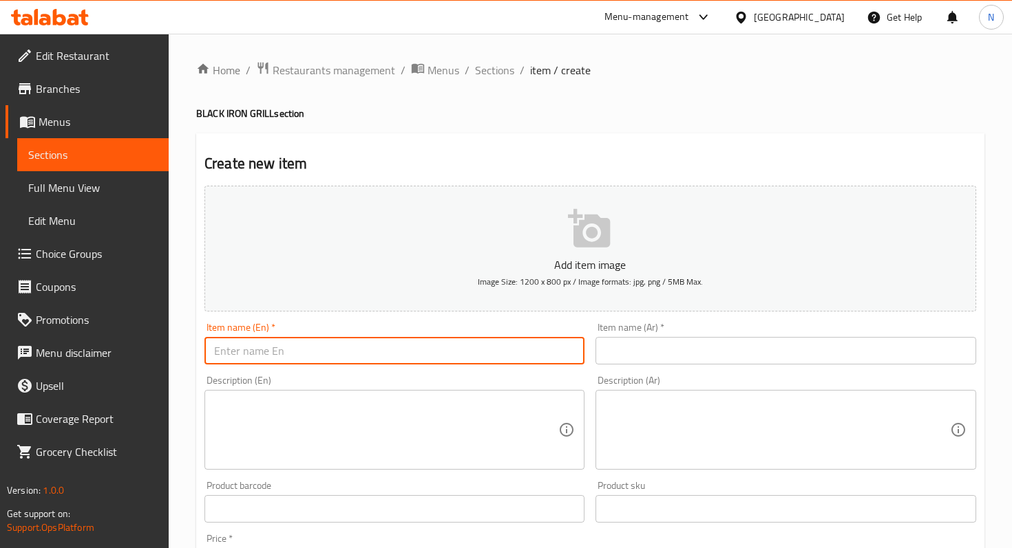
paste input "BLACK IRON GRILL PLATTER"
type input "BLACK IRON GRILL PLATTER"
click at [623, 347] on input "text" at bounding box center [785, 351] width 380 height 28
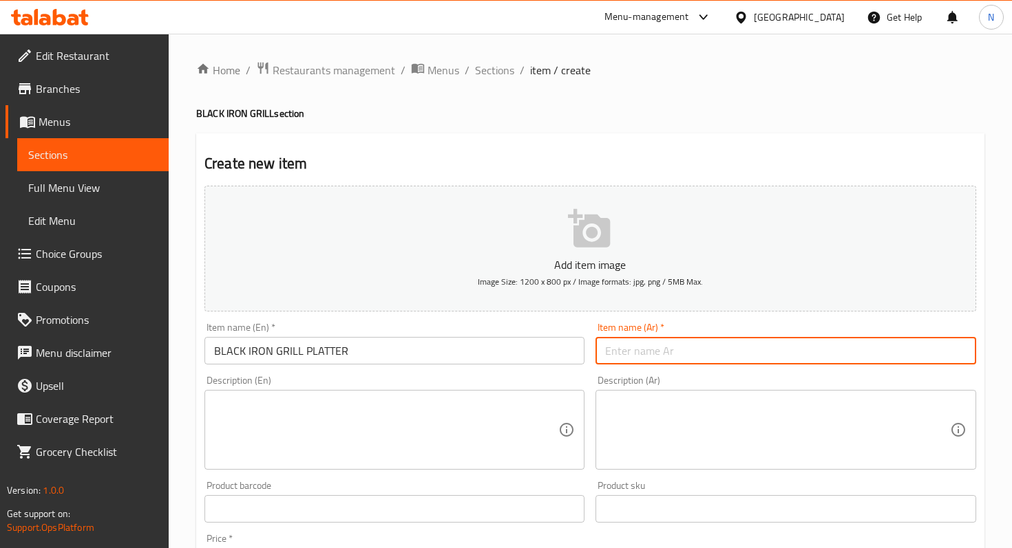
paste input "طبق شواية الحديد الأسود"
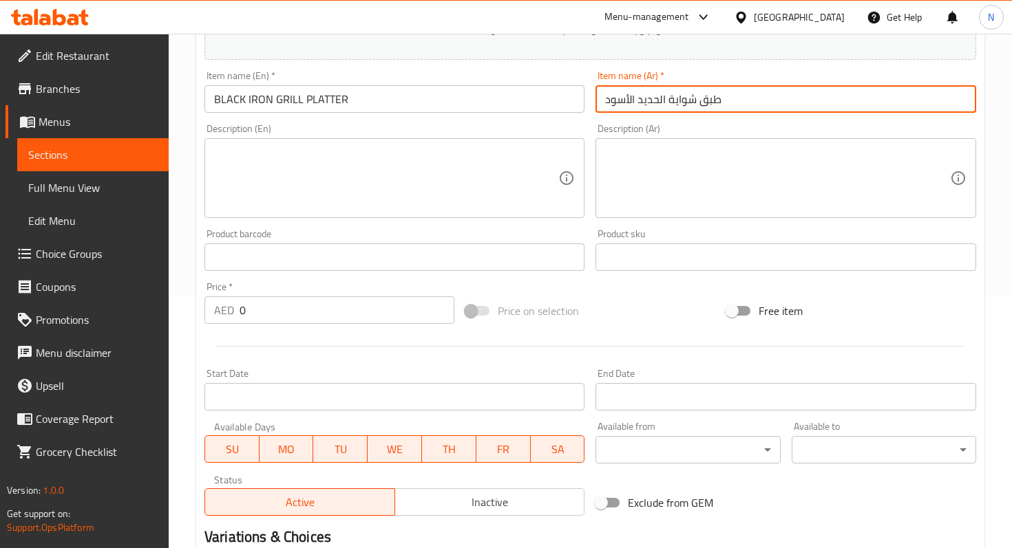
scroll to position [286, 0]
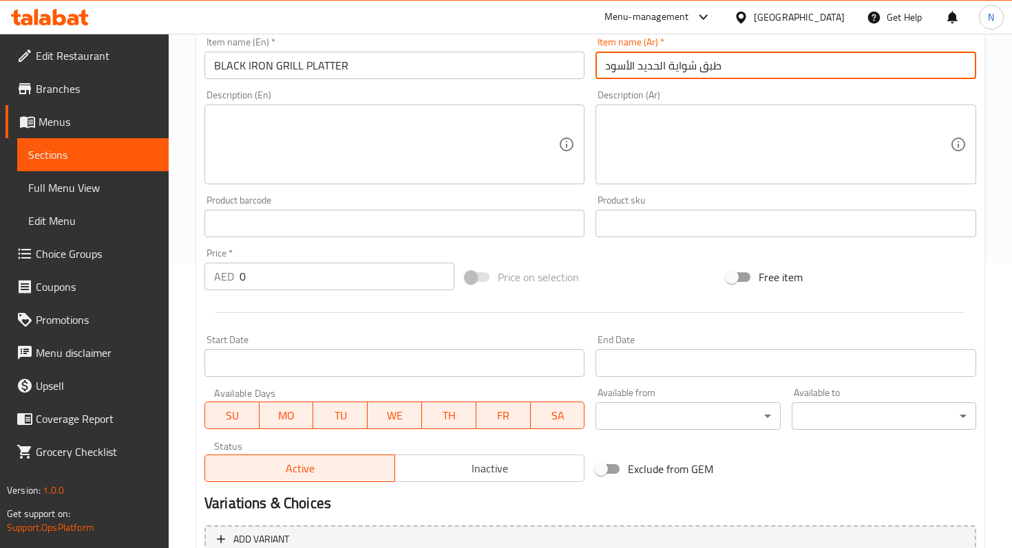
type input "طبق شواية الحديد الأسود"
click at [350, 125] on textarea at bounding box center [386, 144] width 344 height 65
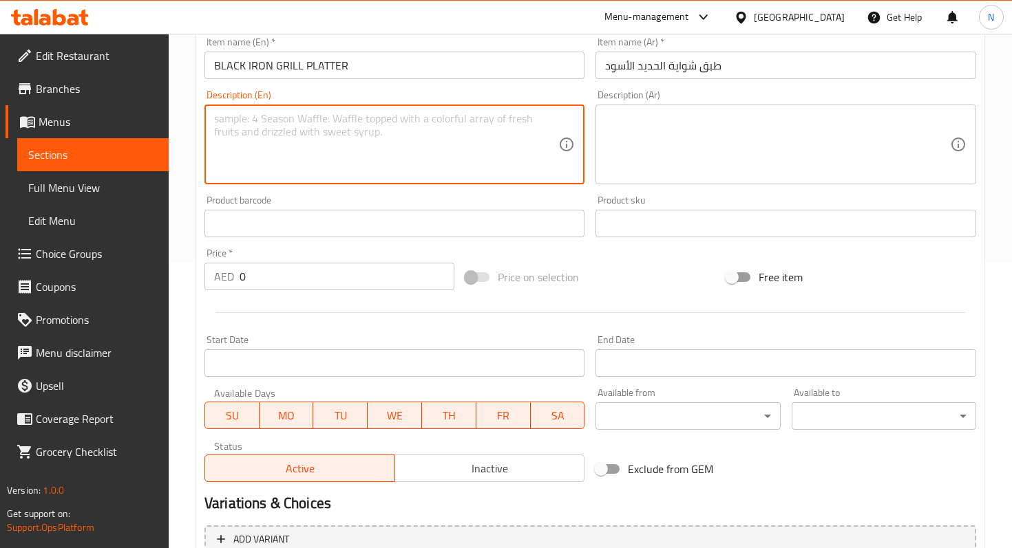
paste textarea "Premium BBQ Ribs, Tender Short Ribs, Roasted Bone Marrow, Marinated Veal Heart,…"
type textarea "Premium BBQ Ribs, Tender Short Ribs, Roasted Bone Marrow, Marinated Veal Heart,…"
click at [633, 142] on textarea at bounding box center [777, 144] width 344 height 65
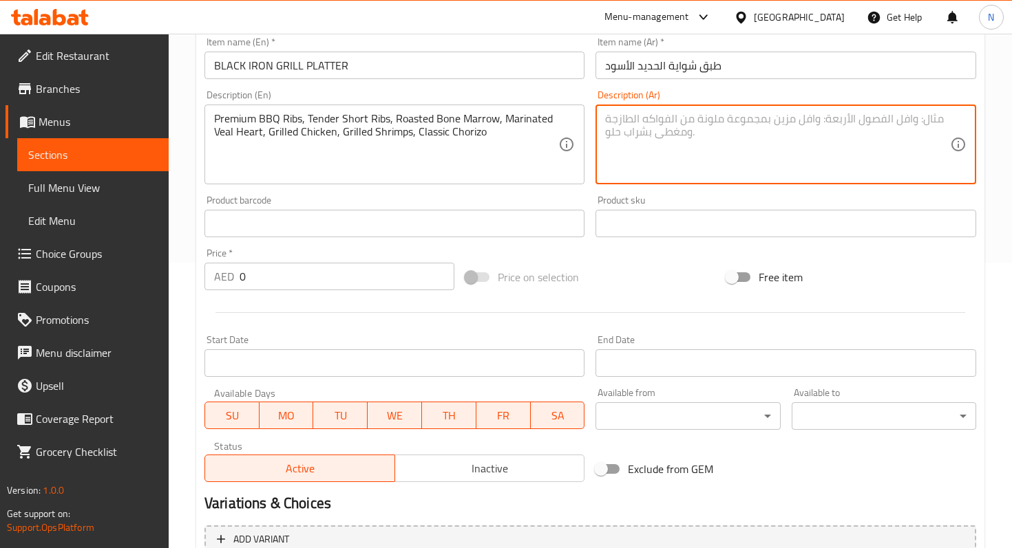
click at [646, 145] on textarea at bounding box center [777, 144] width 344 height 65
paste textarea "أضلاع باربكيو فاخرة، أضلاع قصيرة طرية، نخاع عظم محمص، قلب عجل متبل، دجاج مشوي، …"
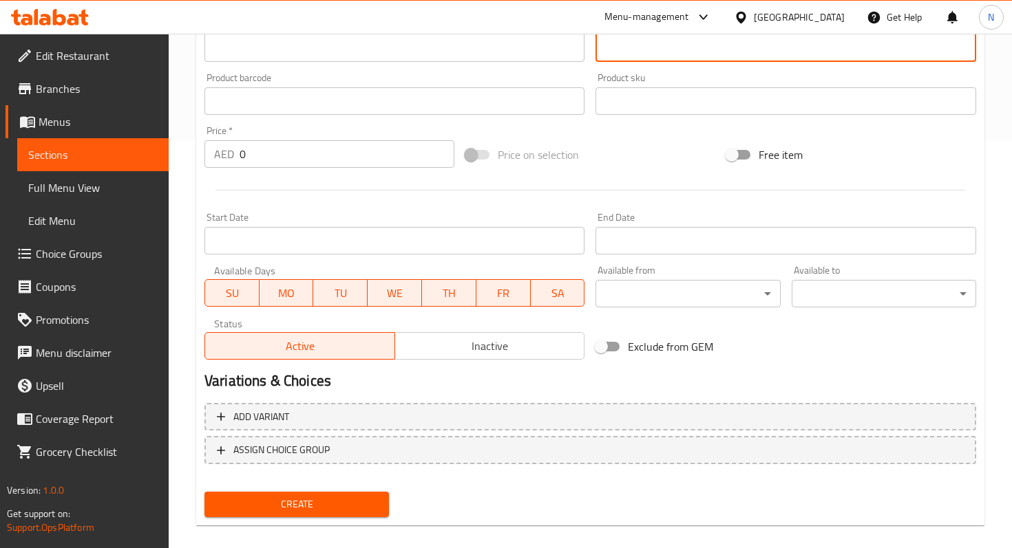
scroll to position [424, 0]
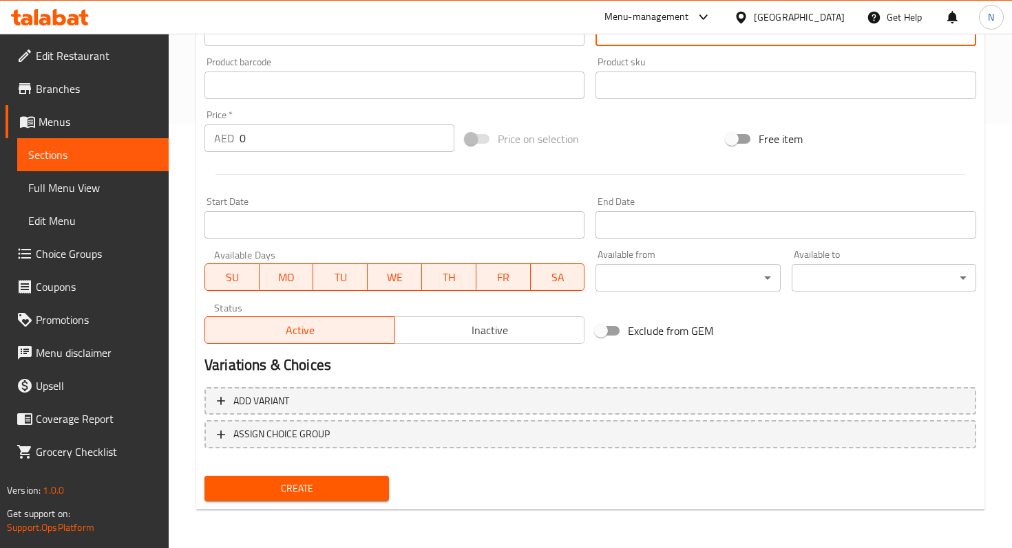
type textarea "أضلاع باربكيو فاخرة، أضلاع قصيرة طرية، نخاع عظم محمص، قلب عجل متبل، دجاج مشوي، …"
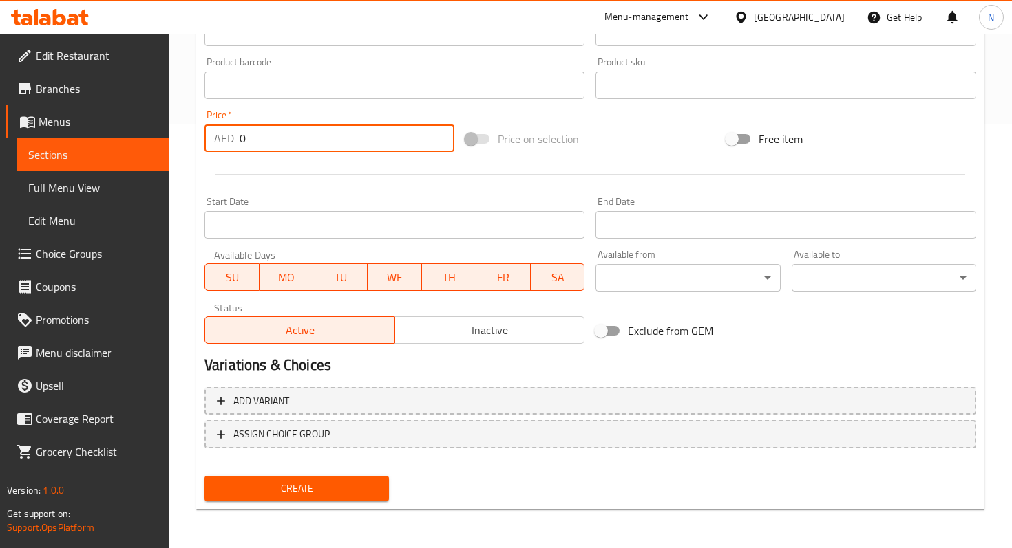
click at [287, 141] on input "0" at bounding box center [346, 139] width 215 height 28
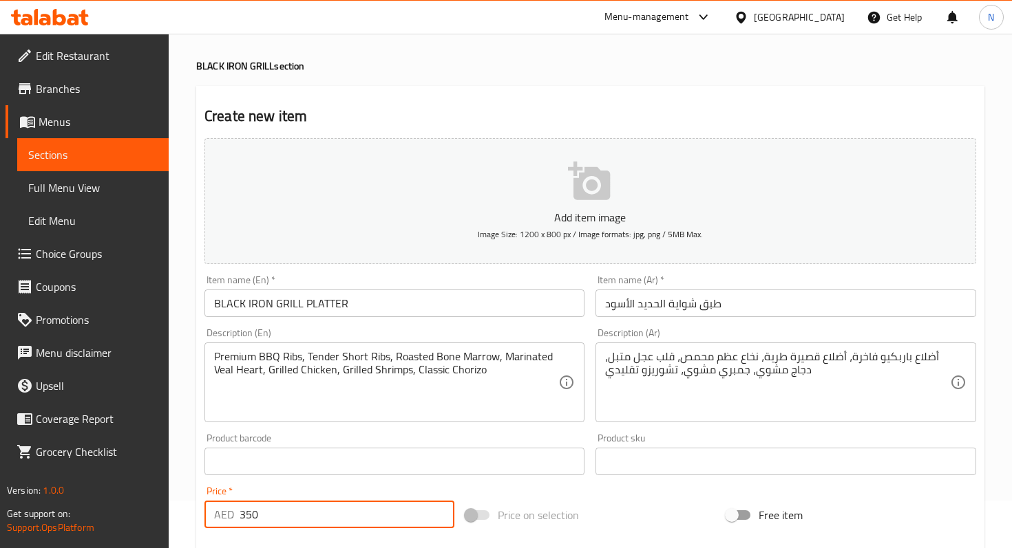
scroll to position [0, 0]
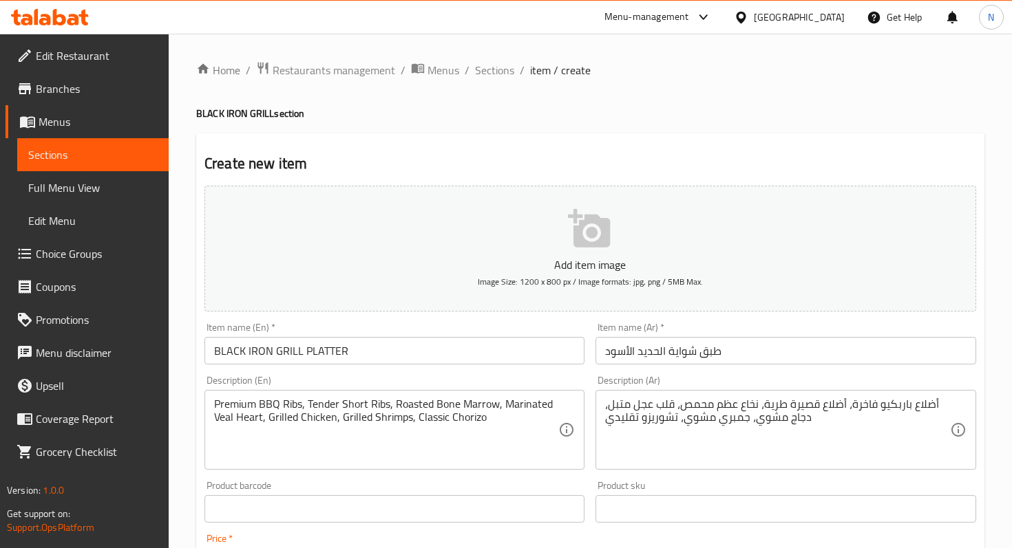
type input "350"
click at [591, 242] on icon "button" at bounding box center [590, 229] width 44 height 44
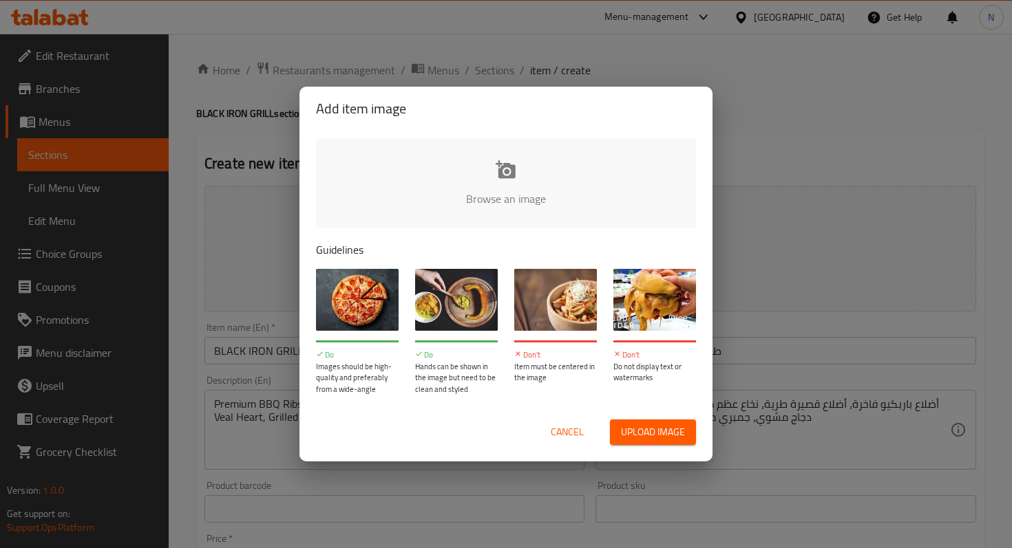
click at [503, 177] on input "file" at bounding box center [971, 203] width 1310 height 129
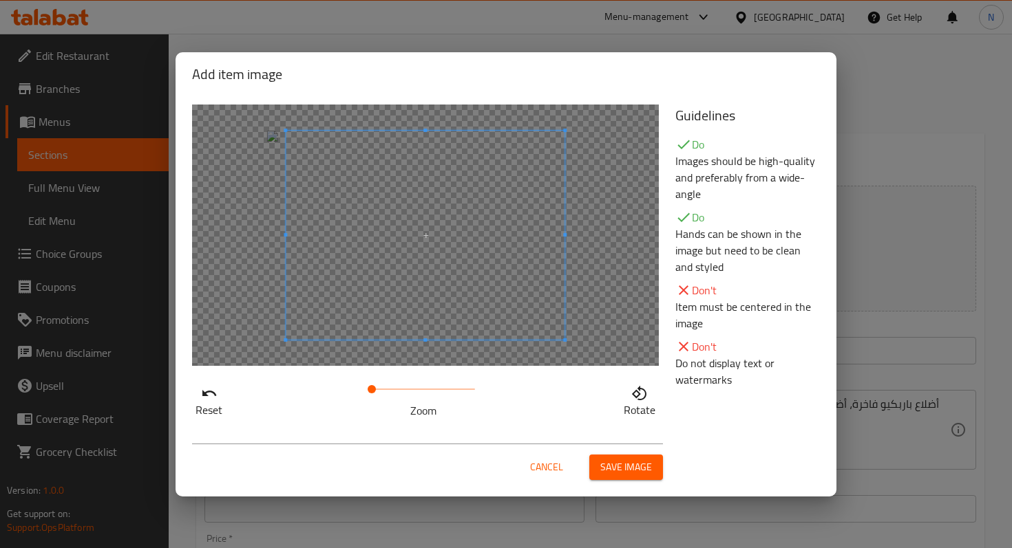
click at [253, 256] on div at bounding box center [425, 236] width 467 height 262
click at [617, 464] on span "Save image" at bounding box center [626, 467] width 52 height 17
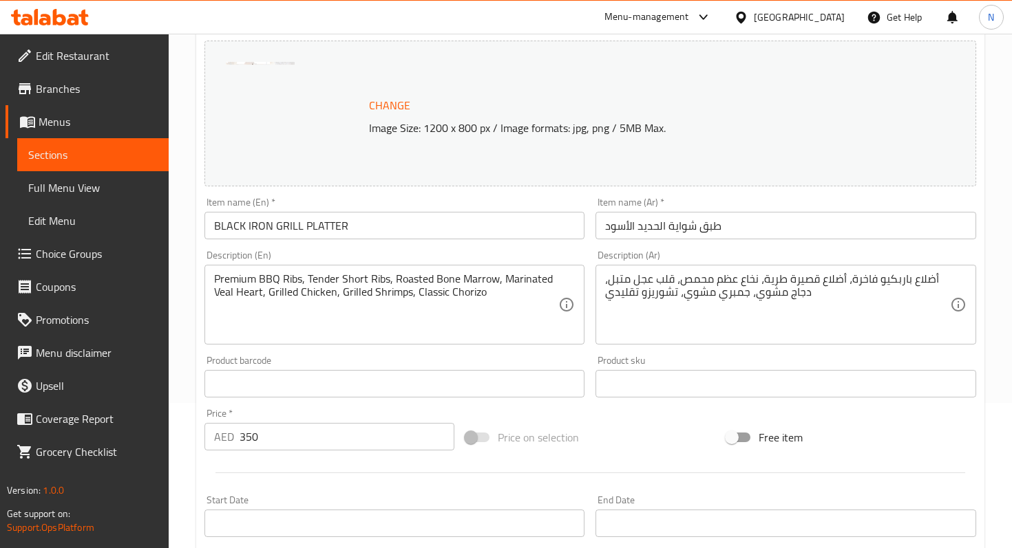
scroll to position [444, 0]
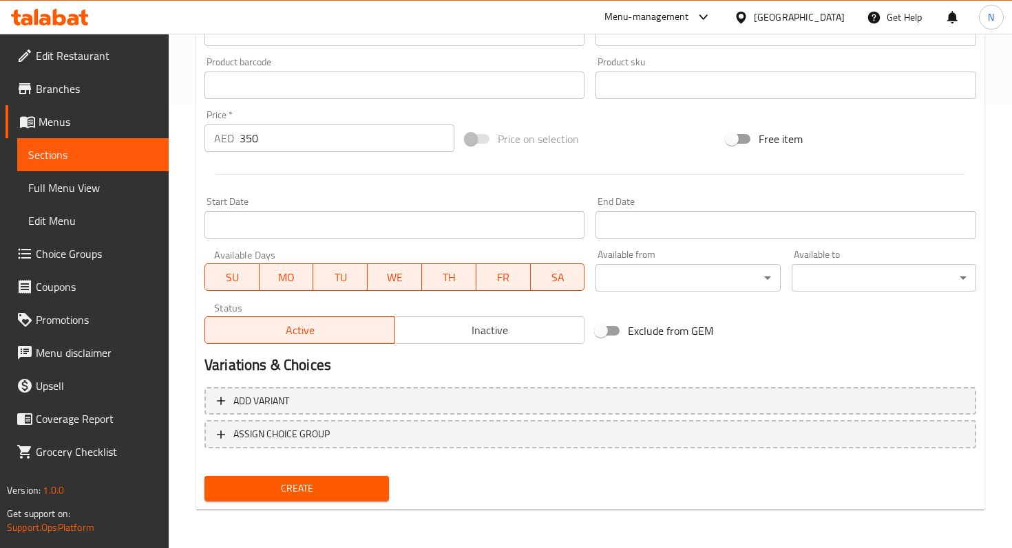
click at [266, 487] on span "Create" at bounding box center [296, 488] width 162 height 17
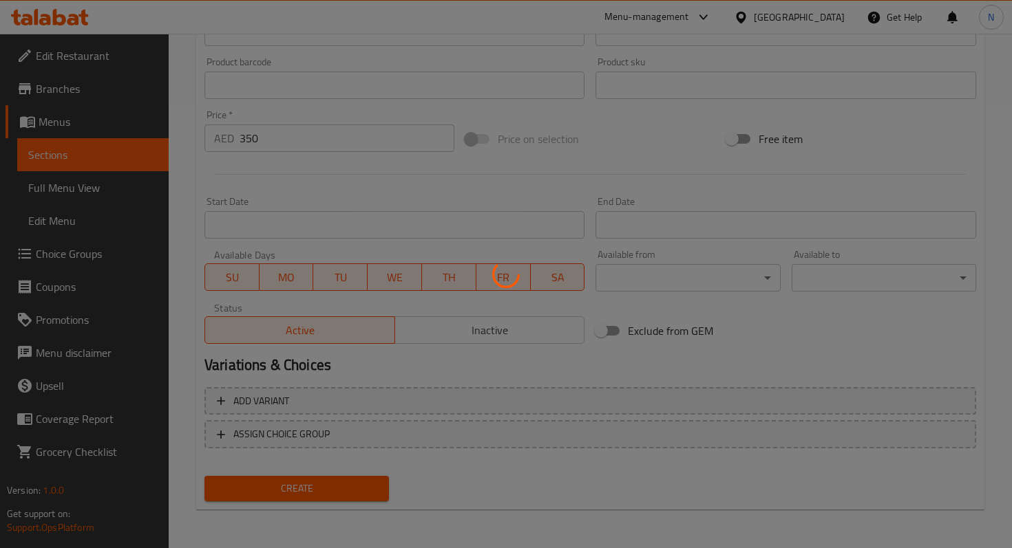
type input "0"
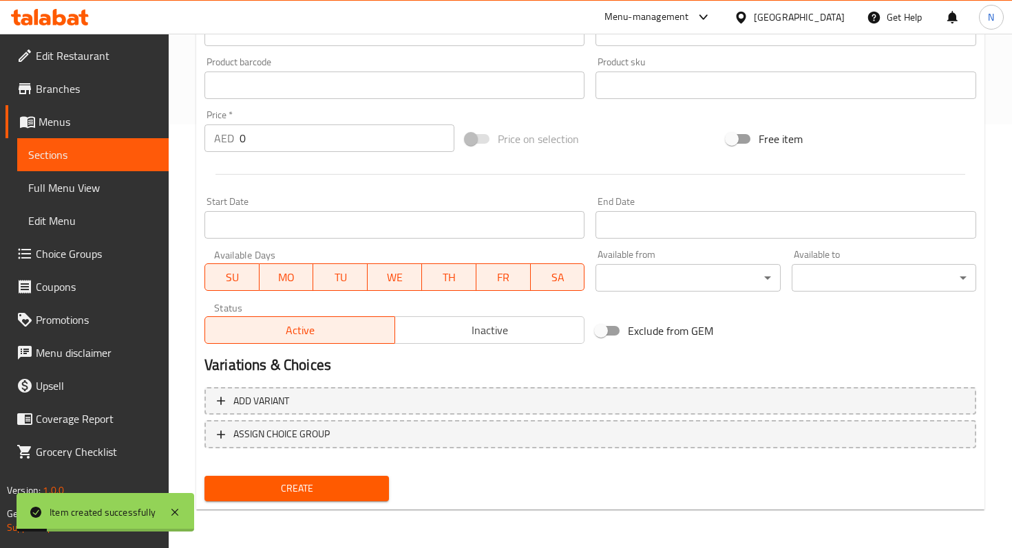
scroll to position [0, 0]
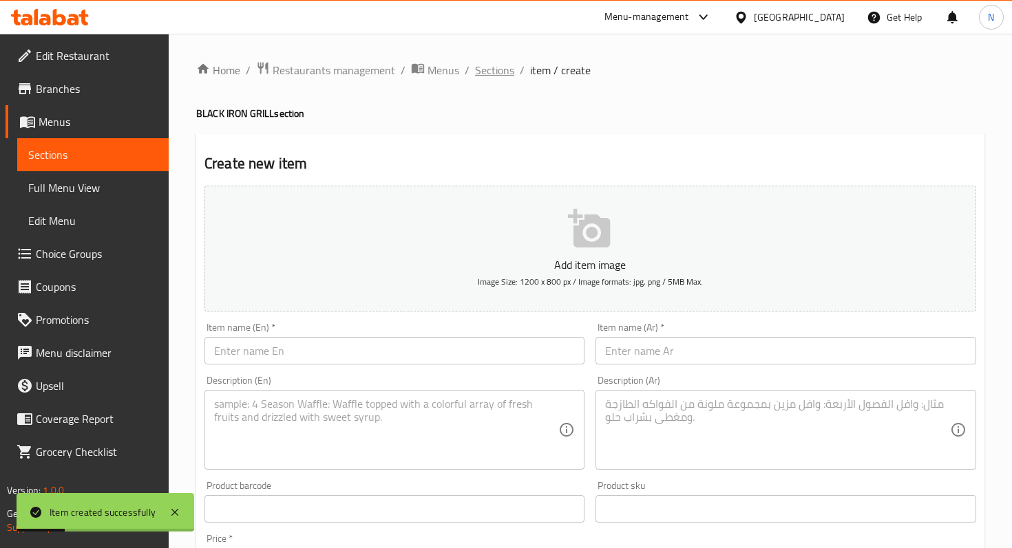
click at [495, 76] on span "Sections" at bounding box center [494, 70] width 39 height 17
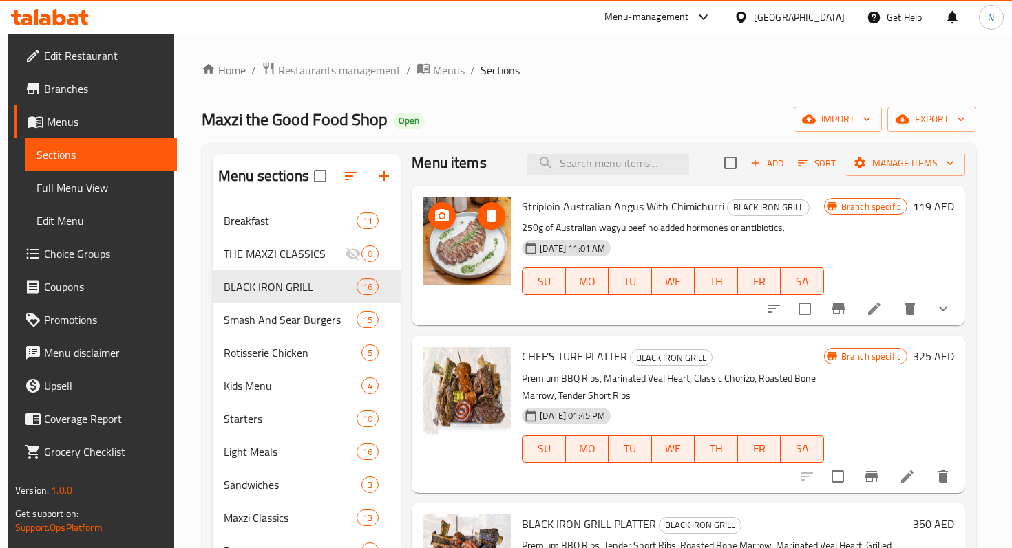
scroll to position [16, 0]
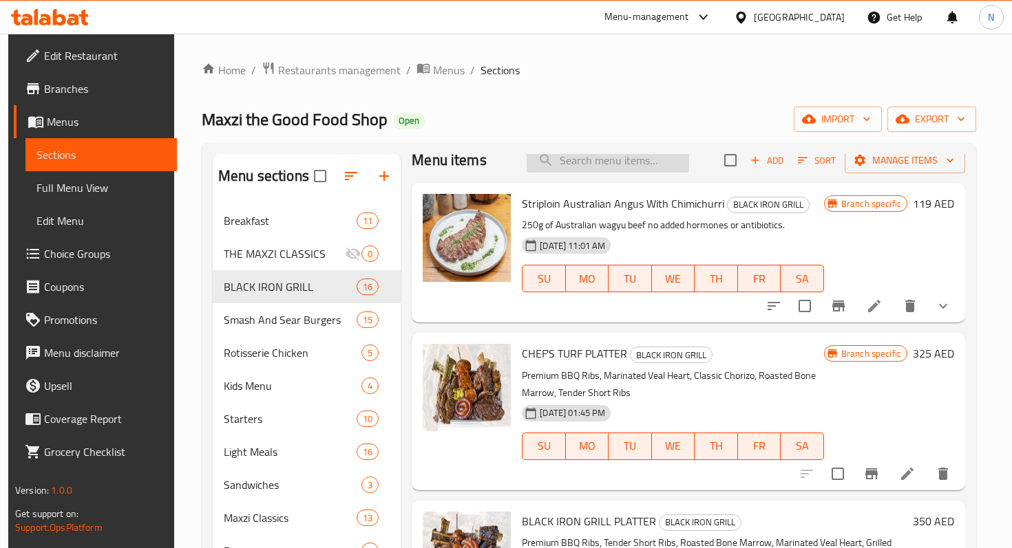
click at [616, 163] on input "search" at bounding box center [607, 161] width 162 height 24
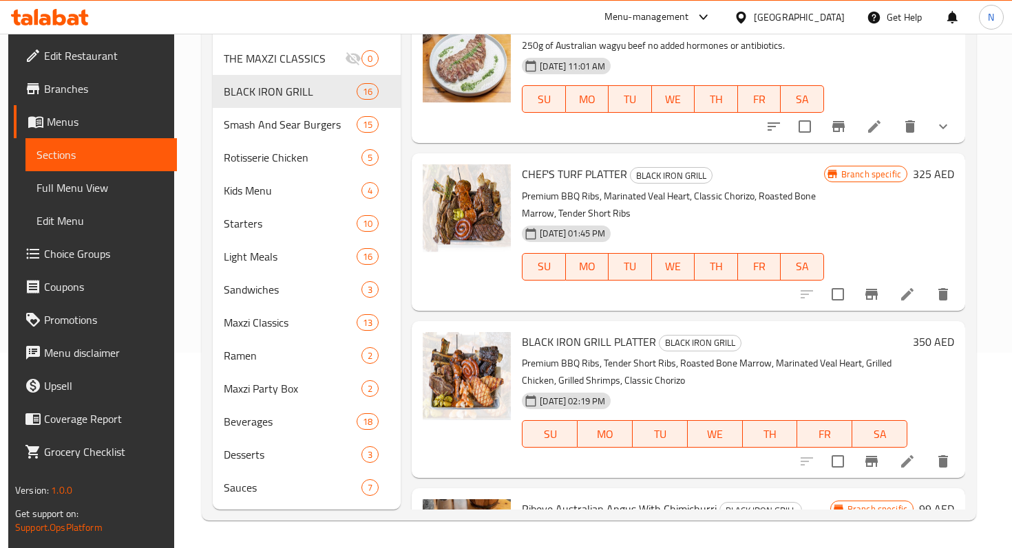
scroll to position [0, 0]
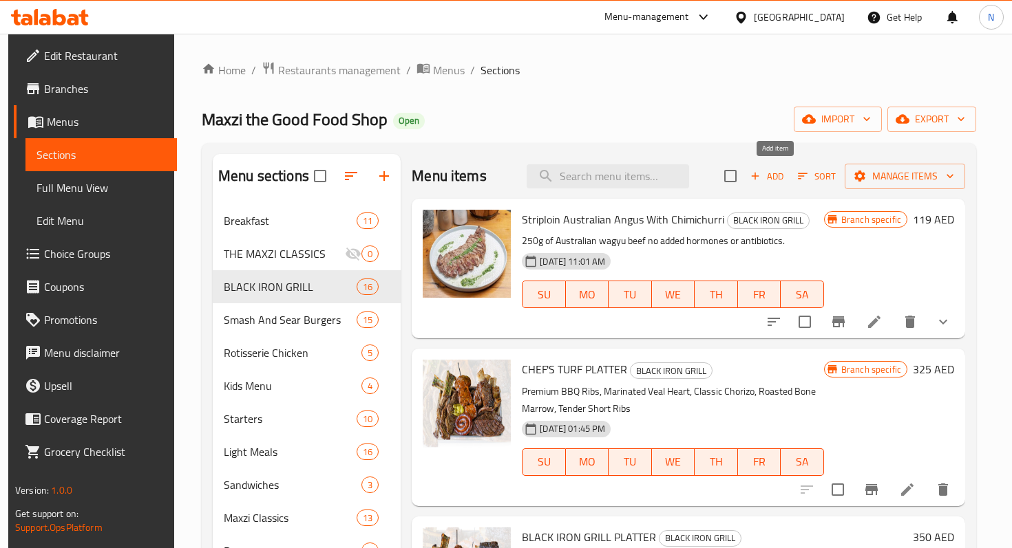
click at [760, 183] on span "Add" at bounding box center [766, 177] width 37 height 16
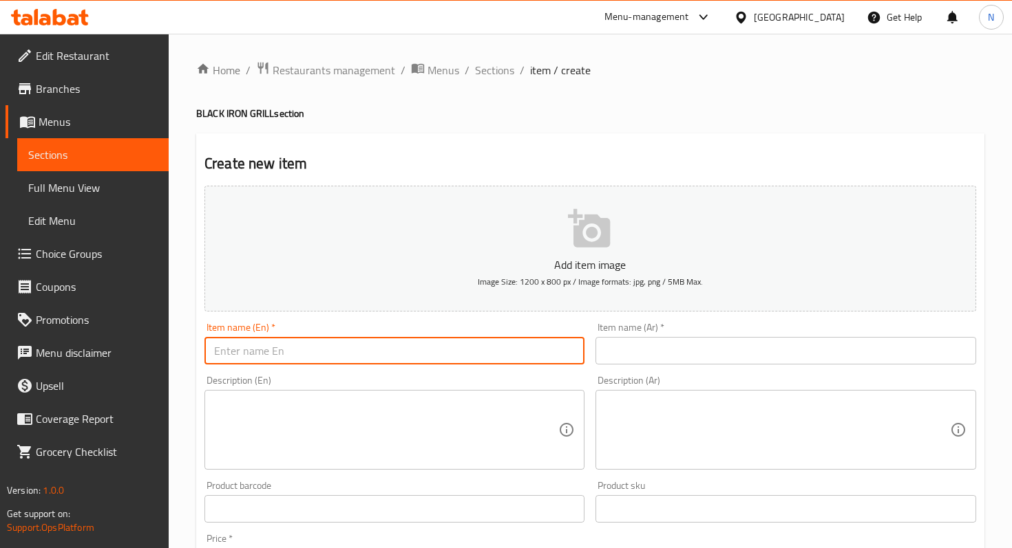
click at [348, 344] on input "text" at bounding box center [394, 351] width 380 height 28
click at [317, 351] on input "text" at bounding box center [394, 351] width 380 height 28
paste input "[PERSON_NAME]"
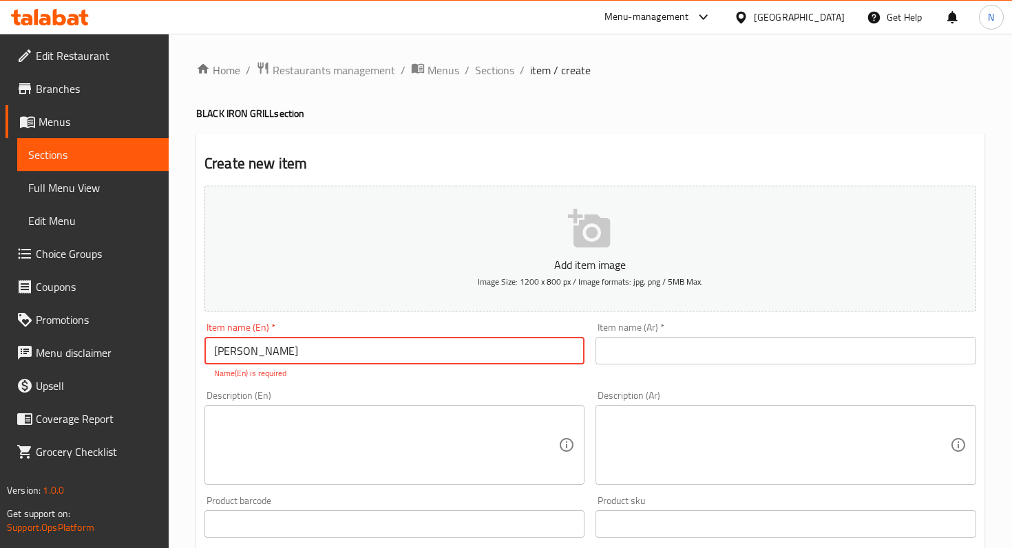
type input "[PERSON_NAME]"
click at [675, 352] on input "text" at bounding box center [785, 351] width 380 height 28
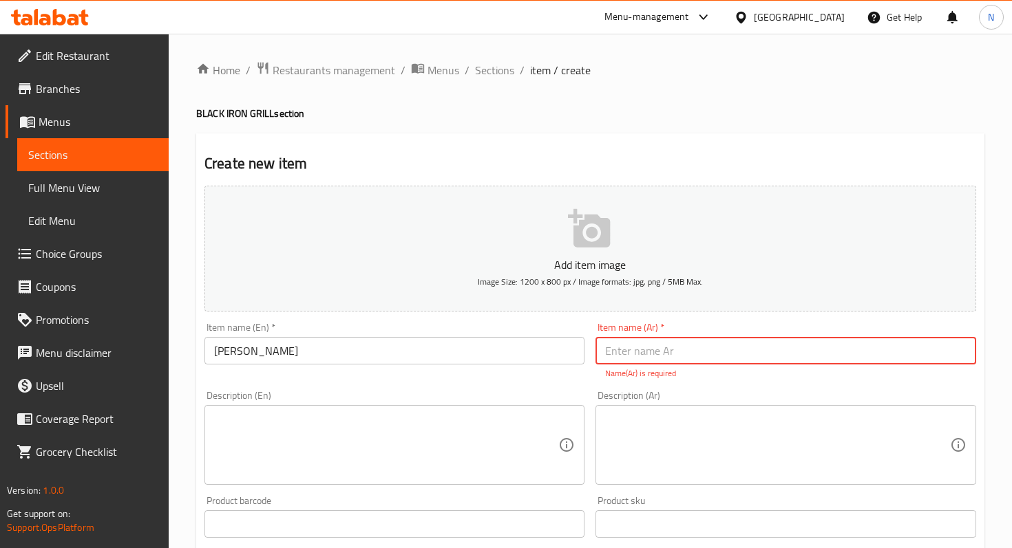
click at [637, 355] on input "text" at bounding box center [785, 351] width 380 height 28
paste input "[PERSON_NAME] هاوس"
type input "[PERSON_NAME] هاوس"
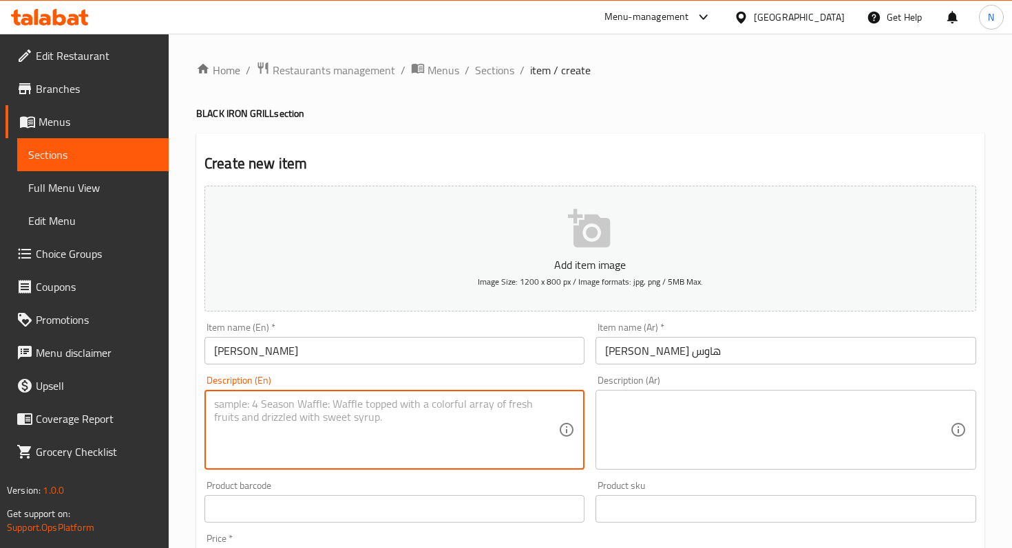
click at [478, 442] on textarea at bounding box center [386, 430] width 344 height 65
click at [325, 438] on textarea at bounding box center [386, 430] width 344 height 65
paste textarea "A clean-label, premium cut featuring both Tenderloin for buttery softness, Stri…"
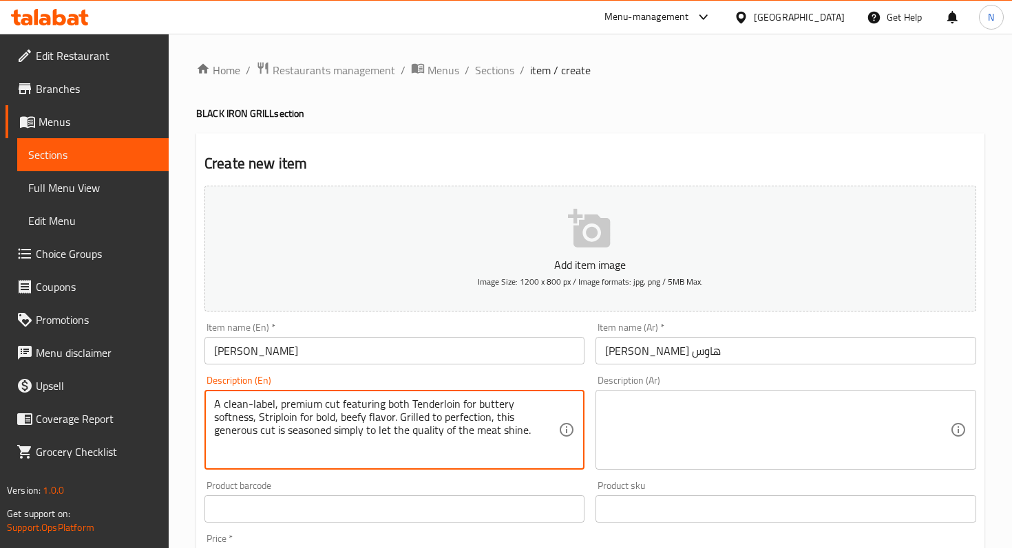
type textarea "A clean-label, premium cut featuring both Tenderloin for buttery softness, Stri…"
click at [651, 416] on textarea at bounding box center [777, 430] width 344 height 65
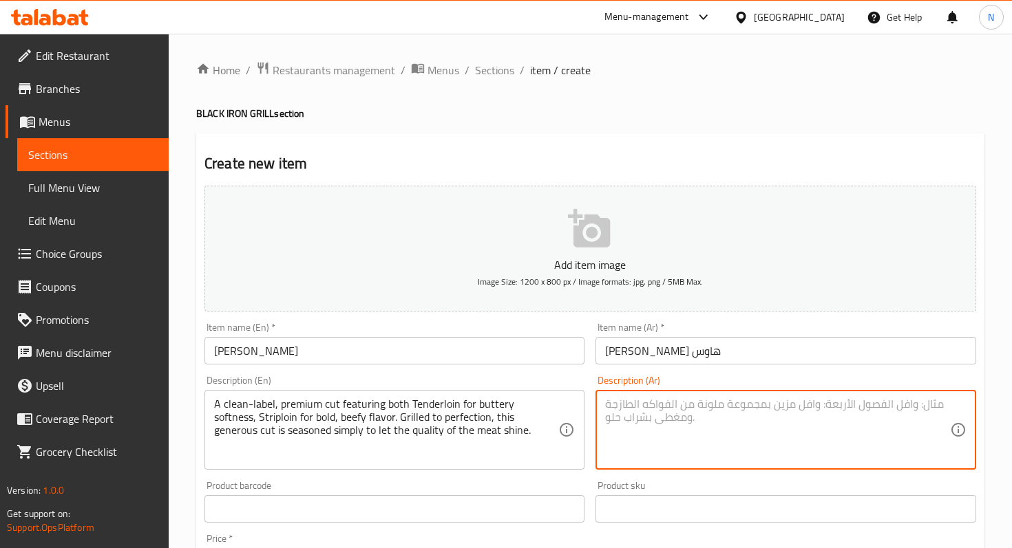
click at [641, 423] on textarea at bounding box center [777, 430] width 344 height 65
paste textarea "قطعة فاخرة نظيفة المعايير تضم تندرلوين للنعومة الزبدية وستريب لوين للنكهة اللحم…"
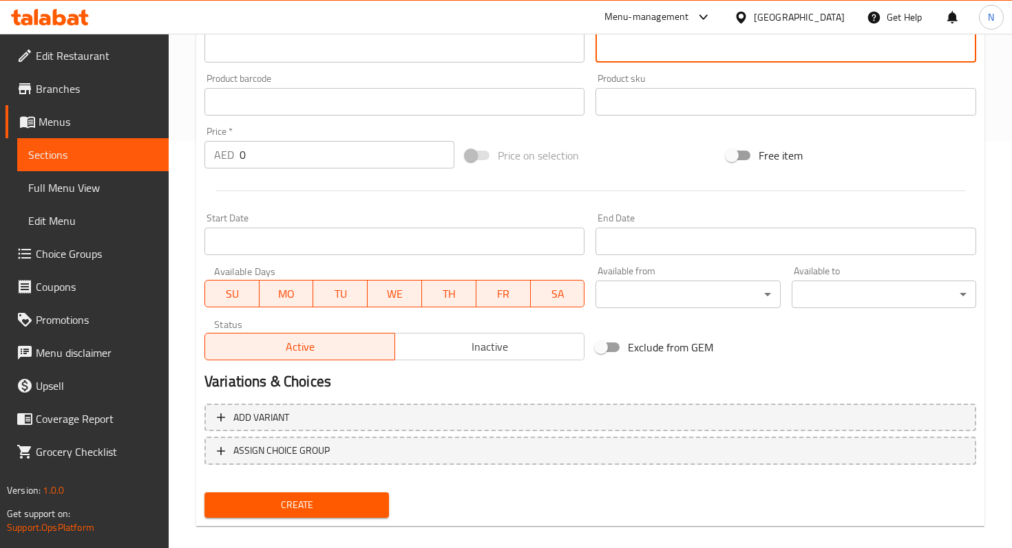
scroll to position [418, 0]
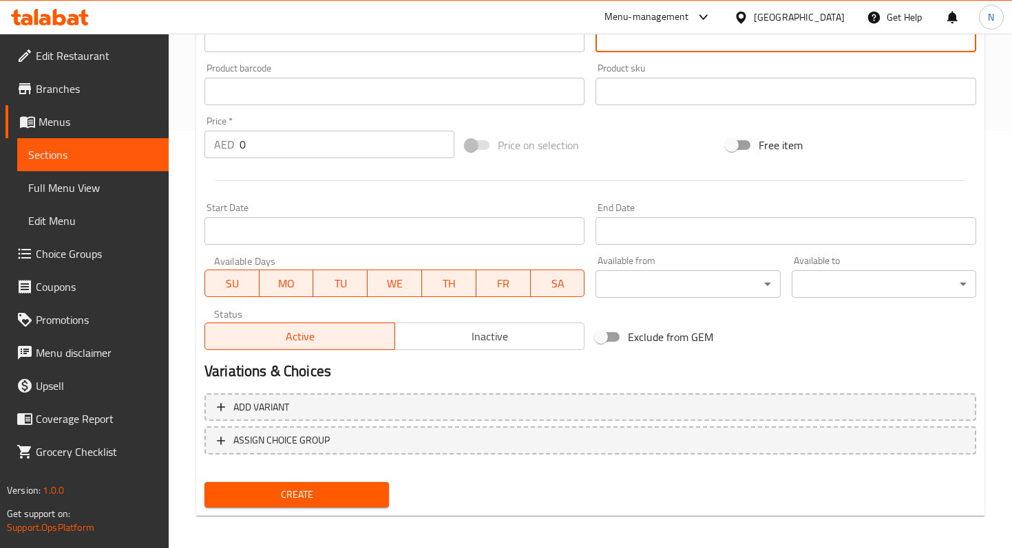
type textarea "قطعة فاخرة نظيفة المعايير تضم تندرلوين للنعومة الزبدية وستريب لوين للنكهة اللحم…"
click at [312, 140] on input "0" at bounding box center [346, 145] width 215 height 28
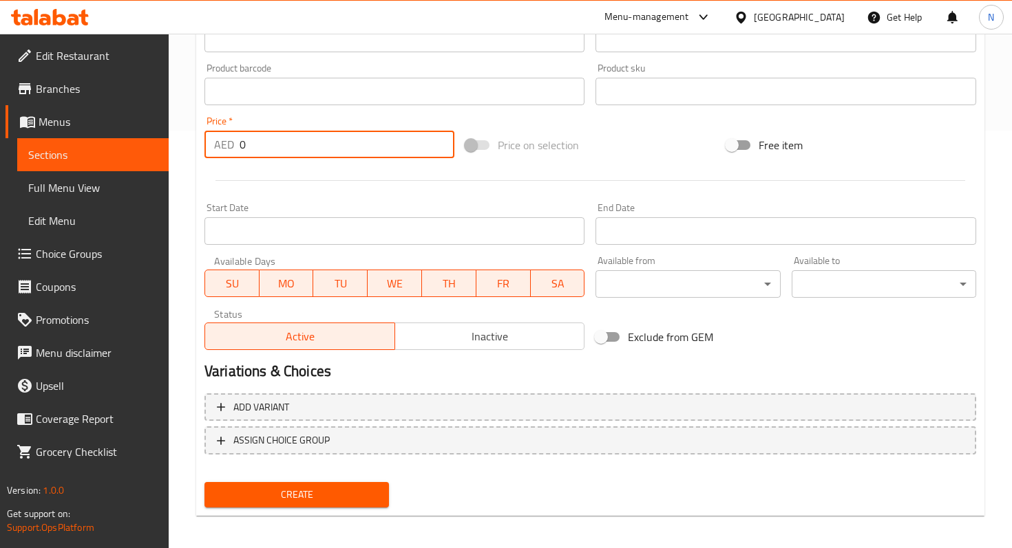
click at [312, 140] on input "0" at bounding box center [346, 145] width 215 height 28
click at [313, 144] on input "0" at bounding box center [346, 145] width 215 height 28
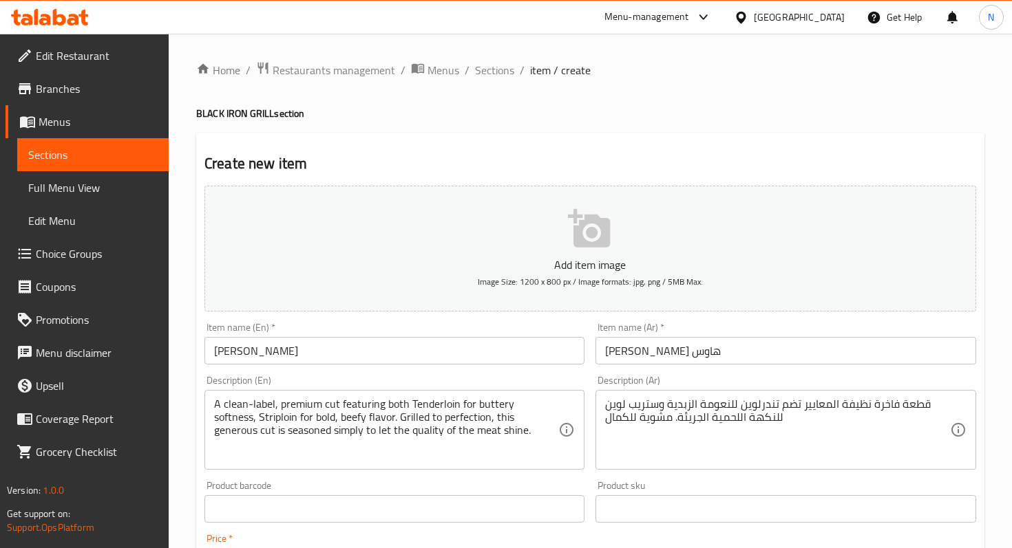
type input "169"
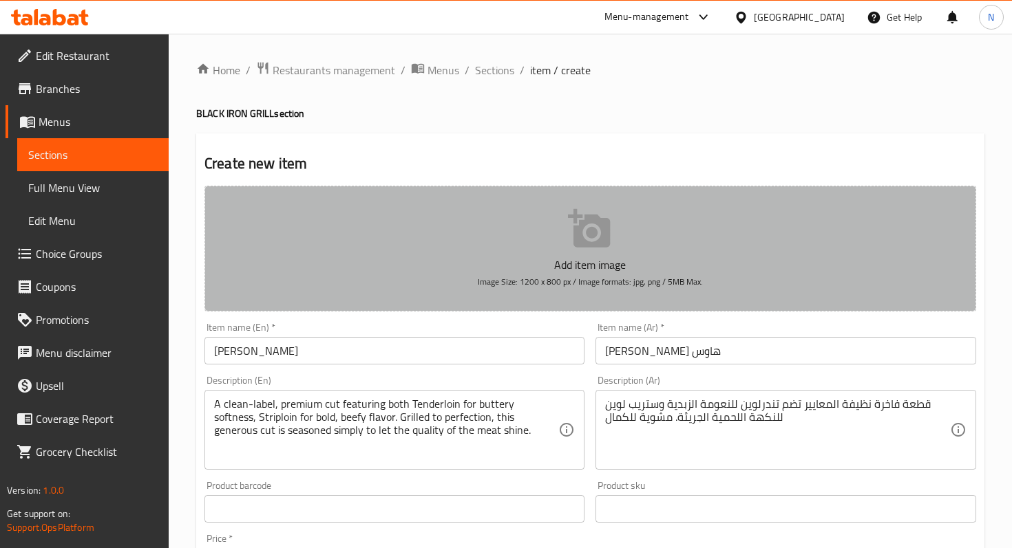
click at [581, 235] on icon "button" at bounding box center [589, 228] width 42 height 39
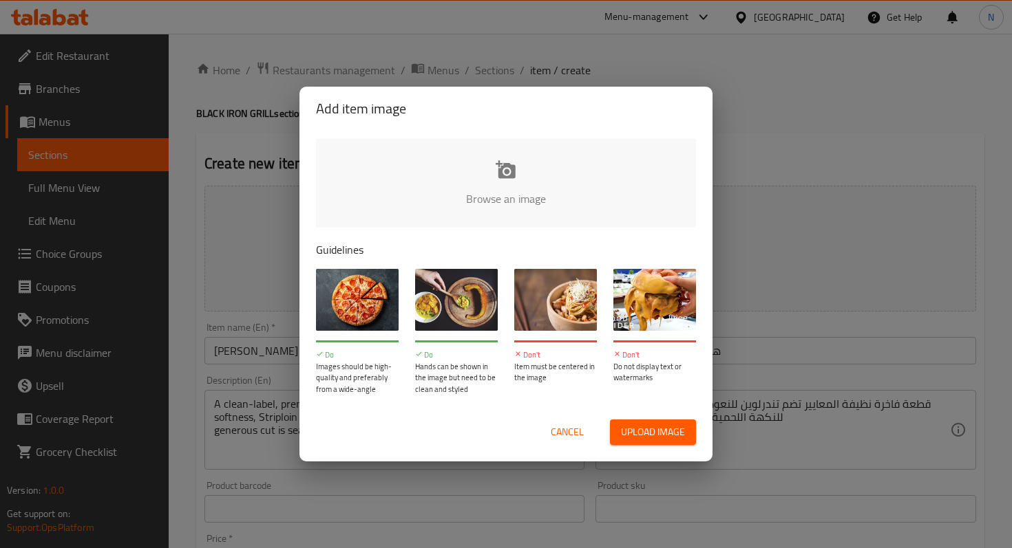
click at [487, 184] on input "file" at bounding box center [971, 203] width 1310 height 129
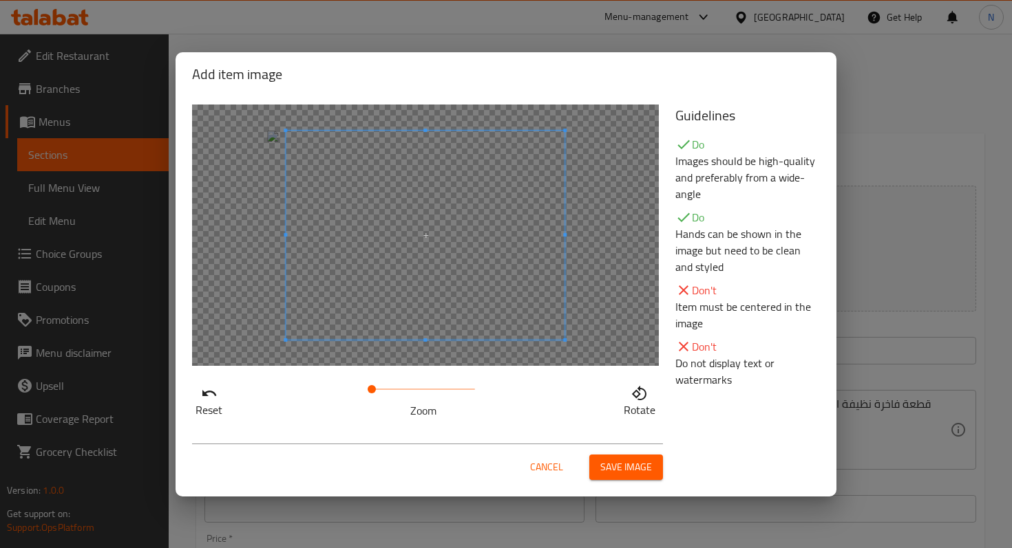
click at [269, 246] on div at bounding box center [425, 236] width 467 height 262
click at [621, 472] on span "Save image" at bounding box center [626, 467] width 52 height 17
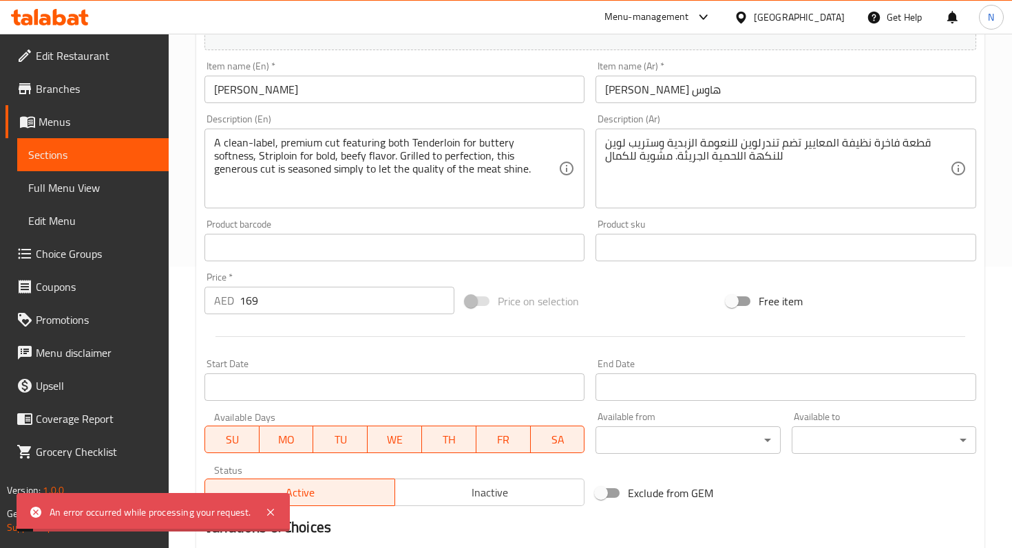
scroll to position [444, 0]
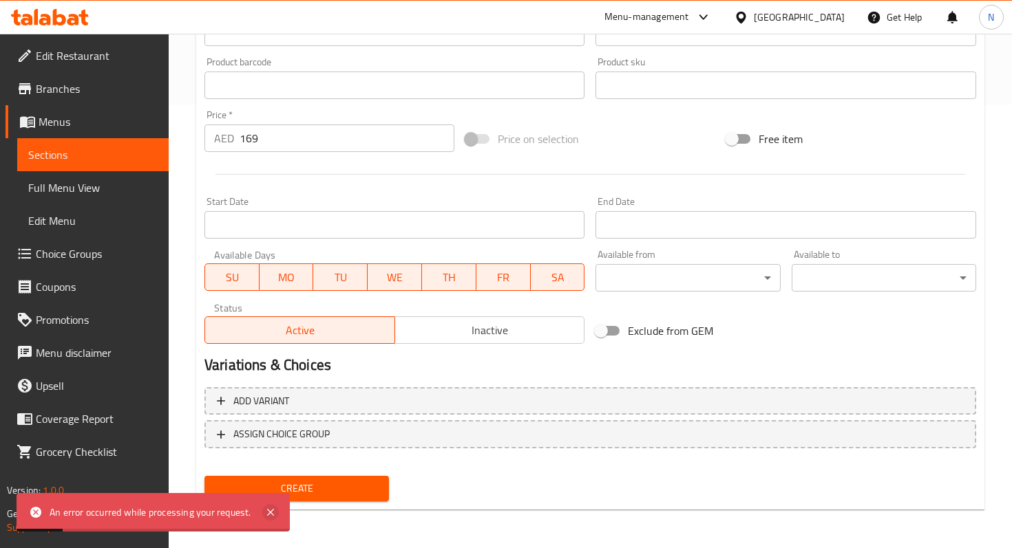
click at [273, 518] on icon at bounding box center [270, 512] width 17 height 17
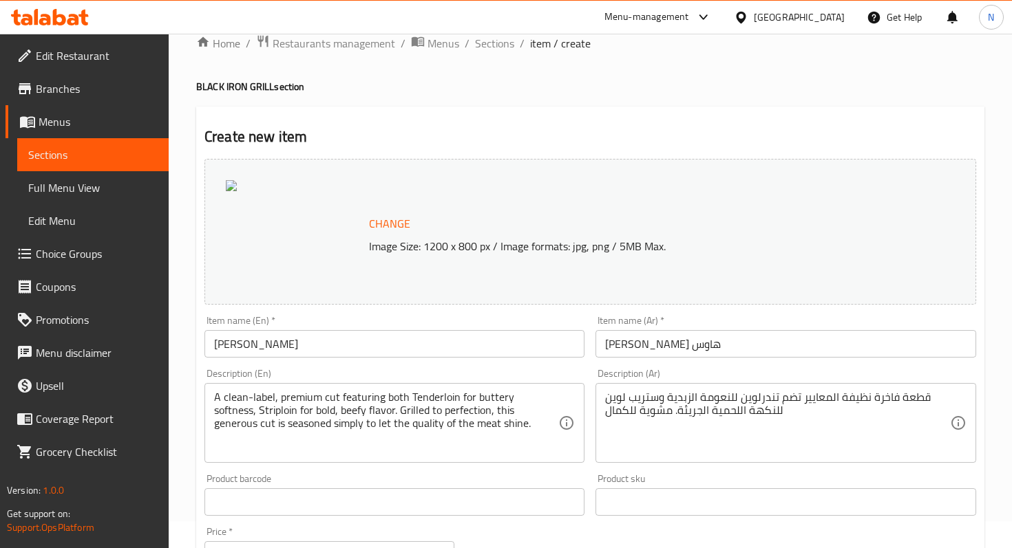
scroll to position [0, 0]
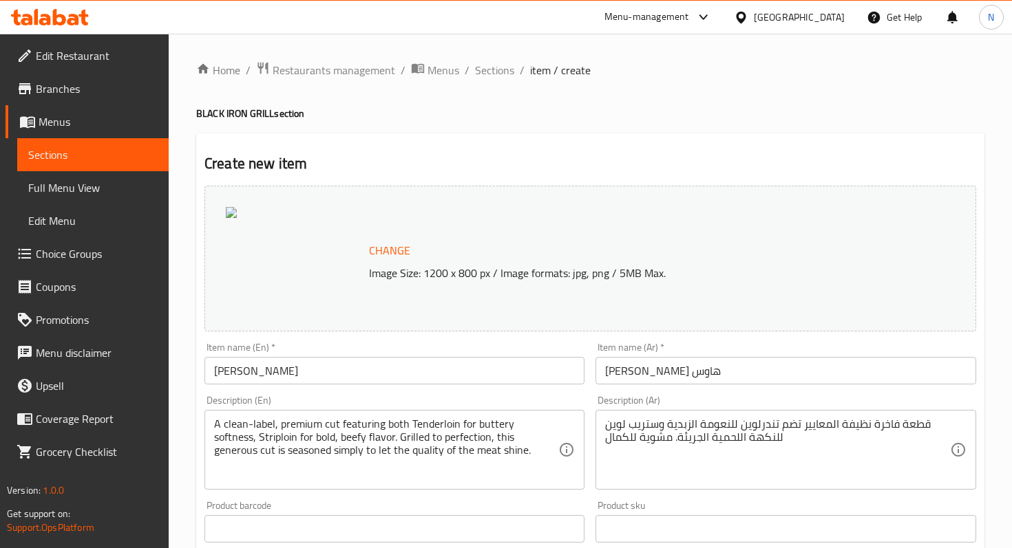
click at [241, 215] on div at bounding box center [295, 258] width 138 height 103
click at [256, 242] on div at bounding box center [295, 258] width 138 height 103
click at [376, 250] on span "Change" at bounding box center [389, 251] width 41 height 20
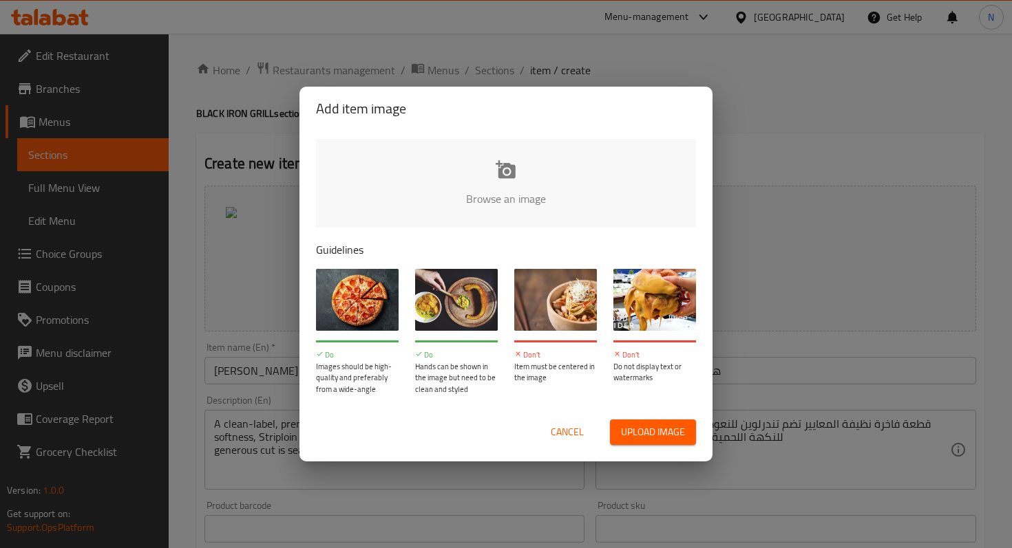
click at [506, 175] on input "file" at bounding box center [971, 203] width 1310 height 129
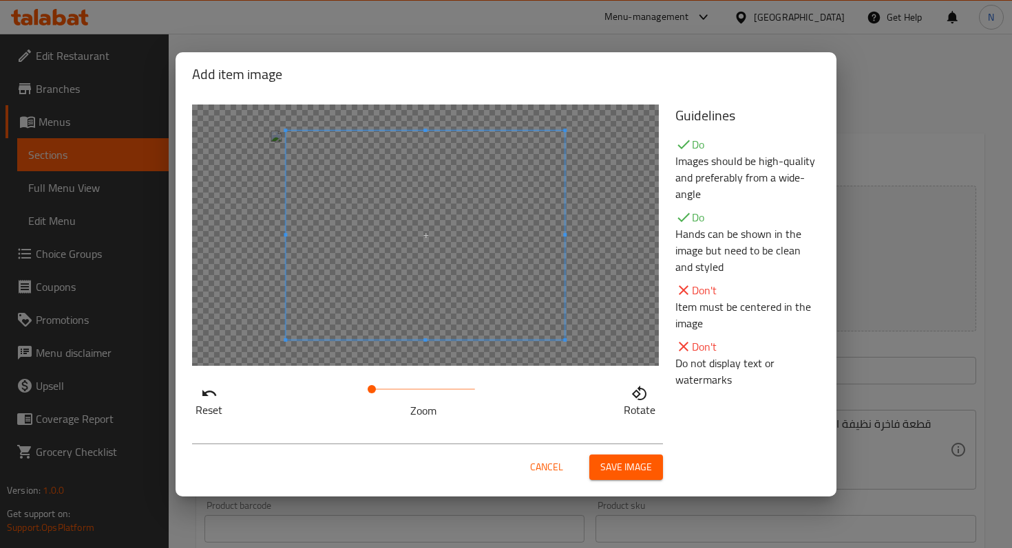
click at [284, 273] on div at bounding box center [425, 236] width 467 height 262
click at [613, 482] on div "Cancel Save image" at bounding box center [506, 462] width 650 height 58
click at [615, 474] on span "Save image" at bounding box center [626, 467] width 52 height 17
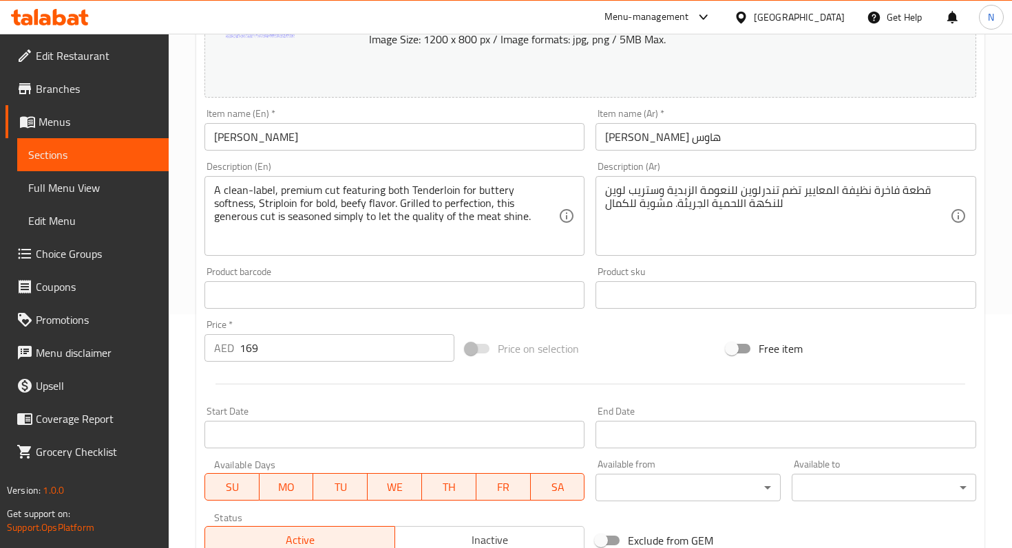
scroll to position [444, 0]
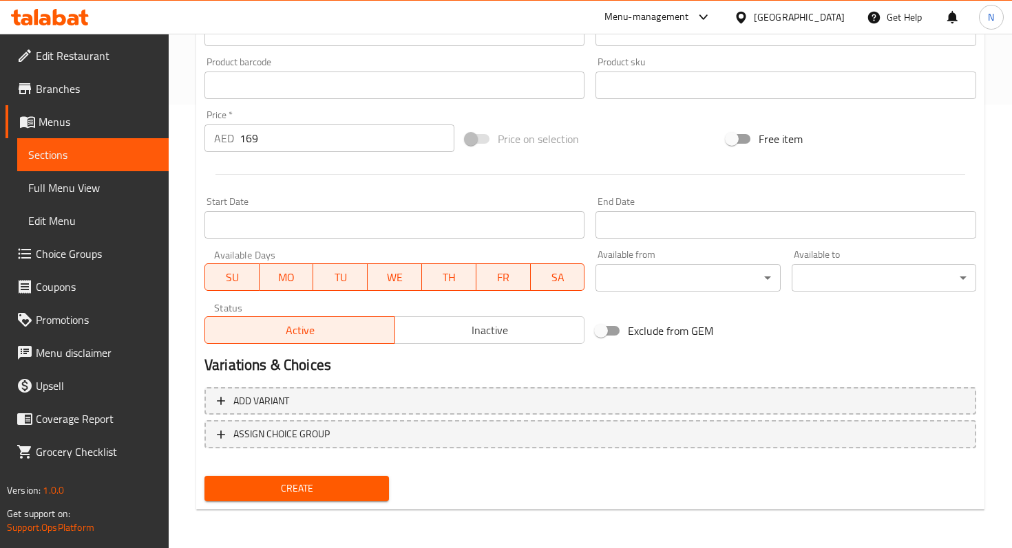
click at [277, 485] on span "Create" at bounding box center [296, 488] width 162 height 17
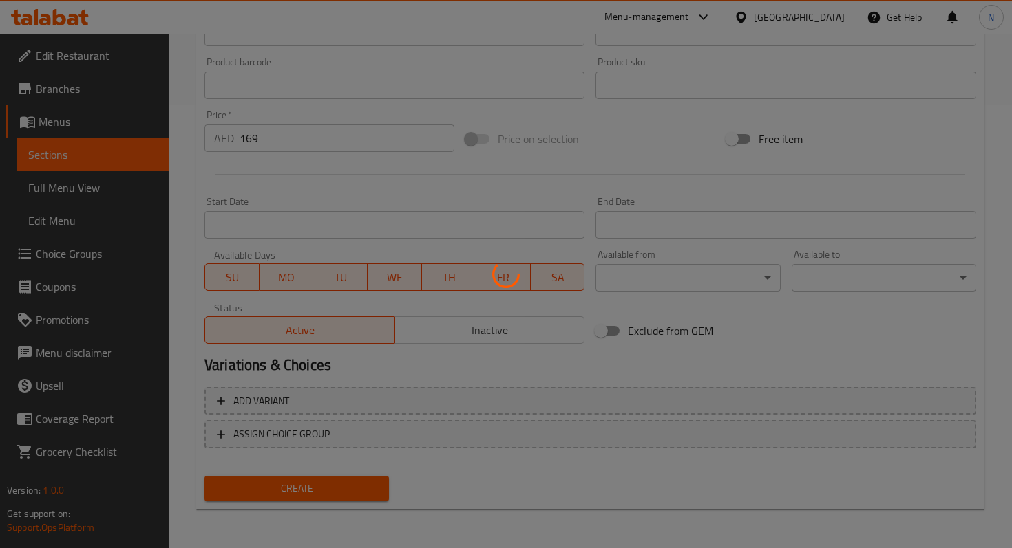
type input "0"
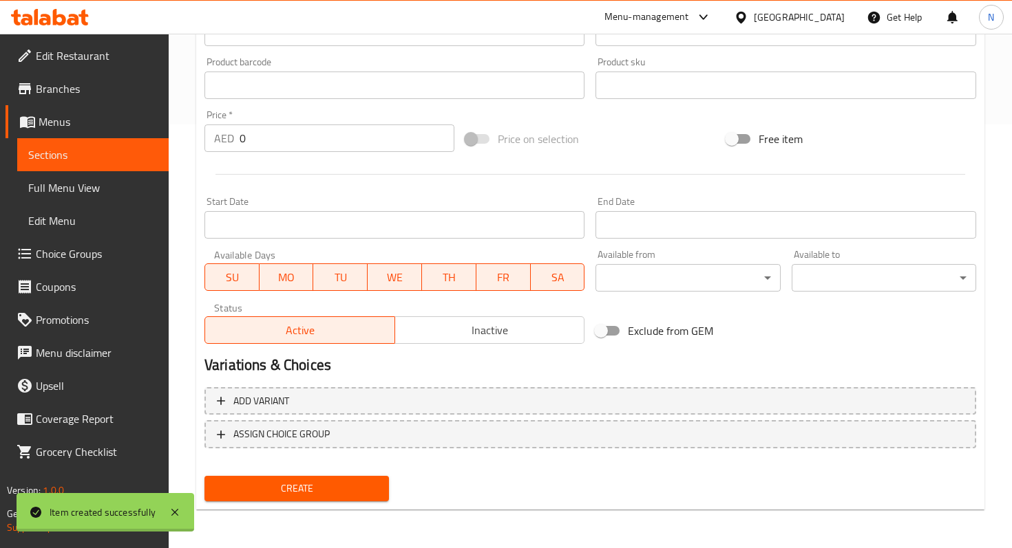
scroll to position [424, 0]
click at [75, 159] on span "Sections" at bounding box center [92, 155] width 129 height 17
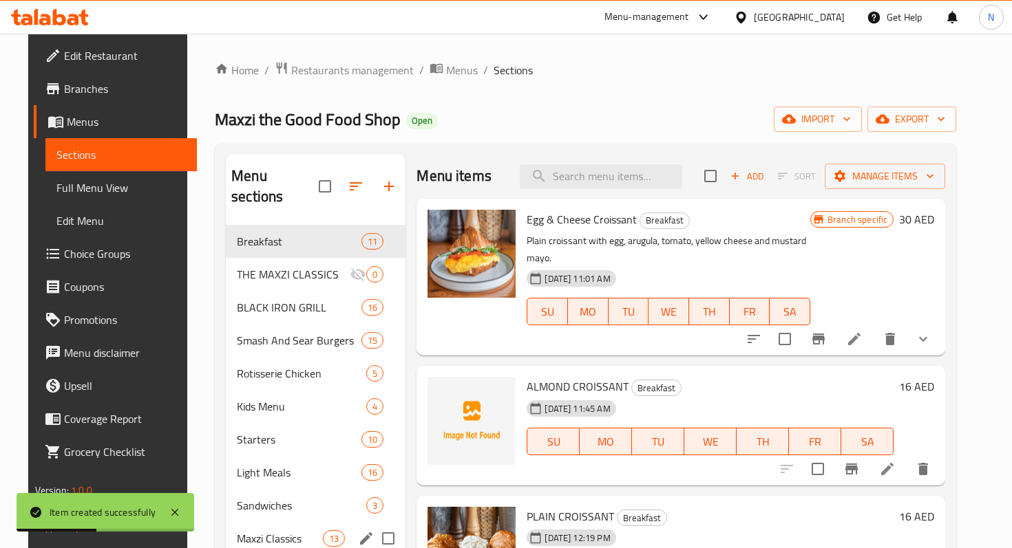
scroll to position [47, 0]
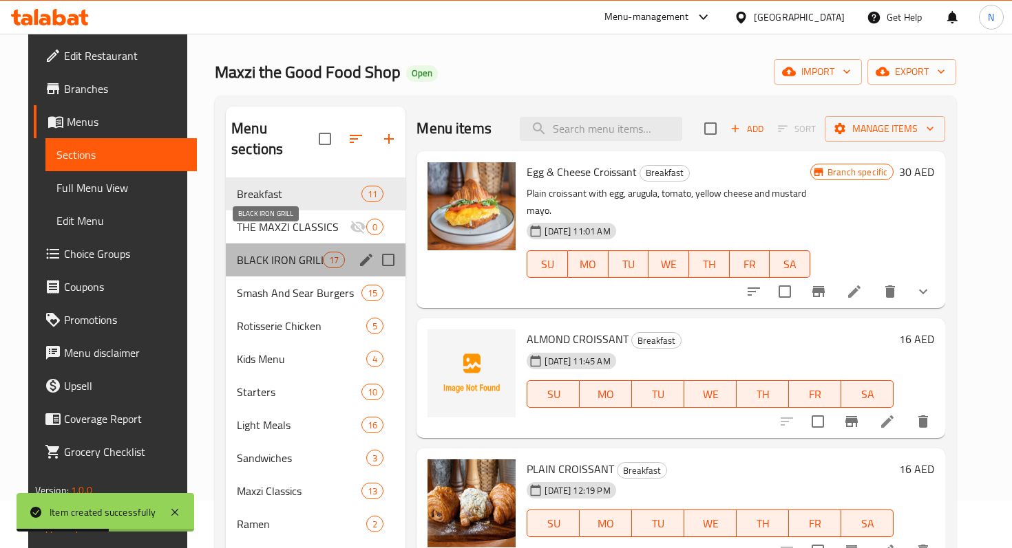
click at [282, 252] on span "BLACK IRON GRILL" at bounding box center [280, 260] width 86 height 17
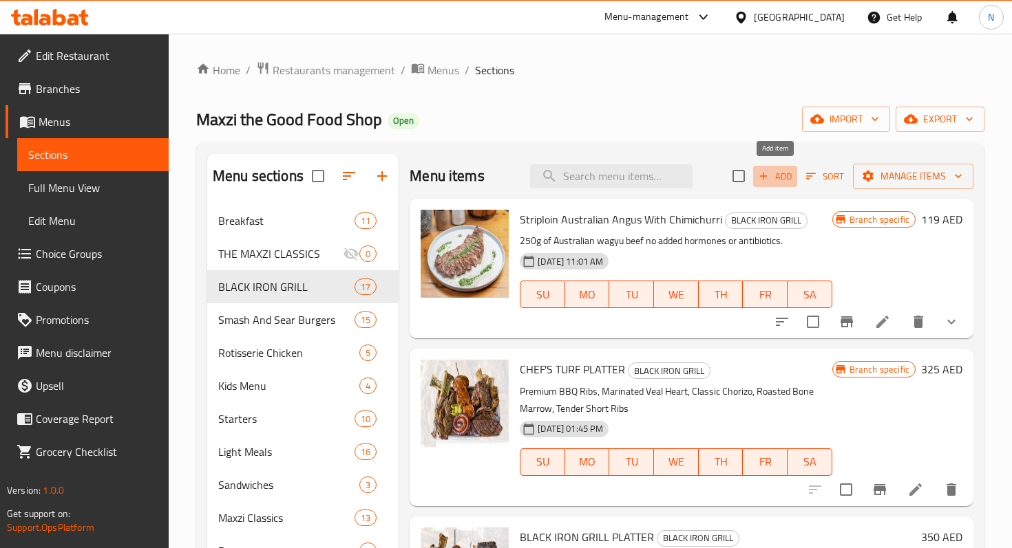
click at [767, 175] on icon "button" at bounding box center [763, 176] width 12 height 12
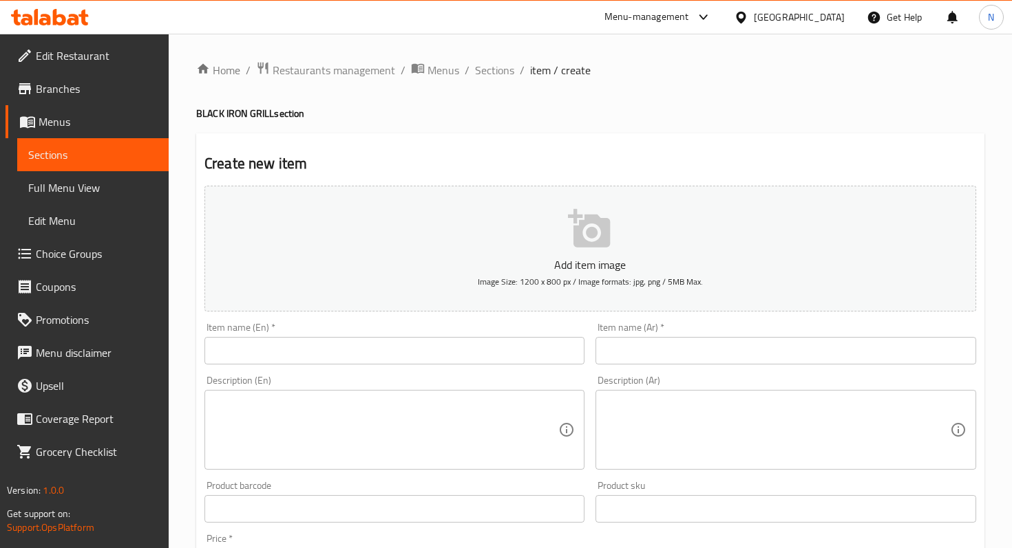
click at [325, 348] on input "text" at bounding box center [394, 351] width 380 height 28
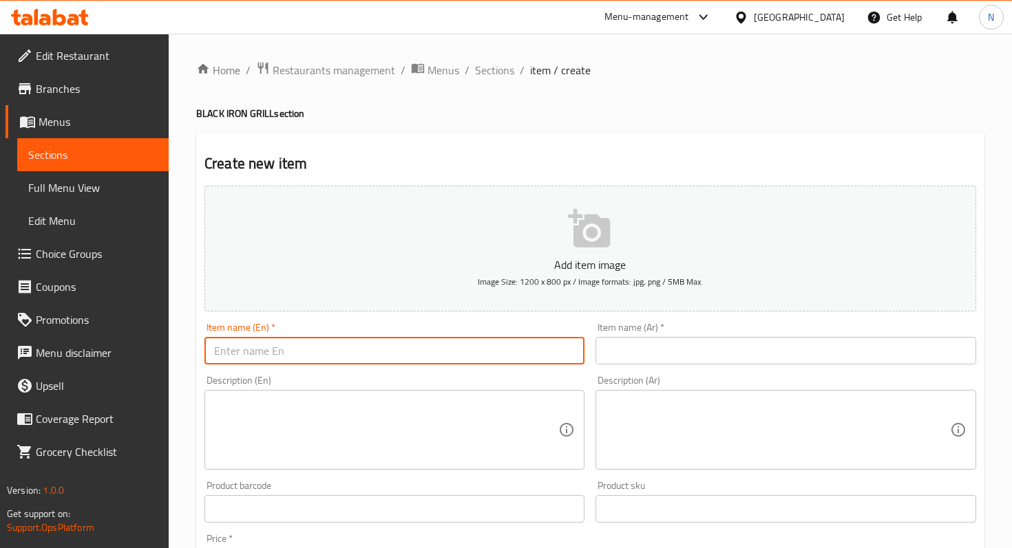
paste input "Picanha"
type input "Picanha"
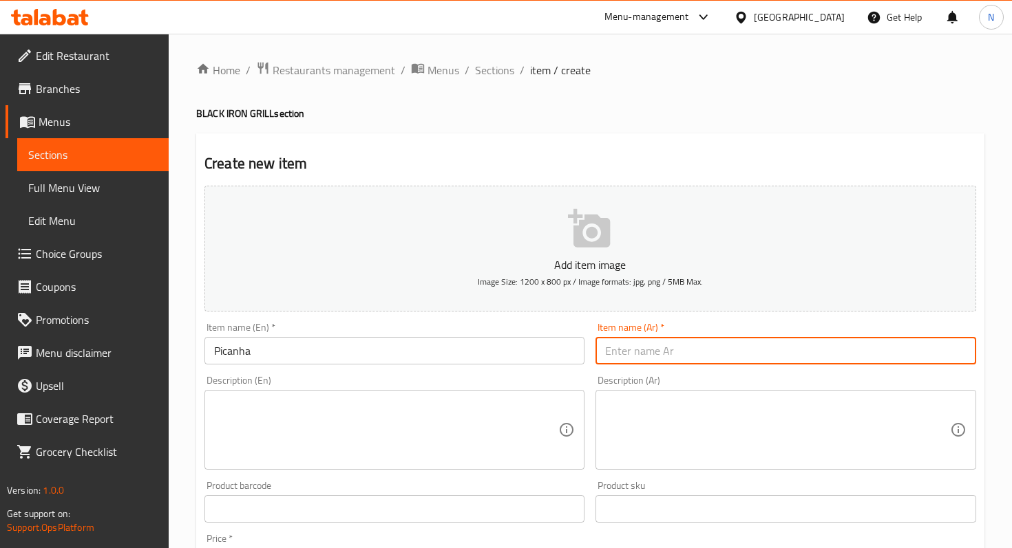
click at [633, 349] on input "text" at bounding box center [785, 351] width 380 height 28
paste input "بيكانا"
type input "بيكانا"
click at [292, 425] on textarea at bounding box center [386, 430] width 344 height 65
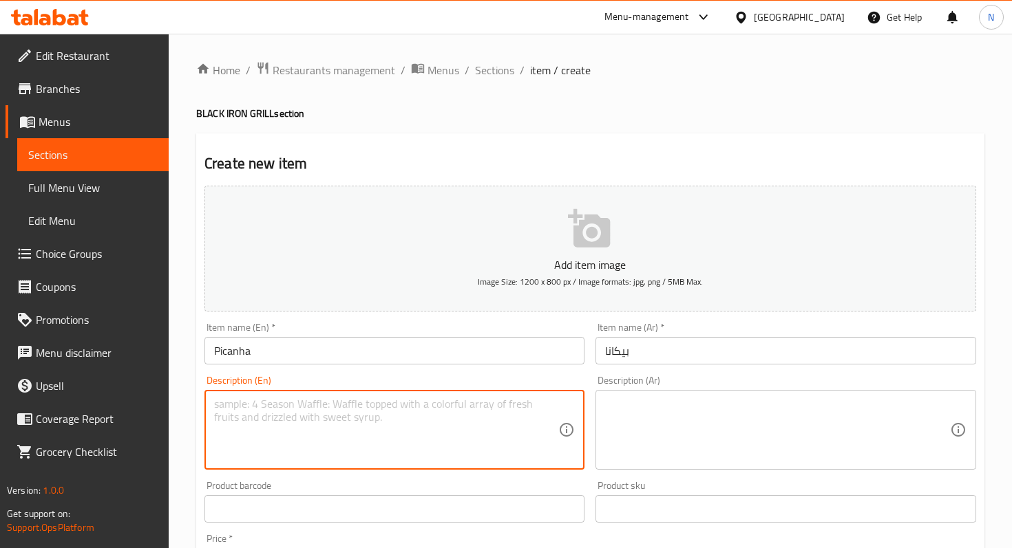
paste textarea "A premium, clean-label cut known for its rich flavor and juicy texture. Grilled…"
type textarea "A premium, clean-label cut known for its rich flavor and juicy texture. Grilled…"
click at [687, 402] on textarea at bounding box center [777, 430] width 344 height 65
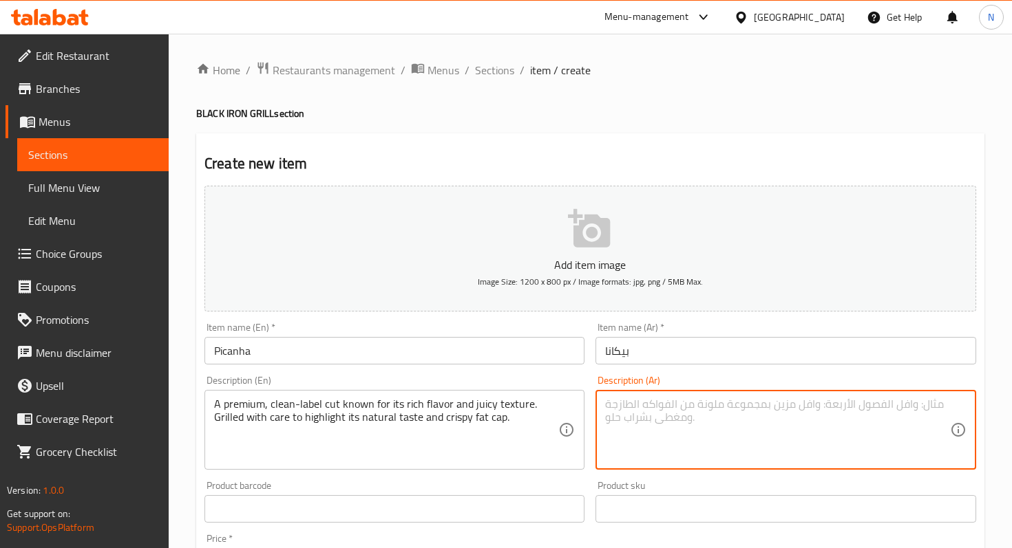
paste textarea "قطعة فاخرة نظيفة المعايير معروفة بنكهتها الغنية وقوامها العصاري. مشوية بعناية ل…"
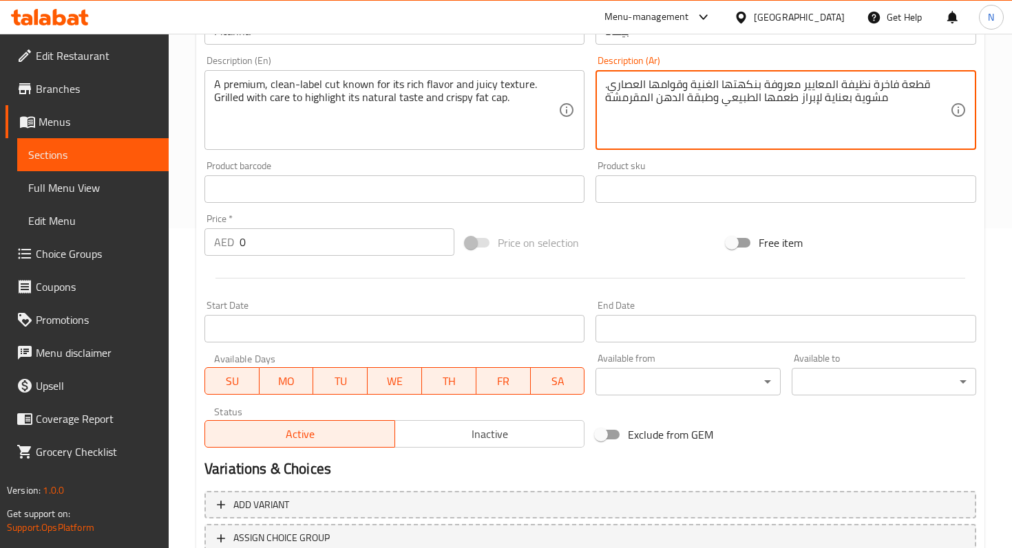
scroll to position [323, 0]
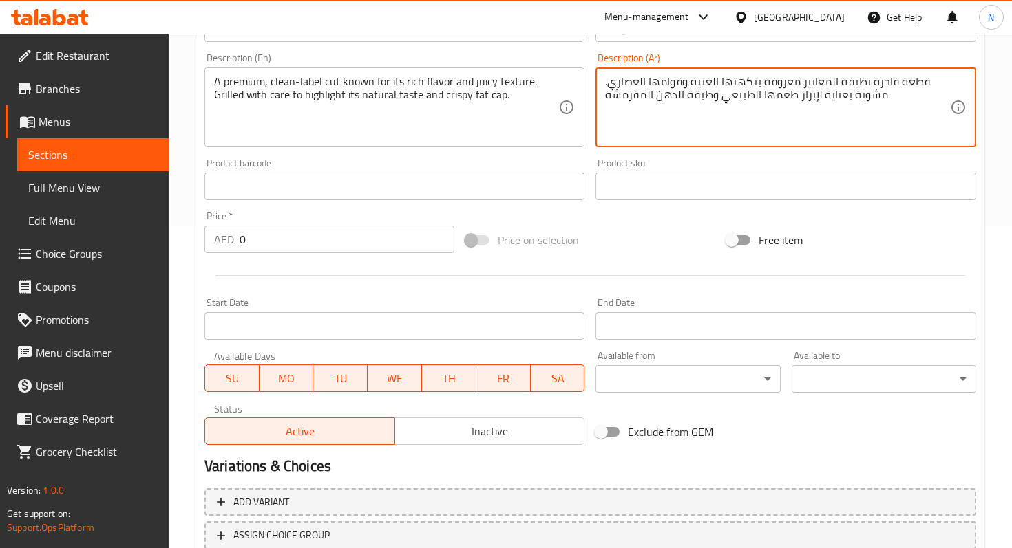
type textarea "قطعة فاخرة نظيفة المعايير معروفة بنكهتها الغنية وقوامها العصاري. مشوية بعناية ل…"
click at [359, 253] on input "0" at bounding box center [346, 240] width 215 height 28
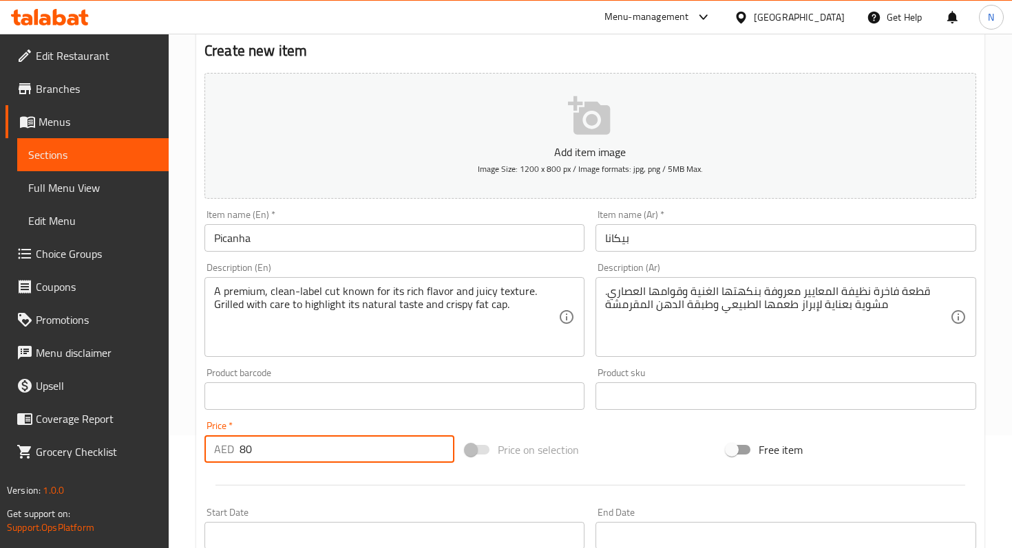
scroll to position [0, 0]
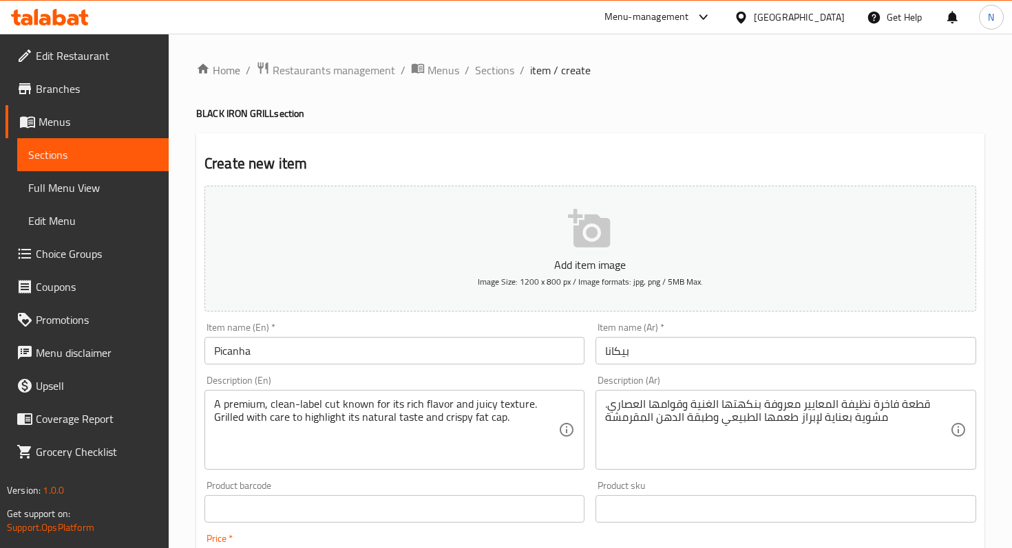
type input "80"
click at [599, 253] on button "Add item image Image Size: 1200 x 800 px / Image formats: jpg, png / 5MB Max." at bounding box center [589, 249] width 771 height 126
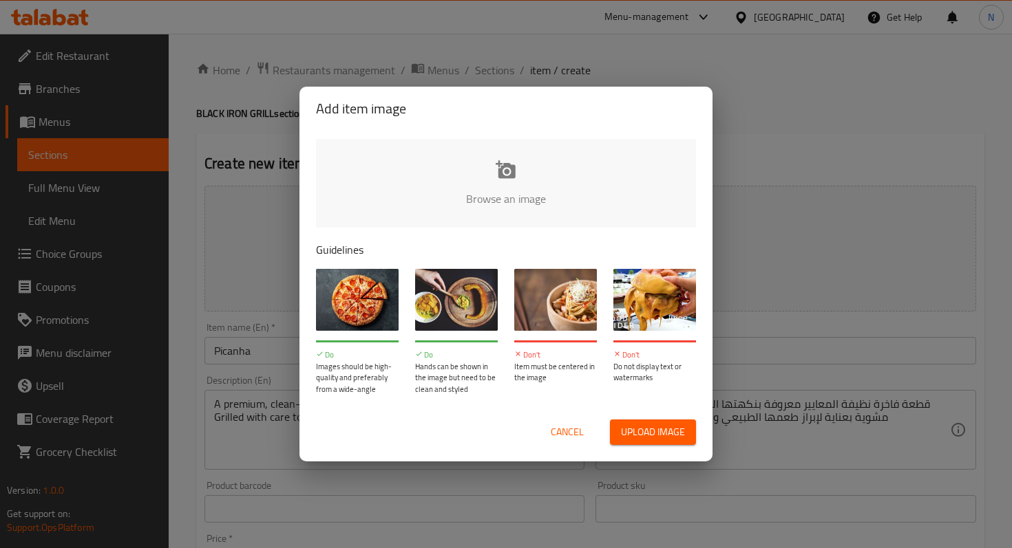
click at [501, 174] on input "file" at bounding box center [971, 203] width 1310 height 129
type input "C:\fakepath\Picanha.jpg"
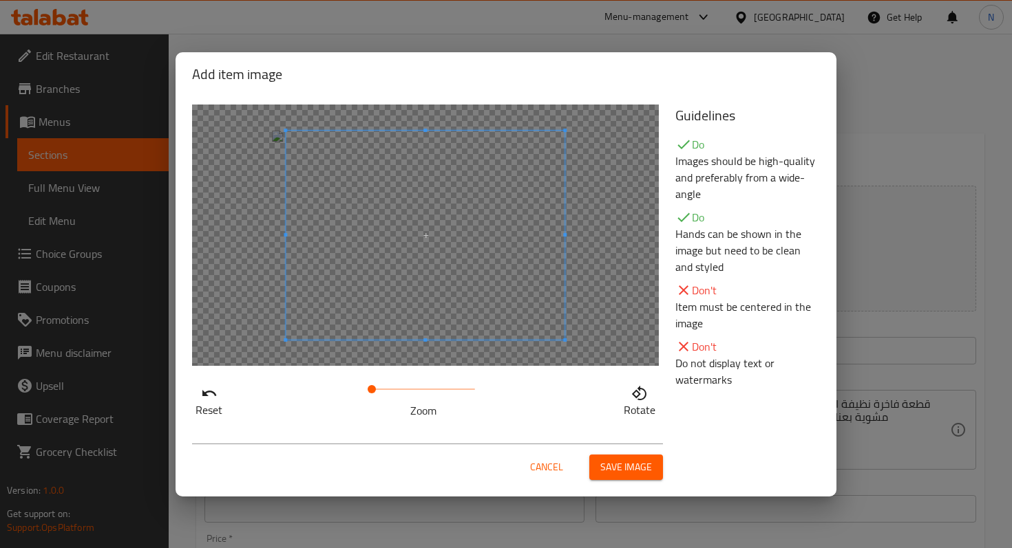
click at [261, 237] on div at bounding box center [425, 236] width 467 height 262
click at [607, 467] on span "Save image" at bounding box center [626, 467] width 52 height 17
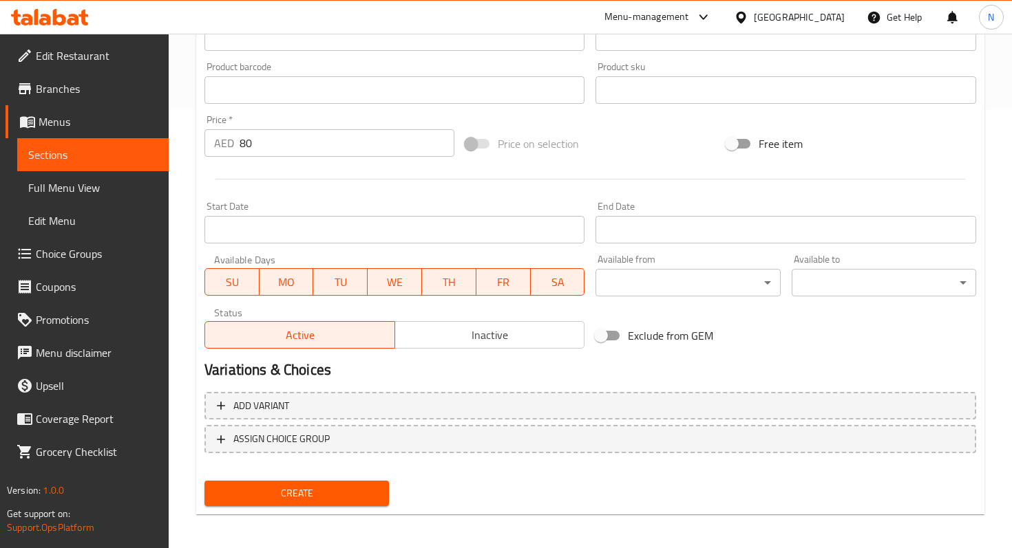
scroll to position [444, 0]
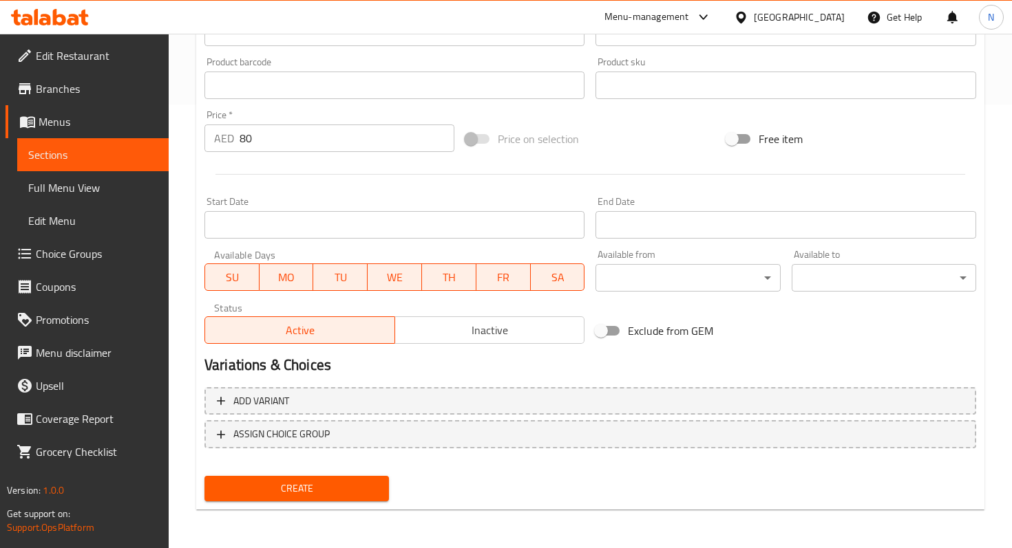
click at [262, 487] on span "Create" at bounding box center [296, 488] width 162 height 17
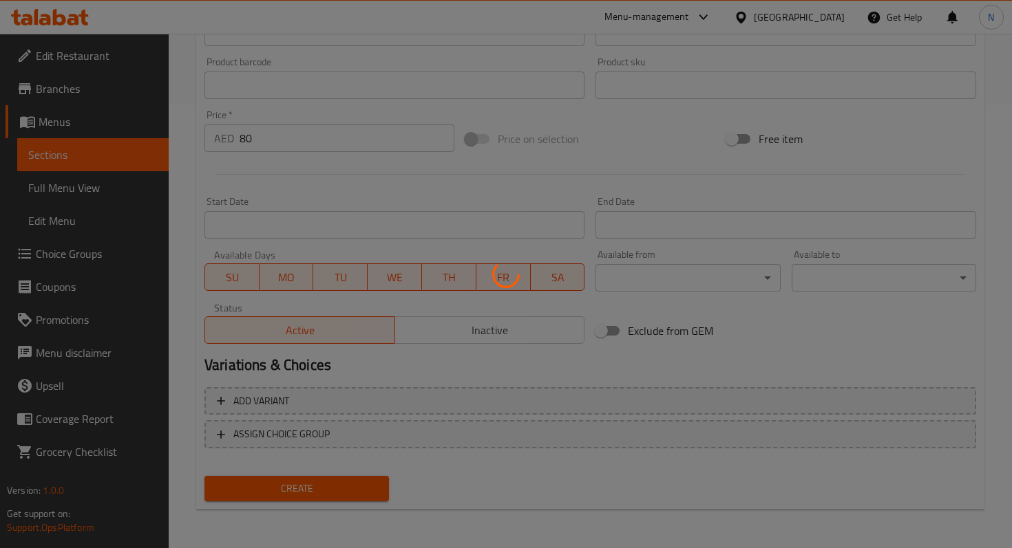
type input "0"
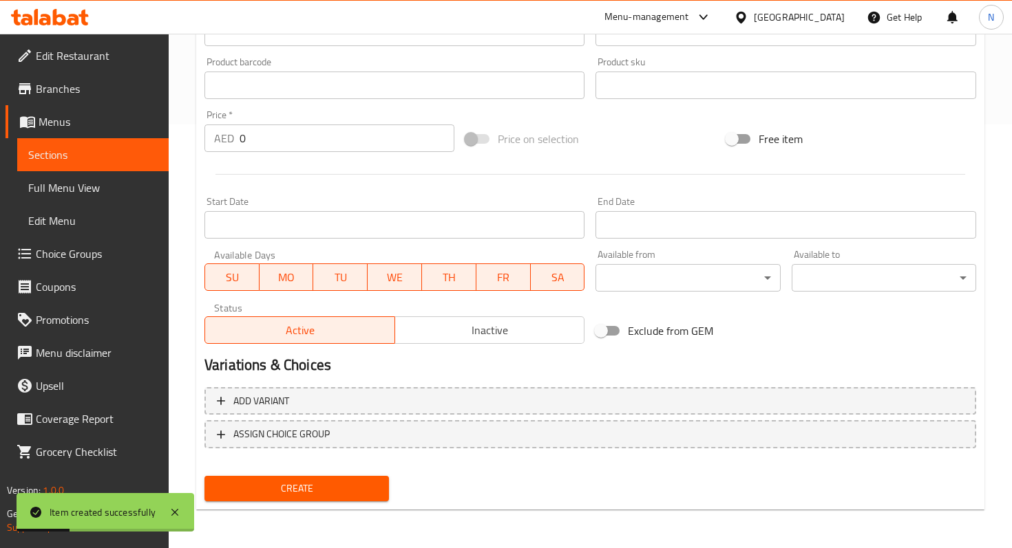
scroll to position [0, 0]
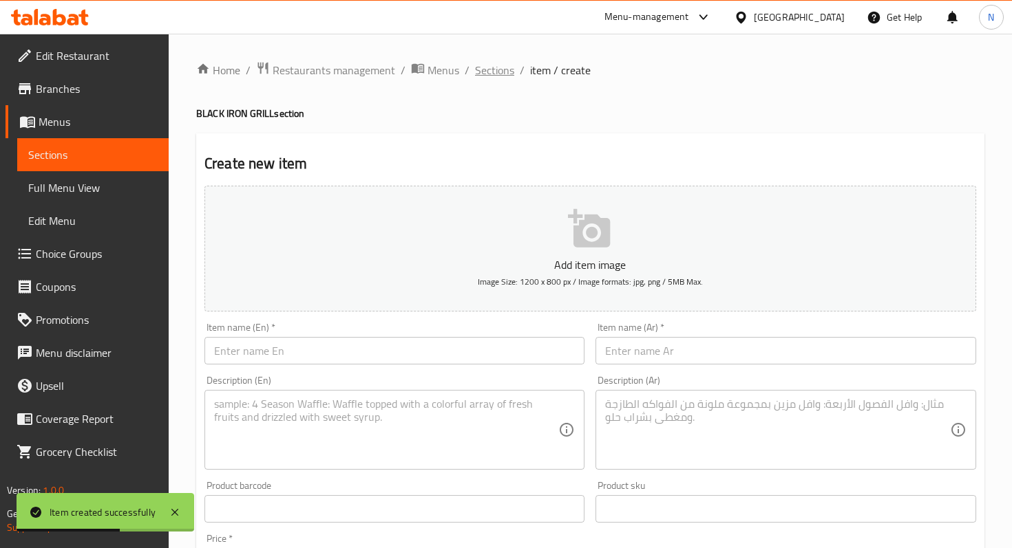
click at [482, 71] on span "Sections" at bounding box center [494, 70] width 39 height 17
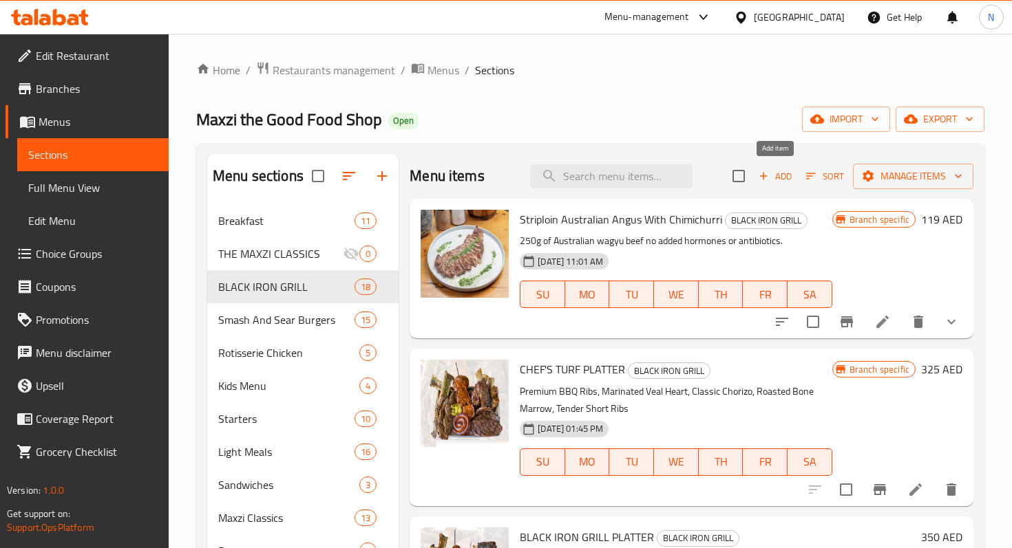
click at [764, 177] on icon "button" at bounding box center [764, 177] width 8 height 8
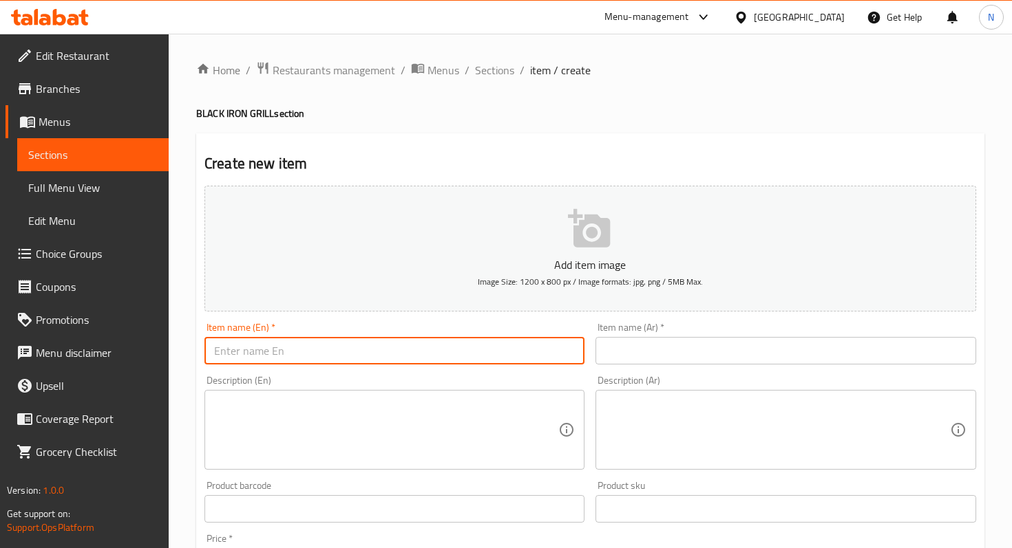
click at [347, 352] on input "text" at bounding box center [394, 351] width 380 height 28
paste input "Veal Heart"
type input "Veal Heart"
click at [656, 355] on input "text" at bounding box center [785, 351] width 380 height 28
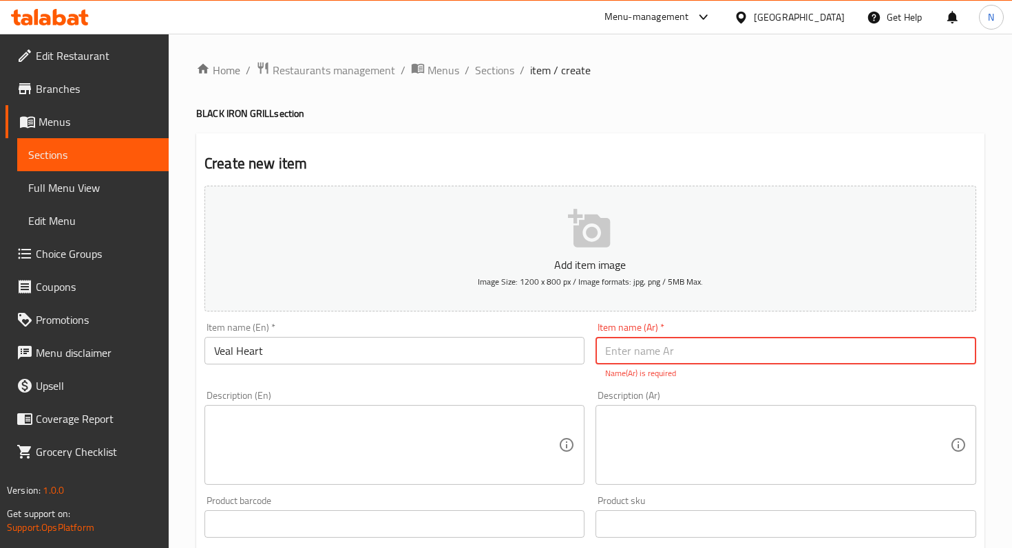
click at [638, 352] on input "text" at bounding box center [785, 351] width 380 height 28
paste input "قلب عجل"
type input "قلب عجل"
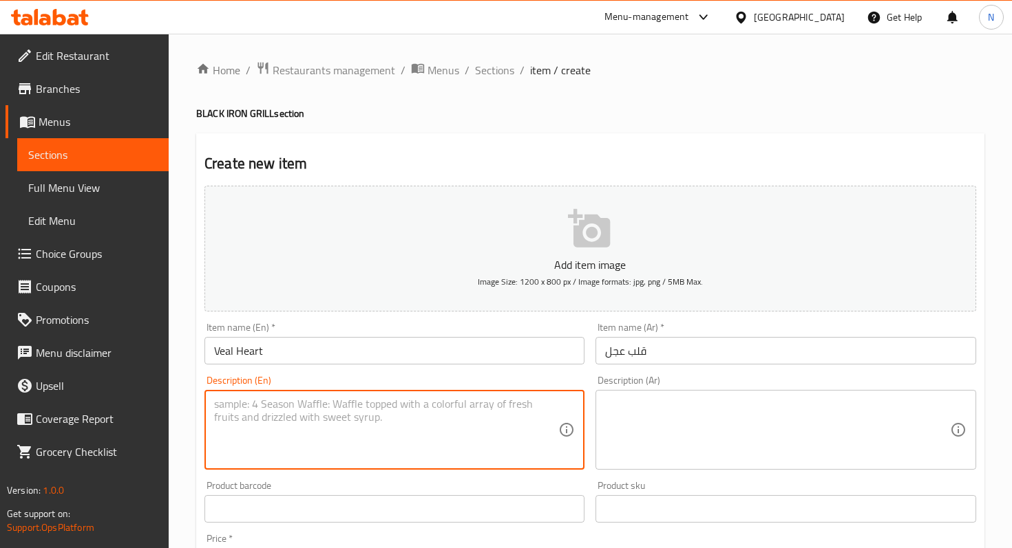
click at [365, 416] on textarea at bounding box center [386, 430] width 344 height 65
paste textarea "Premium veal hearts, marinated in-house with fresh herbs and spices, then grill…"
type textarea "Premium veal hearts, marinated in-house with fresh herbs and spices, then grill…"
click at [686, 406] on textarea at bounding box center [777, 430] width 344 height 65
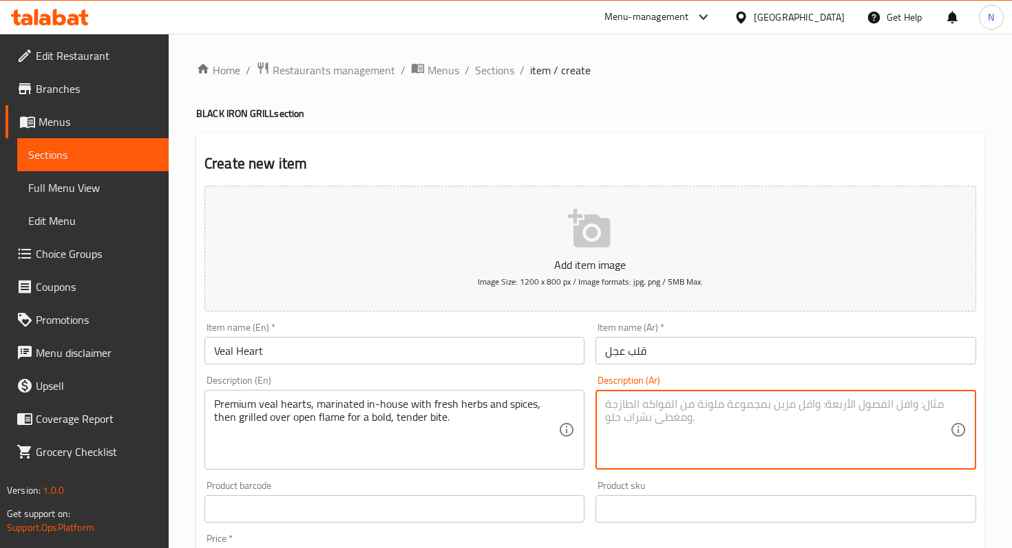
paste textarea "قلوب عجل فاخرة، متبلة في المطعم بأعشاب وتوابل طازجة، ثم مشوية على نار مفتوحة لل…"
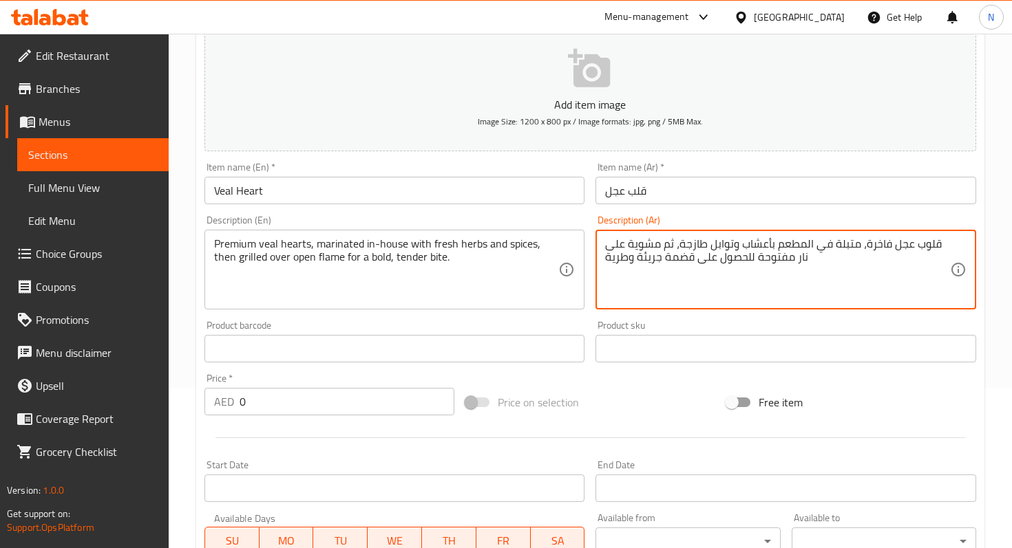
scroll to position [175, 0]
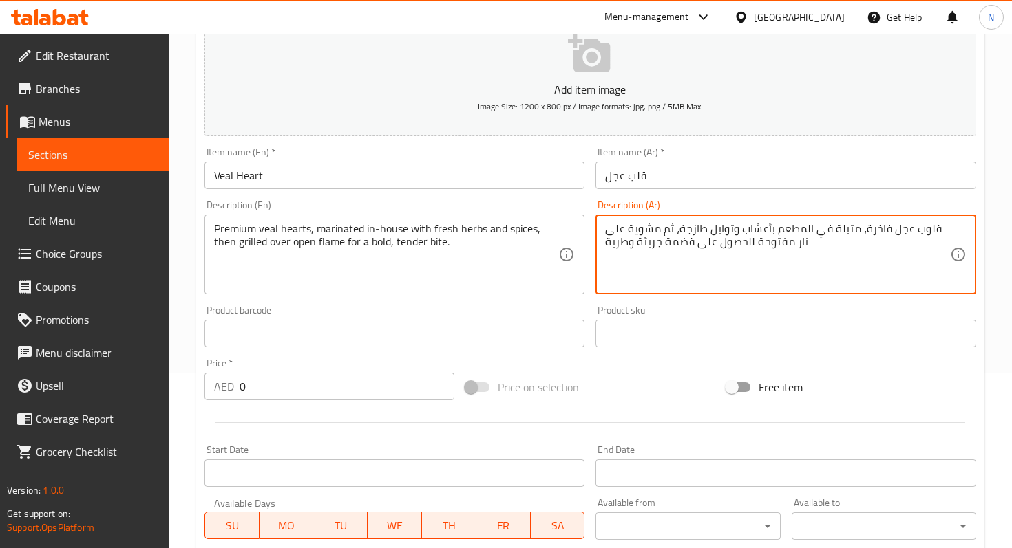
type textarea "قلوب عجل فاخرة، متبلة في المطعم بأعشاب وتوابل طازجة، ثم مشوية على نار مفتوحة لل…"
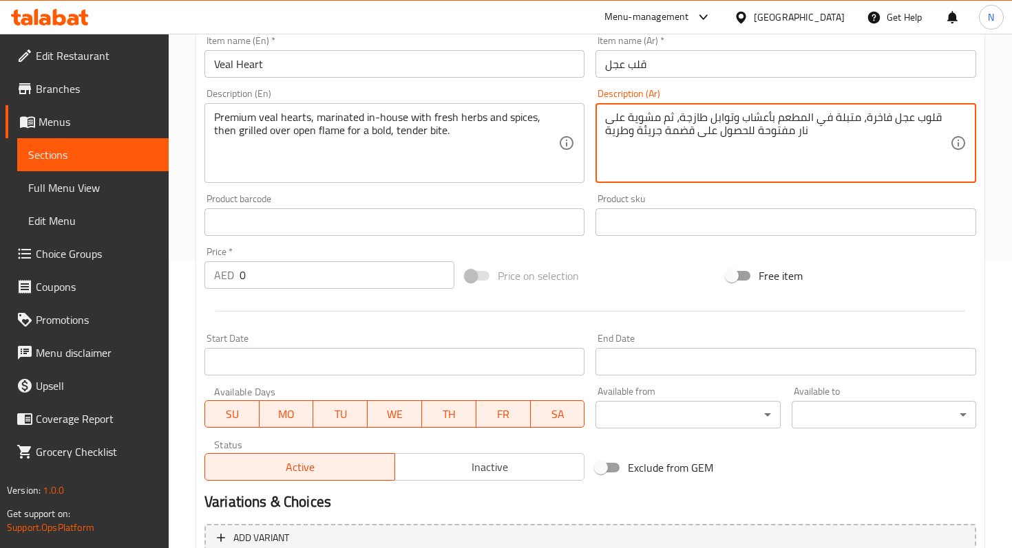
scroll to position [346, 0]
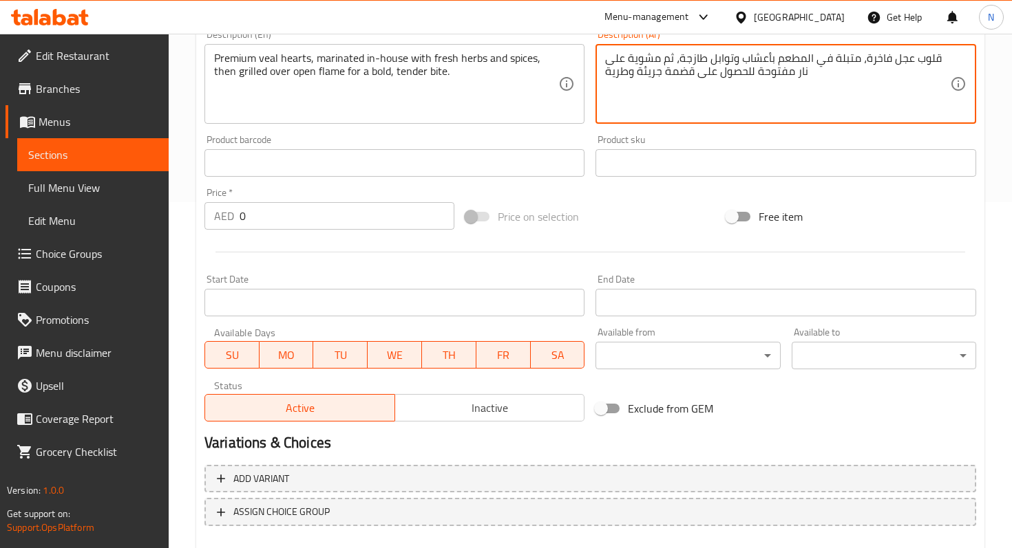
click at [300, 221] on input "0" at bounding box center [346, 216] width 215 height 28
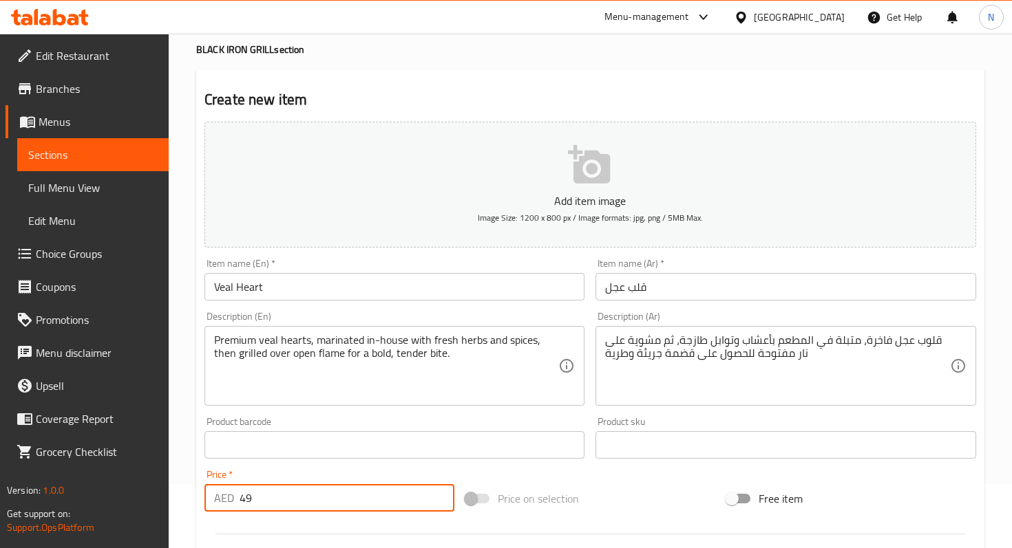
scroll to position [0, 0]
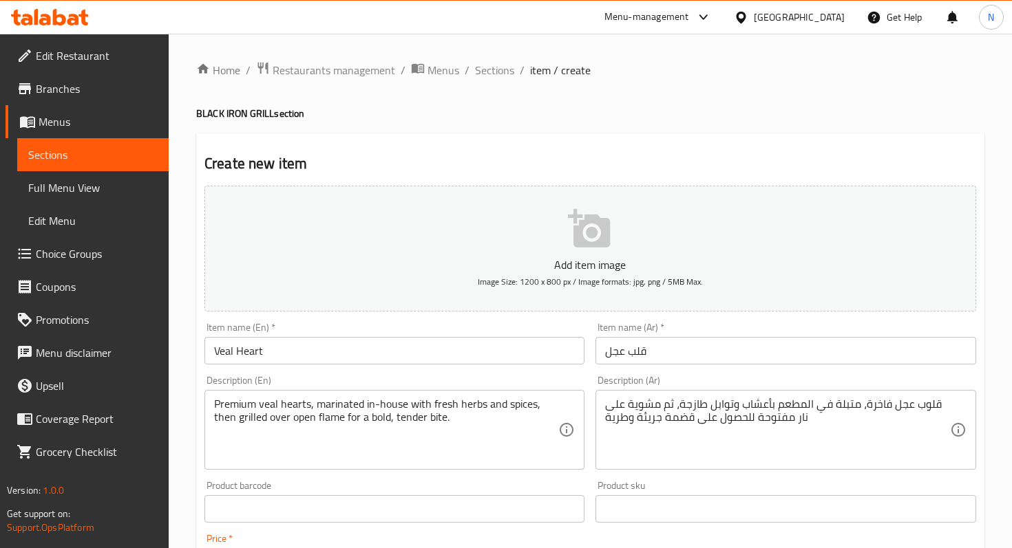
type input "49"
click at [586, 258] on p "Add item image" at bounding box center [590, 265] width 729 height 17
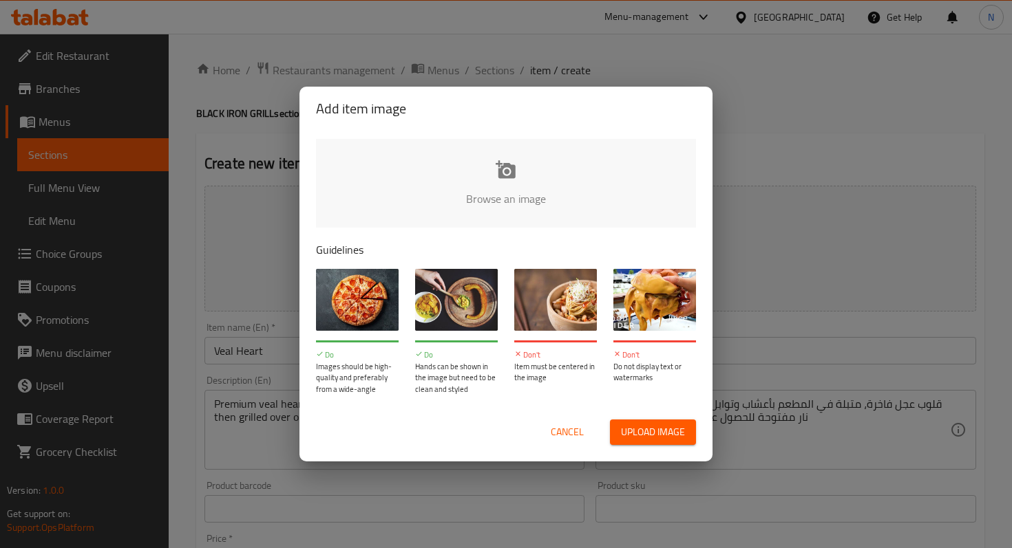
click at [484, 171] on input "file" at bounding box center [971, 203] width 1310 height 129
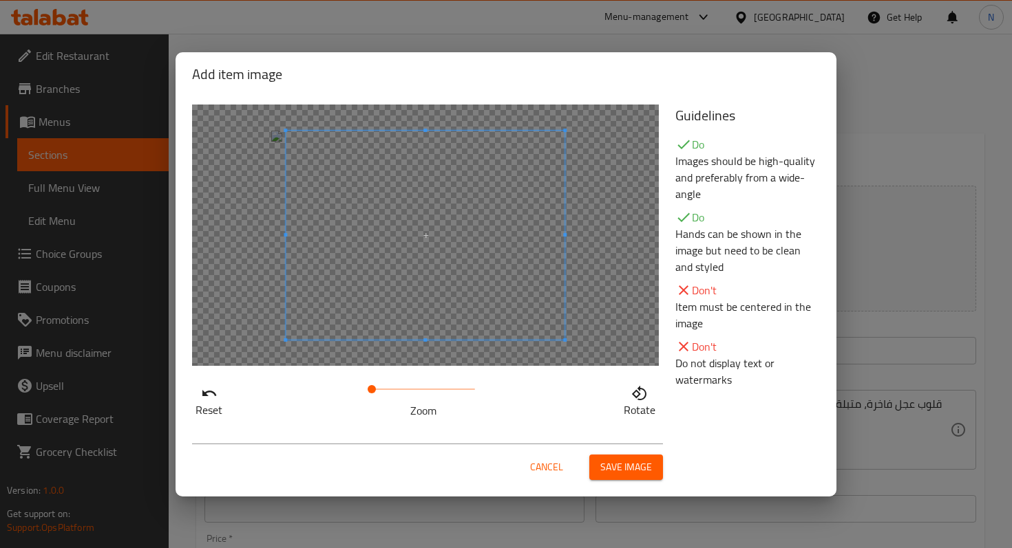
click at [257, 195] on div at bounding box center [425, 236] width 467 height 262
click at [604, 465] on span "Save image" at bounding box center [626, 467] width 52 height 17
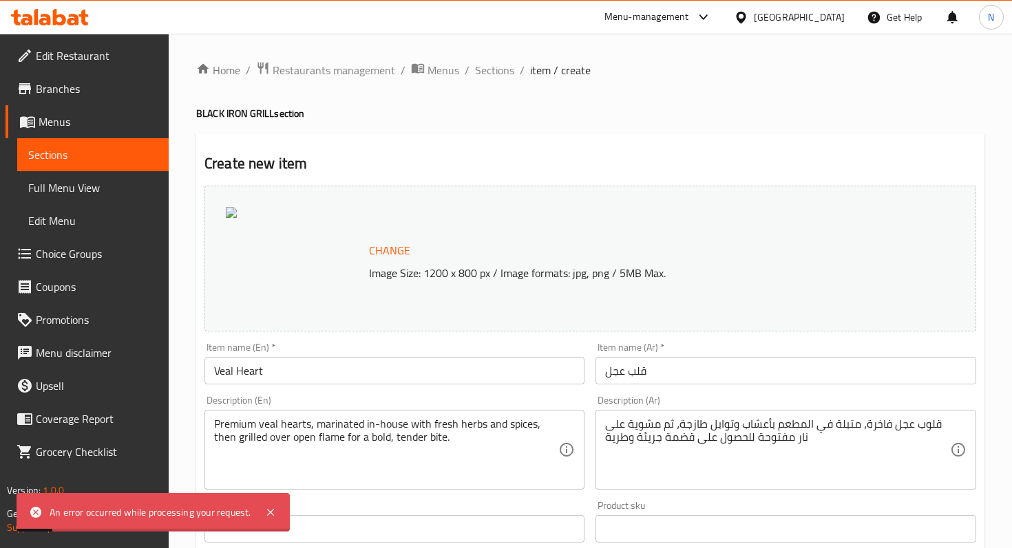
click at [265, 231] on div at bounding box center [295, 258] width 138 height 103
click at [244, 244] on div at bounding box center [295, 258] width 138 height 103
click at [234, 217] on img at bounding box center [231, 212] width 11 height 11
click at [398, 253] on span "Change" at bounding box center [389, 251] width 41 height 20
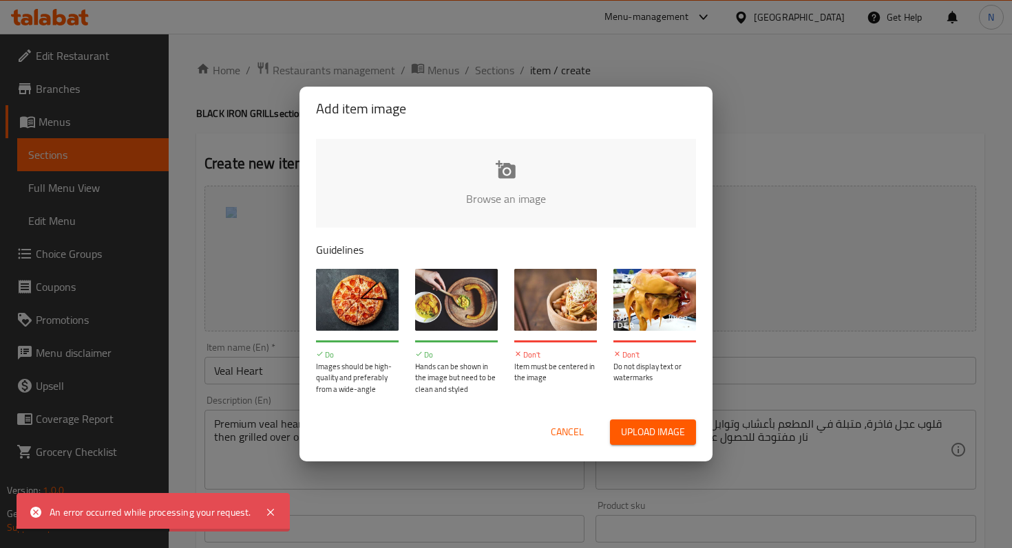
click at [505, 166] on input "file" at bounding box center [971, 203] width 1310 height 129
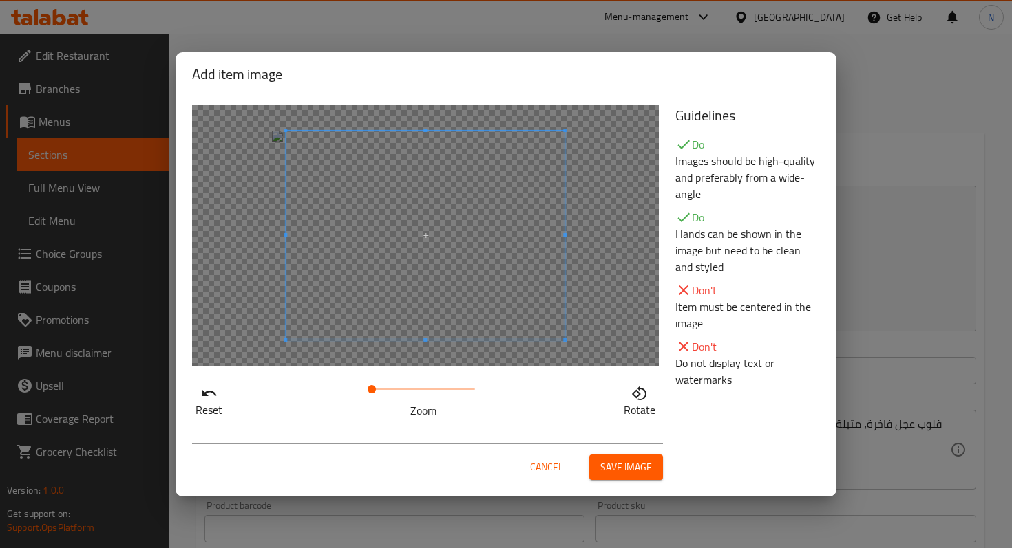
click at [250, 212] on div at bounding box center [425, 236] width 467 height 262
click at [630, 466] on span "Save image" at bounding box center [626, 467] width 52 height 17
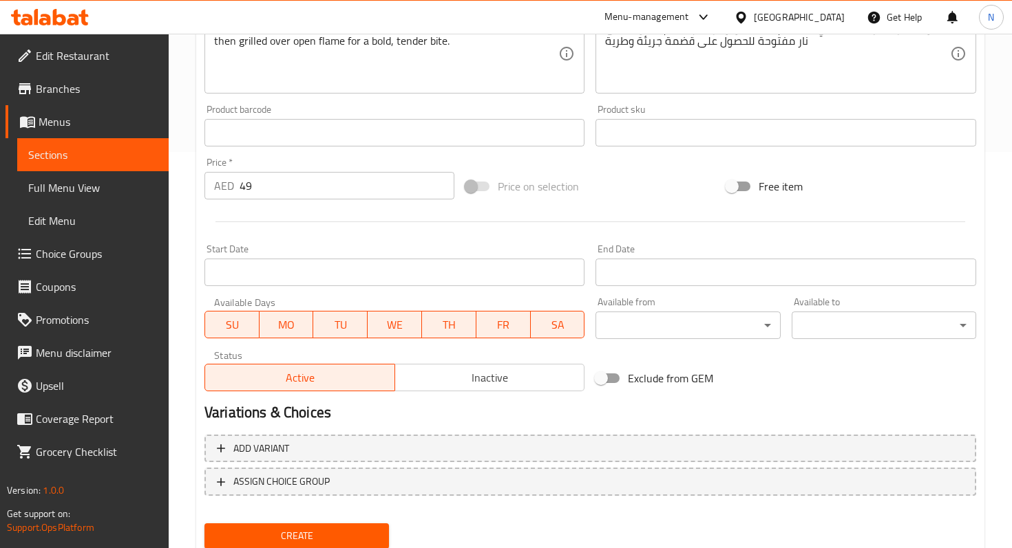
scroll to position [444, 0]
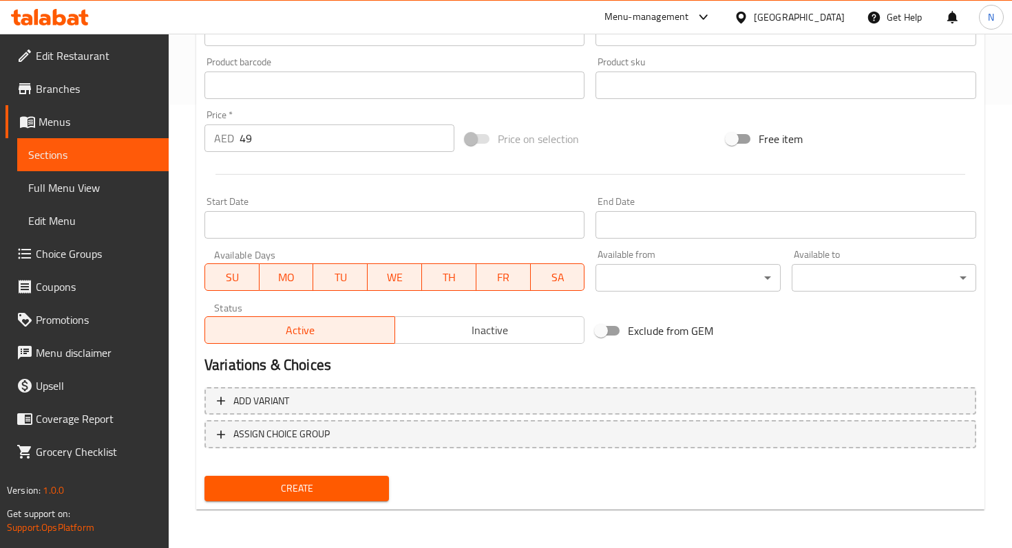
click at [96, 156] on span "Sections" at bounding box center [92, 155] width 129 height 17
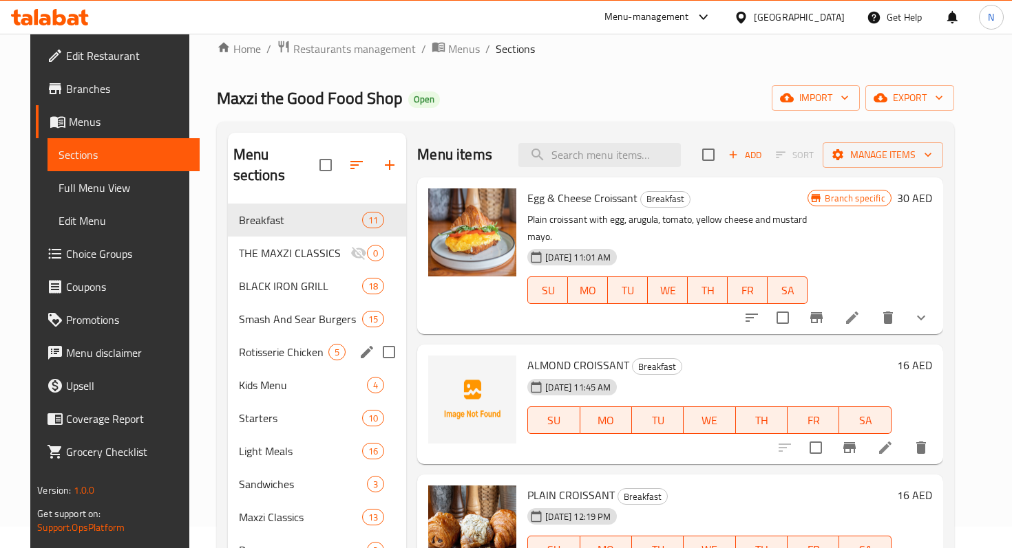
scroll to position [22, 0]
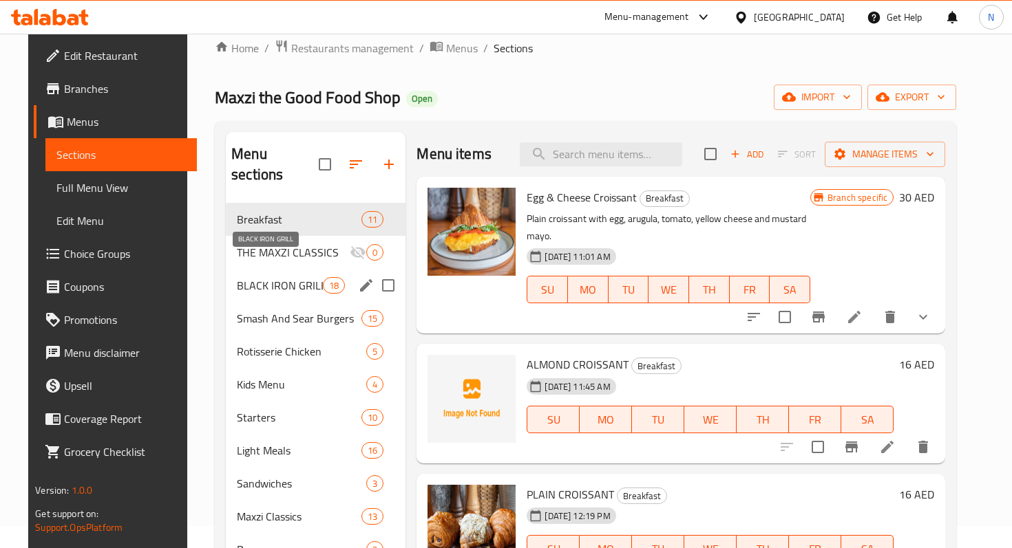
click at [278, 277] on span "BLACK IRON GRILL" at bounding box center [280, 285] width 86 height 17
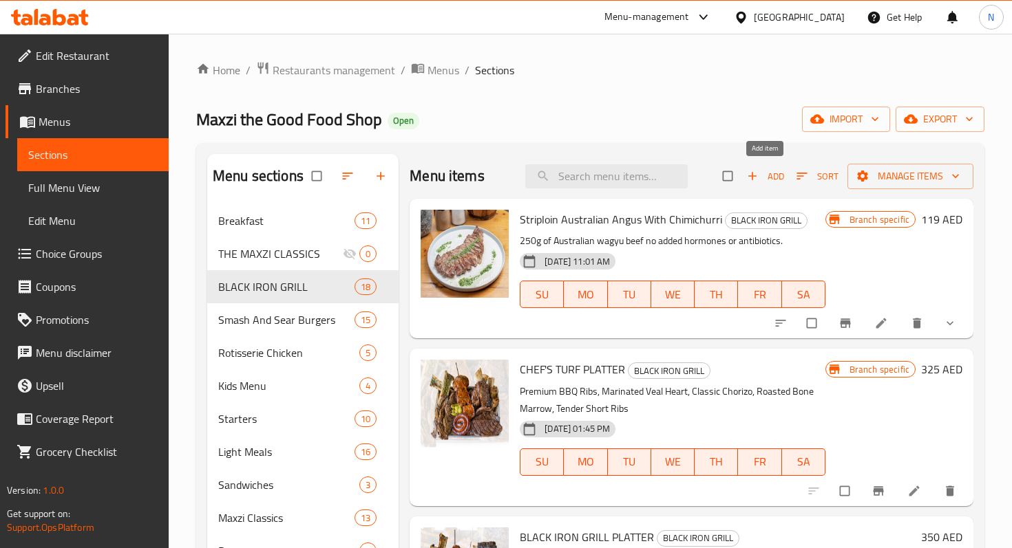
click at [766, 177] on span "Add" at bounding box center [765, 177] width 37 height 16
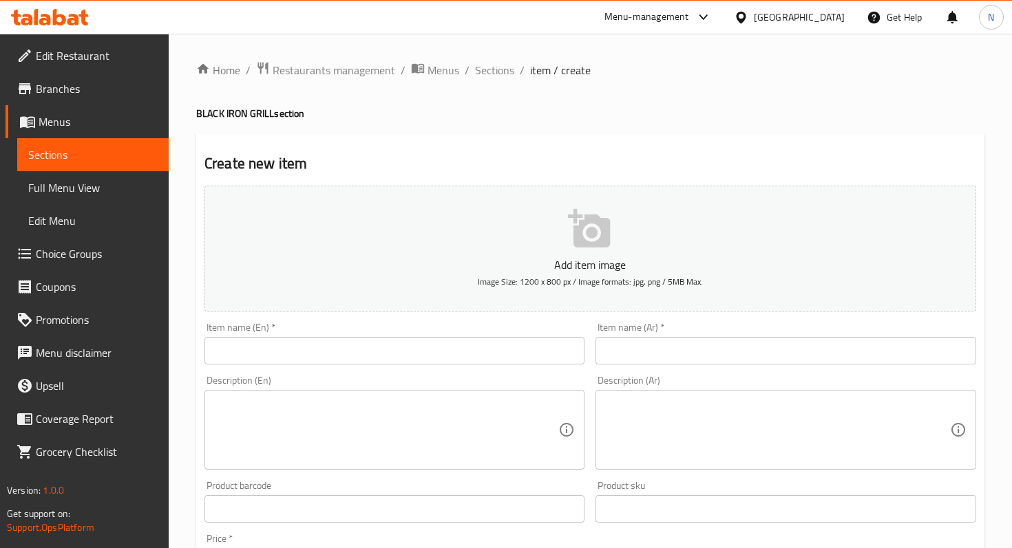
click at [251, 362] on input "text" at bounding box center [394, 351] width 380 height 28
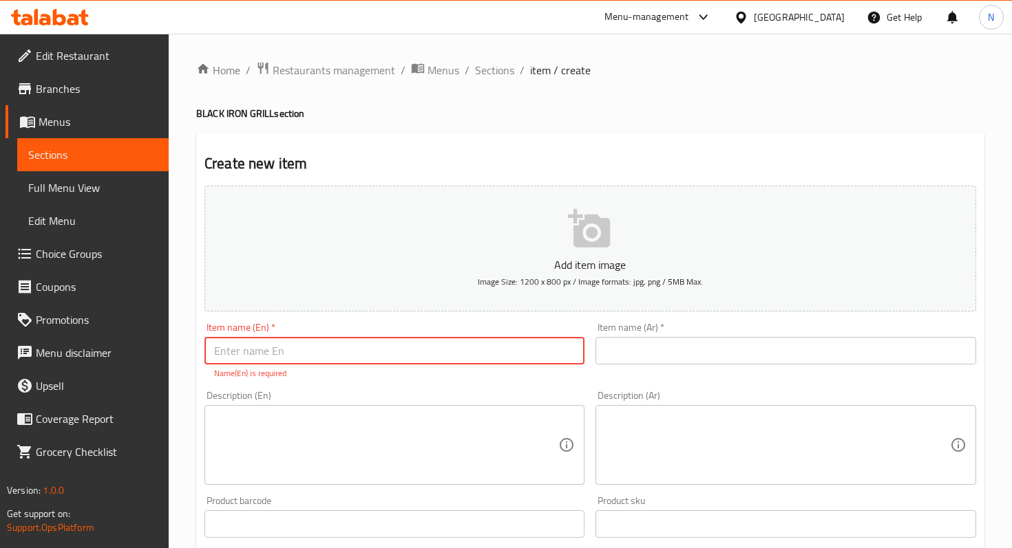
paste input "Veal Heart"
type input "Veal Heart"
click at [632, 349] on input "text" at bounding box center [785, 351] width 380 height 28
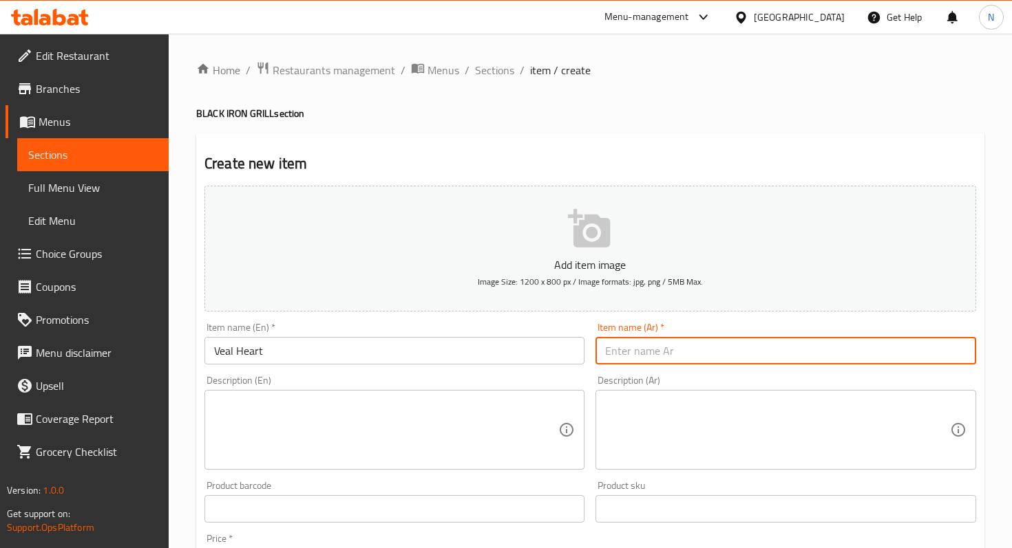
paste input "قلب عجل"
type input "قلب عجل"
click at [390, 409] on textarea at bounding box center [386, 430] width 344 height 65
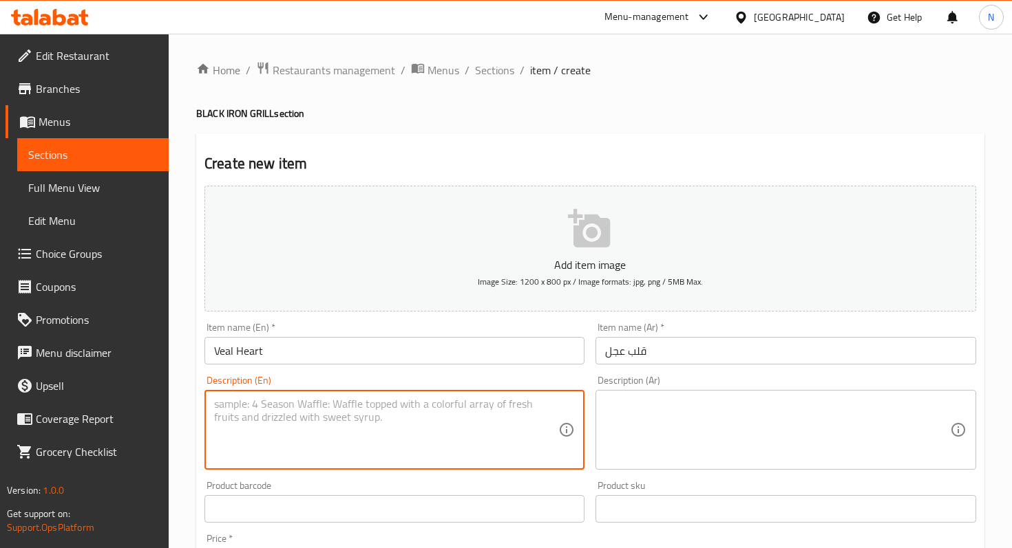
paste textarea "Premium veal hearts, marinated in-house with fresh herbs and spices, then grill…"
type textarea "Premium veal hearts, marinated in-house with fresh herbs and spices, then grill…"
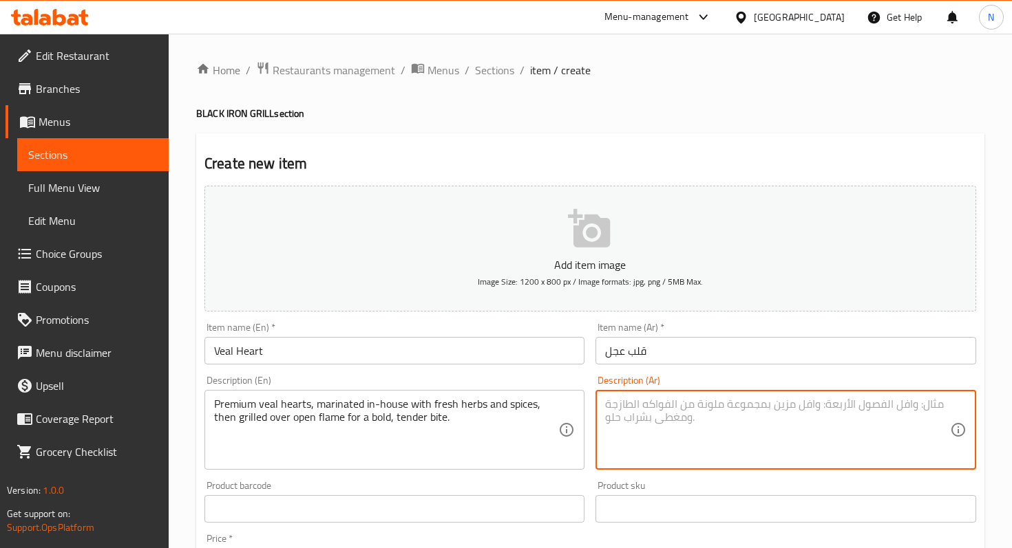
click at [668, 425] on textarea at bounding box center [777, 430] width 344 height 65
click at [705, 409] on textarea at bounding box center [777, 430] width 344 height 65
paste textarea "قلوب عجل فاخرة، متبلة في المطعم بأعشاب وتوابل طازجة، ثم مشوية على نار مفتوحة لل…"
type textarea "قلوب عجل فاخرة، متبلة في المطعم بأعشاب وتوابل طازجة، ثم مشوية على نار مفتوحة لل…"
click at [585, 222] on icon "button" at bounding box center [589, 228] width 42 height 39
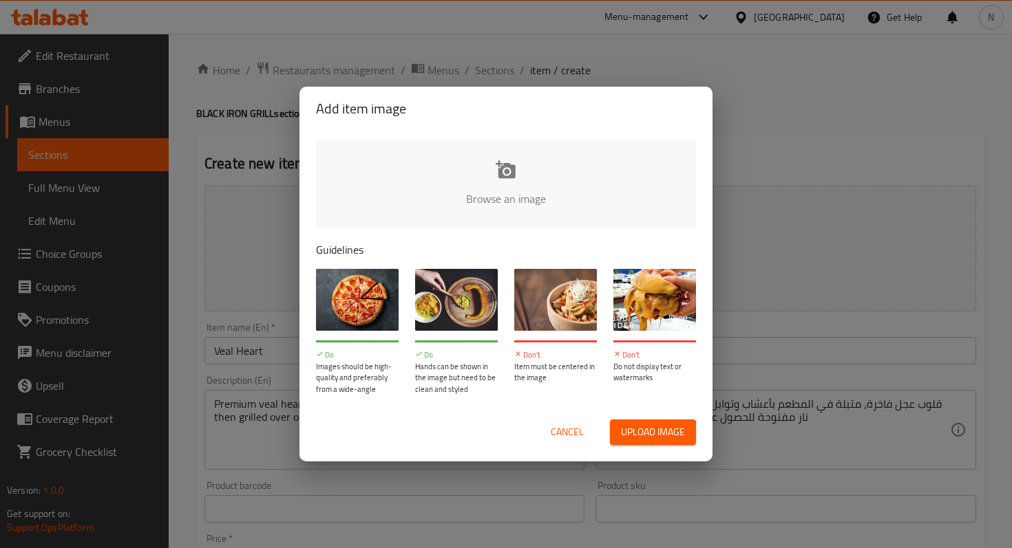
click at [511, 178] on input "file" at bounding box center [971, 203] width 1310 height 129
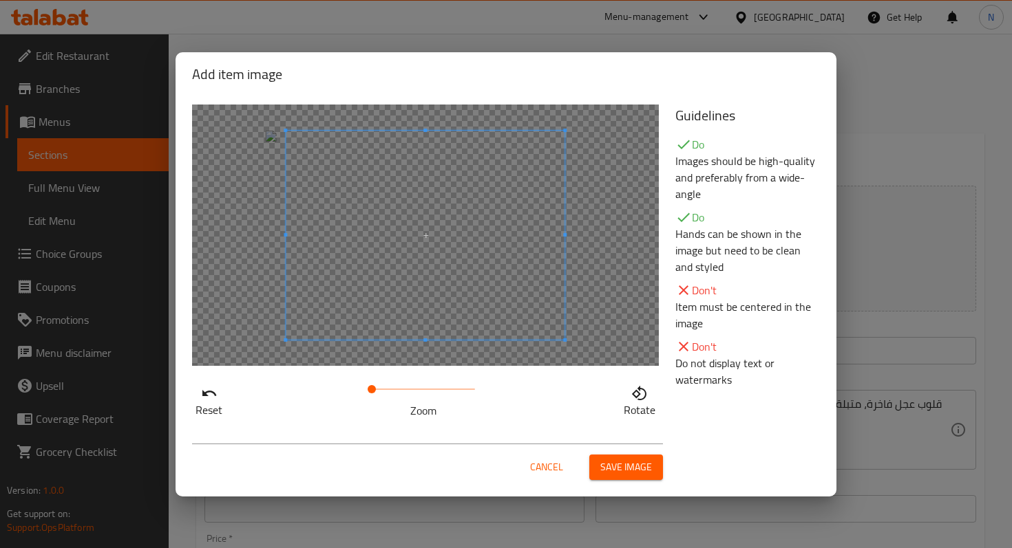
click at [262, 196] on div at bounding box center [425, 236] width 467 height 262
click at [604, 470] on span "Save image" at bounding box center [626, 467] width 52 height 17
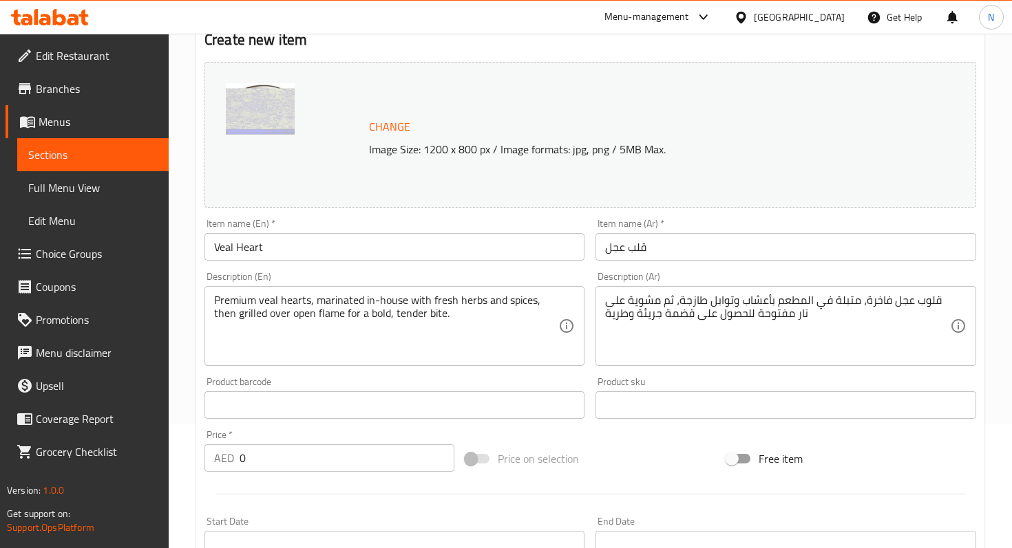
scroll to position [444, 0]
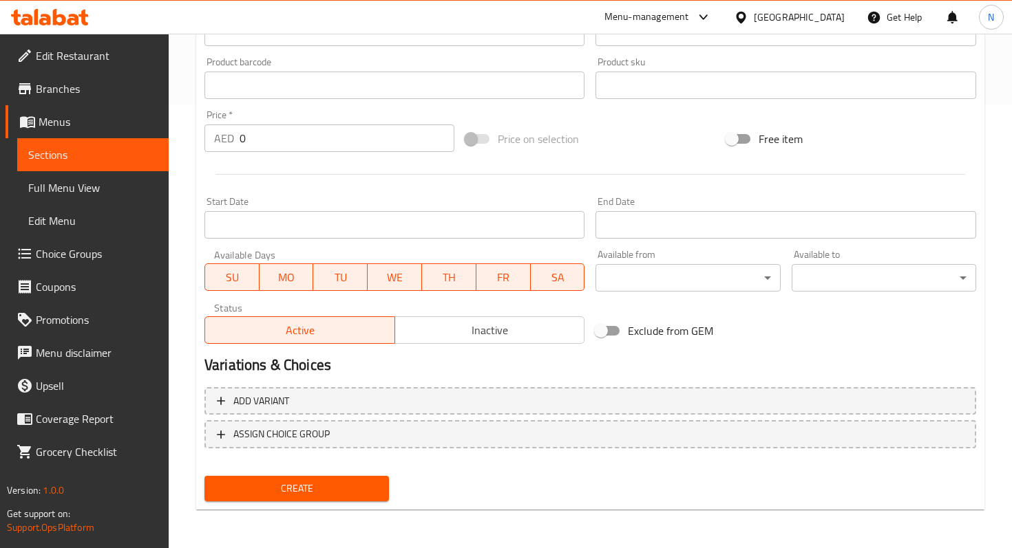
click at [331, 145] on input "0" at bounding box center [346, 139] width 215 height 28
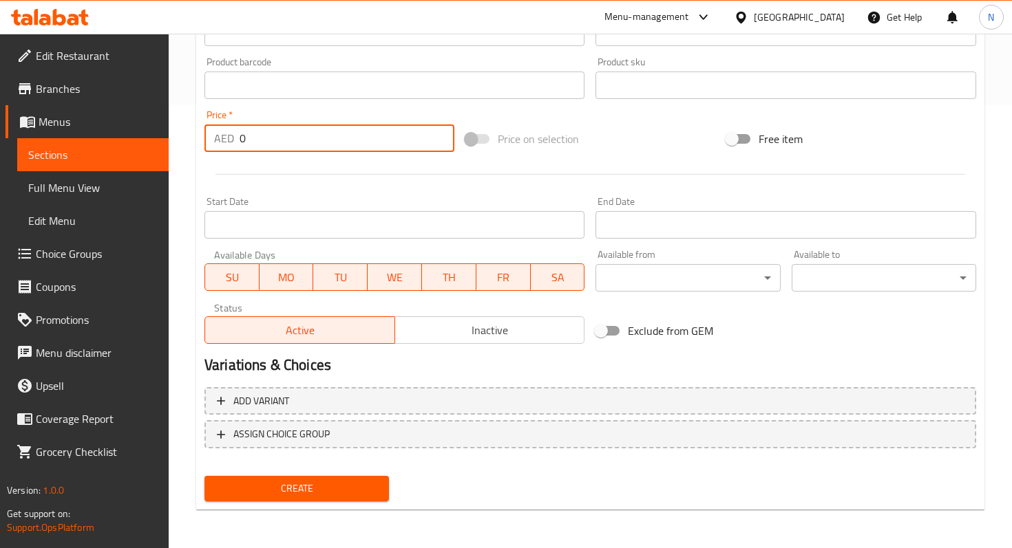
click at [331, 145] on input "0" at bounding box center [346, 139] width 215 height 28
type input "2"
type input "49"
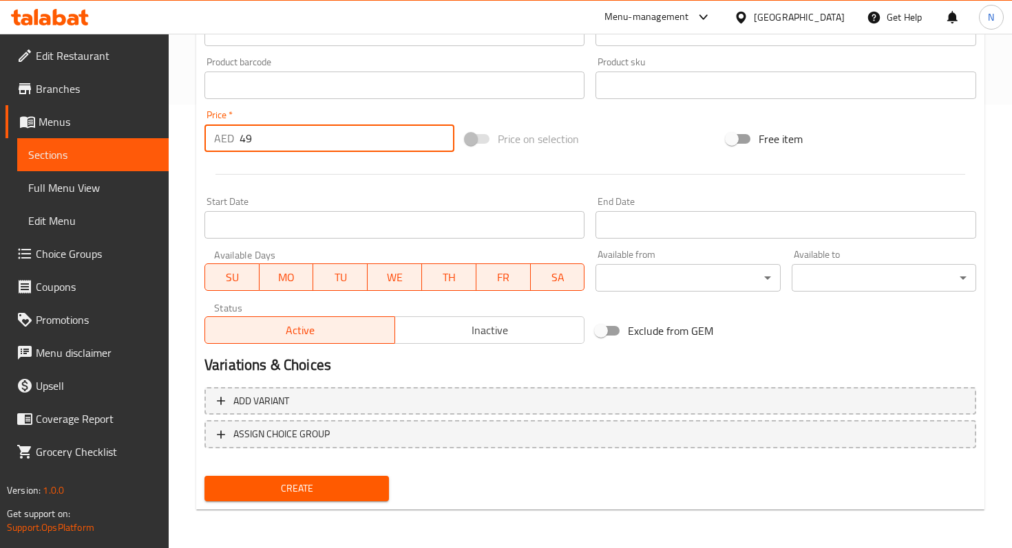
click at [244, 483] on span "Create" at bounding box center [296, 488] width 162 height 17
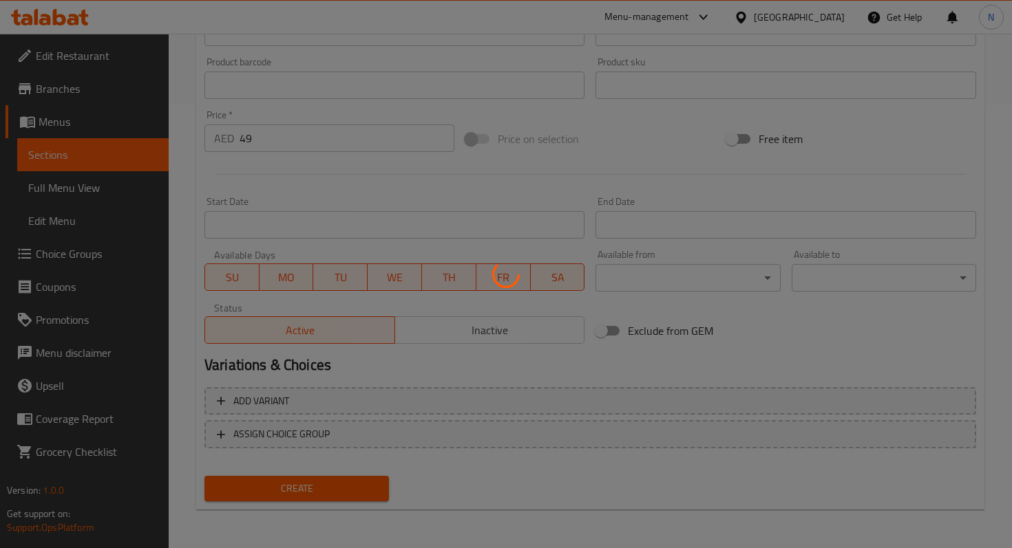
type input "0"
